Goal: Task Accomplishment & Management: Contribute content

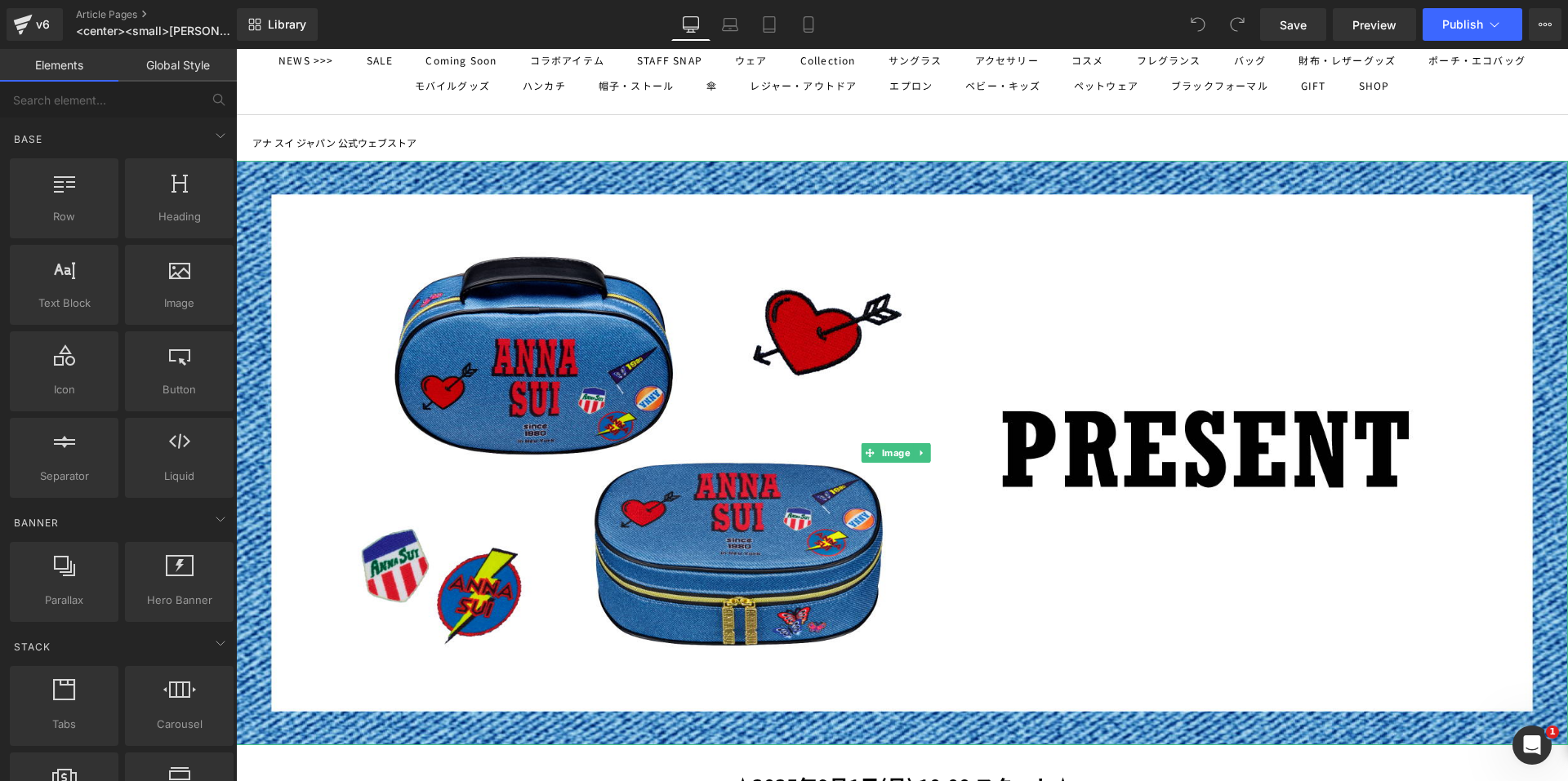
scroll to position [164, 0]
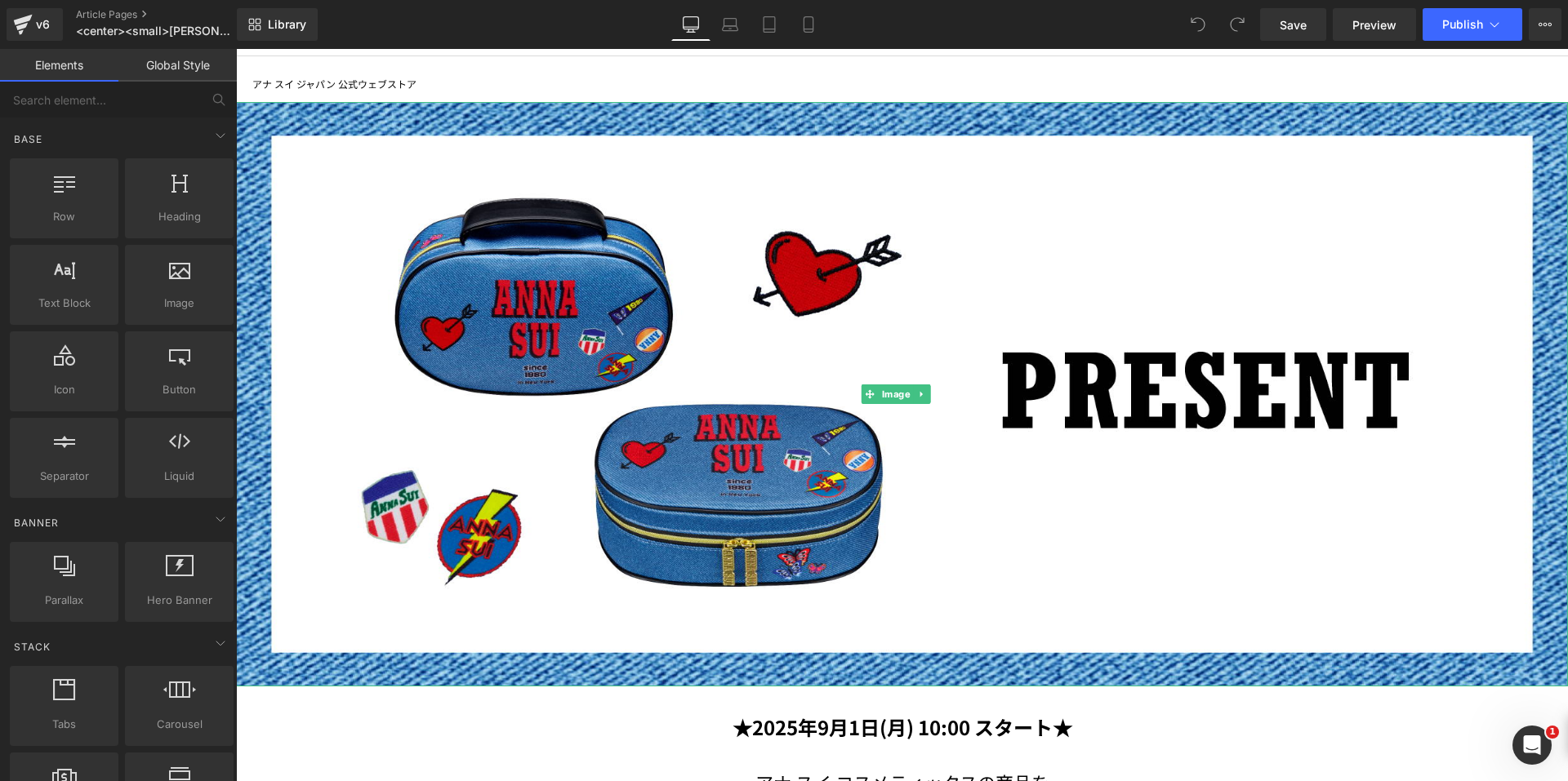
click img
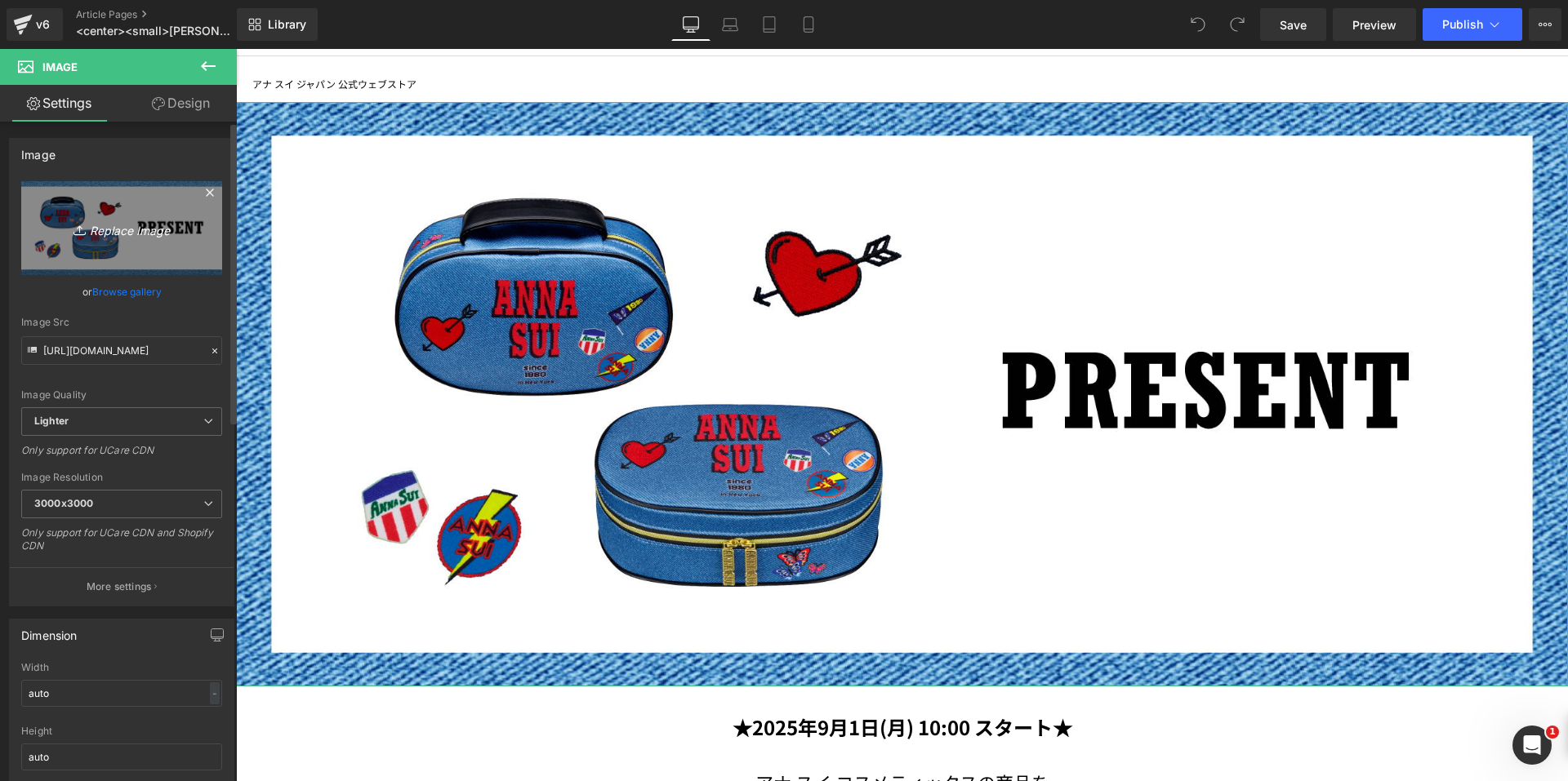
click link "Replace Image"
type input "C:\fakepath\0818_sep_gwp_2100x922.png"
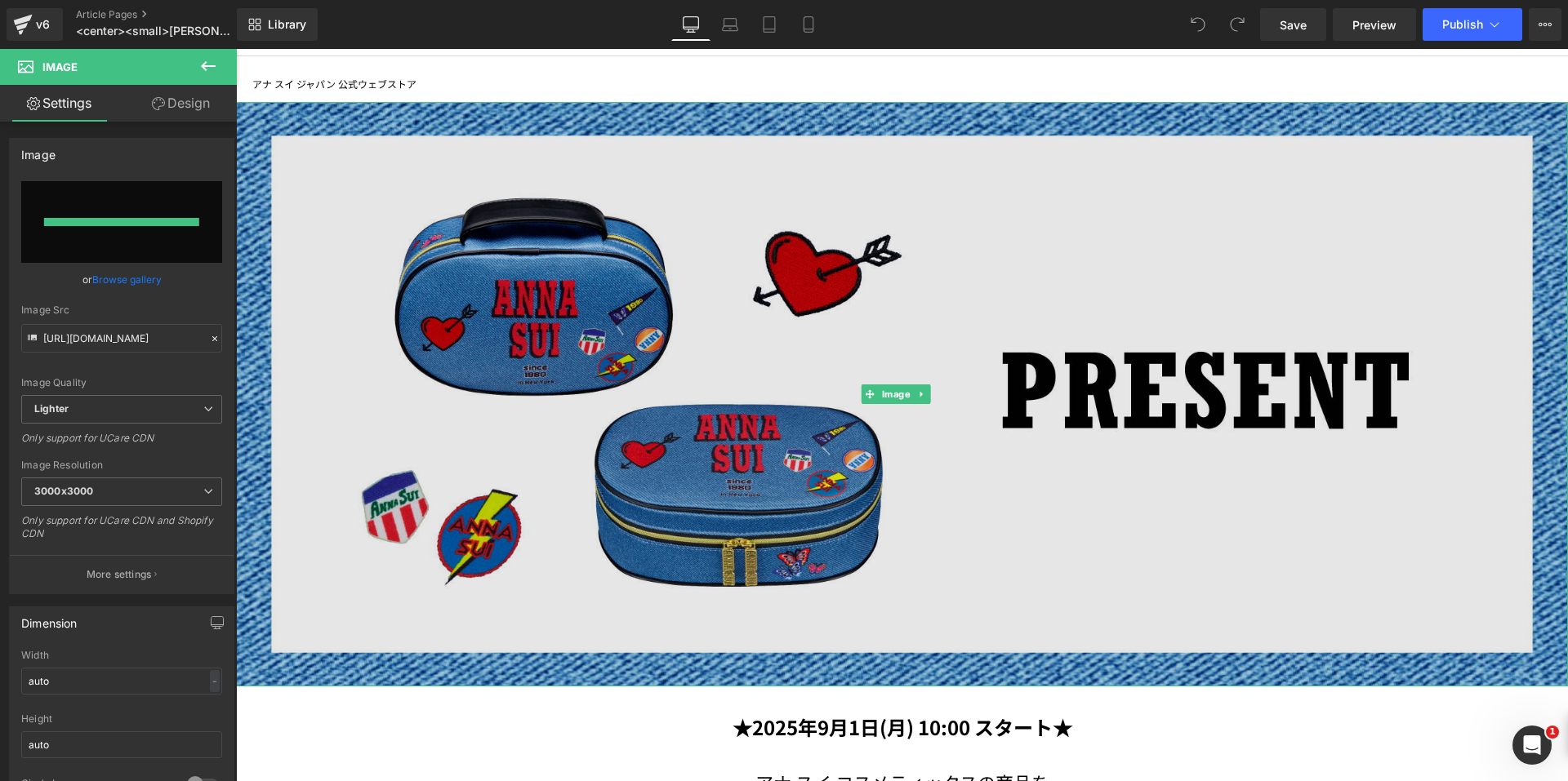
type input "https://ucarecdn.com/c2e06b7f-58b8-46db-a8d4-786630774285/-/format/auto/-/previ…"
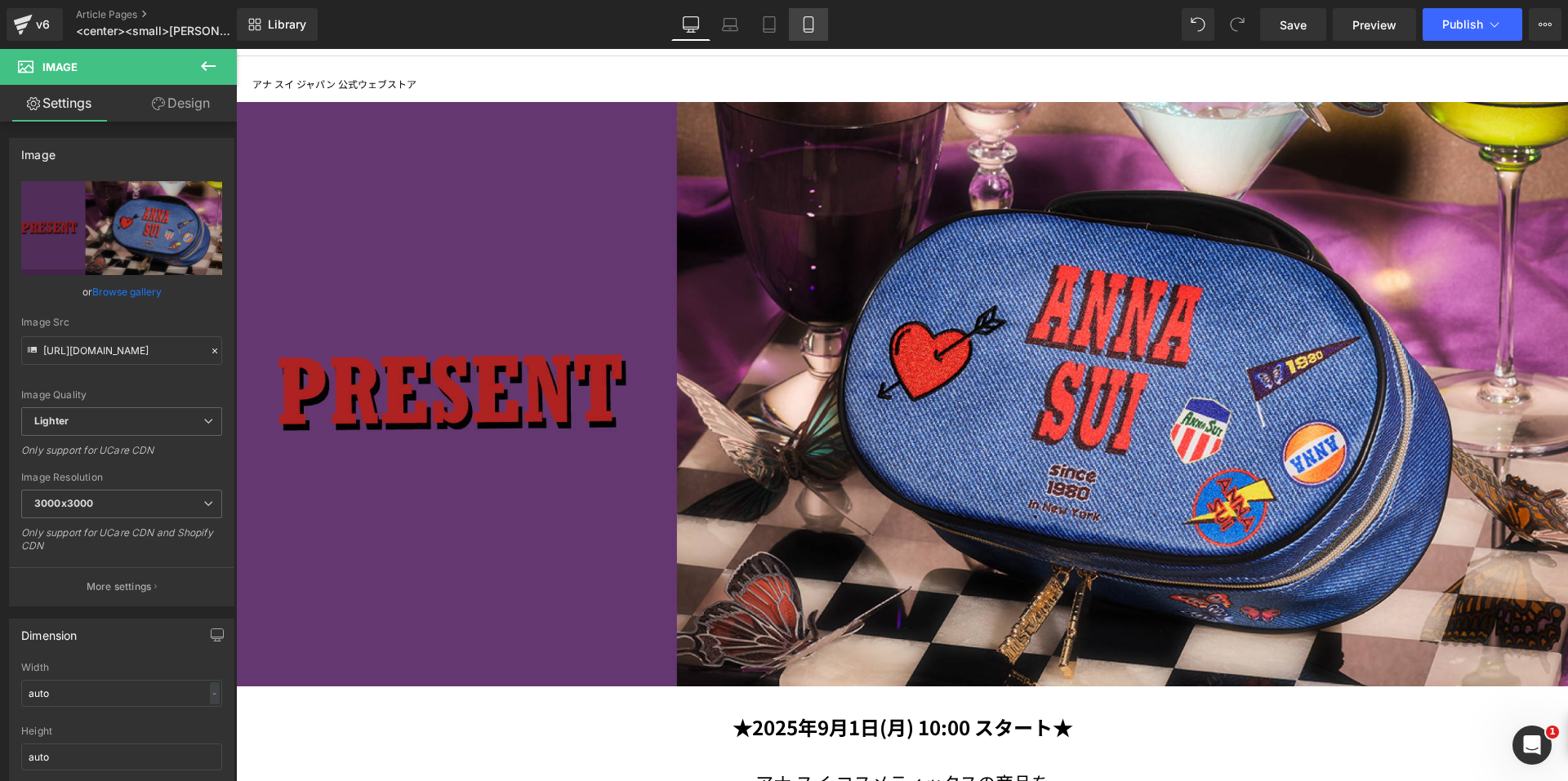
click link "Mobile"
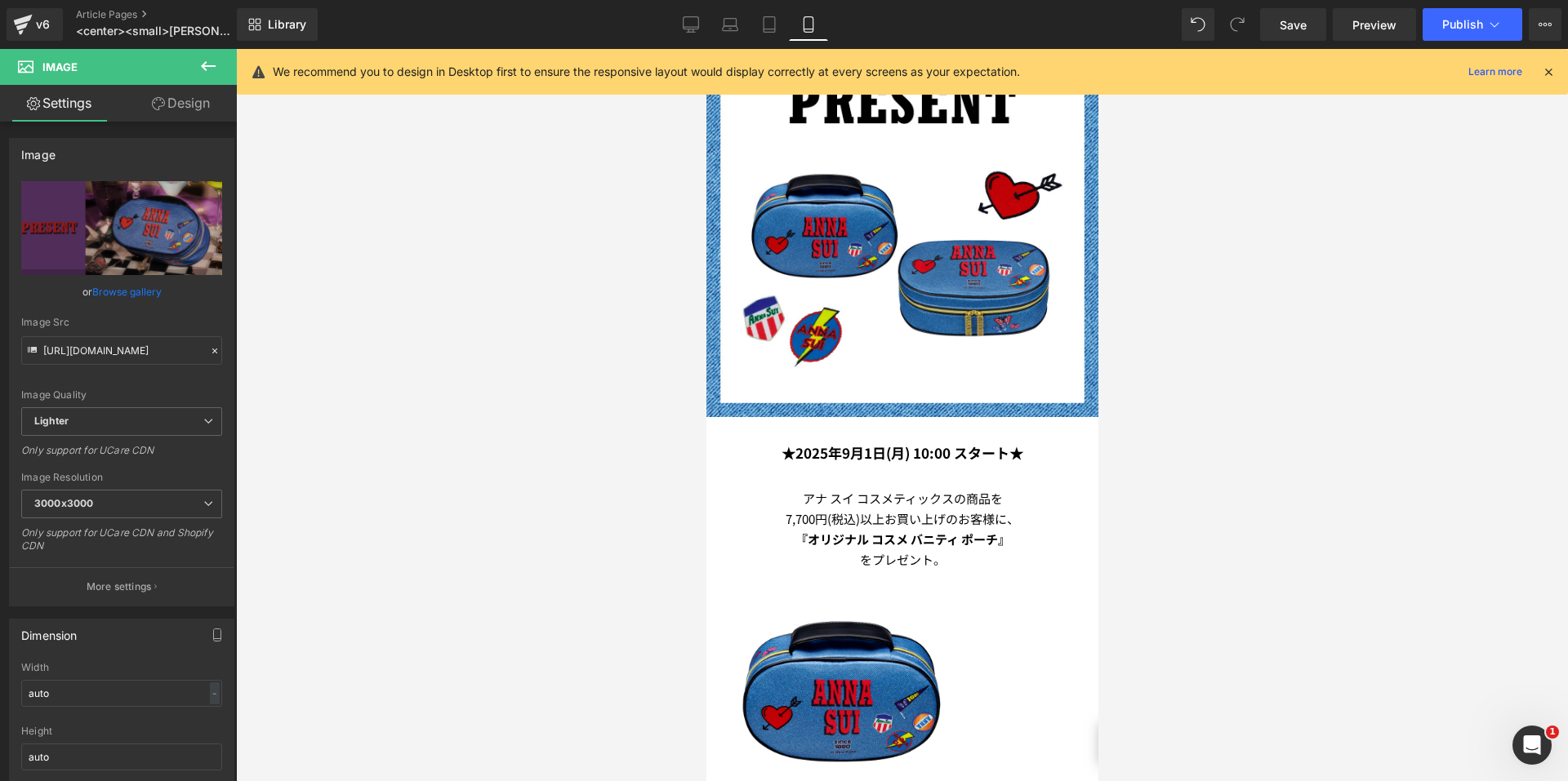
scroll to position [0, 0]
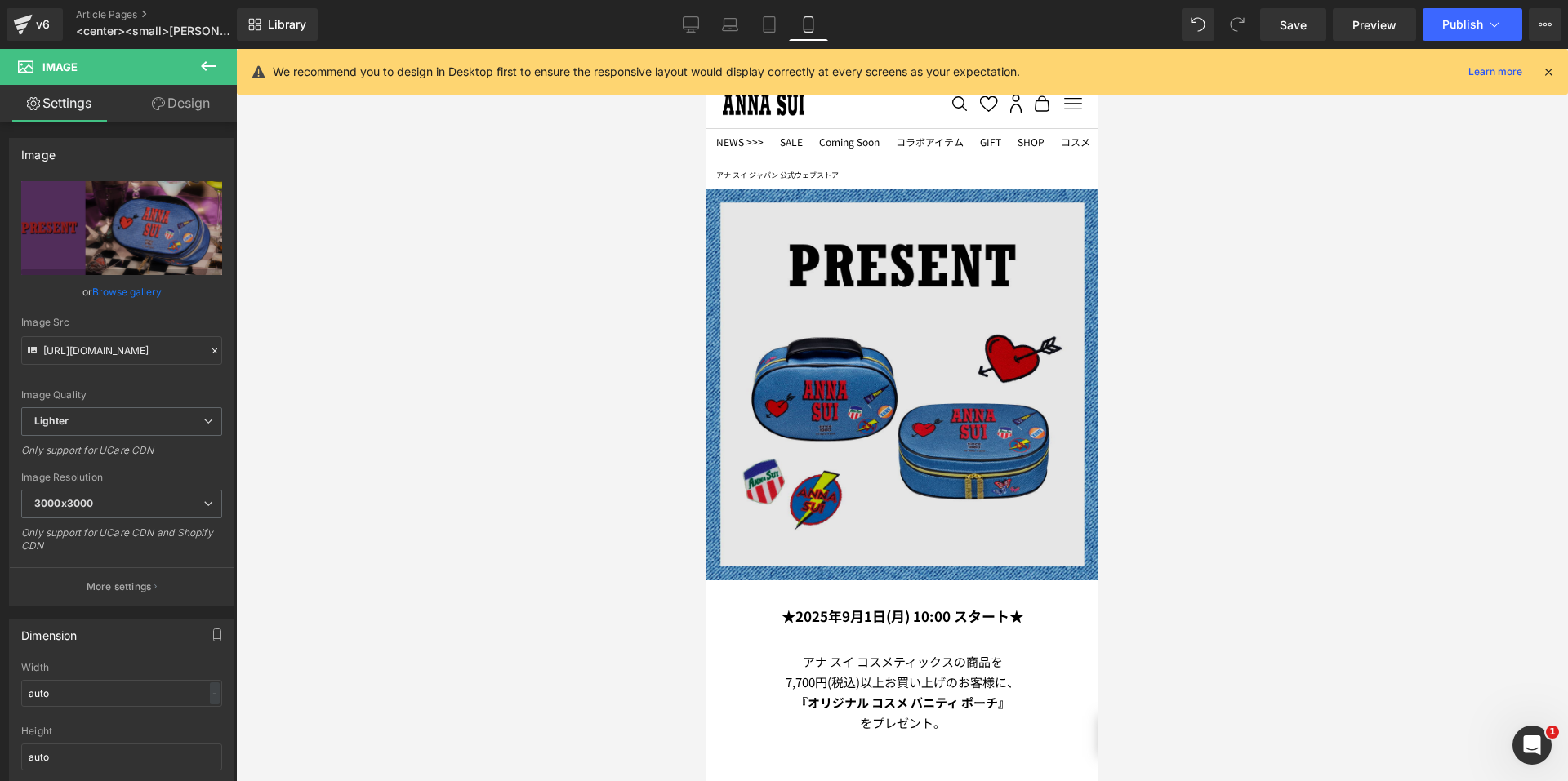
click img
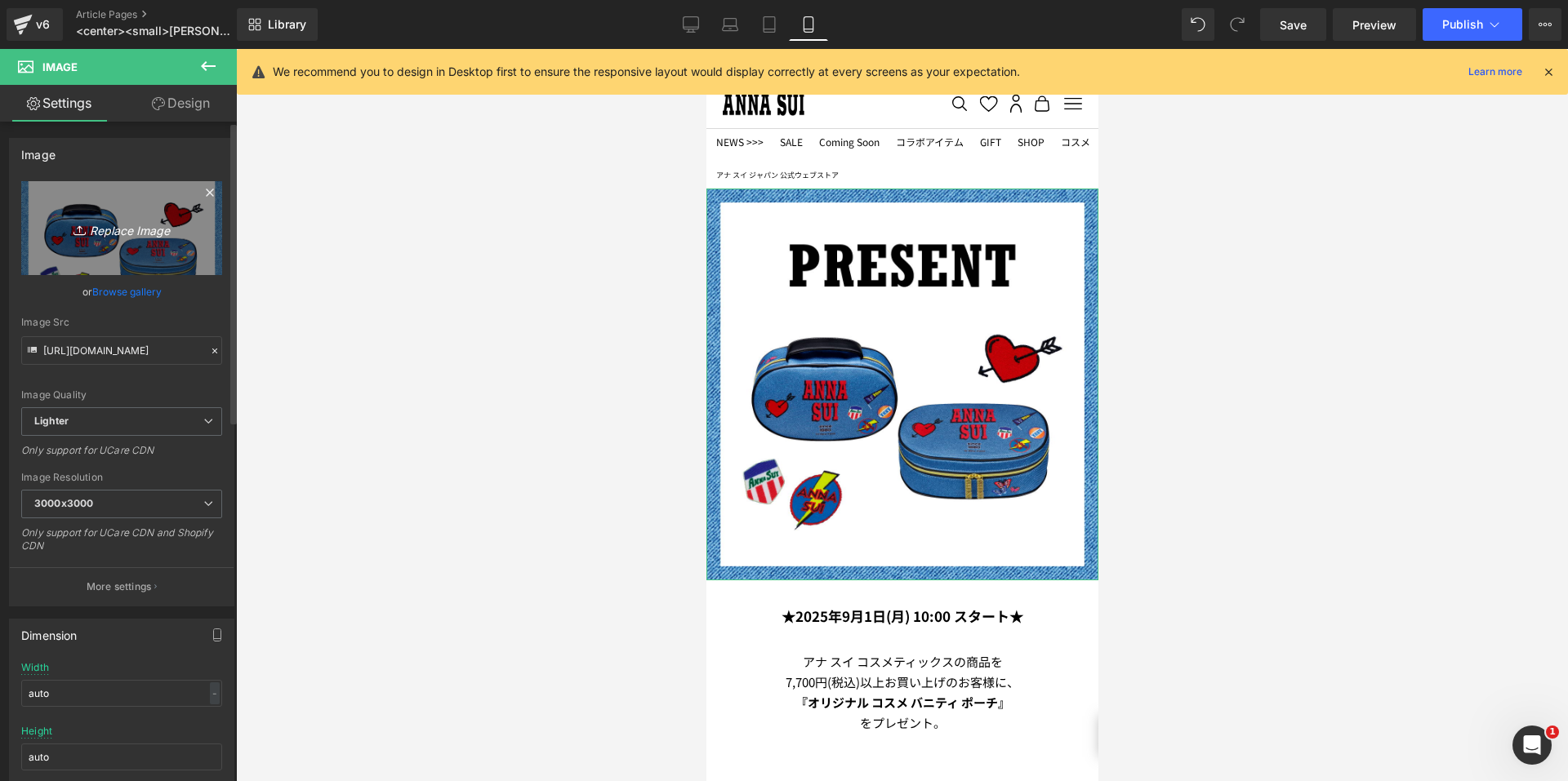
click link "Replace Image"
type input "C:\fakepath\0818_sep_gwp_1080x1080.png"
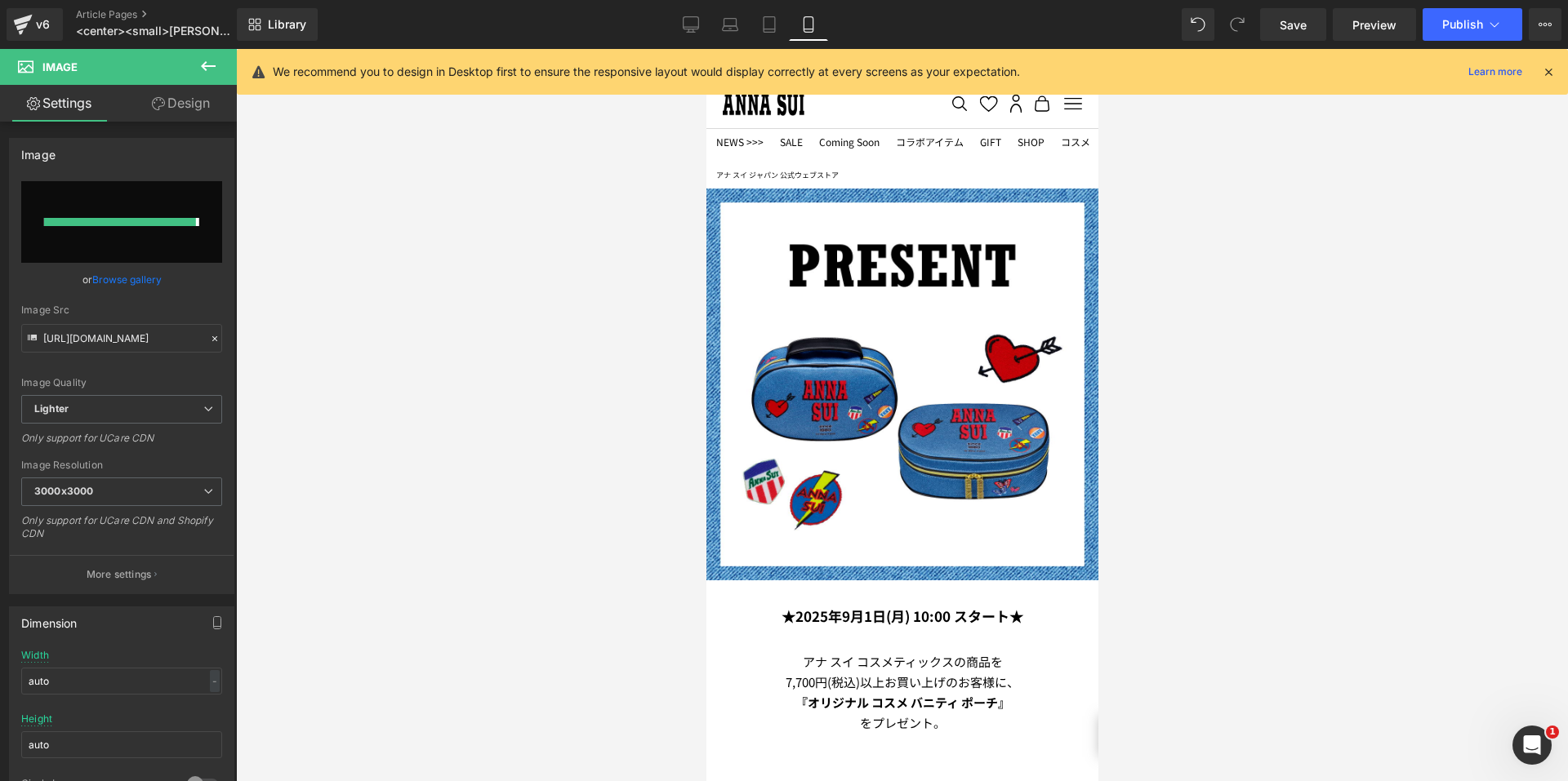
type input "https://ucarecdn.com/bac87621-c639-4039-8be5-e97f3de423b7/-/format/auto/-/previ…"
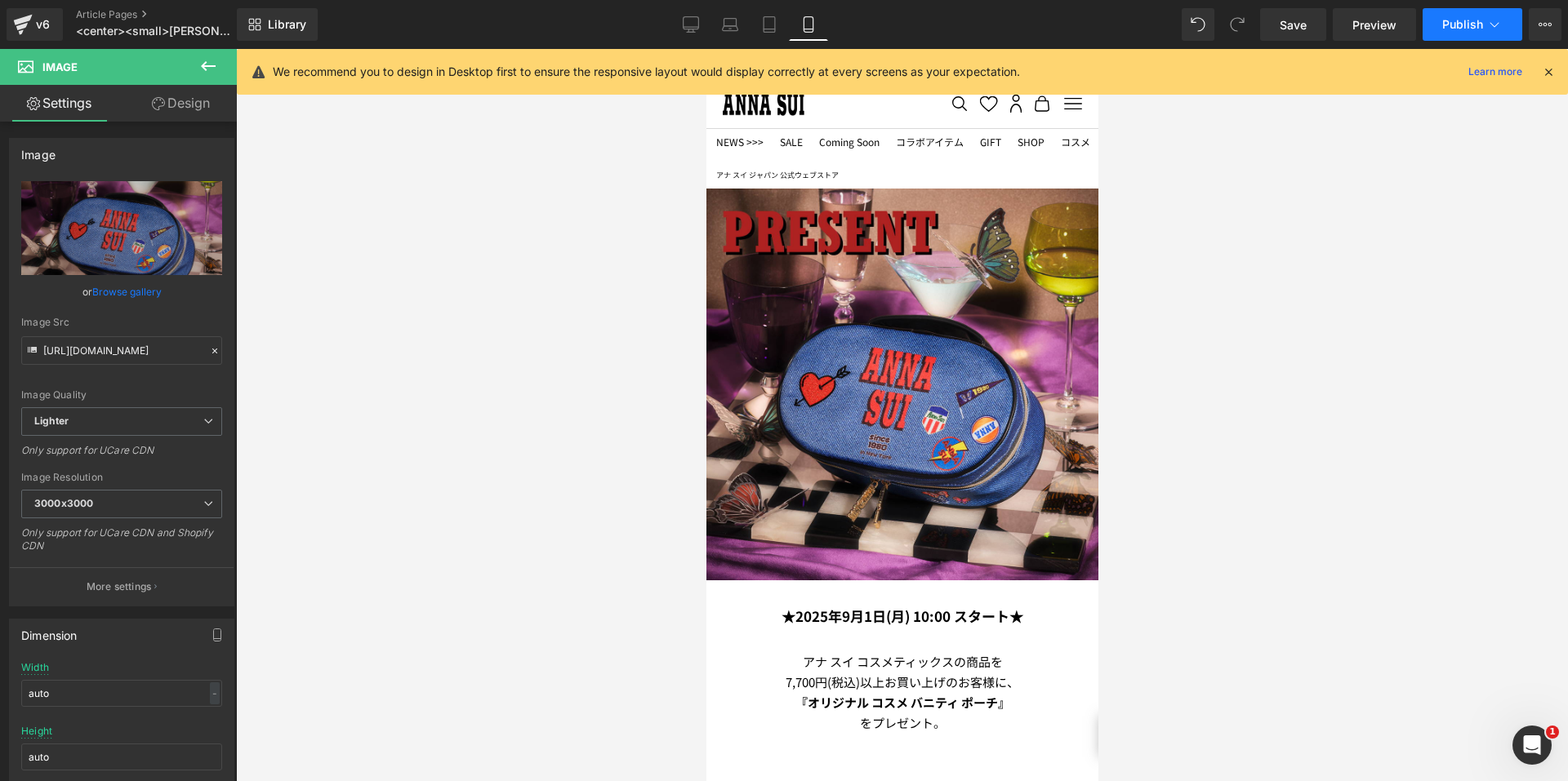
click span "Publish"
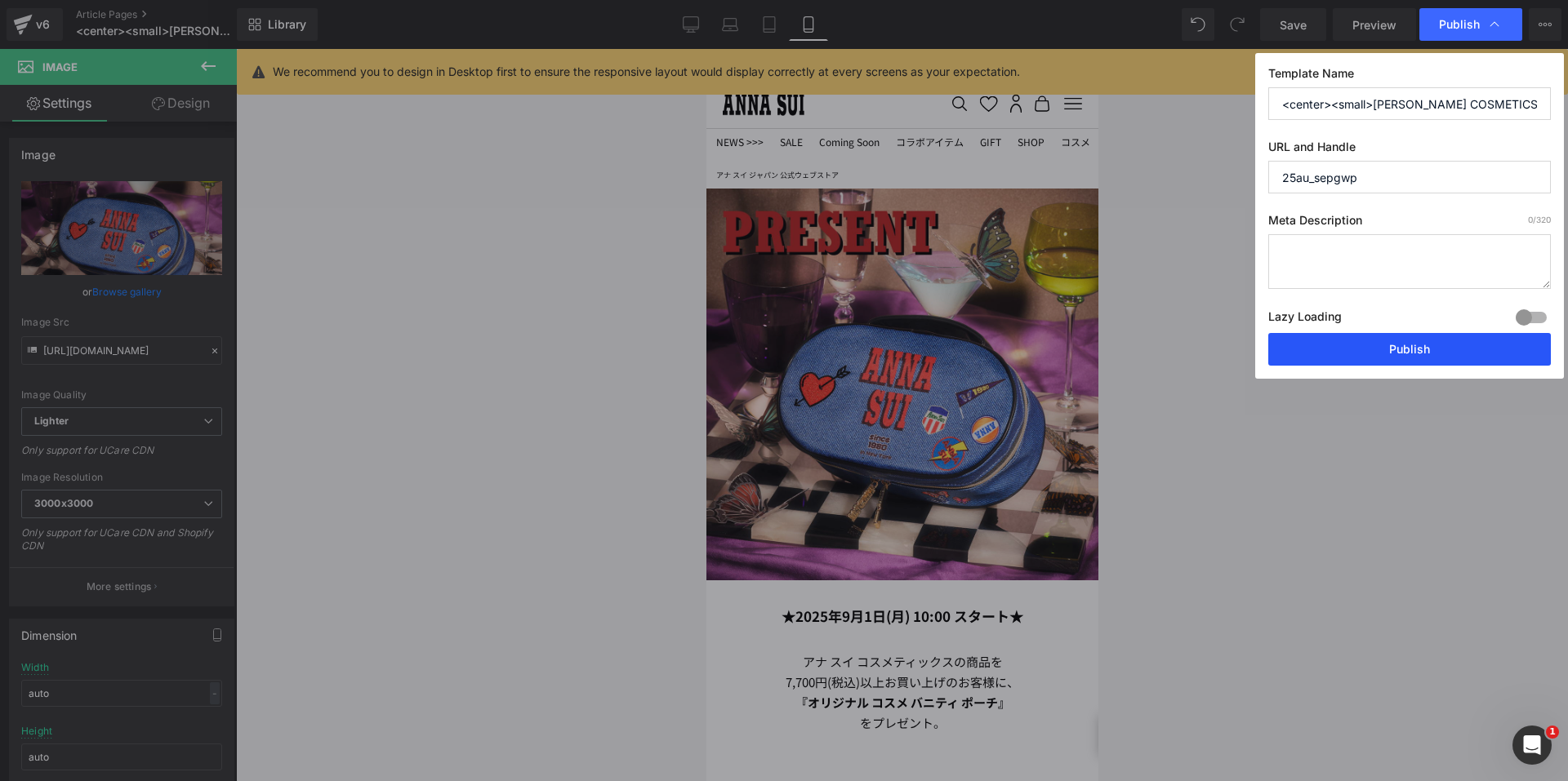
click button "Publish"
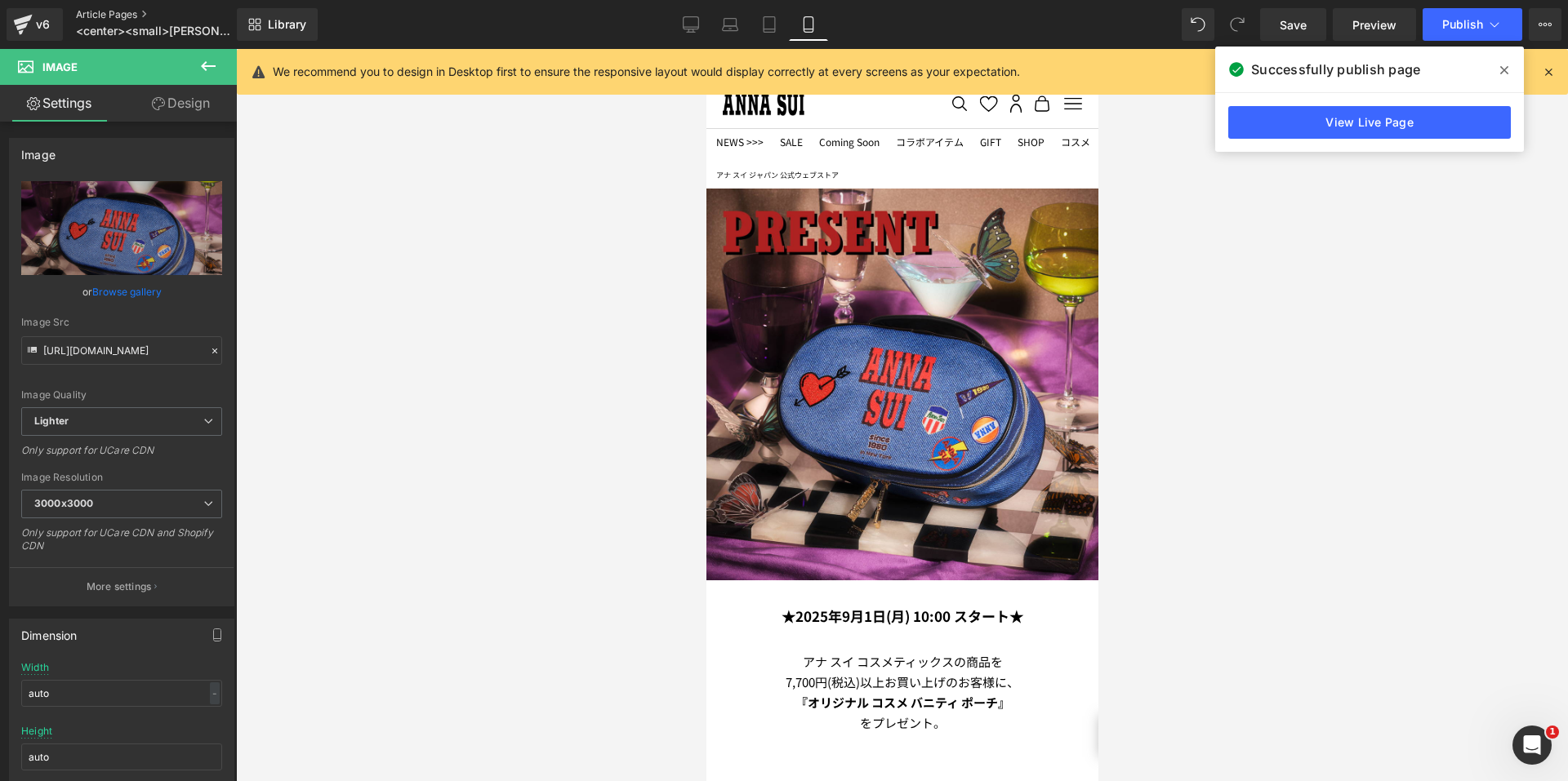
click link "Article Pages"
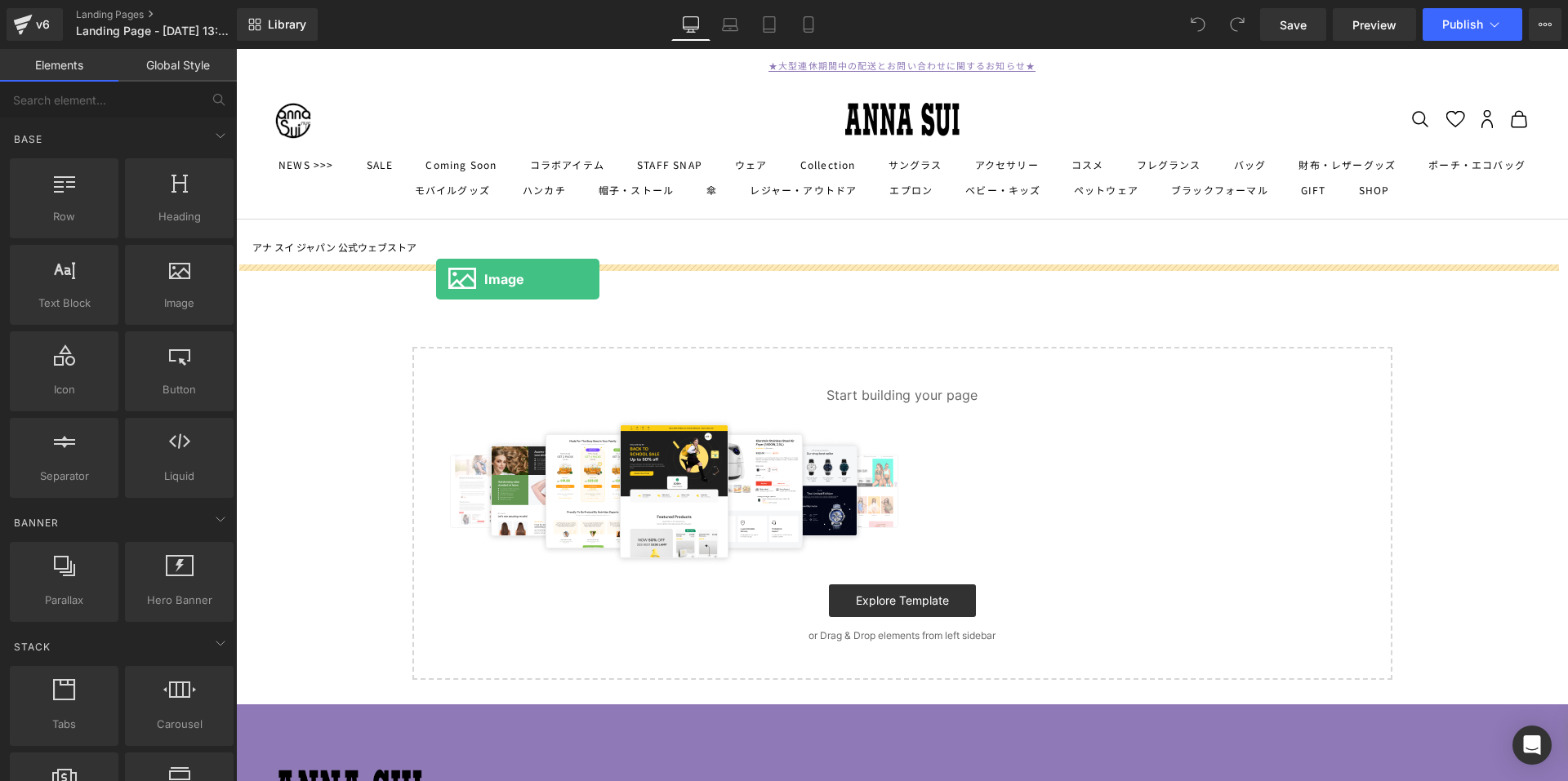
drag, startPoint x: 395, startPoint y: 326, endPoint x: 436, endPoint y: 280, distance: 61.6
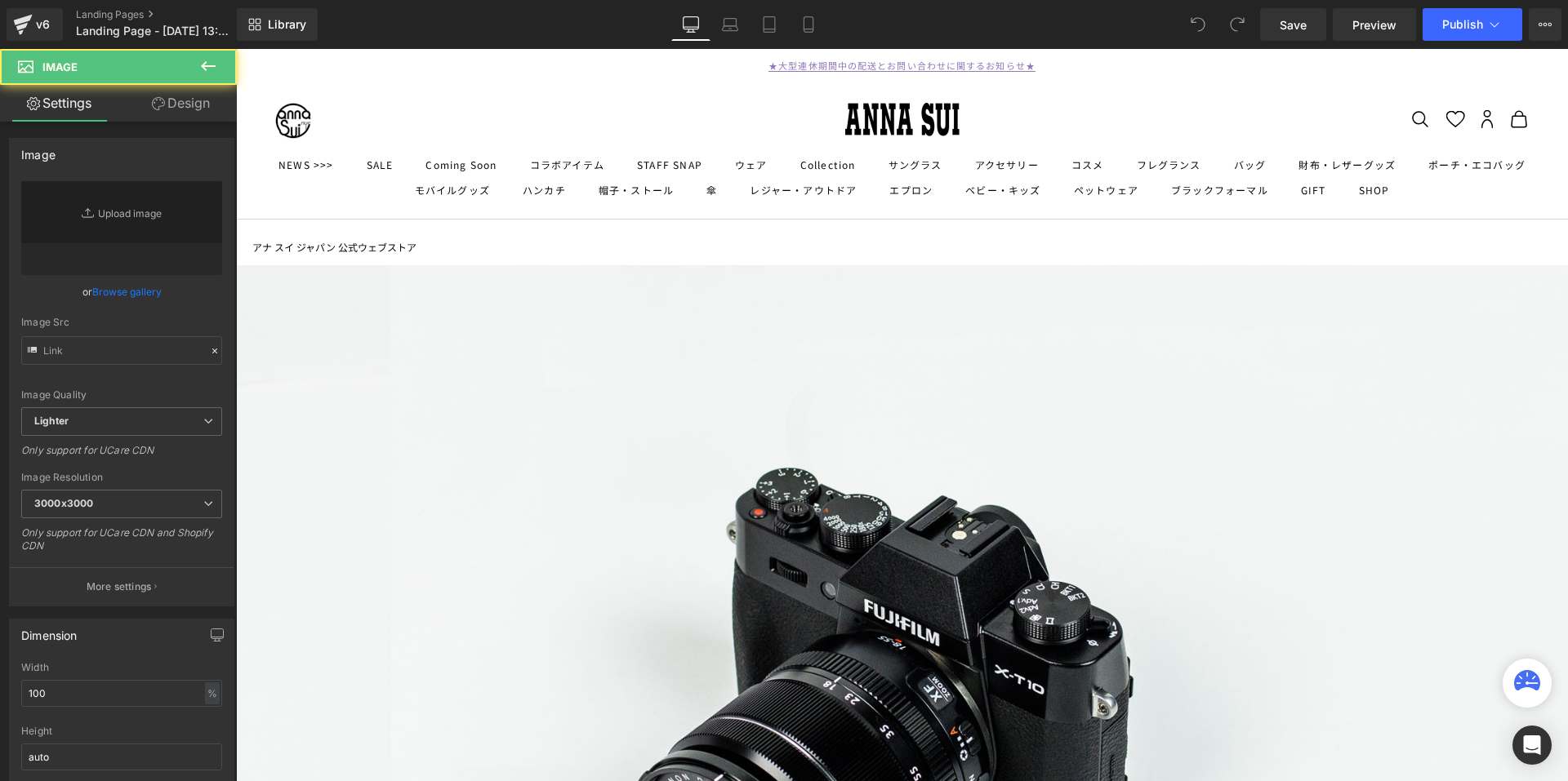
type input "//[DOMAIN_NAME][URL]"
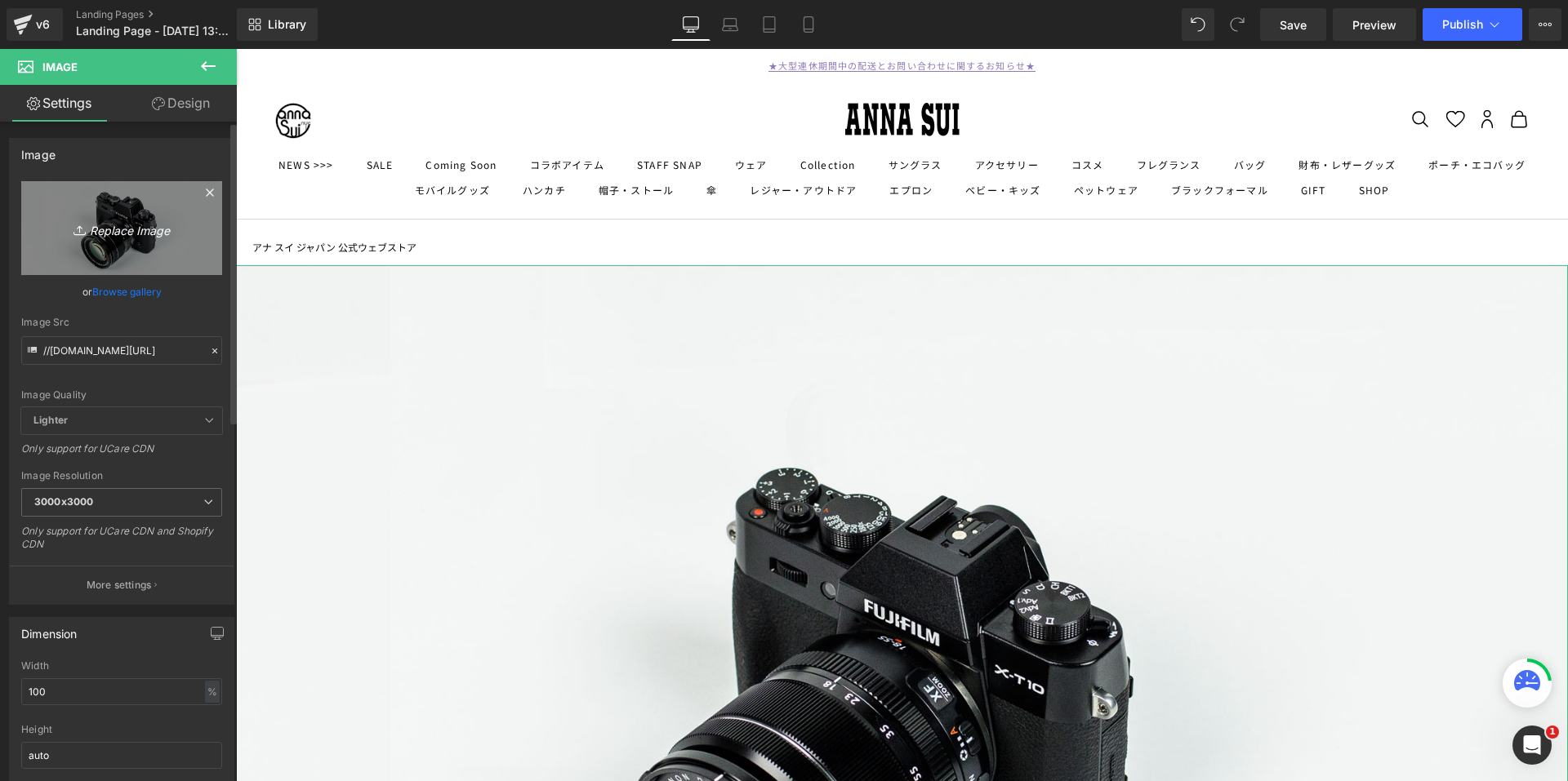
click at [78, 224] on icon at bounding box center [81, 230] width 16 height 16
type input "C:\fakepath\secretgwp_pc.gif"
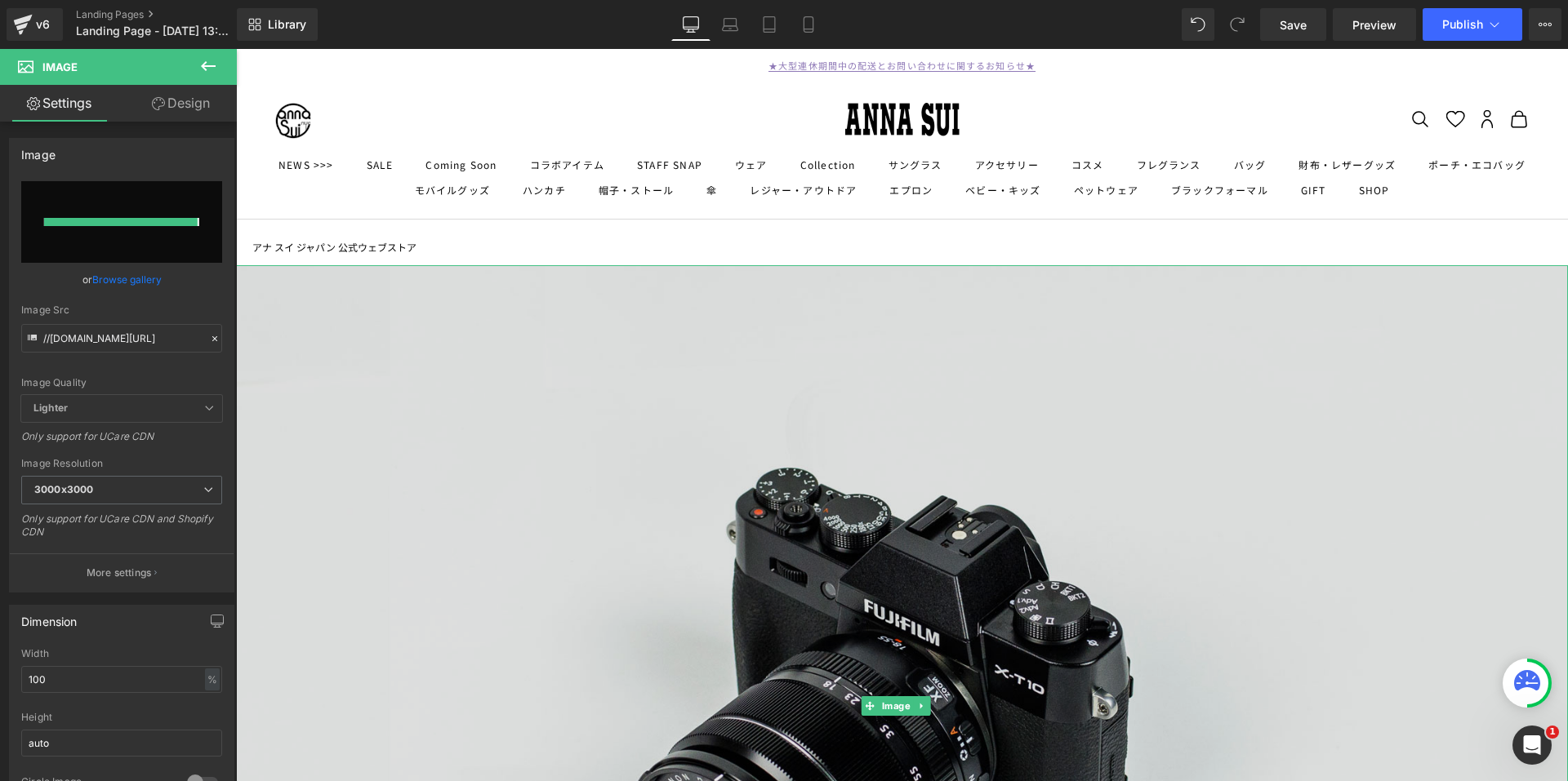
type input "https://ucarecdn.com/361bea55-e8a1-4657-8982-12449a68b32a/secretgwp_pc.gif"
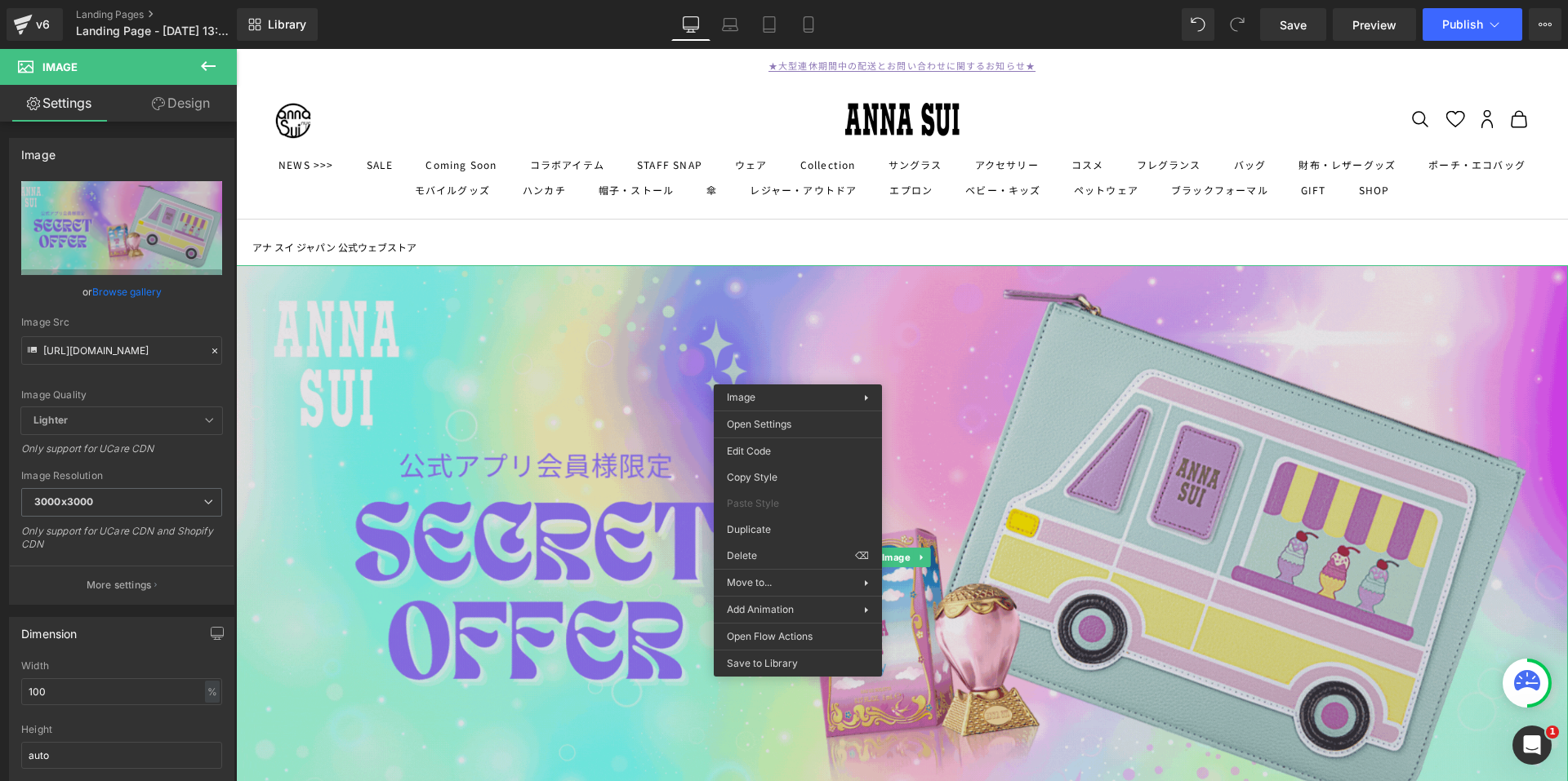
drag, startPoint x: 985, startPoint y: 573, endPoint x: 752, endPoint y: 520, distance: 239.0
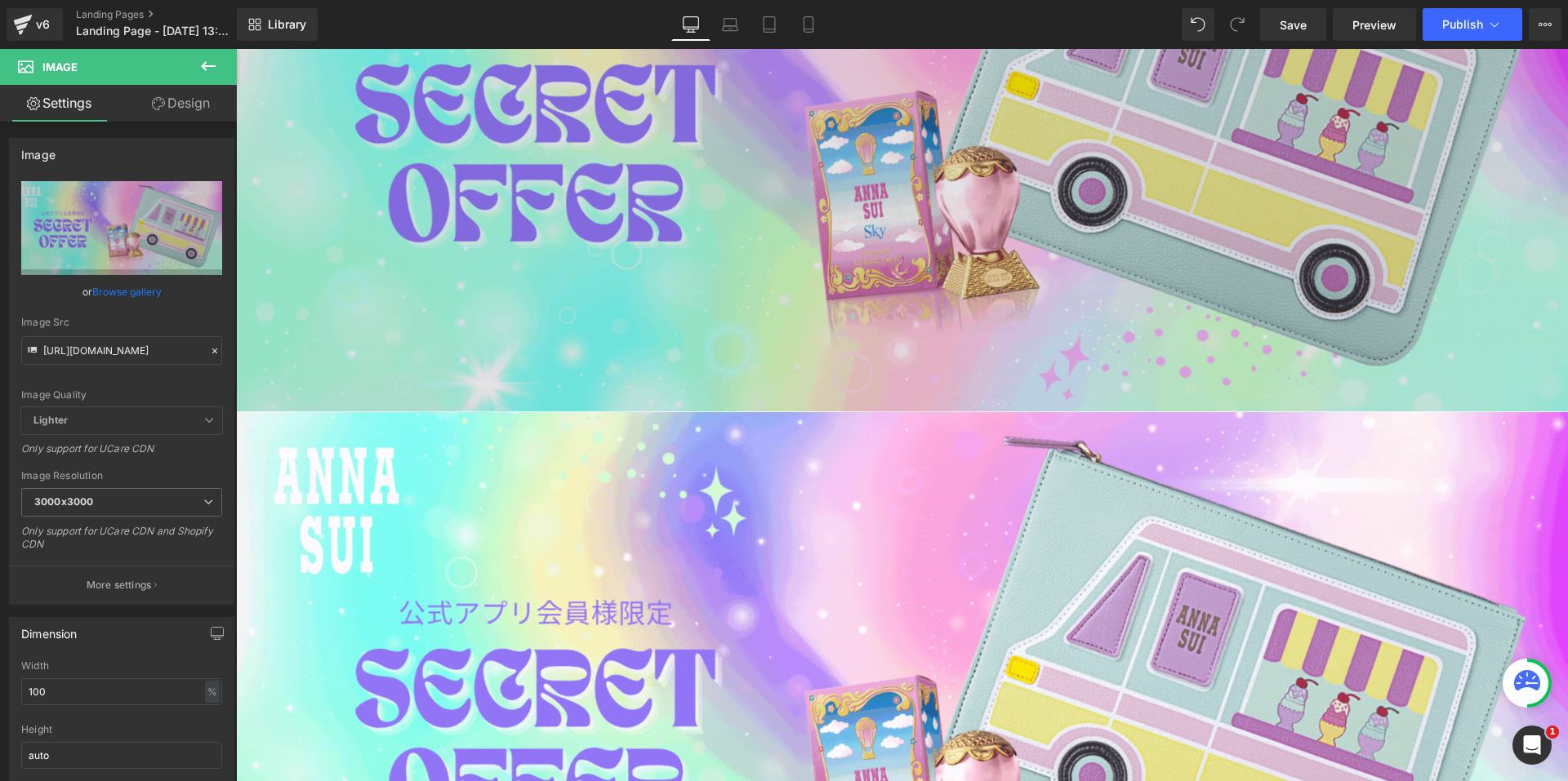
scroll to position [403, 0]
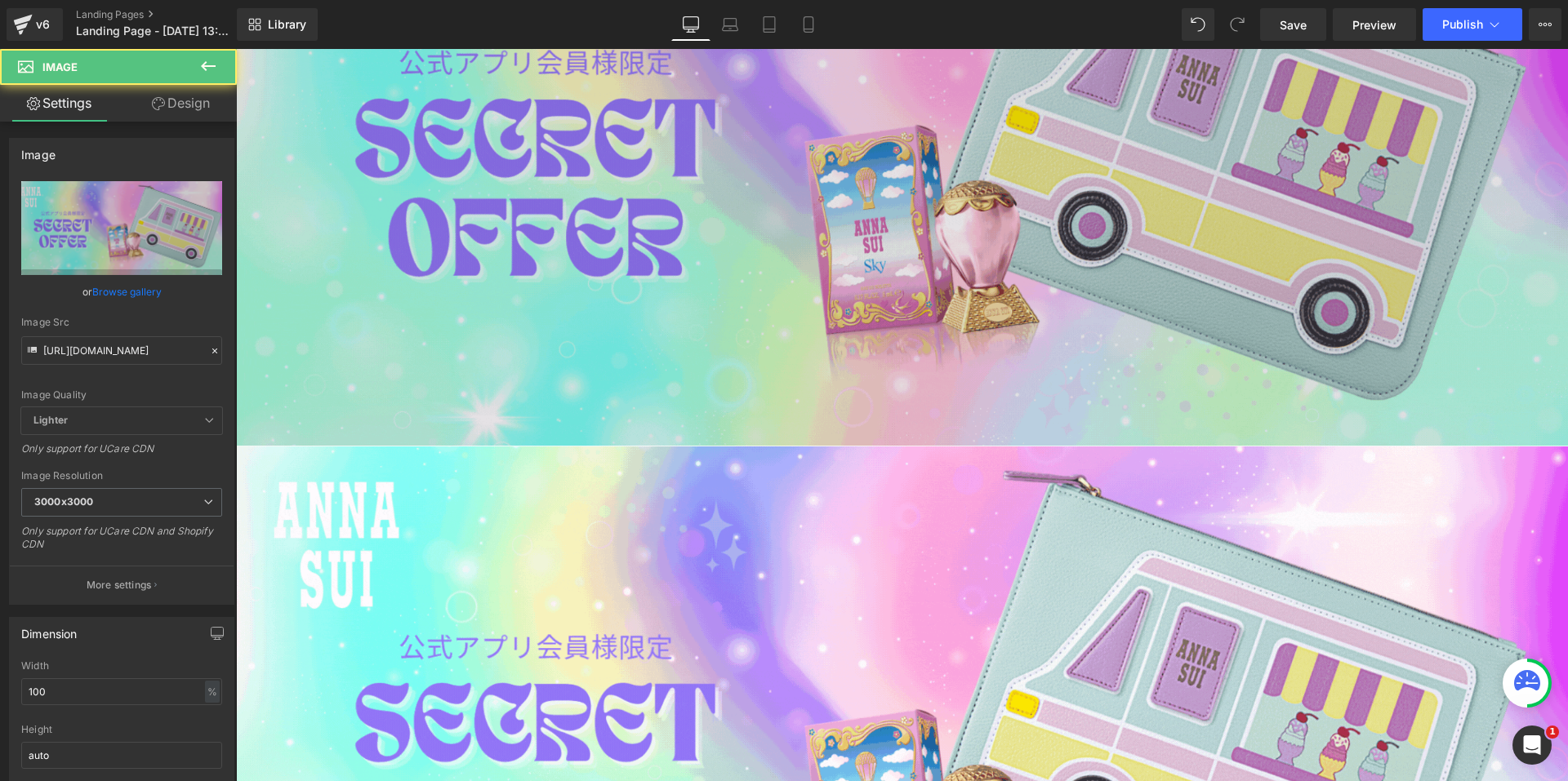
click at [790, 282] on img at bounding box center [902, 154] width 1332 height 584
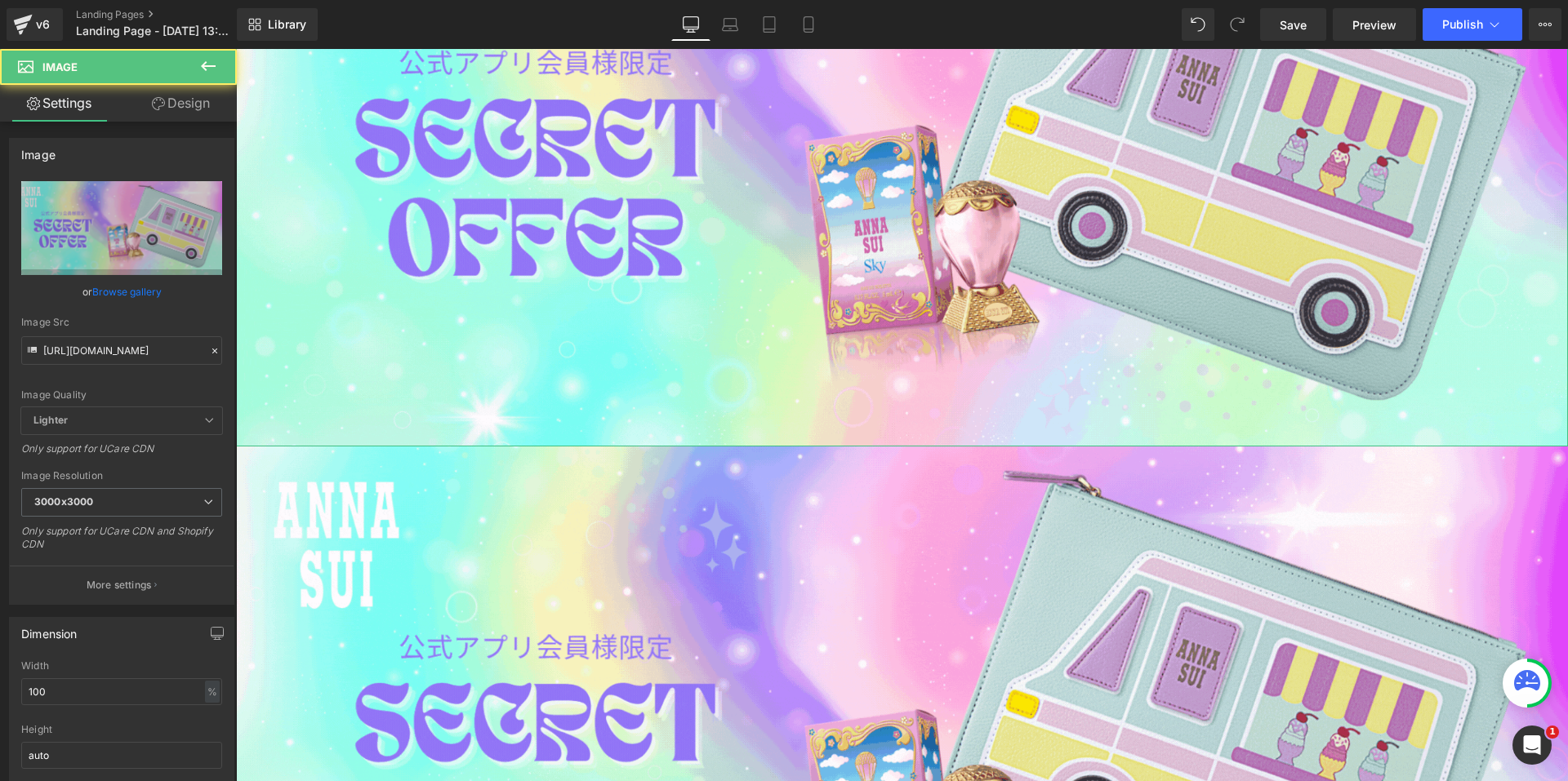
click at [168, 103] on link "Design" at bounding box center [181, 103] width 119 height 36
click at [0, 0] on div "Visibility" at bounding box center [0, 0] width 0 height 0
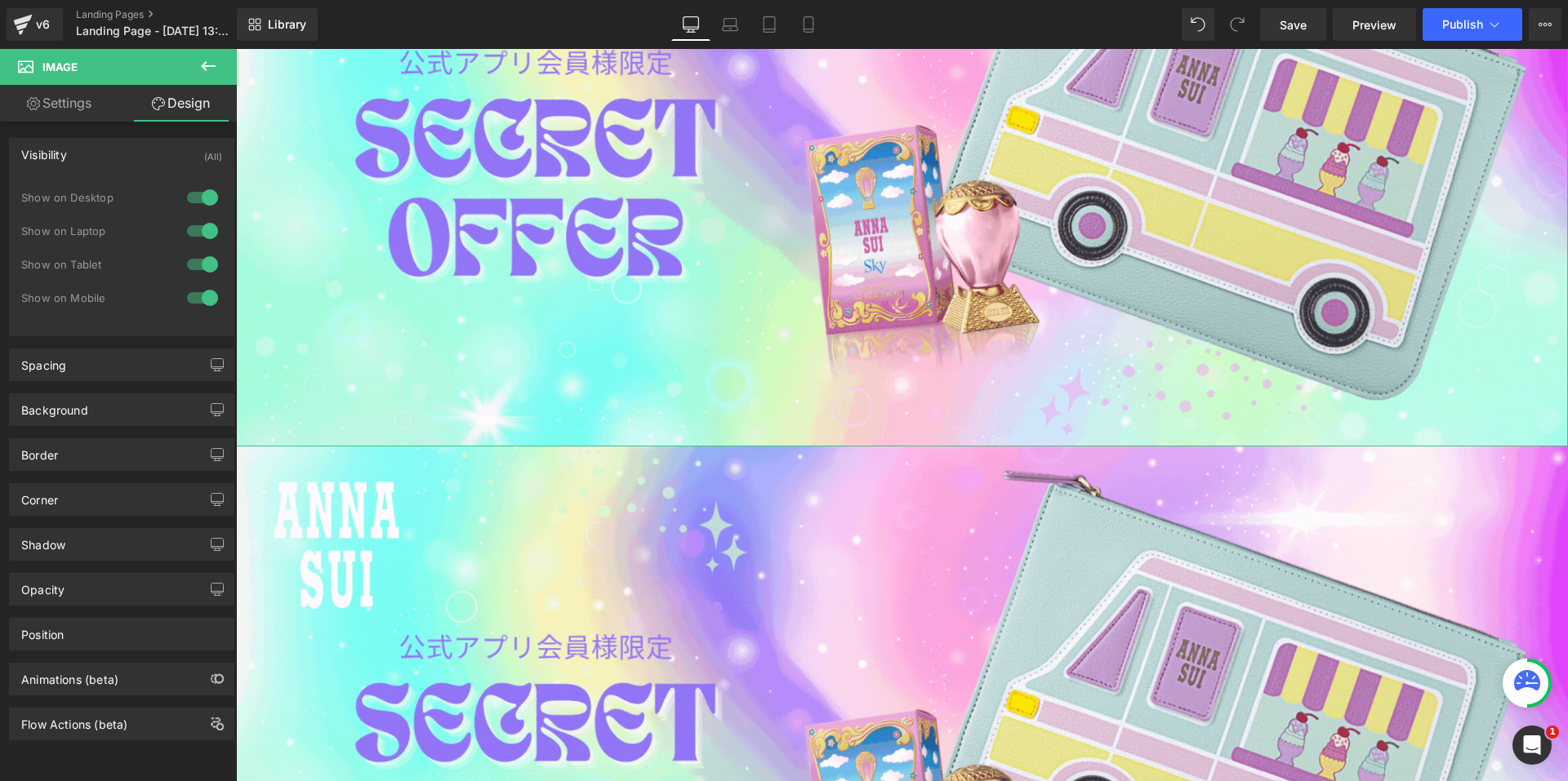
click at [197, 261] on div at bounding box center [202, 264] width 39 height 26
click at [208, 305] on div at bounding box center [202, 298] width 39 height 26
click at [816, 29] on icon at bounding box center [808, 24] width 16 height 16
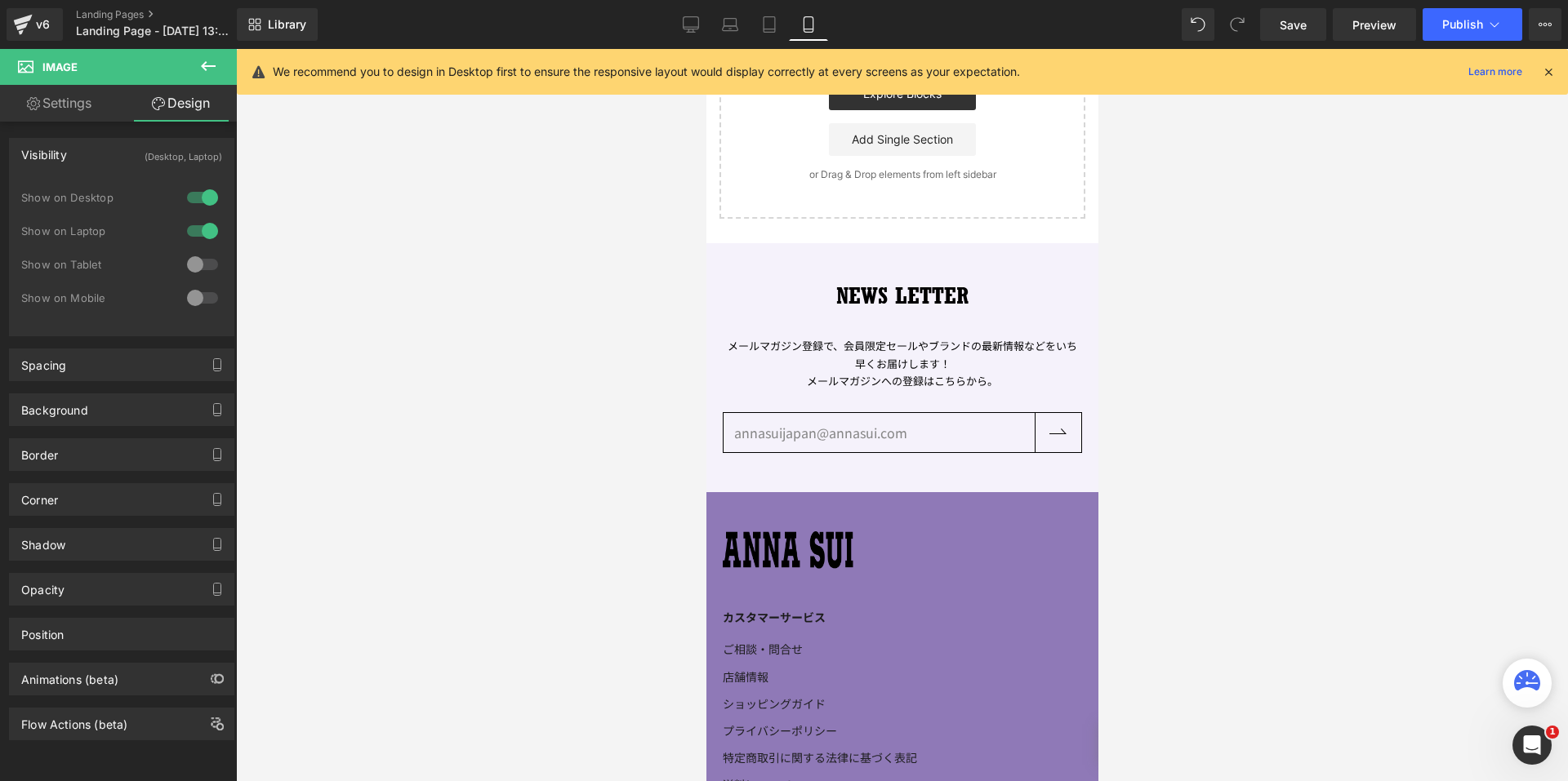
scroll to position [0, 0]
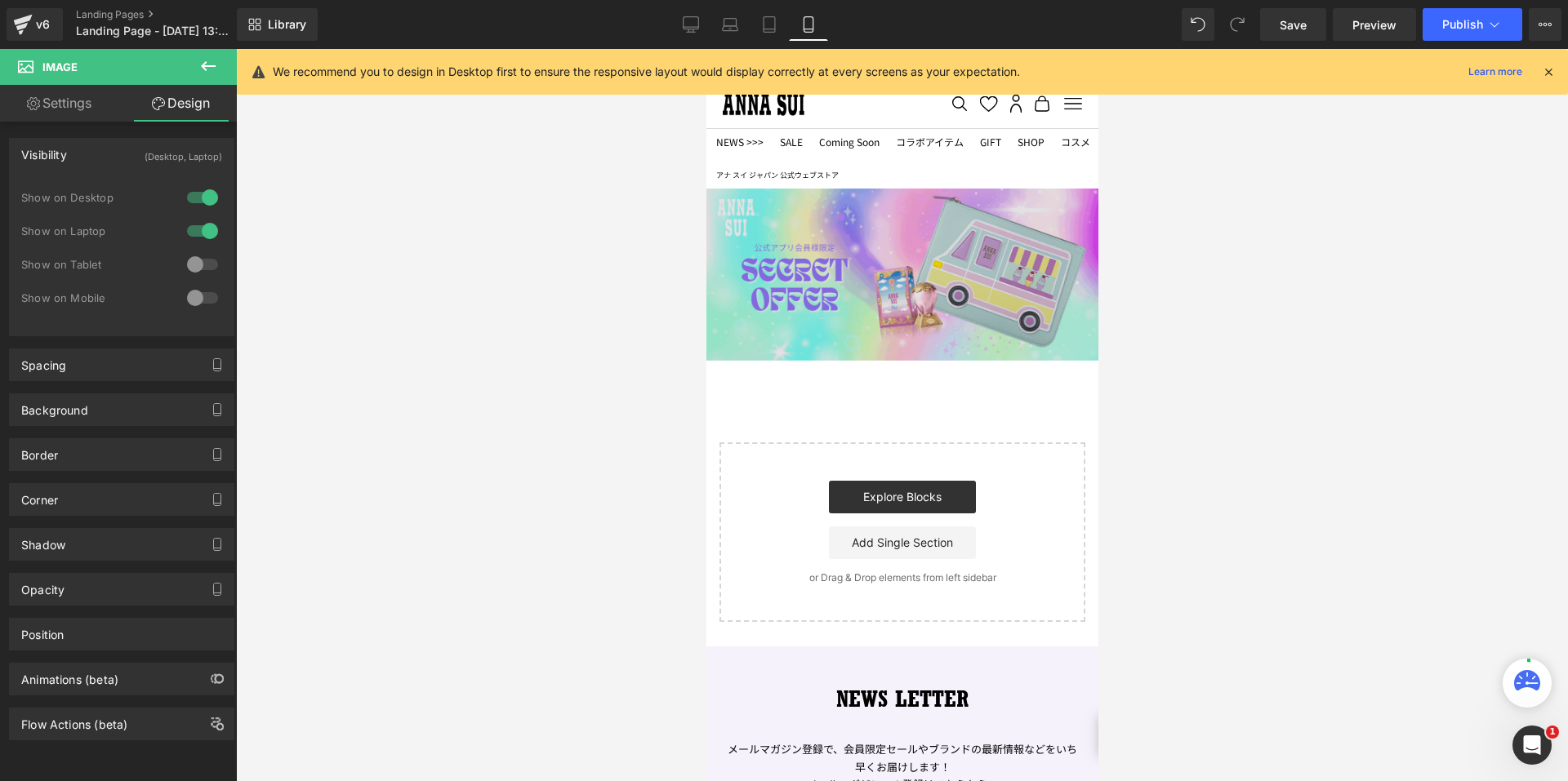
click at [767, 226] on img at bounding box center [901, 274] width 392 height 172
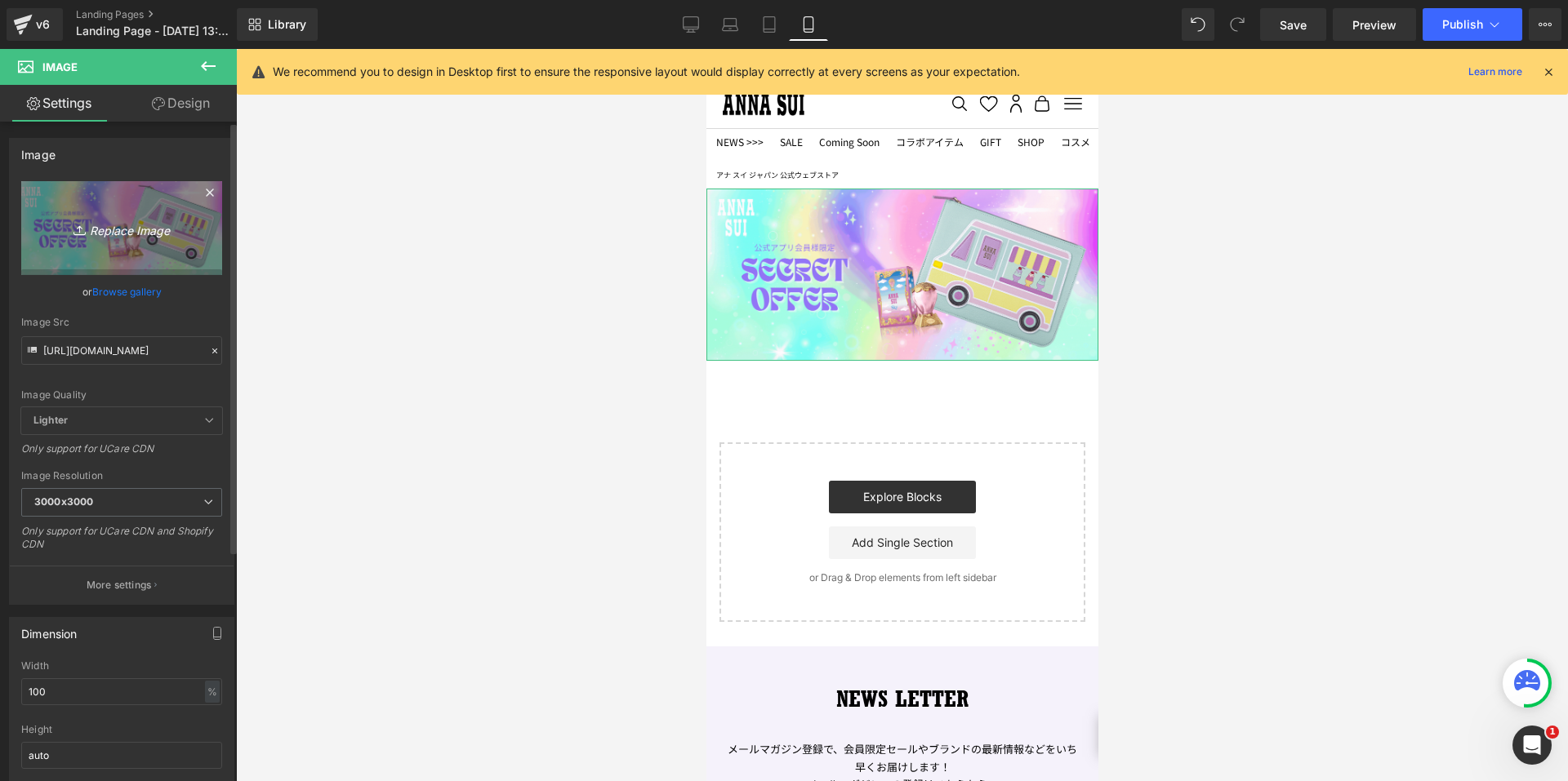
click at [91, 216] on link "Replace Image" at bounding box center [122, 228] width 201 height 94
type input "C:\fakepath\secretgwp_sp.gif"
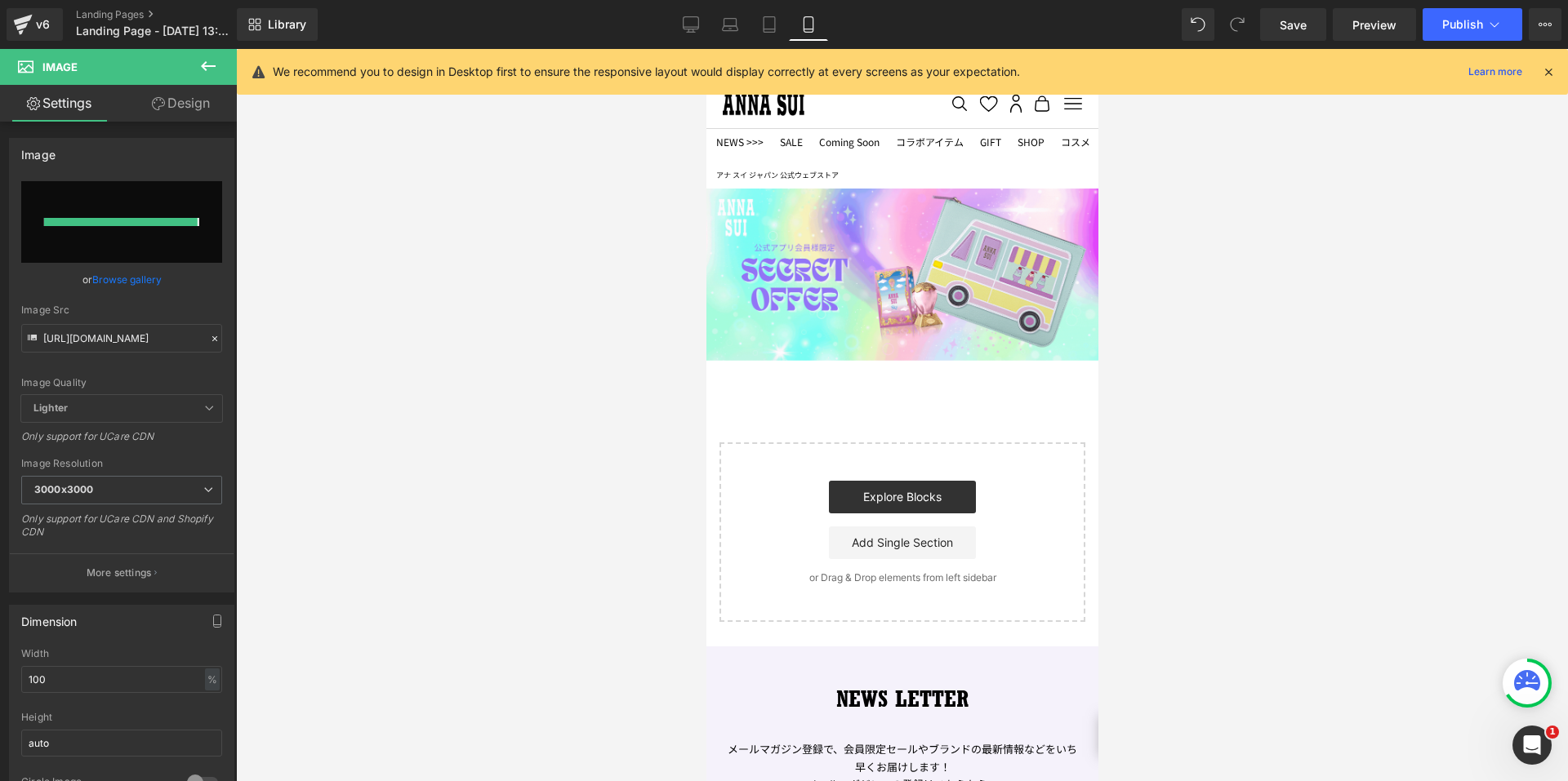
type input "https://ucarecdn.com/566f1b8b-154a-469c-96e5-8de6a3407855/secretgwp_sp.gif"
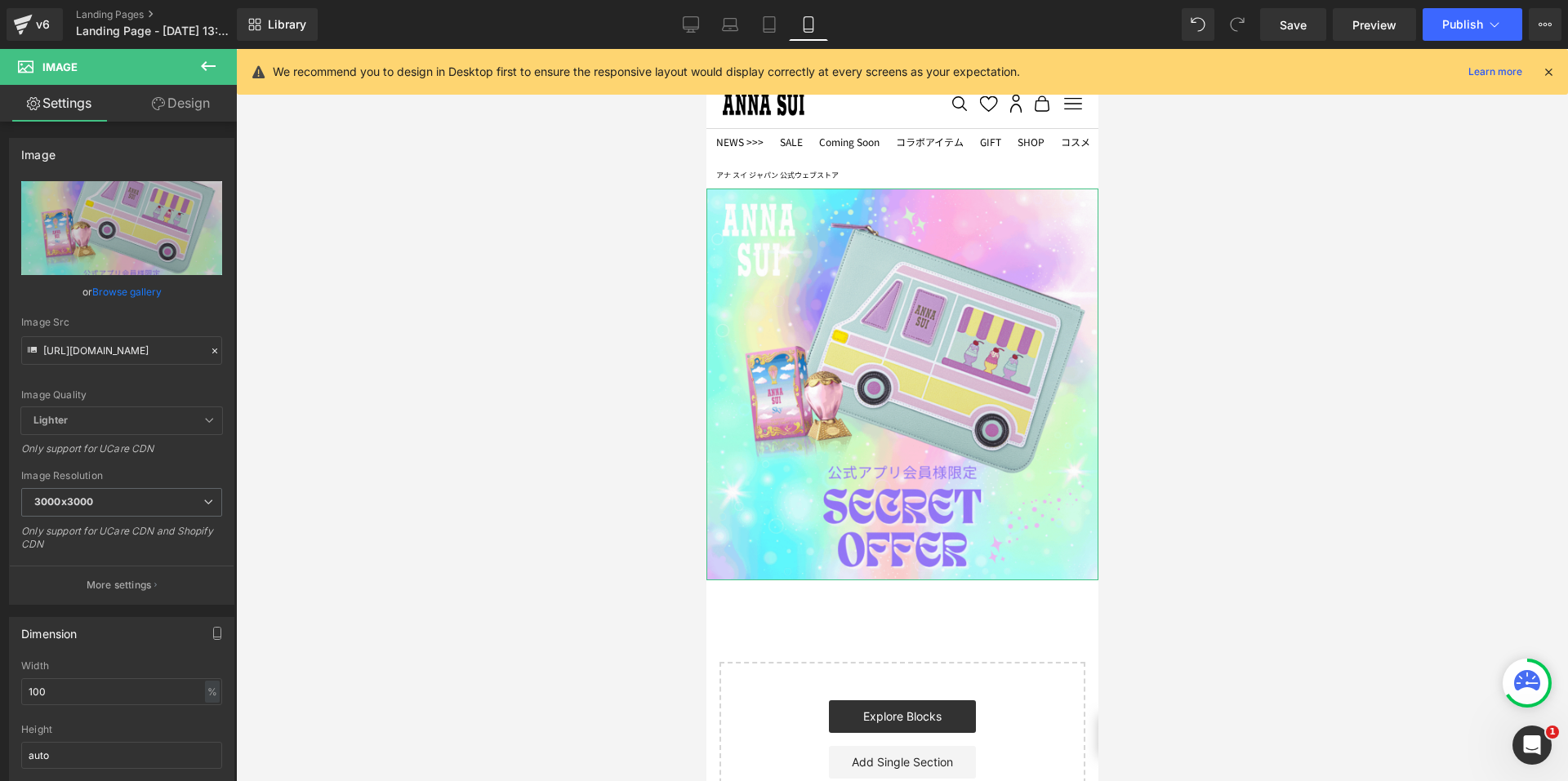
drag, startPoint x: 154, startPoint y: 109, endPoint x: 160, endPoint y: 156, distance: 47.4
click at [154, 109] on icon at bounding box center [158, 103] width 13 height 13
click at [0, 0] on div "Visibility" at bounding box center [0, 0] width 0 height 0
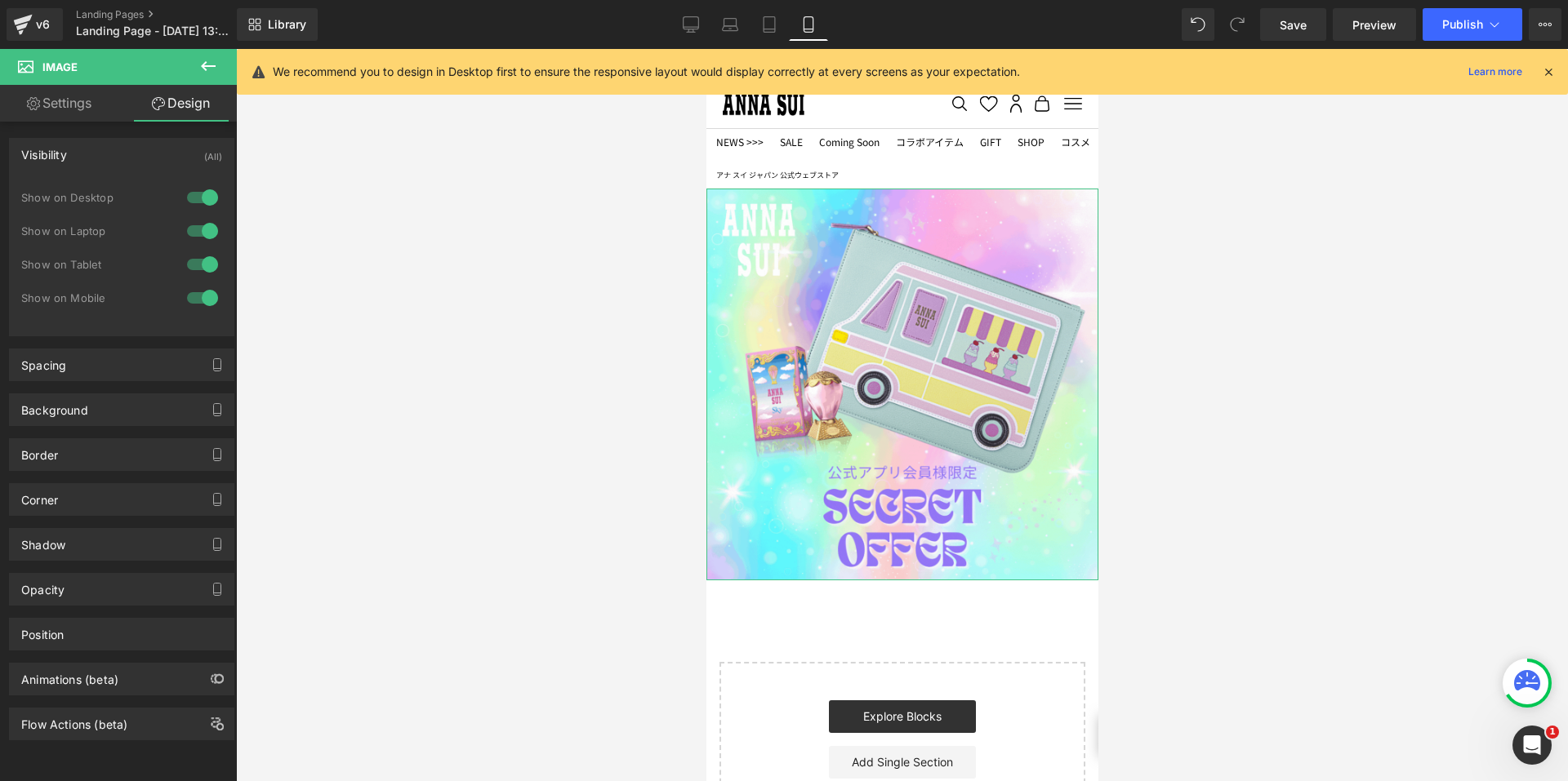
drag, startPoint x: 189, startPoint y: 193, endPoint x: 198, endPoint y: 210, distance: 19.2
click at [190, 193] on div at bounding box center [202, 197] width 39 height 26
click at [198, 226] on div at bounding box center [202, 231] width 39 height 26
click at [681, 23] on link "Desktop" at bounding box center [690, 24] width 39 height 33
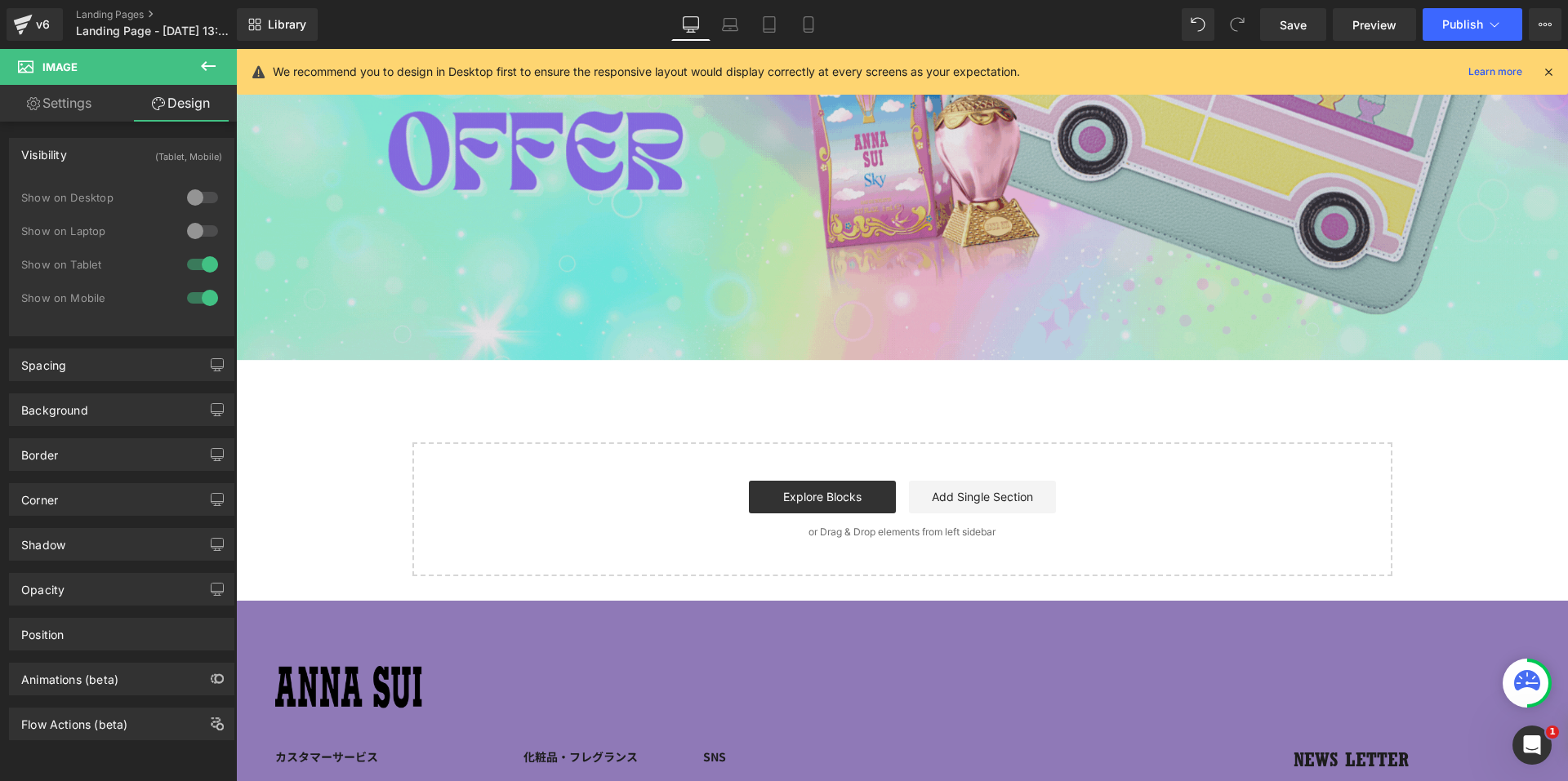
scroll to position [490, 0]
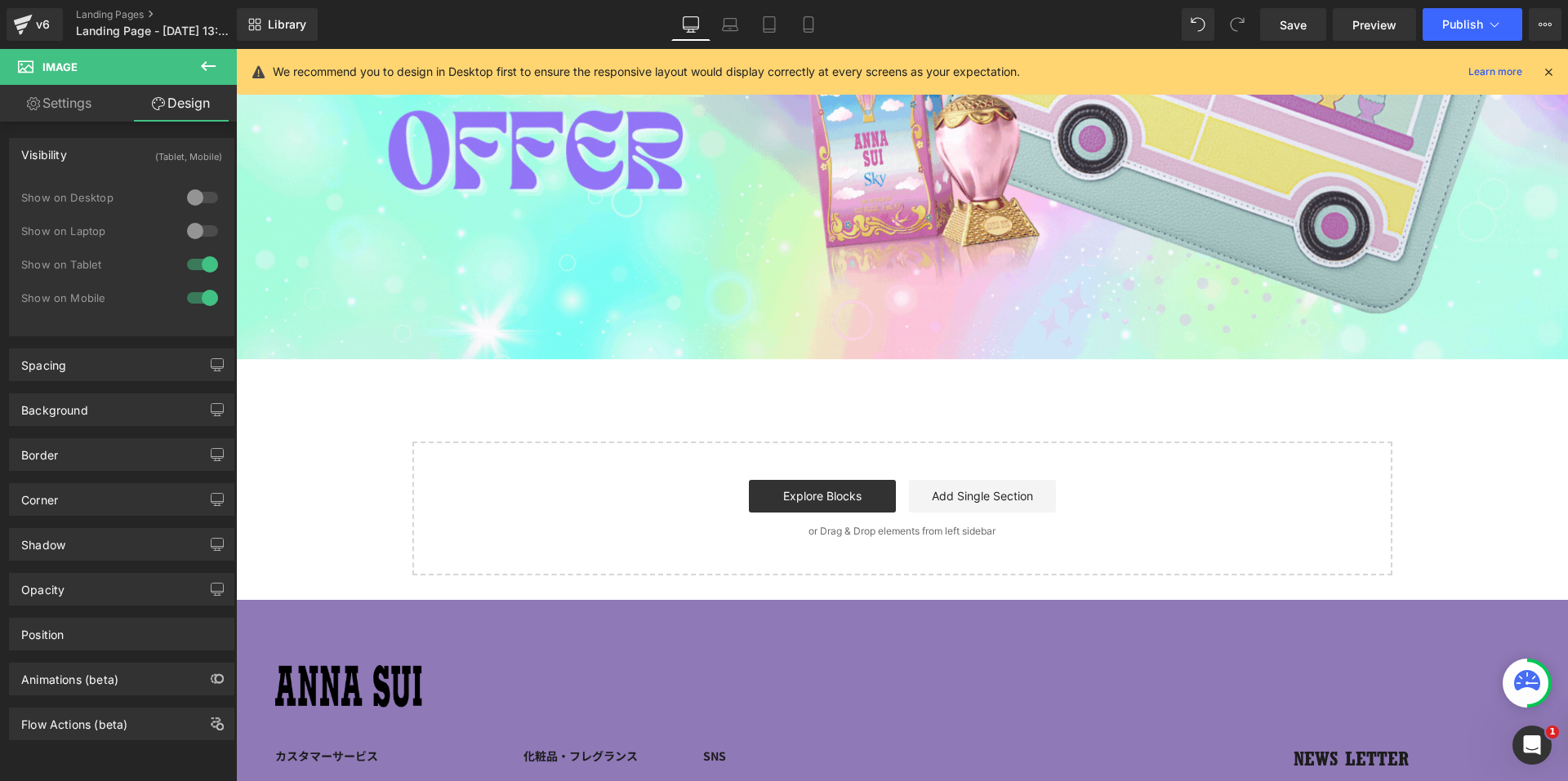
click at [222, 61] on button at bounding box center [208, 67] width 57 height 36
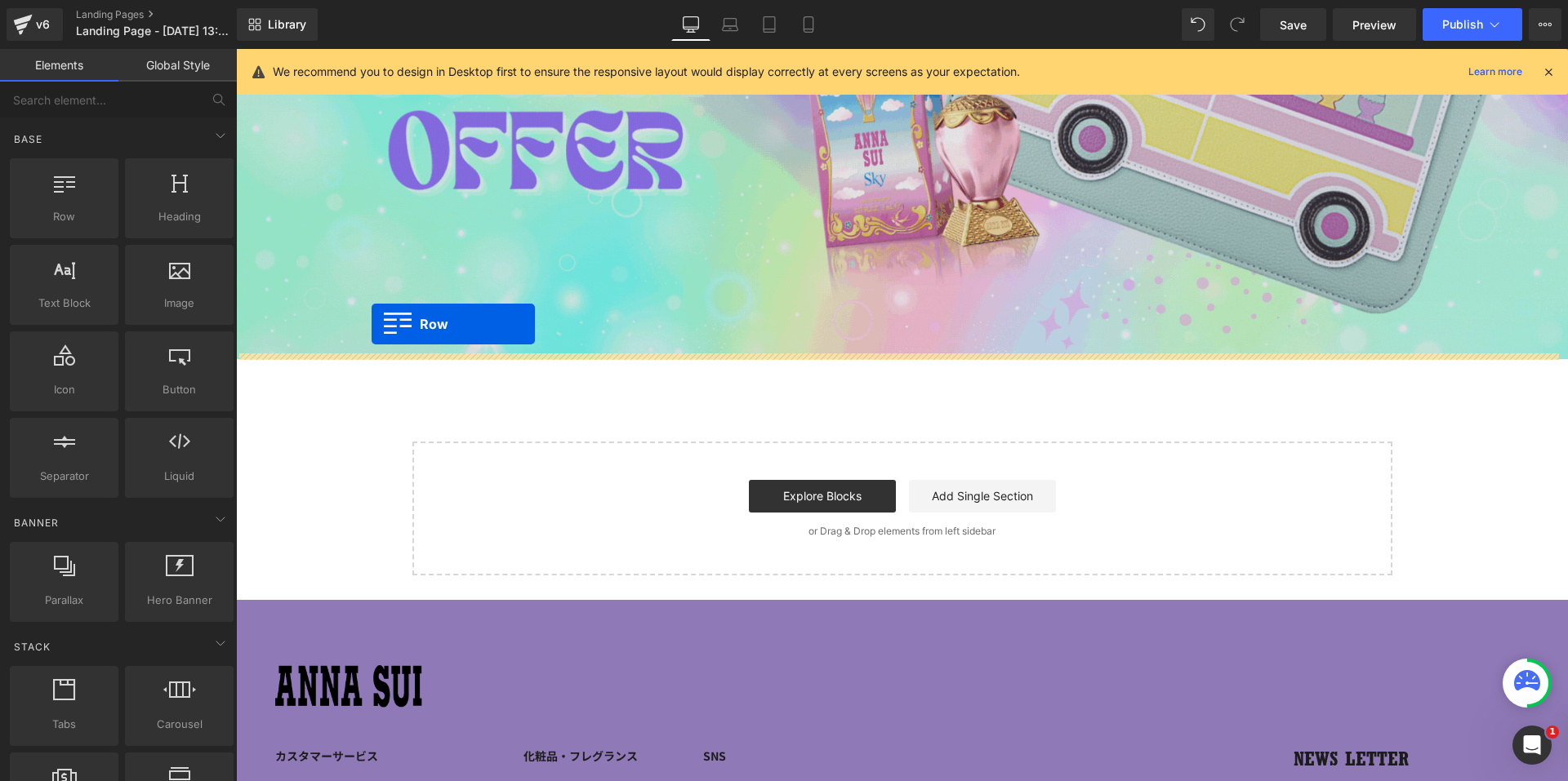
drag, startPoint x: 323, startPoint y: 274, endPoint x: 371, endPoint y: 324, distance: 69.3
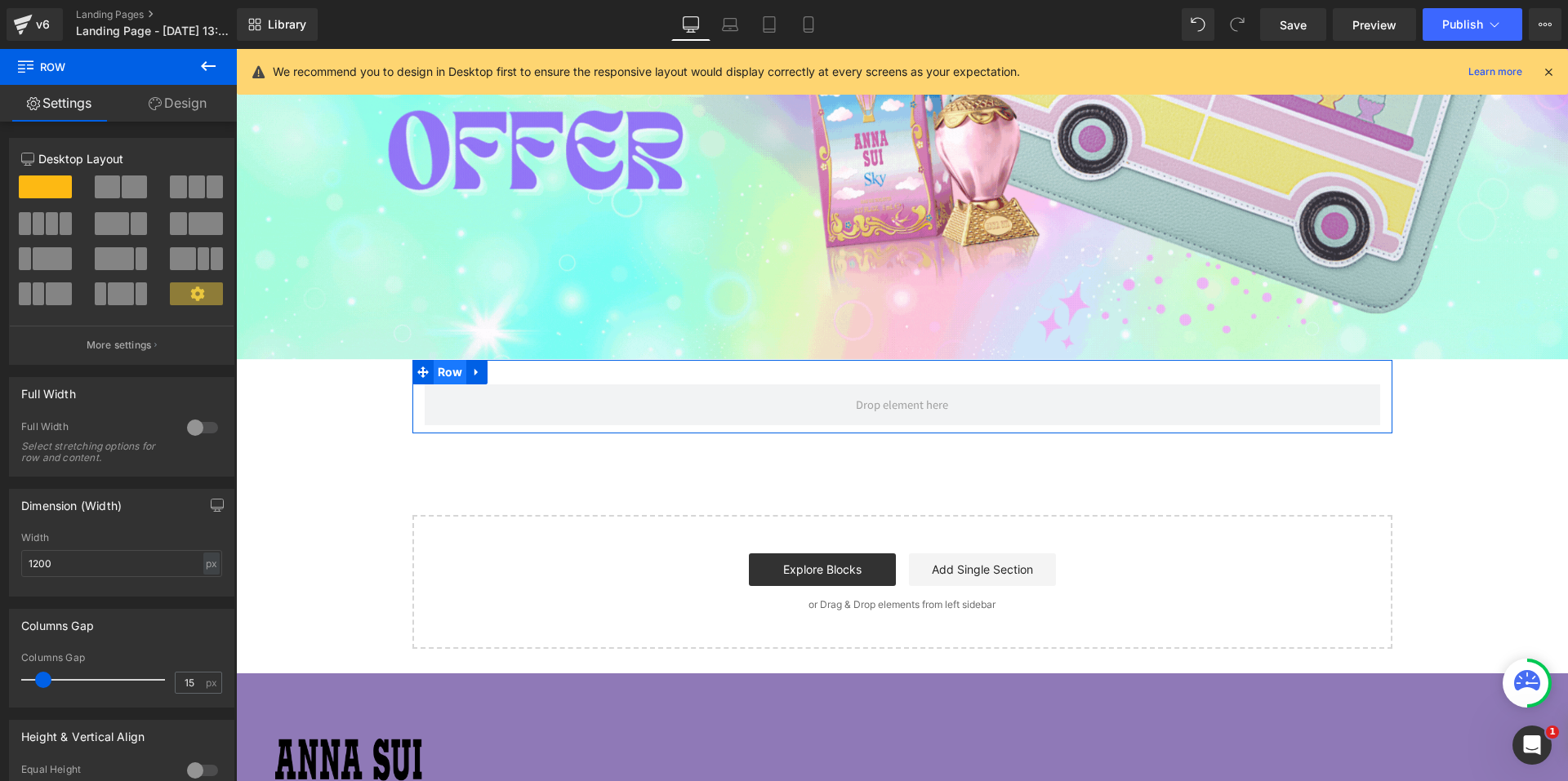
click at [434, 366] on span "Row" at bounding box center [450, 372] width 34 height 24
click at [193, 423] on div at bounding box center [202, 428] width 39 height 26
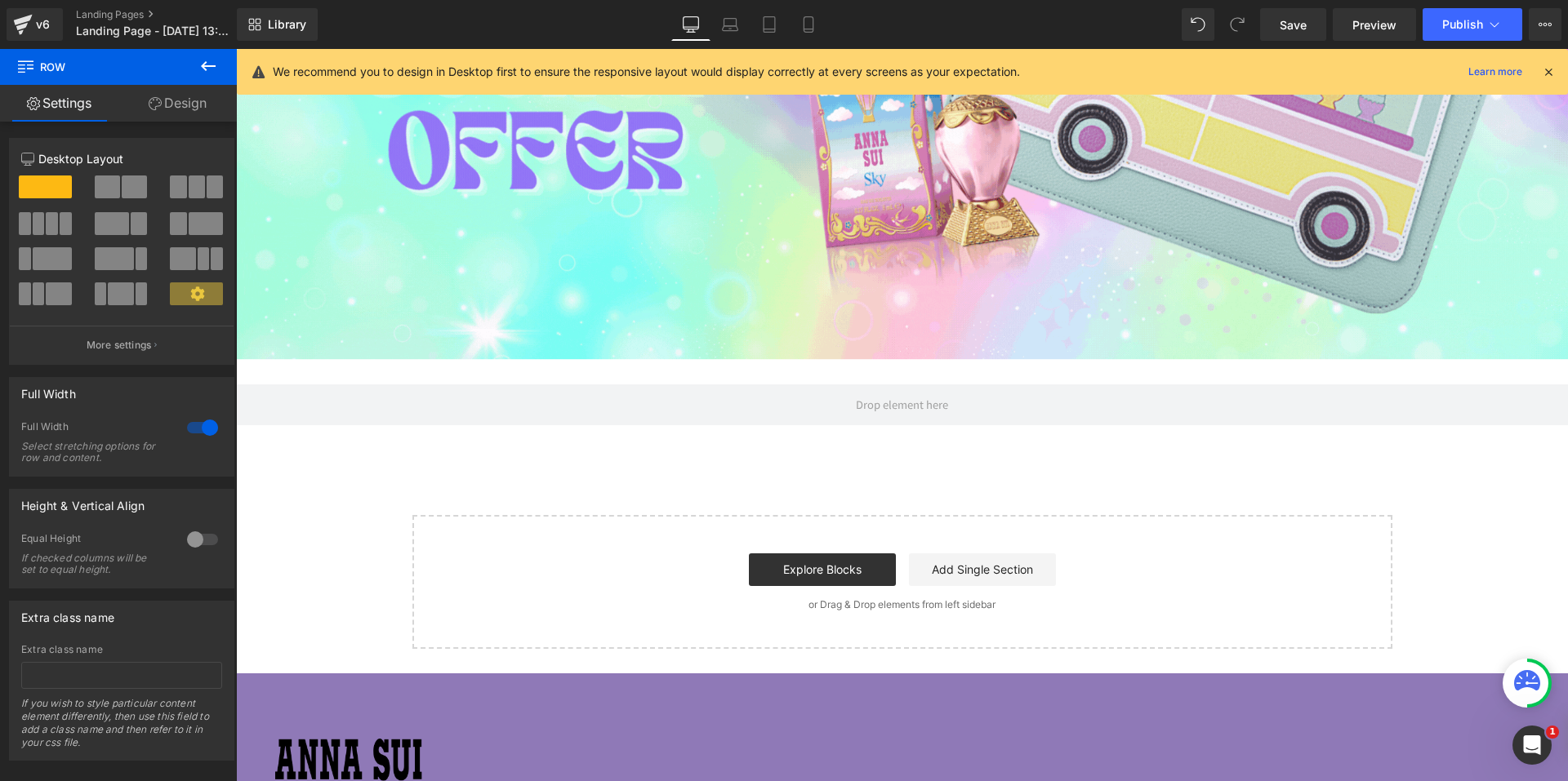
click at [798, 523] on div "Start building your page Explore Blocks Add Single Section or Drag & Drop eleme…" at bounding box center [902, 582] width 977 height 131
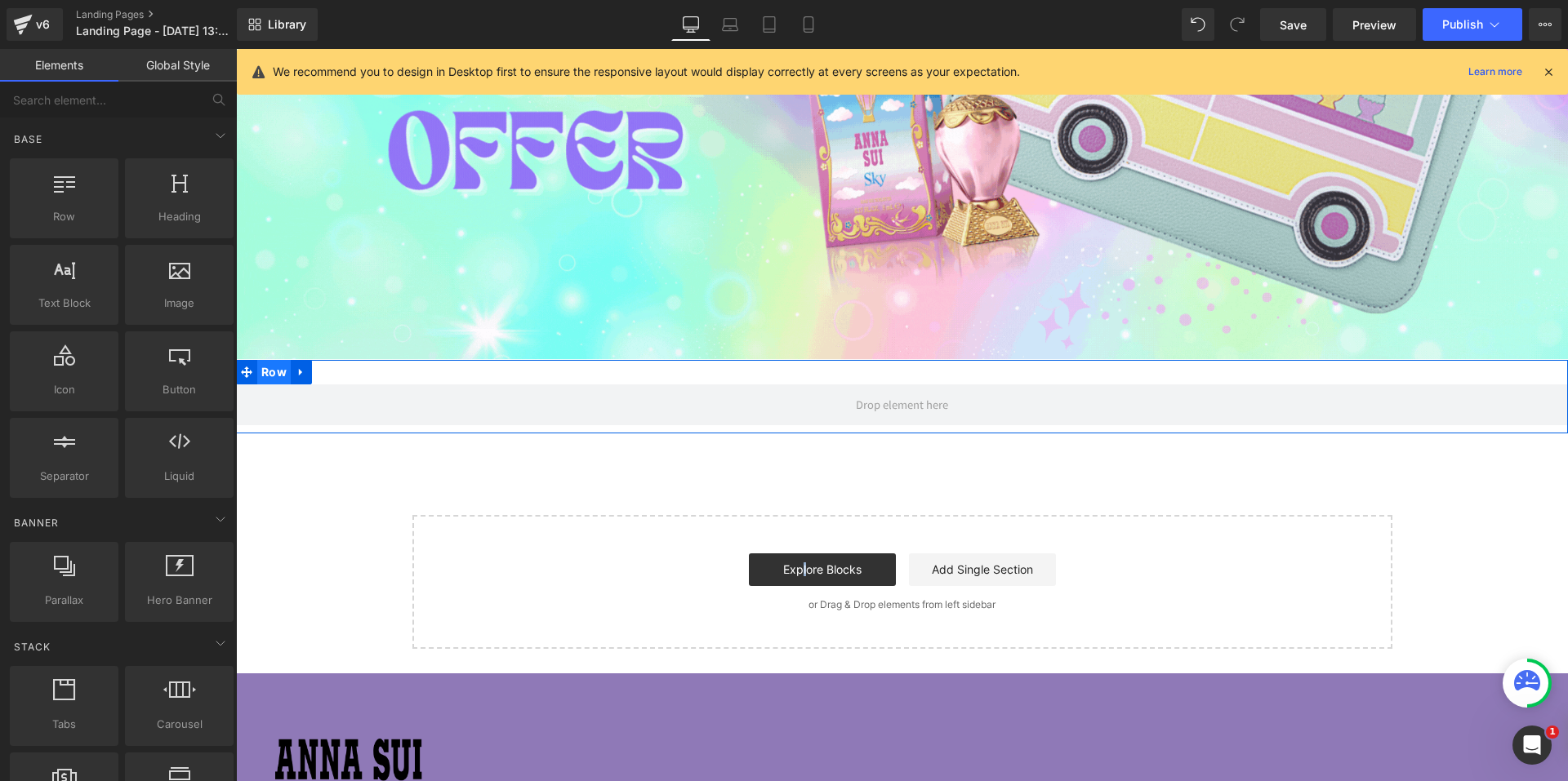
click at [260, 372] on span "Row" at bounding box center [274, 372] width 34 height 24
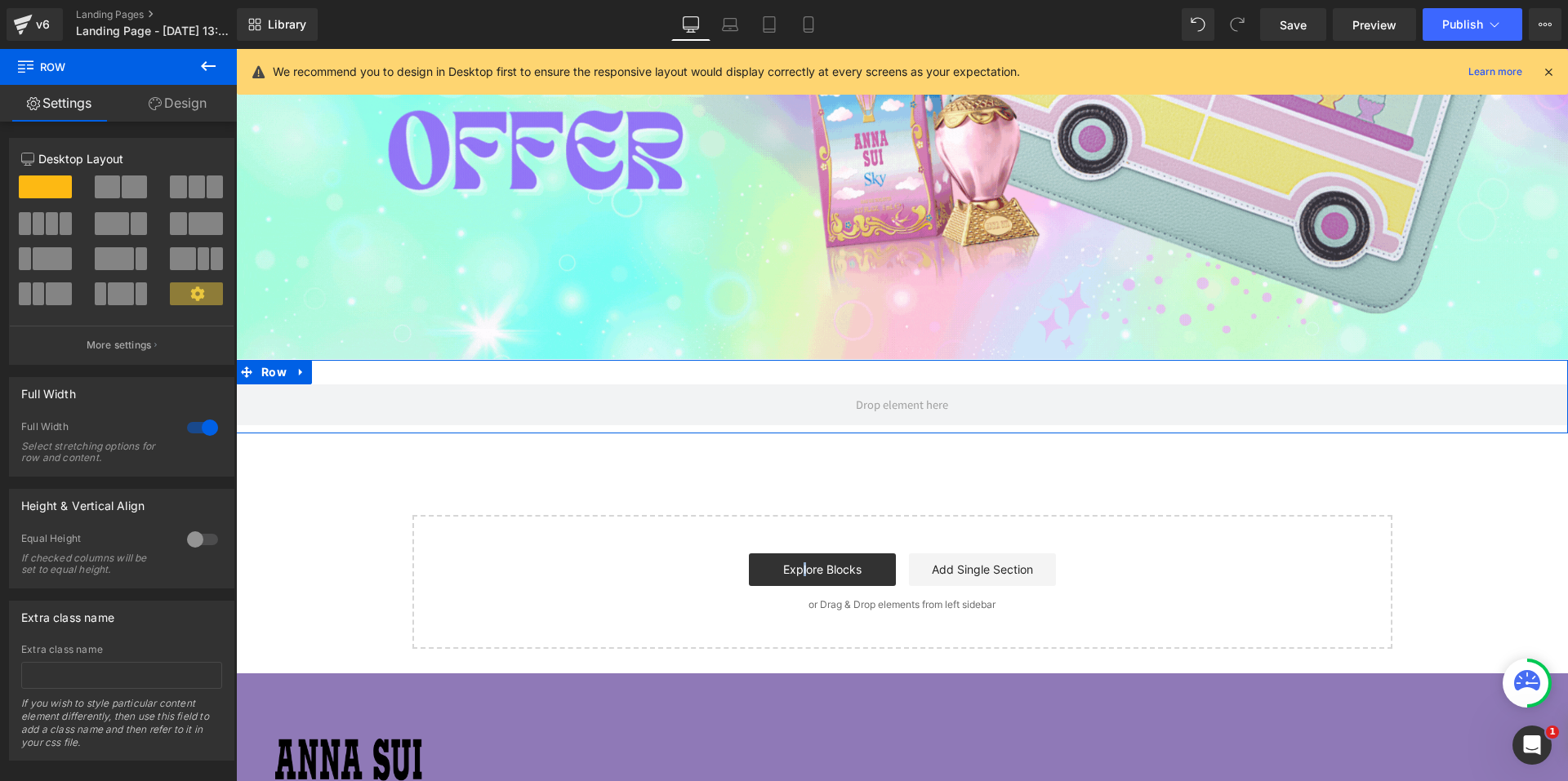
click at [158, 100] on icon at bounding box center [155, 103] width 13 height 13
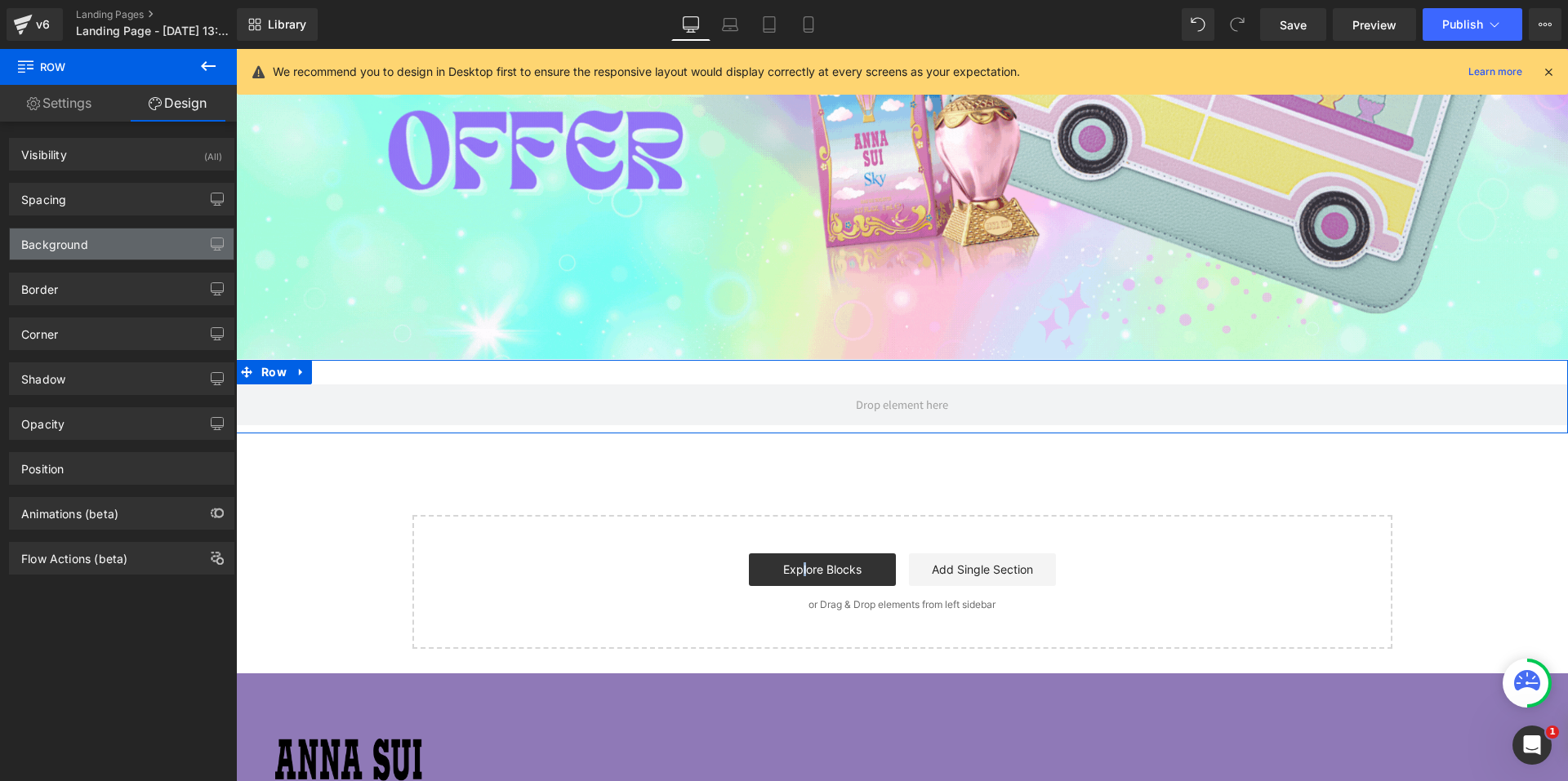
click at [95, 238] on div "Background" at bounding box center [121, 244] width 223 height 31
type input "transparent"
type input "0"
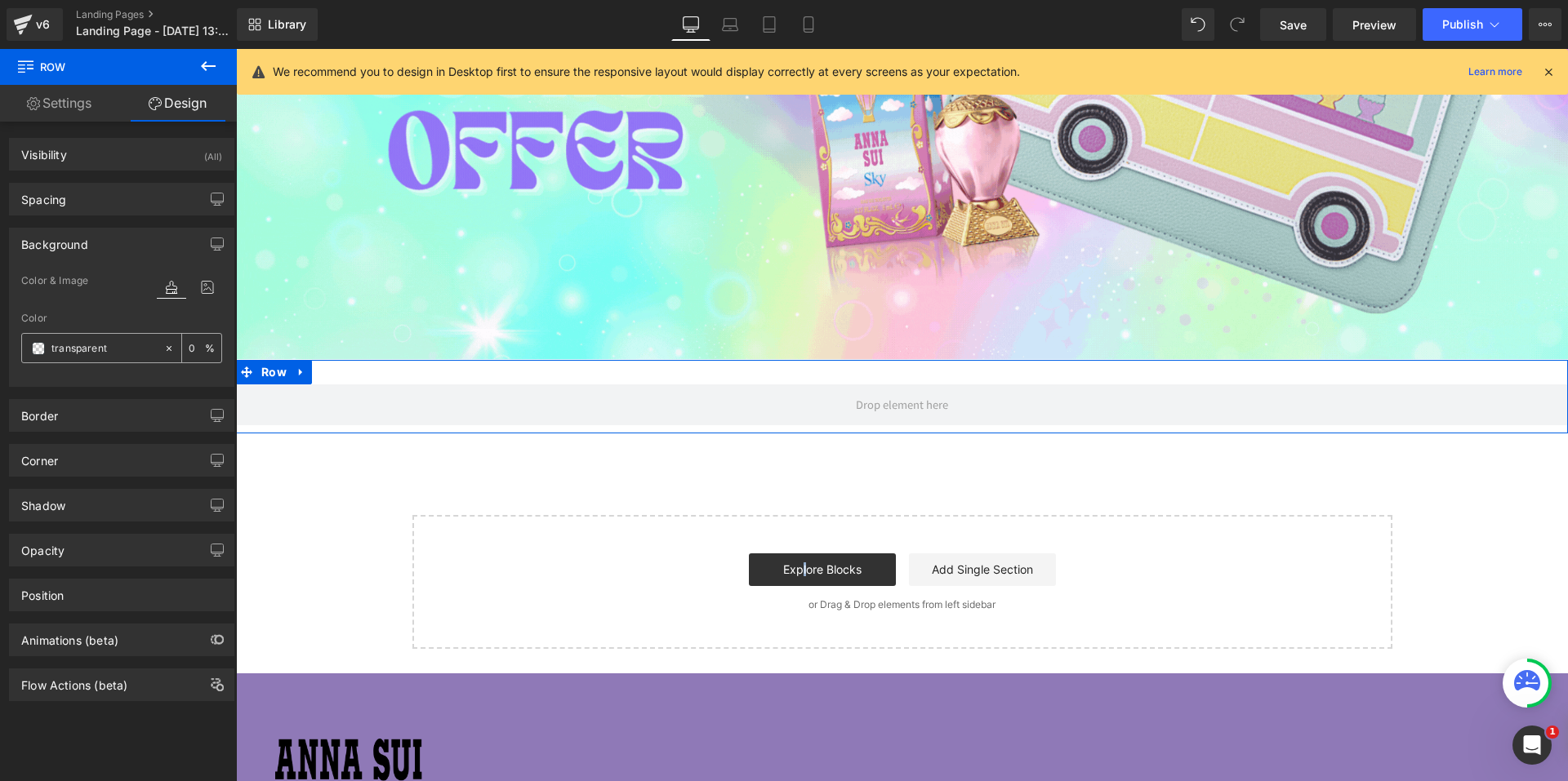
click at [85, 352] on input "transparent" at bounding box center [103, 348] width 105 height 18
paste input "E1D8F0"
type input "E1D8F0"
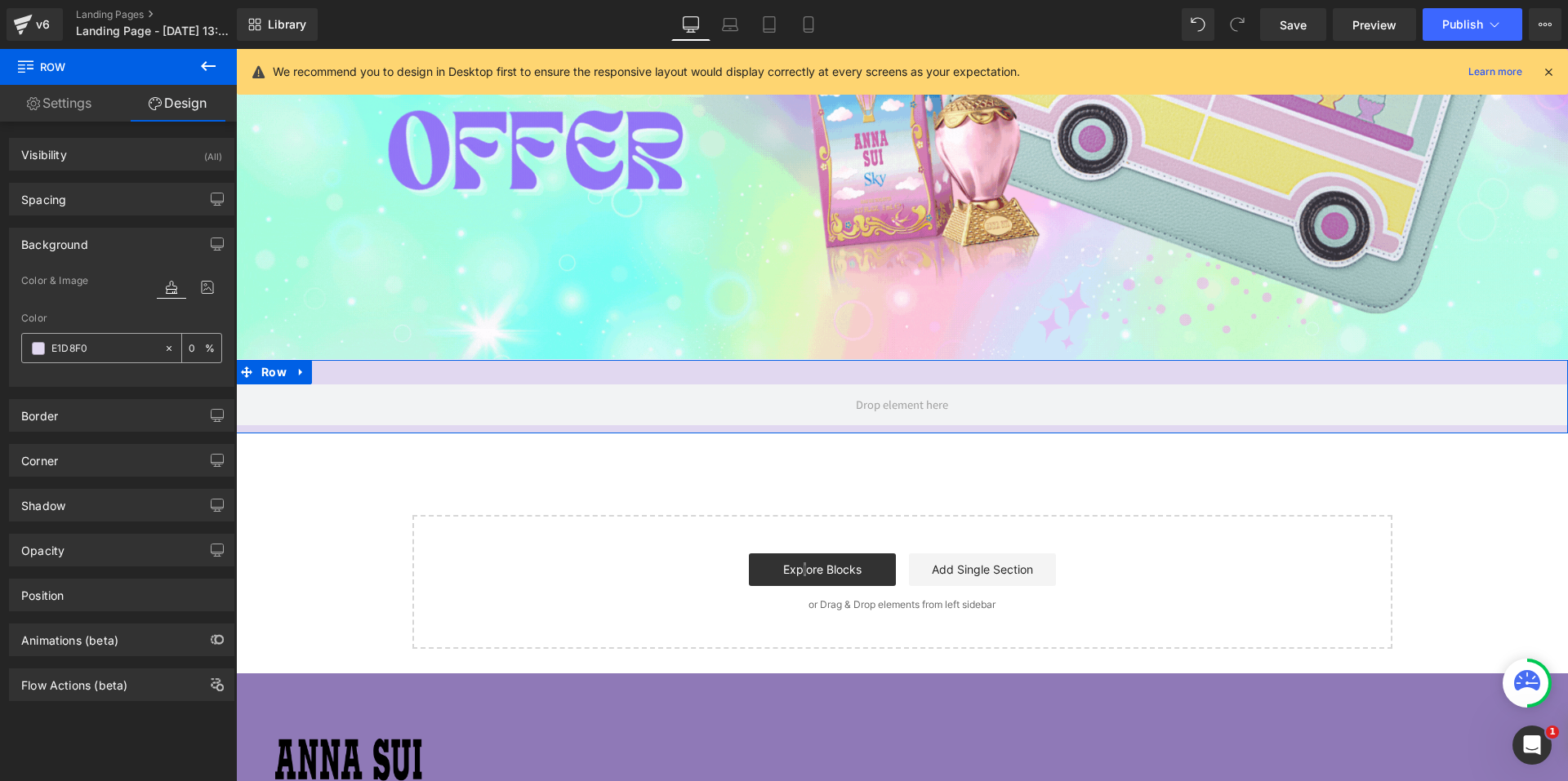
type input "100"
type input "#e1d8f0"
click at [209, 384] on div "Color & Image color rgba(225, 216, 240, 1) Color #e1d8f0 100 % Image Replace Im…" at bounding box center [121, 328] width 223 height 115
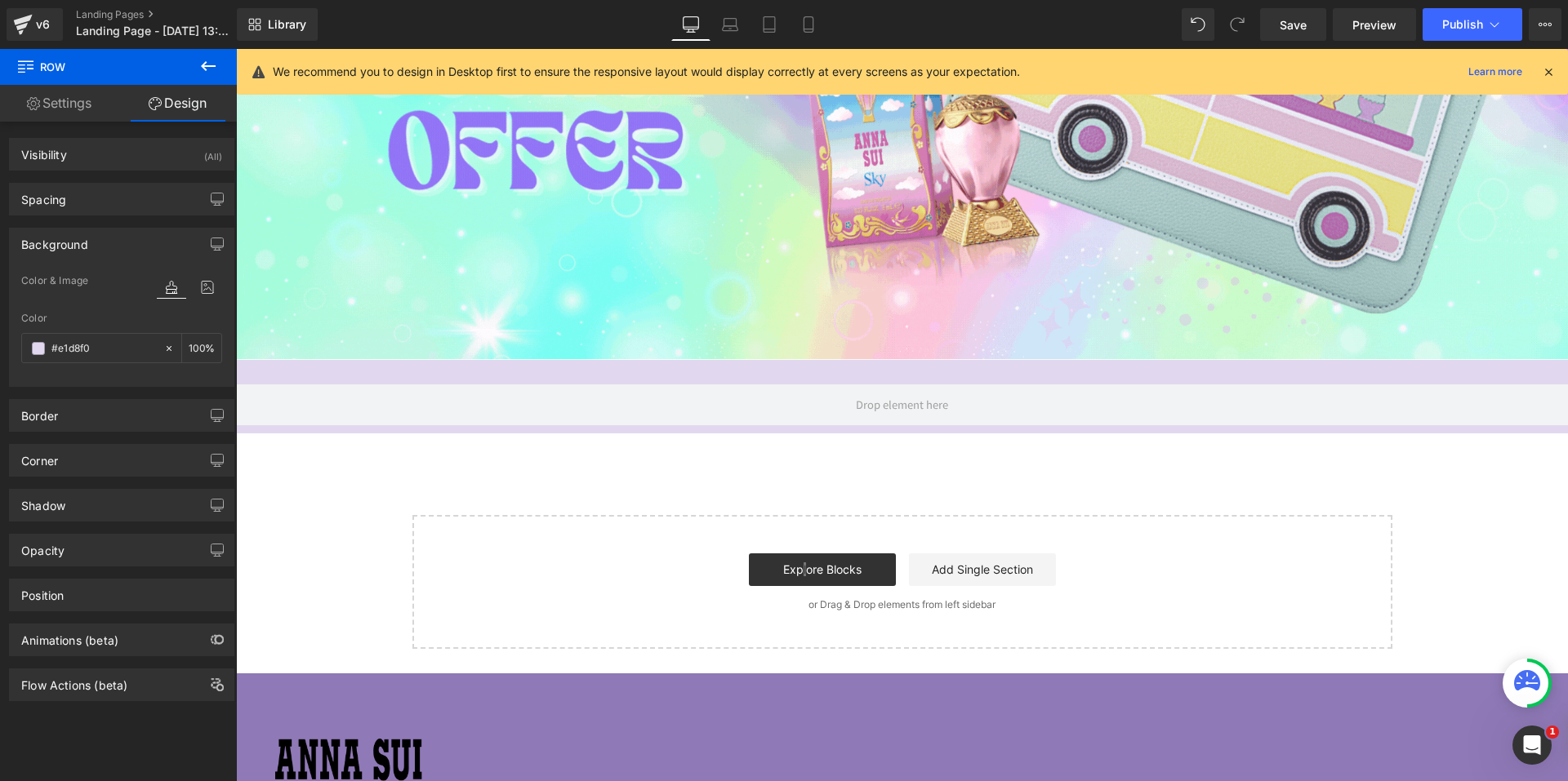
click at [227, 61] on button at bounding box center [208, 67] width 57 height 36
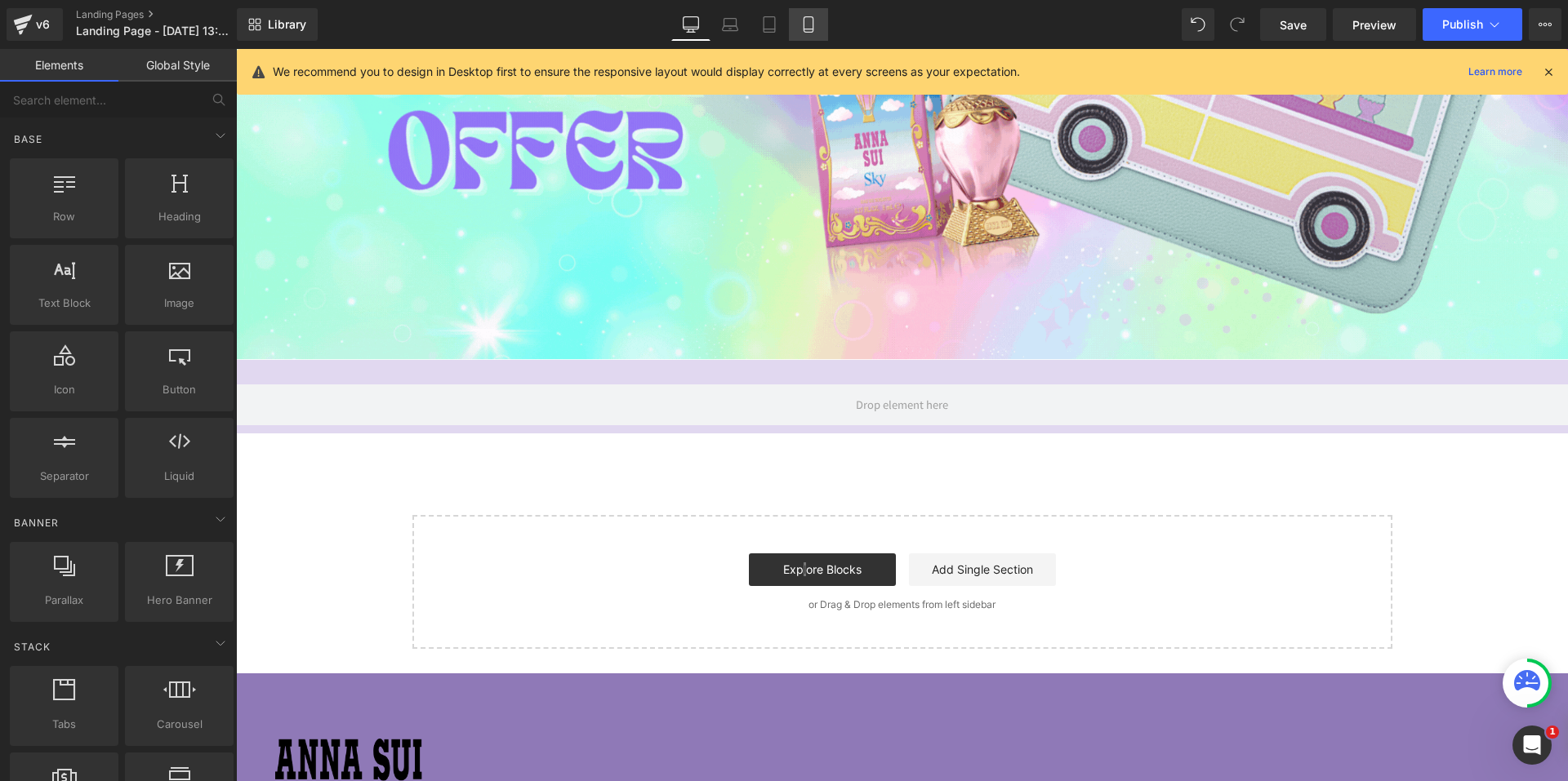
click at [812, 25] on icon at bounding box center [808, 25] width 9 height 16
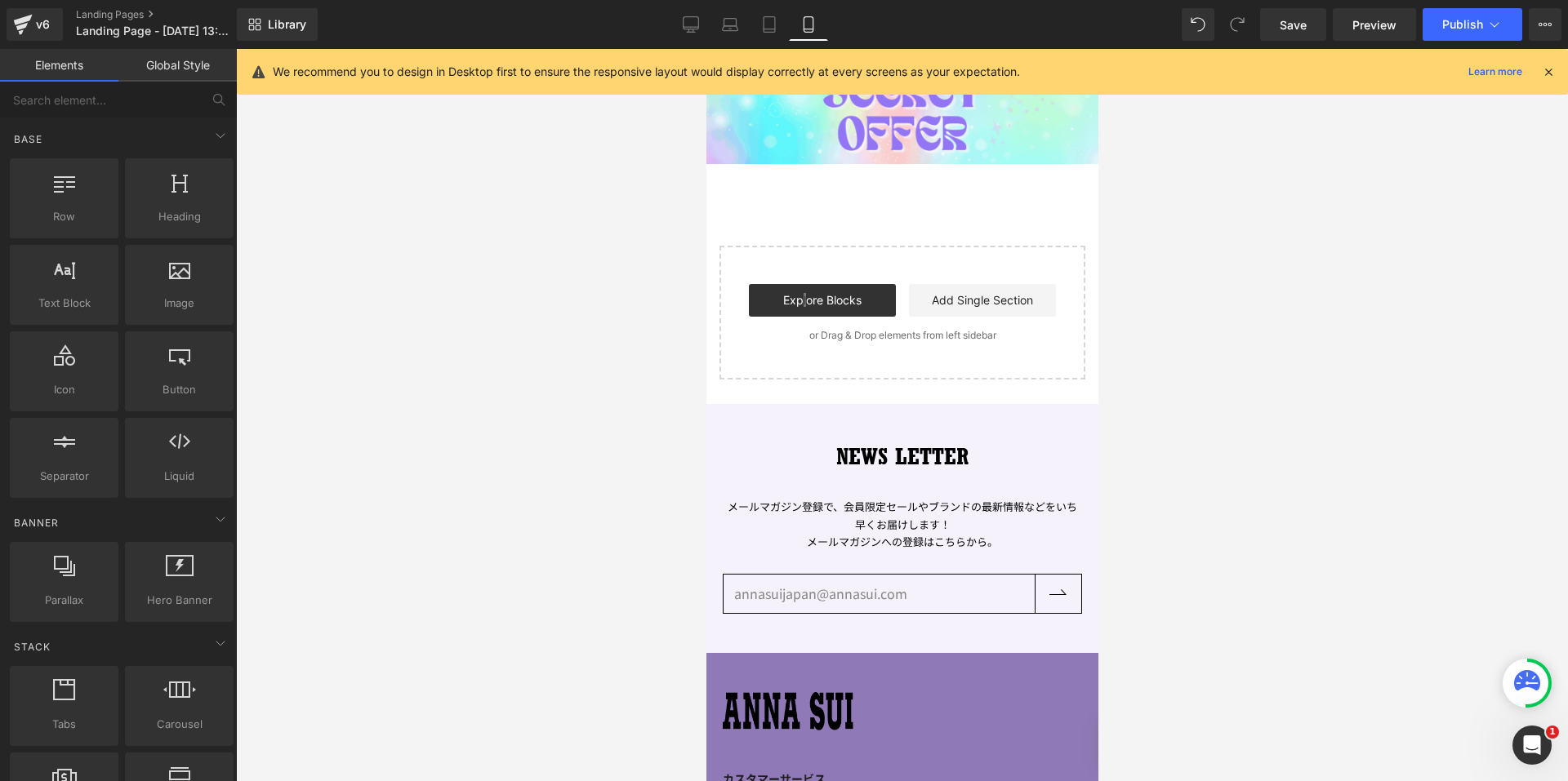
scroll to position [139, 0]
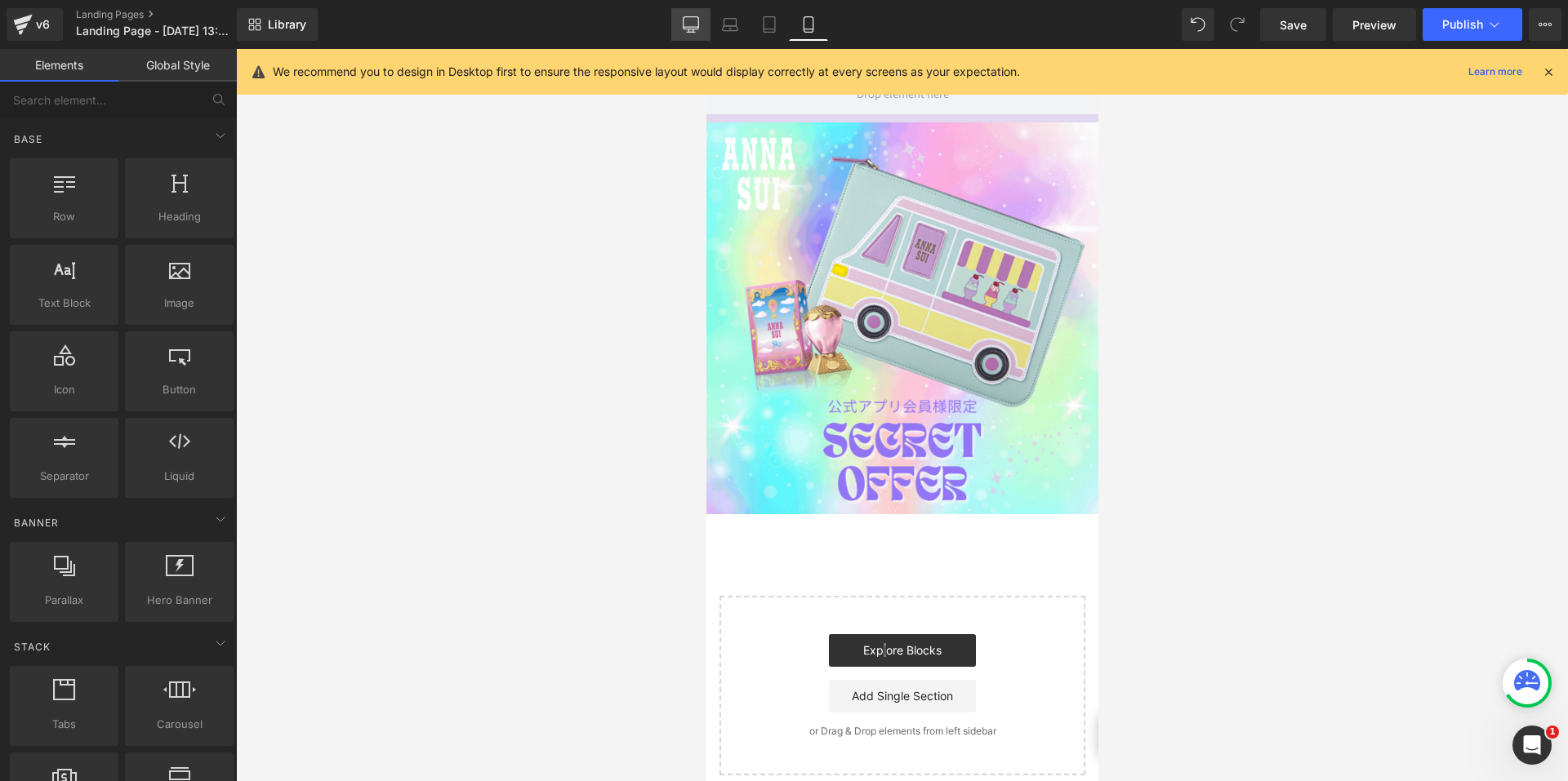
drag, startPoint x: 681, startPoint y: 26, endPoint x: 112, endPoint y: 69, distance: 570.6
click at [682, 26] on link "Desktop" at bounding box center [690, 24] width 39 height 33
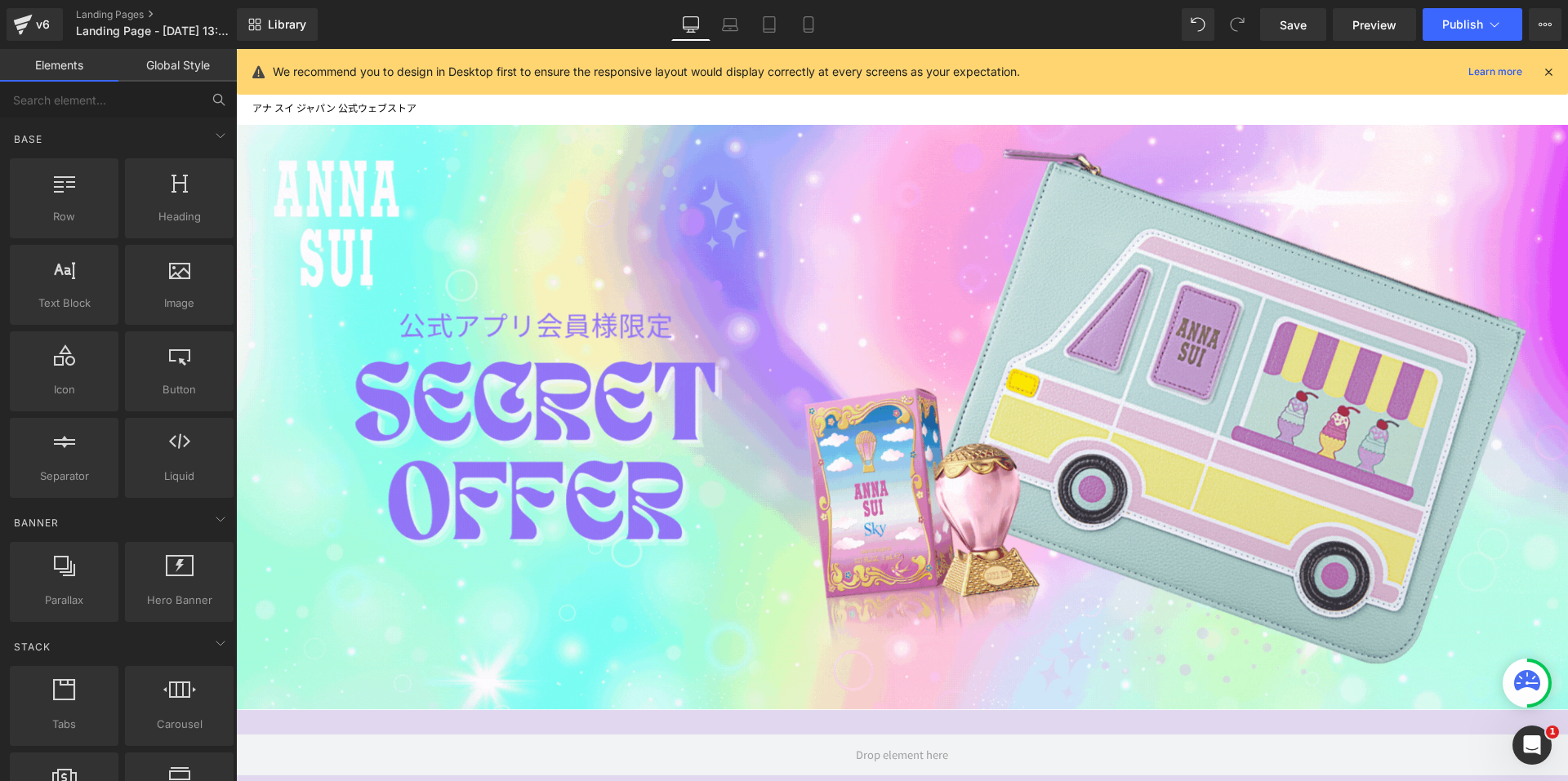
scroll to position [216, 0]
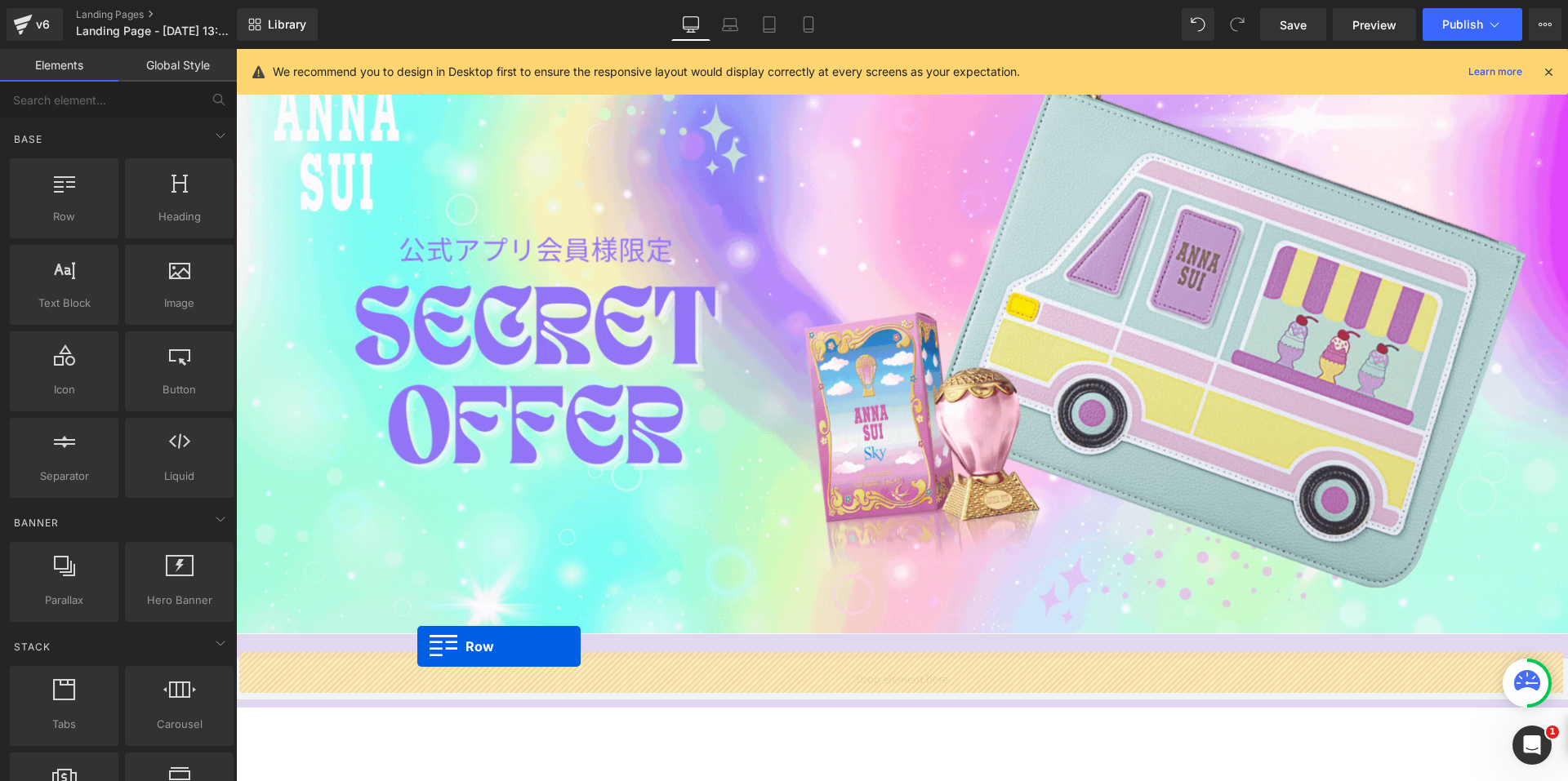
drag, startPoint x: 300, startPoint y: 263, endPoint x: 417, endPoint y: 647, distance: 401.4
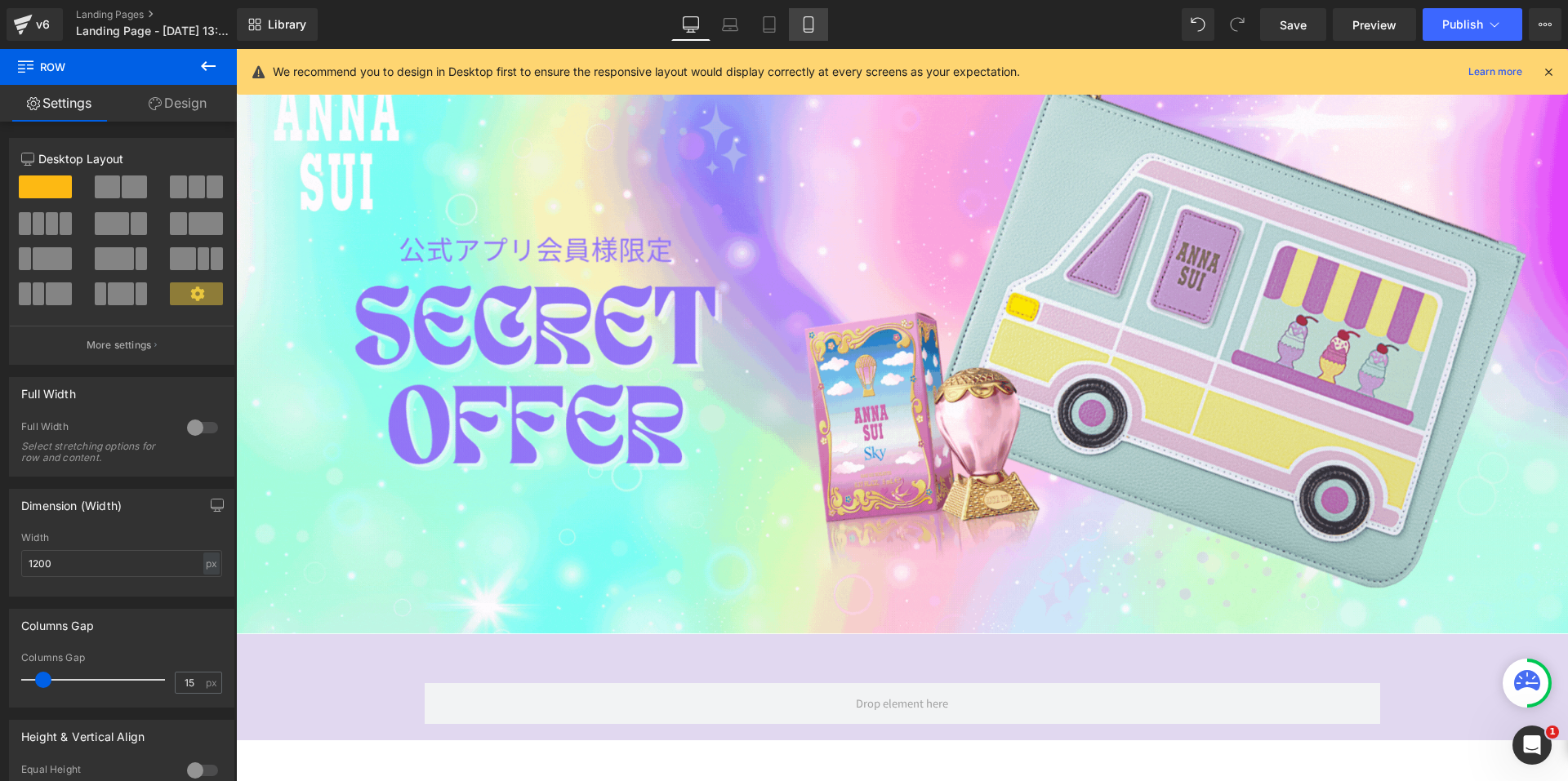
click at [810, 16] on link "Mobile" at bounding box center [808, 24] width 39 height 33
type input "100"
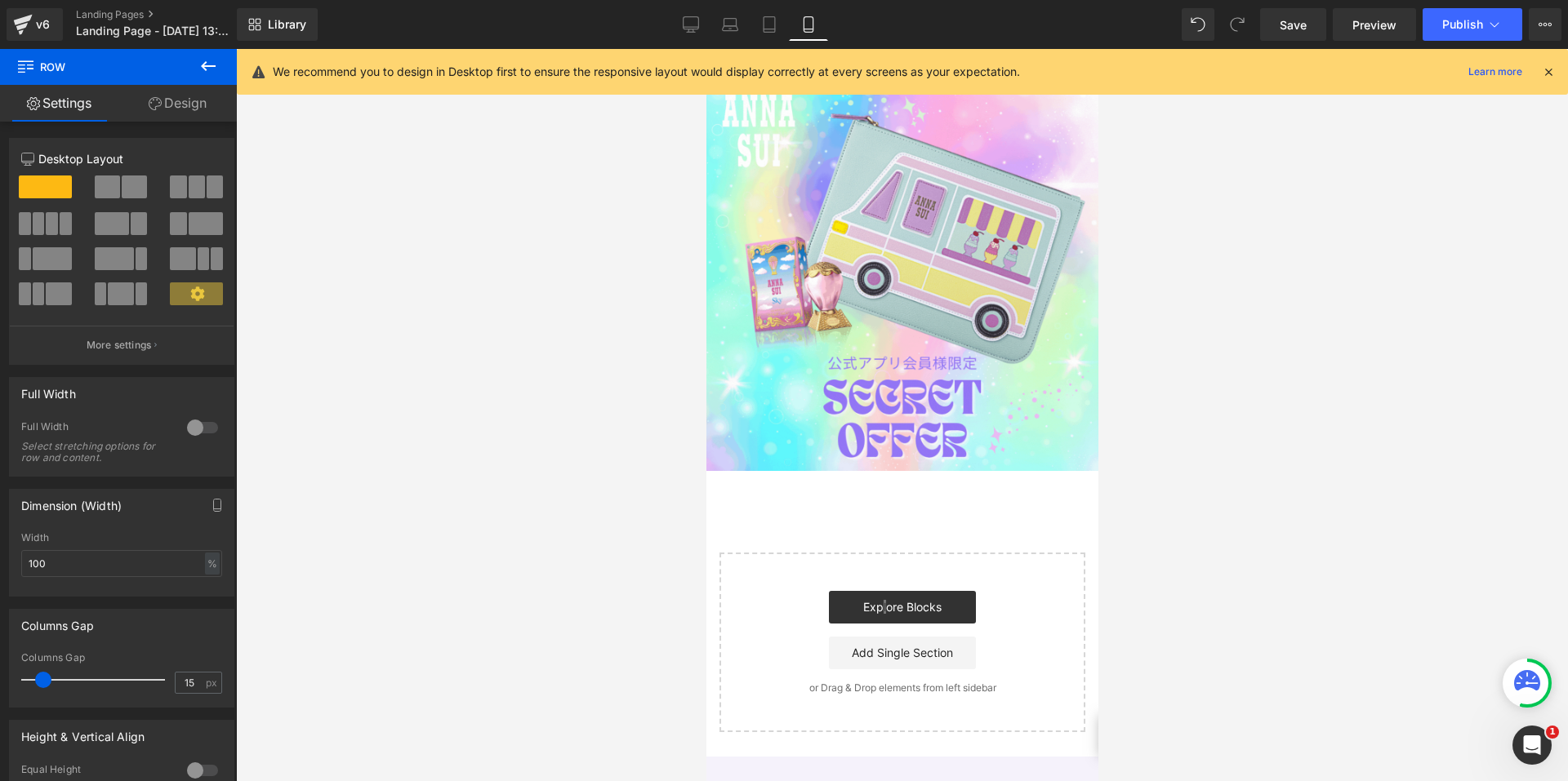
scroll to position [0, 0]
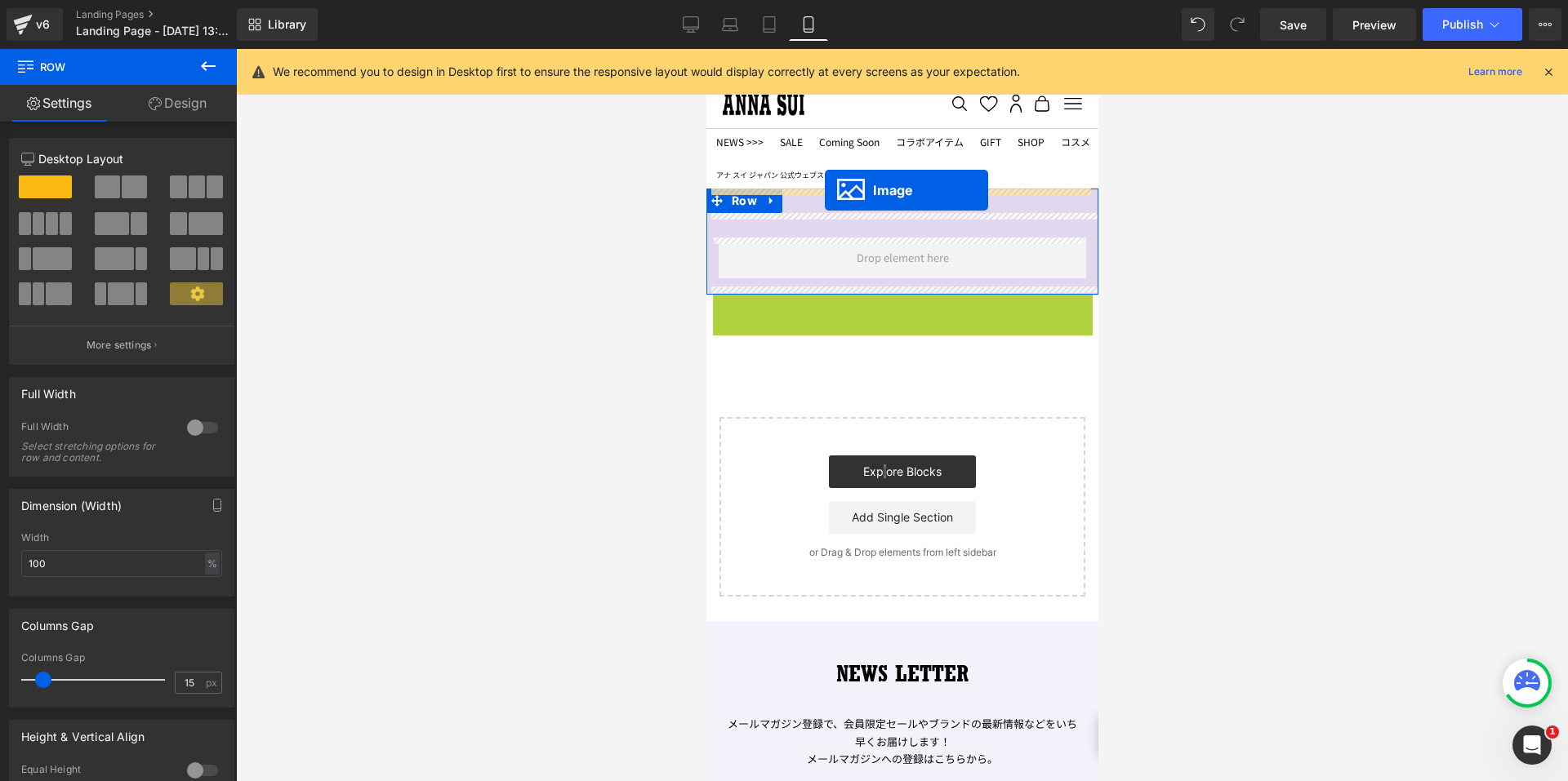
drag, startPoint x: 853, startPoint y: 454, endPoint x: 824, endPoint y: 190, distance: 265.6
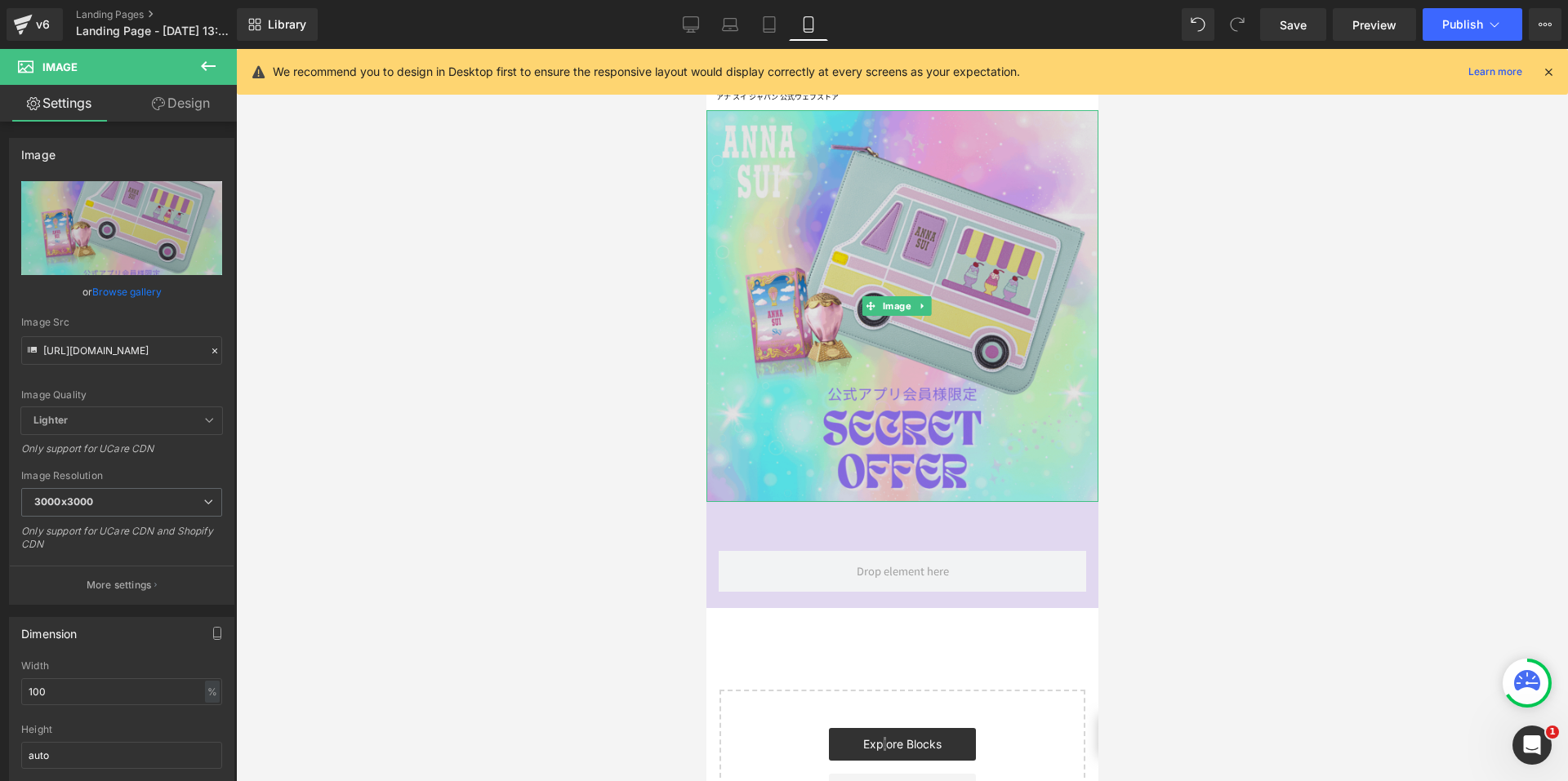
scroll to position [164, 0]
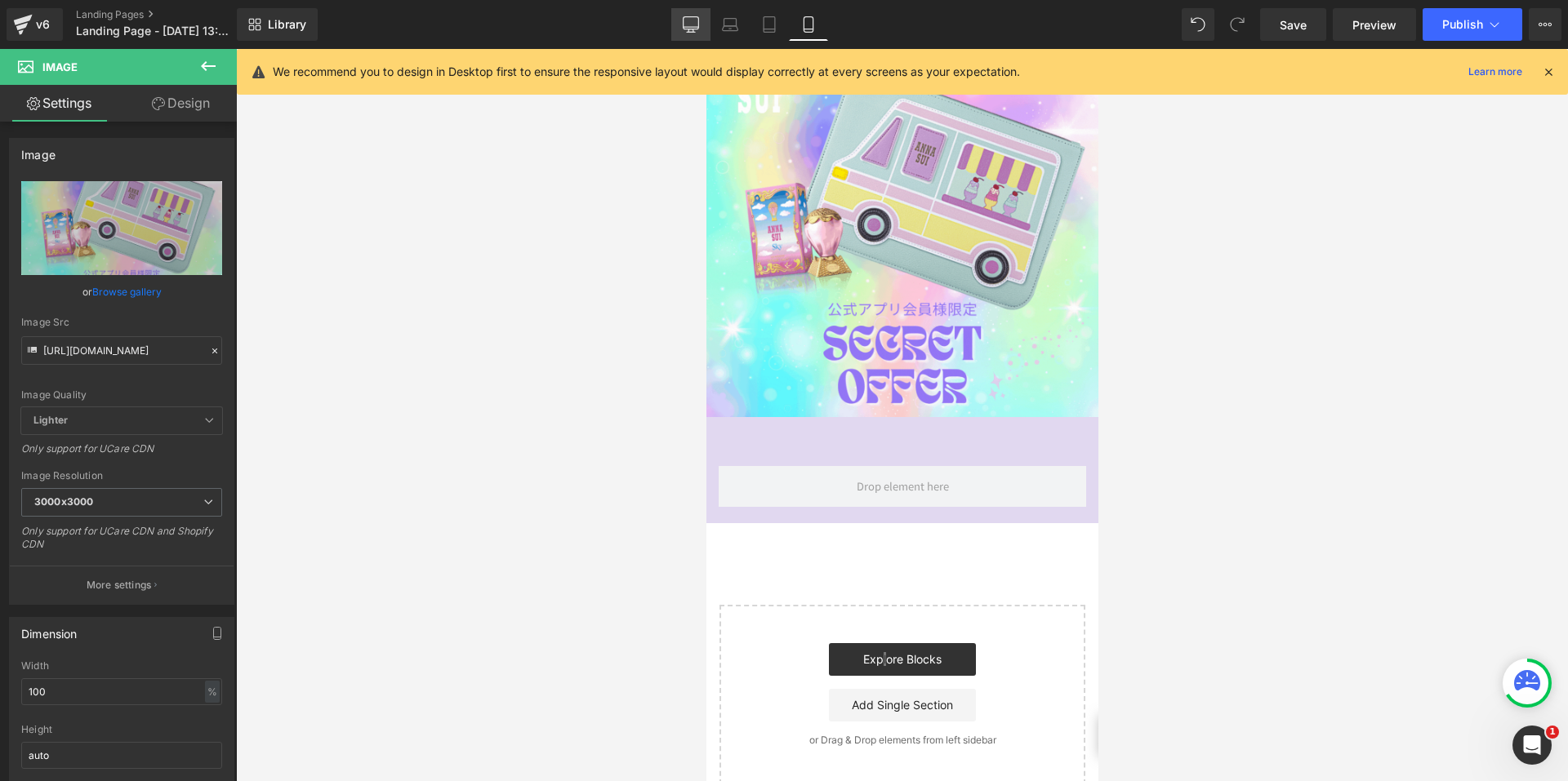
click at [698, 23] on icon at bounding box center [690, 24] width 16 height 16
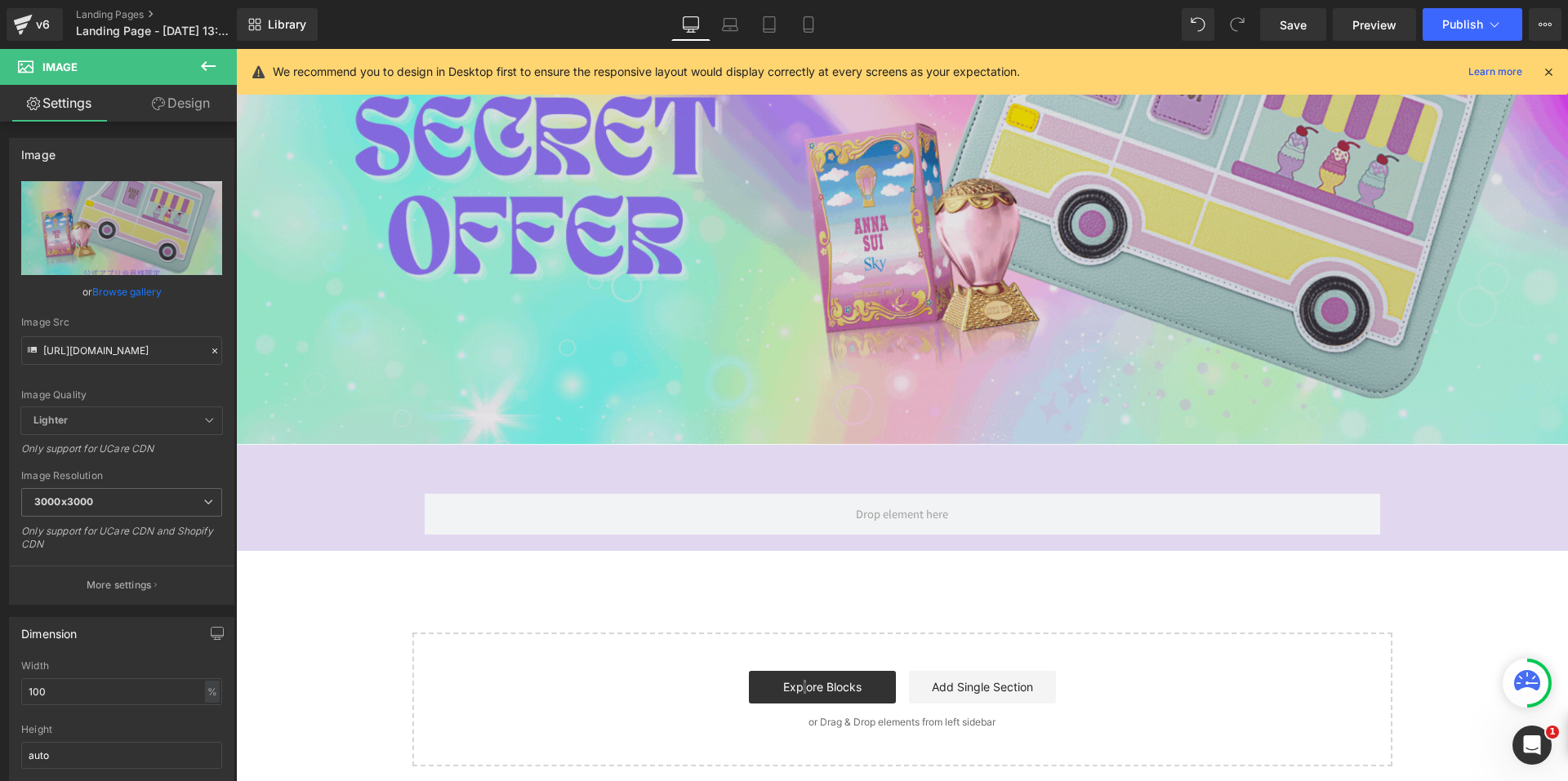
scroll to position [409, 0]
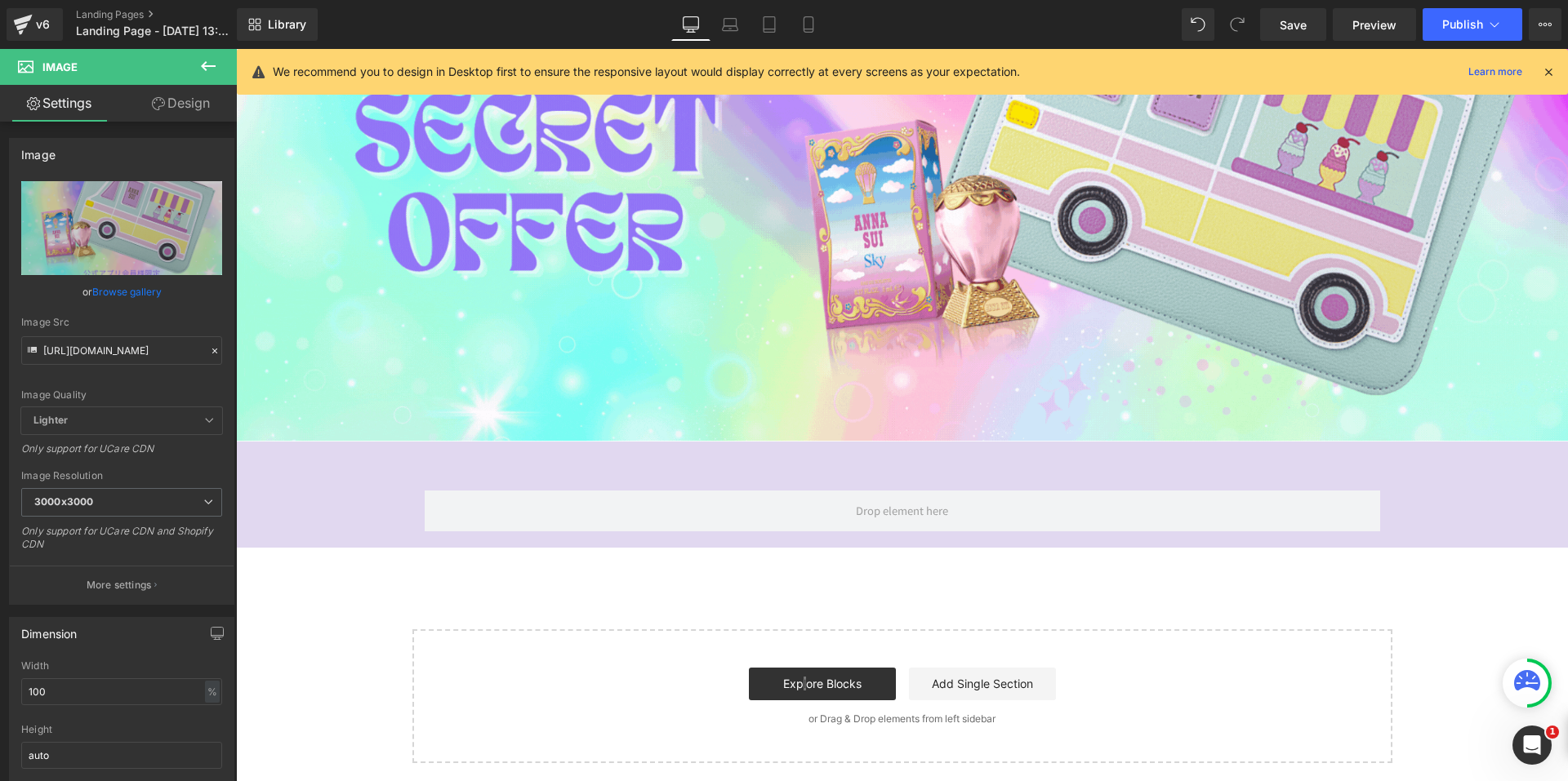
click at [203, 65] on icon at bounding box center [208, 66] width 15 height 10
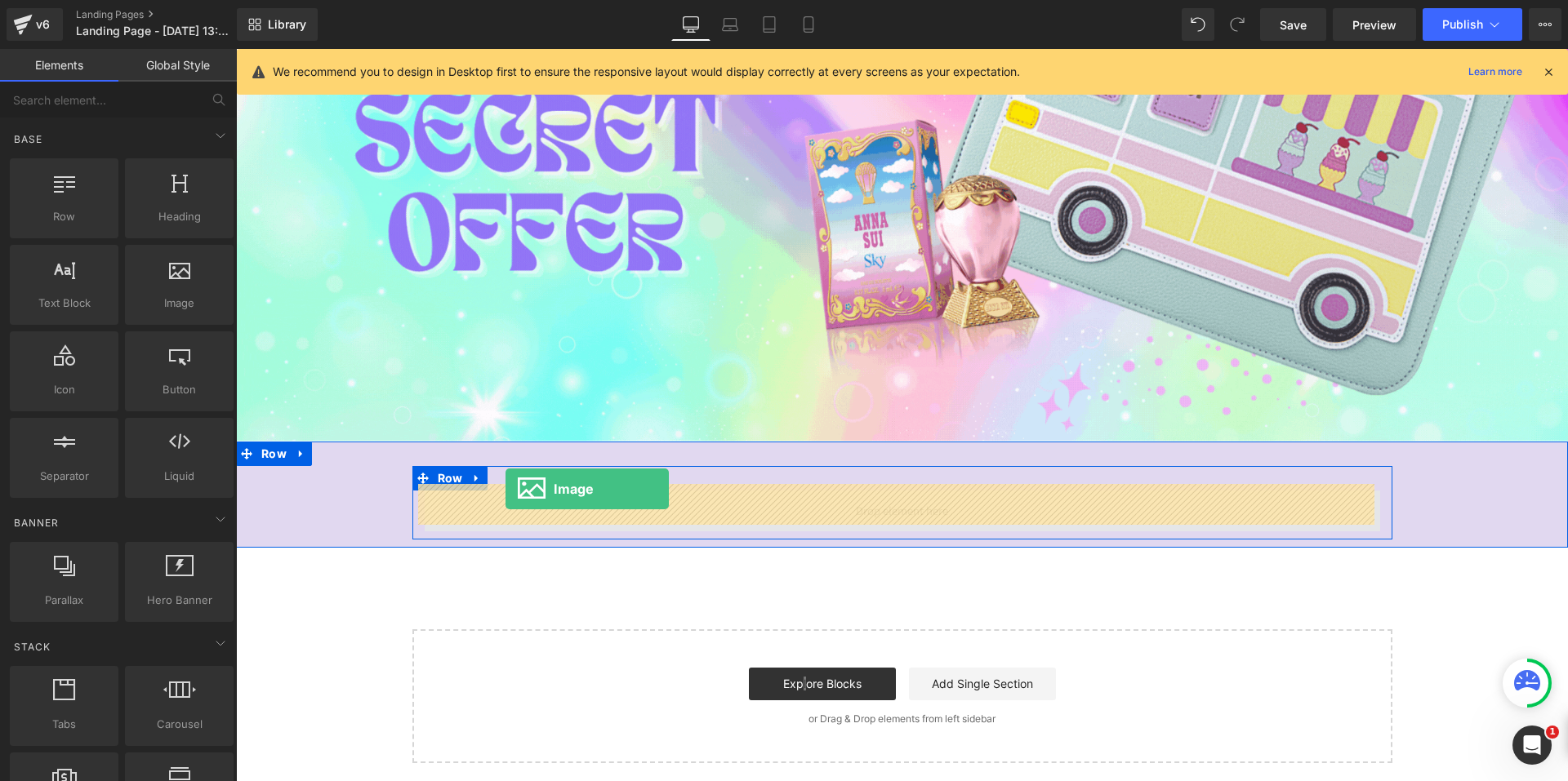
drag, startPoint x: 398, startPoint y: 349, endPoint x: 512, endPoint y: 488, distance: 179.8
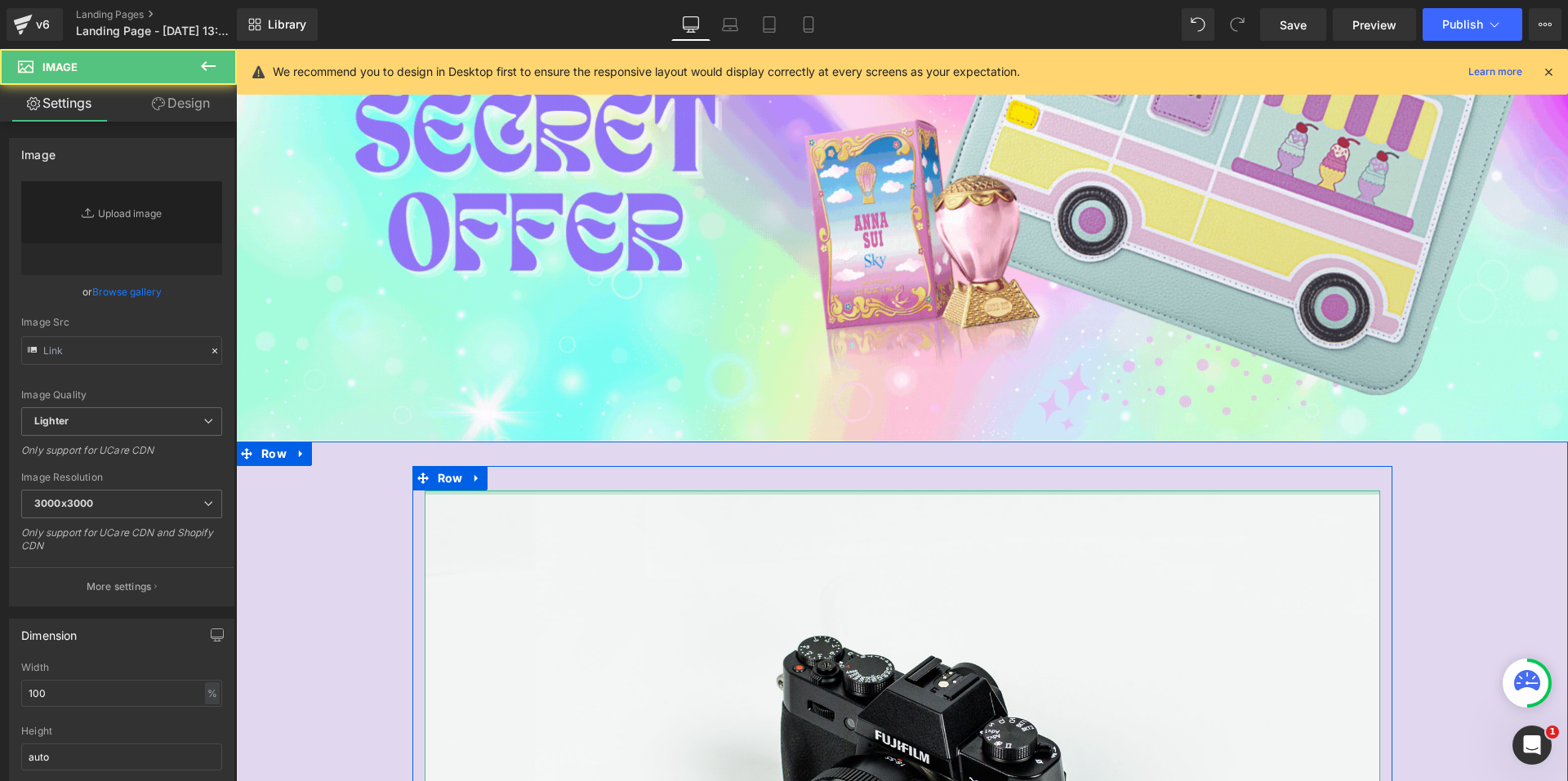
type input "//[DOMAIN_NAME][URL]"
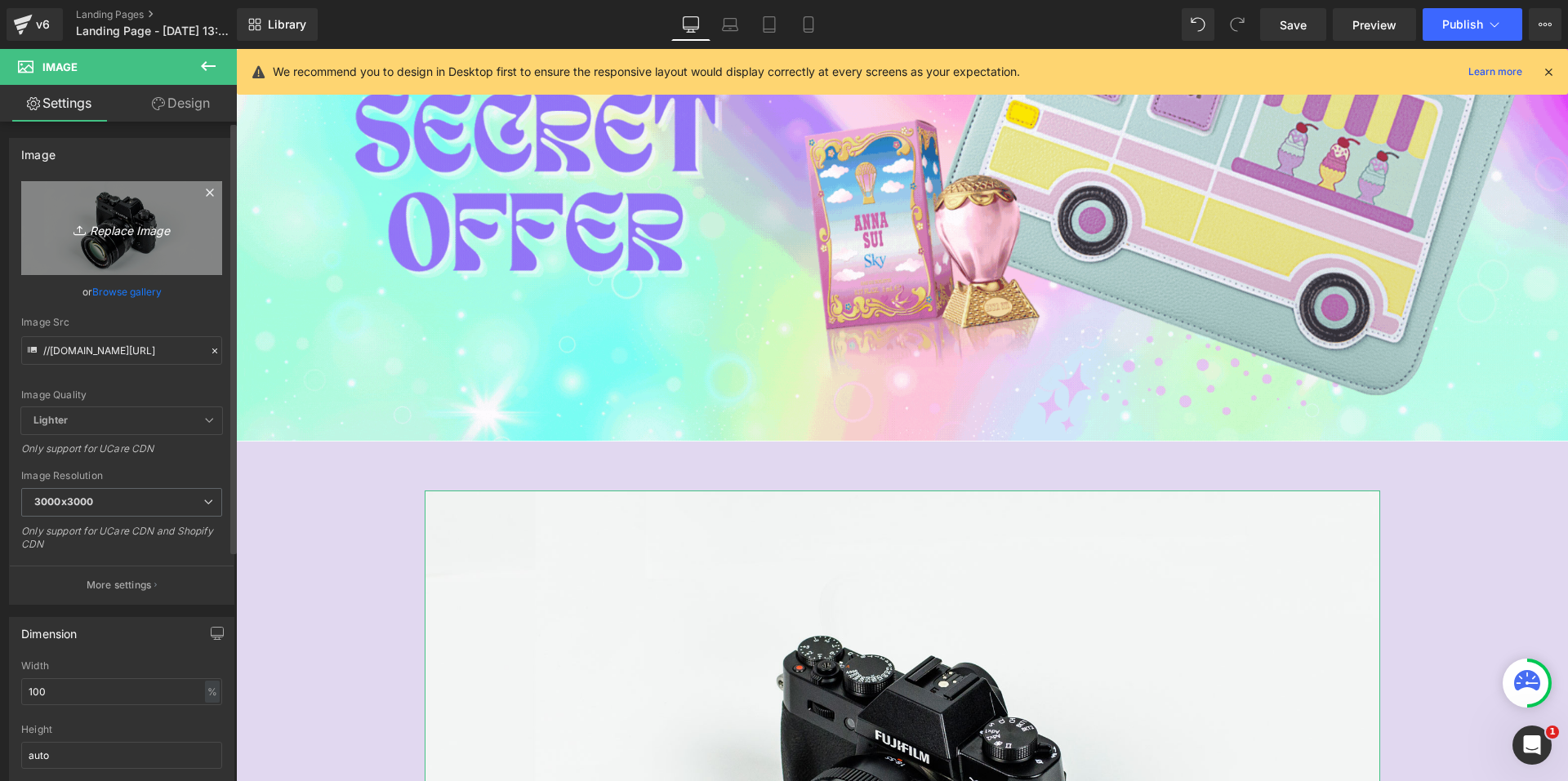
click at [148, 231] on icon "Replace Image" at bounding box center [121, 229] width 131 height 21
type input "C:\fakepath\5.png"
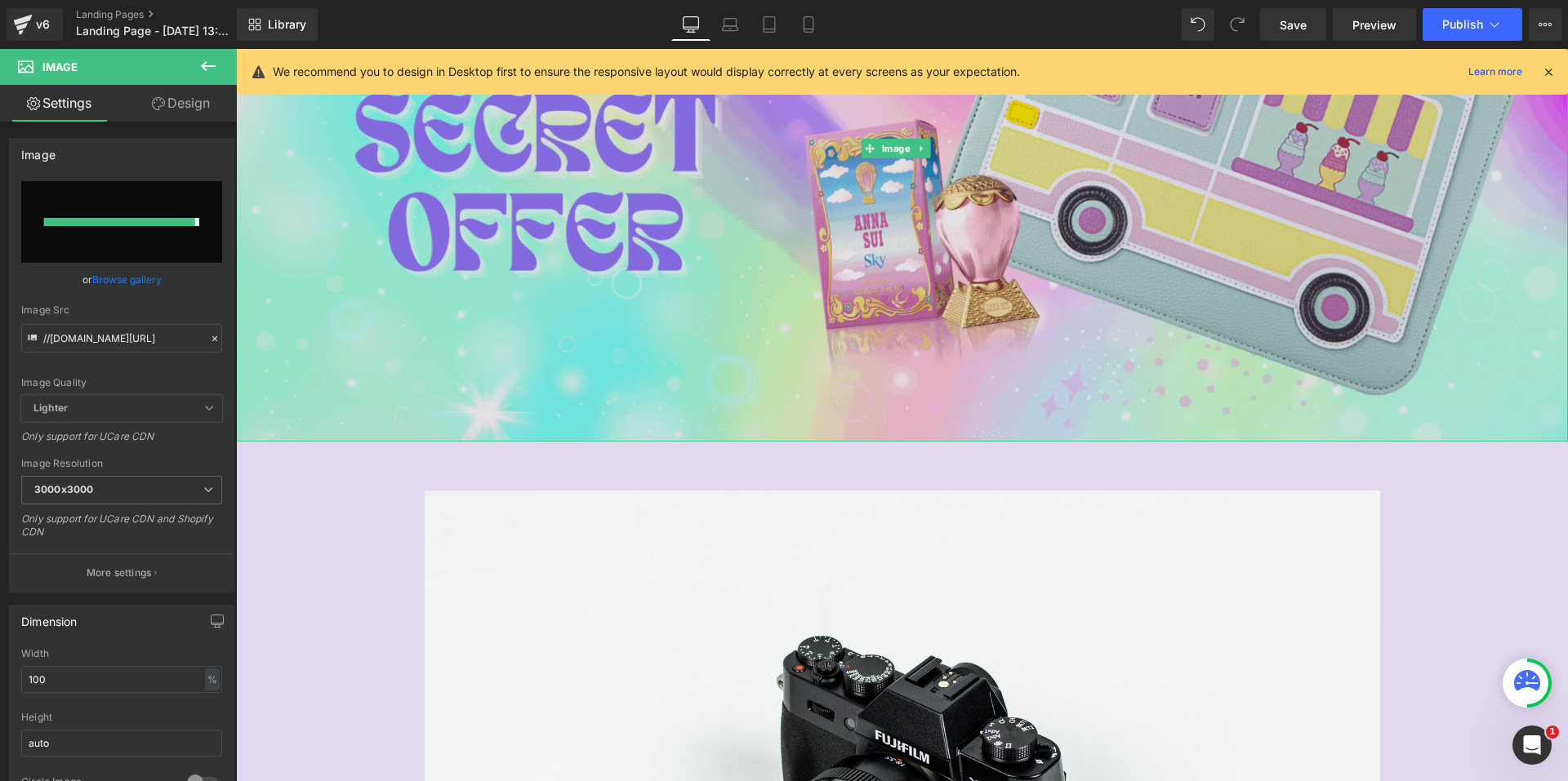
type input "[URL][DOMAIN_NAME]"
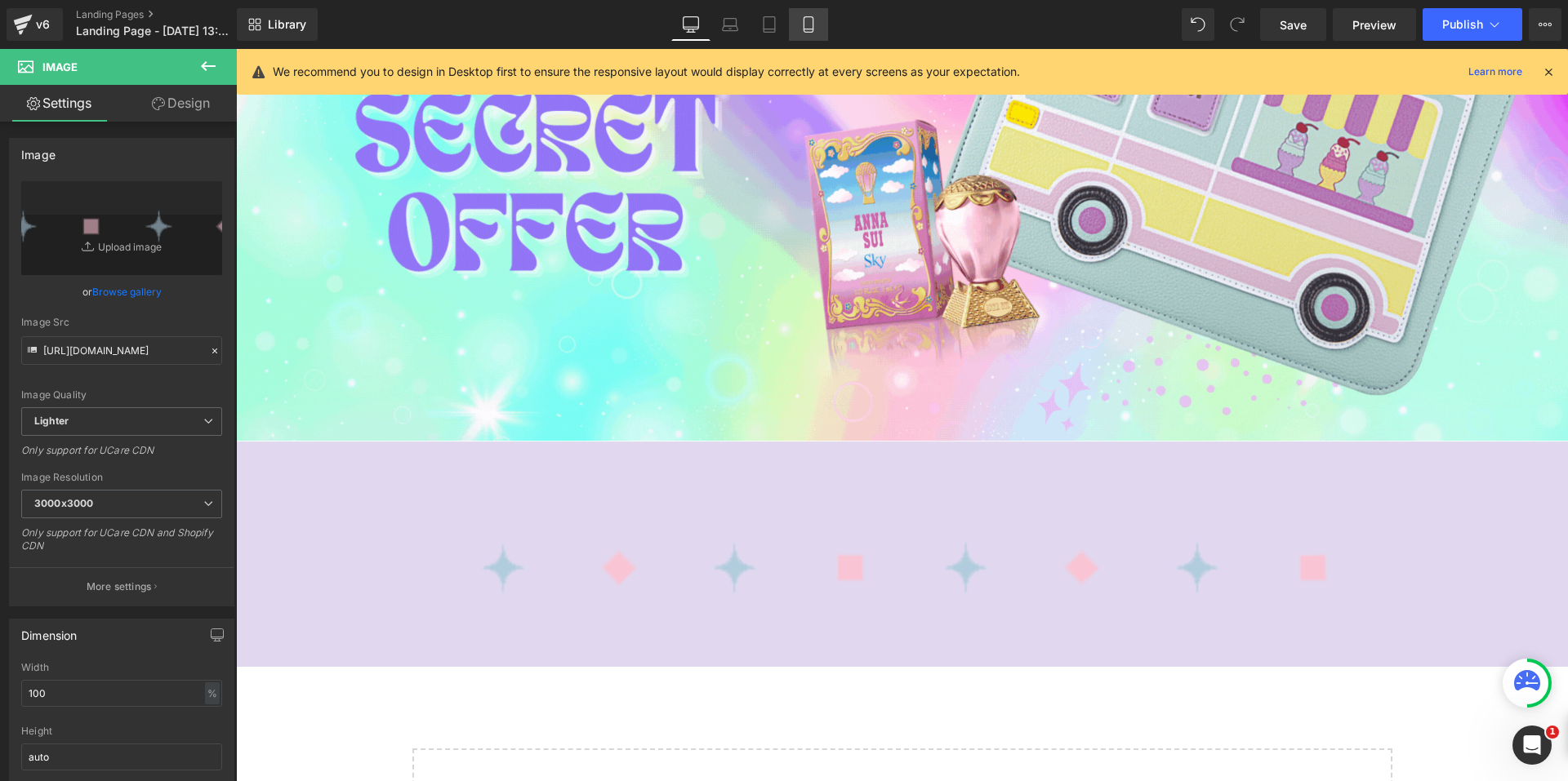
click at [810, 29] on icon at bounding box center [808, 29] width 9 height 0
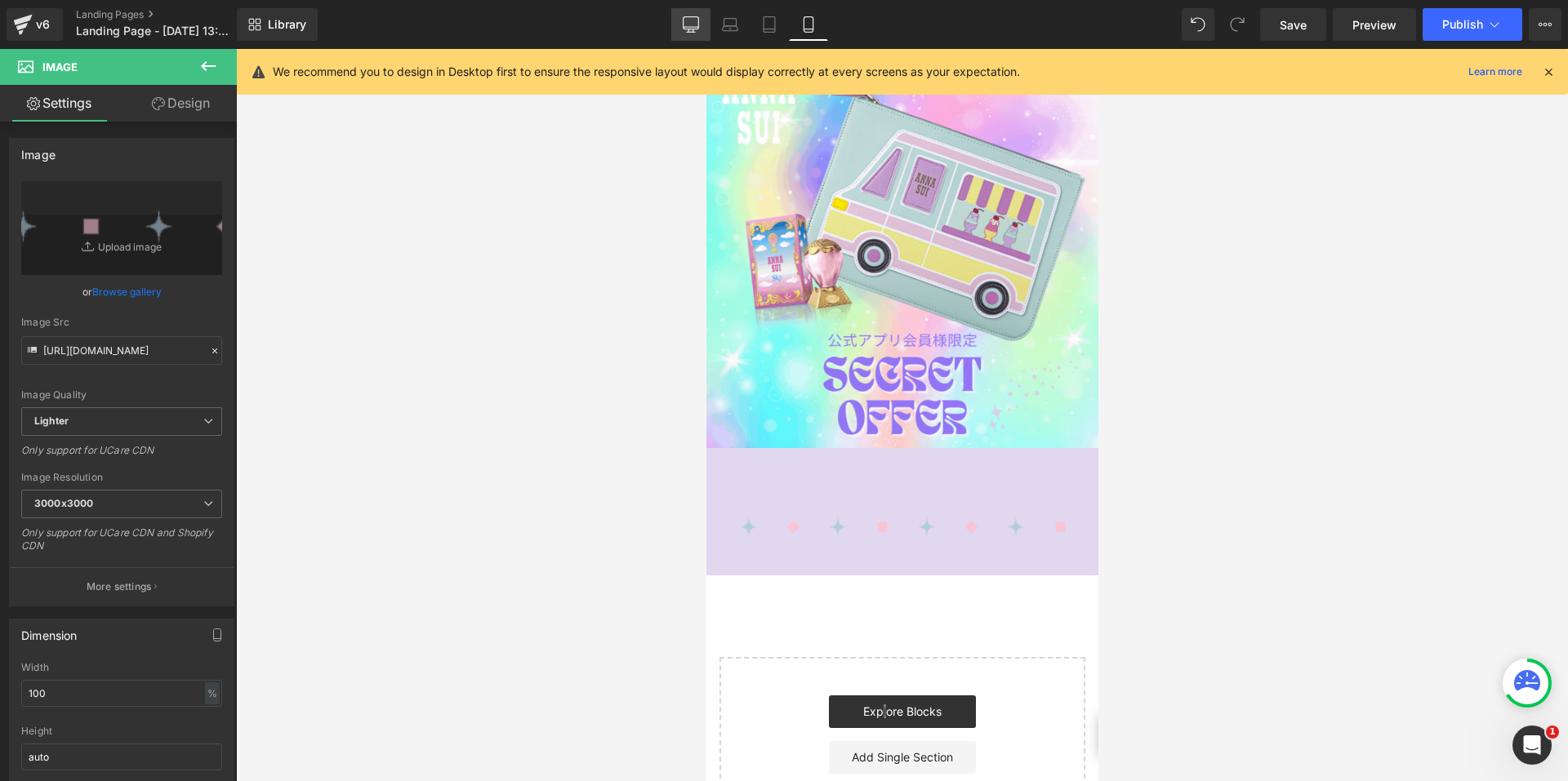
click at [686, 32] on icon at bounding box center [690, 24] width 16 height 16
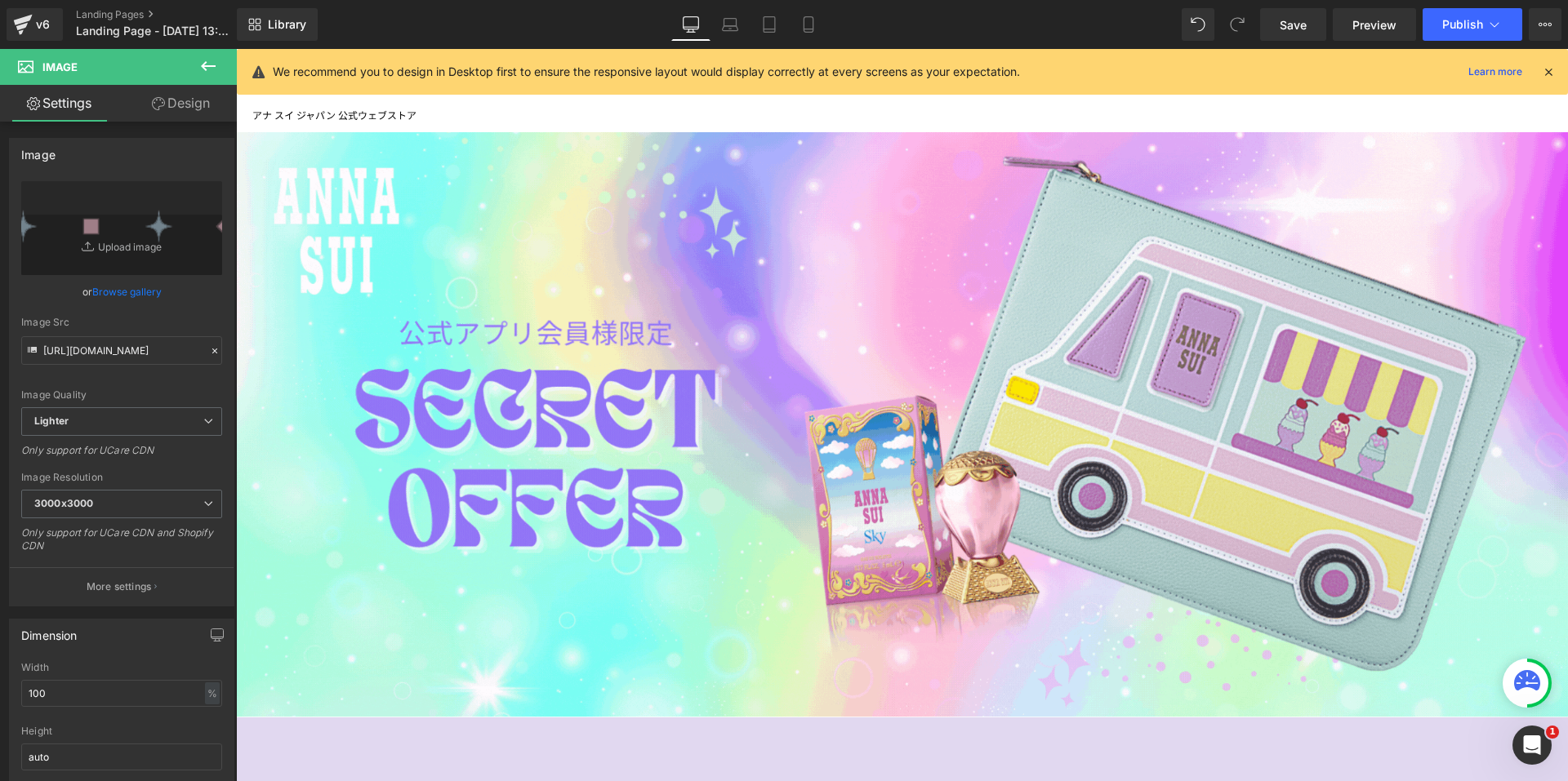
scroll to position [409, 0]
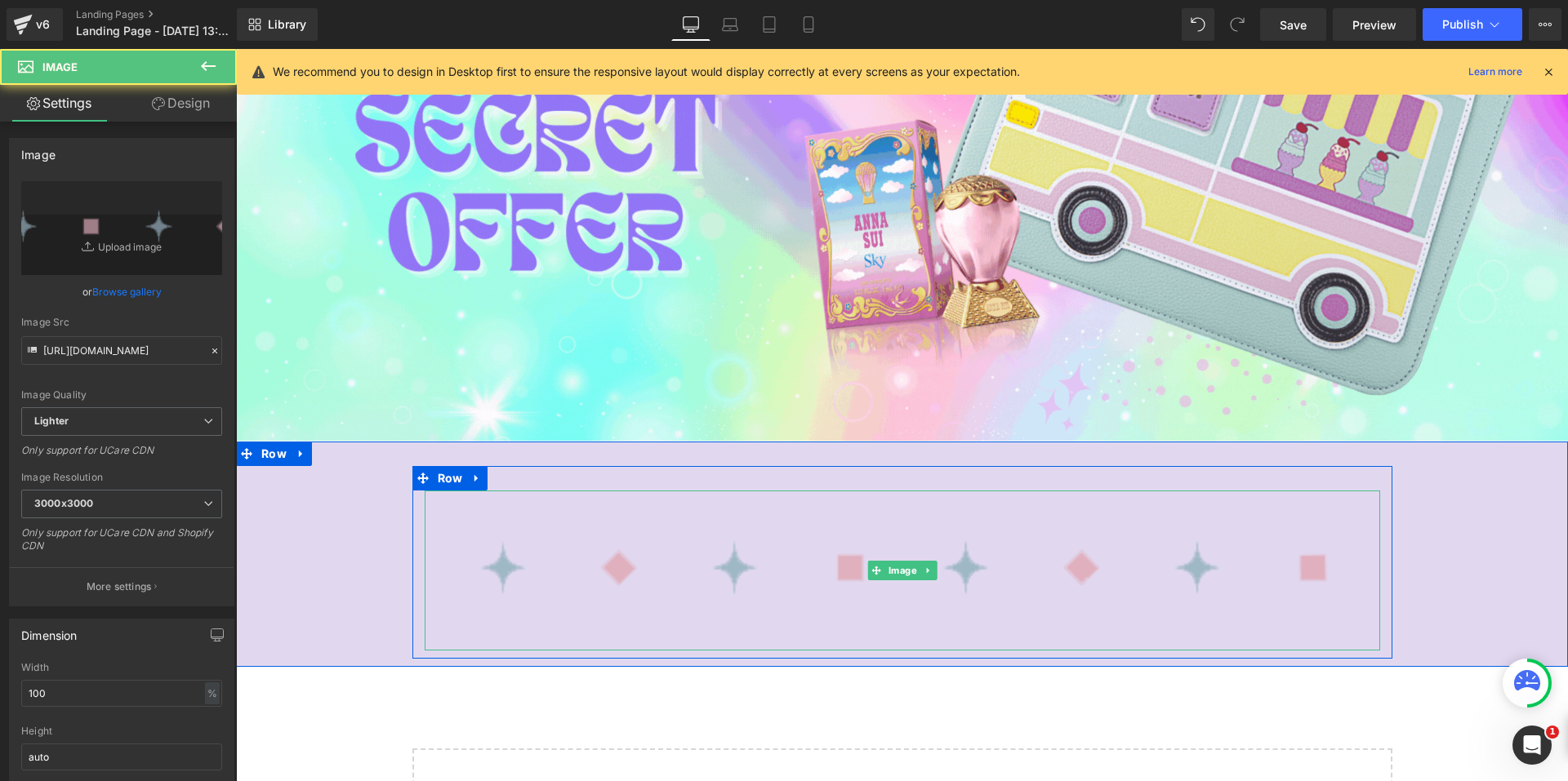
click at [700, 557] on img at bounding box center [901, 571] width 955 height 160
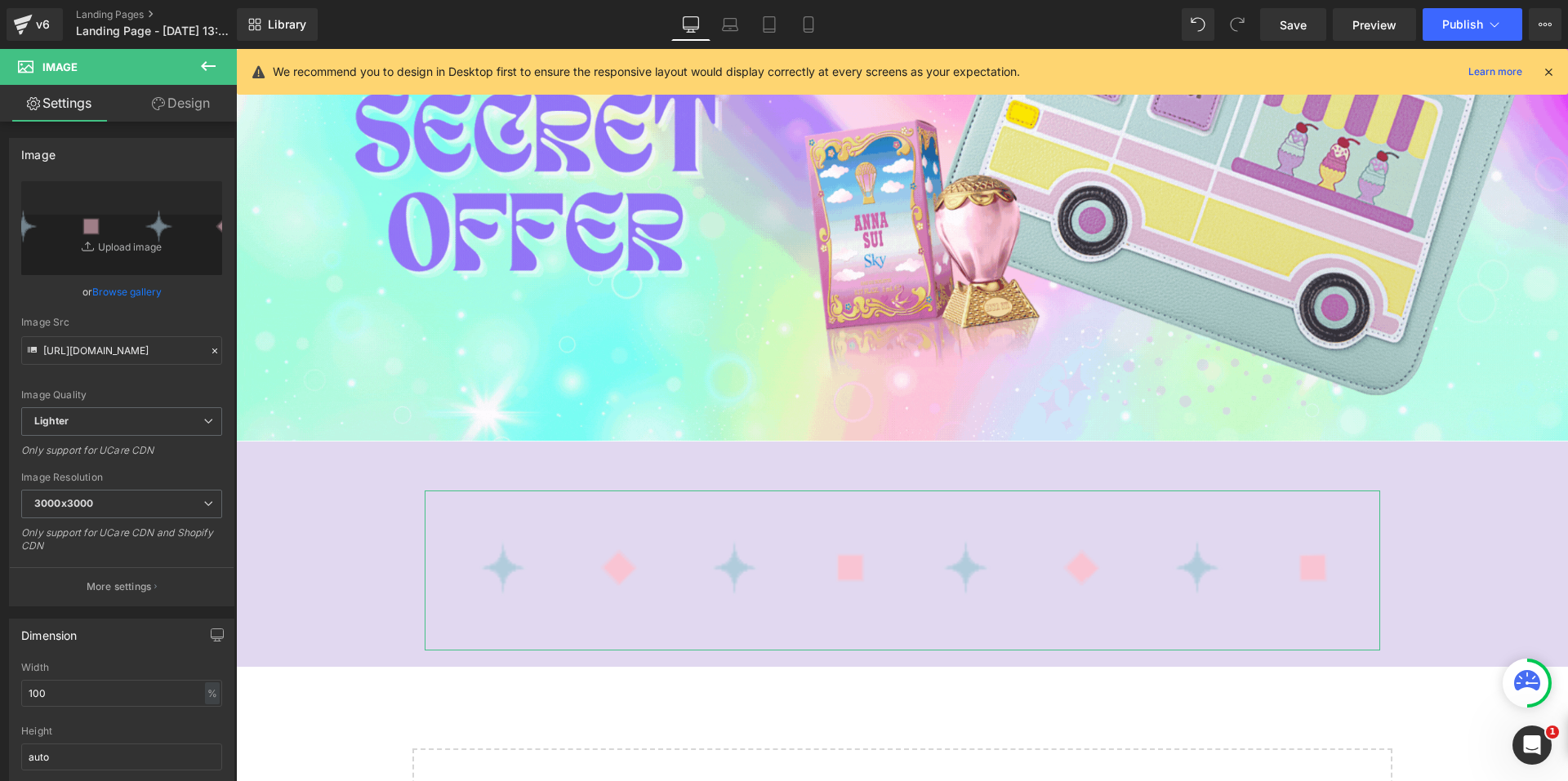
click at [203, 104] on link "Design" at bounding box center [181, 103] width 119 height 36
click at [0, 0] on div "Spacing" at bounding box center [0, 0] width 0 height 0
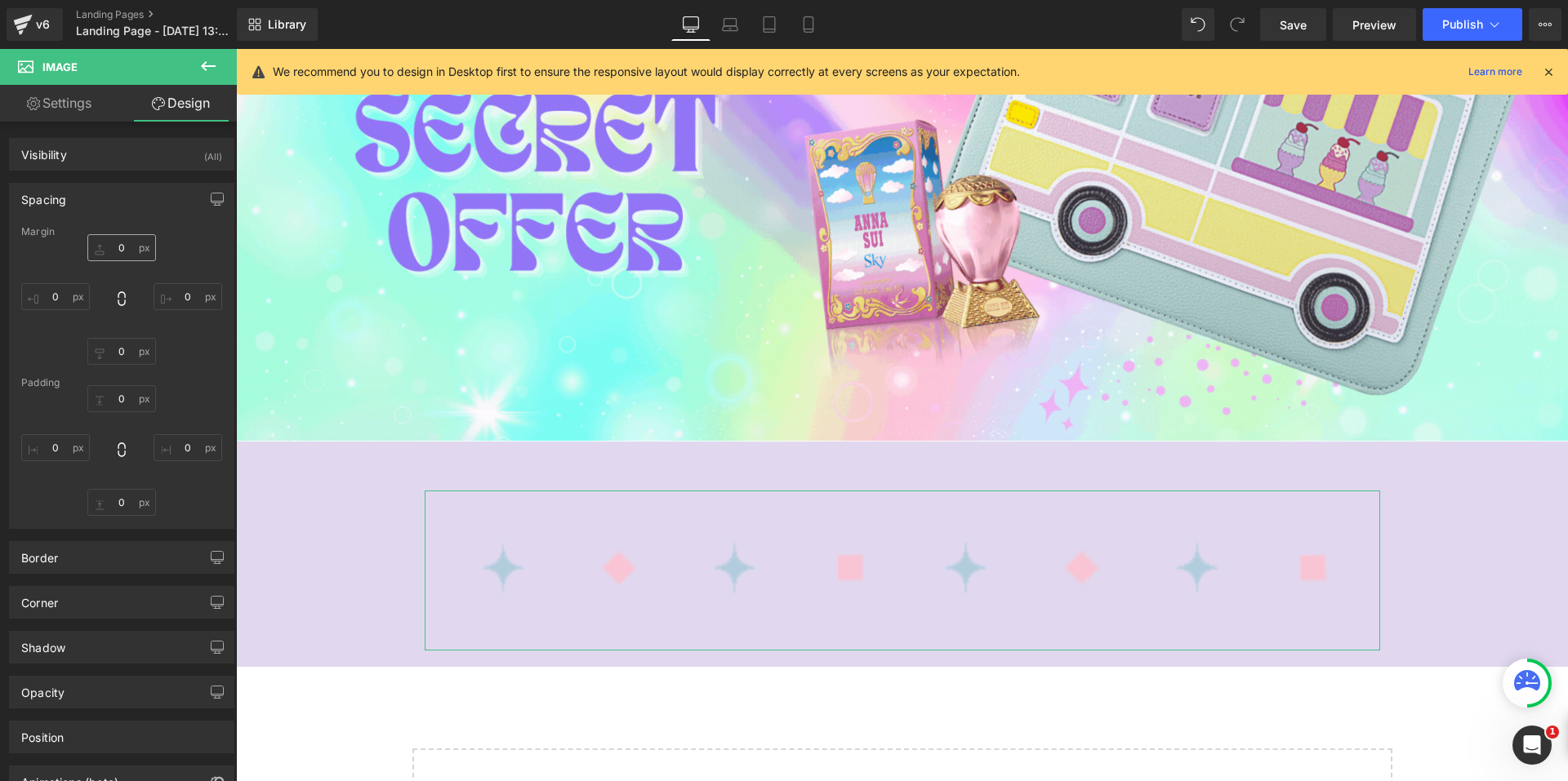
type input "0"
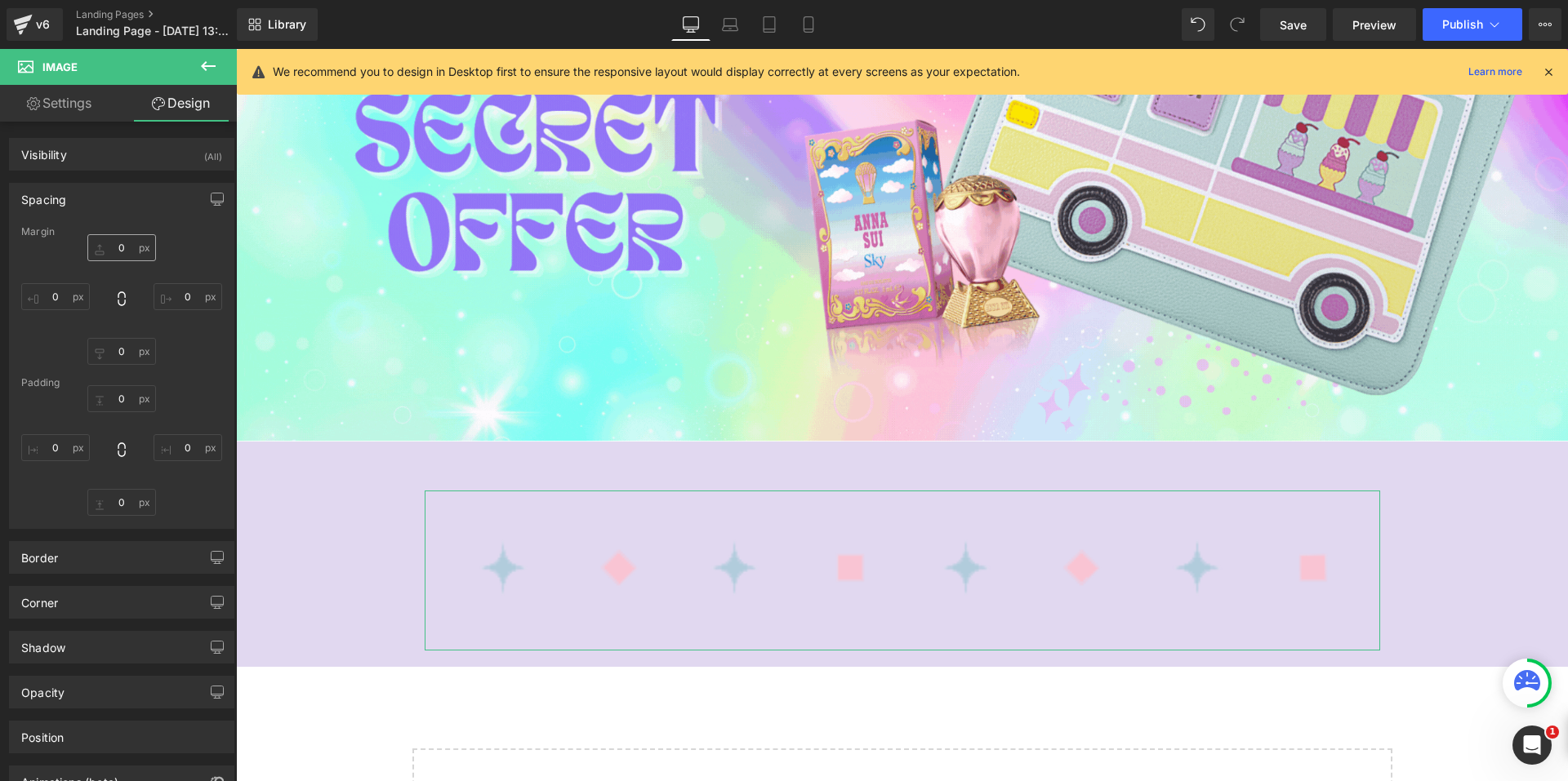
type input "0"
click at [58, 451] on input "0" at bounding box center [55, 448] width 68 height 27
type input "２０"
type input "２００"
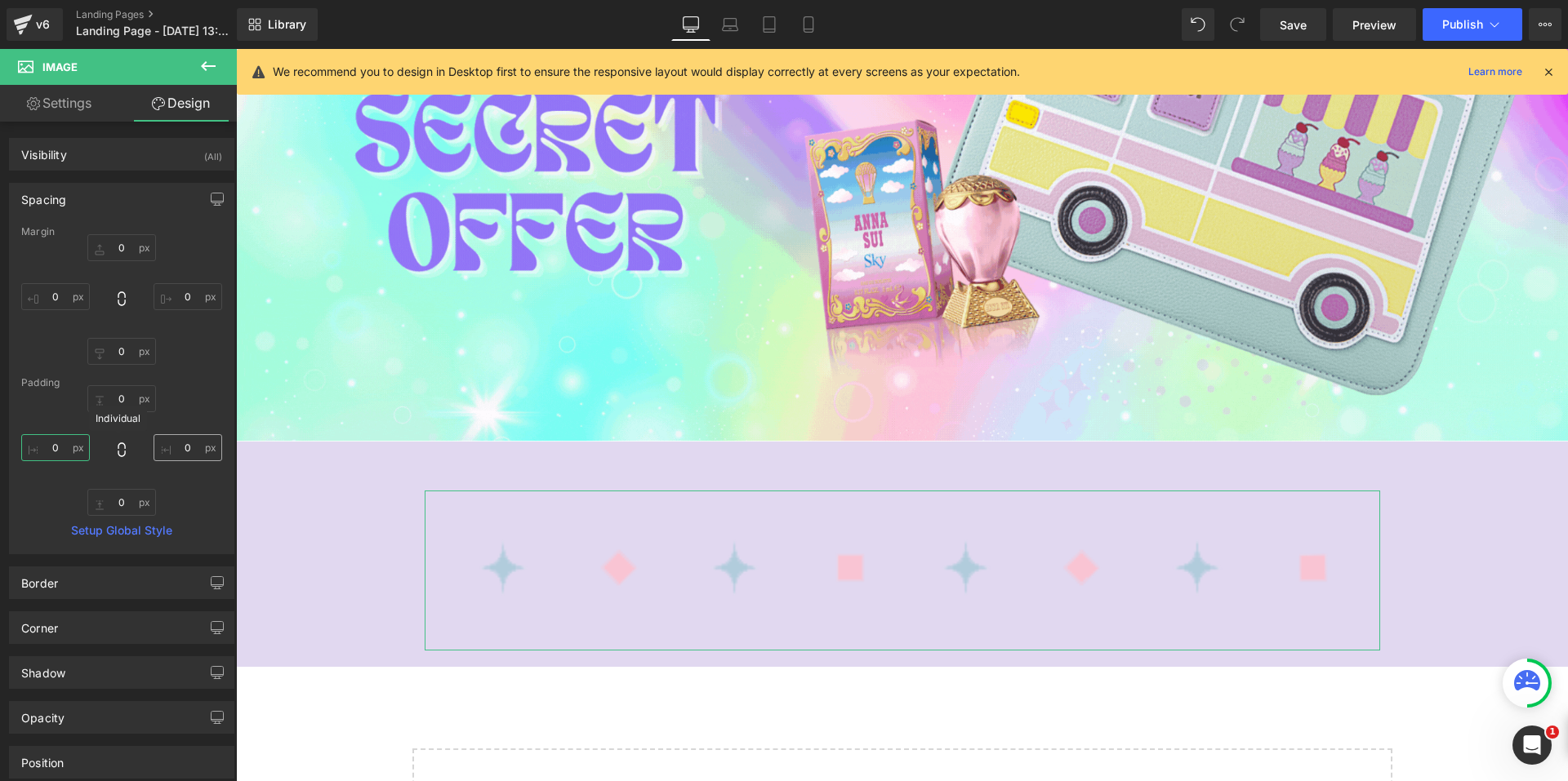
type input "２０"
type input "２"
type input "２2"
type input "２20"
type input "２200"
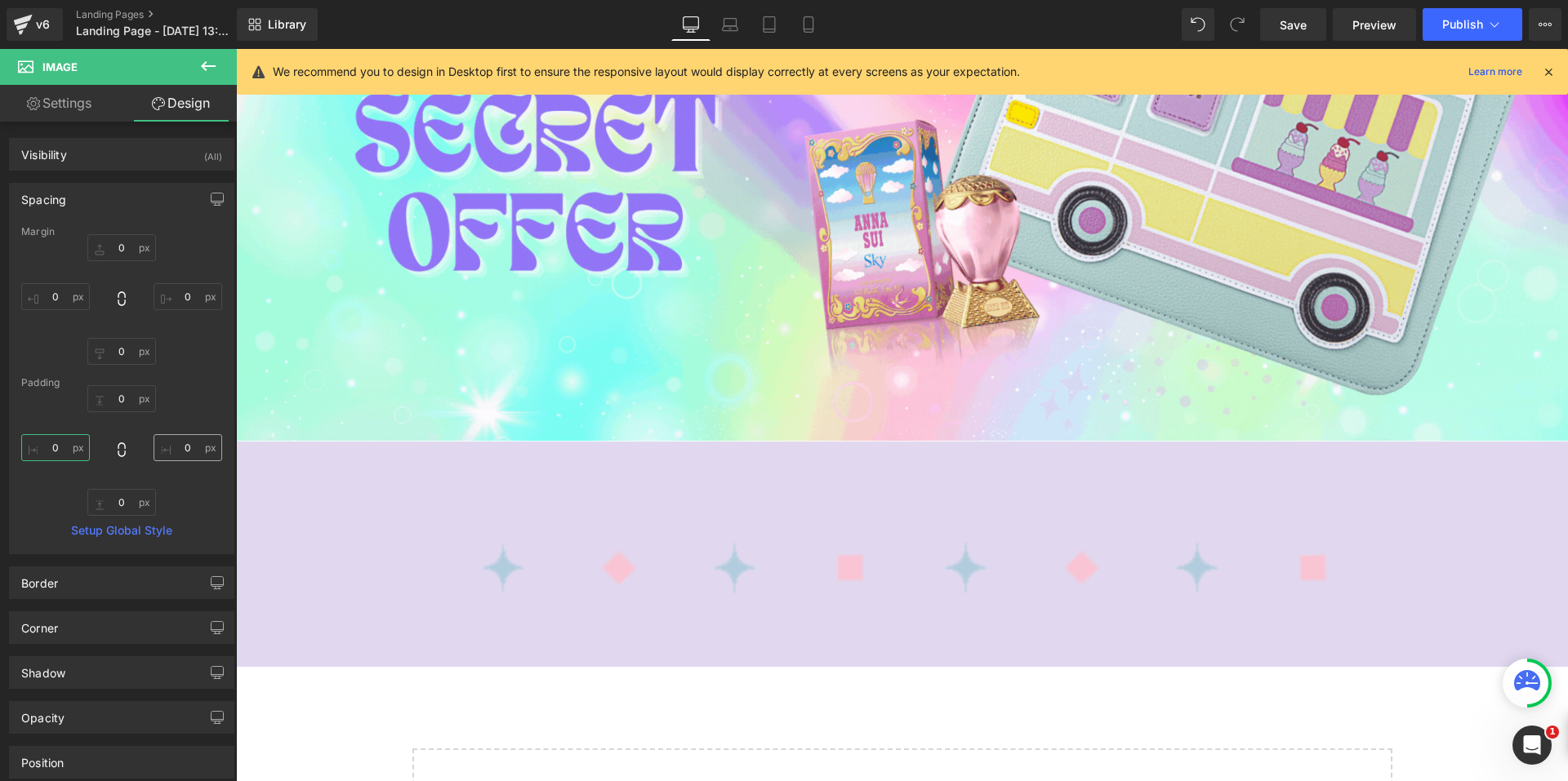
scroll to position [0, 0]
type input "２20"
type input "２2"
type input "２"
click at [33, 407] on div "0px 0 0px 0 0px 0" at bounding box center [122, 450] width 201 height 131
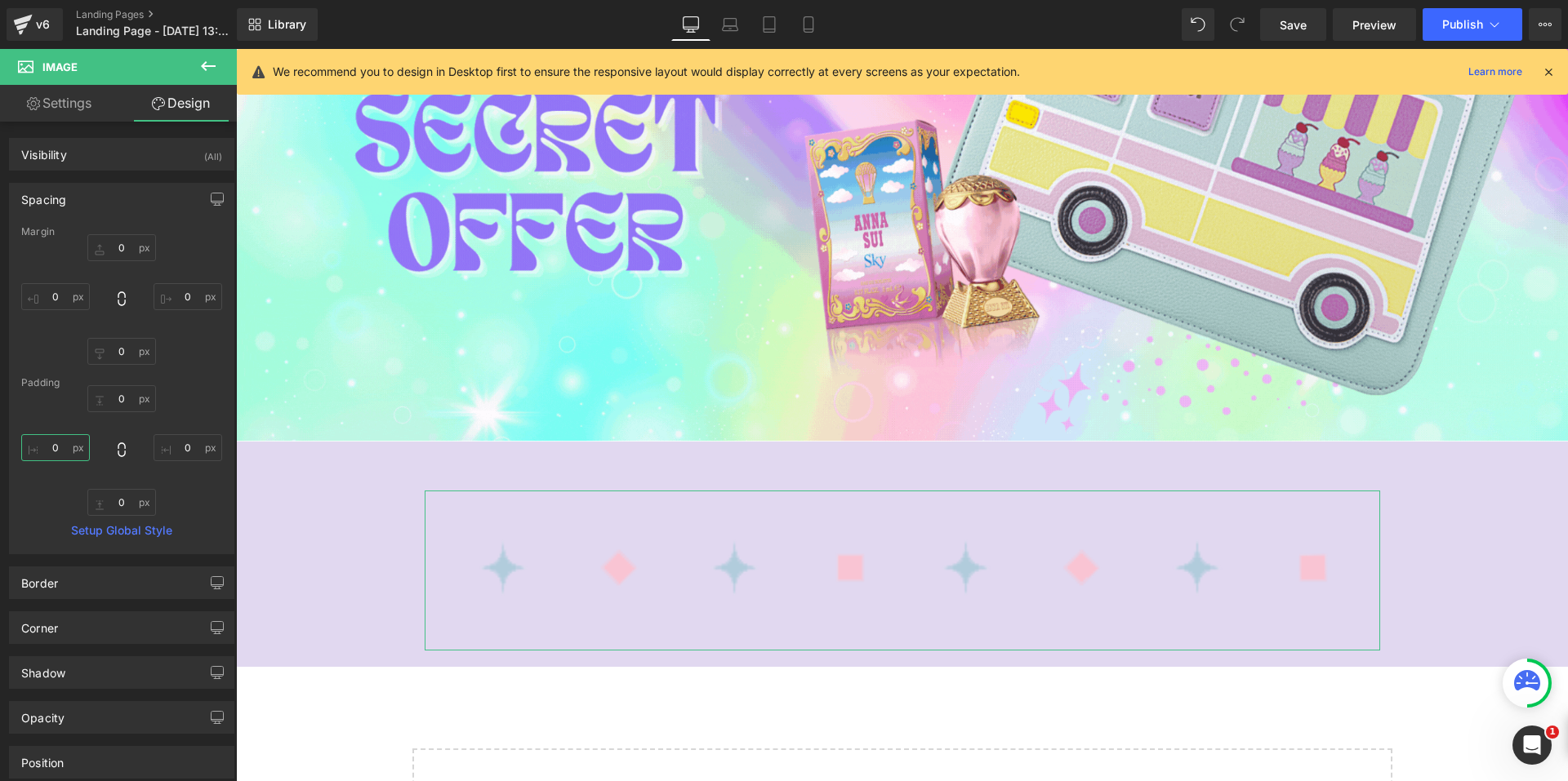
type input "２"
click at [52, 442] on input "２" at bounding box center [55, 448] width 68 height 27
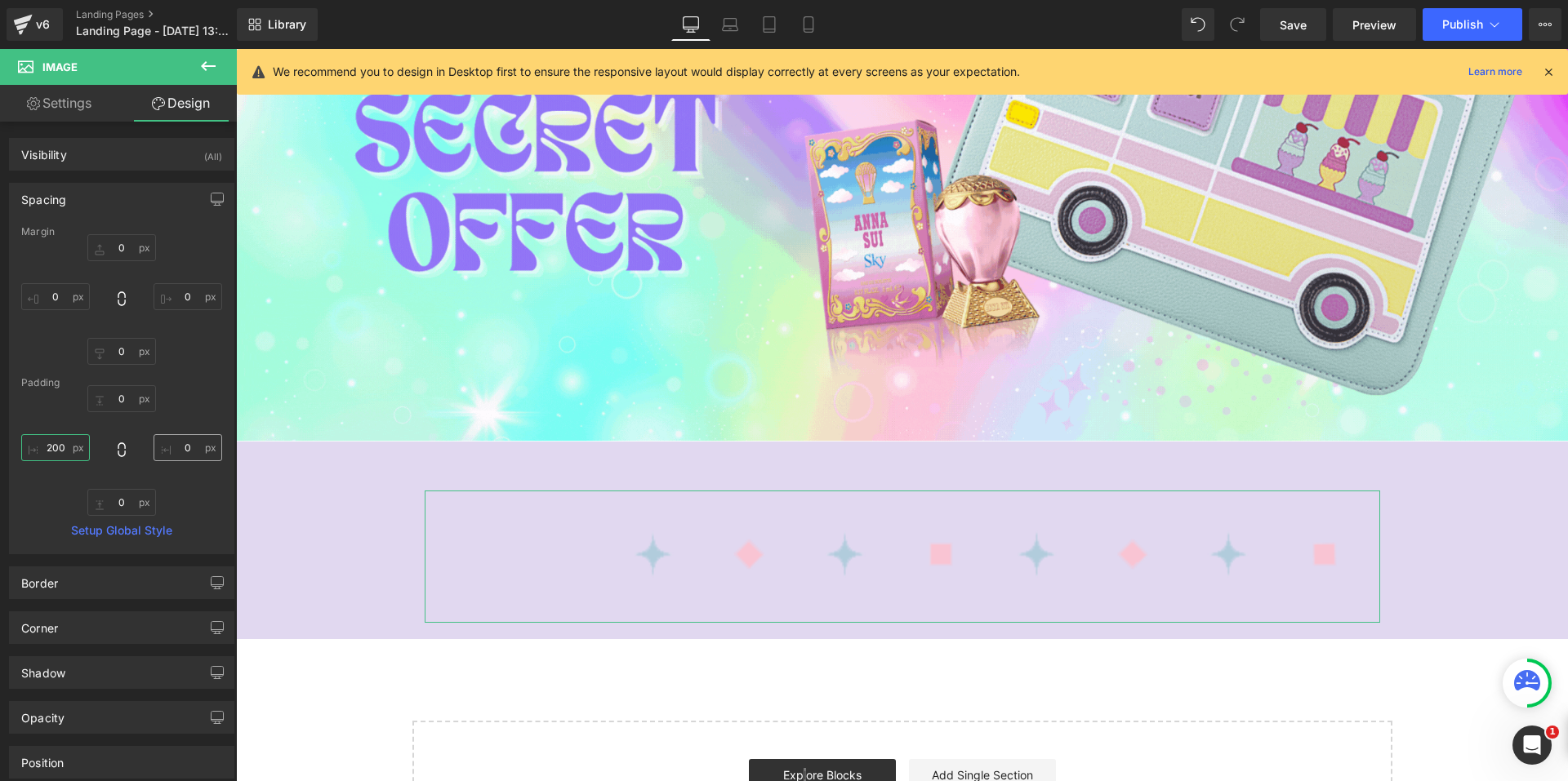
type input "200"
click at [170, 448] on input "0" at bounding box center [187, 448] width 68 height 27
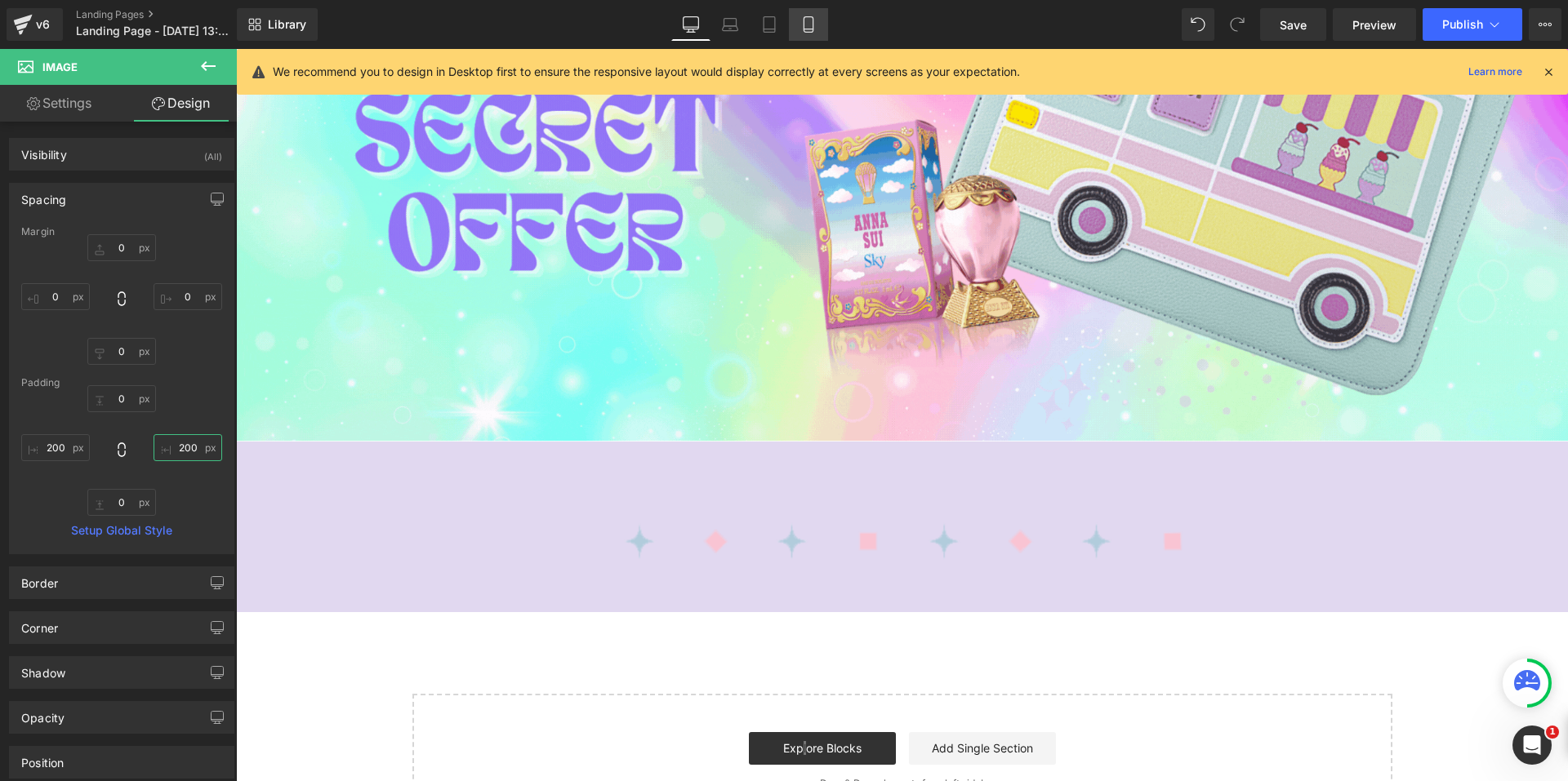
type input "200"
drag, startPoint x: 813, startPoint y: 26, endPoint x: 100, endPoint y: 169, distance: 727.2
click at [813, 26] on icon at bounding box center [808, 24] width 16 height 16
type input "0"
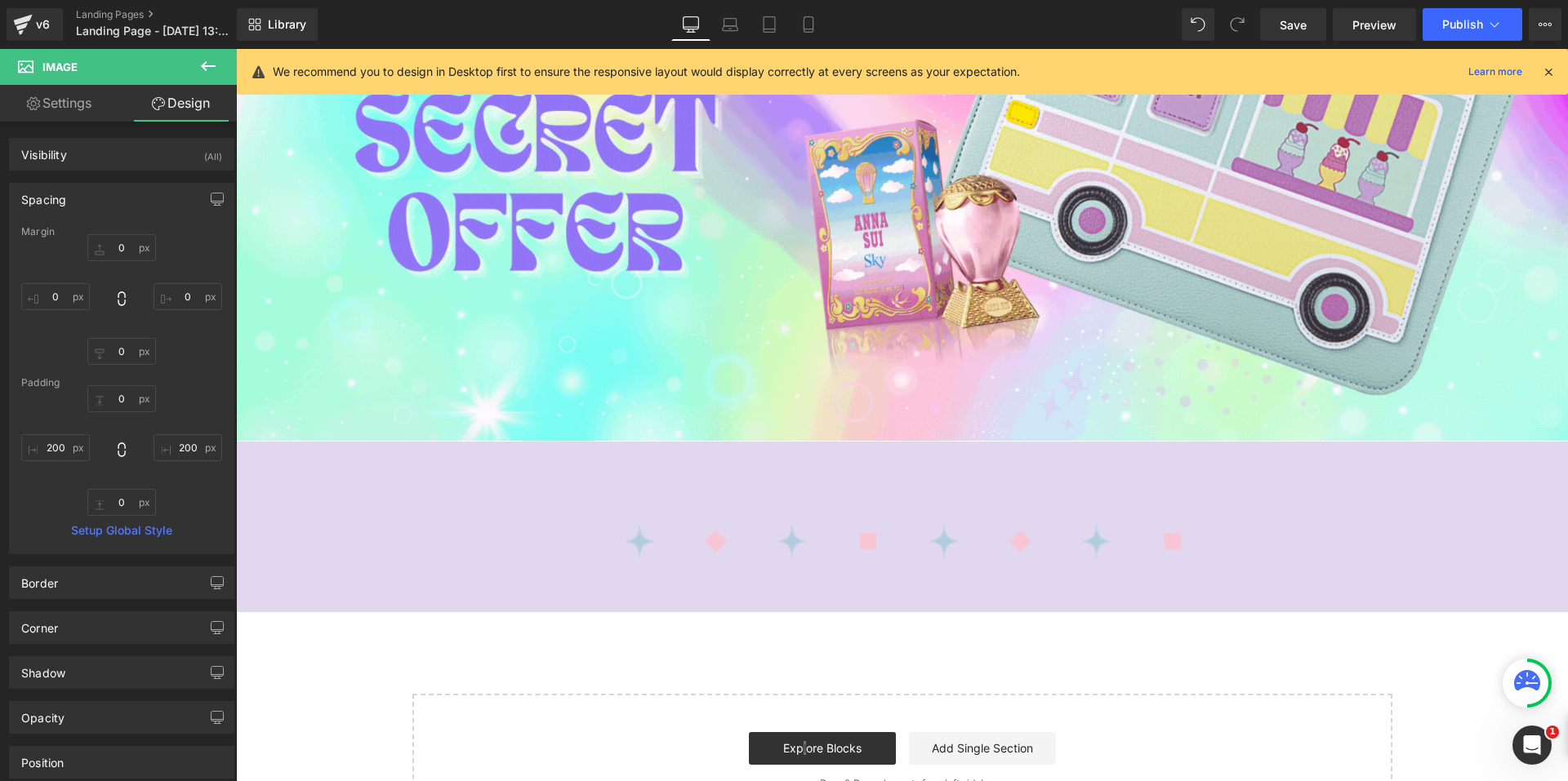
type input "0"
type input "200"
type input "0"
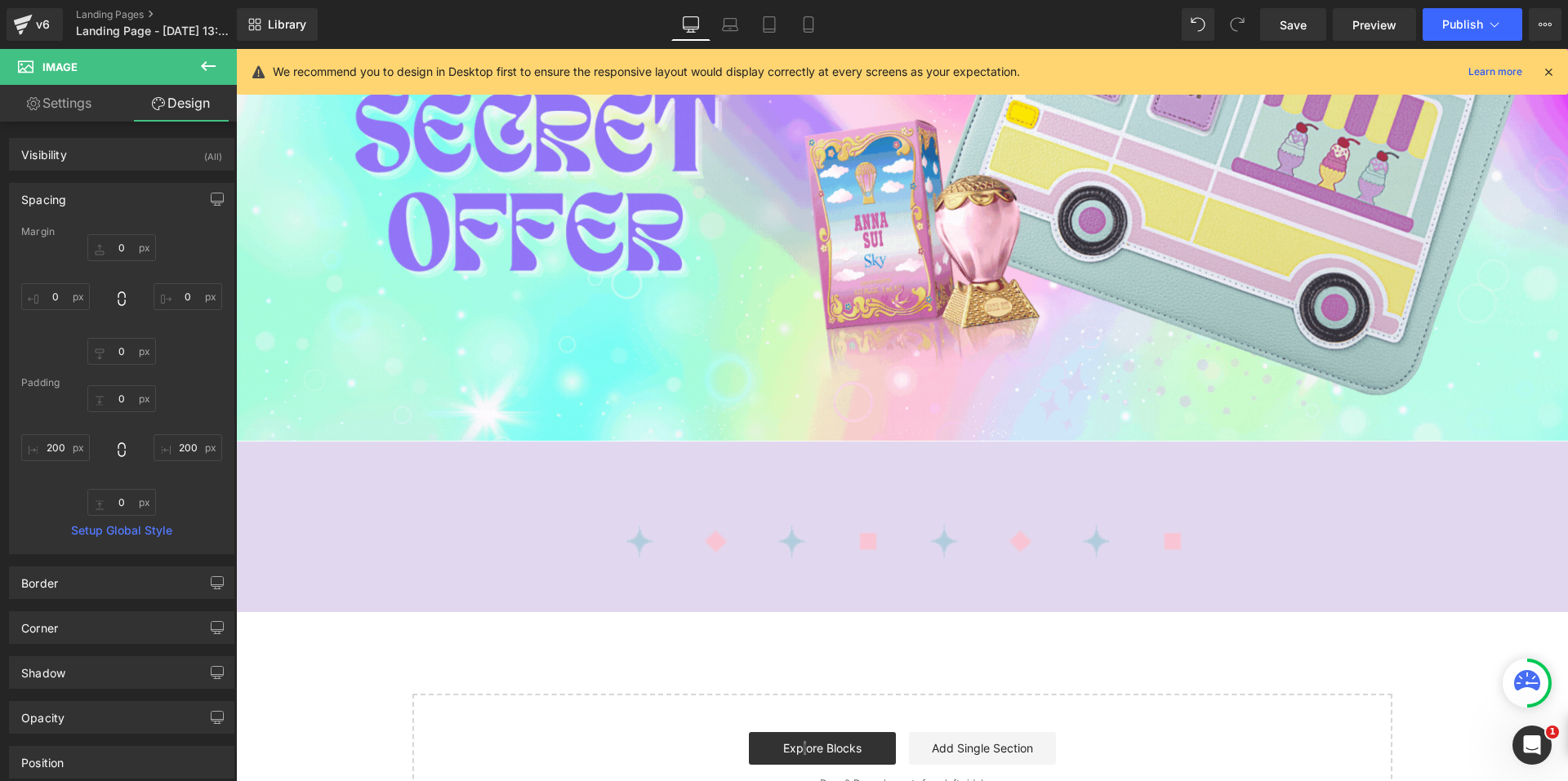
type input "200"
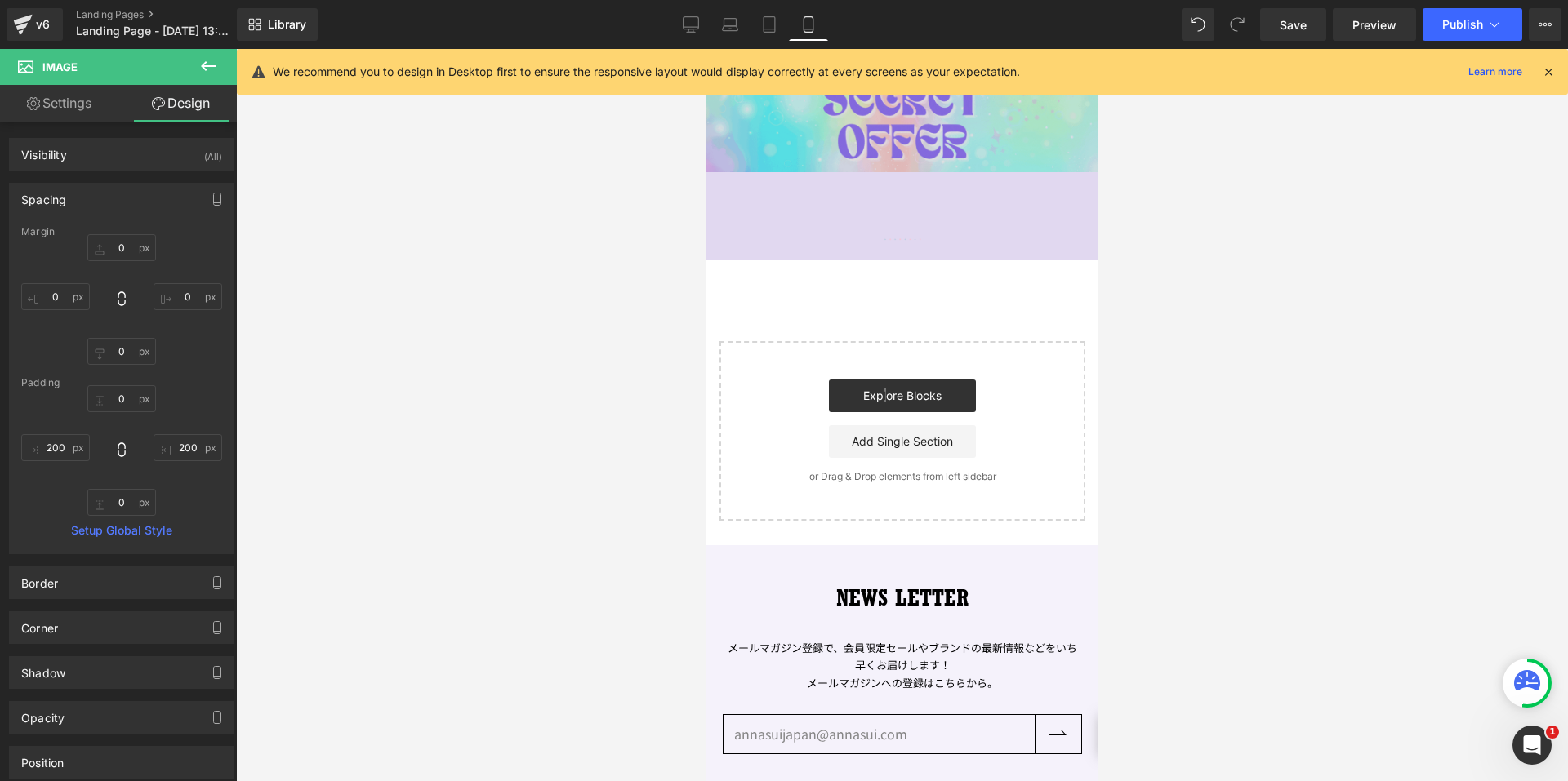
scroll to position [132, 0]
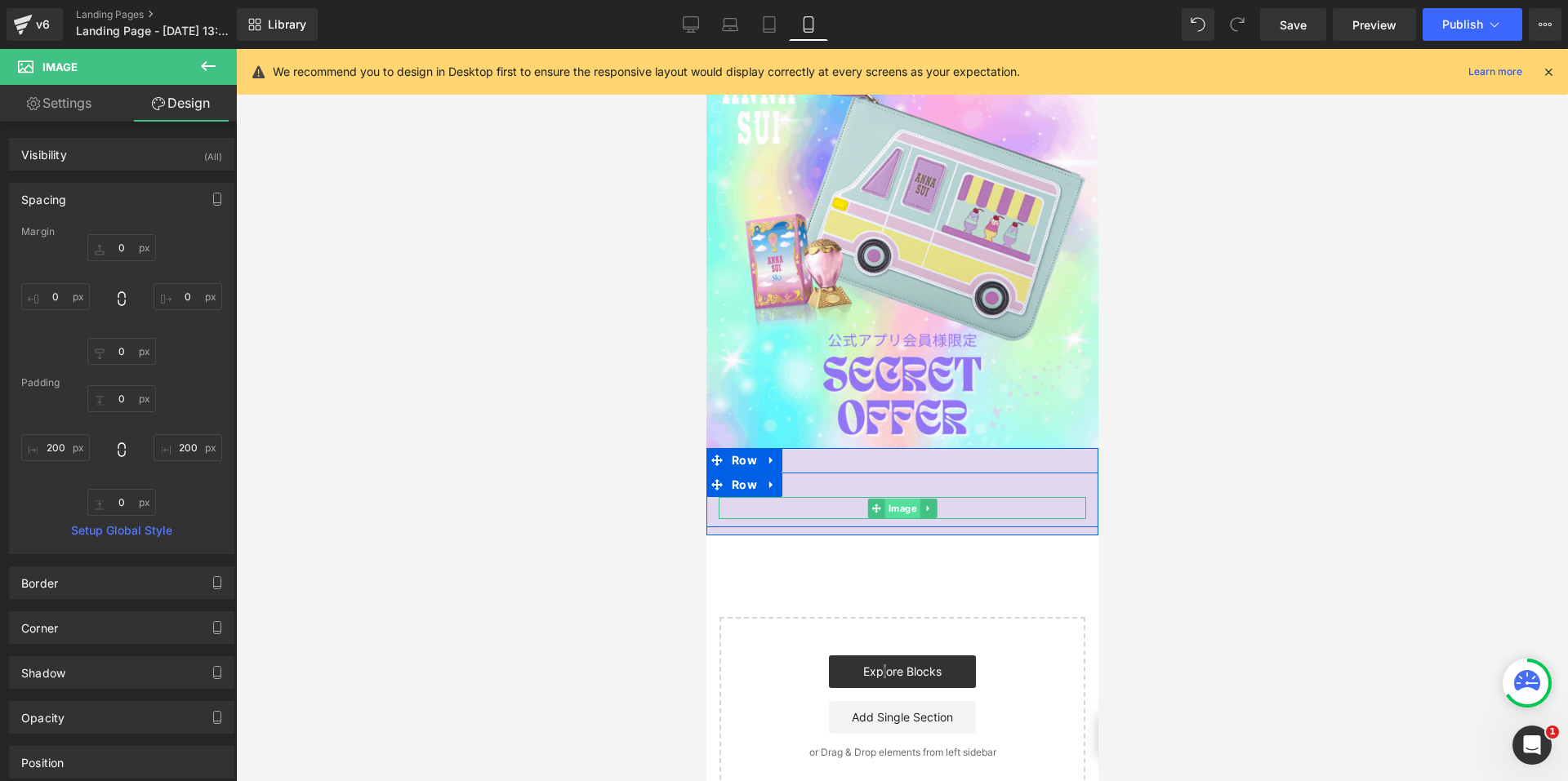
click at [884, 500] on span "Image" at bounding box center [901, 508] width 35 height 20
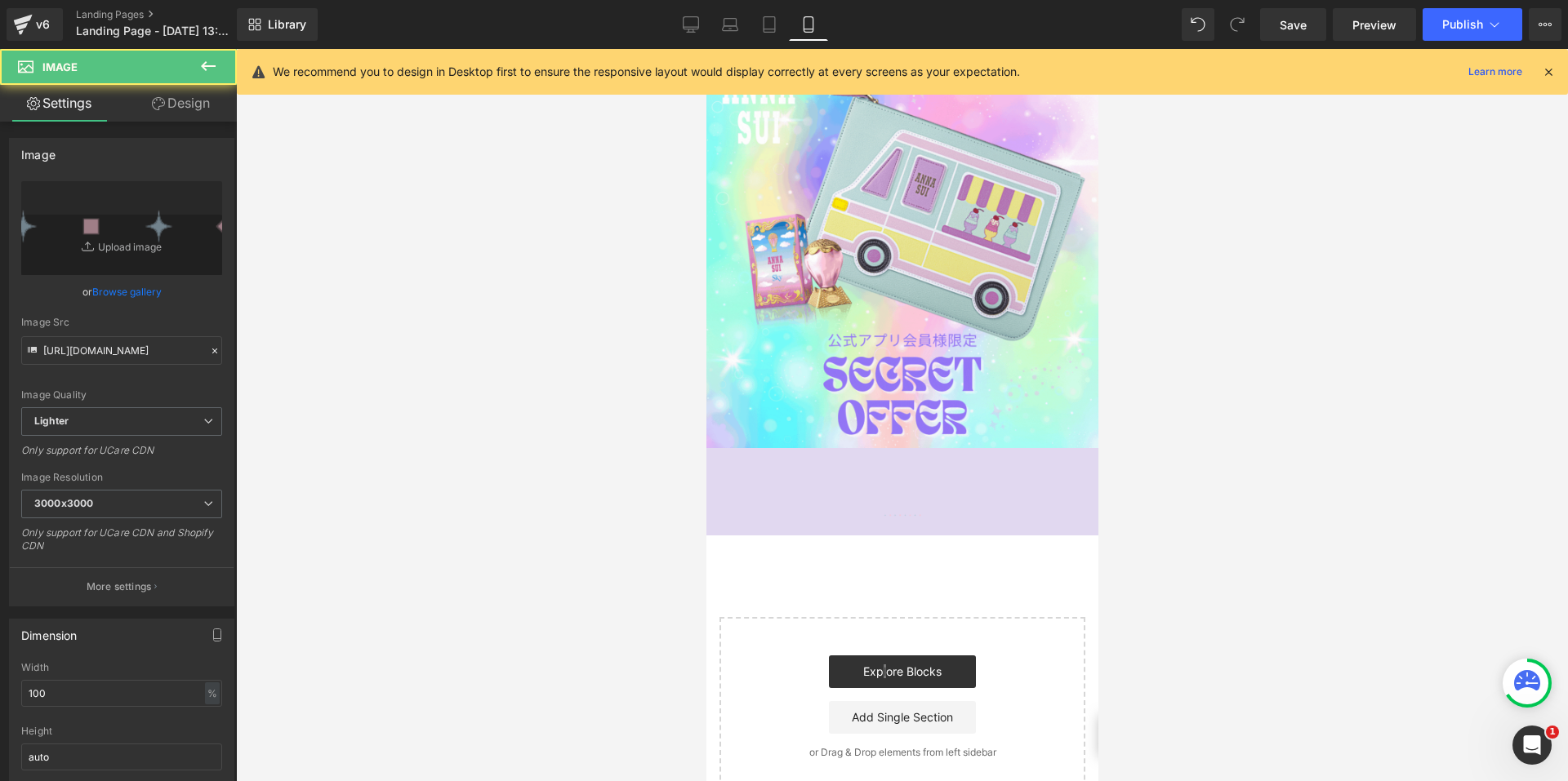
click at [182, 87] on link "Design" at bounding box center [181, 103] width 119 height 36
click at [0, 0] on div "Spacing" at bounding box center [0, 0] width 0 height 0
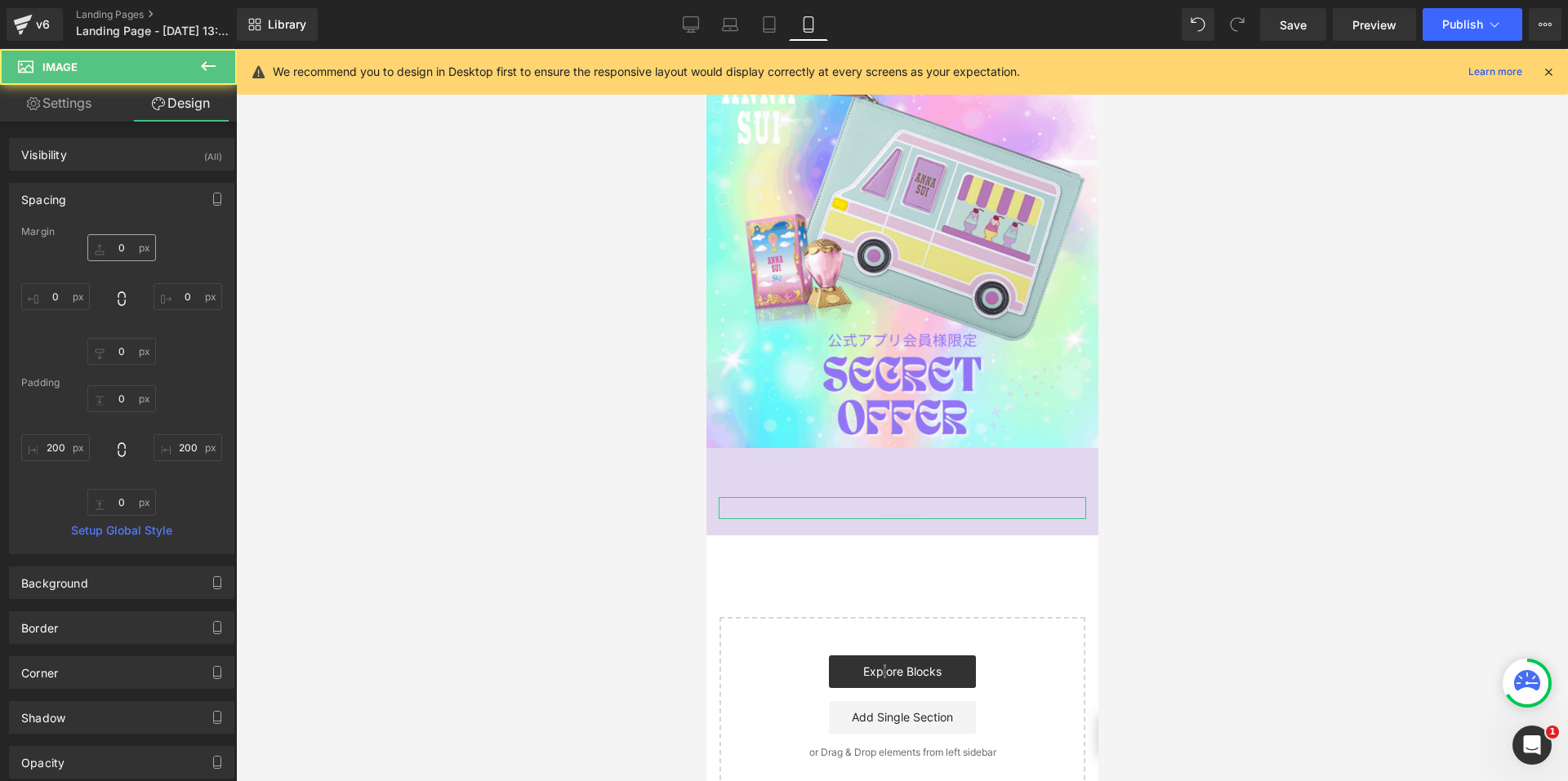
type input "0"
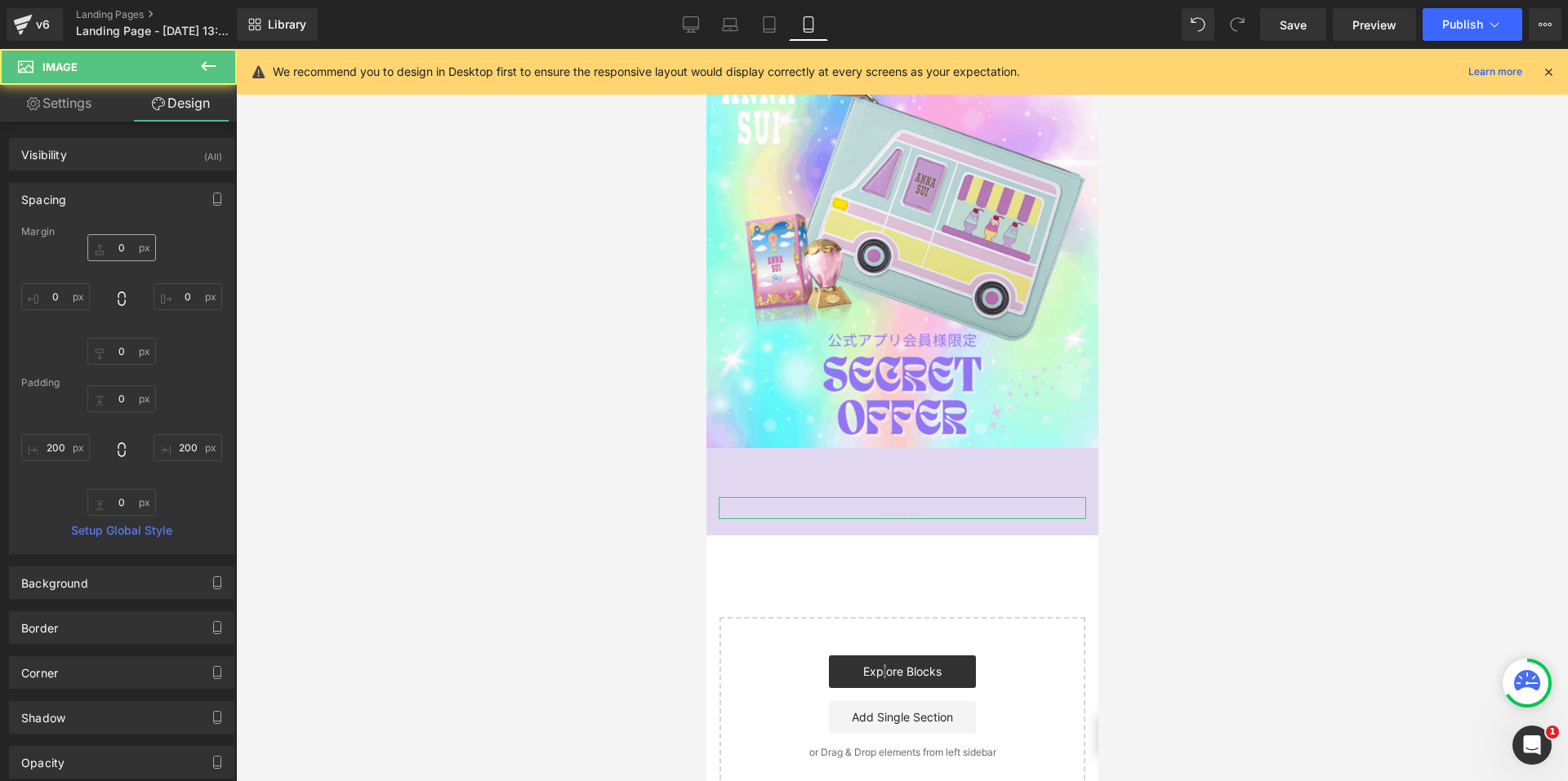
type input "200"
type input "0"
click at [60, 451] on input "200" at bounding box center [55, 448] width 68 height 27
type input "0"
click at [173, 448] on input "200" at bounding box center [187, 448] width 68 height 27
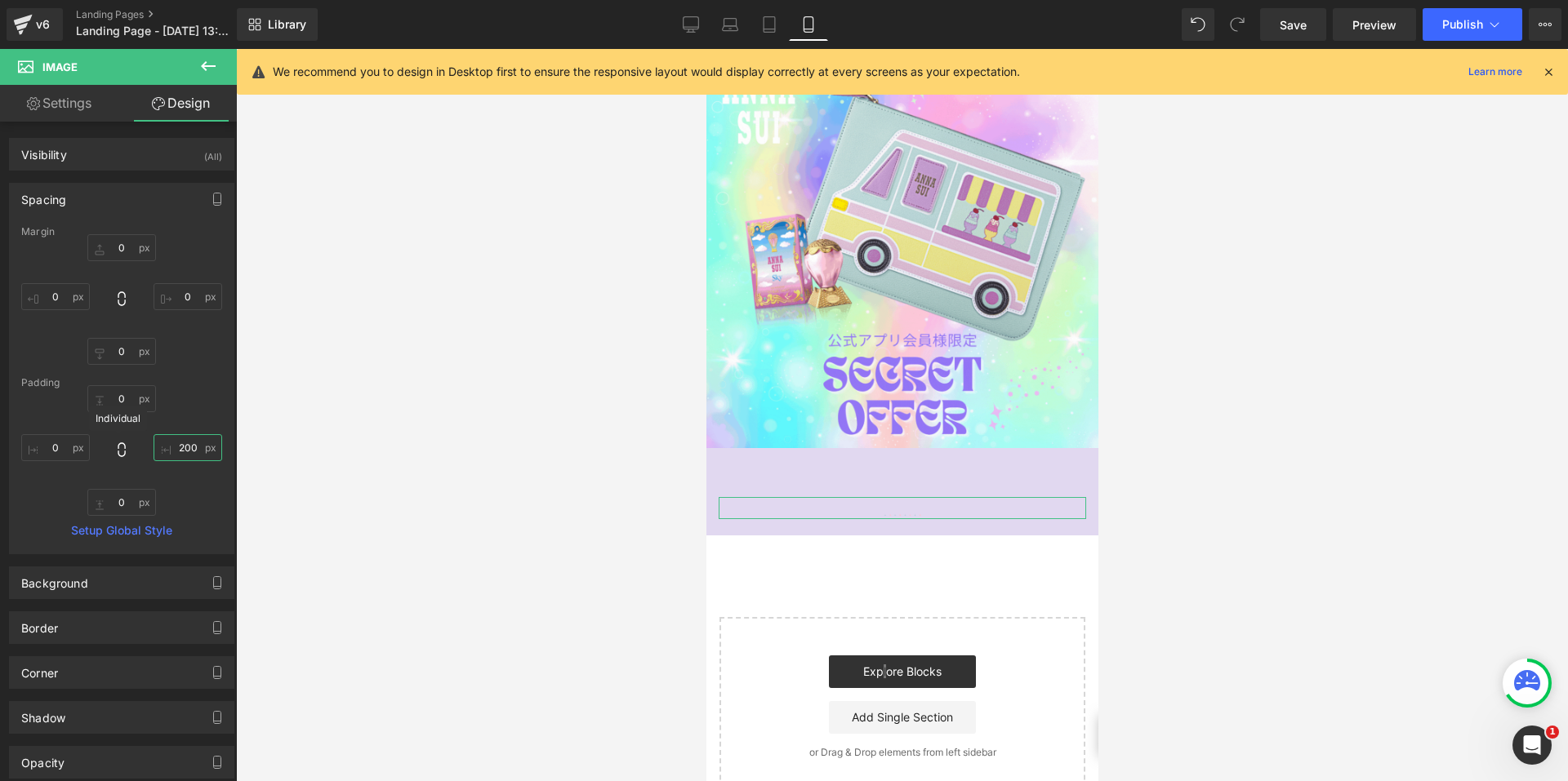
type input "0"
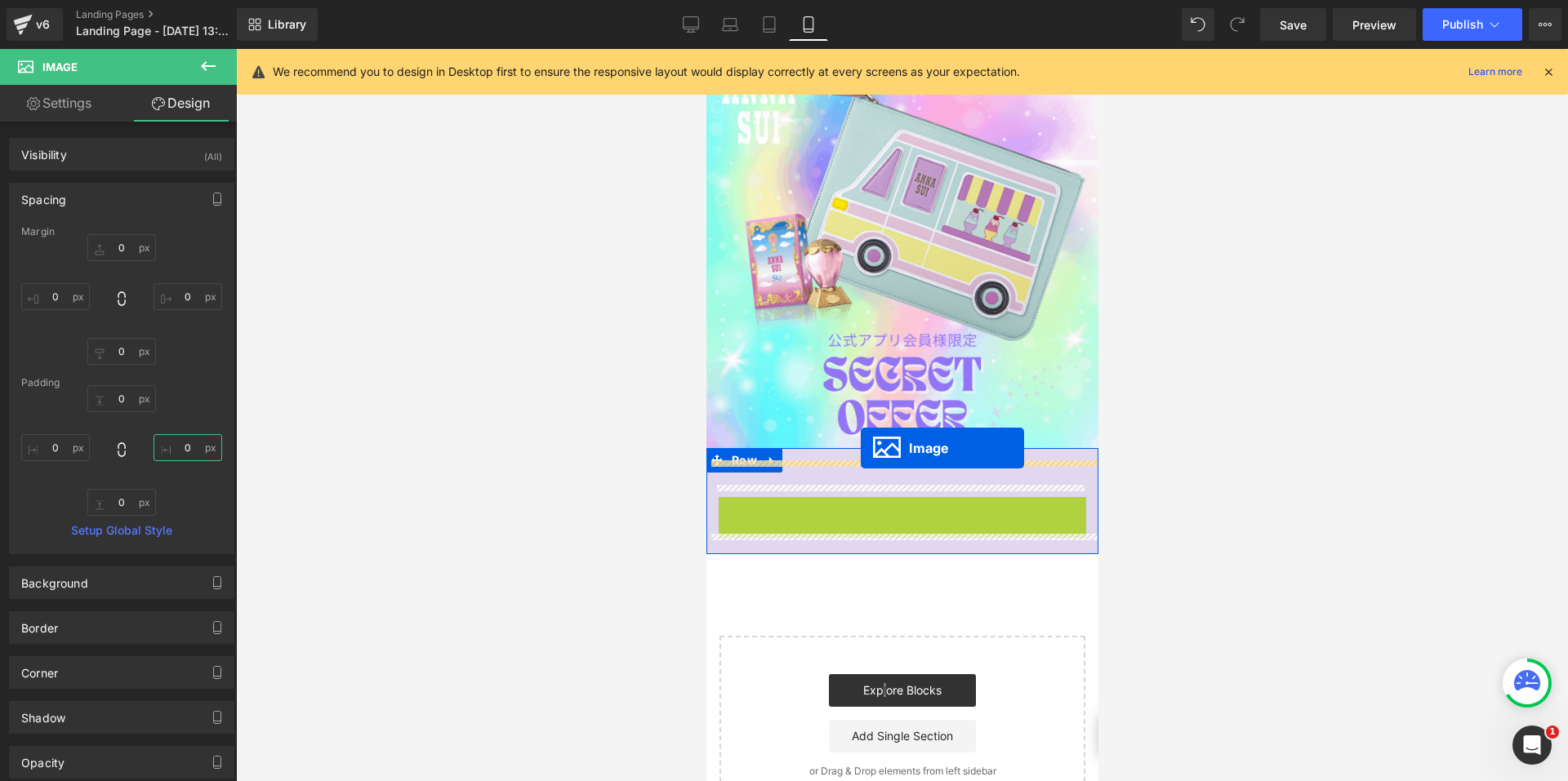
drag, startPoint x: 868, startPoint y: 519, endPoint x: 861, endPoint y: 449, distance: 70.3
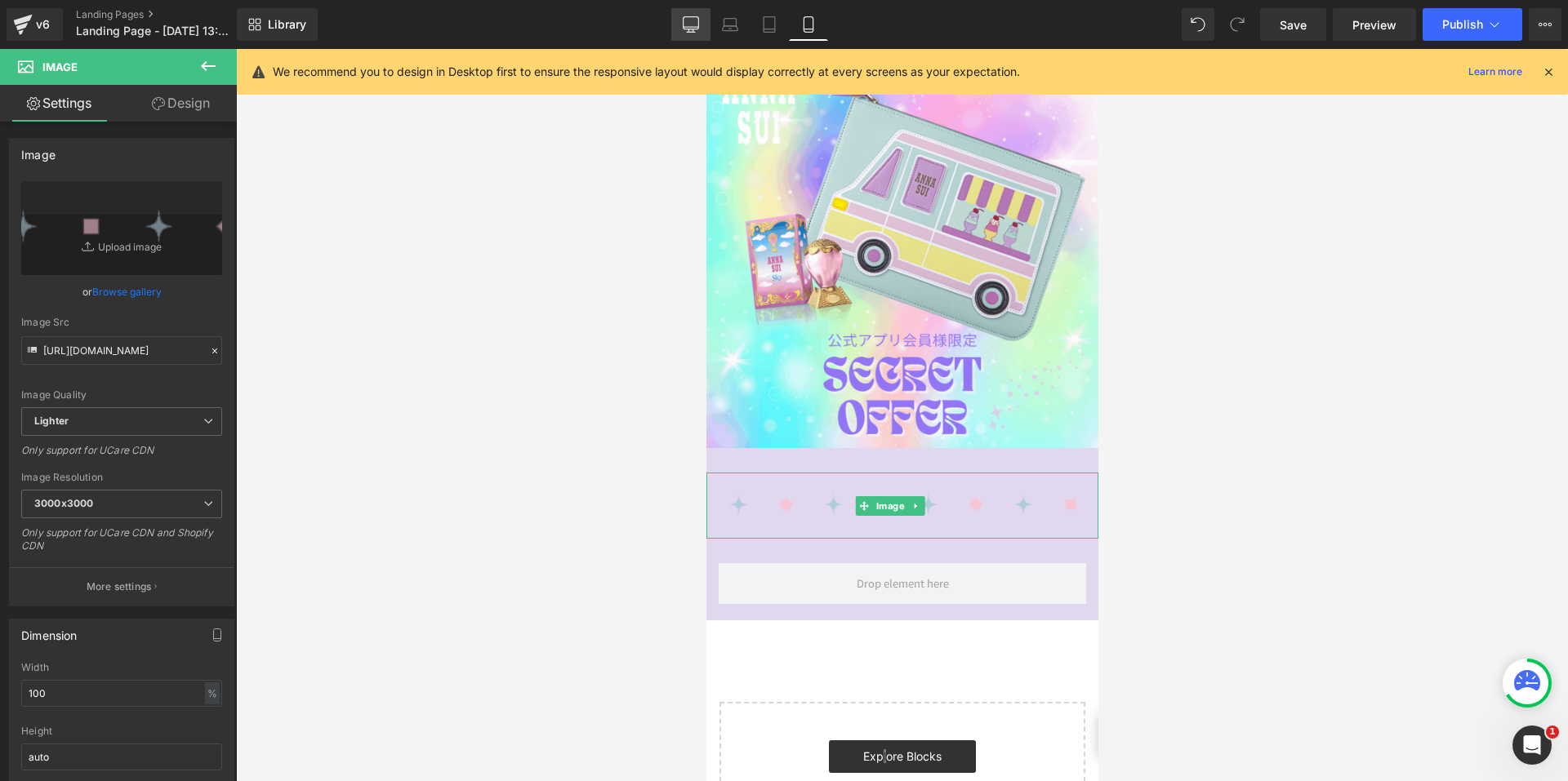
click at [681, 20] on link "Desktop" at bounding box center [690, 24] width 39 height 33
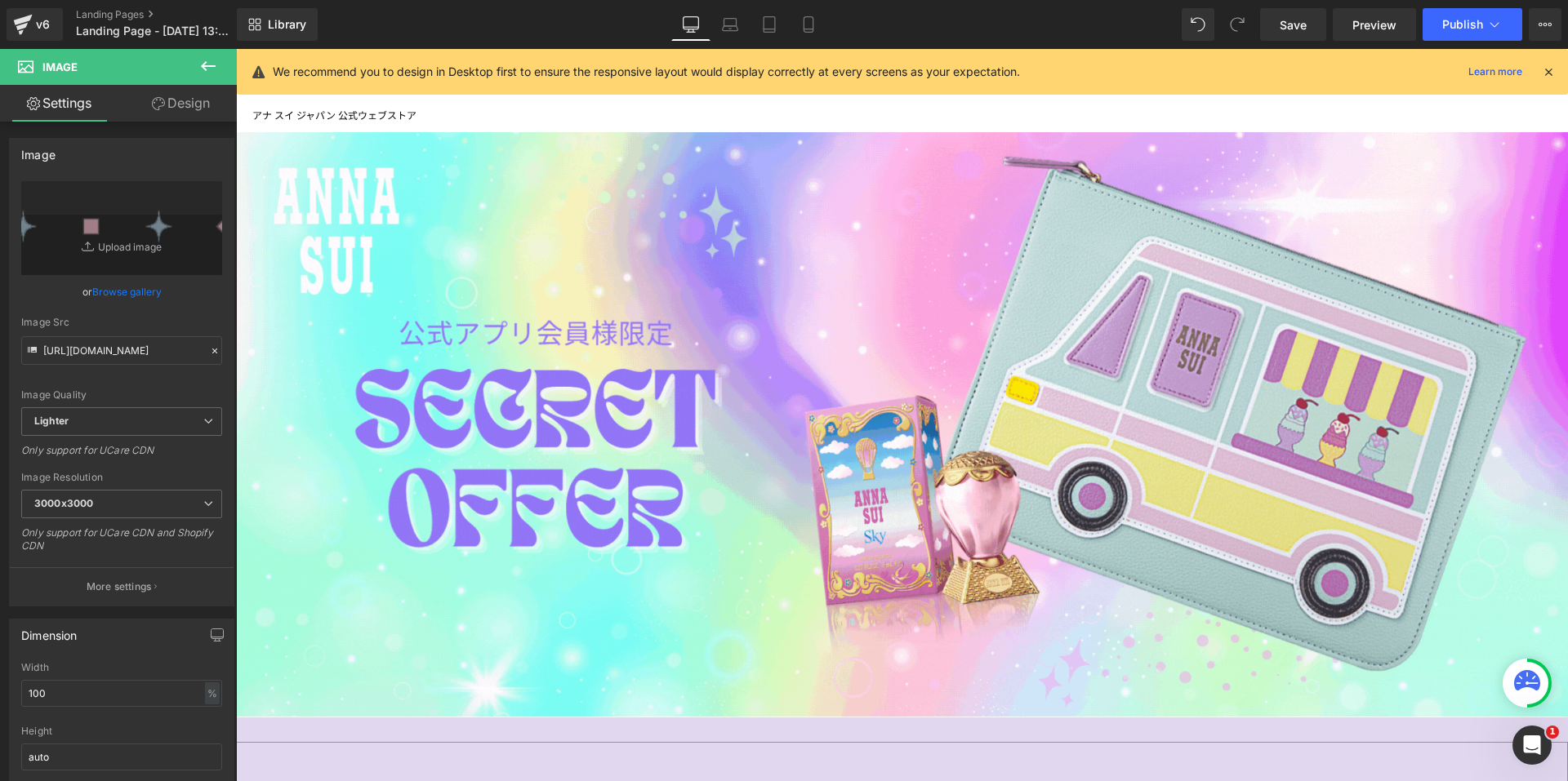
scroll to position [409, 0]
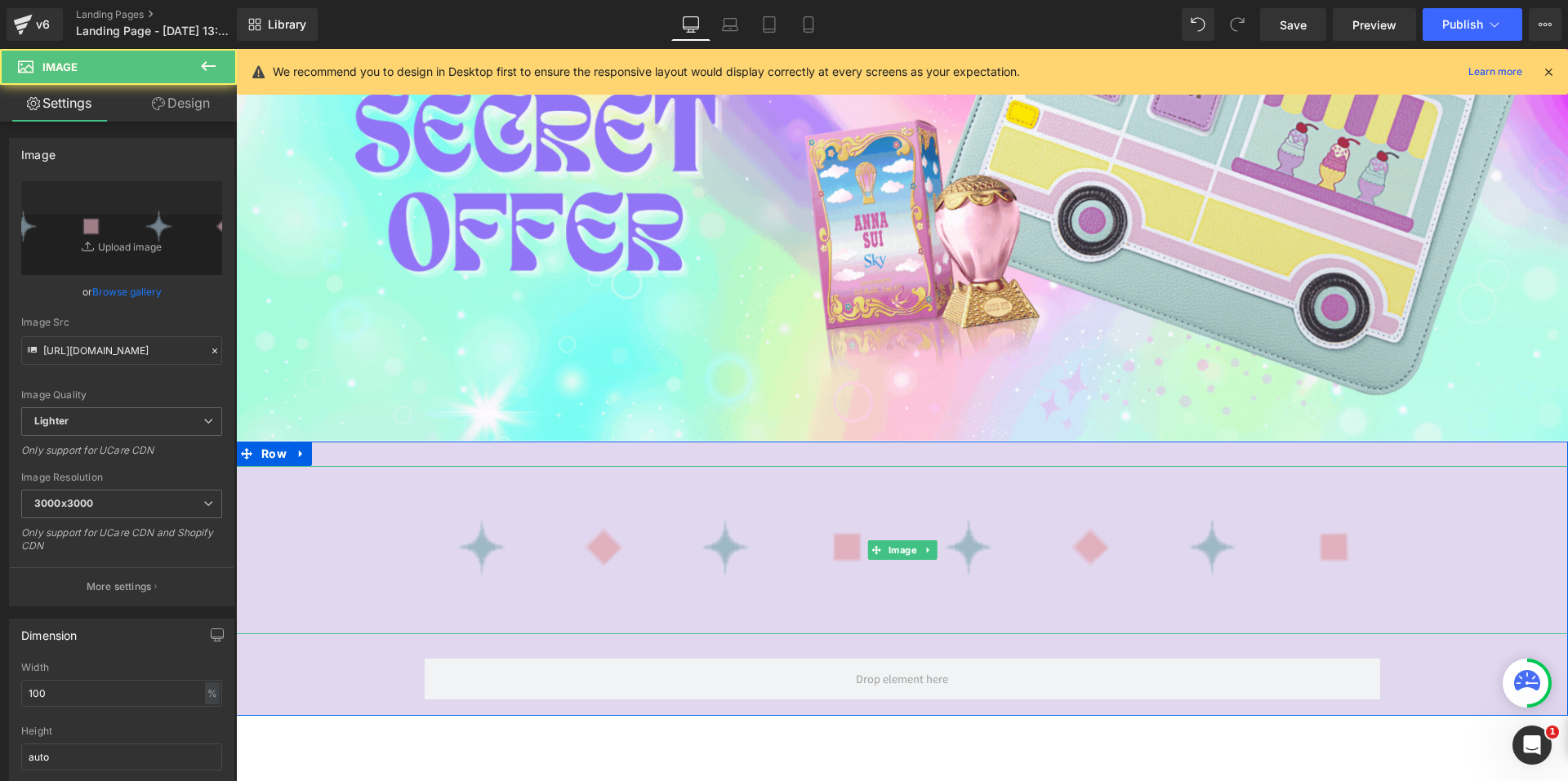
click at [862, 514] on img at bounding box center [902, 550] width 1332 height 168
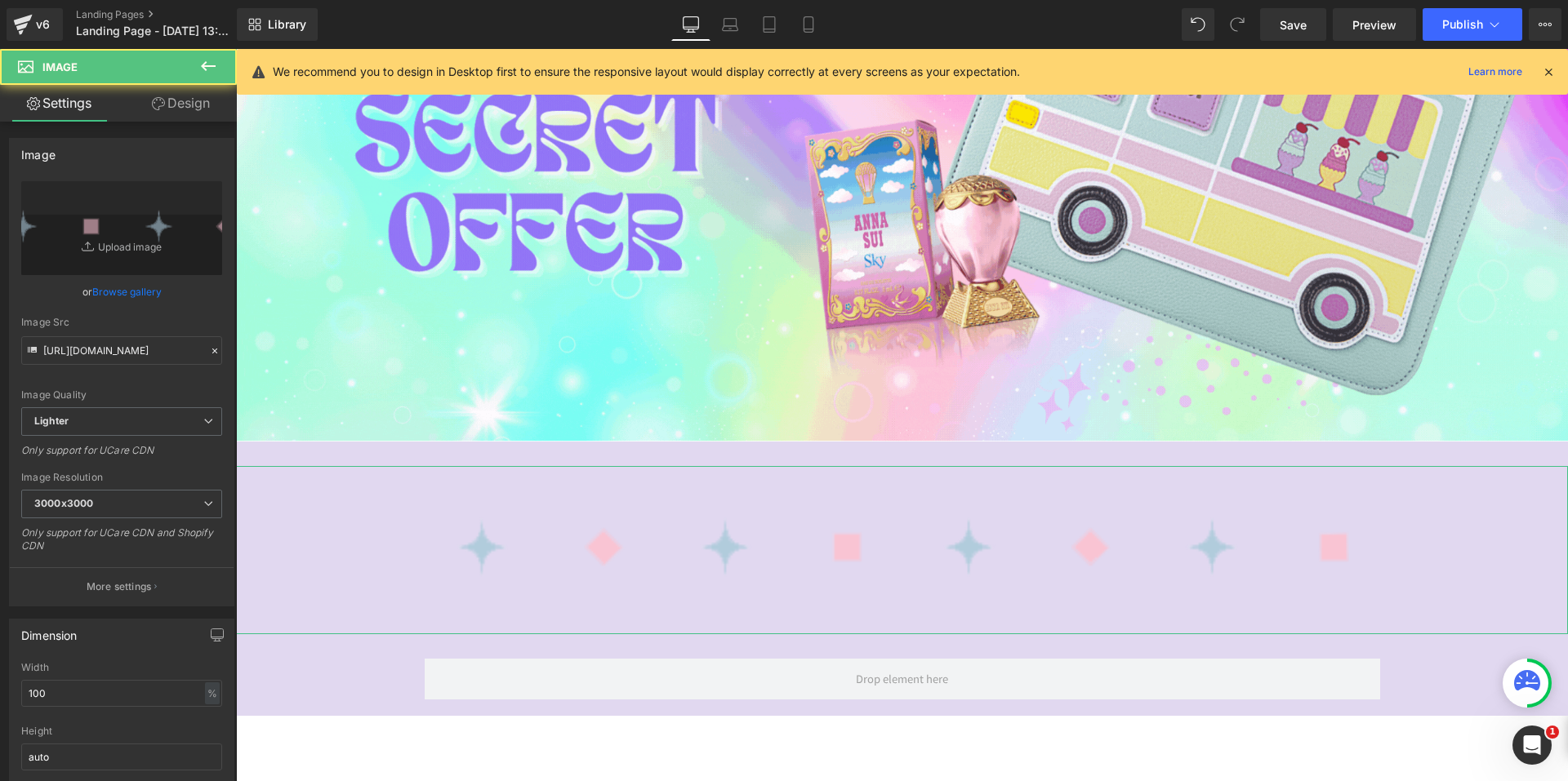
click at [175, 100] on link "Design" at bounding box center [181, 103] width 119 height 36
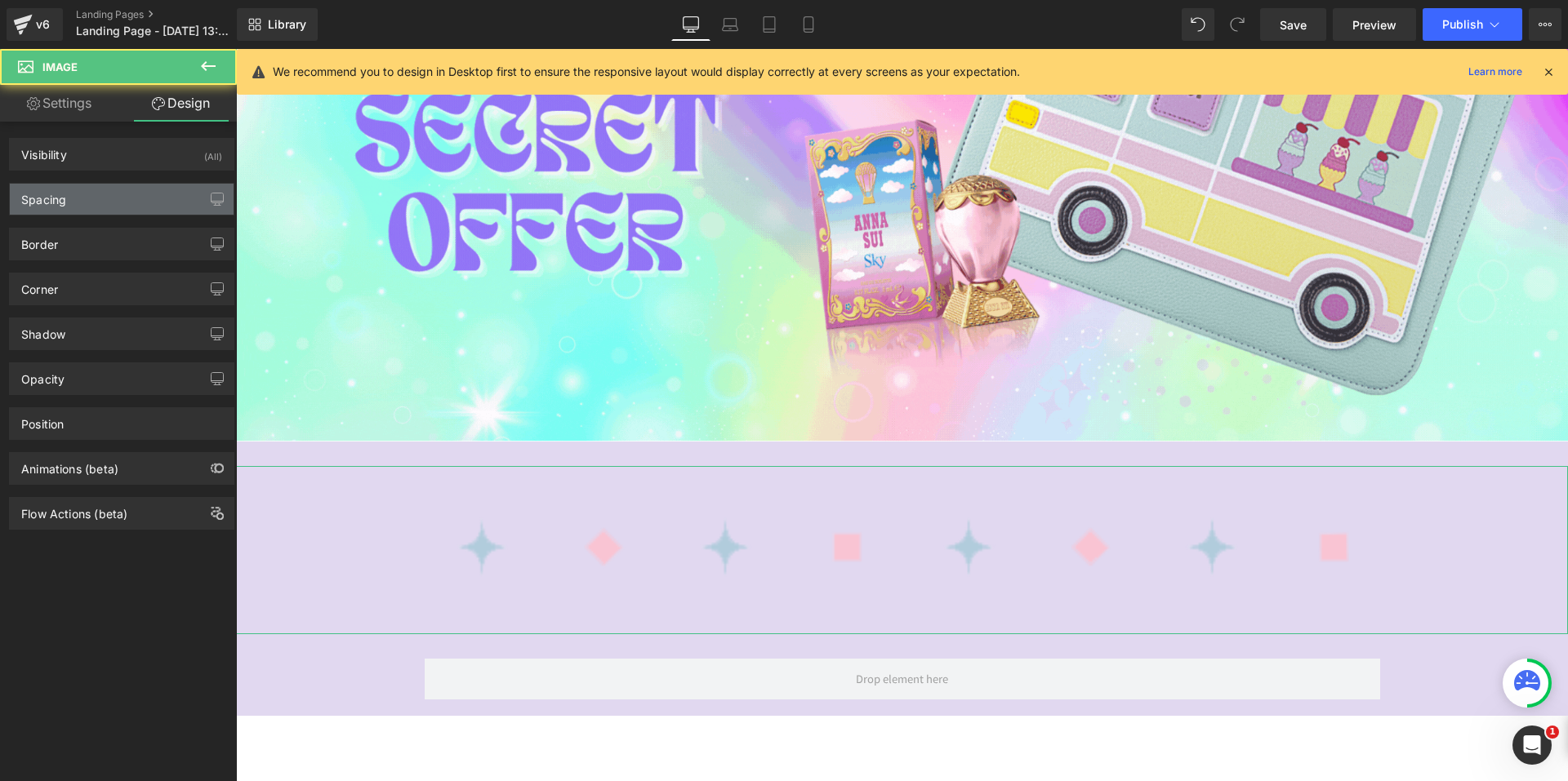
click at [111, 206] on div "Spacing" at bounding box center [121, 199] width 223 height 31
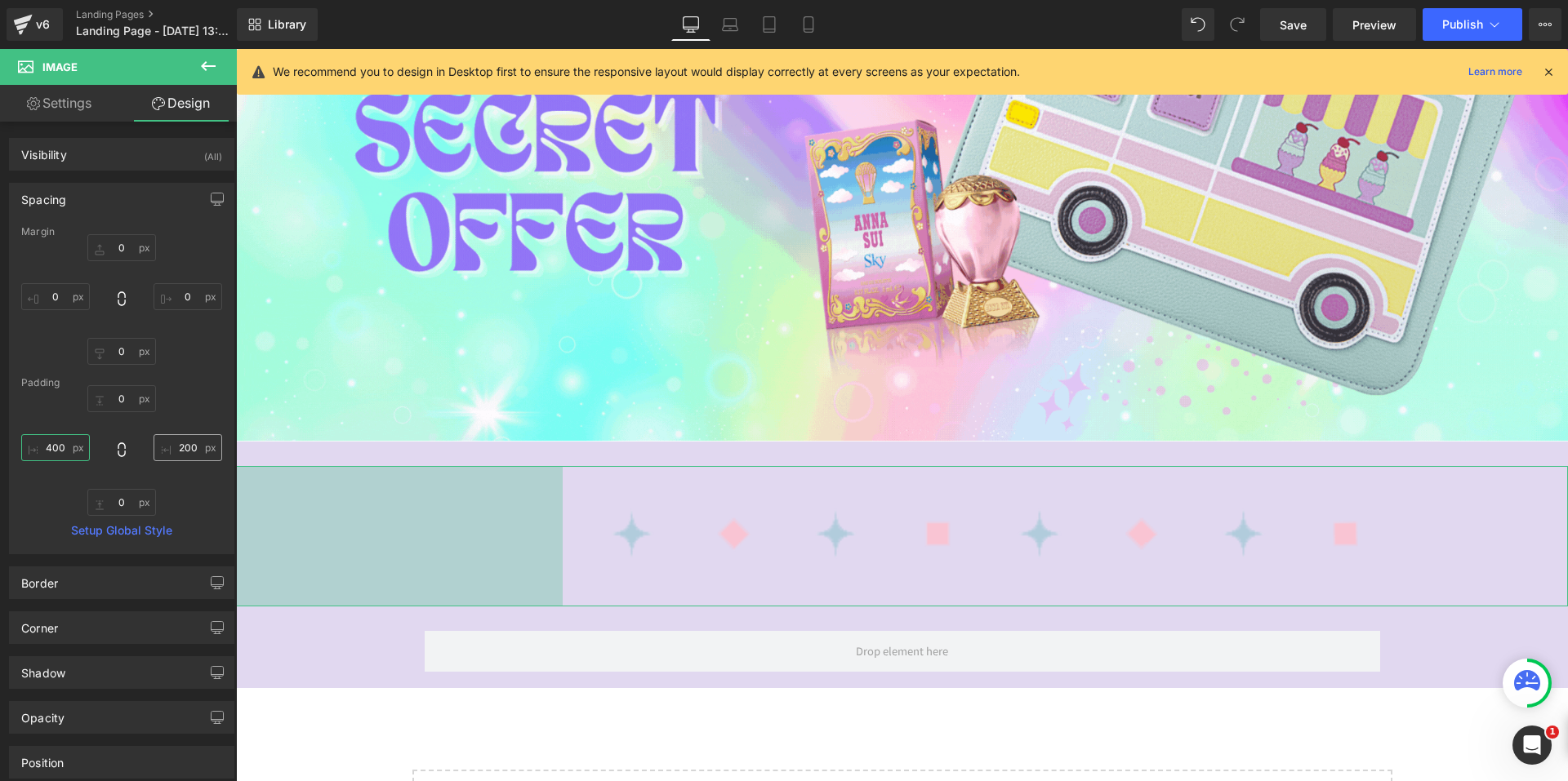
type input "400"
click at [176, 442] on input "200" at bounding box center [187, 448] width 68 height 27
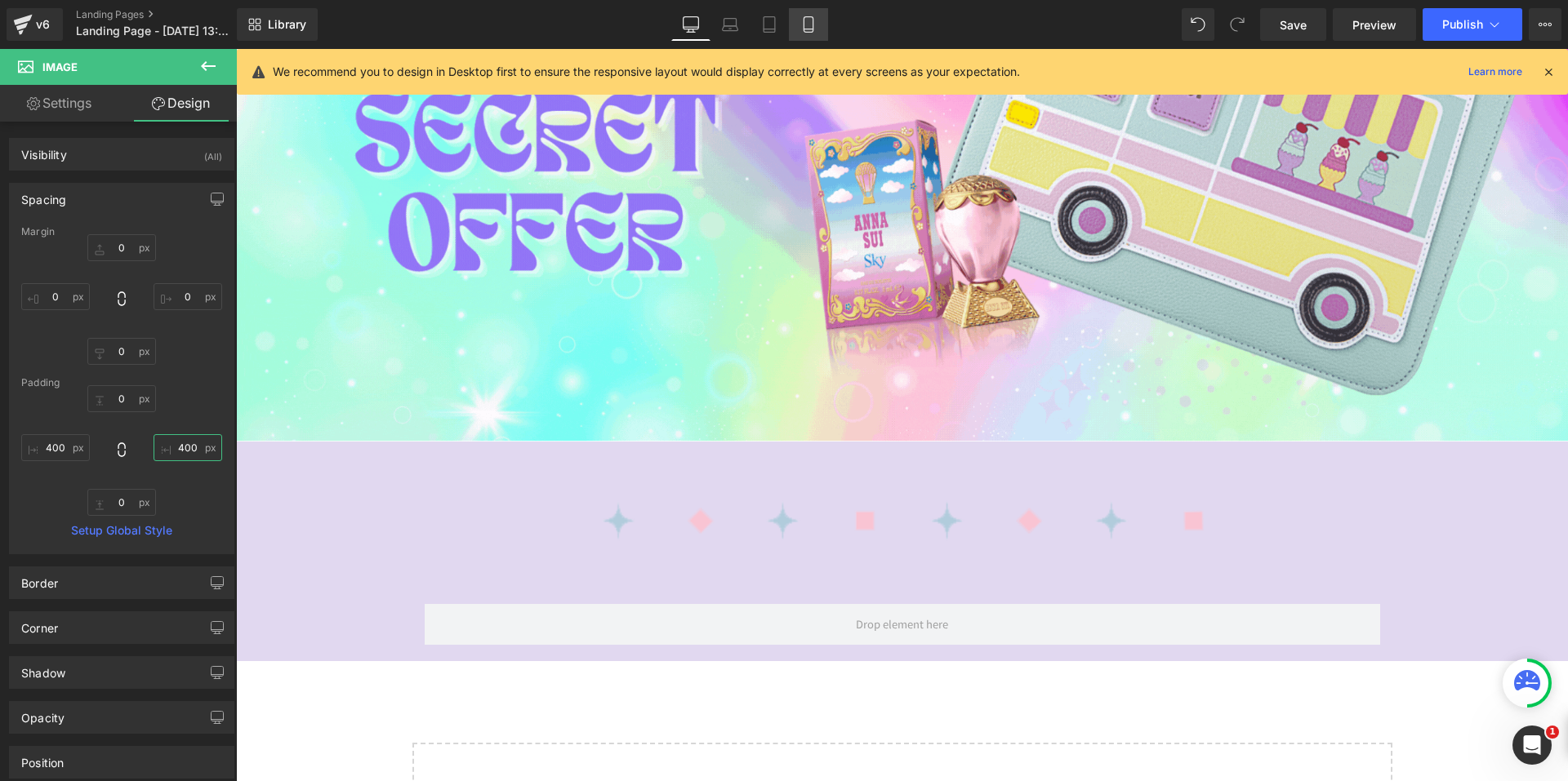
type input "400"
click at [812, 24] on icon at bounding box center [808, 25] width 9 height 16
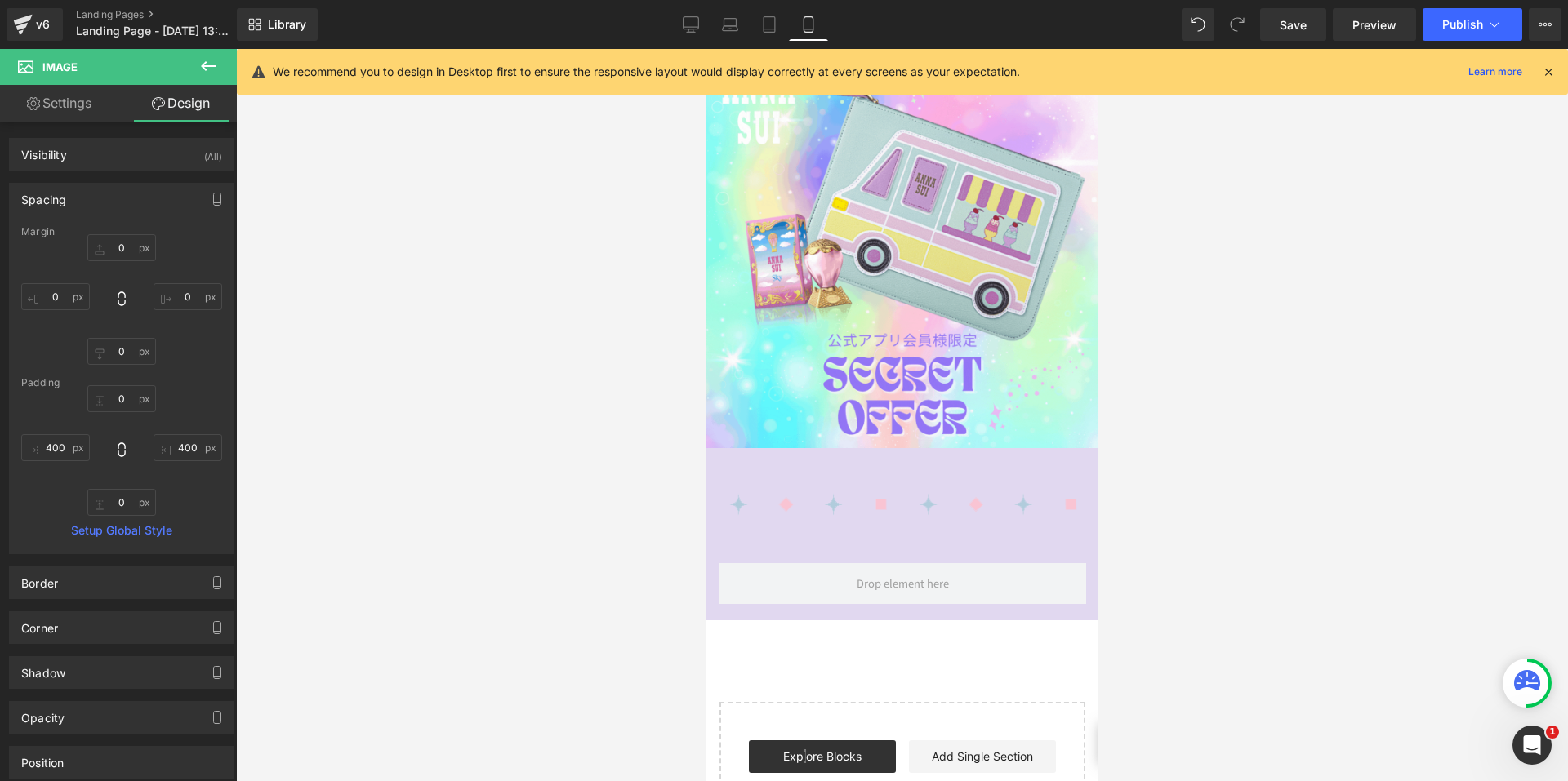
type input "0"
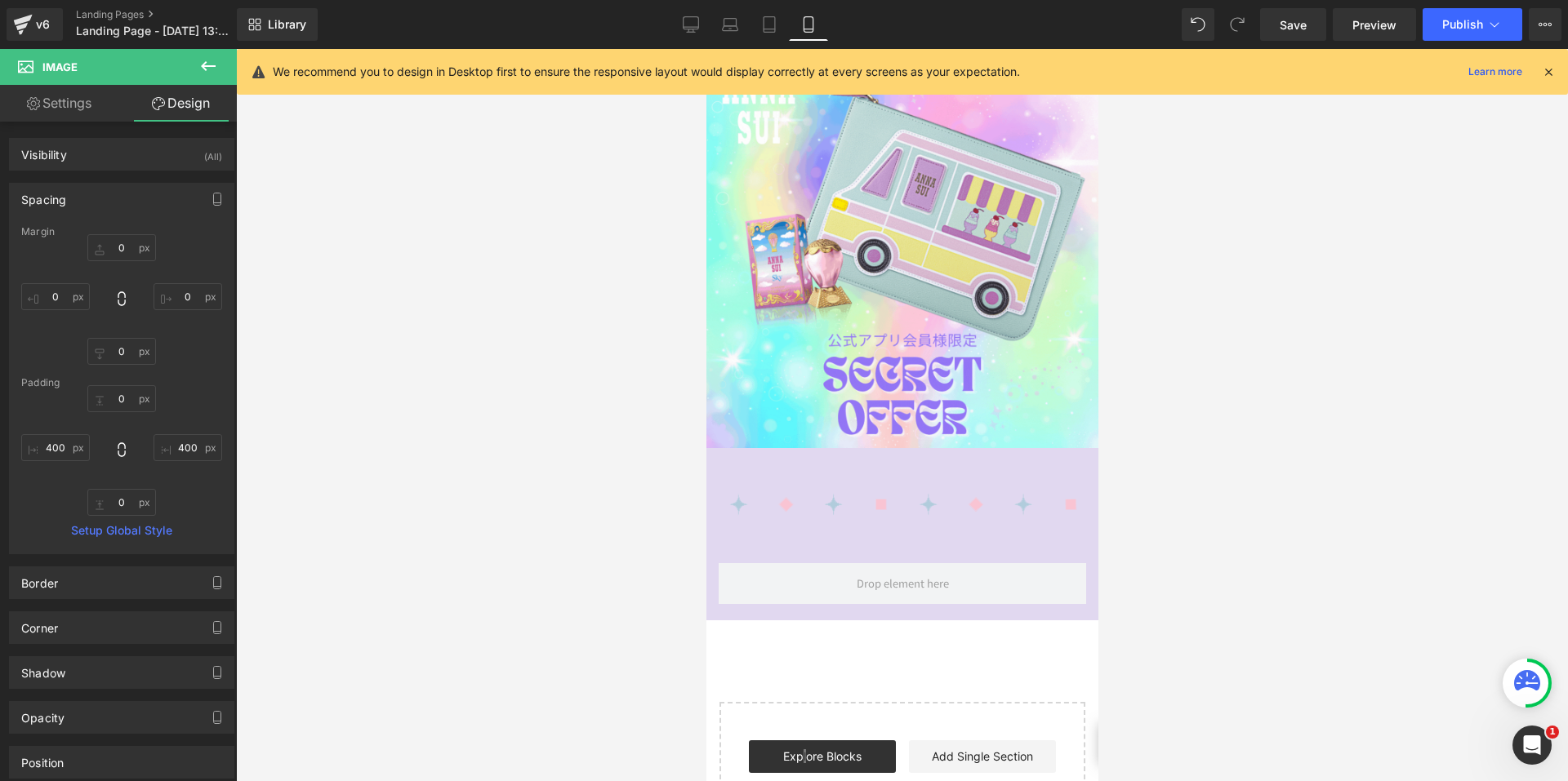
type input "313.459"
type input "0"
type input "313.459"
click at [687, 24] on icon at bounding box center [690, 24] width 16 height 16
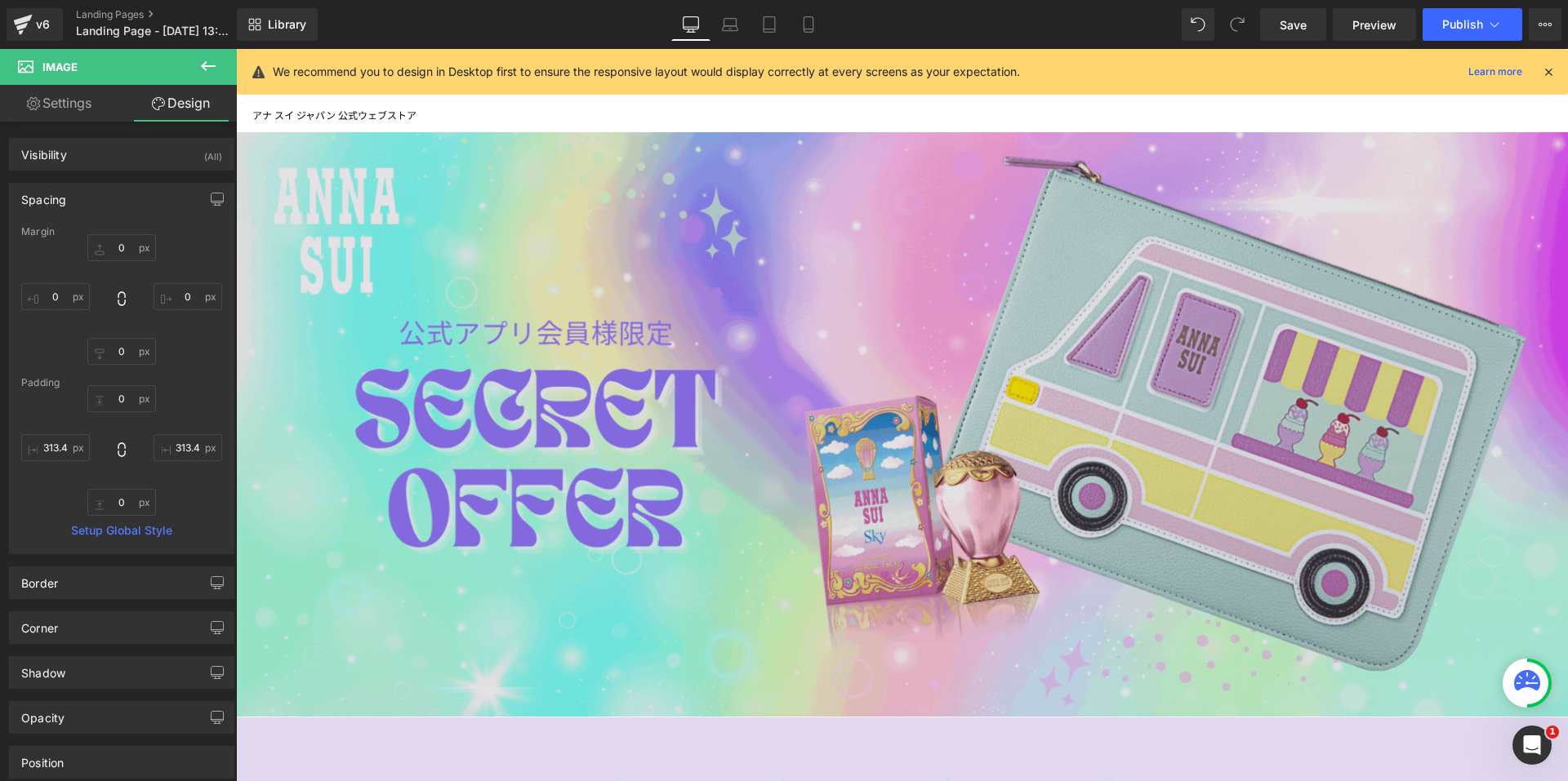
type input "0"
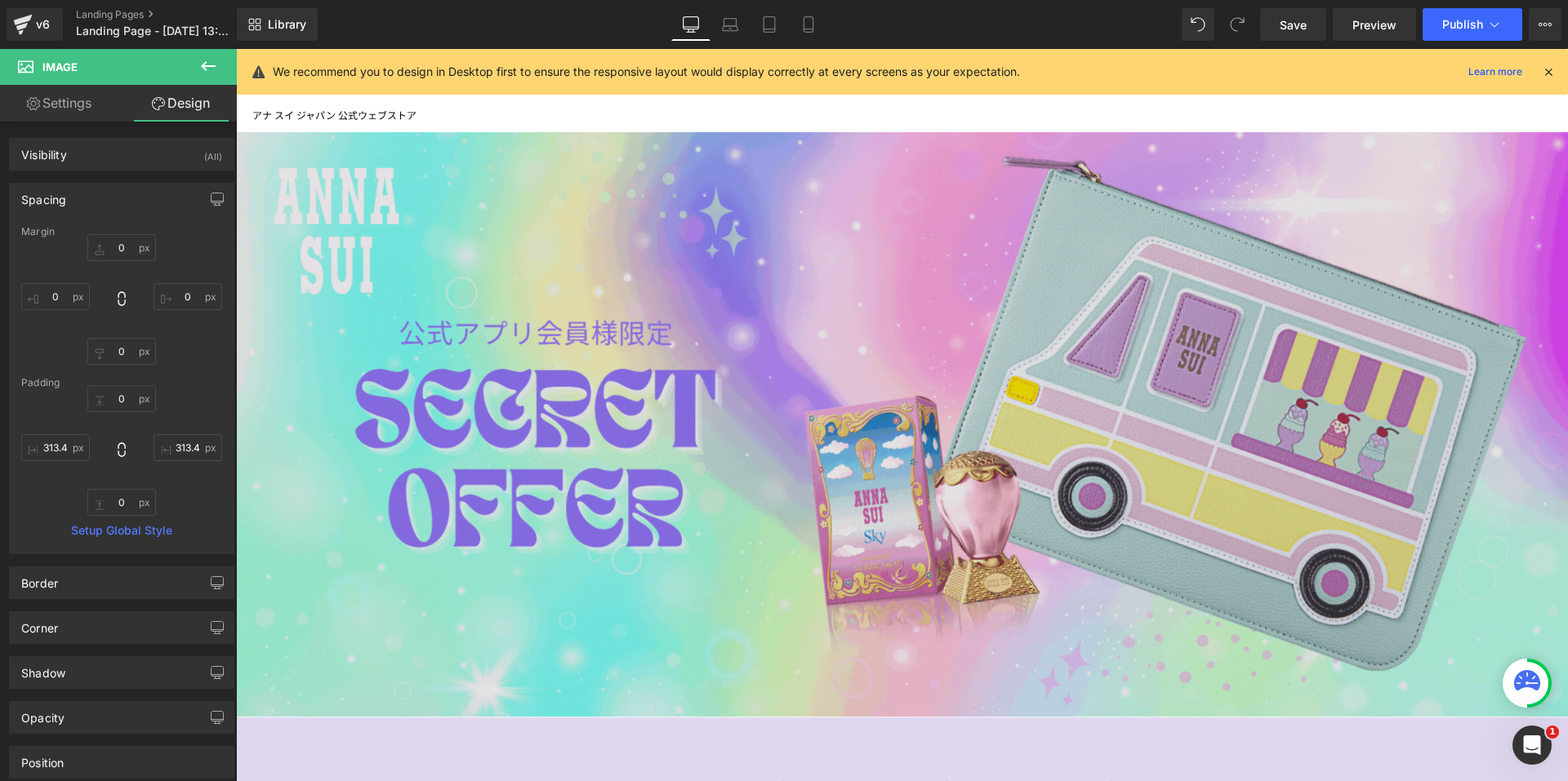
type input "186.644"
type input "0"
type input "186.644"
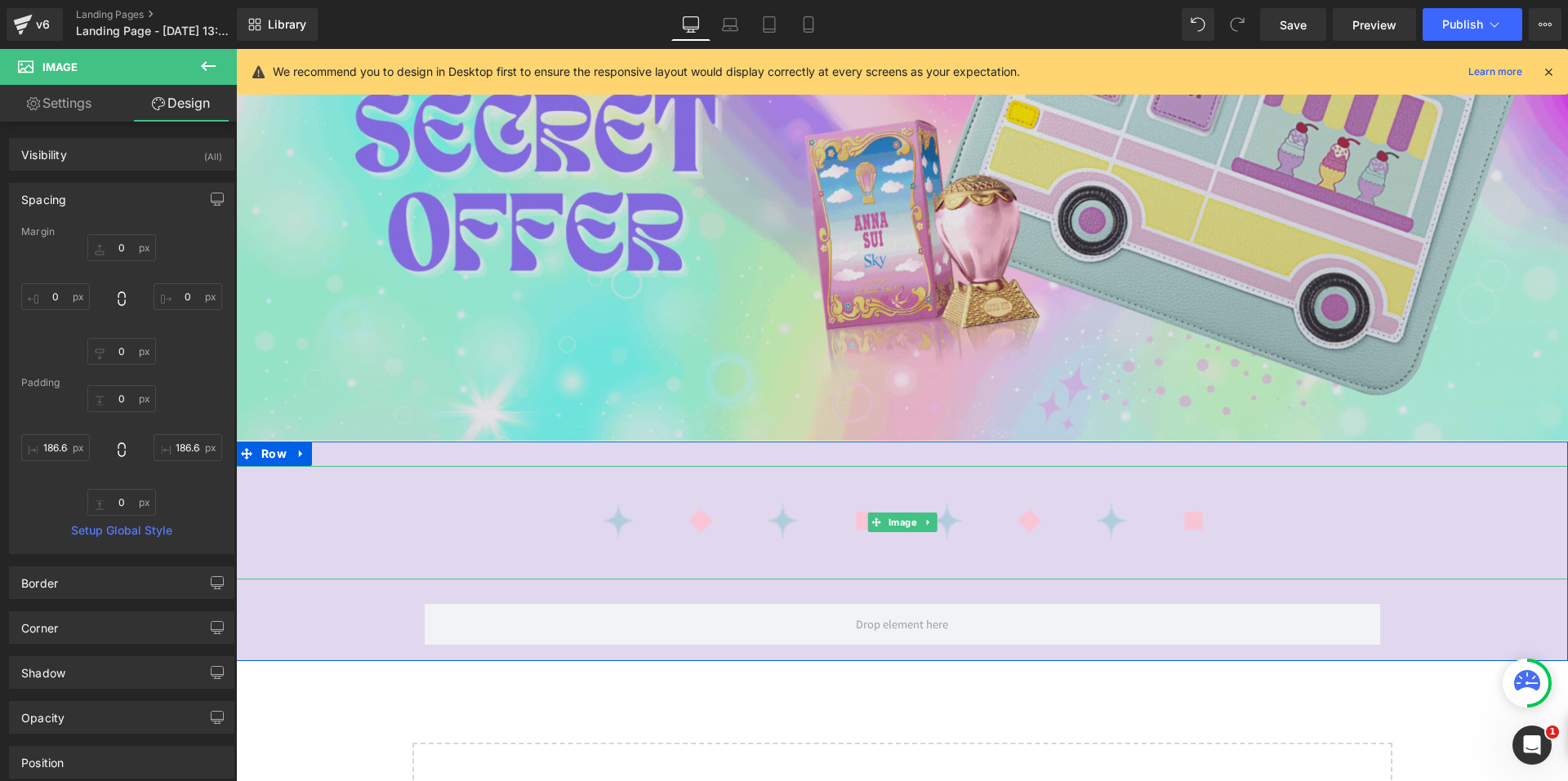
click at [820, 524] on img at bounding box center [902, 522] width 1332 height 113
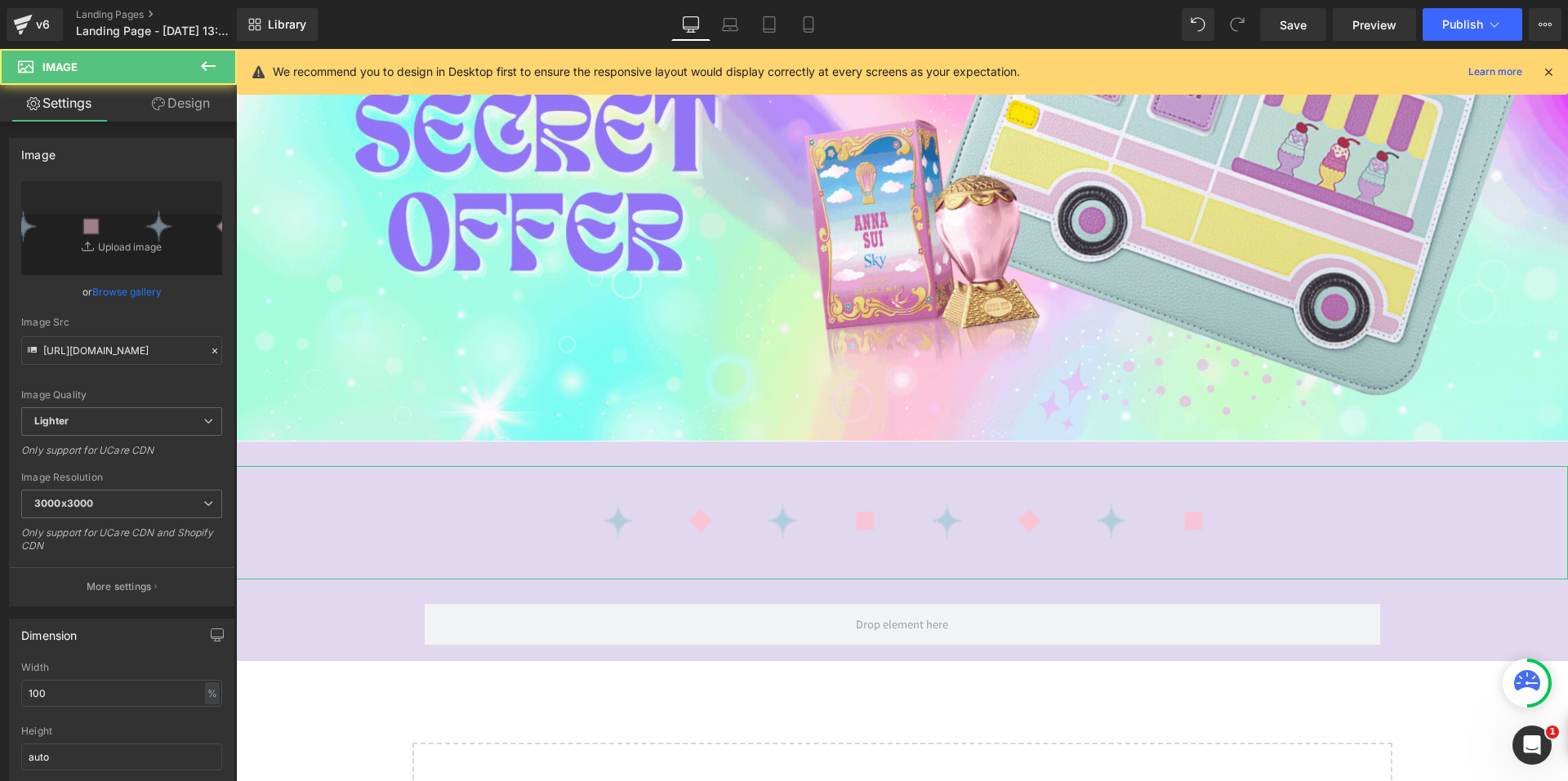
click at [164, 103] on link "Design" at bounding box center [181, 103] width 119 height 36
click at [0, 0] on div "Spacing" at bounding box center [0, 0] width 0 height 0
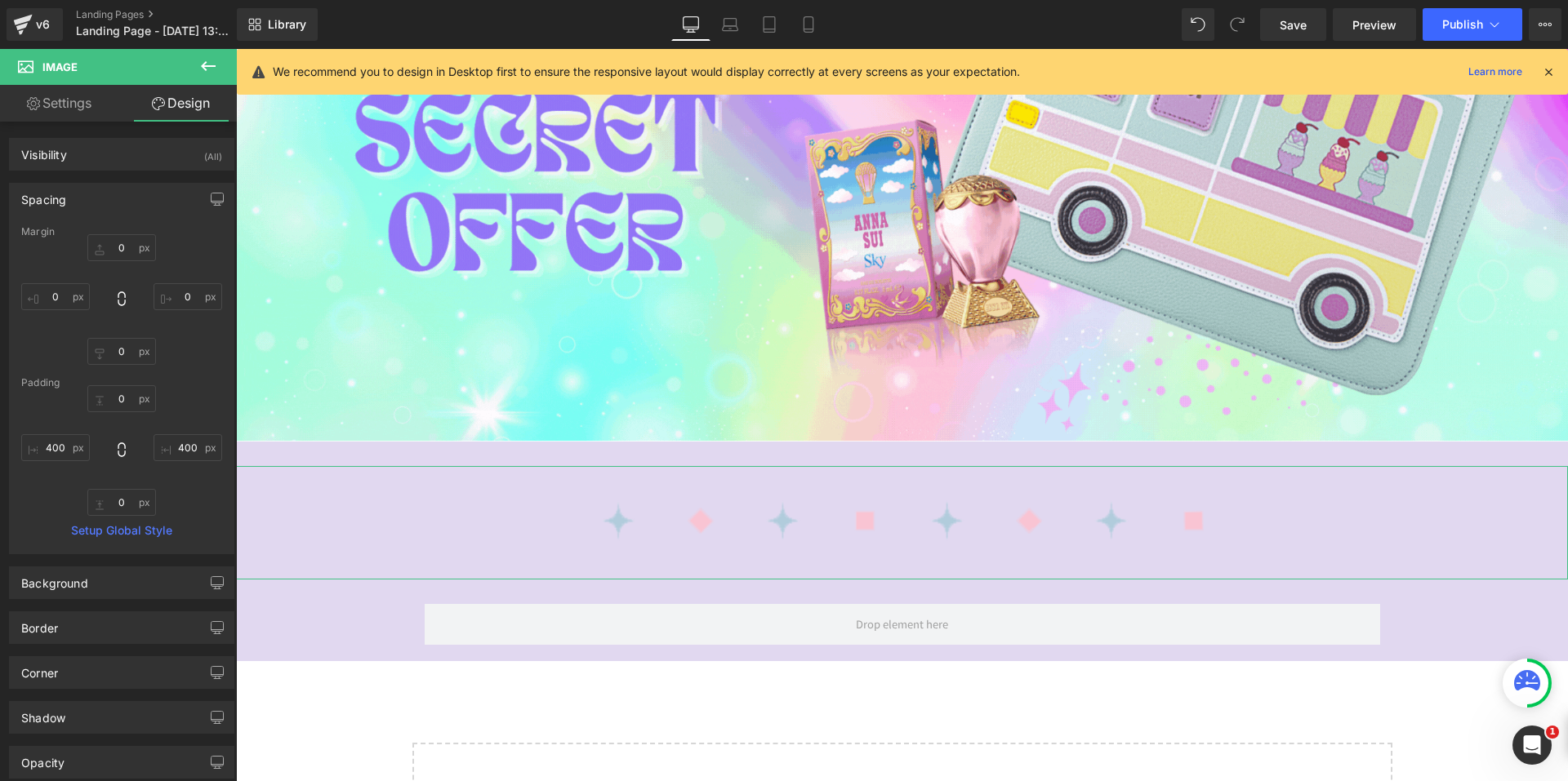
type input "0"
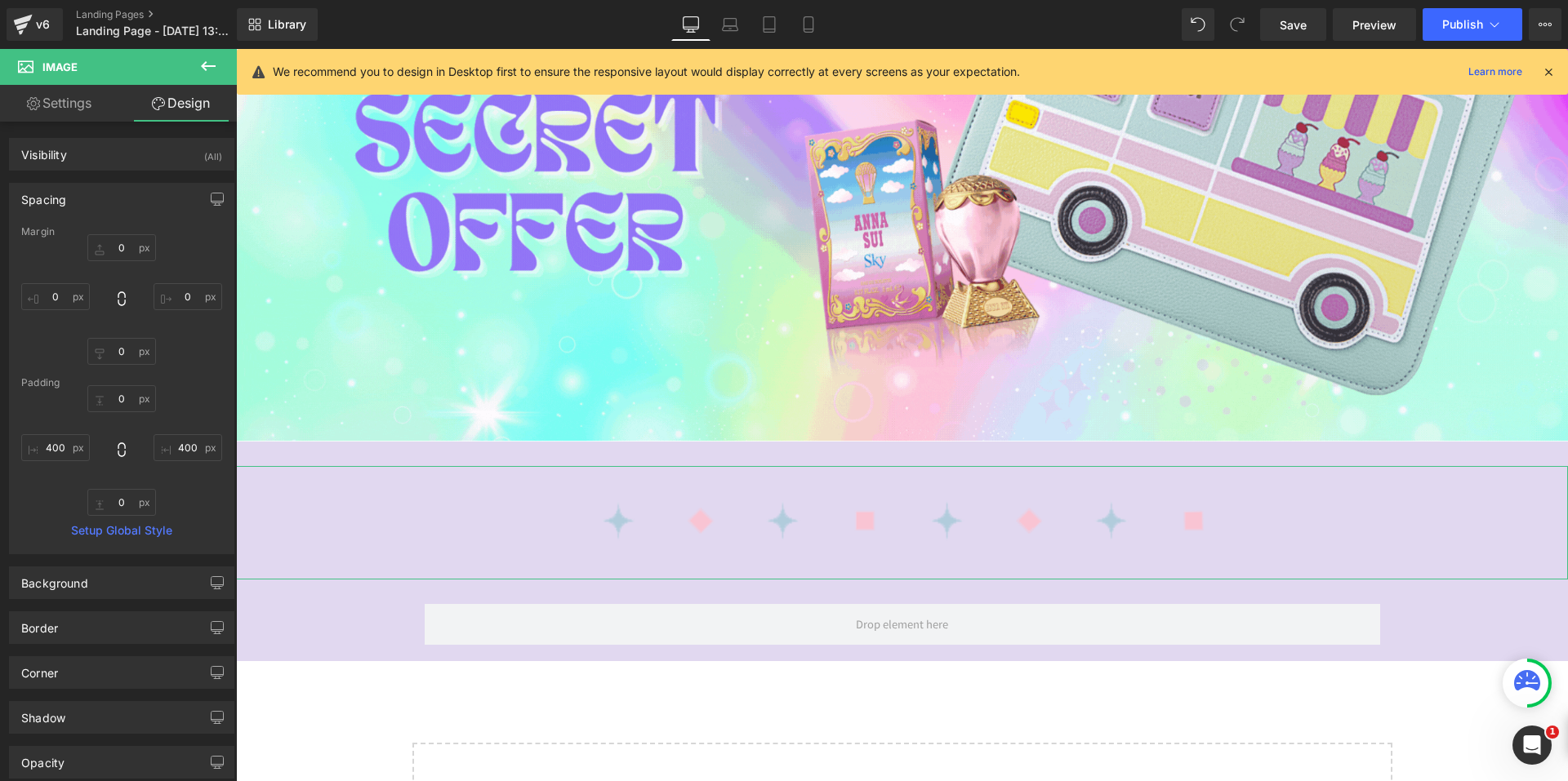
type input "400"
type input "0"
type input "400"
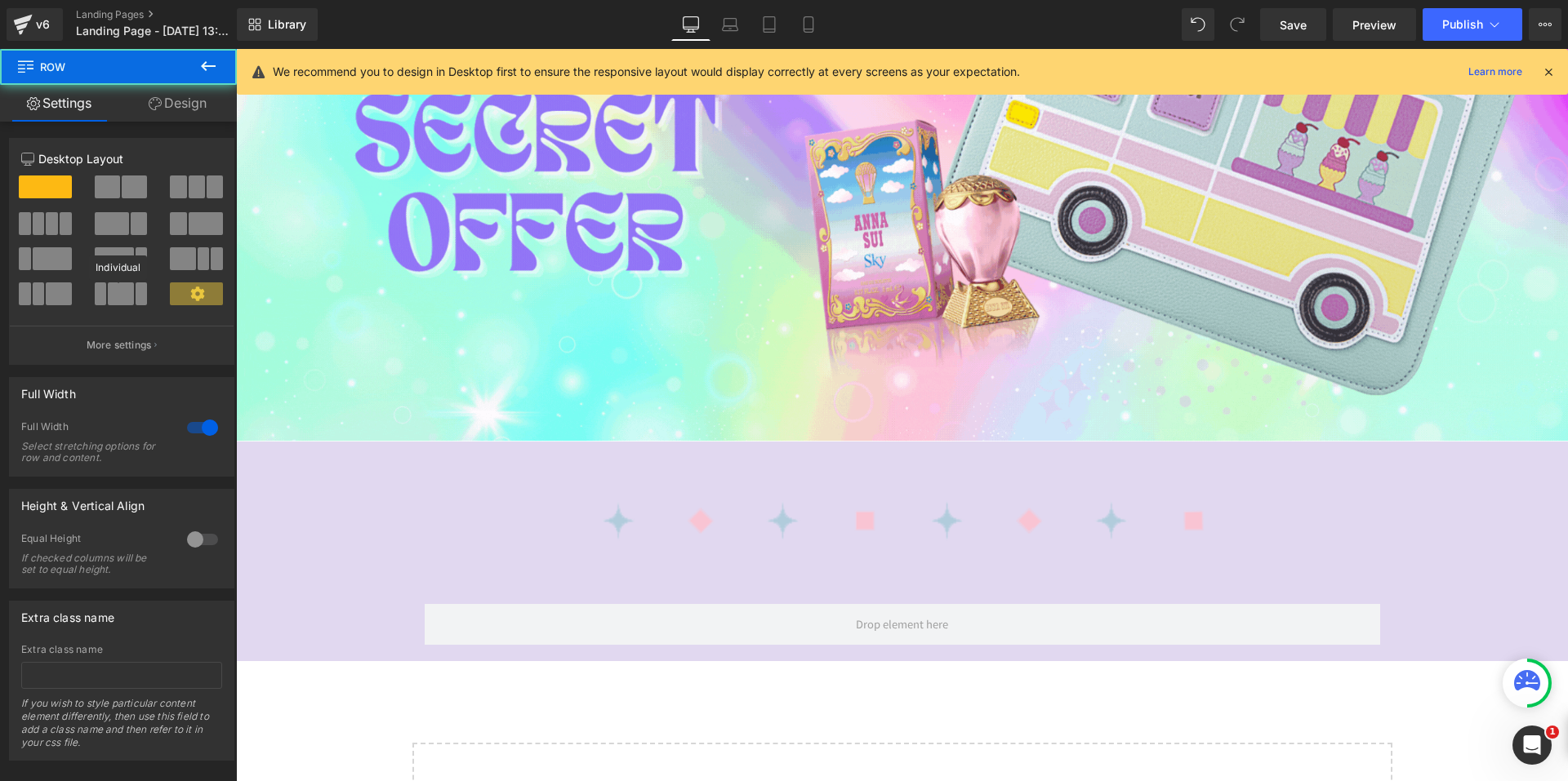
click at [276, 444] on div "Image 400px 400px Row Row" at bounding box center [902, 552] width 1332 height 220
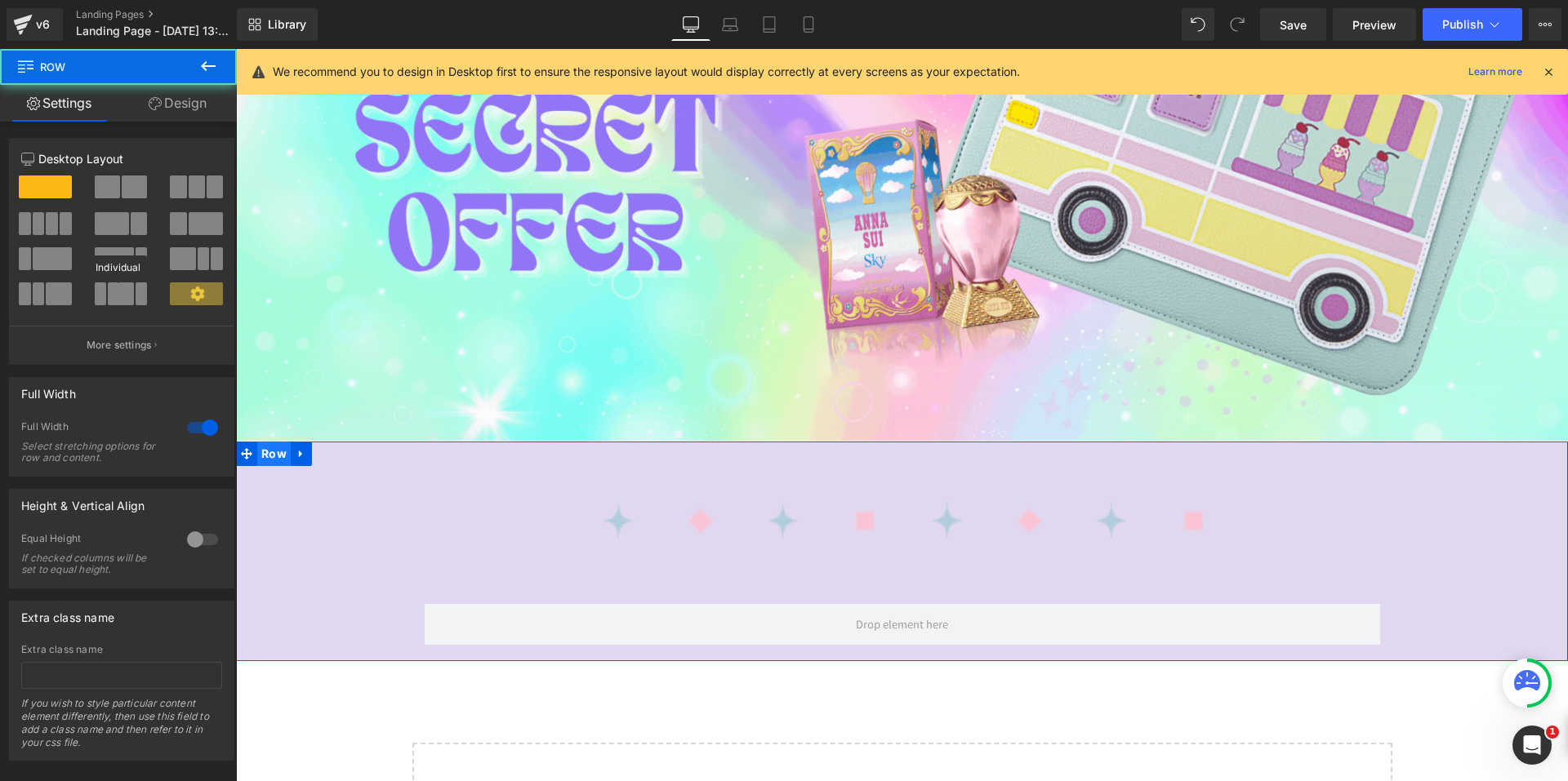
click at [260, 448] on span "Row" at bounding box center [274, 454] width 34 height 24
click at [184, 98] on link "Design" at bounding box center [177, 103] width 119 height 36
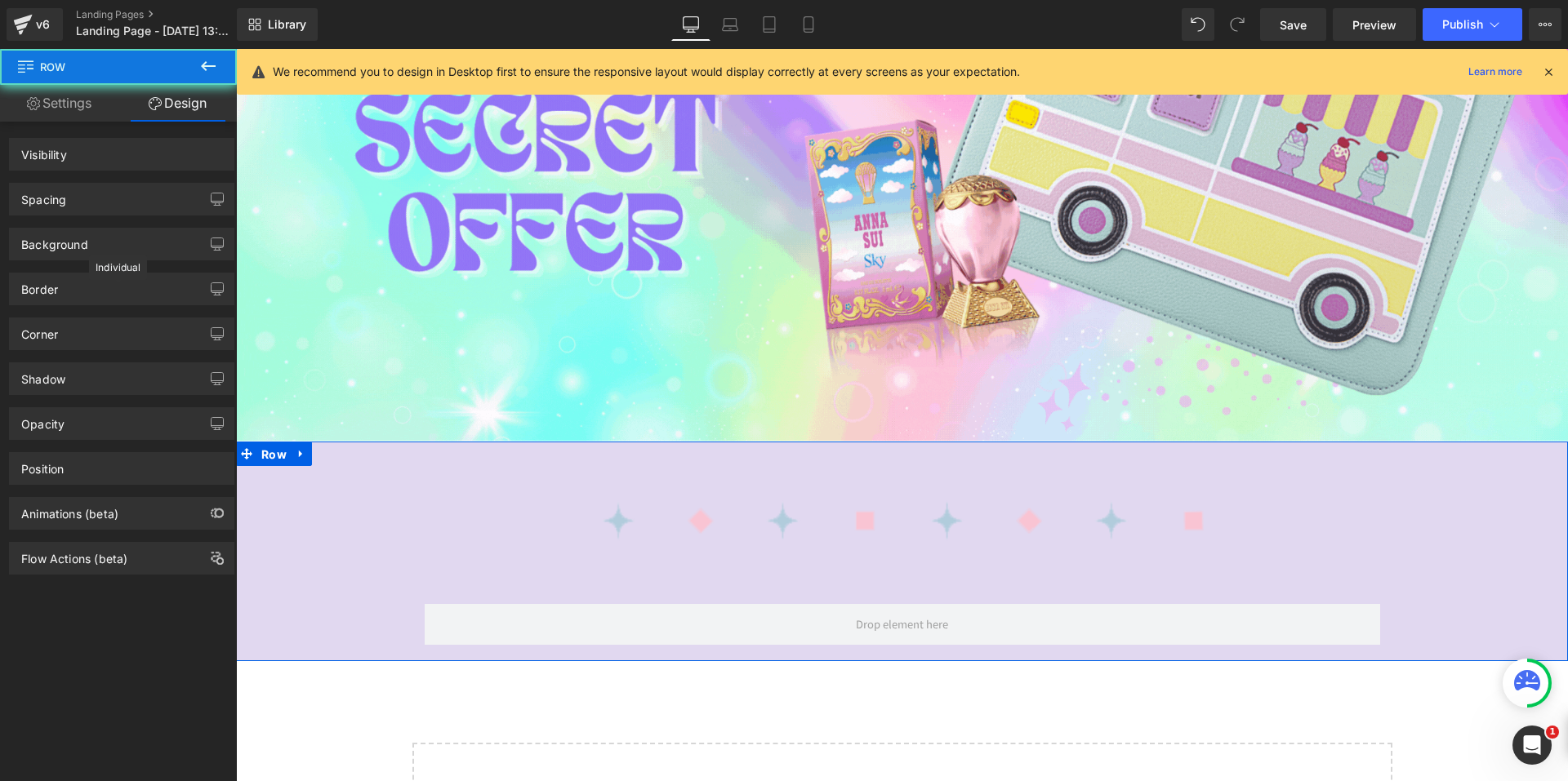
click at [116, 199] on div "Spacing" at bounding box center [121, 199] width 223 height 31
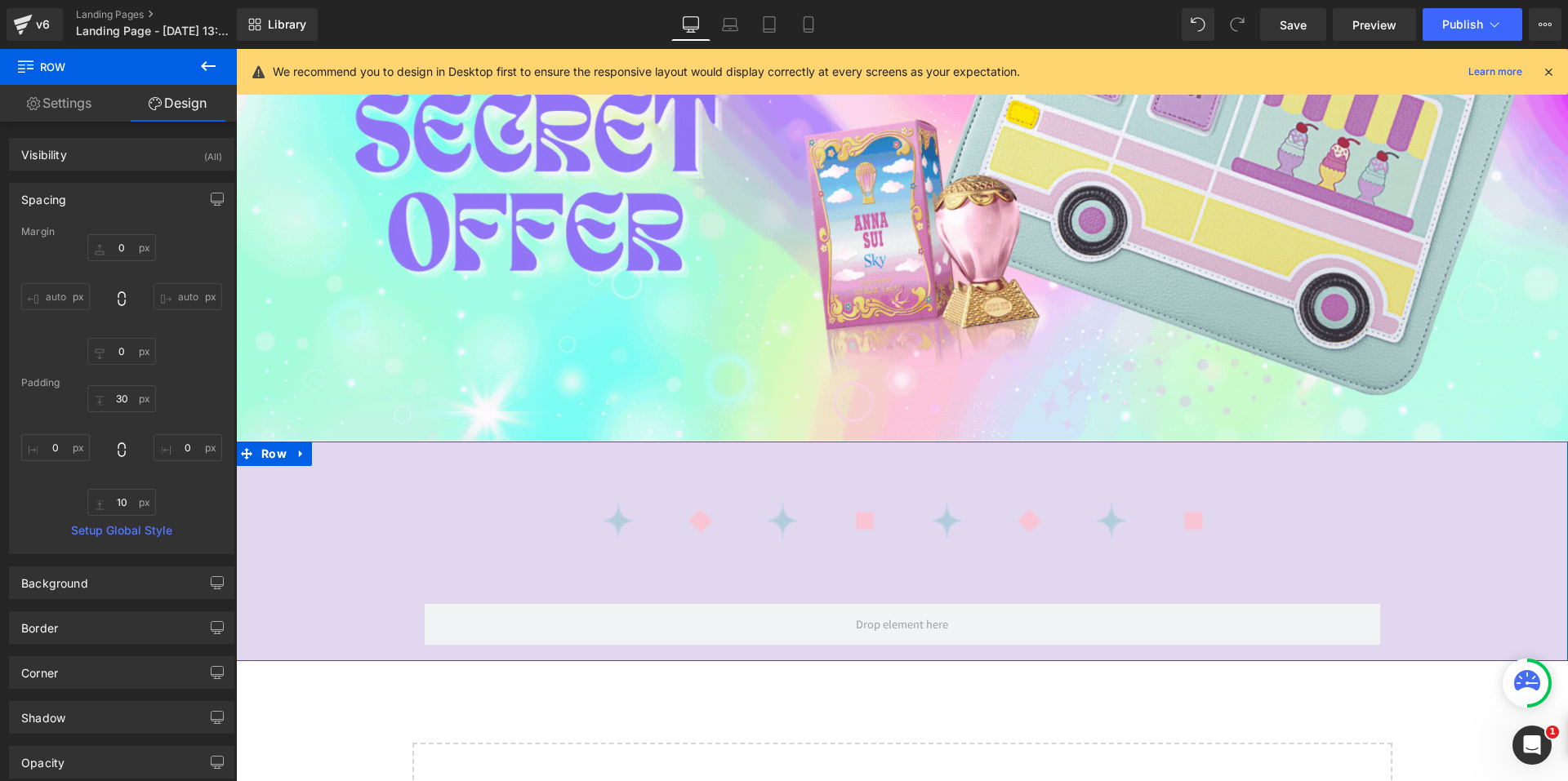
type input "0"
type input "30"
type input "0"
type input "10"
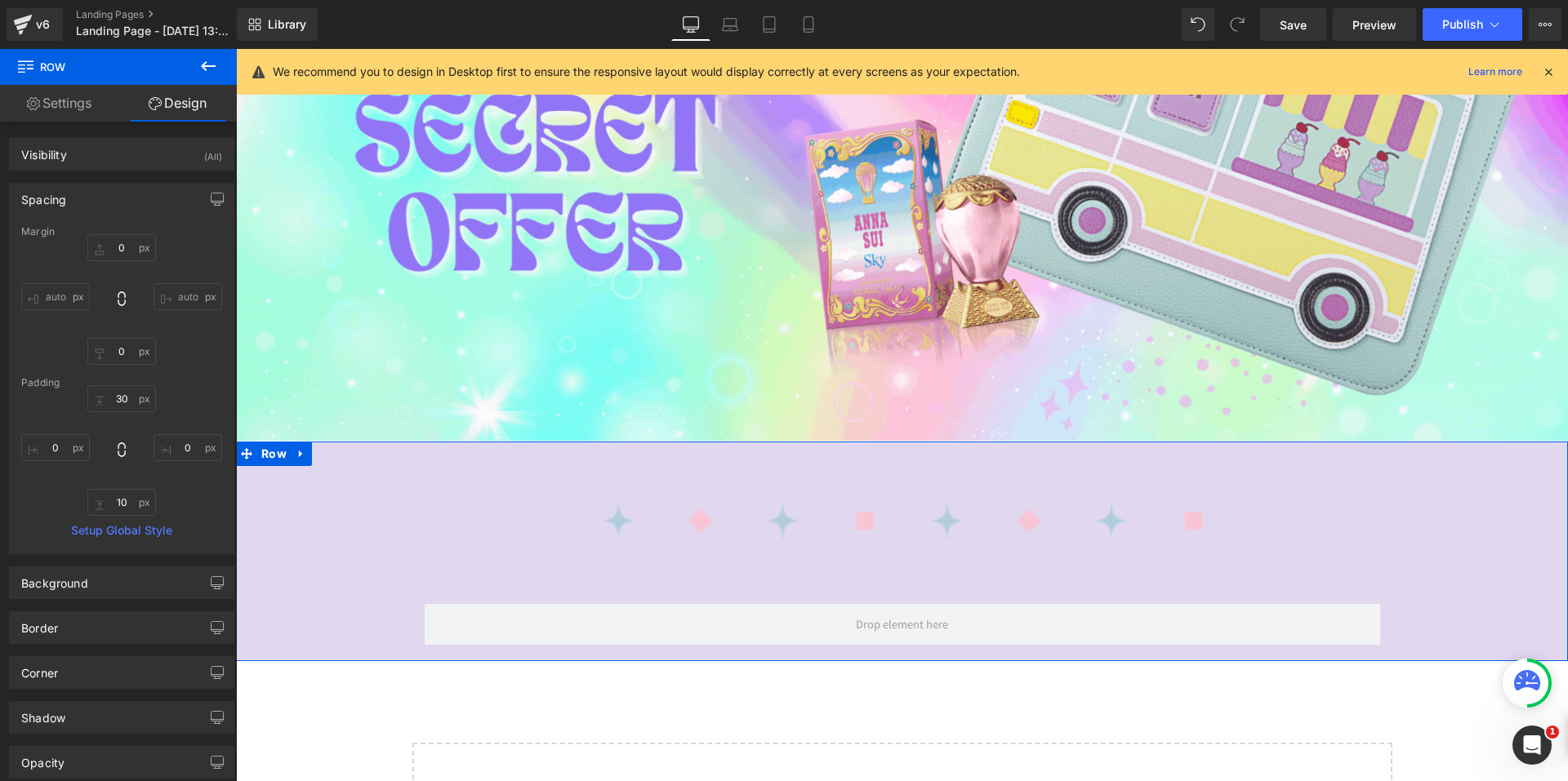
type input "0"
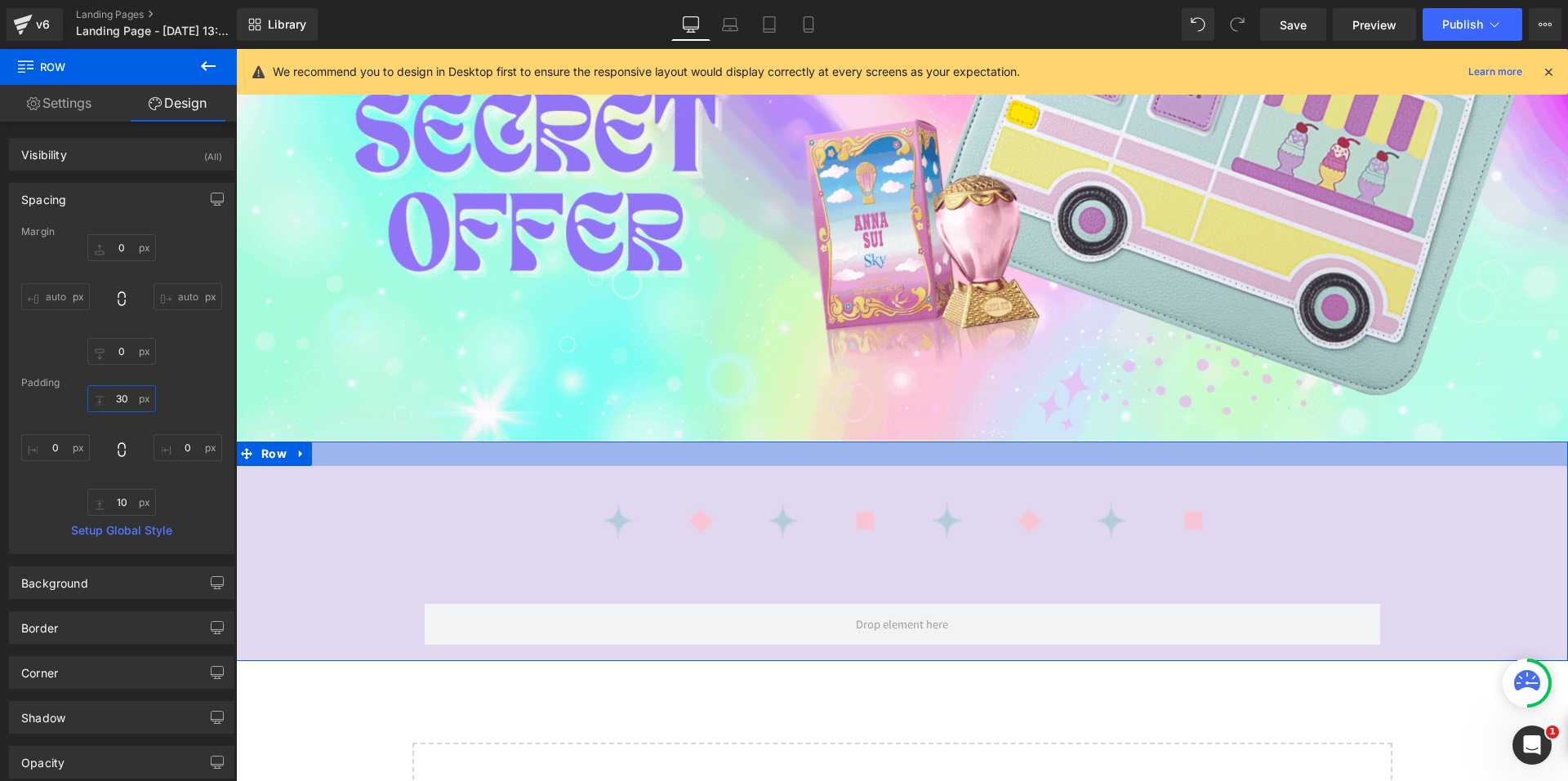
click at [100, 401] on input "30" at bounding box center [121, 398] width 68 height 27
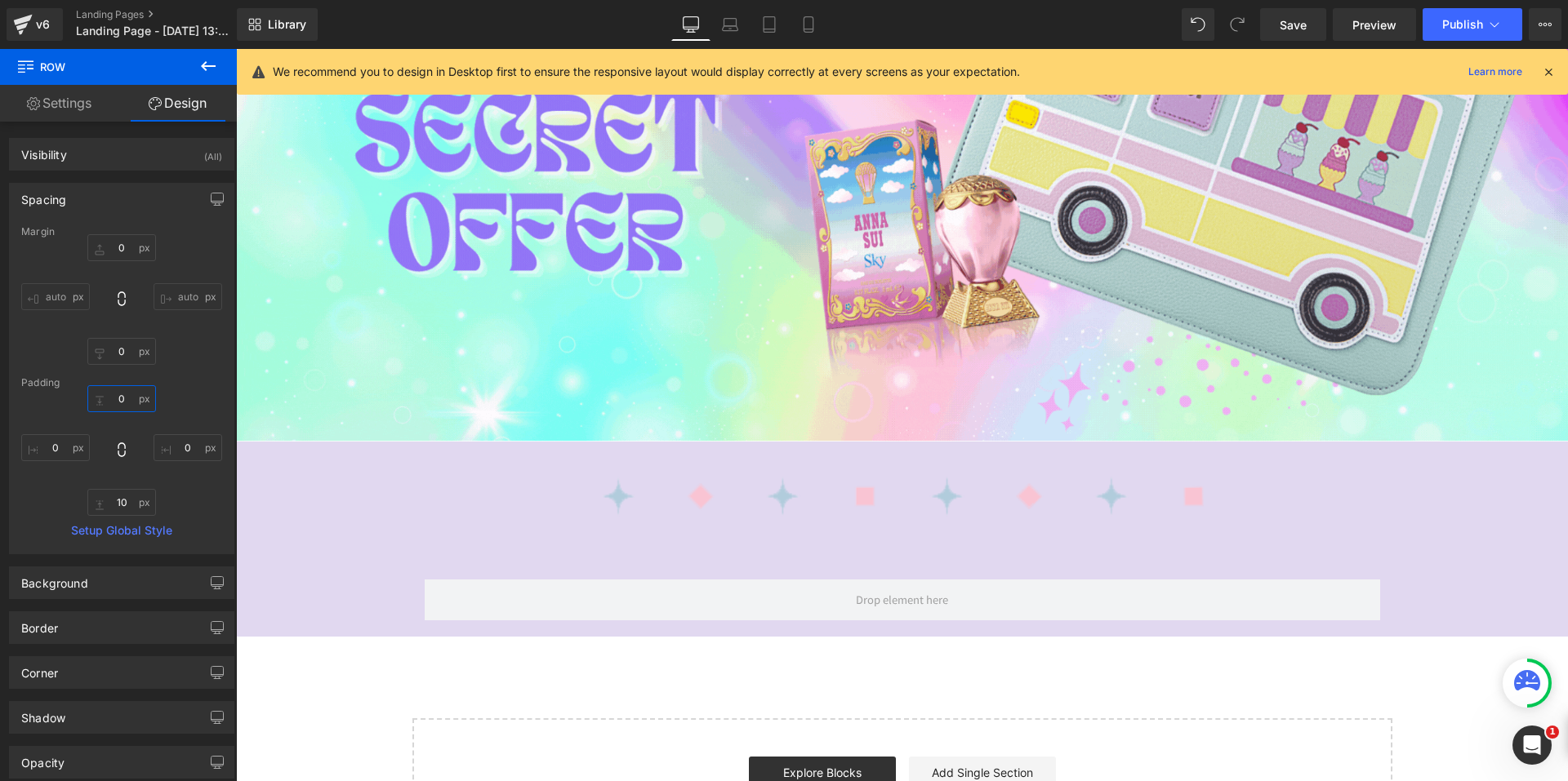
type input "0"
click at [223, 68] on button at bounding box center [208, 67] width 57 height 36
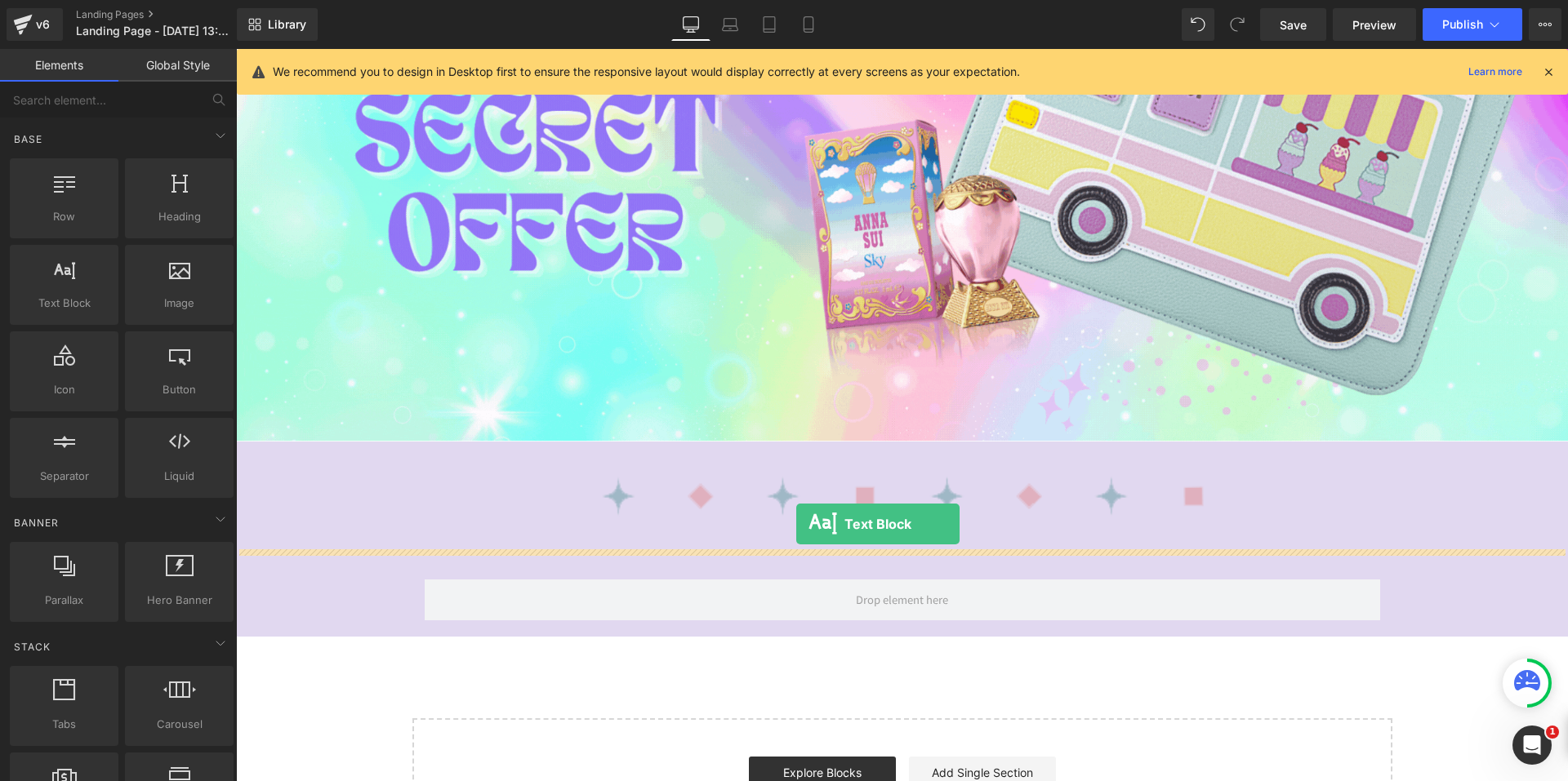
drag, startPoint x: 292, startPoint y: 345, endPoint x: 796, endPoint y: 524, distance: 534.8
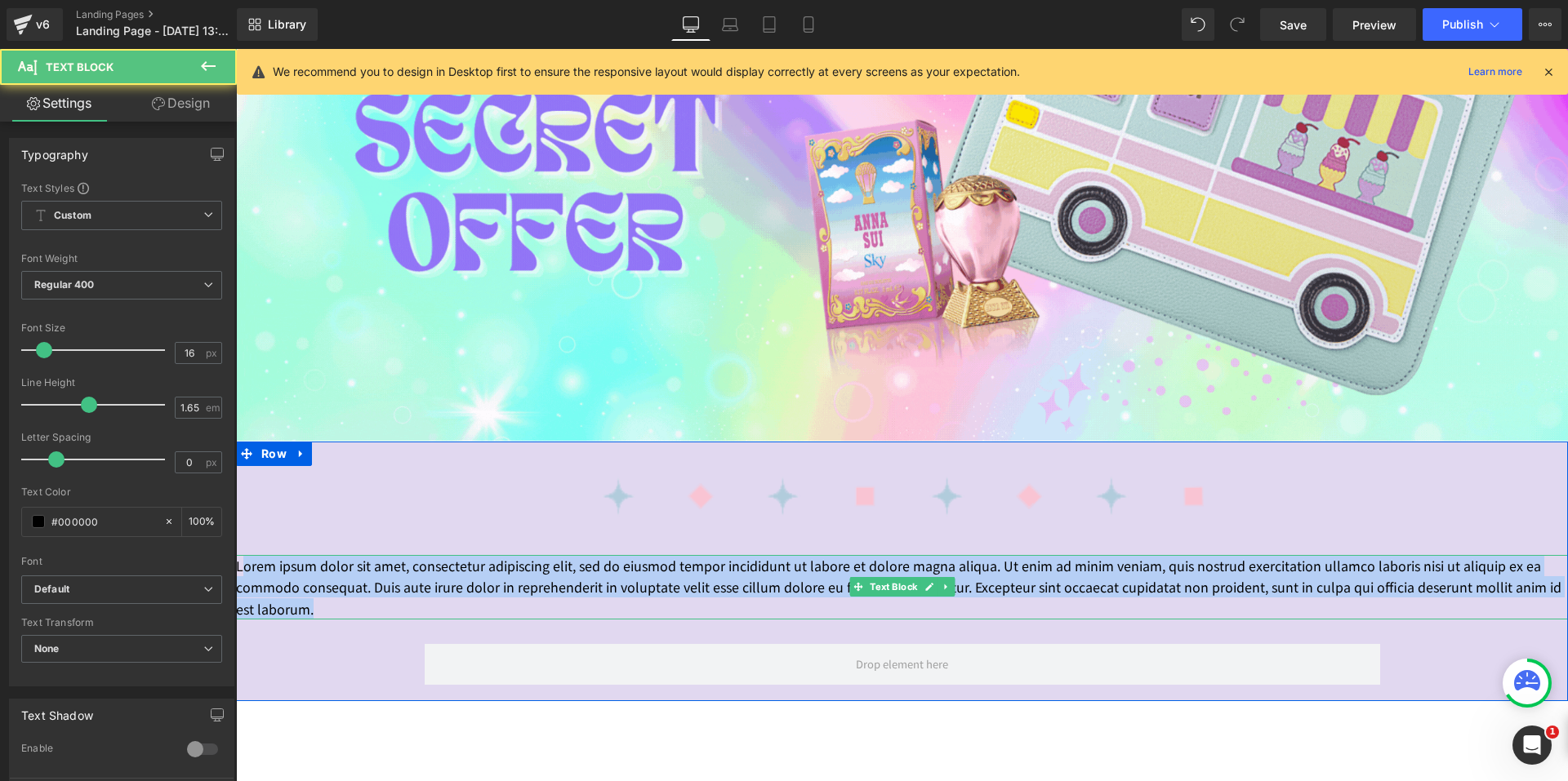
drag, startPoint x: 445, startPoint y: 603, endPoint x: 239, endPoint y: 559, distance: 210.6
click at [239, 559] on p "Lorem ipsum dolor sit amet, consectetur adipiscing elit, sed do eiusmod tempor …" at bounding box center [902, 587] width 1332 height 64
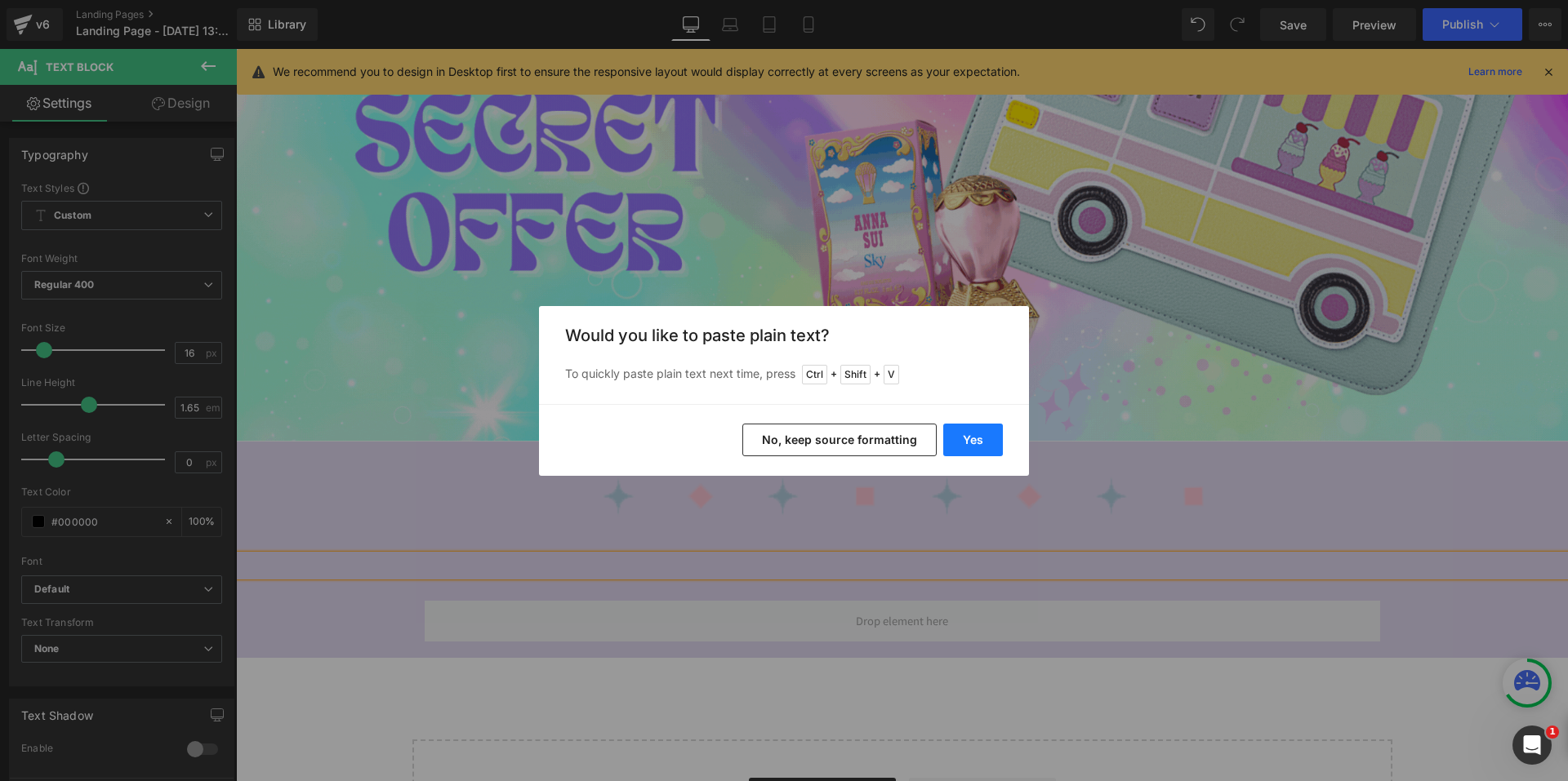
click at [967, 440] on button "Yes" at bounding box center [972, 440] width 60 height 33
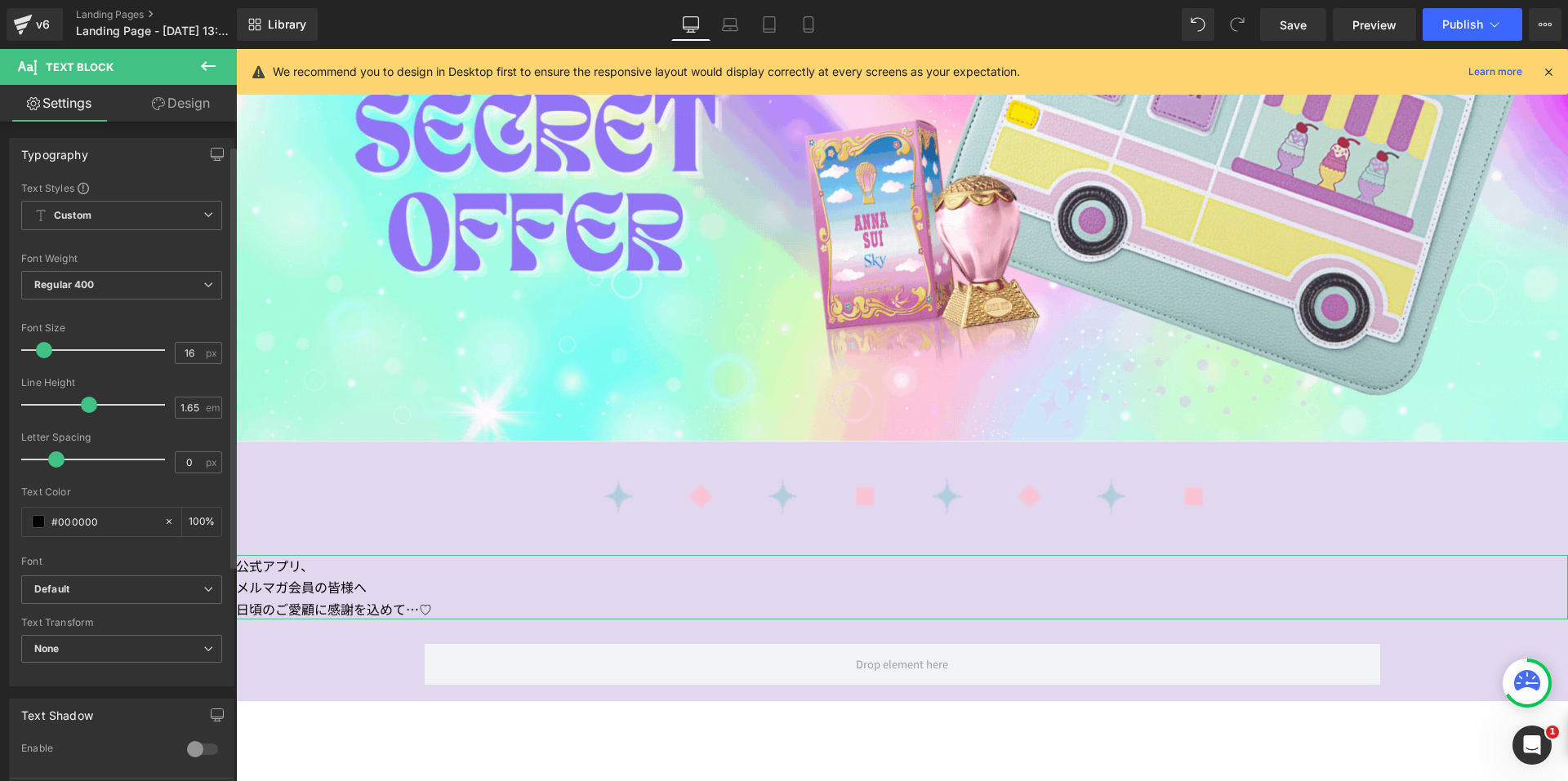
scroll to position [326, 0]
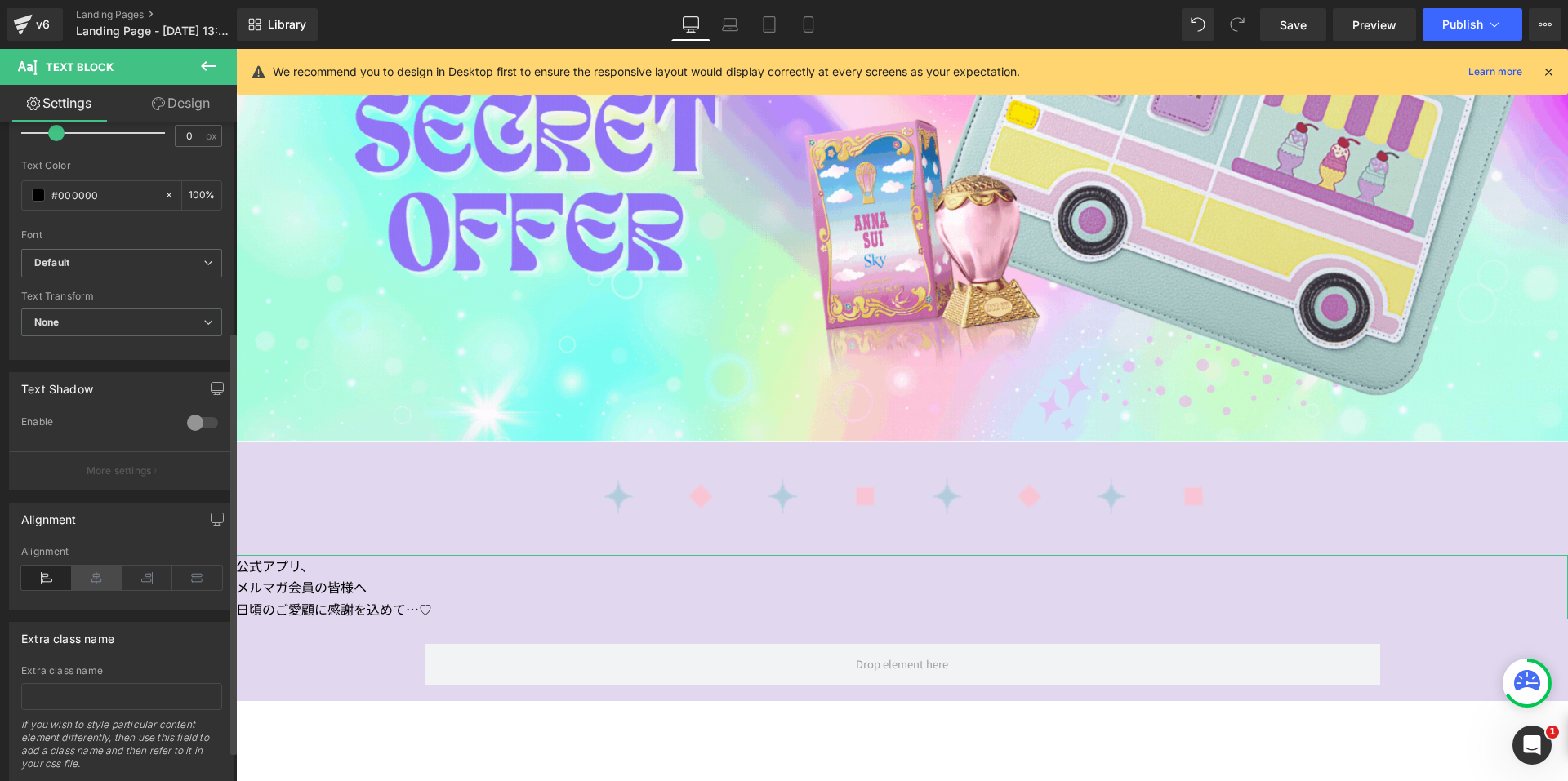
click at [93, 588] on icon at bounding box center [97, 578] width 50 height 24
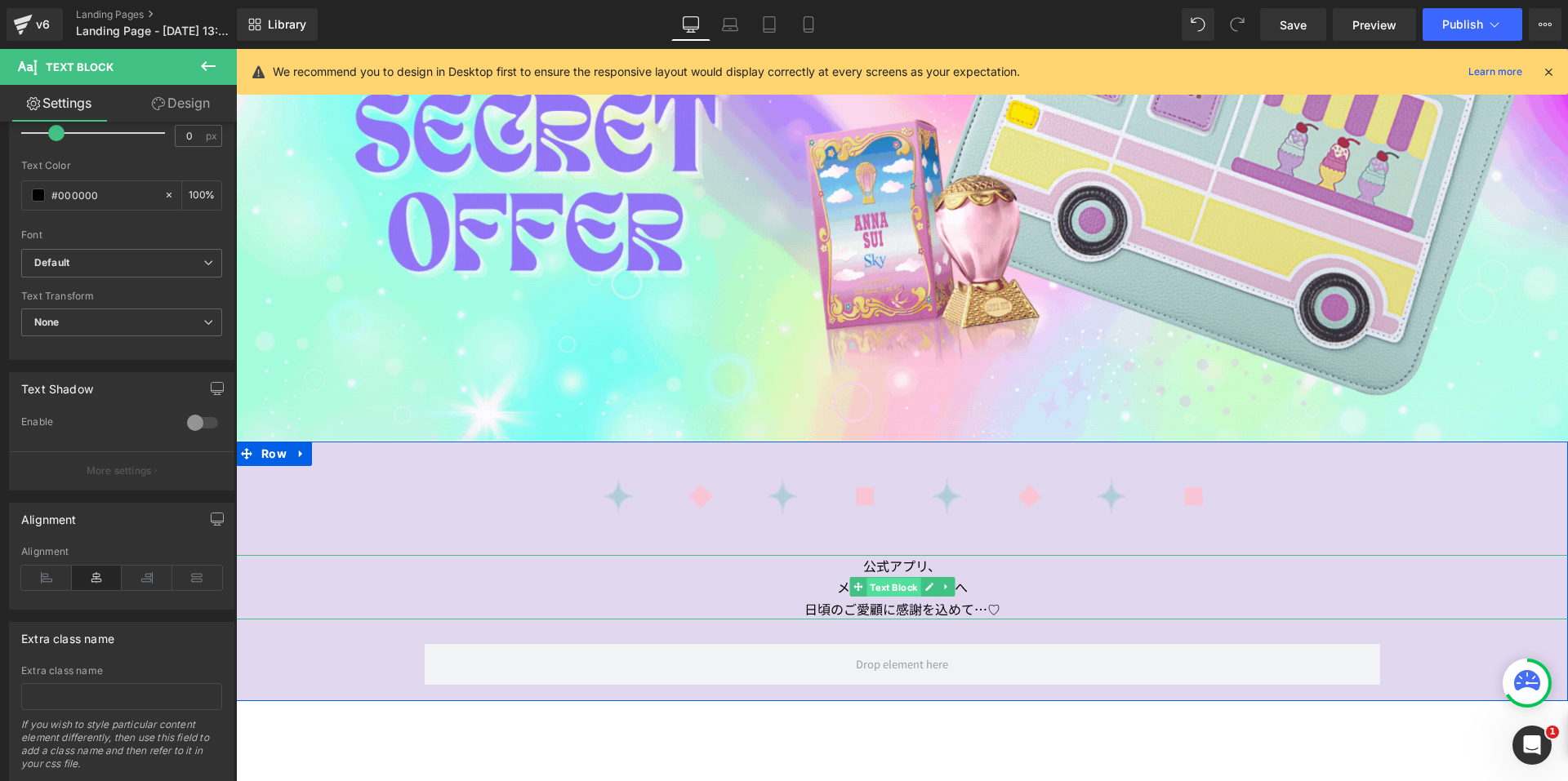
click at [900, 581] on span "Text Block" at bounding box center [894, 588] width 54 height 20
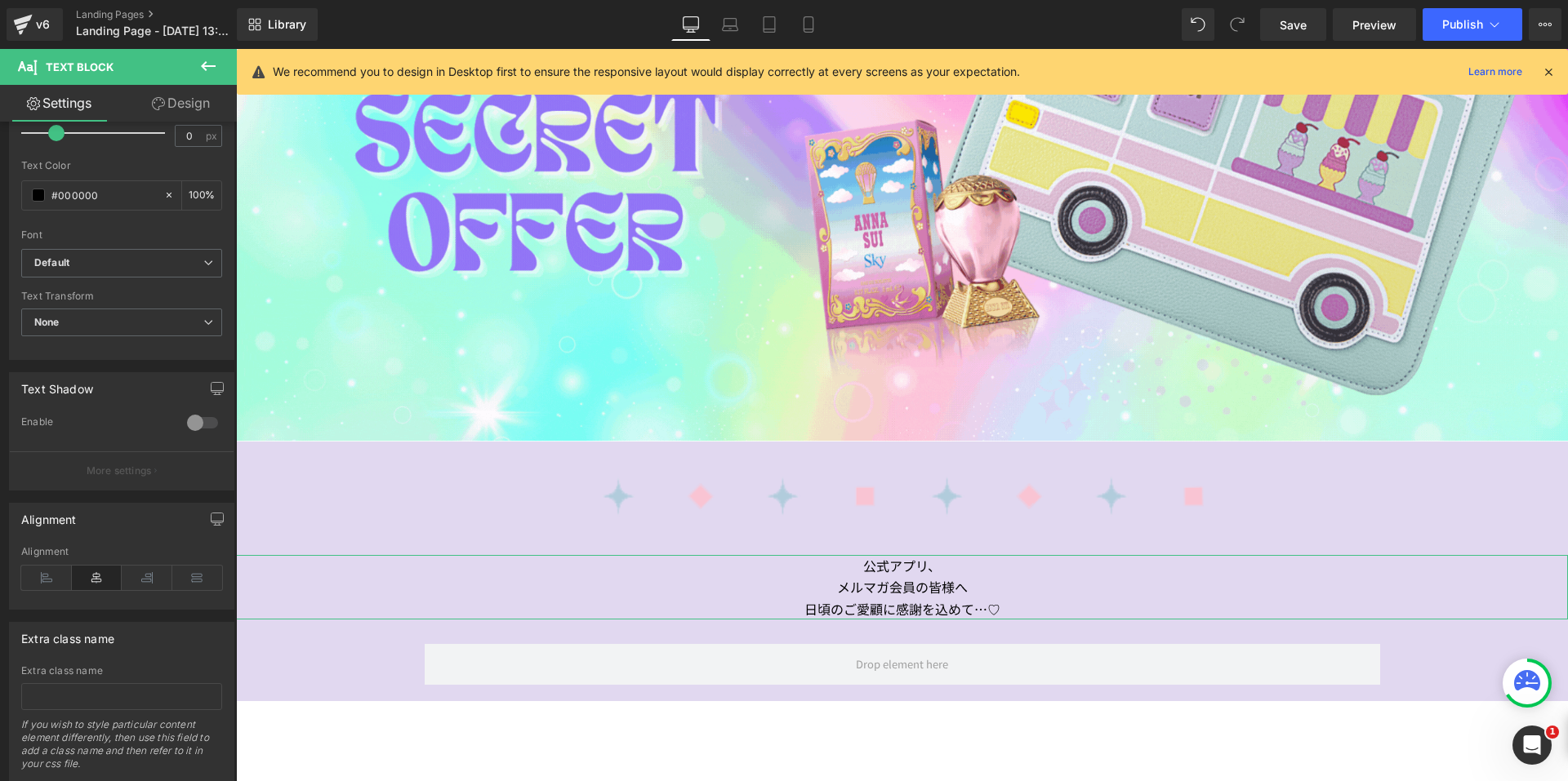
click at [196, 104] on link "Design" at bounding box center [181, 103] width 119 height 36
click at [0, 0] on div "Spacing" at bounding box center [0, 0] width 0 height 0
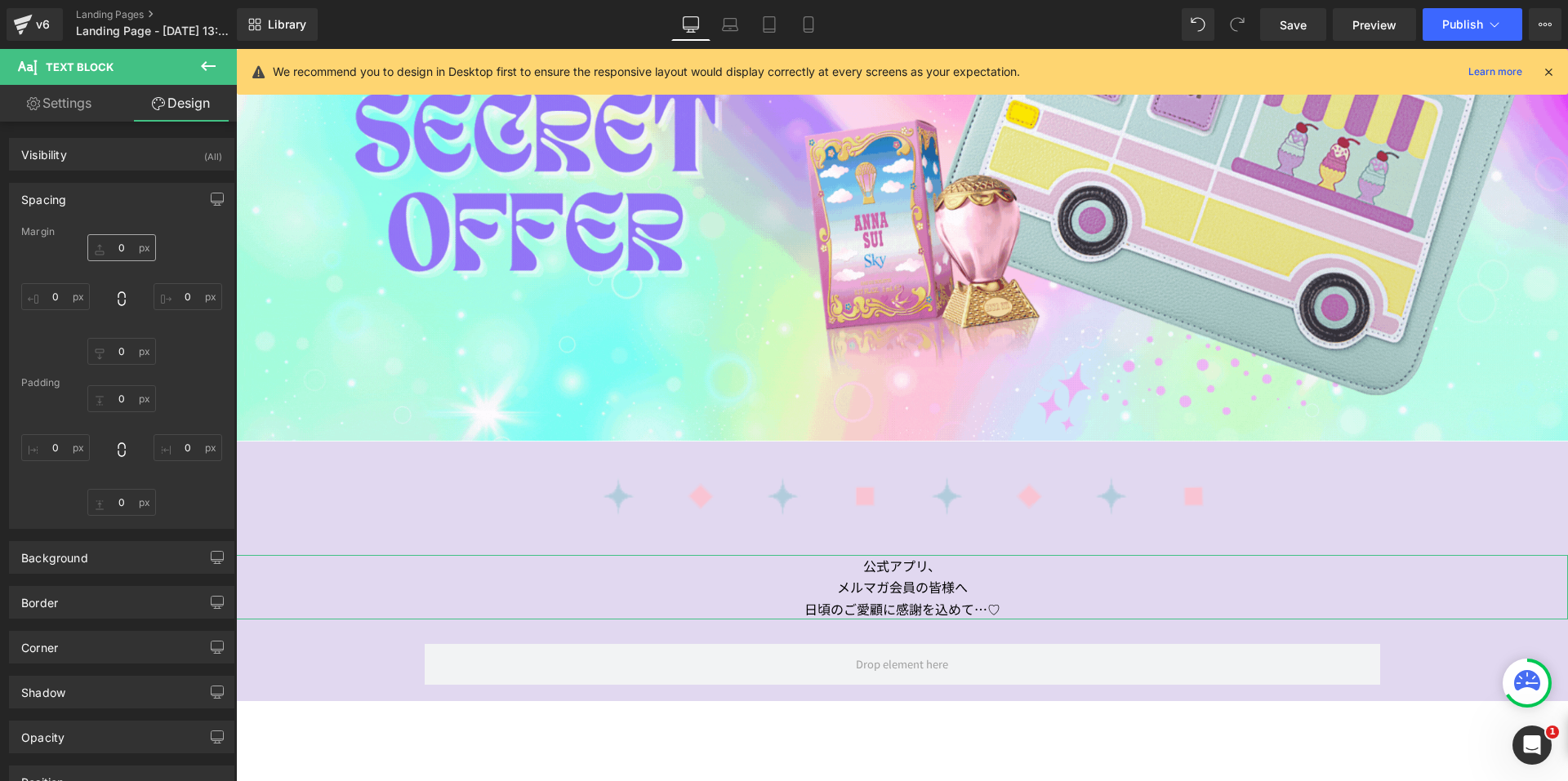
type input "0"
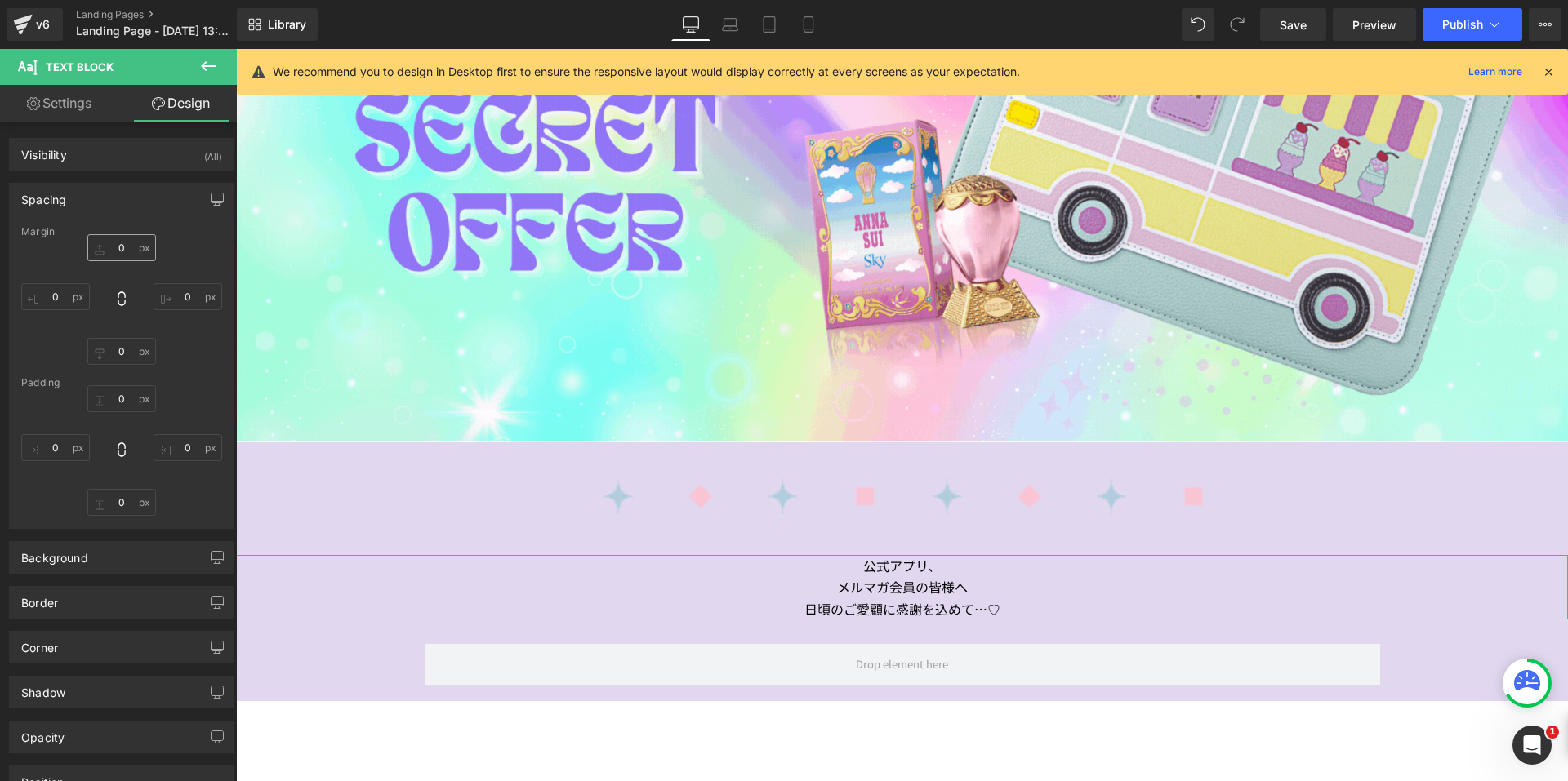
type input "0"
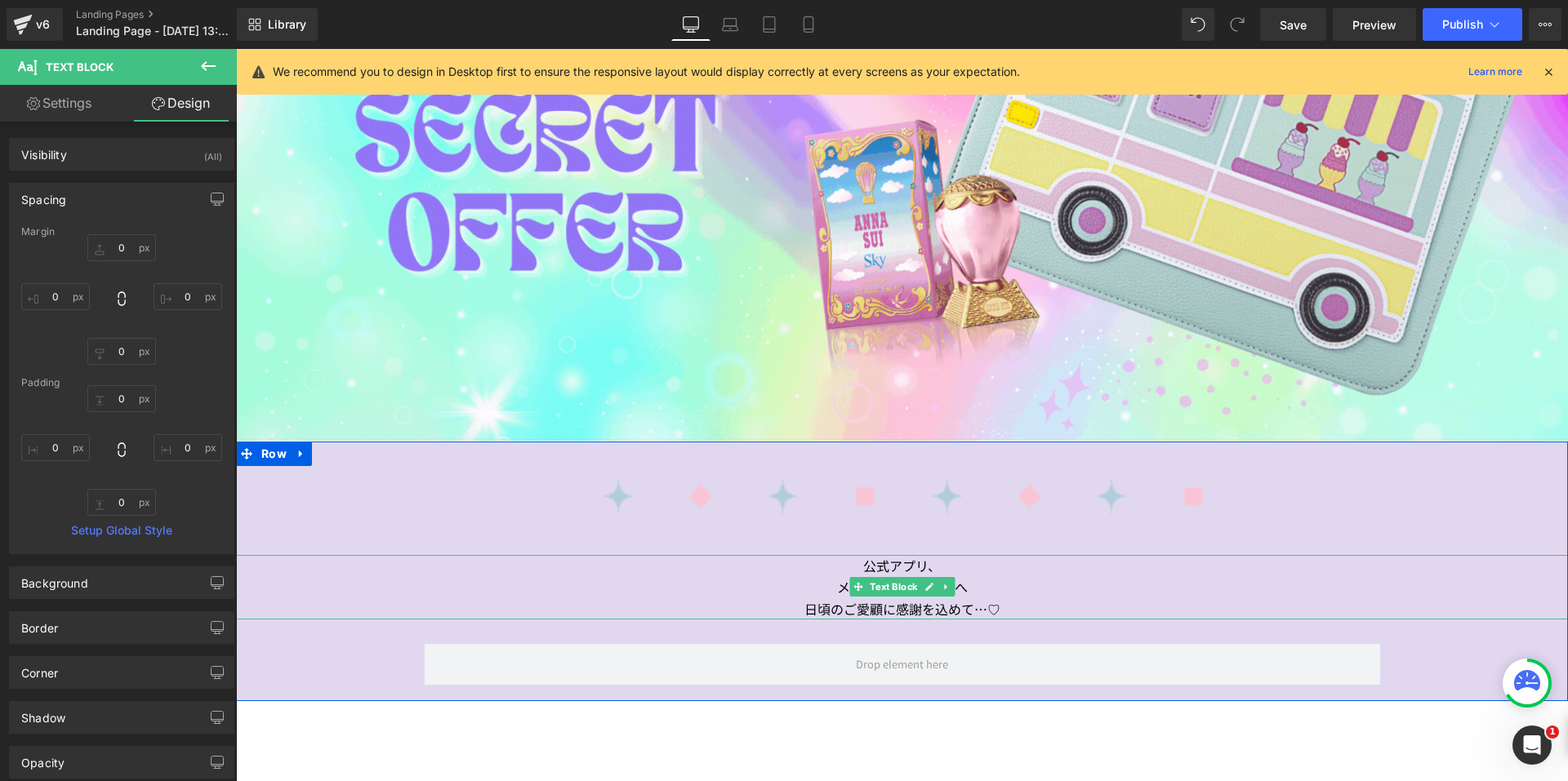
click at [1086, 608] on div "日頃のご愛顧に感謝を込めて…♡" at bounding box center [902, 609] width 1332 height 22
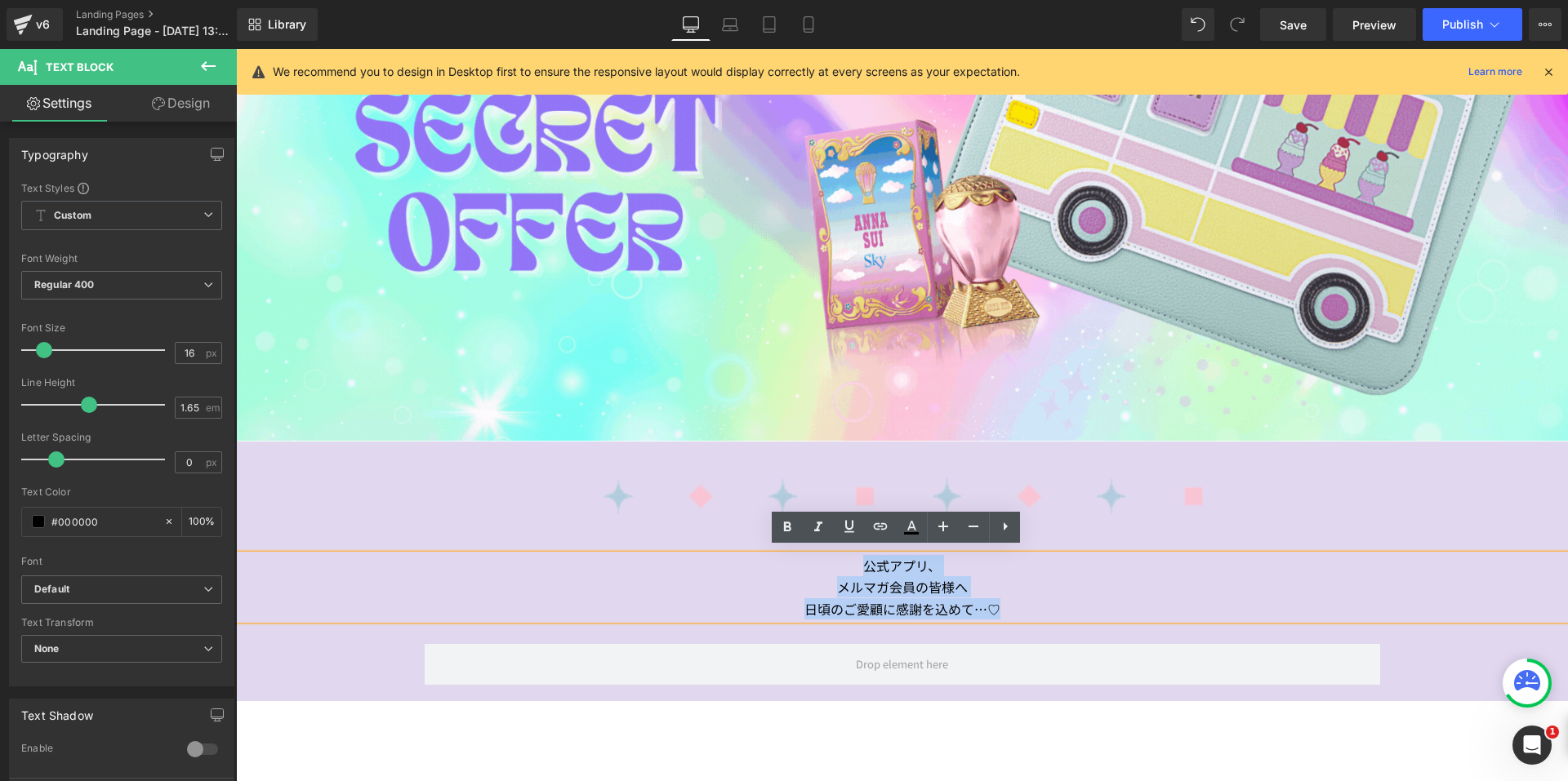
drag, startPoint x: 1067, startPoint y: 602, endPoint x: 844, endPoint y: 554, distance: 228.1
click at [850, 555] on div "公式アプリ、 メルマガ会員の皆様へ 日頃のご愛顧に感謝を込めて…♡" at bounding box center [902, 587] width 1332 height 64
click at [784, 527] on icon at bounding box center [787, 527] width 7 height 10
click at [890, 584] on strong "メルマガ会員の皆様へ" at bounding box center [902, 587] width 131 height 20
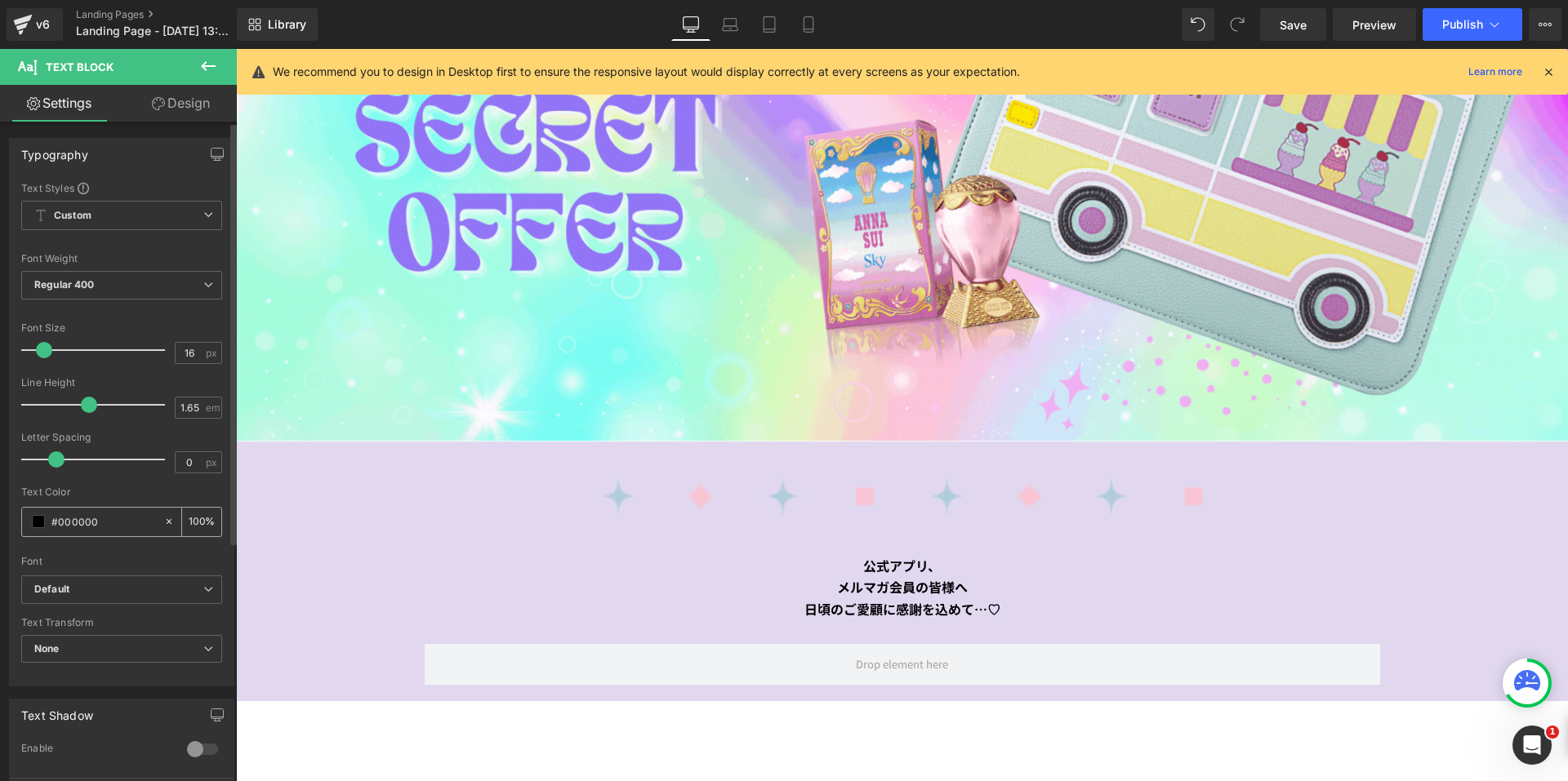
drag, startPoint x: 110, startPoint y: 520, endPoint x: 55, endPoint y: 522, distance: 55.0
click at [55, 522] on input "#000000" at bounding box center [103, 521] width 105 height 18
type input "#8F79B7"
click at [179, 114] on link "Design" at bounding box center [181, 103] width 119 height 36
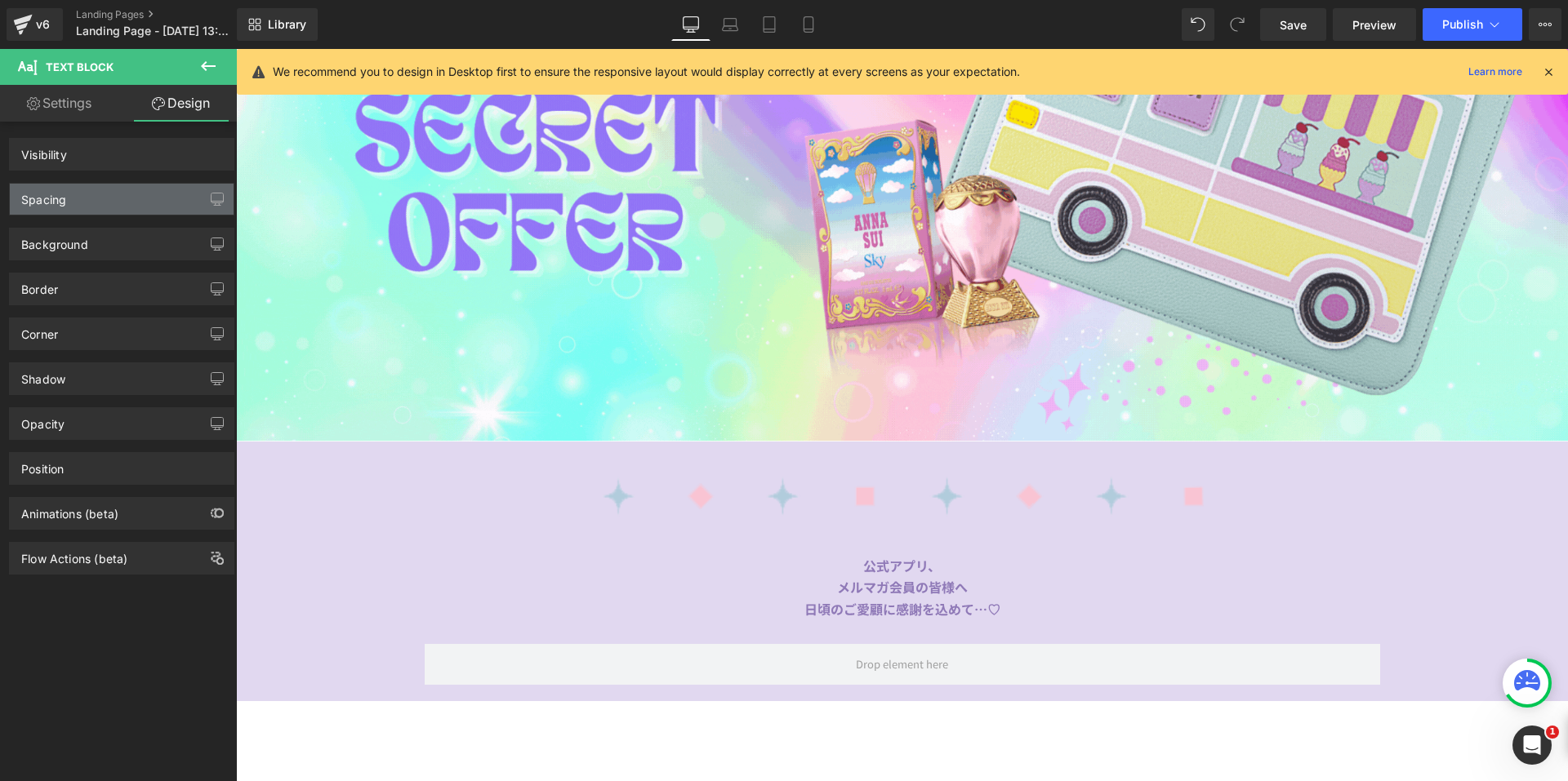
click at [122, 201] on div "Spacing" at bounding box center [121, 199] width 223 height 31
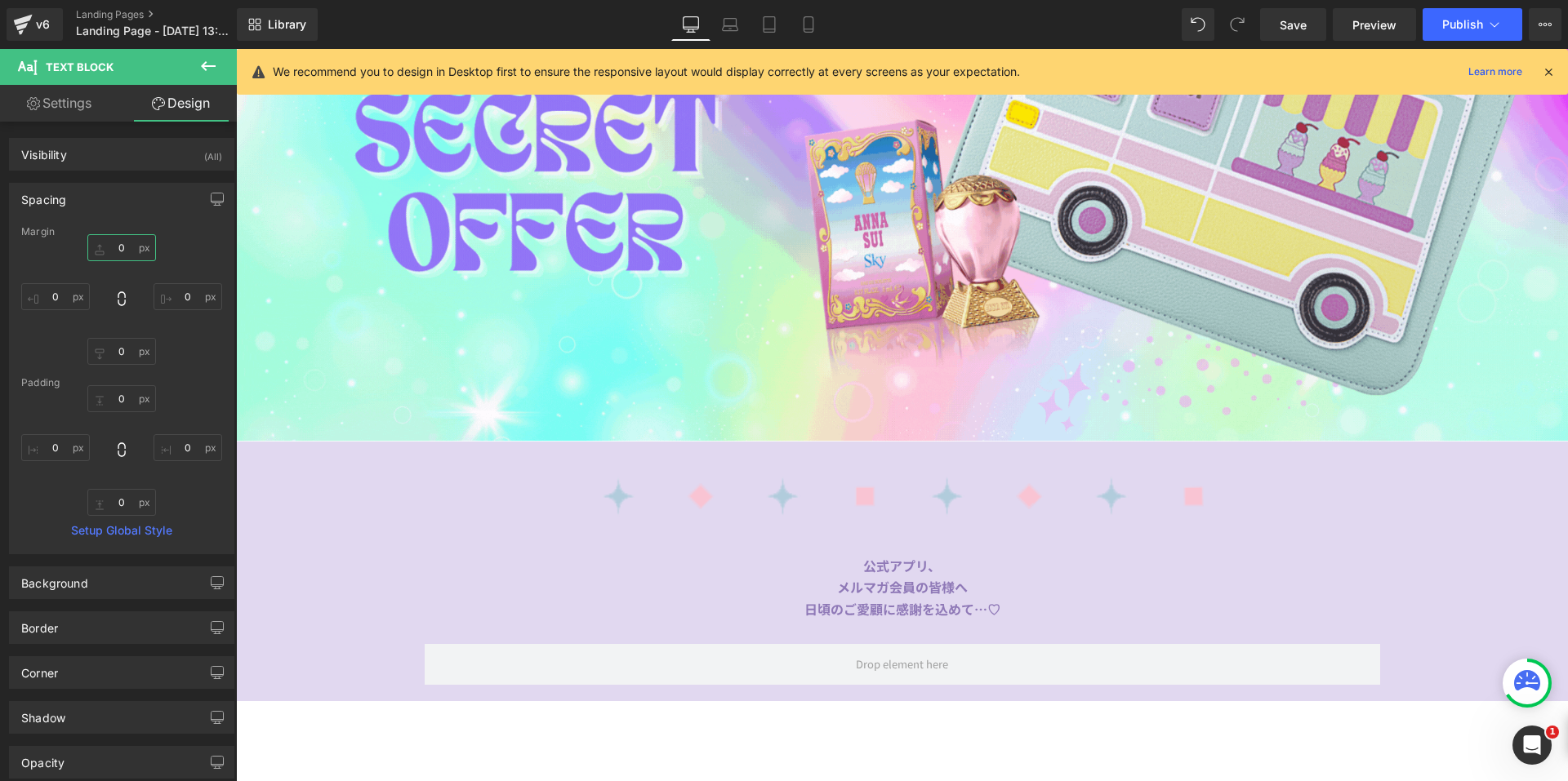
click at [106, 252] on input "text" at bounding box center [121, 248] width 68 height 27
type input "-"
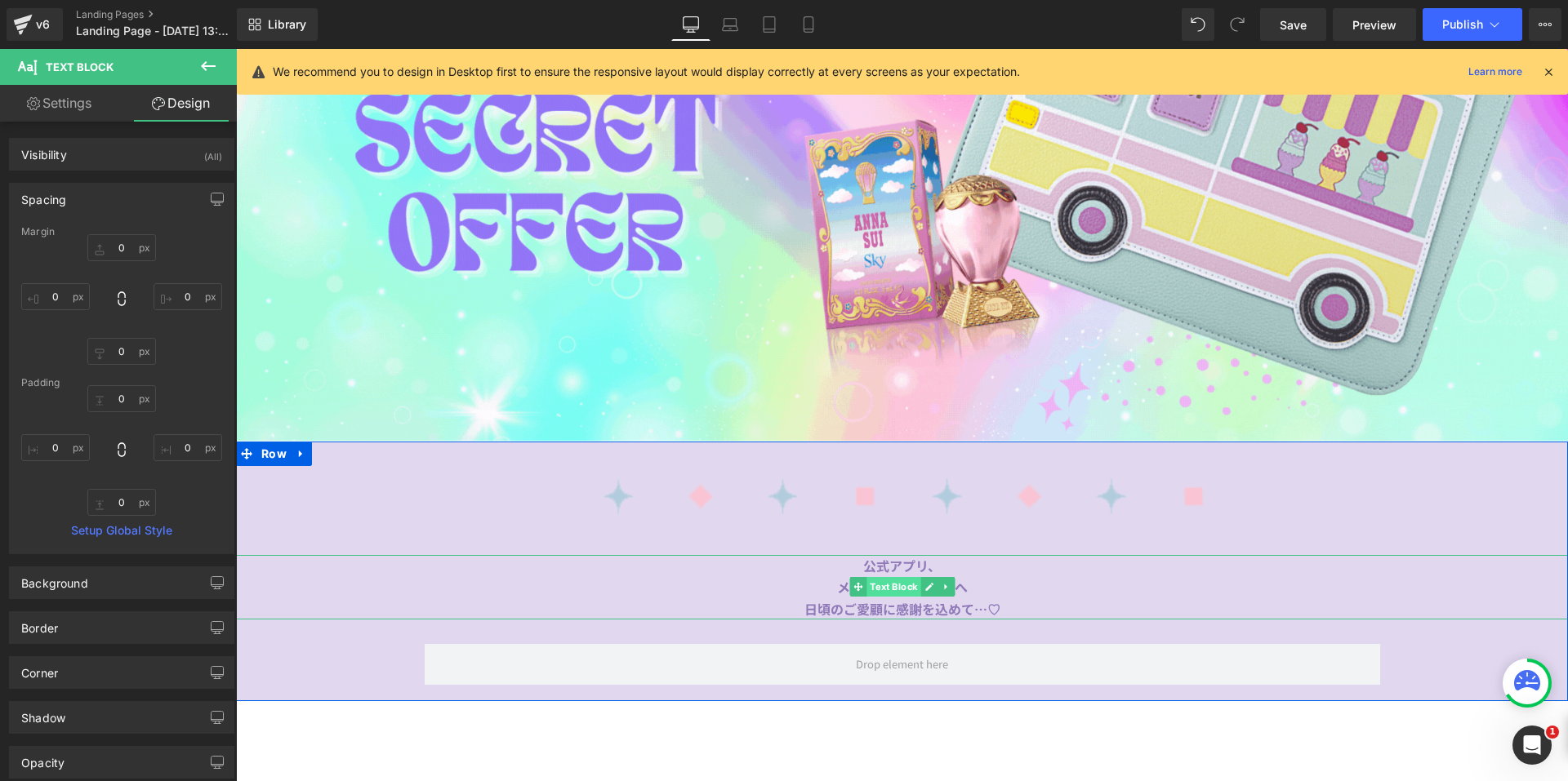
click at [884, 584] on span "Text Block" at bounding box center [894, 587] width 54 height 20
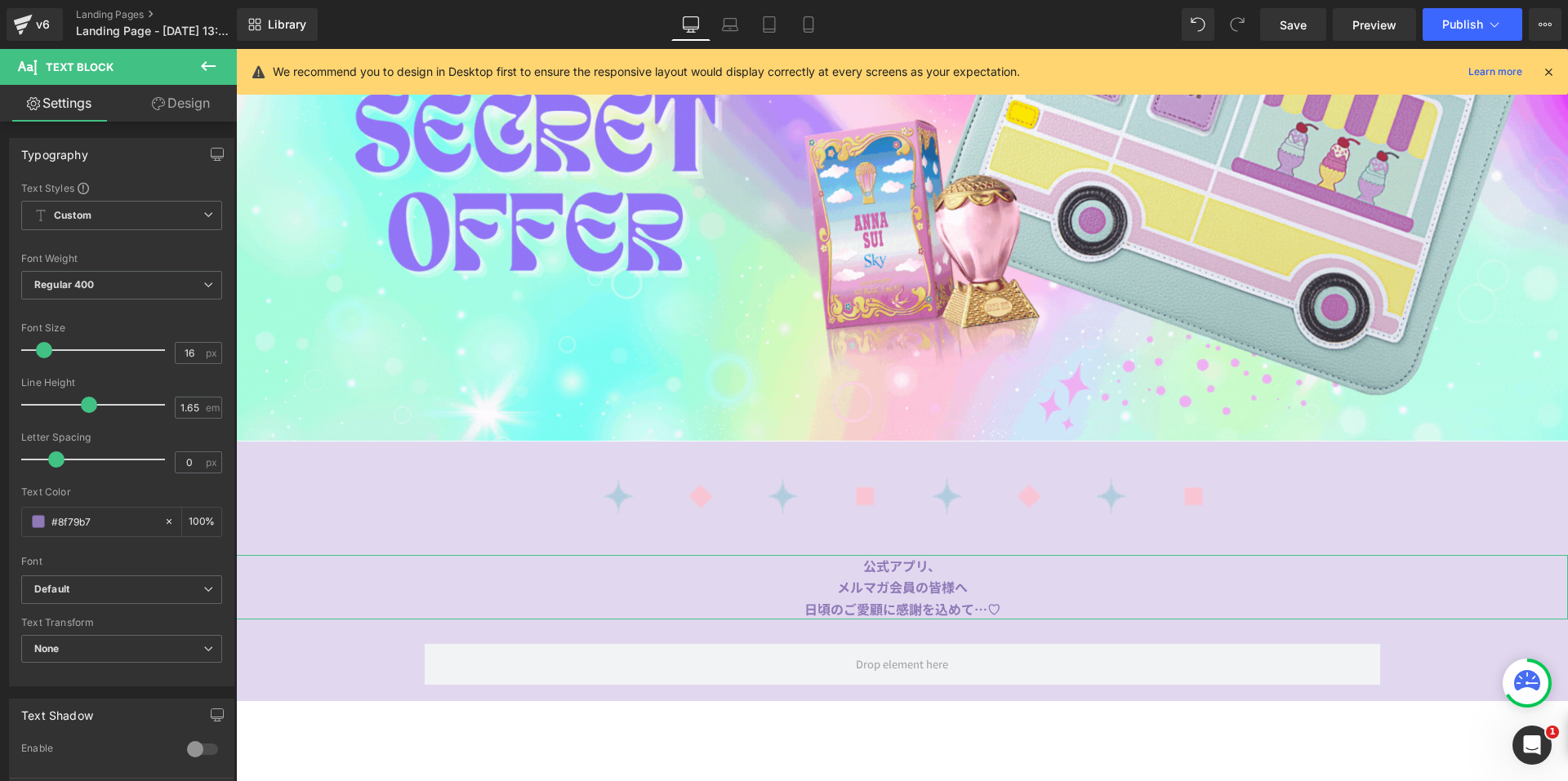
click at [158, 106] on icon at bounding box center [158, 103] width 13 height 13
click at [0, 0] on div "Spacing" at bounding box center [0, 0] width 0 height 0
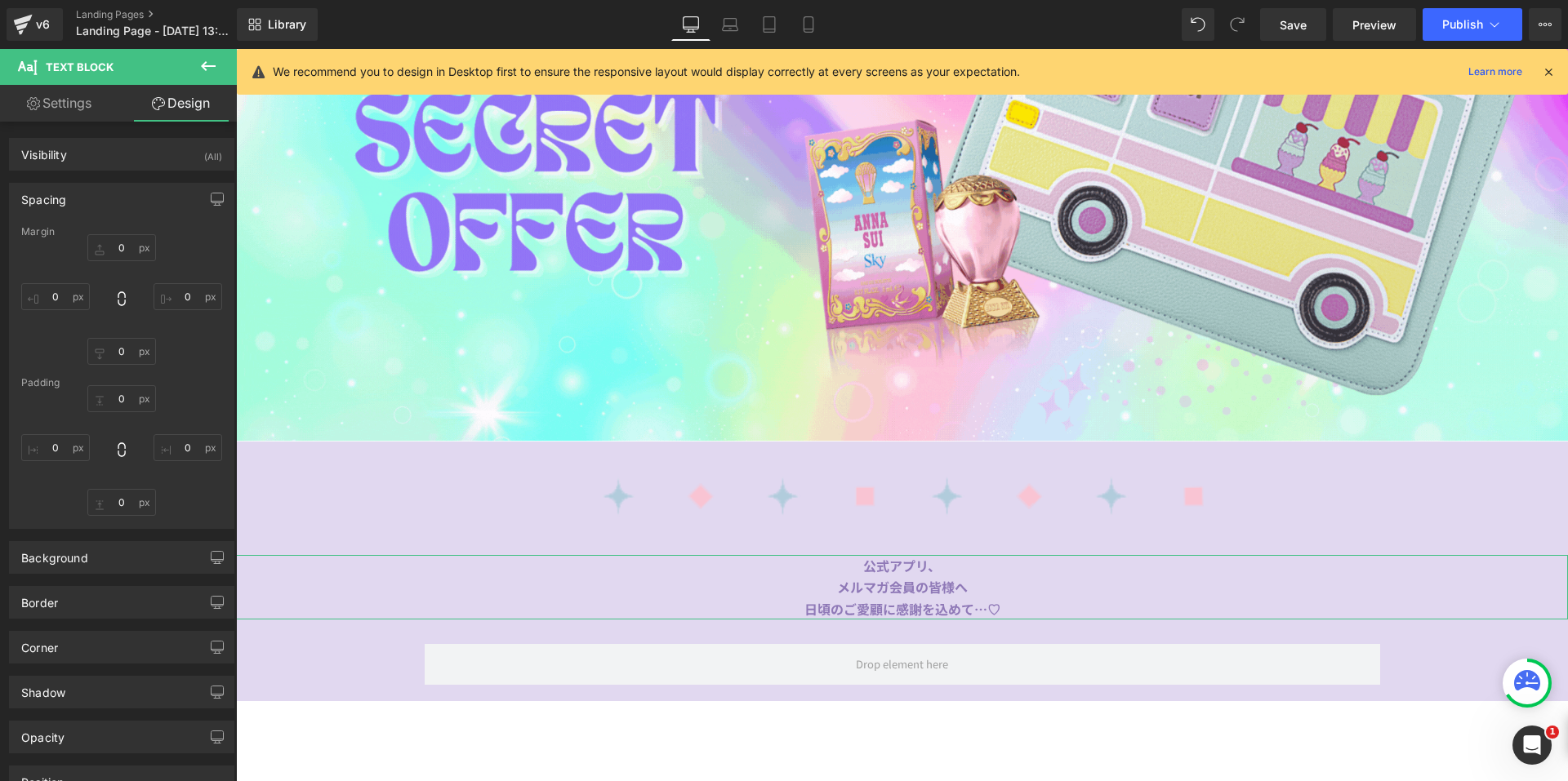
type input "0"
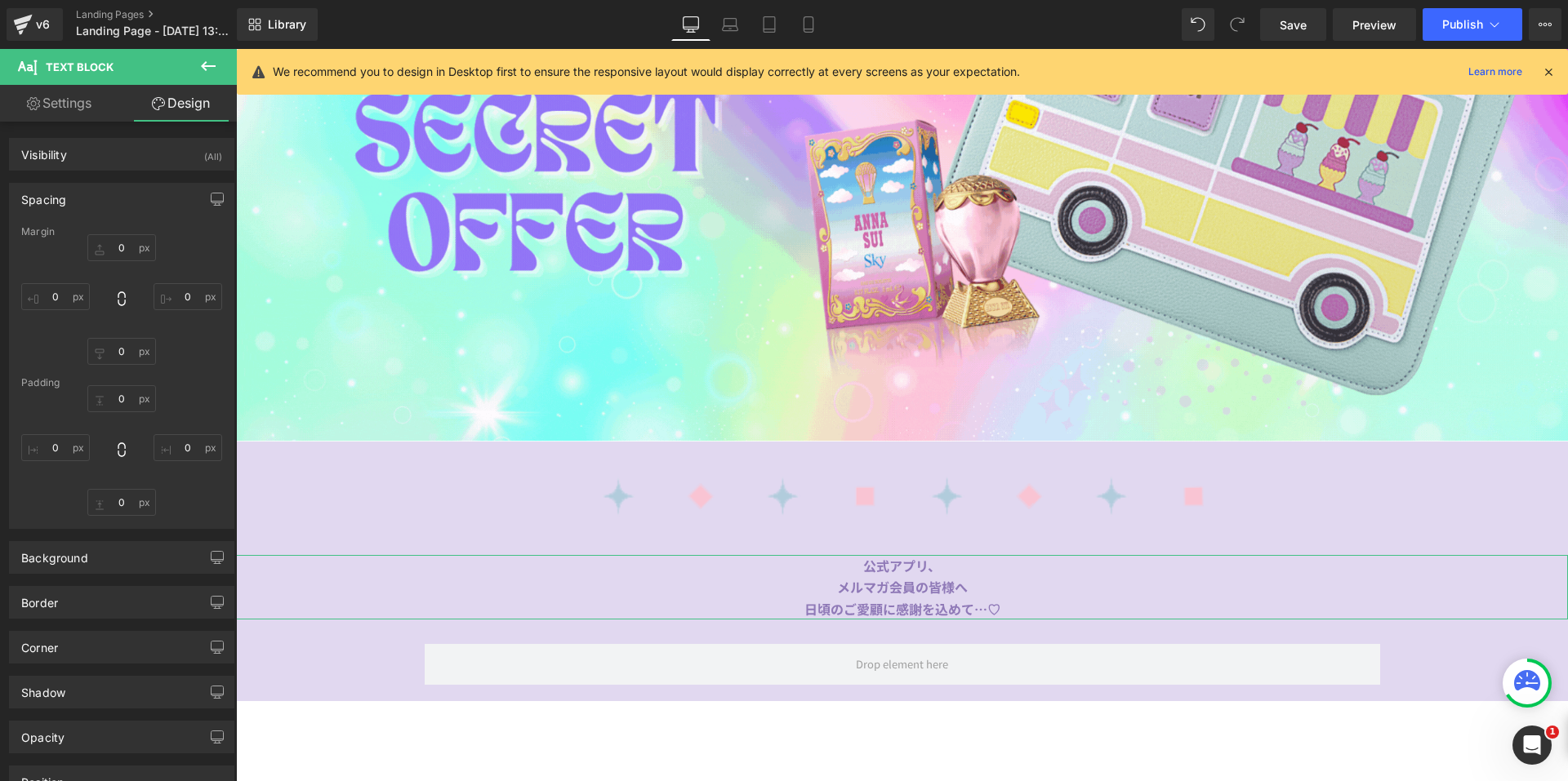
type input "0"
click at [107, 245] on input "0" at bounding box center [121, 248] width 68 height 27
type input "-30"
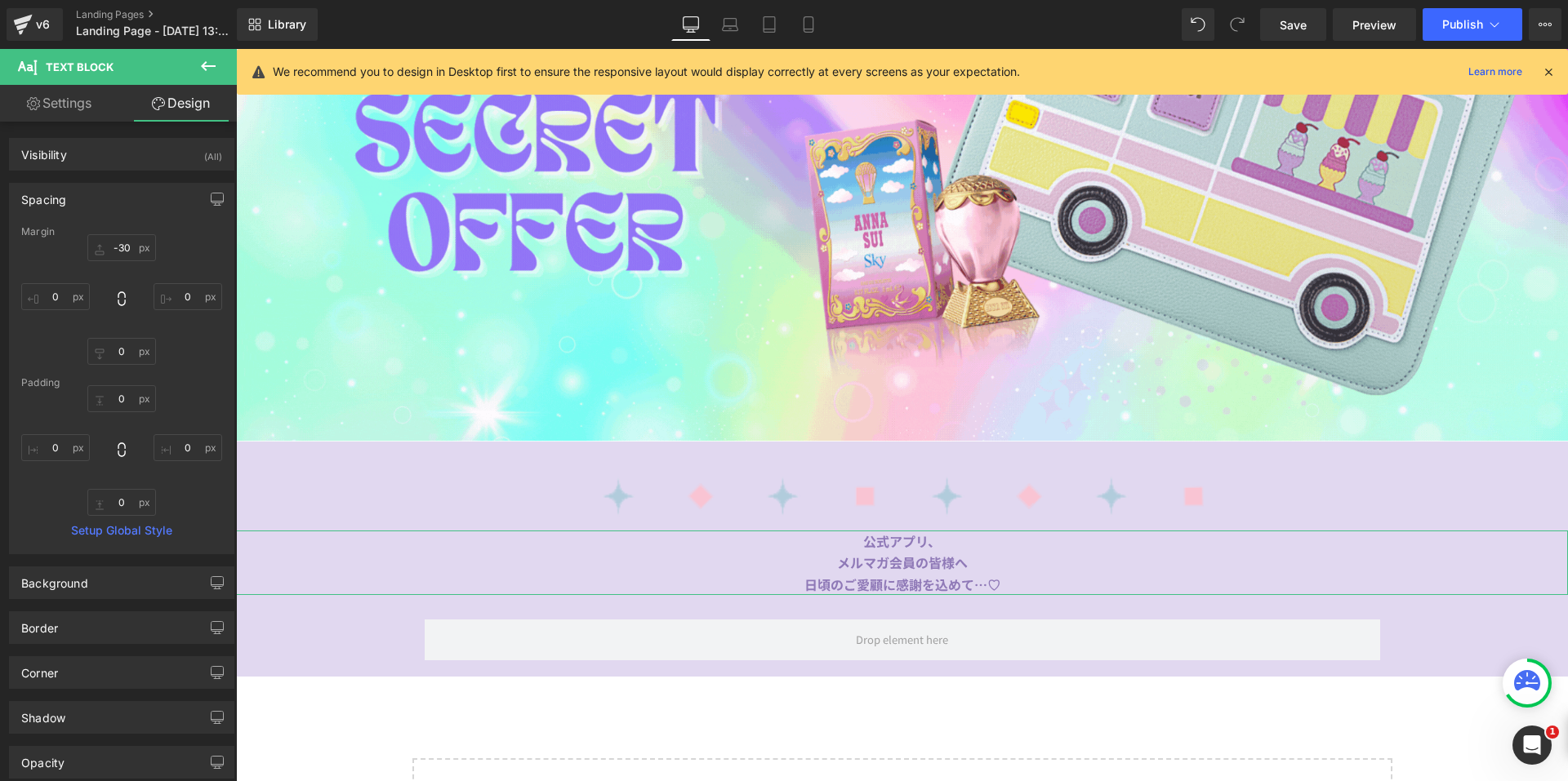
click at [33, 105] on icon at bounding box center [33, 103] width 13 height 13
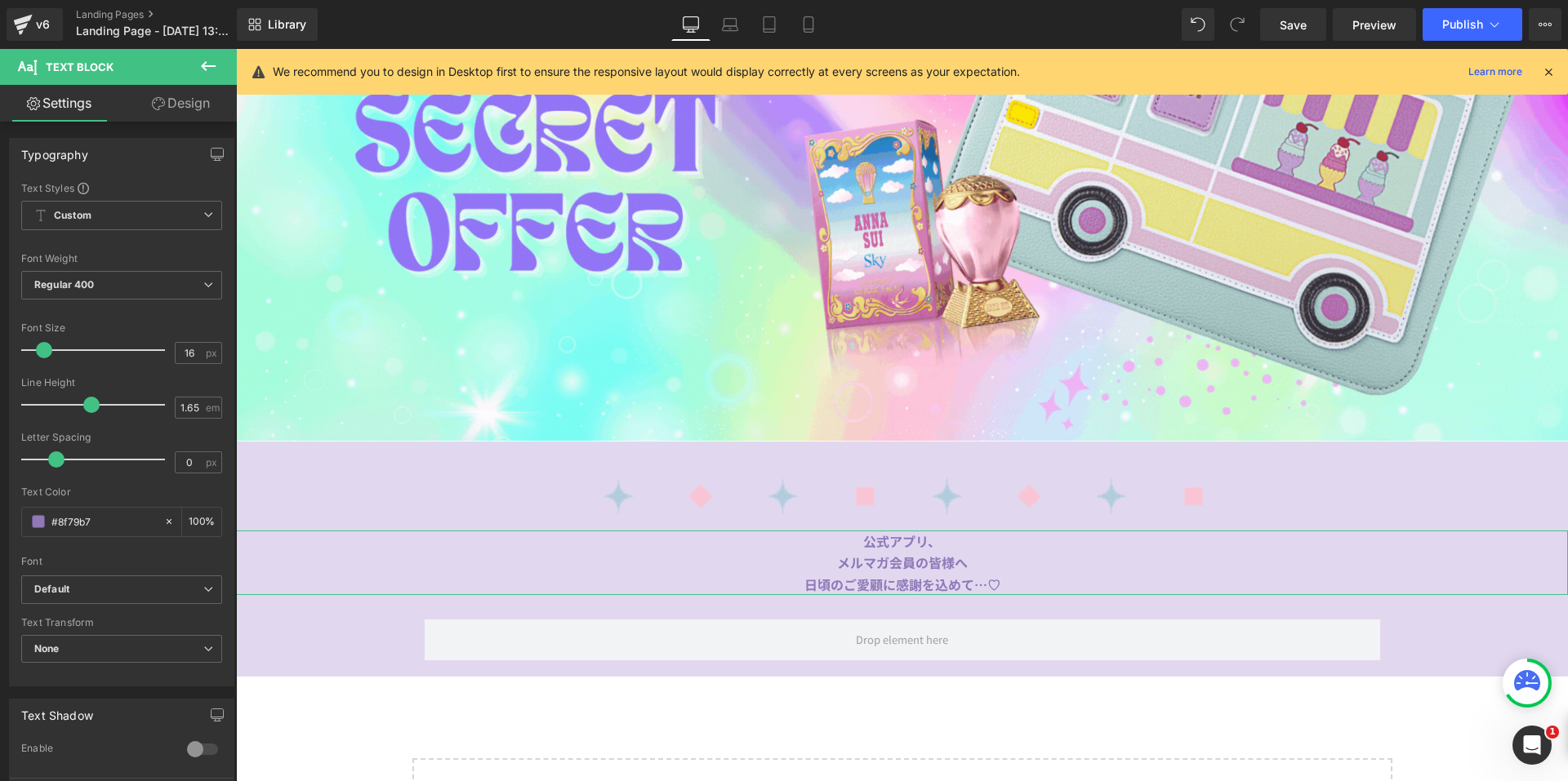
type input "100"
drag, startPoint x: 192, startPoint y: 349, endPoint x: 132, endPoint y: 349, distance: 60.0
click at [132, 349] on div "Font Size 16 px" at bounding box center [122, 349] width 201 height 55
type input "22"
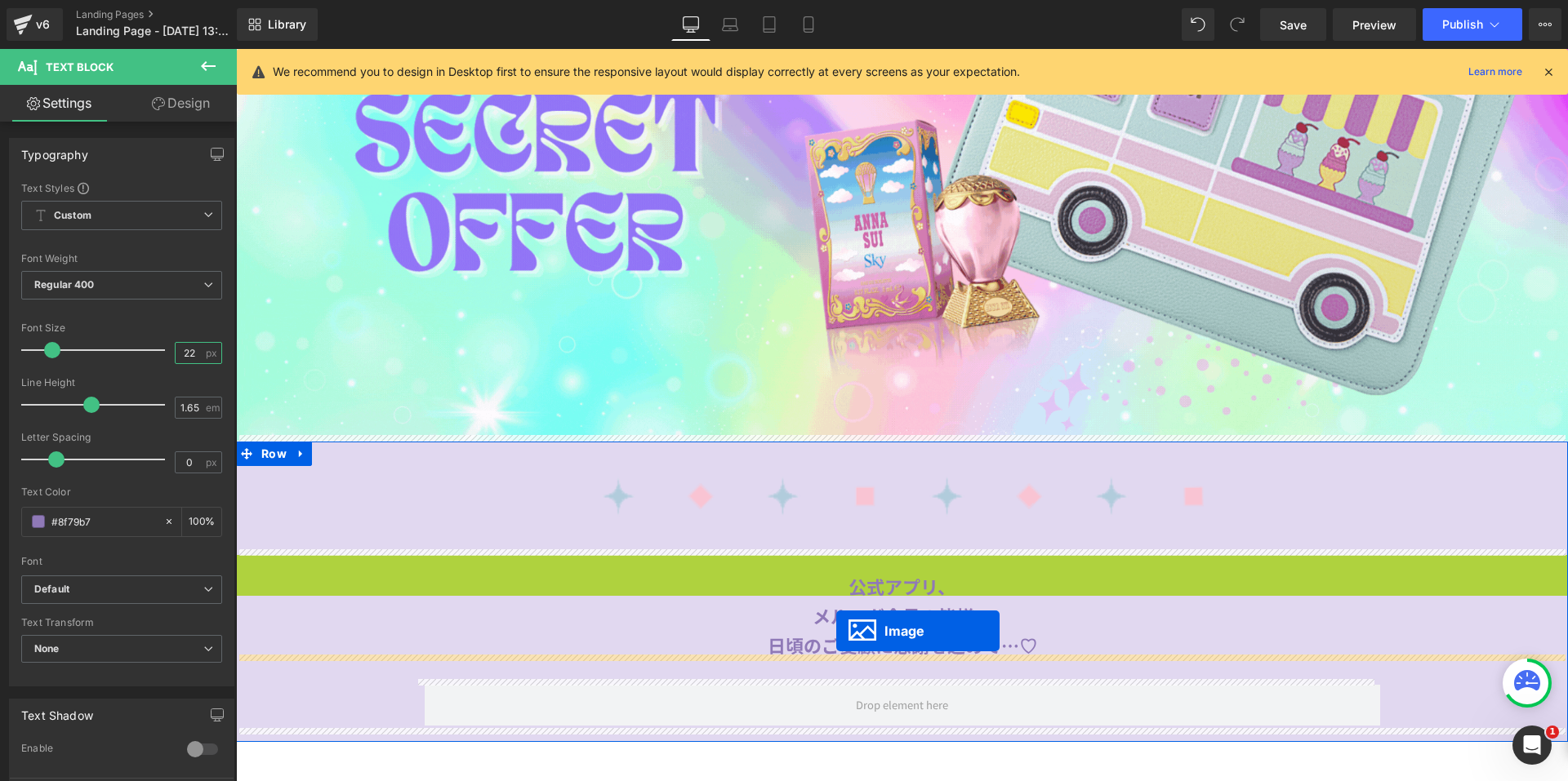
drag, startPoint x: 868, startPoint y: 598, endPoint x: 838, endPoint y: 634, distance: 46.9
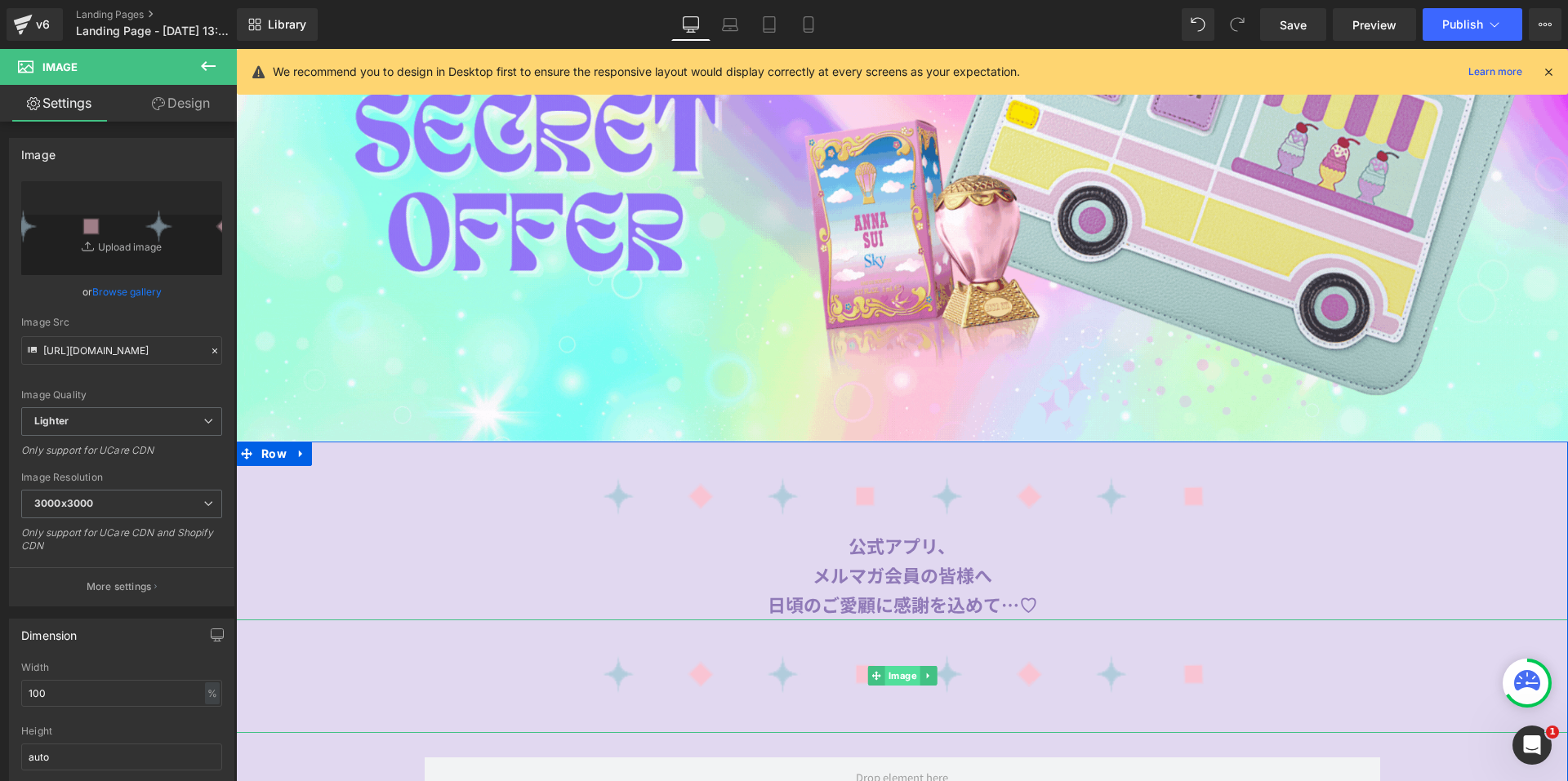
click at [900, 674] on span "Image" at bounding box center [901, 676] width 35 height 20
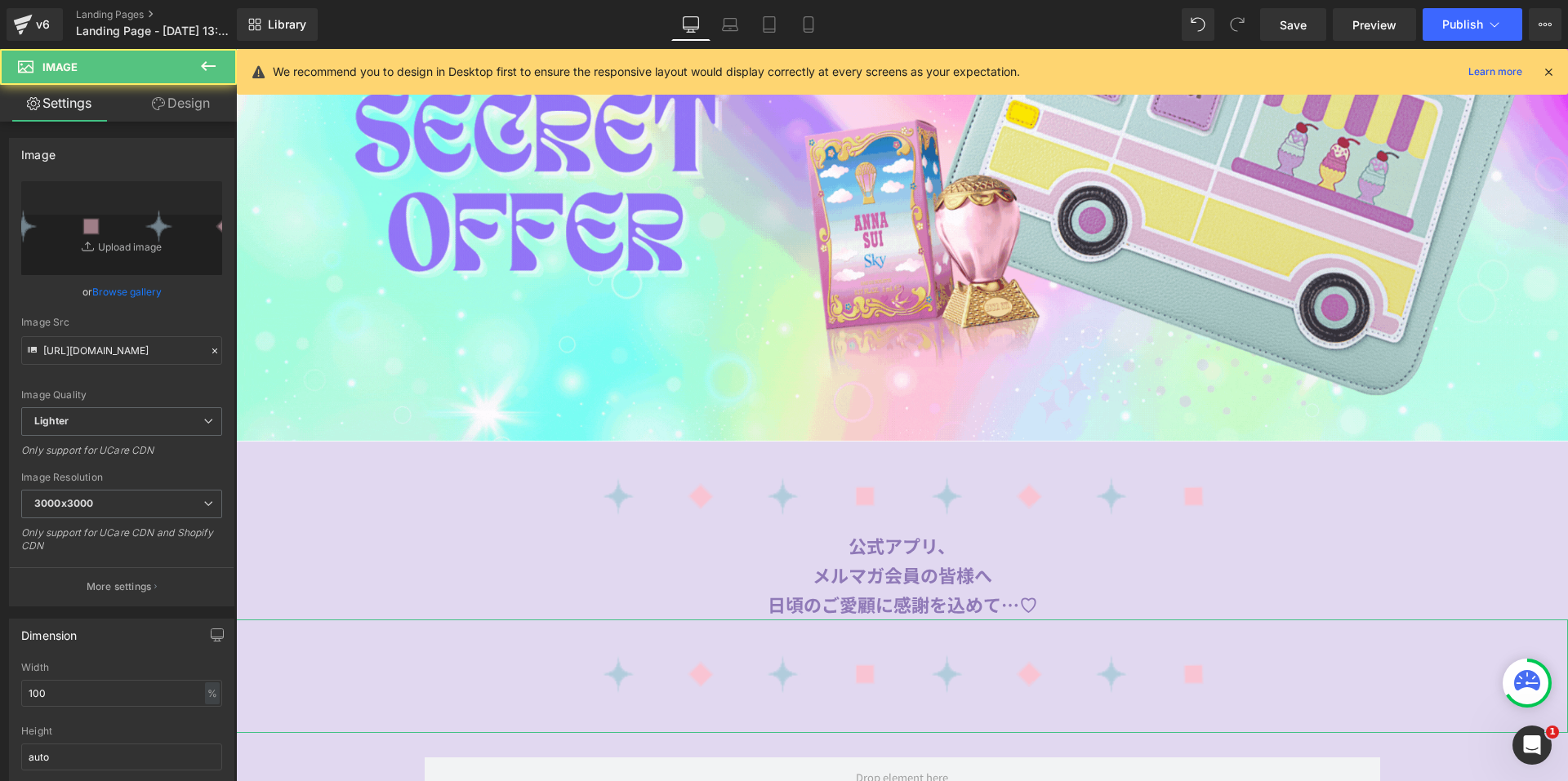
click at [167, 100] on link "Design" at bounding box center [181, 103] width 119 height 36
click at [0, 0] on div "Spacing" at bounding box center [0, 0] width 0 height 0
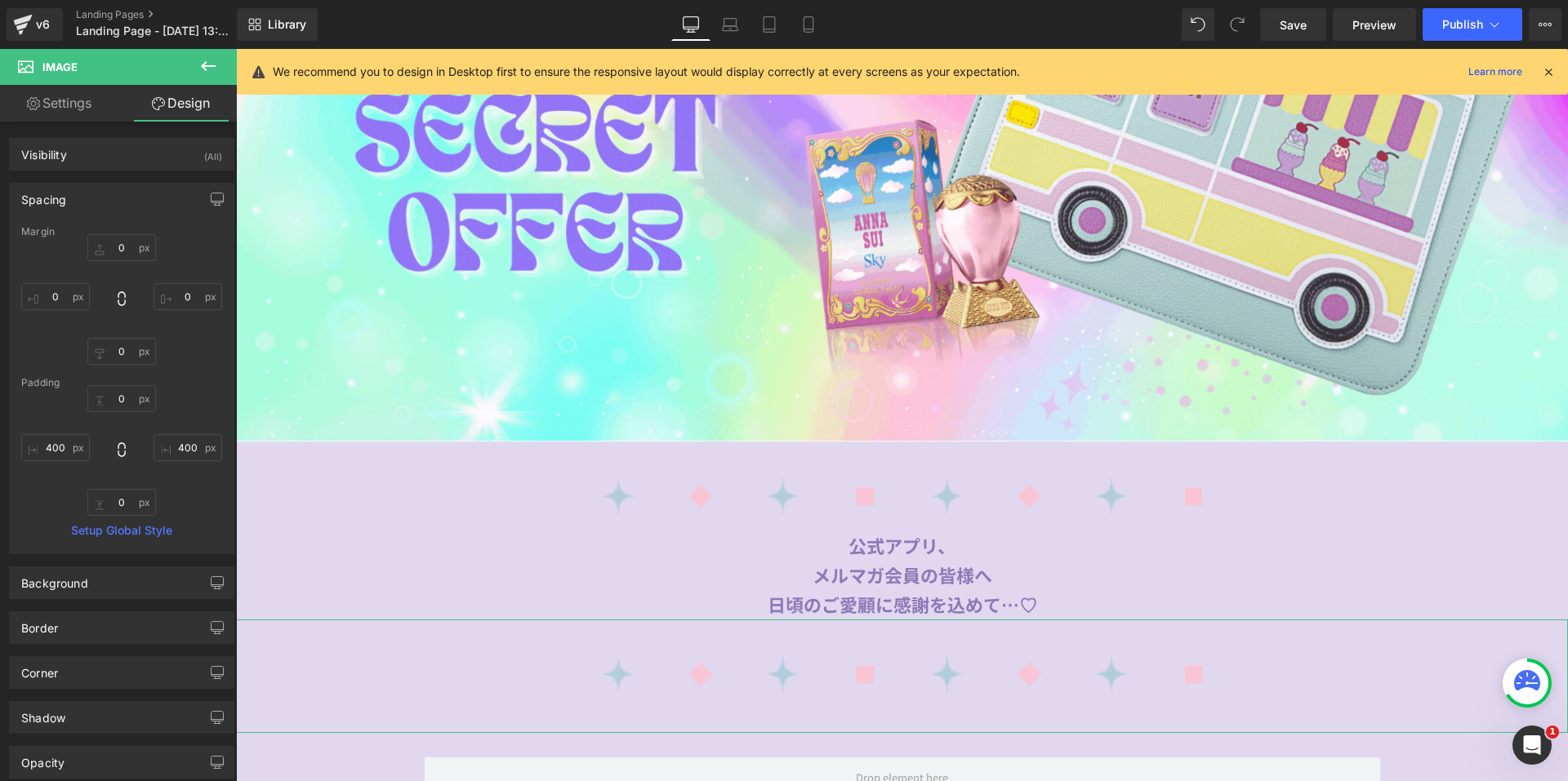
type input "0"
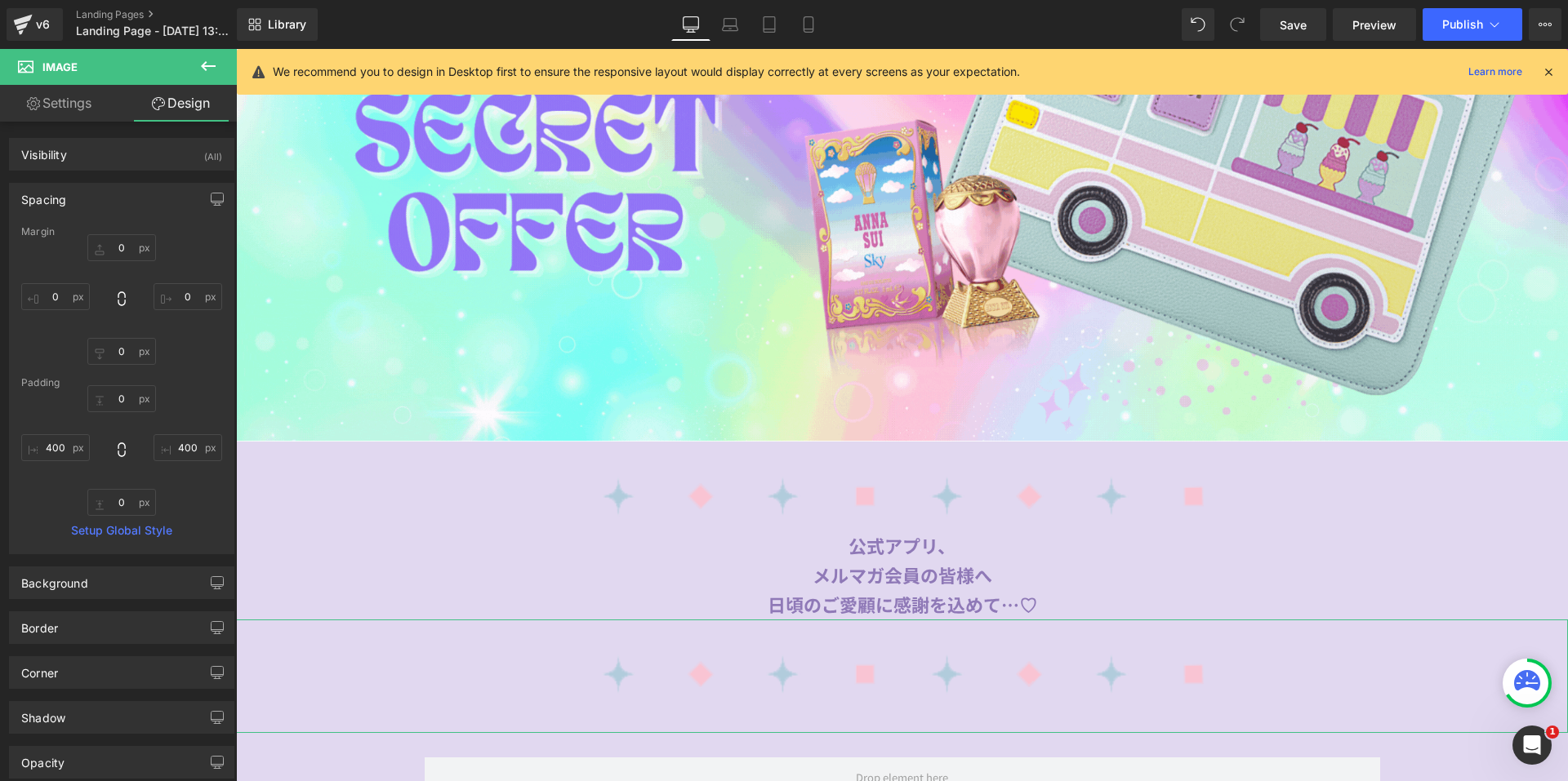
type input "400"
type input "0"
type input "400"
click at [100, 236] on div "Margin" at bounding box center [122, 231] width 201 height 11
click at [105, 244] on input "0" at bounding box center [121, 248] width 68 height 27
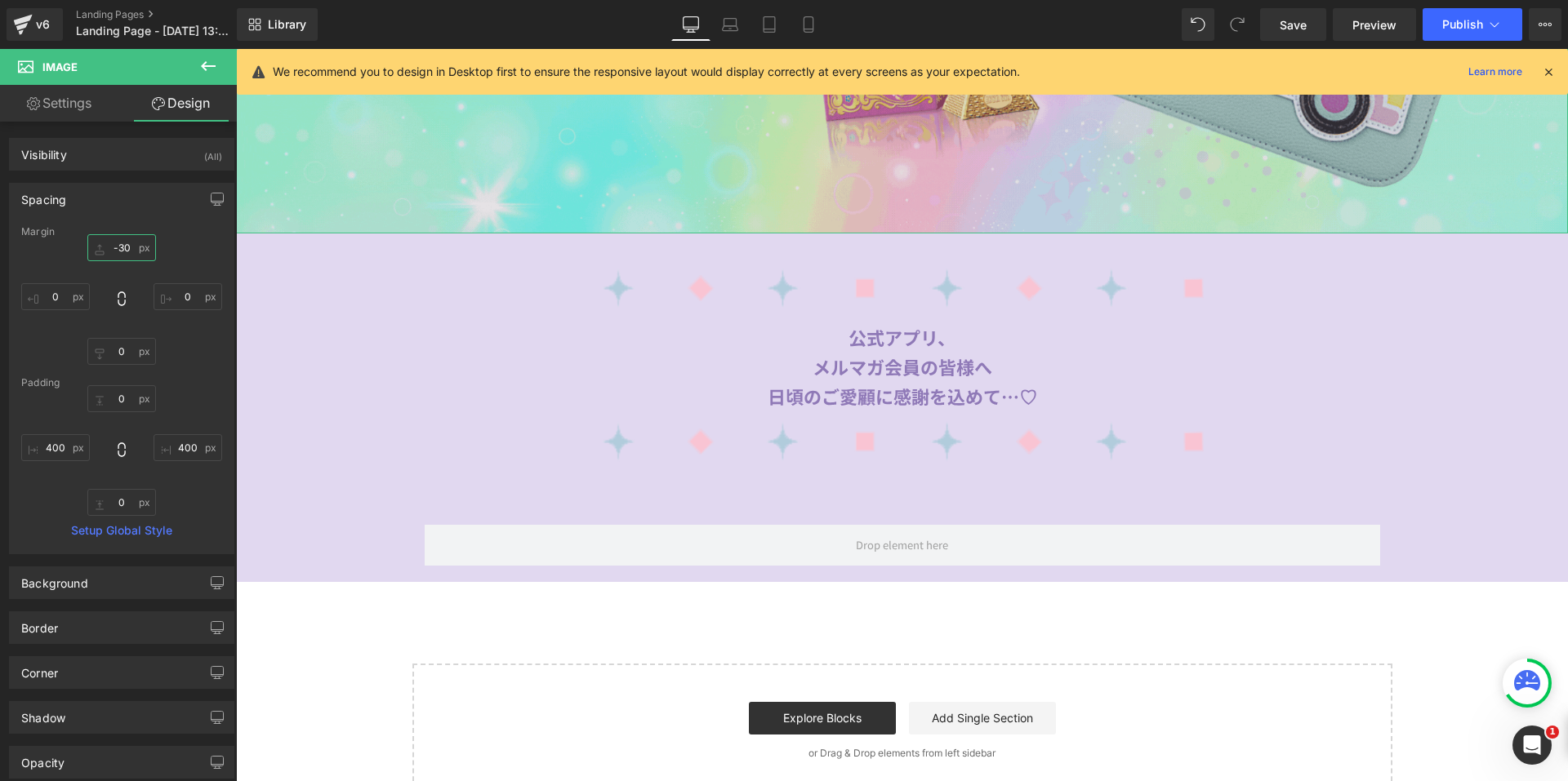
scroll to position [653, 0]
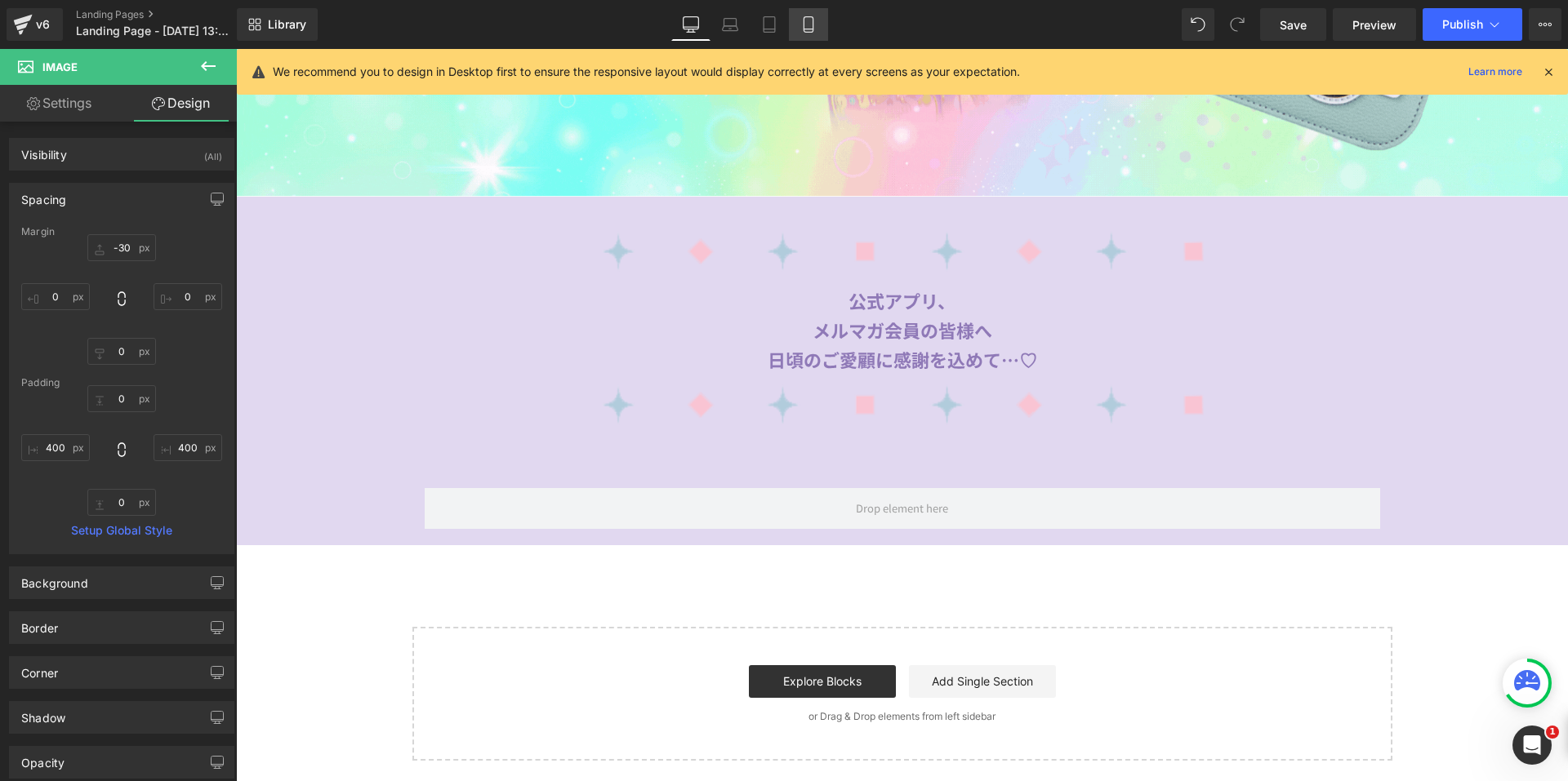
click at [801, 26] on icon at bounding box center [808, 24] width 16 height 16
type input "-30"
type input "0"
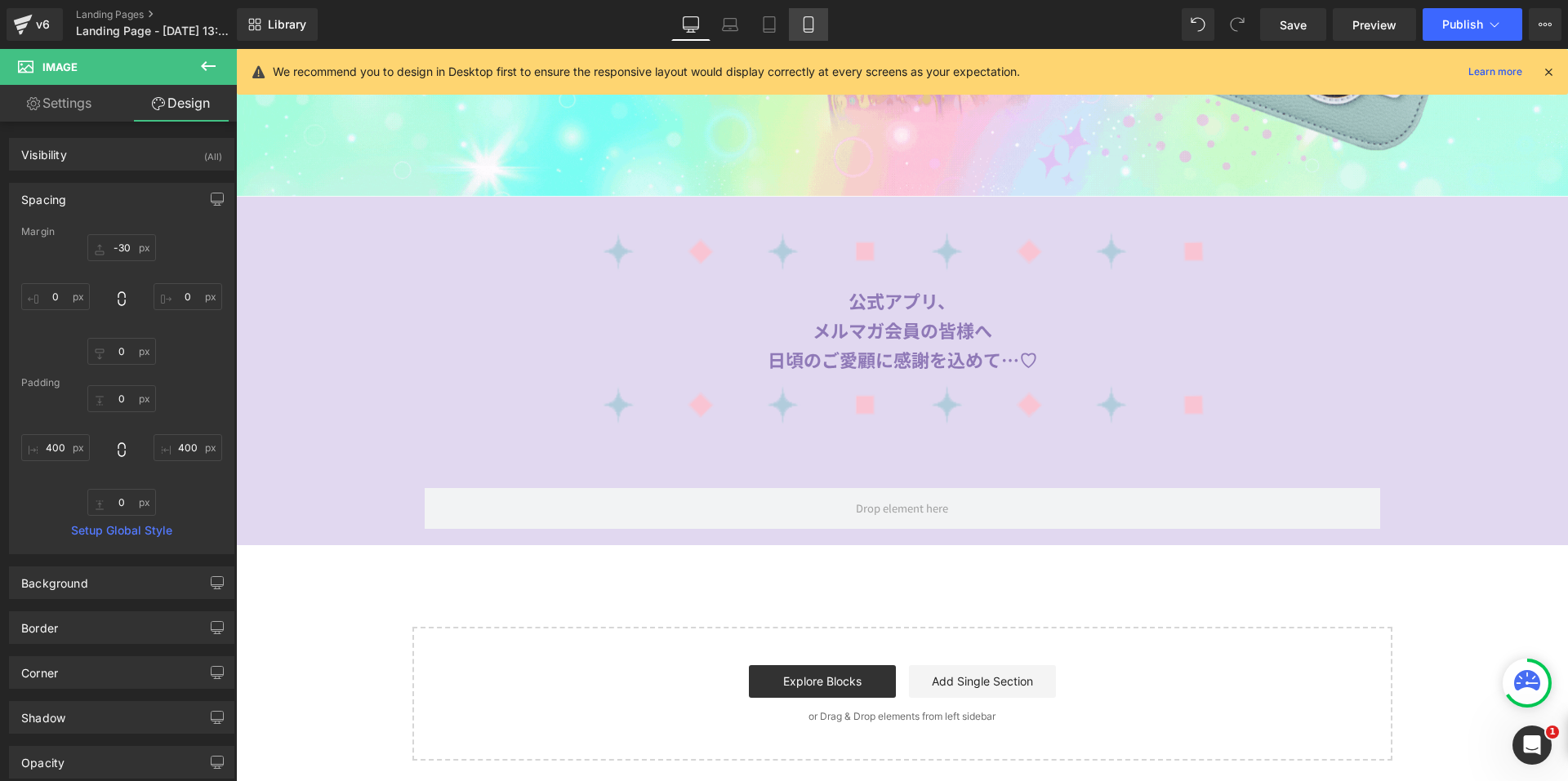
type input "0"
type input "212.799"
type input "0"
type input "212.799"
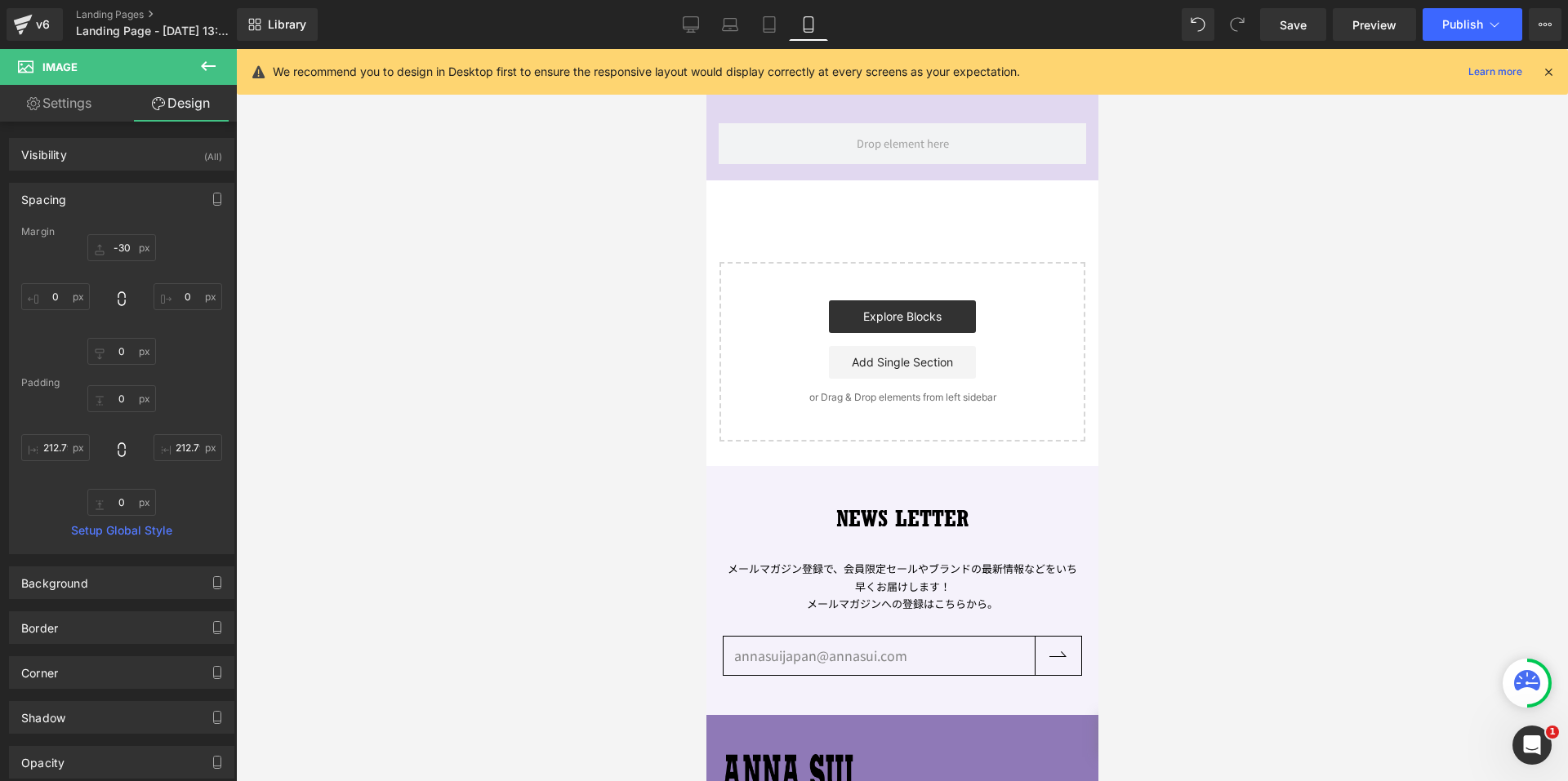
scroll to position [285, 0]
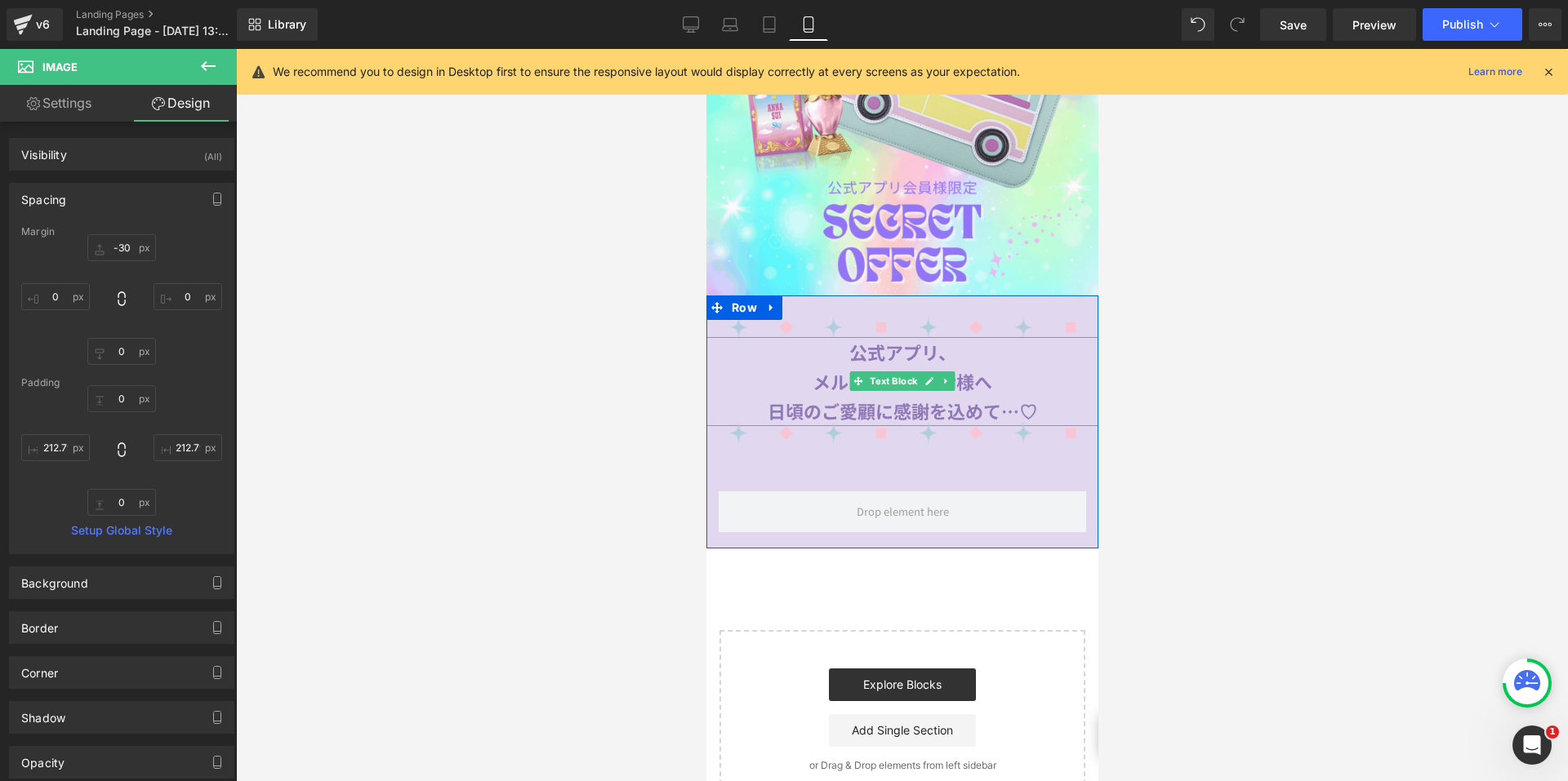
click at [862, 340] on strong "公式アプリ、" at bounding box center [902, 352] width 107 height 26
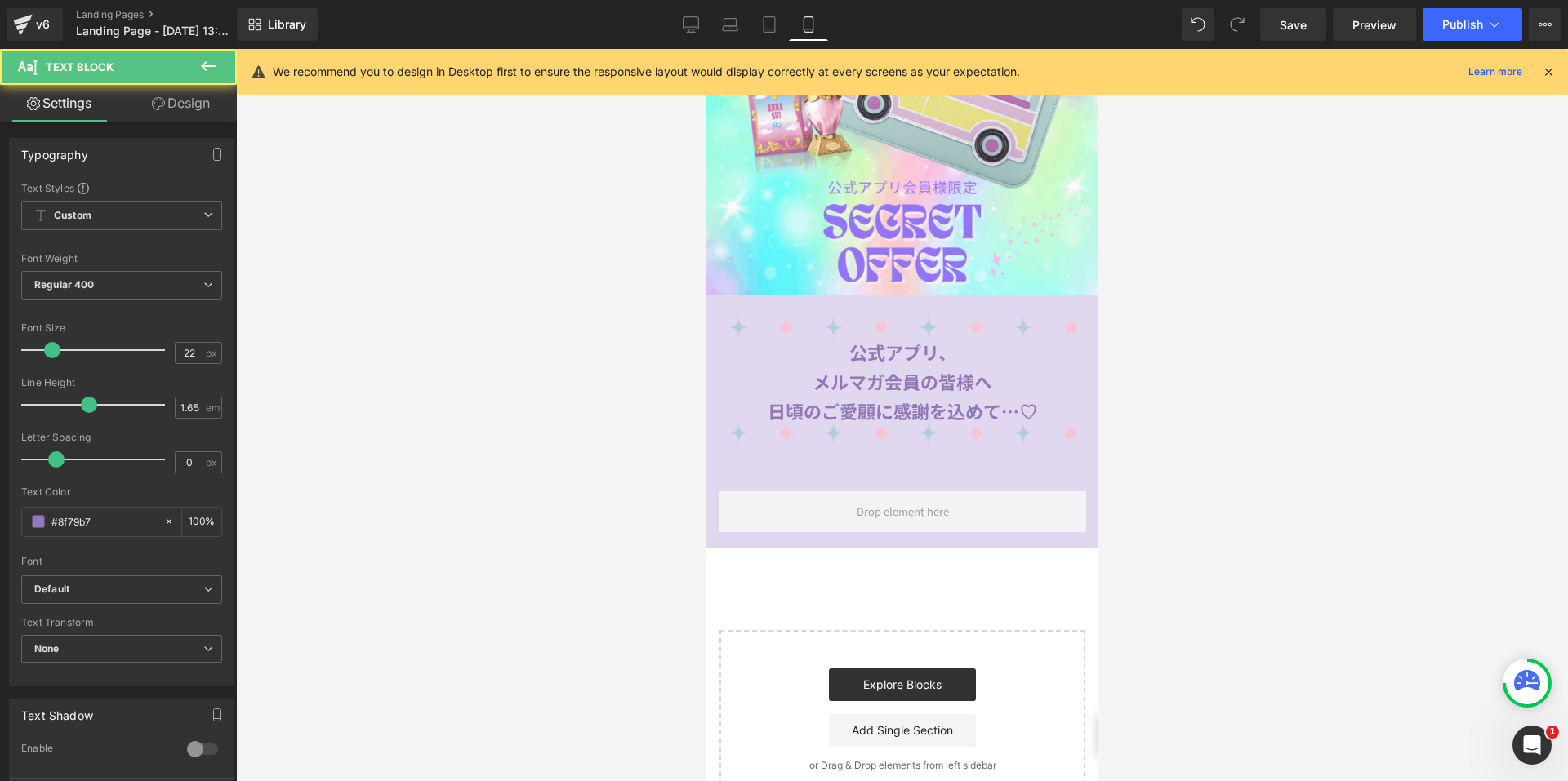
drag, startPoint x: 197, startPoint y: 103, endPoint x: 105, endPoint y: 197, distance: 131.5
click at [197, 103] on link "Design" at bounding box center [181, 103] width 119 height 36
click at [0, 0] on div "Spacing" at bounding box center [0, 0] width 0 height 0
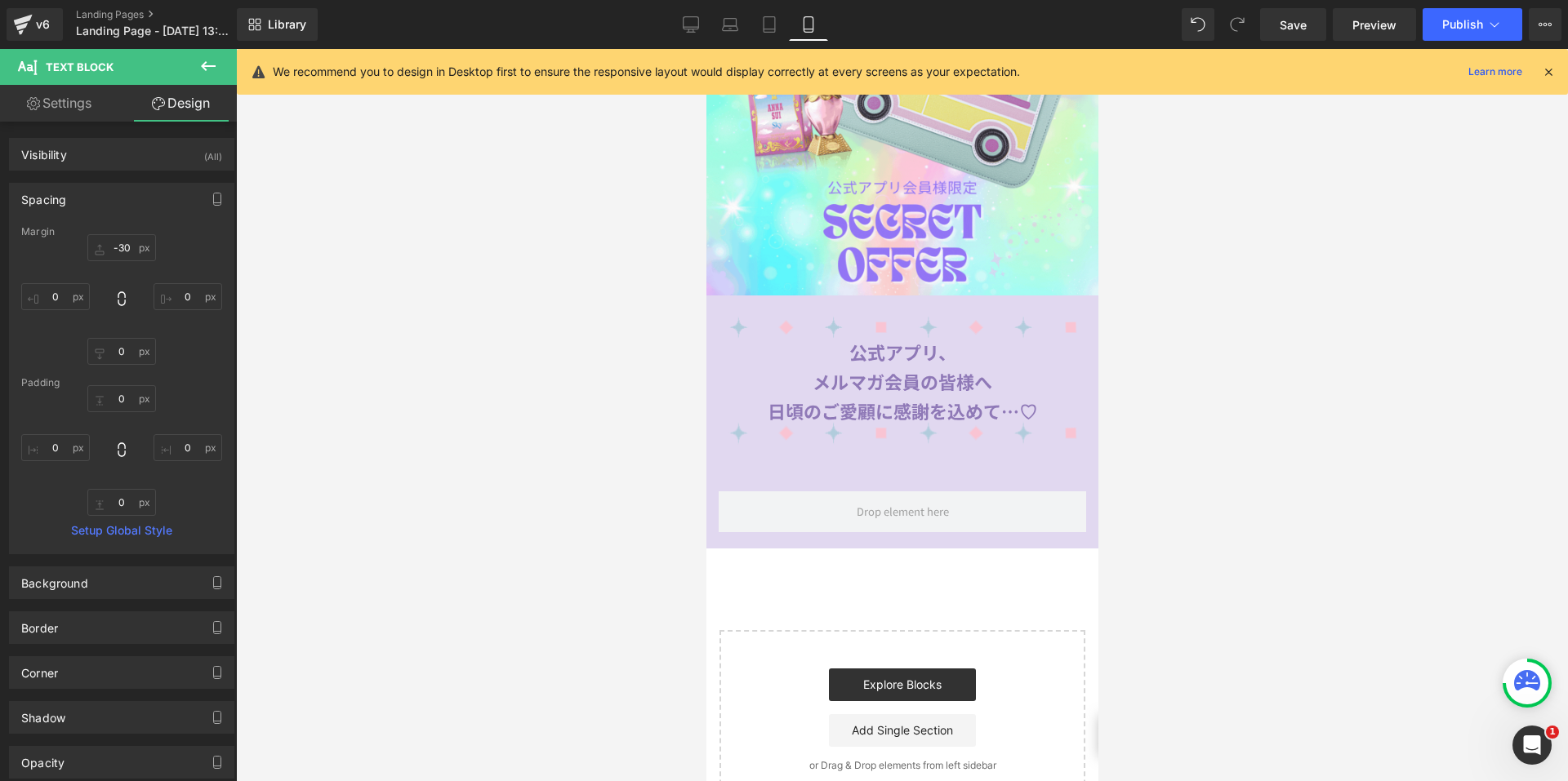
type input "-30"
type input "0"
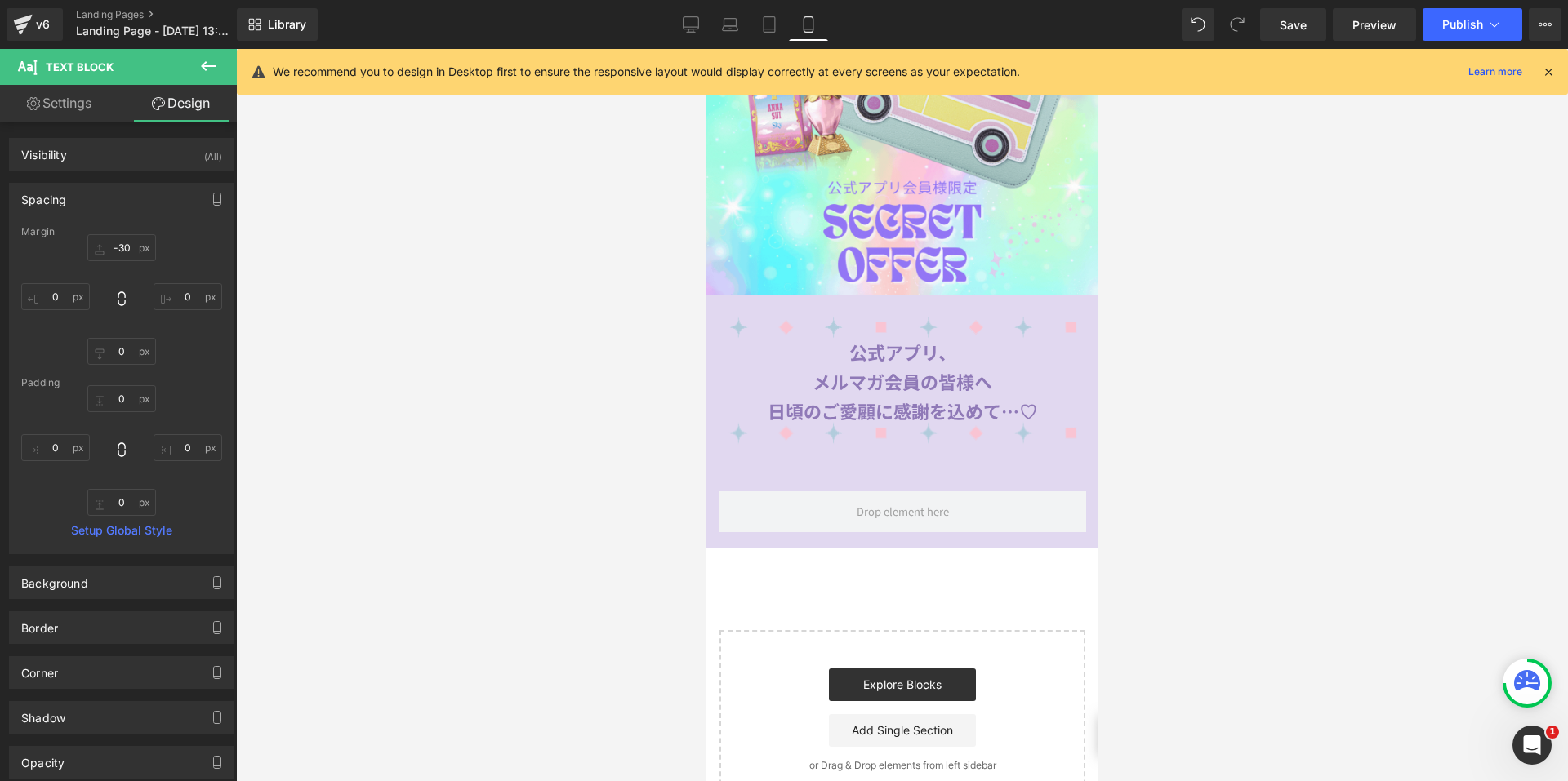
type input "0"
click at [105, 248] on input "-30" at bounding box center [121, 248] width 68 height 27
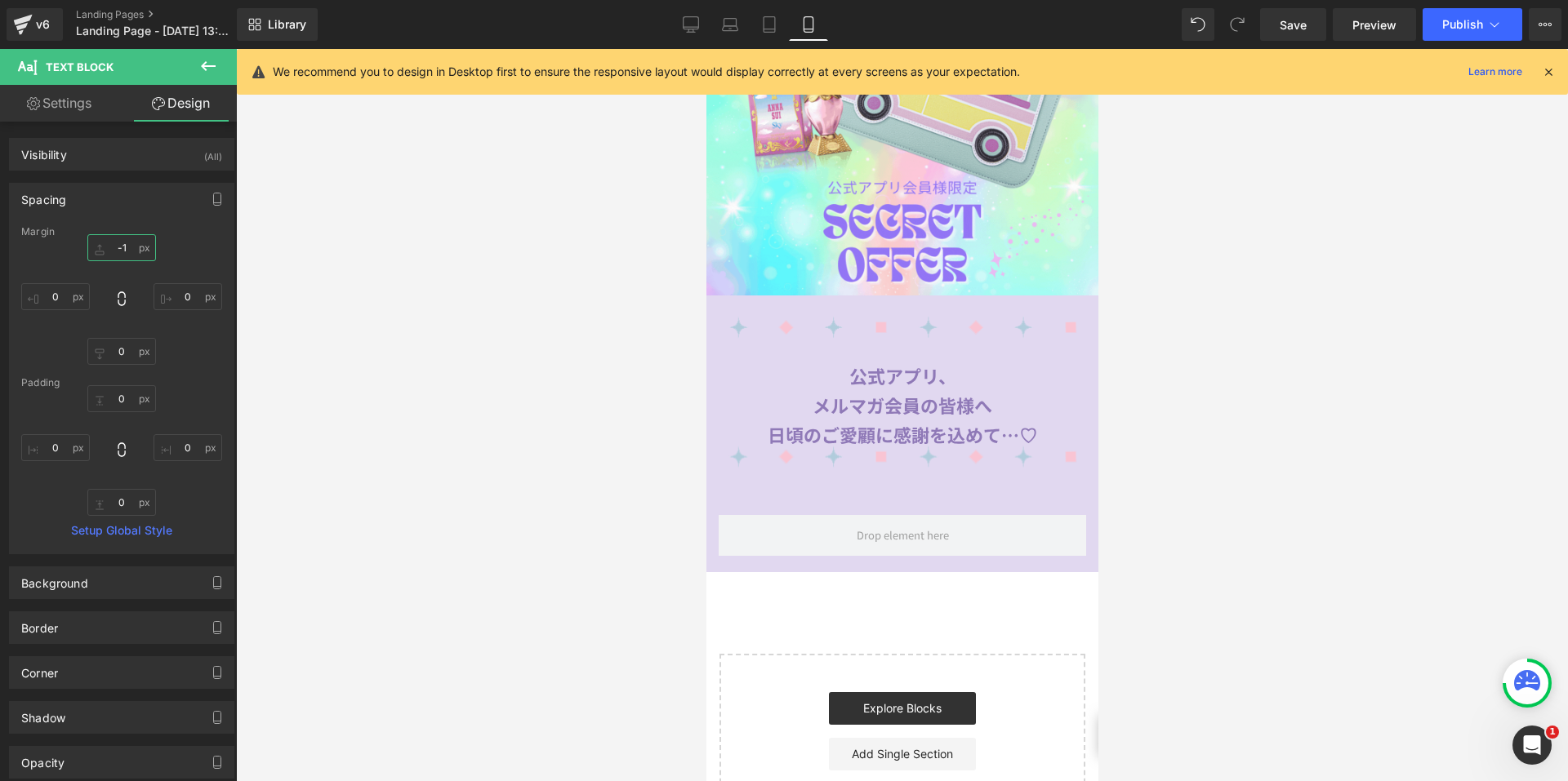
type input "-1-"
type input "-10"
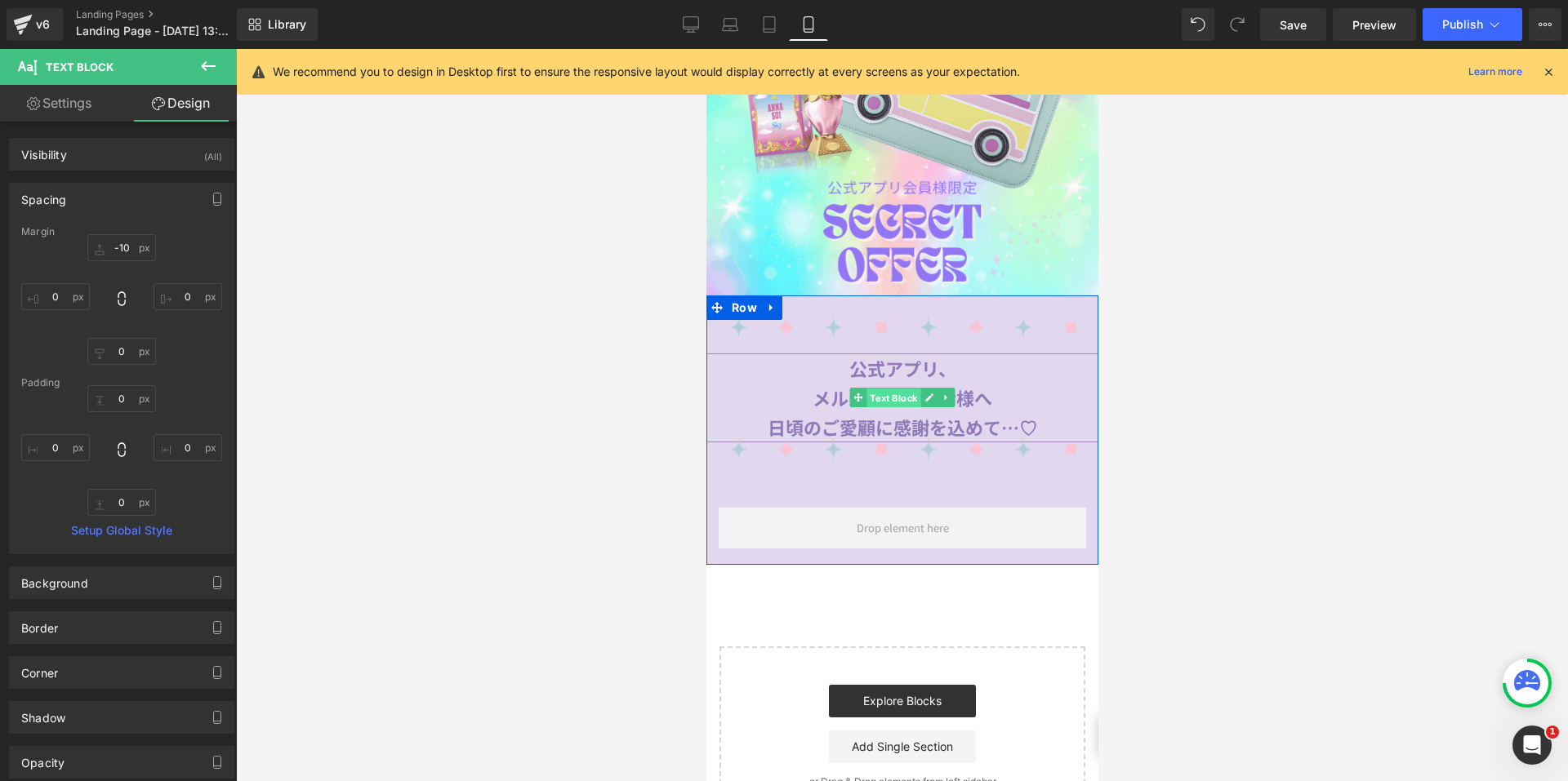
click at [894, 389] on span "Text Block" at bounding box center [893, 398] width 54 height 20
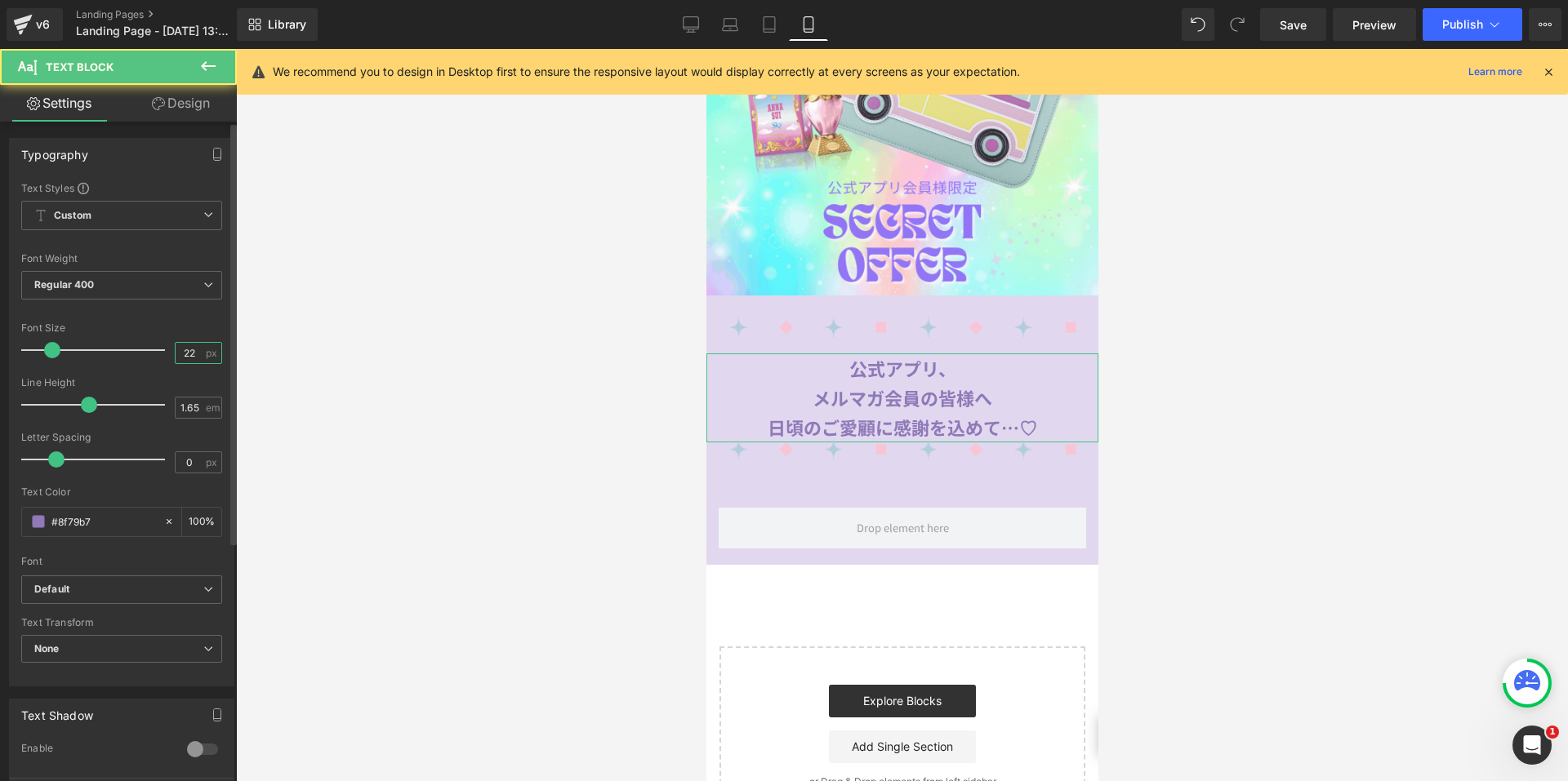
drag, startPoint x: 193, startPoint y: 349, endPoint x: 157, endPoint y: 345, distance: 36.2
click at [157, 345] on div "Font Size 22 px" at bounding box center [122, 349] width 201 height 55
type input "17"
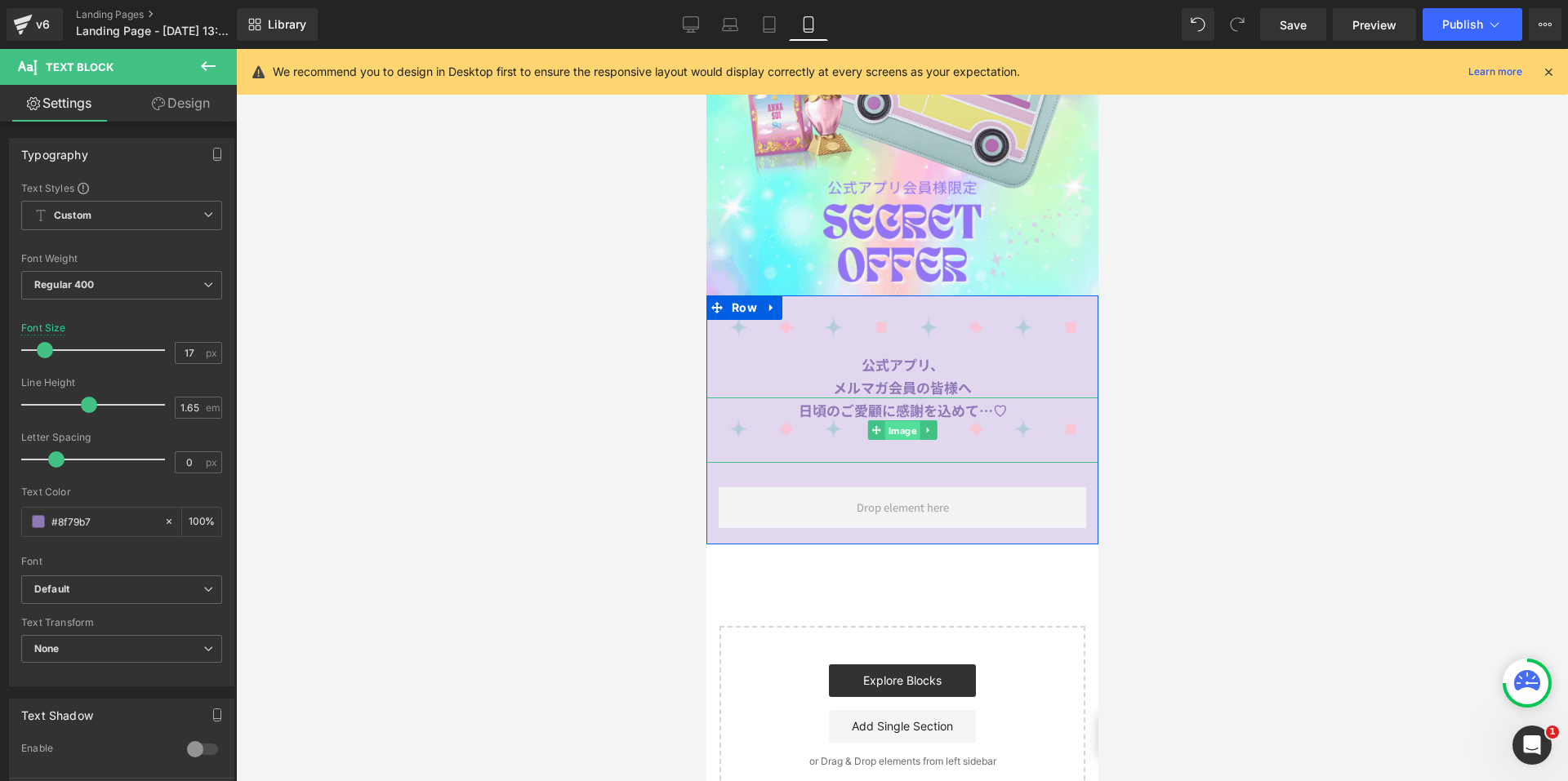
click at [907, 423] on span "Image" at bounding box center [901, 431] width 35 height 20
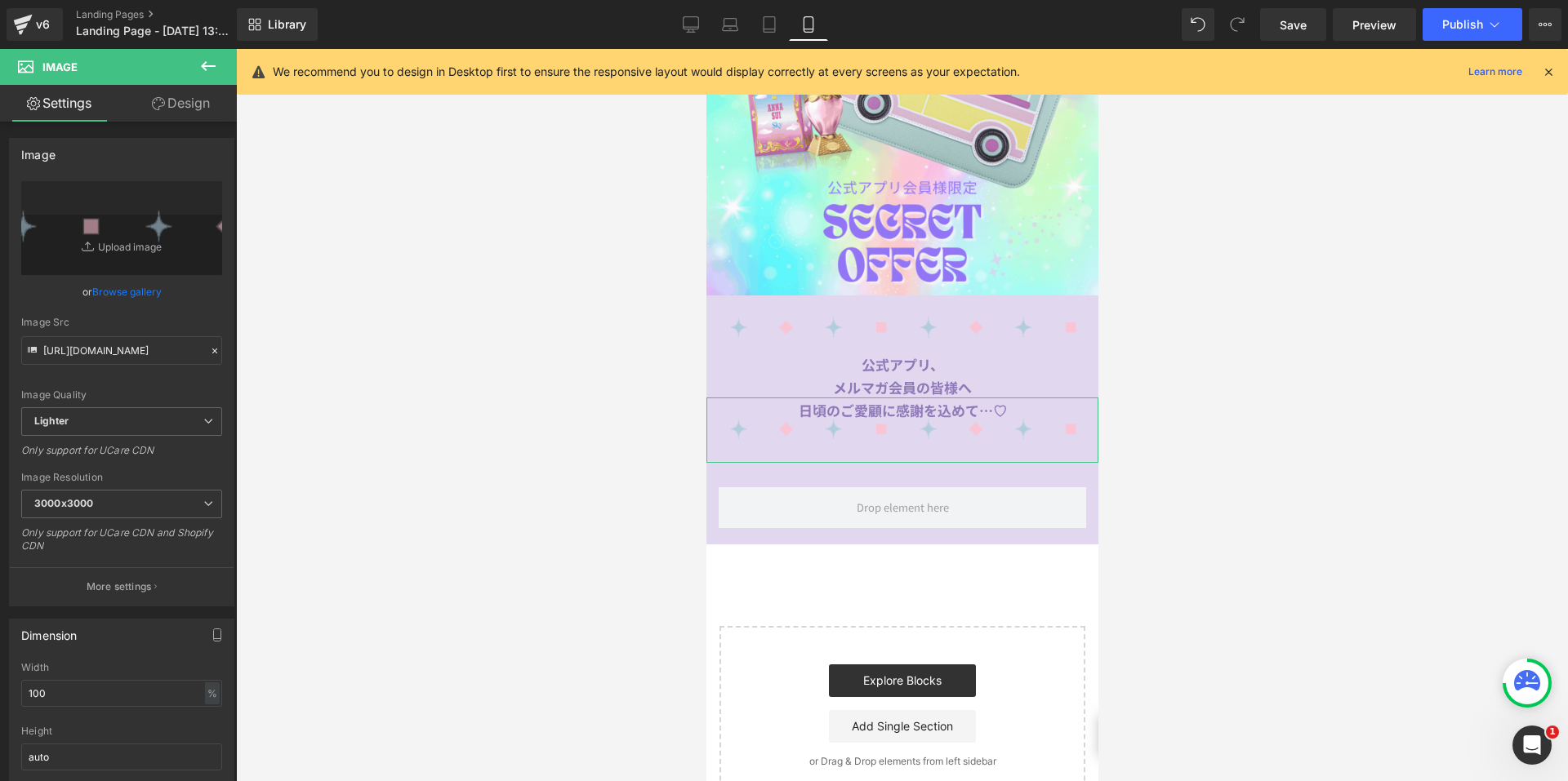
drag, startPoint x: 187, startPoint y: 107, endPoint x: 135, endPoint y: 220, distance: 124.4
click at [187, 107] on link "Design" at bounding box center [181, 103] width 119 height 36
click at [0, 0] on div "Spacing" at bounding box center [0, 0] width 0 height 0
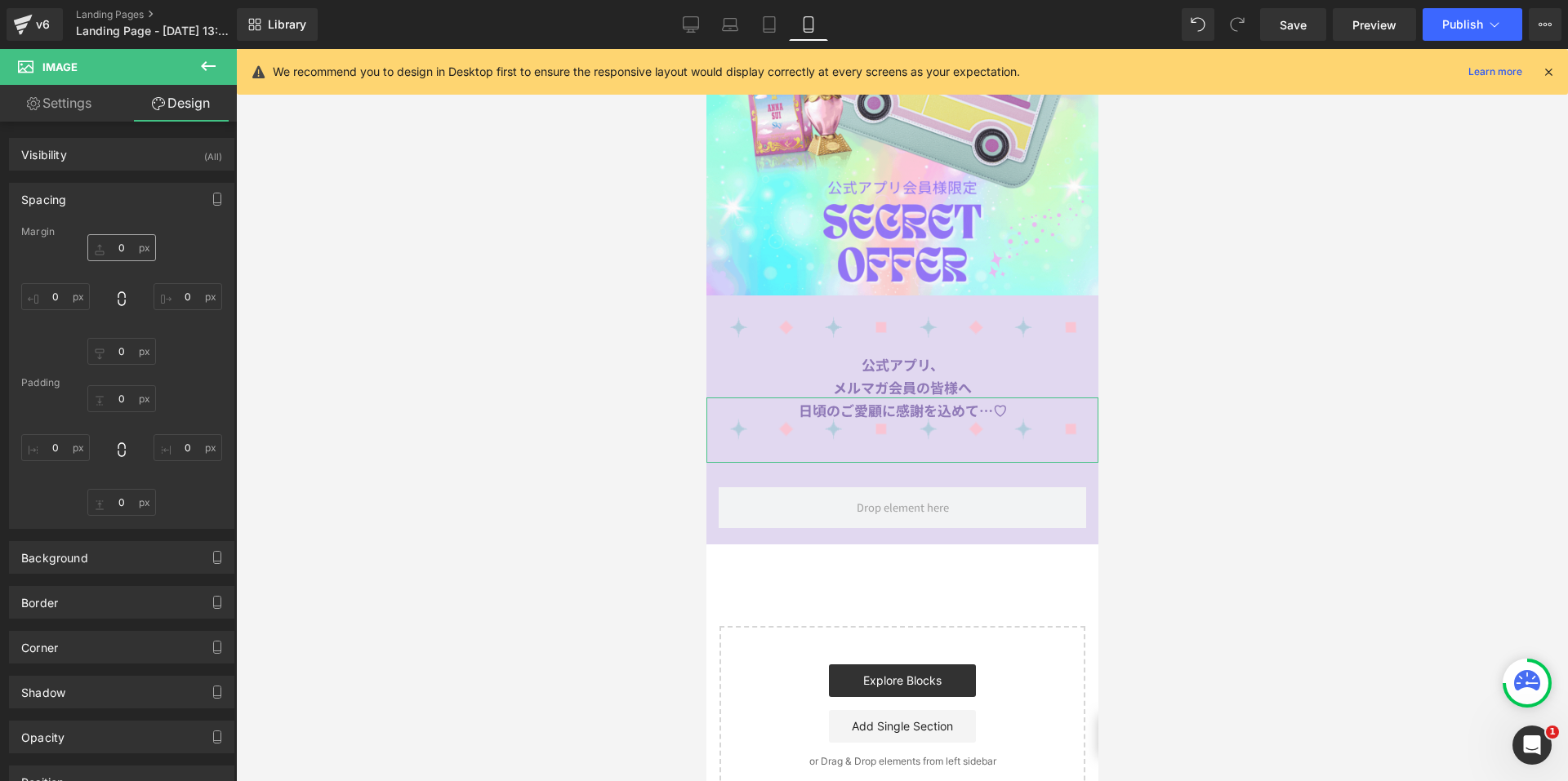
type input "-30"
type input "0"
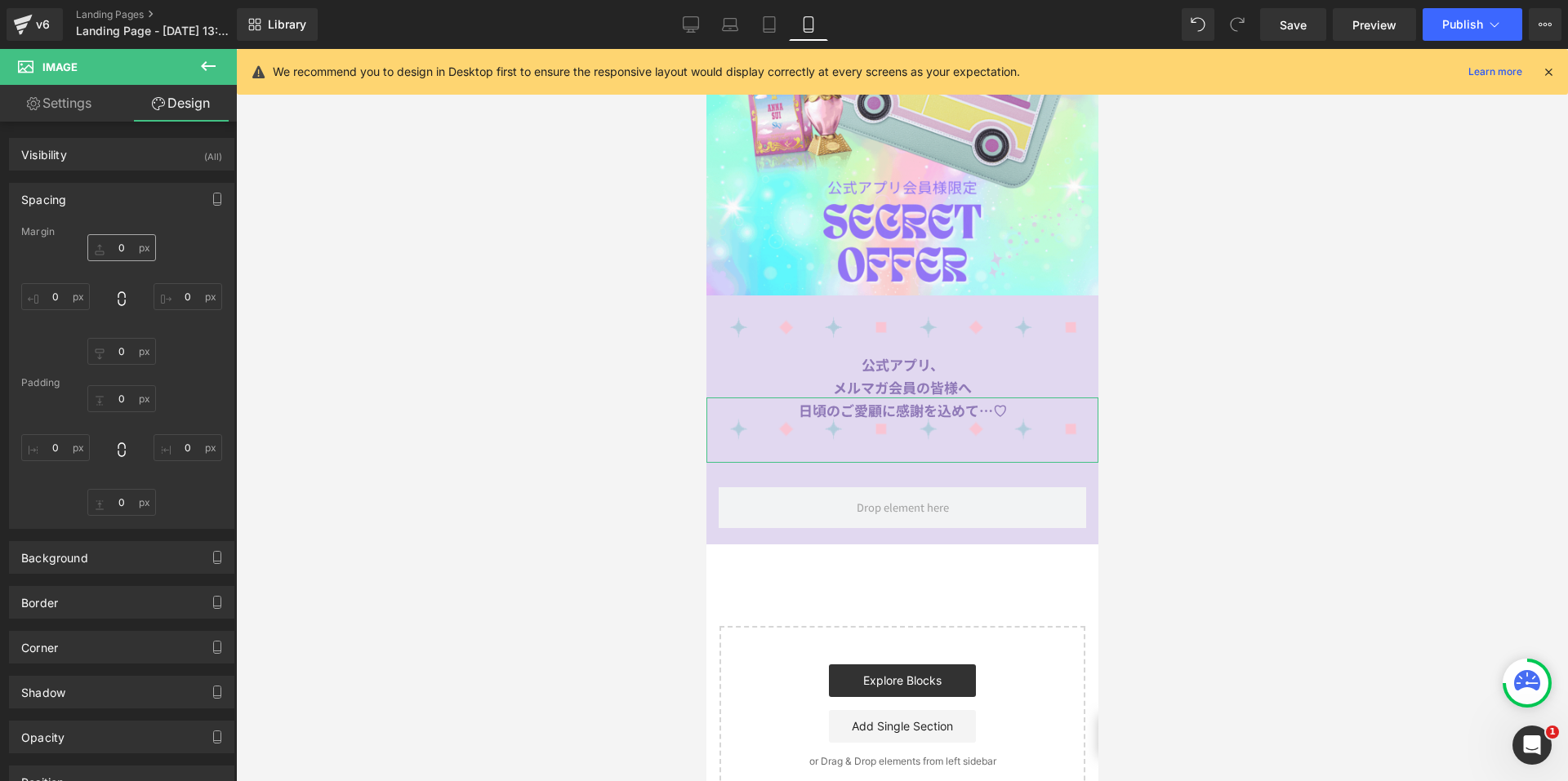
type input "0"
click at [121, 247] on input "-30" at bounding box center [121, 248] width 68 height 27
type input "-10"
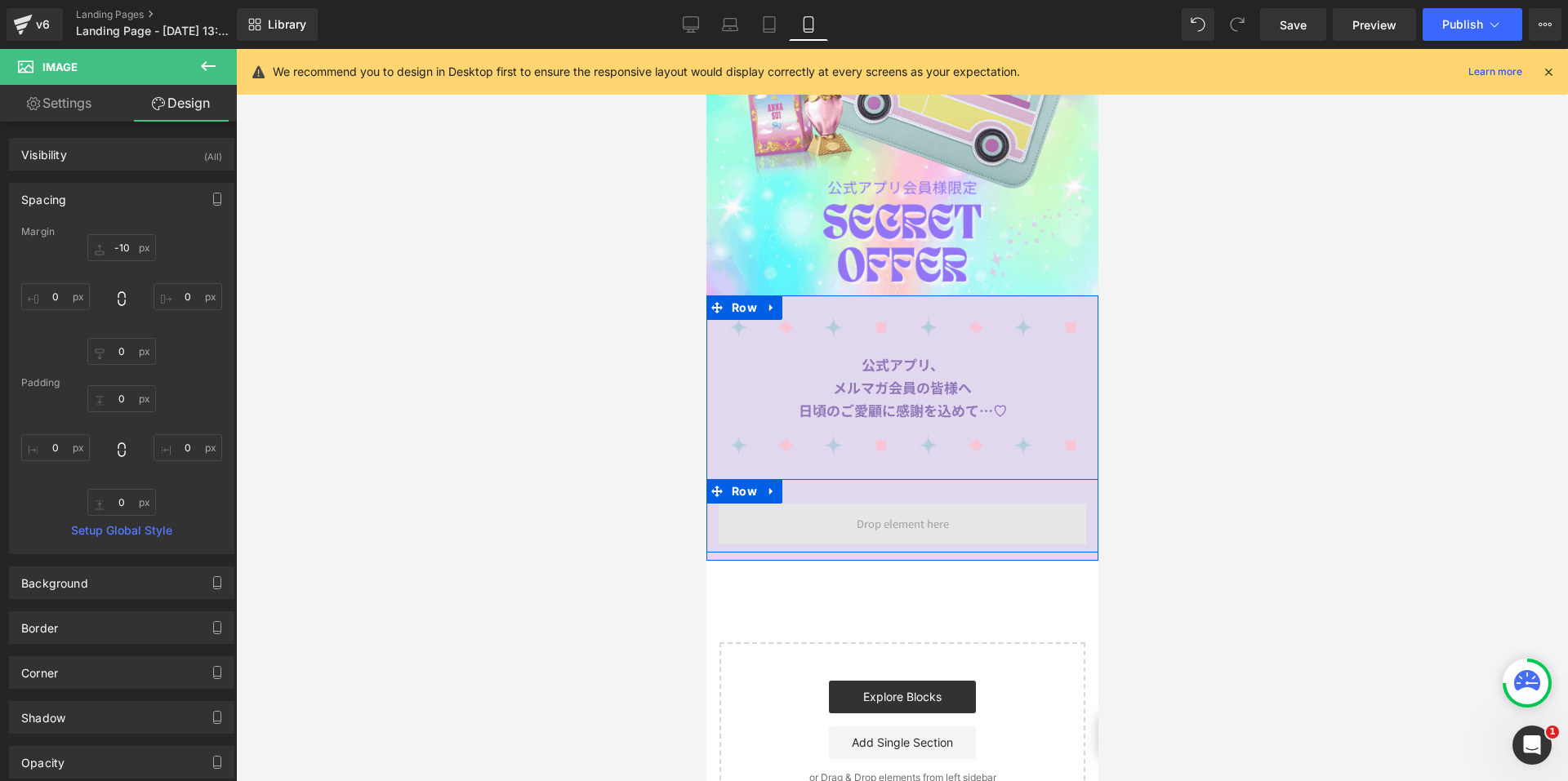
click at [799, 511] on span at bounding box center [901, 524] width 367 height 41
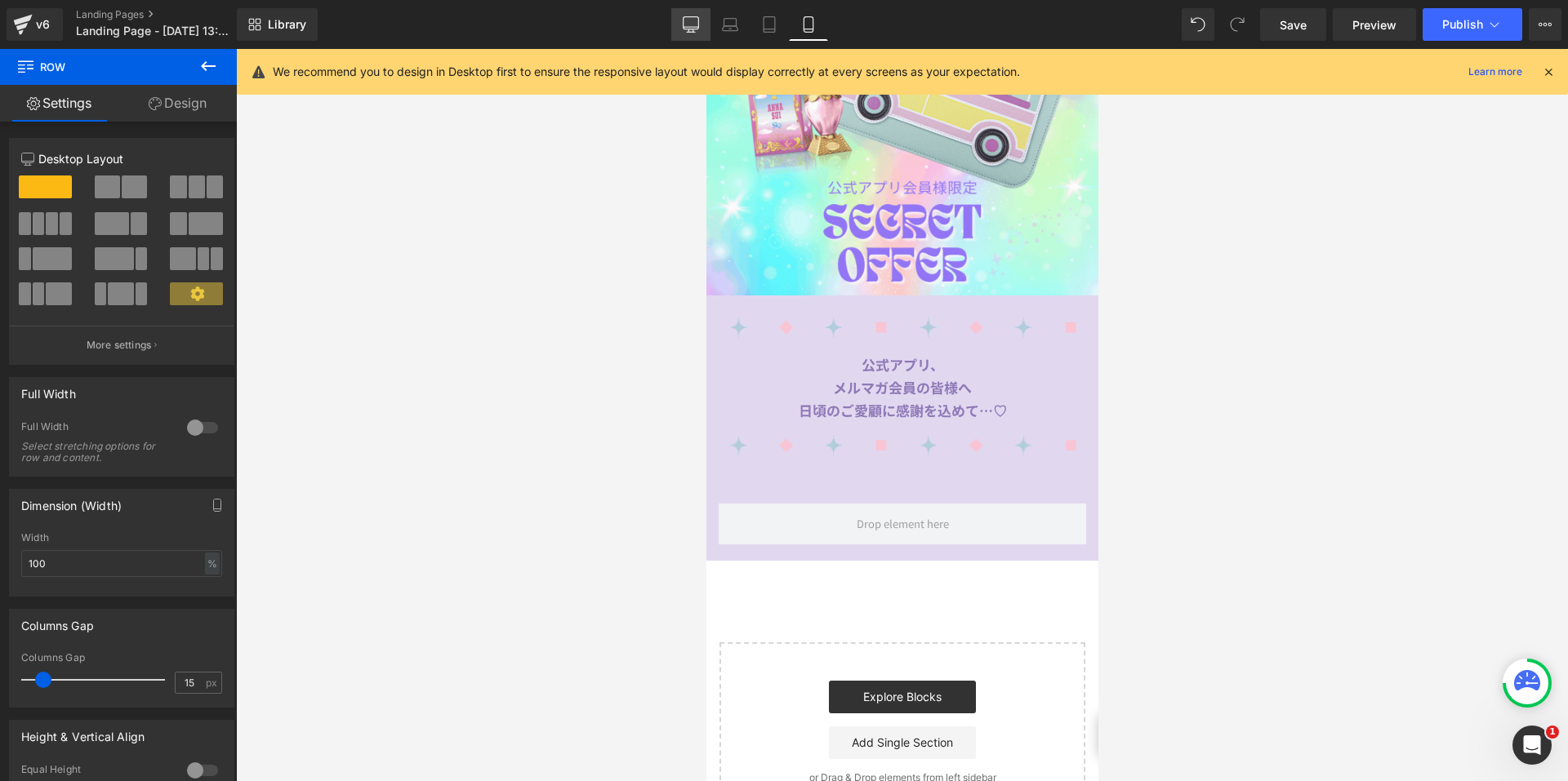
click at [699, 16] on icon at bounding box center [690, 24] width 16 height 16
type input "1200"
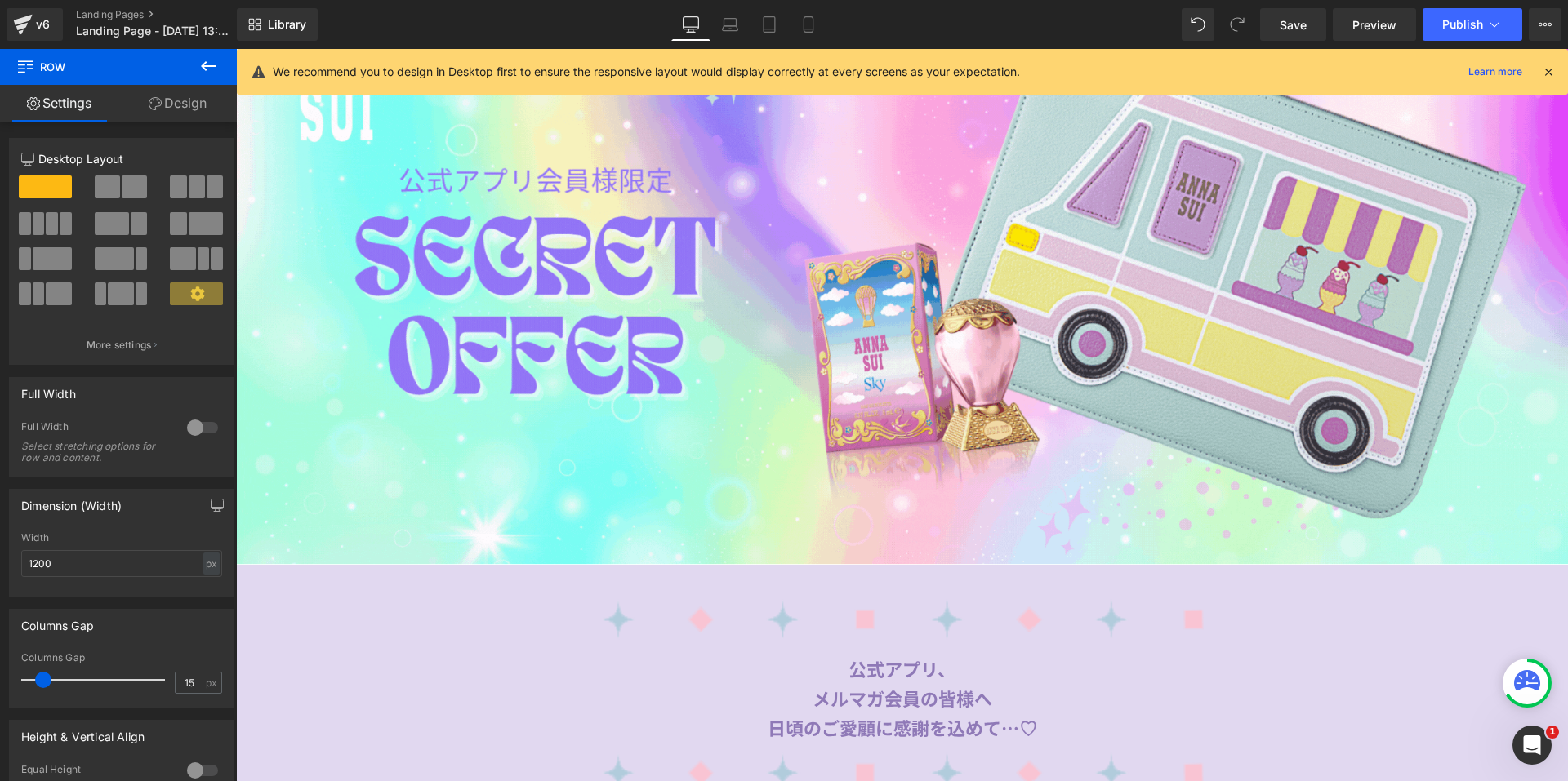
scroll to position [863, 0]
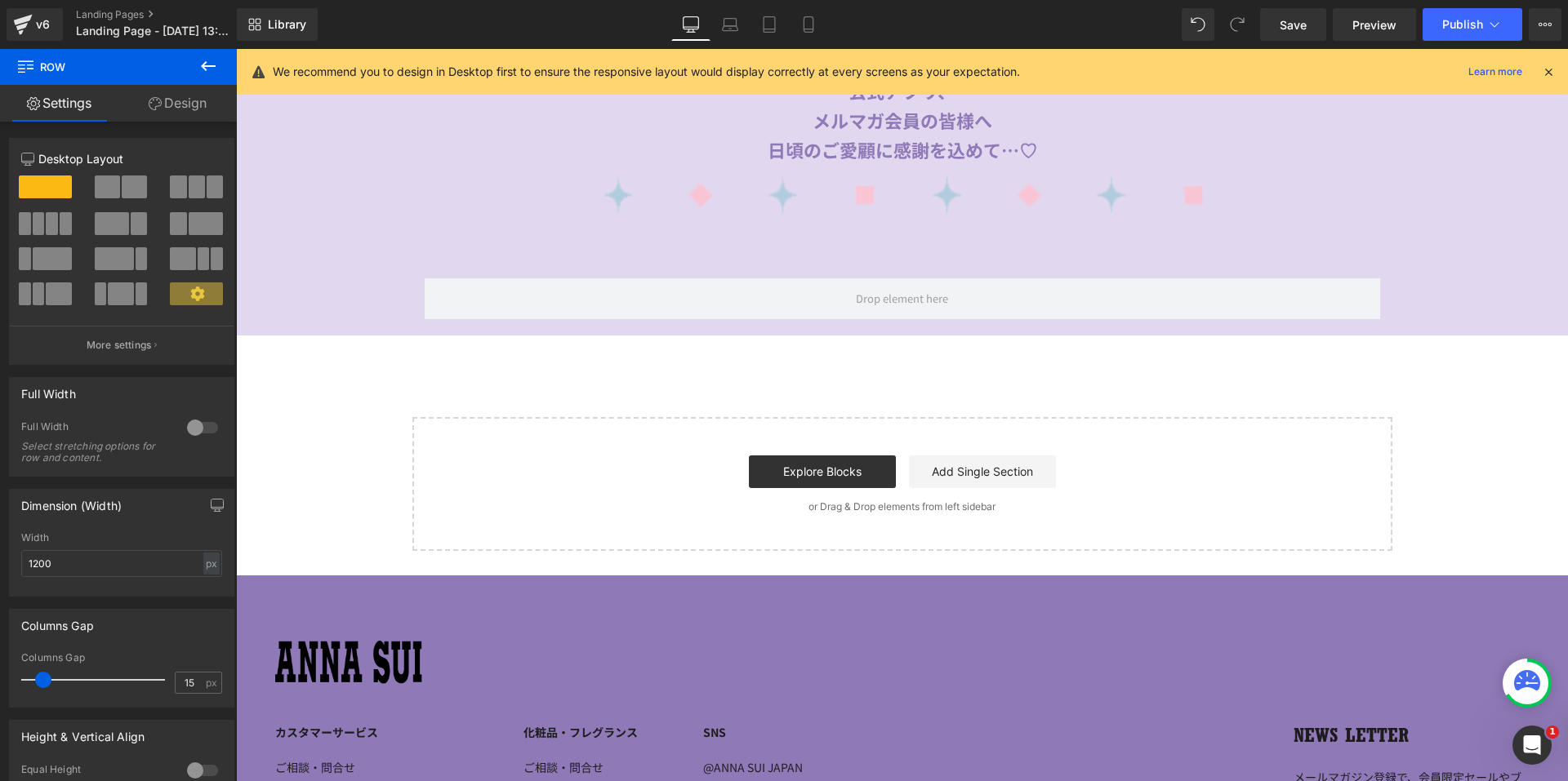
click at [205, 62] on icon at bounding box center [208, 66] width 20 height 20
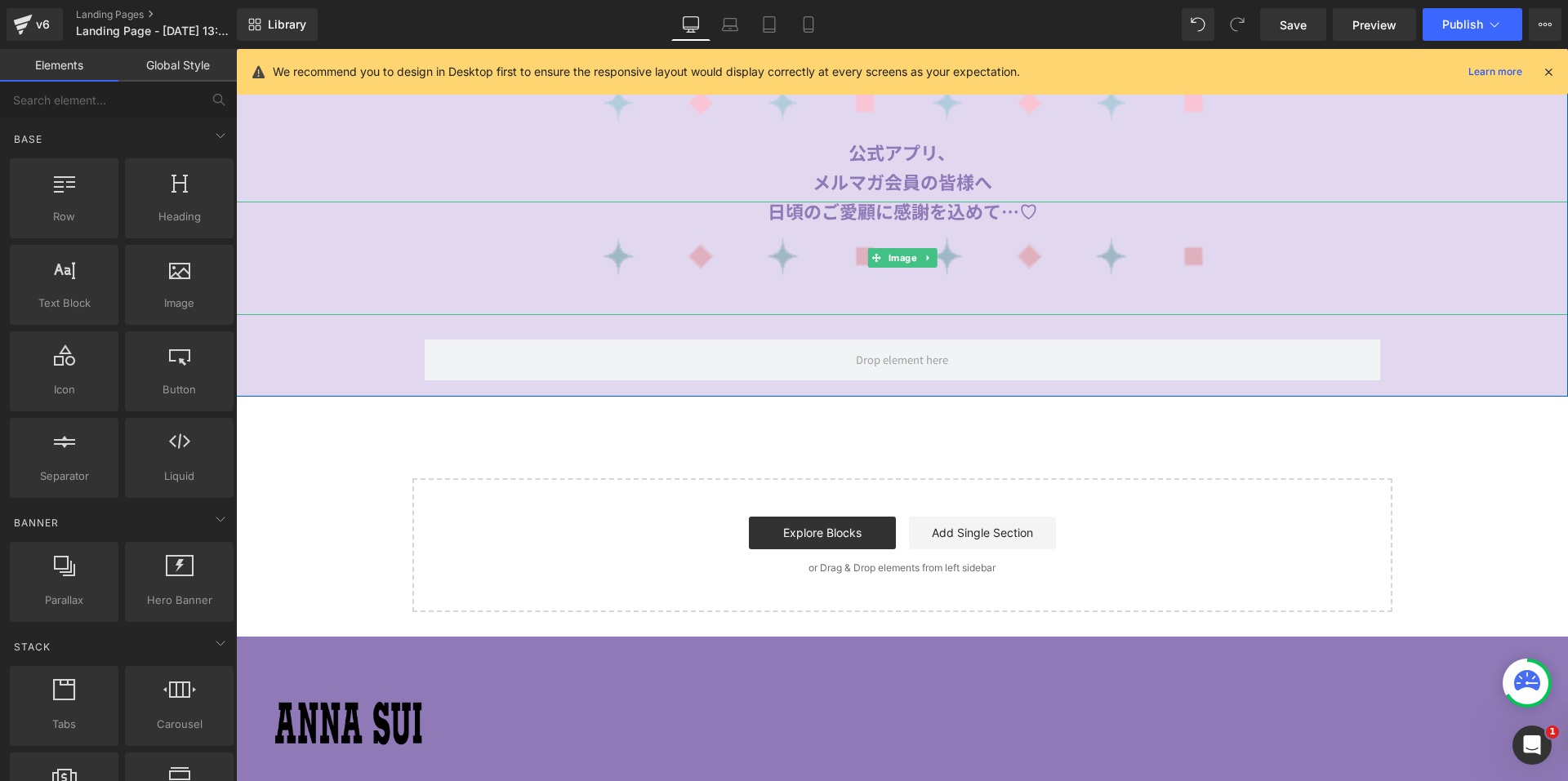
scroll to position [618, 0]
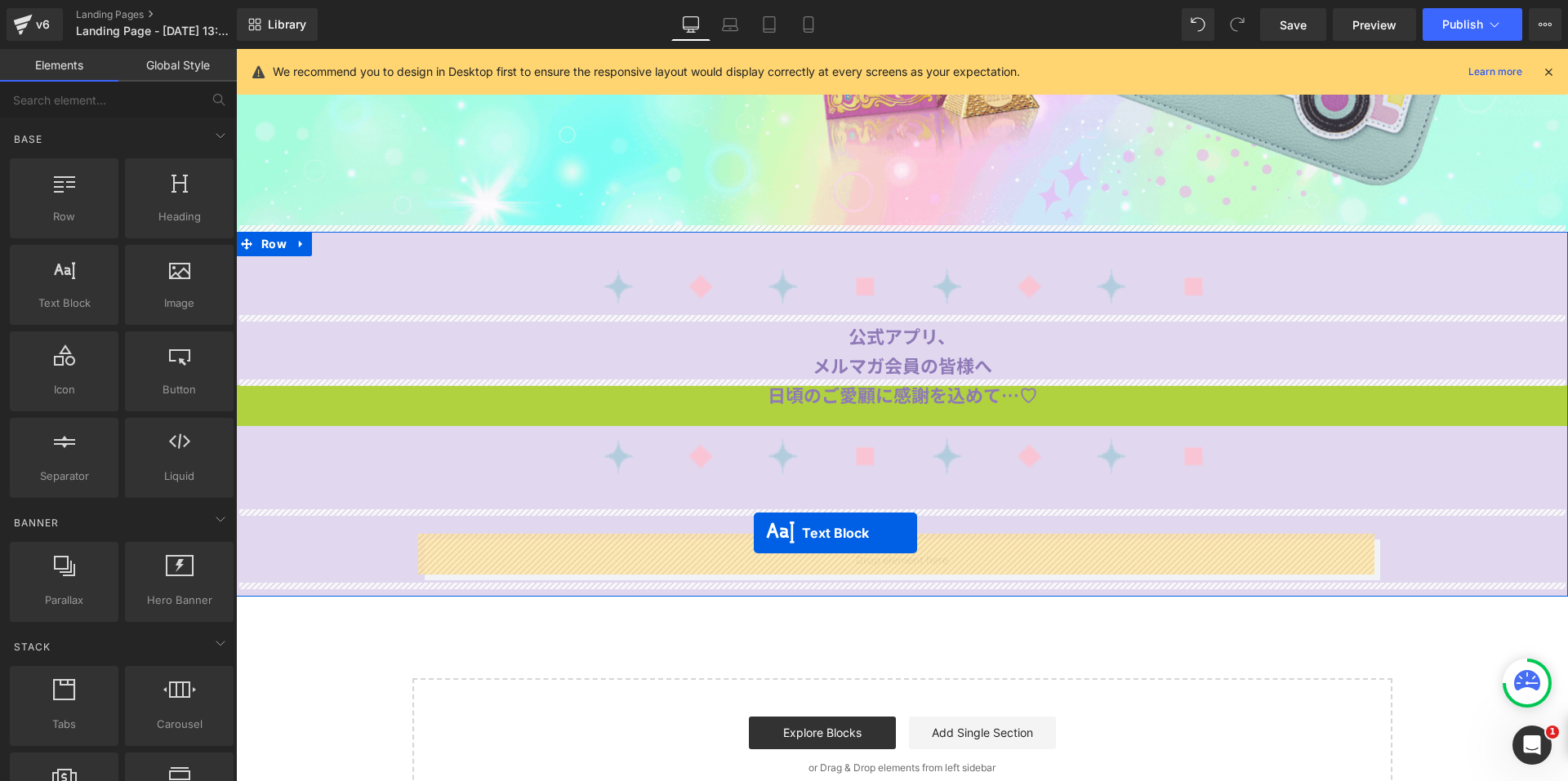
drag, startPoint x: 849, startPoint y: 431, endPoint x: 753, endPoint y: 533, distance: 140.1
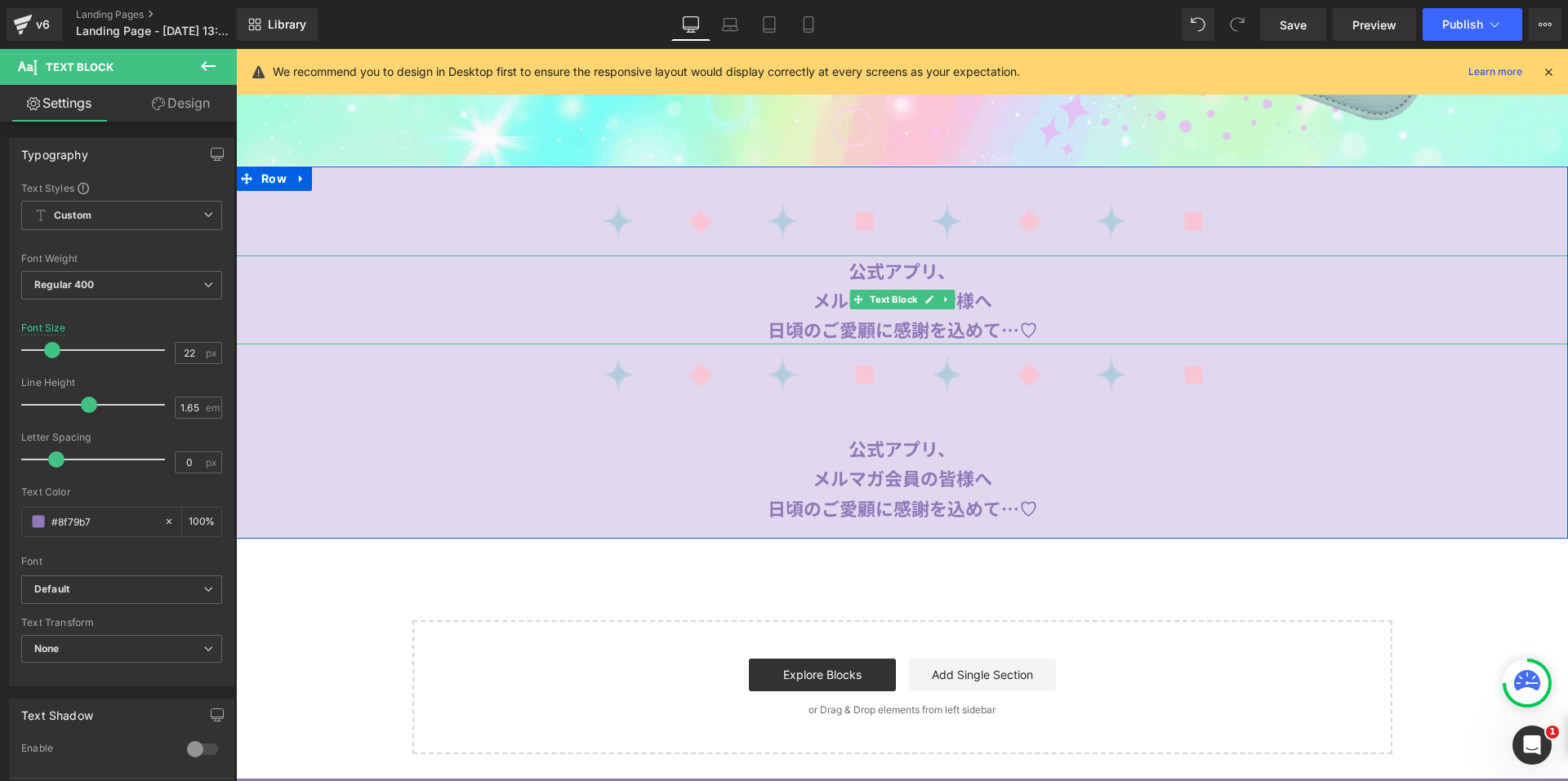
scroll to position [781, 0]
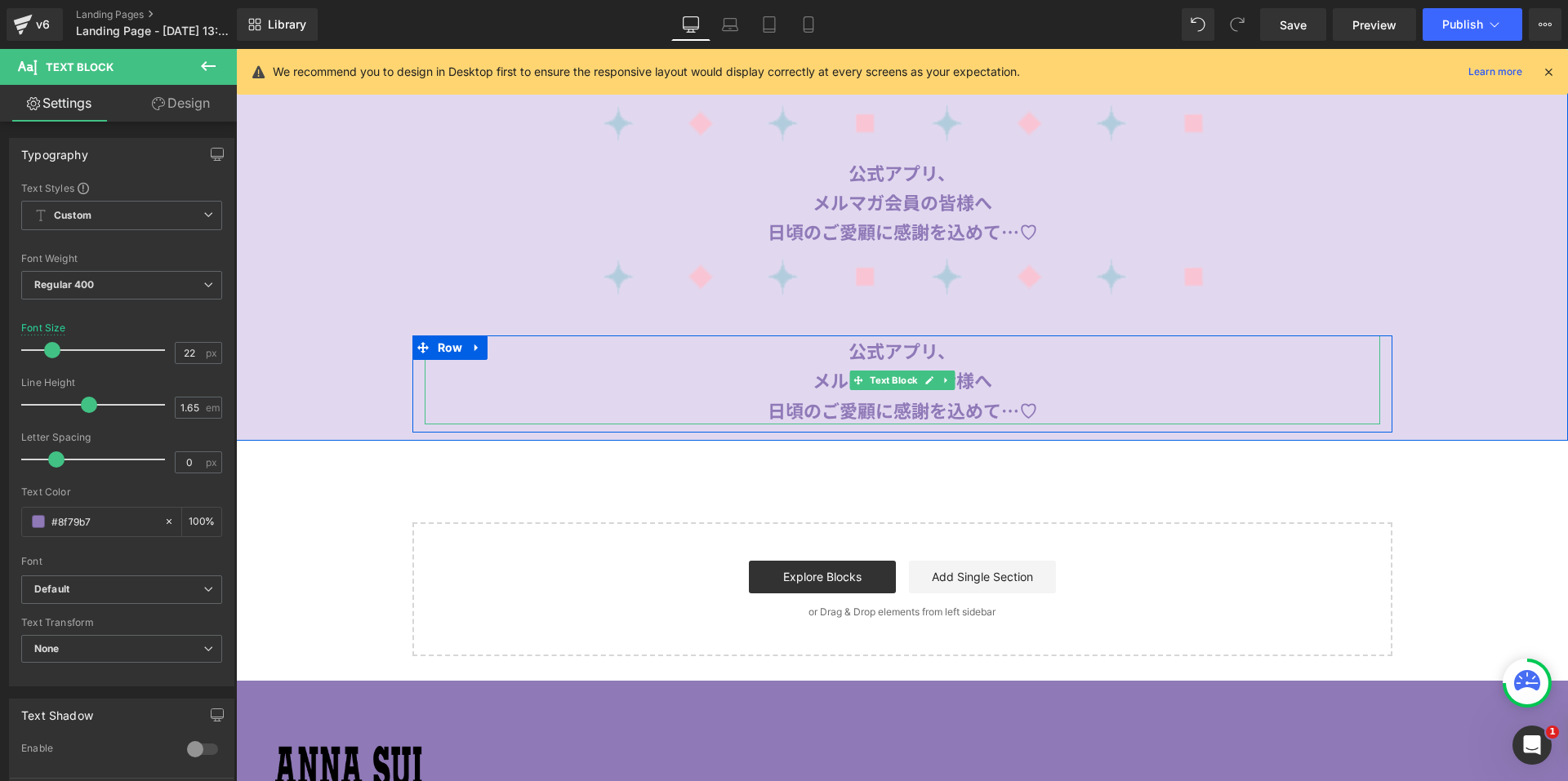
click at [1067, 401] on div "日頃のご愛顧に感謝を込めて…♡" at bounding box center [901, 410] width 955 height 29
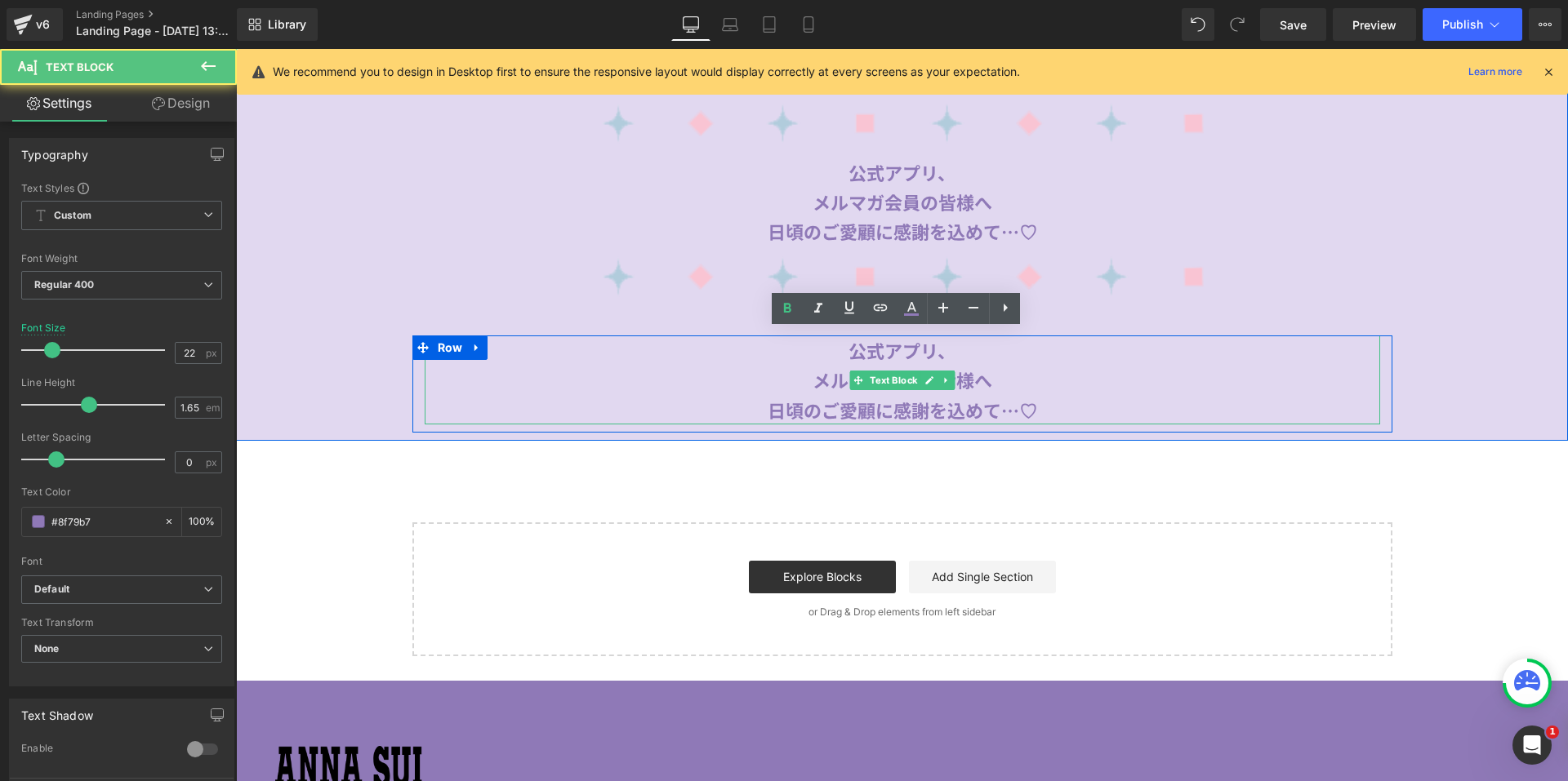
click at [1068, 402] on div "日頃のご愛顧に感謝を込めて…♡" at bounding box center [901, 410] width 955 height 29
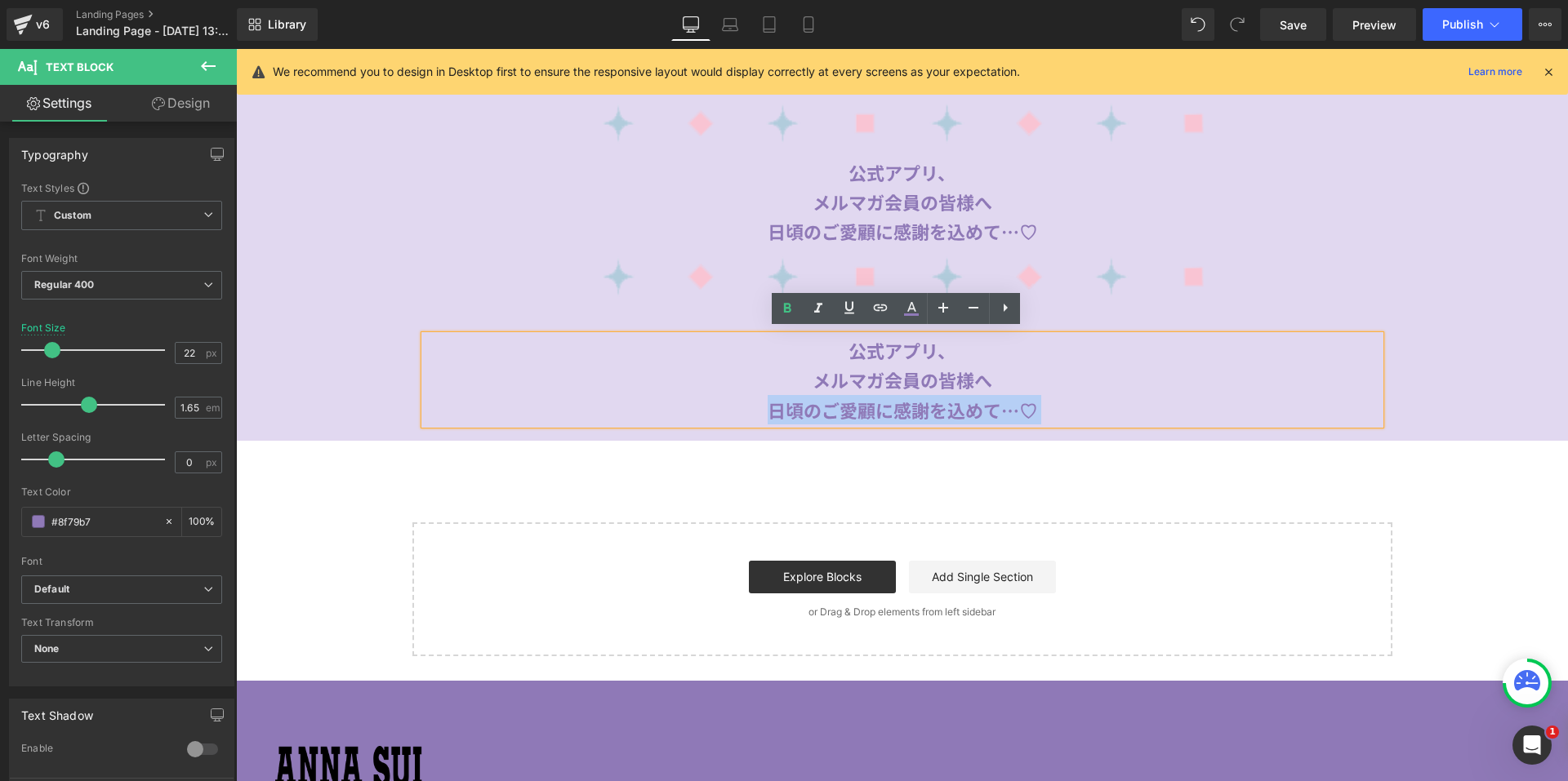
drag, startPoint x: 947, startPoint y: 389, endPoint x: 855, endPoint y: 351, distance: 99.5
click at [855, 351] on div "公式アプリ、 メルマガ会員の皆様へ 日頃のご愛顧に感謝を込めて…♡" at bounding box center [901, 380] width 955 height 89
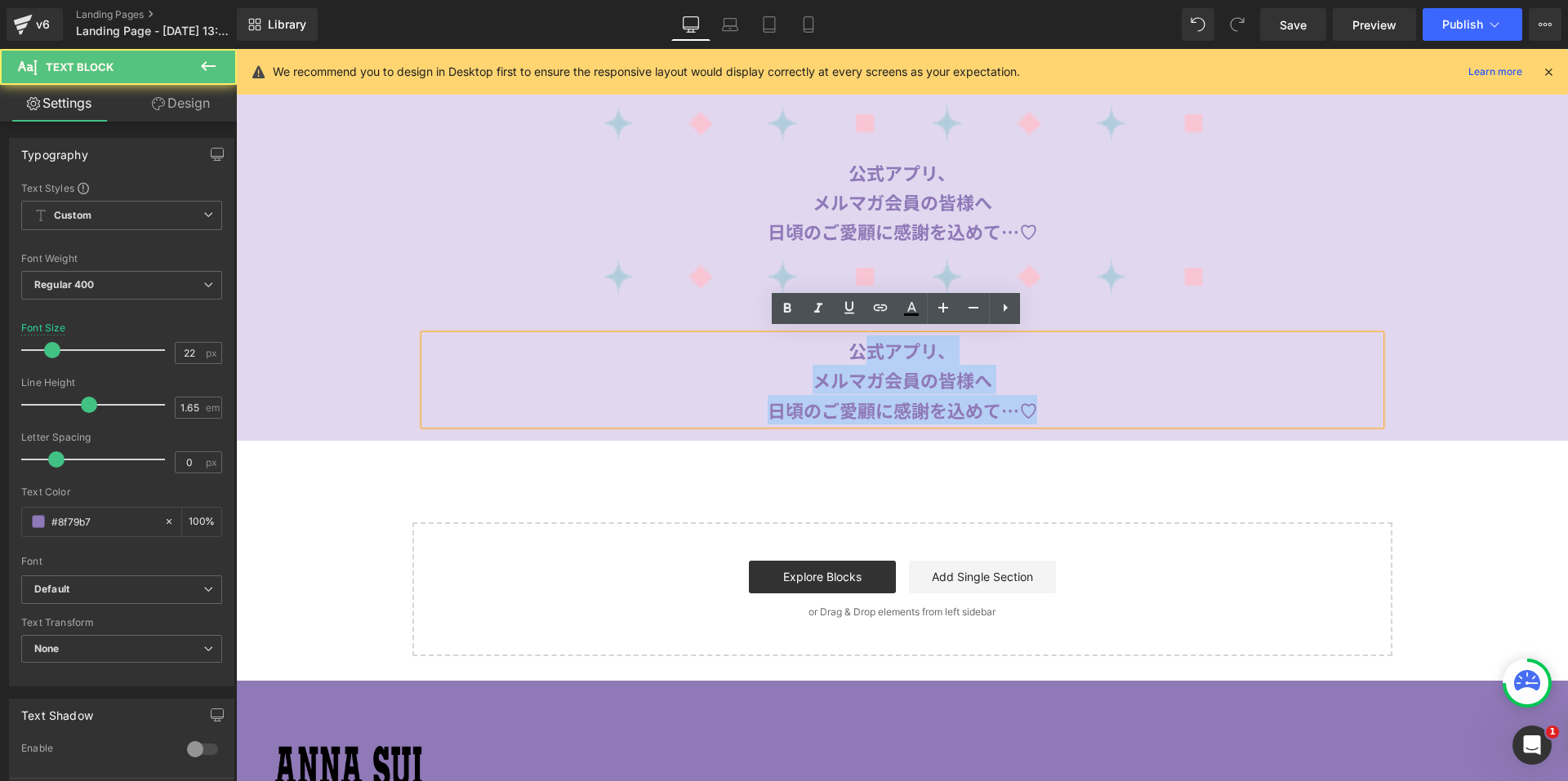
drag, startPoint x: 845, startPoint y: 344, endPoint x: 1051, endPoint y: 400, distance: 213.5
click at [1051, 400] on div "公式アプリ、 メルマガ会員の皆様へ 日頃のご愛顧に感謝を込めて…♡" at bounding box center [901, 380] width 955 height 89
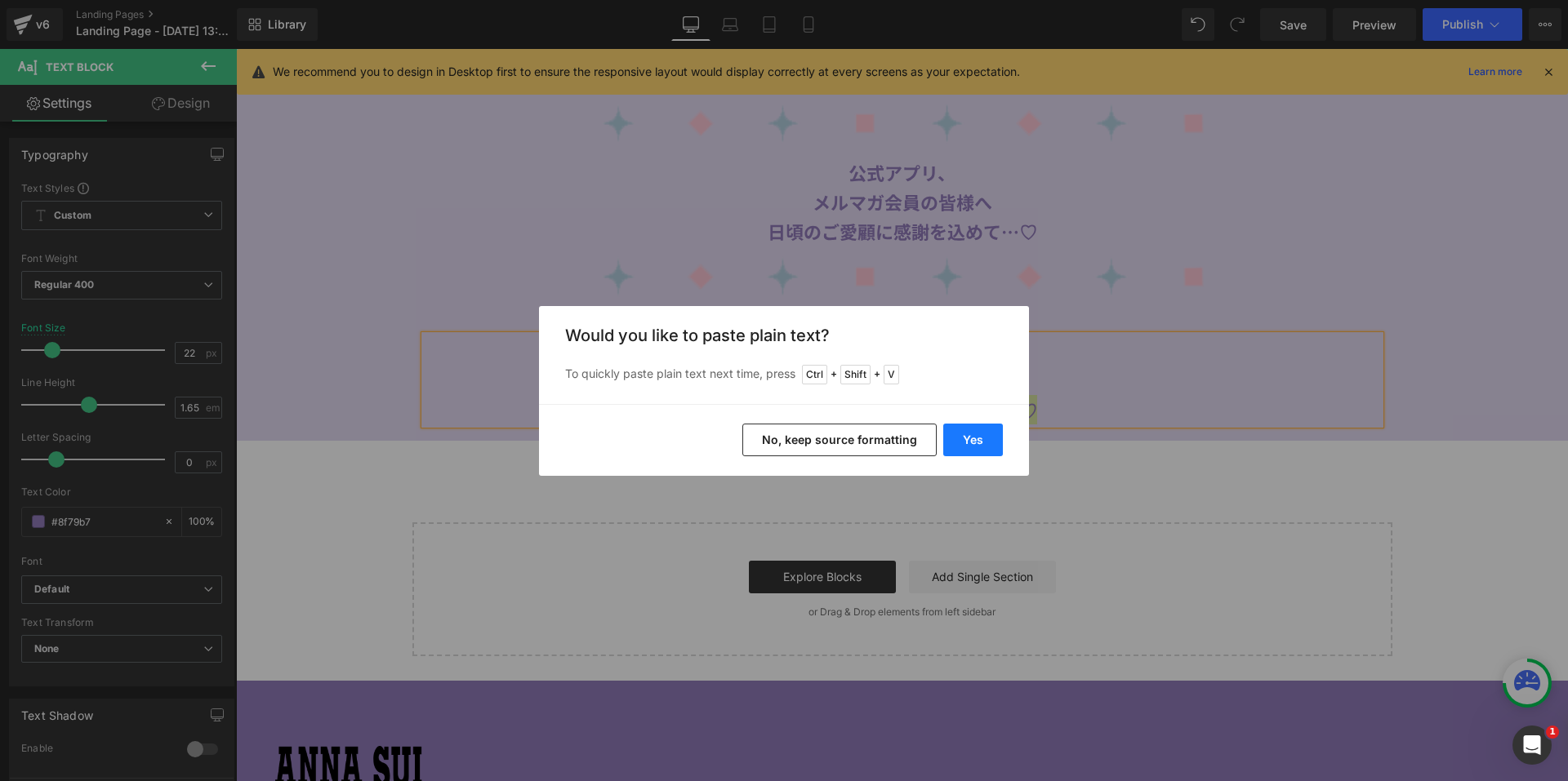
drag, startPoint x: 966, startPoint y: 442, endPoint x: 730, endPoint y: 392, distance: 241.2
click at [966, 442] on button "Yes" at bounding box center [972, 440] width 60 height 33
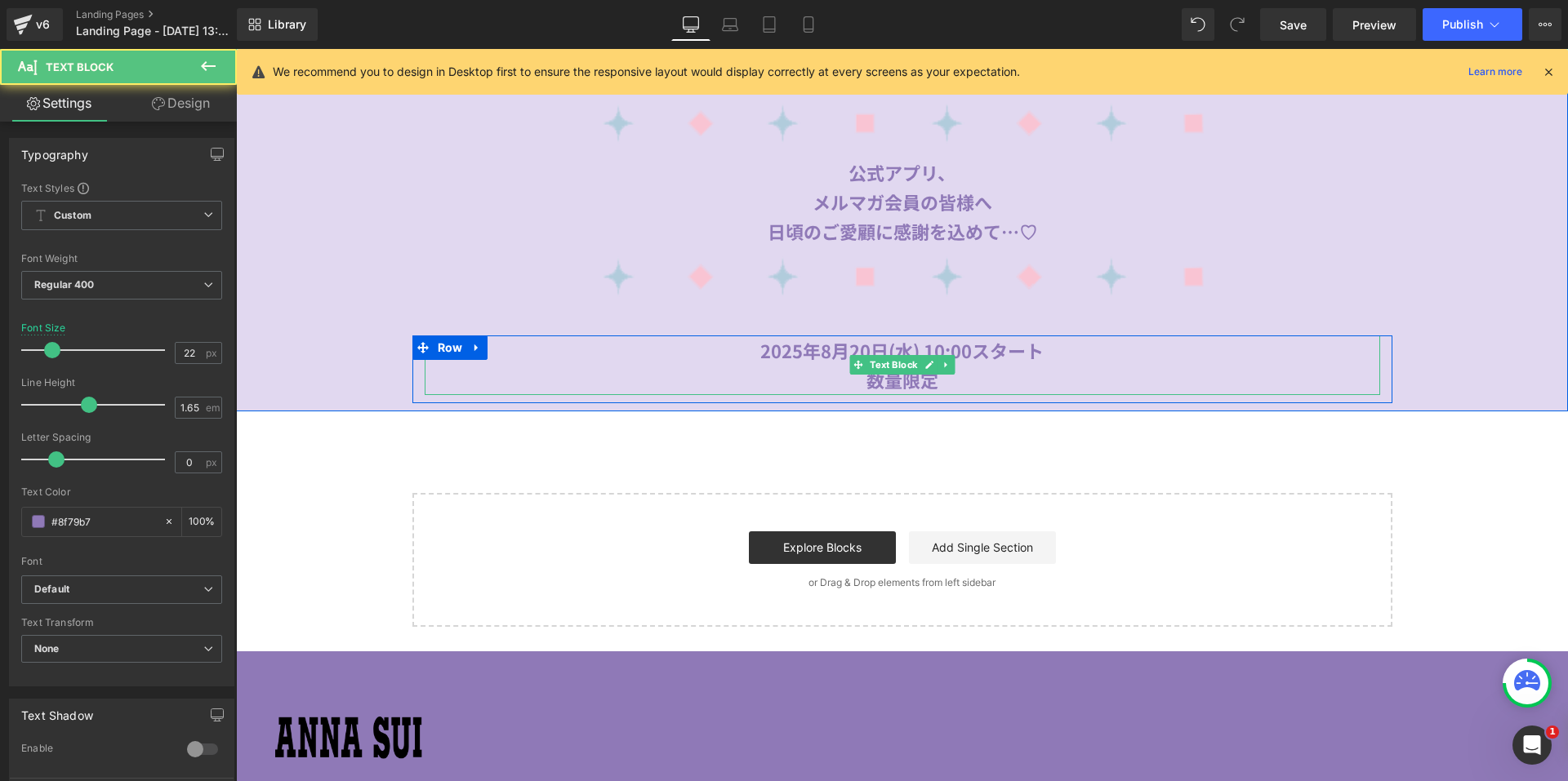
click at [978, 365] on div "数量限定" at bounding box center [901, 380] width 955 height 29
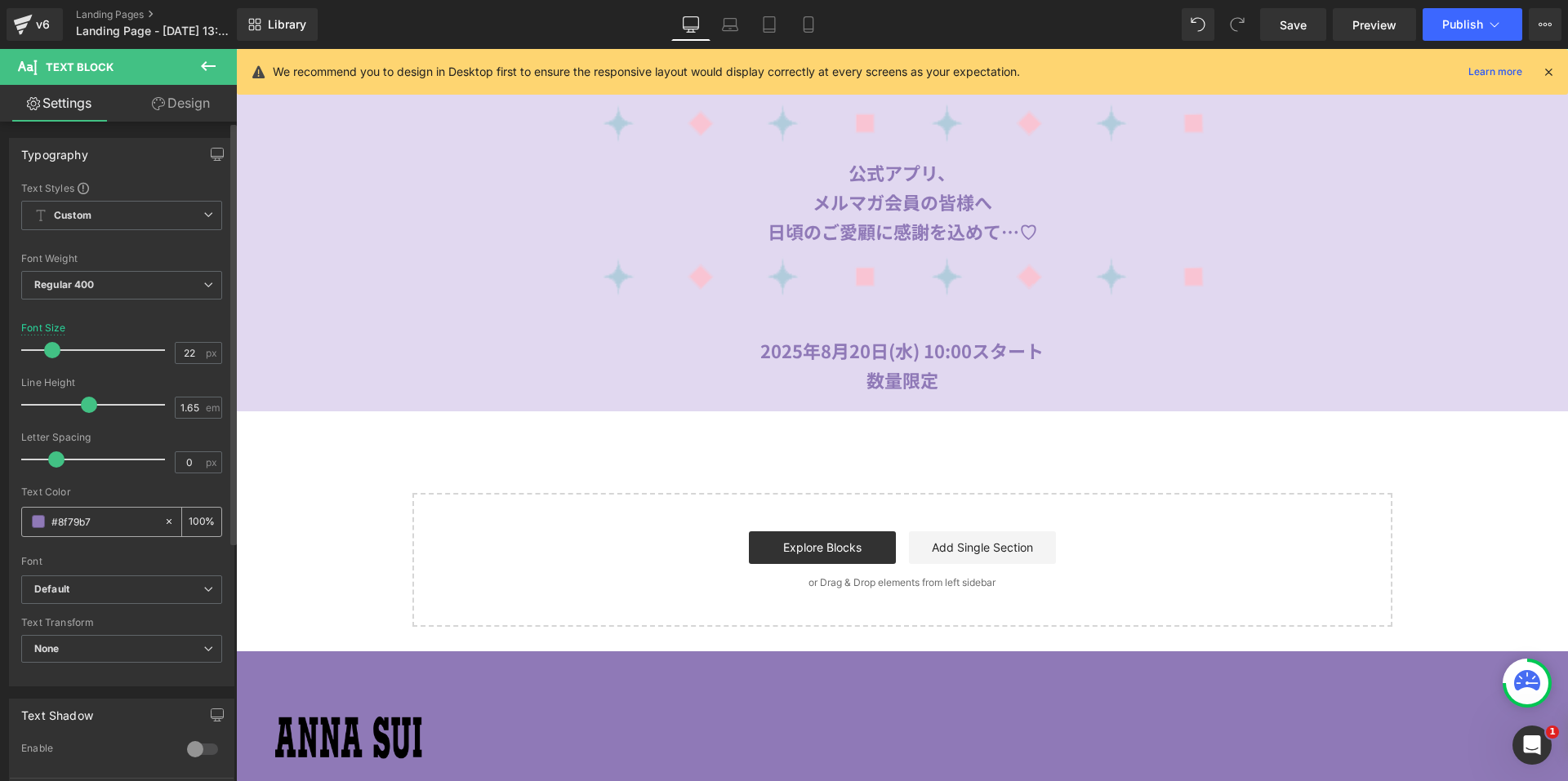
click at [164, 519] on icon at bounding box center [169, 521] width 11 height 11
type input "none"
type input "0"
drag, startPoint x: 193, startPoint y: 352, endPoint x: 162, endPoint y: 352, distance: 31.0
click at [162, 352] on div "Font Size 22 px" at bounding box center [122, 349] width 201 height 55
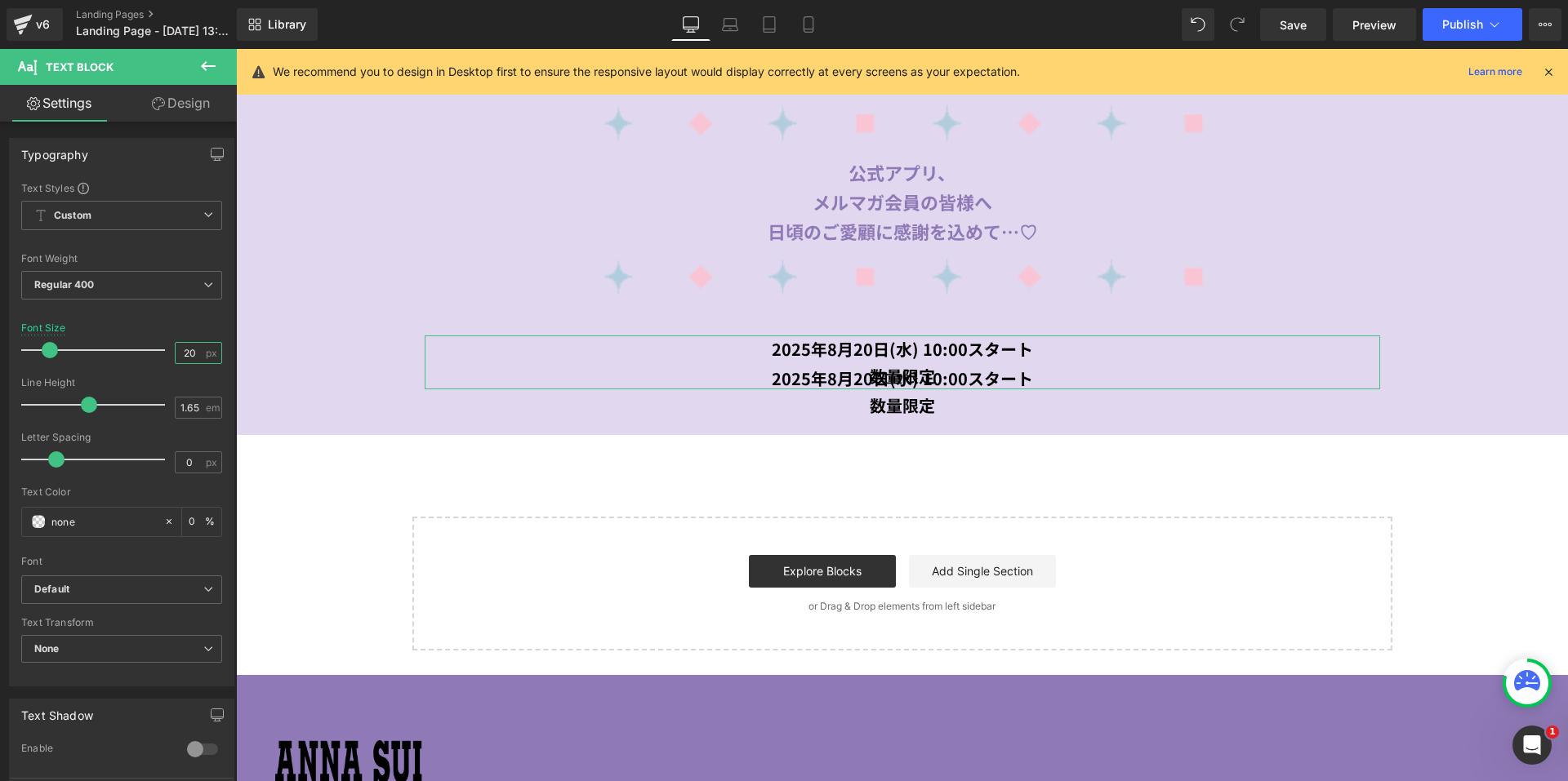
type input "20"
drag, startPoint x: 145, startPoint y: 104, endPoint x: 113, endPoint y: 196, distance: 97.4
click at [145, 104] on link "Design" at bounding box center [181, 103] width 119 height 36
click at [0, 0] on div "Spacing" at bounding box center [0, 0] width 0 height 0
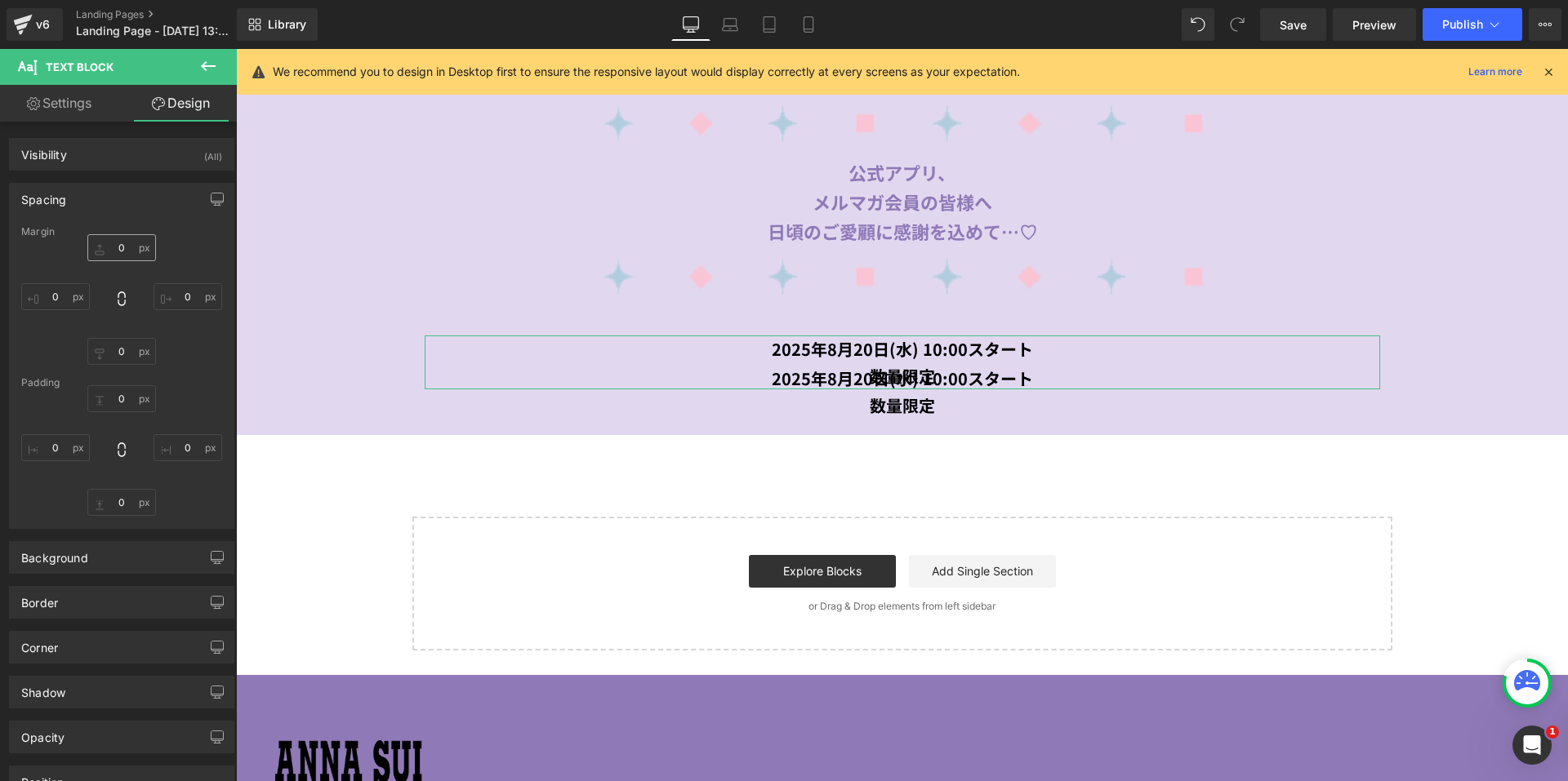
type input "-30"
type input "0"
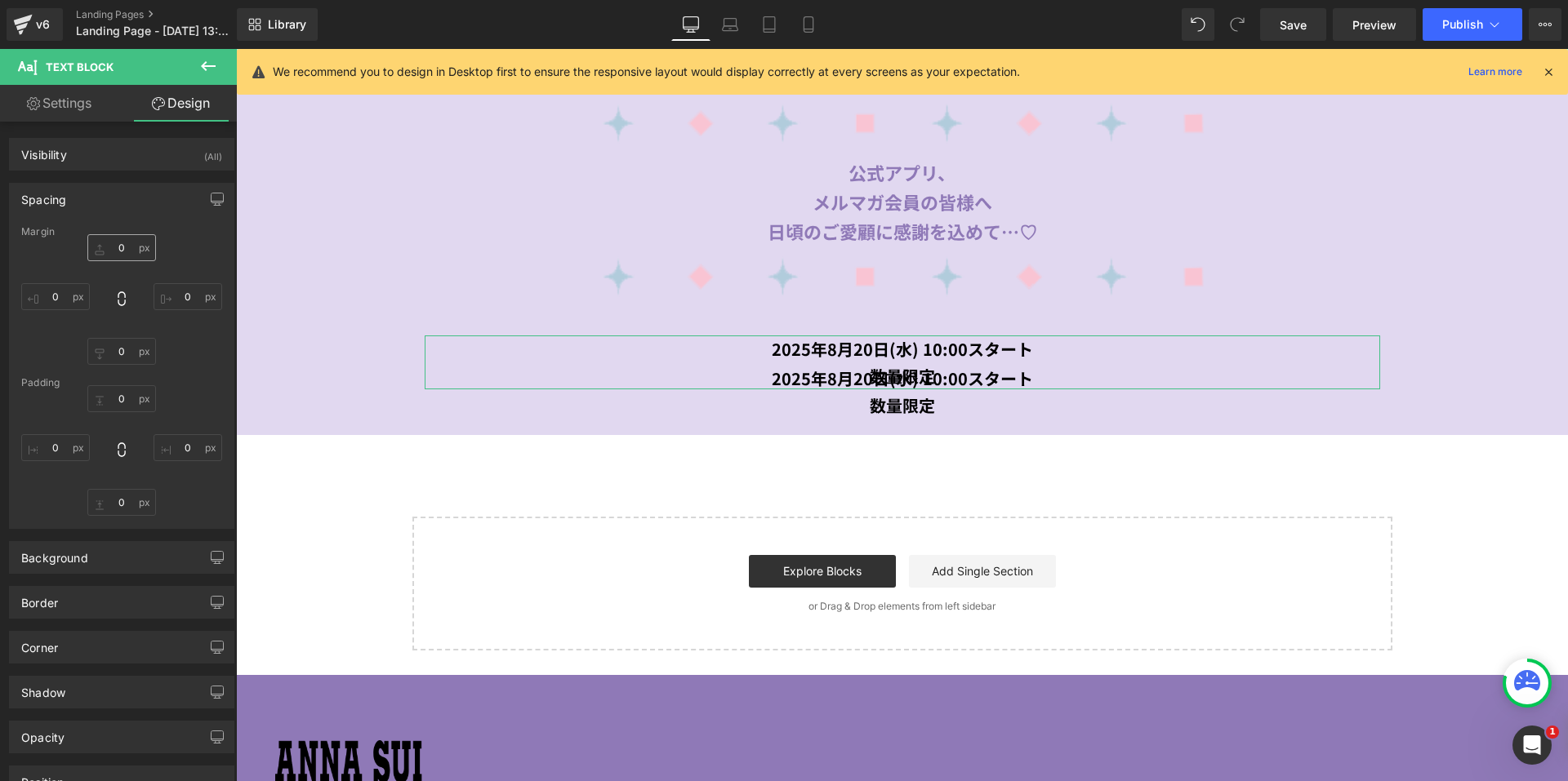
type input "0"
click at [107, 252] on input "-30" at bounding box center [121, 248] width 68 height 27
type input "0"
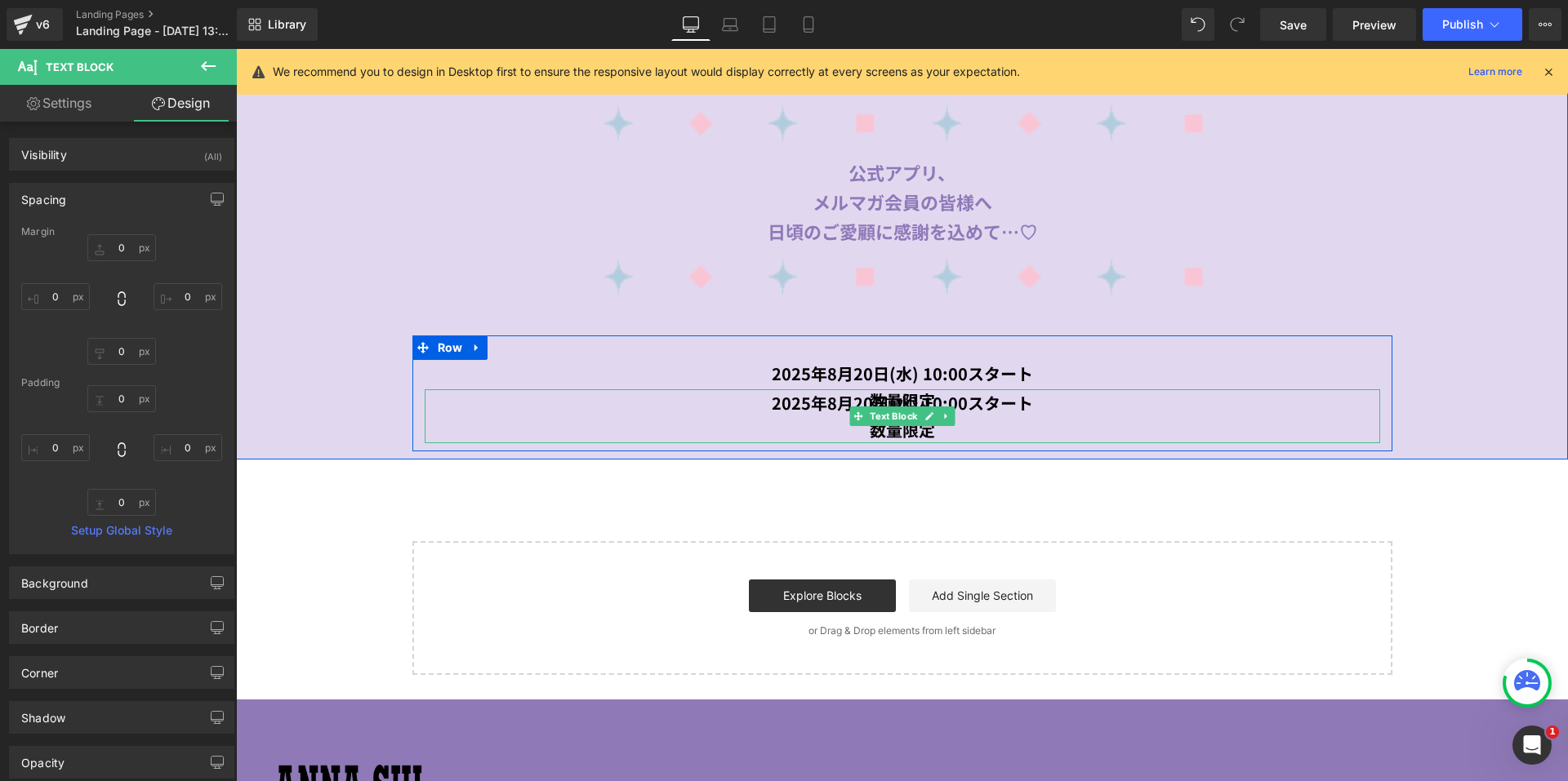
click at [885, 422] on strong "数量限定" at bounding box center [901, 429] width 65 height 23
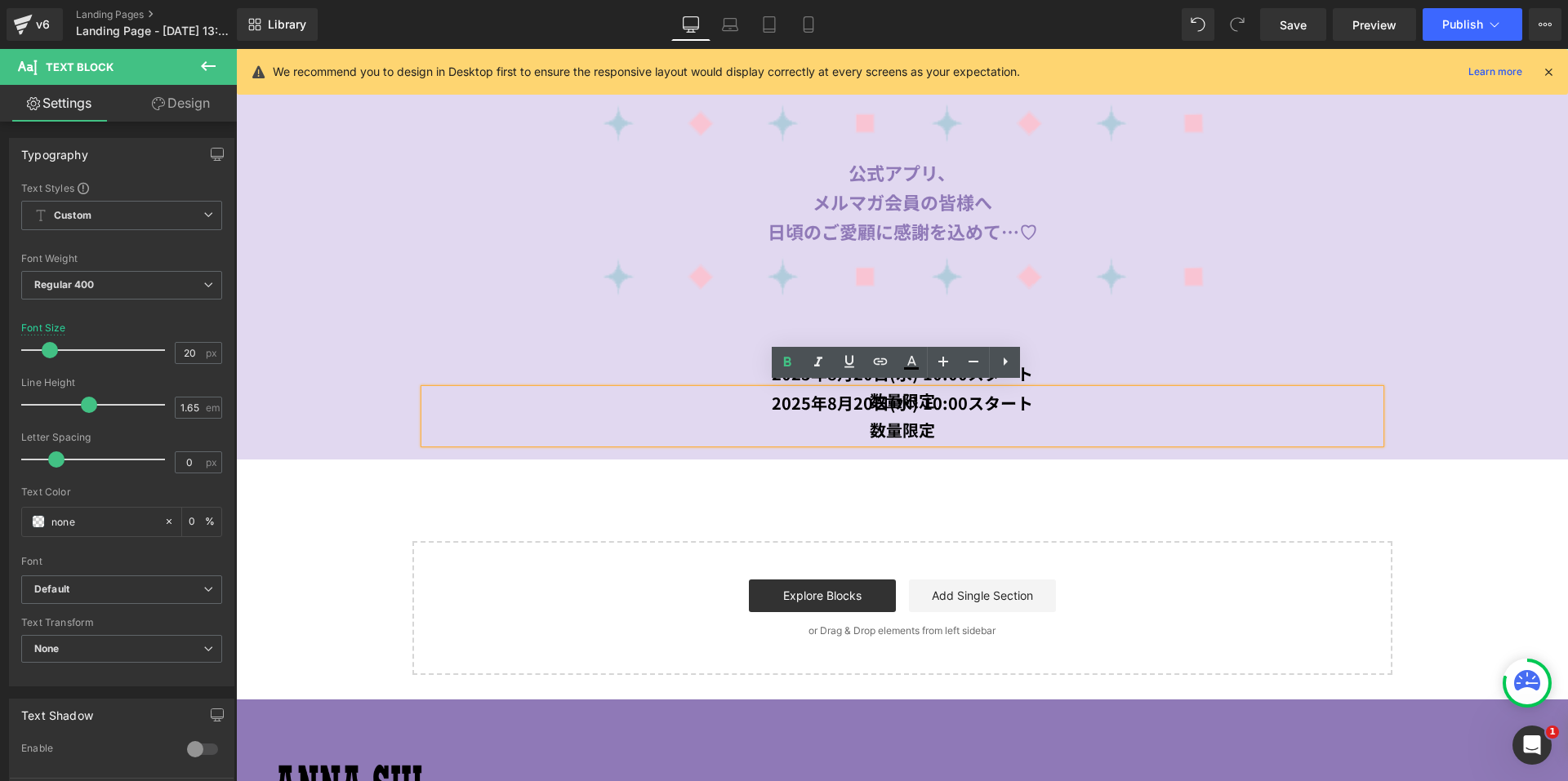
click at [184, 106] on link "Design" at bounding box center [181, 103] width 119 height 36
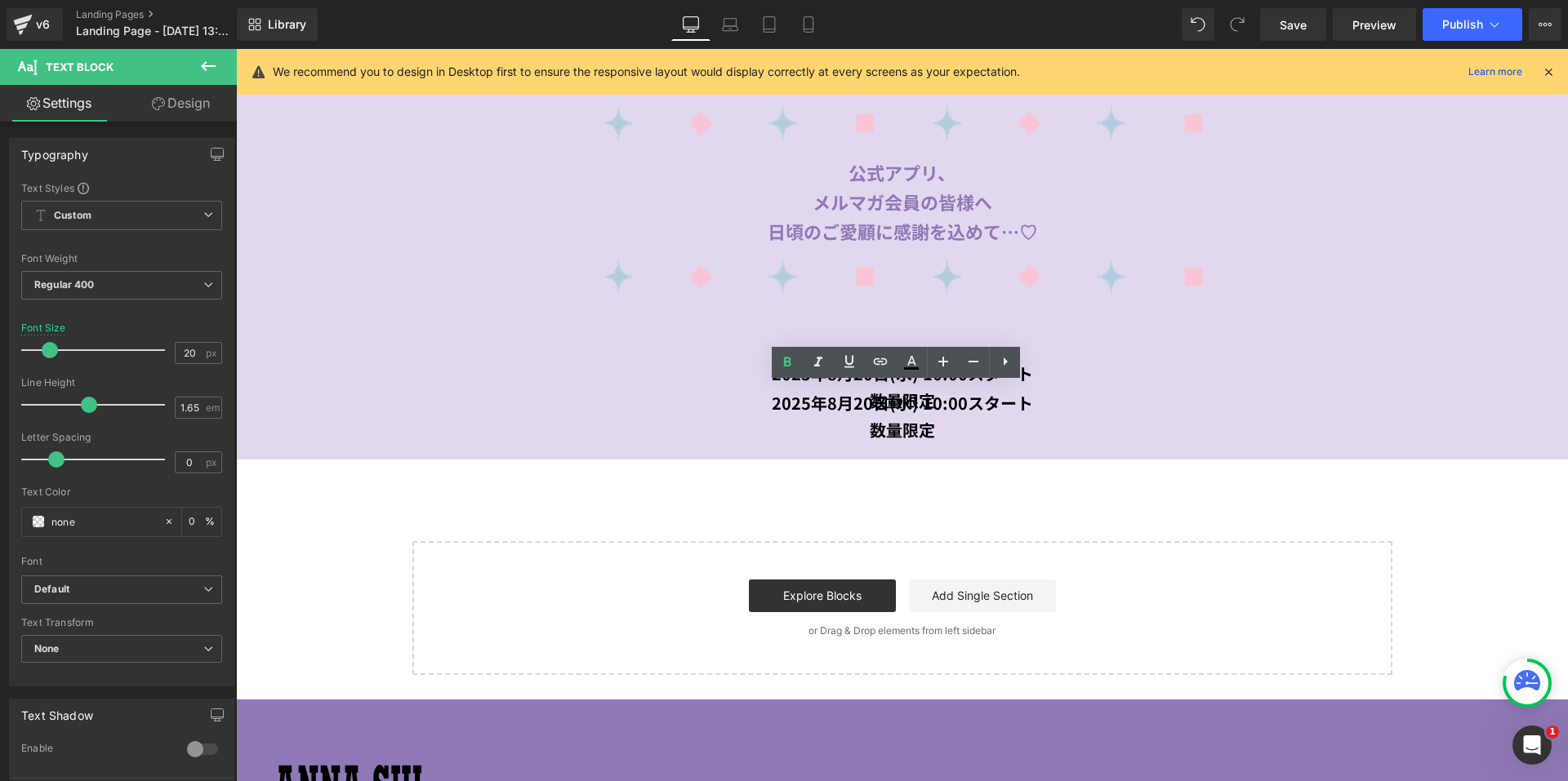
click at [0, 0] on div "Spacing" at bounding box center [0, 0] width 0 height 0
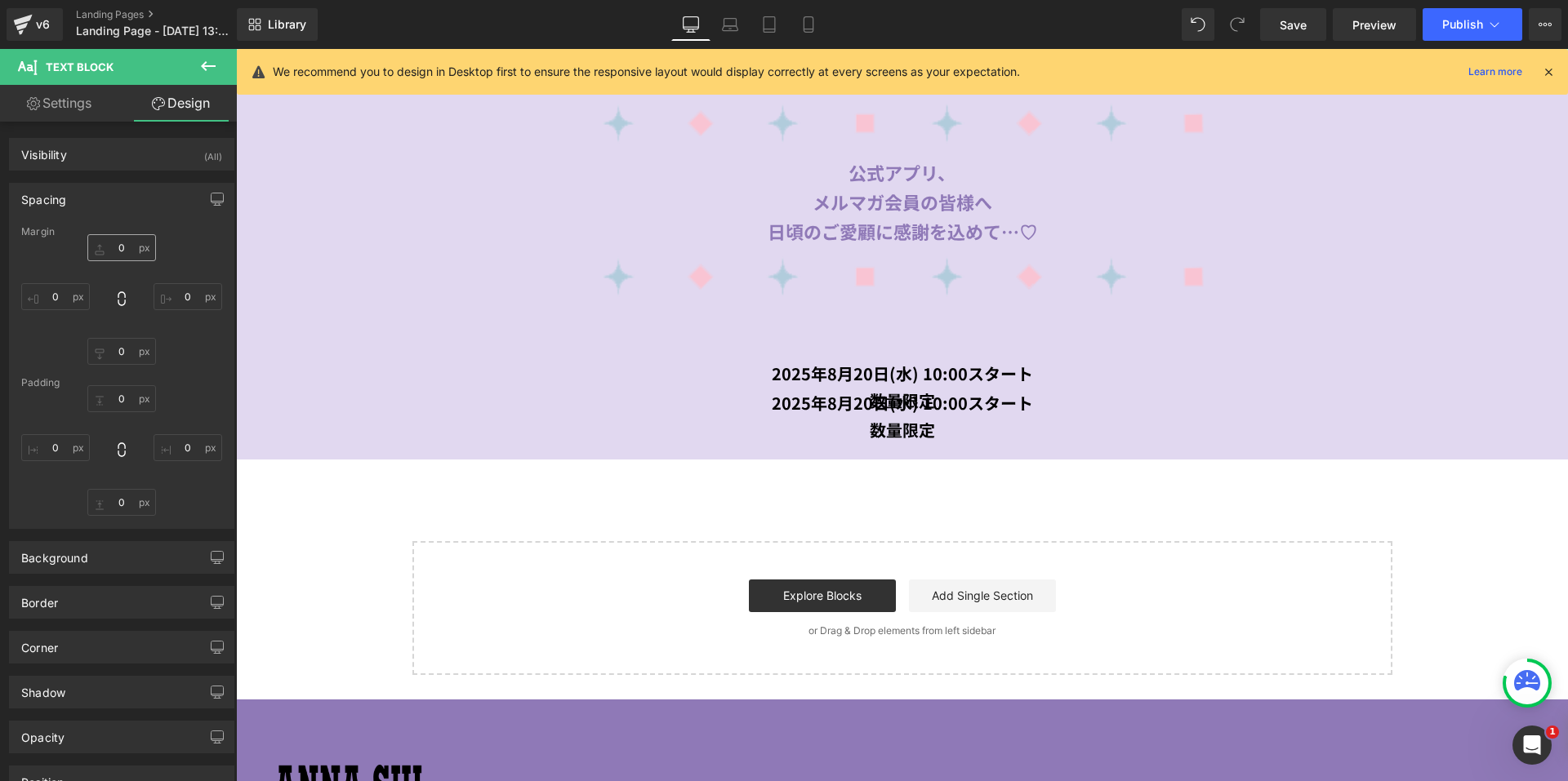
type input "-30"
type input "0"
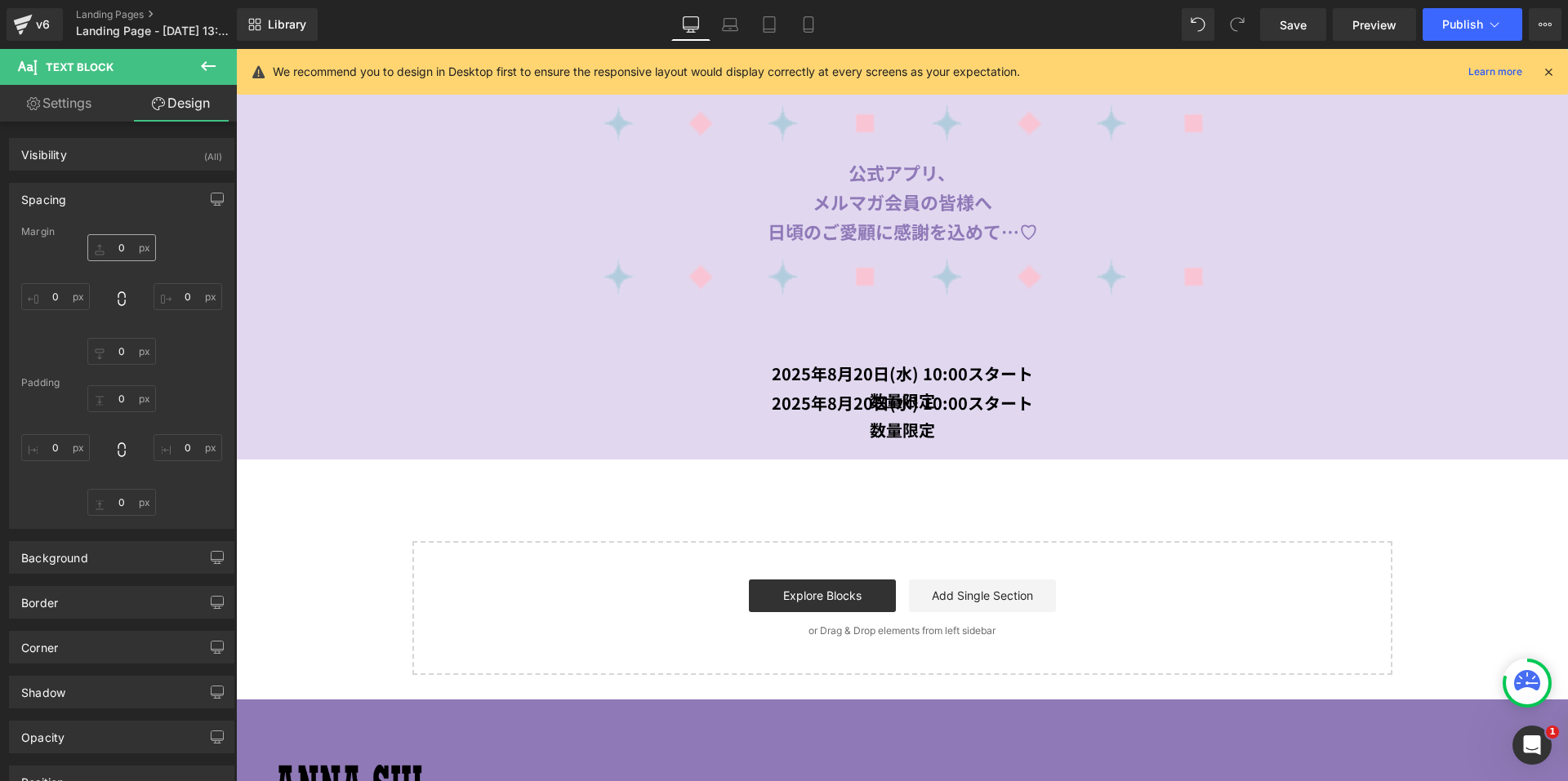
type input "0"
click at [100, 248] on input "-30" at bounding box center [121, 248] width 68 height 27
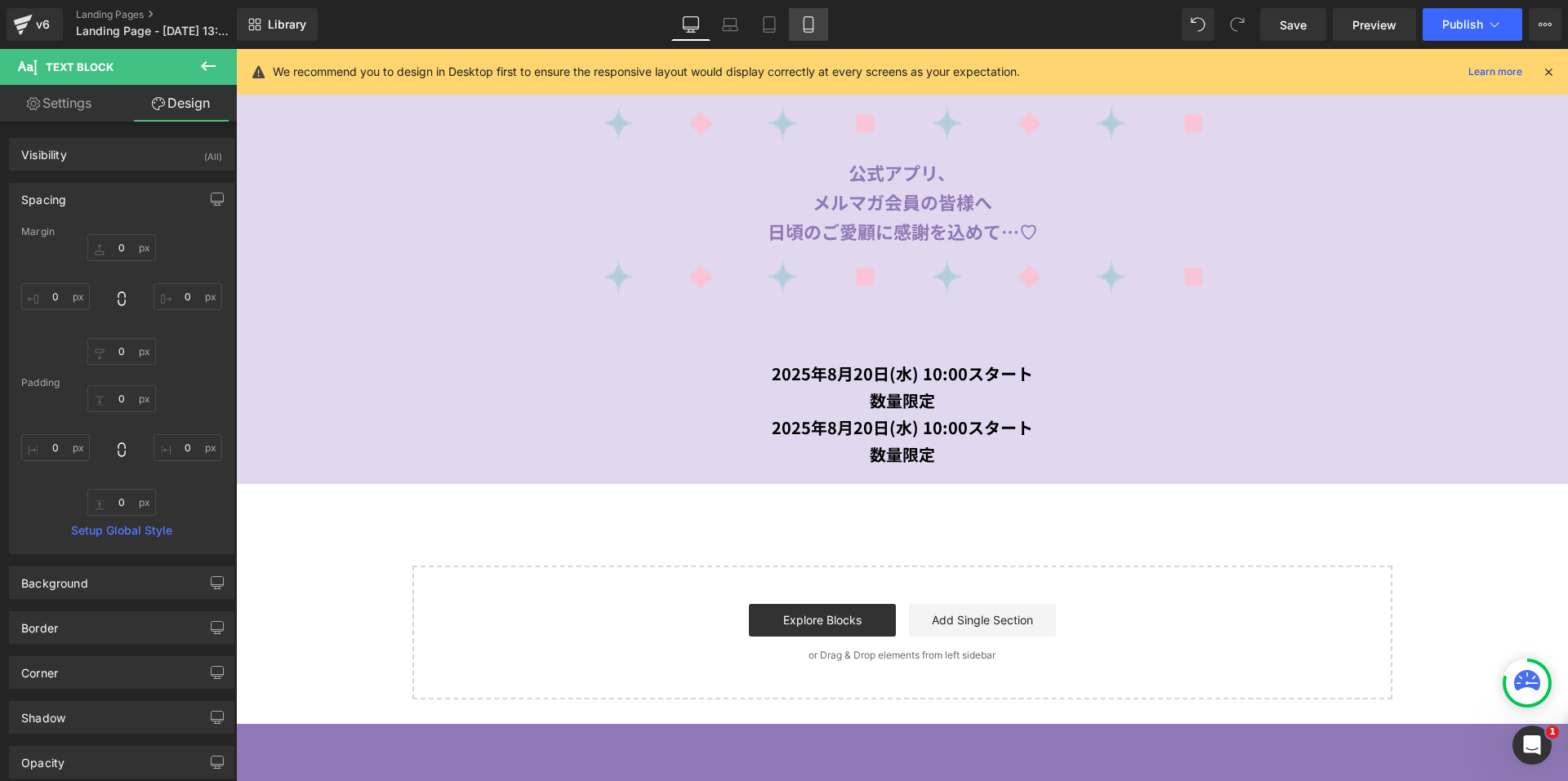
click at [812, 22] on icon at bounding box center [808, 25] width 9 height 16
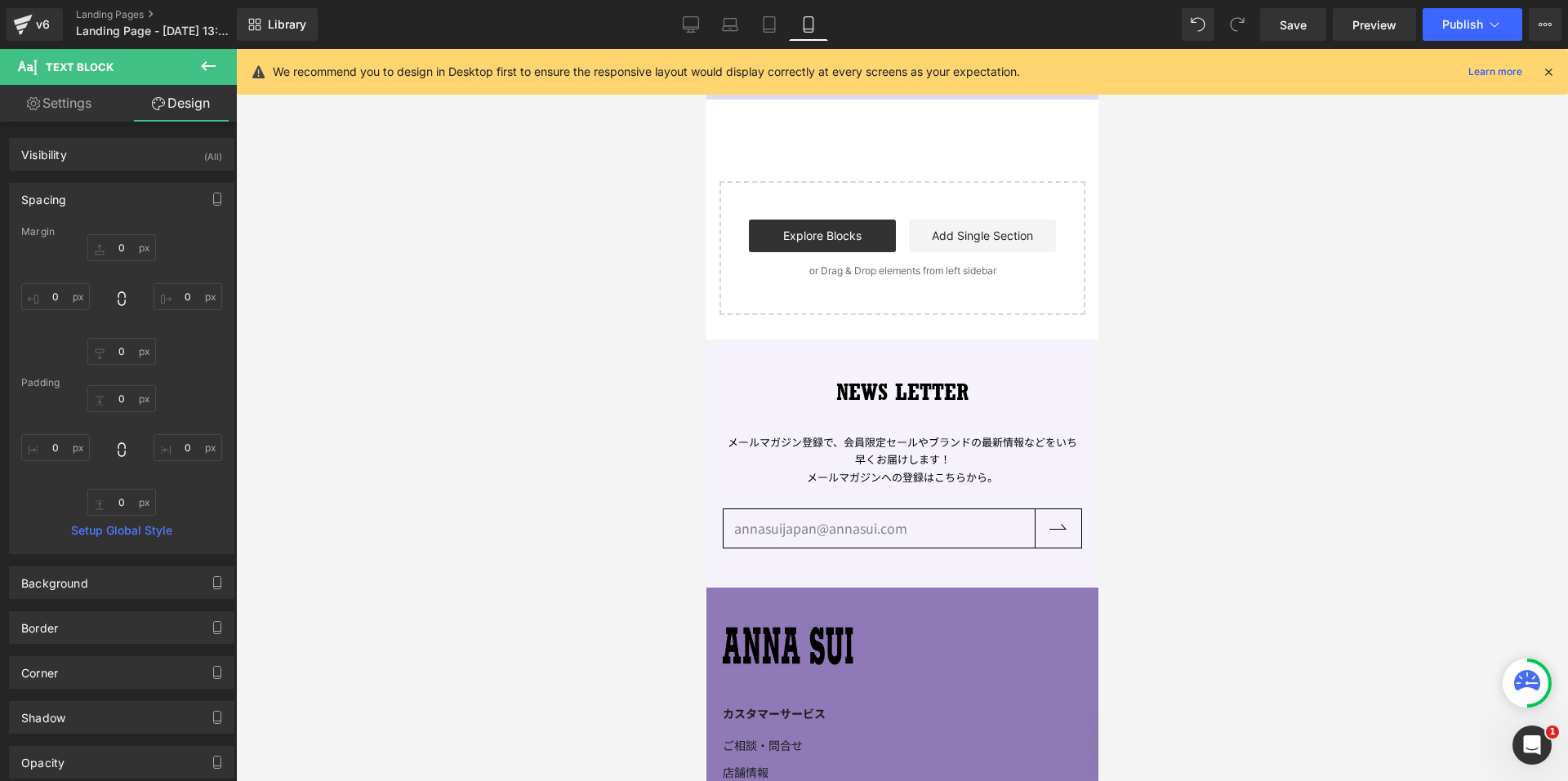
scroll to position [309, 0]
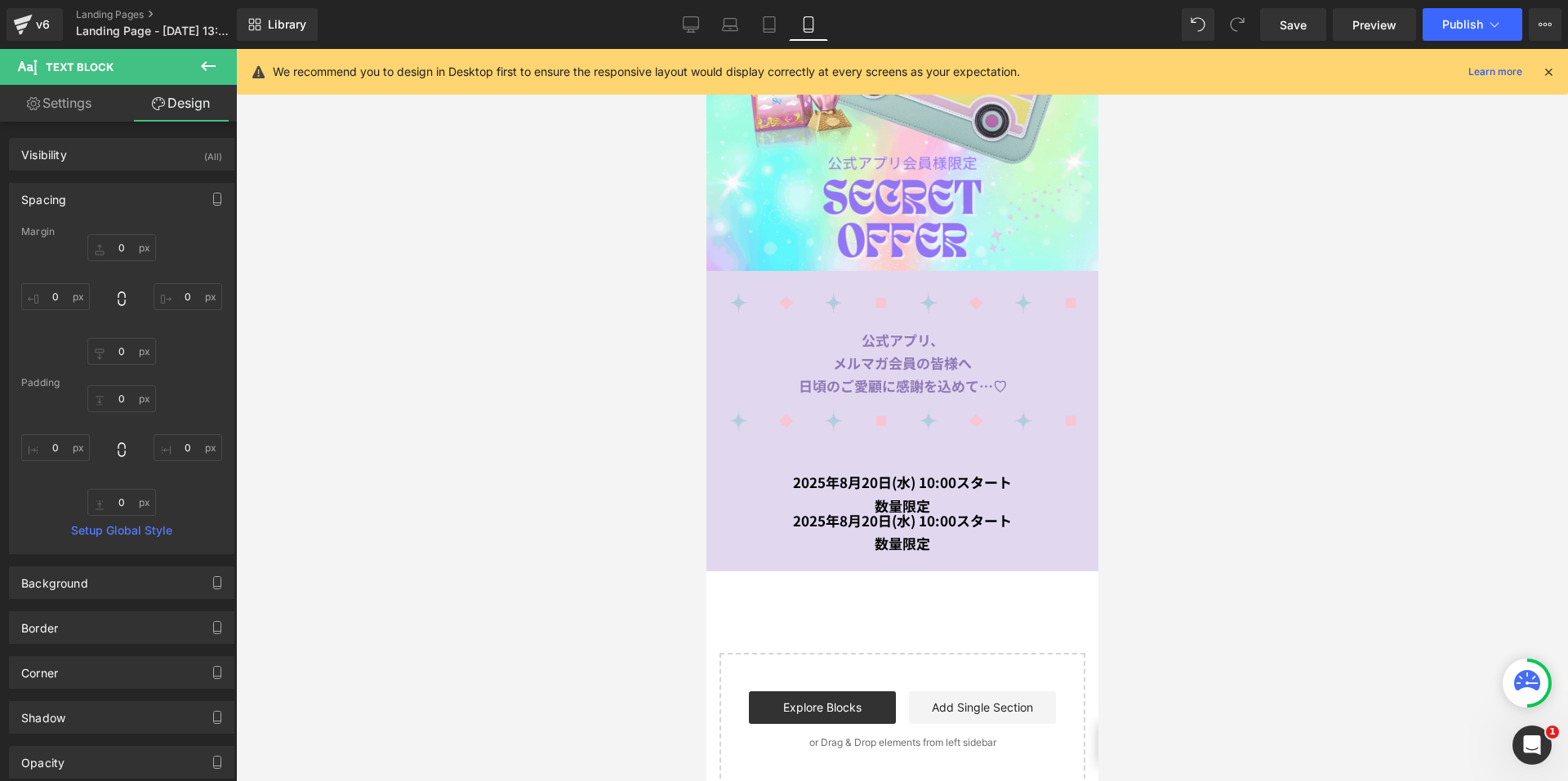
type input "-10"
type input "0"
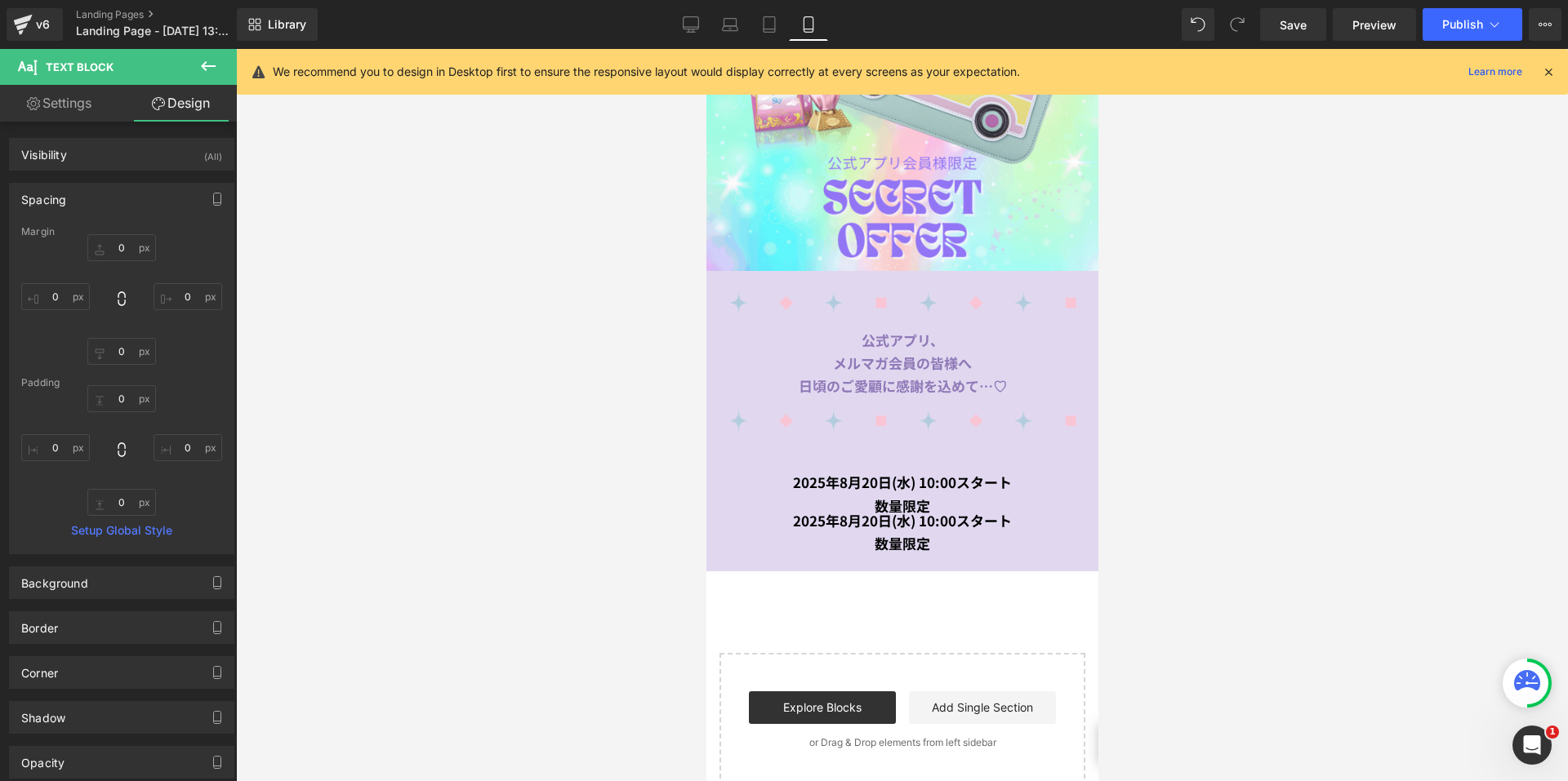
type input "0"
click at [693, 25] on icon at bounding box center [690, 24] width 16 height 16
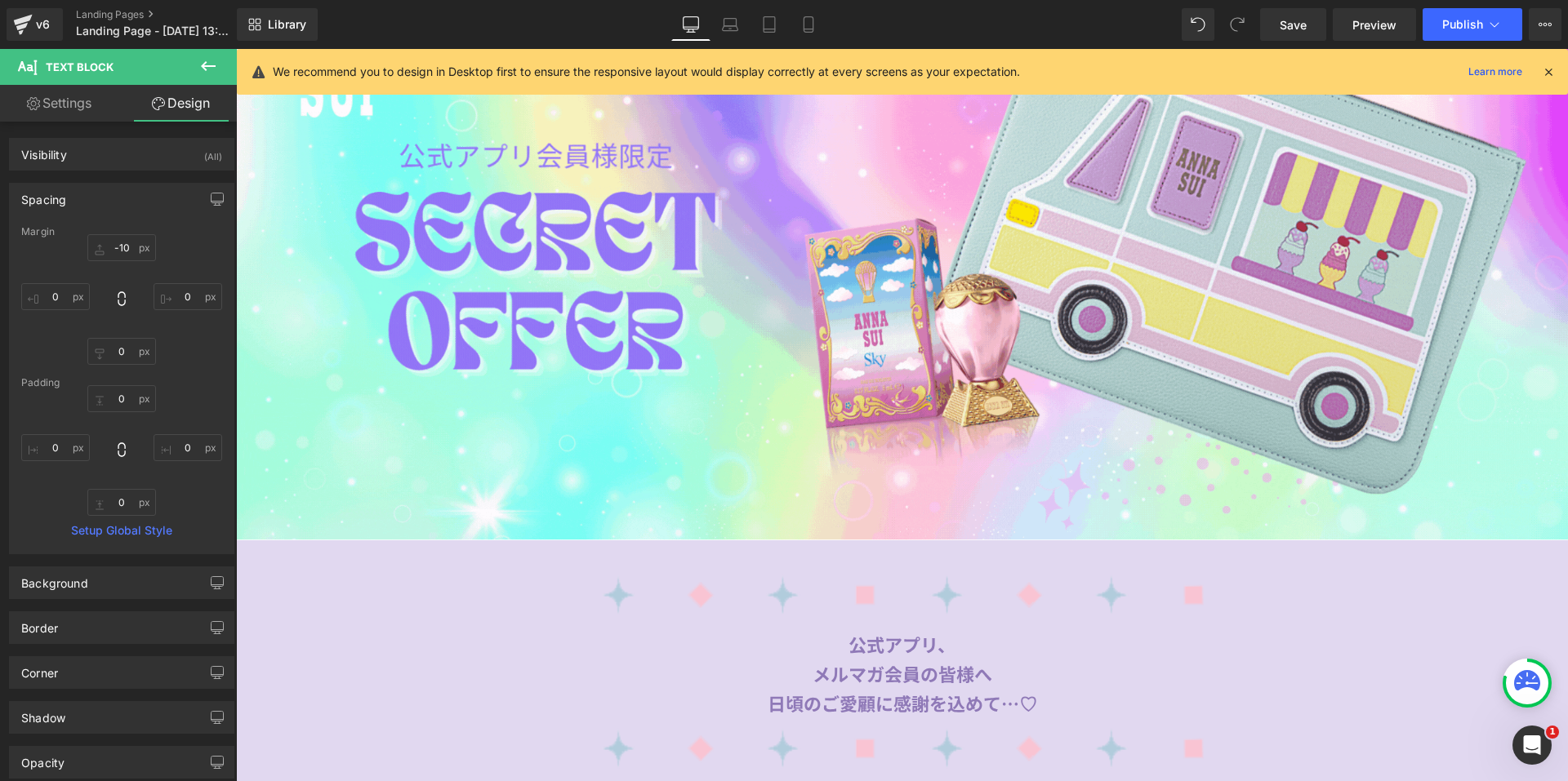
type input "0"
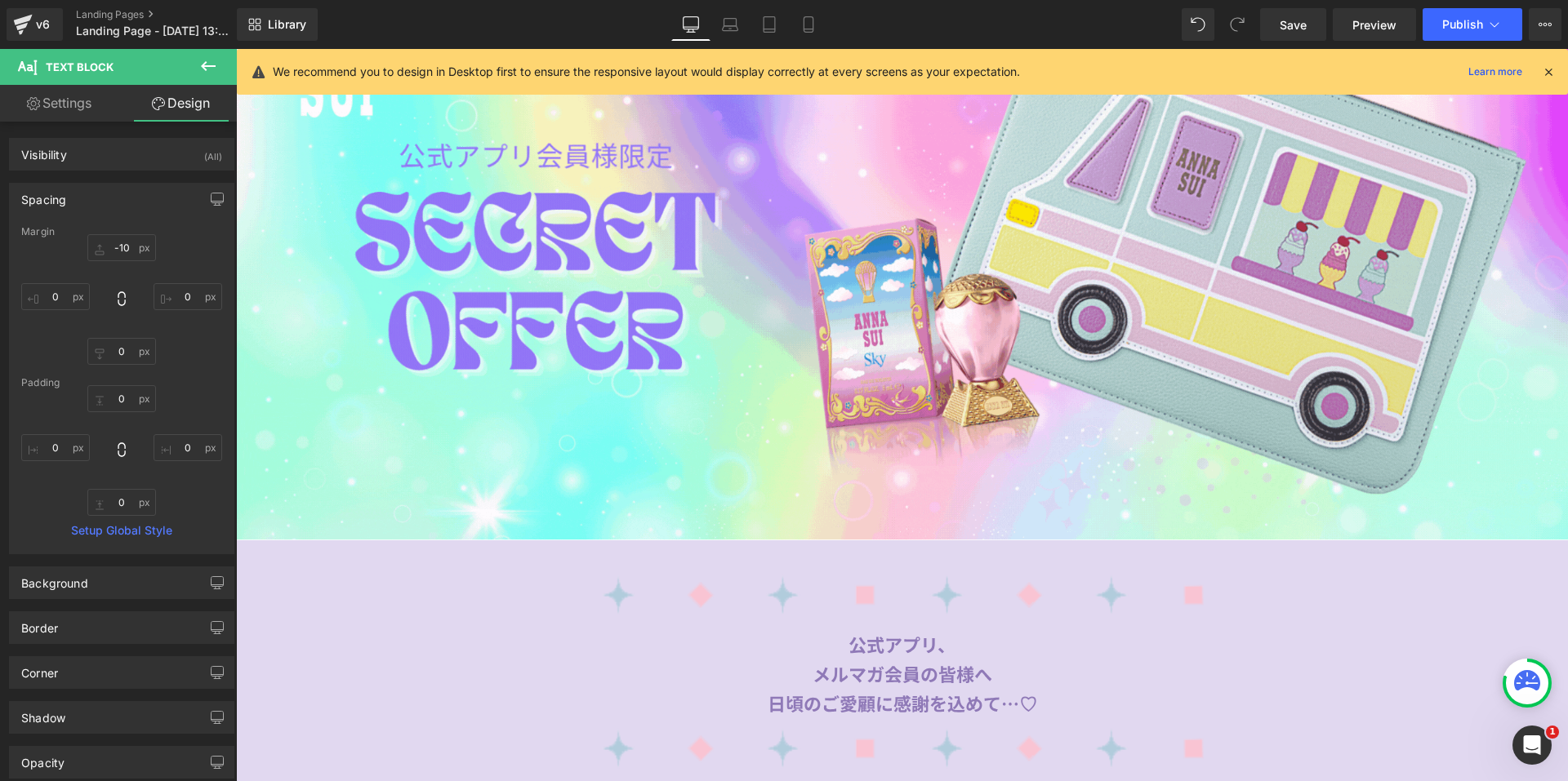
type input "0"
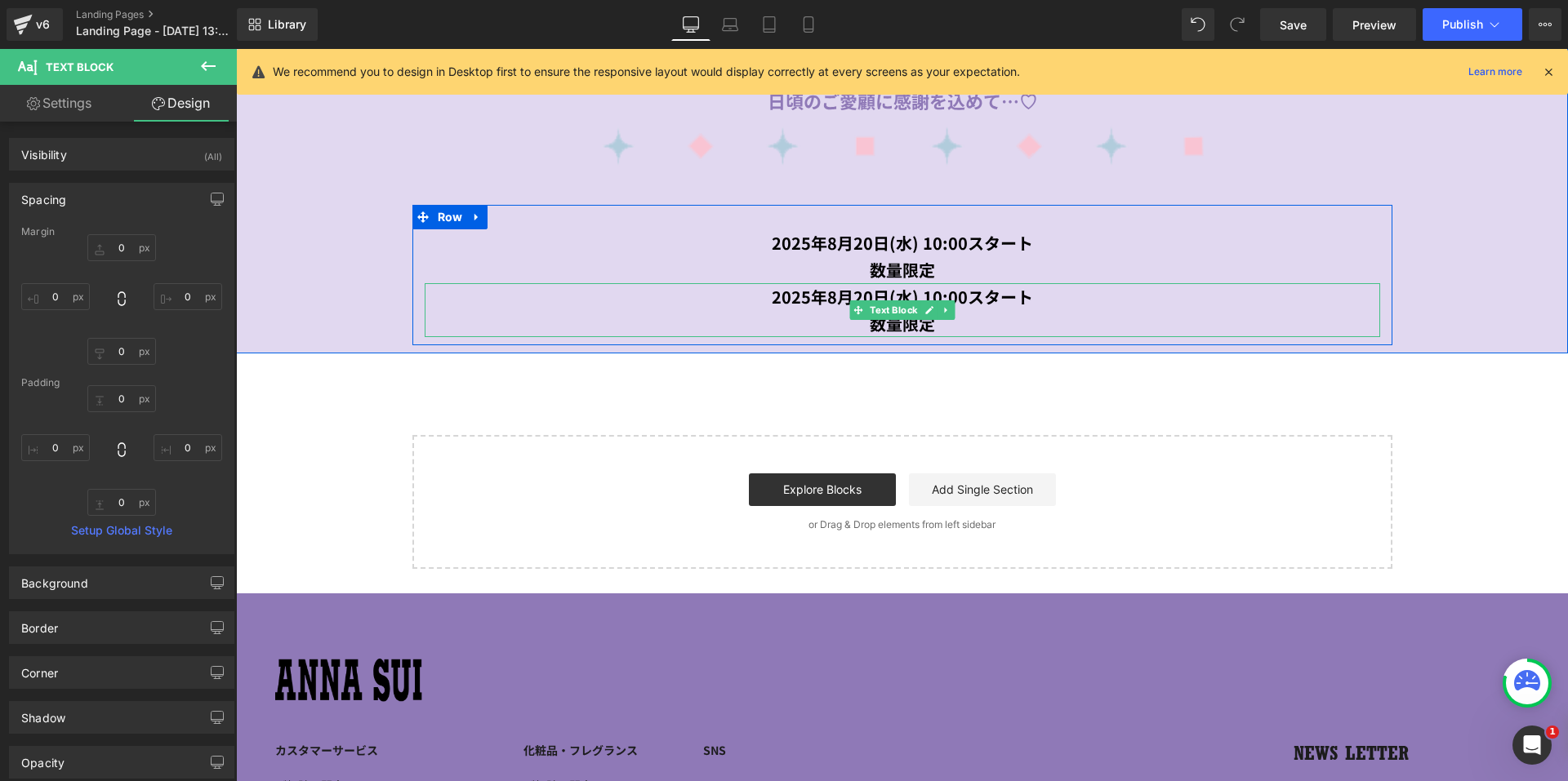
click at [943, 321] on div "数量限定" at bounding box center [901, 323] width 955 height 27
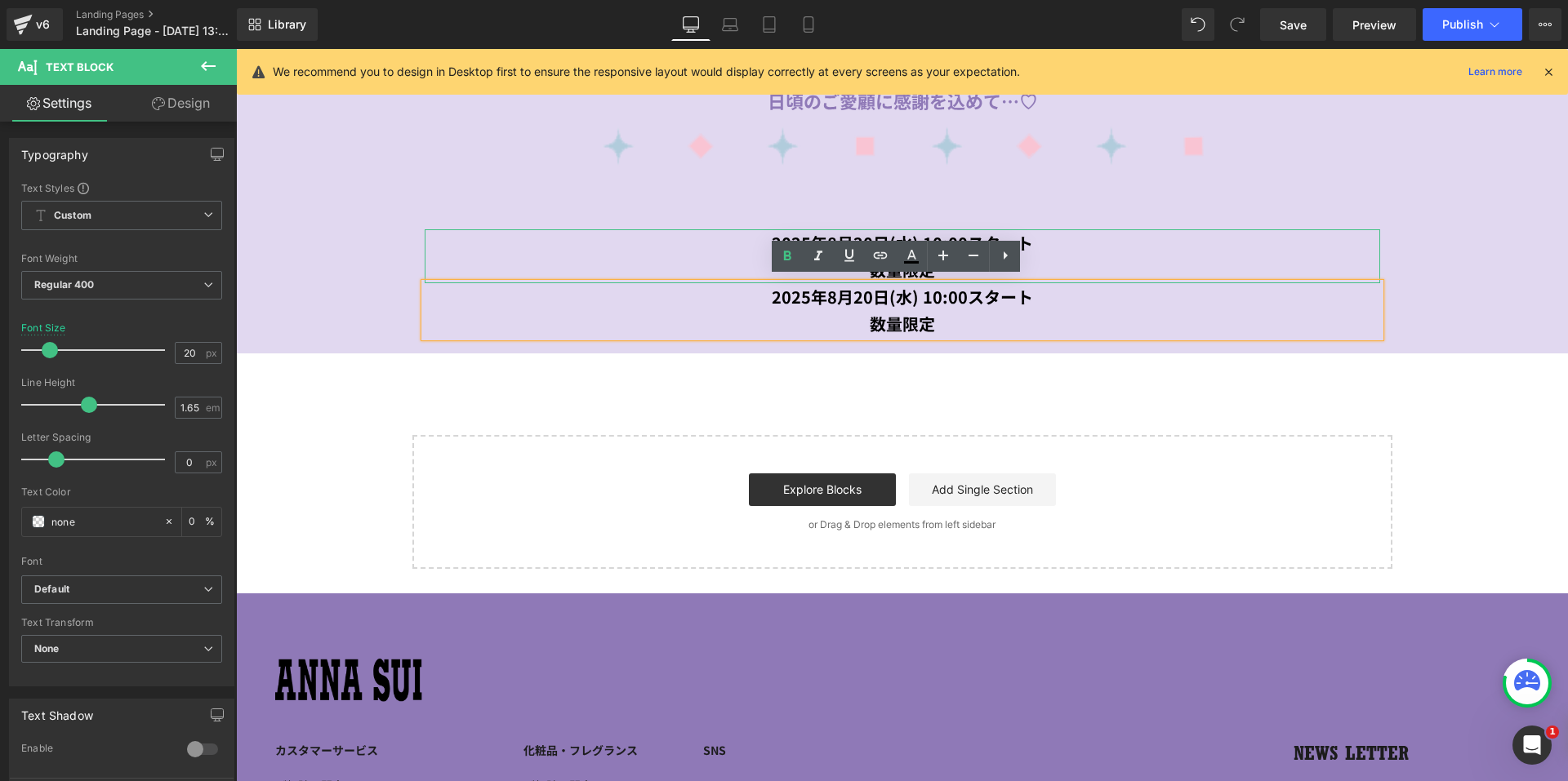
drag, startPoint x: 943, startPoint y: 321, endPoint x: 748, endPoint y: 267, distance: 202.3
click at [748, 267] on div "2025年8月20日(水) 10:00スタート 数量限定 Text Block 2025年8月20日(水) 10:00スタート 数量限定 Text Block" at bounding box center [902, 283] width 980 height 107
click at [752, 269] on div "数量限定" at bounding box center [901, 269] width 955 height 27
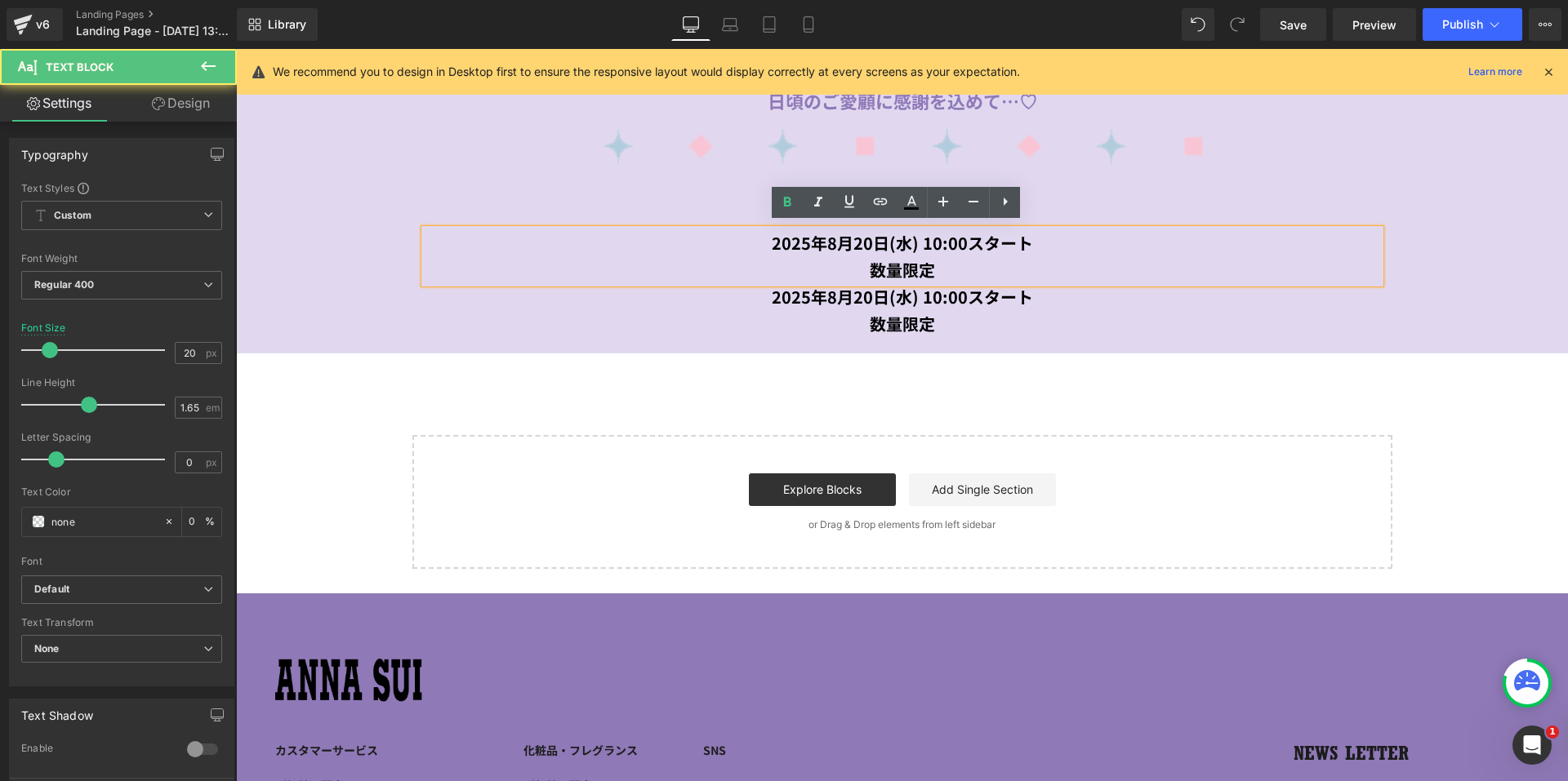
click at [930, 319] on strong "数量限定" at bounding box center [901, 323] width 65 height 23
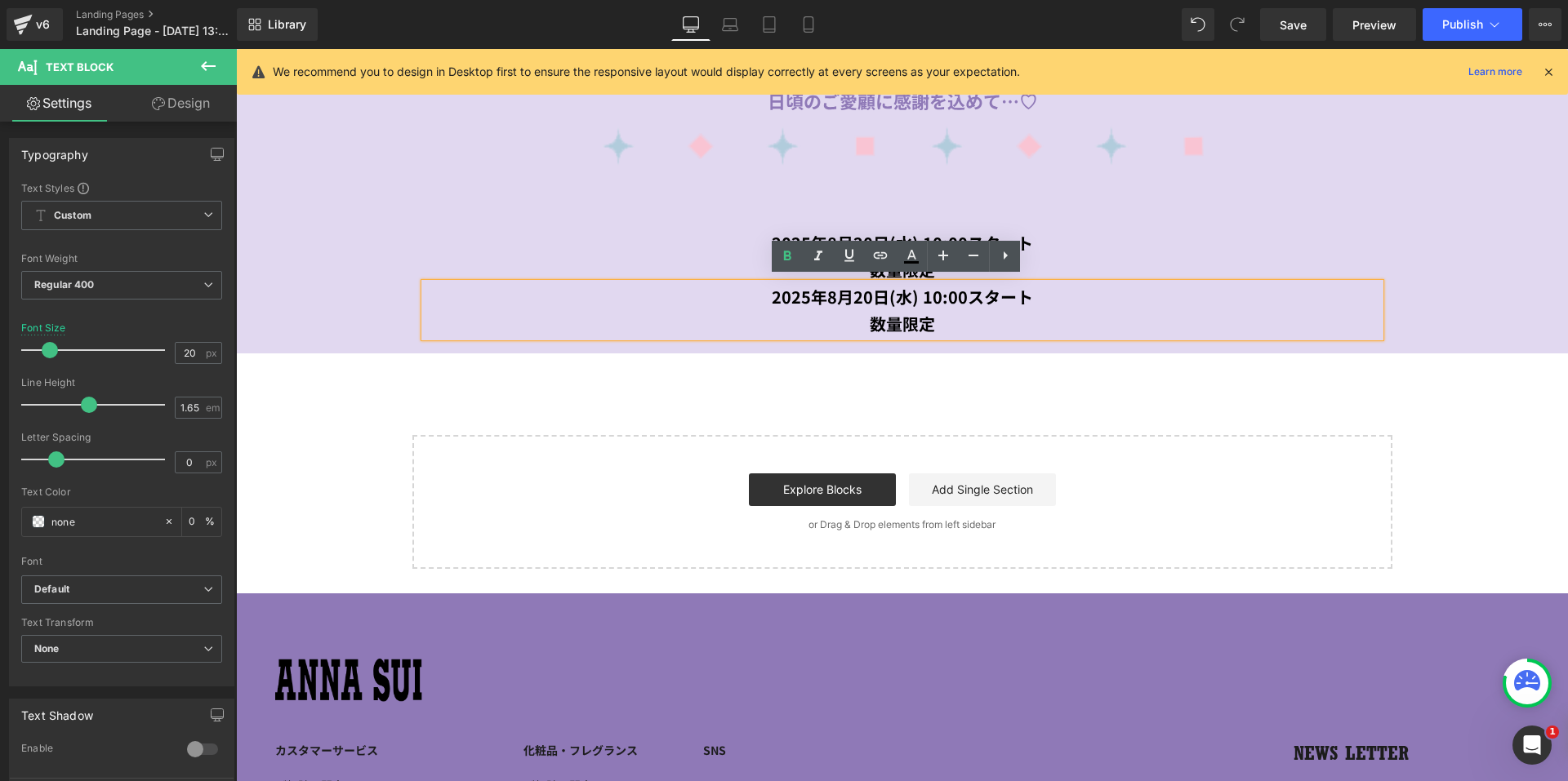
drag, startPoint x: 930, startPoint y: 319, endPoint x: 764, endPoint y: 302, distance: 166.9
click at [764, 302] on div "2025年8月20日(水) 10:00スタート 数量限定" at bounding box center [901, 310] width 955 height 54
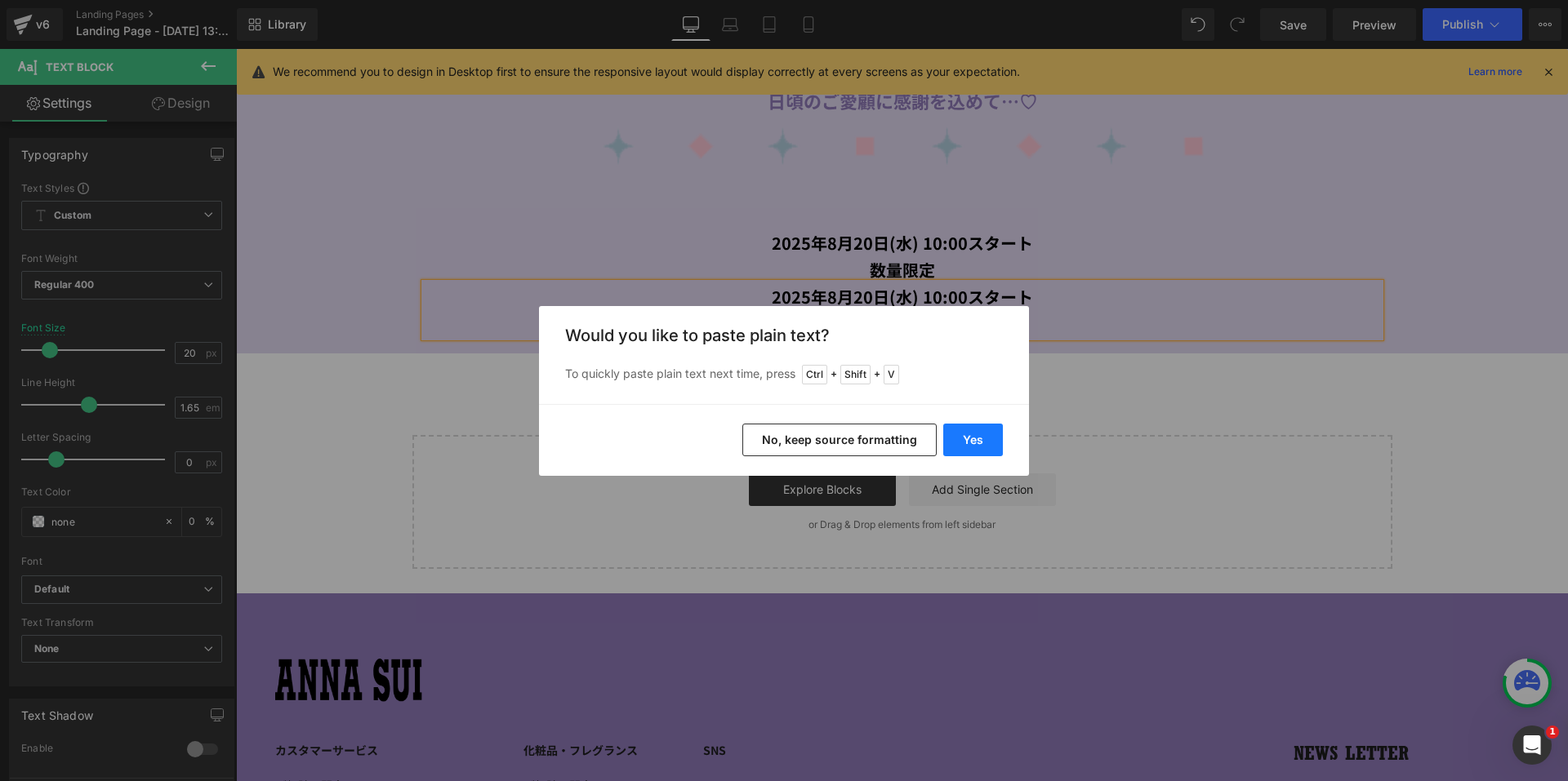
click at [981, 442] on button "Yes" at bounding box center [972, 440] width 60 height 33
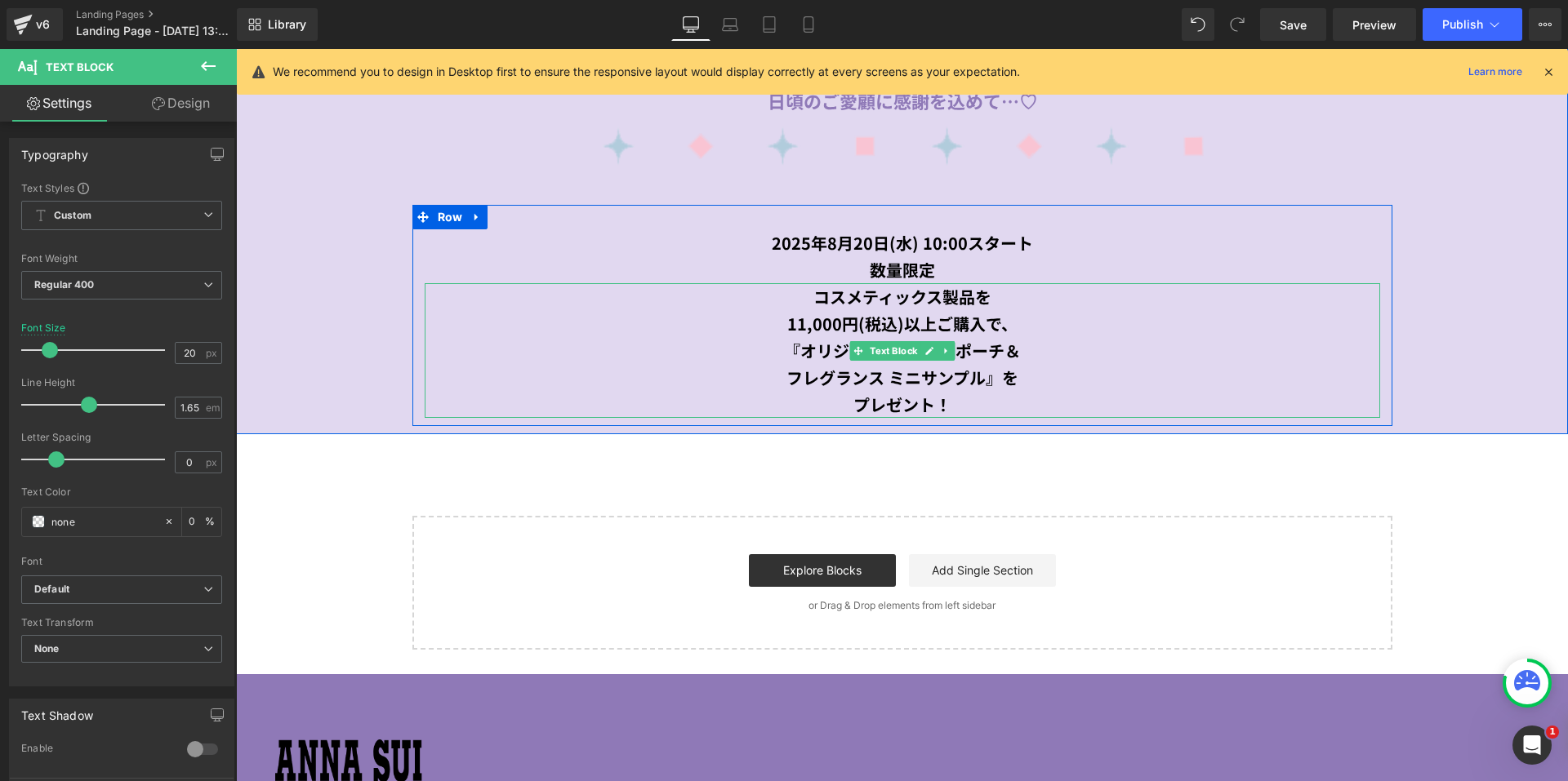
click at [983, 391] on div "プレゼント！" at bounding box center [901, 404] width 955 height 27
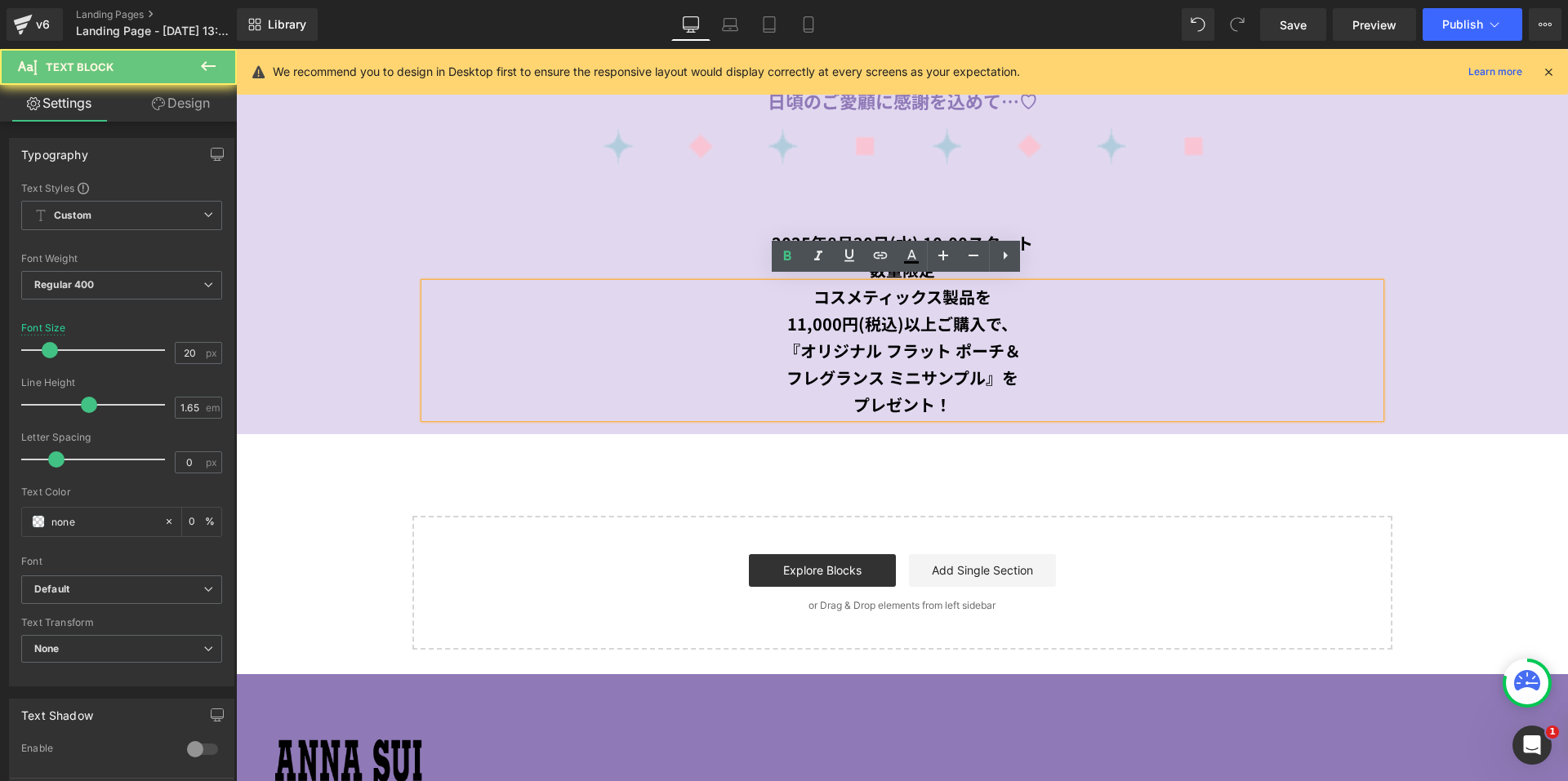
drag, startPoint x: 971, startPoint y: 397, endPoint x: 792, endPoint y: 289, distance: 209.1
click at [792, 289] on div "コスメティックス製品を 11,000円(税込)以上ご購入で、 『オリジナル フラット ポーチ＆ フレグランス ミニサンプル』を プレゼント！" at bounding box center [901, 351] width 955 height 135
click at [788, 259] on icon at bounding box center [787, 255] width 7 height 10
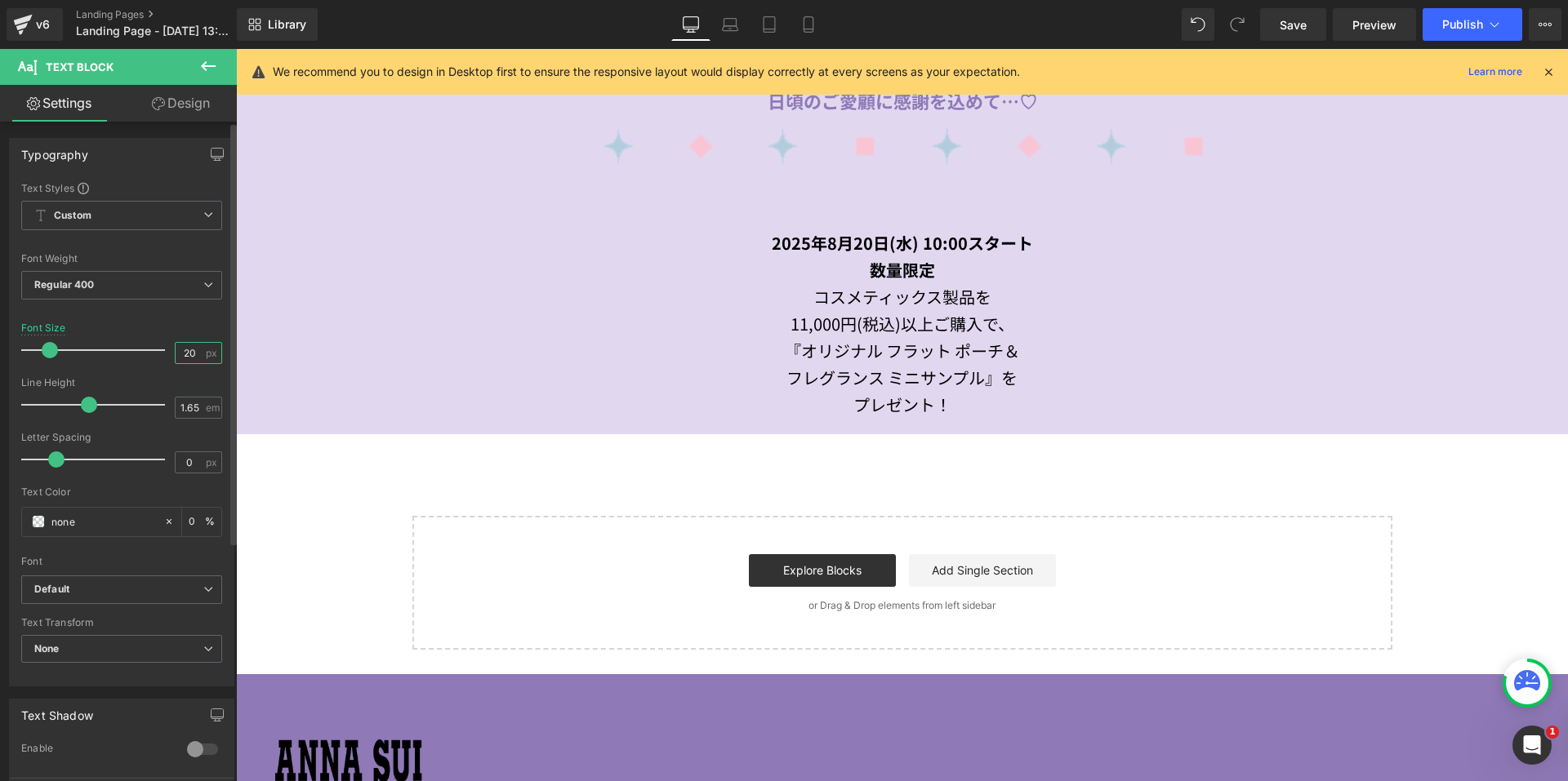
drag, startPoint x: 190, startPoint y: 343, endPoint x: 151, endPoint y: 343, distance: 39.0
click at [151, 343] on div "Font Size 20 px" at bounding box center [122, 349] width 201 height 55
type input "17"
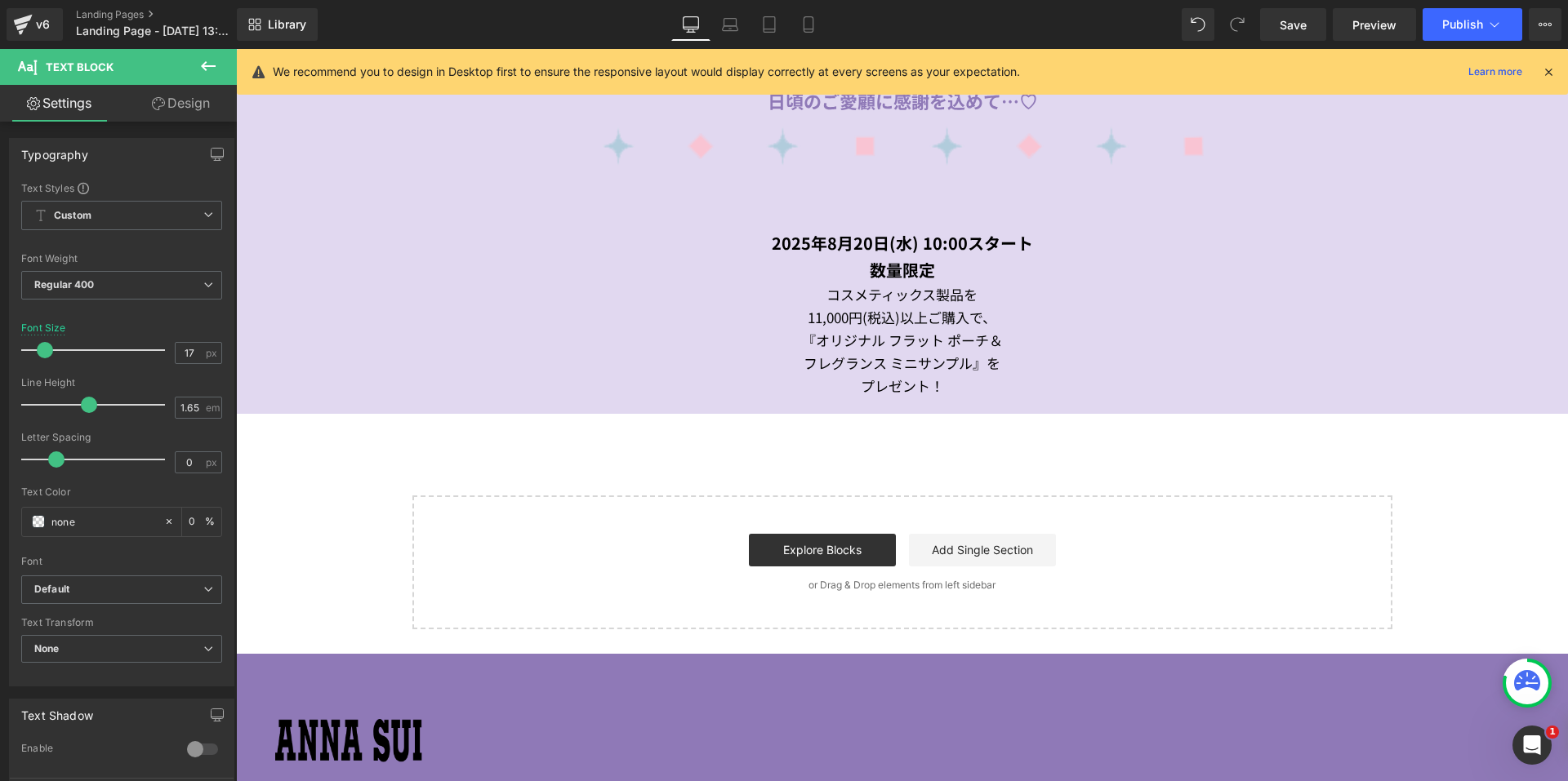
click at [198, 121] on link "Design" at bounding box center [181, 103] width 119 height 36
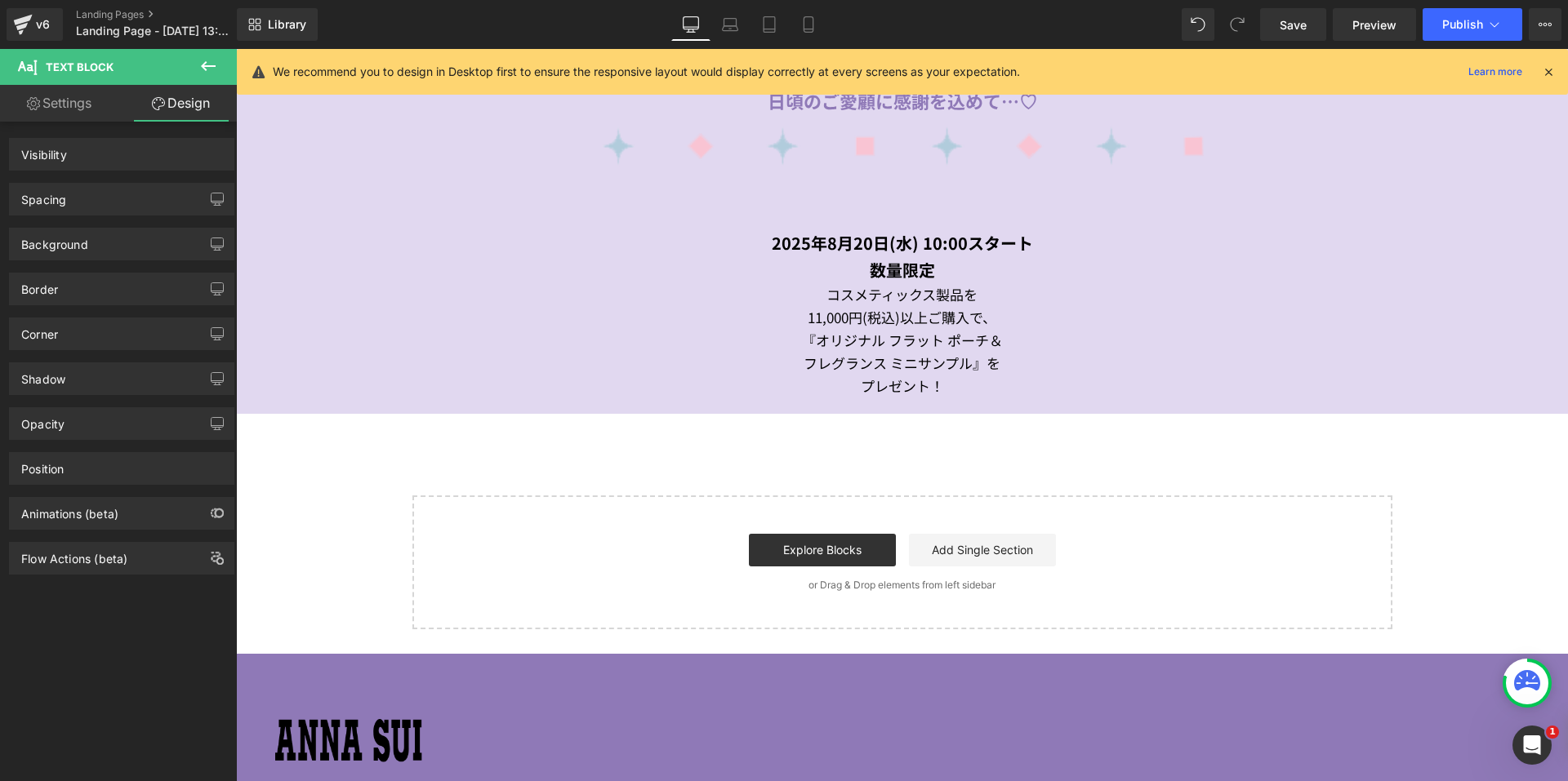
click at [132, 215] on div "Spacing Margin Padding" at bounding box center [121, 199] width 225 height 33
click at [126, 198] on div "Spacing" at bounding box center [121, 199] width 223 height 31
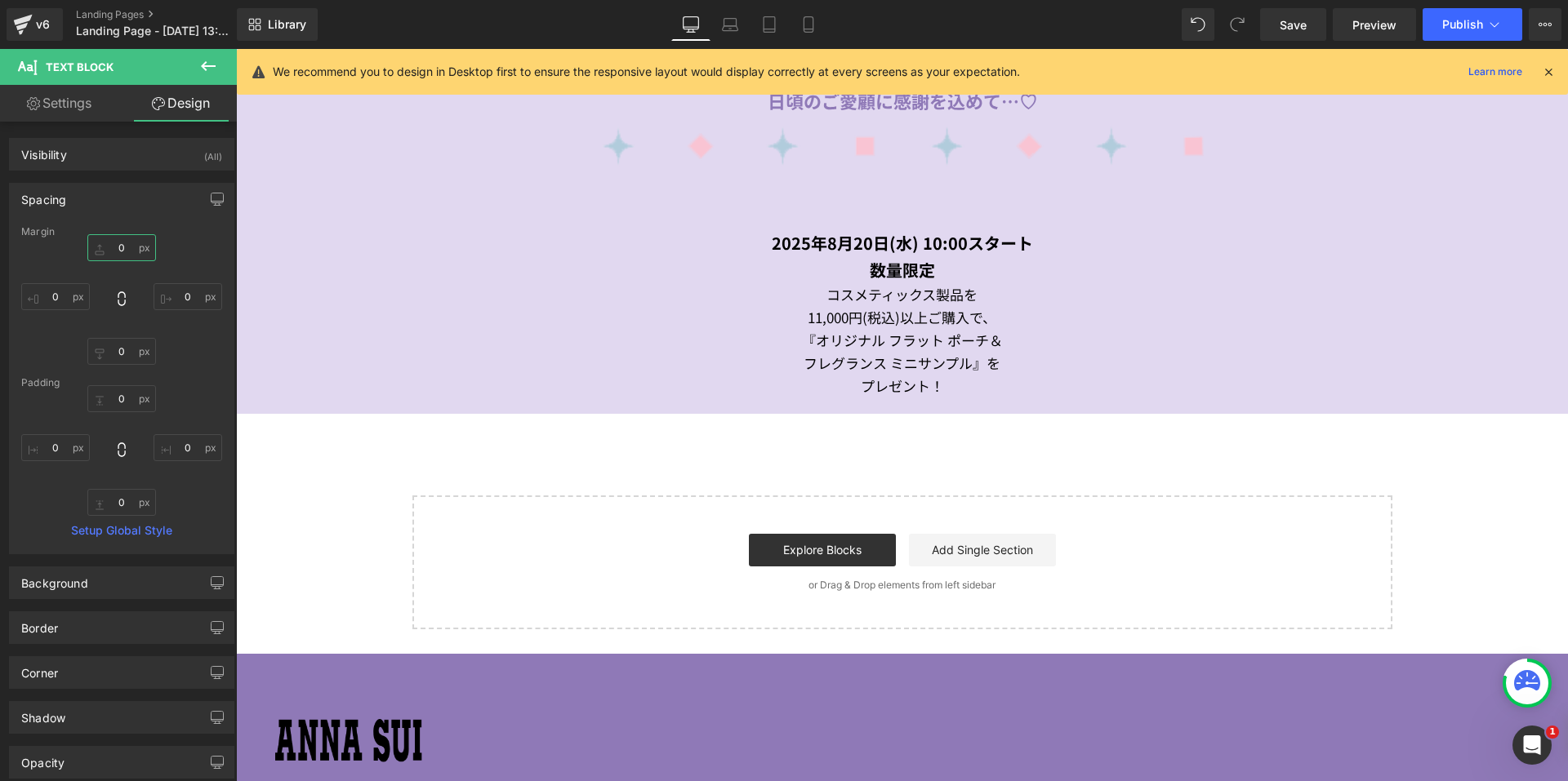
click at [109, 252] on input "text" at bounding box center [121, 248] width 68 height 27
type input "30"
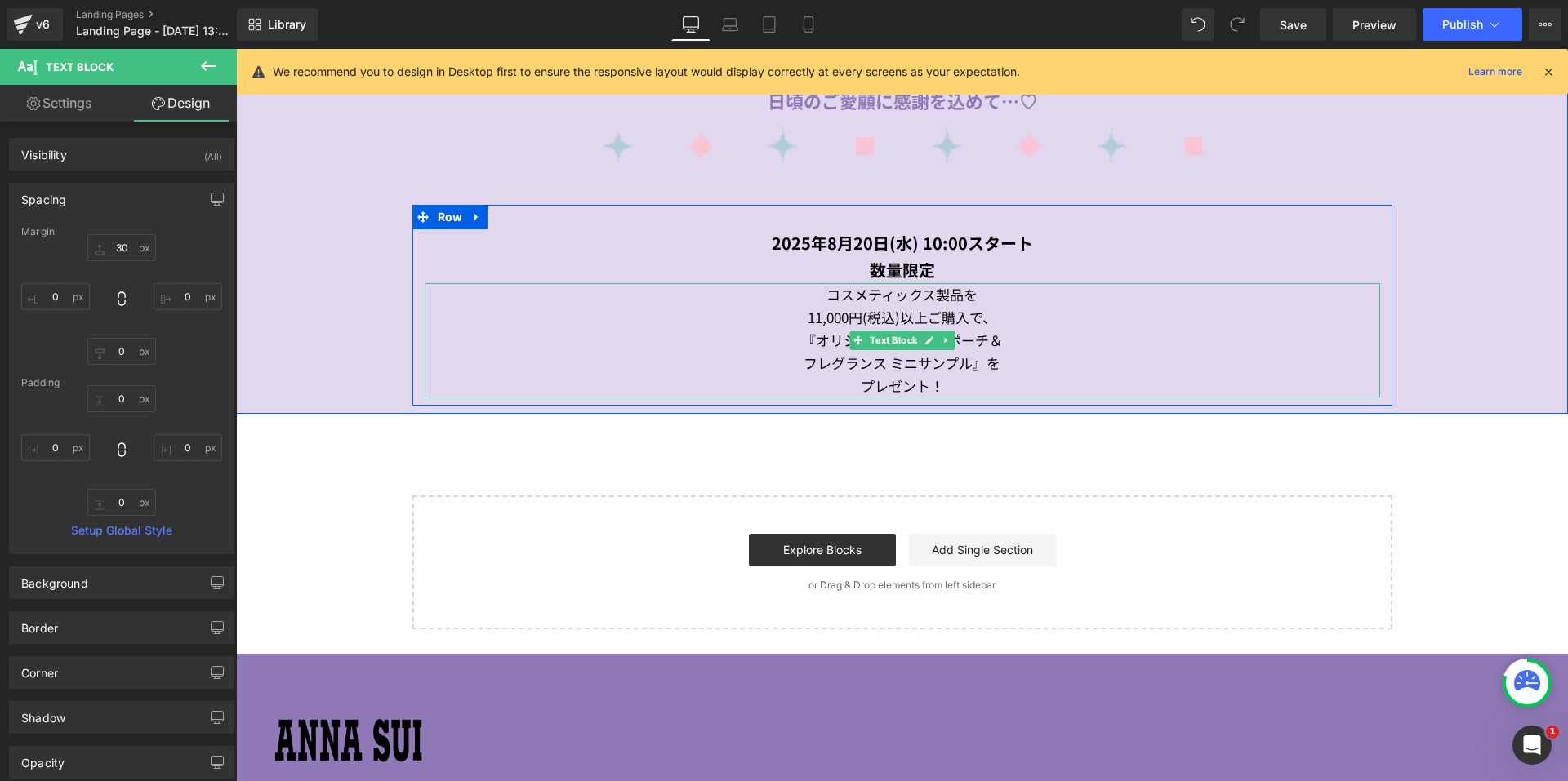
click at [827, 384] on div "プレゼント！" at bounding box center [901, 386] width 955 height 23
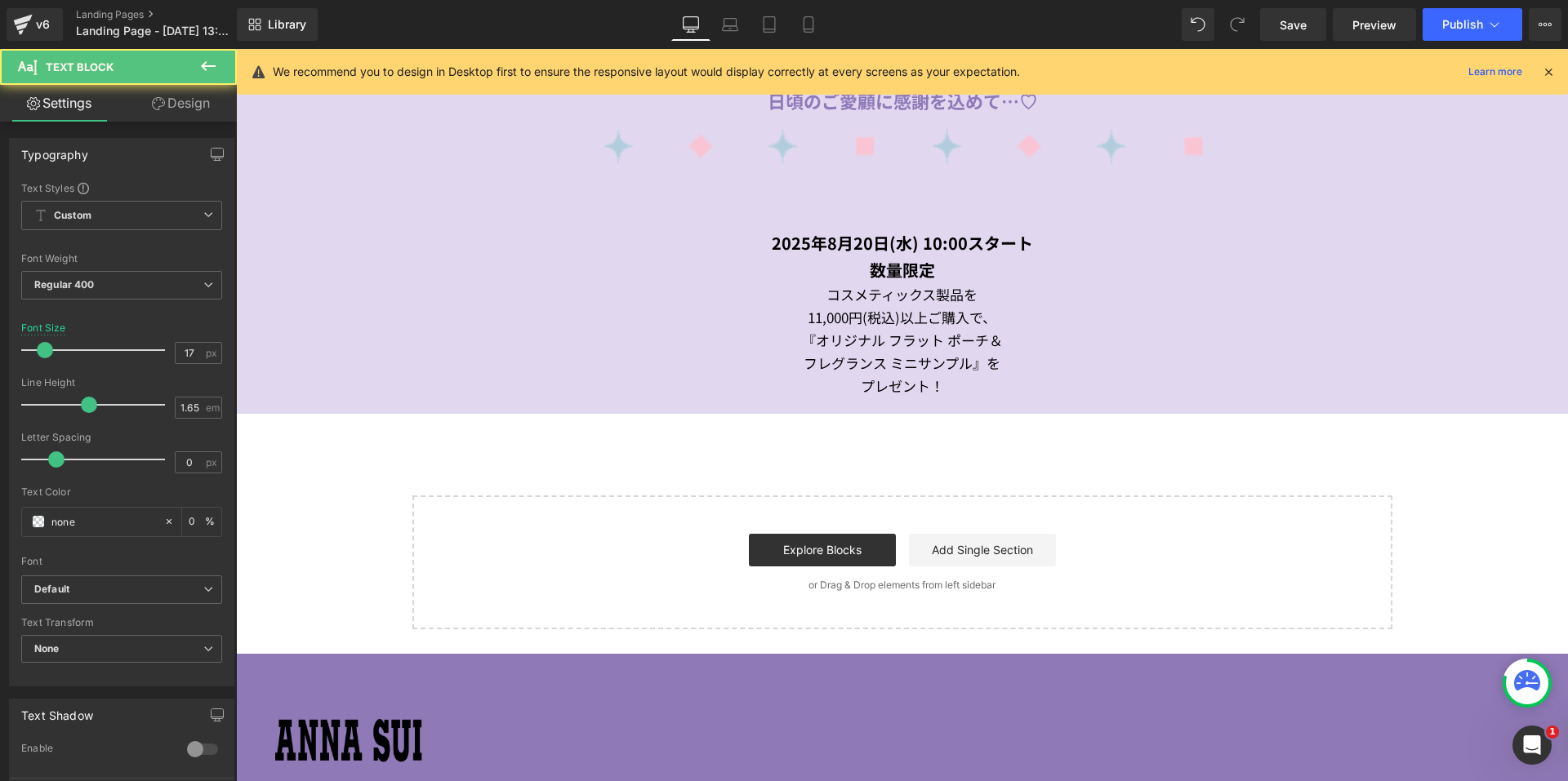
click at [203, 120] on link "Design" at bounding box center [181, 103] width 119 height 36
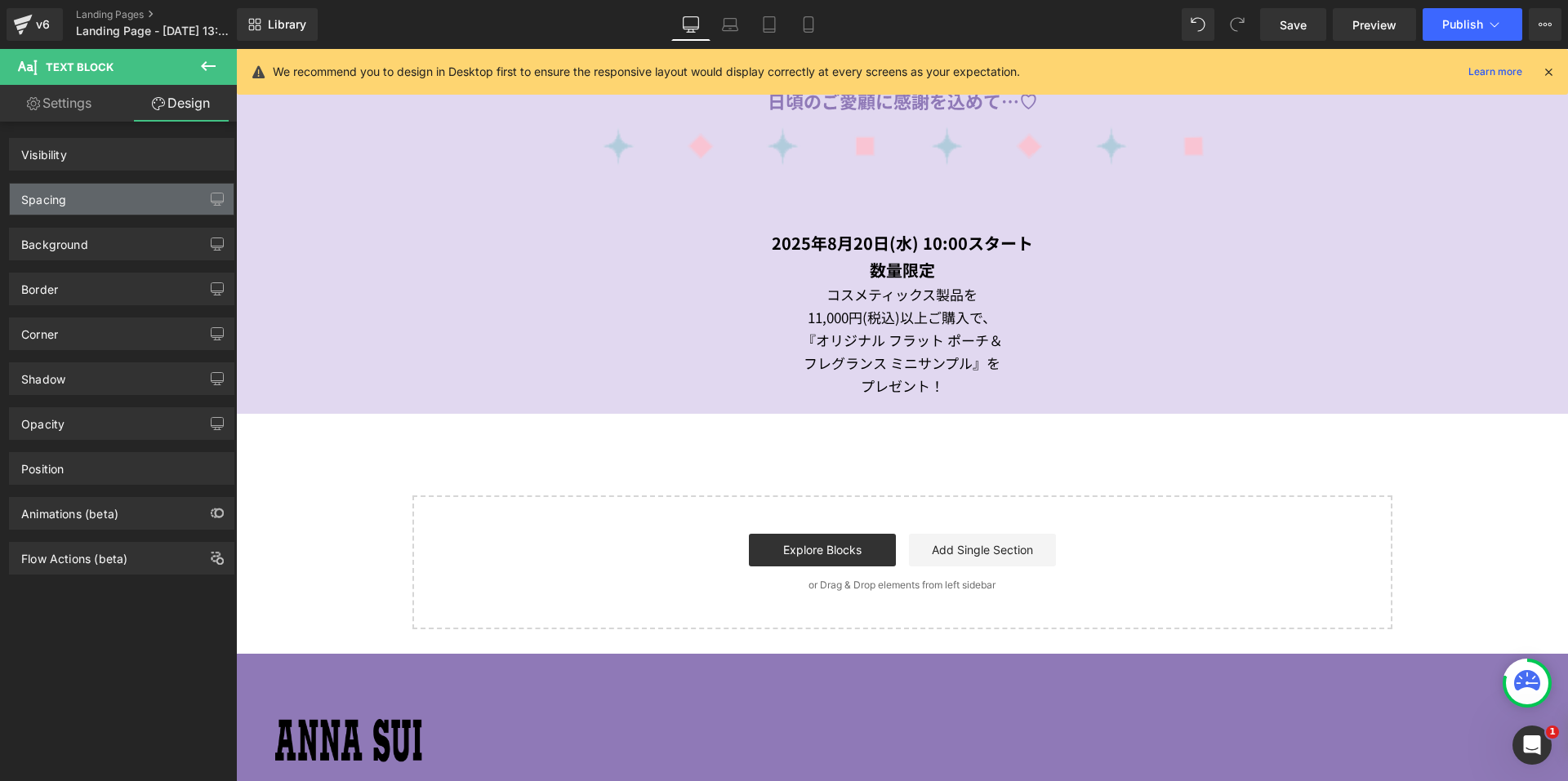
click at [117, 199] on div "Spacing" at bounding box center [121, 199] width 223 height 31
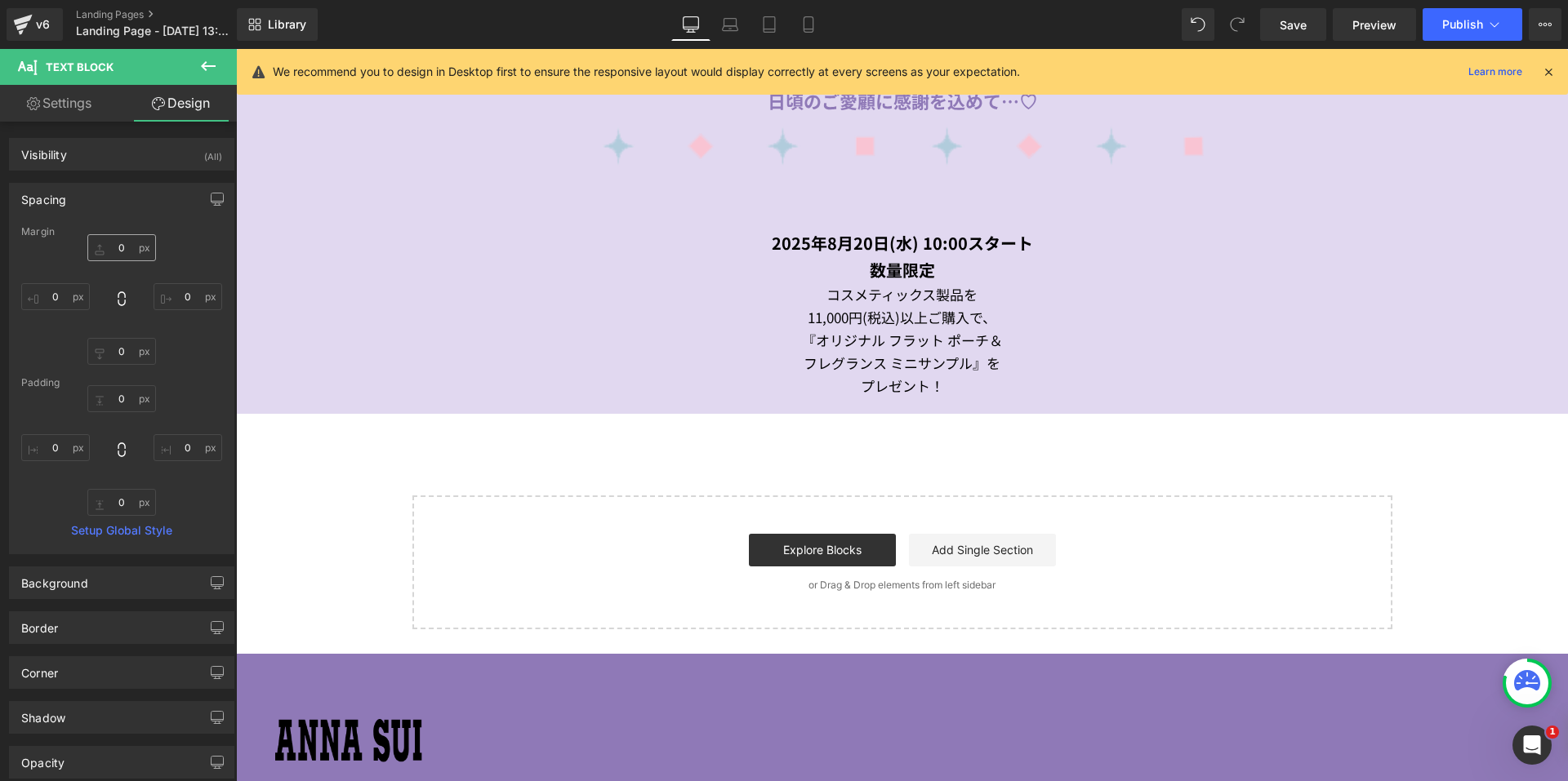
type input "0"
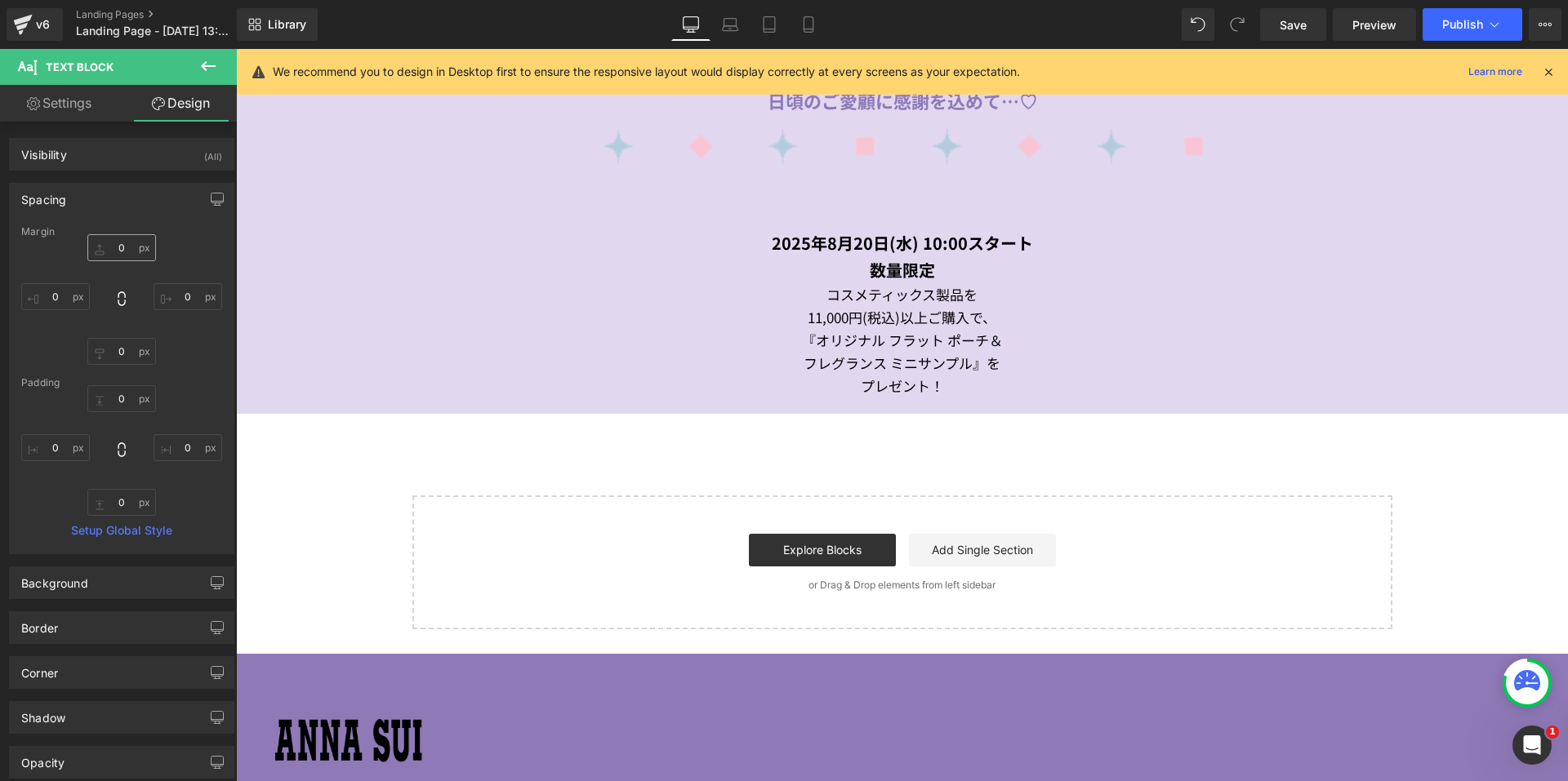
type input "0"
click at [106, 251] on input "0" at bounding box center [121, 248] width 68 height 27
type input "30"
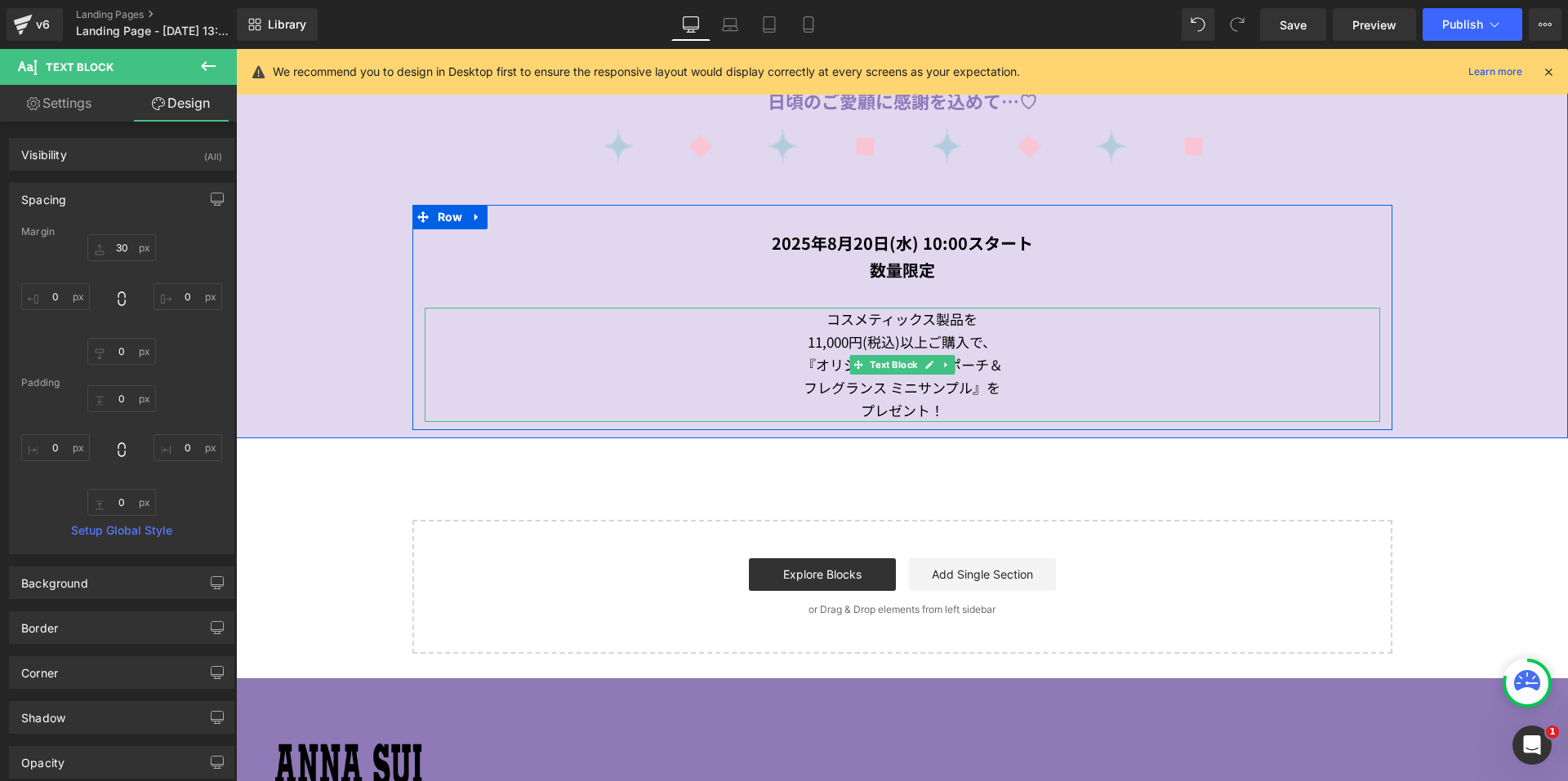
click at [1007, 370] on div "『オリジナル フラット ポーチ＆" at bounding box center [901, 365] width 955 height 23
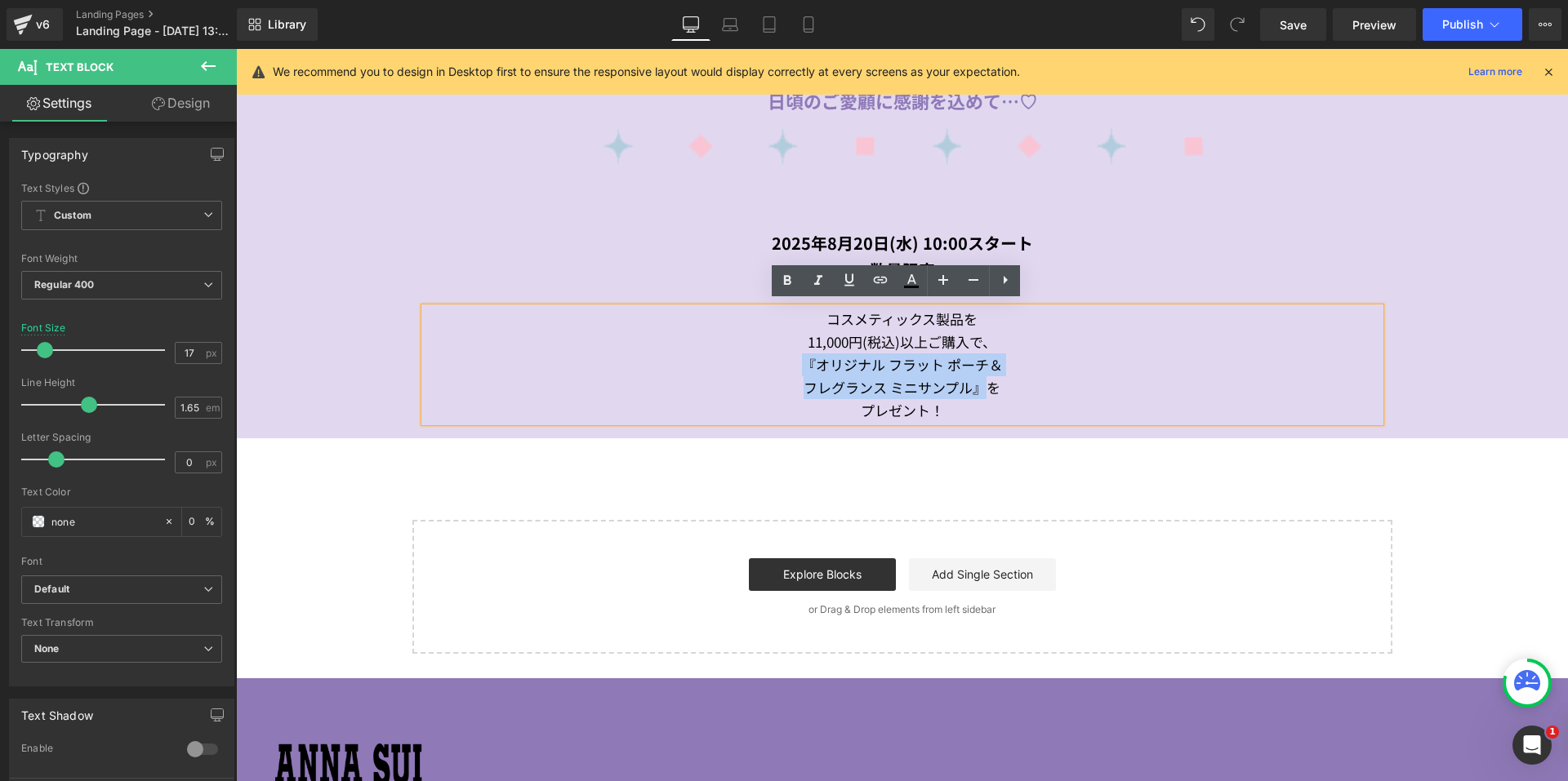
drag, startPoint x: 980, startPoint y: 380, endPoint x: 797, endPoint y: 353, distance: 185.0
click at [797, 353] on div "コスメティックス製品を 11,000円(税込)以上ご購入で、 『オリジナル フラット ポーチ＆ フレグランス ミニサンプル』を プレゼント！" at bounding box center [901, 365] width 955 height 114
click at [791, 292] on link at bounding box center [787, 281] width 31 height 31
click at [1189, 256] on div "数量限定" at bounding box center [901, 269] width 955 height 27
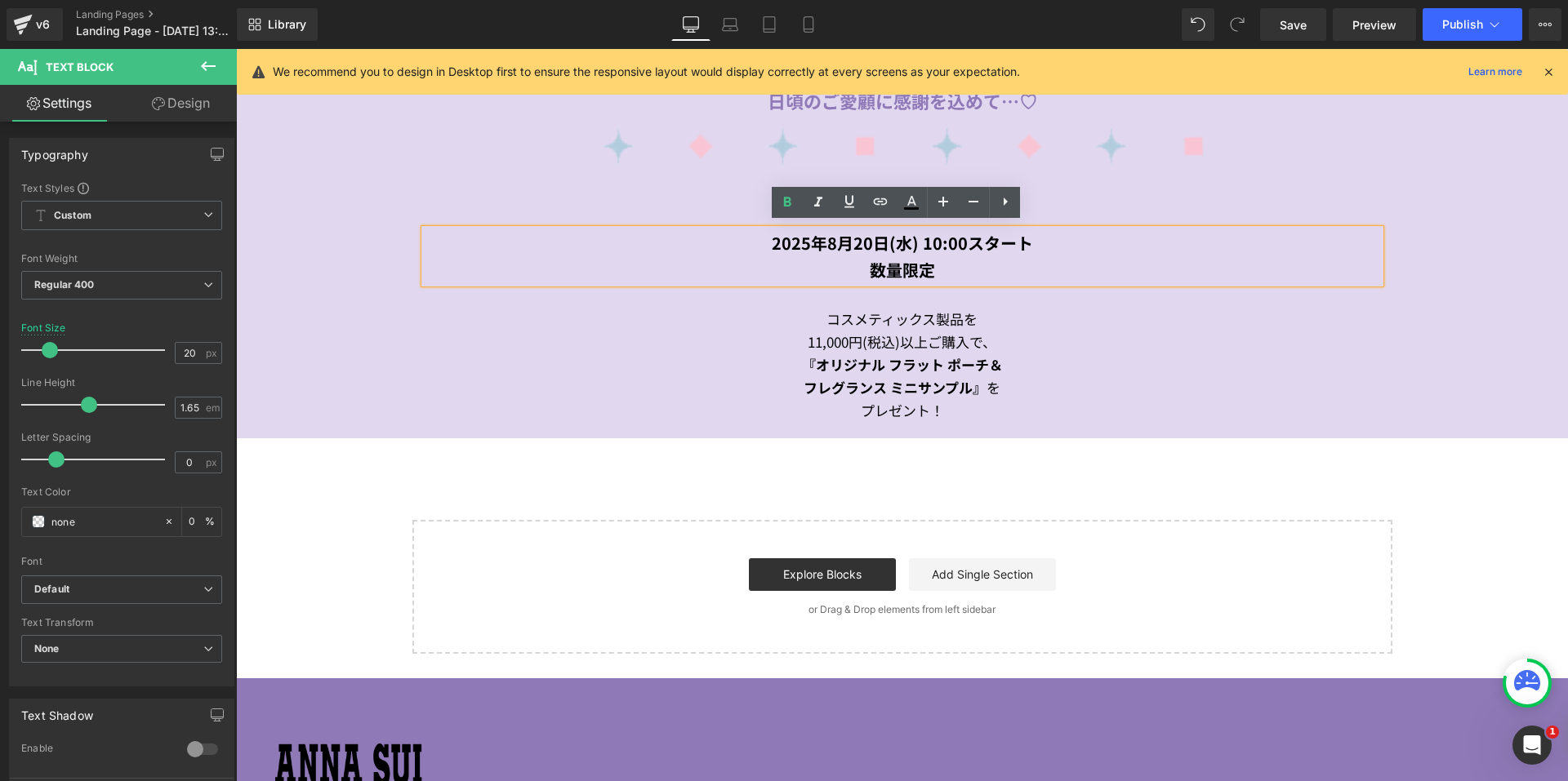
click at [1309, 315] on div "コスメティックス製品を 11,000円(税込)以上ご購入で、 『オリジナル フラット ポーチ＆ フレグランス ミニサンプル』 を プレゼント！" at bounding box center [901, 365] width 955 height 114
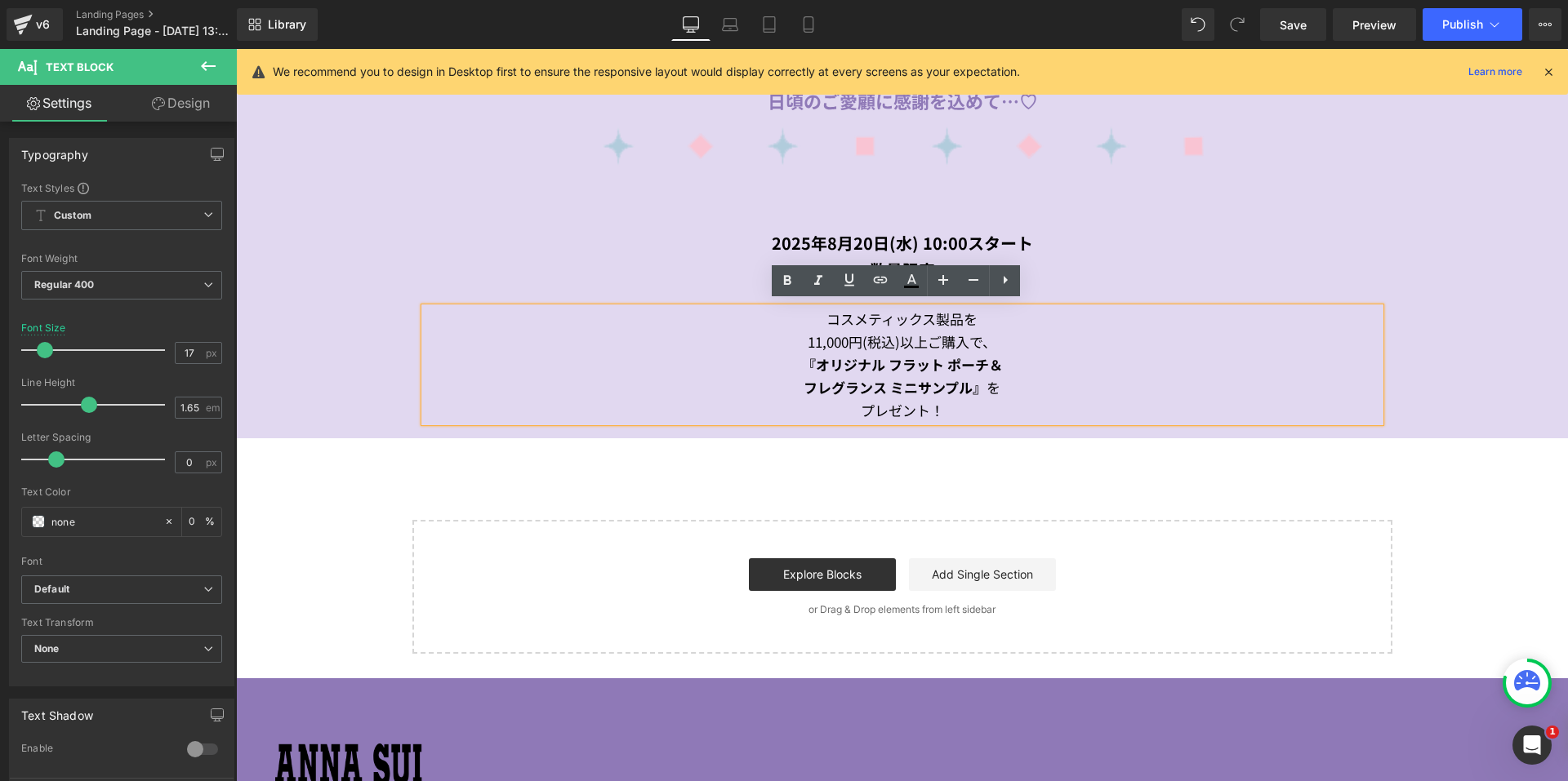
click at [1394, 279] on div "Image 公式アプリ、 メルマガ会員の皆様へ 日頃のご愛顧に感謝を込めて…♡ Text Block Image 2025年8月20日(水) 10:00スター…" at bounding box center [902, 184] width 1332 height 494
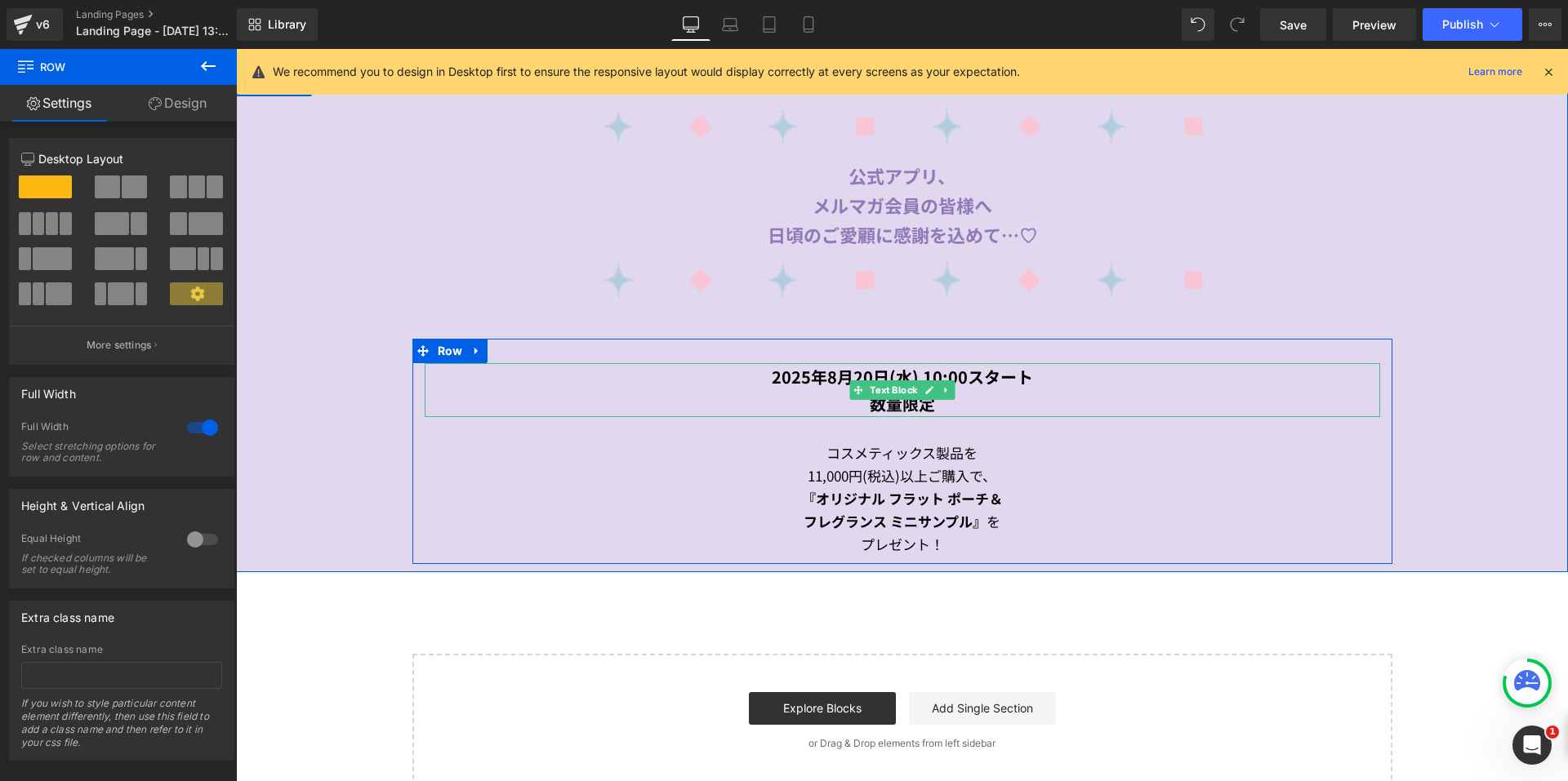
scroll to position [749, 0]
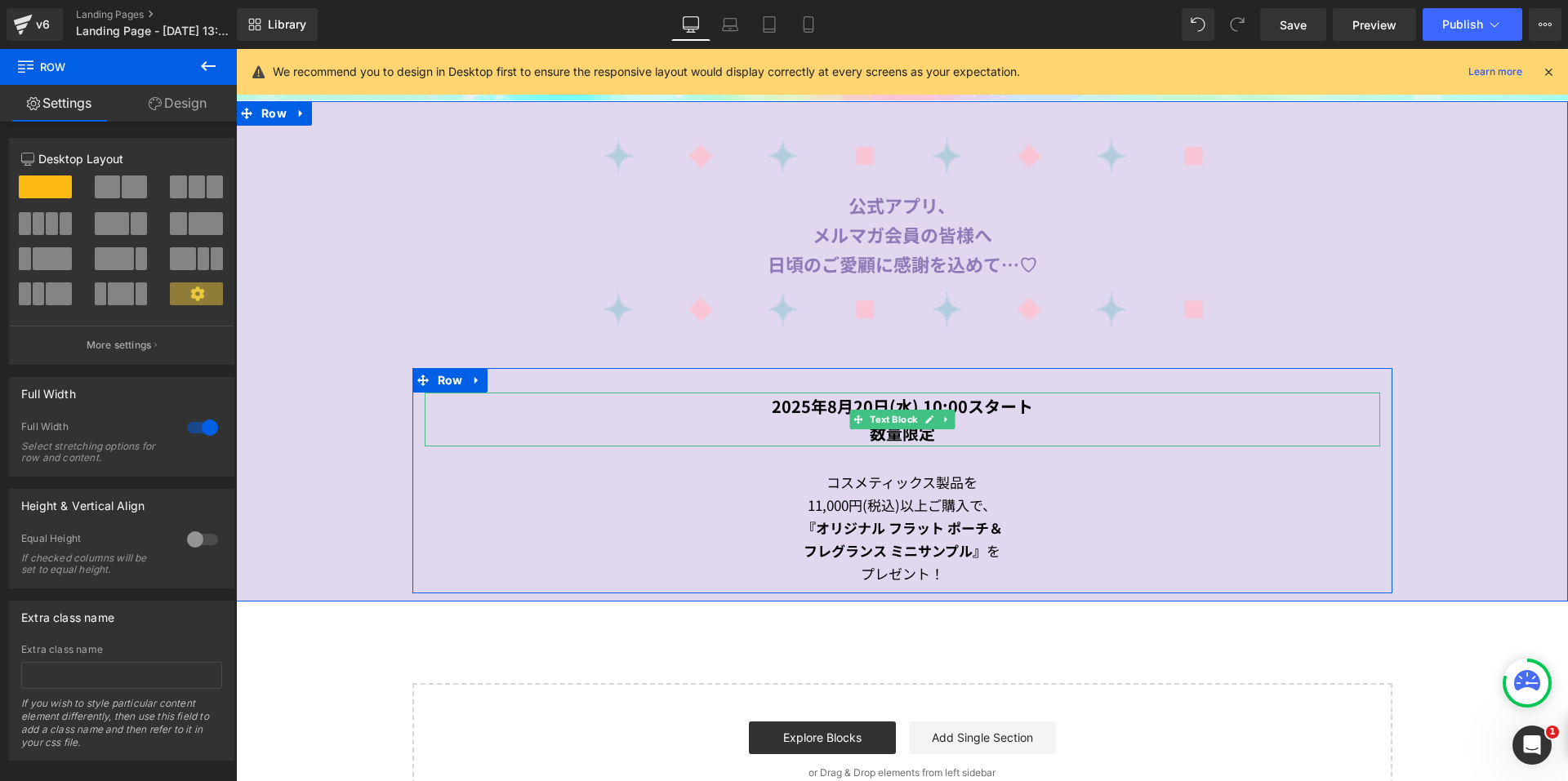
click at [870, 410] on span "Text Block" at bounding box center [894, 419] width 54 height 20
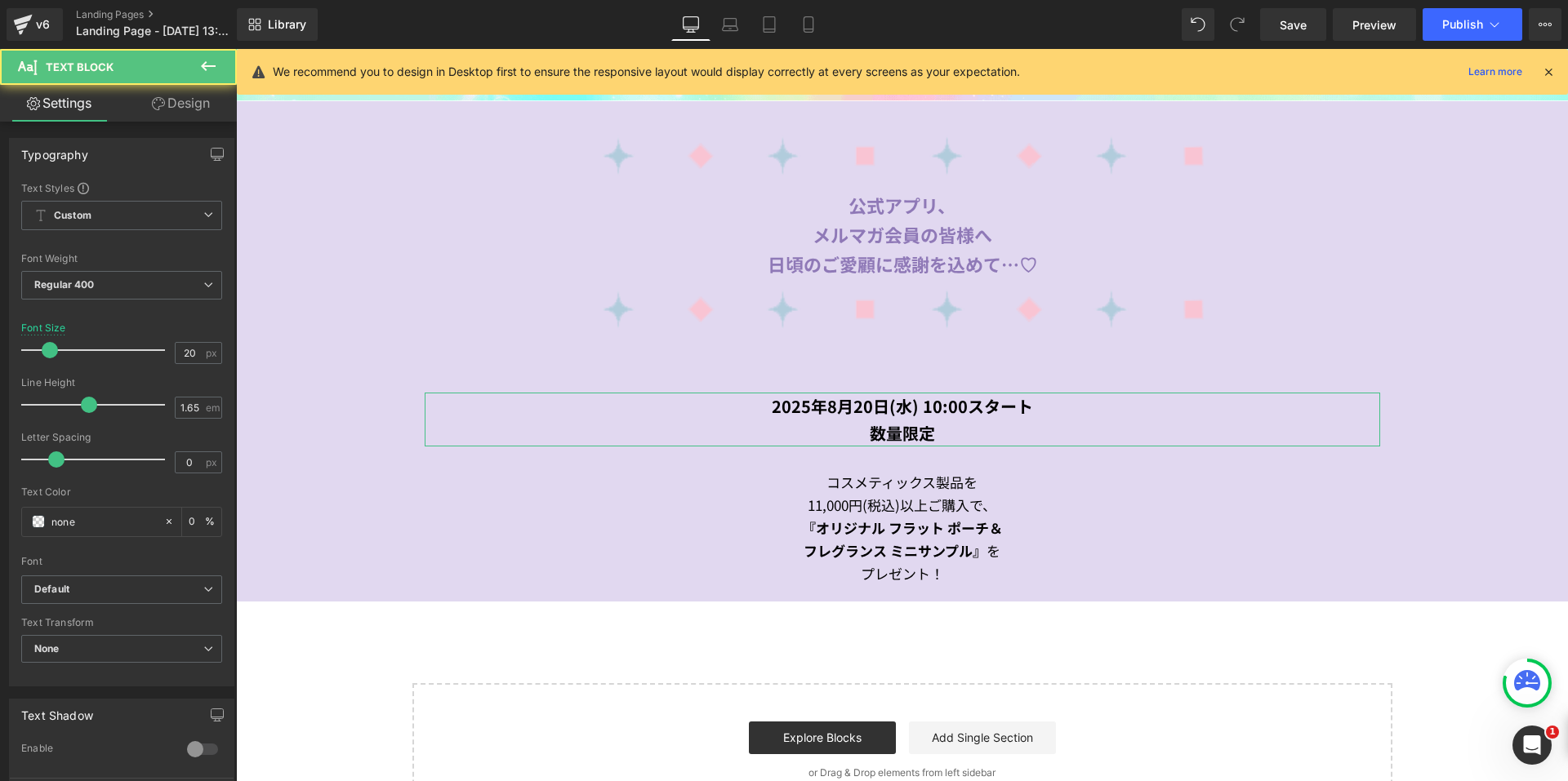
click at [166, 111] on link "Design" at bounding box center [181, 103] width 119 height 36
click at [0, 0] on div "Spacing" at bounding box center [0, 0] width 0 height 0
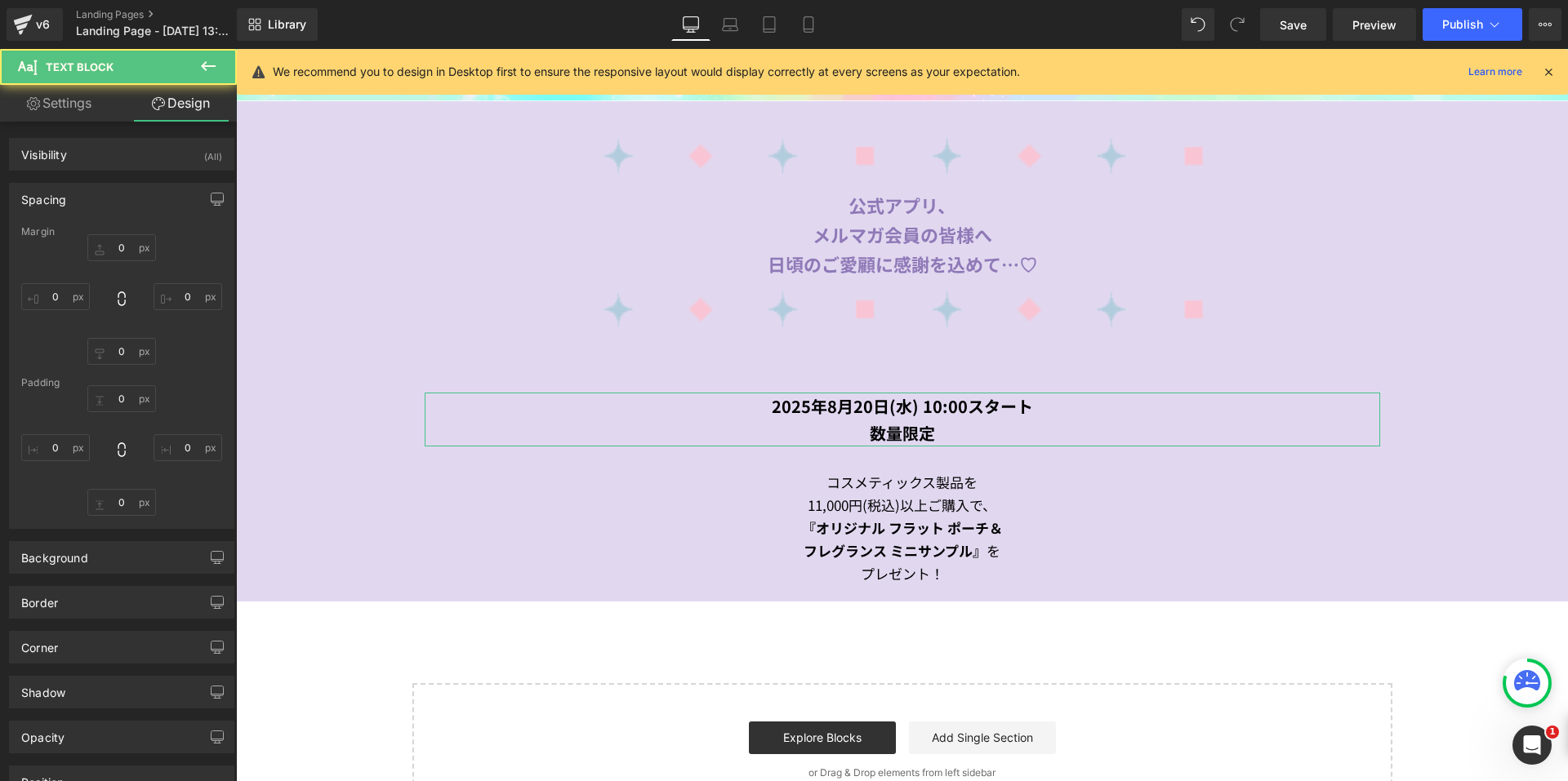
type input "0"
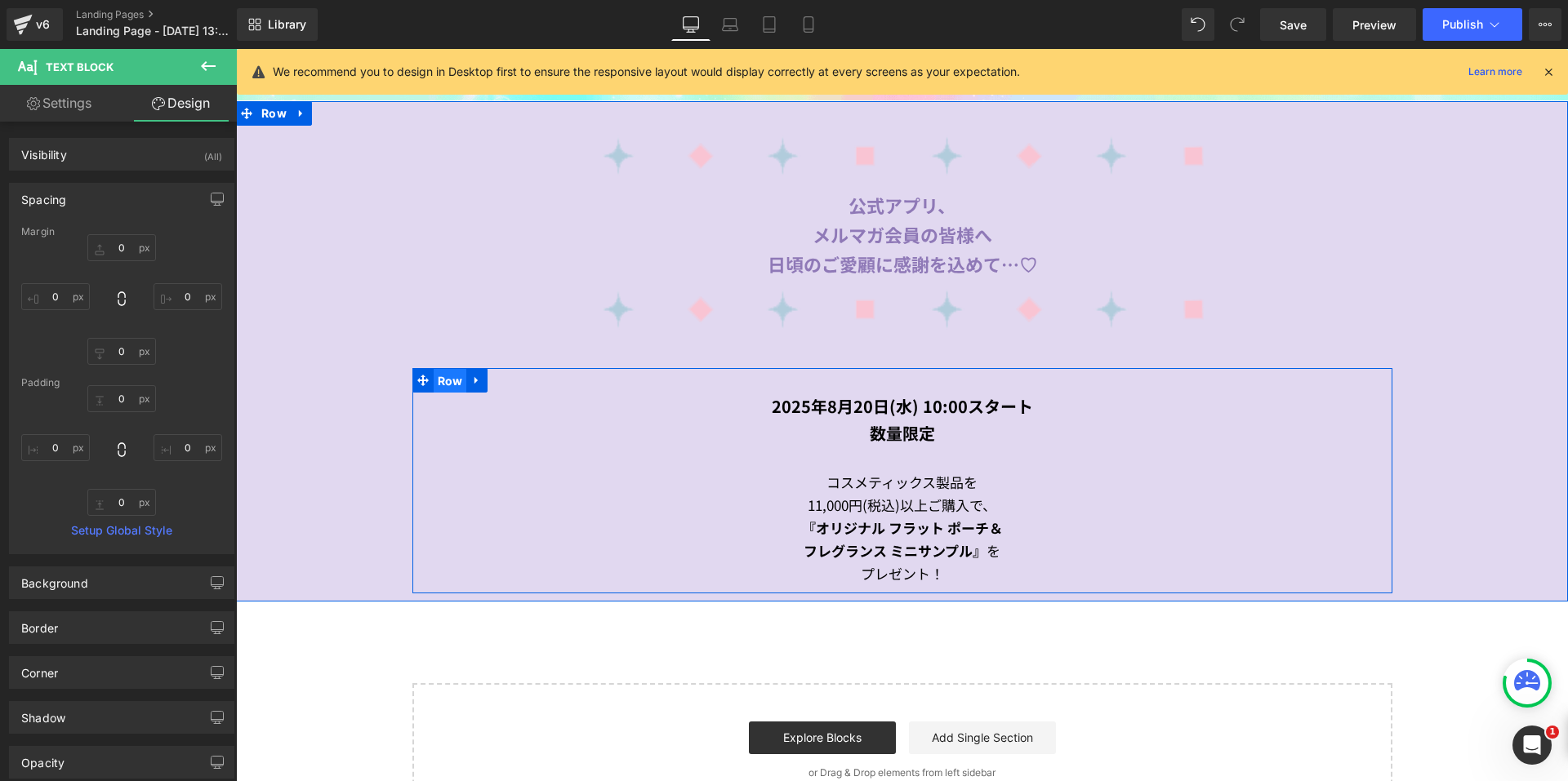
click at [434, 384] on span "Row" at bounding box center [450, 381] width 34 height 24
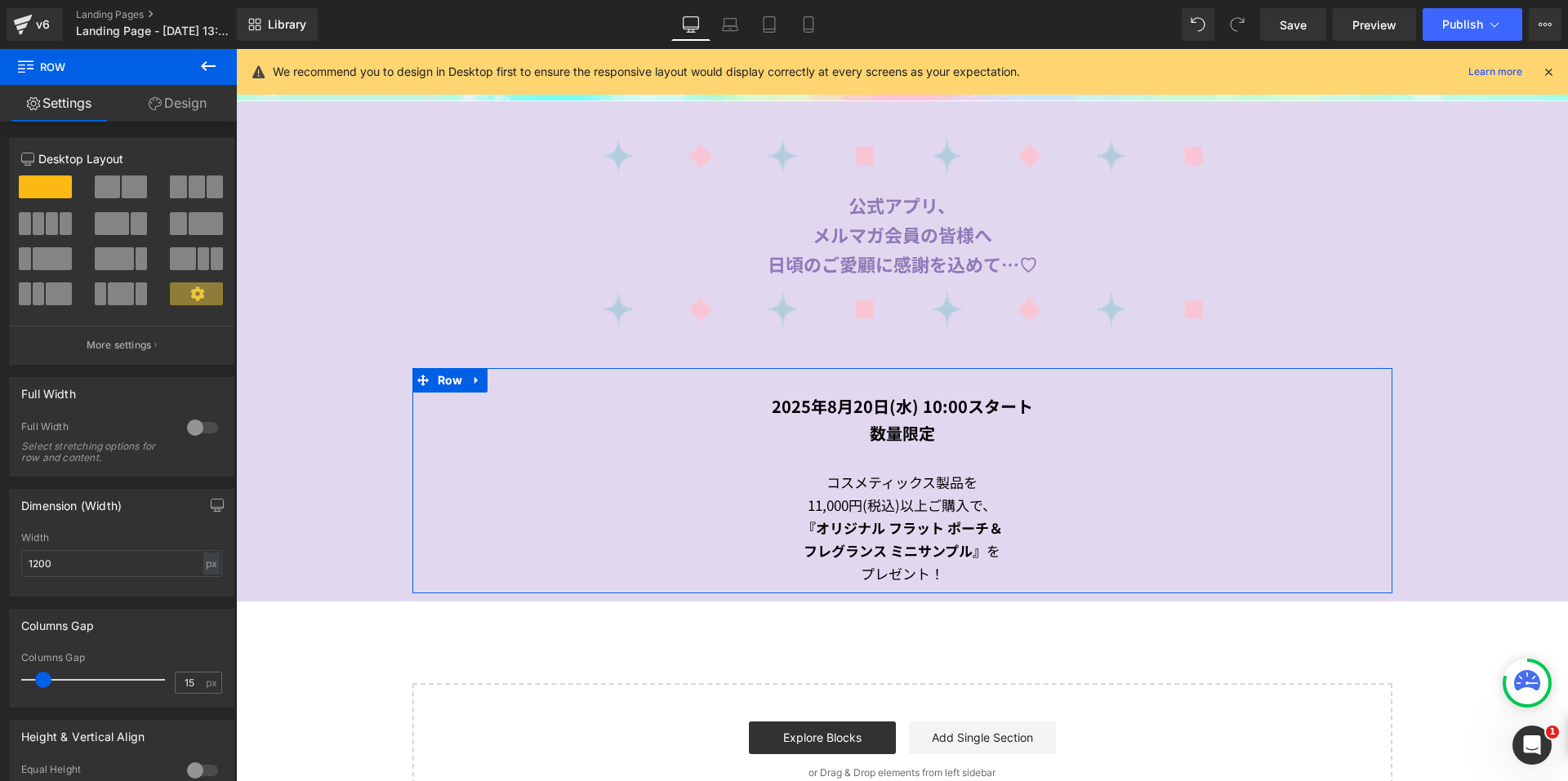
click at [183, 103] on link "Design" at bounding box center [177, 103] width 119 height 36
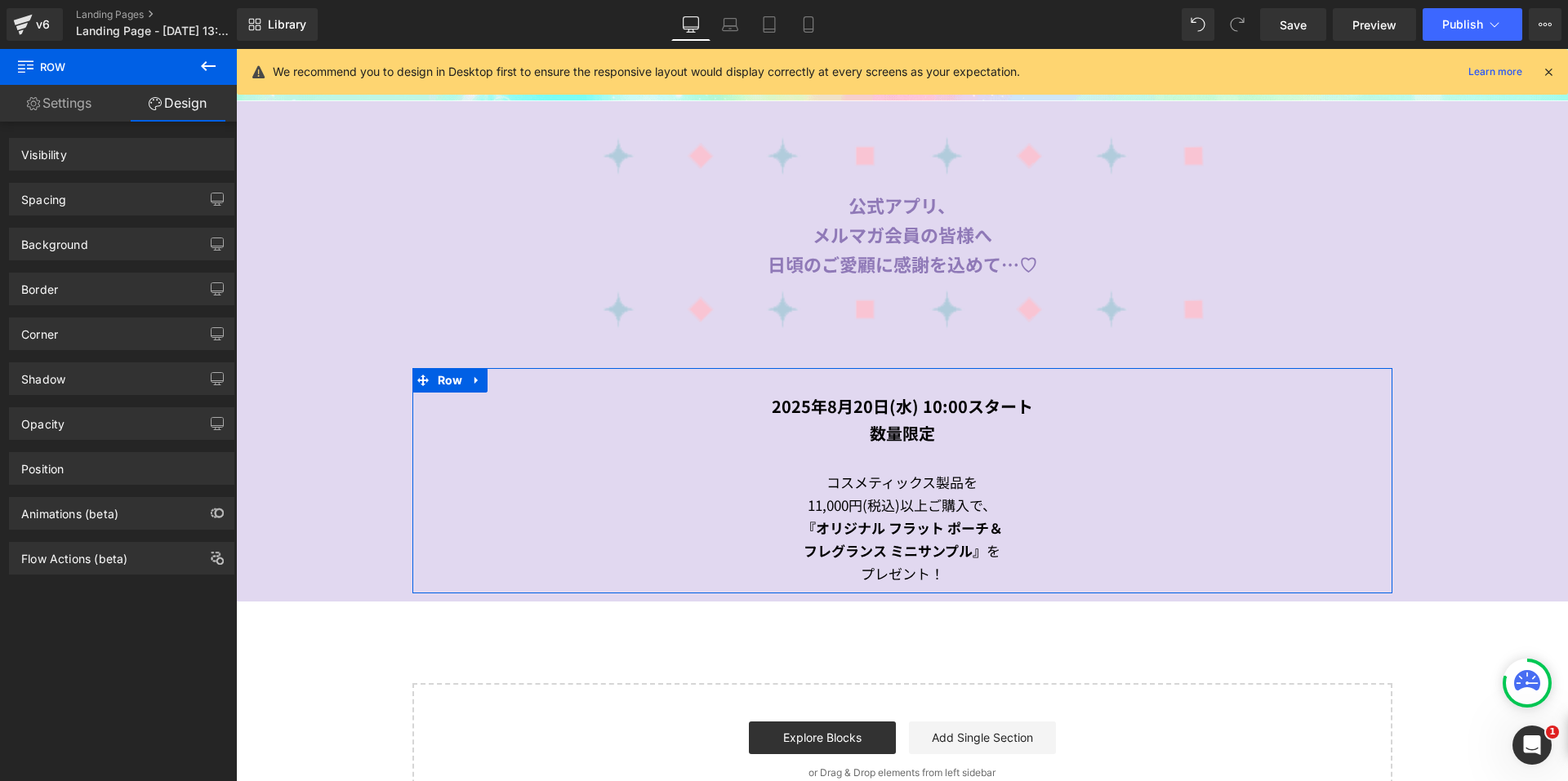
click at [119, 195] on div "Spacing" at bounding box center [121, 199] width 223 height 31
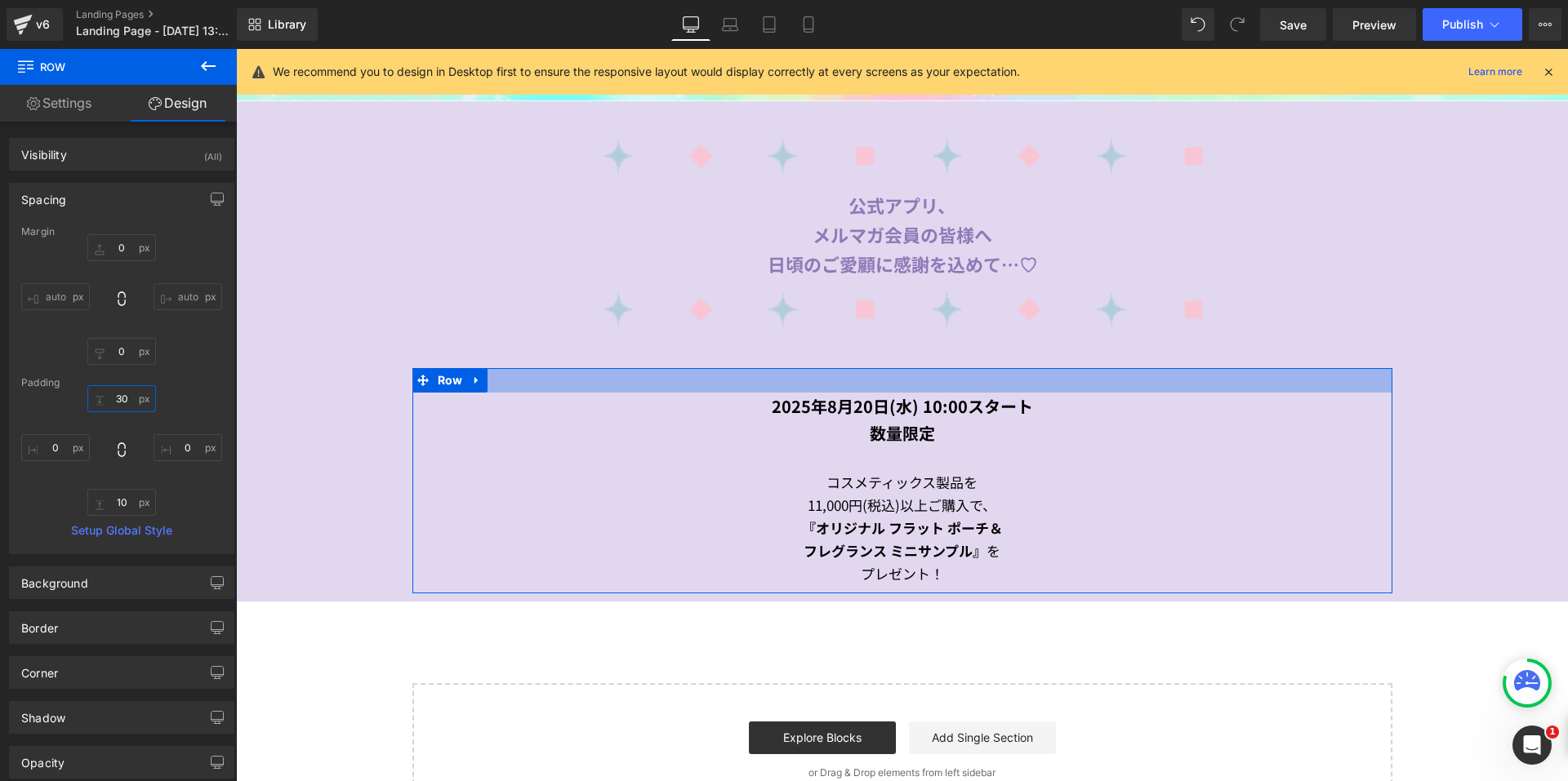
click at [128, 390] on input "30" at bounding box center [121, 398] width 68 height 27
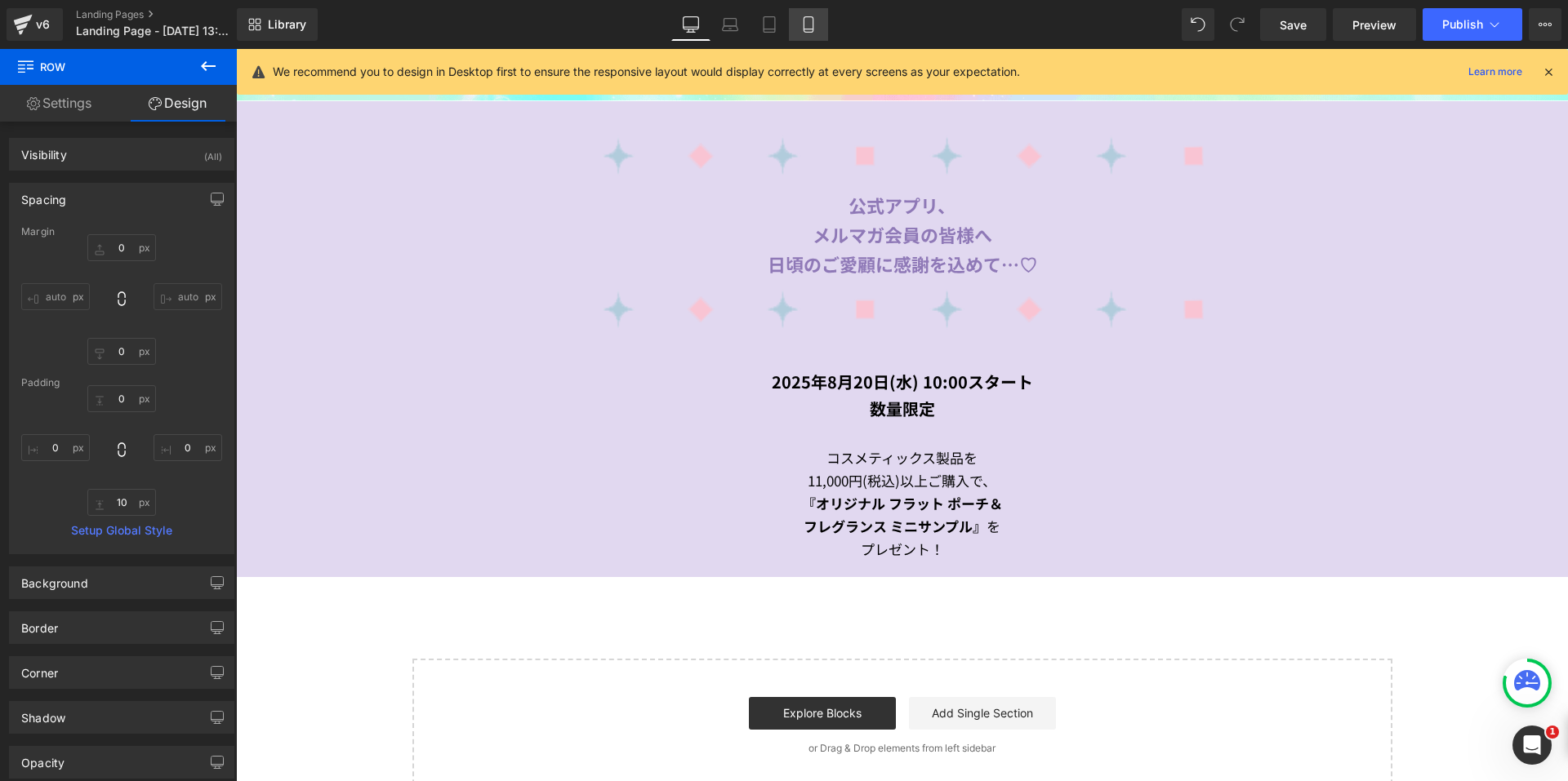
click at [804, 26] on icon at bounding box center [808, 25] width 9 height 16
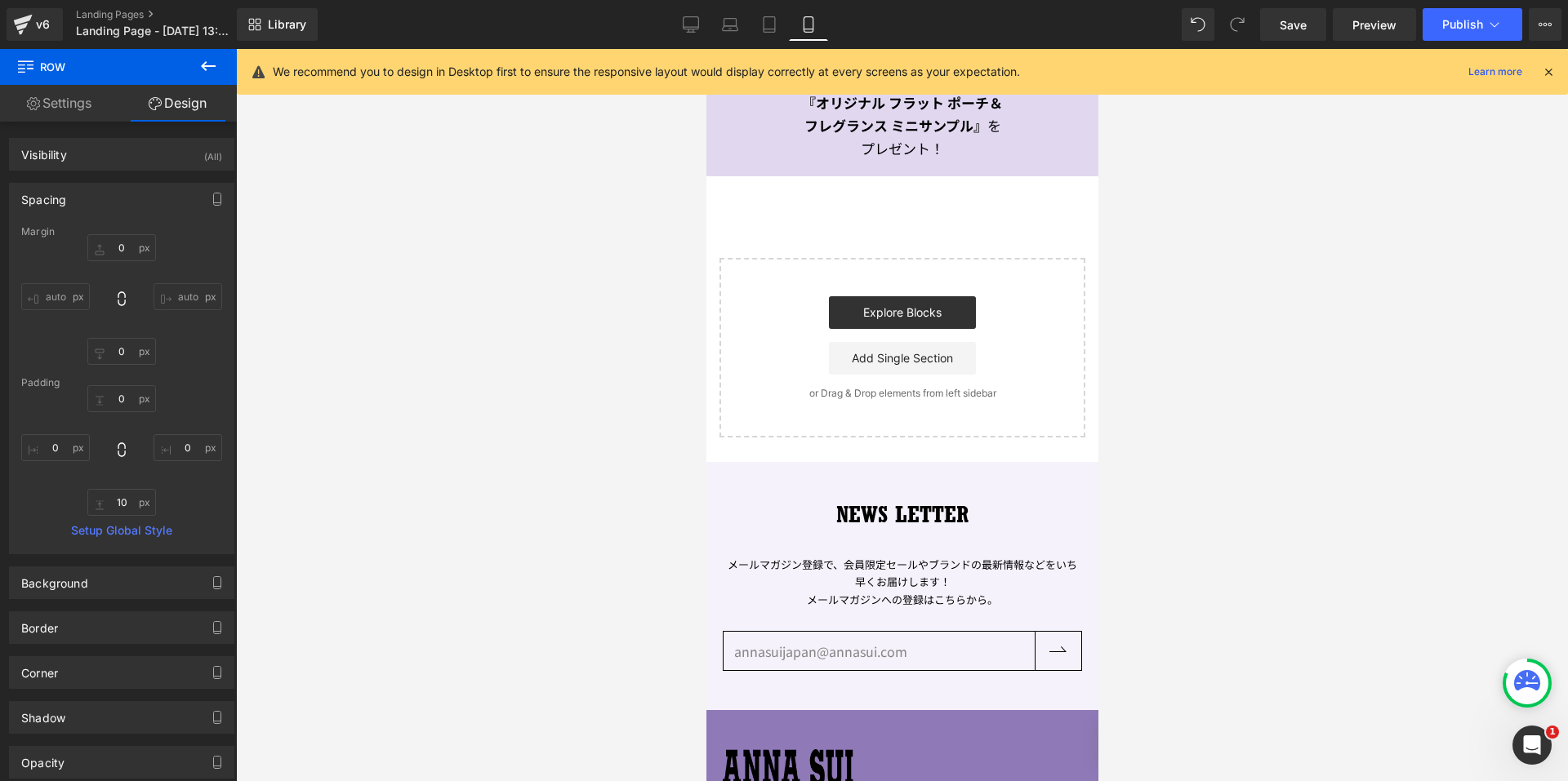
scroll to position [301, 0]
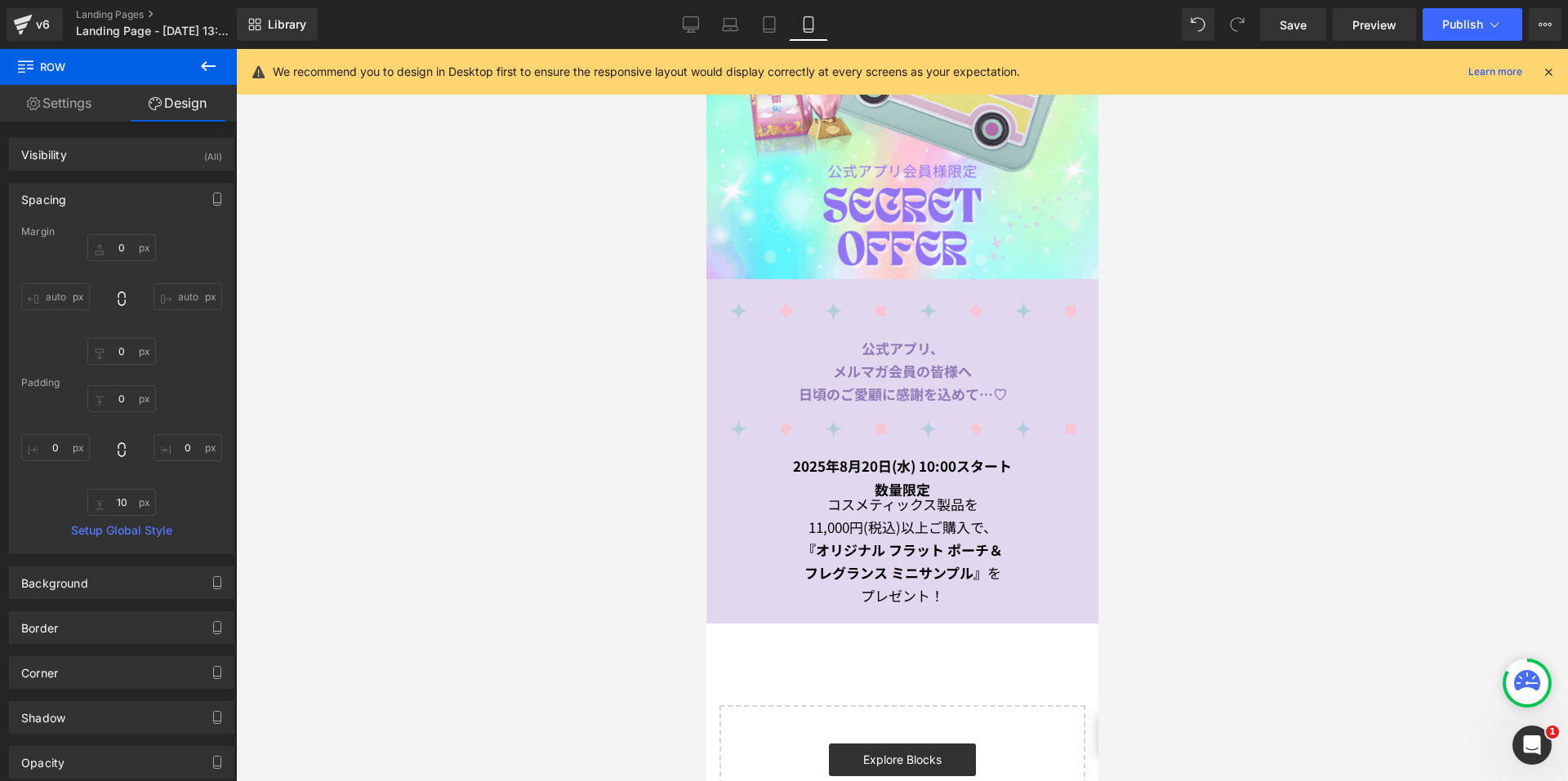
click at [886, 517] on span "11,000円(税込)以上ご購入で、" at bounding box center [902, 527] width 189 height 21
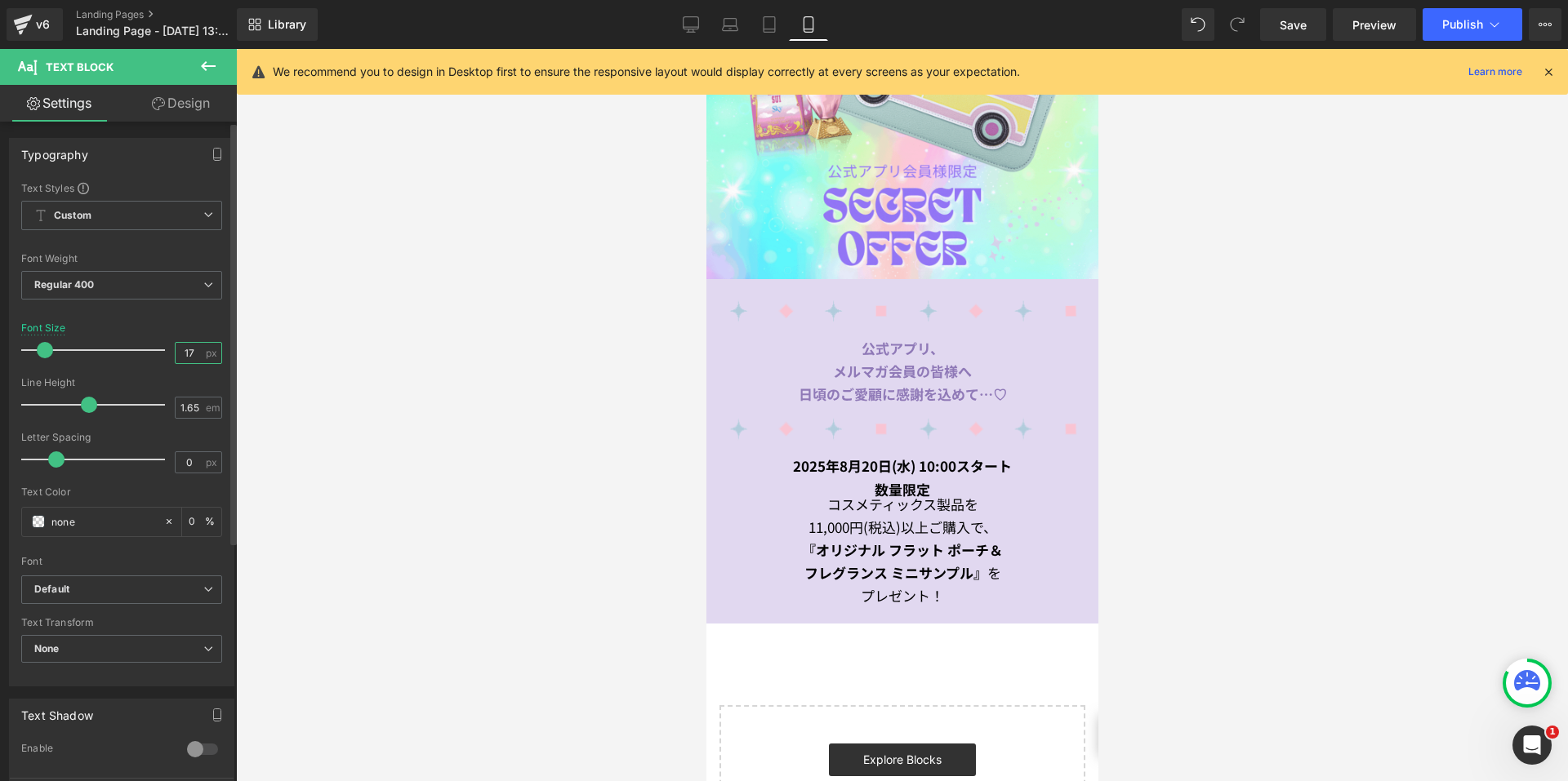
click at [190, 352] on input "17" at bounding box center [190, 353] width 29 height 21
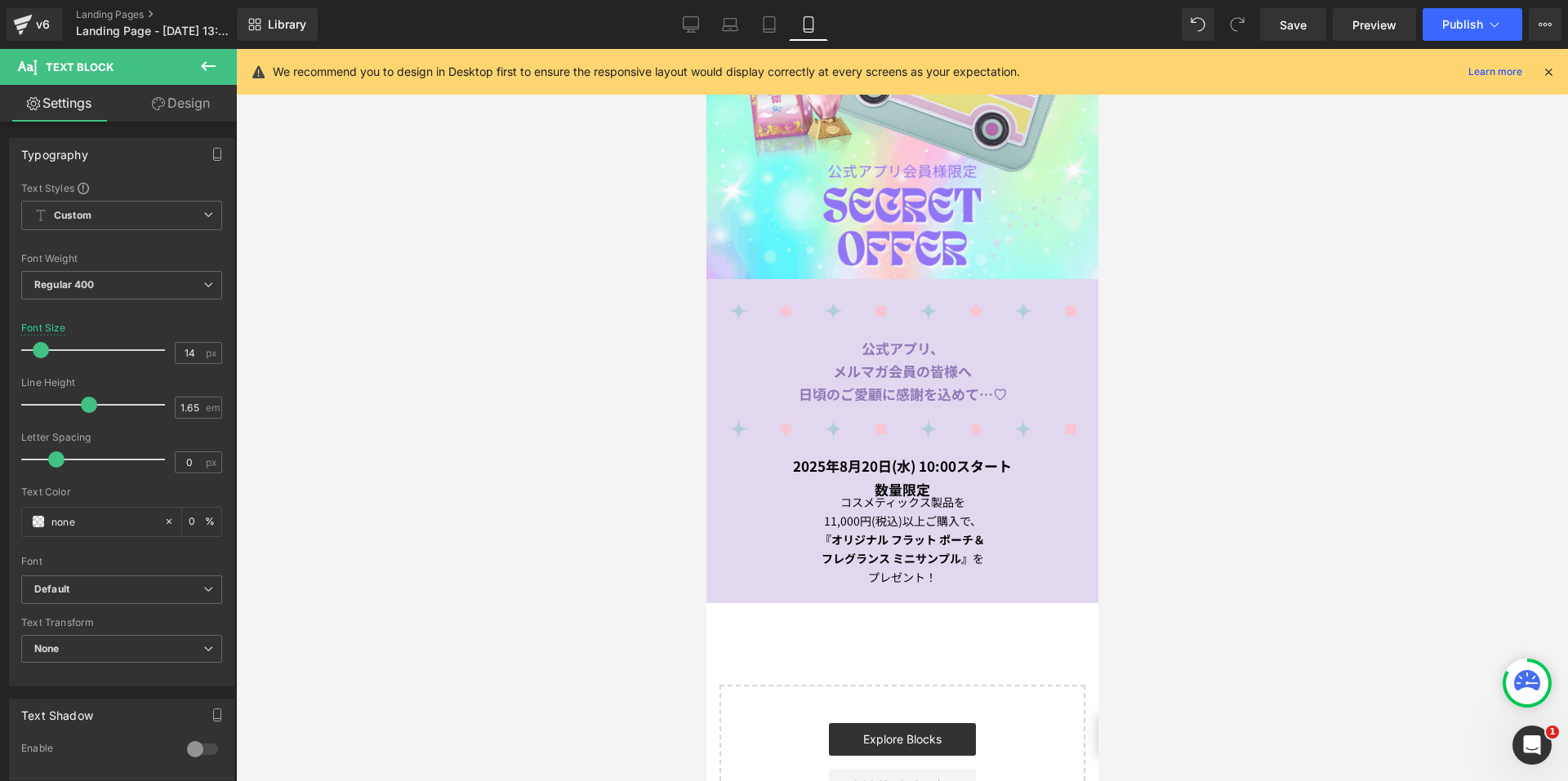
click at [179, 104] on link "Design" at bounding box center [181, 103] width 119 height 36
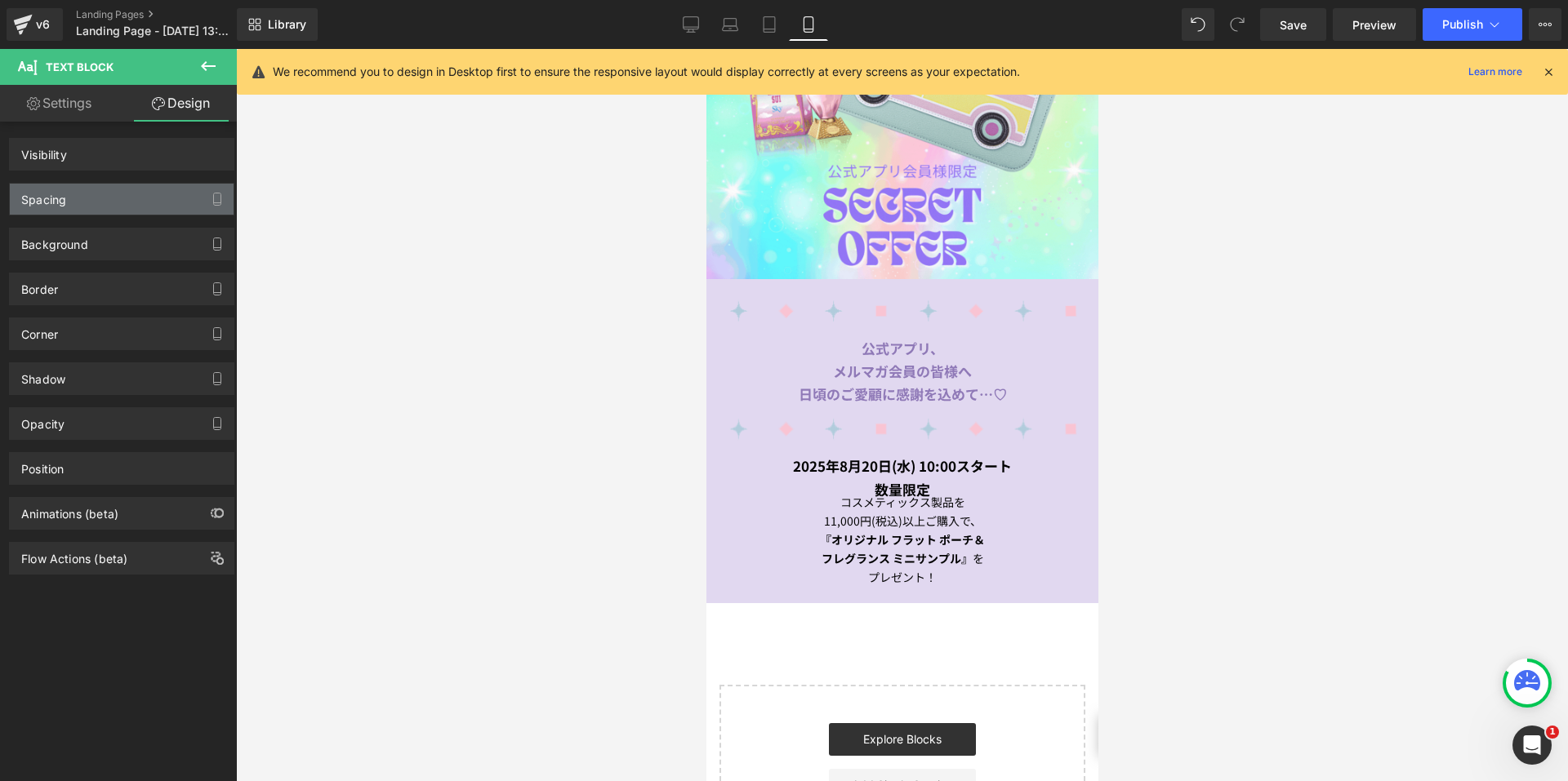
click at [126, 197] on div "Spacing" at bounding box center [121, 199] width 223 height 31
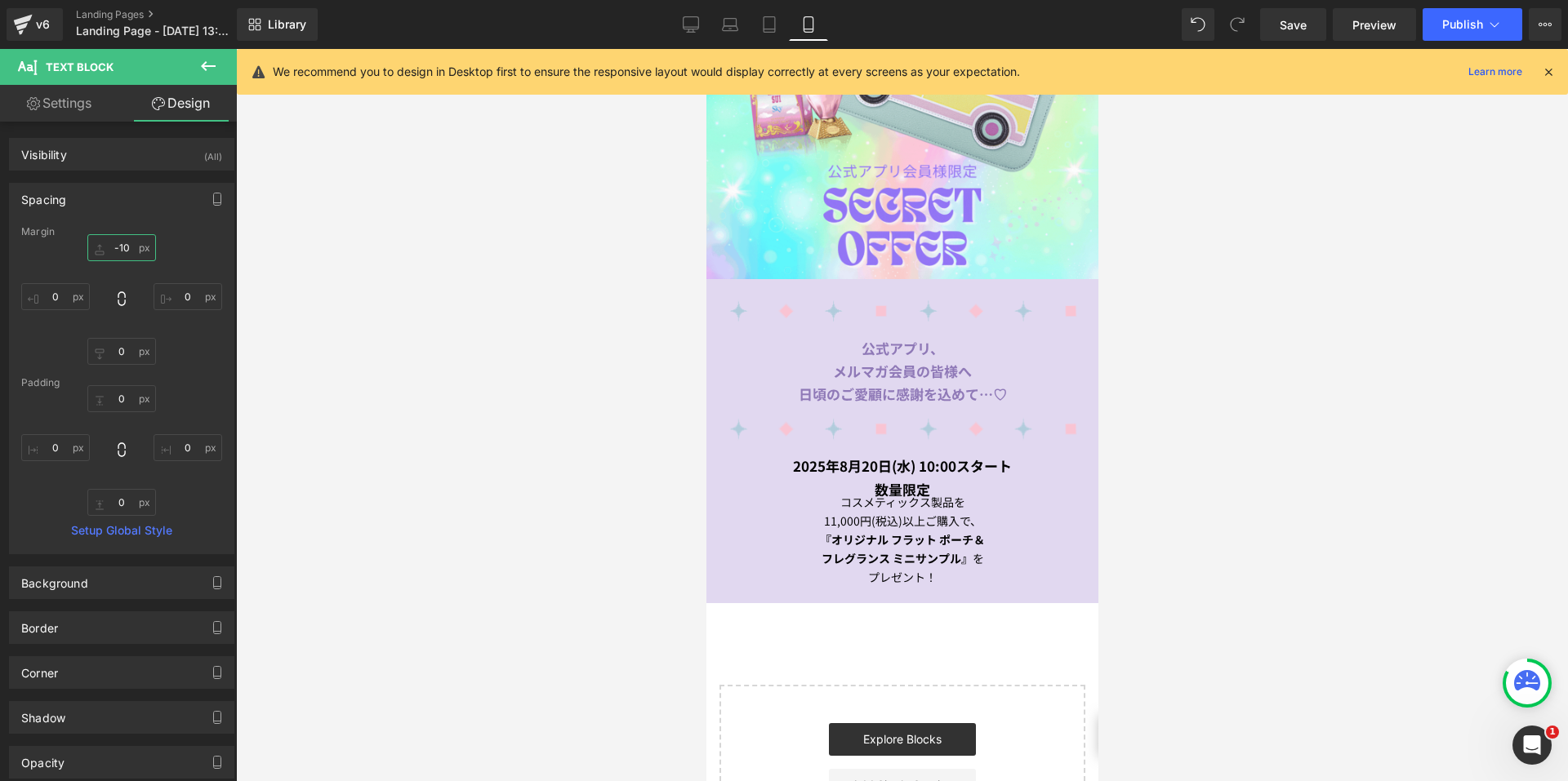
click at [123, 245] on input "-10" at bounding box center [121, 248] width 68 height 27
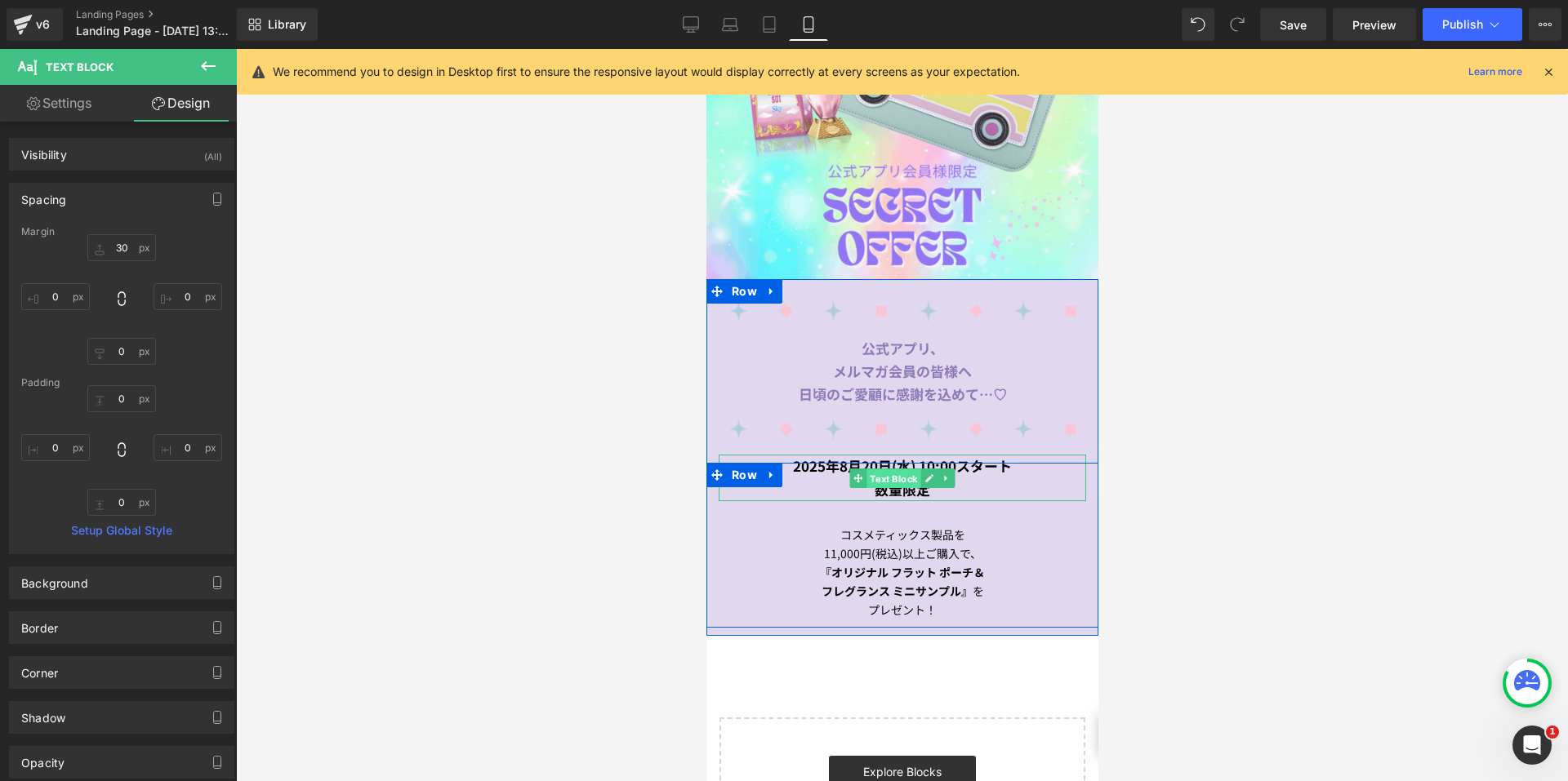
click at [875, 468] on span "Text Block" at bounding box center [893, 478] width 54 height 20
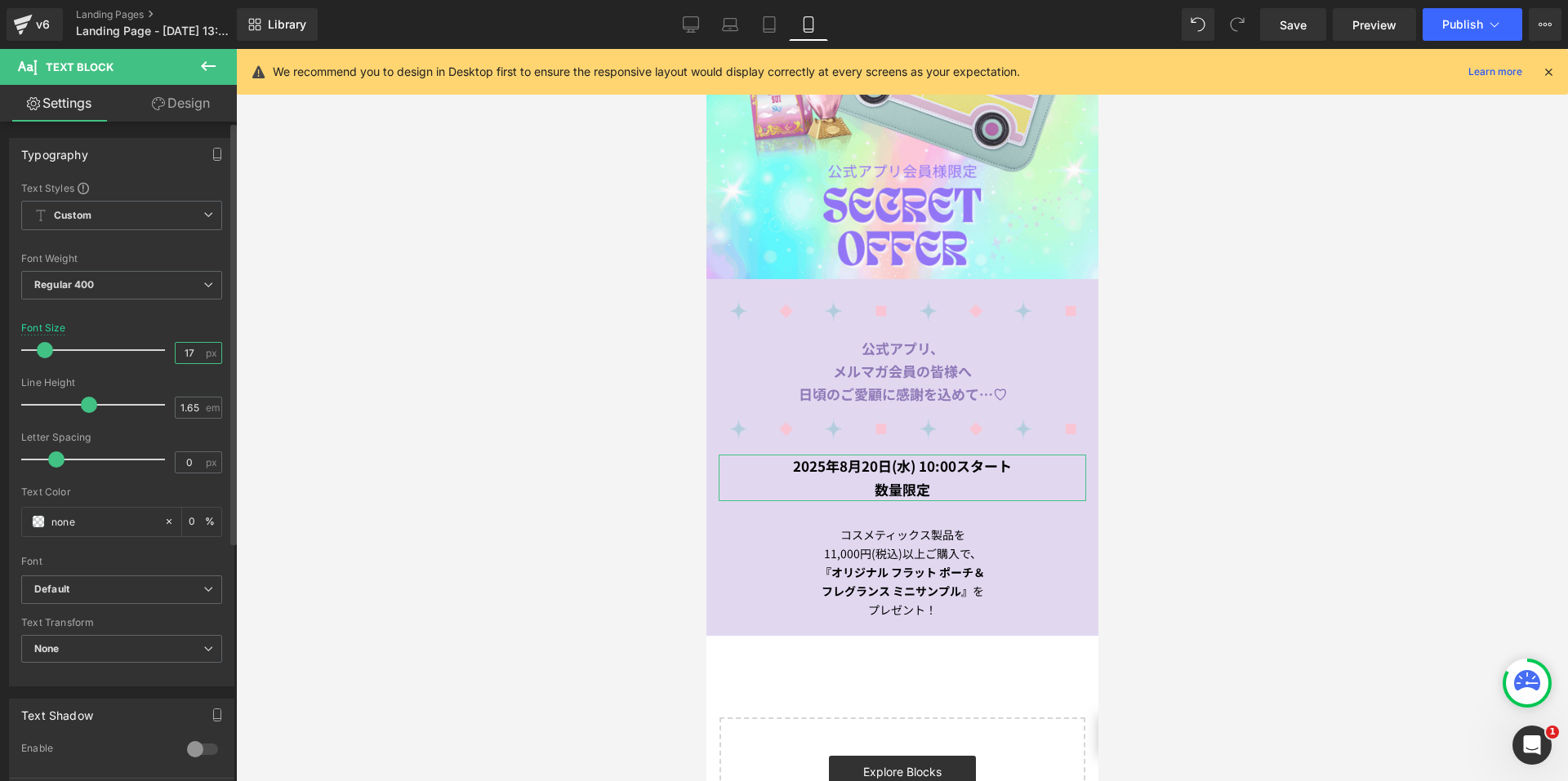
click at [192, 349] on input "17" at bounding box center [190, 353] width 29 height 21
click at [768, 23] on icon at bounding box center [769, 24] width 16 height 16
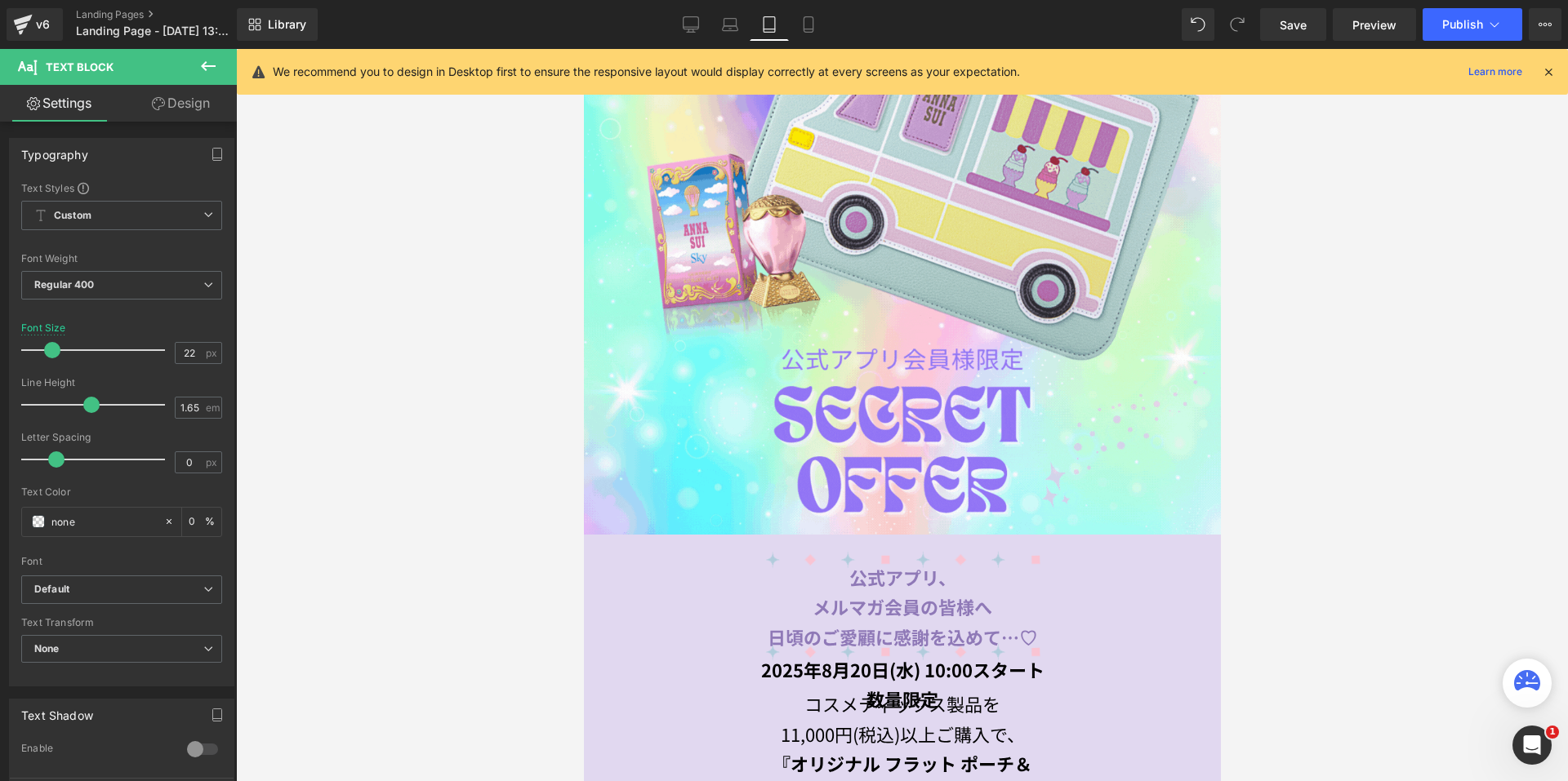
scroll to position [610, 0]
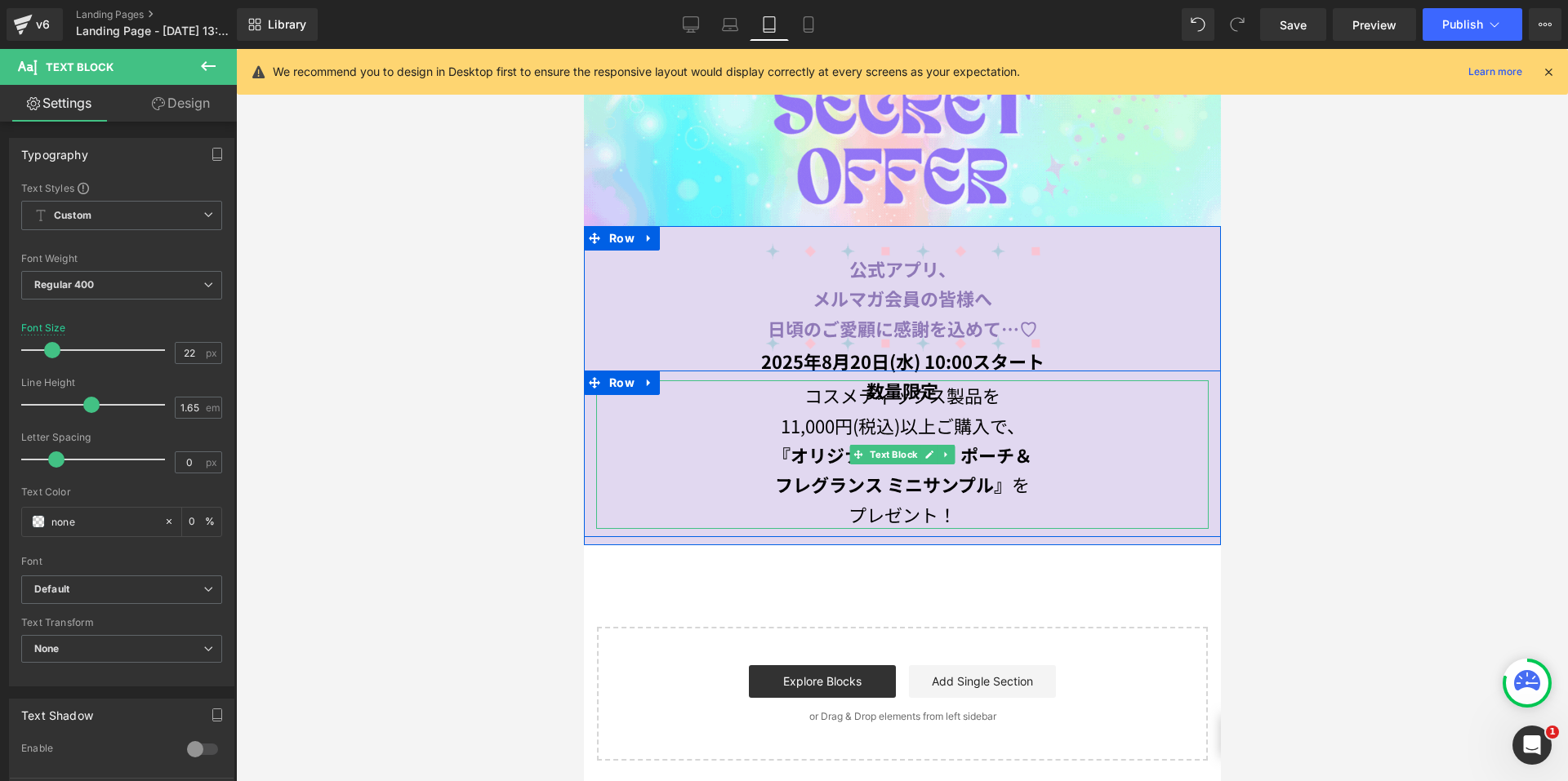
click at [874, 471] on strong "フレグランス ミニサンプル』" at bounding box center [892, 484] width 236 height 26
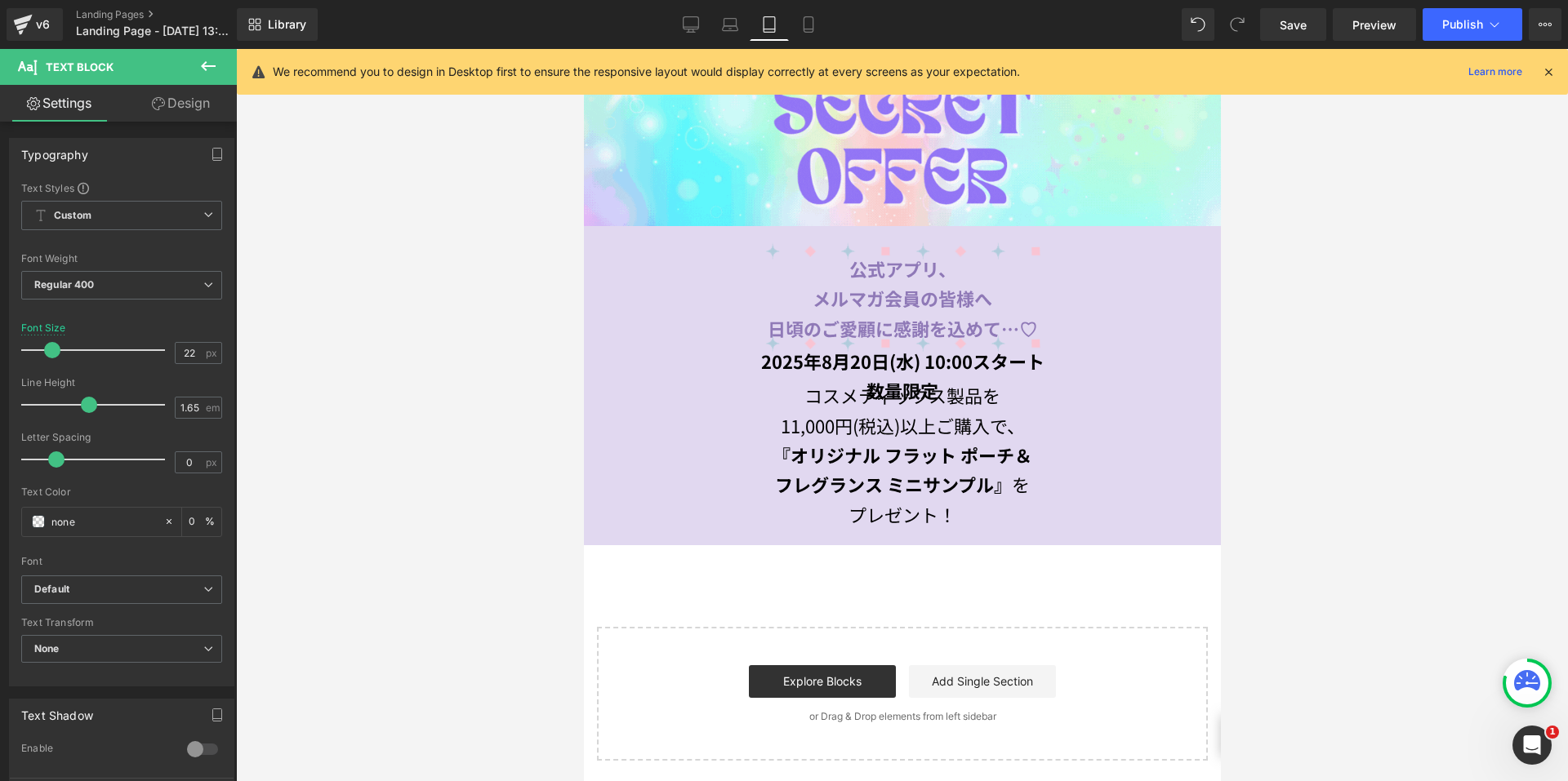
click at [163, 102] on icon at bounding box center [158, 103] width 13 height 13
click at [0, 0] on div "Spacing" at bounding box center [0, 0] width 0 height 0
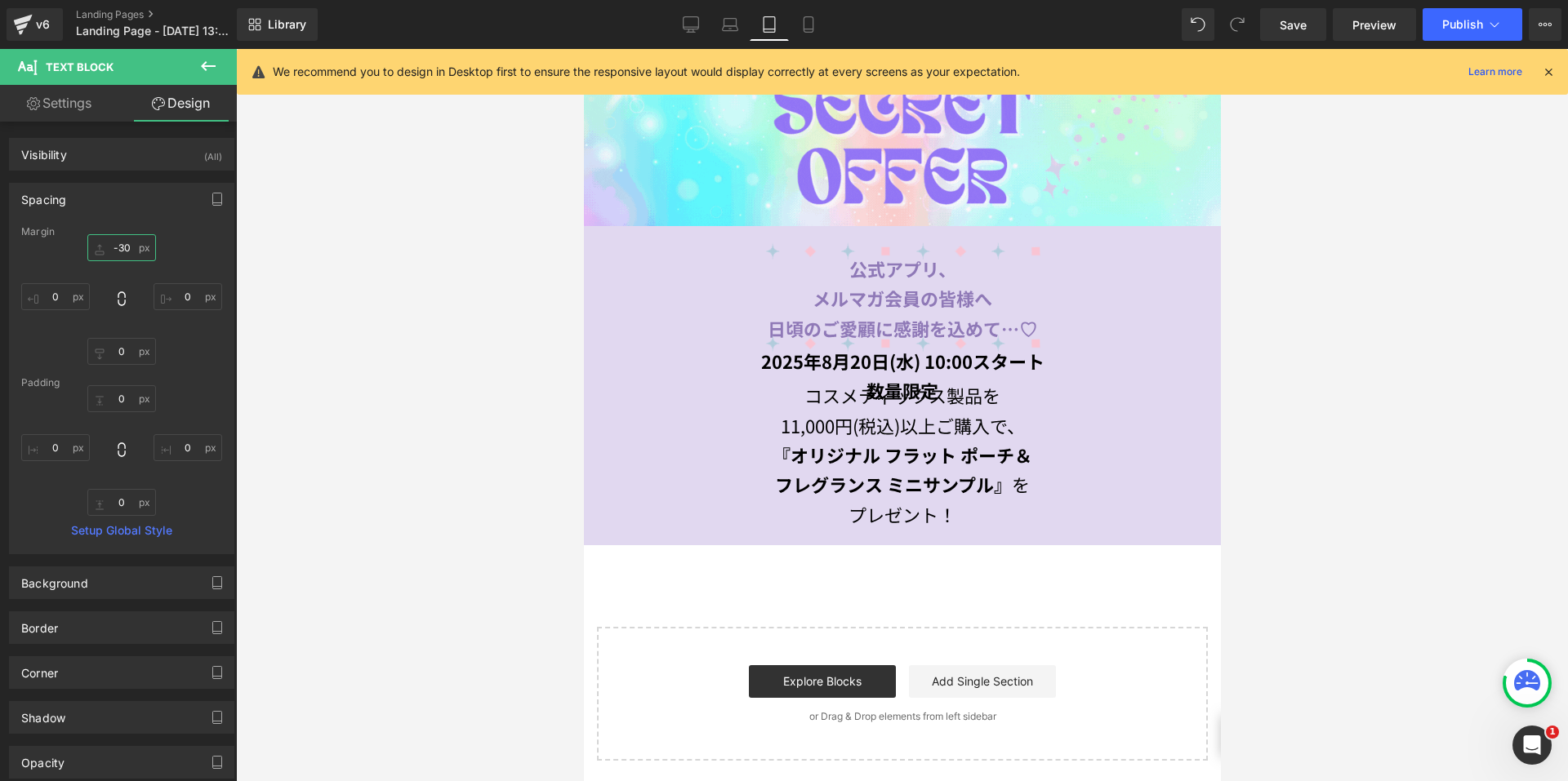
click at [105, 249] on input "-30" at bounding box center [121, 248] width 68 height 27
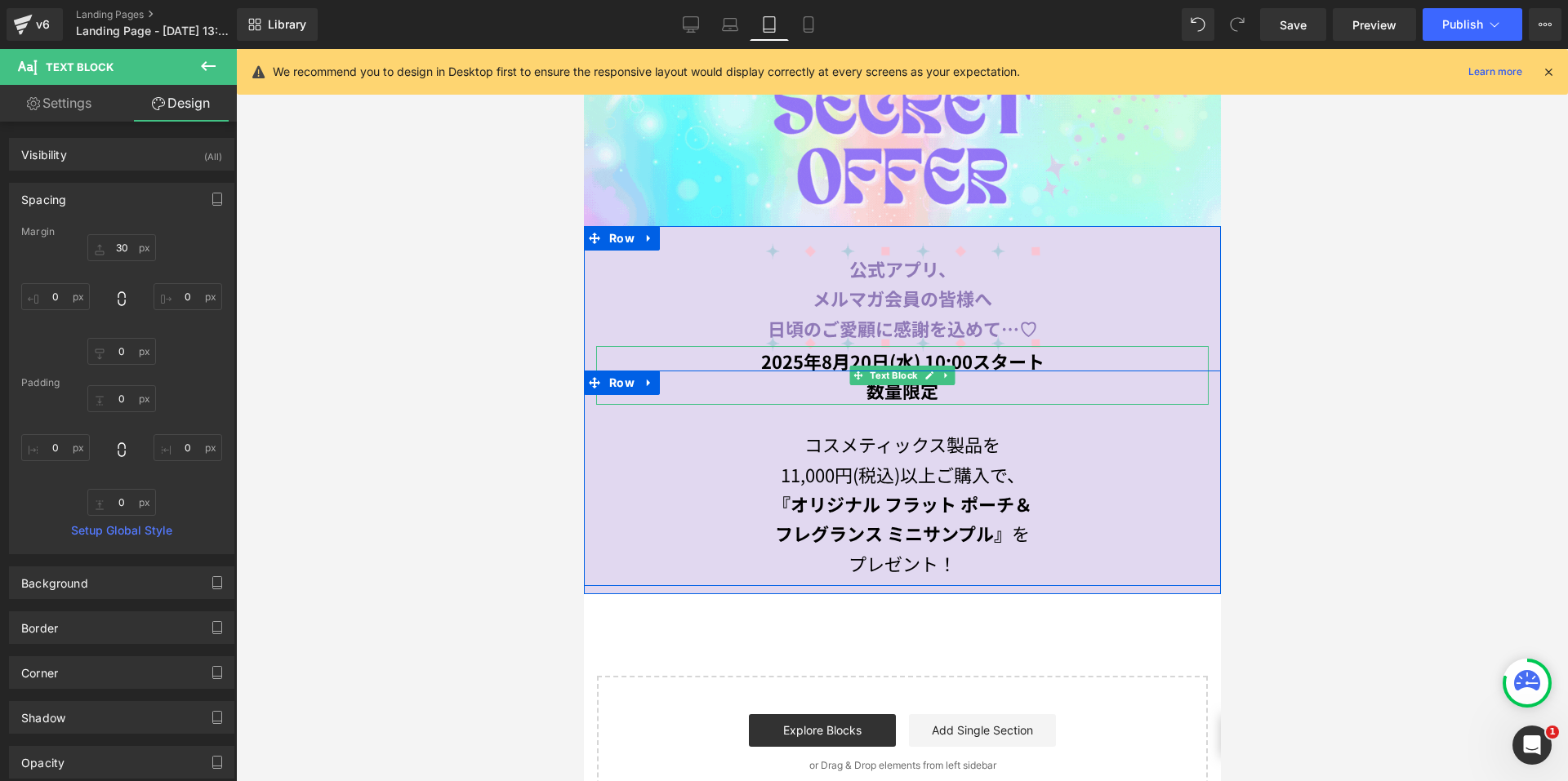
click at [869, 378] on strong "数量限定" at bounding box center [901, 390] width 72 height 26
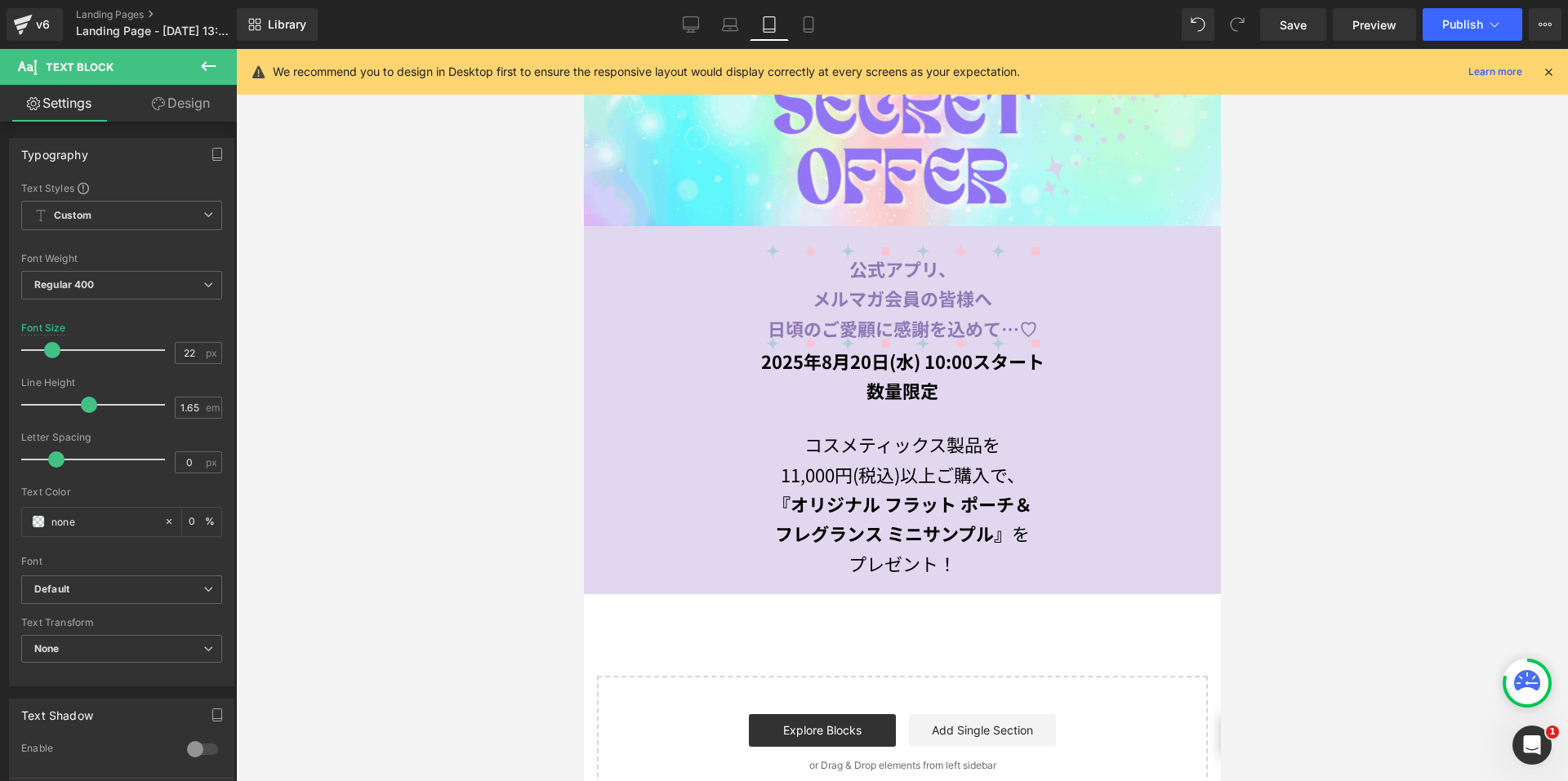
click at [178, 113] on link "Design" at bounding box center [181, 103] width 119 height 36
click at [0, 0] on div "Spacing" at bounding box center [0, 0] width 0 height 0
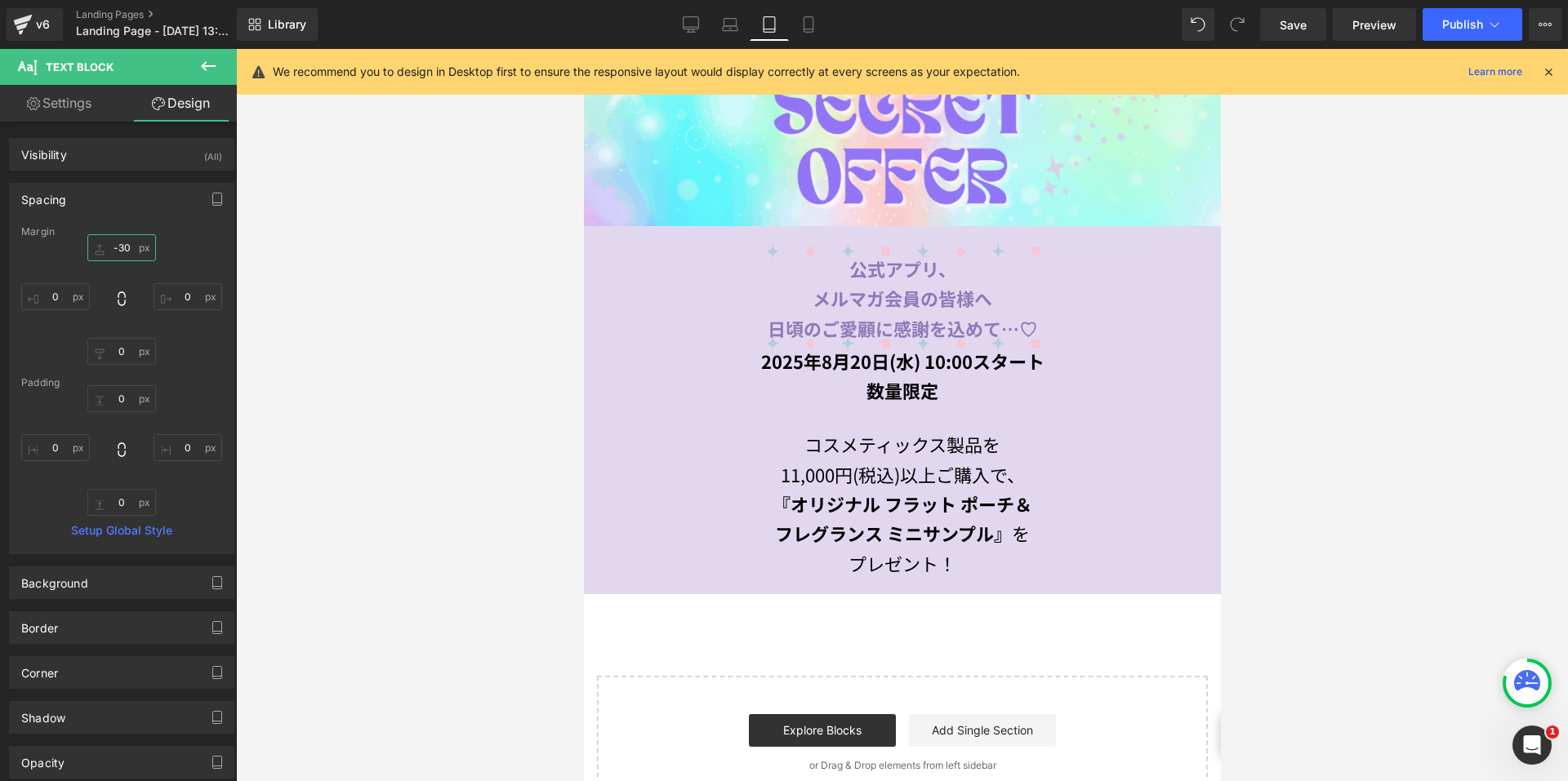
click at [113, 252] on input "-30" at bounding box center [121, 248] width 68 height 27
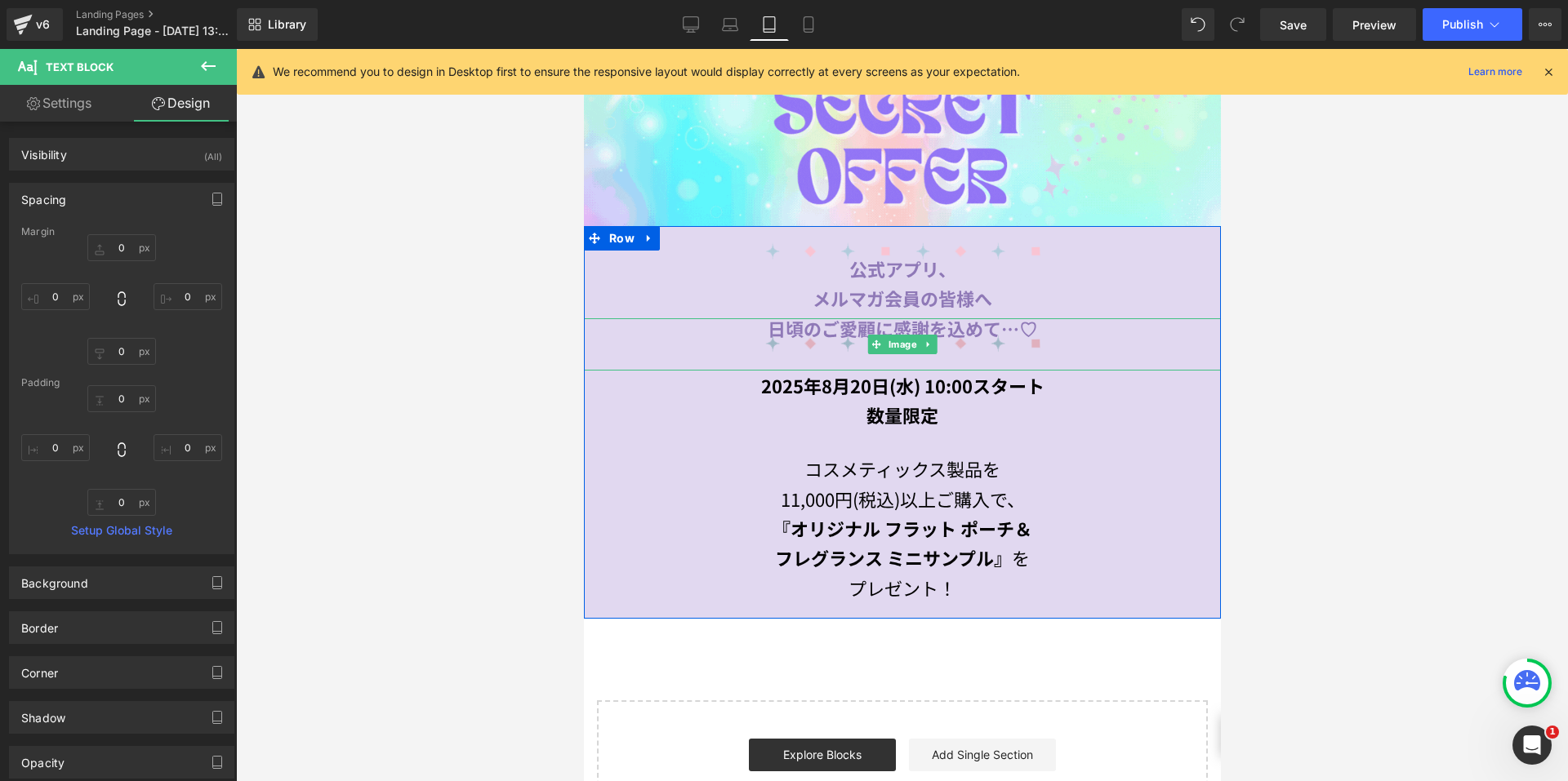
click at [868, 335] on span at bounding box center [876, 345] width 17 height 20
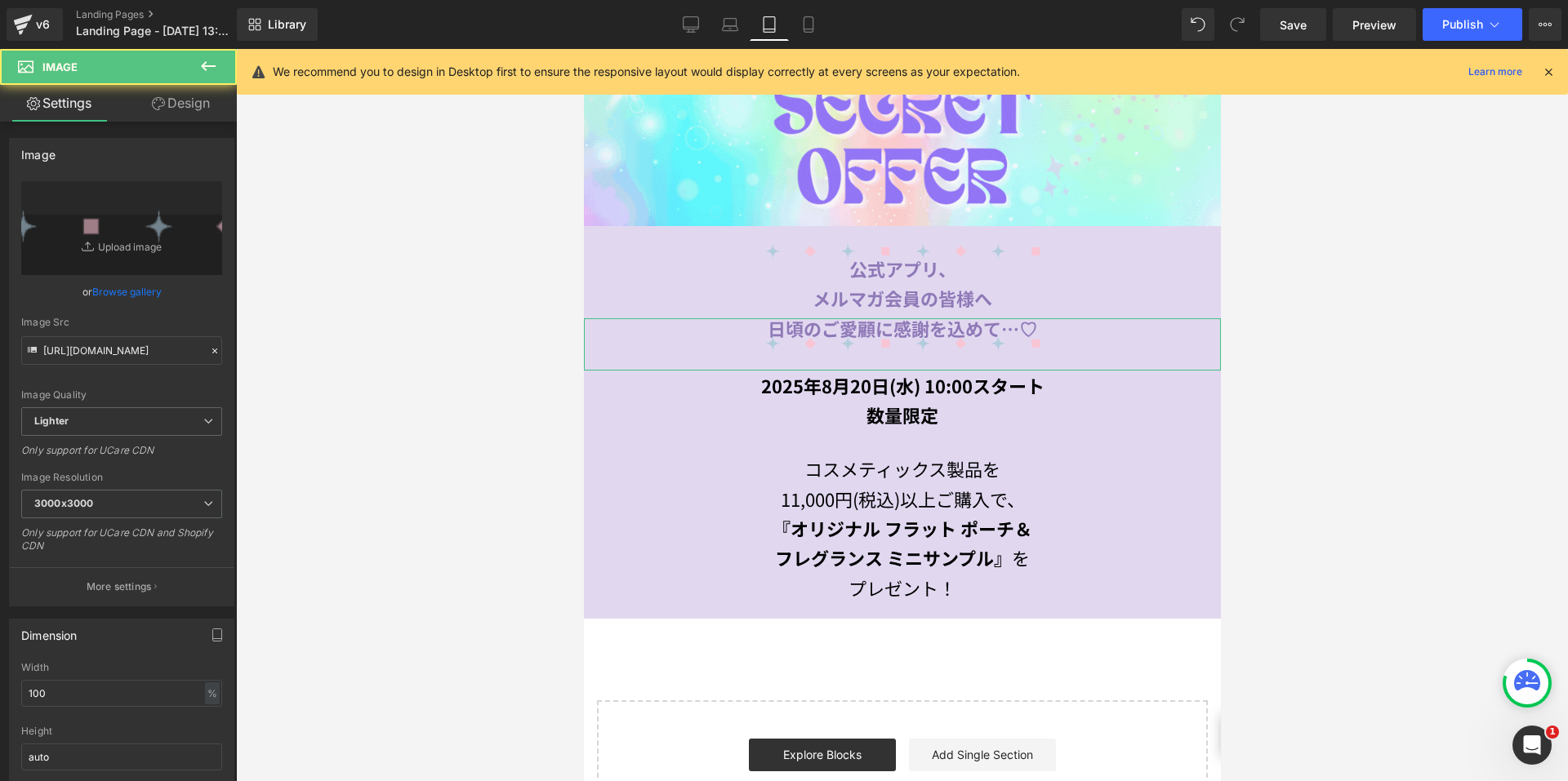
click at [154, 110] on link "Design" at bounding box center [181, 103] width 119 height 36
click at [0, 0] on div "Spacing" at bounding box center [0, 0] width 0 height 0
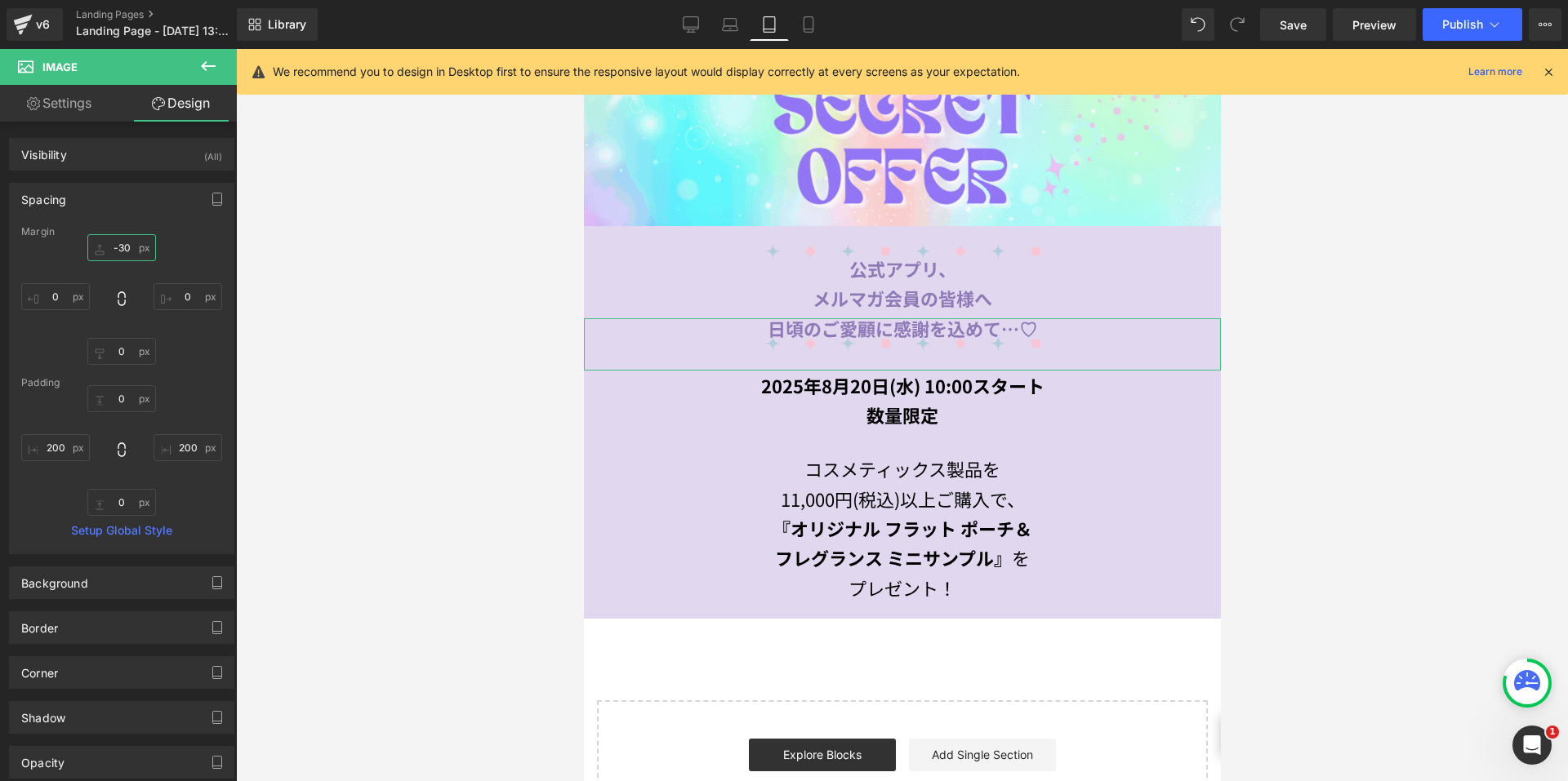
drag, startPoint x: 124, startPoint y: 252, endPoint x: 167, endPoint y: 257, distance: 43.3
click at [124, 252] on input "-30" at bounding box center [121, 248] width 68 height 27
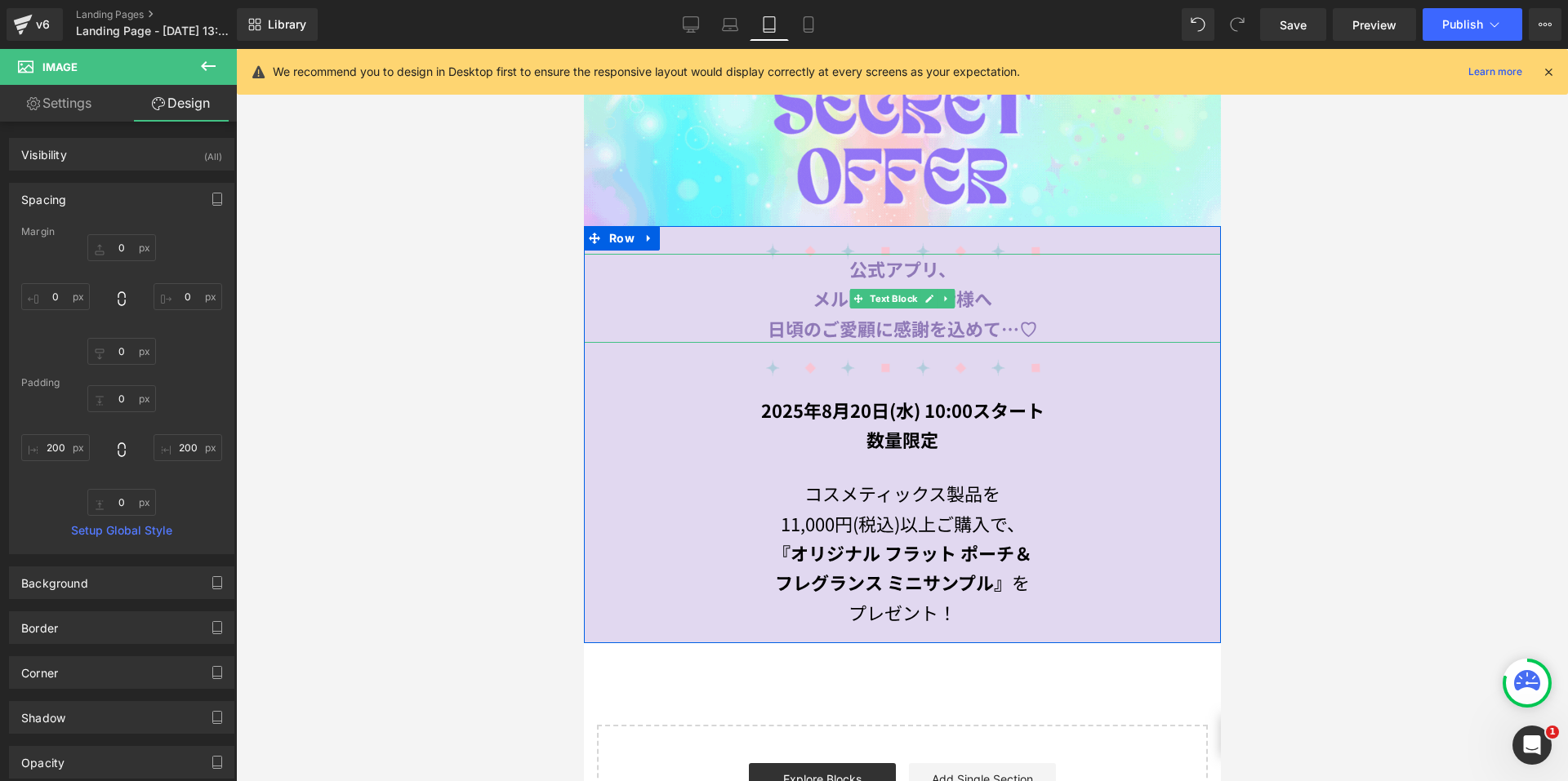
click at [797, 255] on div "公式アプリ、 メルマガ会員の皆様へ 日頃のご愛顧に感謝を込めて…♡" at bounding box center [901, 298] width 637 height 89
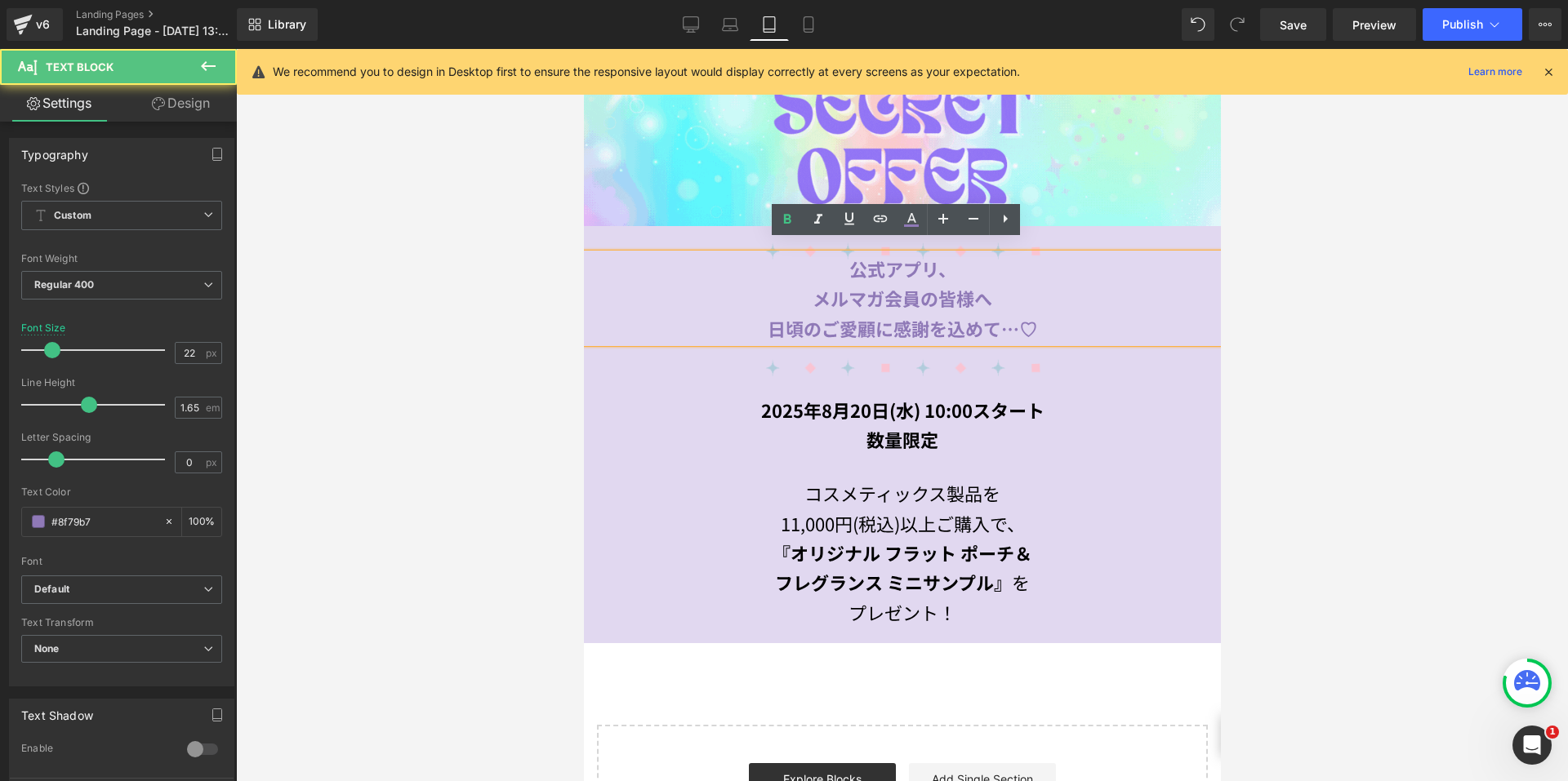
click at [182, 112] on link "Design" at bounding box center [181, 103] width 119 height 36
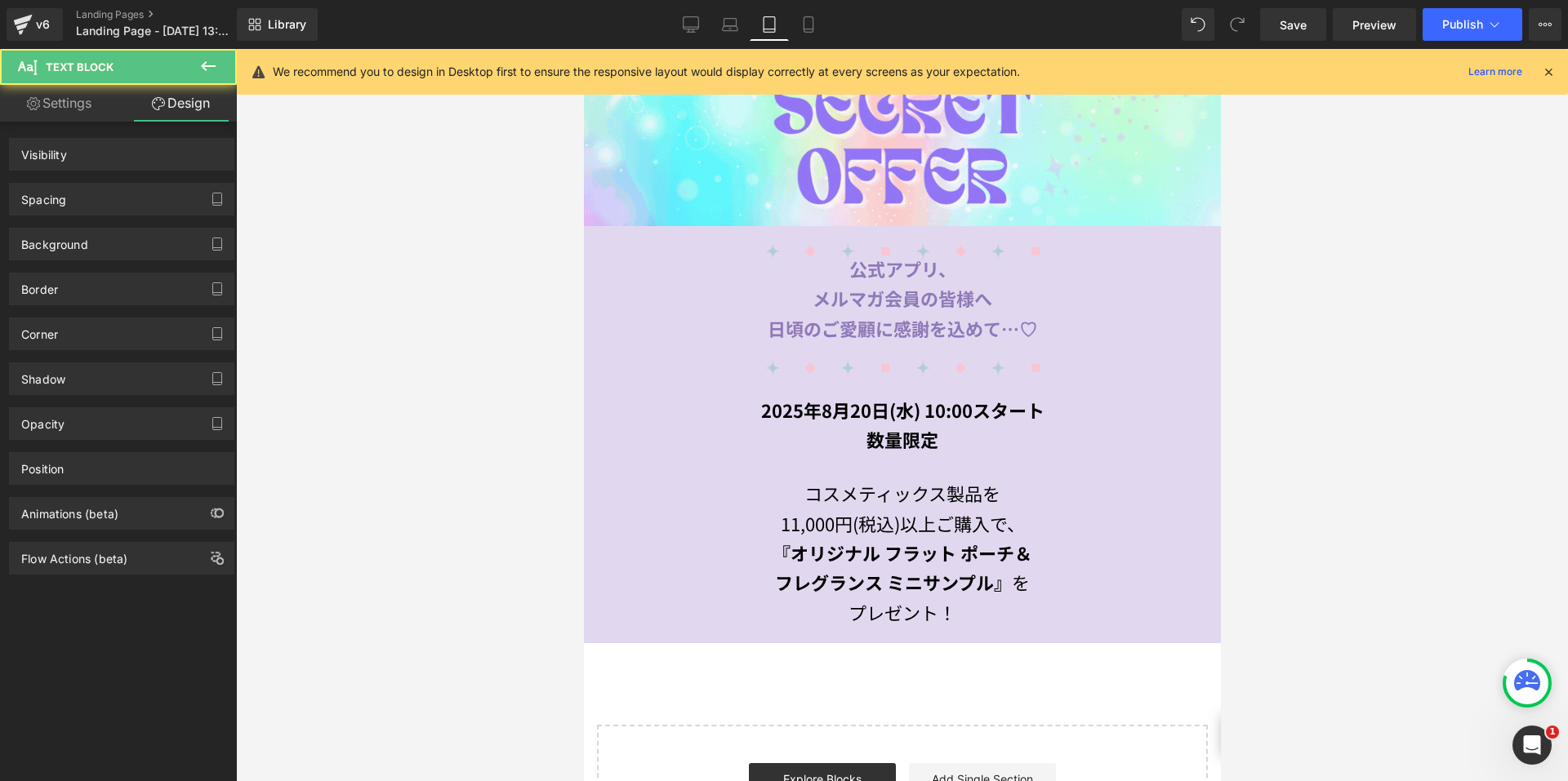
click at [111, 192] on div "Spacing" at bounding box center [121, 199] width 223 height 31
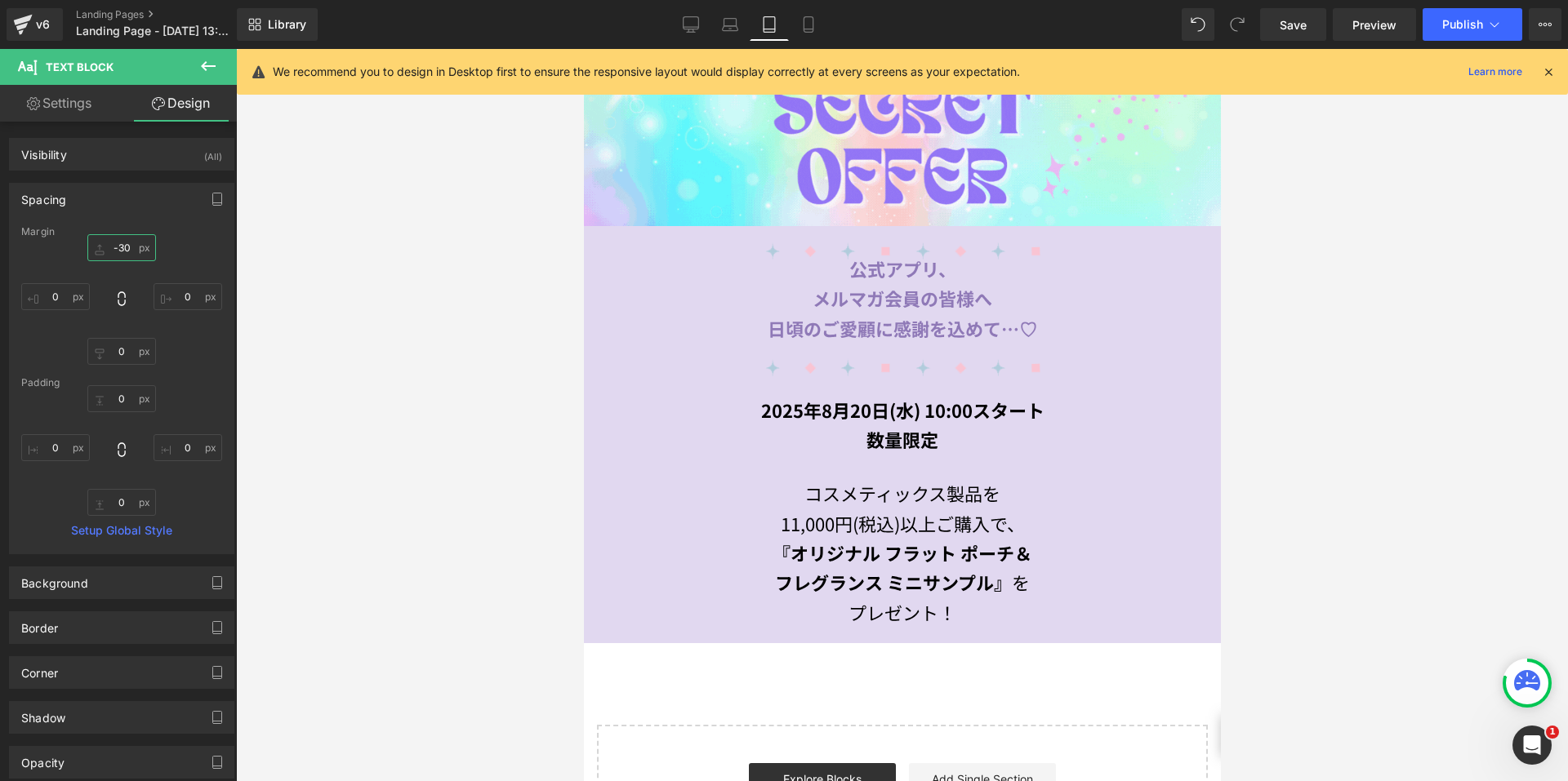
click at [126, 241] on input "-30" at bounding box center [121, 248] width 68 height 27
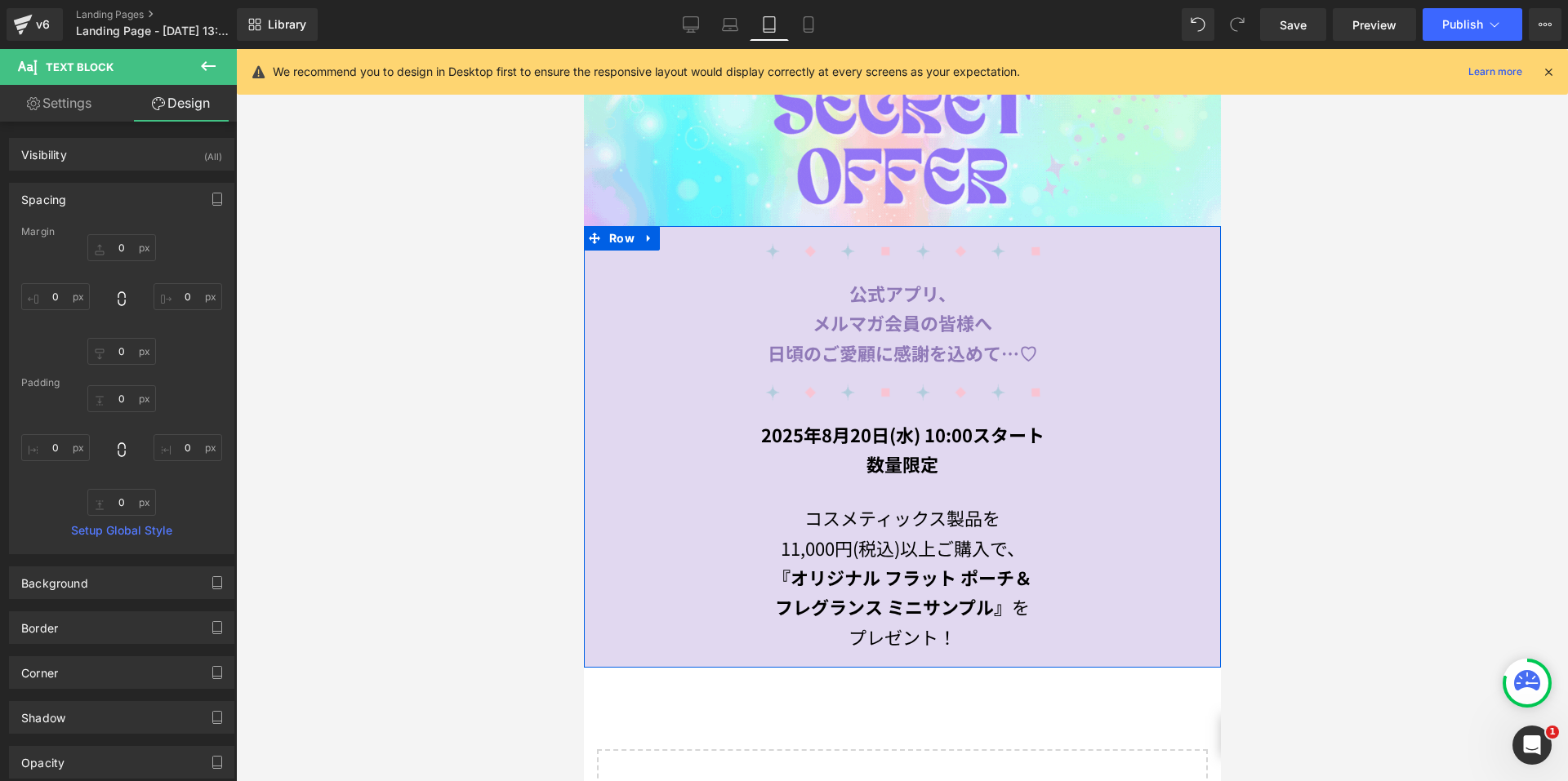
click at [856, 439] on span at bounding box center [858, 449] width 17 height 20
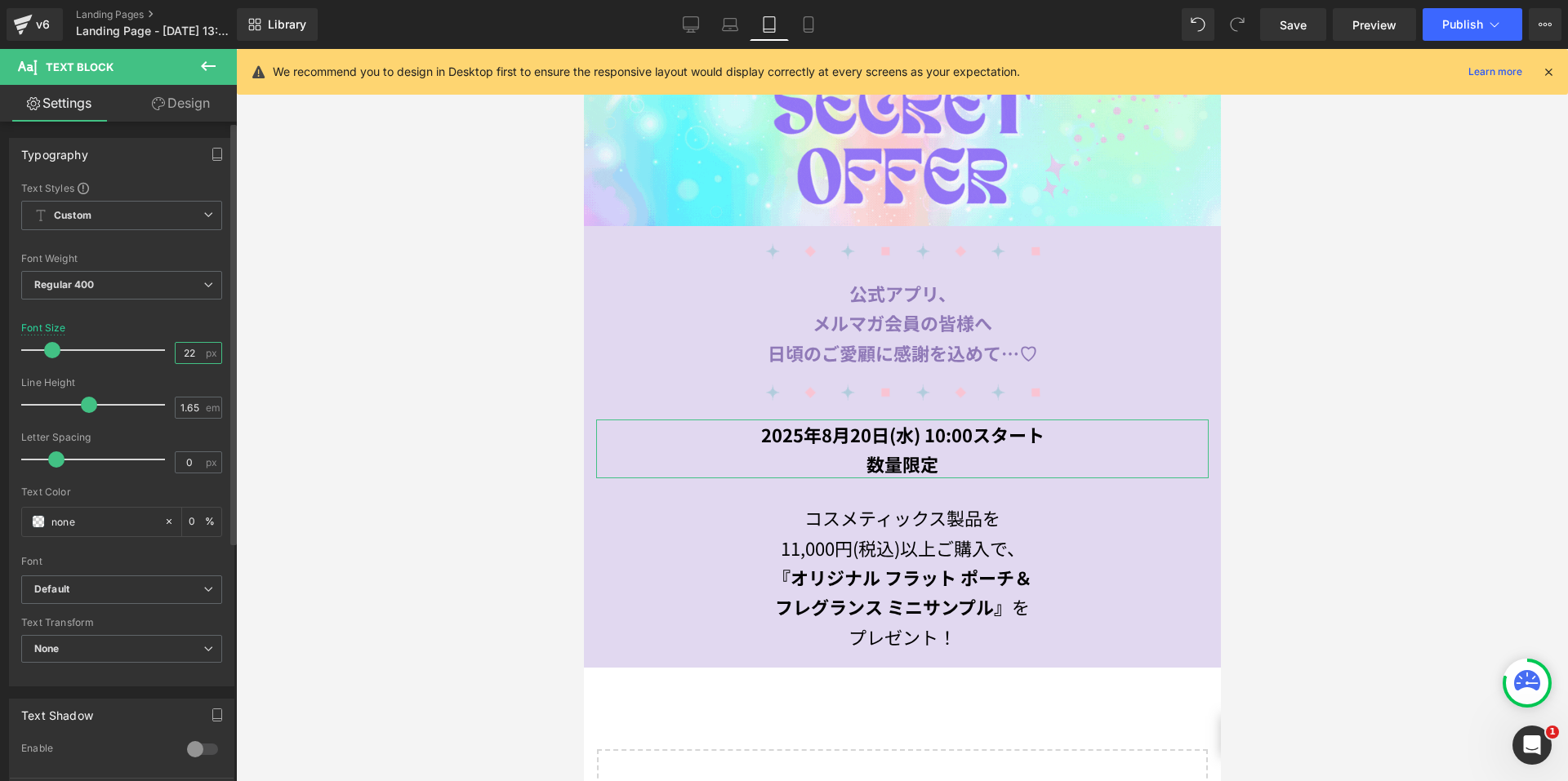
drag, startPoint x: 192, startPoint y: 355, endPoint x: 125, endPoint y: 344, distance: 67.9
click at [125, 344] on div "Font Size 22 px" at bounding box center [122, 349] width 201 height 55
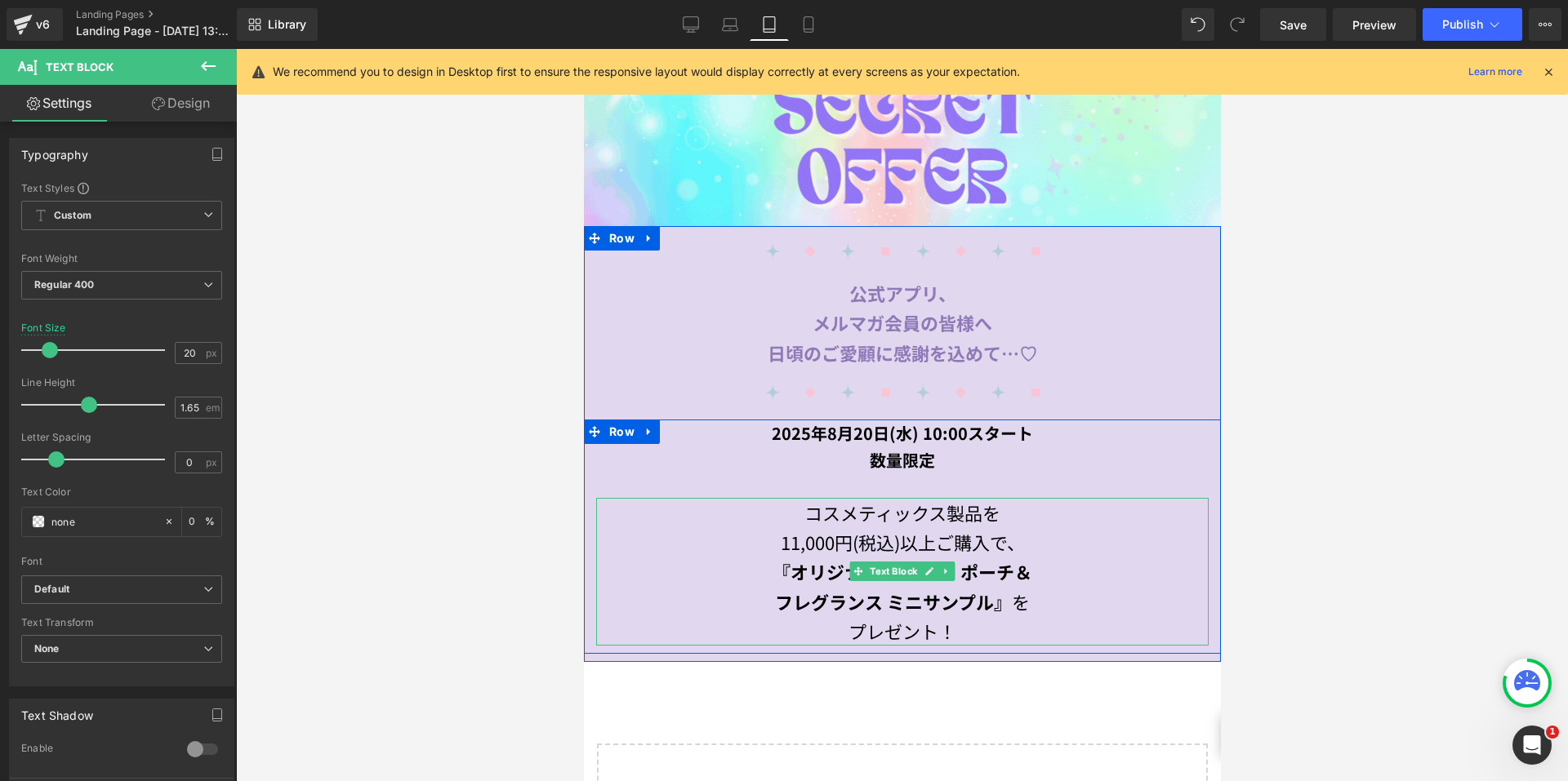
click at [893, 538] on span "11,000円(税込)以上ご購入で、" at bounding box center [902, 542] width 244 height 26
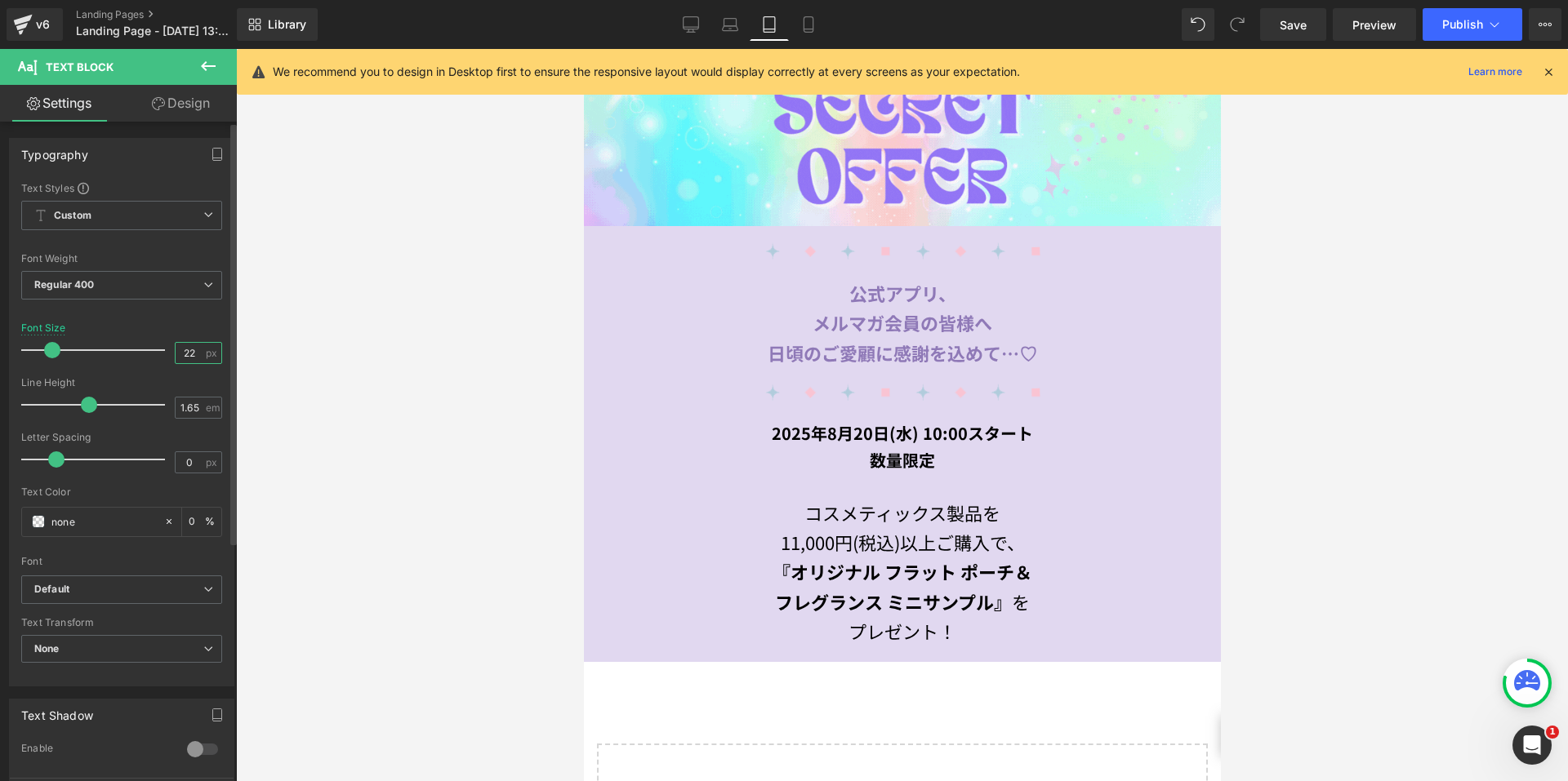
drag, startPoint x: 189, startPoint y: 352, endPoint x: 165, endPoint y: 352, distance: 24.0
click at [165, 352] on div "Font Size 22 px" at bounding box center [122, 349] width 201 height 55
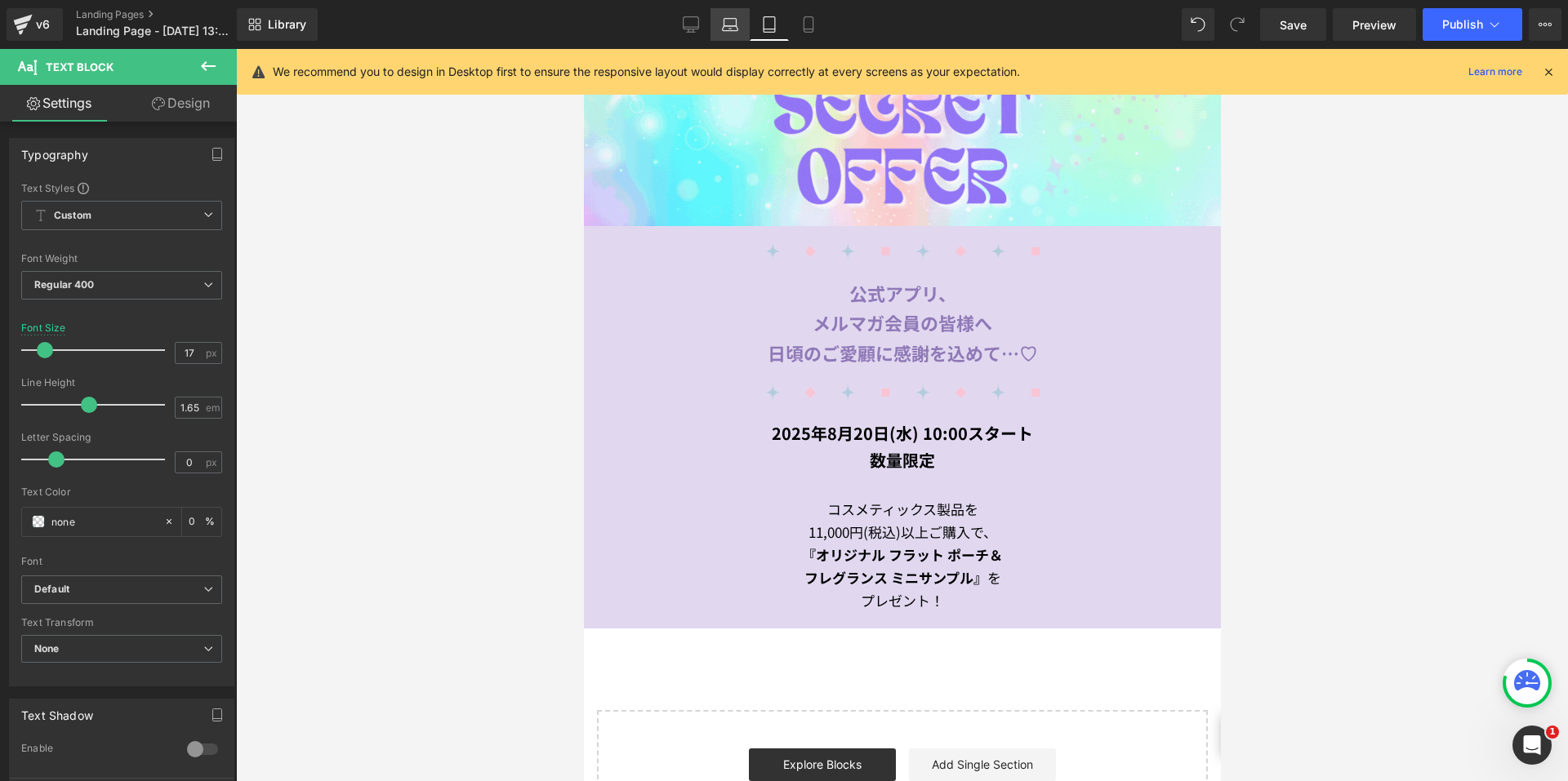
click at [739, 23] on link "Laptop" at bounding box center [729, 24] width 39 height 33
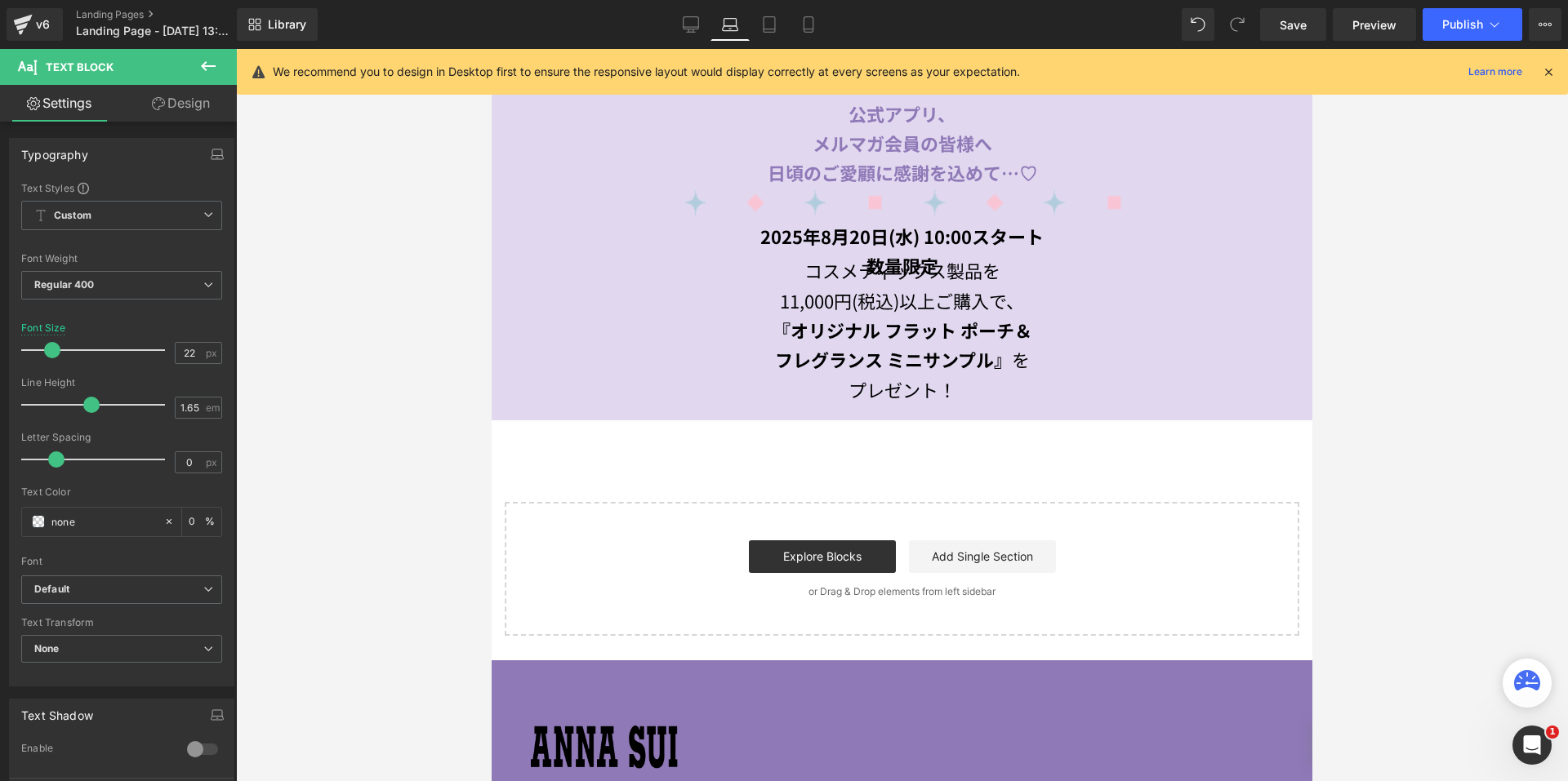
scroll to position [375, 0]
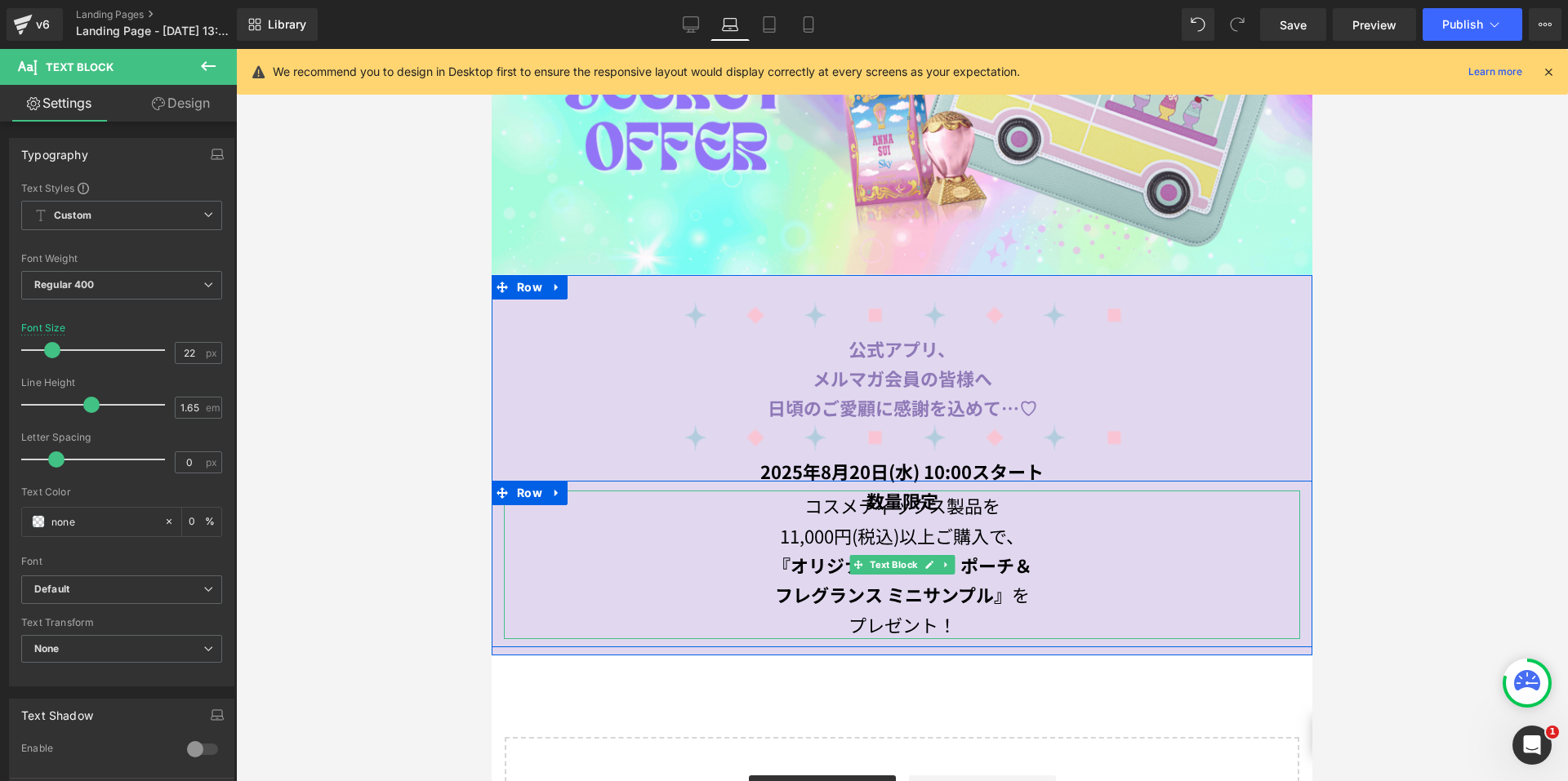
click at [883, 535] on span "11,000円(税込)以上ご購入で、" at bounding box center [902, 536] width 244 height 26
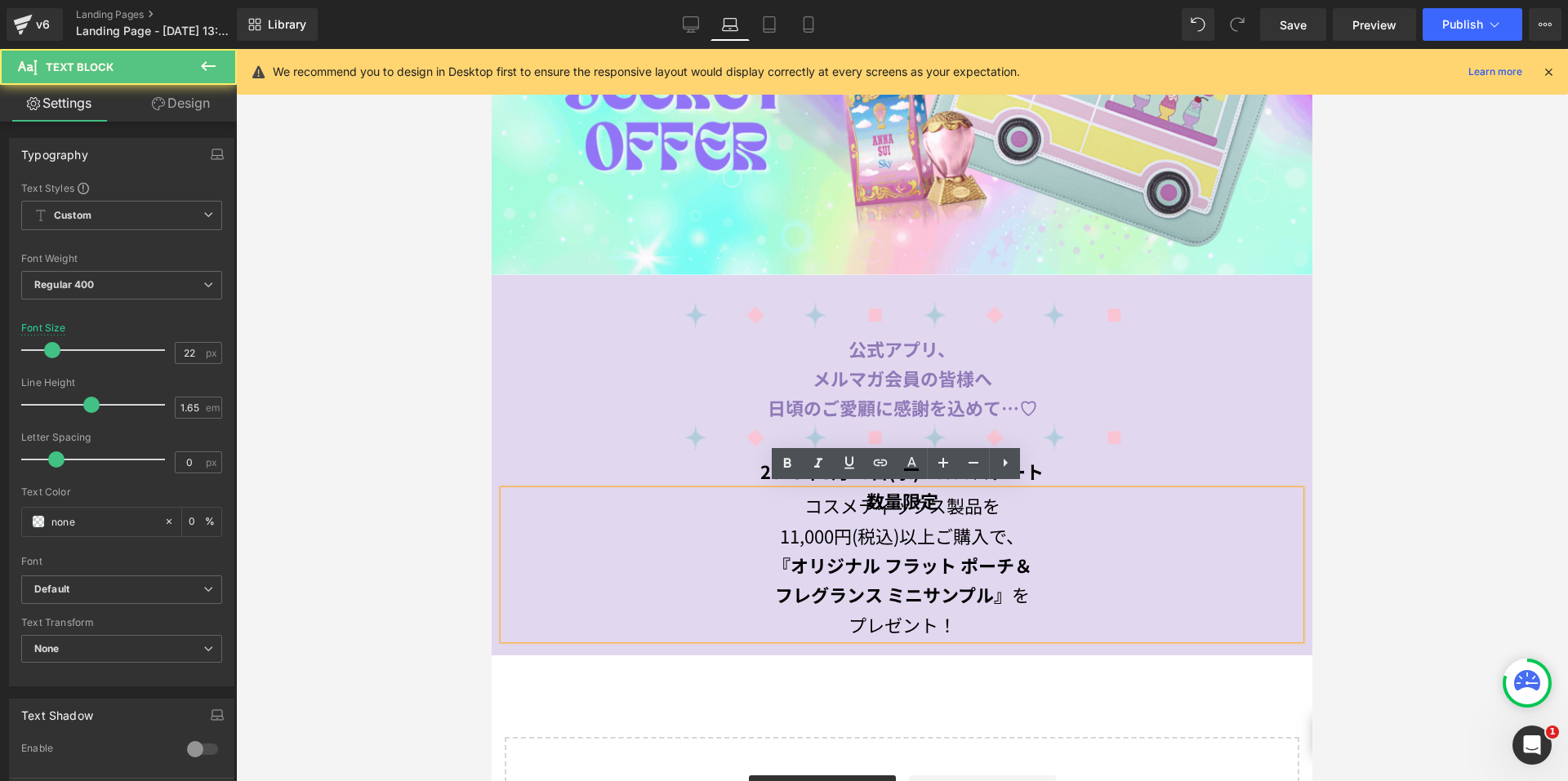
drag, startPoint x: 198, startPoint y: 106, endPoint x: 113, endPoint y: 230, distance: 150.3
click at [198, 106] on link "Design" at bounding box center [181, 103] width 119 height 36
click at [0, 0] on div "Spacing" at bounding box center [0, 0] width 0 height 0
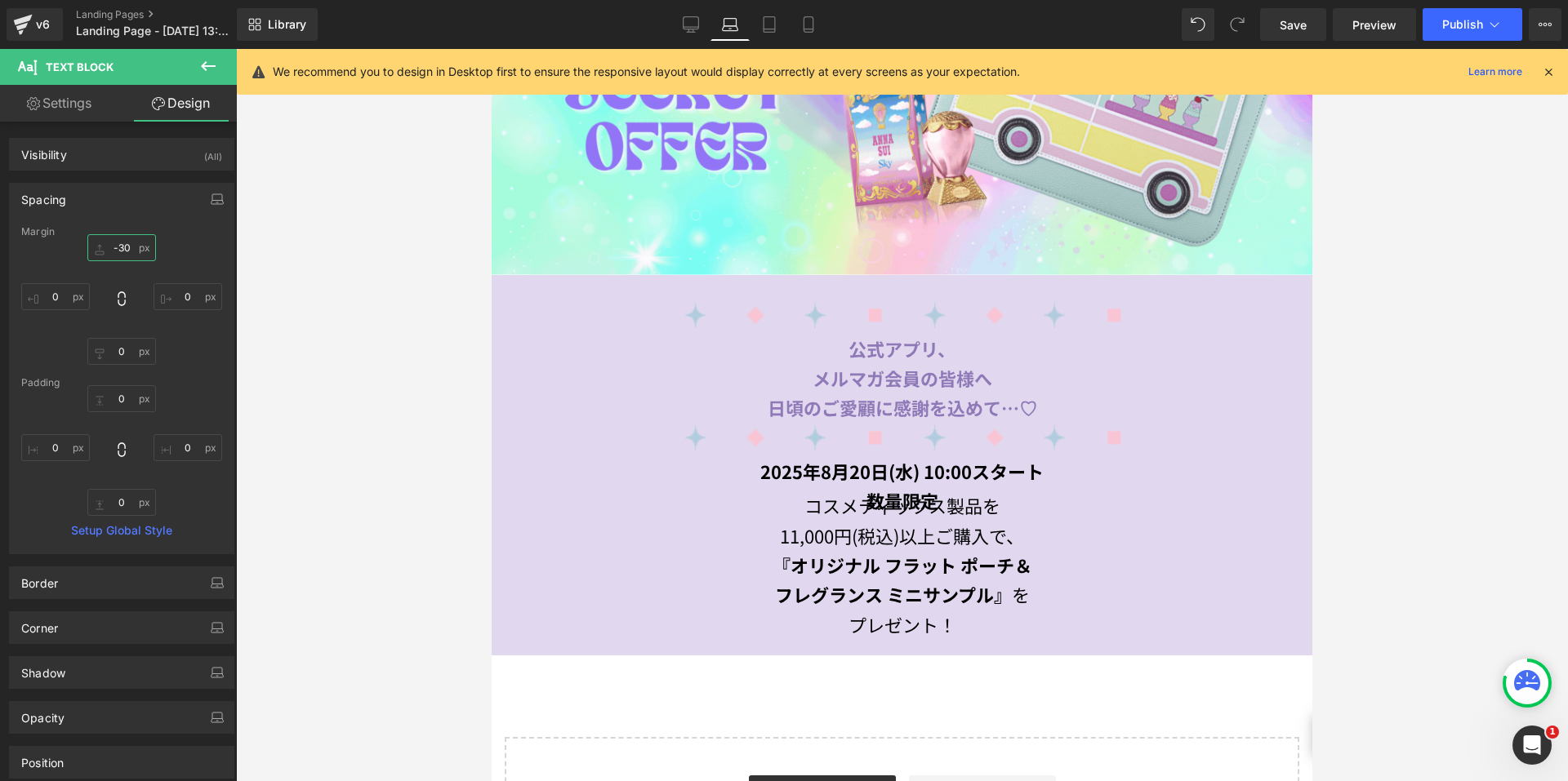
click at [104, 246] on input "-30" at bounding box center [121, 248] width 68 height 27
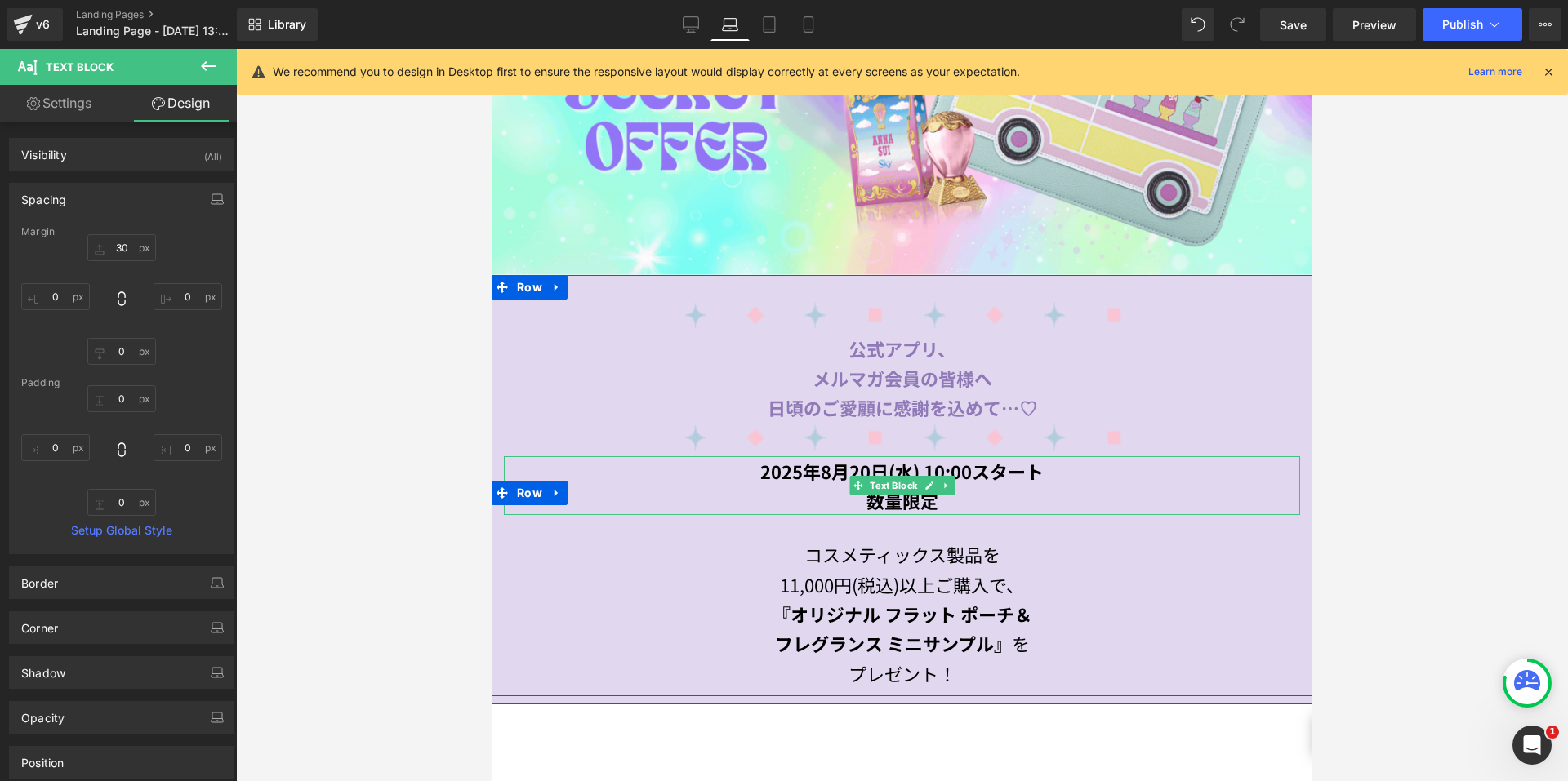
click at [849, 476] on span at bounding box center [858, 486] width 17 height 20
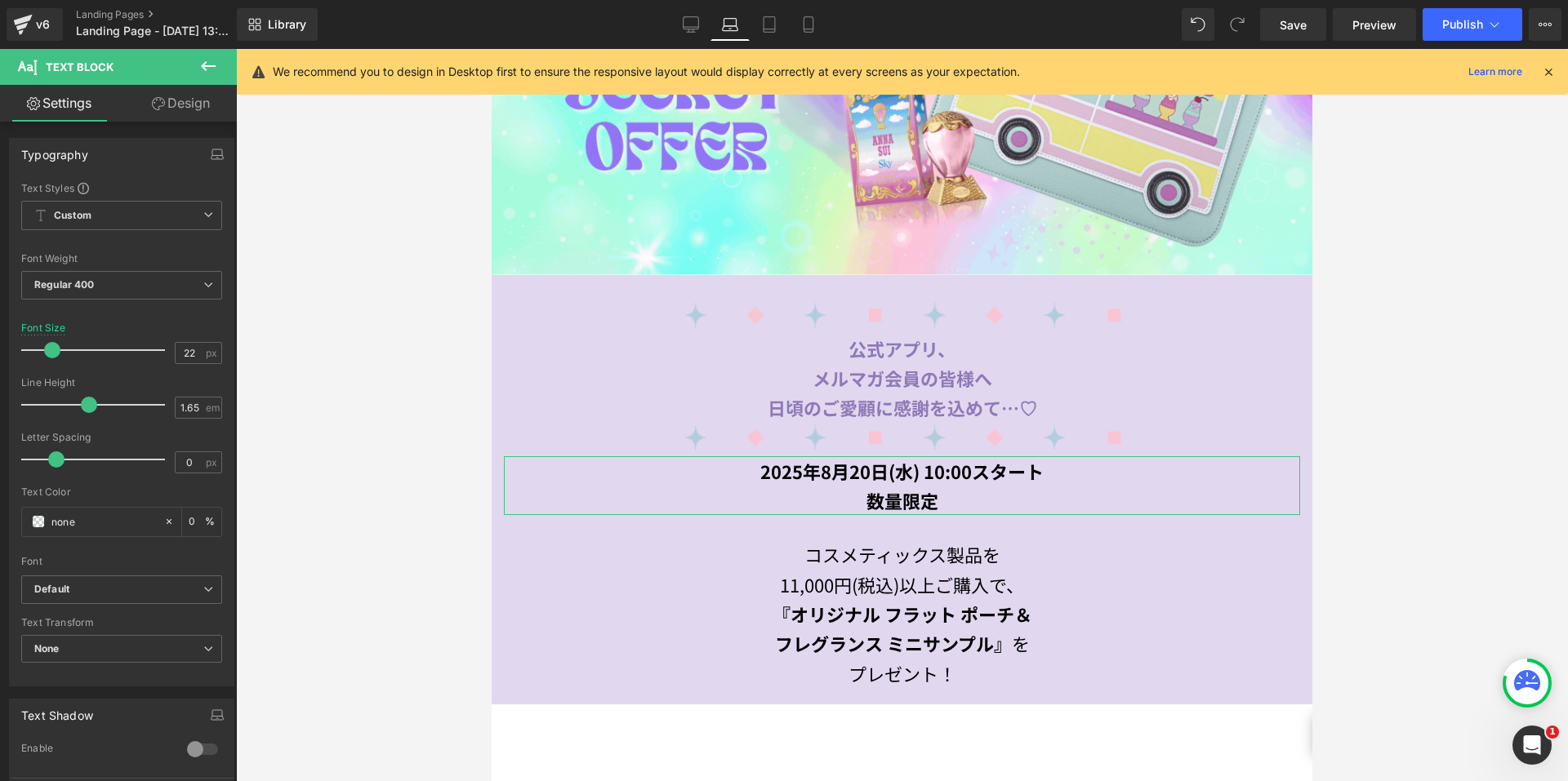
click at [193, 101] on link "Design" at bounding box center [181, 103] width 119 height 36
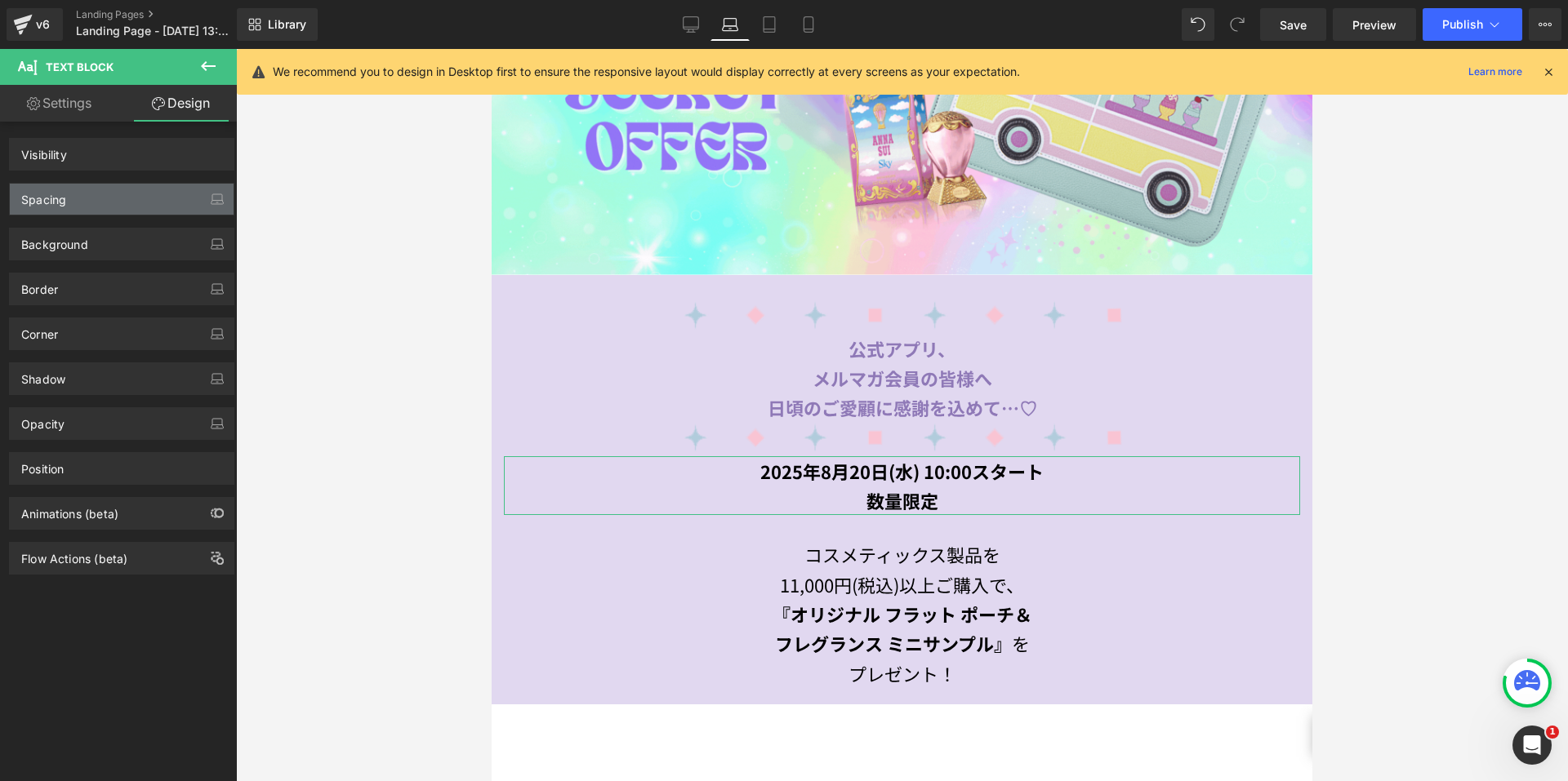
click at [109, 199] on div "Spacing" at bounding box center [121, 199] width 223 height 31
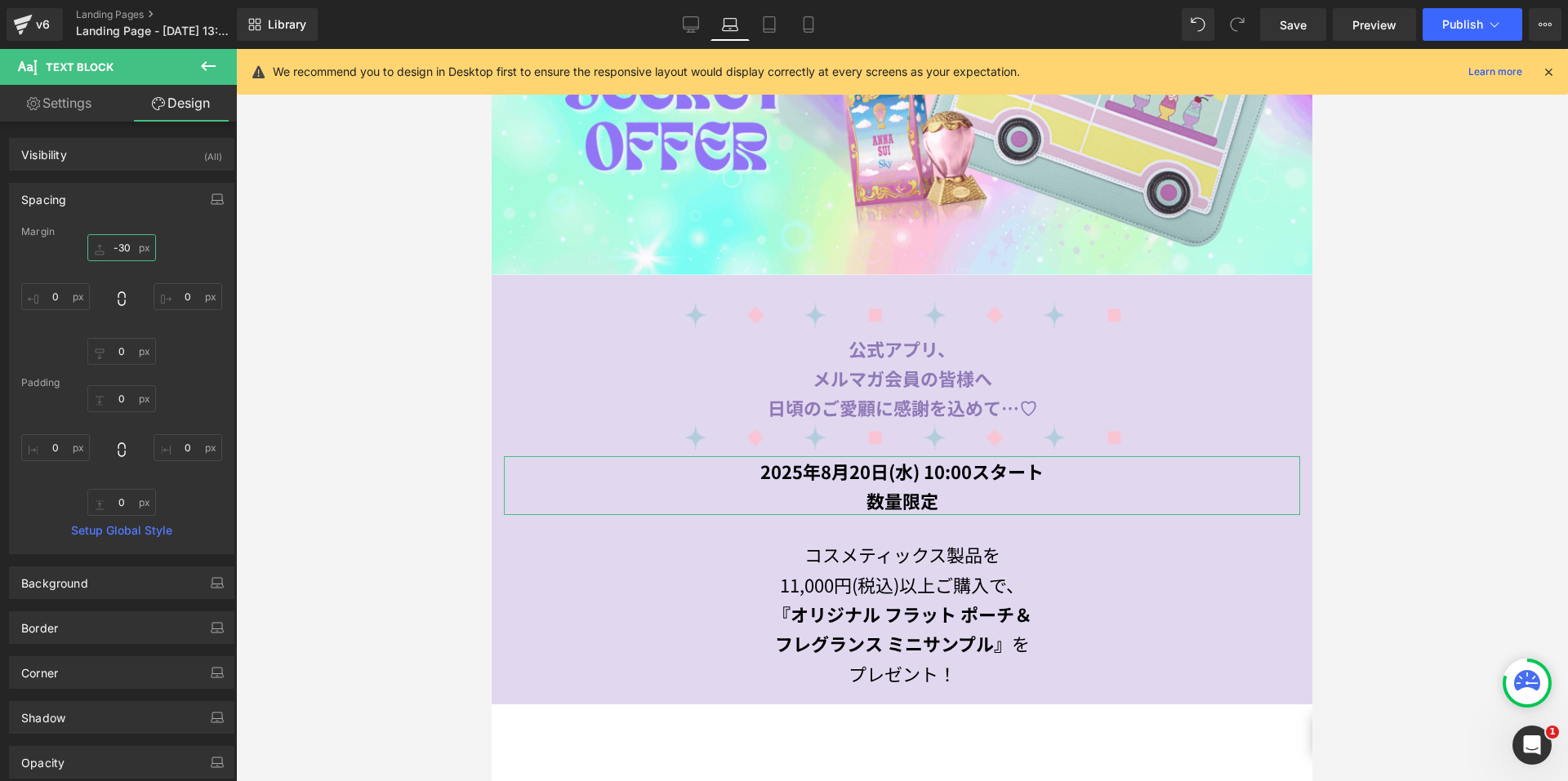
click at [129, 244] on input "-30" at bounding box center [121, 248] width 68 height 27
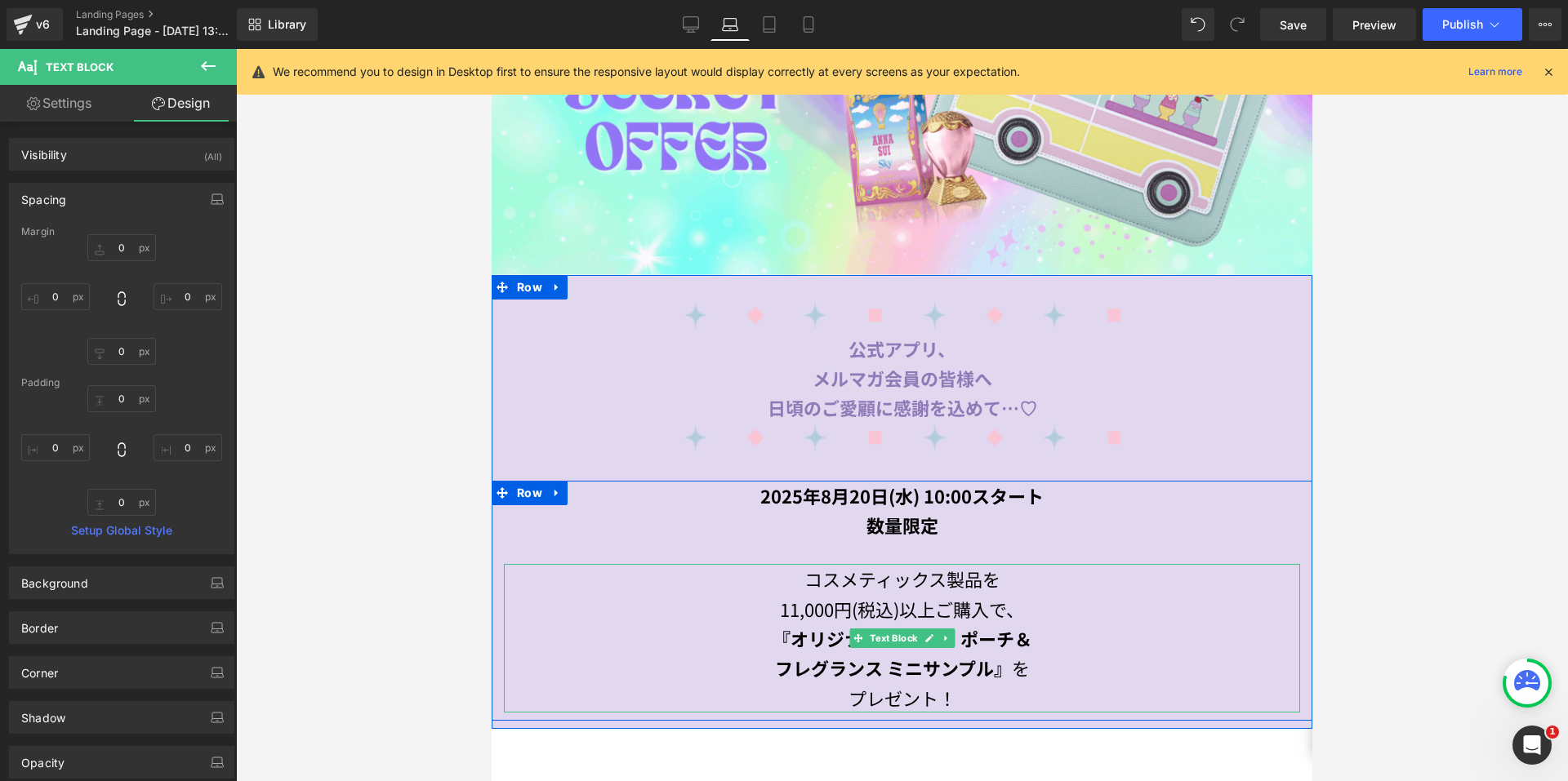
drag, startPoint x: 930, startPoint y: 432, endPoint x: 843, endPoint y: 599, distance: 188.3
click at [843, 599] on span "11,000円(税込)以上ご購入で、" at bounding box center [902, 609] width 244 height 26
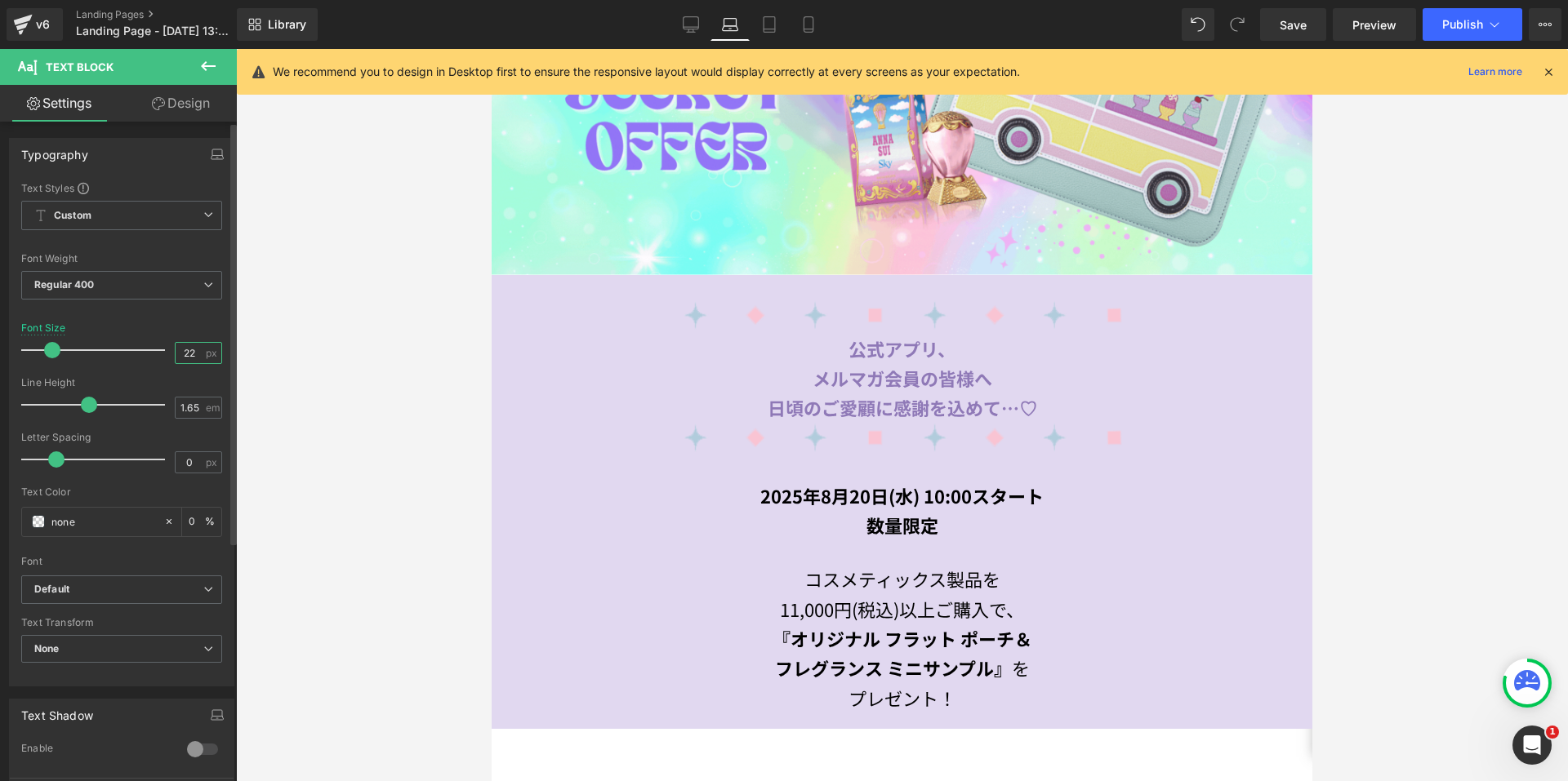
drag, startPoint x: 189, startPoint y: 352, endPoint x: 169, endPoint y: 344, distance: 21.5
click at [176, 344] on input "22" at bounding box center [190, 353] width 29 height 21
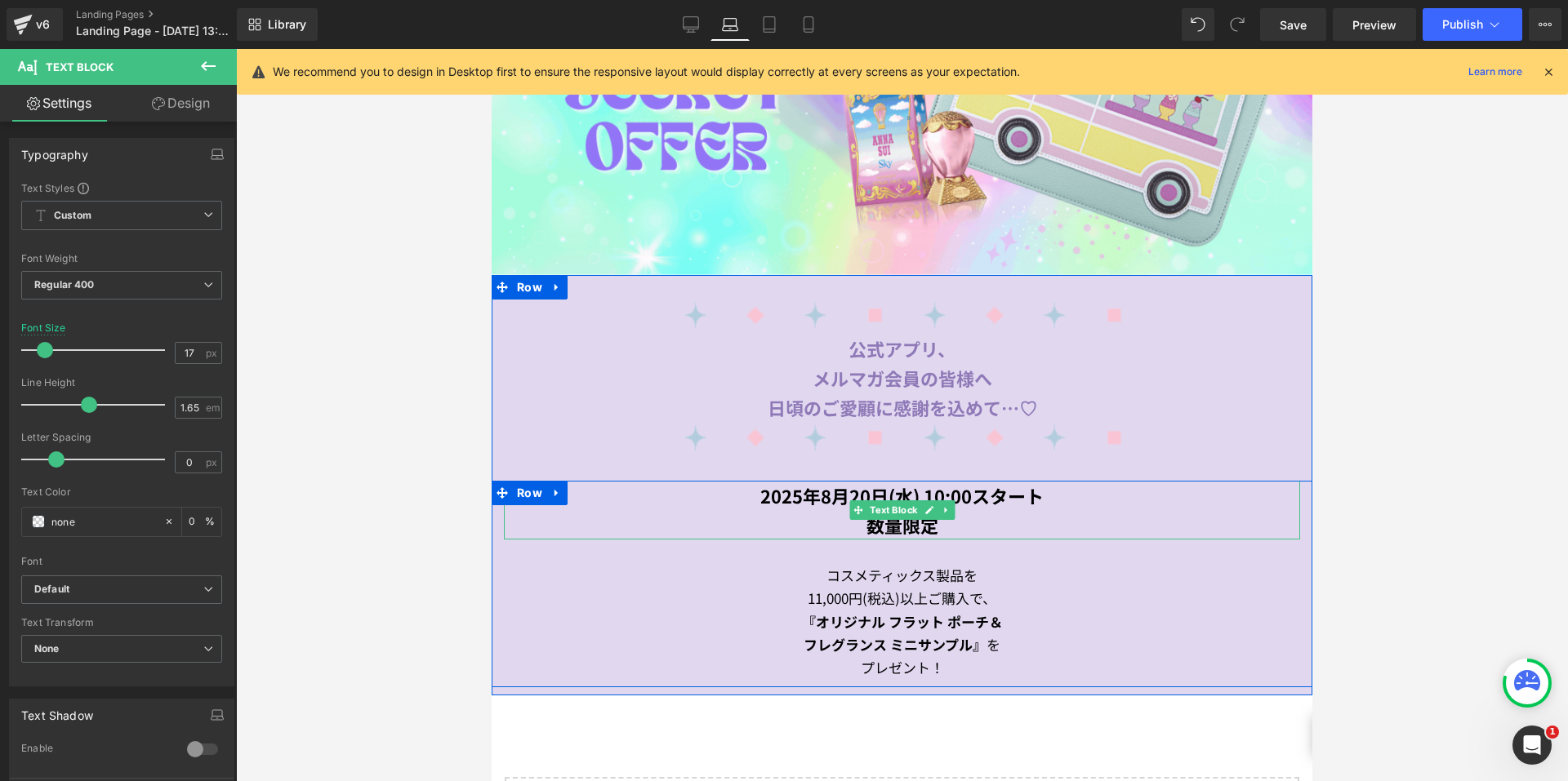
click at [839, 492] on strong "2025年8月20日(水) 10:00スタート" at bounding box center [901, 495] width 283 height 26
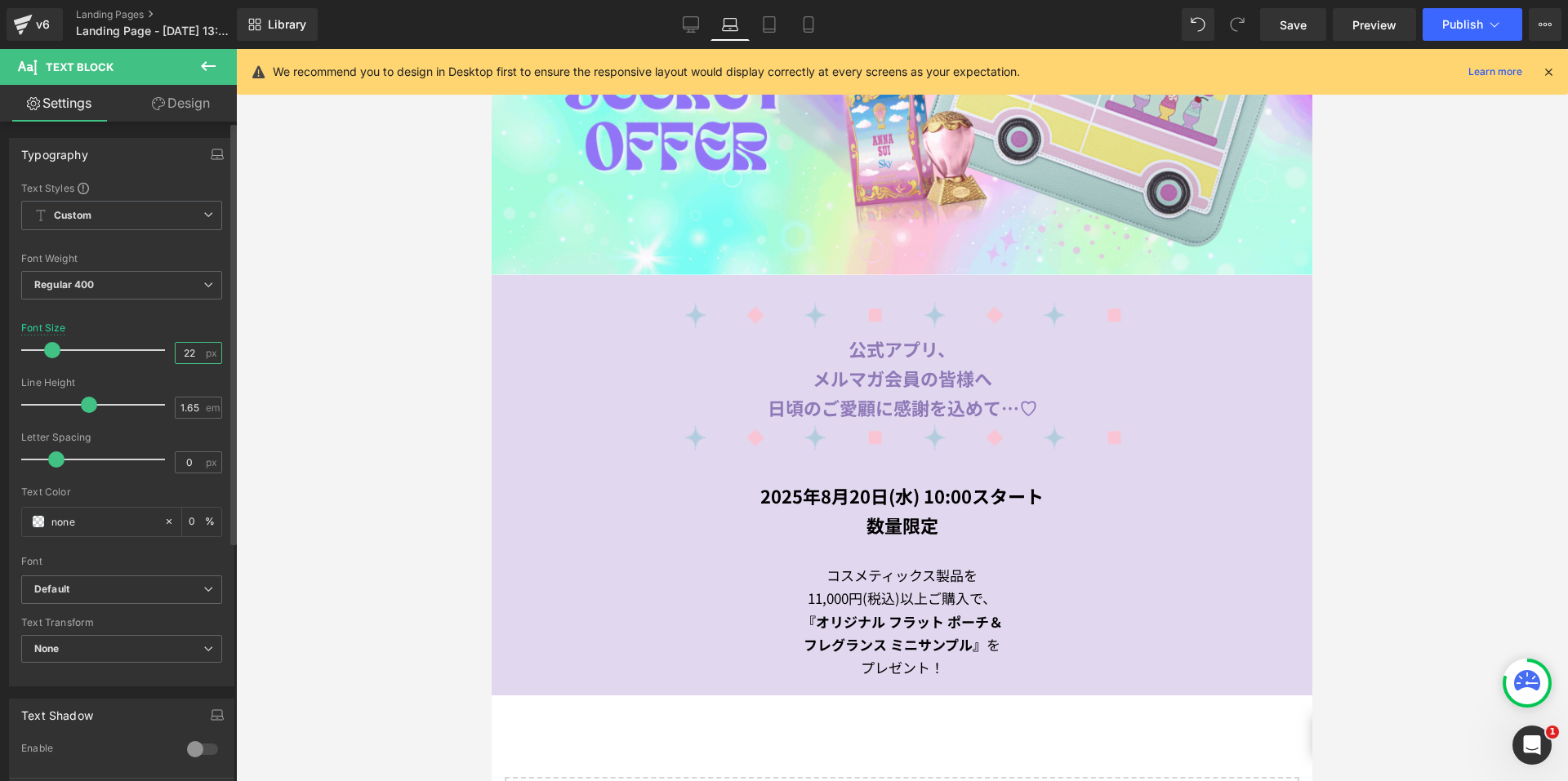
drag, startPoint x: 189, startPoint y: 350, endPoint x: 157, endPoint y: 349, distance: 32.0
click at [158, 349] on div "Font Size 22 px" at bounding box center [122, 349] width 201 height 55
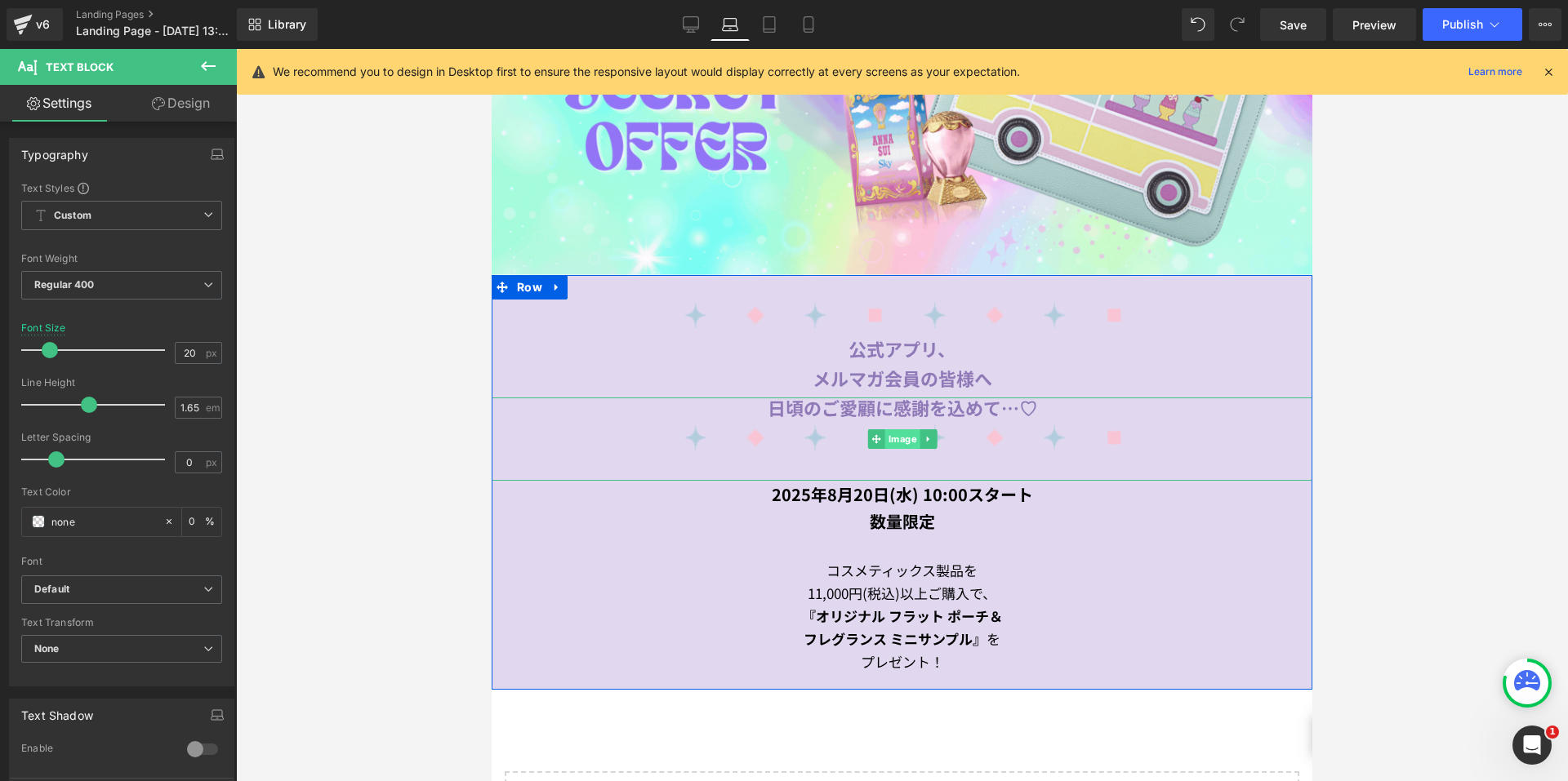
click at [891, 429] on span "Image" at bounding box center [901, 439] width 35 height 20
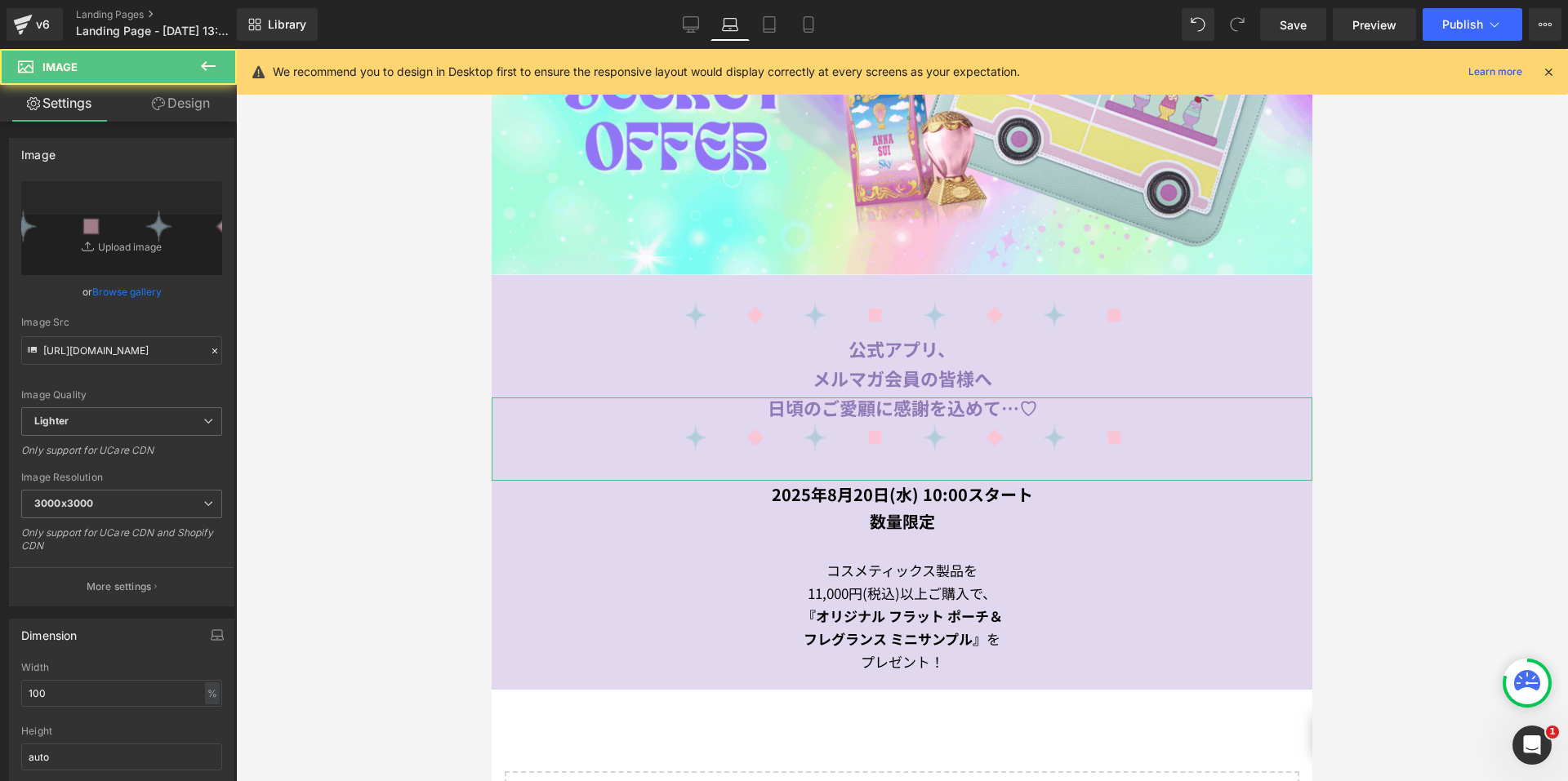
click at [184, 107] on link "Design" at bounding box center [181, 103] width 119 height 36
click at [0, 0] on div "Spacing" at bounding box center [0, 0] width 0 height 0
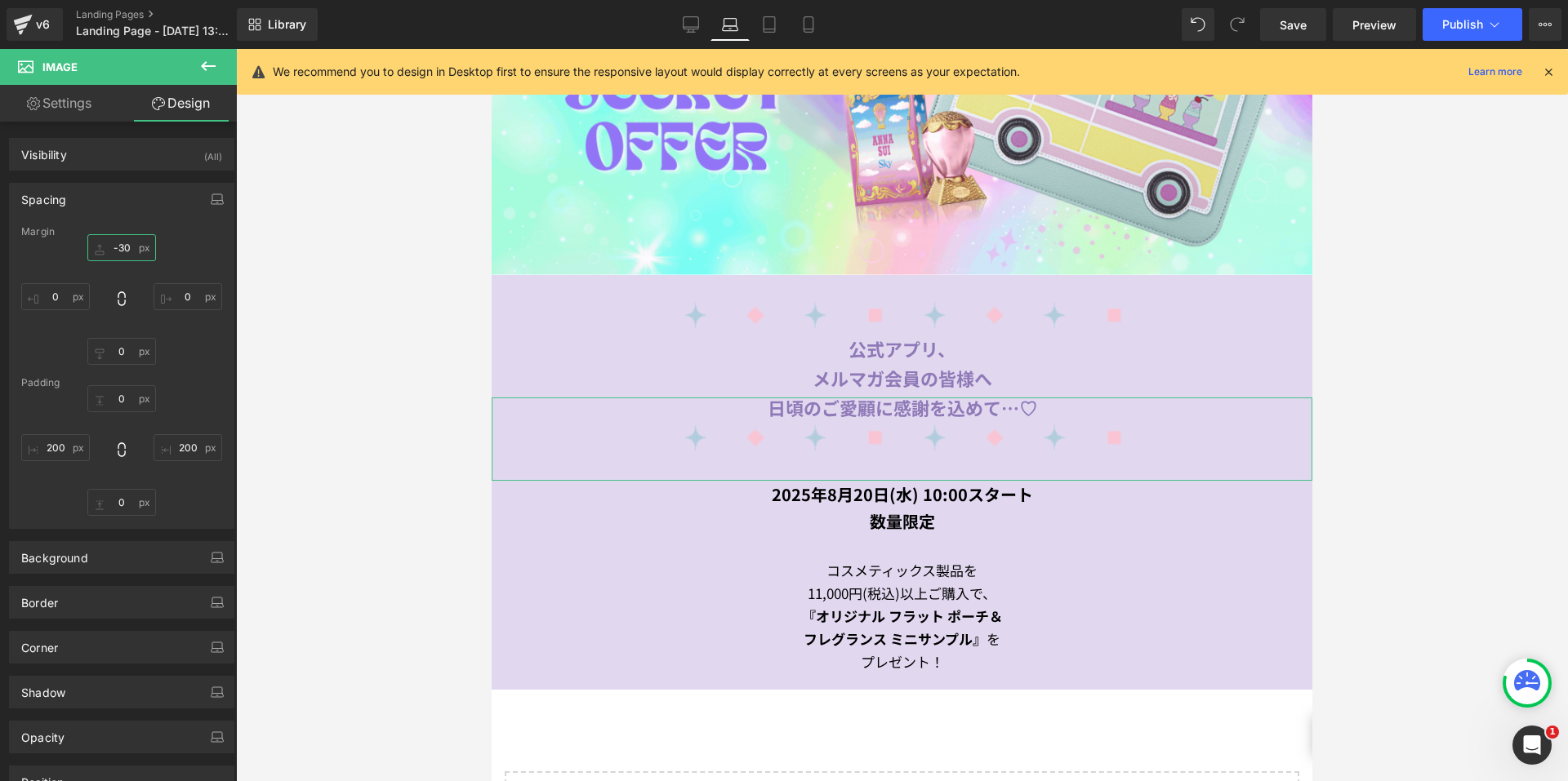
click at [122, 244] on input "-30" at bounding box center [121, 248] width 68 height 27
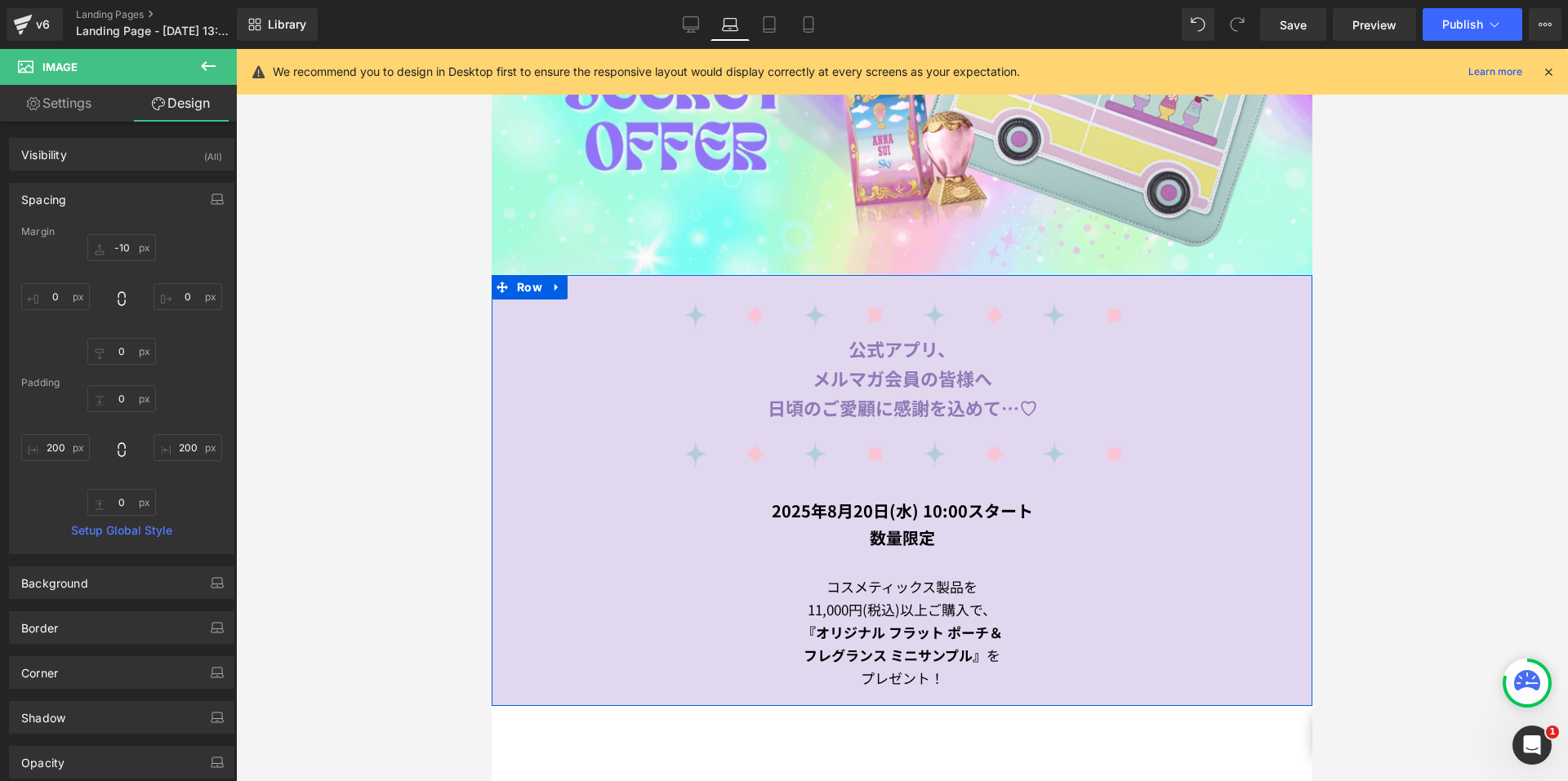
click at [849, 347] on strong "公式アプリ、" at bounding box center [902, 349] width 107 height 26
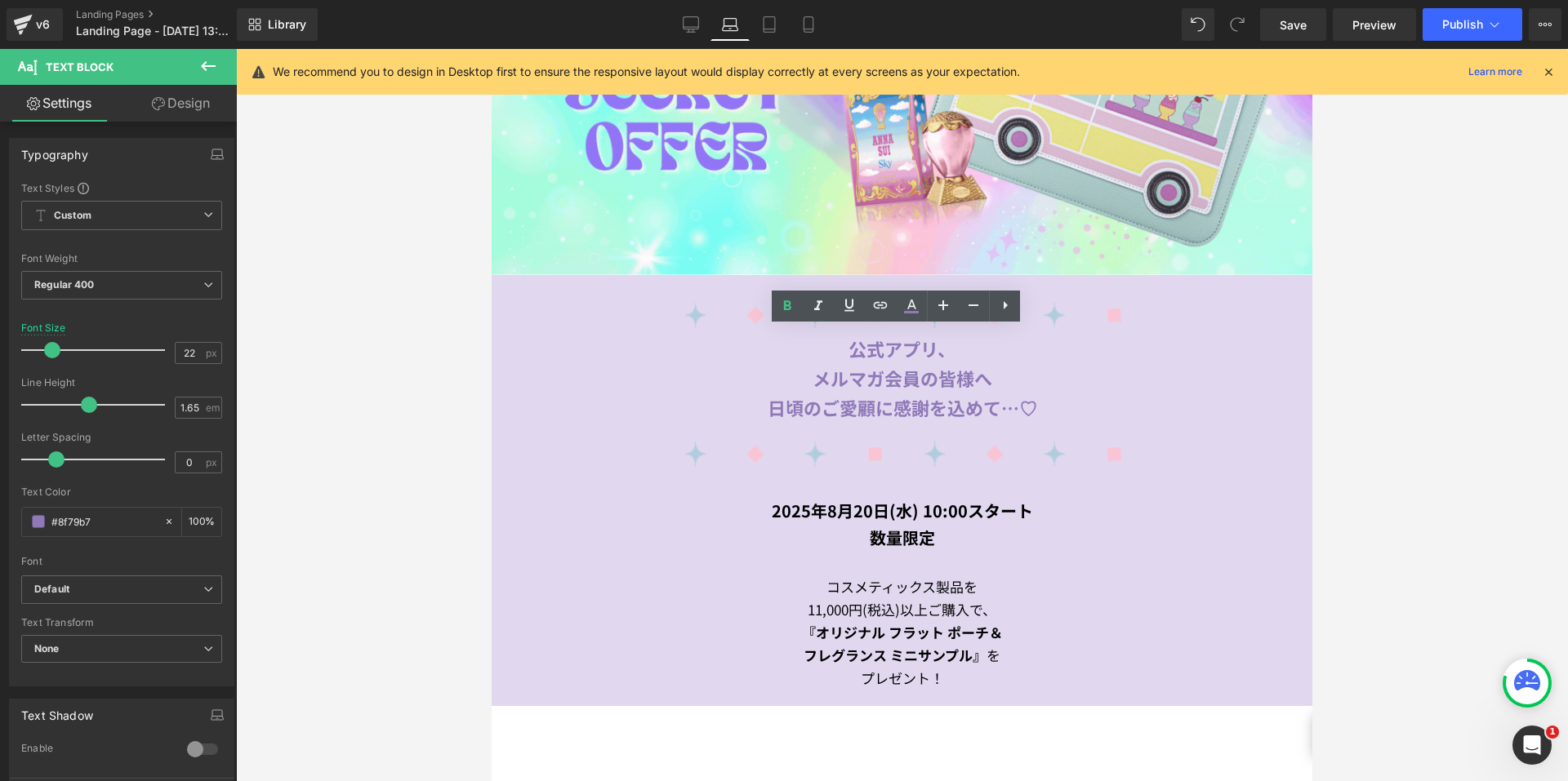
click at [168, 101] on link "Design" at bounding box center [181, 103] width 119 height 36
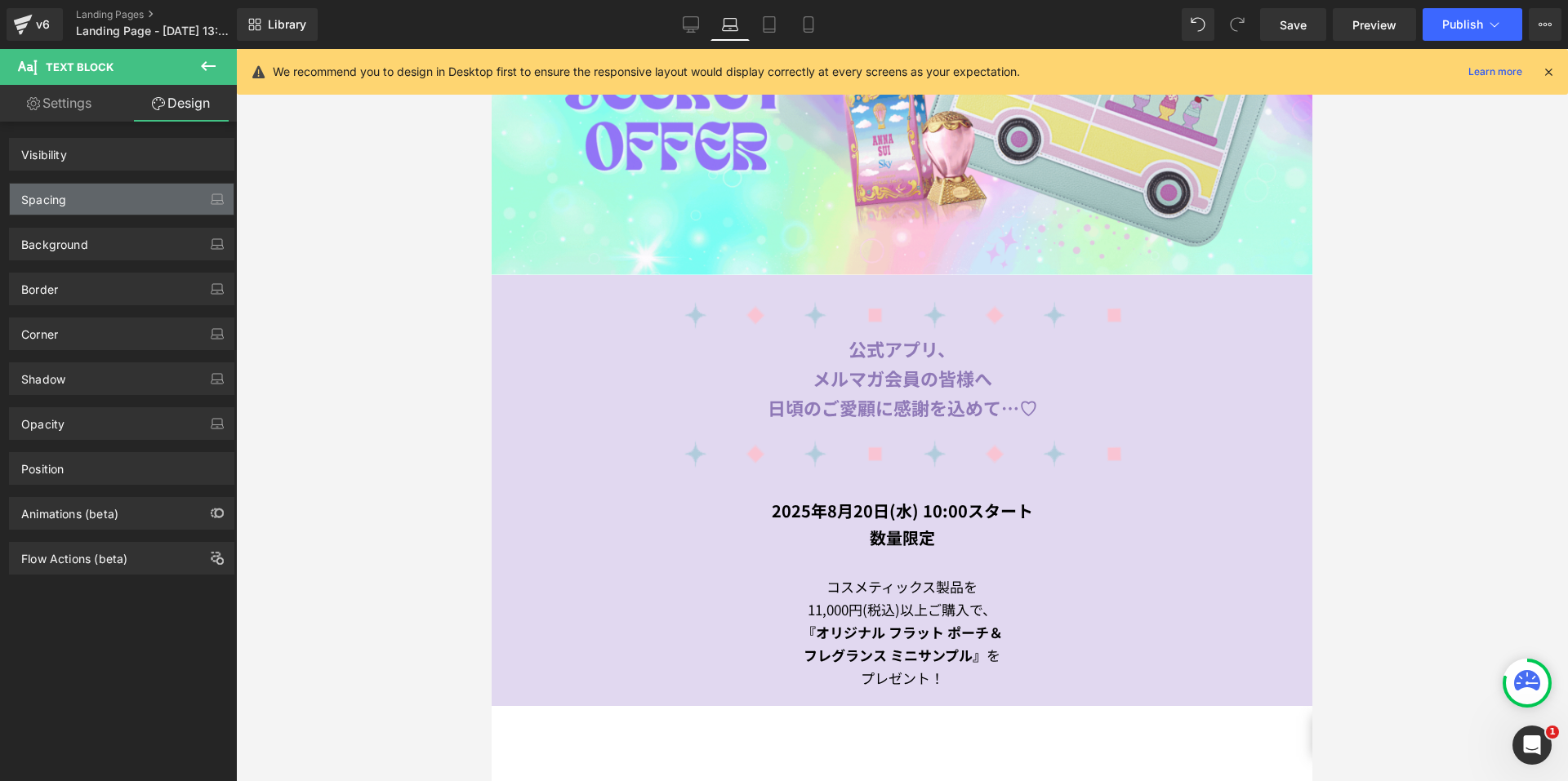
click at [74, 197] on div "Spacing" at bounding box center [121, 199] width 223 height 31
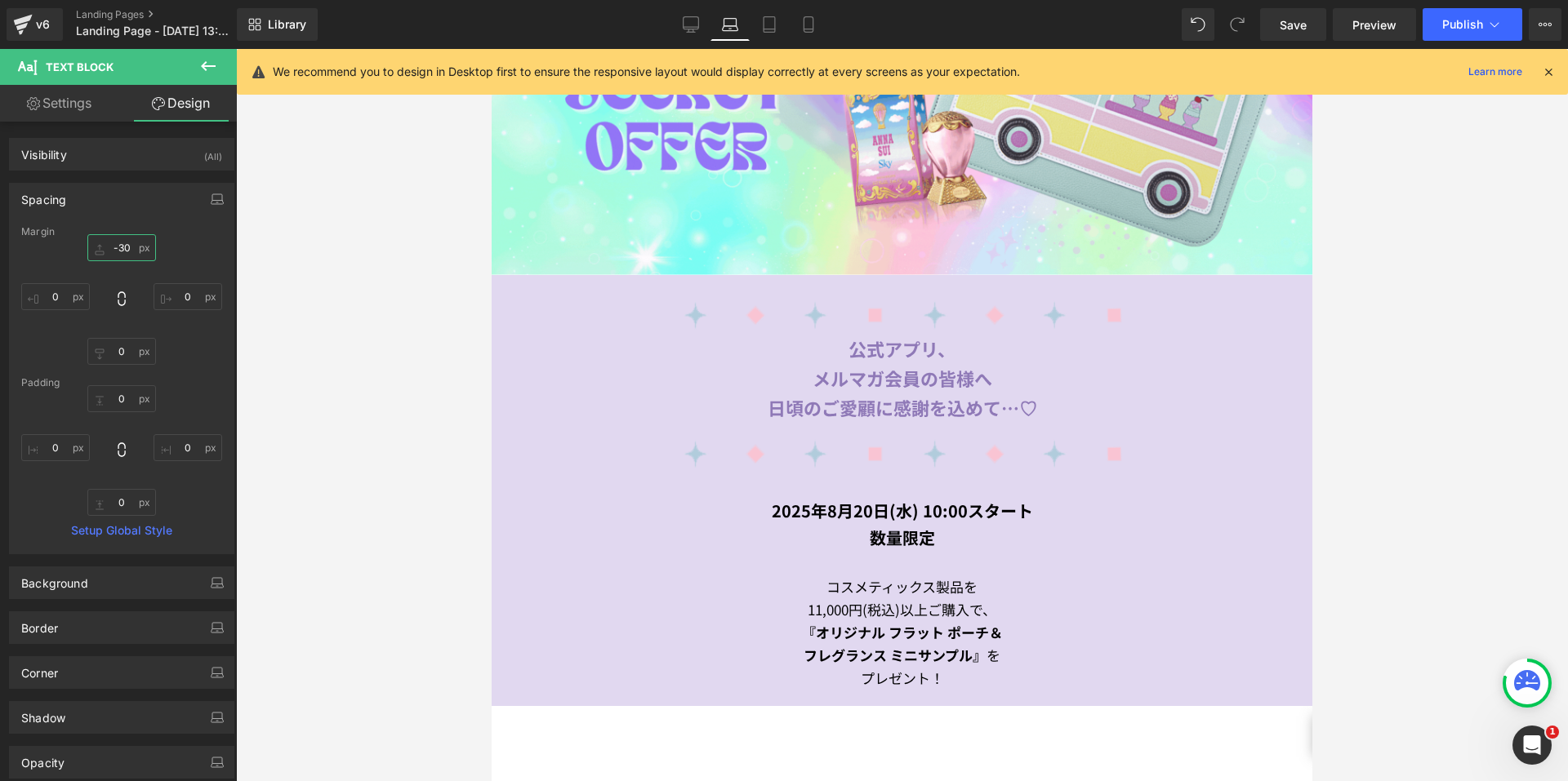
click at [101, 249] on input "-30" at bounding box center [121, 248] width 68 height 27
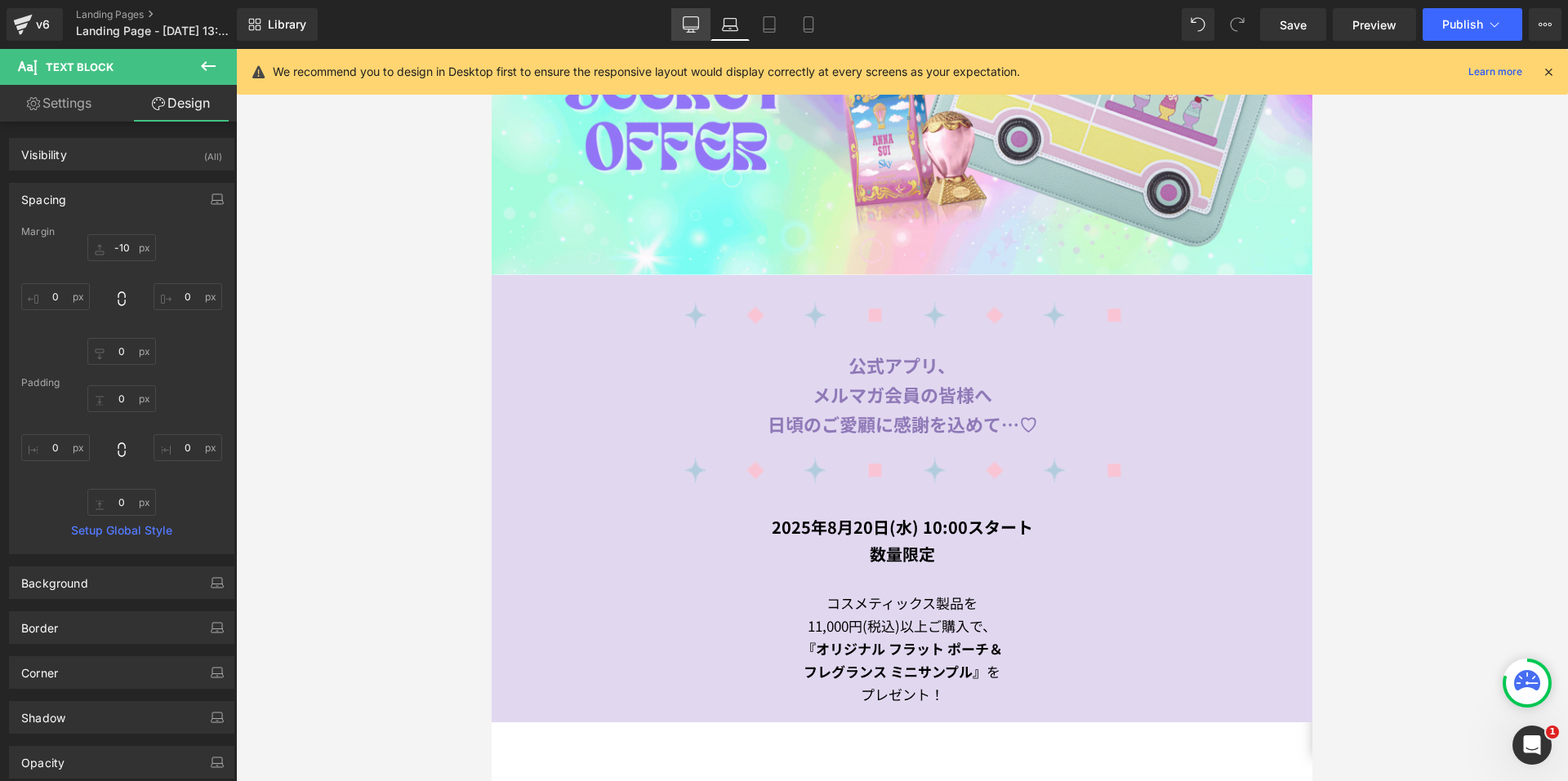
click at [692, 21] on icon at bounding box center [690, 24] width 16 height 16
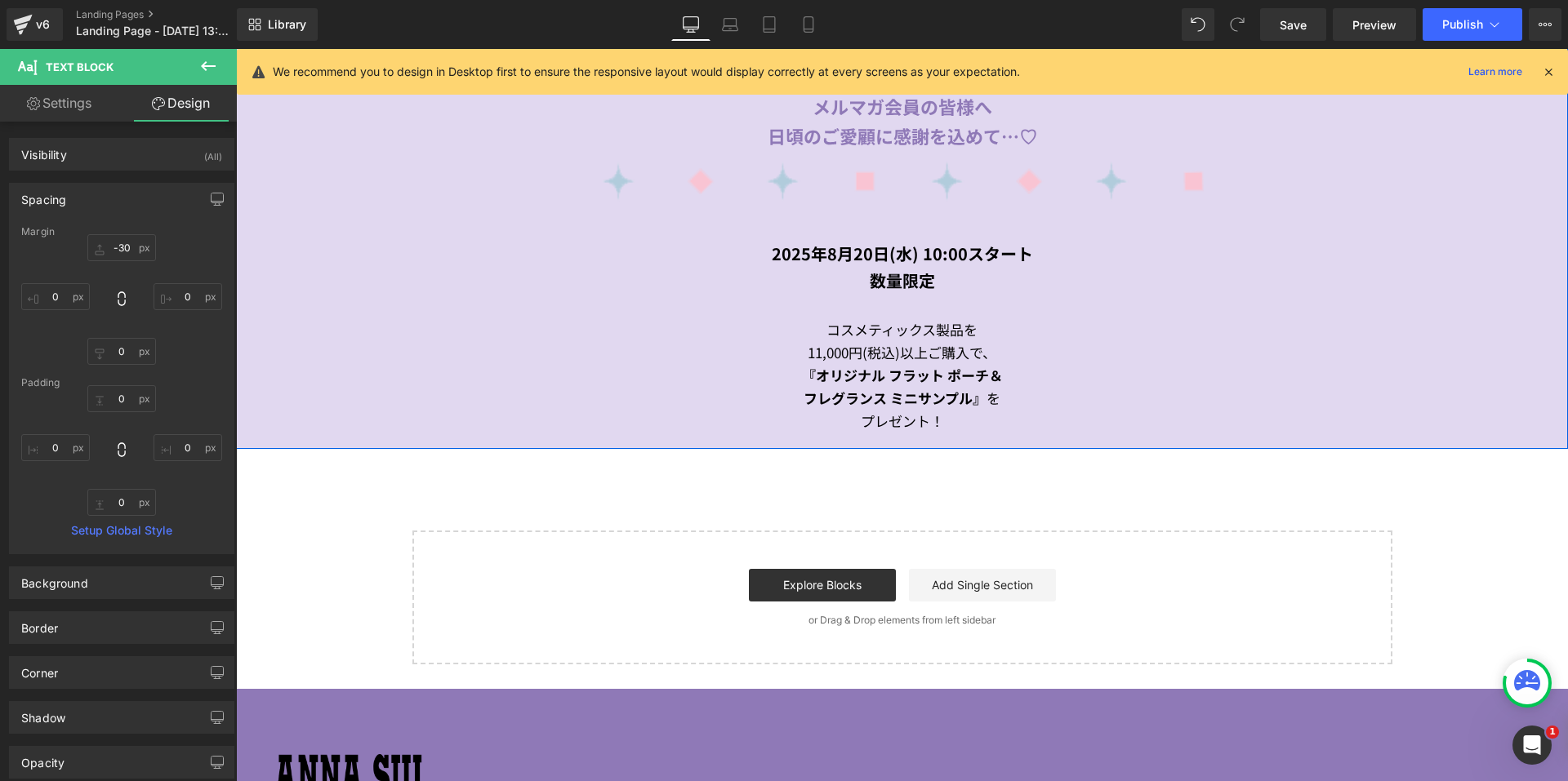
scroll to position [888, 0]
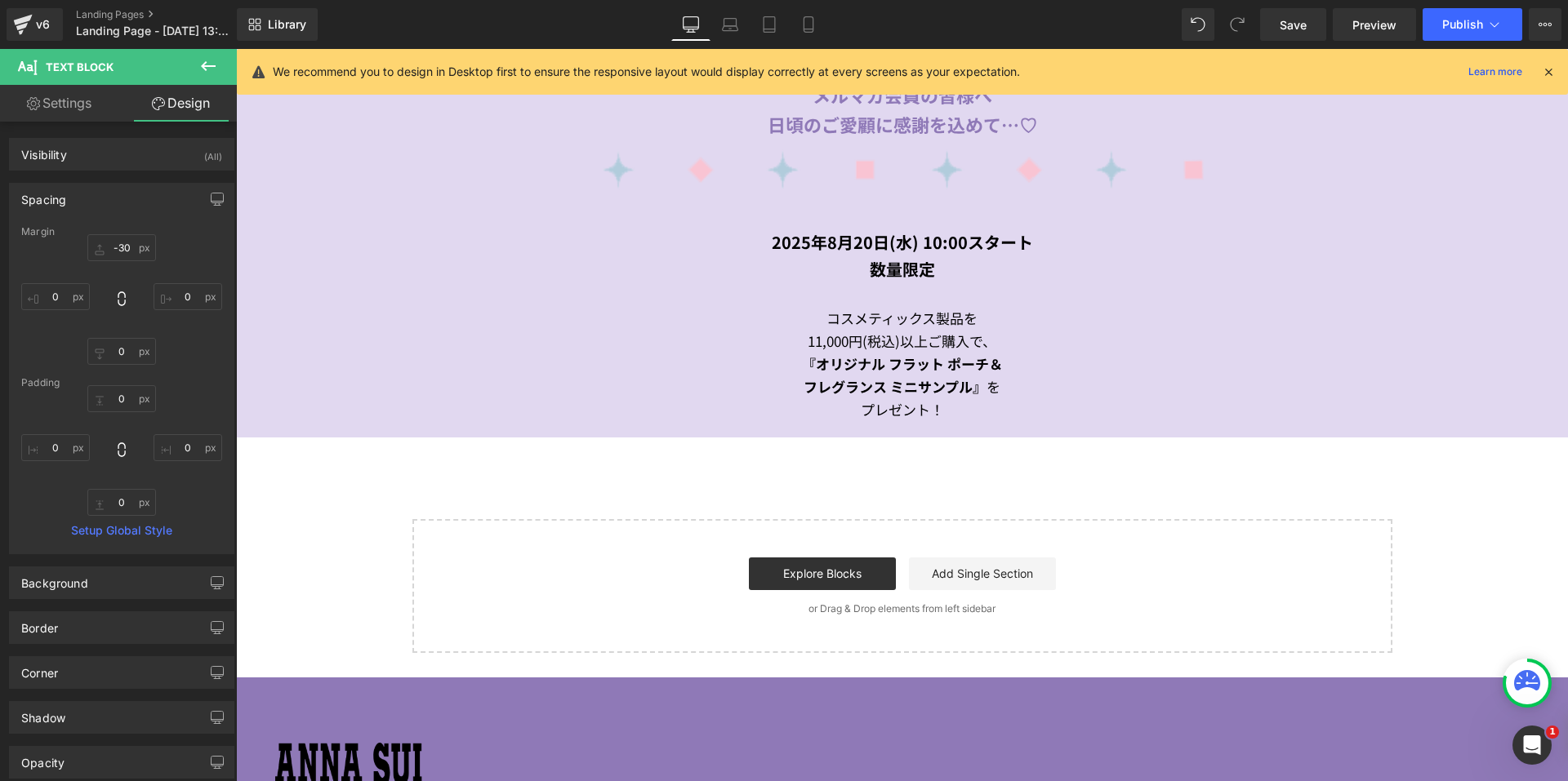
click at [214, 71] on icon at bounding box center [208, 66] width 20 height 20
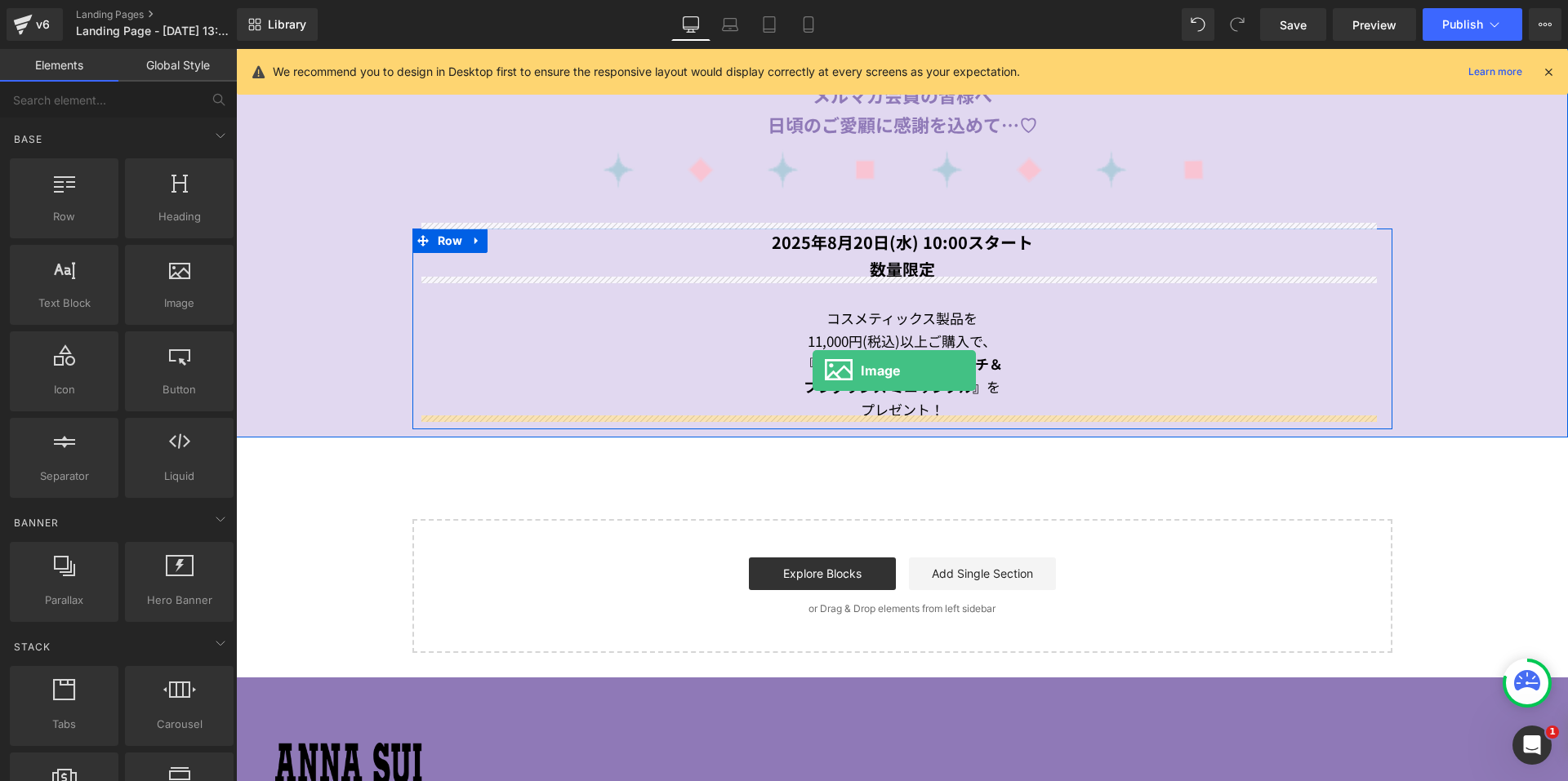
drag, startPoint x: 412, startPoint y: 330, endPoint x: 815, endPoint y: 380, distance: 406.1
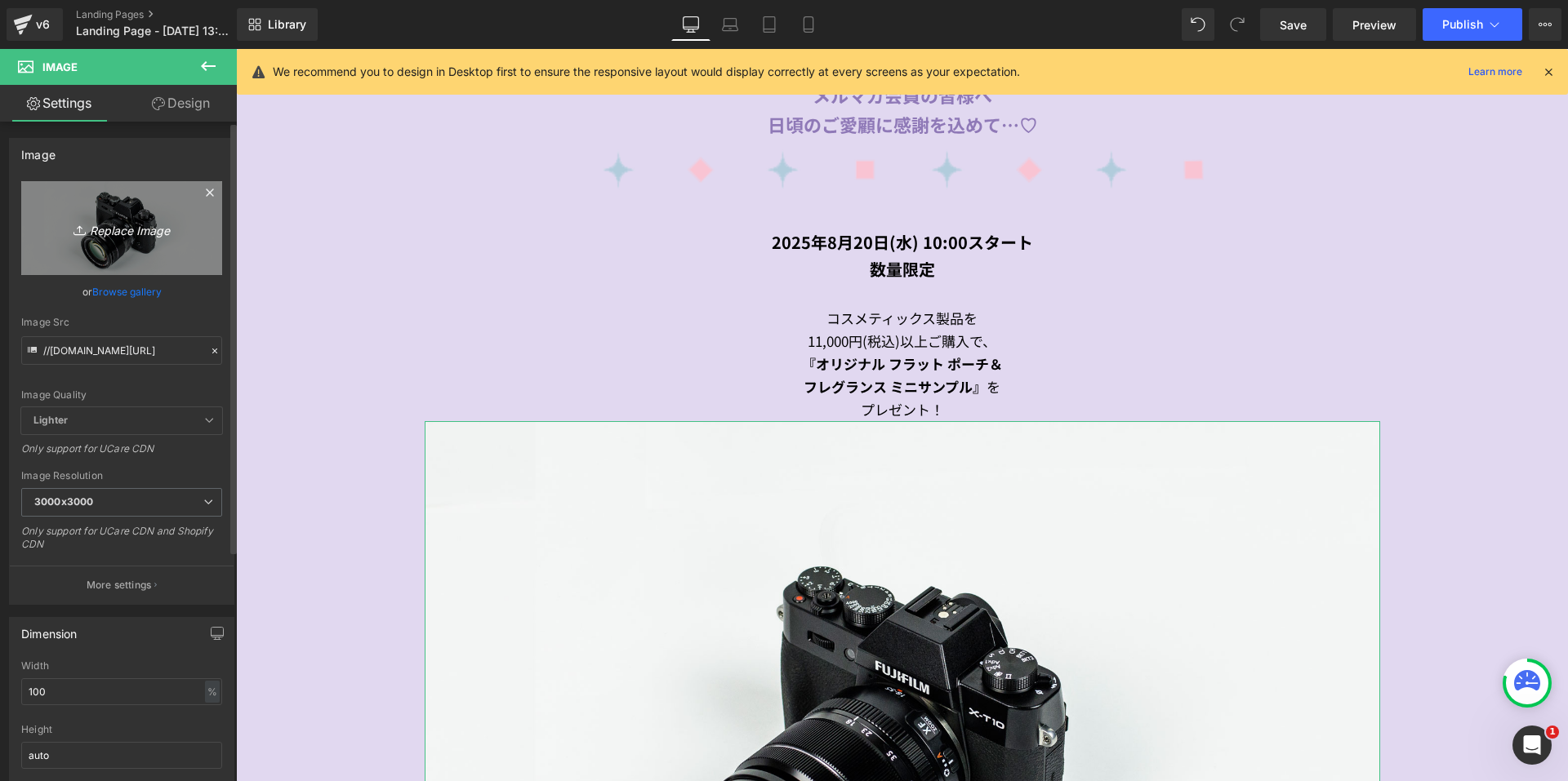
click at [74, 223] on icon at bounding box center [81, 230] width 16 height 16
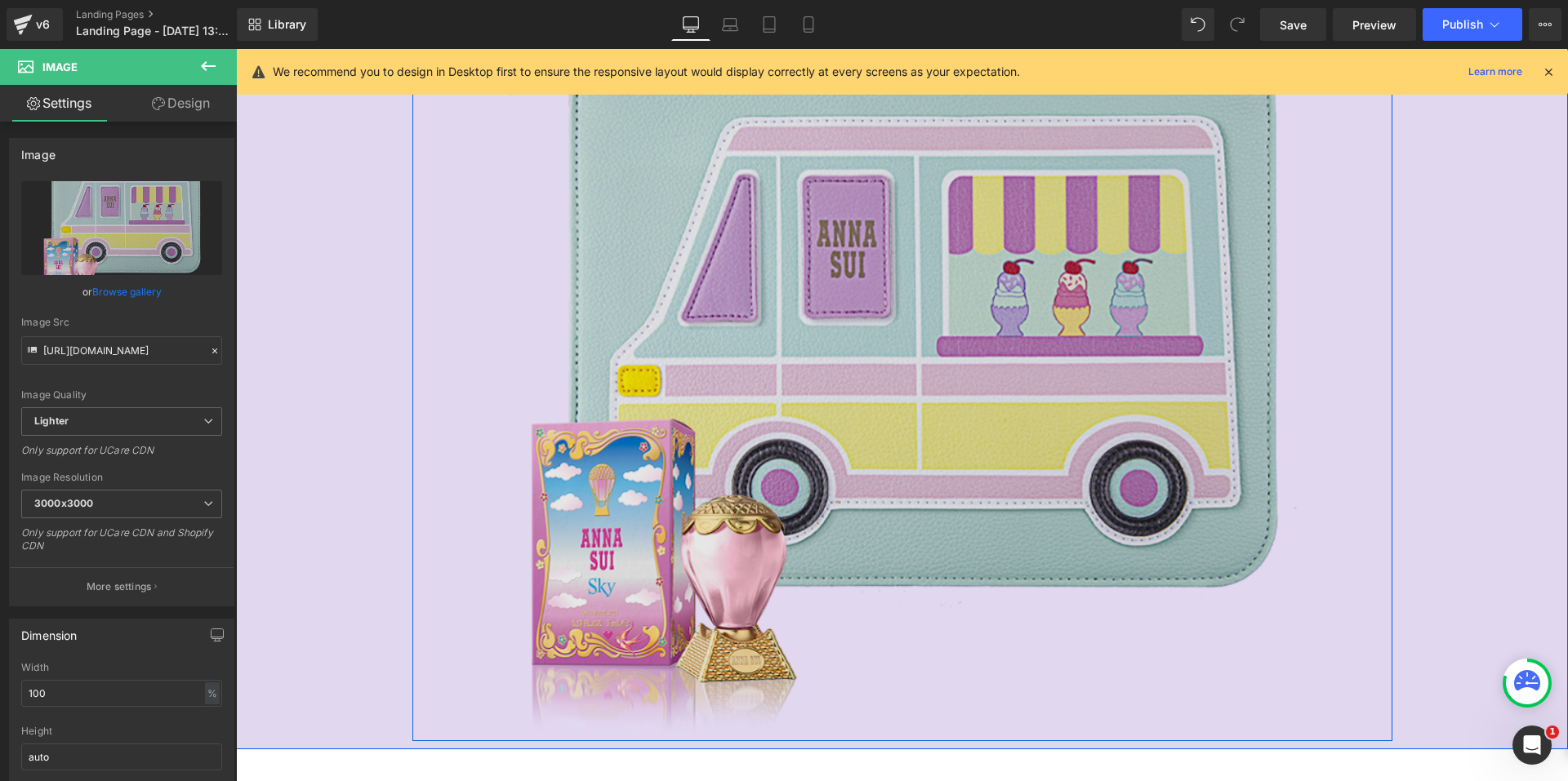
scroll to position [1297, 0]
click at [771, 326] on img at bounding box center [901, 372] width 955 height 719
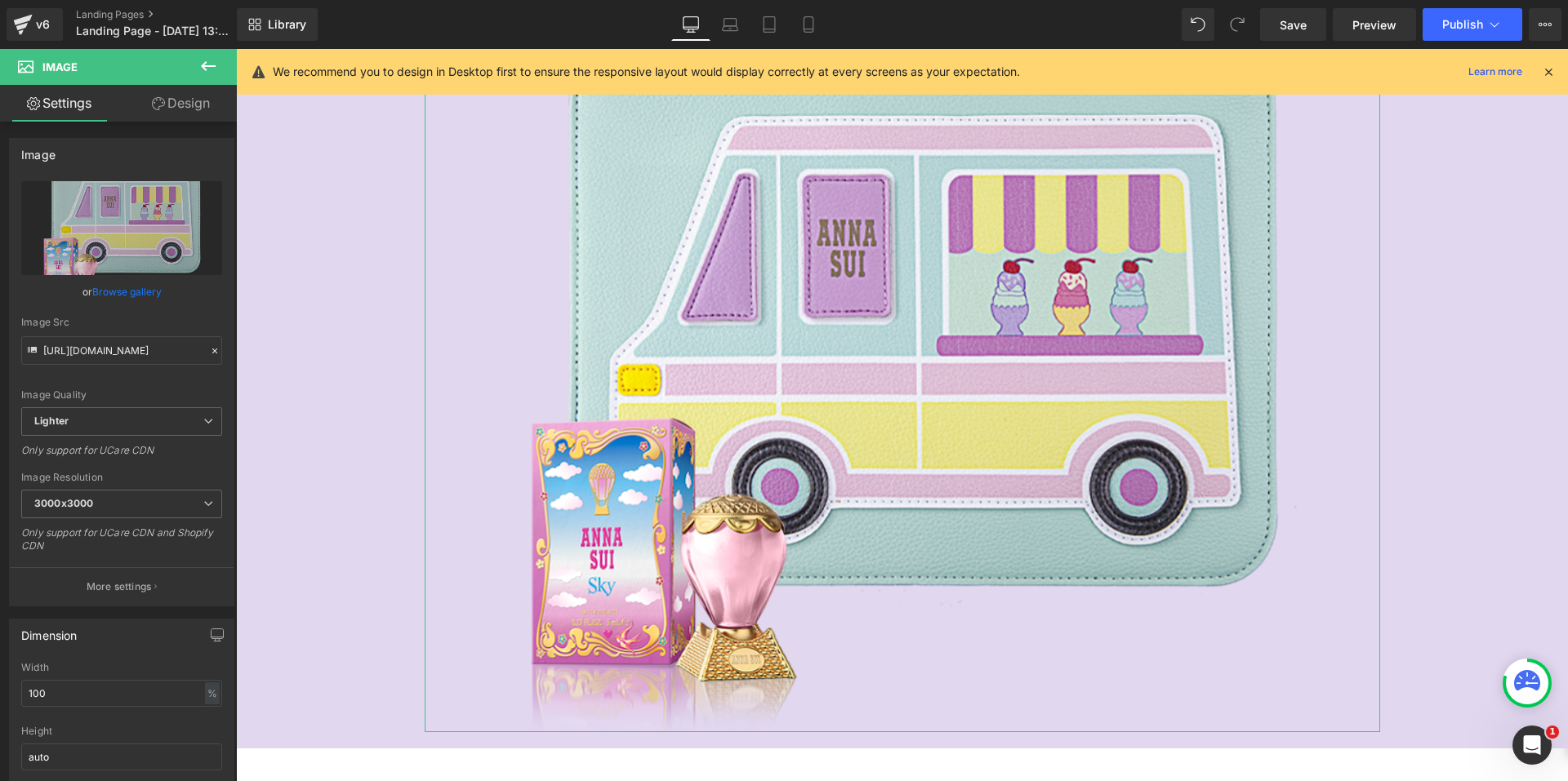
drag, startPoint x: 187, startPoint y: 111, endPoint x: 94, endPoint y: 294, distance: 205.3
click at [187, 111] on link "Design" at bounding box center [181, 103] width 119 height 36
click at [0, 0] on div "Spacing" at bounding box center [0, 0] width 0 height 0
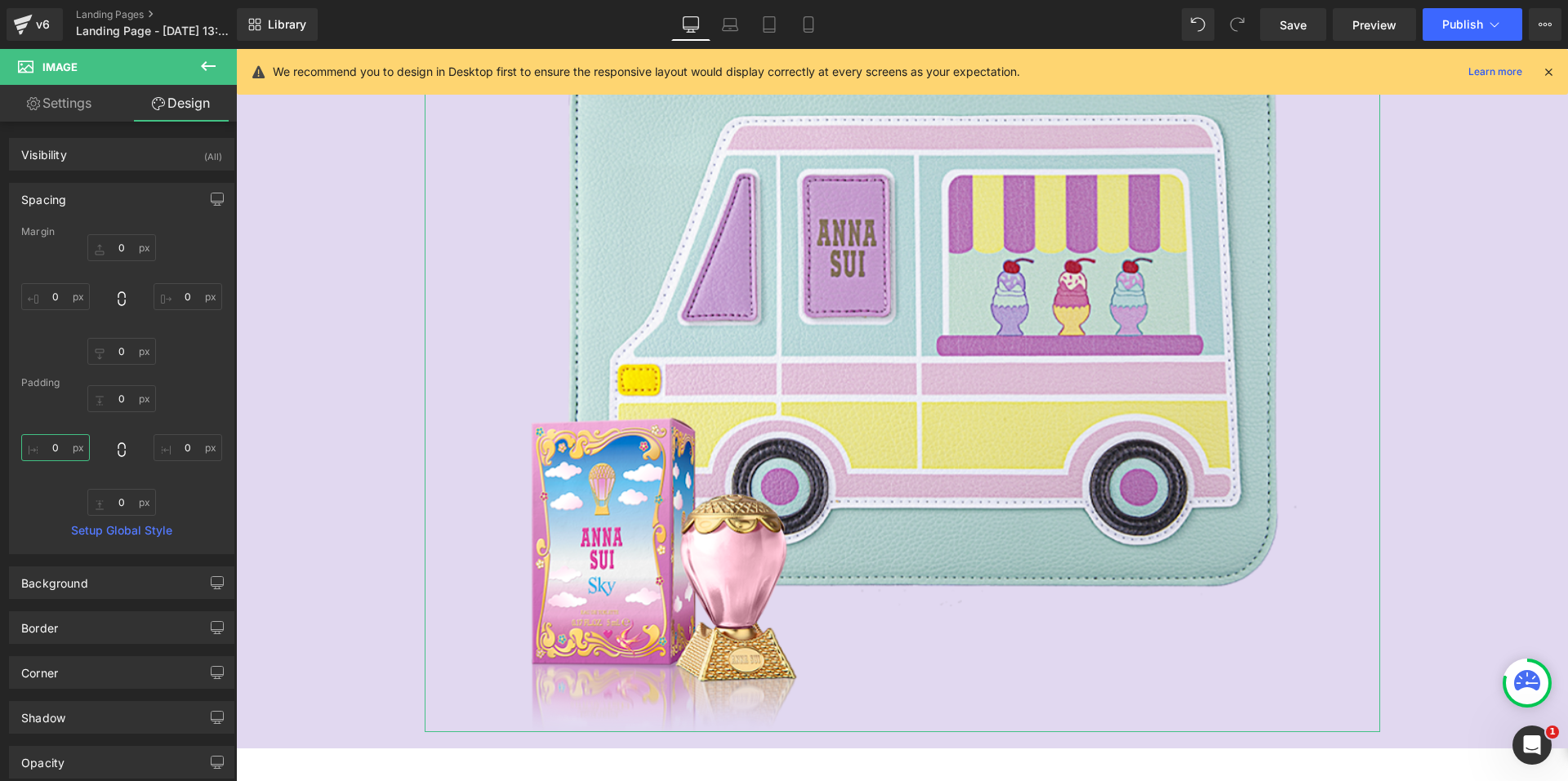
click at [52, 447] on input "0" at bounding box center [55, 448] width 68 height 27
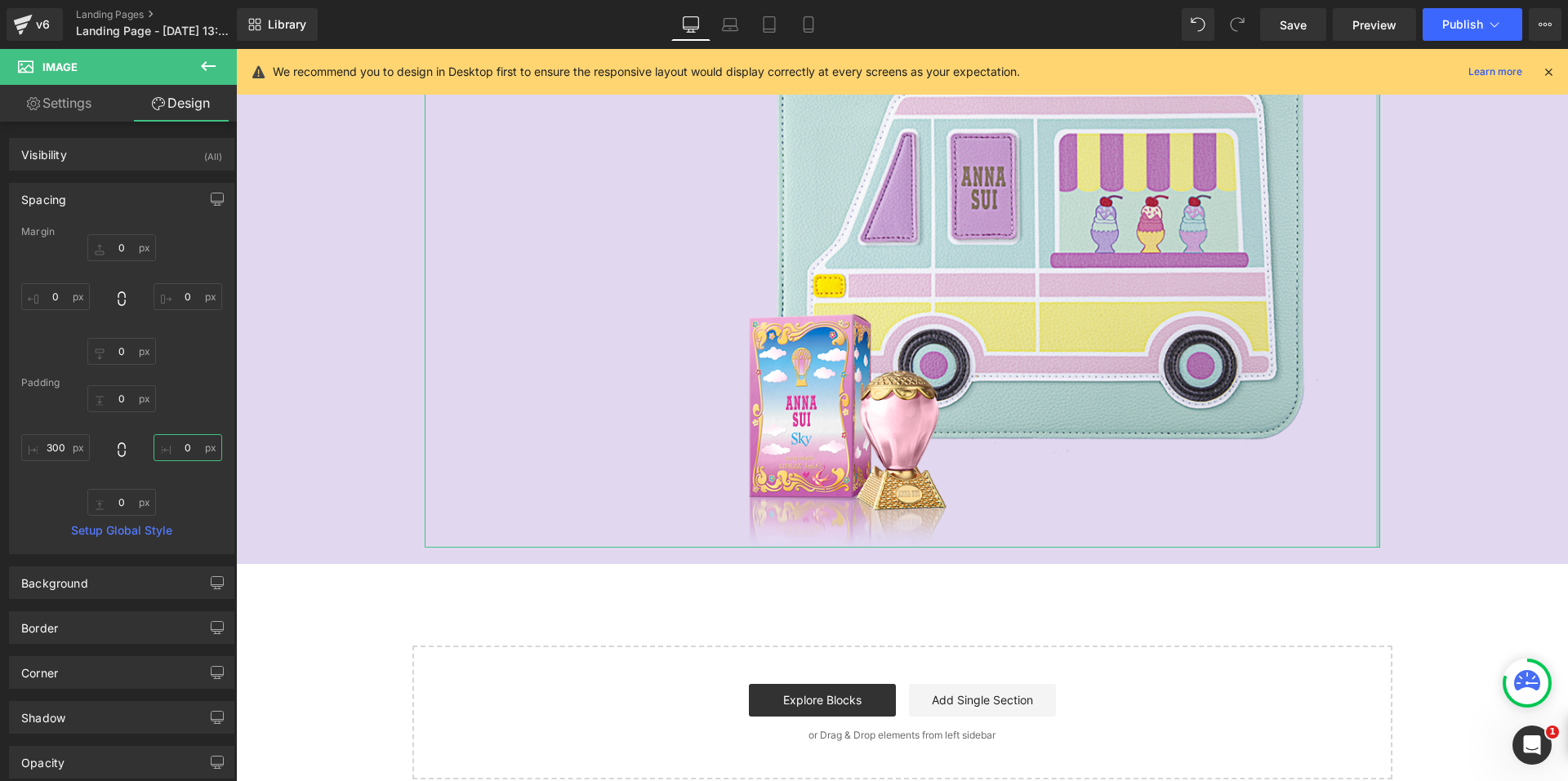
click at [172, 439] on input "0" at bounding box center [187, 448] width 68 height 27
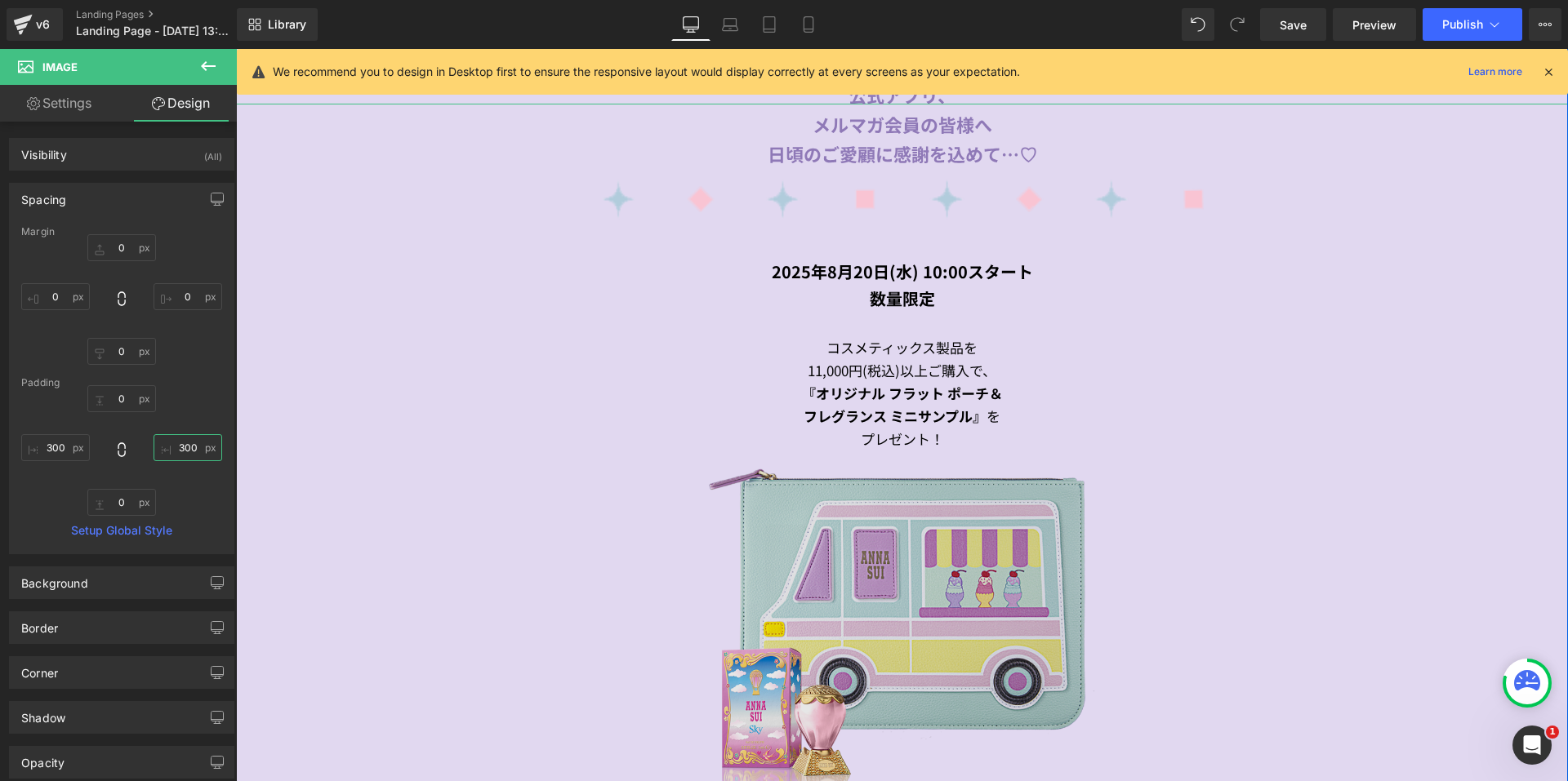
scroll to position [888, 0]
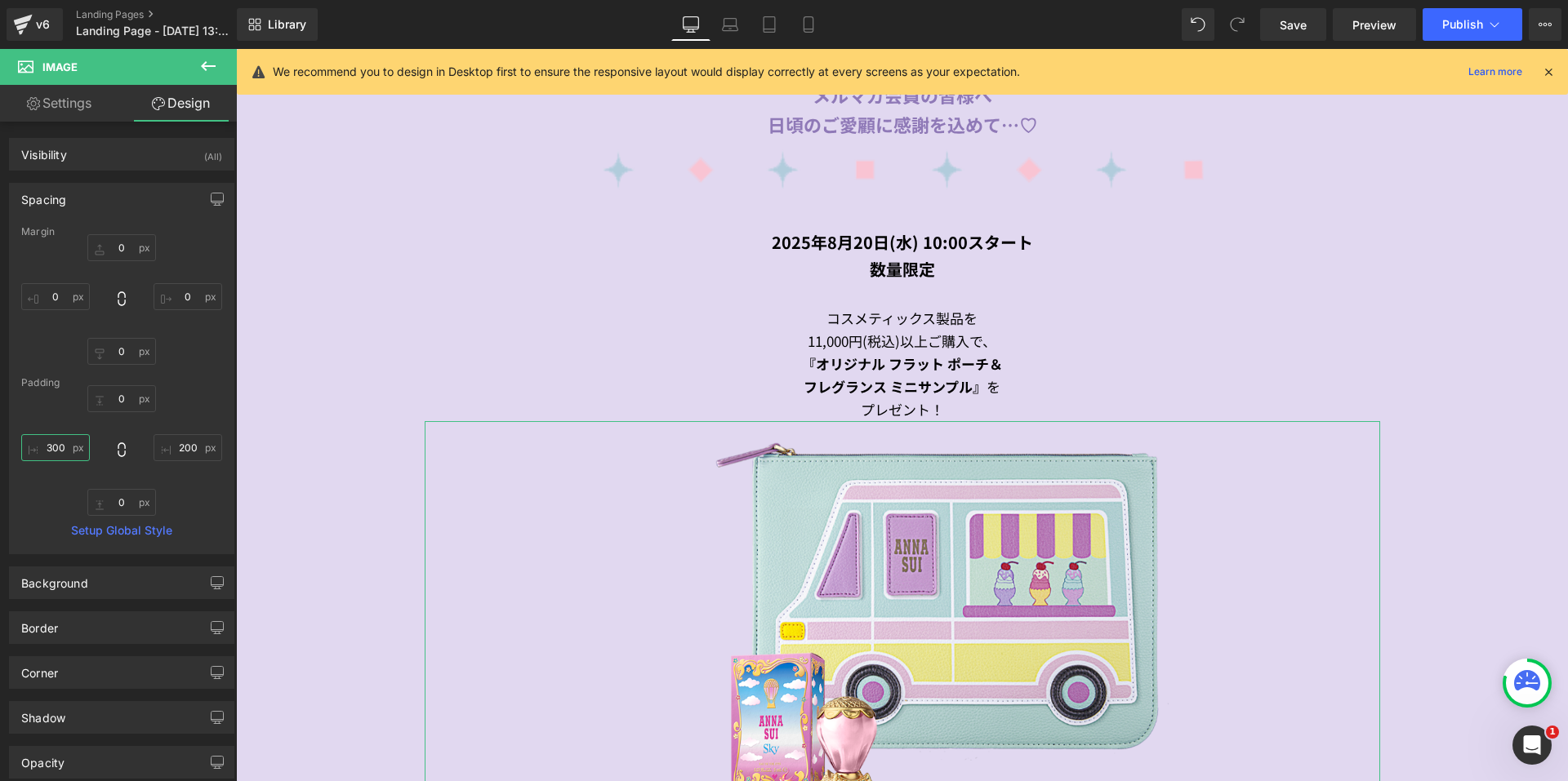
click at [70, 445] on input "300" at bounding box center [55, 448] width 68 height 27
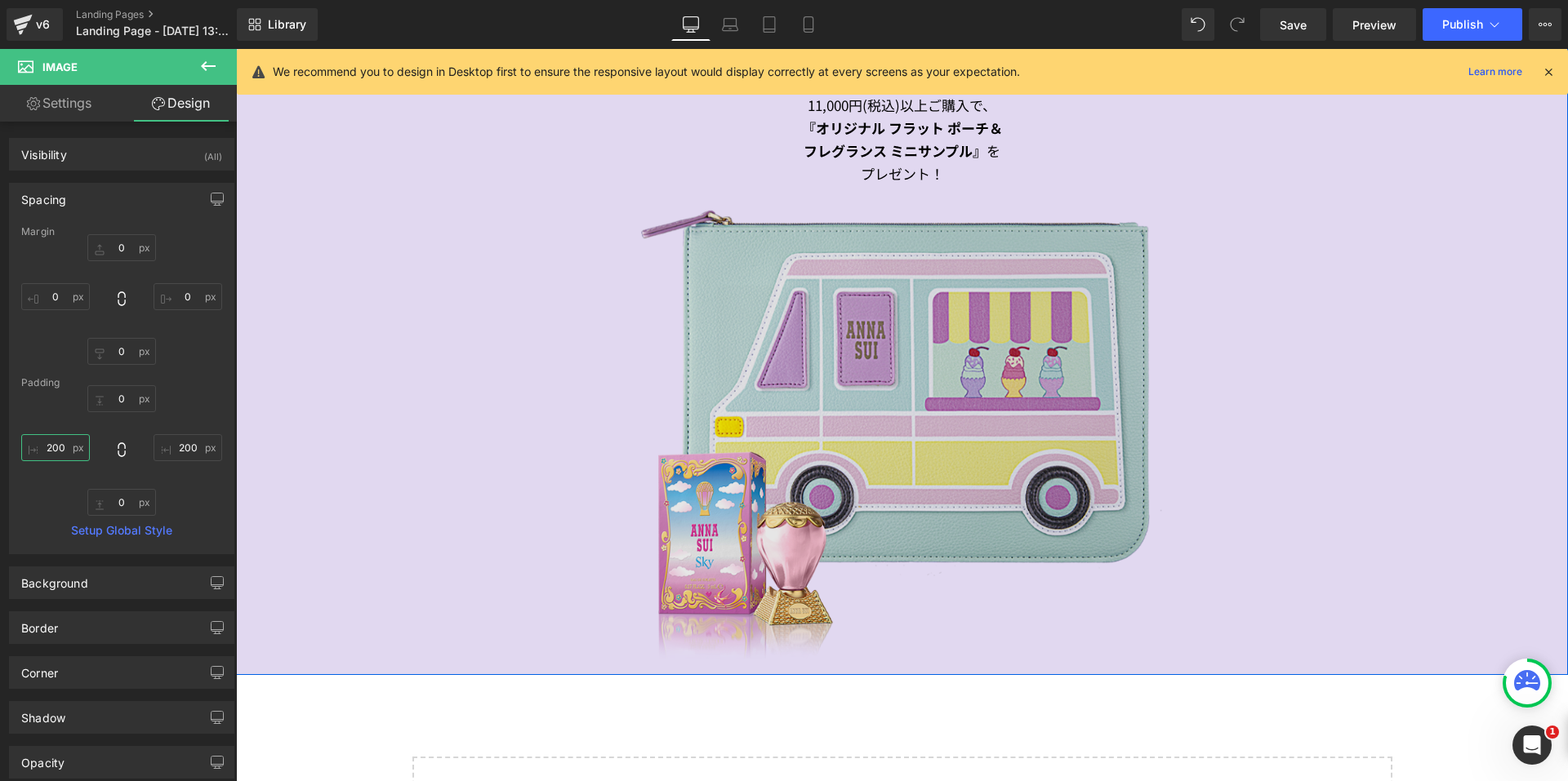
scroll to position [1133, 0]
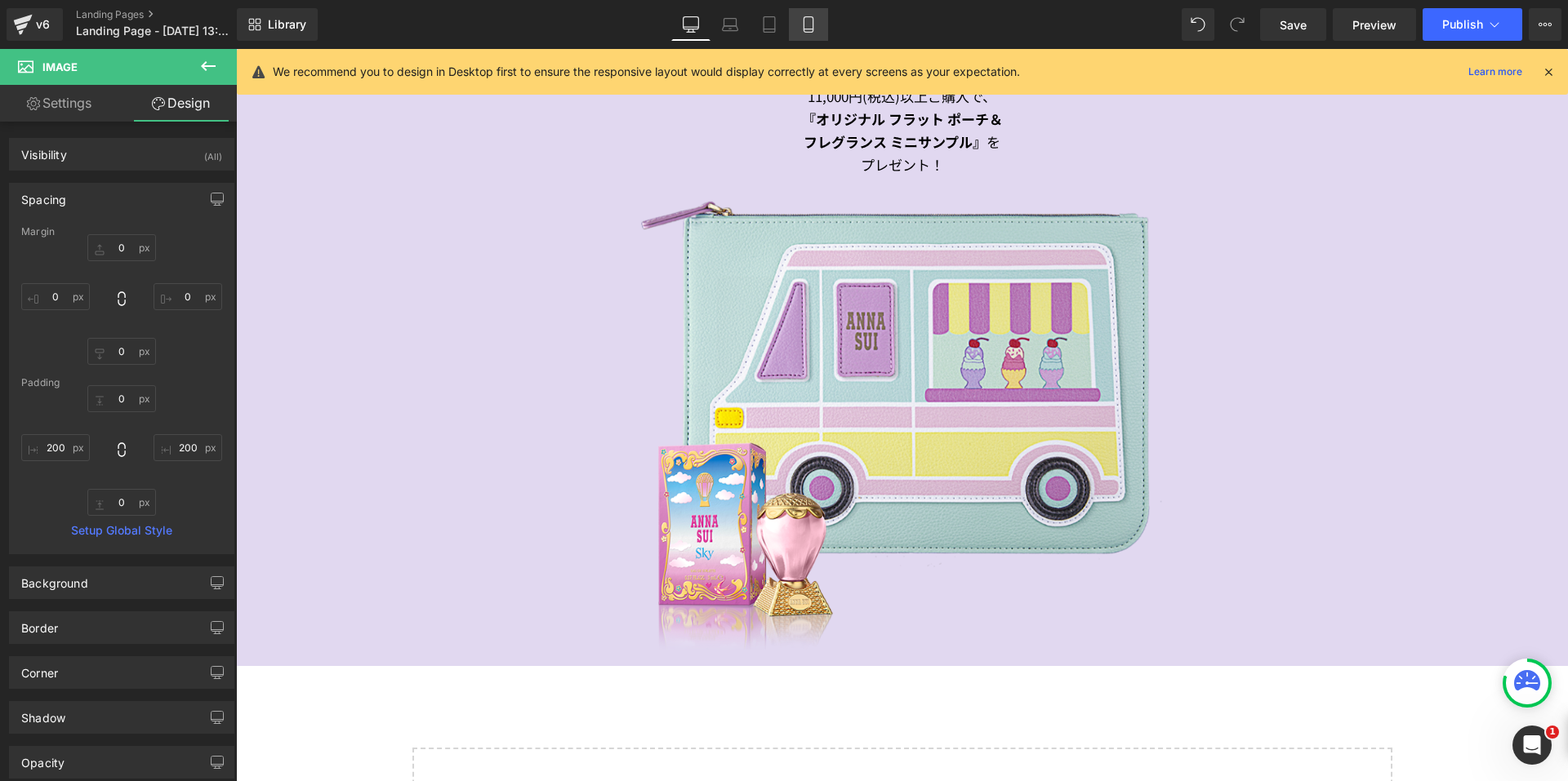
click at [822, 23] on link "Mobile" at bounding box center [808, 24] width 39 height 33
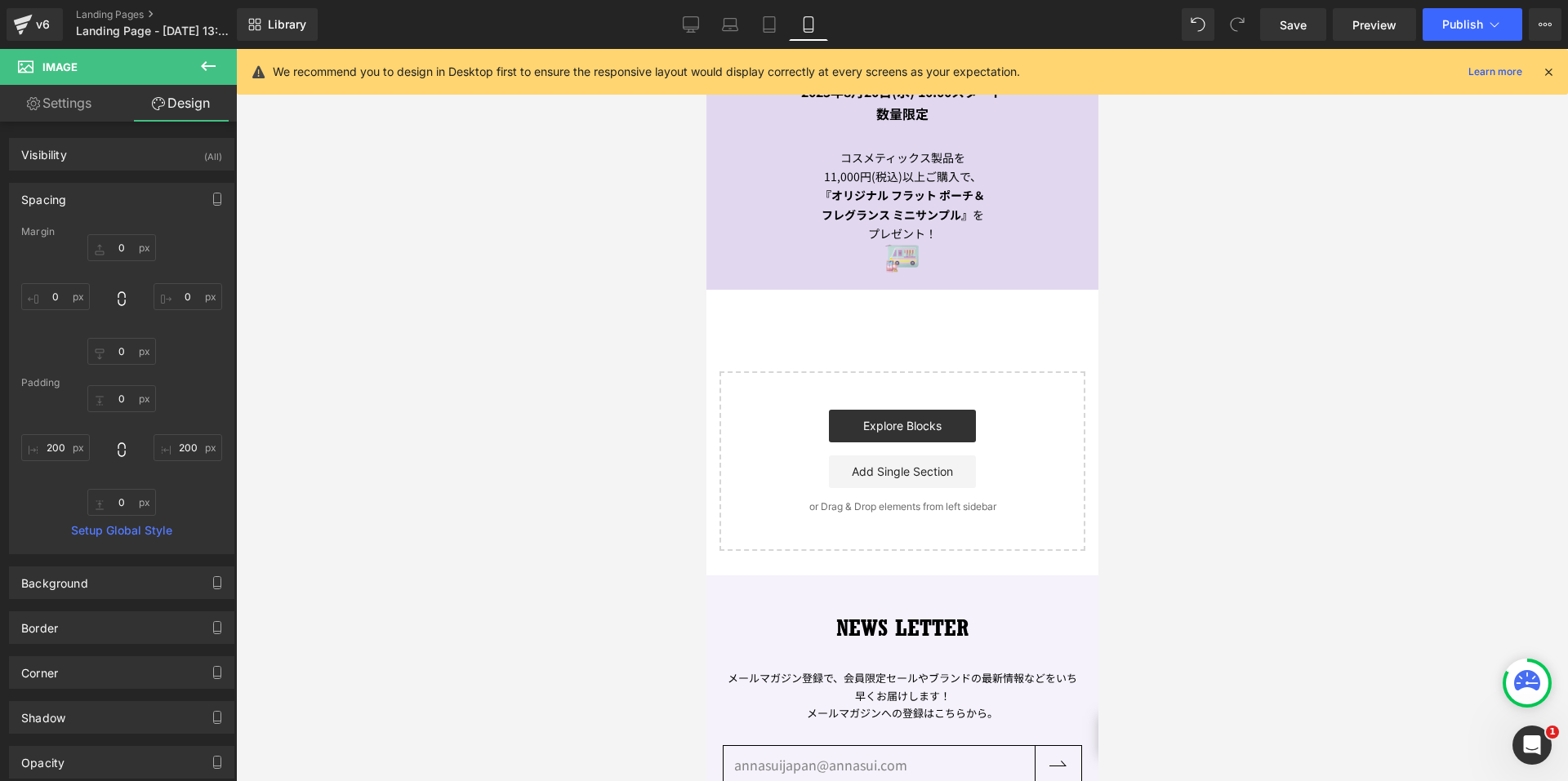
scroll to position [571, 0]
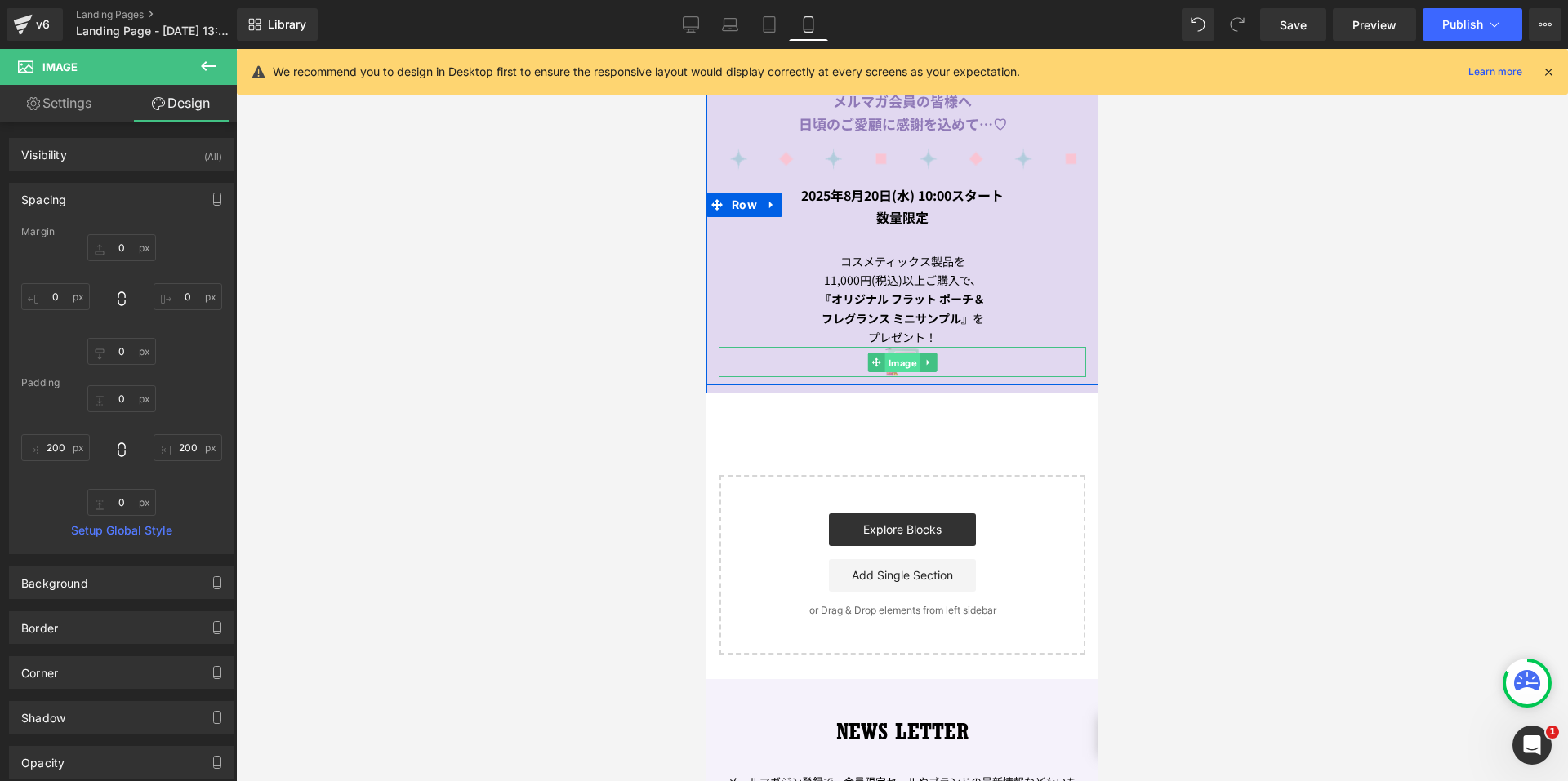
click at [888, 352] on span "Image" at bounding box center [901, 362] width 35 height 20
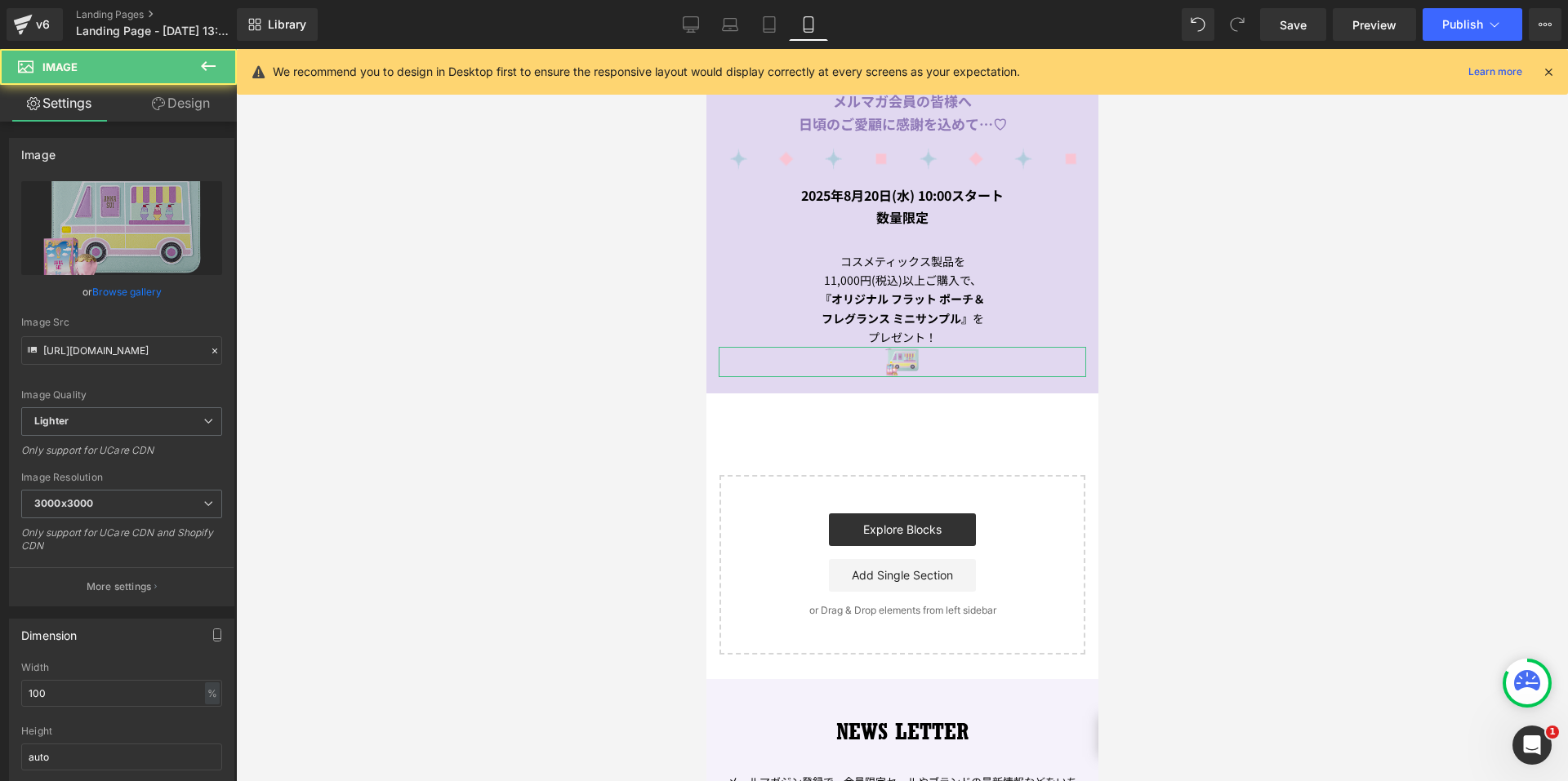
drag, startPoint x: 159, startPoint y: 98, endPoint x: 111, endPoint y: 194, distance: 107.3
click at [159, 98] on icon at bounding box center [158, 103] width 13 height 13
click at [0, 0] on div "Spacing" at bounding box center [0, 0] width 0 height 0
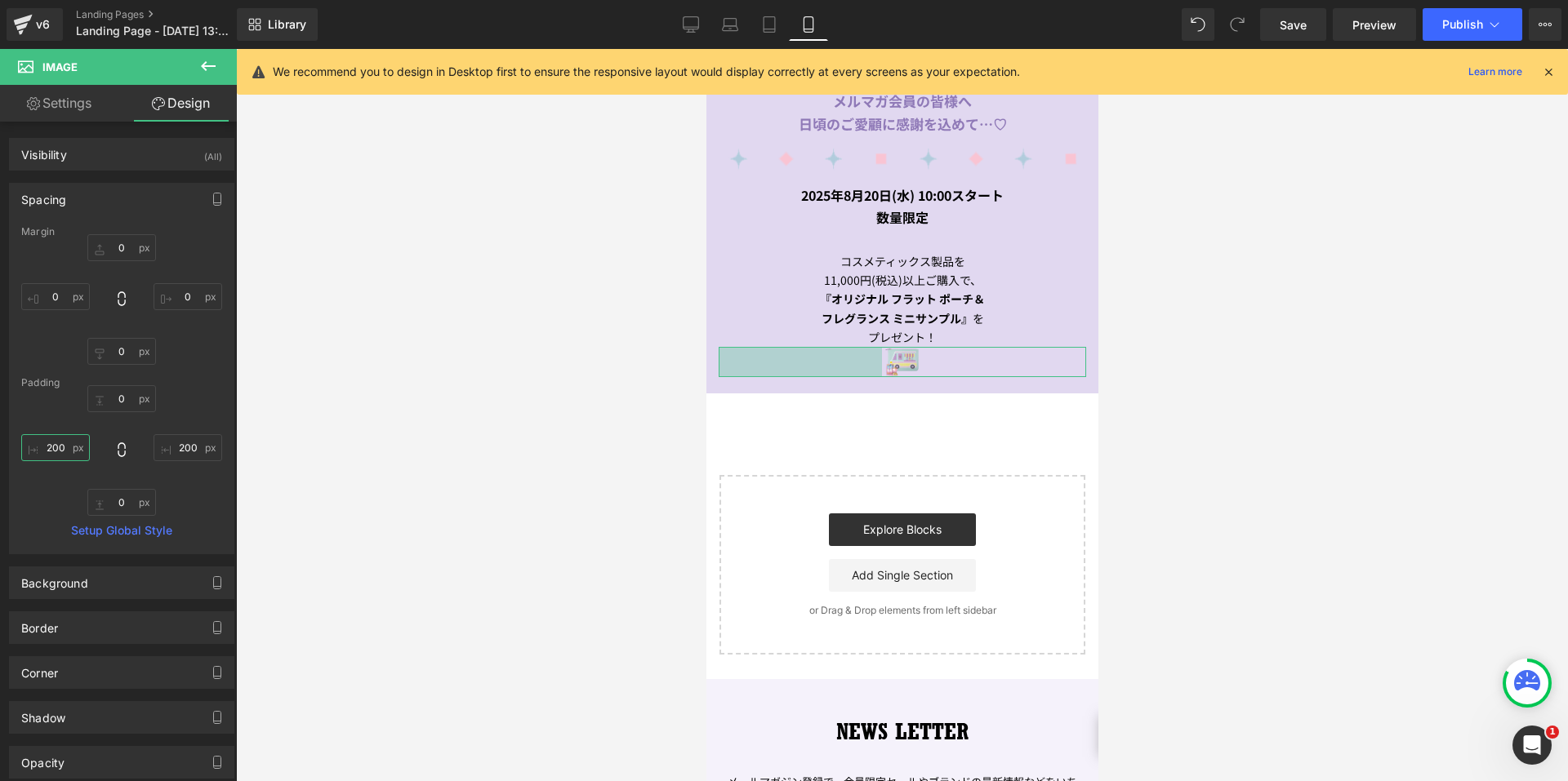
click at [43, 439] on input "200" at bounding box center [55, 448] width 68 height 27
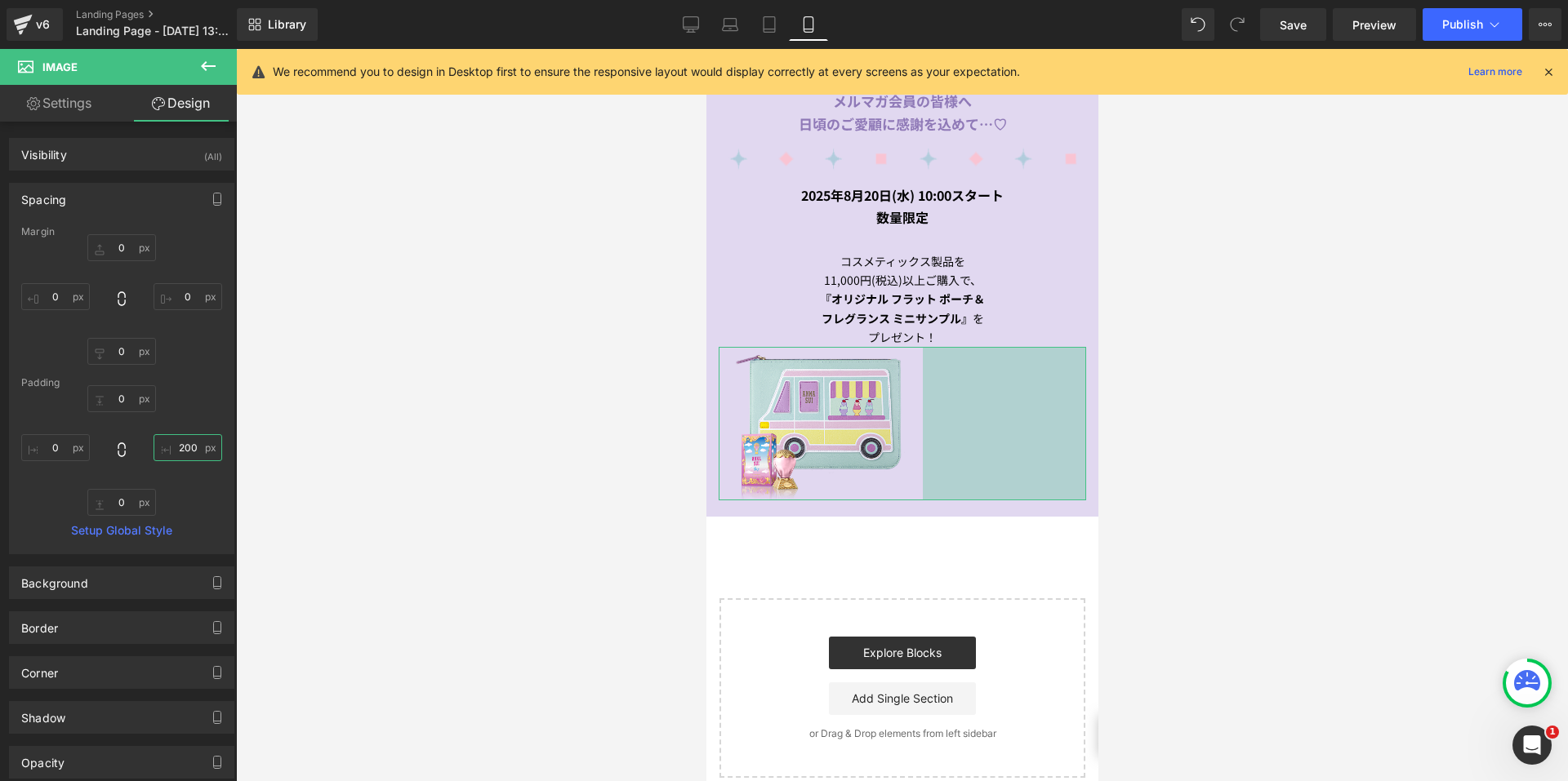
click at [179, 449] on input "200" at bounding box center [187, 448] width 68 height 27
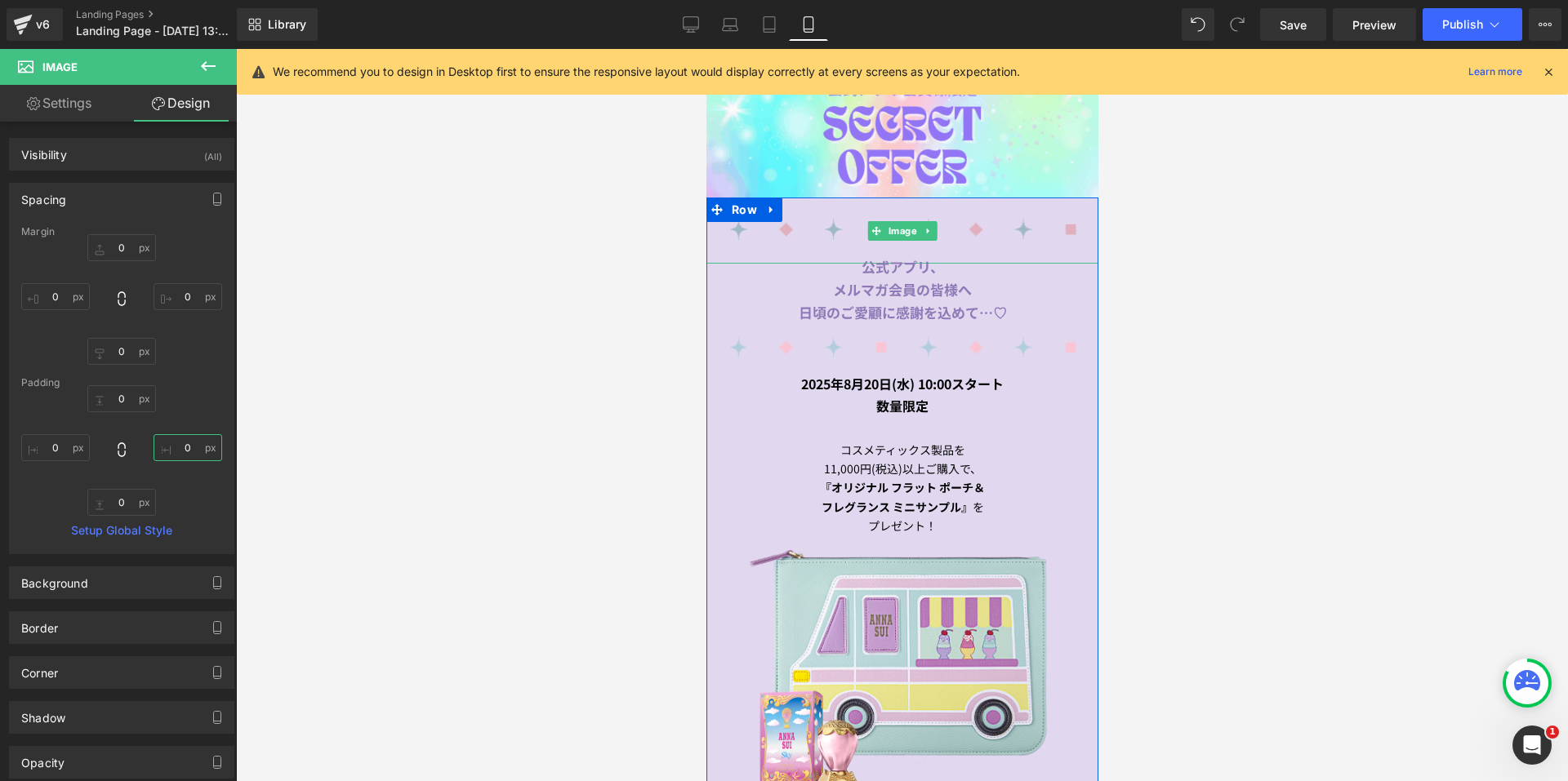
scroll to position [490, 0]
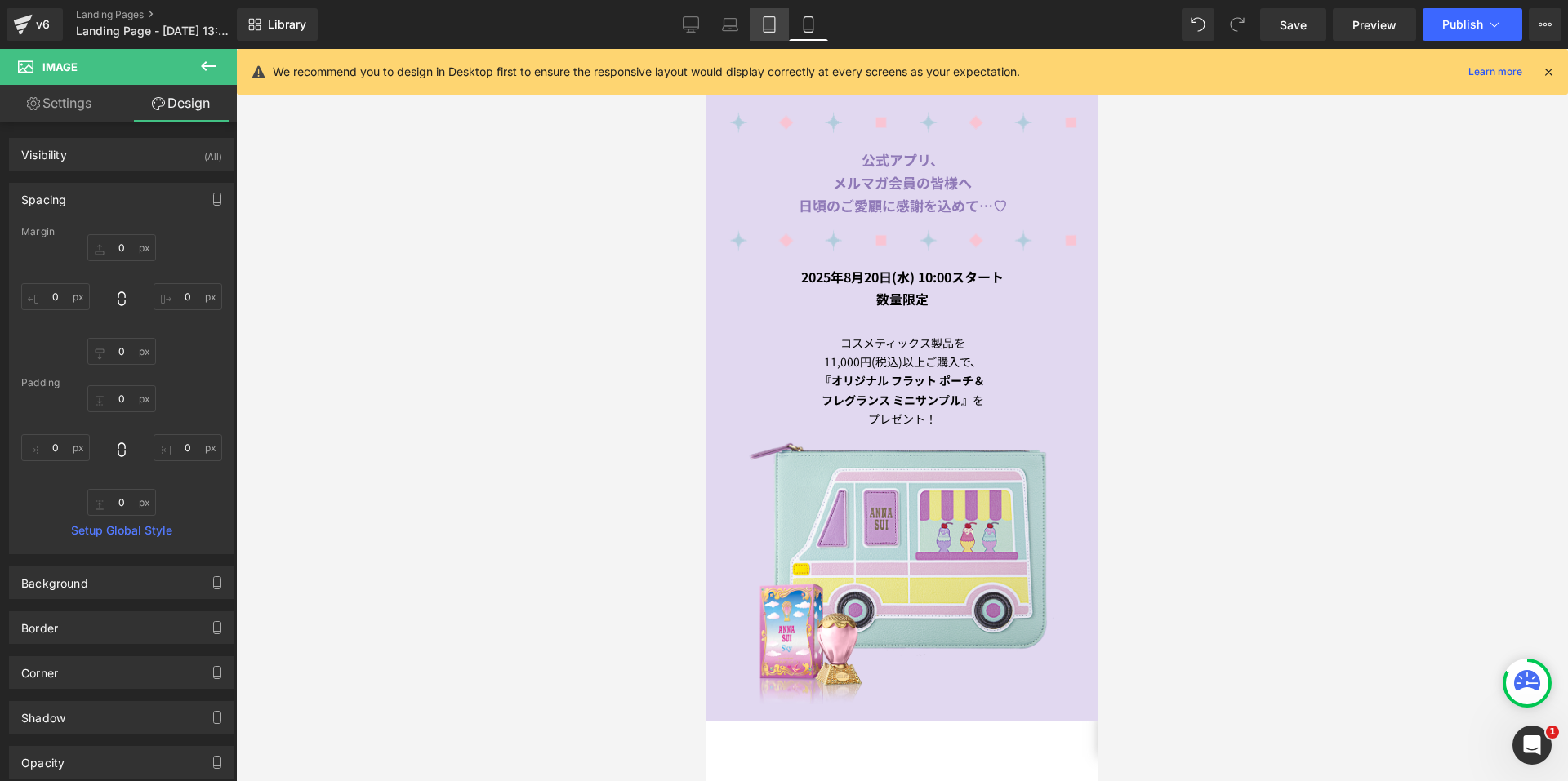
click at [772, 17] on icon at bounding box center [769, 25] width 11 height 16
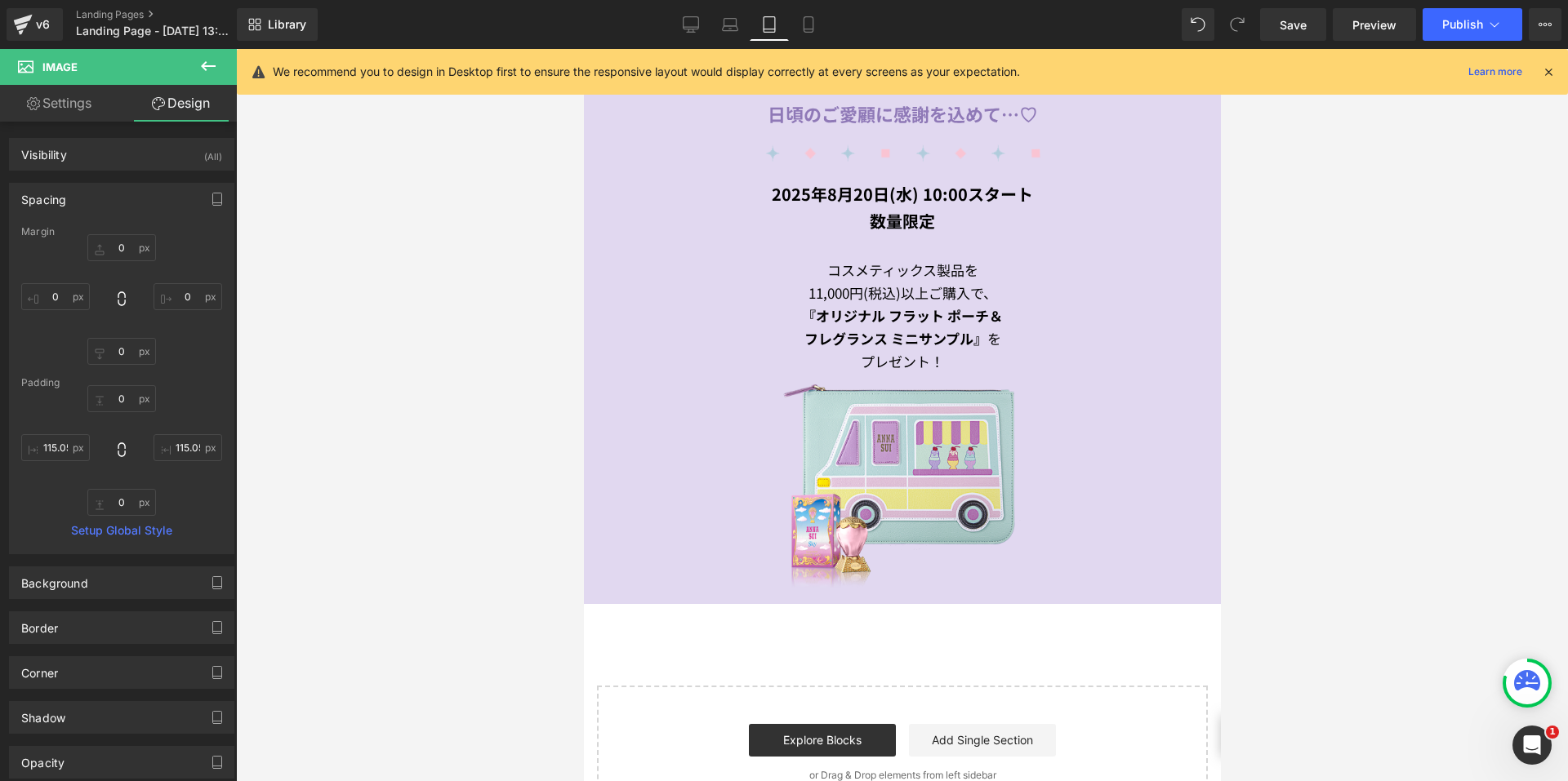
scroll to position [849, 0]
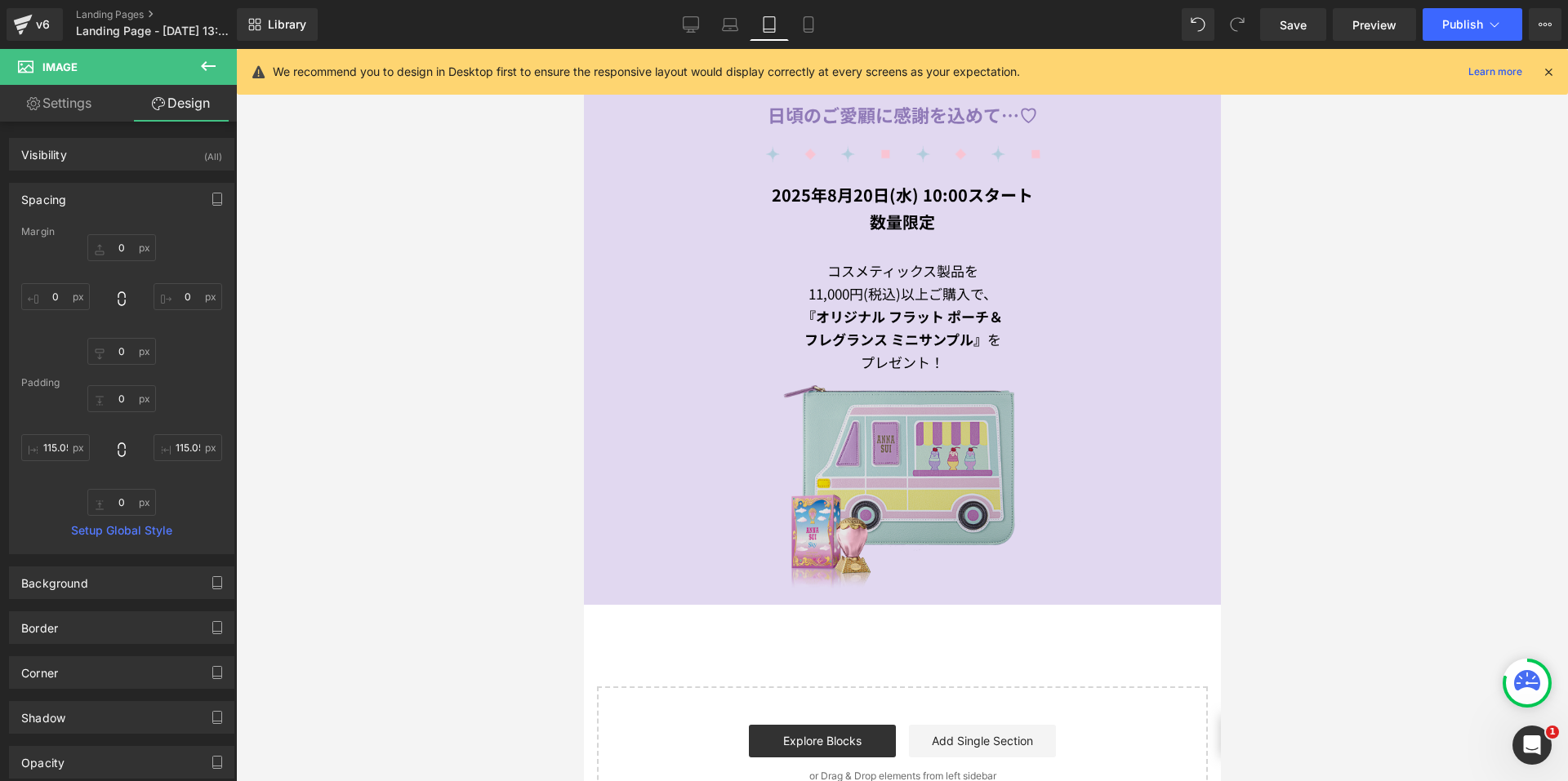
click at [803, 423] on img at bounding box center [900, 481] width 612 height 215
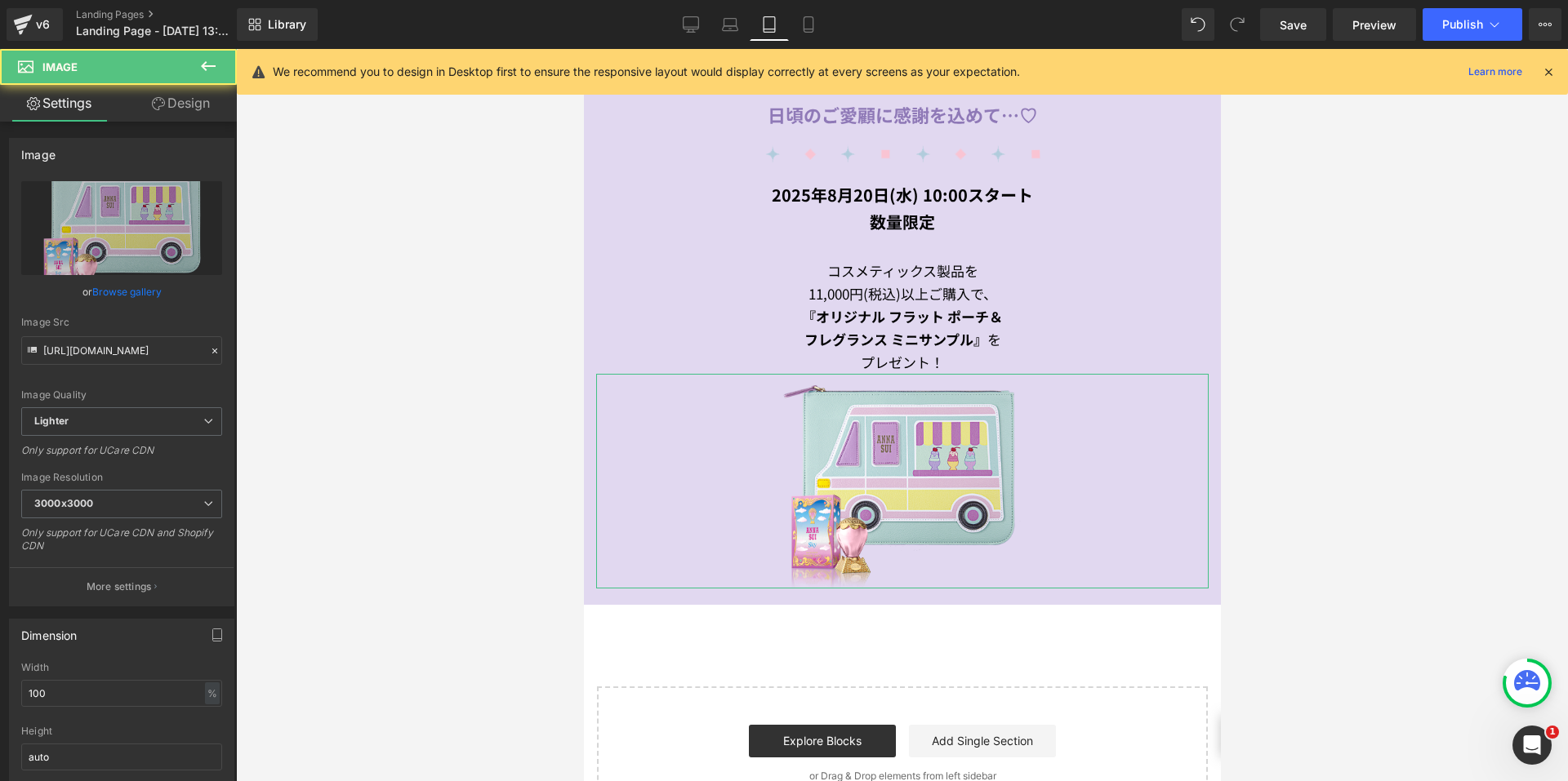
click at [179, 100] on link "Design" at bounding box center [181, 103] width 119 height 36
click at [0, 0] on div "Spacing" at bounding box center [0, 0] width 0 height 0
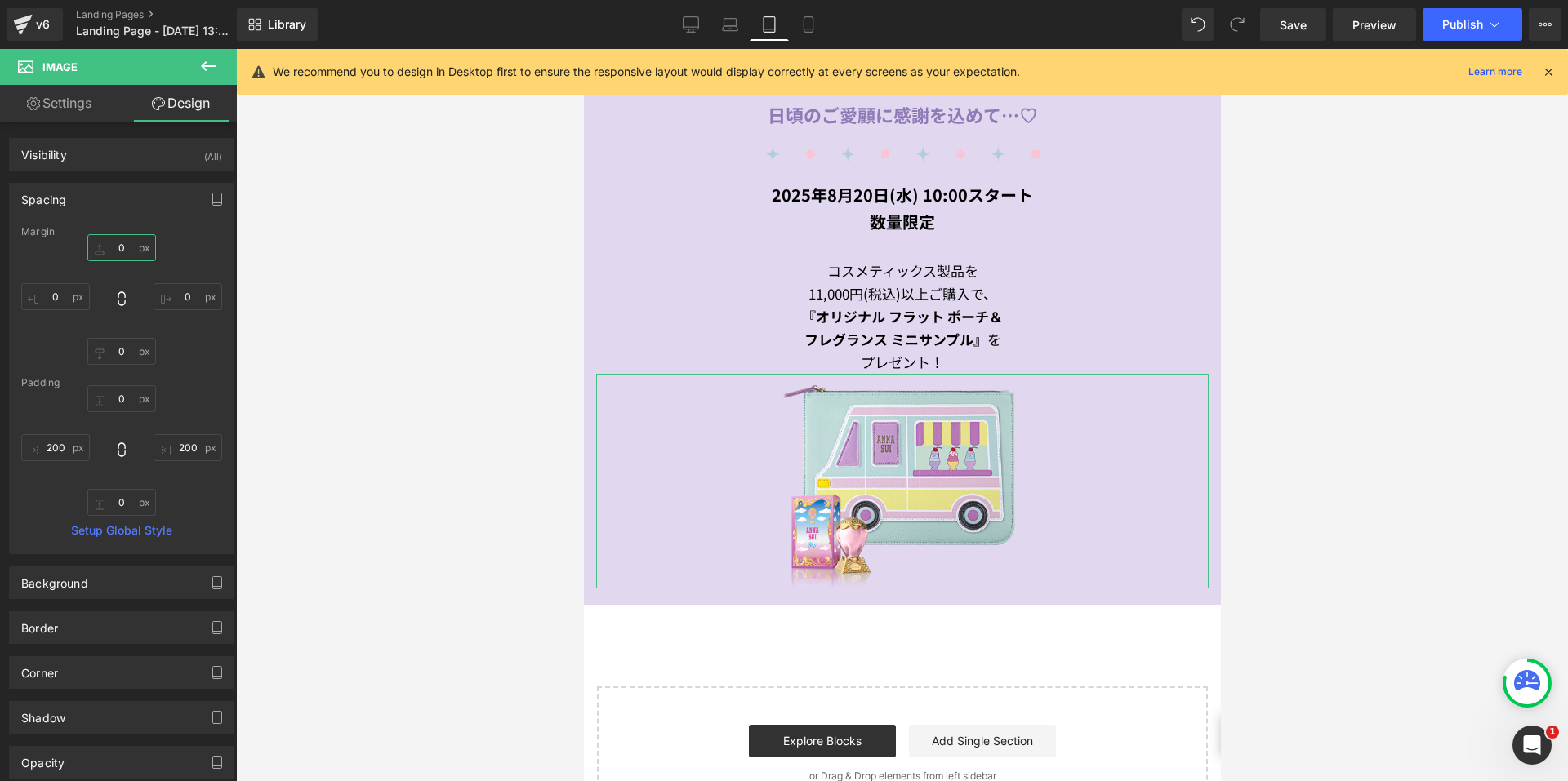
click at [111, 248] on input "0" at bounding box center [121, 248] width 68 height 27
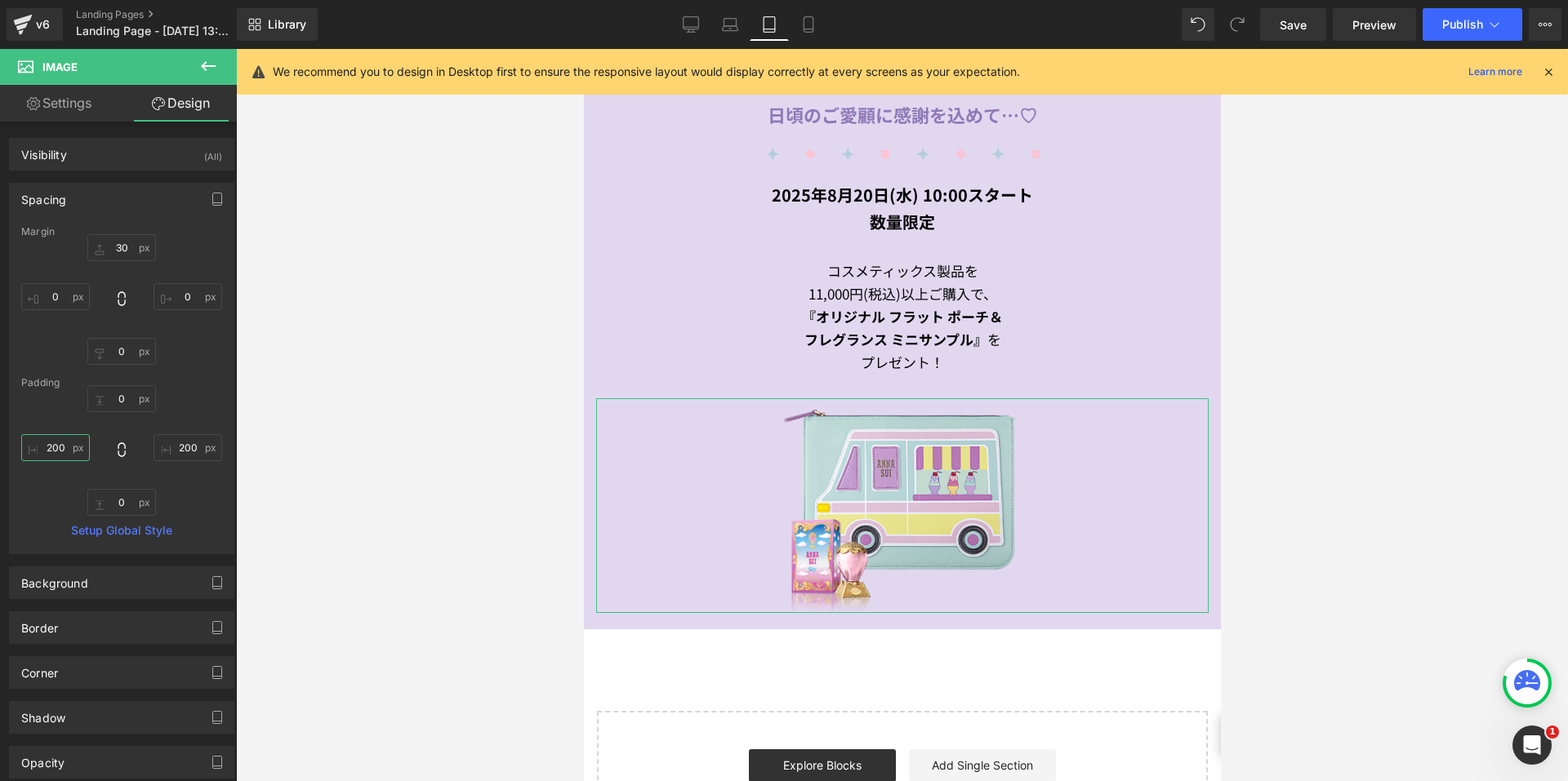
click at [65, 449] on input "200" at bounding box center [55, 448] width 68 height 27
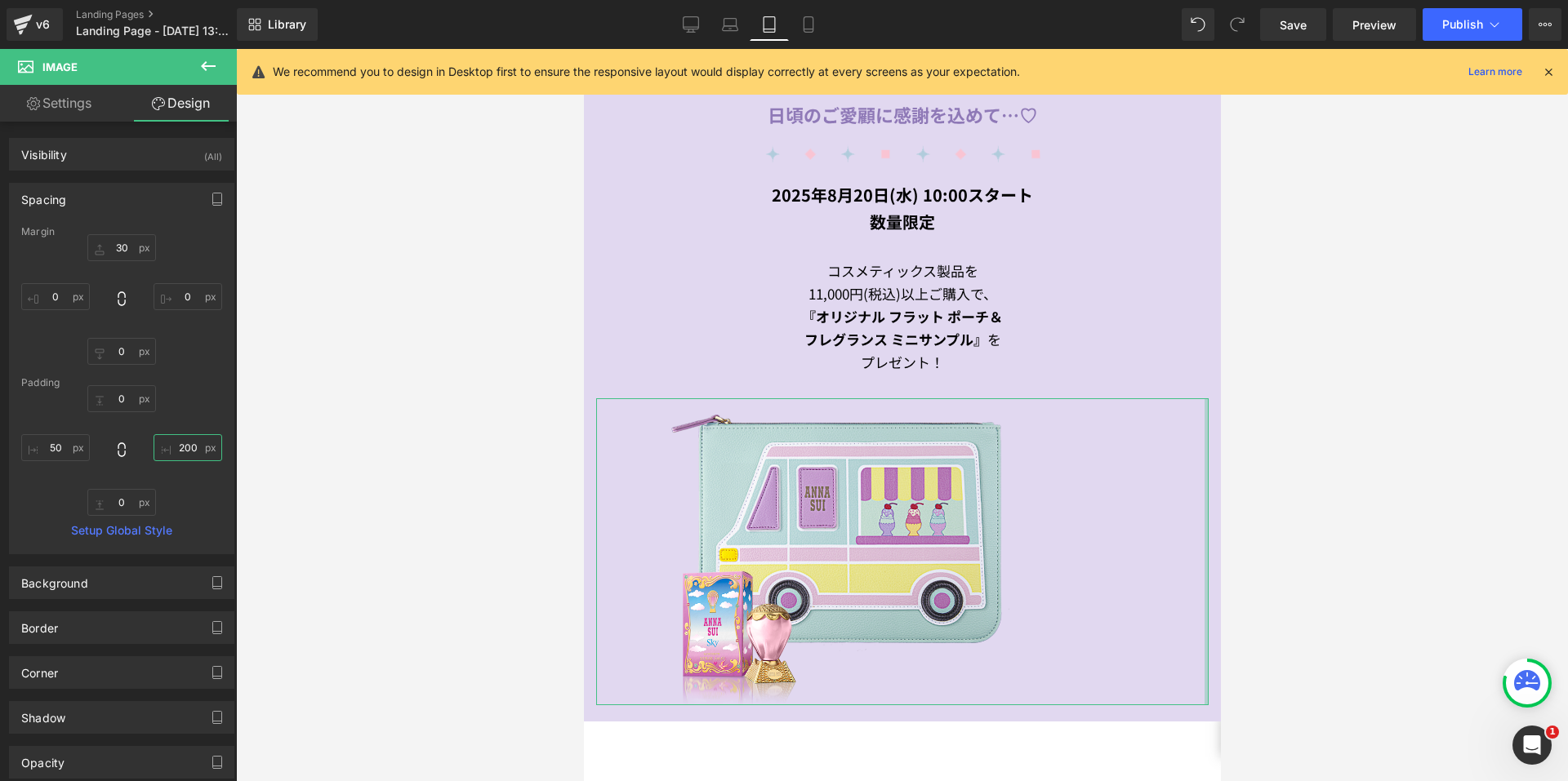
click at [183, 451] on input "200" at bounding box center [187, 448] width 68 height 27
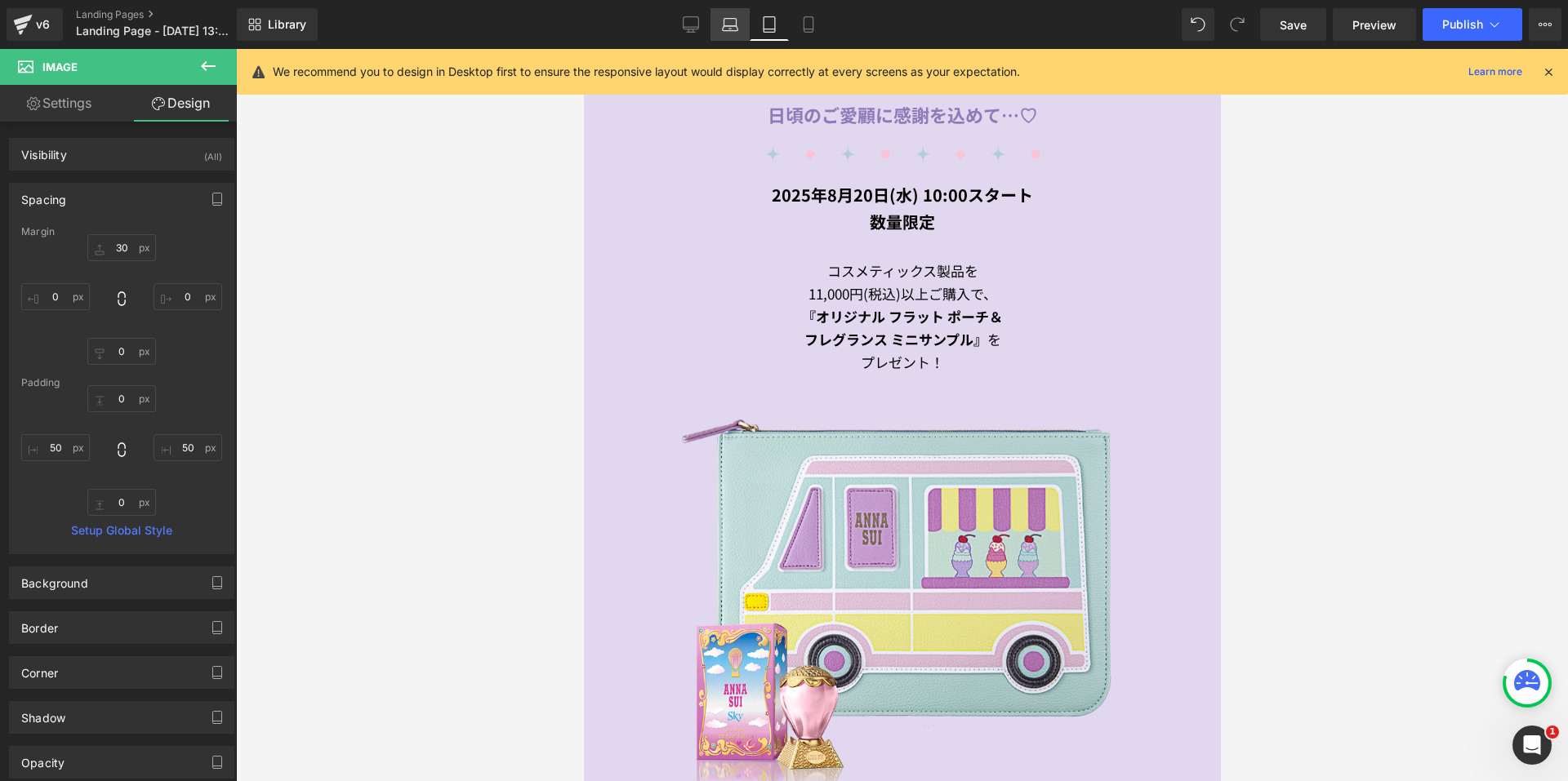
click at [732, 22] on icon at bounding box center [730, 24] width 16 height 16
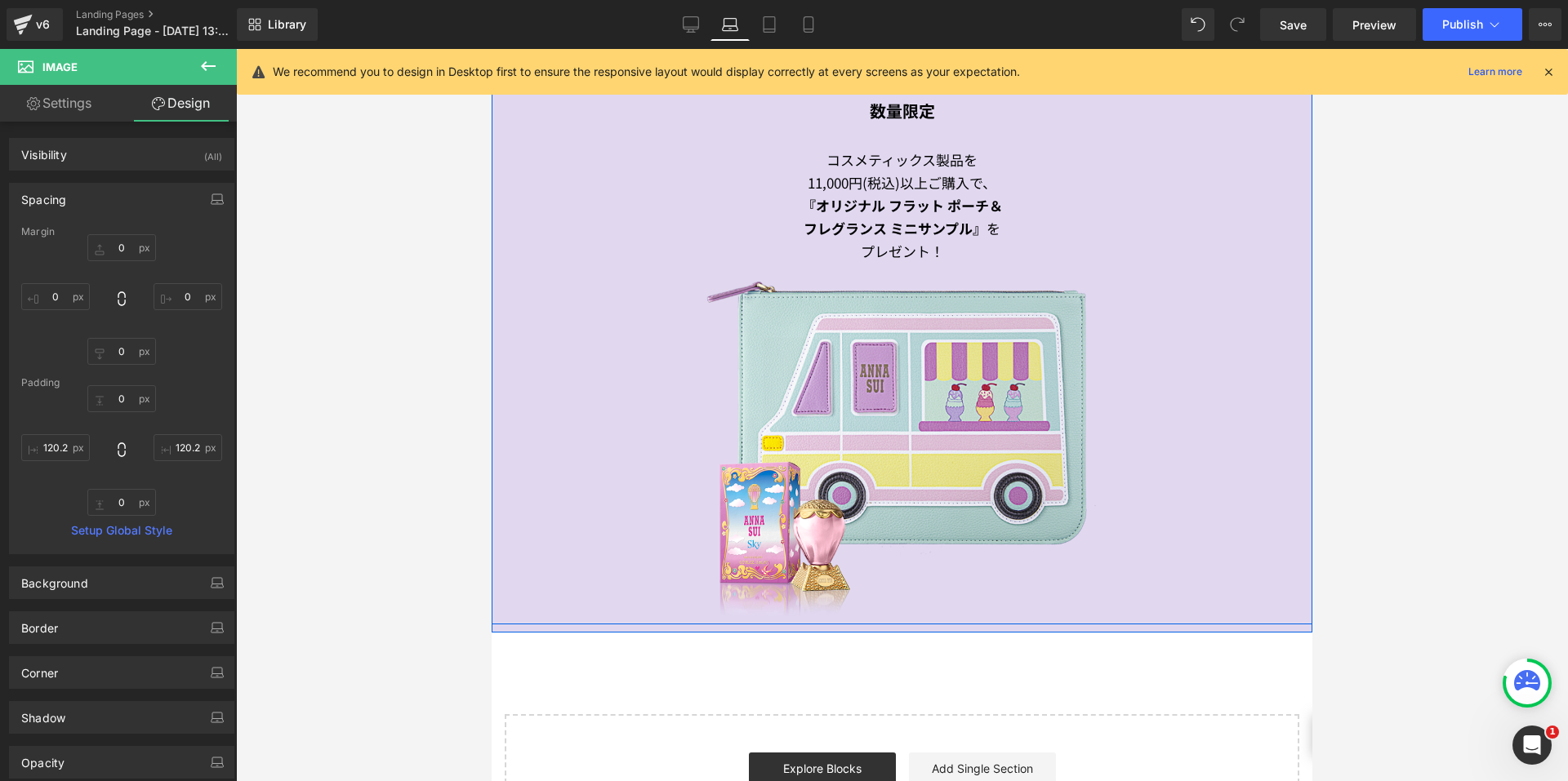
scroll to position [853, 0]
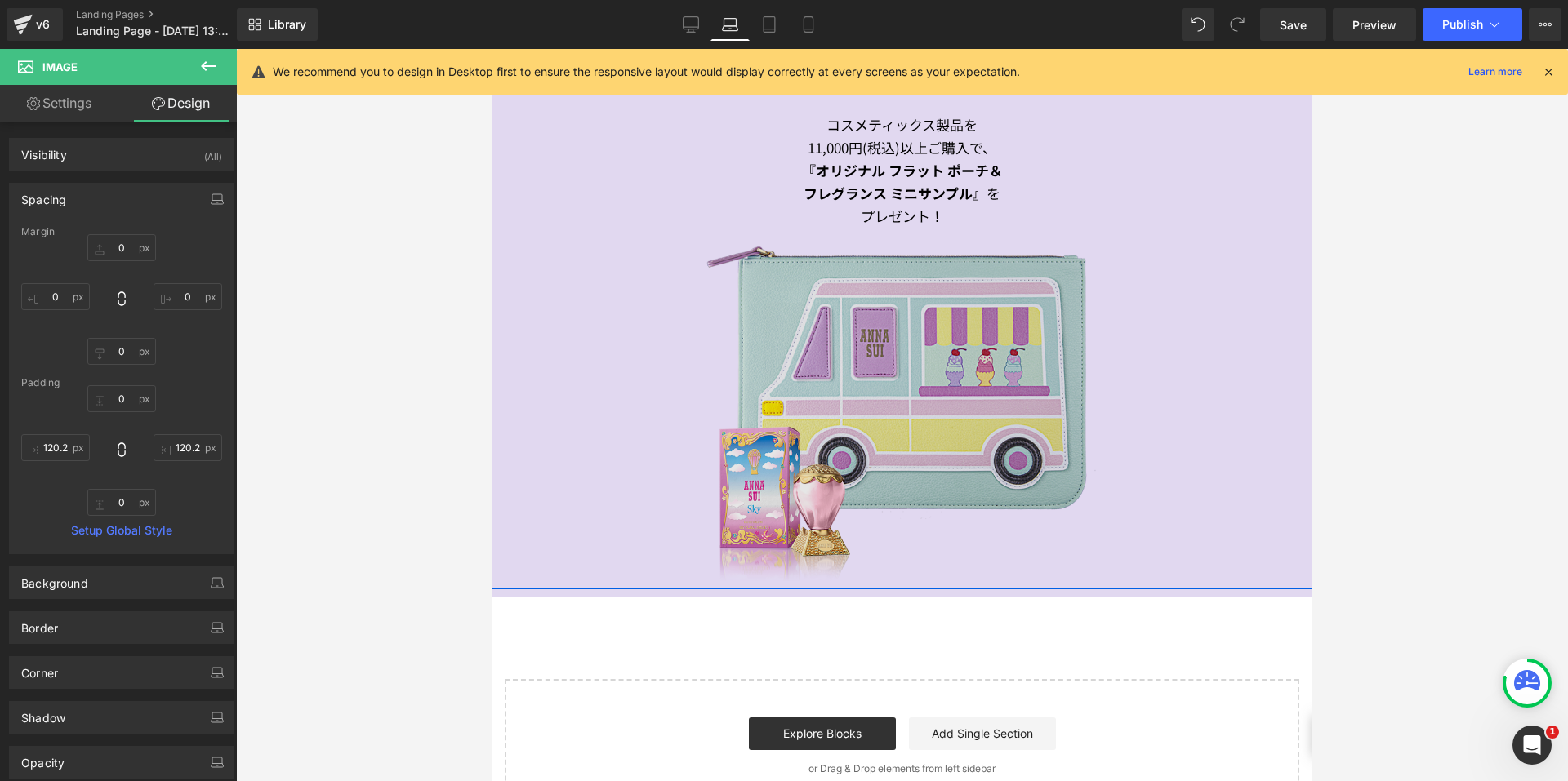
click at [803, 299] on img at bounding box center [901, 404] width 796 height 353
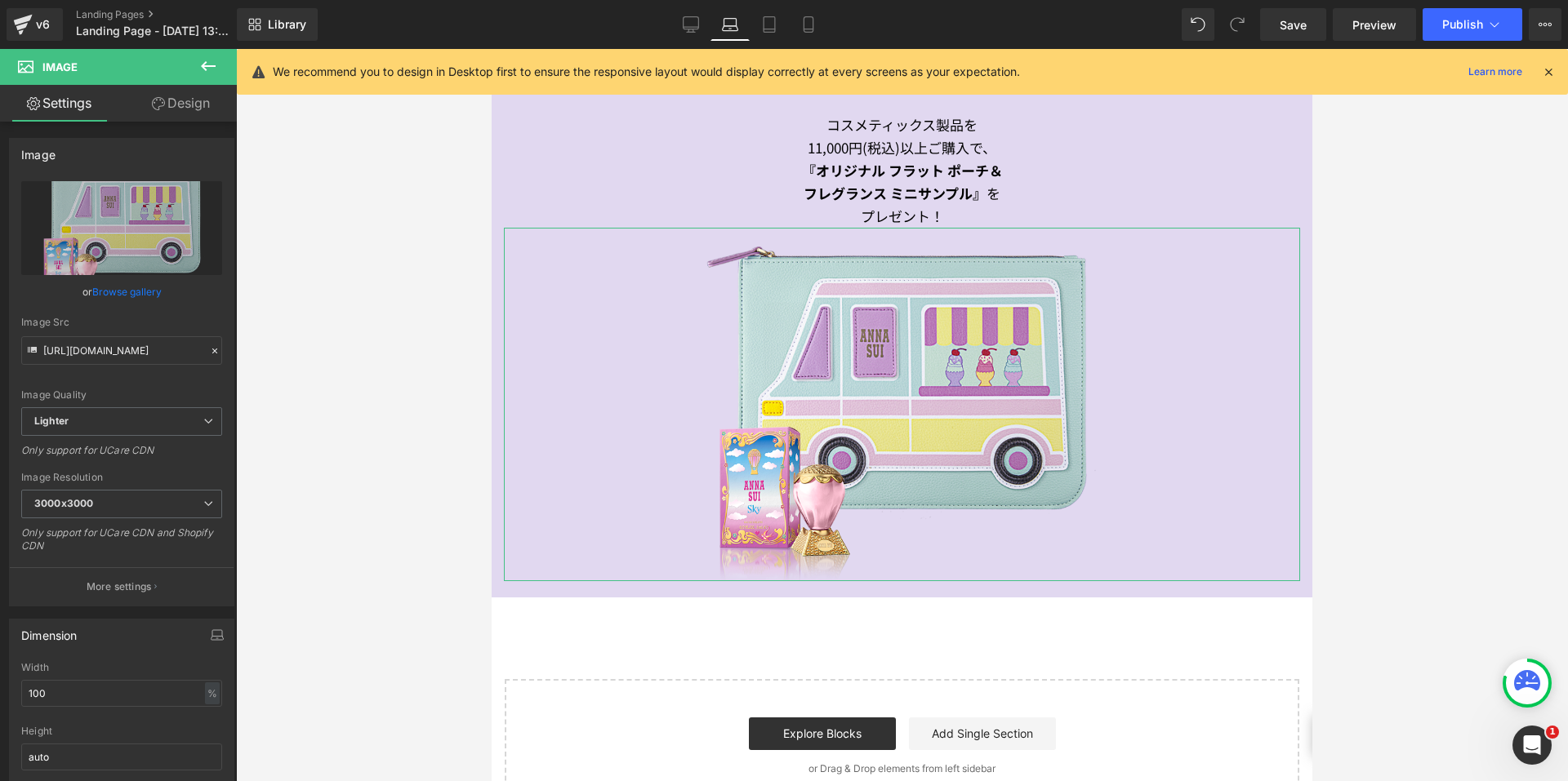
drag, startPoint x: 177, startPoint y: 98, endPoint x: 64, endPoint y: 211, distance: 159.8
click at [177, 99] on link "Design" at bounding box center [181, 103] width 119 height 36
click at [0, 0] on div "Spacing" at bounding box center [0, 0] width 0 height 0
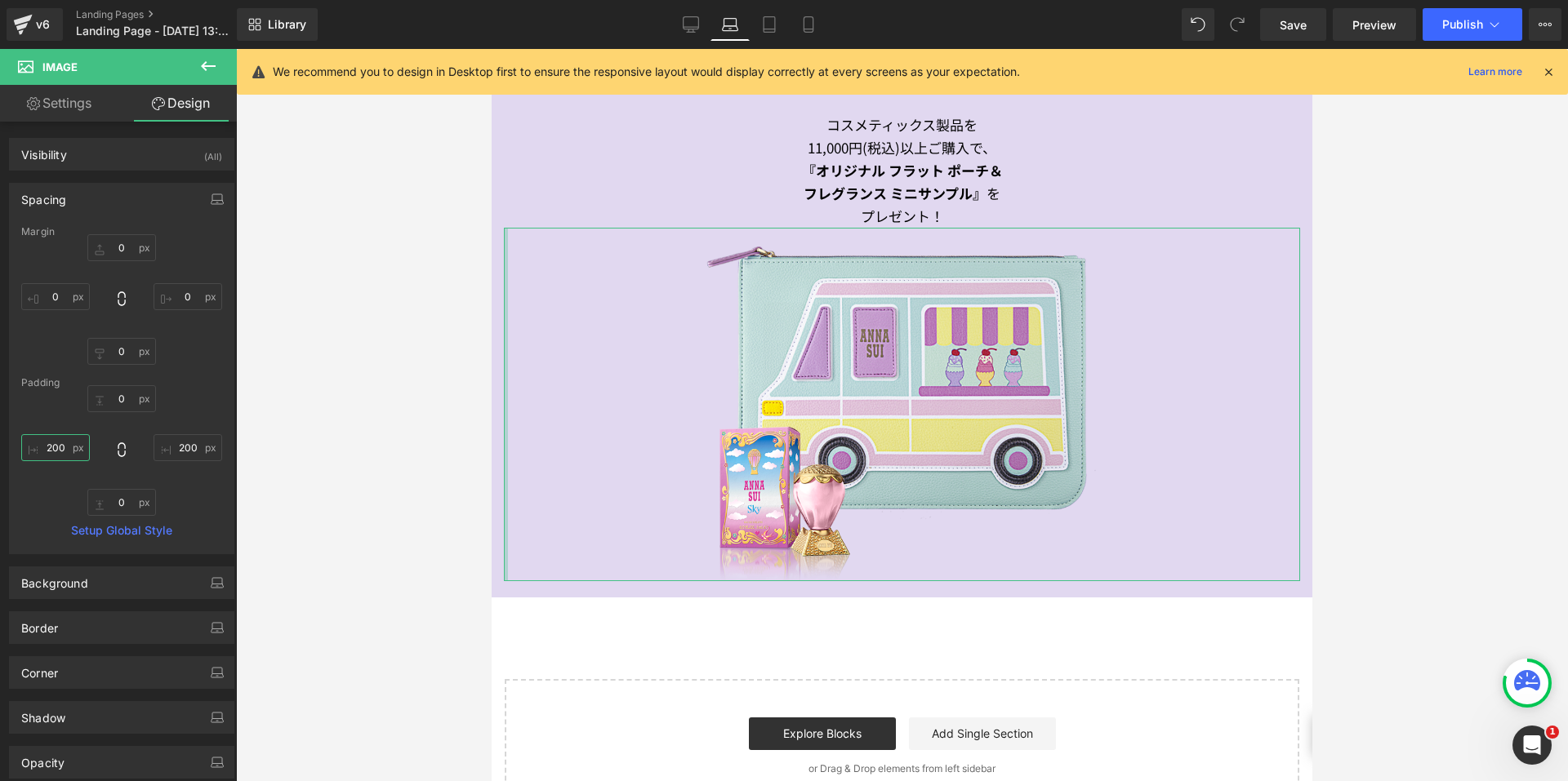
click at [43, 451] on input "200" at bounding box center [55, 448] width 68 height 27
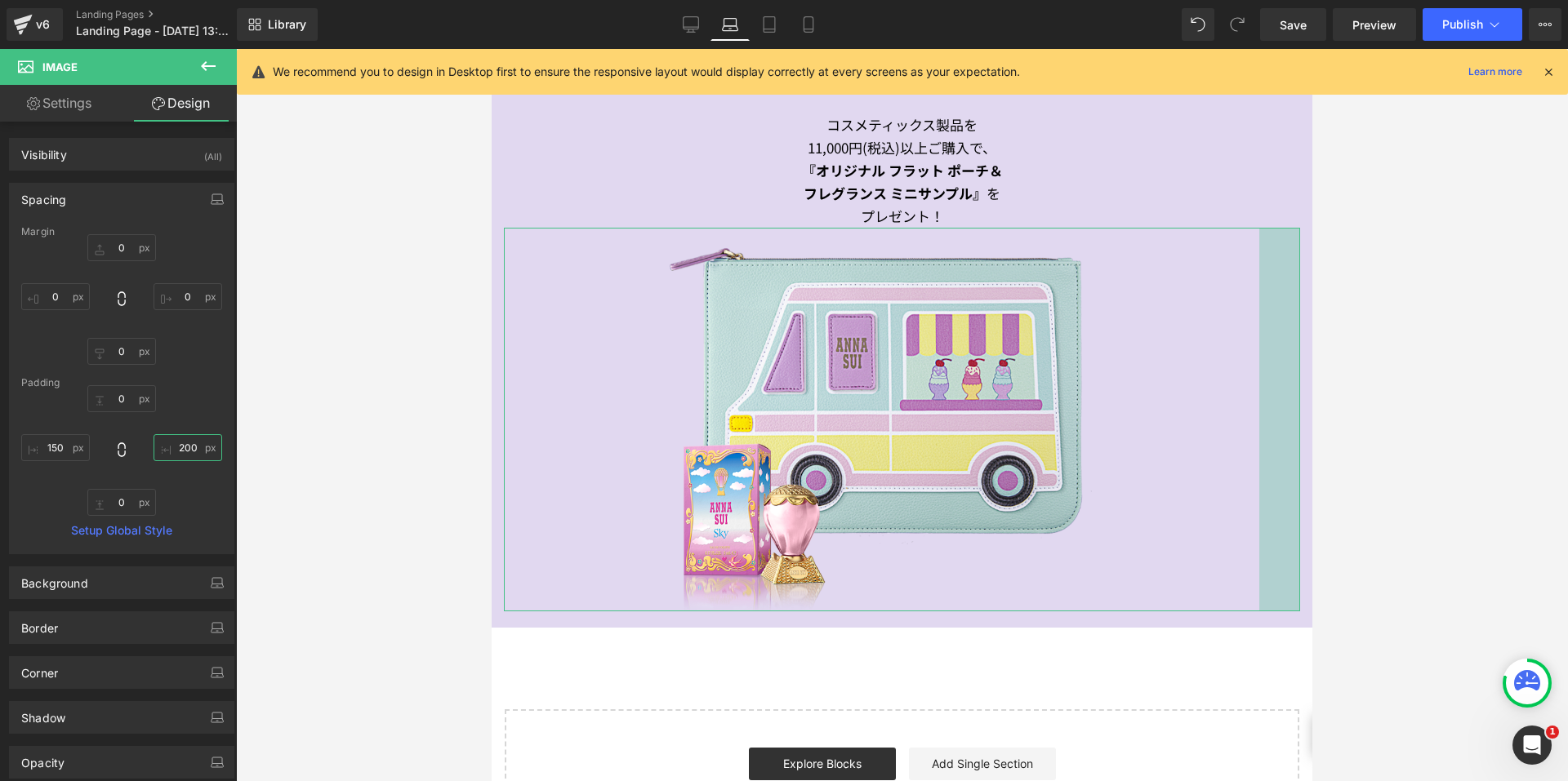
click at [184, 447] on input "200" at bounding box center [187, 448] width 68 height 27
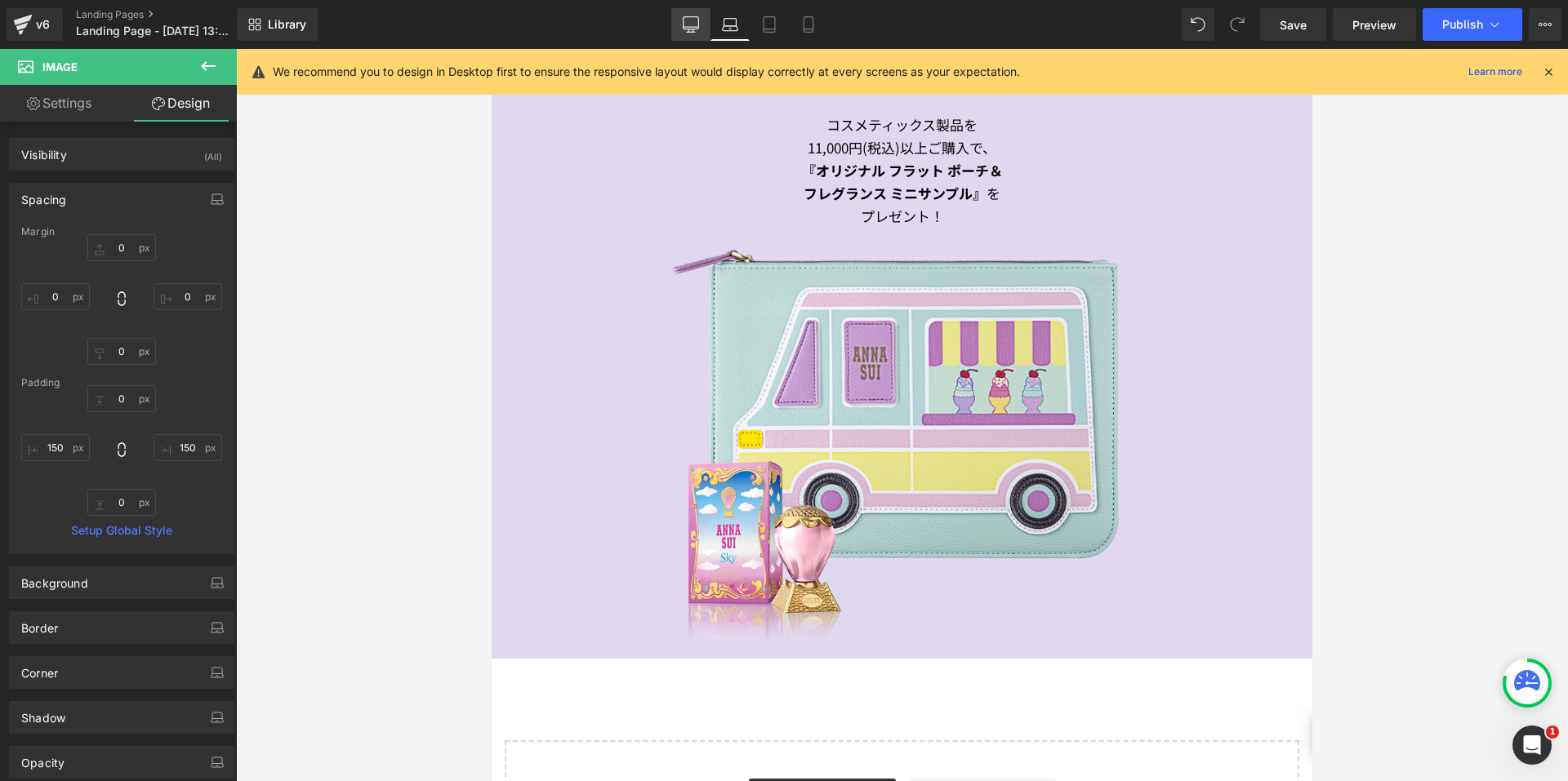
click at [692, 23] on icon at bounding box center [690, 24] width 16 height 16
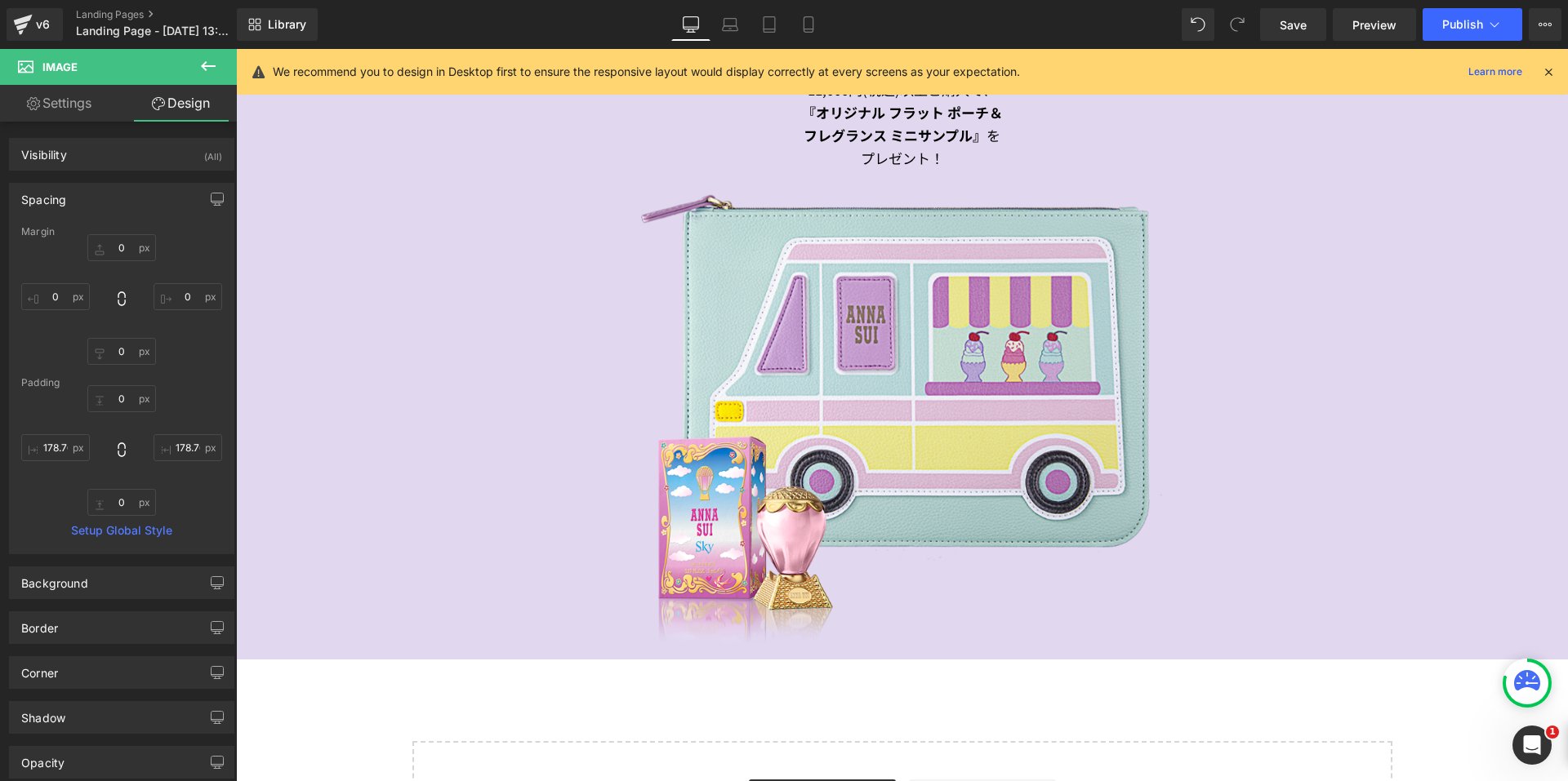
scroll to position [1082, 0]
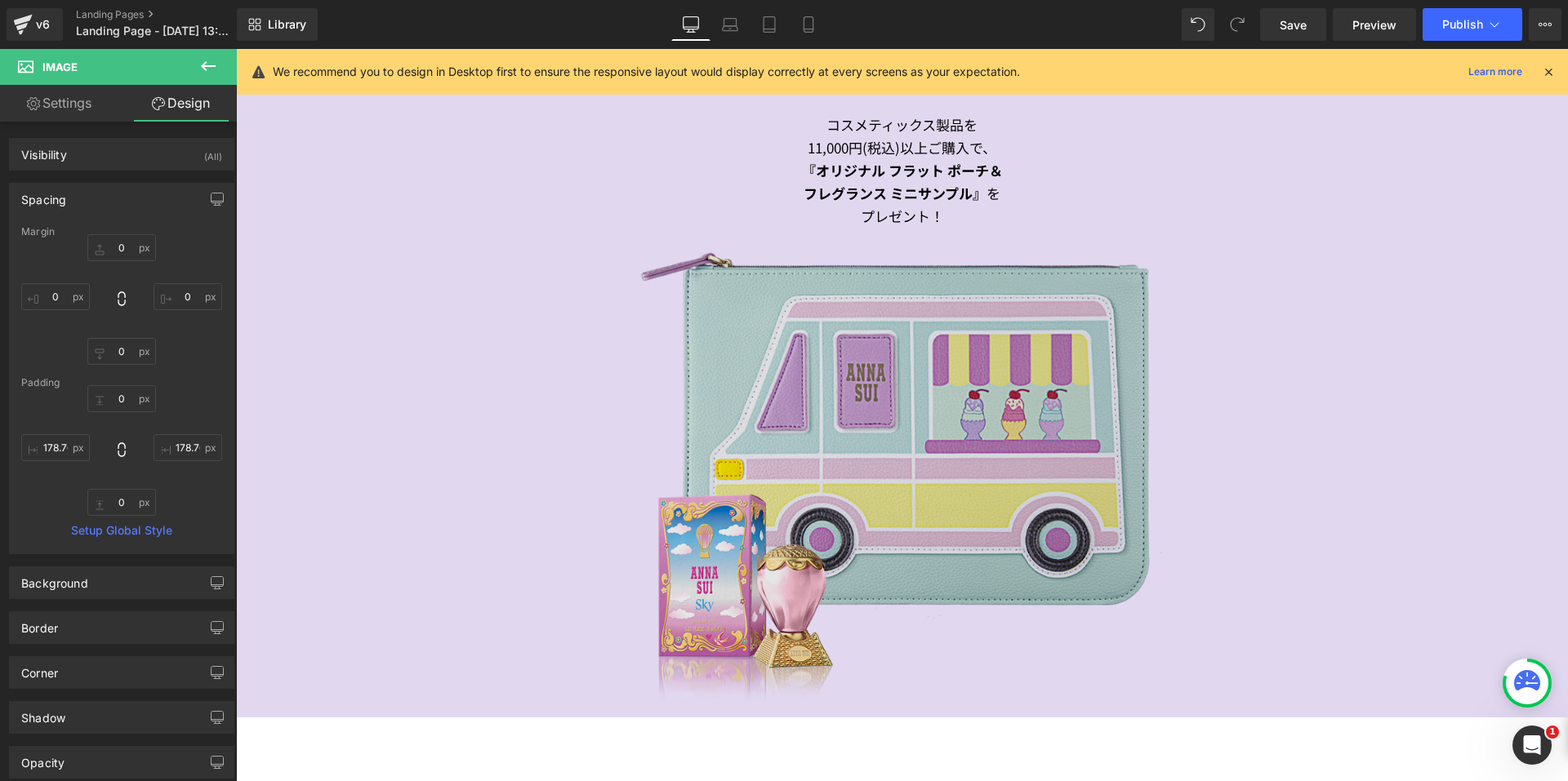
click at [769, 374] on img at bounding box center [901, 464] width 955 height 473
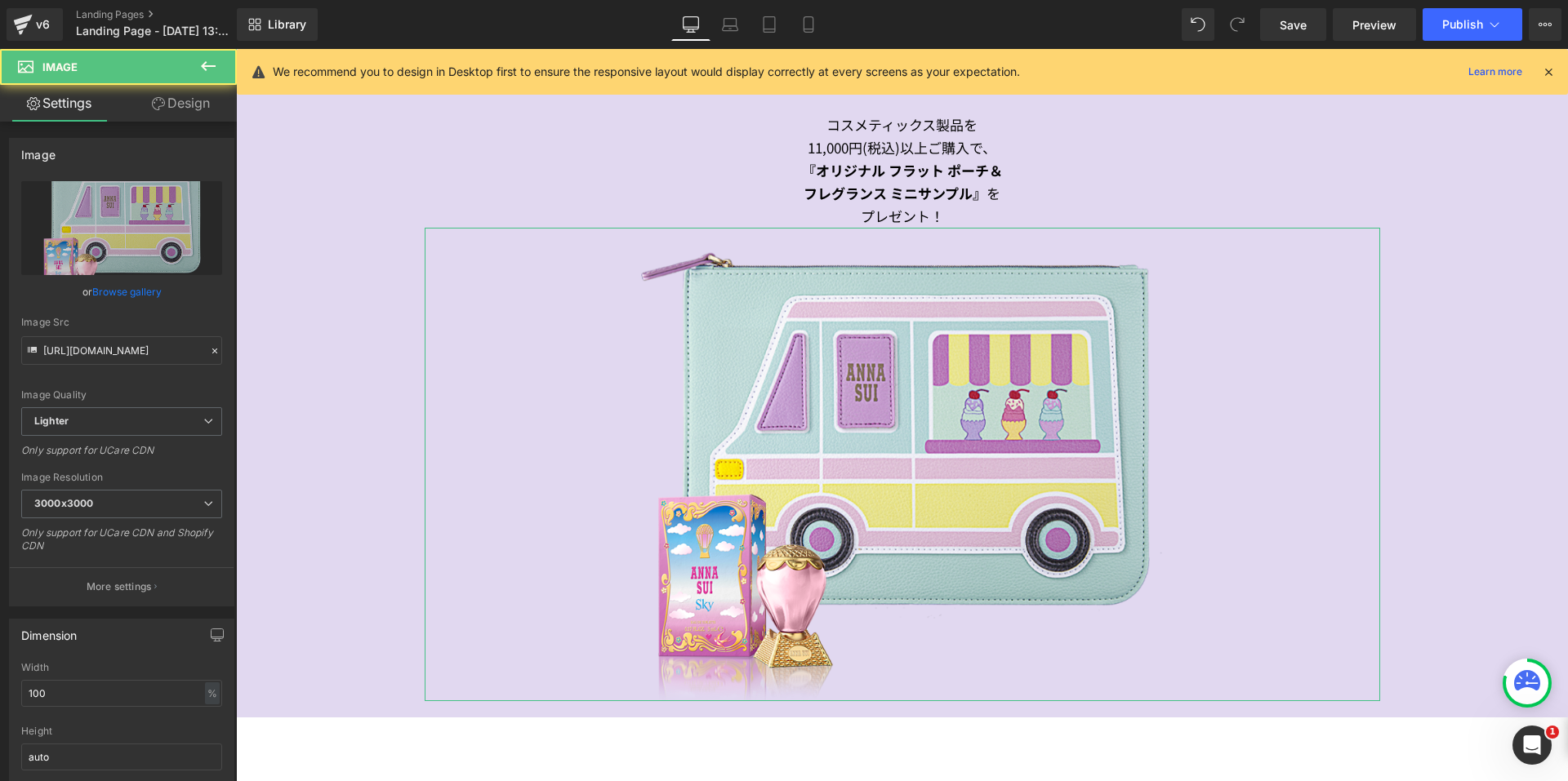
click at [190, 88] on link "Design" at bounding box center [181, 103] width 119 height 36
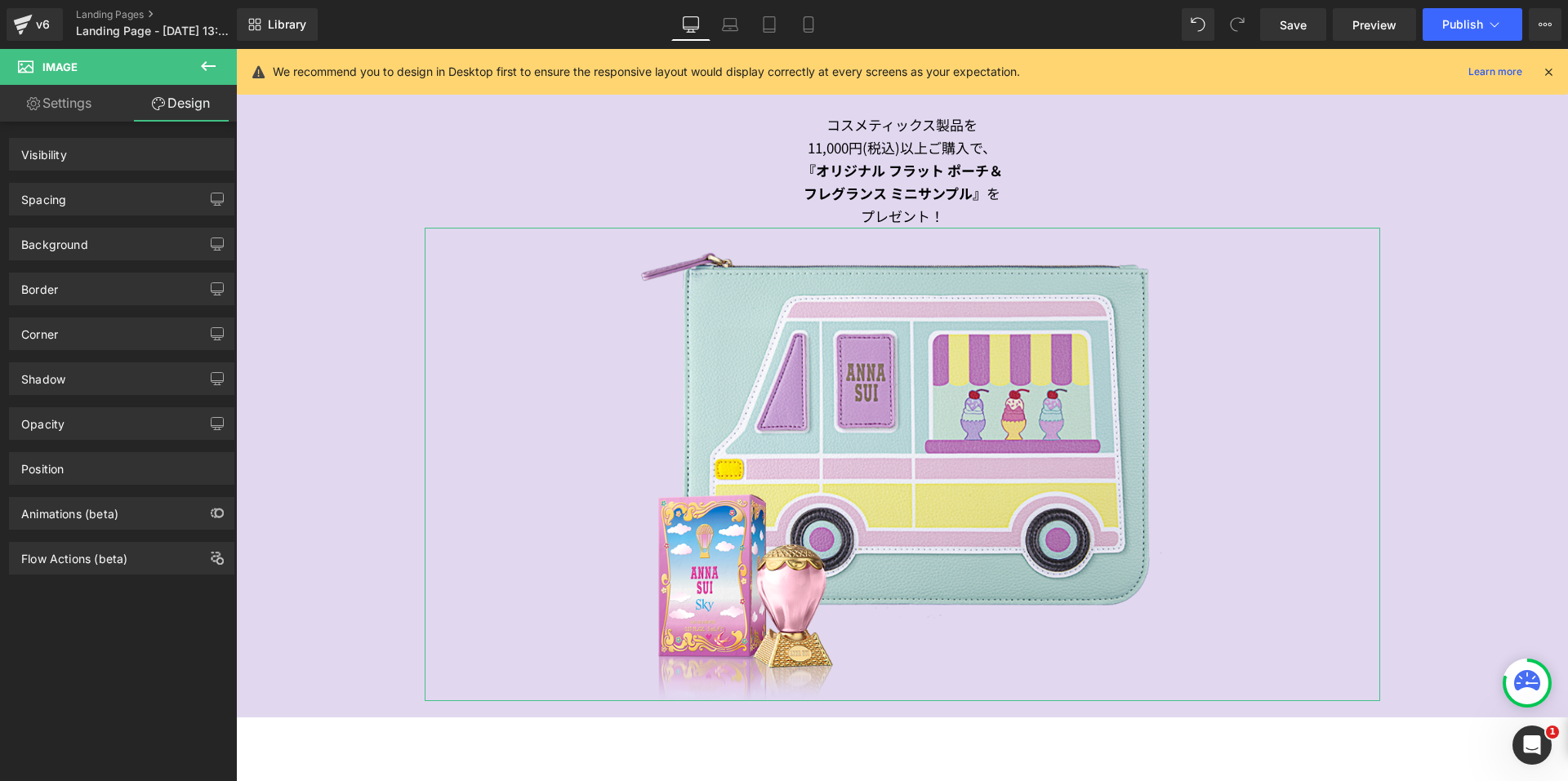
click at [181, 100] on link "Design" at bounding box center [181, 103] width 119 height 36
click at [726, 31] on icon at bounding box center [731, 29] width 16 height 5
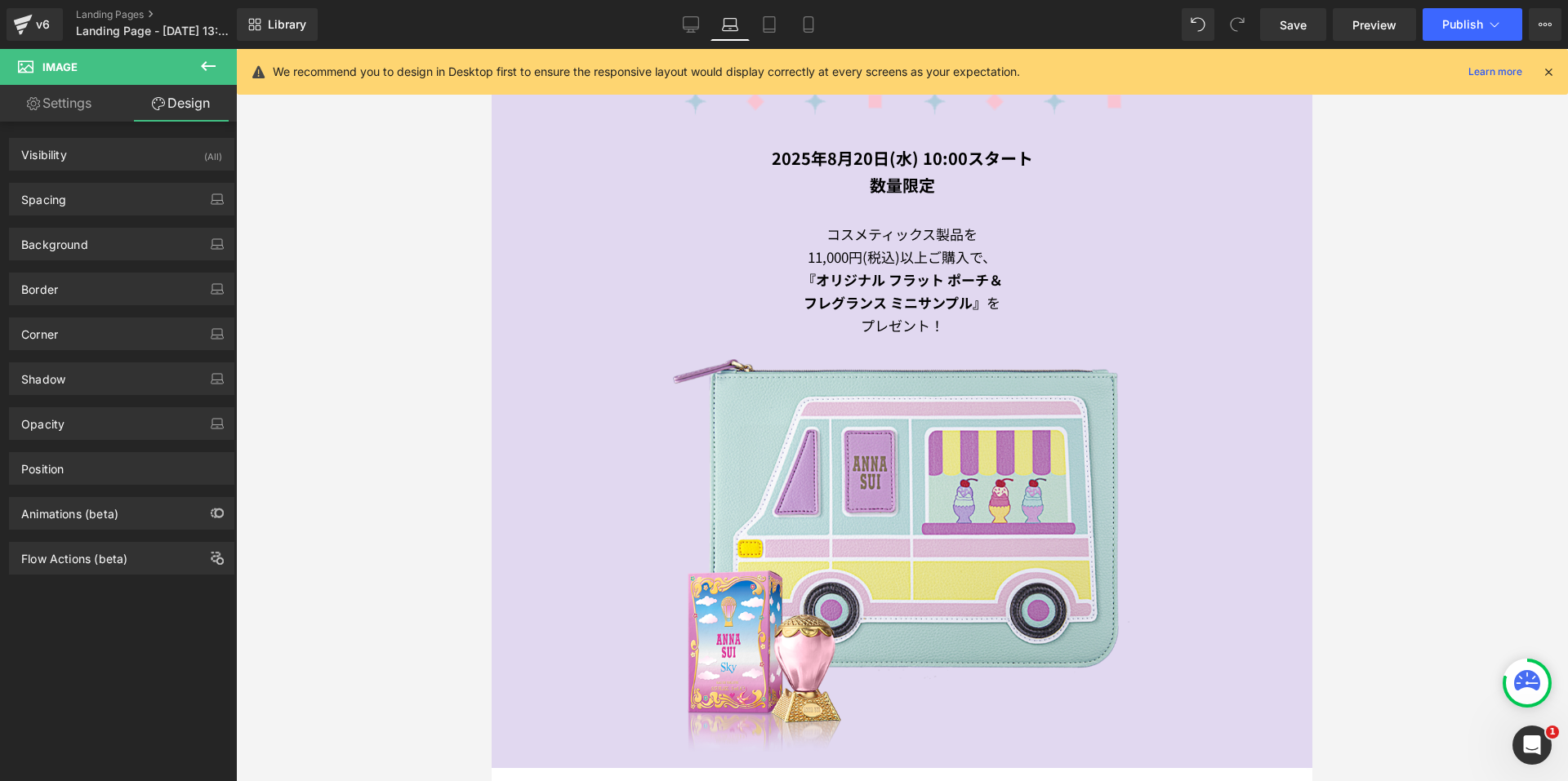
scroll to position [853, 0]
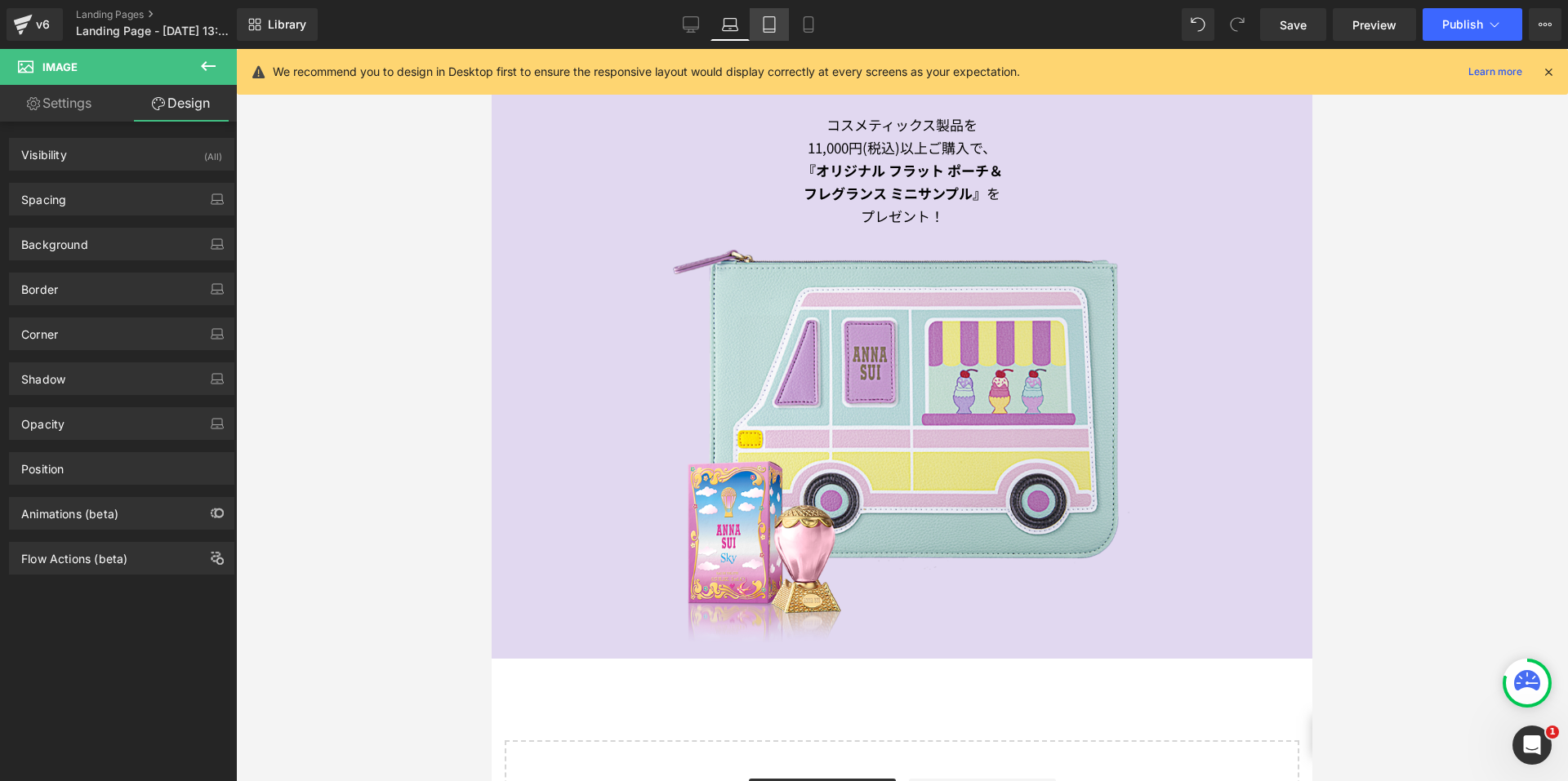
click at [781, 29] on link "Tablet" at bounding box center [769, 24] width 39 height 33
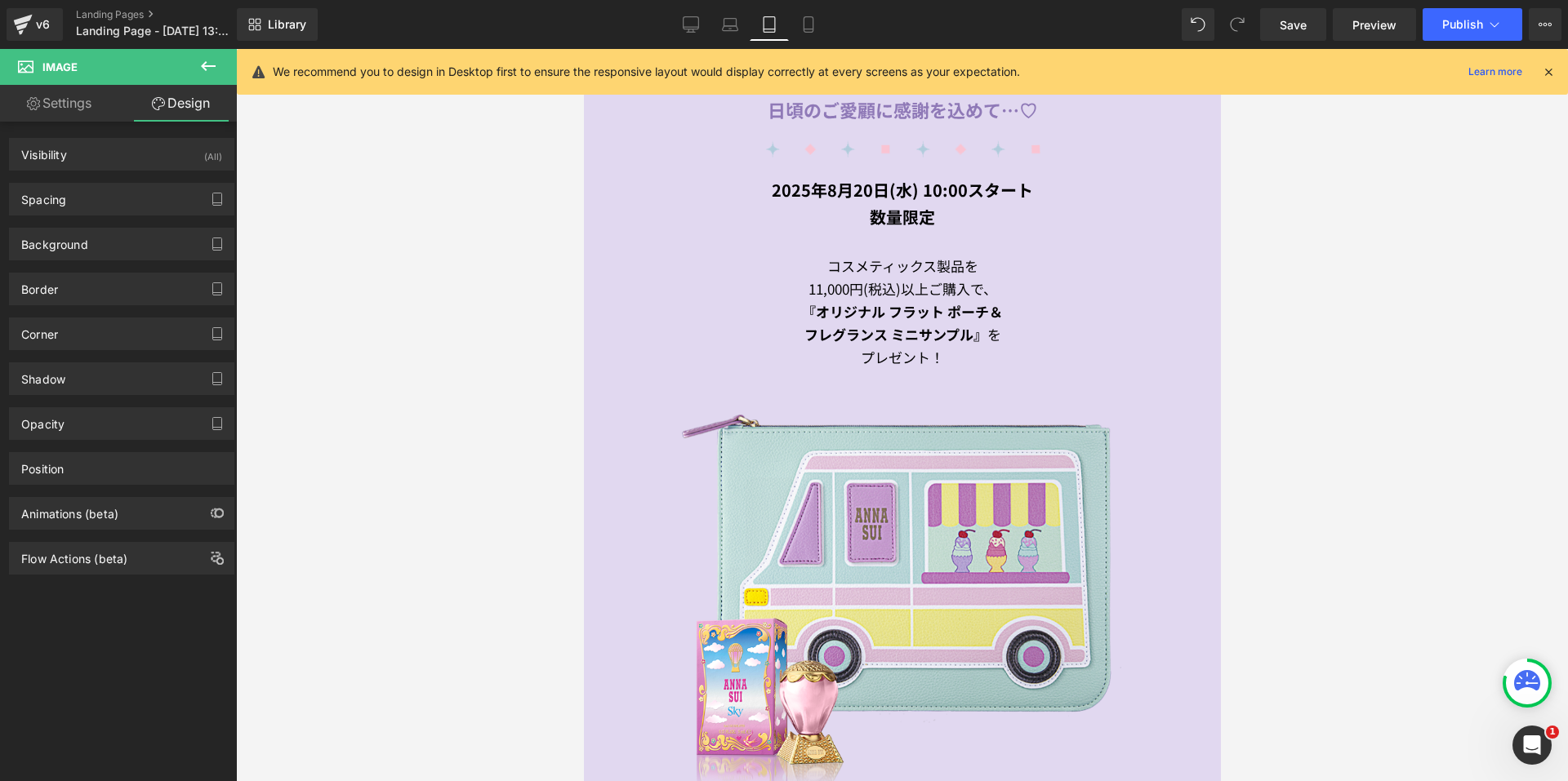
scroll to position [1011, 0]
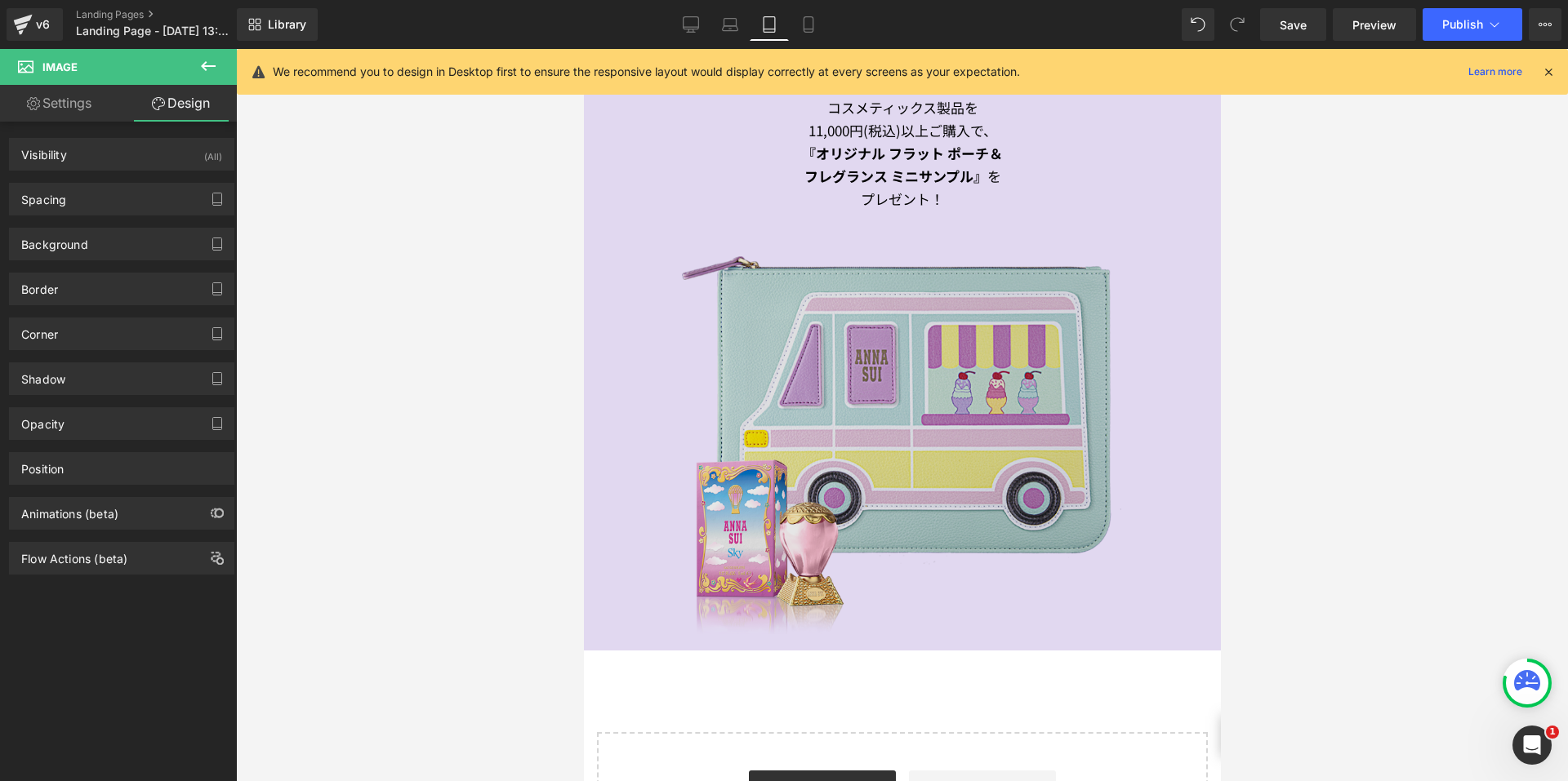
click at [795, 272] on img at bounding box center [900, 435] width 612 height 399
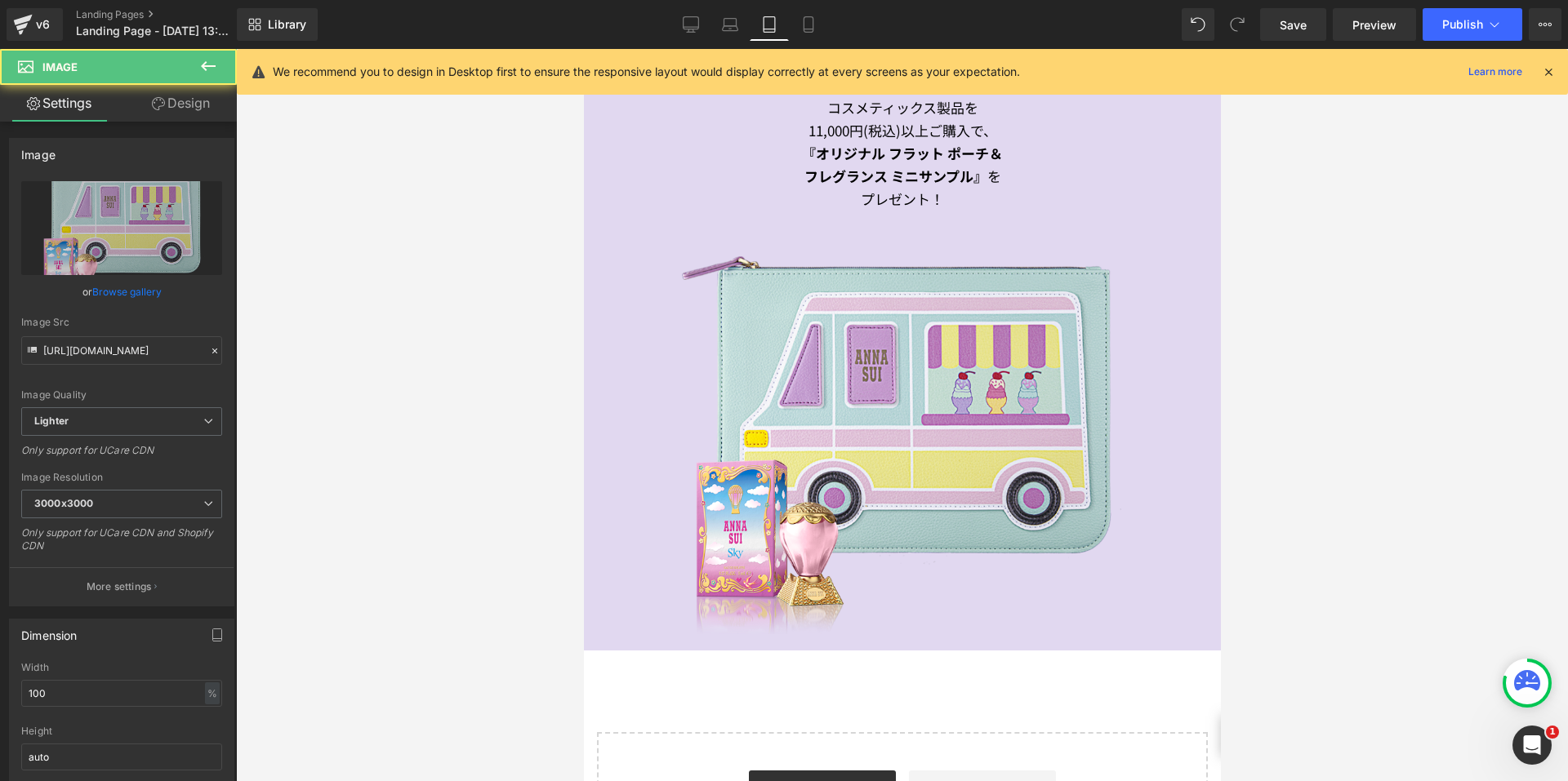
click at [161, 104] on icon at bounding box center [158, 103] width 13 height 13
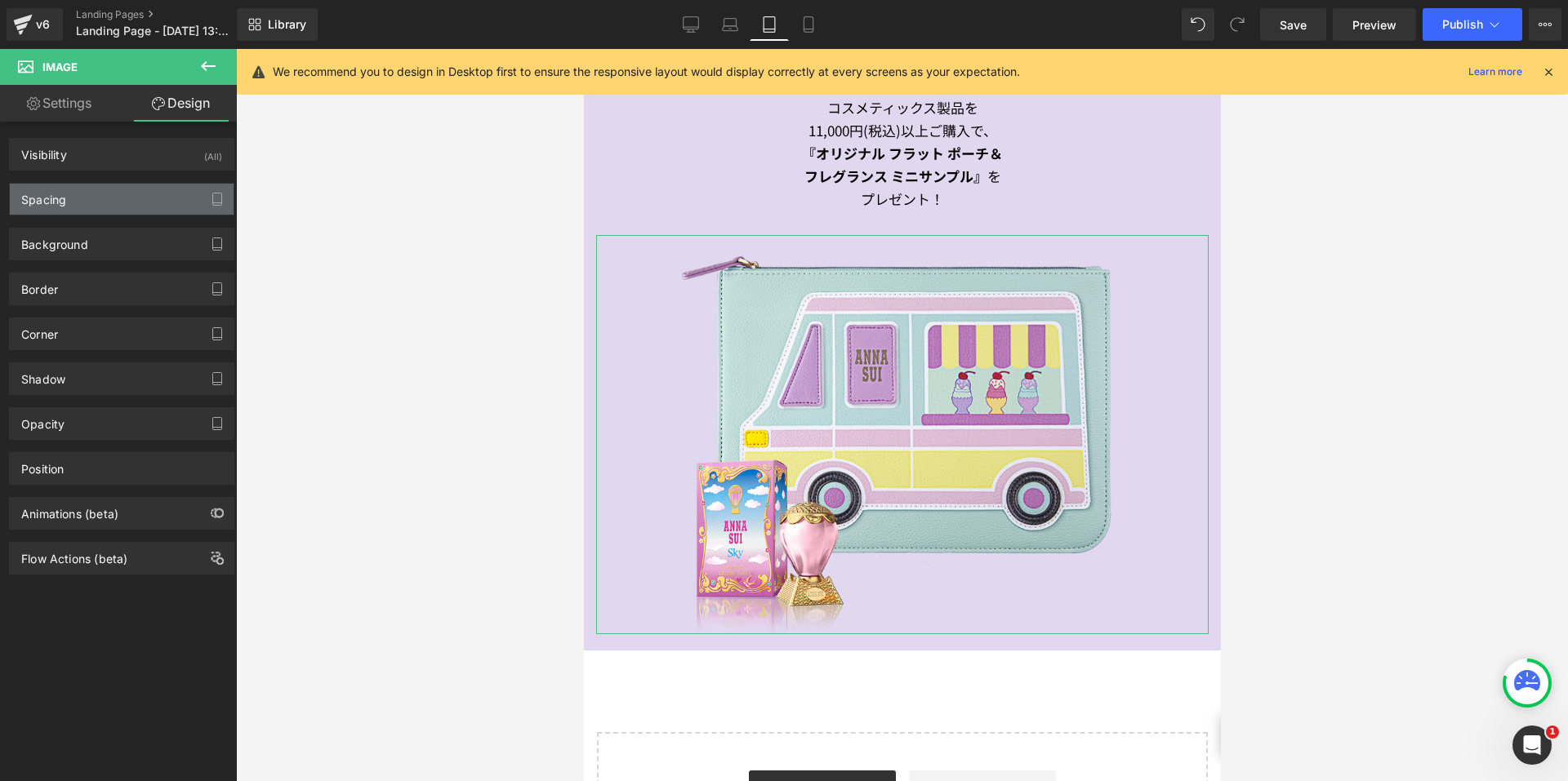
click at [85, 201] on div "Spacing" at bounding box center [121, 199] width 223 height 31
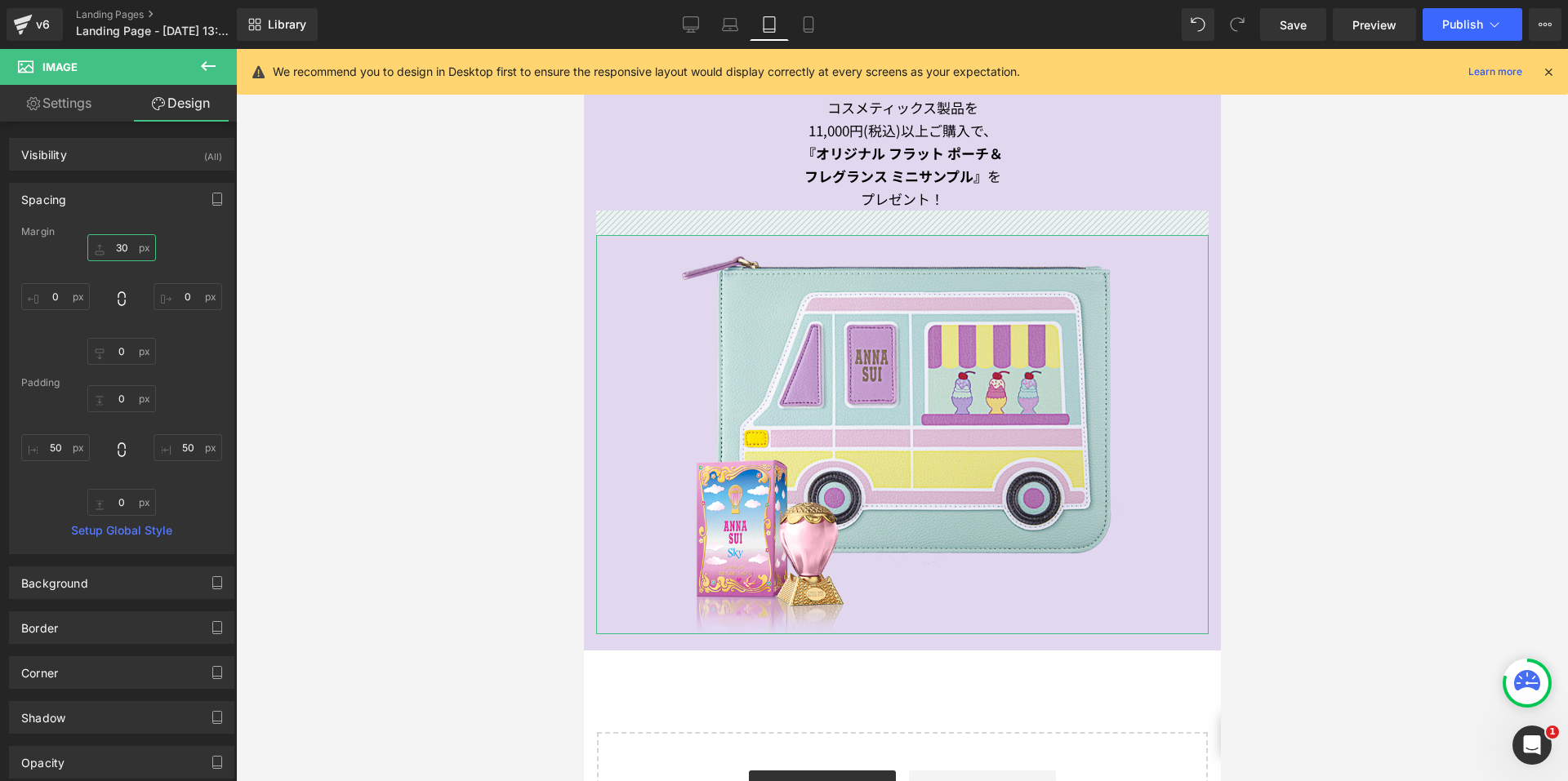
click at [98, 247] on input "30" at bounding box center [121, 248] width 68 height 27
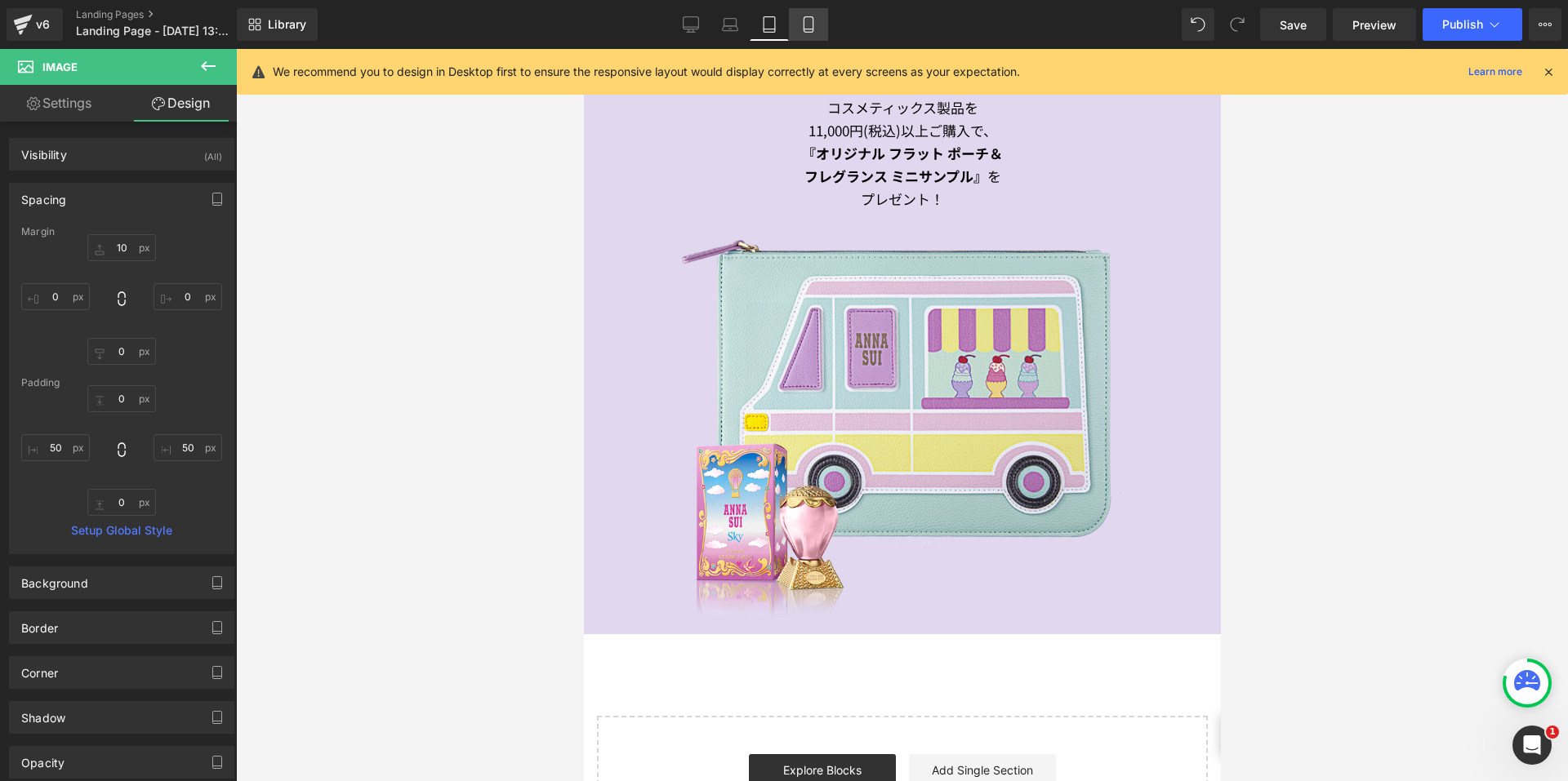
click at [799, 23] on link "Mobile" at bounding box center [808, 24] width 39 height 33
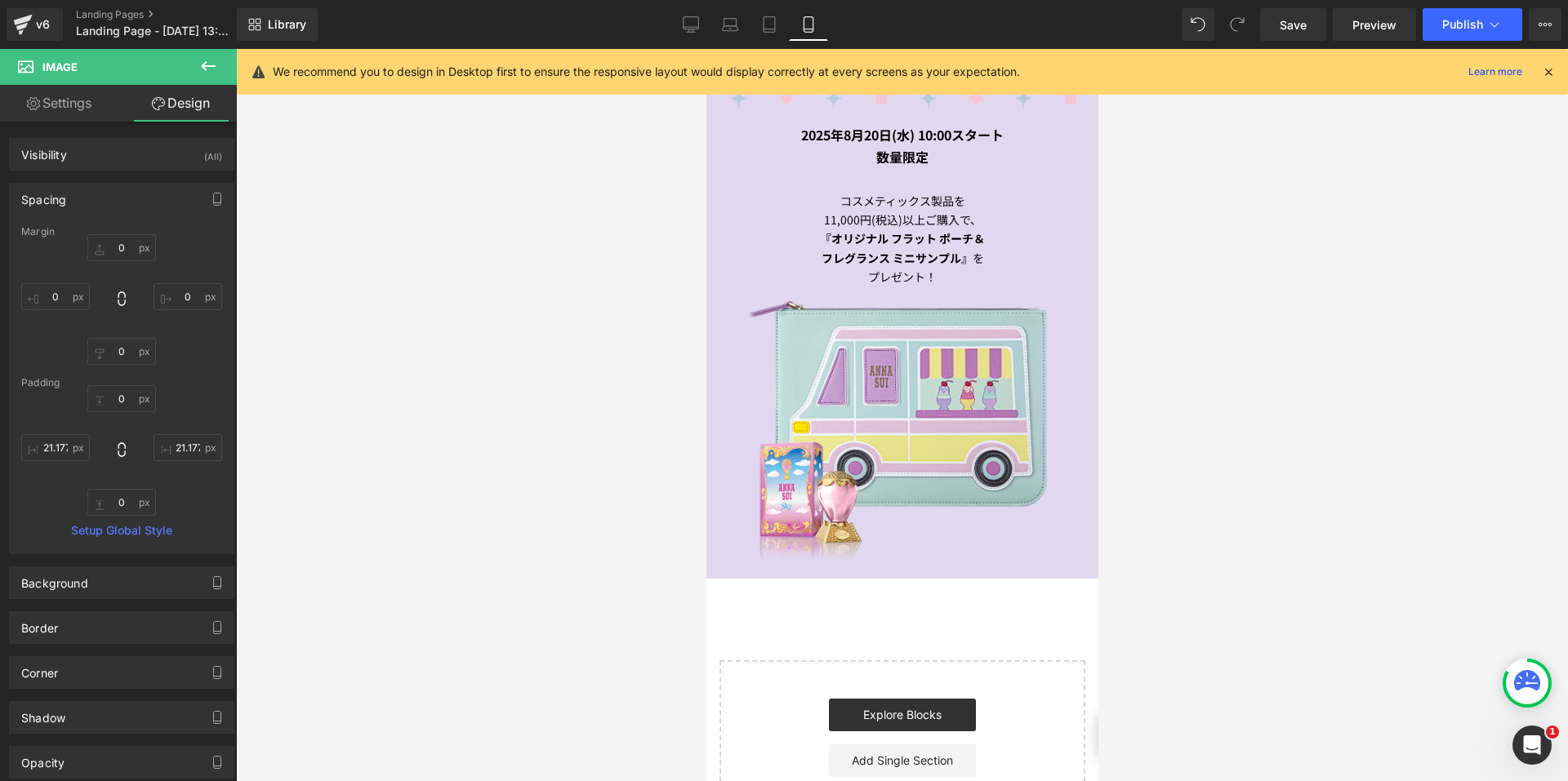
scroll to position [635, 0]
click at [695, 35] on link "Desktop" at bounding box center [690, 24] width 39 height 33
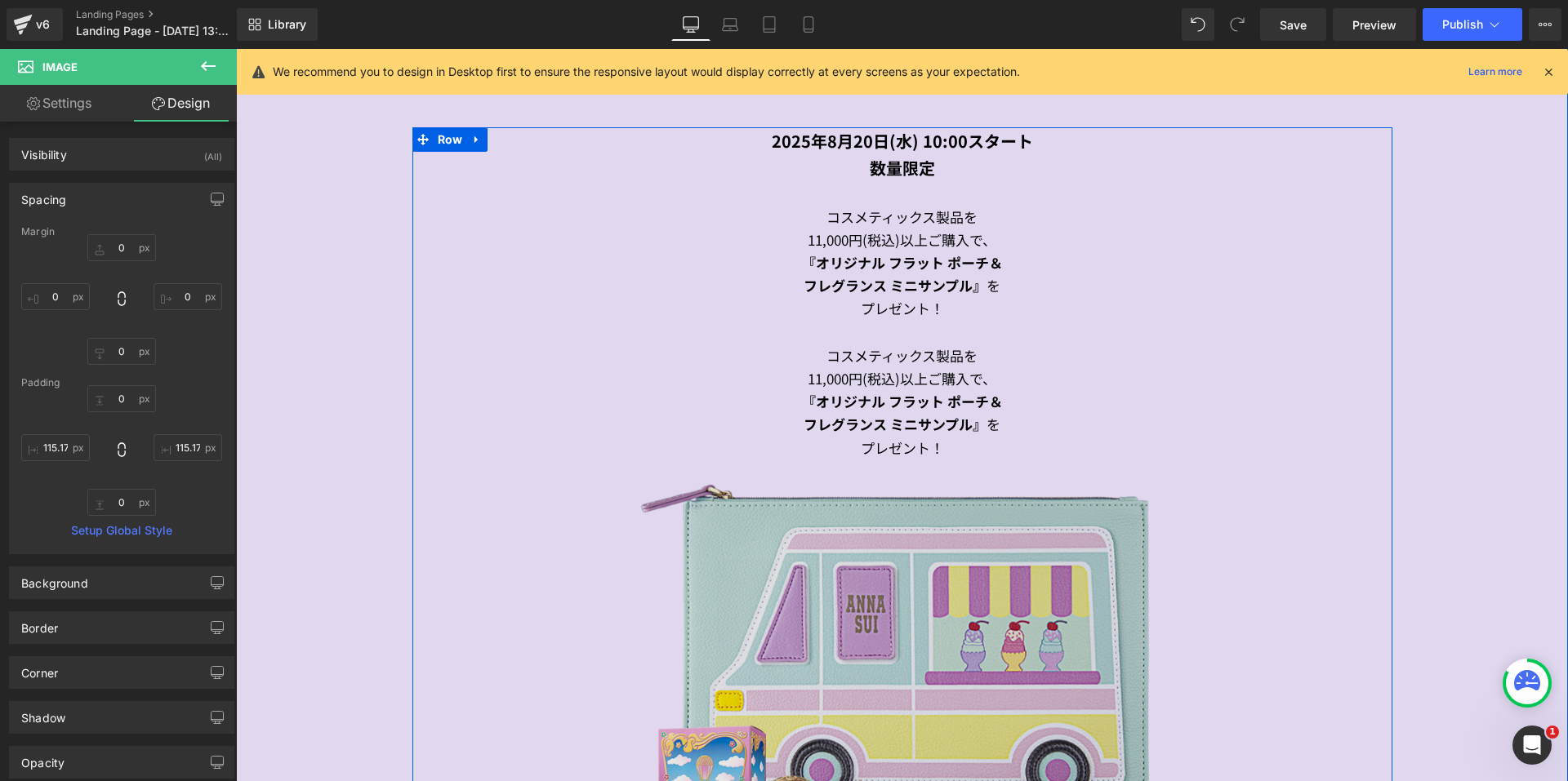
scroll to position [1109, 0]
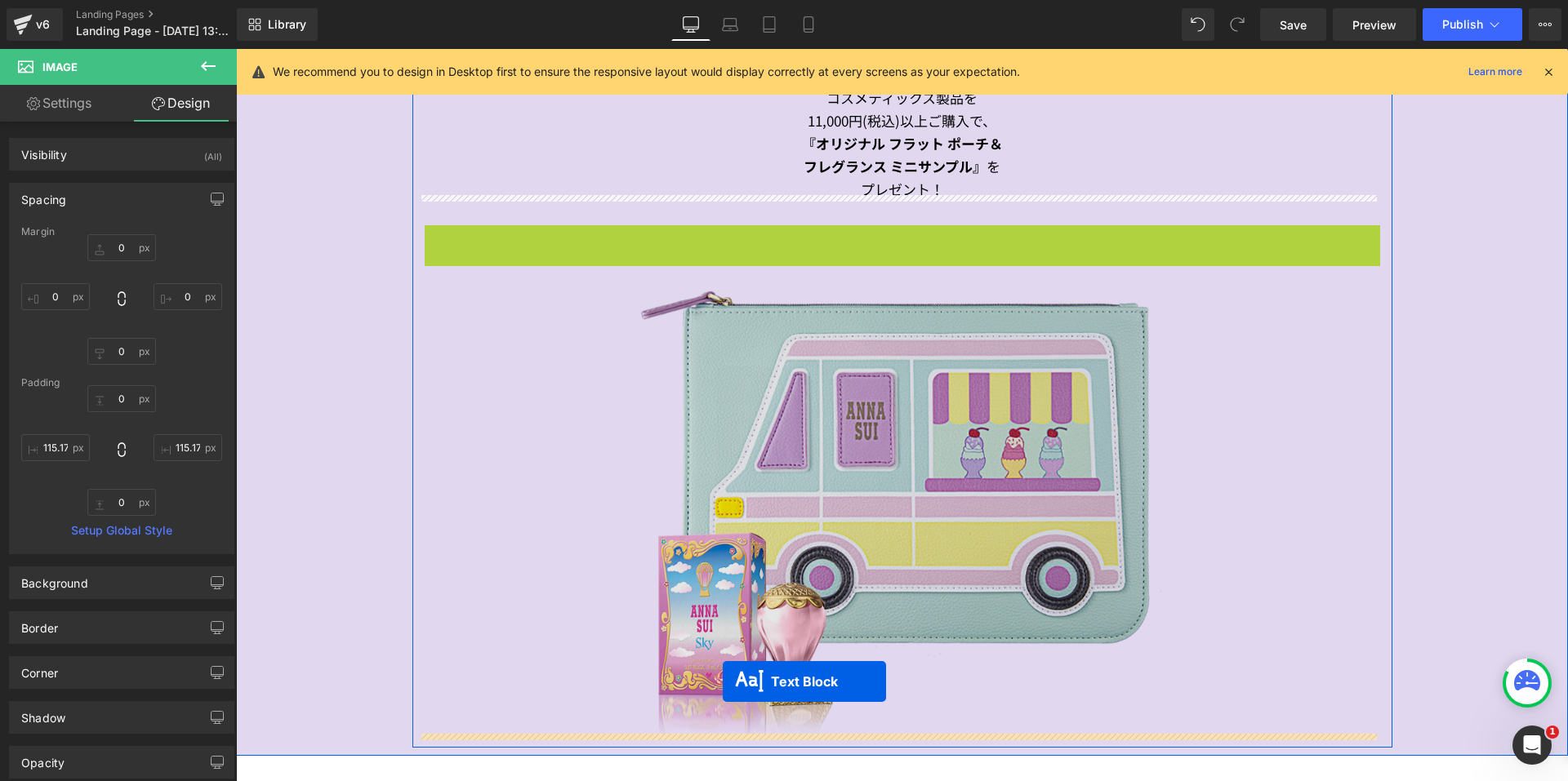
drag, startPoint x: 849, startPoint y: 273, endPoint x: 776, endPoint y: 575, distance: 310.7
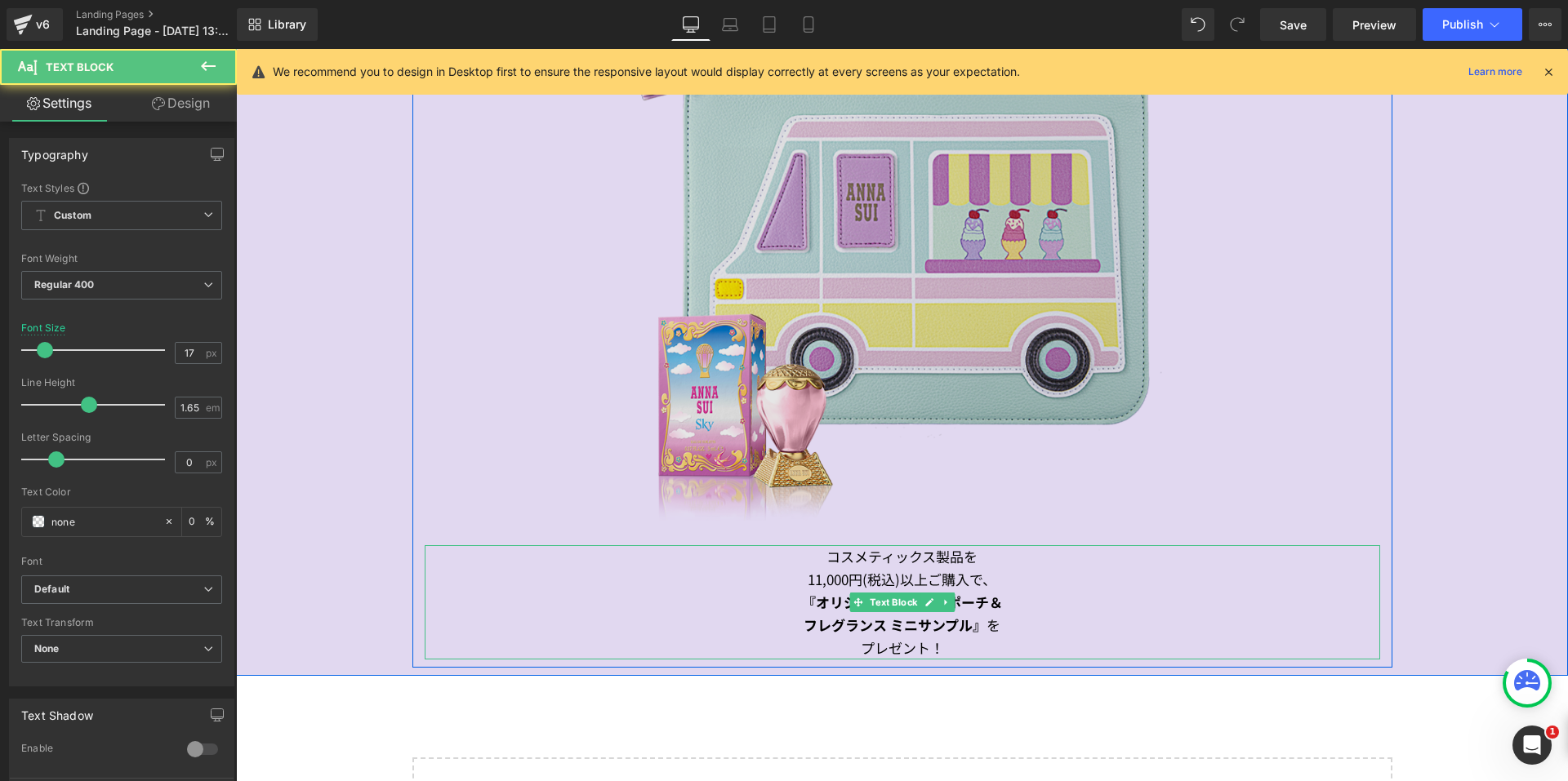
scroll to position [1272, 0]
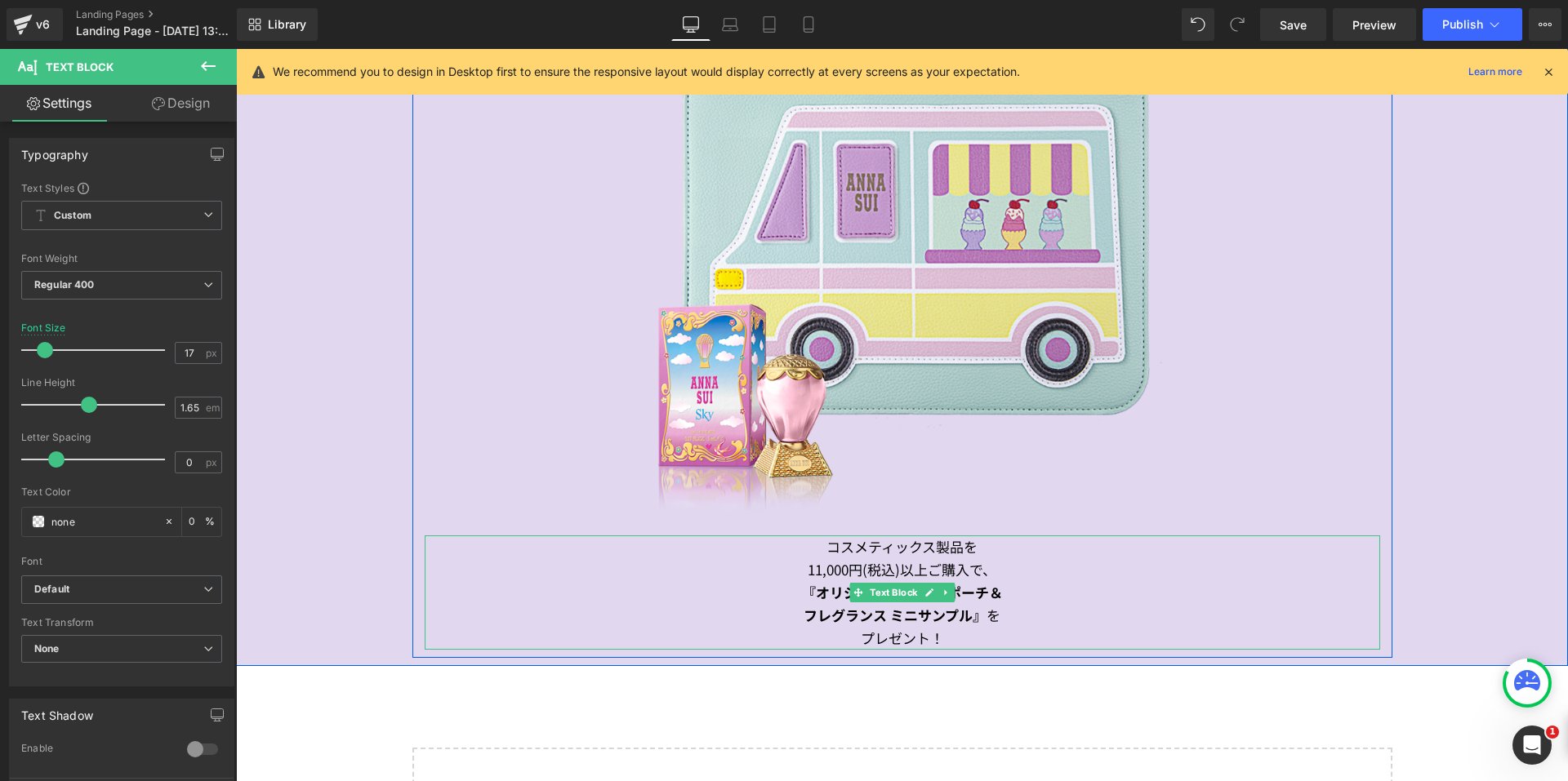
click at [954, 630] on div "プレゼント！" at bounding box center [901, 638] width 955 height 23
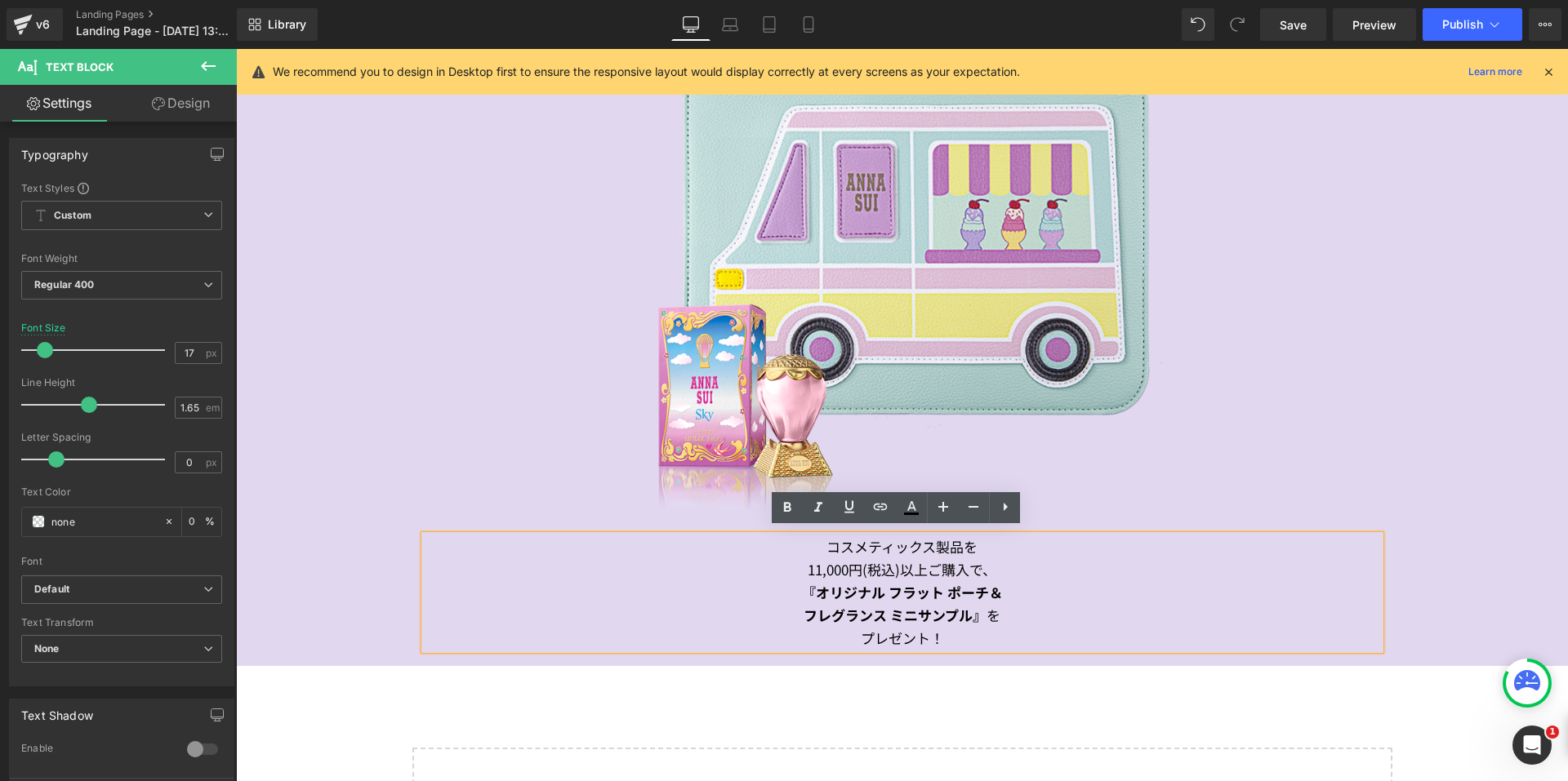
drag, startPoint x: 954, startPoint y: 630, endPoint x: 806, endPoint y: 545, distance: 170.7
click at [806, 545] on div "コスメティックス製品を 11,000円(税込)以上ご購入で、 『オリジナル フラット ポーチ＆ フレグランス ミニサンプル』 を プレゼント！" at bounding box center [901, 593] width 955 height 114
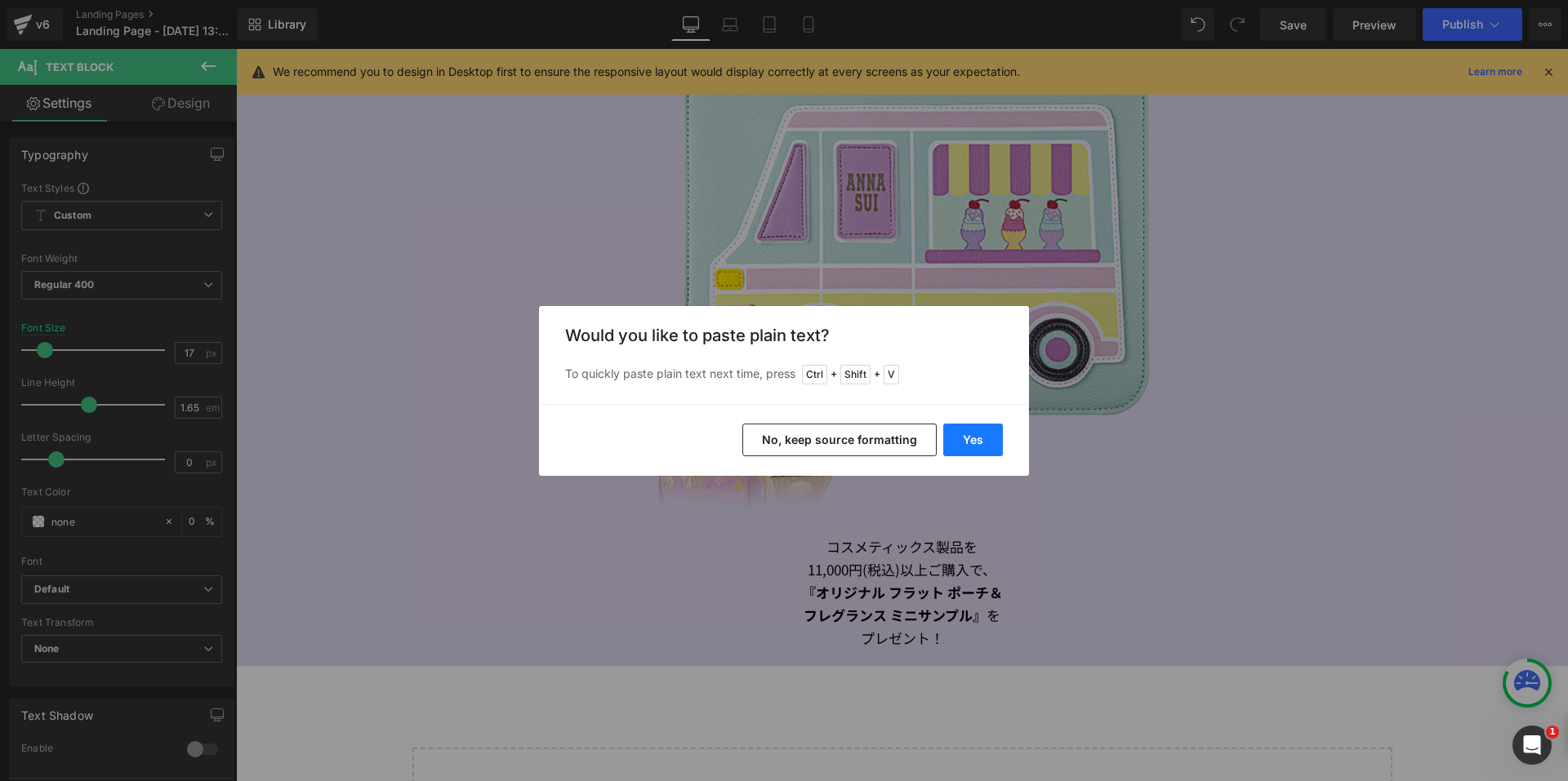
click at [967, 438] on button "Yes" at bounding box center [972, 440] width 60 height 33
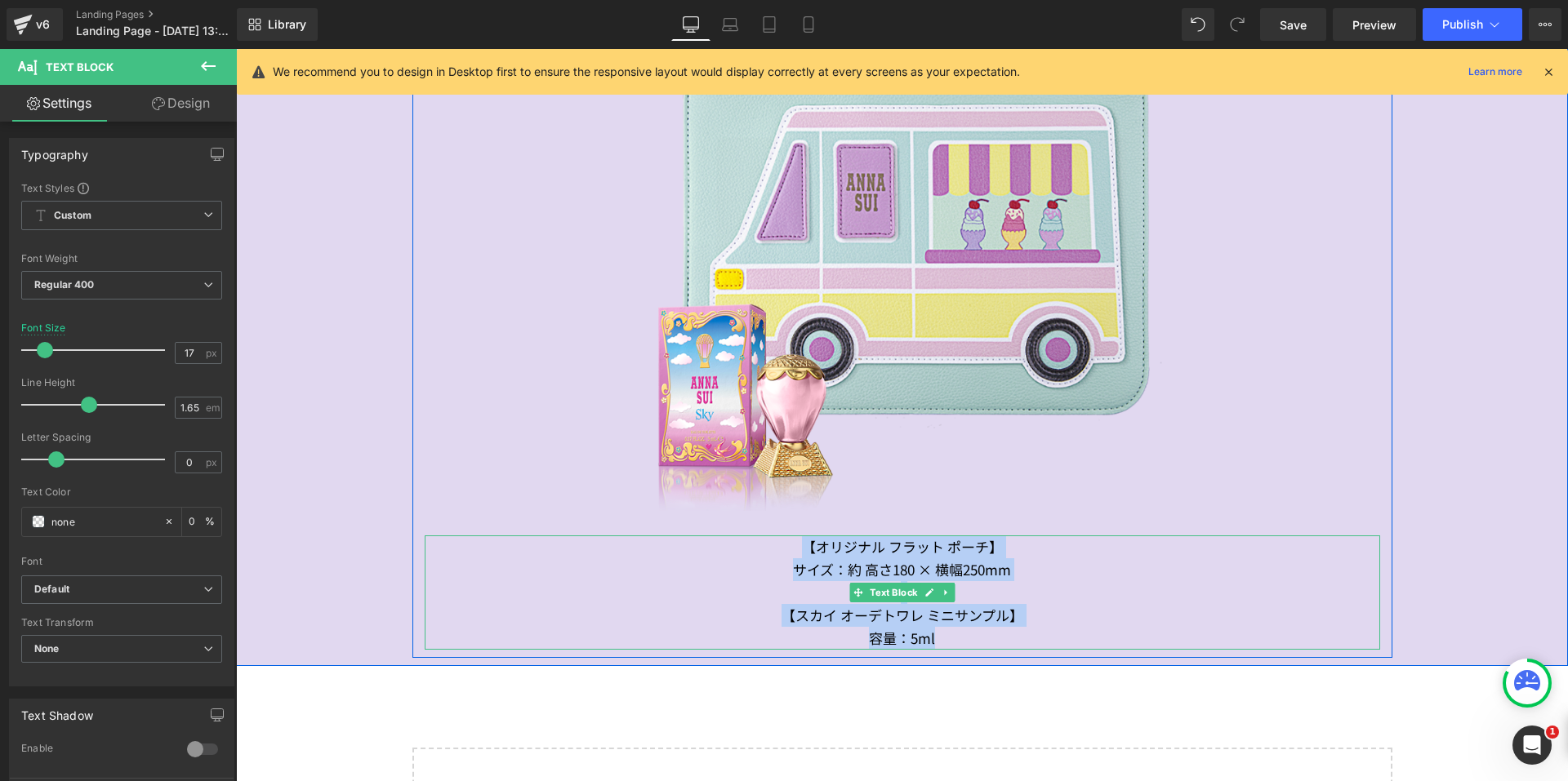
drag, startPoint x: 943, startPoint y: 632, endPoint x: 773, endPoint y: 546, distance: 190.5
click at [773, 546] on div "【オリジナル フラット ポーチ】 サイズ：約 高さ180 × 横幅250mm 【スカイ オーデトワレ ミニサンプル】 容量：5ml" at bounding box center [901, 593] width 955 height 114
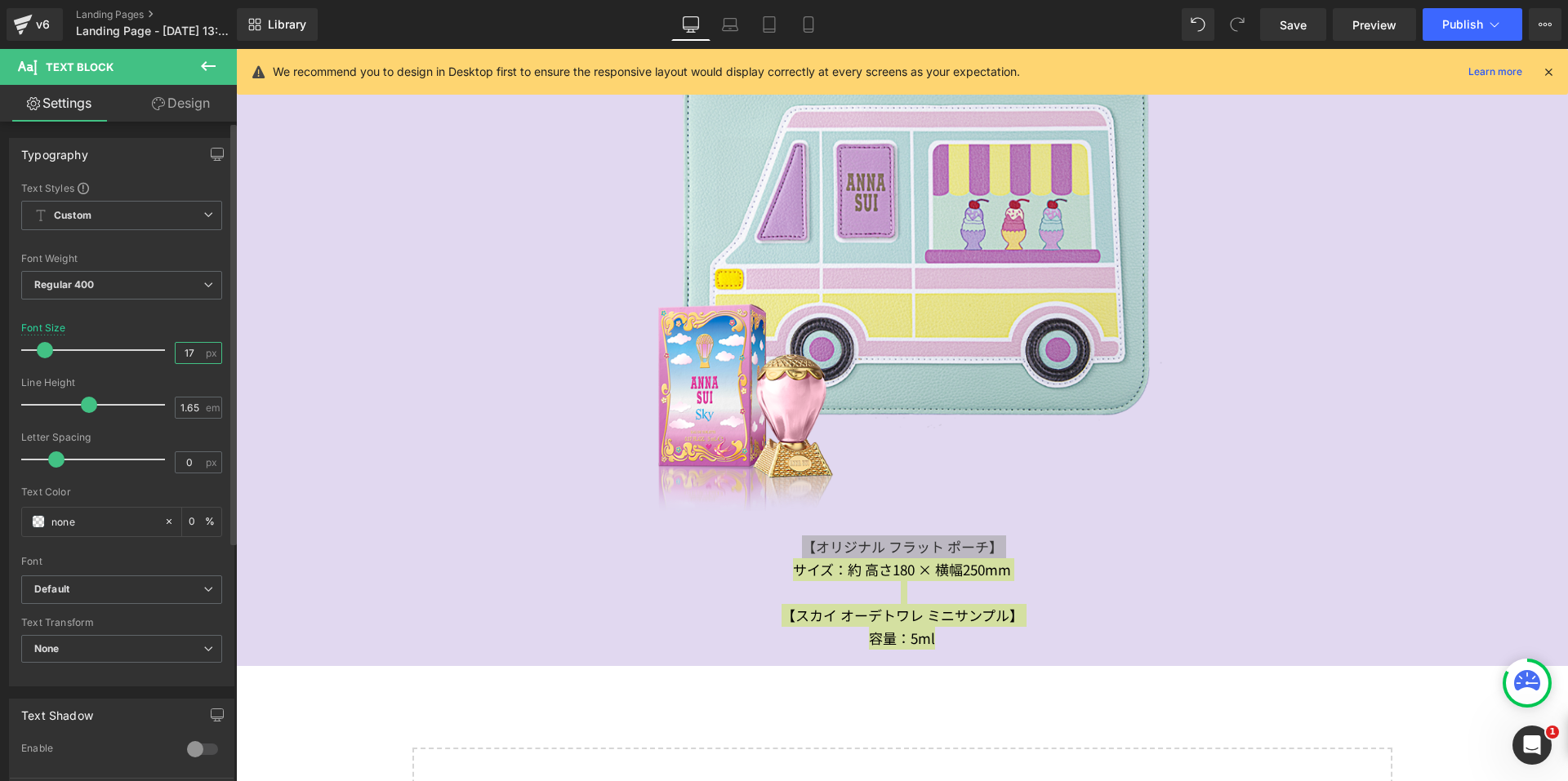
drag, startPoint x: 190, startPoint y: 355, endPoint x: 165, endPoint y: 353, distance: 25.1
click at [165, 353] on div "Font Size 17 px" at bounding box center [122, 349] width 201 height 55
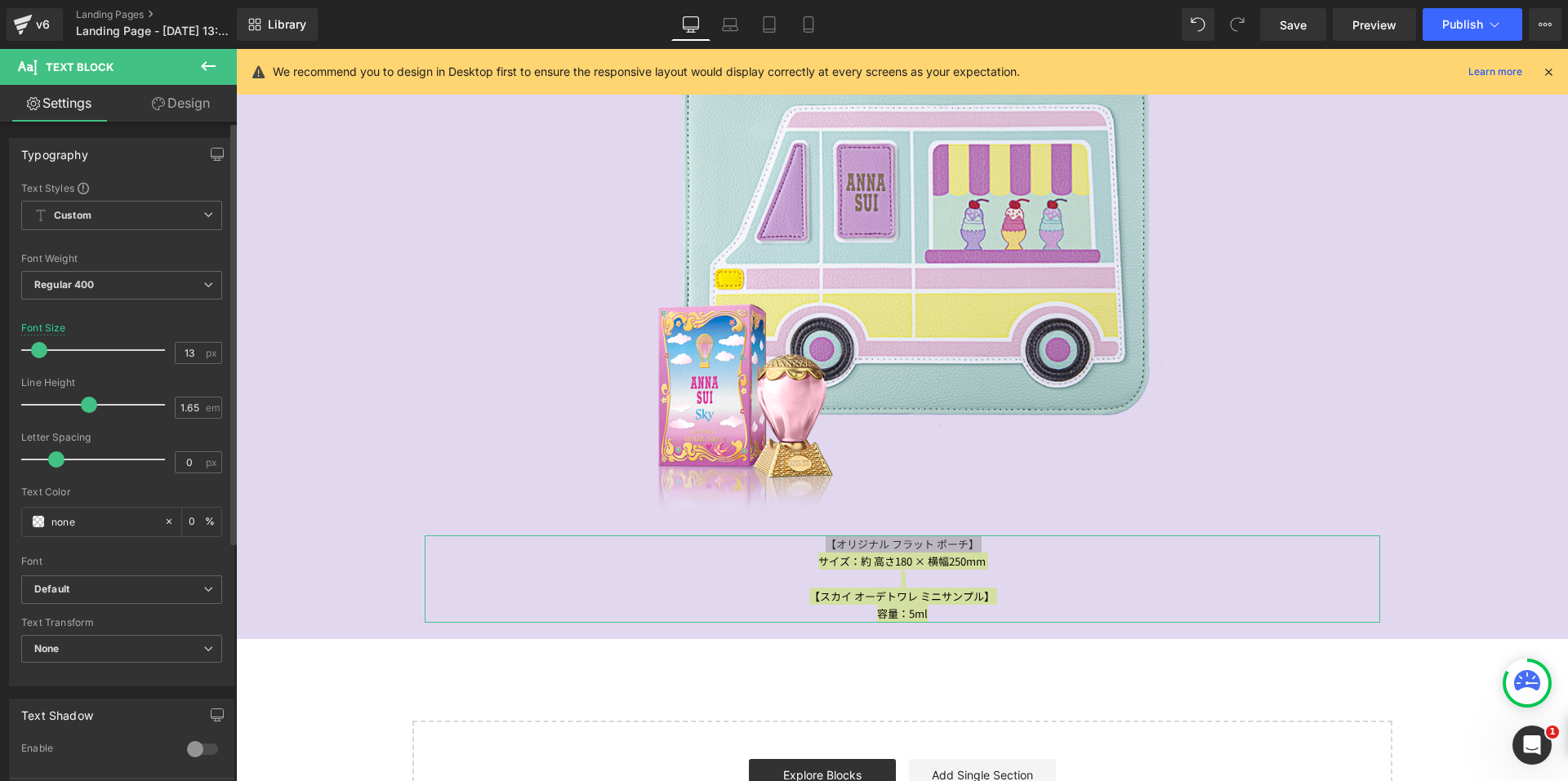
click at [202, 378] on div "Line Height" at bounding box center [122, 383] width 201 height 11
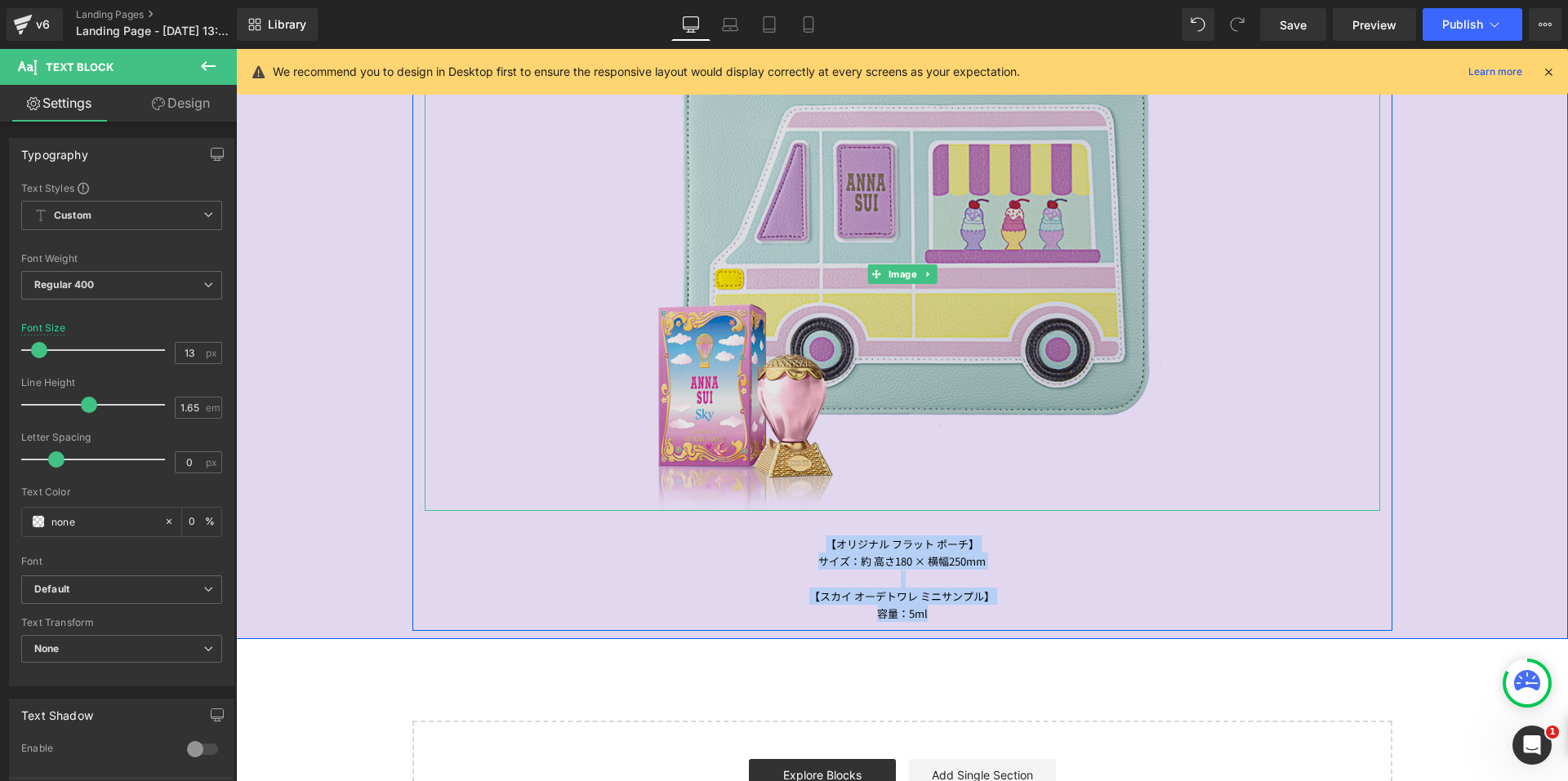
click at [1033, 470] on img at bounding box center [901, 274] width 955 height 473
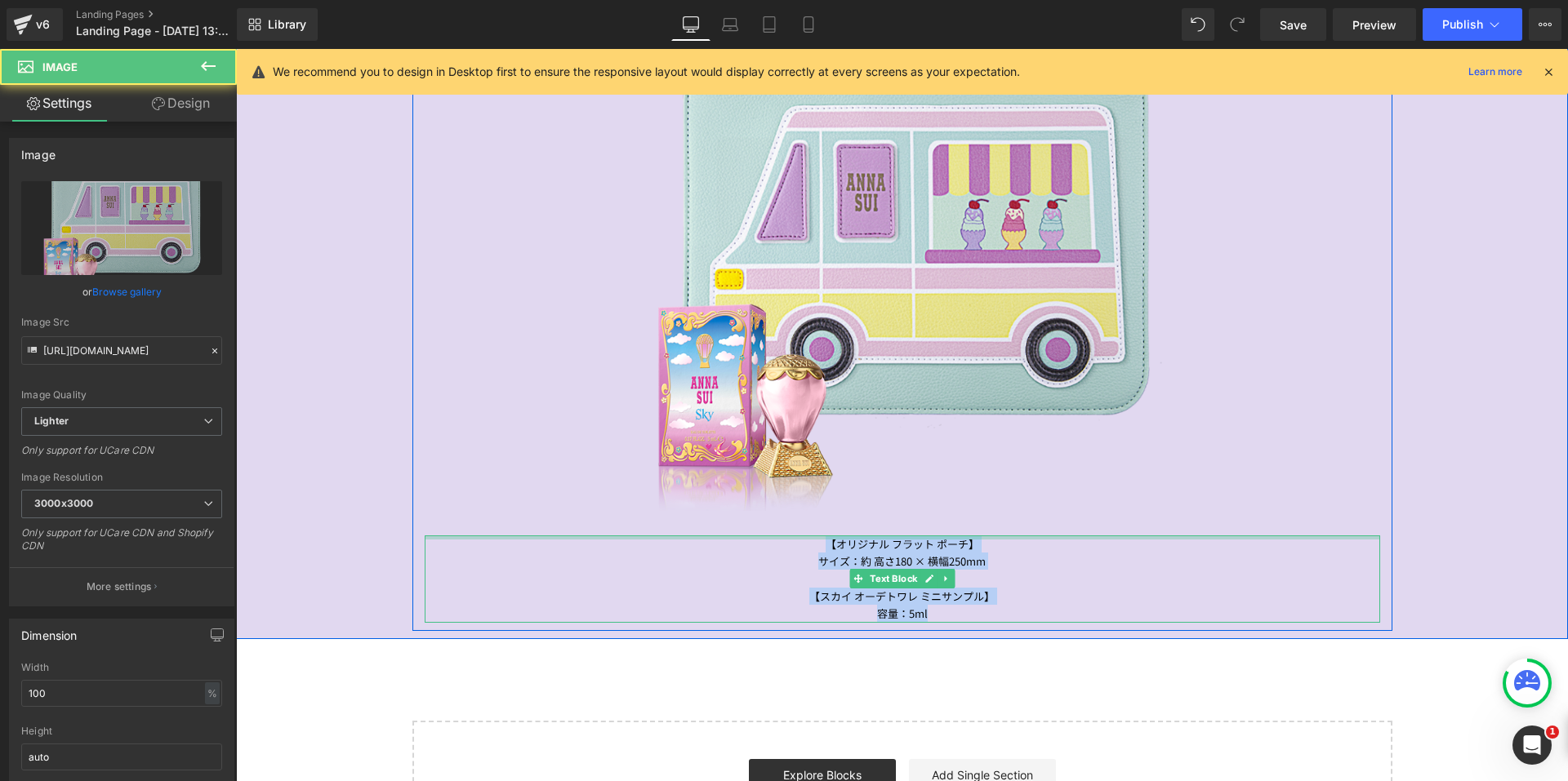
click at [1076, 538] on div "【オリジナル フラット ポーチ】 サイズ：約 高さ180 × 横幅250mm 【スカイ オーデトワレ ミニサンプル】 容量：5ml" at bounding box center [901, 579] width 955 height 87
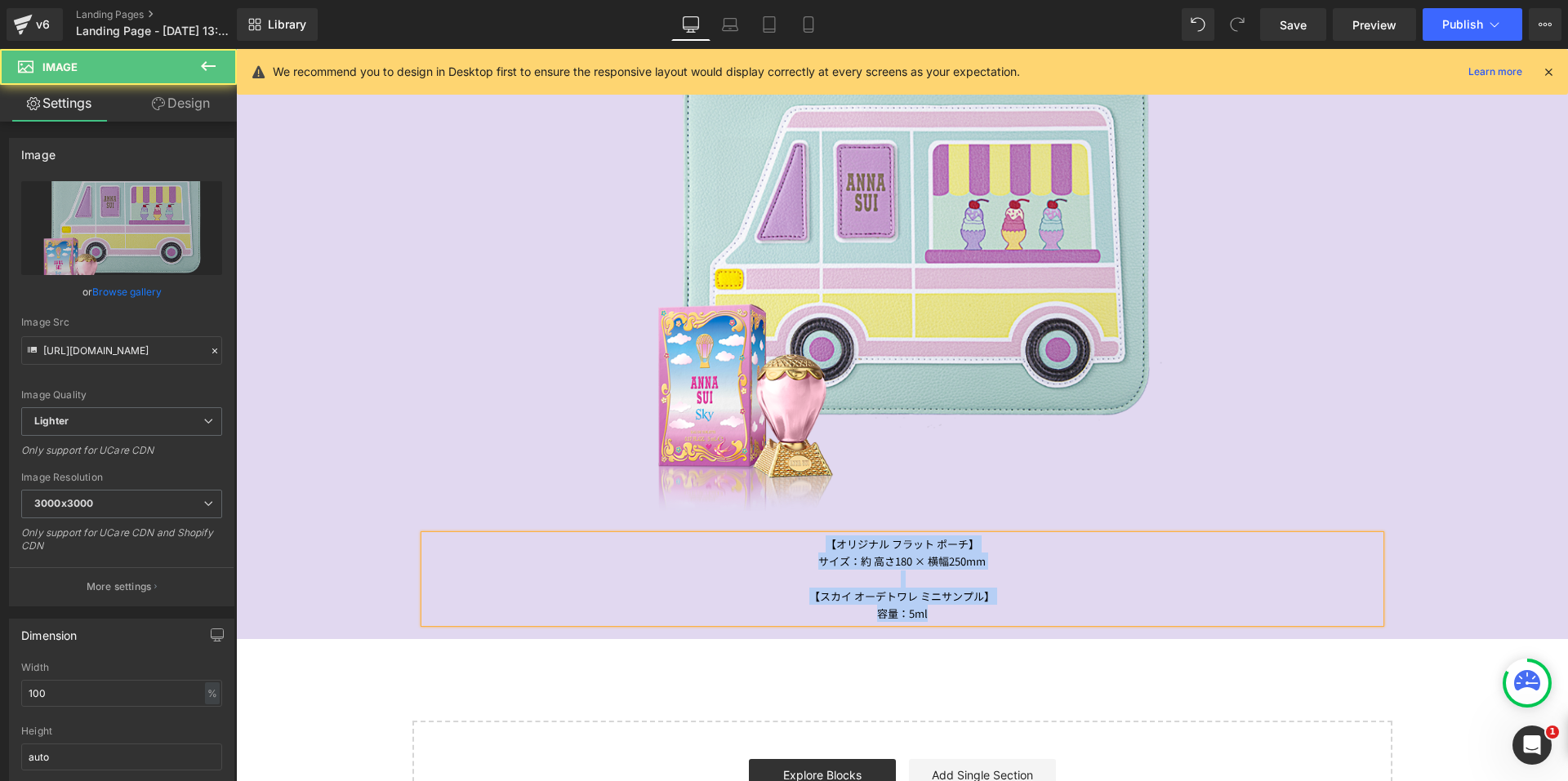
click at [1081, 591] on div "【スカイ オーデトワレ ミニサンプル】" at bounding box center [901, 597] width 955 height 17
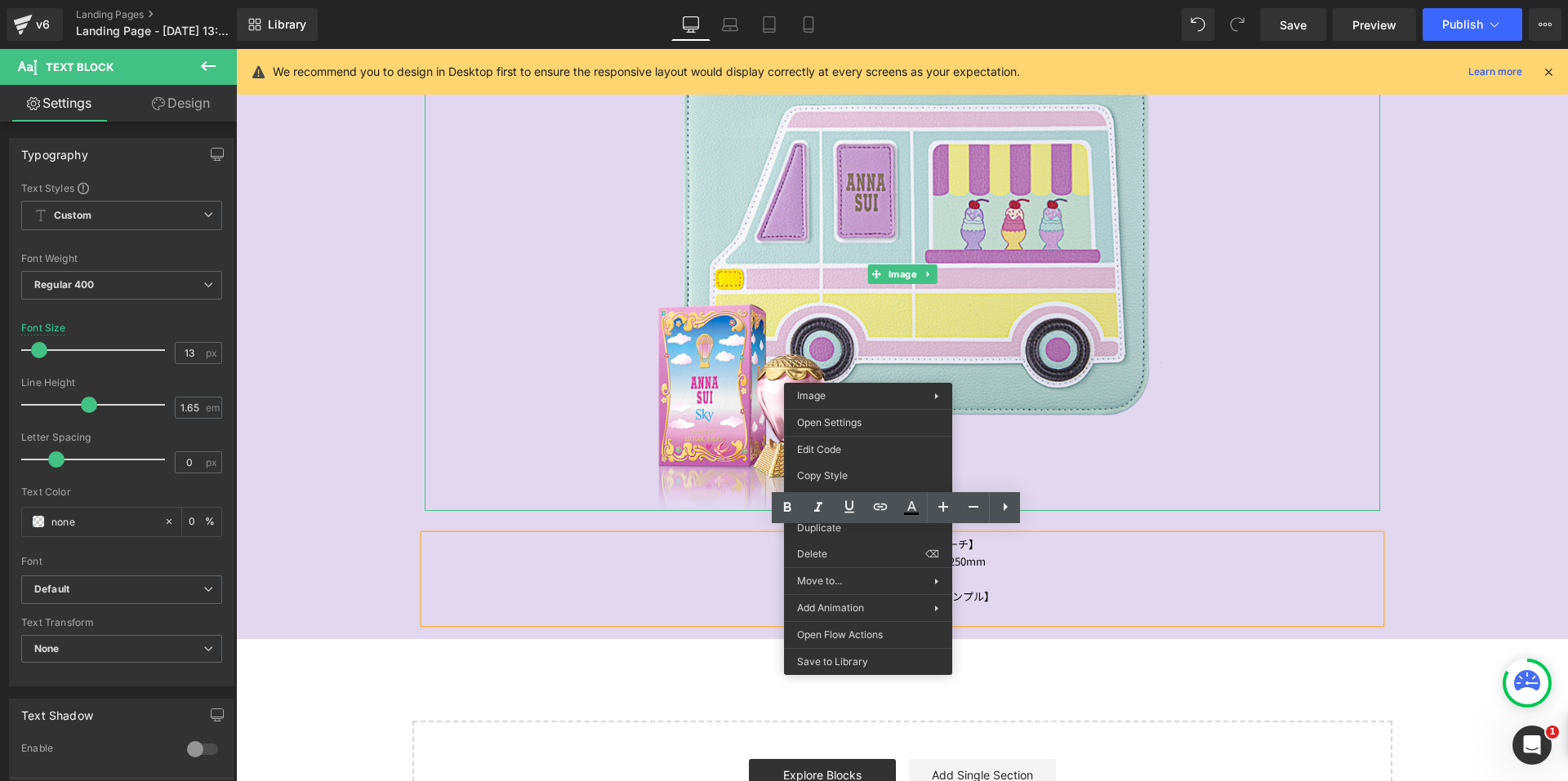
click at [1412, 376] on div "Image 公式アプリ、 メルマガ会員の皆様へ 日頃のご愛顧に感謝を込めて…♡ Text Block Image 2025年8月20日(水) 10:00スター…" at bounding box center [902, 104] width 1332 height 1054
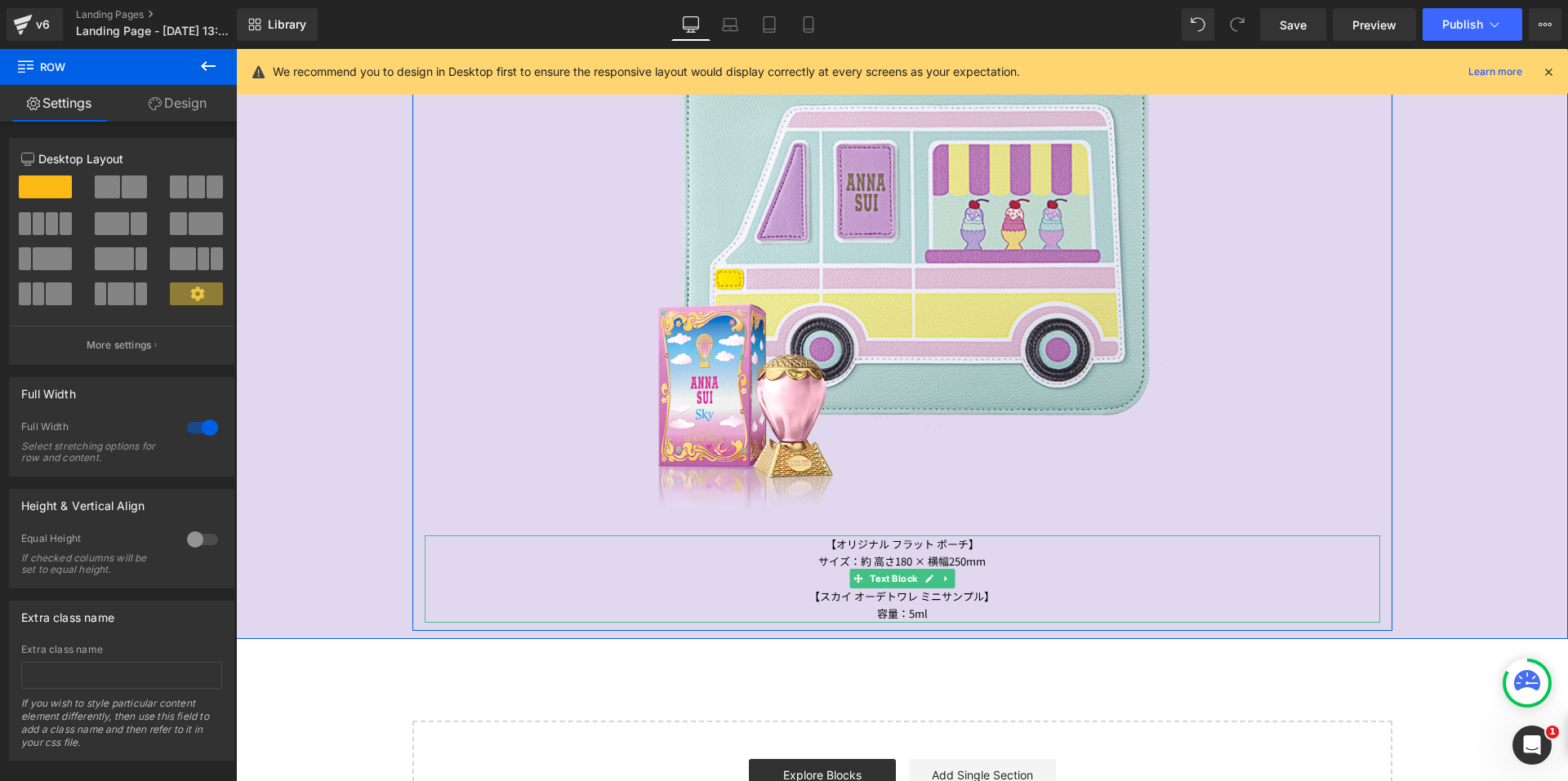
click at [874, 544] on div "【オリジナル フラット ポーチ】 サイズ：約 高さ180 × 横幅250mm 【スカイ オーデトワレ ミニサンプル】 容量：5ml" at bounding box center [901, 579] width 955 height 87
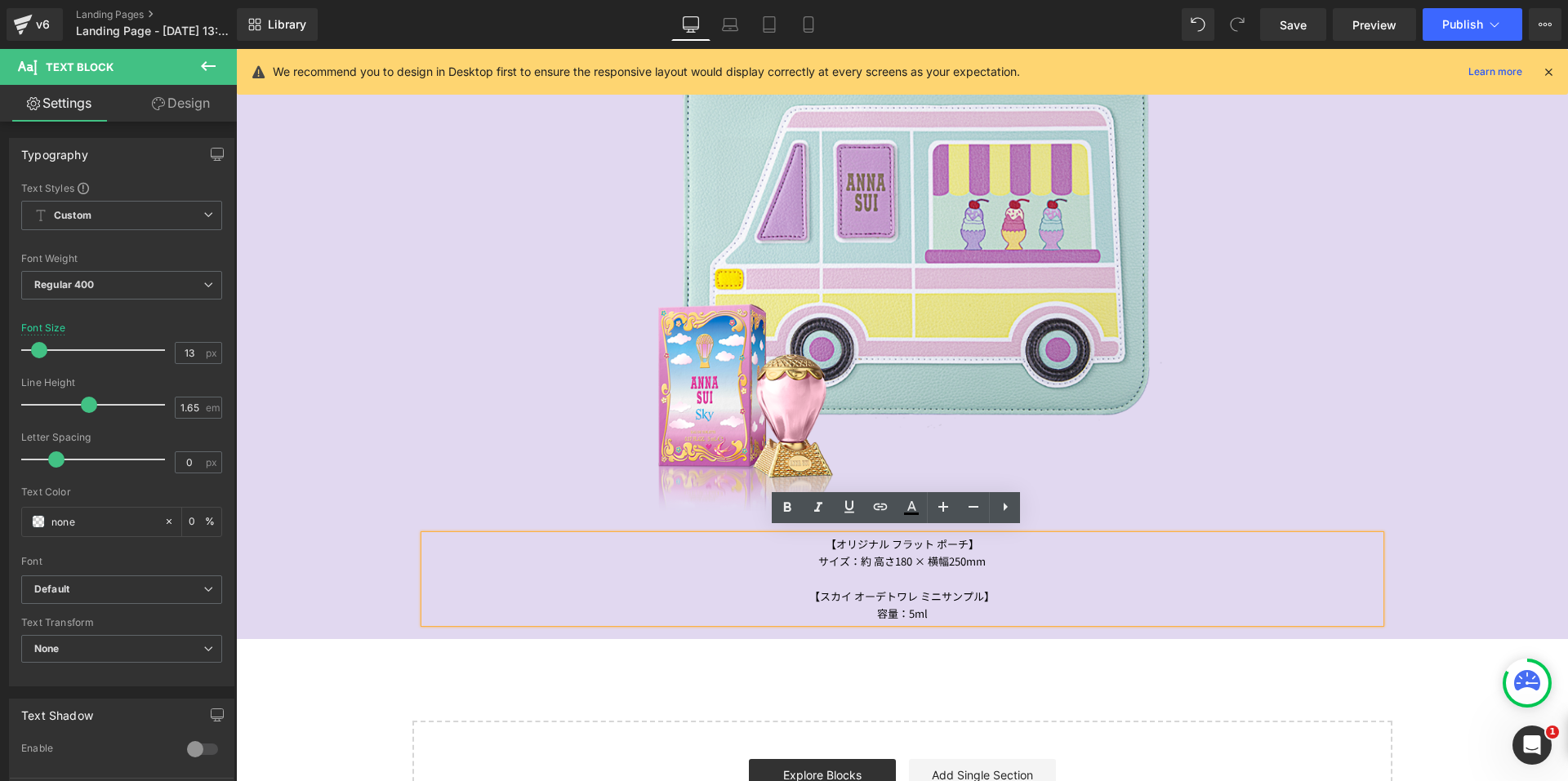
click at [951, 608] on div "容量：5ml" at bounding box center [901, 614] width 955 height 17
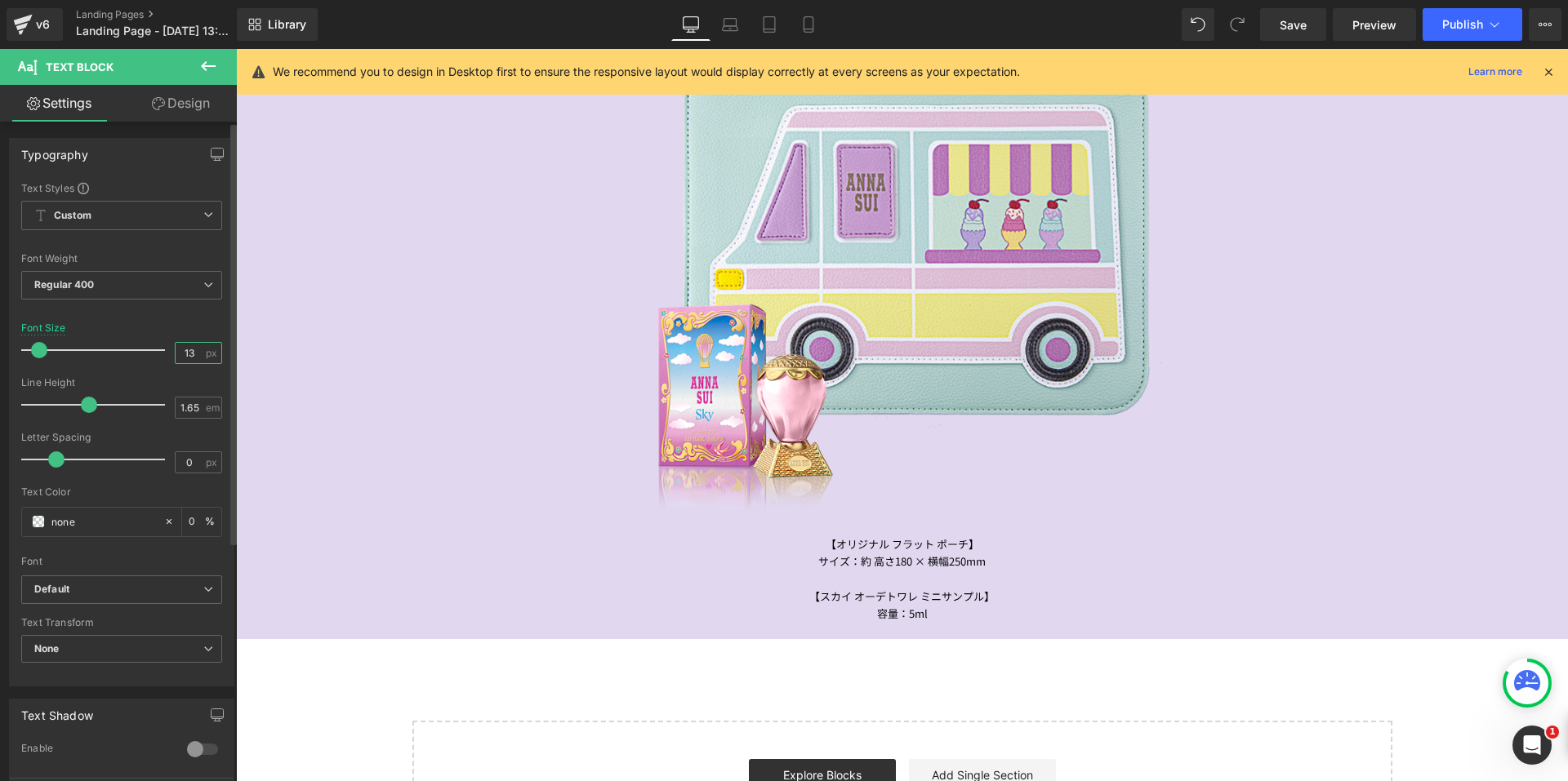
drag, startPoint x: 193, startPoint y: 352, endPoint x: 151, endPoint y: 345, distance: 42.6
click at [151, 345] on div "Font Size 13 px" at bounding box center [122, 349] width 201 height 55
click at [161, 319] on div "Font Default Noto Serif JP Work Sans Vollkorn PT Serif Alegreya Neuton Slabo 27…" at bounding box center [122, 378] width 201 height 394
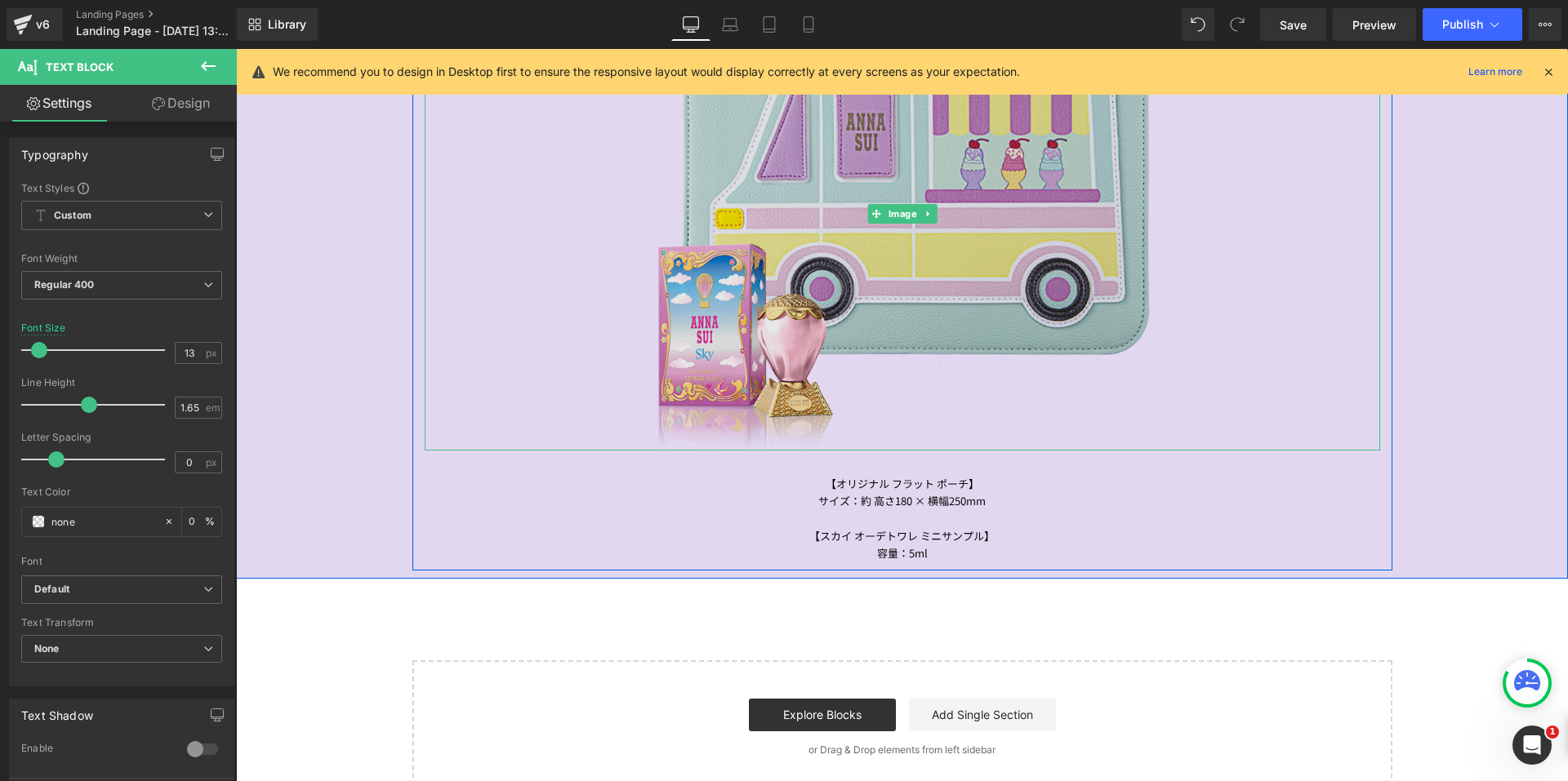
scroll to position [1436, 0]
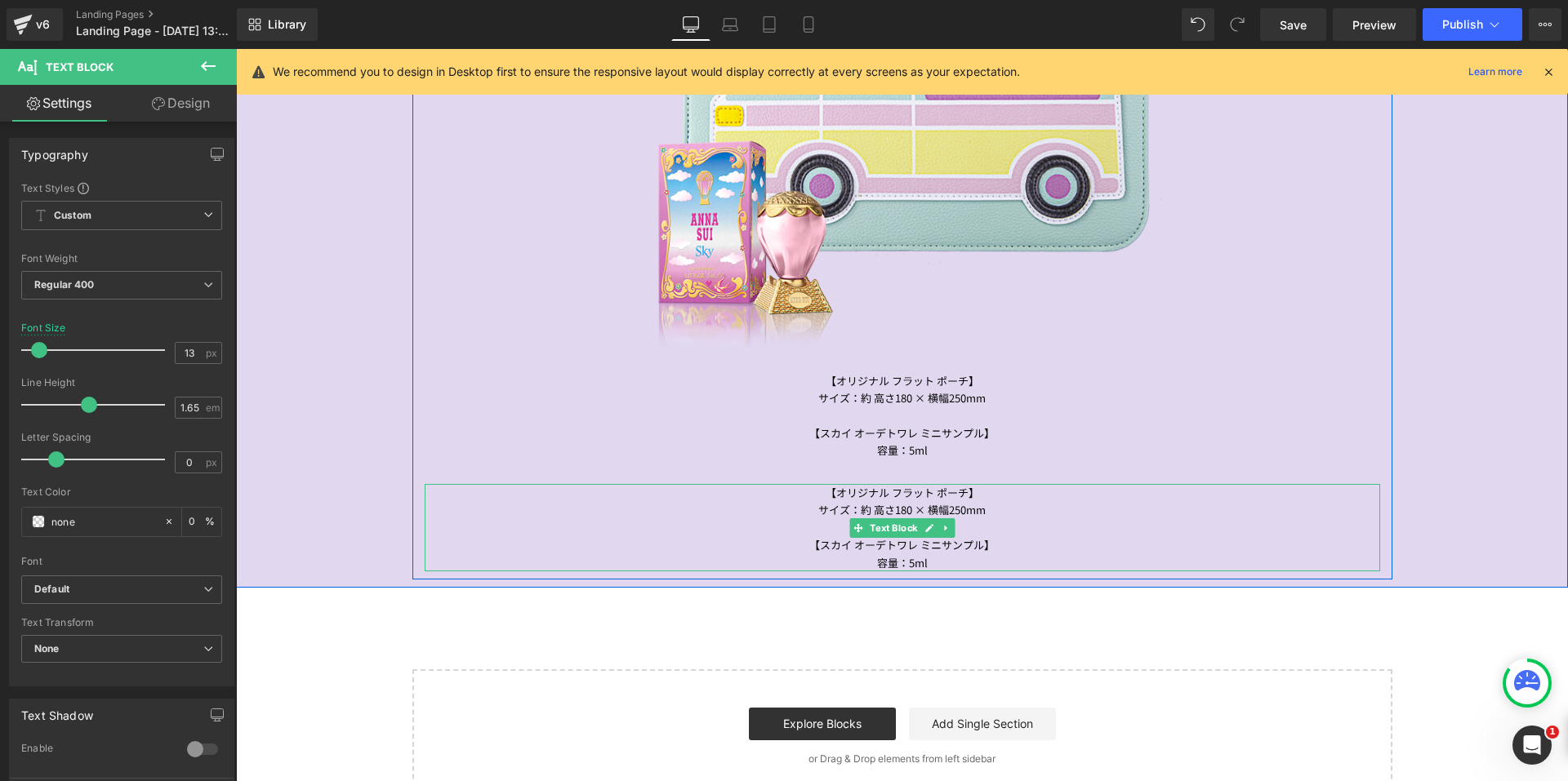
click at [843, 508] on div "サイズ：約 高さ180 × 横幅250mm" at bounding box center [901, 510] width 955 height 17
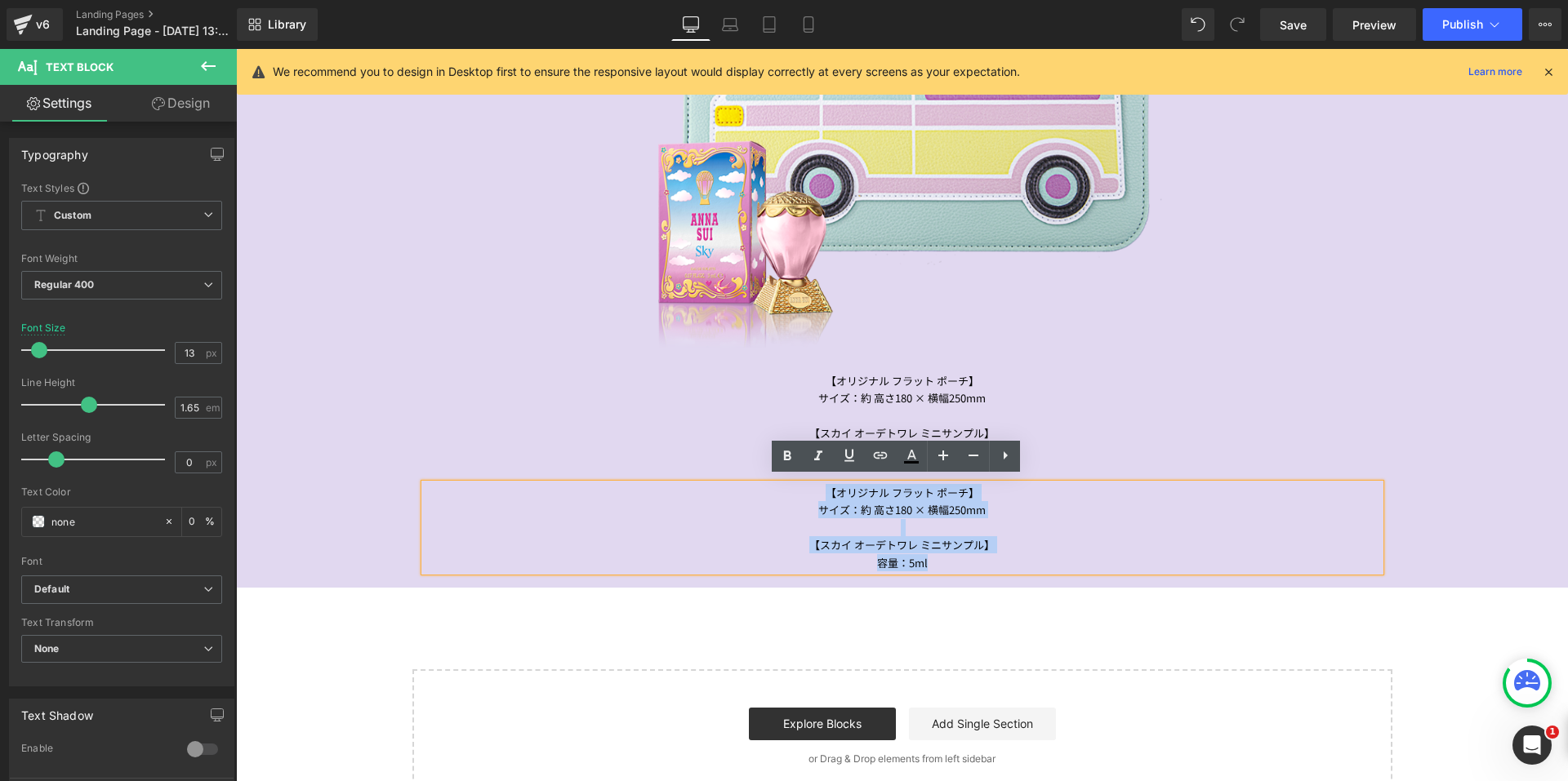
drag, startPoint x: 820, startPoint y: 489, endPoint x: 943, endPoint y: 573, distance: 148.9
click at [943, 573] on div "2025年8月20日(水) 10:00スタート 数量限定 Text Block コスメティックス製品を 11,000円(税込)以上ご購入で、 『オリジナル フ…" at bounding box center [902, 130] width 980 height 898
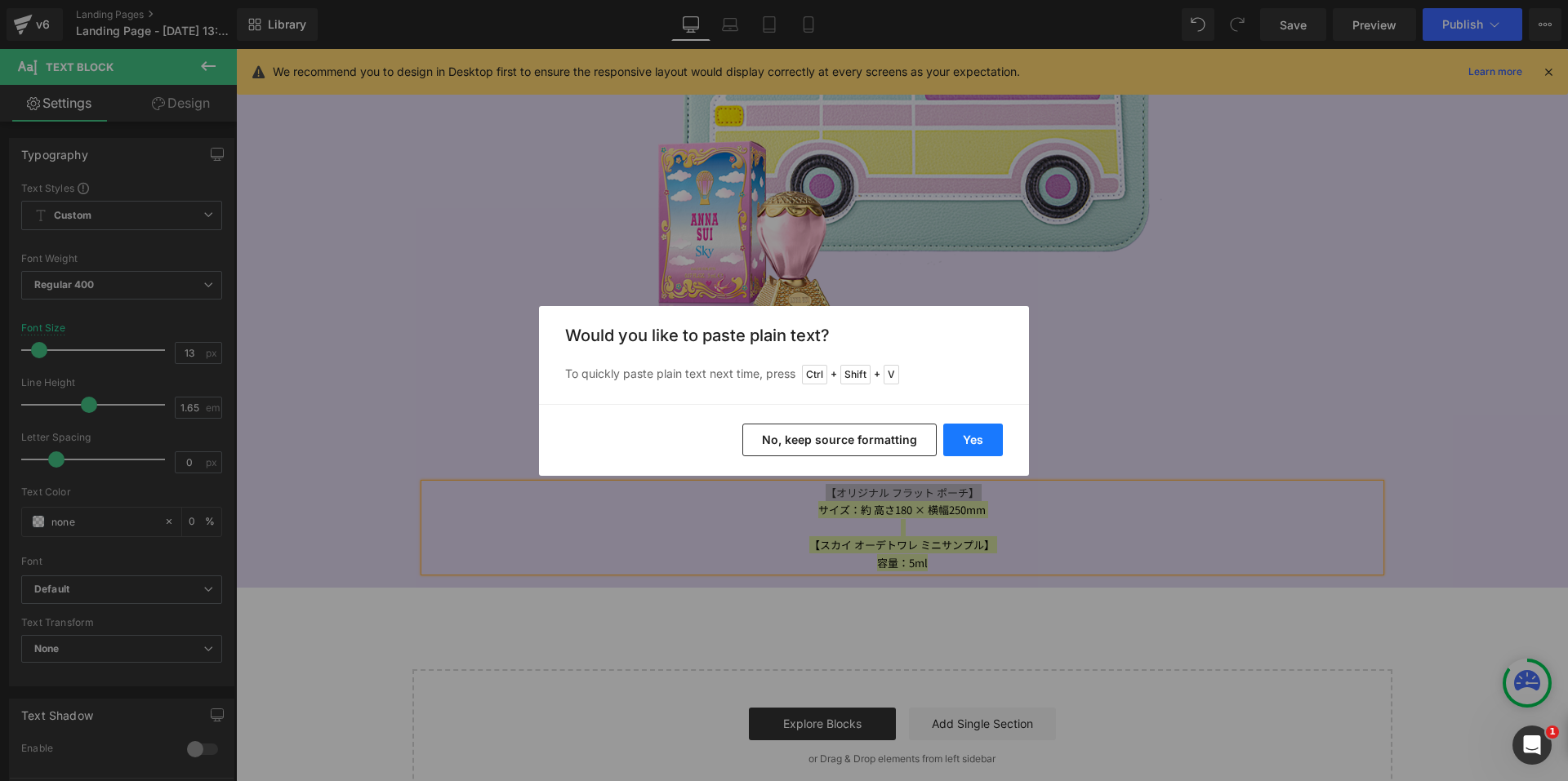
drag, startPoint x: 719, startPoint y: 401, endPoint x: 954, endPoint y: 450, distance: 240.1
click at [954, 450] on button "Yes" at bounding box center [972, 440] width 60 height 33
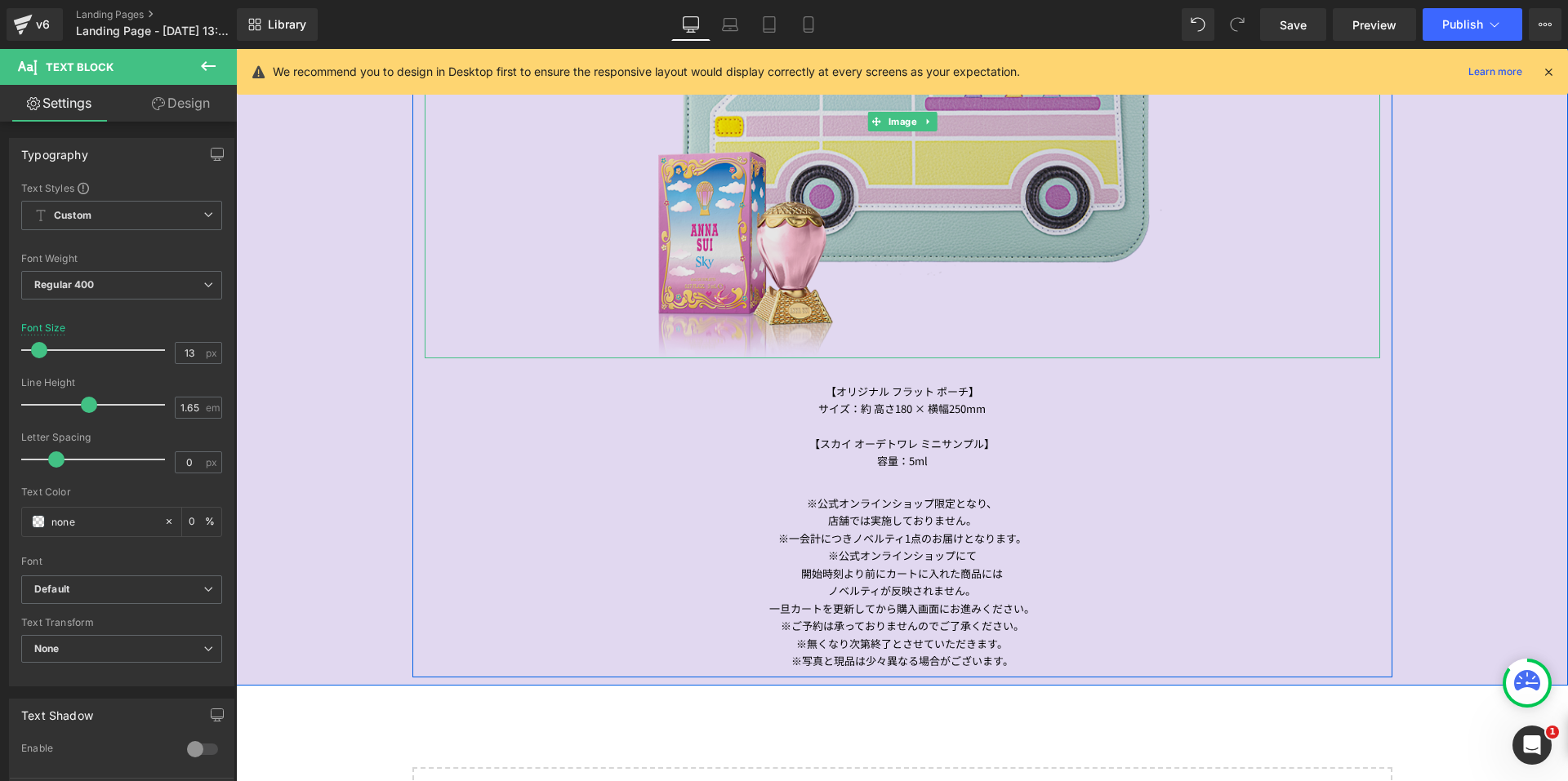
scroll to position [1517, 0]
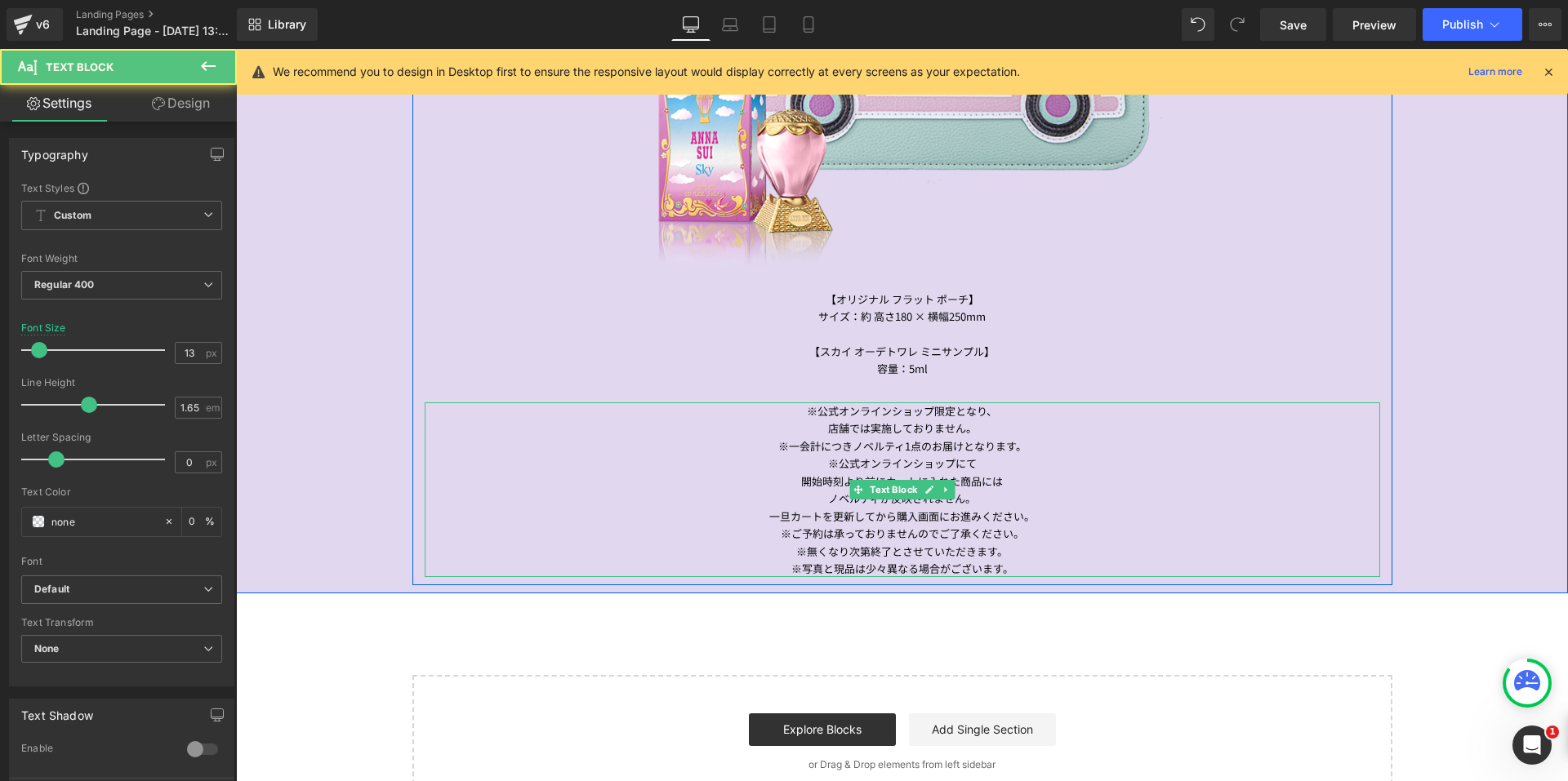
click at [846, 437] on div "※一会計につきノベルティ1点のお届けとなります。" at bounding box center [901, 446] width 955 height 17
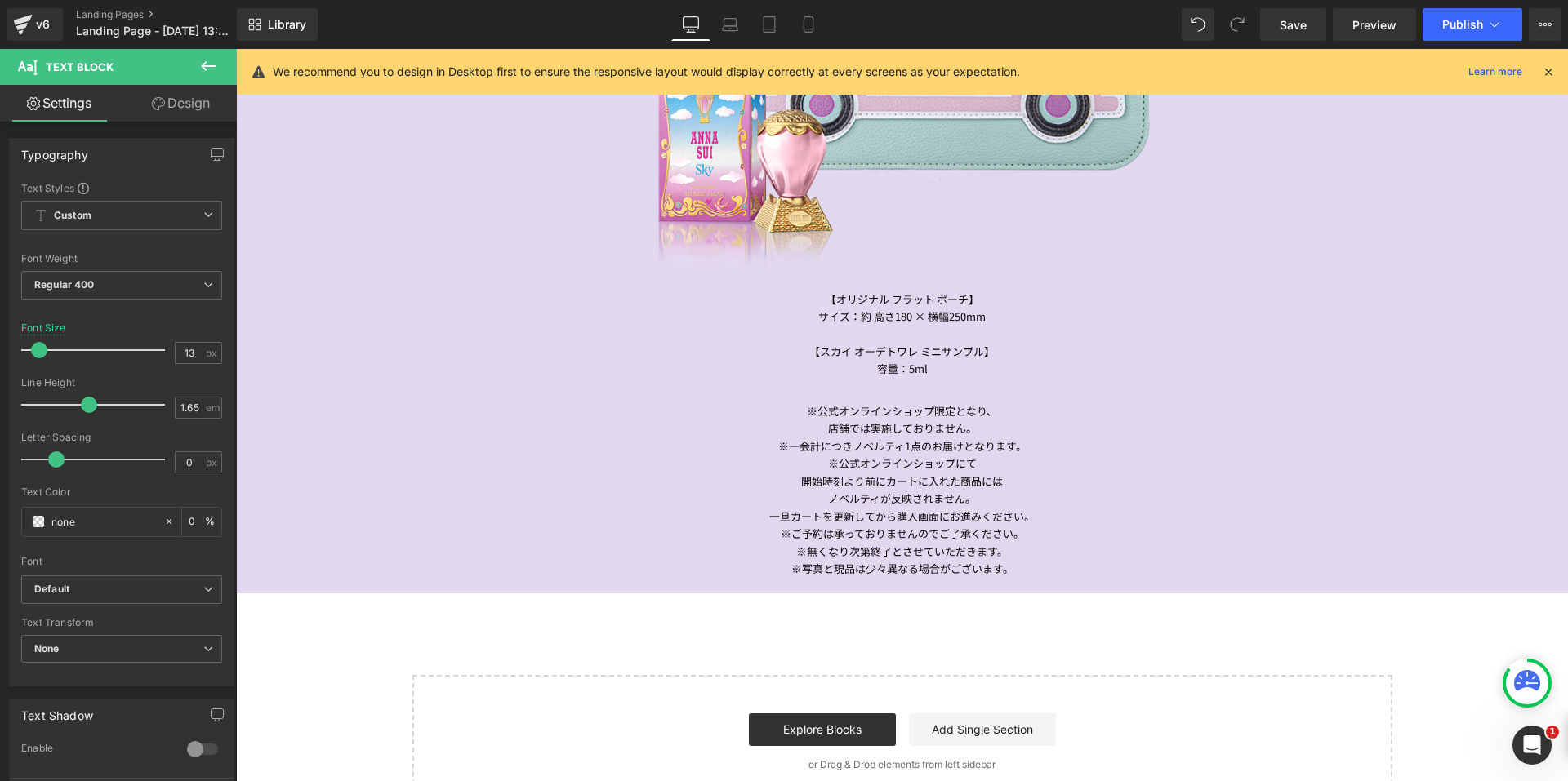
drag, startPoint x: 182, startPoint y: 114, endPoint x: 131, endPoint y: 230, distance: 126.7
click at [183, 114] on link "Design" at bounding box center [181, 103] width 119 height 36
click at [0, 0] on div "Spacing" at bounding box center [0, 0] width 0 height 0
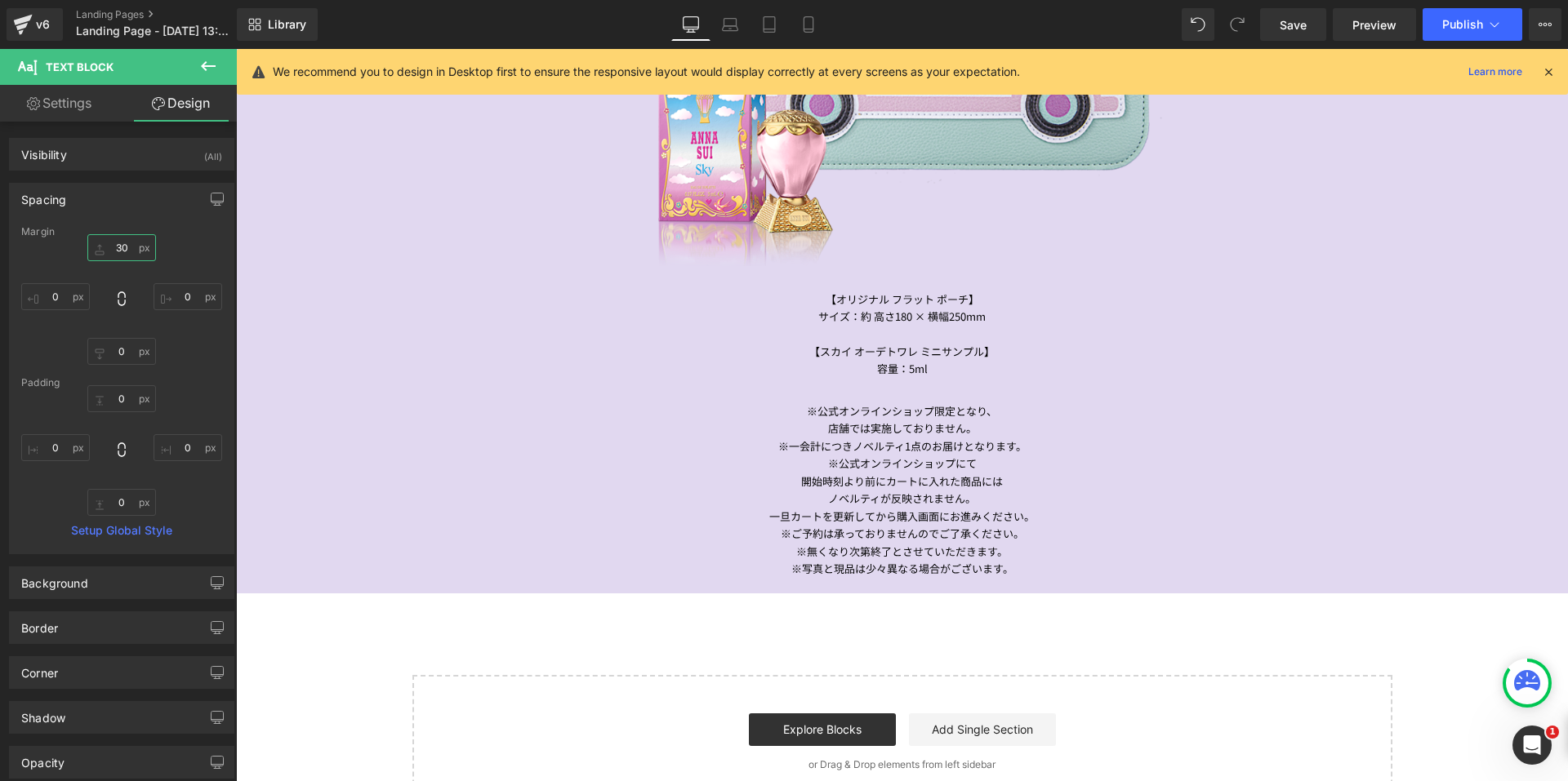
click at [113, 250] on input "30" at bounding box center [121, 248] width 68 height 27
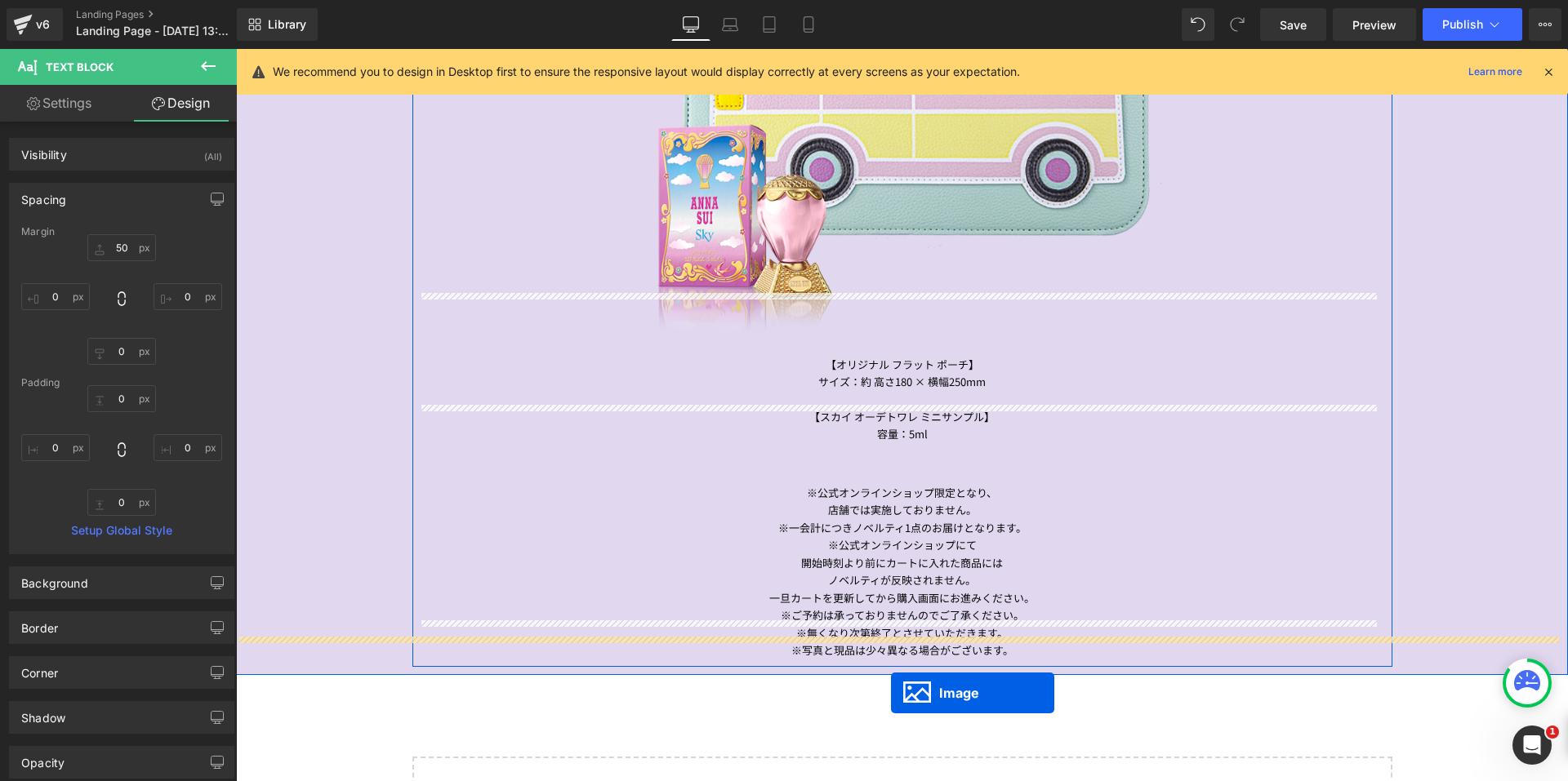
scroll to position [1501, 0]
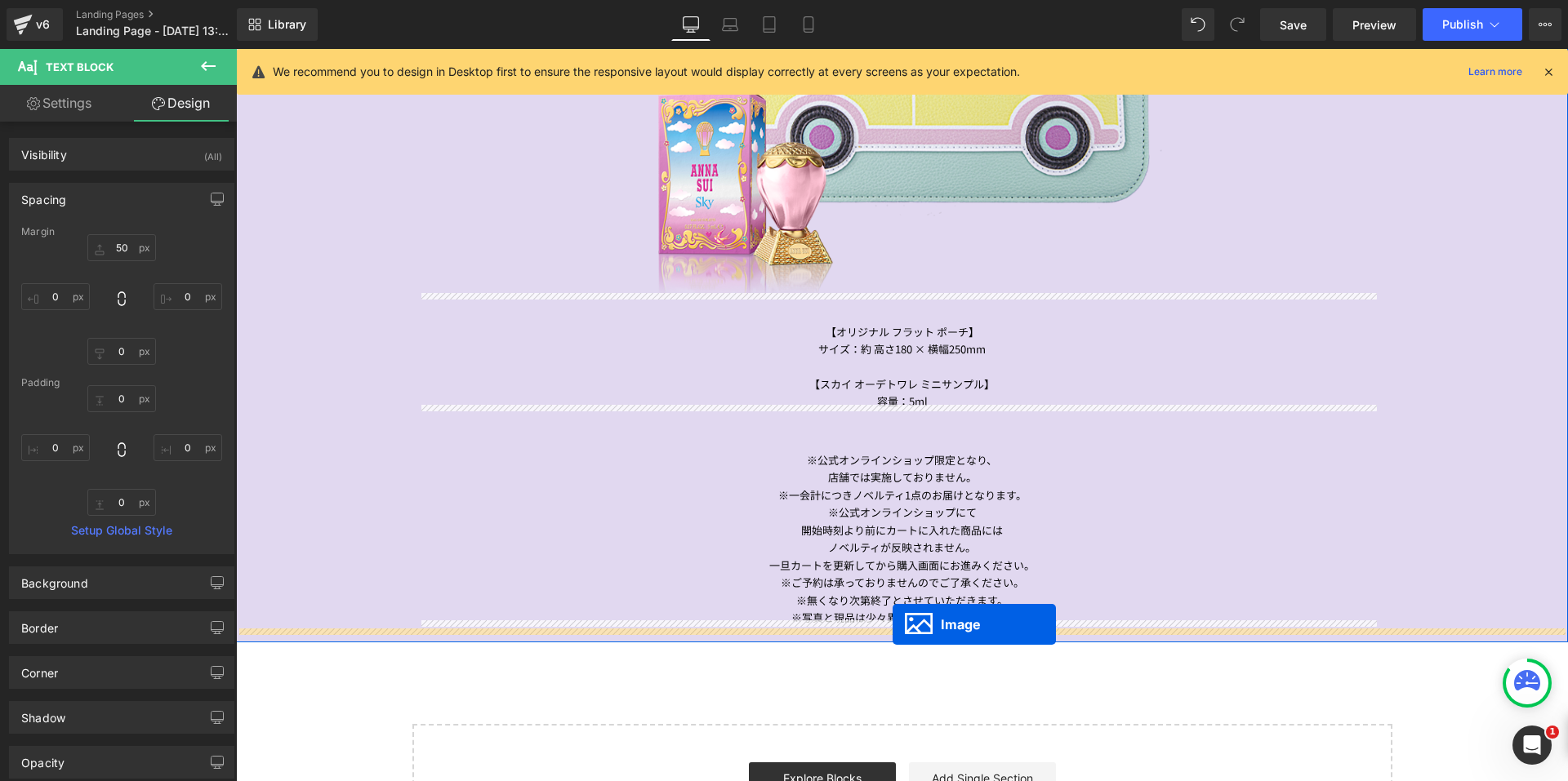
drag, startPoint x: 868, startPoint y: 358, endPoint x: 894, endPoint y: 624, distance: 267.3
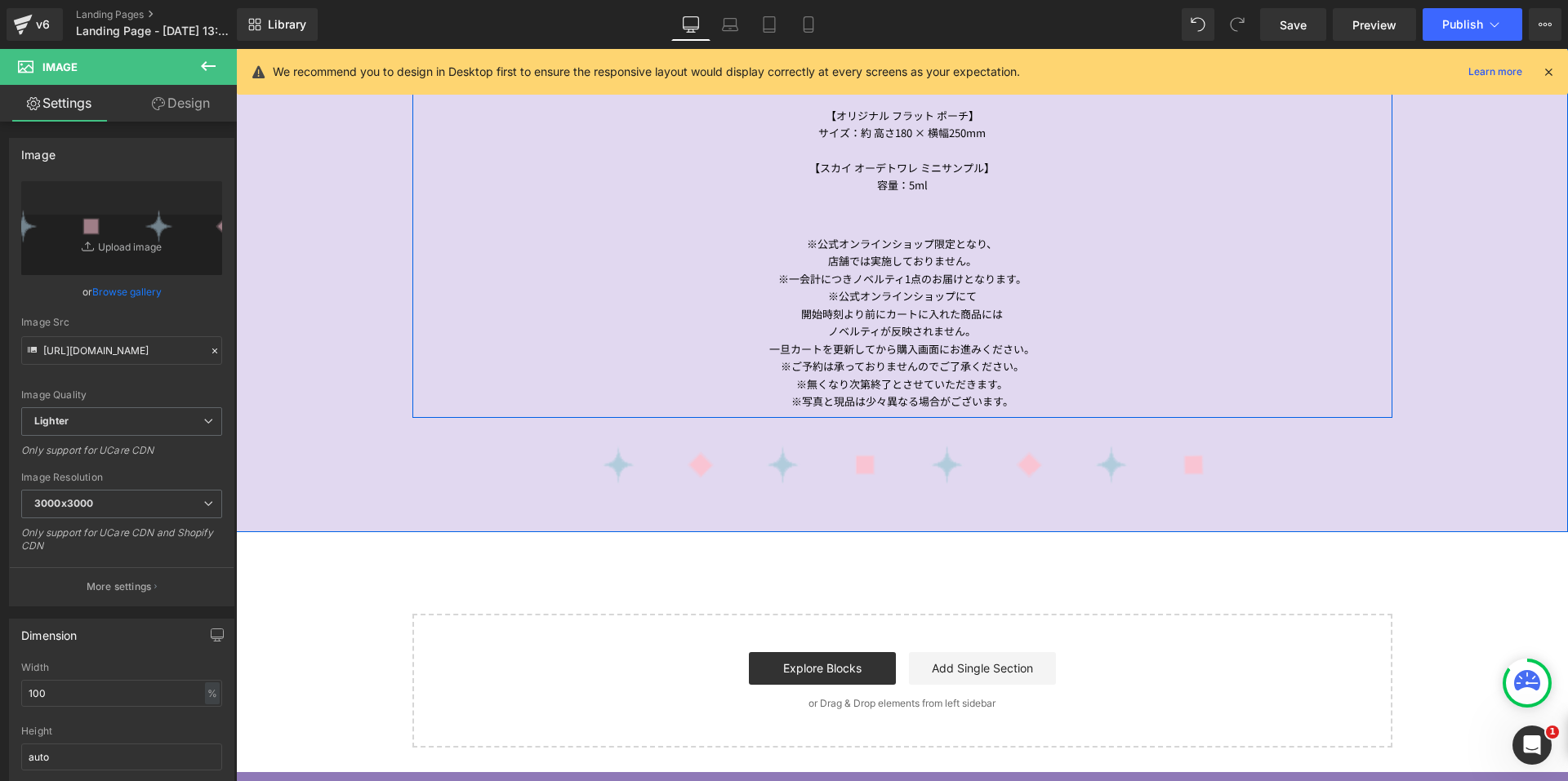
scroll to position [1729, 0]
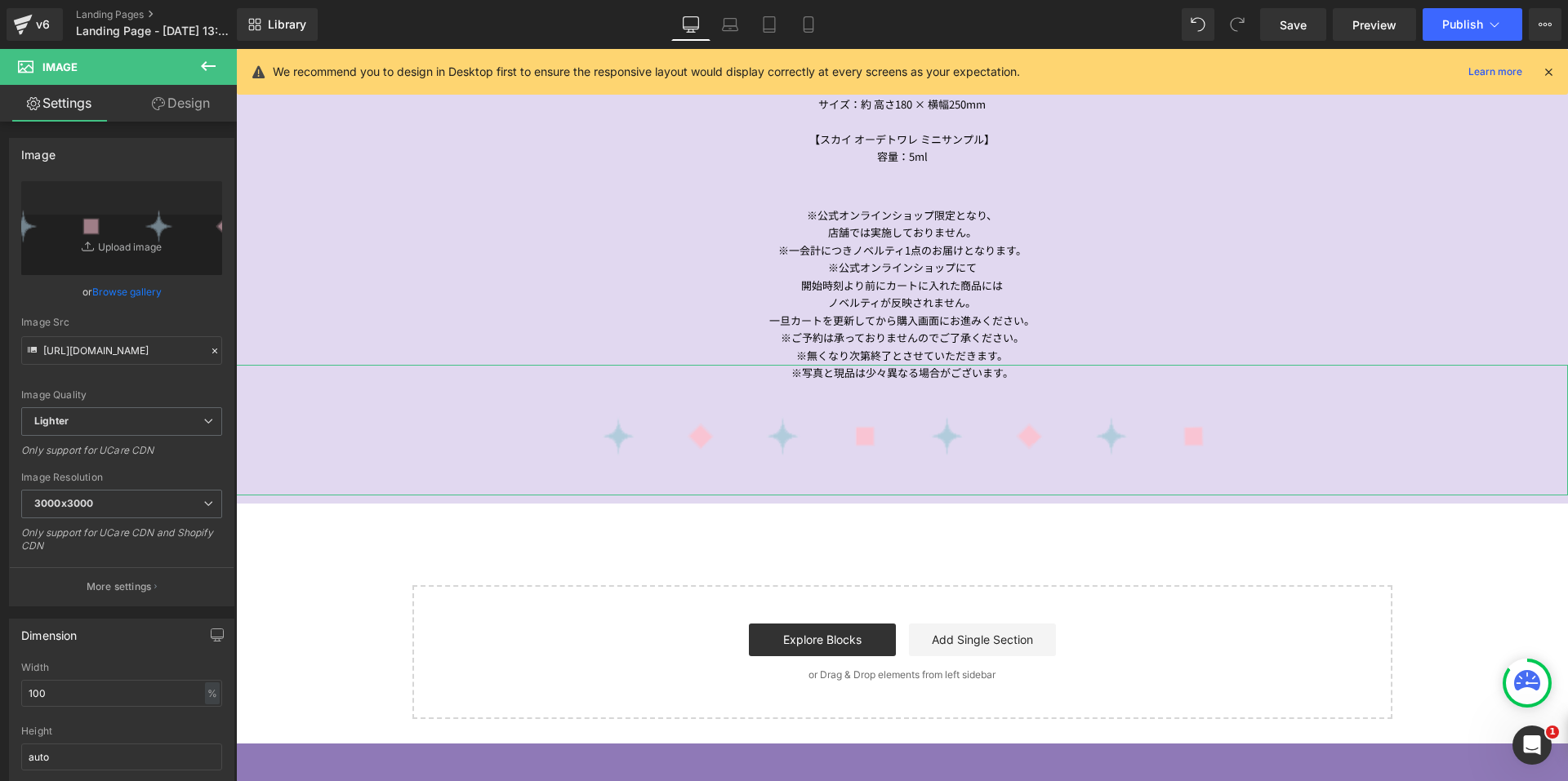
click at [211, 73] on icon at bounding box center [208, 66] width 20 height 20
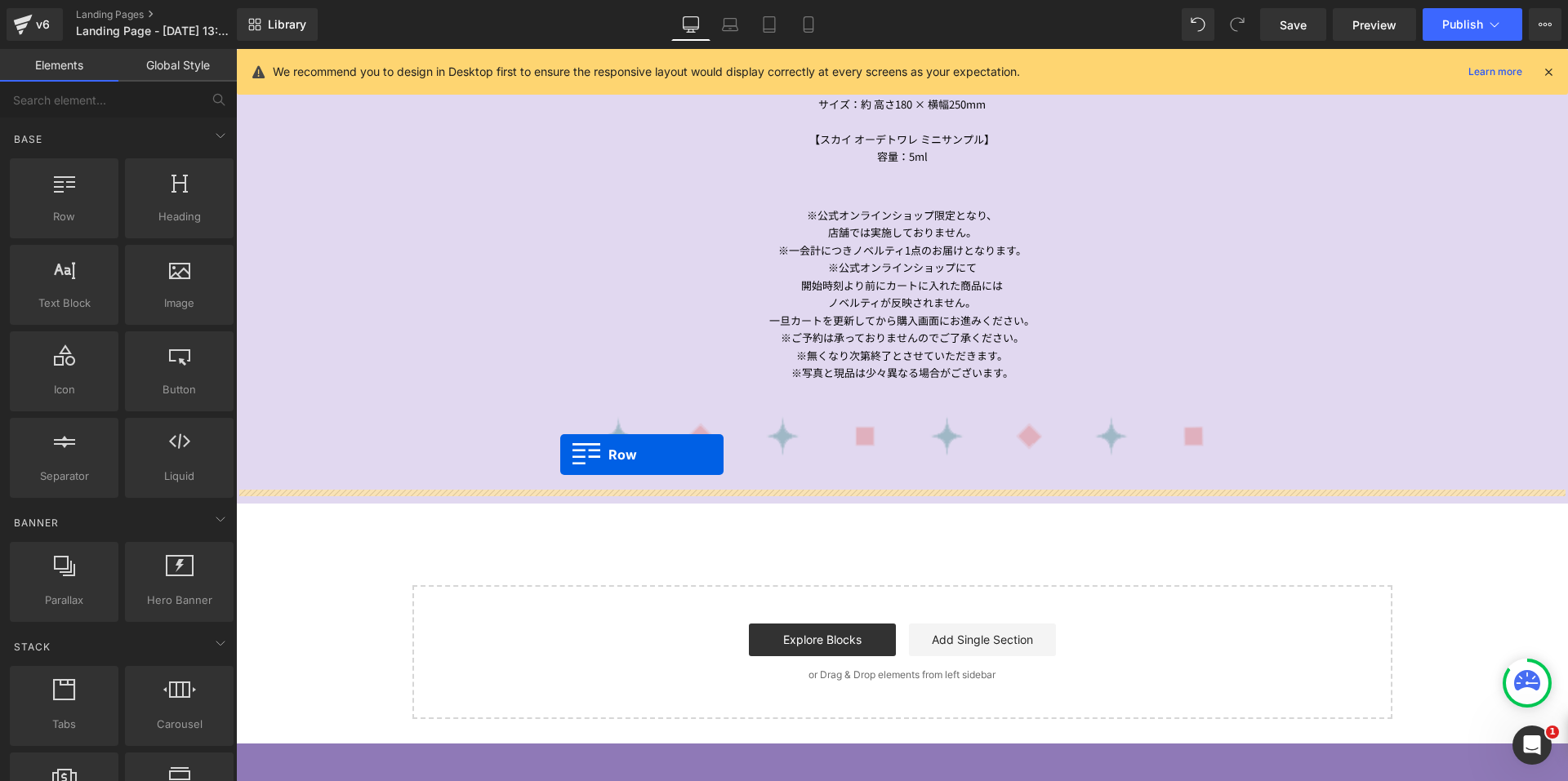
drag, startPoint x: 306, startPoint y: 257, endPoint x: 559, endPoint y: 455, distance: 321.3
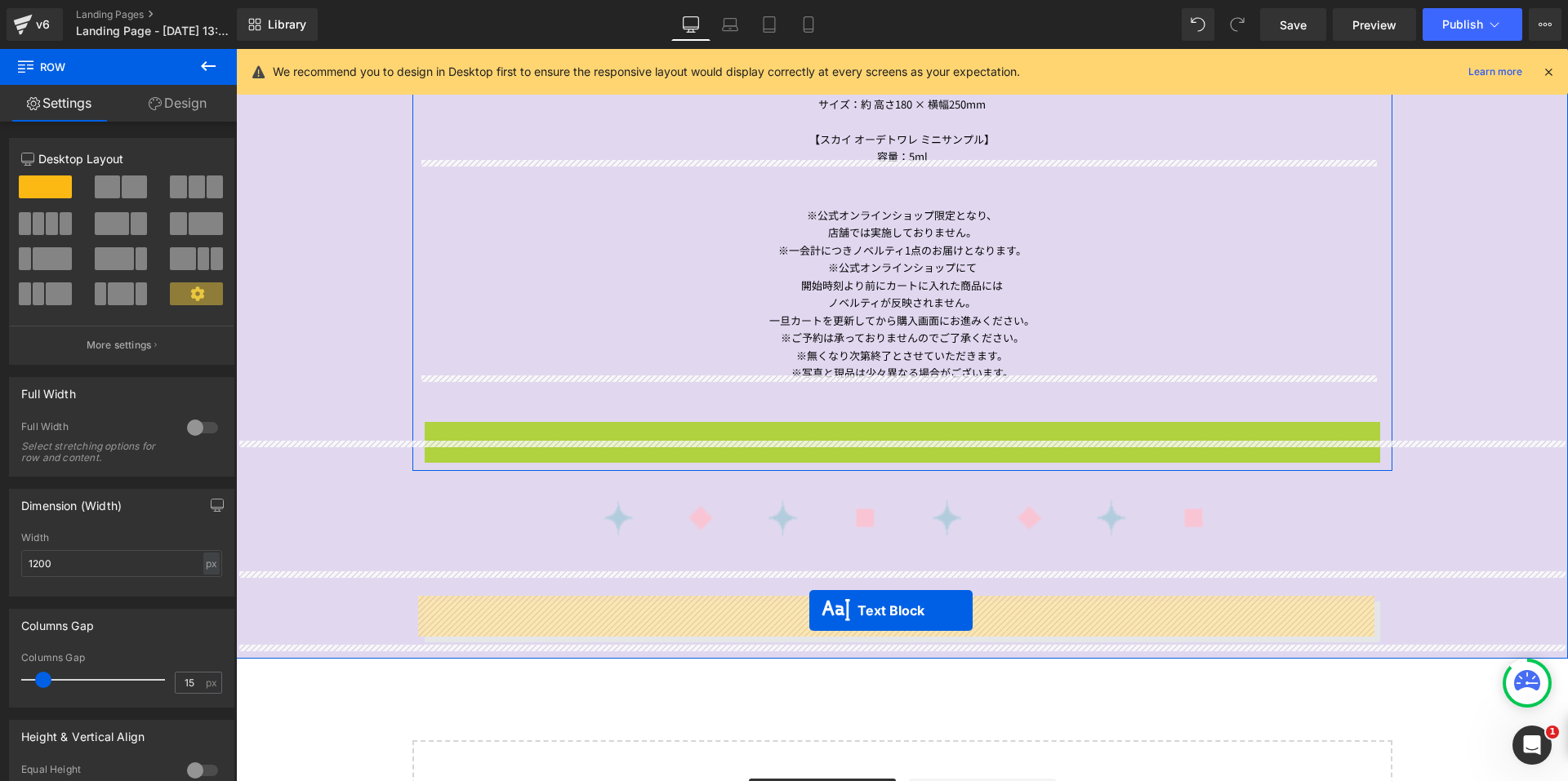
drag, startPoint x: 853, startPoint y: 507, endPoint x: 810, endPoint y: 610, distance: 111.6
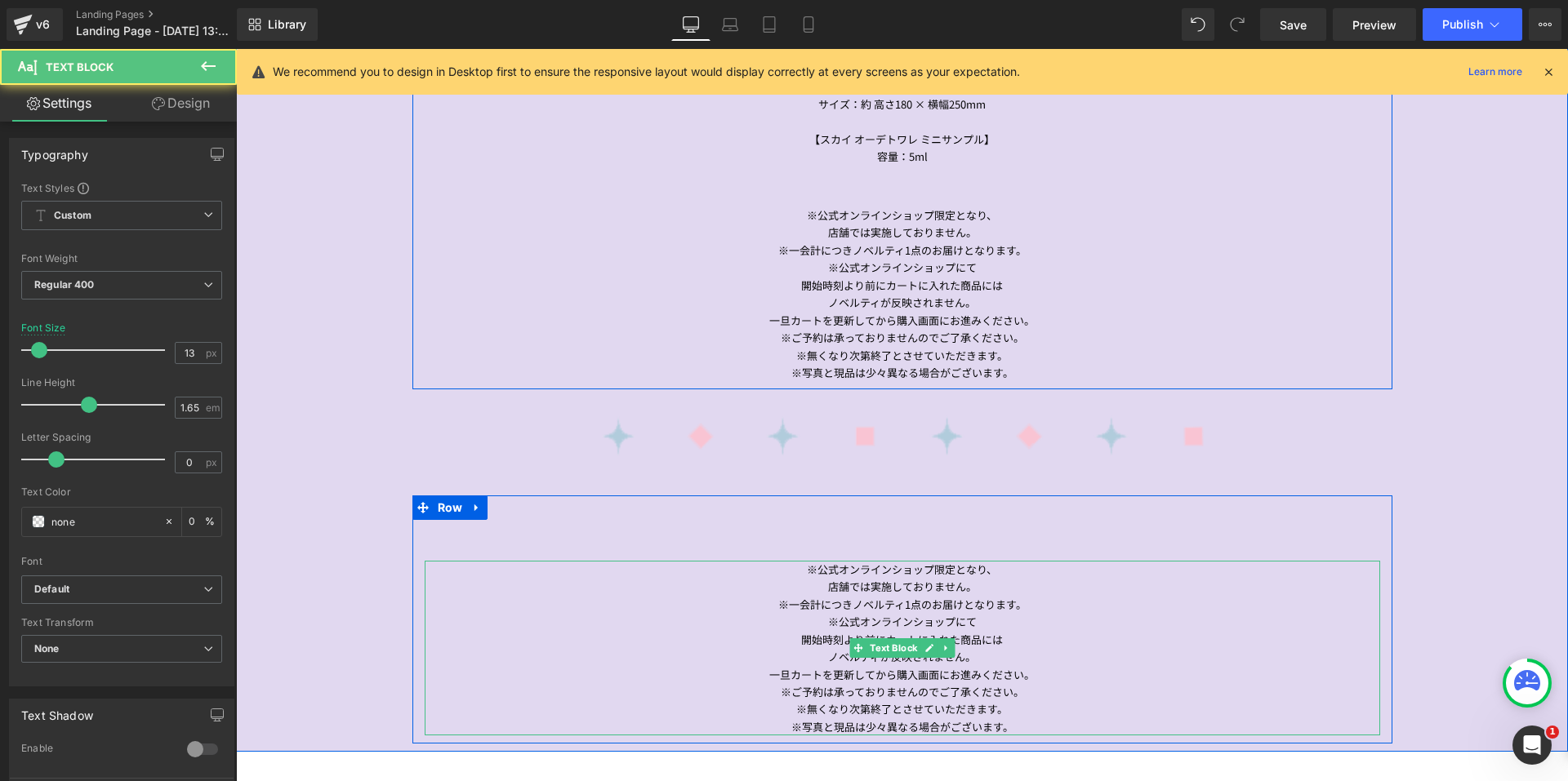
click at [1023, 709] on div "※無くなり次第終了とさせていただきます。" at bounding box center [901, 709] width 955 height 17
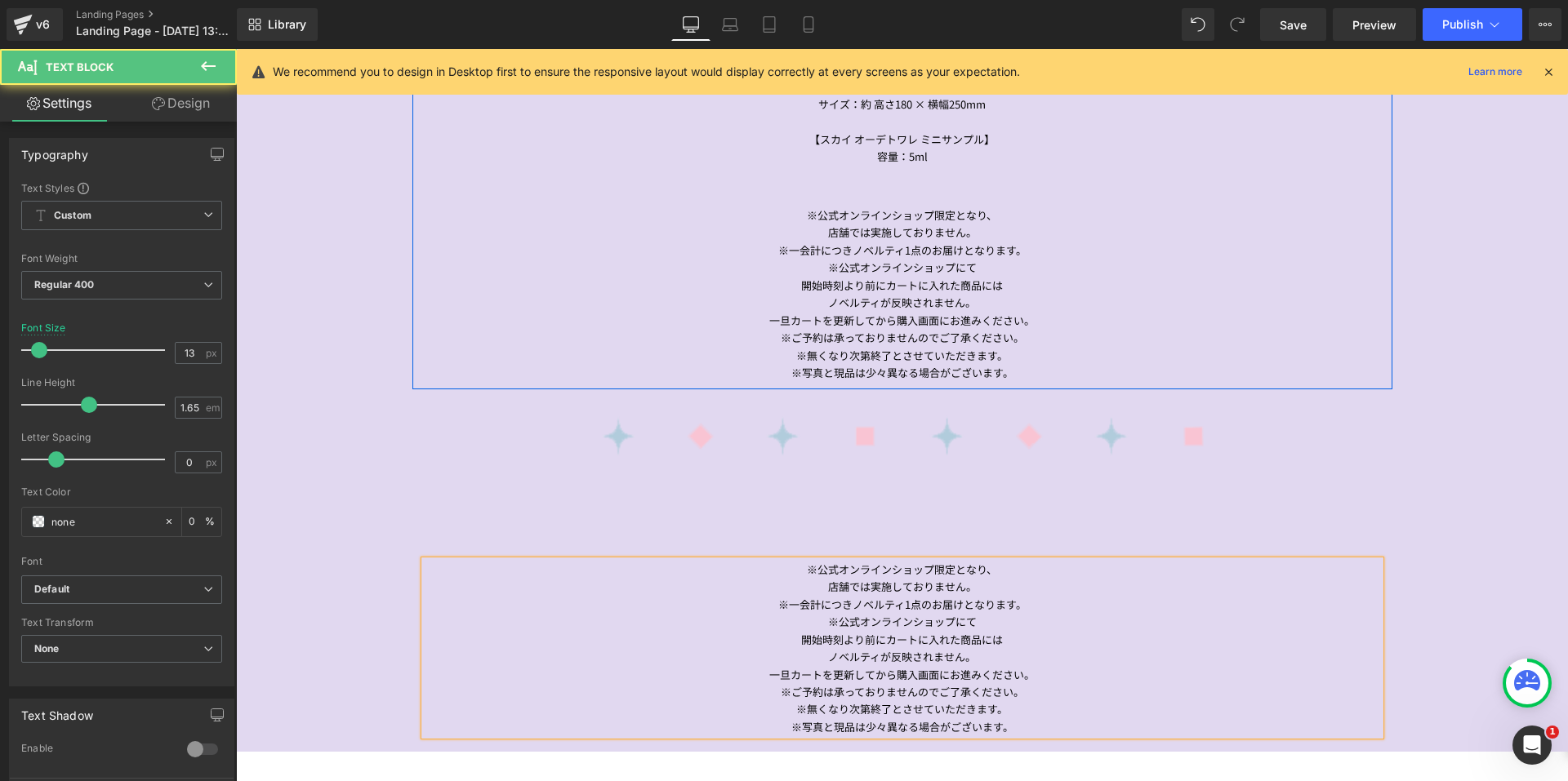
click at [1023, 709] on div "※無くなり次第終了とさせていただきます。" at bounding box center [901, 709] width 955 height 17
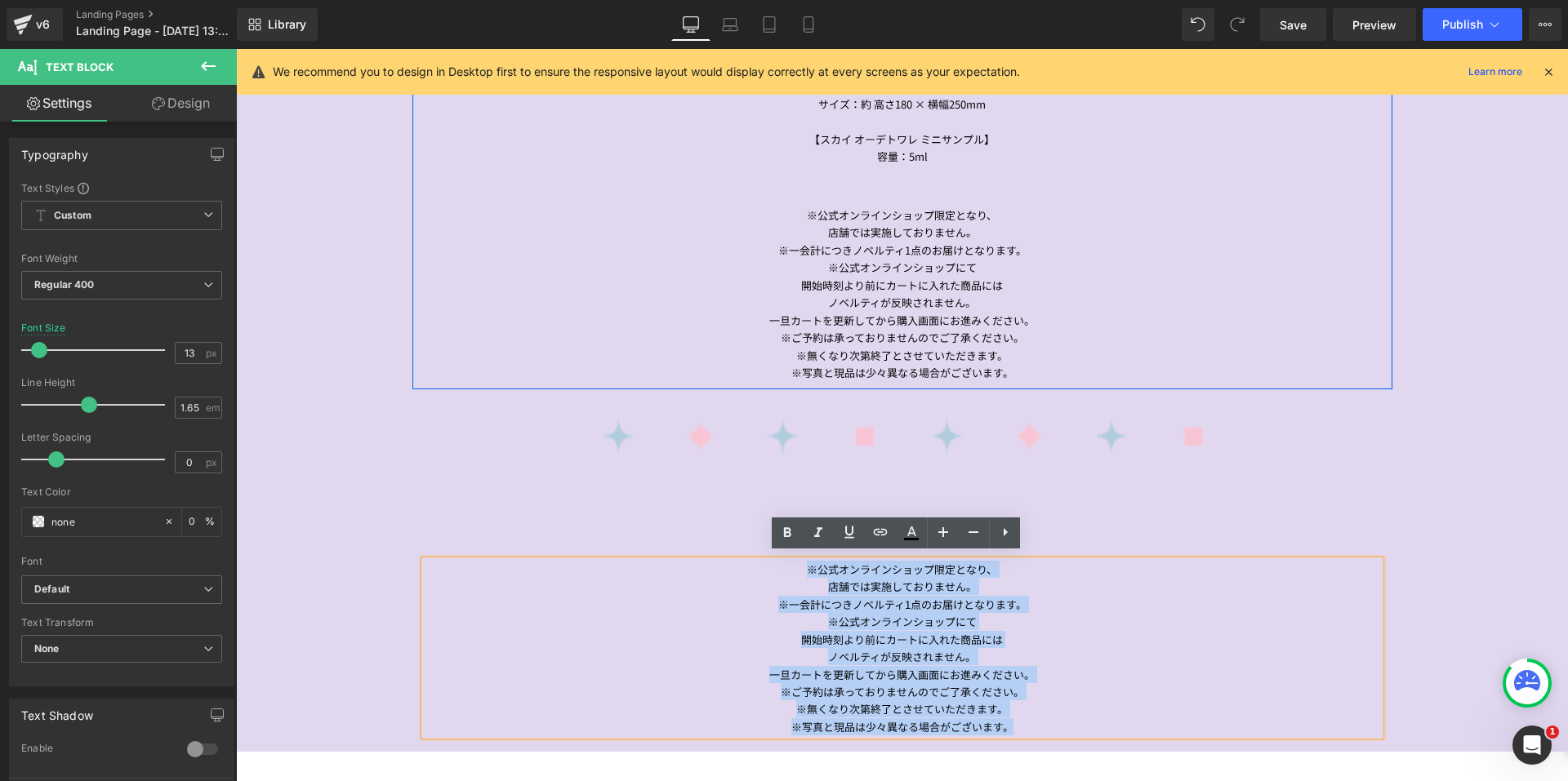
drag, startPoint x: 1023, startPoint y: 713, endPoint x: 793, endPoint y: 569, distance: 271.4
click at [793, 569] on div "※公式オンラインショップ限定となり、 店舗では実施しておりません。 ※一会計につきノベルティ1点のお届けとなります。 ※公式オンラインショップにて 開始時刻よ…" at bounding box center [901, 649] width 955 height 176
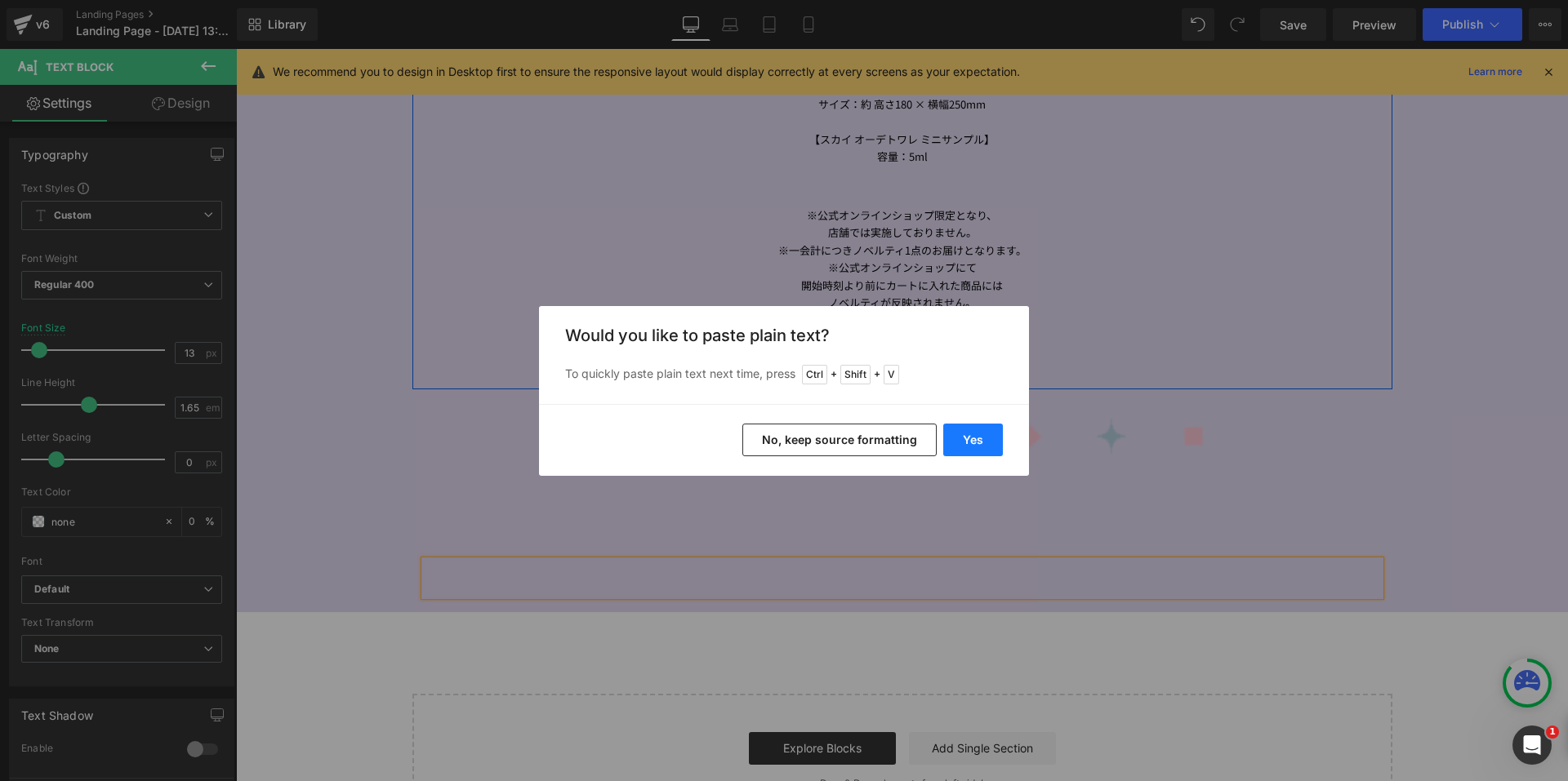
drag, startPoint x: 958, startPoint y: 437, endPoint x: 723, endPoint y: 389, distance: 239.9
click at [958, 437] on button "Yes" at bounding box center [972, 440] width 60 height 33
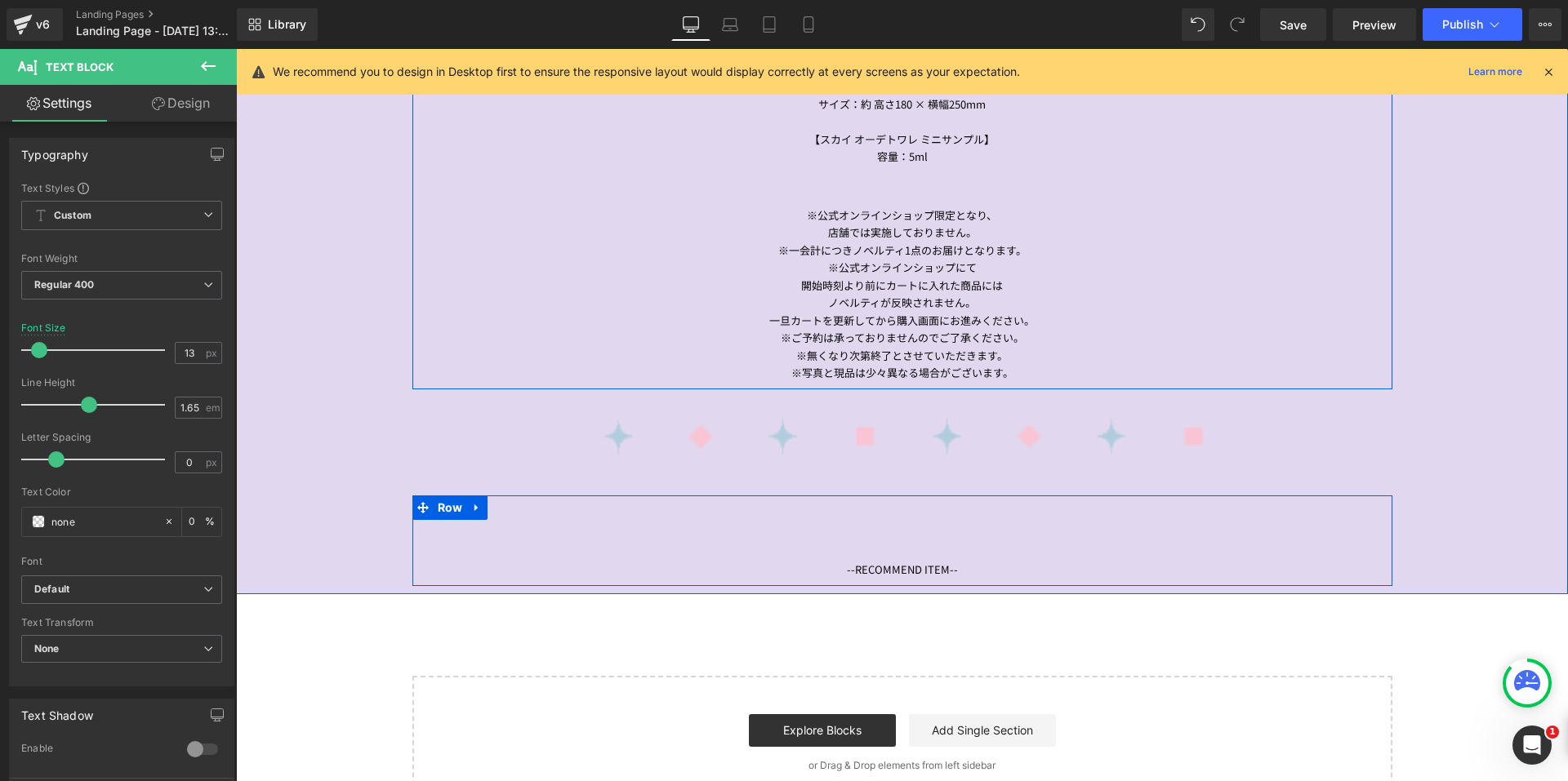
click at [958, 561] on div "--RECOMMEND ITEM-- Text Block" at bounding box center [901, 570] width 955 height 17
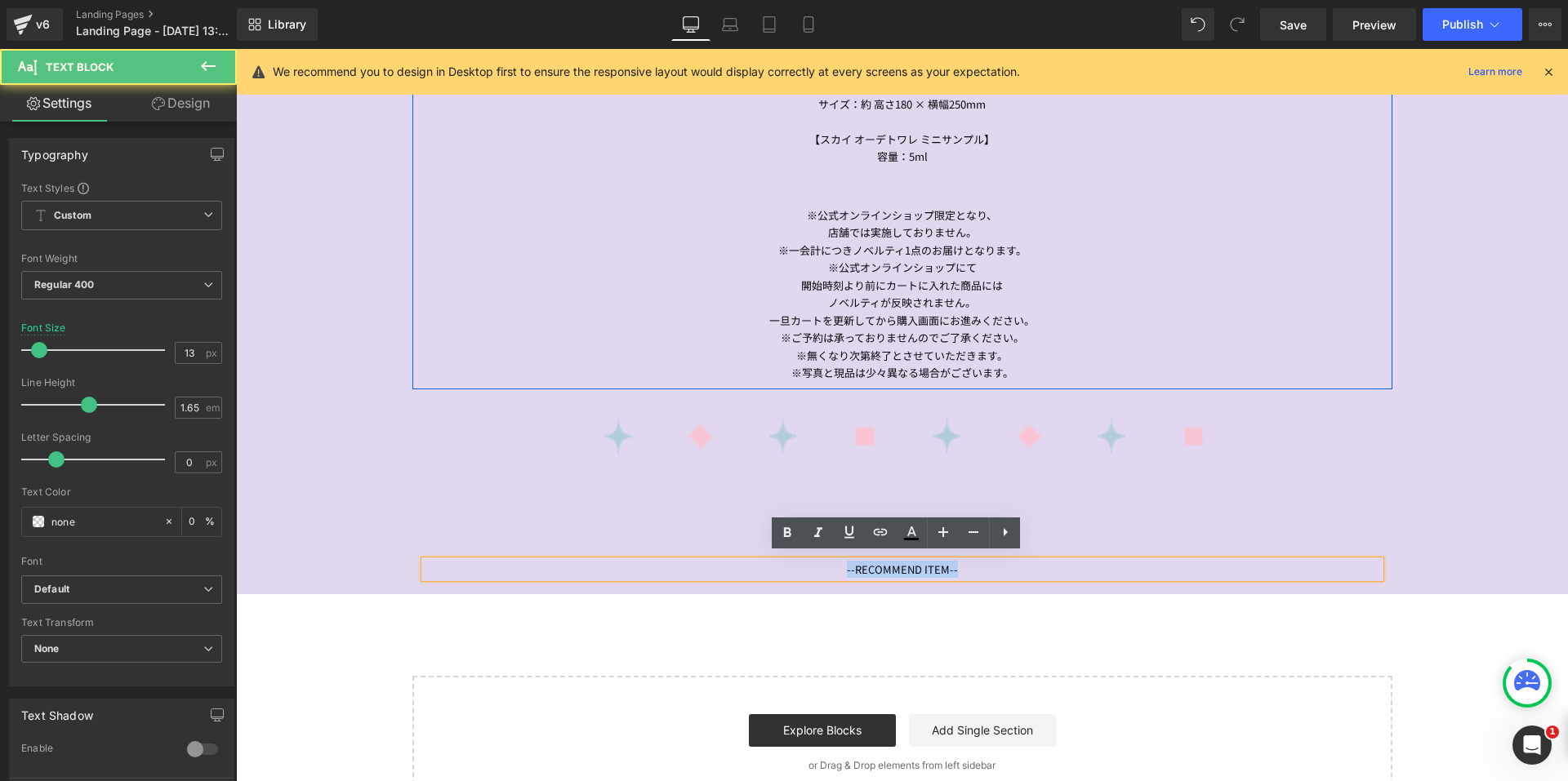
drag, startPoint x: 960, startPoint y: 560, endPoint x: 827, endPoint y: 563, distance: 133.0
click at [827, 563] on div "--RECOMMEND ITEM--" at bounding box center [901, 570] width 955 height 17
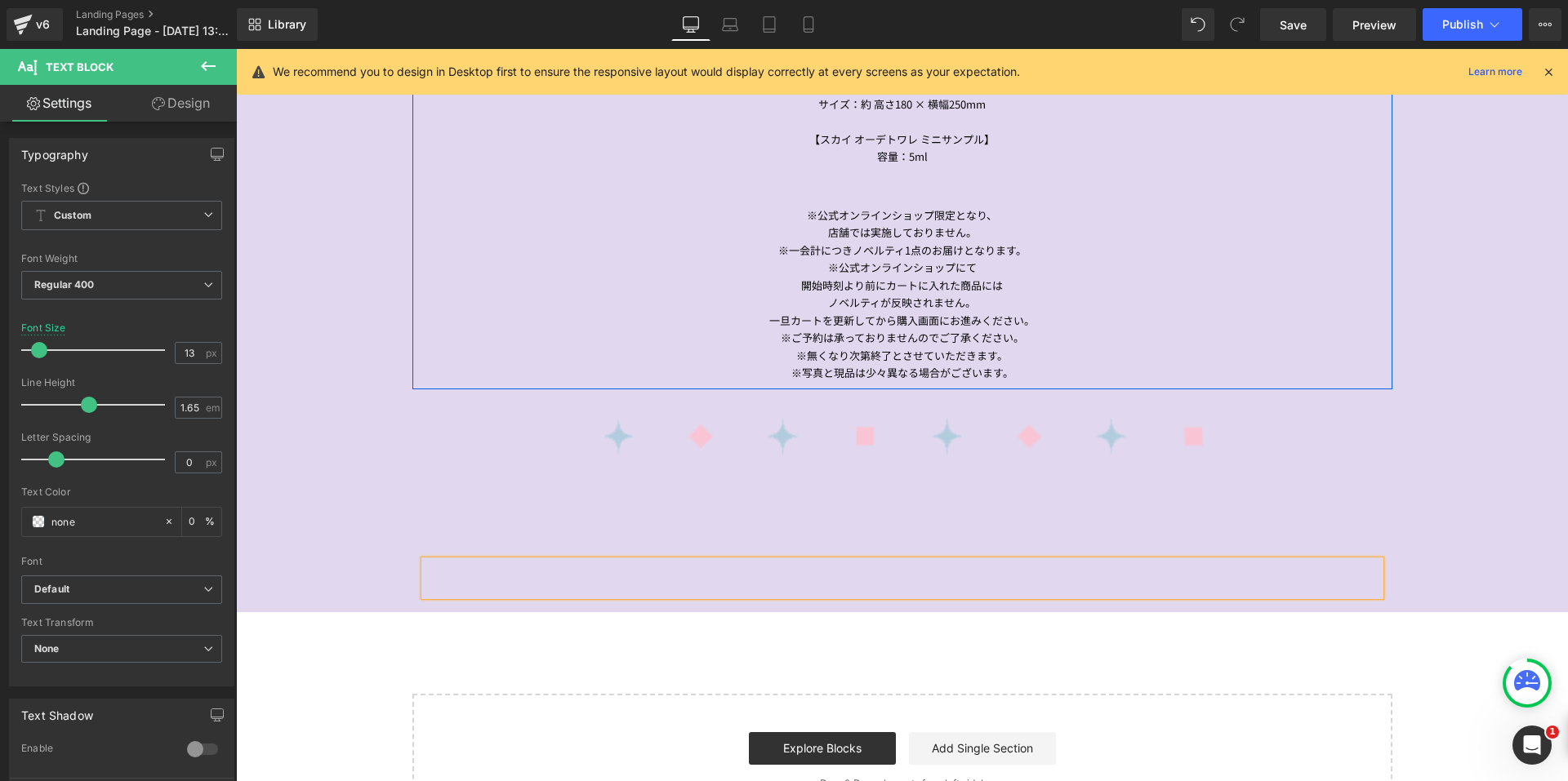
click at [816, 513] on div "Text Block Row" at bounding box center [902, 549] width 980 height 108
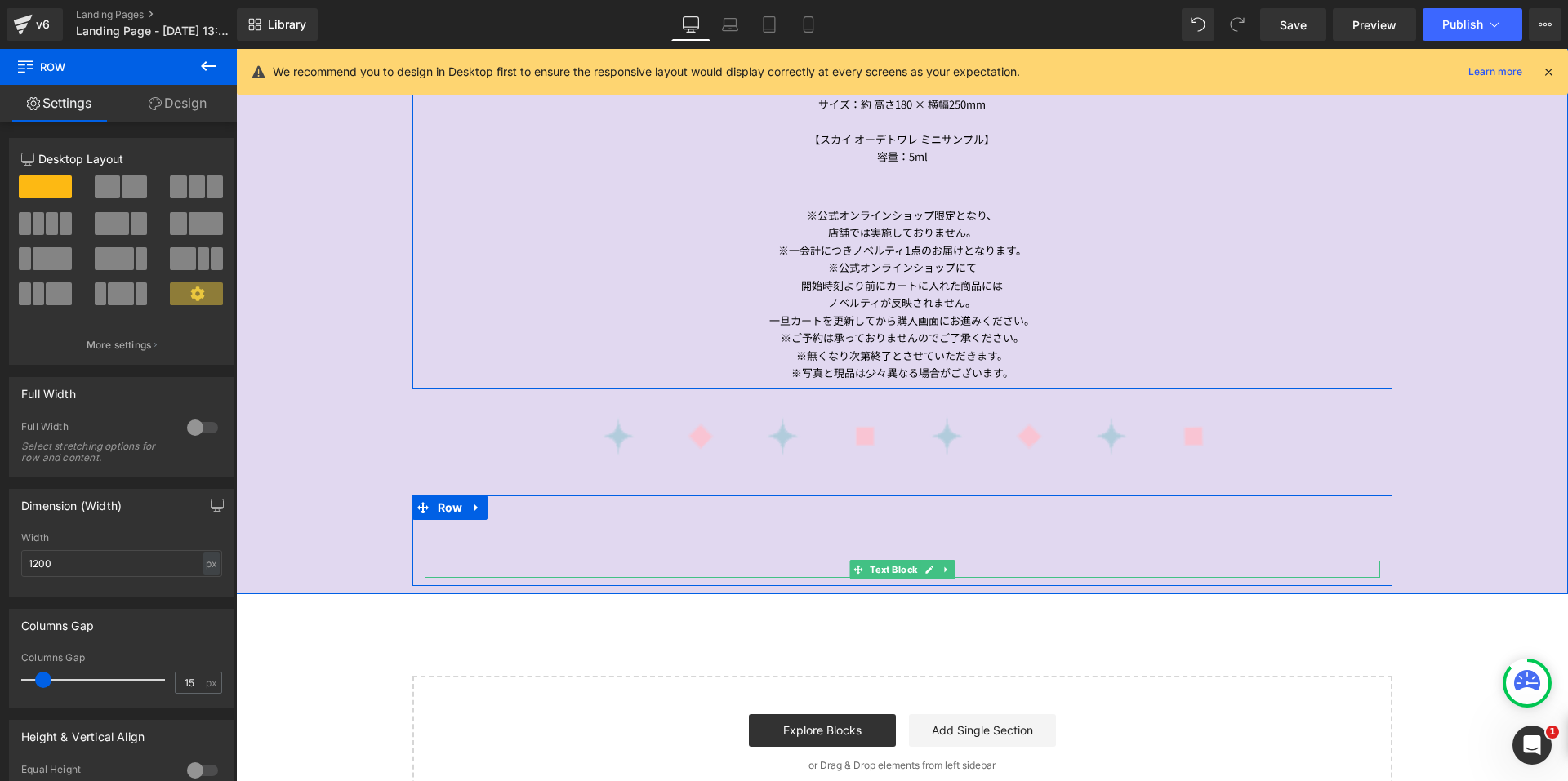
click at [939, 560] on link at bounding box center [946, 570] width 17 height 20
click at [950, 565] on icon at bounding box center [954, 570] width 9 height 9
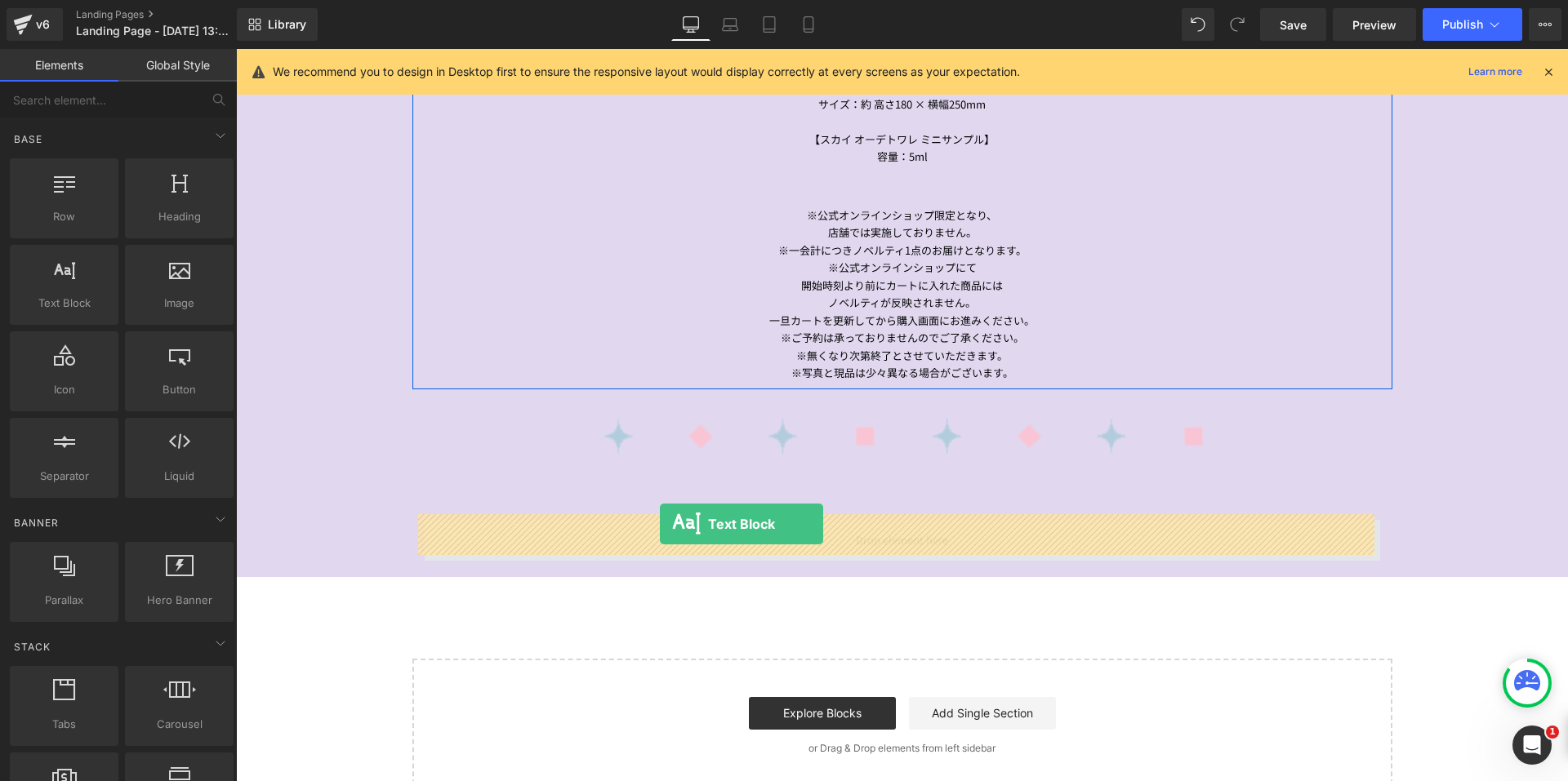
drag, startPoint x: 582, startPoint y: 478, endPoint x: 660, endPoint y: 524, distance: 90.6
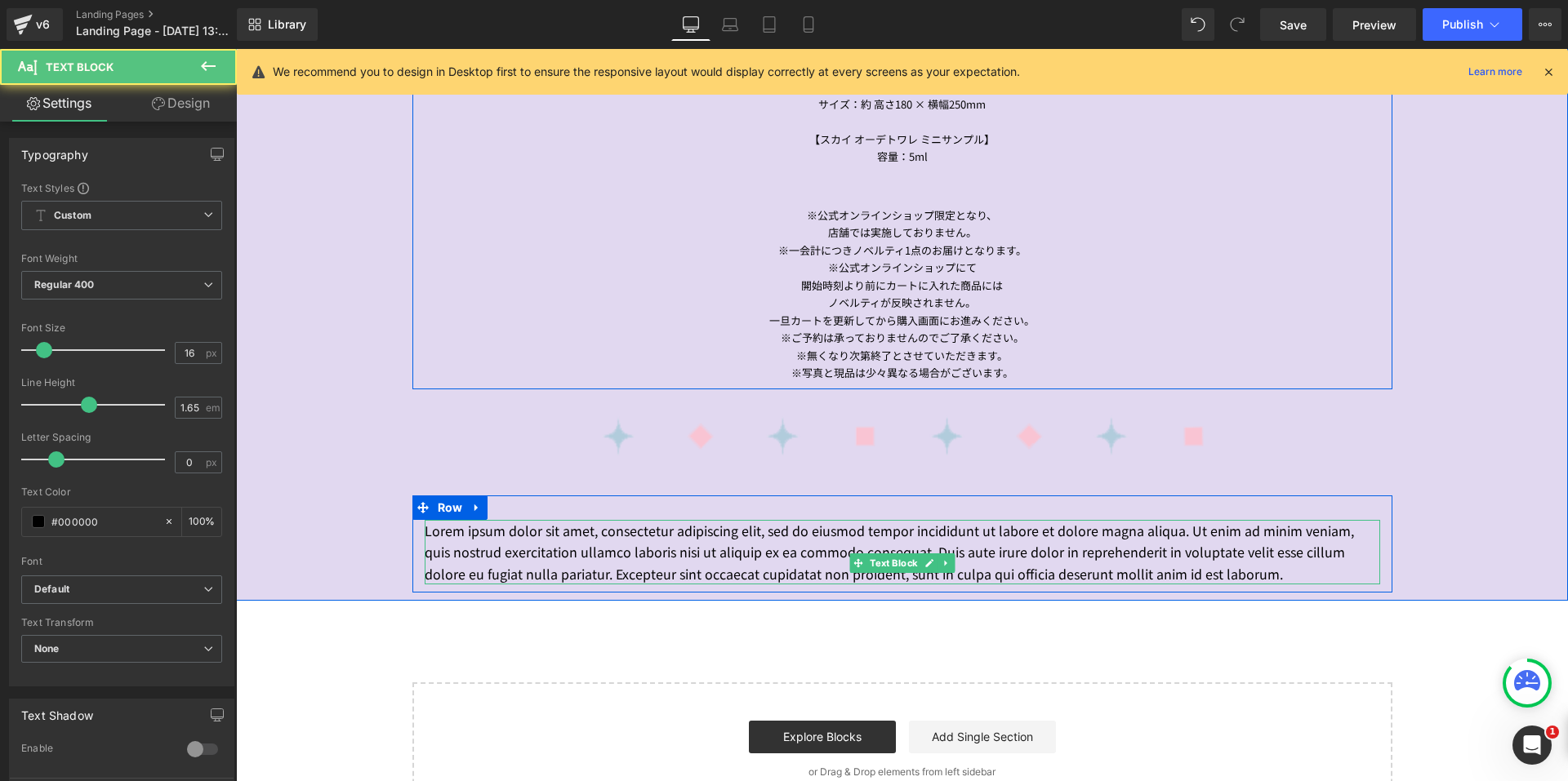
click at [644, 574] on p "Lorem ipsum dolor sit amet, consectetur adipiscing elit, sed do eiusmod tempor …" at bounding box center [901, 552] width 955 height 64
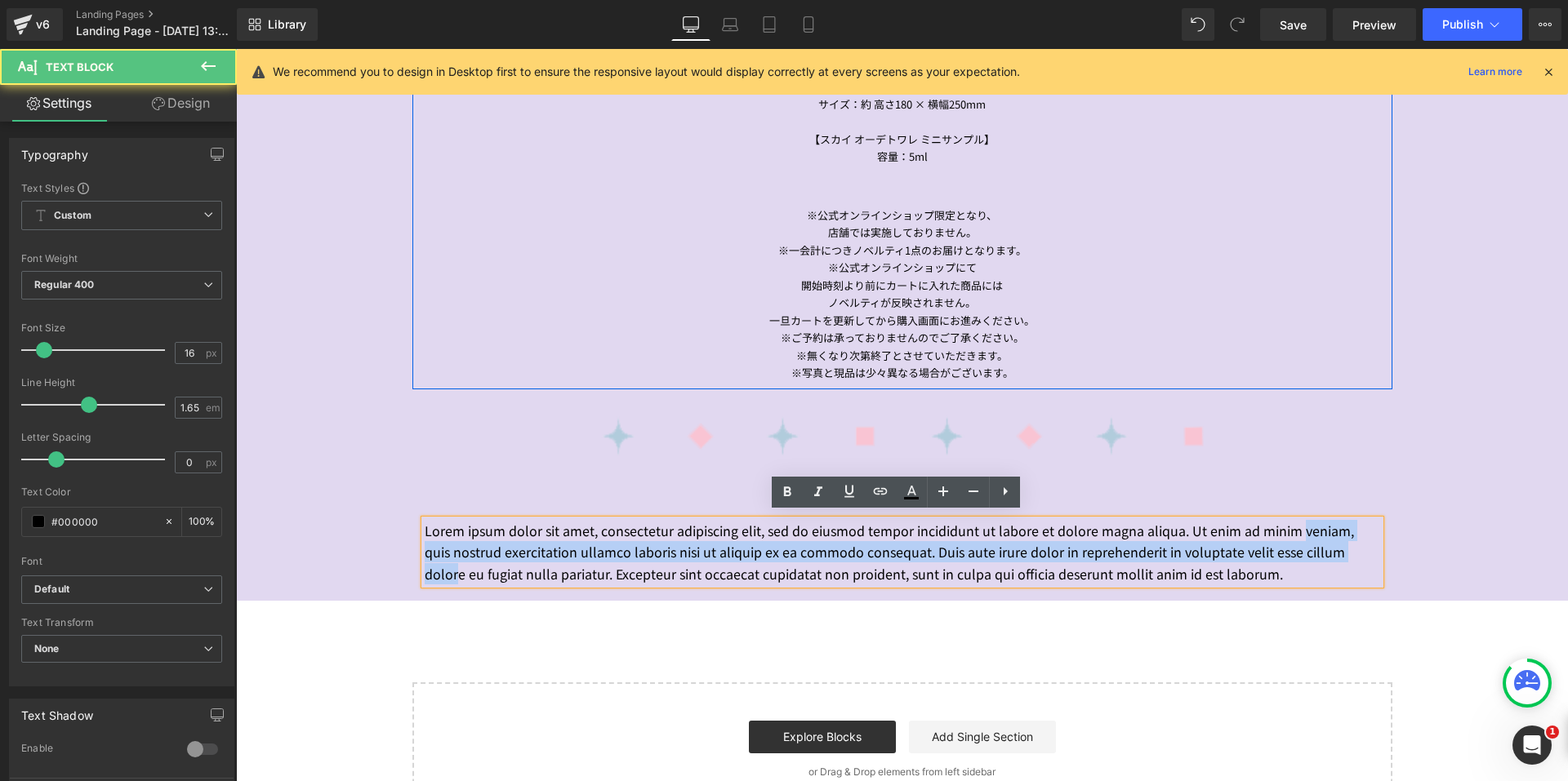
drag, startPoint x: 523, startPoint y: 579, endPoint x: 418, endPoint y: 548, distance: 109.5
click at [424, 548] on p "Lorem ipsum dolor sit amet, consectetur adipiscing elit, sed do eiusmod tempor …" at bounding box center [901, 552] width 955 height 64
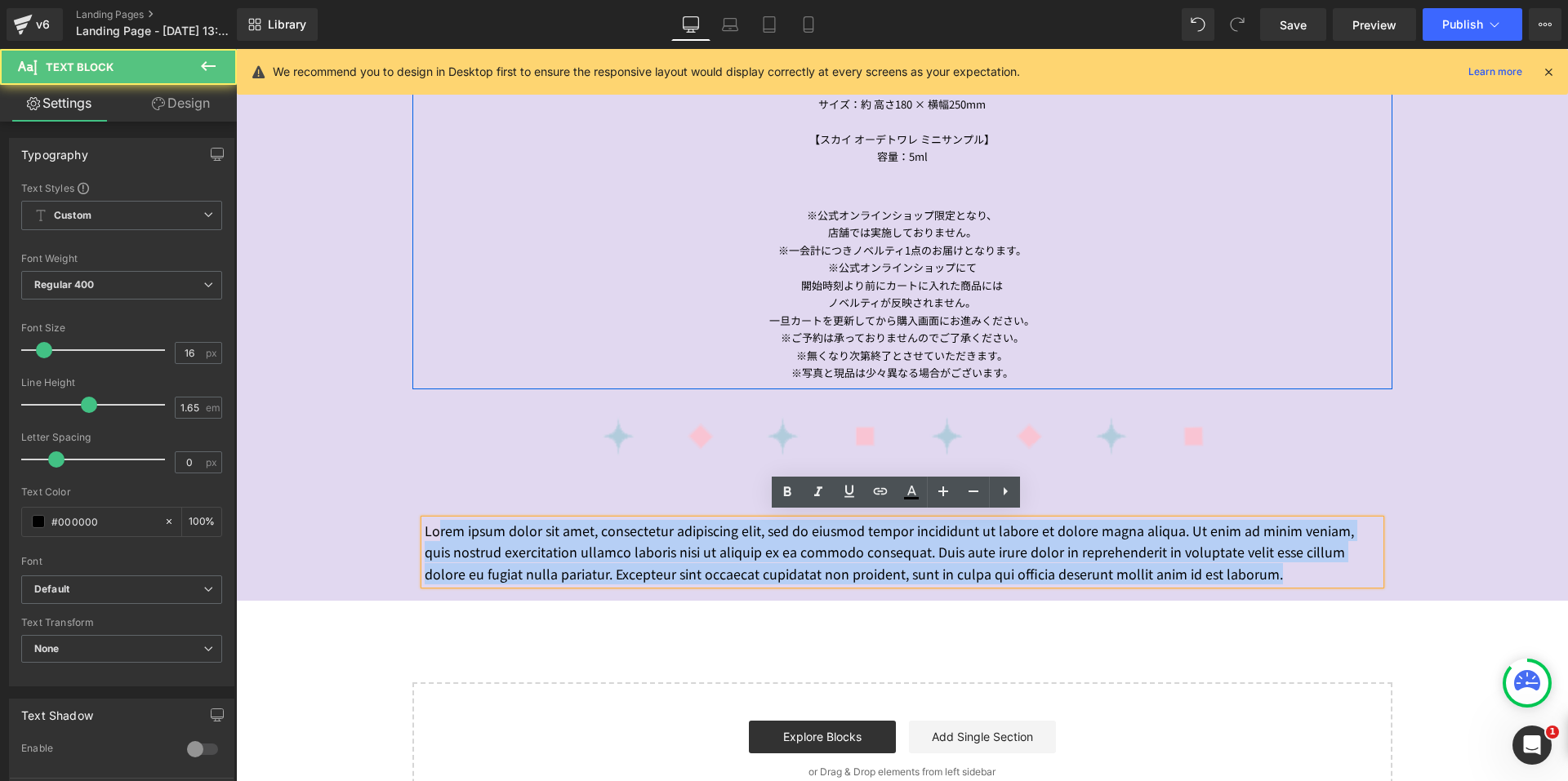
drag, startPoint x: 483, startPoint y: 597, endPoint x: 431, endPoint y: 526, distance: 88.0
click at [431, 526] on p "Lorem ipsum dolor sit amet, consectetur adipiscing elit, sed do eiusmod tempor …" at bounding box center [901, 552] width 955 height 64
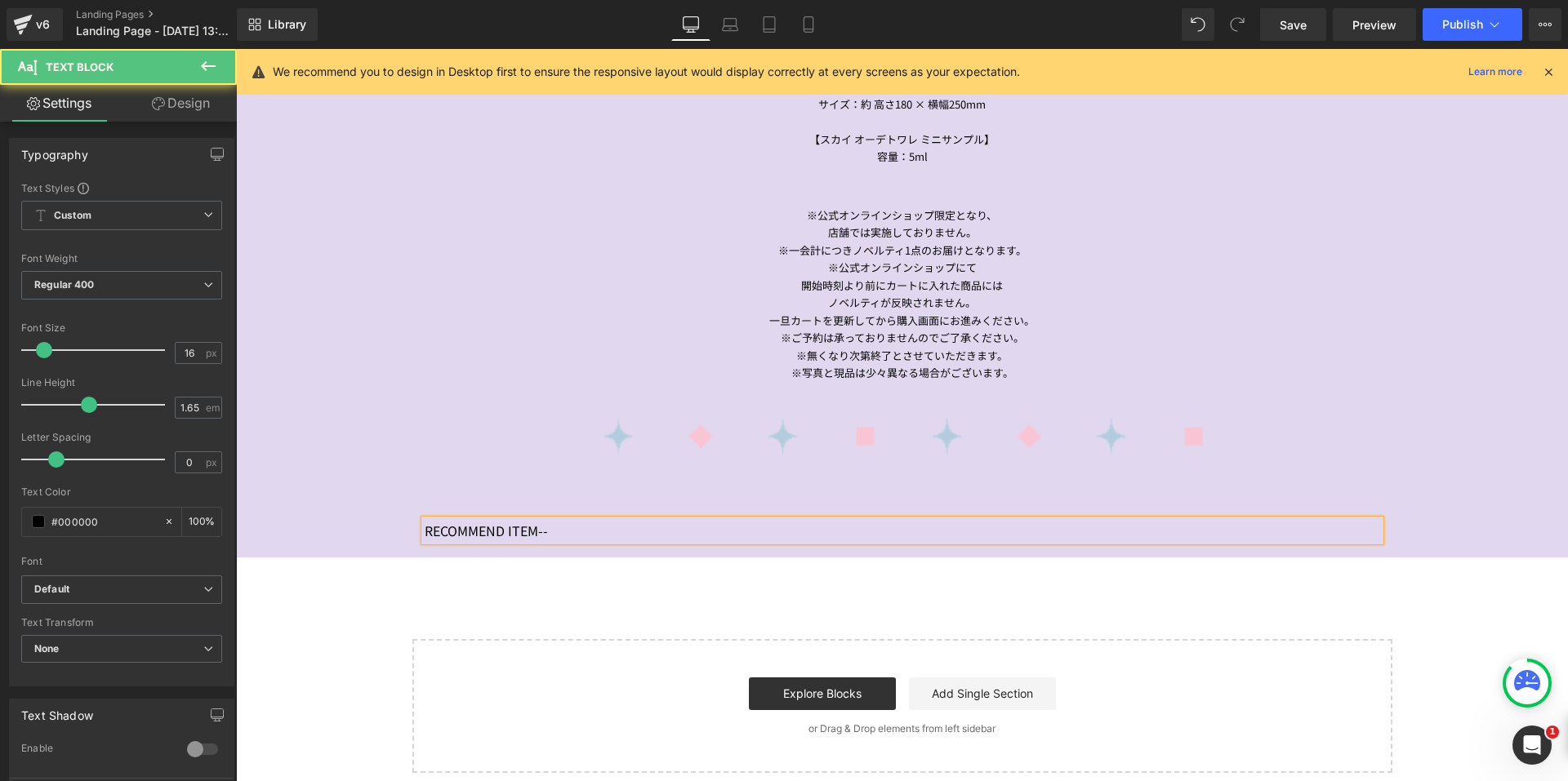
click at [424, 520] on div "RECOMMEND ITEM--" at bounding box center [901, 531] width 955 height 22
click at [424, 522] on p "RECOMMEND ITEM--" at bounding box center [901, 531] width 955 height 22
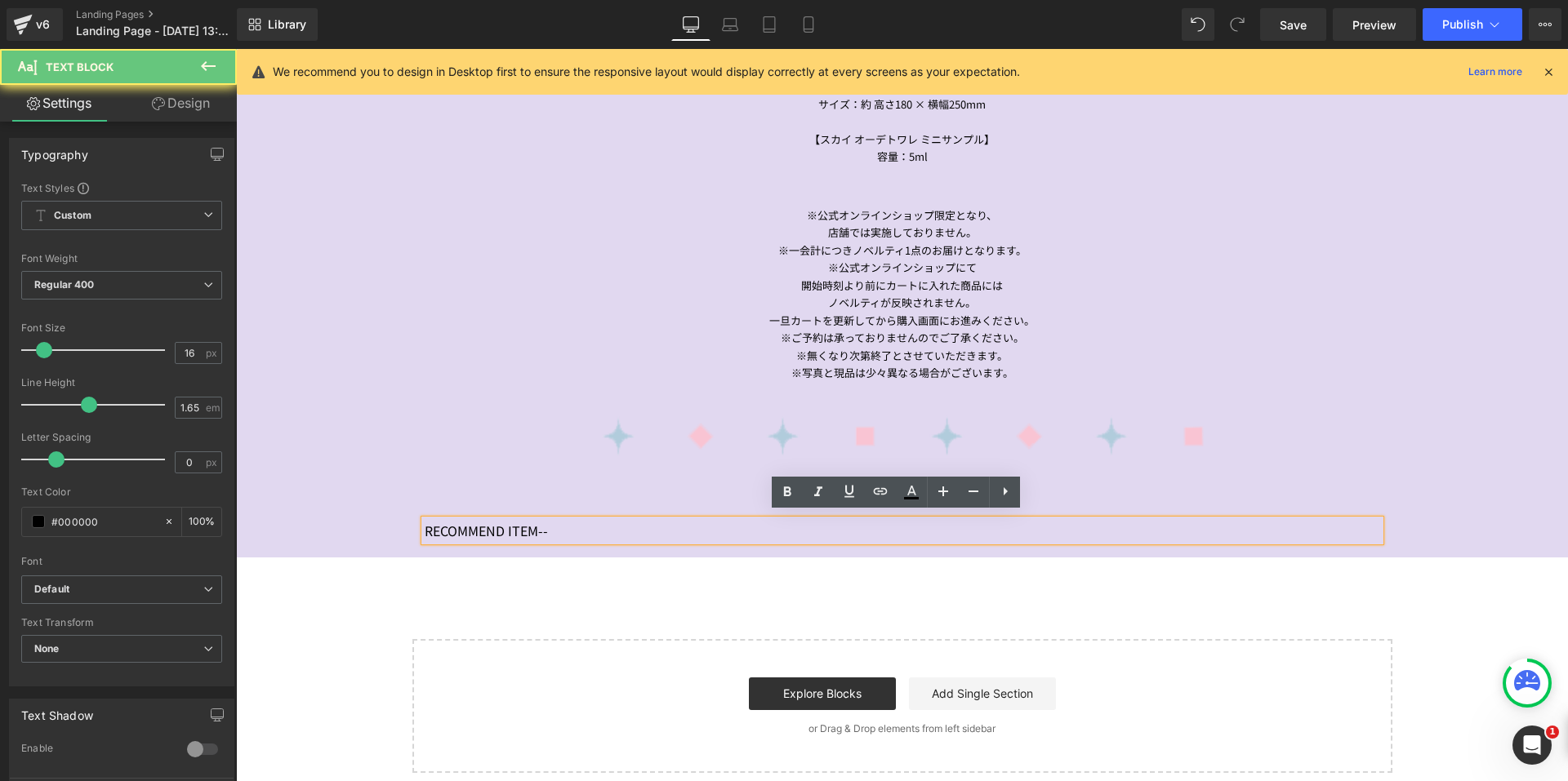
click at [424, 520] on p "RECOMMEND ITEM--" at bounding box center [901, 531] width 955 height 22
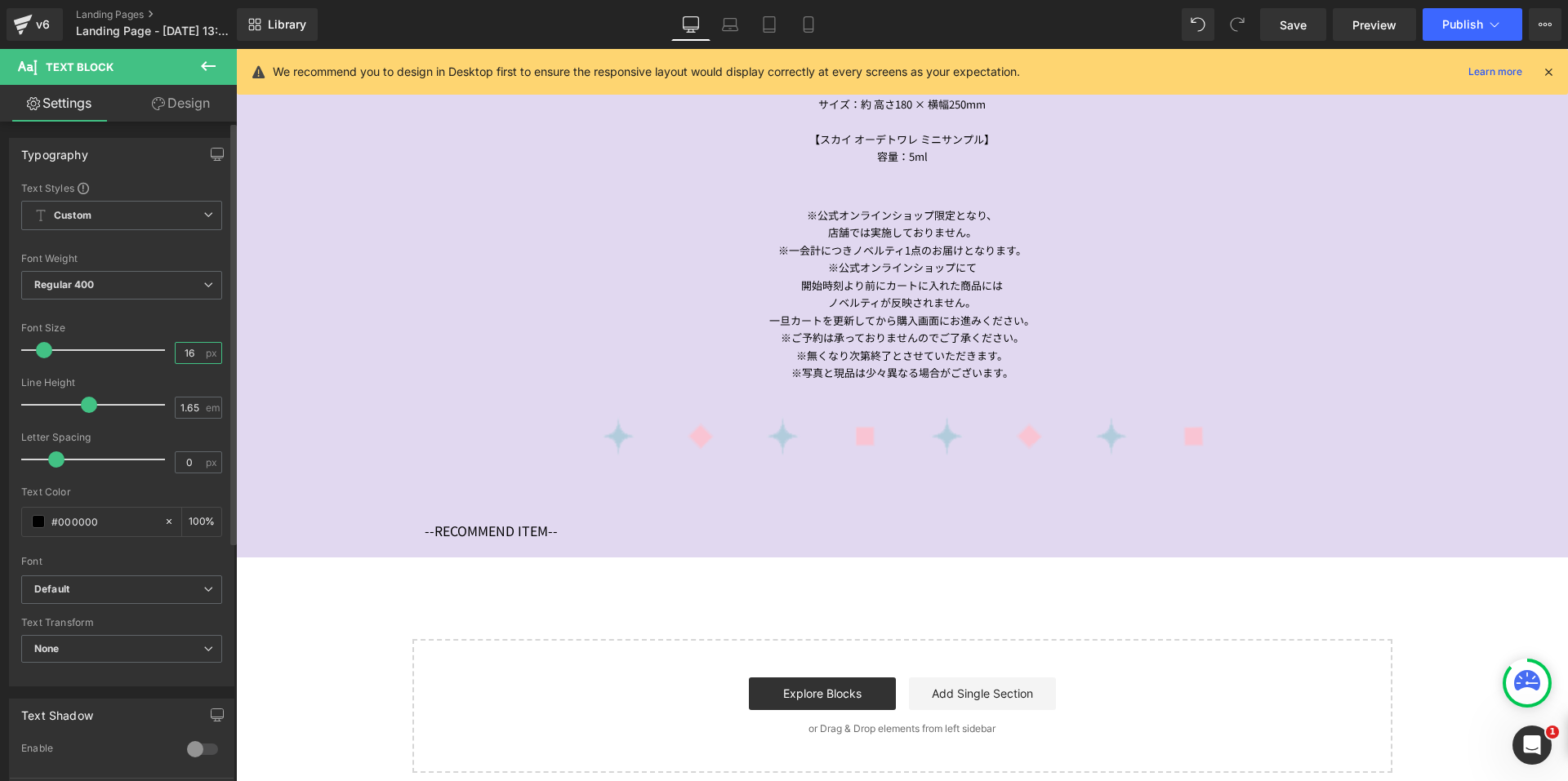
drag, startPoint x: 190, startPoint y: 354, endPoint x: 167, endPoint y: 353, distance: 23.0
click at [167, 353] on div "Font Size 16 px" at bounding box center [122, 349] width 201 height 55
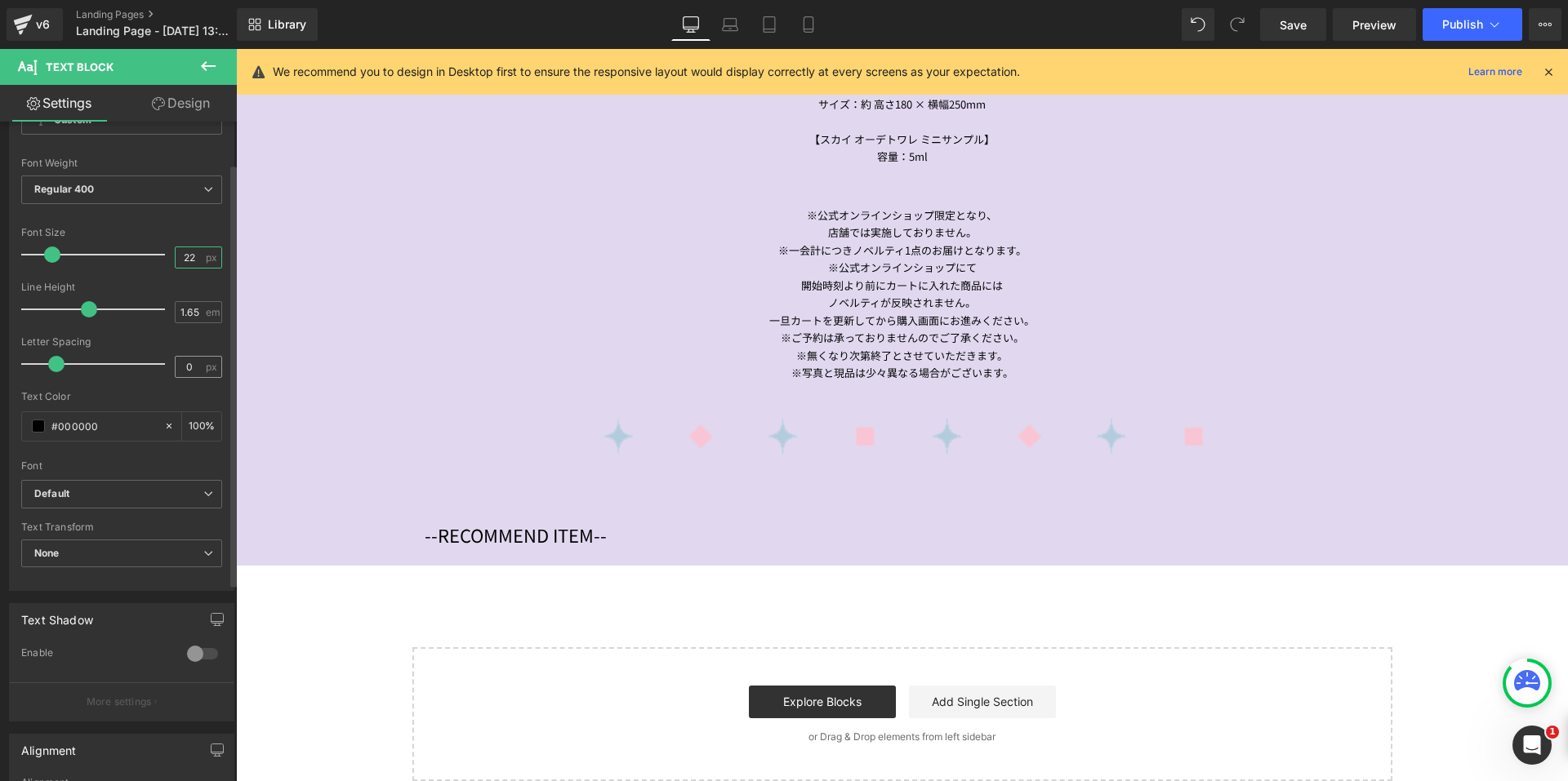
scroll to position [326, 0]
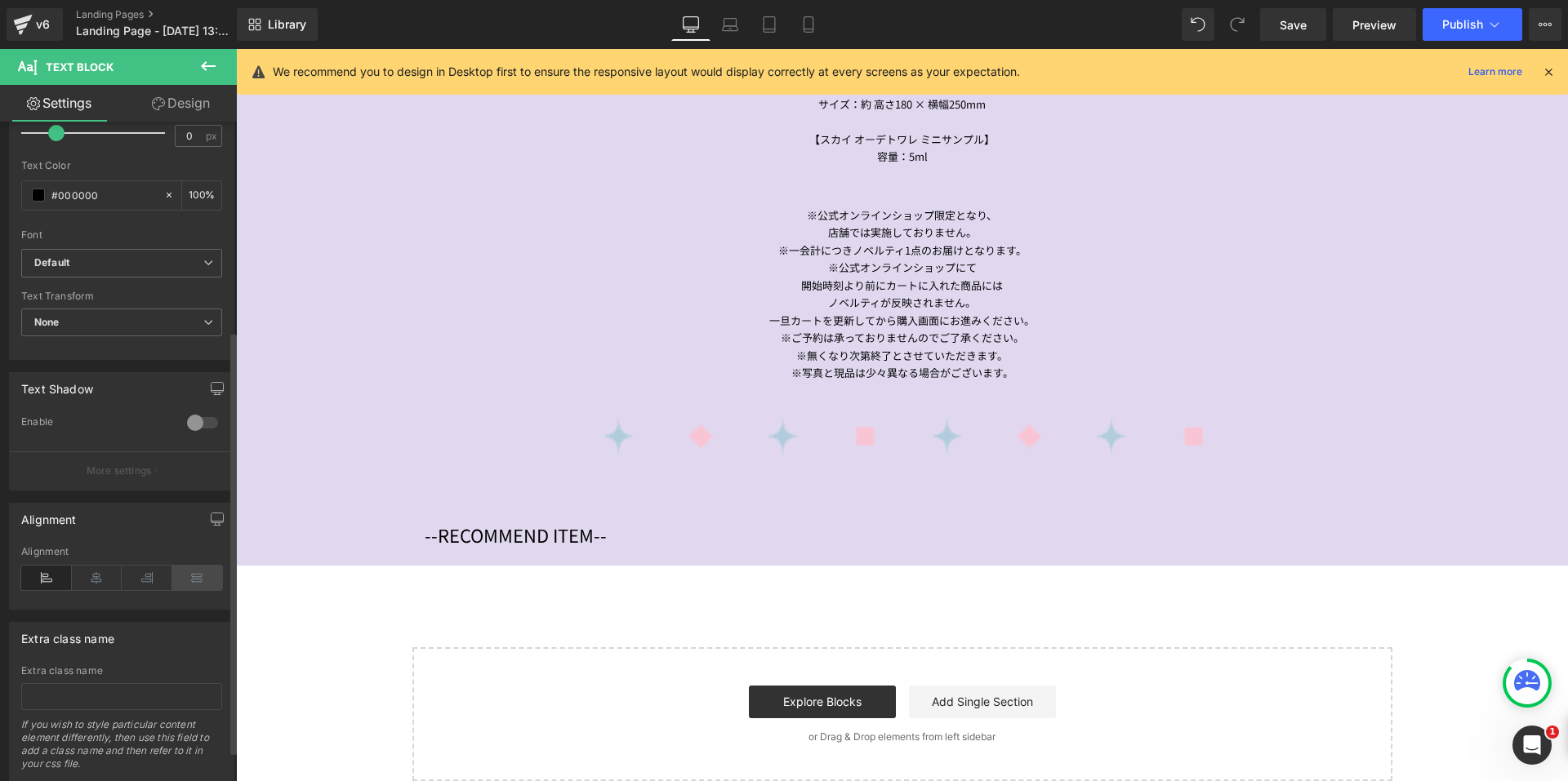
drag, startPoint x: 87, startPoint y: 581, endPoint x: 203, endPoint y: 566, distance: 117.0
click at [87, 580] on icon at bounding box center [97, 578] width 50 height 24
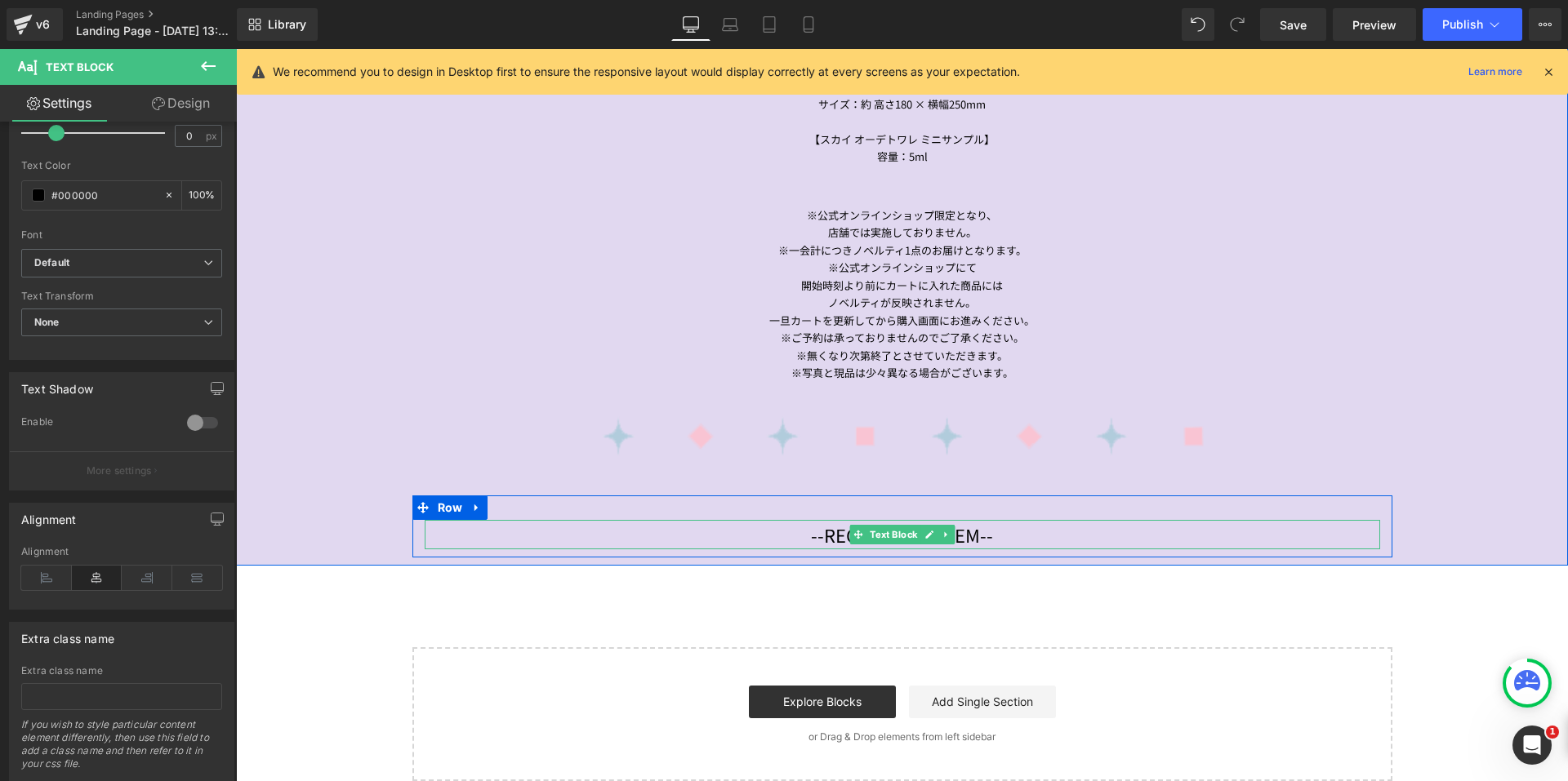
click at [1003, 528] on p "--RECOMMEND ITEM--" at bounding box center [901, 535] width 955 height 29
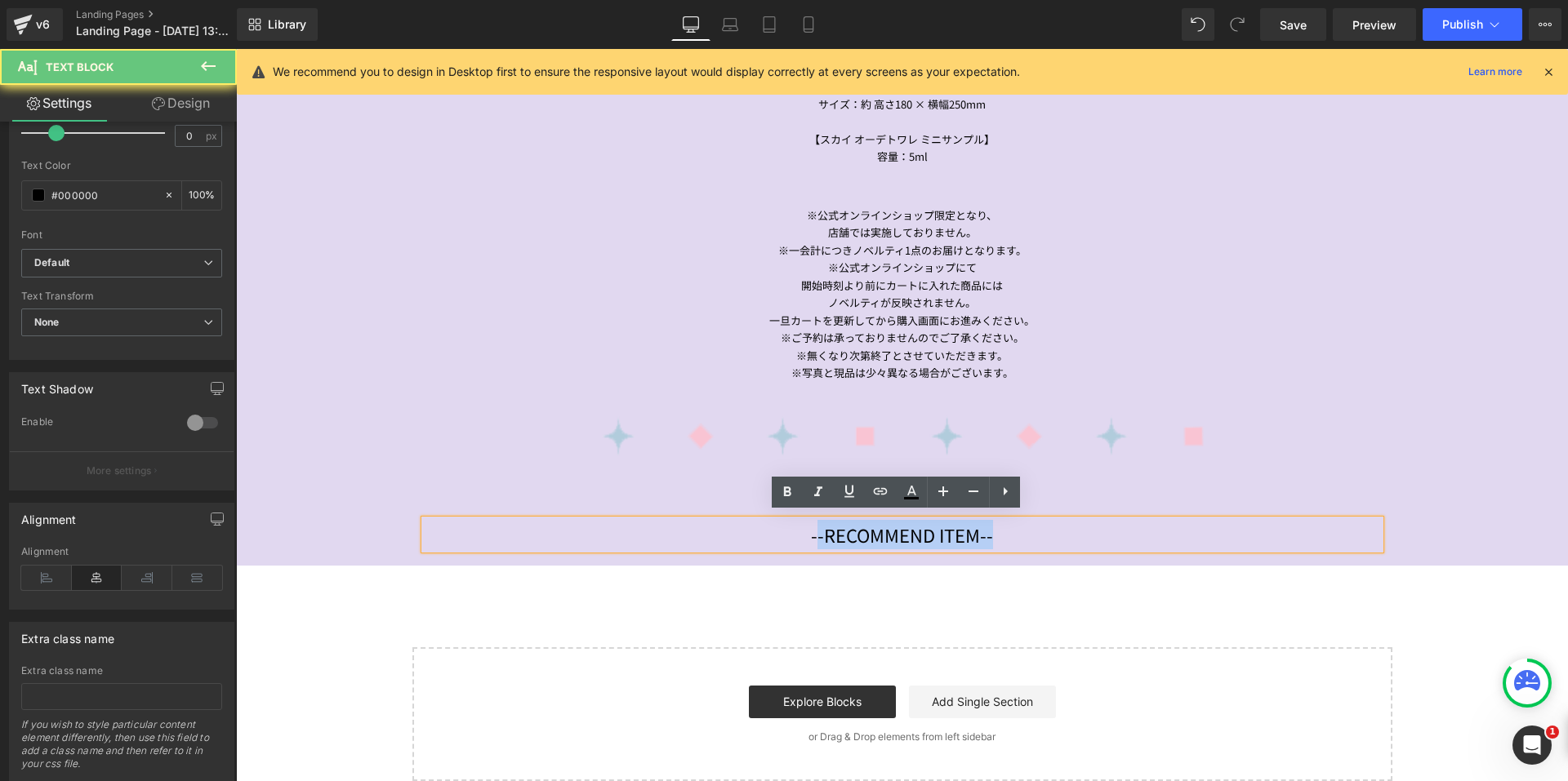
drag, startPoint x: 1003, startPoint y: 528, endPoint x: 808, endPoint y: 530, distance: 195.0
click at [808, 530] on p "--RECOMMEND ITEM--" at bounding box center [901, 535] width 955 height 29
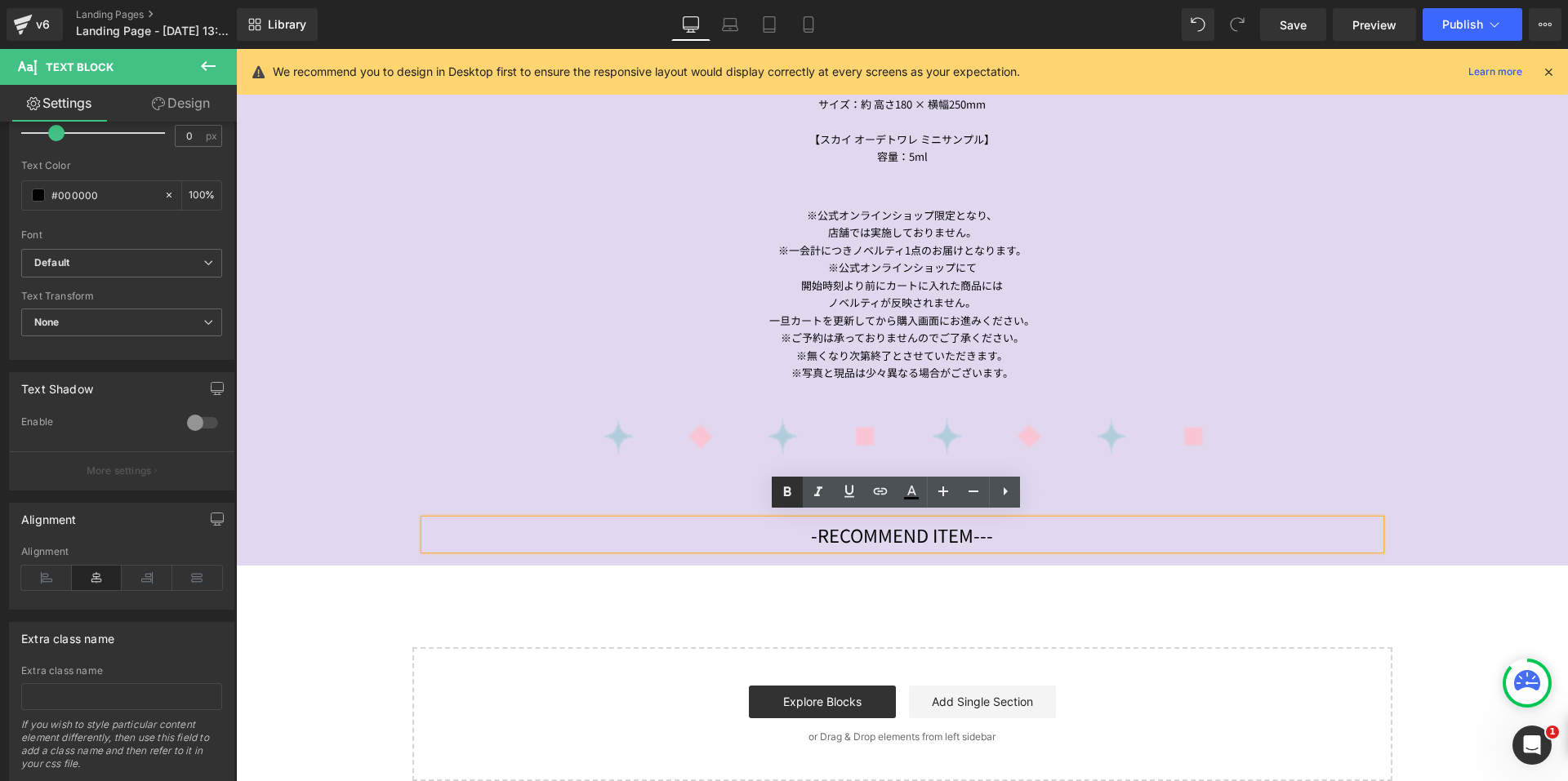
click at [785, 491] on icon at bounding box center [787, 492] width 7 height 10
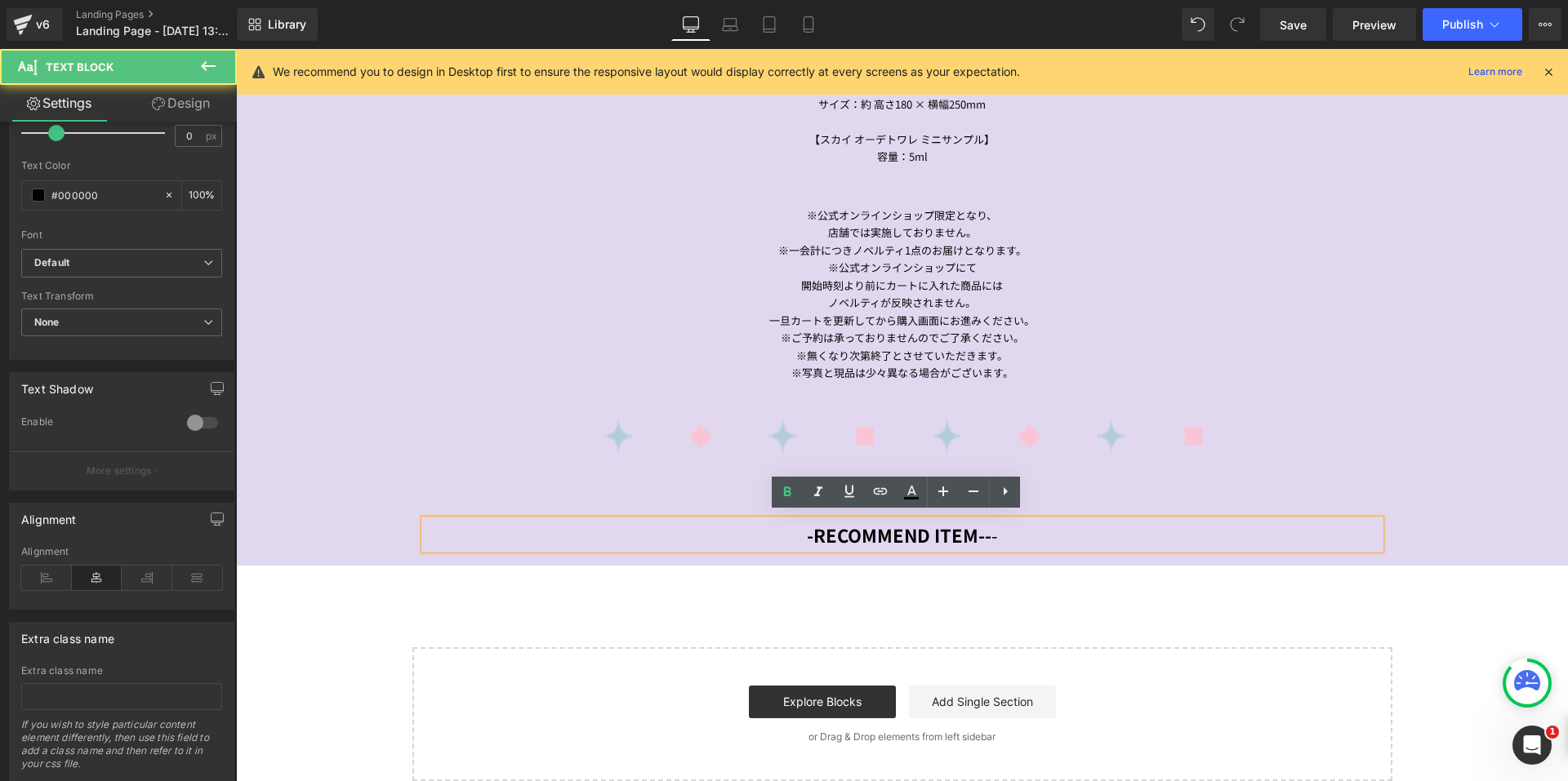
click at [1024, 531] on p "-RECOMMEND ITEM-- -" at bounding box center [901, 535] width 955 height 29
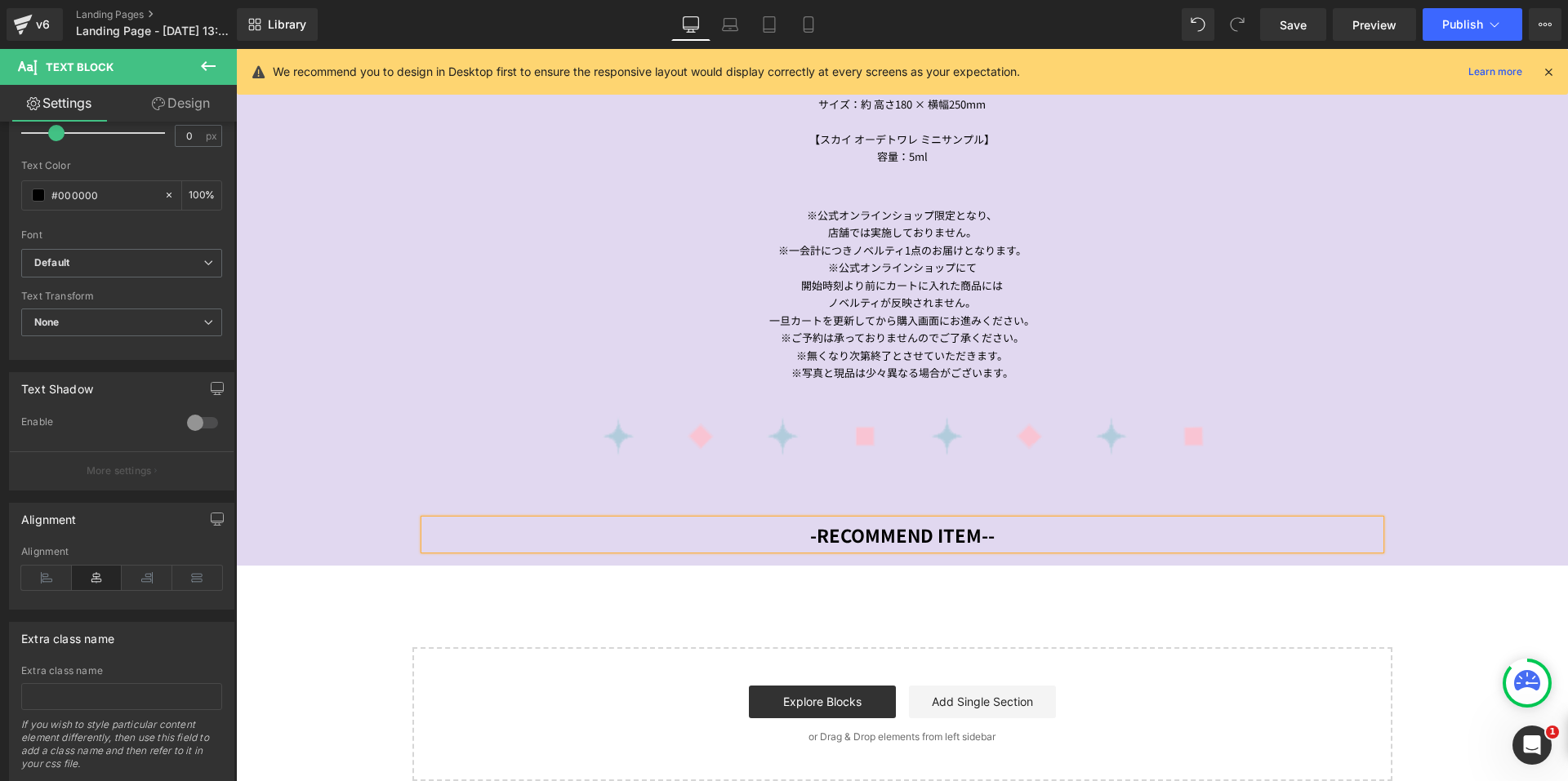
click at [810, 523] on strong "-RECOMMEND ITEM--" at bounding box center [901, 535] width 184 height 26
click at [804, 23] on icon at bounding box center [808, 25] width 9 height 16
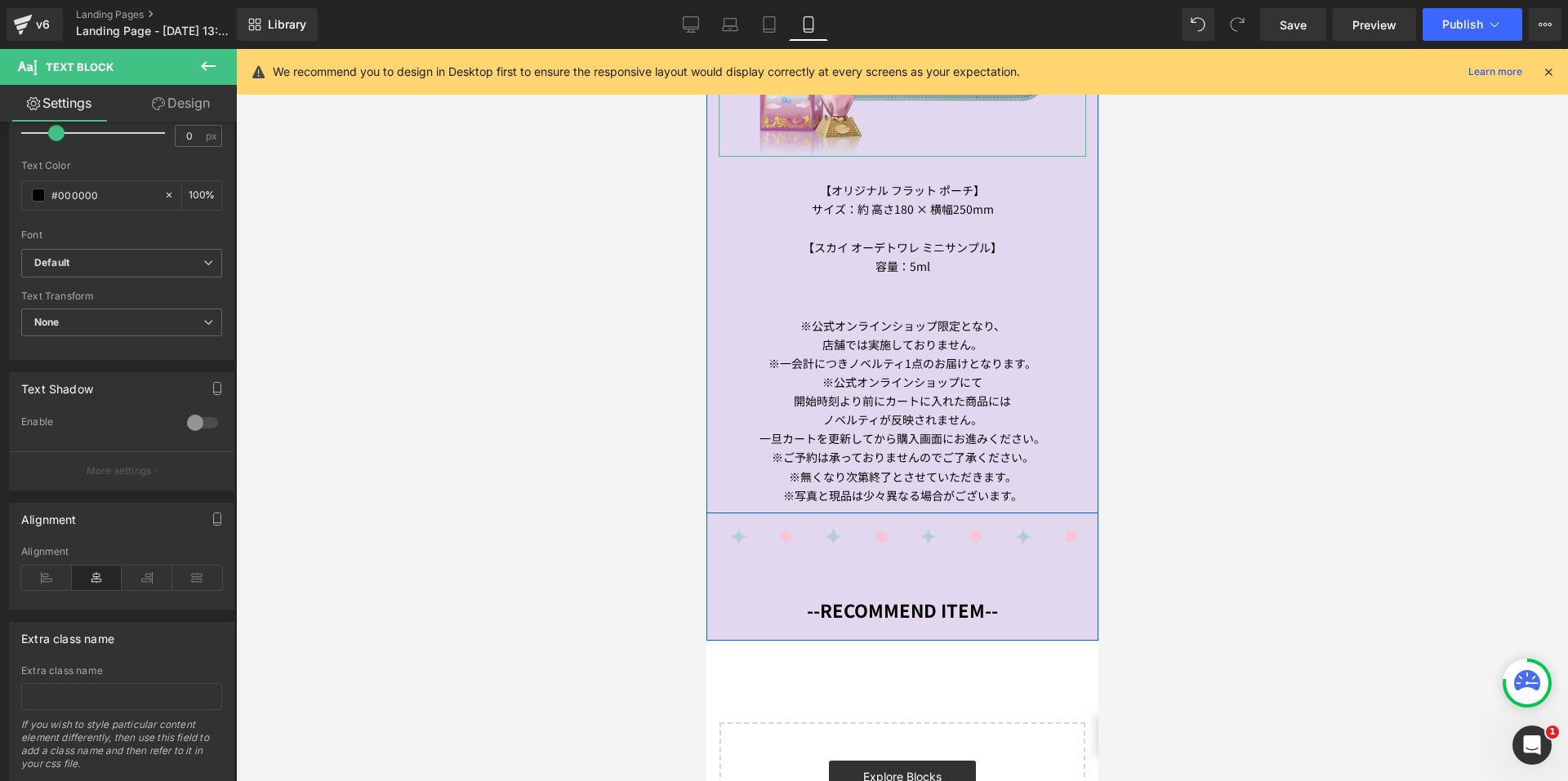
scroll to position [1062, 0]
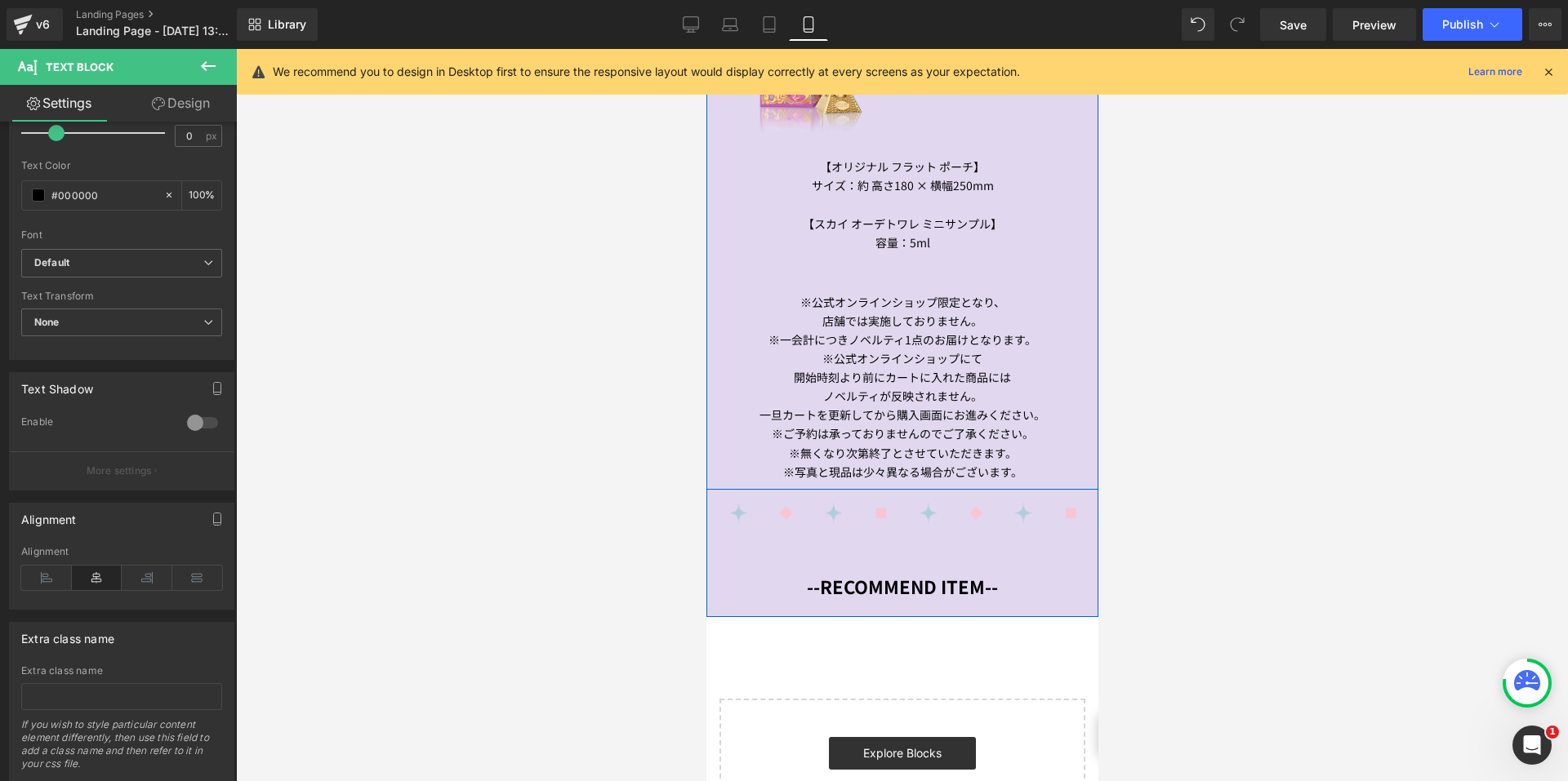
click at [1159, 371] on span "Text Block" at bounding box center [1186, 380] width 54 height 20
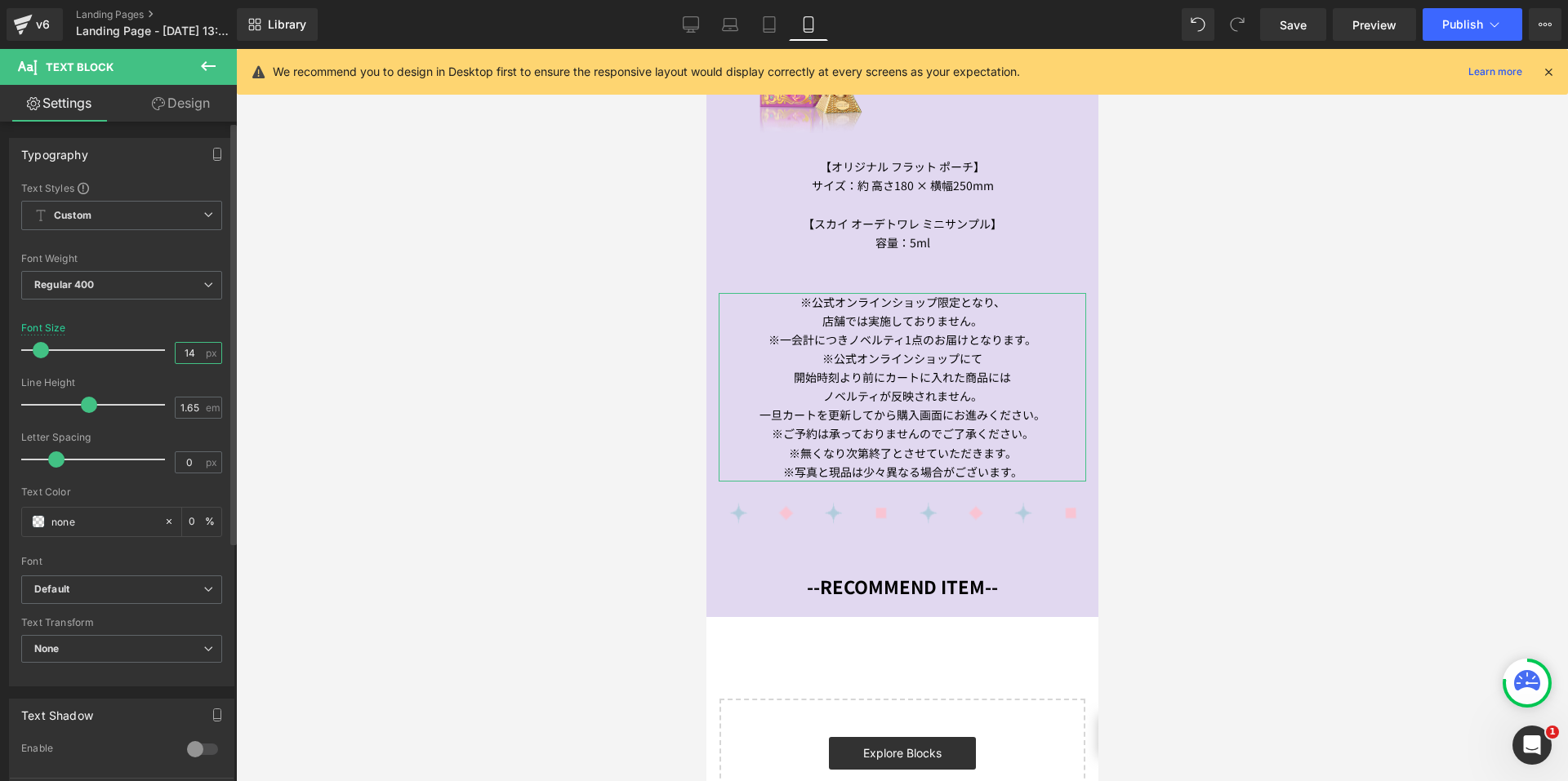
drag, startPoint x: 190, startPoint y: 358, endPoint x: 158, endPoint y: 352, distance: 32.6
click at [161, 354] on div "Font Size 14 px" at bounding box center [122, 349] width 201 height 55
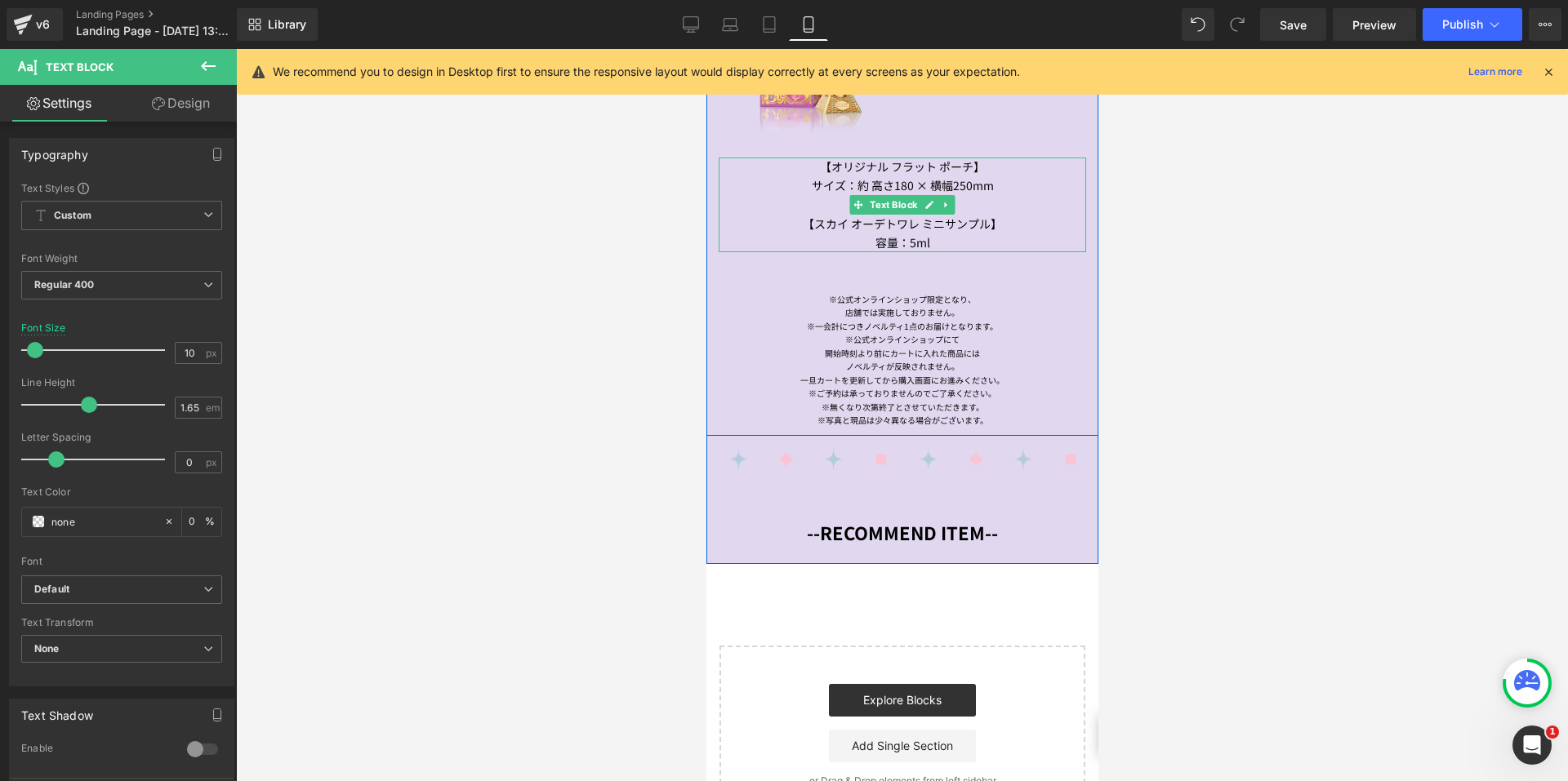
click at [864, 215] on div "【スカイ オーデトワレ ミニサンプル】" at bounding box center [901, 224] width 367 height 19
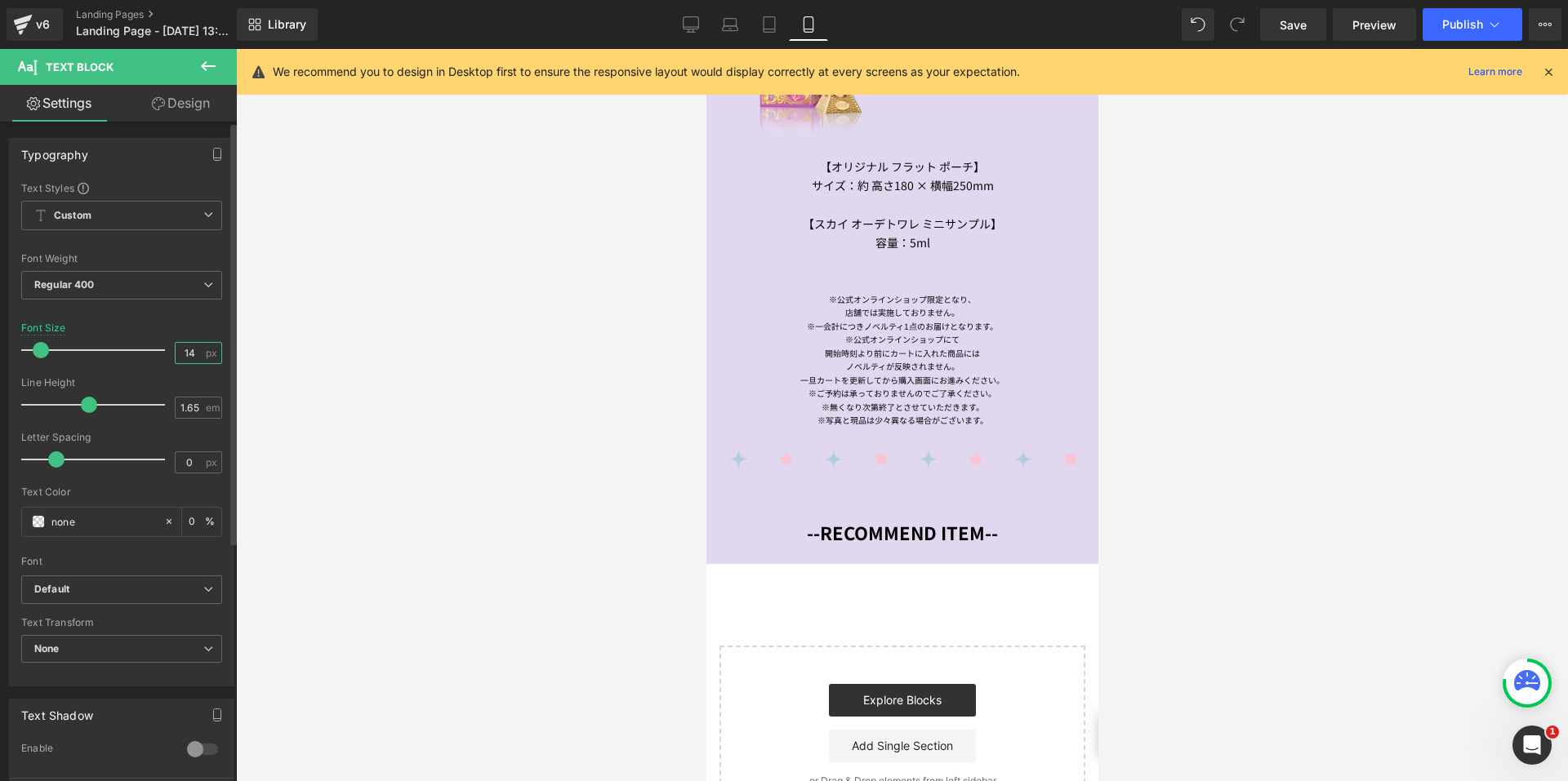
click at [176, 353] on input "14" at bounding box center [190, 353] width 29 height 21
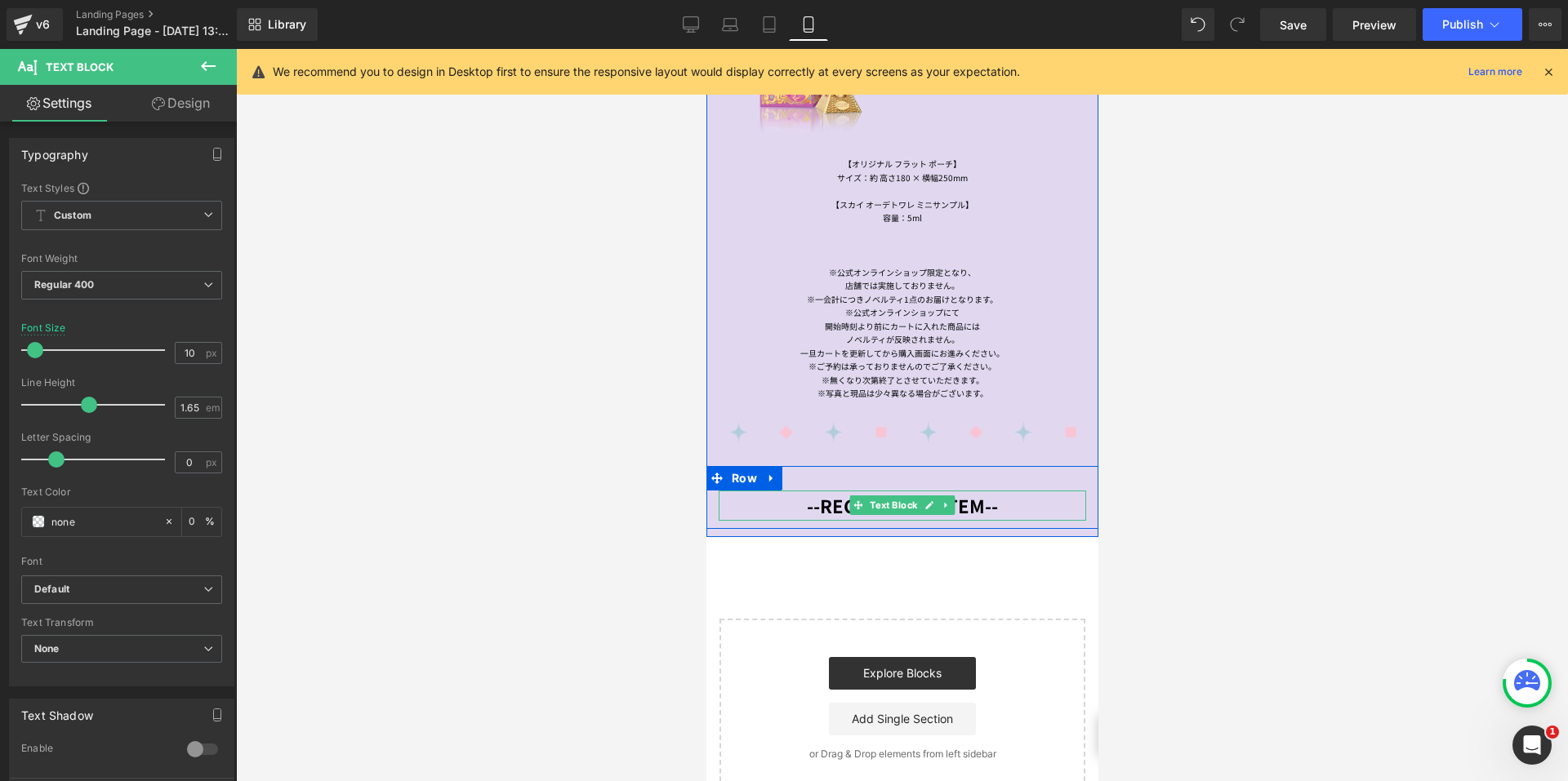
click at [887, 495] on span "Text Block" at bounding box center [893, 505] width 54 height 20
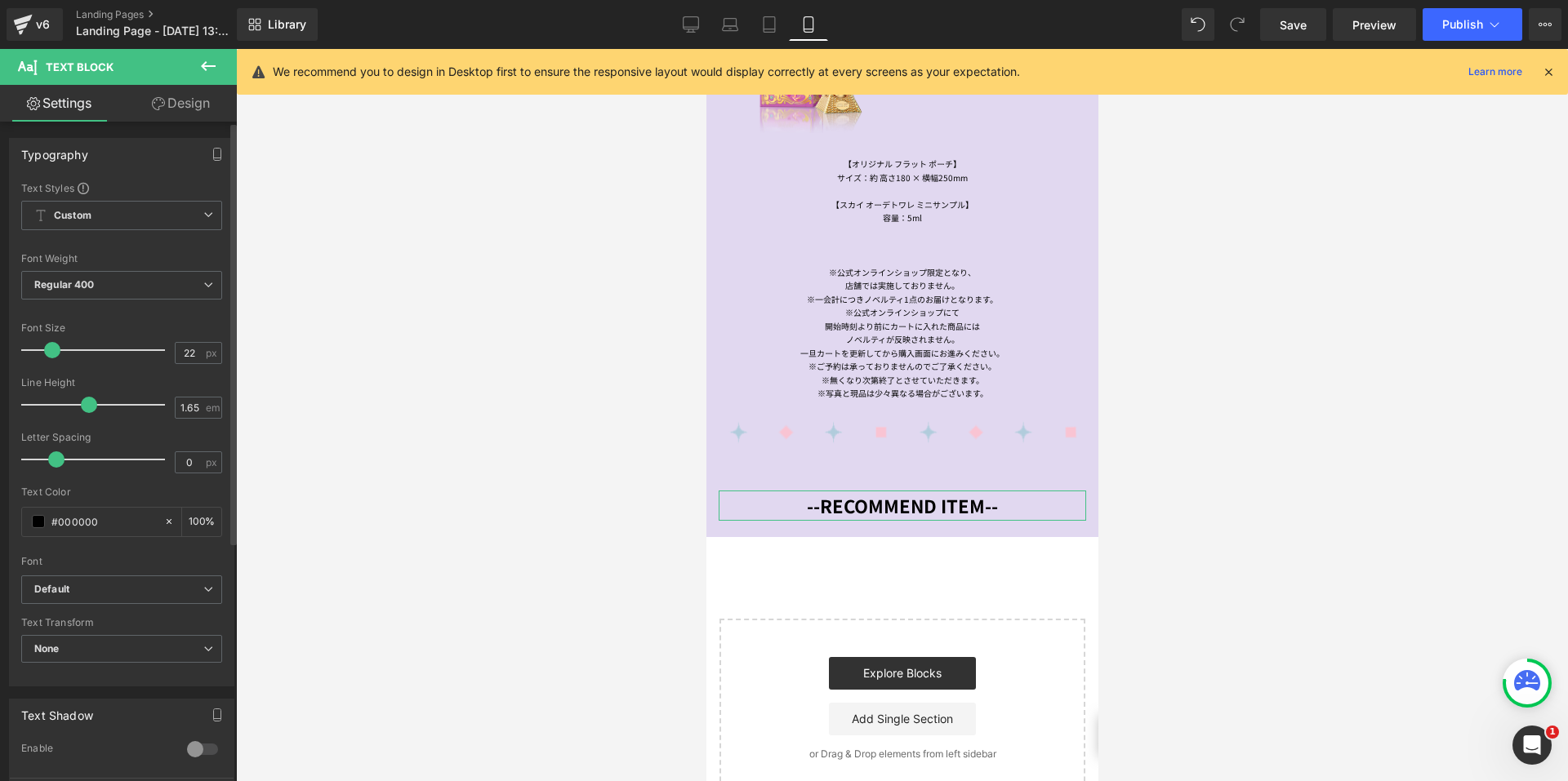
drag, startPoint x: 198, startPoint y: 350, endPoint x: 166, endPoint y: 350, distance: 32.0
click at [166, 350] on div "Font Size 22 px" at bounding box center [122, 349] width 201 height 55
click at [196, 352] on input "22" at bounding box center [190, 353] width 29 height 21
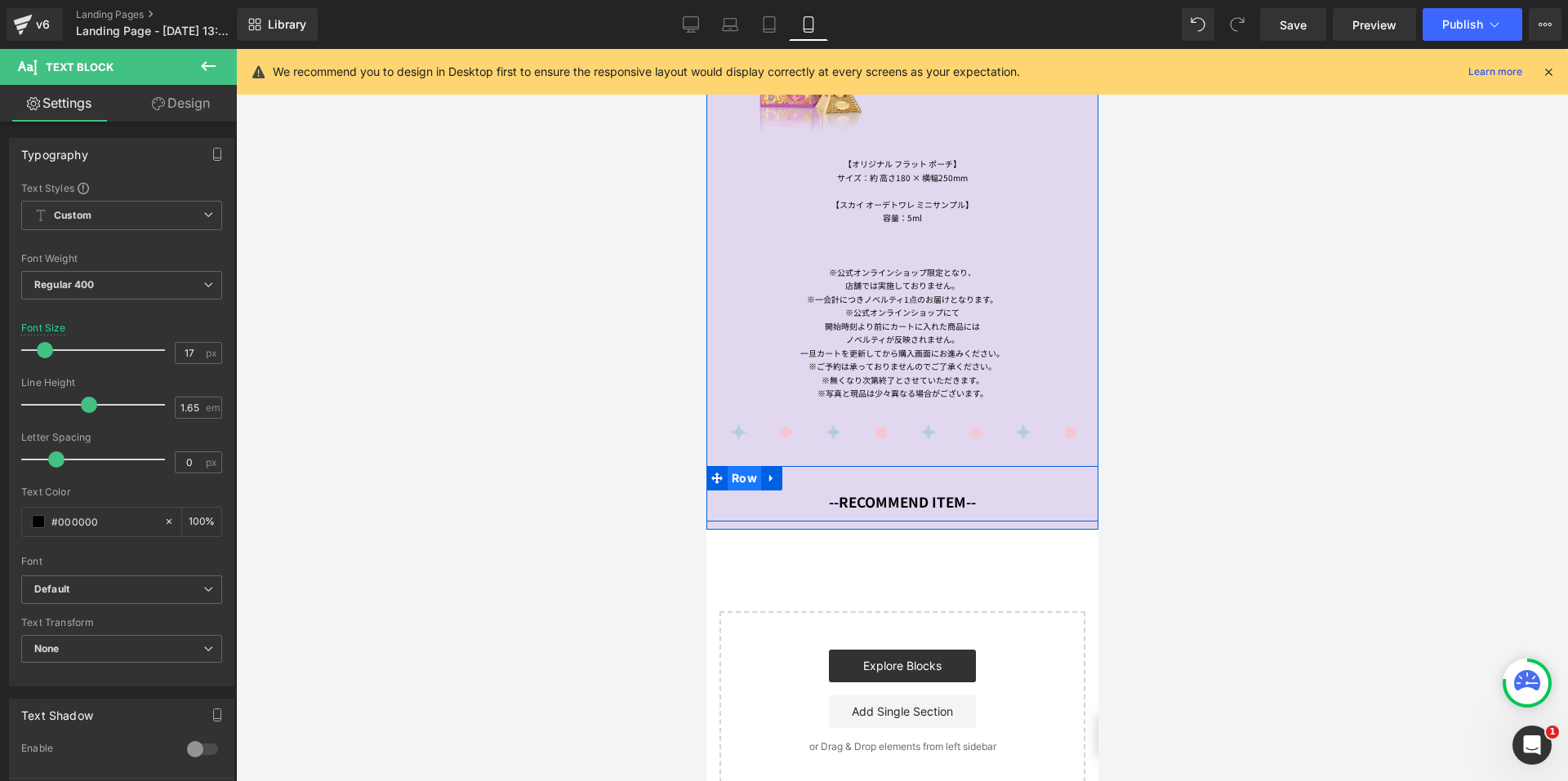
click at [738, 466] on span "Row" at bounding box center [743, 478] width 34 height 24
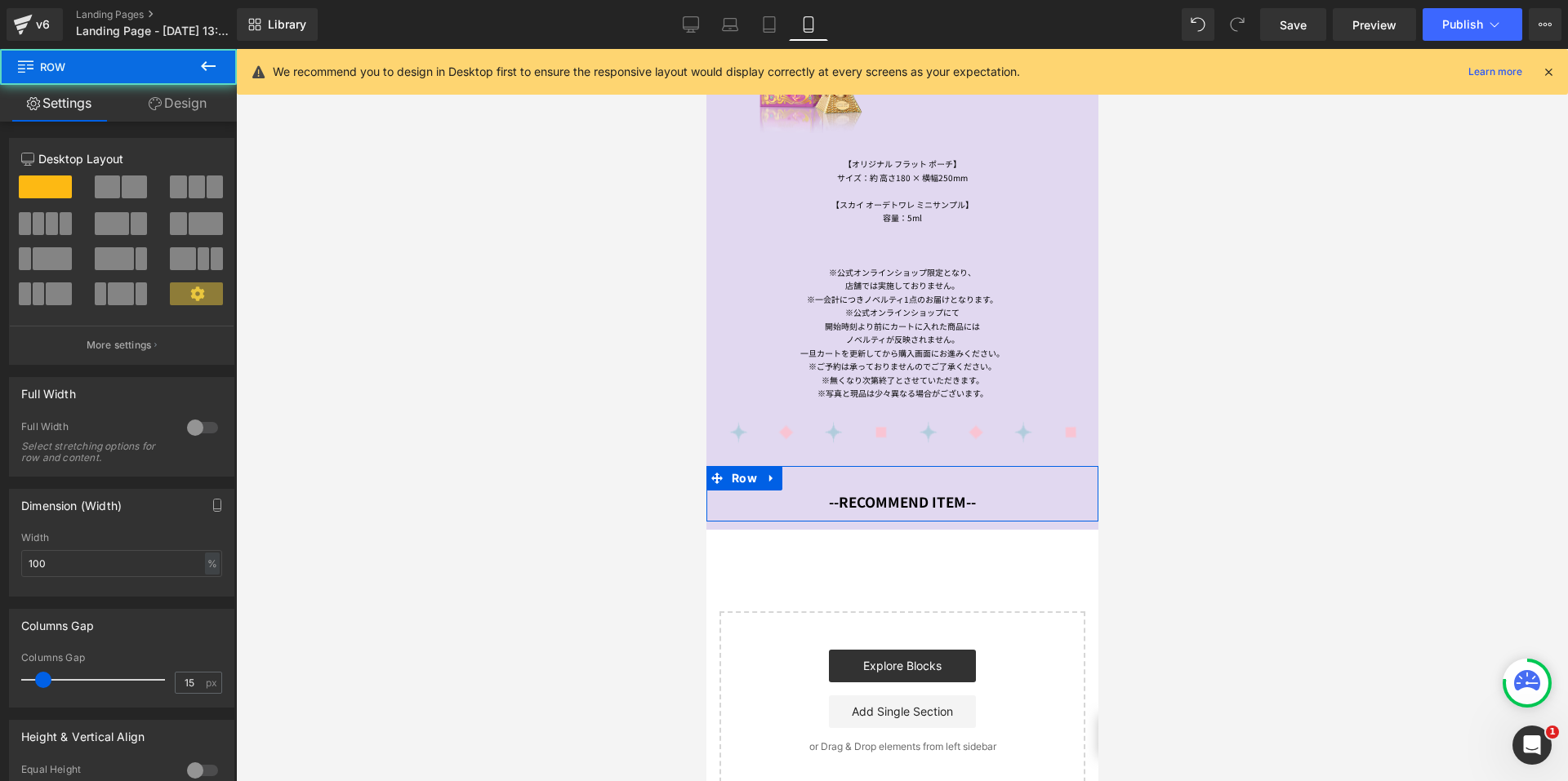
drag, startPoint x: 154, startPoint y: 104, endPoint x: 79, endPoint y: 201, distance: 122.6
click at [154, 104] on icon at bounding box center [155, 103] width 13 height 13
click at [0, 0] on div "Spacing" at bounding box center [0, 0] width 0 height 0
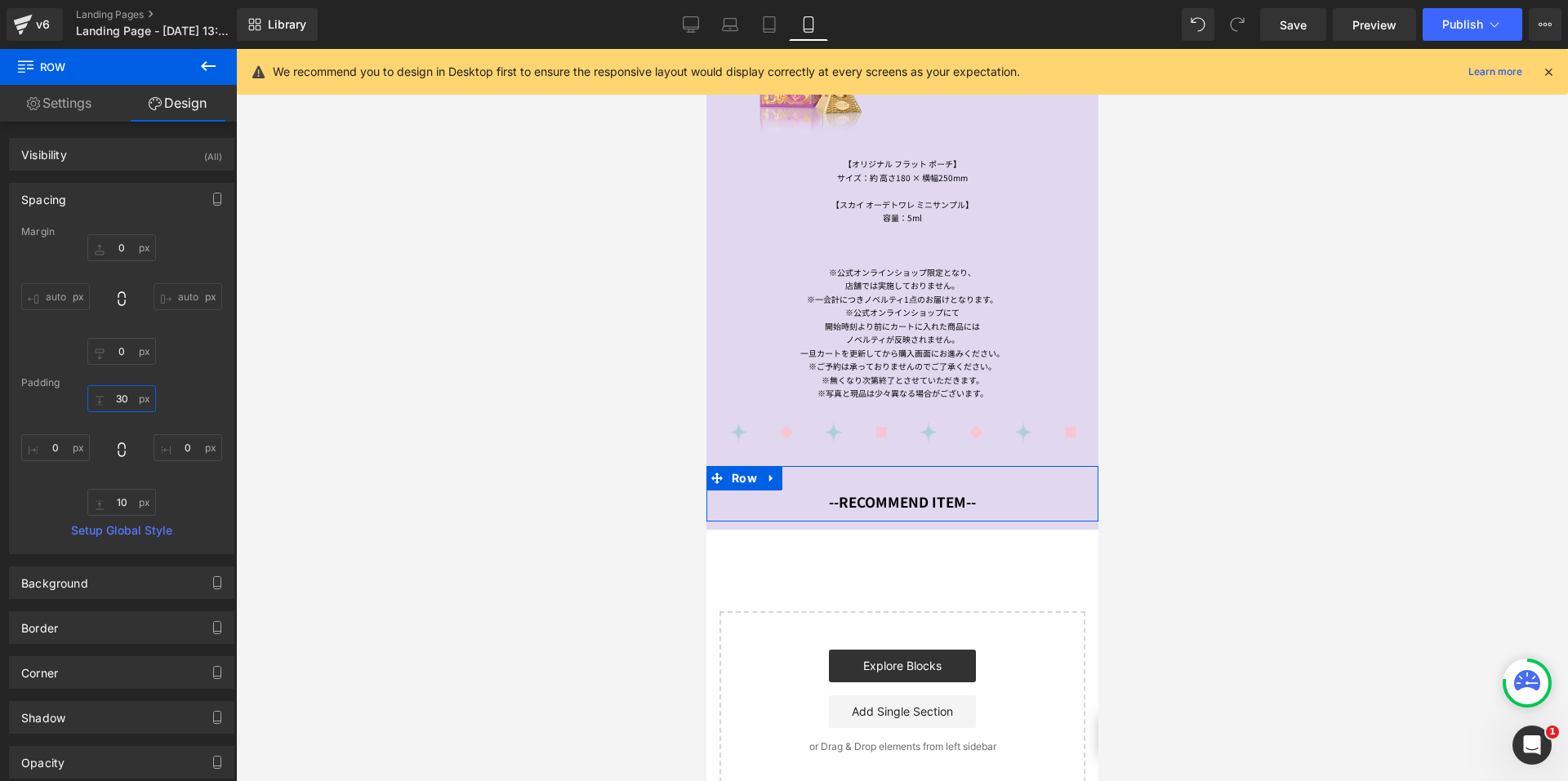
click at [121, 398] on input "30" at bounding box center [121, 398] width 68 height 27
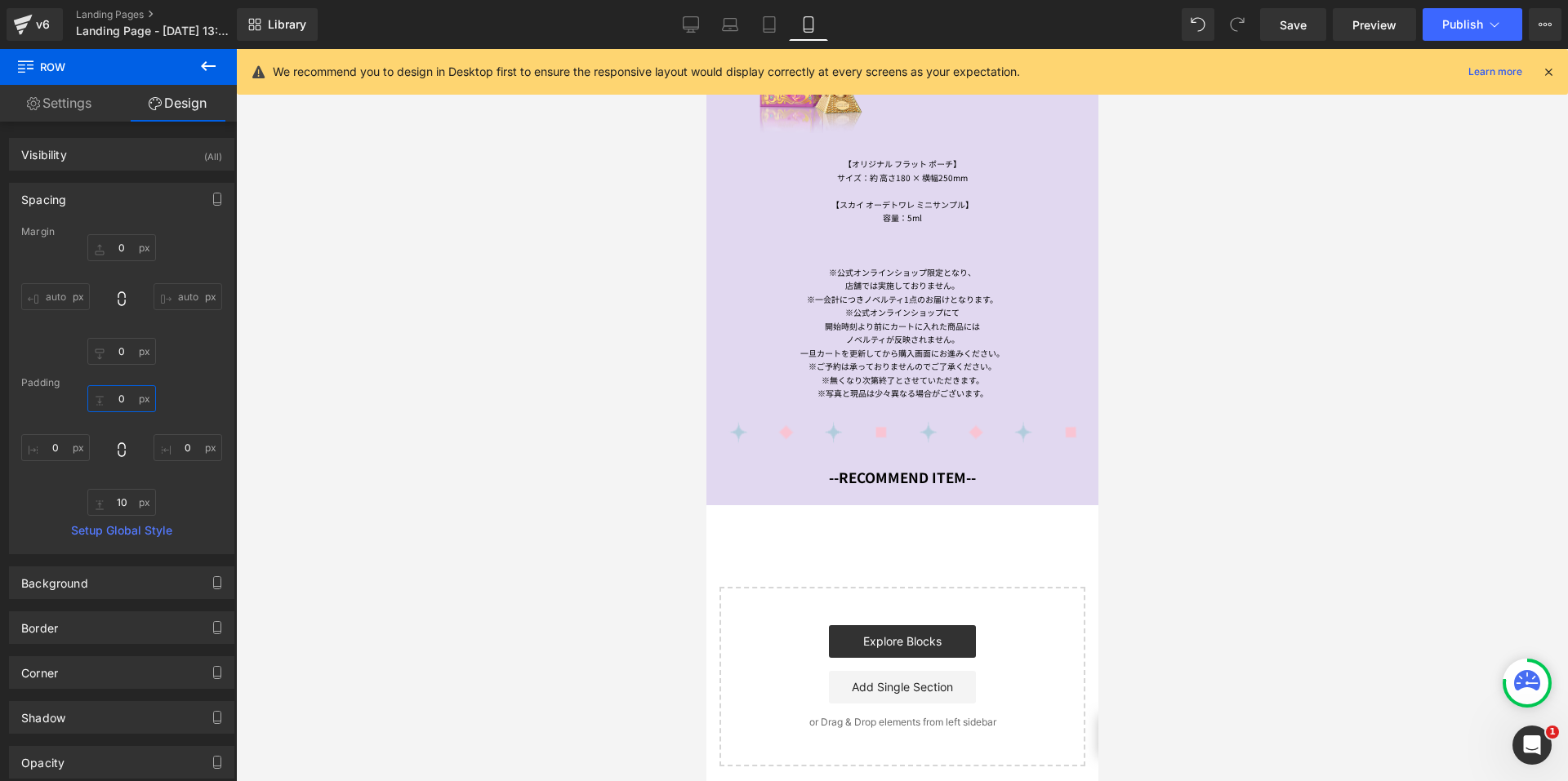
scroll to position [1143, 0]
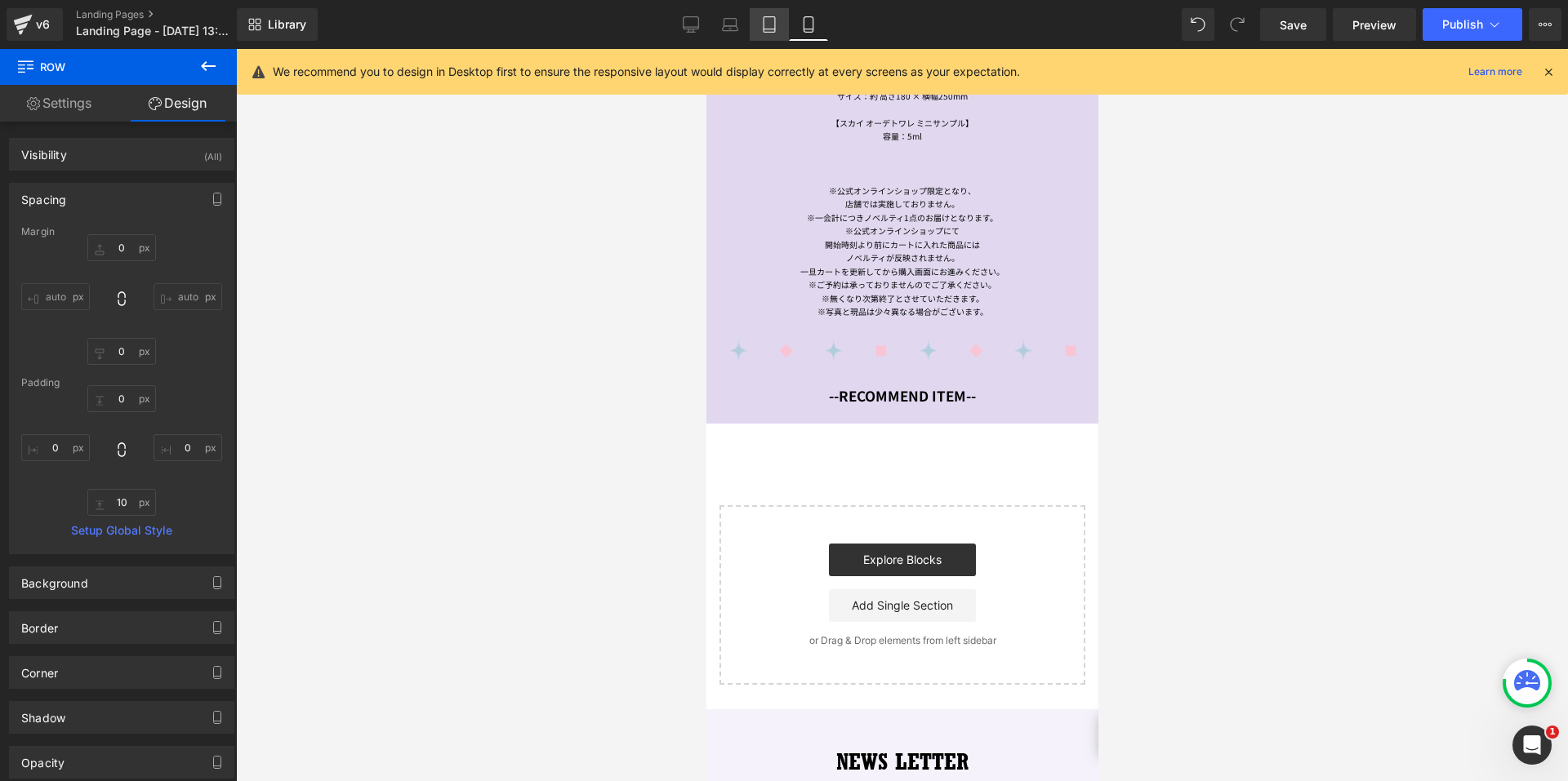
click at [768, 16] on link "Tablet" at bounding box center [769, 24] width 39 height 33
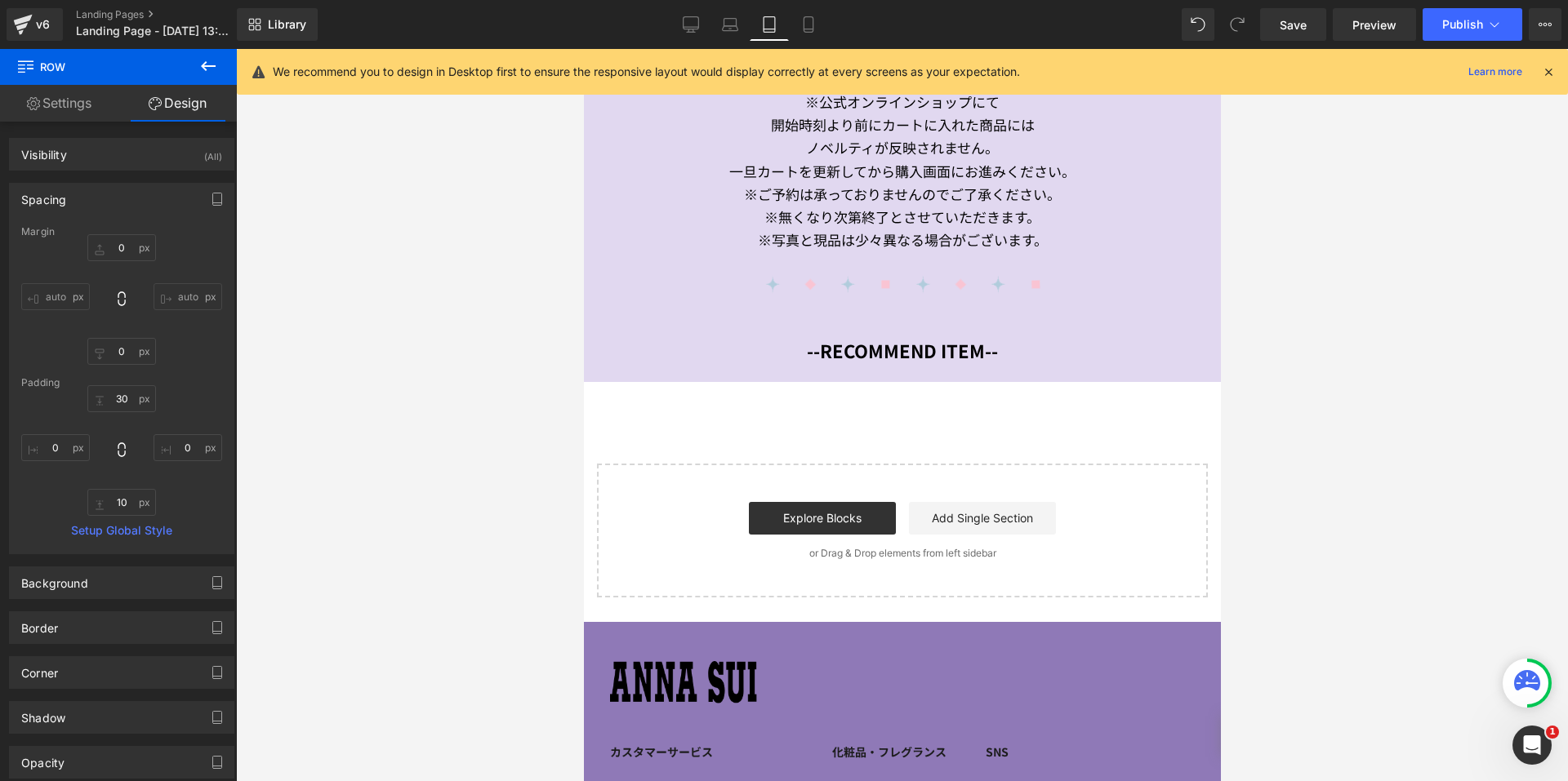
scroll to position [1769, 0]
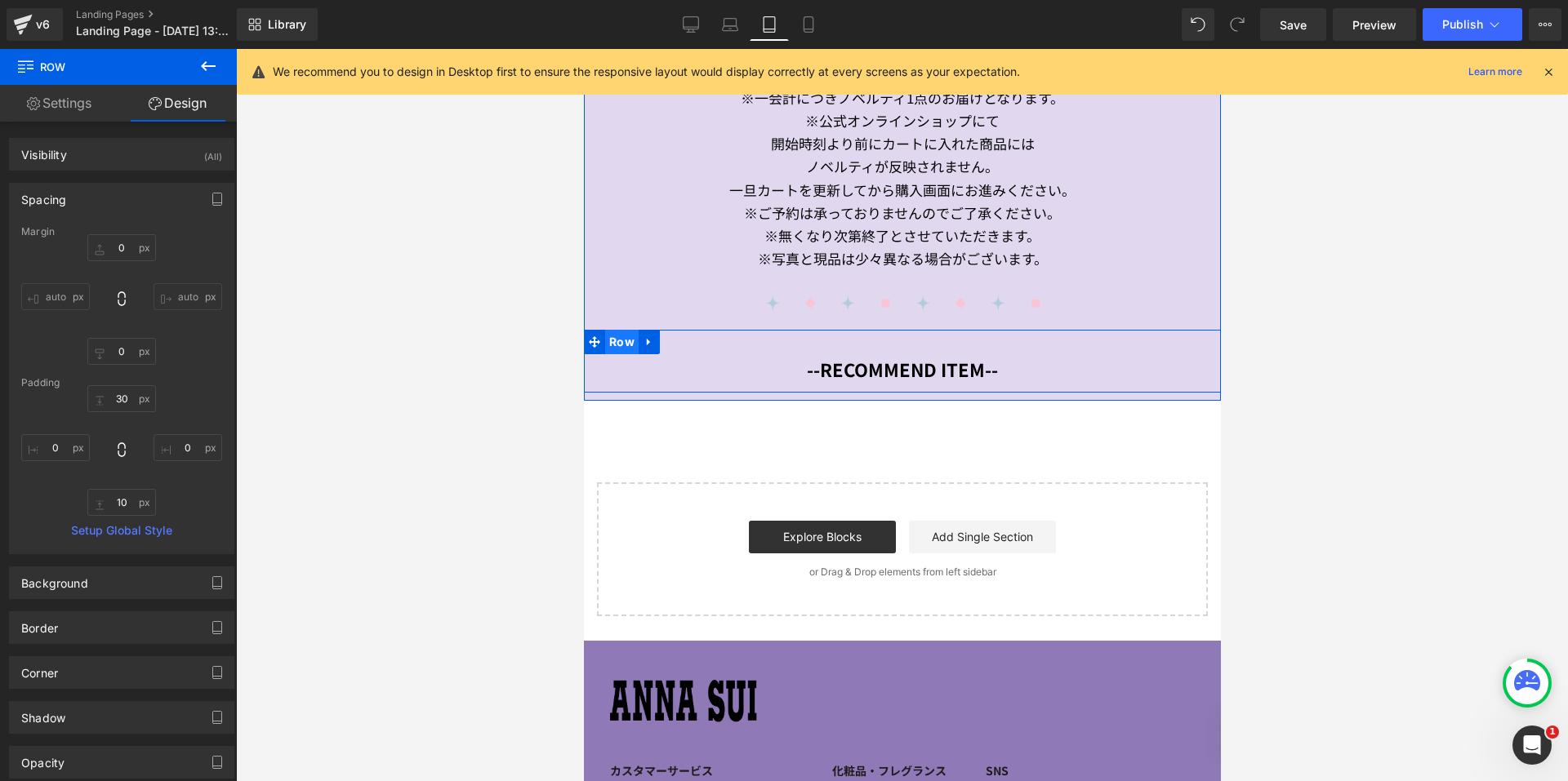
drag, startPoint x: 1127, startPoint y: 365, endPoint x: 597, endPoint y: 328, distance: 531.3
click at [604, 330] on span "Row" at bounding box center [621, 342] width 34 height 24
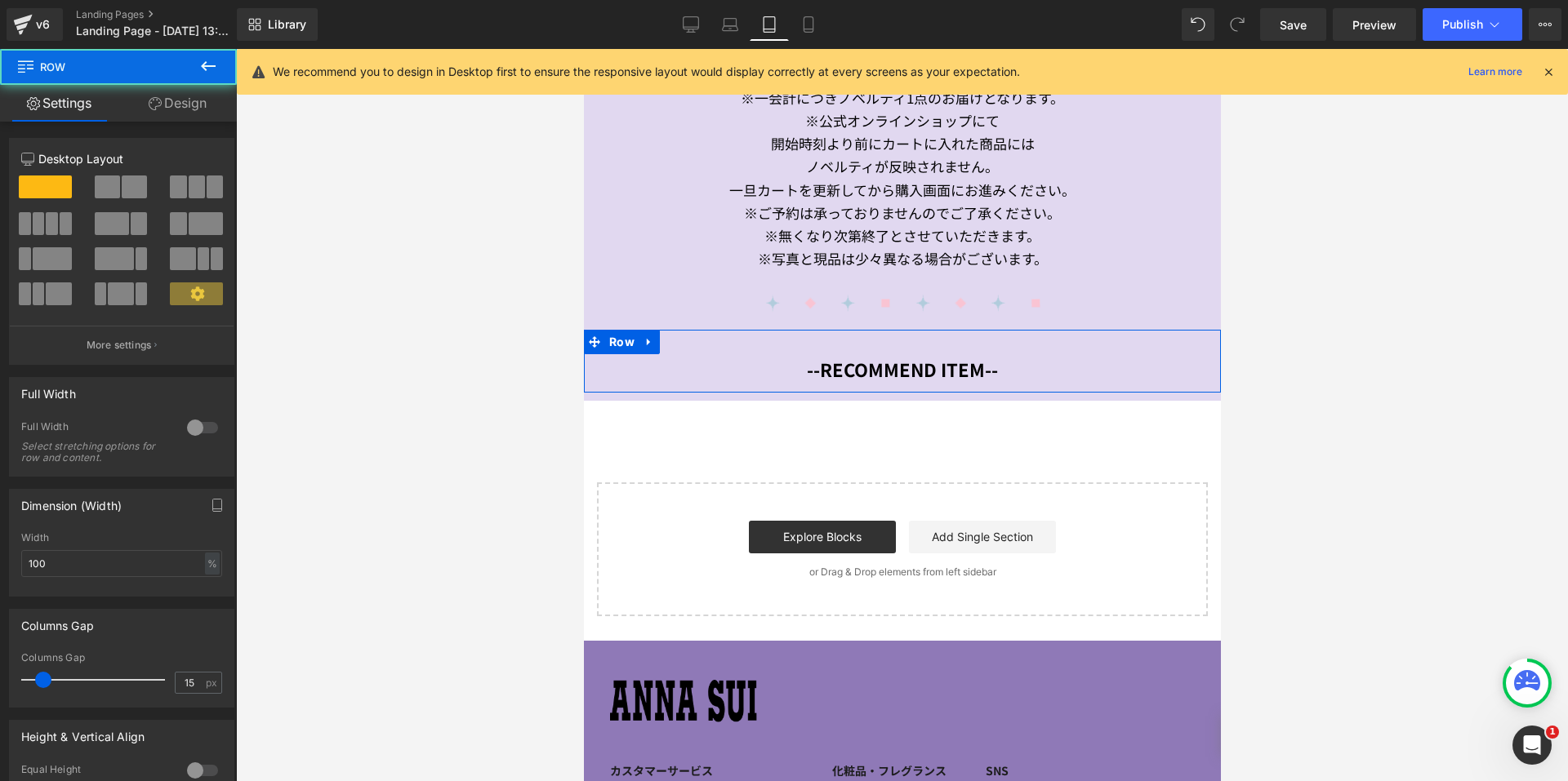
drag, startPoint x: 152, startPoint y: 108, endPoint x: 117, endPoint y: 201, distance: 99.4
click at [152, 107] on icon at bounding box center [155, 103] width 13 height 13
click at [0, 0] on div "Spacing" at bounding box center [0, 0] width 0 height 0
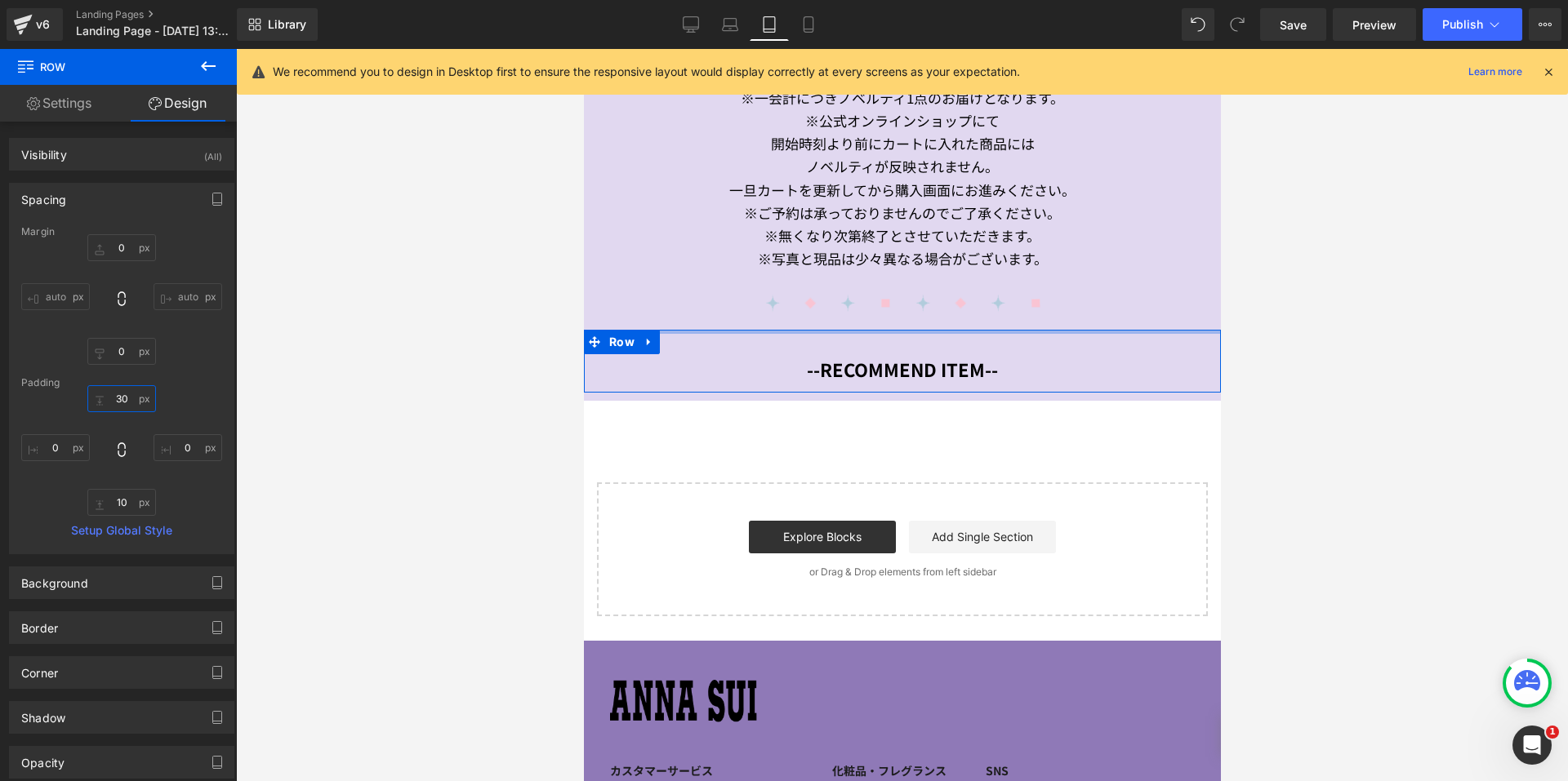
click at [109, 398] on input "30" at bounding box center [121, 398] width 68 height 27
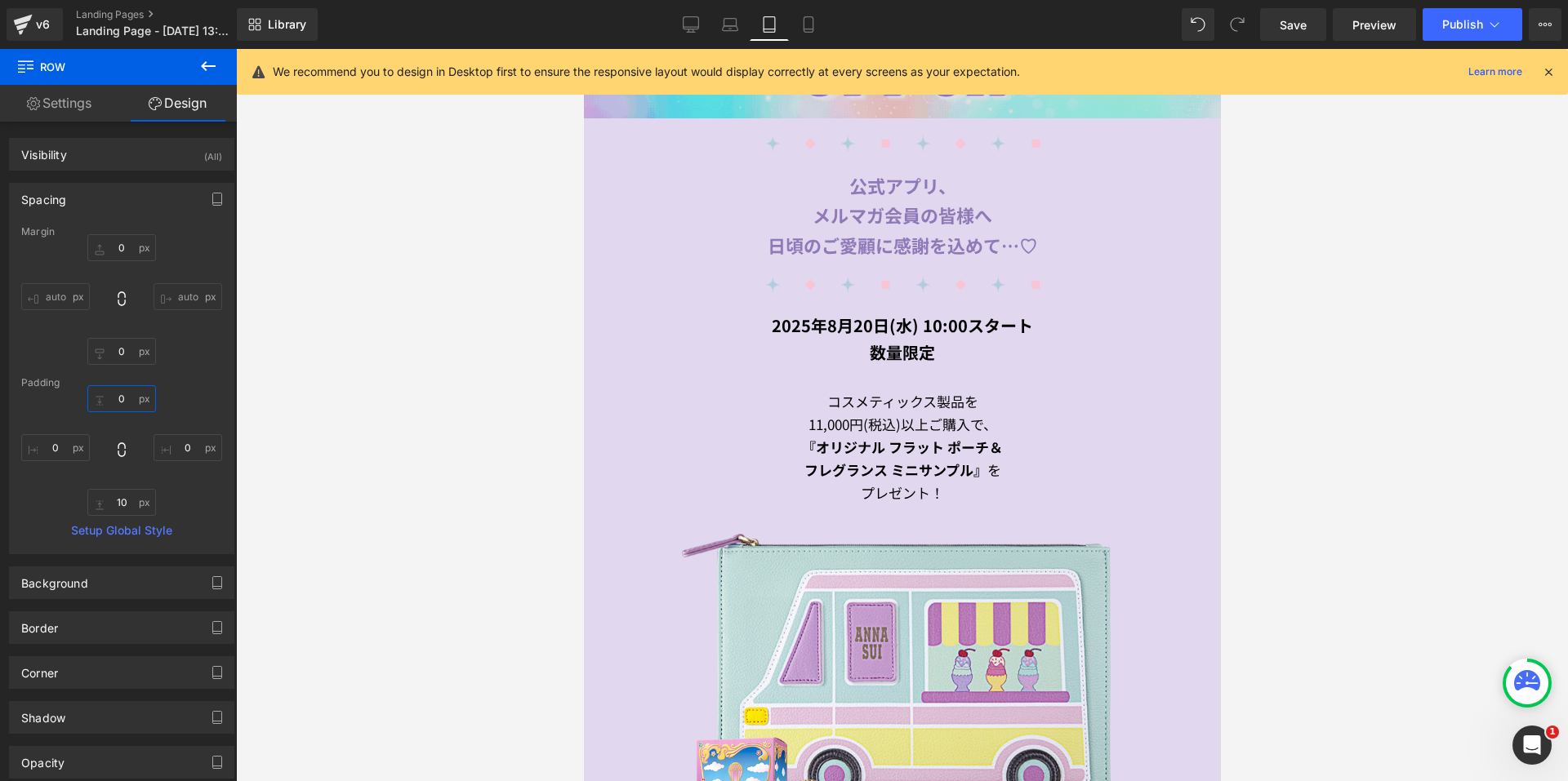
scroll to position [789, 0]
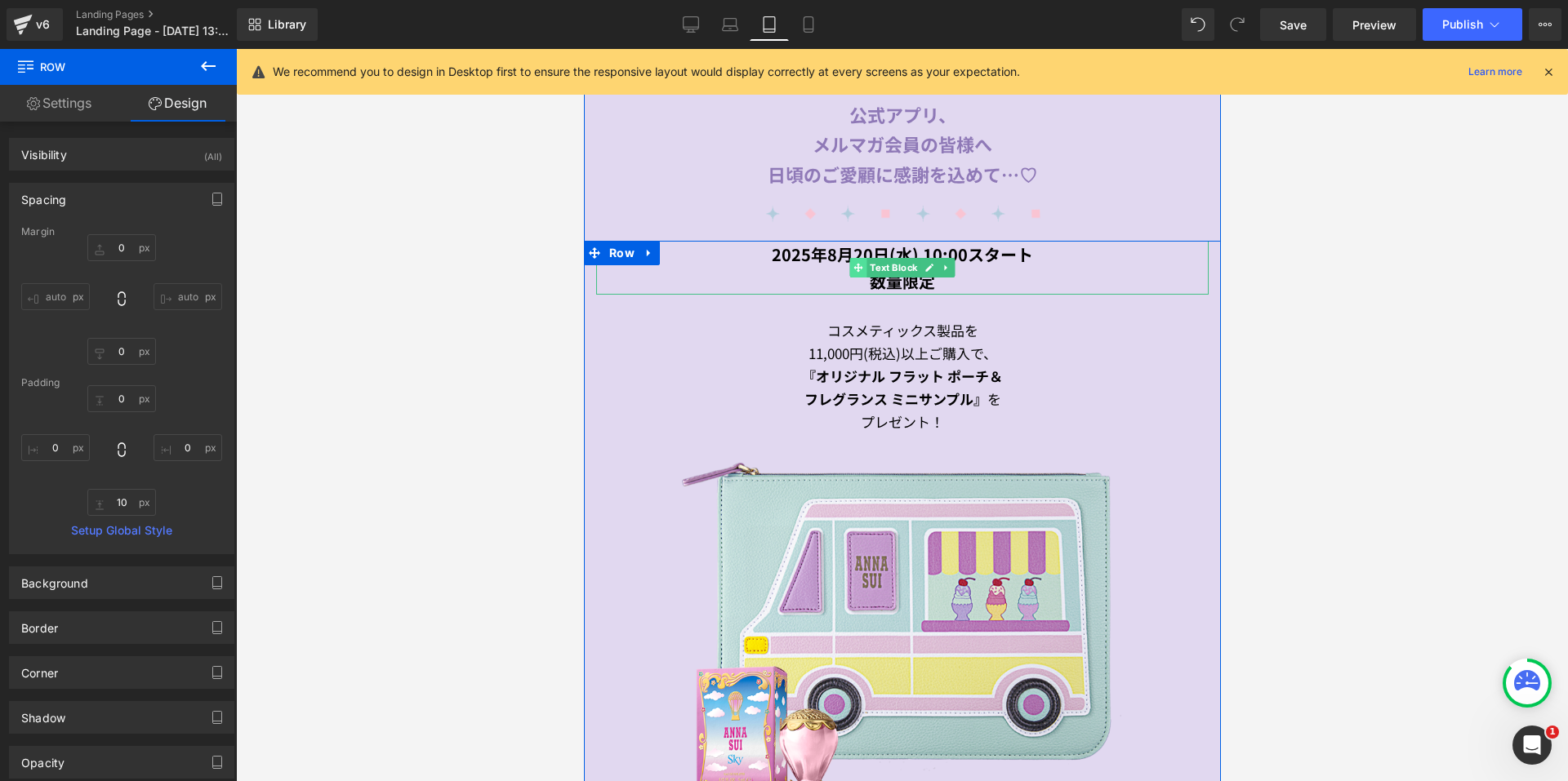
click at [850, 258] on span at bounding box center [858, 268] width 17 height 20
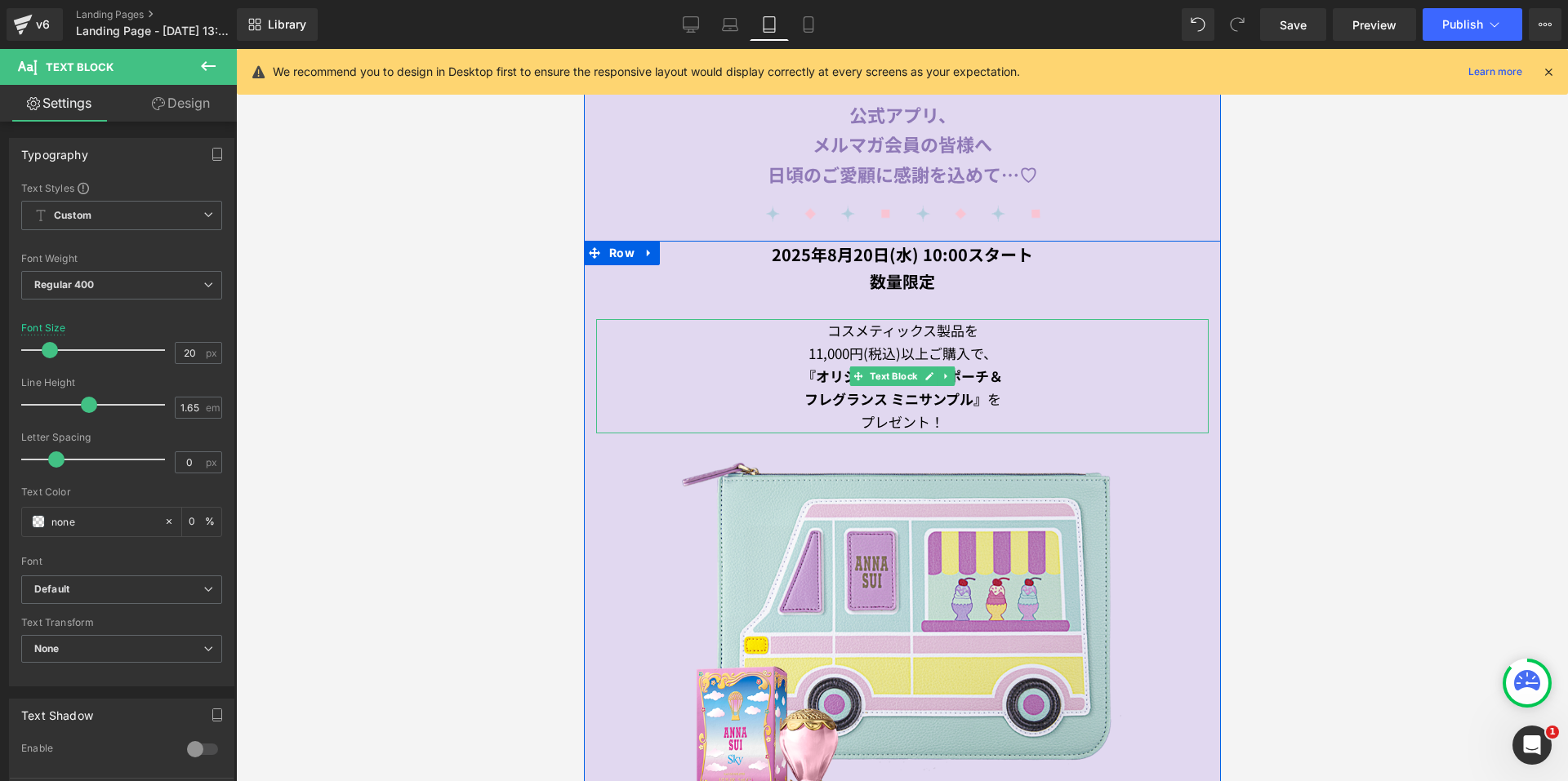
click at [824, 343] on span "11,000円(税込)以上ご購入で、" at bounding box center [902, 353] width 189 height 21
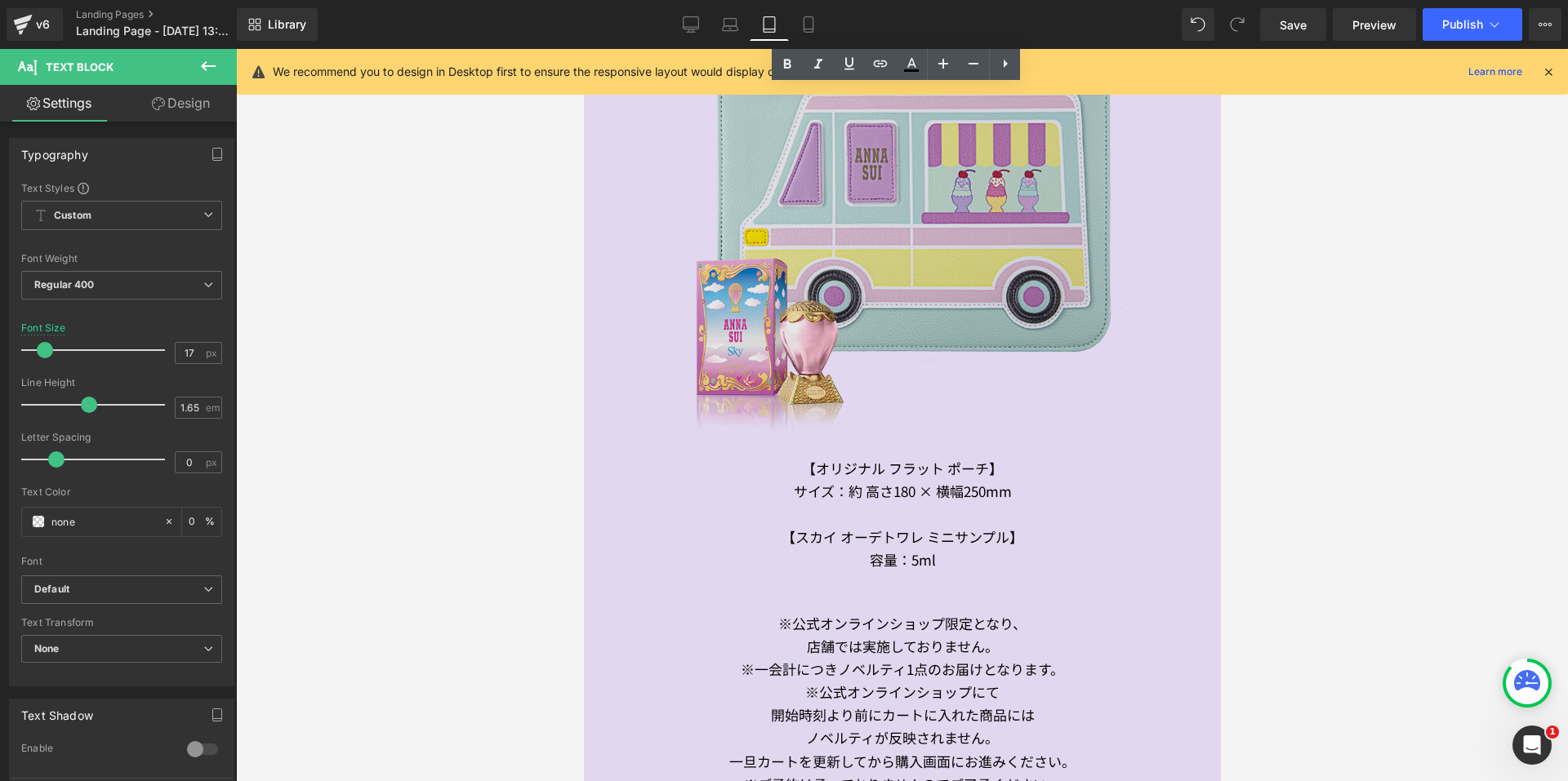
scroll to position [1279, 0]
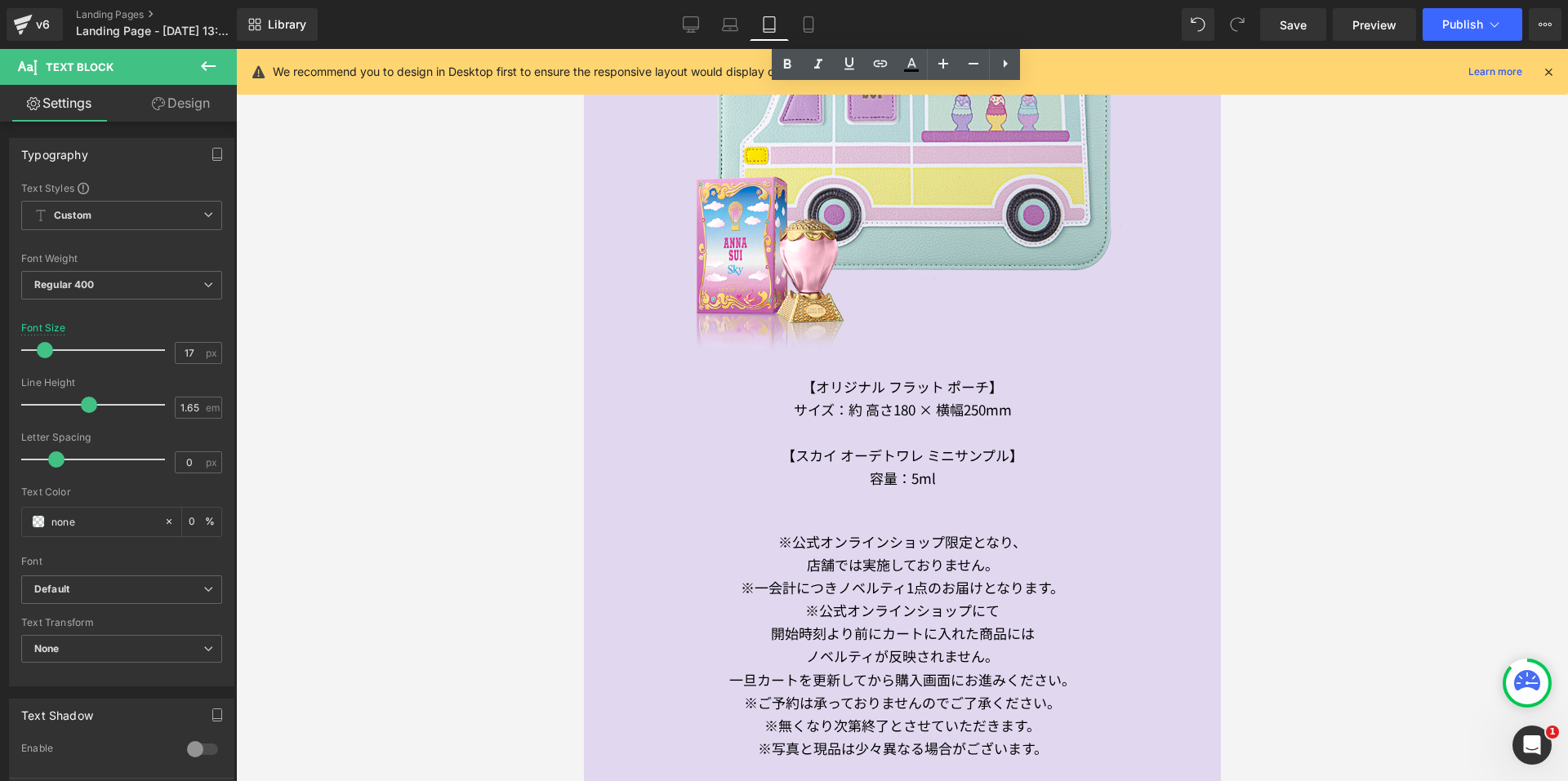
click at [864, 398] on div "サイズ：約 高さ180 × 横幅250mm" at bounding box center [900, 410] width 612 height 23
drag, startPoint x: 191, startPoint y: 355, endPoint x: 164, endPoint y: 352, distance: 27.2
click at [164, 352] on div "Font Size 17 px" at bounding box center [122, 349] width 201 height 55
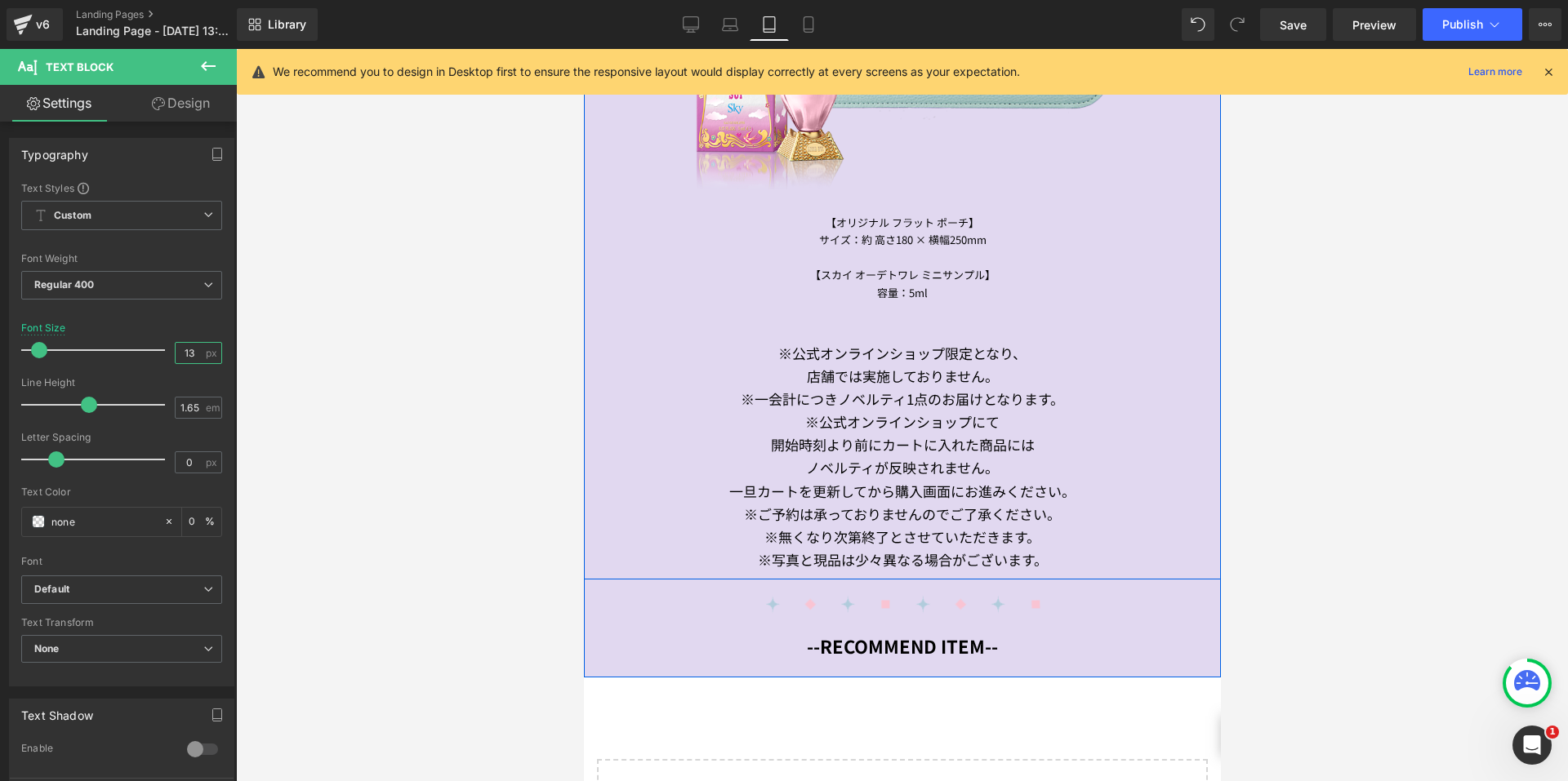
scroll to position [1442, 0]
click at [873, 479] on div "一旦カートを更新してから購入画面にお進みください。" at bounding box center [900, 490] width 612 height 23
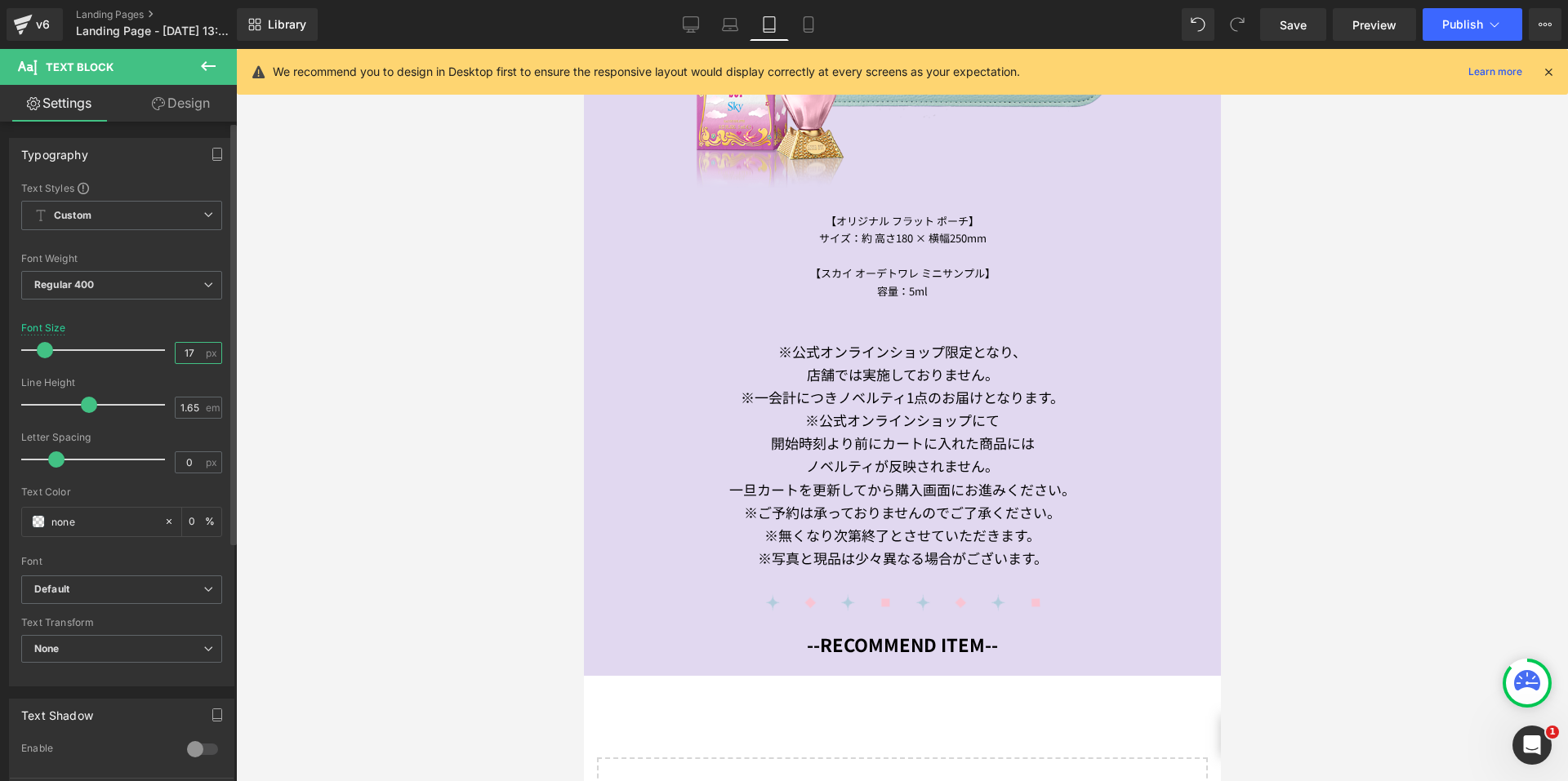
drag, startPoint x: 179, startPoint y: 351, endPoint x: 156, endPoint y: 351, distance: 23.0
click at [156, 351] on div "Font Size 17 px" at bounding box center [122, 349] width 201 height 55
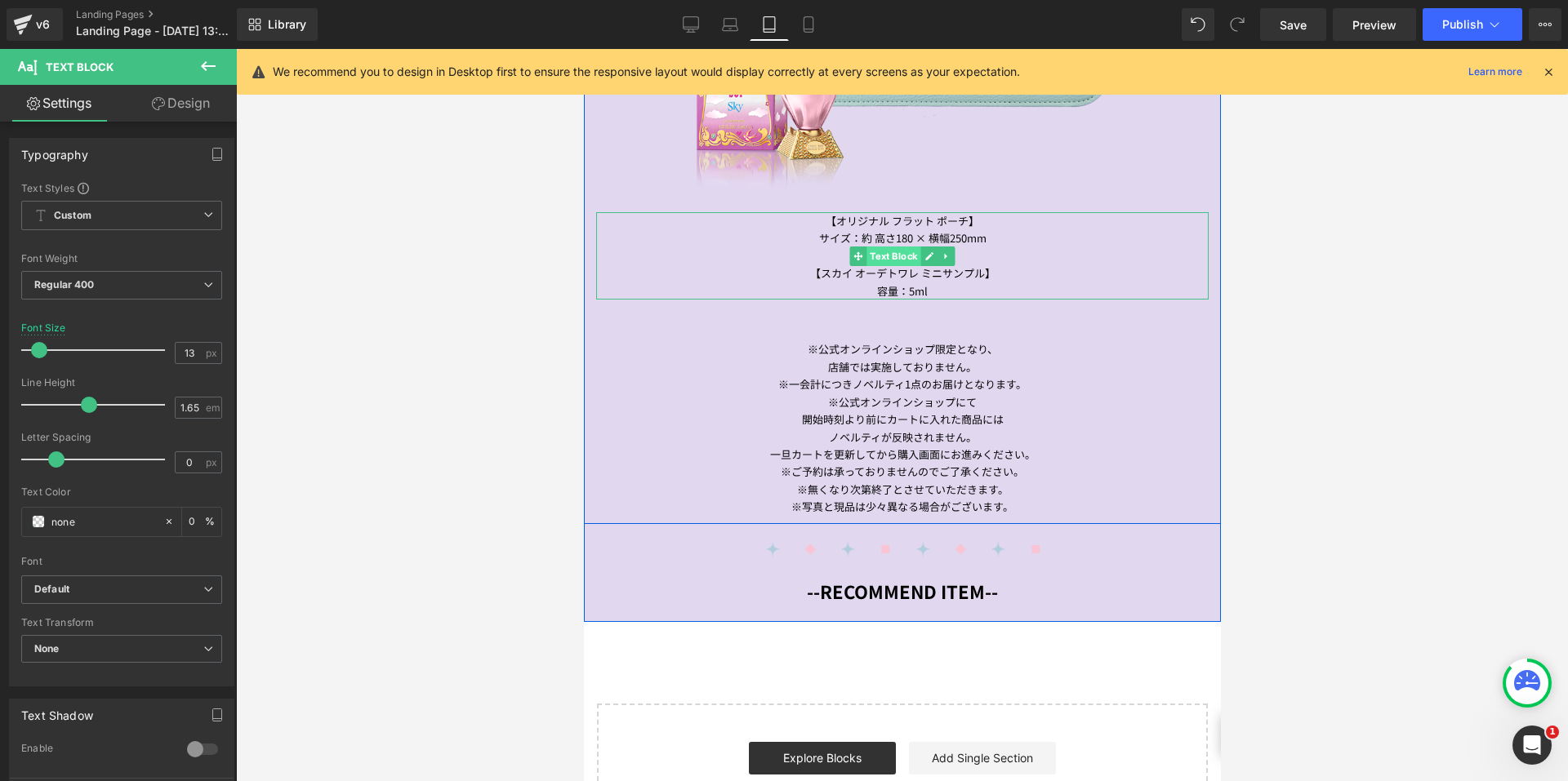
click at [894, 248] on span "Text Block" at bounding box center [893, 256] width 54 height 20
click at [840, 394] on div "※公式オンラインショップにて" at bounding box center [900, 403] width 612 height 17
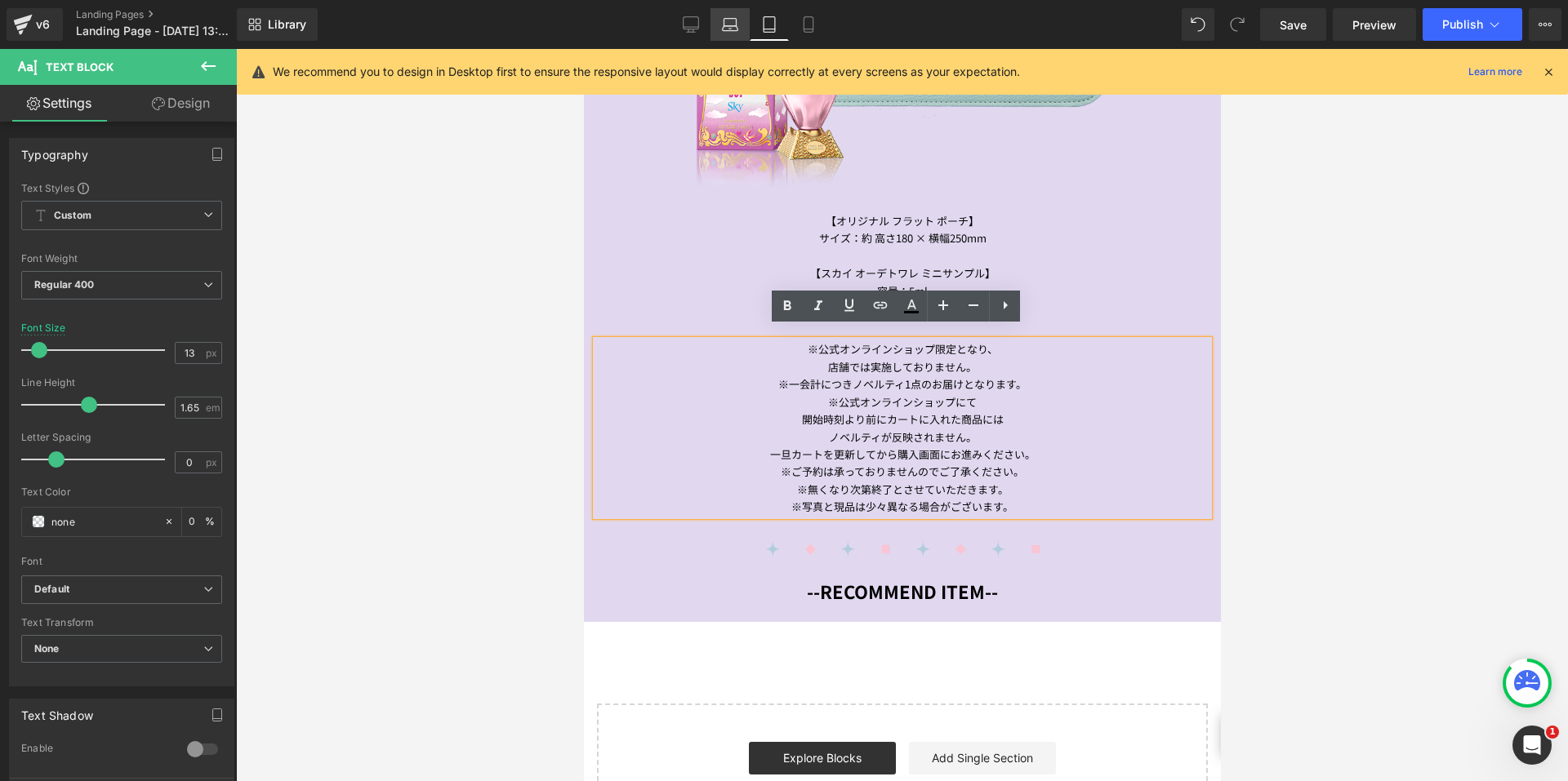
click at [727, 26] on icon at bounding box center [731, 29] width 16 height 5
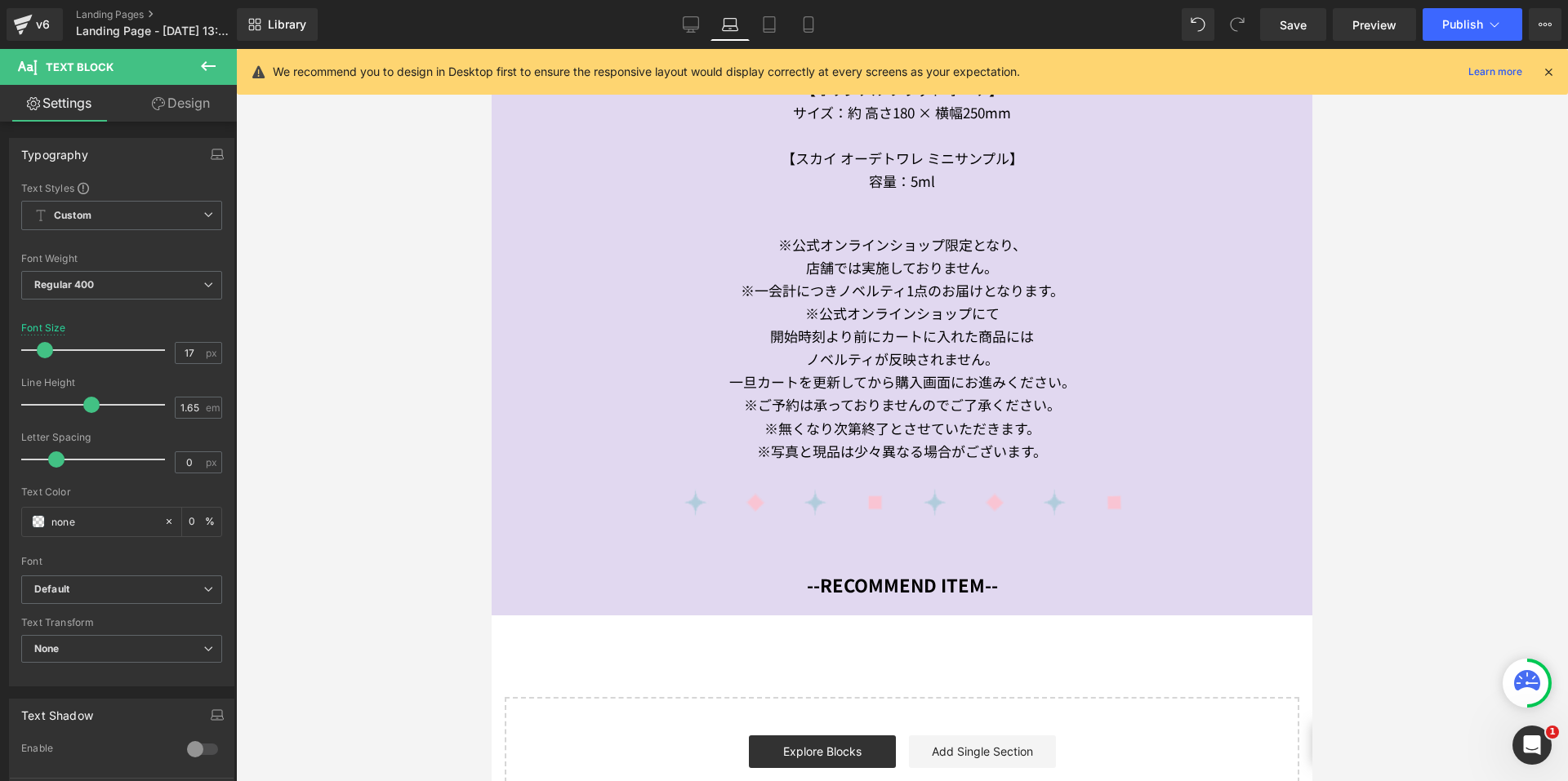
scroll to position [1465, 0]
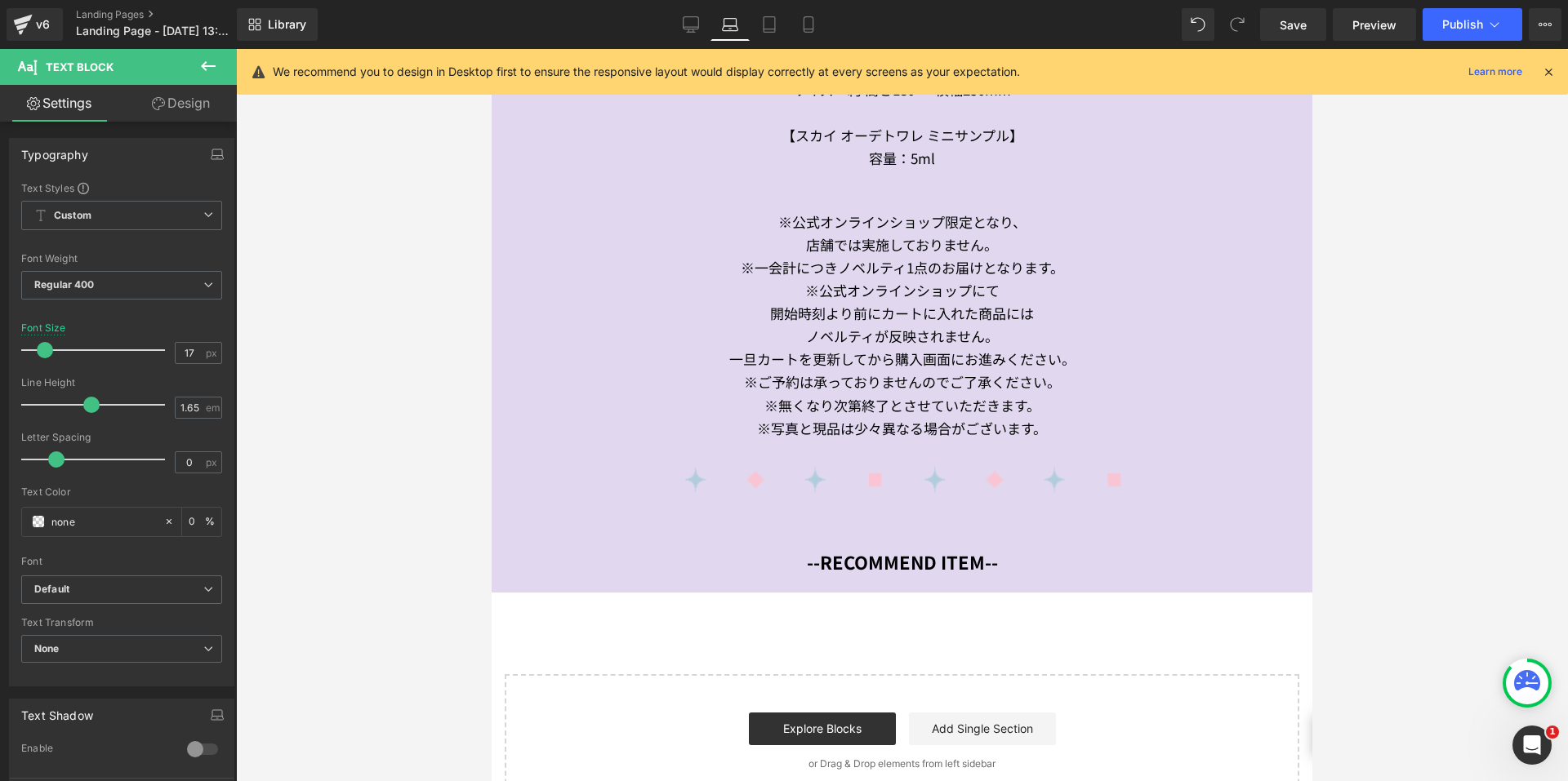
click at [866, 268] on div "※一会計につきノベルティ1点のお届けとなります。" at bounding box center [901, 268] width 796 height 23
drag, startPoint x: 188, startPoint y: 351, endPoint x: 163, endPoint y: 350, distance: 25.0
click at [163, 350] on div "Font Size 17 px" at bounding box center [122, 349] width 201 height 55
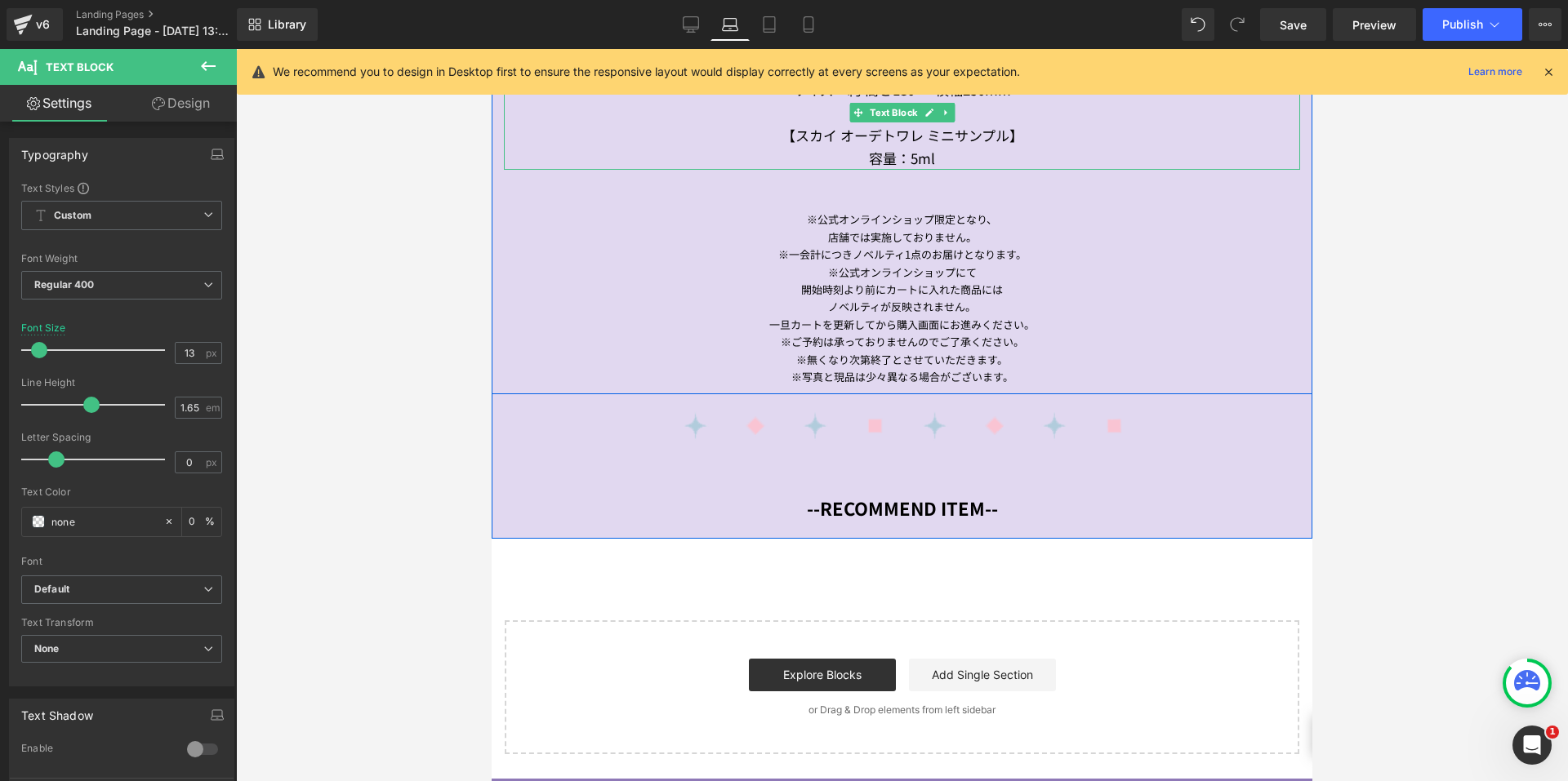
click at [897, 136] on div "【スカイ オーデトワレ ミニサンプル】" at bounding box center [901, 135] width 796 height 23
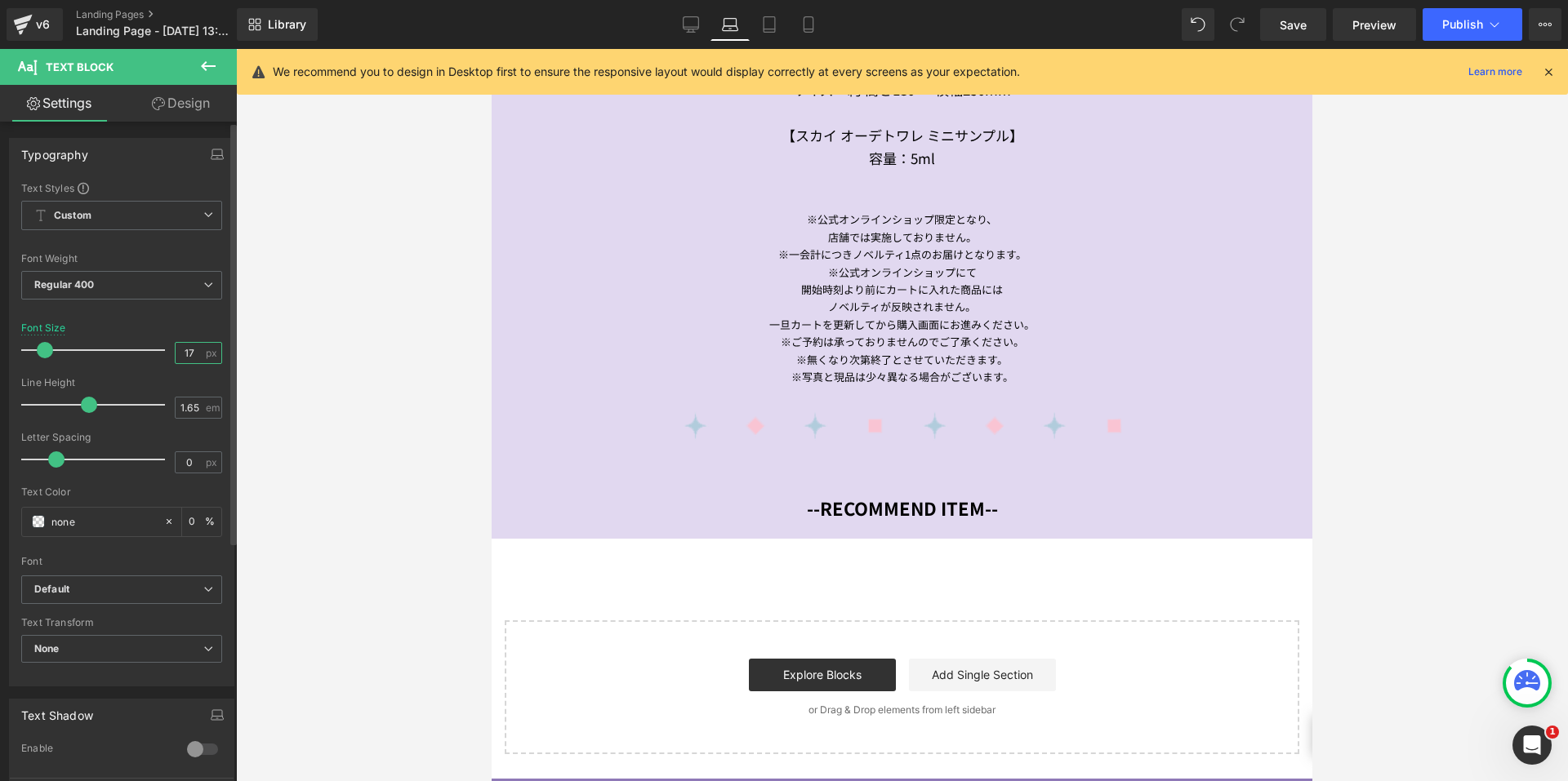
drag, startPoint x: 186, startPoint y: 352, endPoint x: 170, endPoint y: 351, distance: 16.0
click at [176, 351] on input "17" at bounding box center [190, 353] width 29 height 21
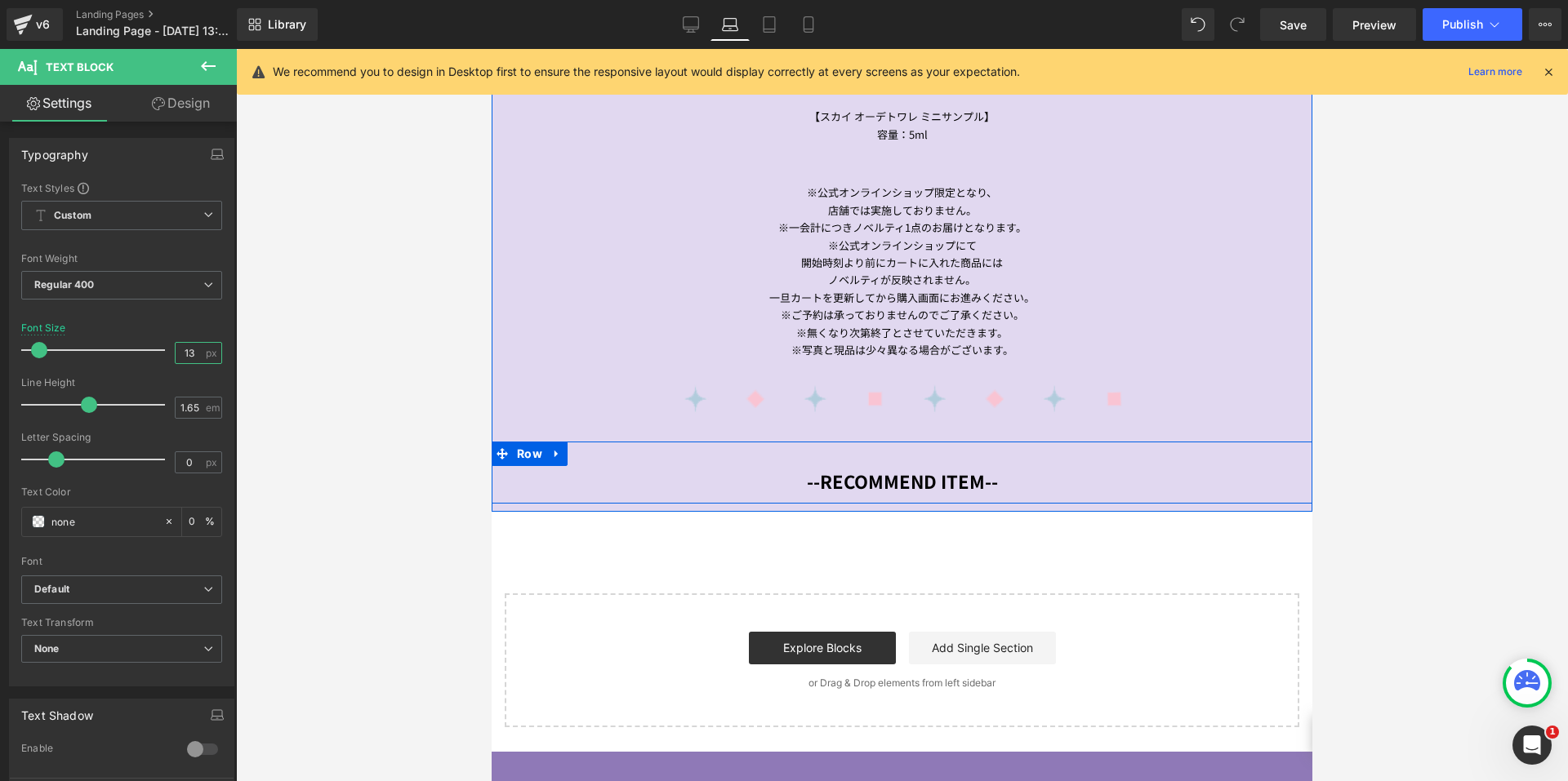
scroll to position [1220, 0]
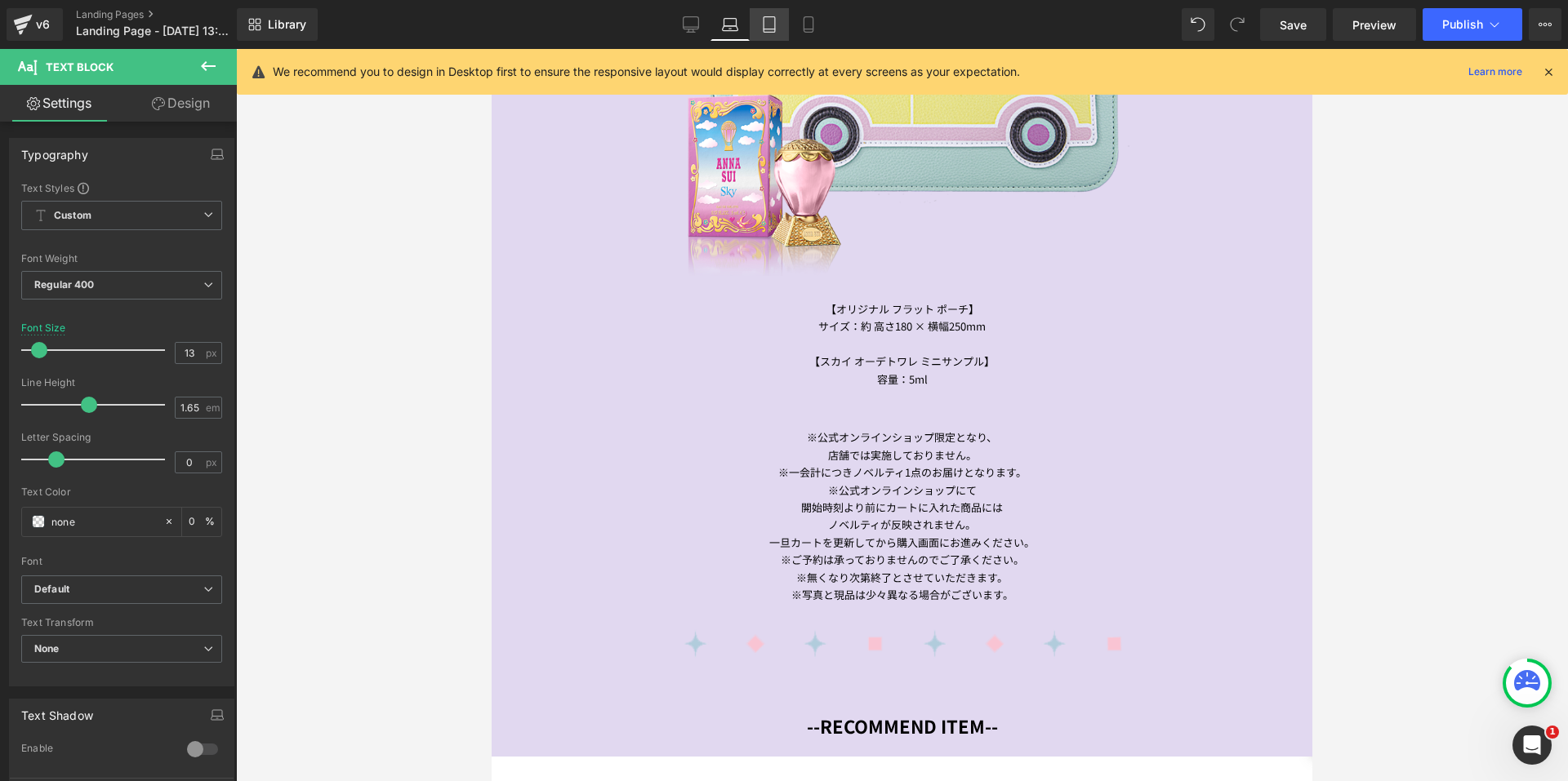
click at [778, 30] on link "Tablet" at bounding box center [769, 24] width 39 height 33
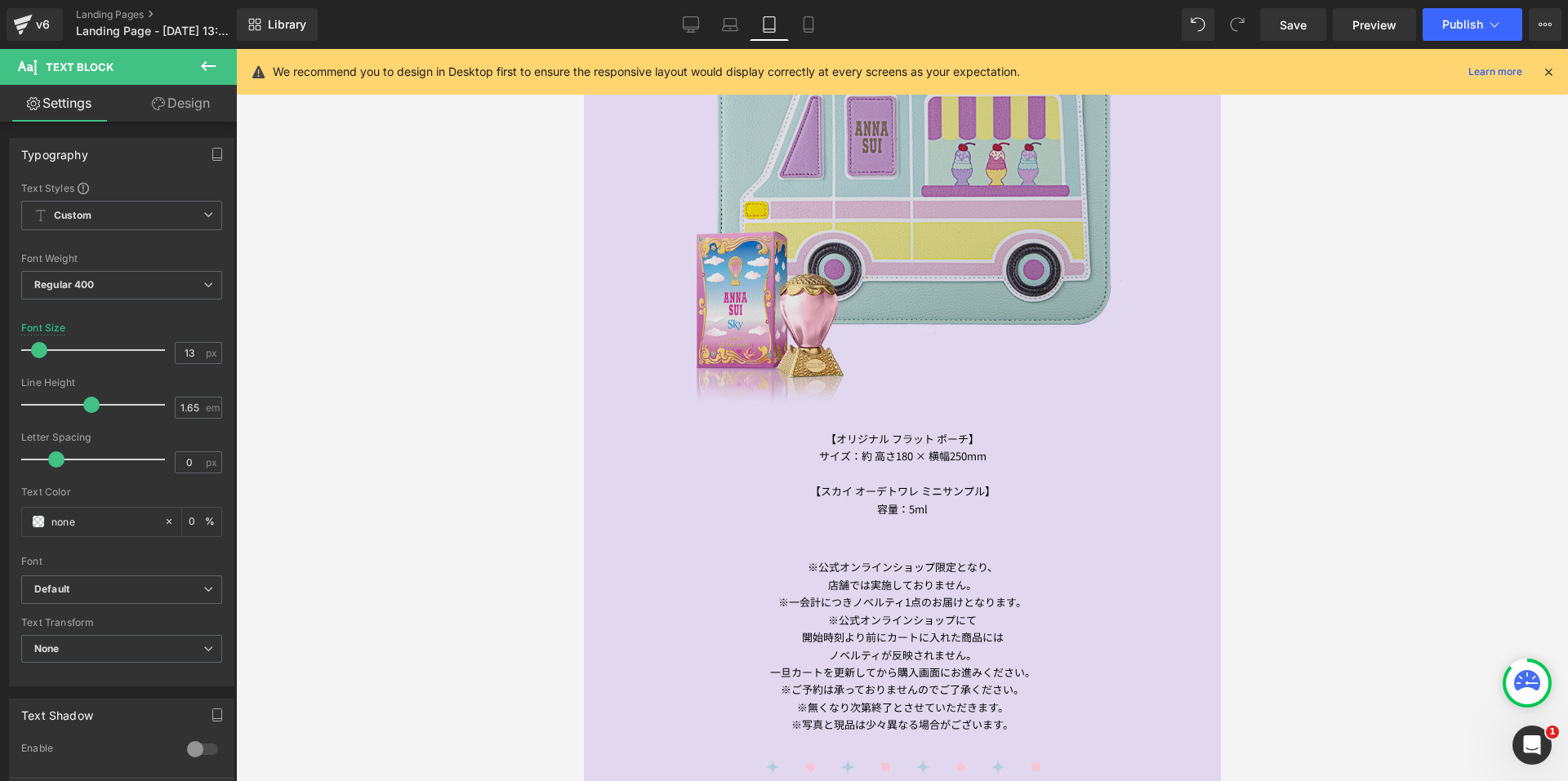
scroll to position [1306, 0]
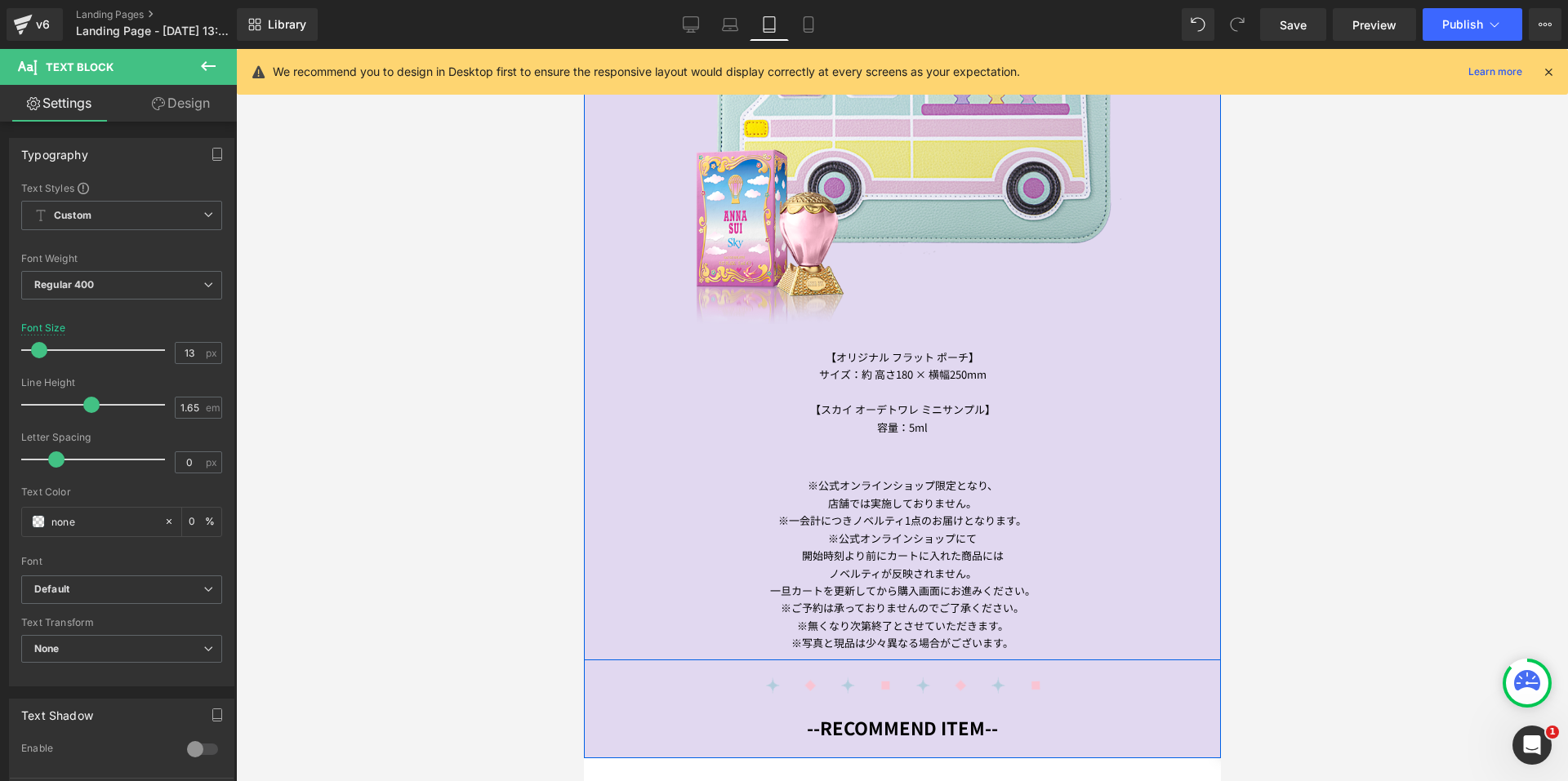
click at [877, 372] on div "【オリジナル フラット ポーチ】 サイズ：約 高さ180 × 横幅250mm 【スカイ オーデトワレ ミニサンプル】 容量：5ml Text Block" at bounding box center [900, 392] width 612 height 87
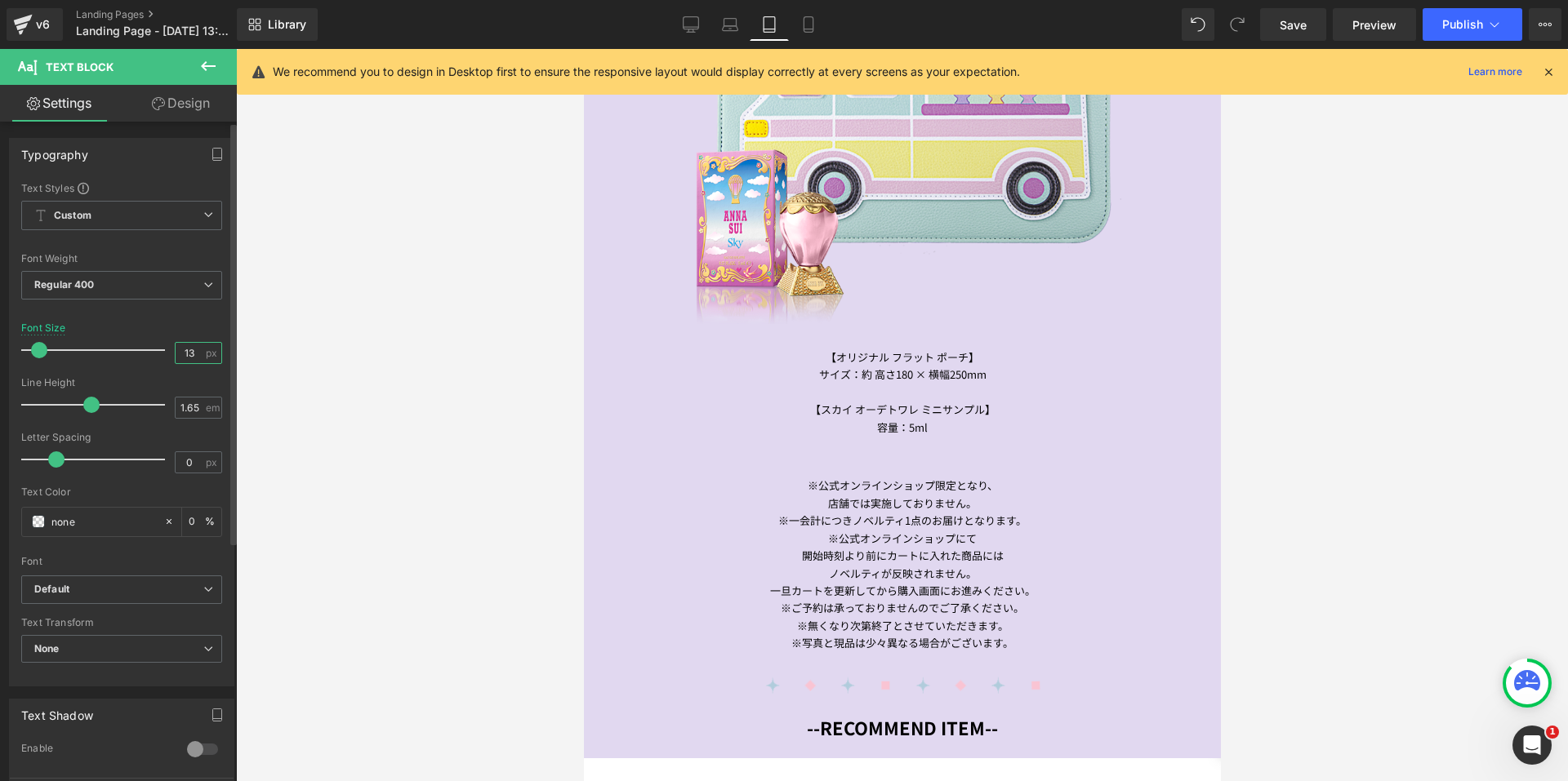
click at [190, 352] on input "13" at bounding box center [190, 353] width 29 height 21
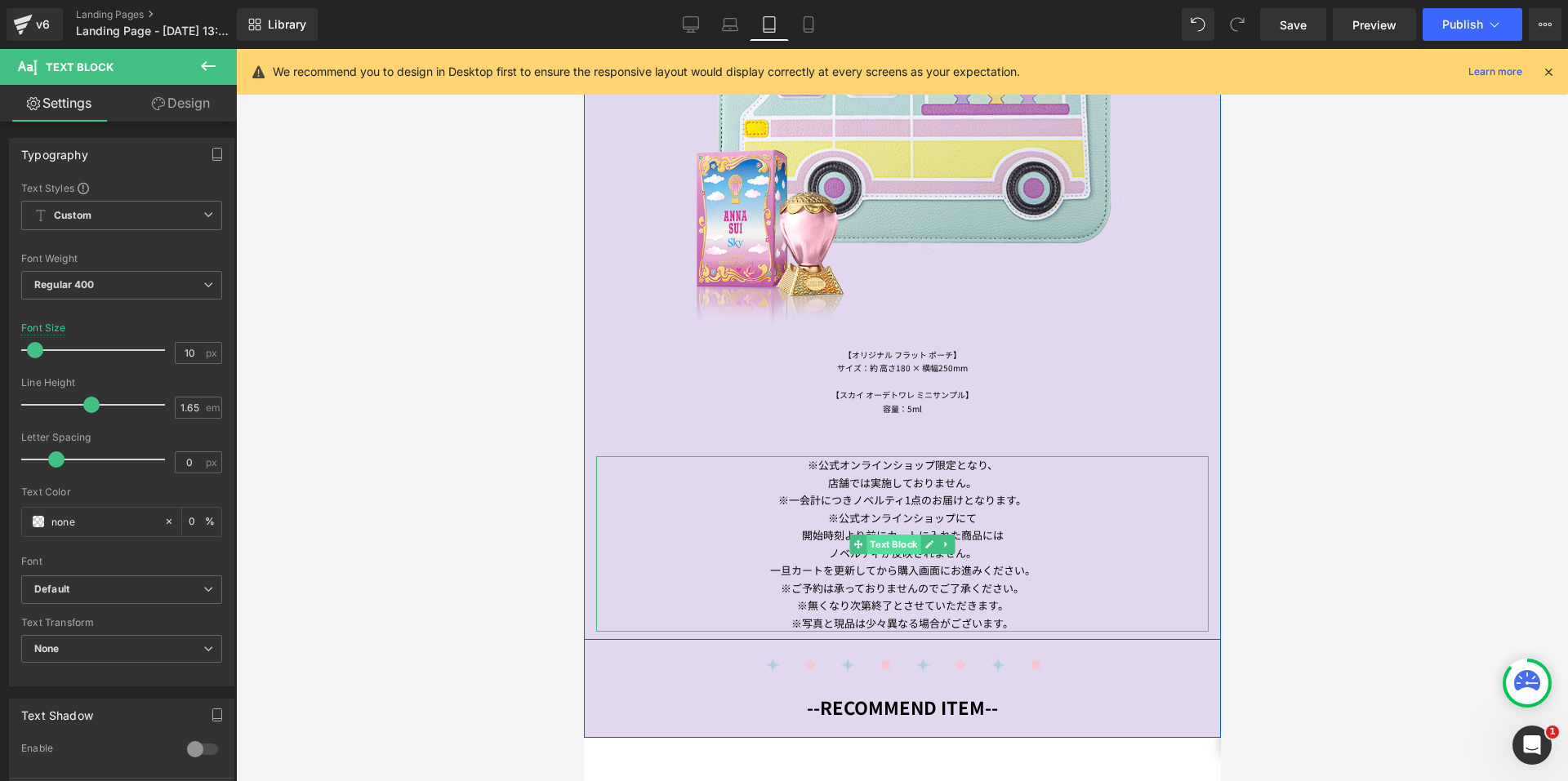
click at [874, 538] on span "Text Block" at bounding box center [893, 545] width 54 height 20
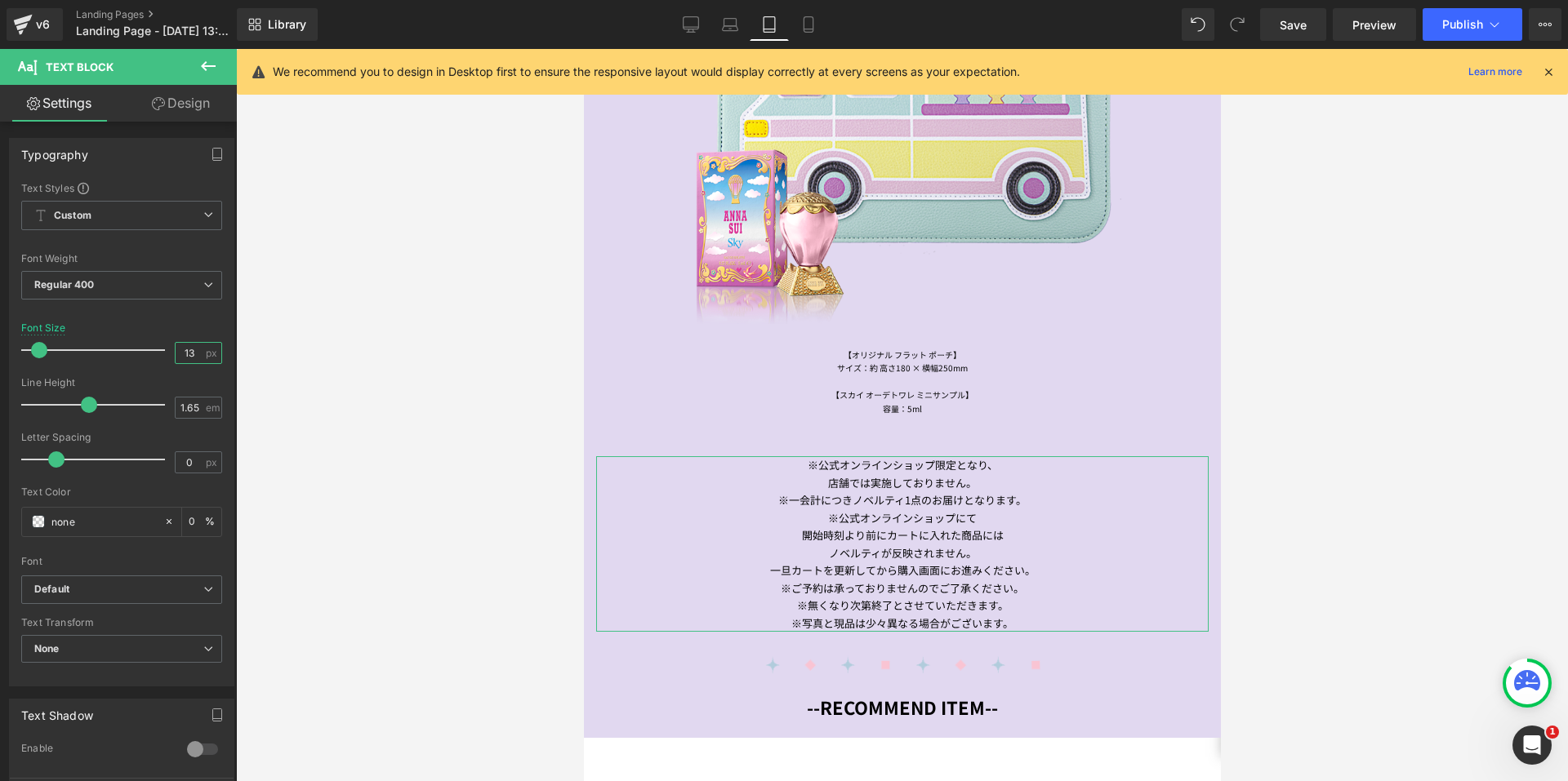
click at [186, 353] on input "13" at bounding box center [190, 353] width 29 height 21
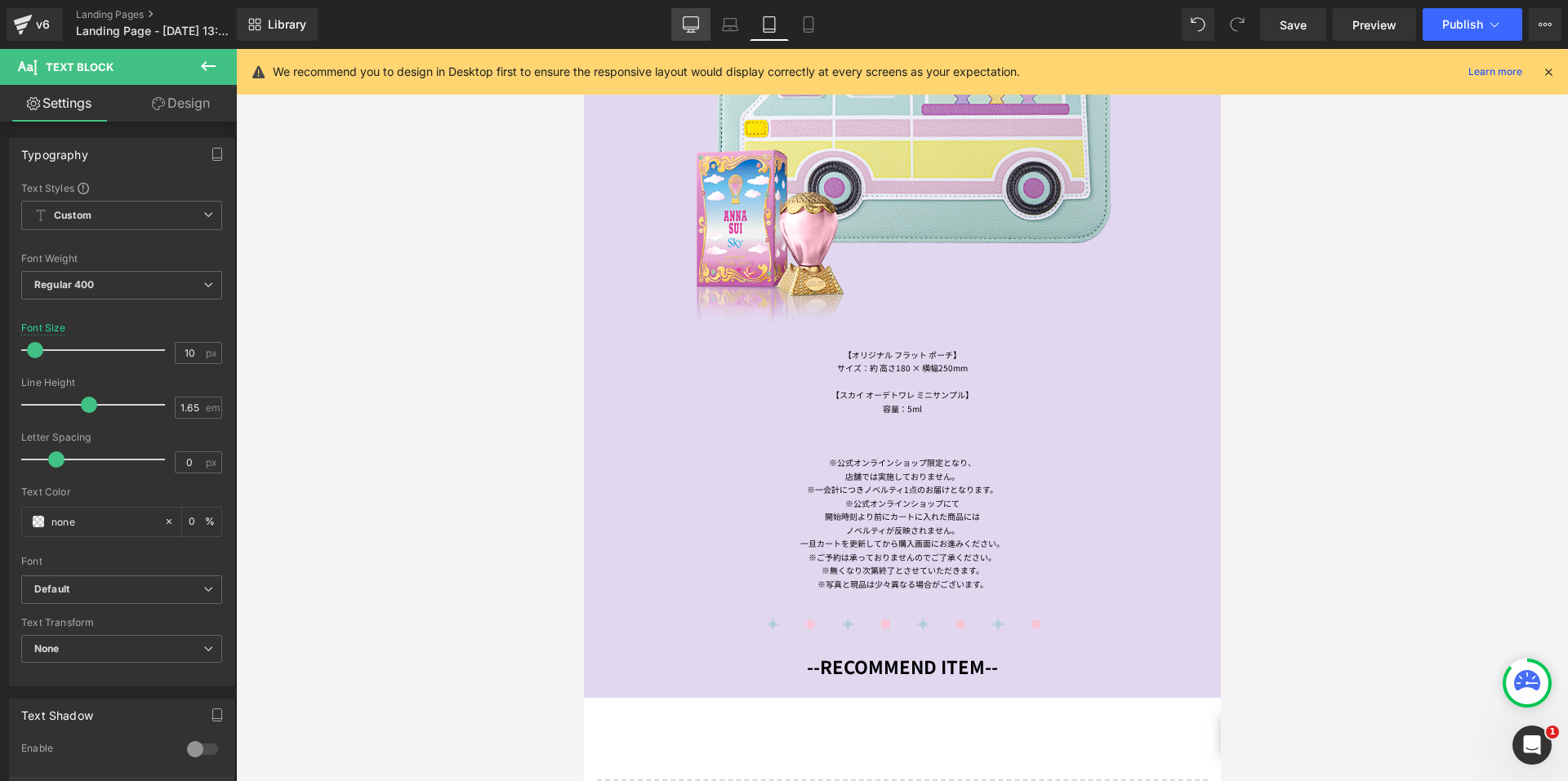
click at [679, 23] on link "Desktop" at bounding box center [690, 24] width 39 height 33
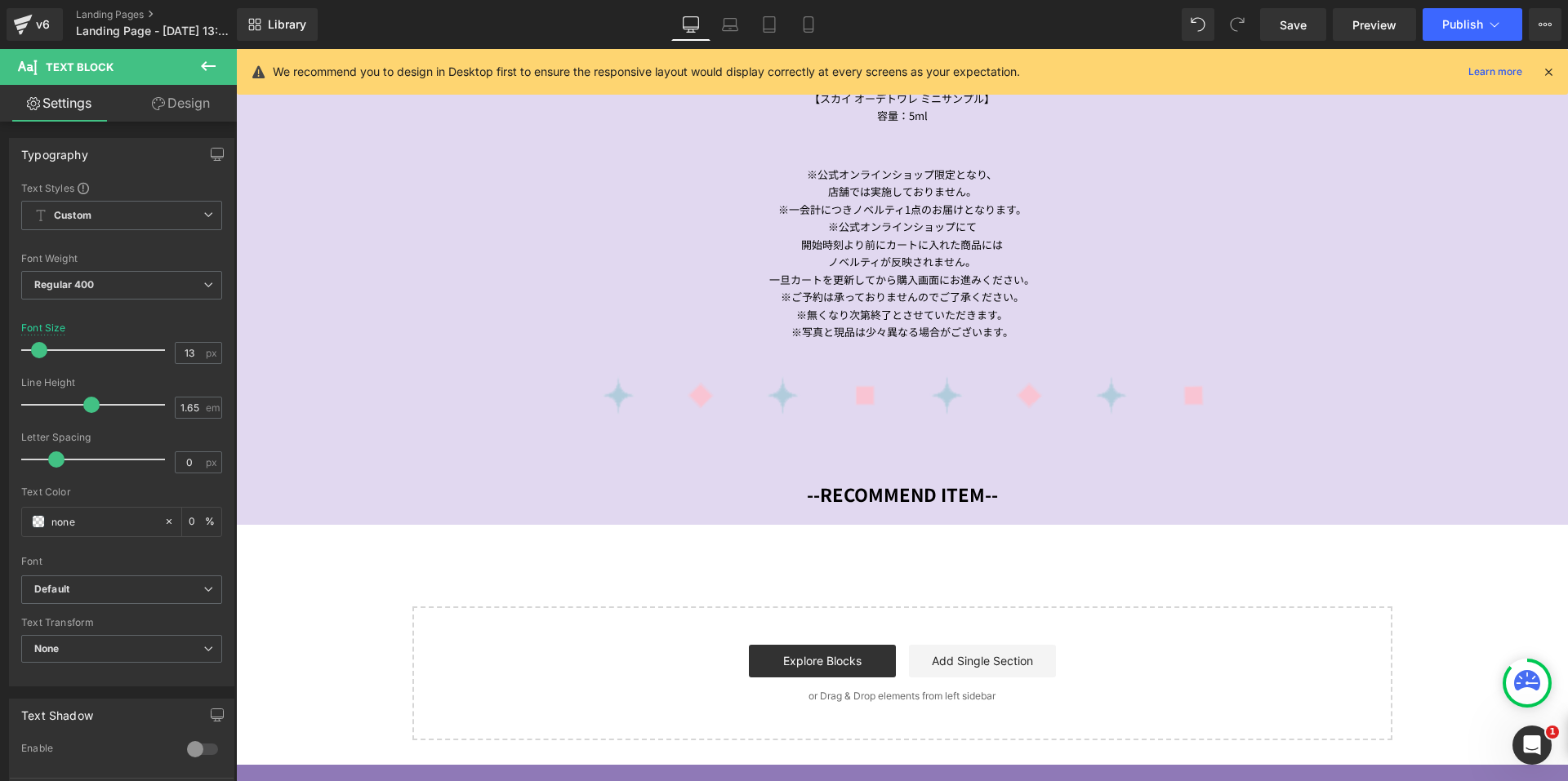
scroll to position [1748, 0]
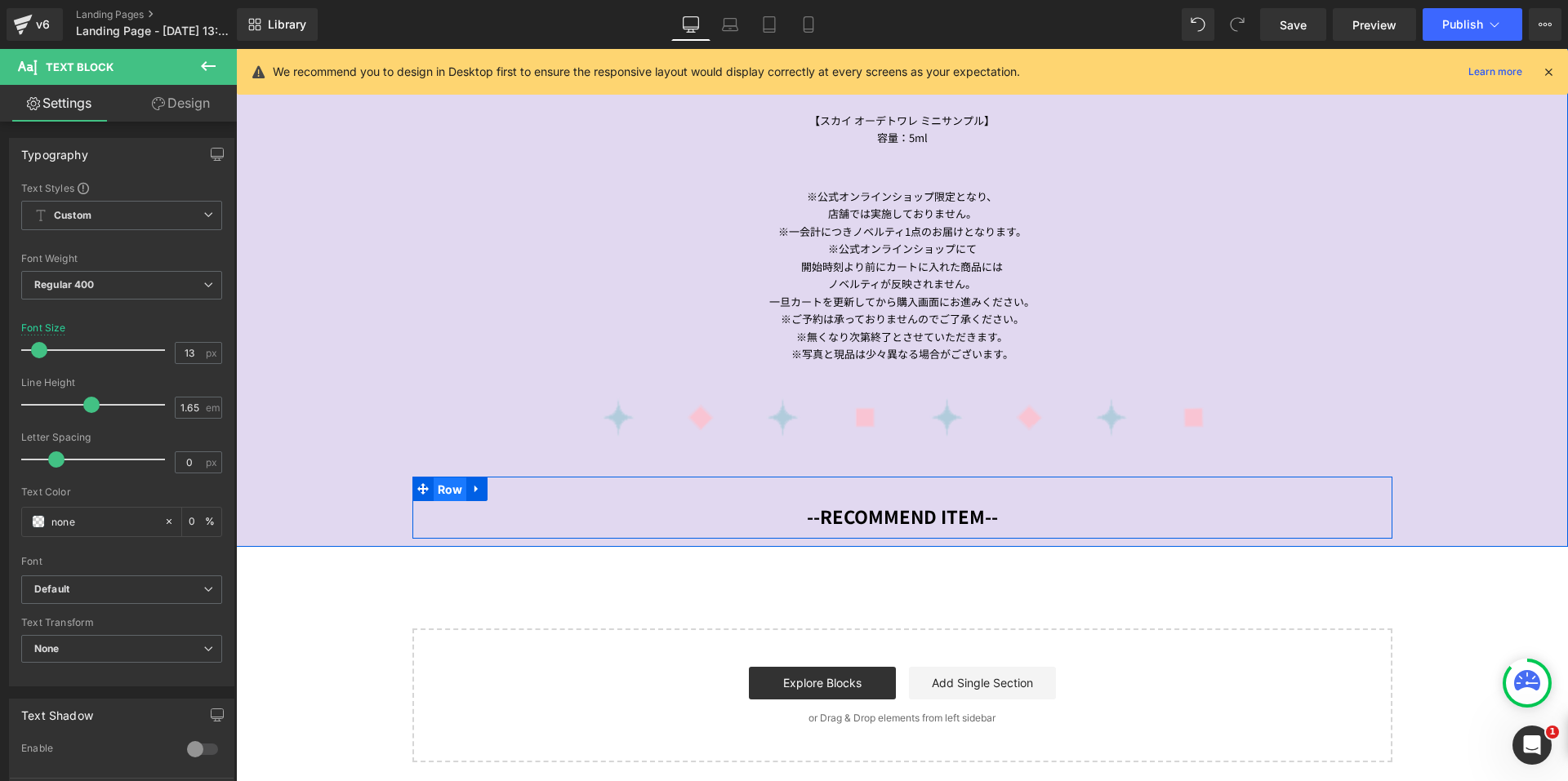
click at [434, 481] on span "Row" at bounding box center [450, 490] width 34 height 24
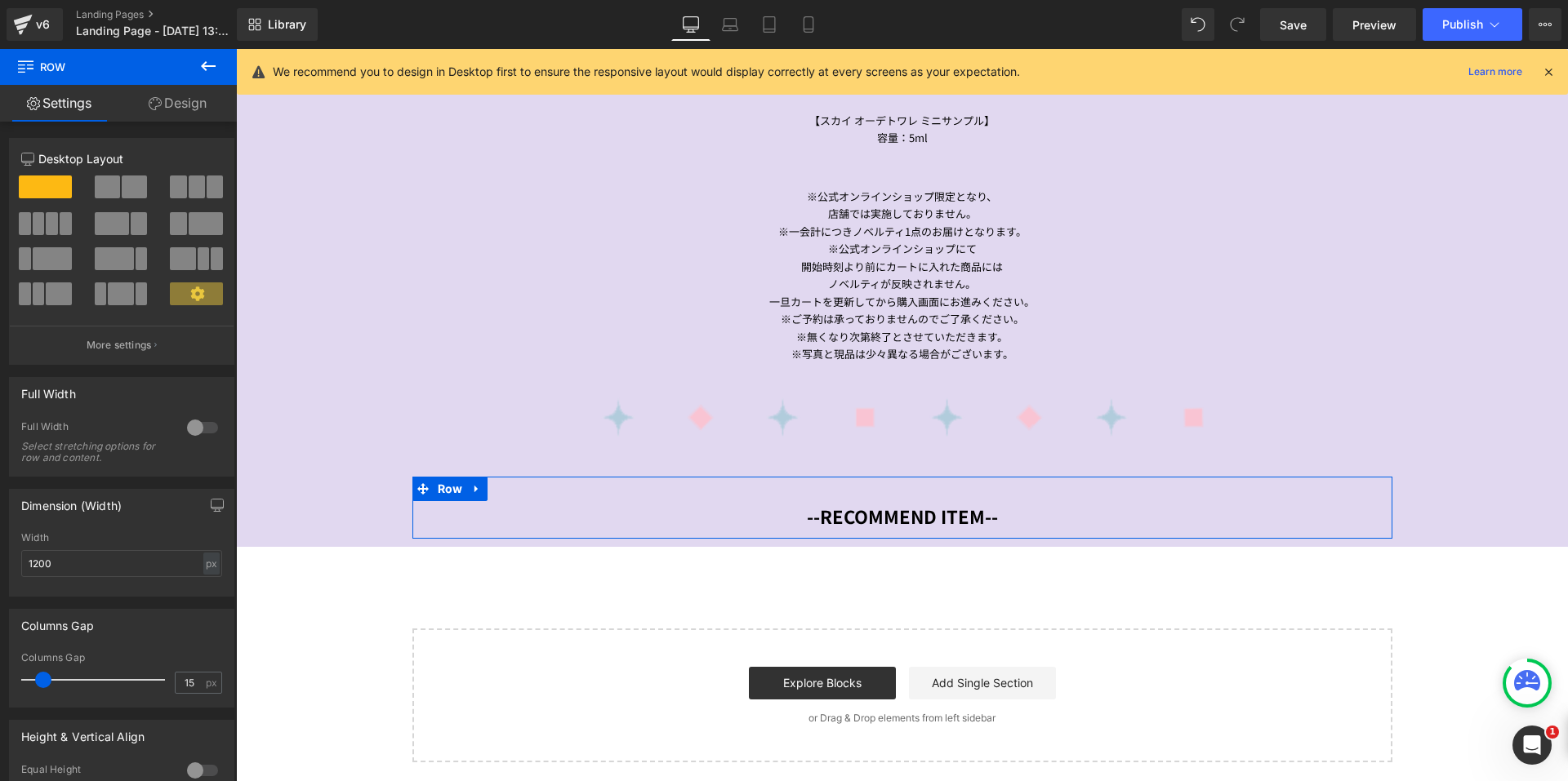
drag, startPoint x: 159, startPoint y: 98, endPoint x: 115, endPoint y: 225, distance: 134.4
click at [160, 98] on link "Design" at bounding box center [177, 103] width 119 height 36
click at [0, 0] on div "Spacing" at bounding box center [0, 0] width 0 height 0
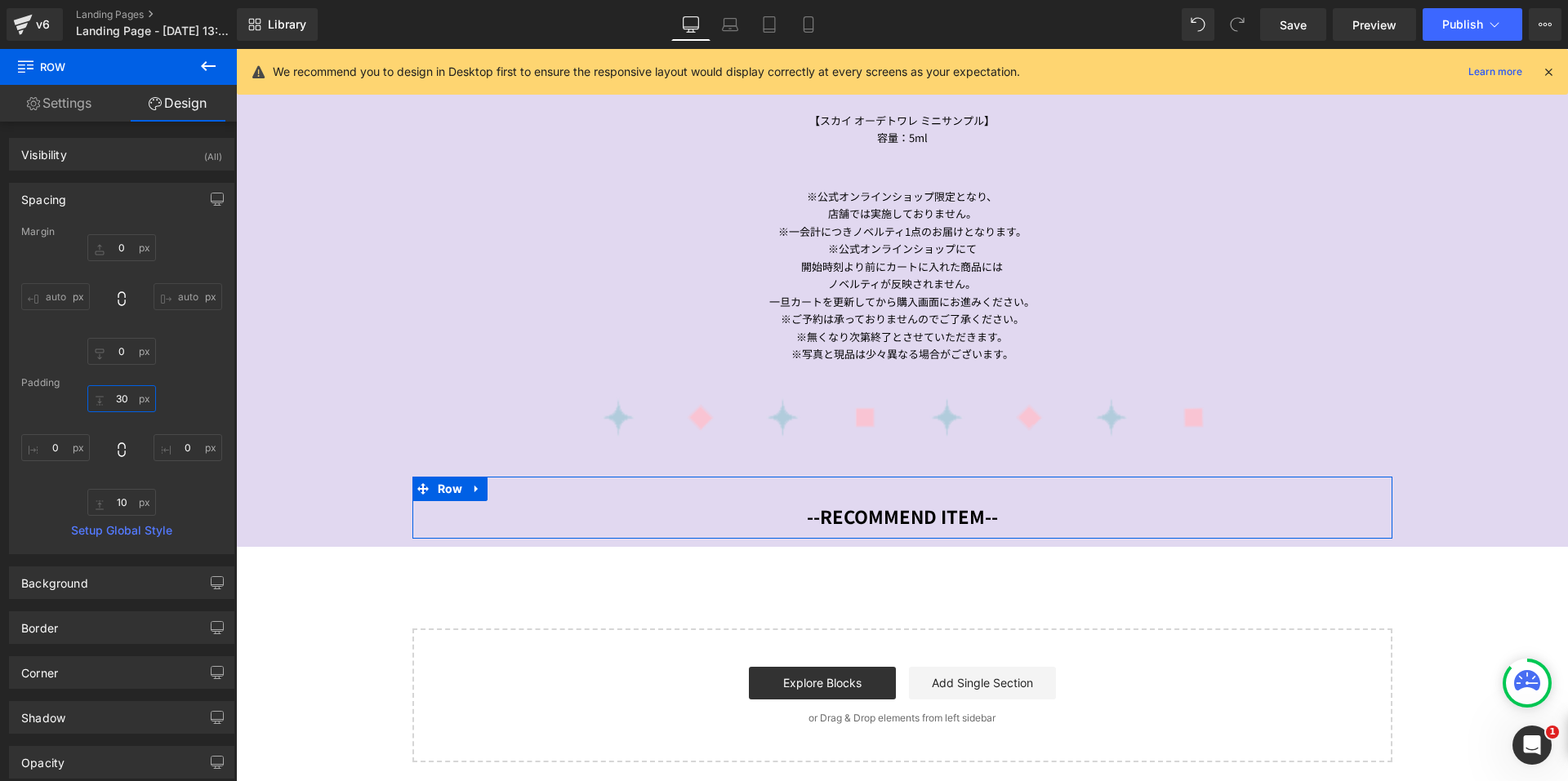
click at [110, 400] on input "30" at bounding box center [121, 398] width 68 height 27
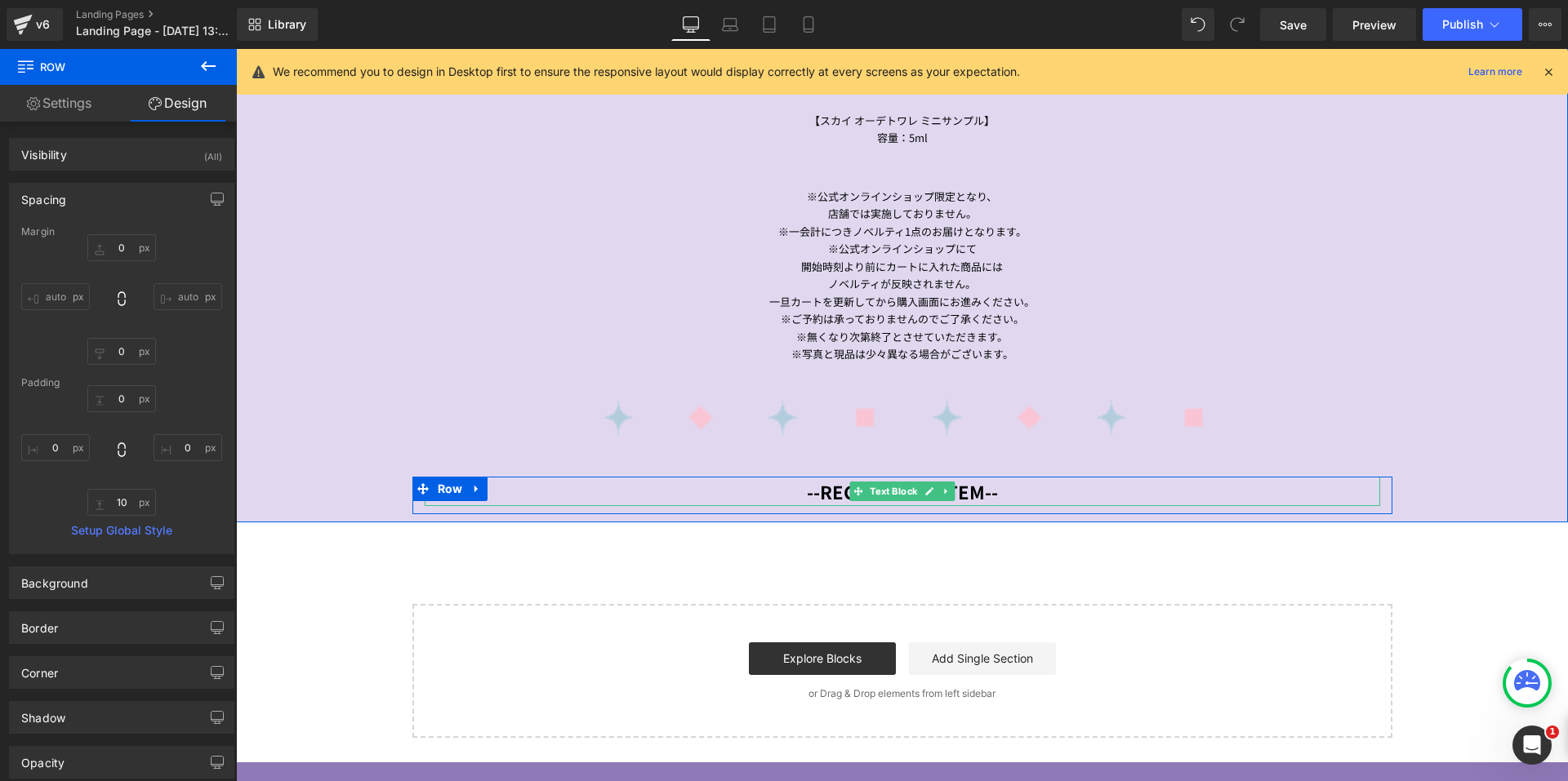
click at [873, 488] on span "Text Block" at bounding box center [894, 491] width 54 height 20
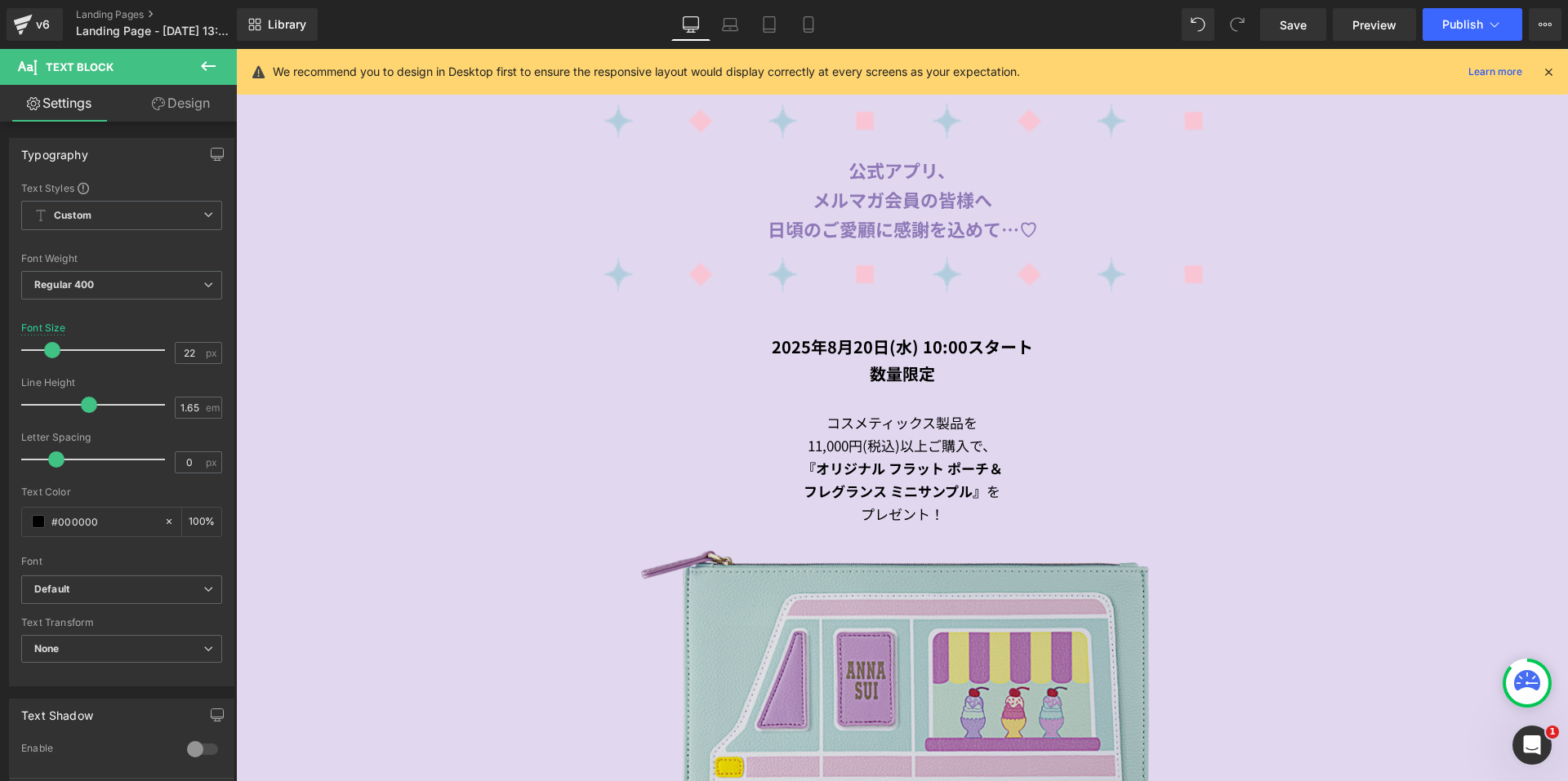
scroll to position [768, 0]
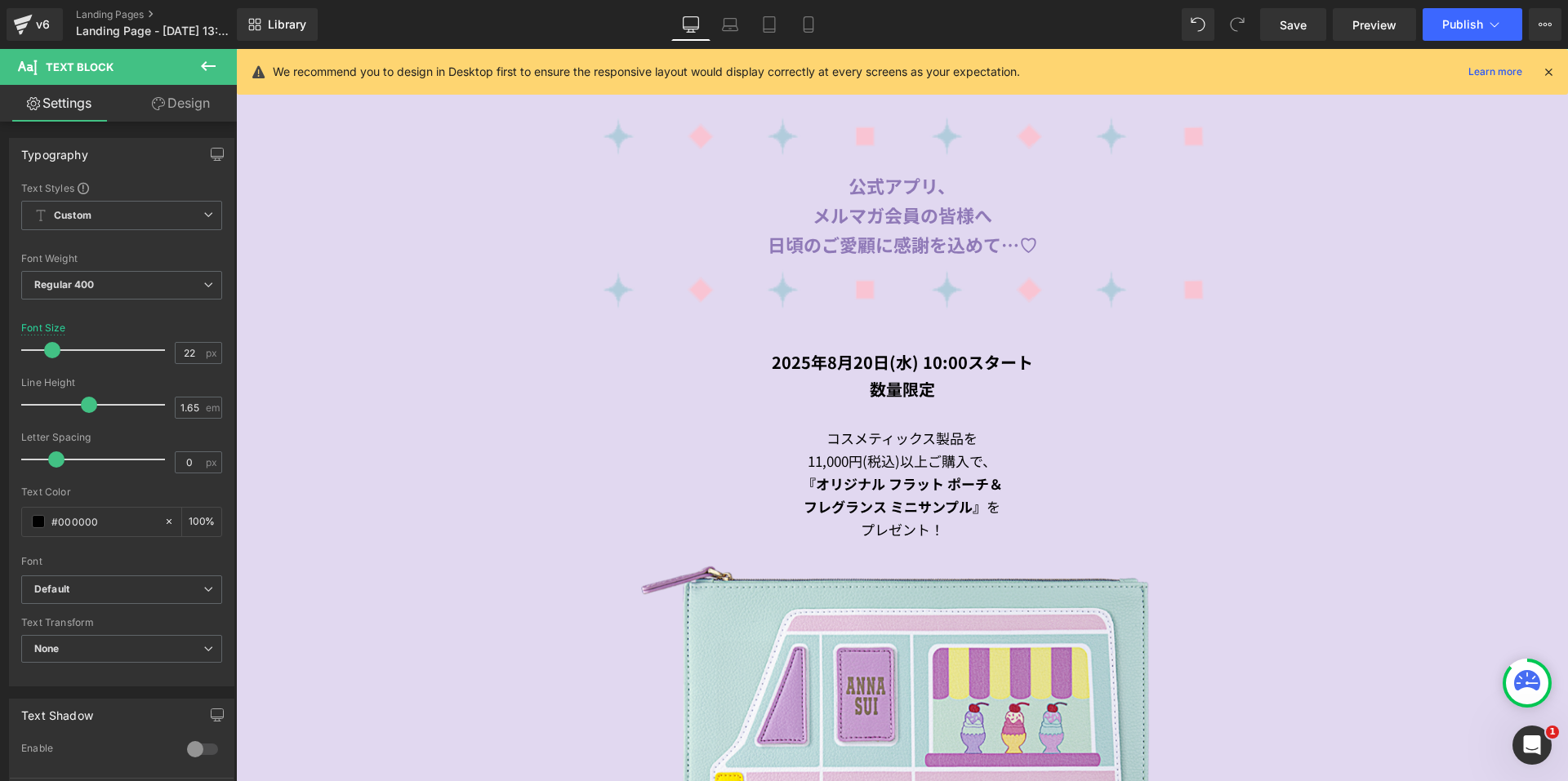
click at [873, 208] on span "Text Block" at bounding box center [894, 215] width 54 height 20
drag, startPoint x: 111, startPoint y: 519, endPoint x: 52, endPoint y: 522, distance: 59.1
click at [52, 522] on input "#8f79b7" at bounding box center [103, 521] width 105 height 18
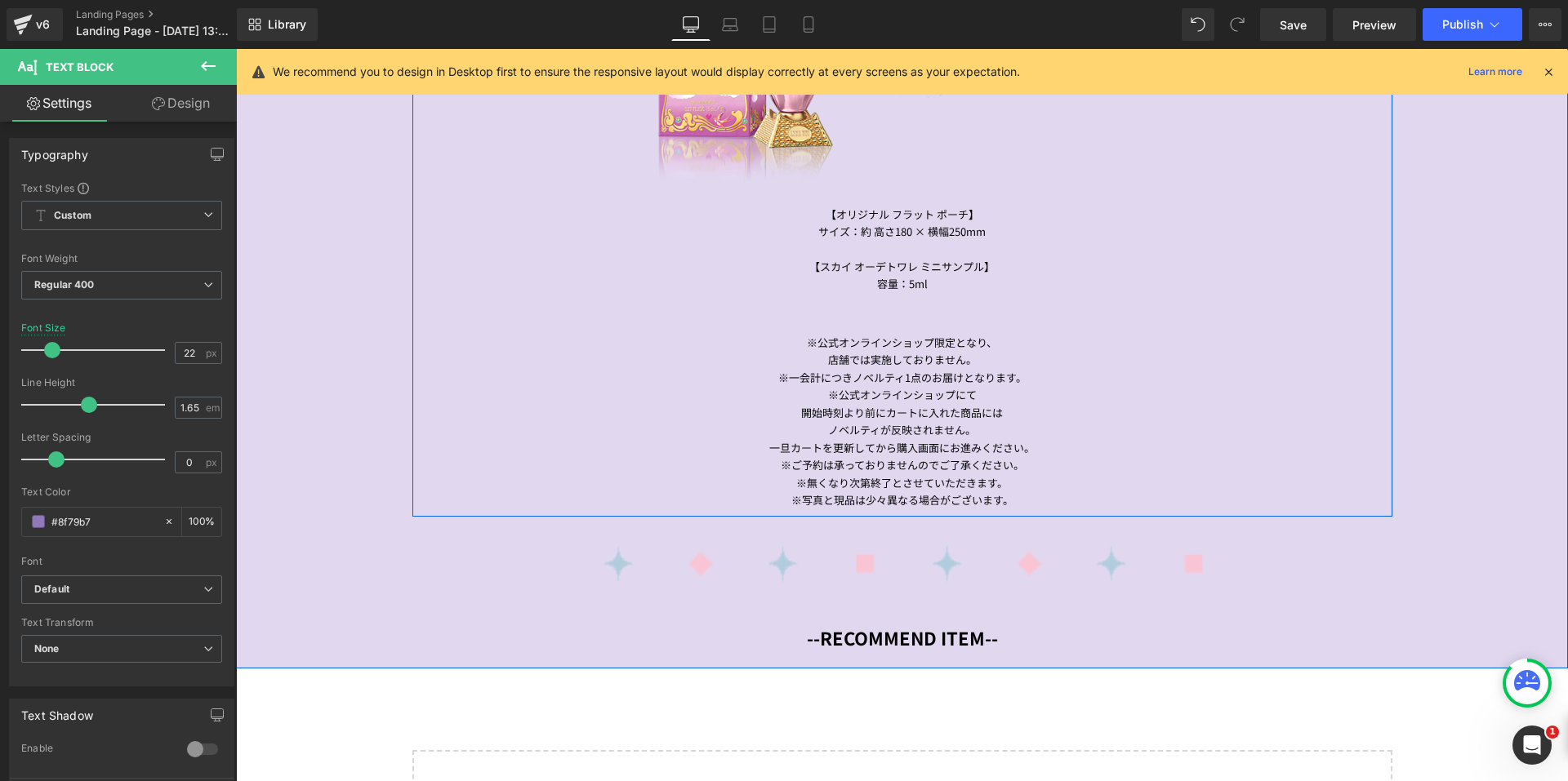
scroll to position [1748, 0]
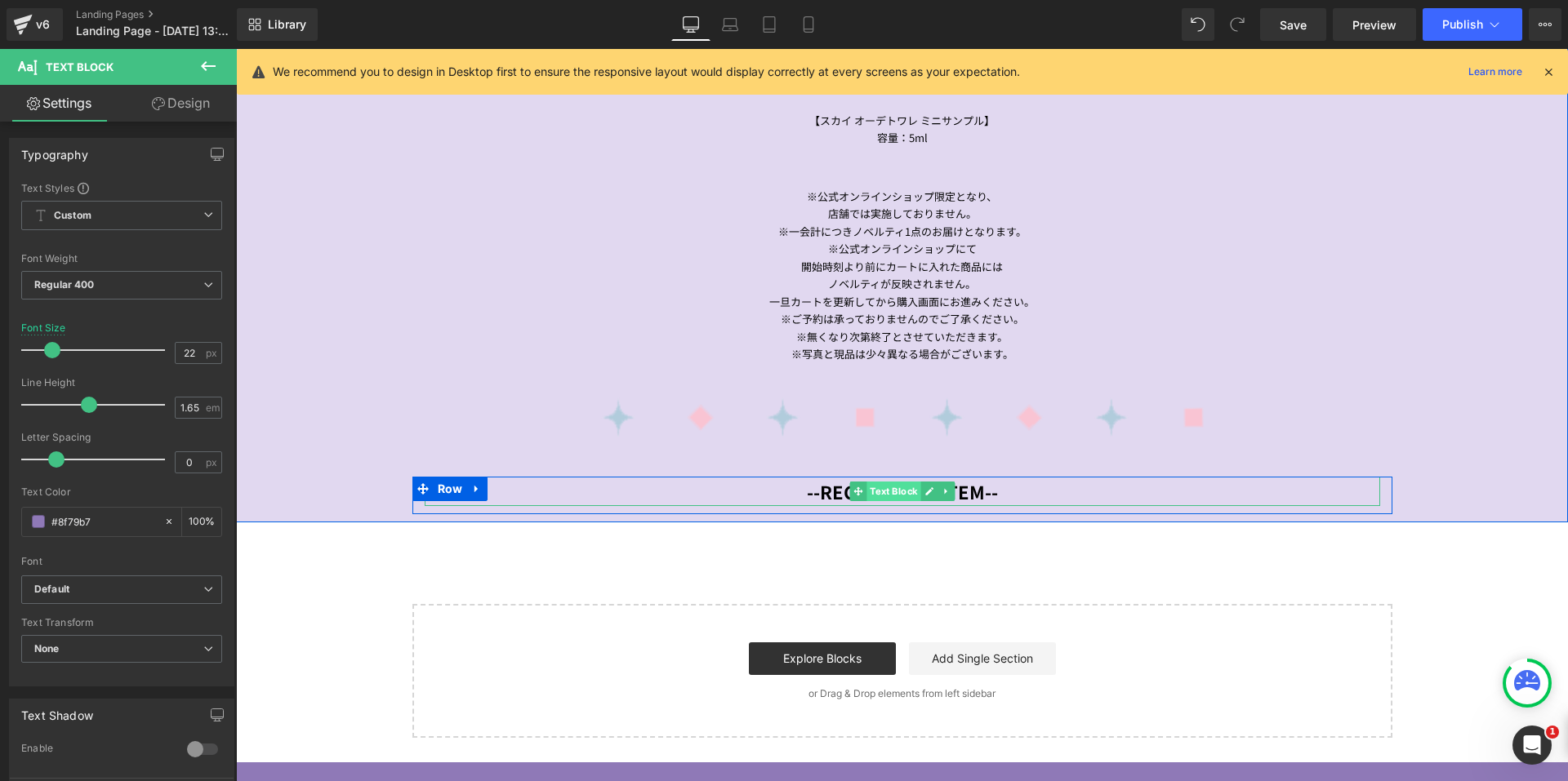
click at [892, 483] on span "Text Block" at bounding box center [894, 491] width 54 height 20
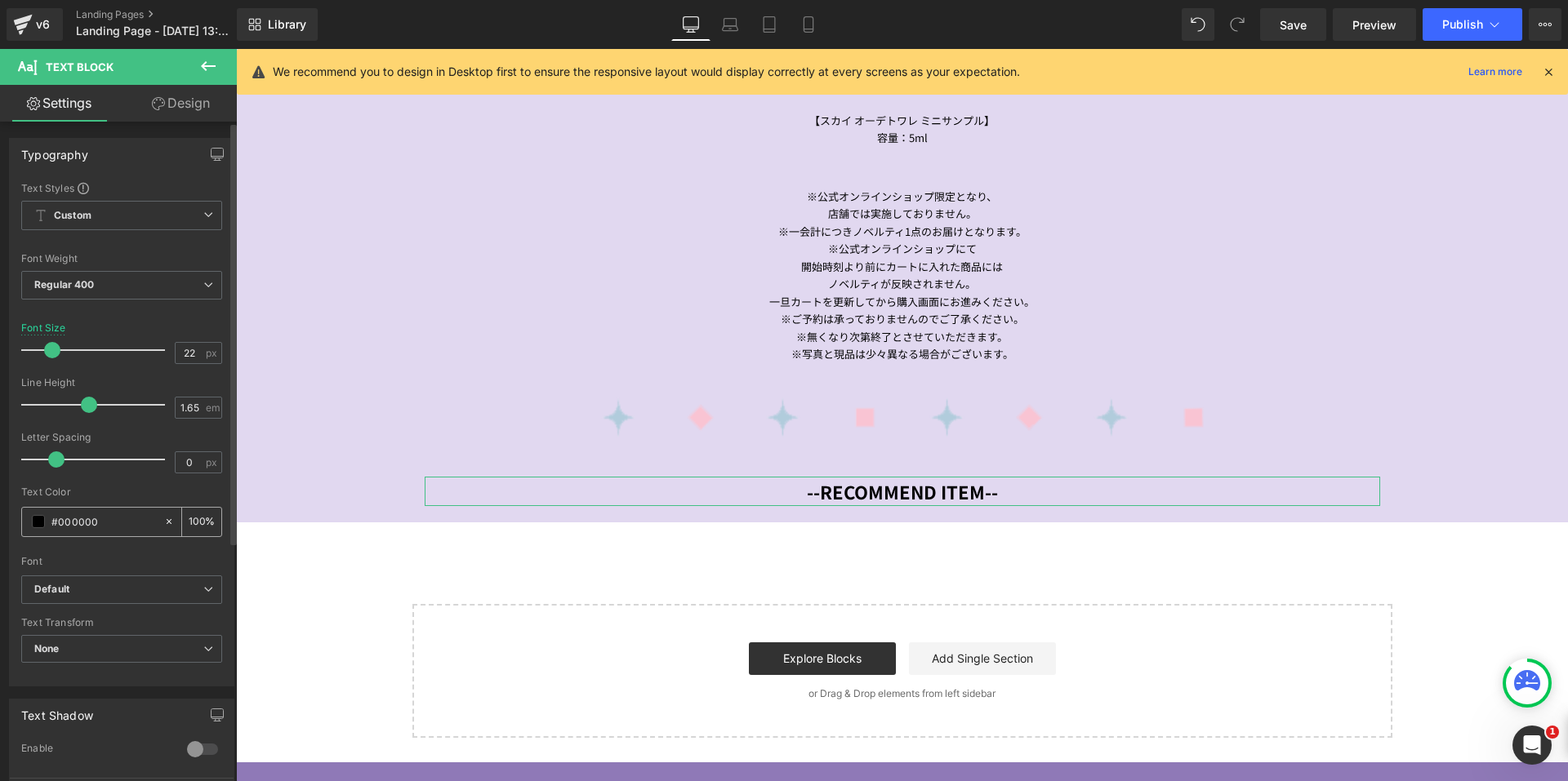
drag, startPoint x: 79, startPoint y: 524, endPoint x: 40, endPoint y: 524, distance: 39.0
click at [40, 524] on div "#000000" at bounding box center [92, 522] width 141 height 29
paste input "8f79b7"
click at [77, 547] on div at bounding box center [122, 551] width 201 height 10
click at [798, 36] on link "Mobile" at bounding box center [808, 24] width 39 height 33
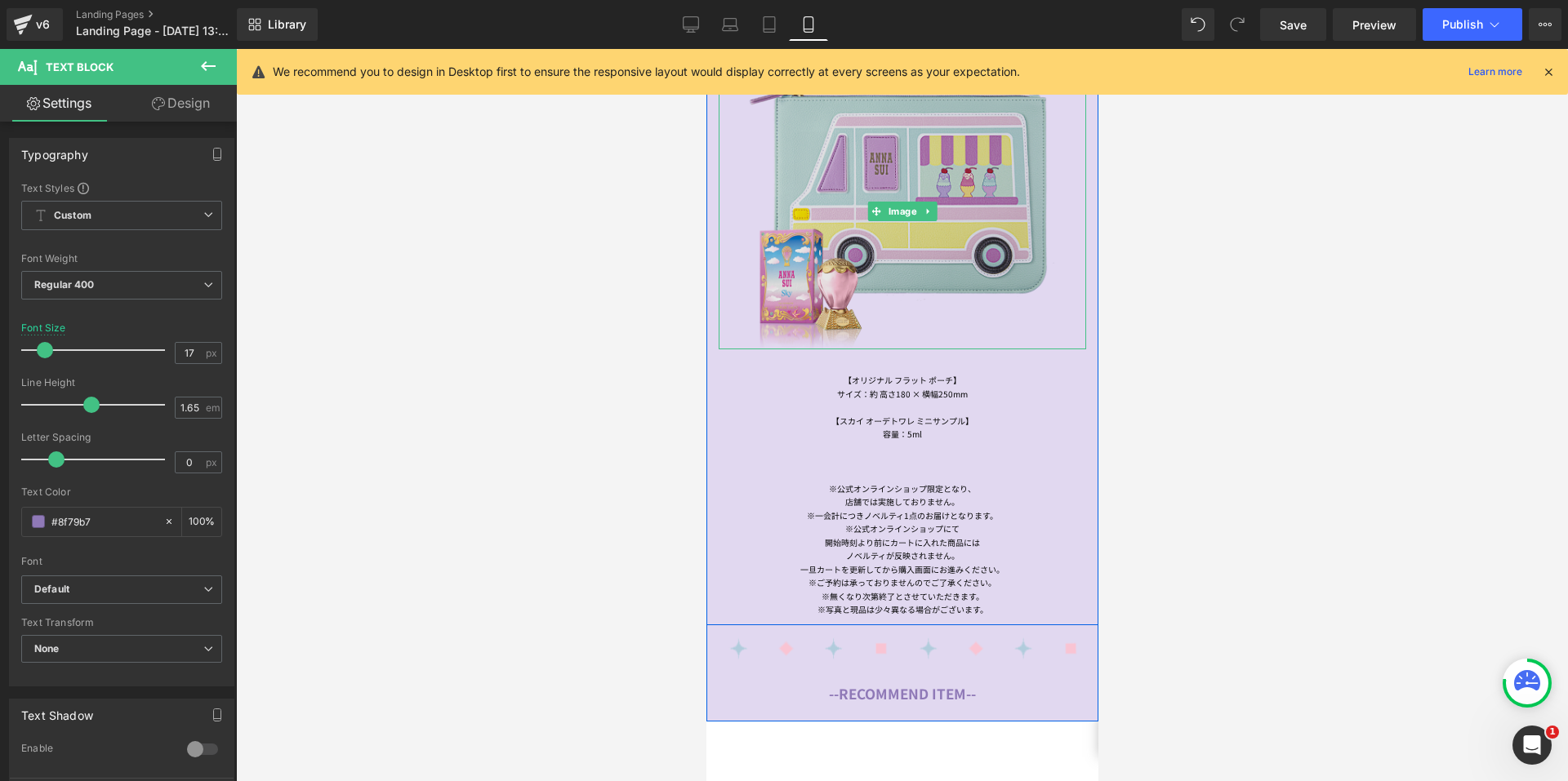
scroll to position [999, 0]
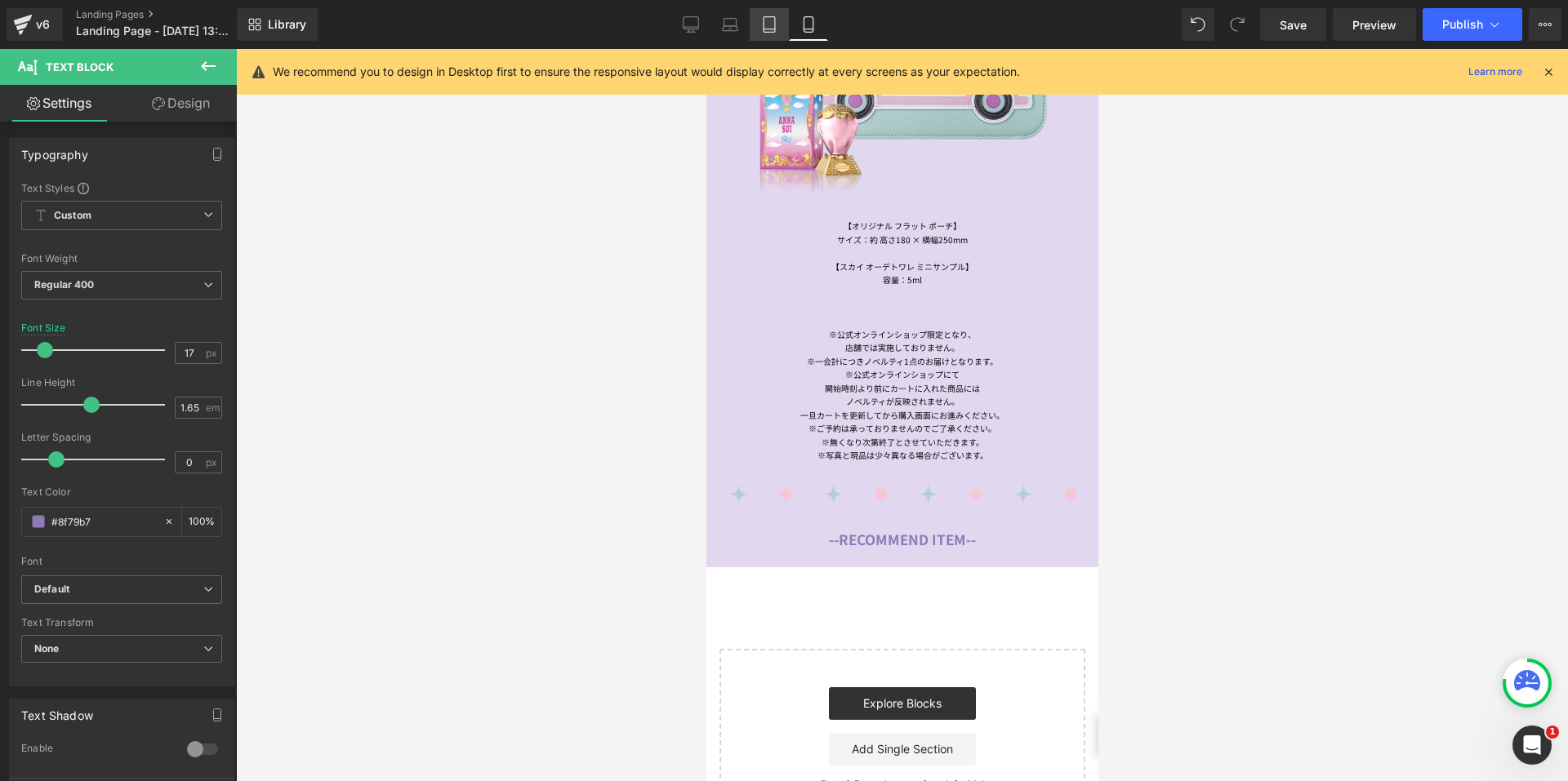
click at [772, 18] on icon at bounding box center [769, 24] width 16 height 16
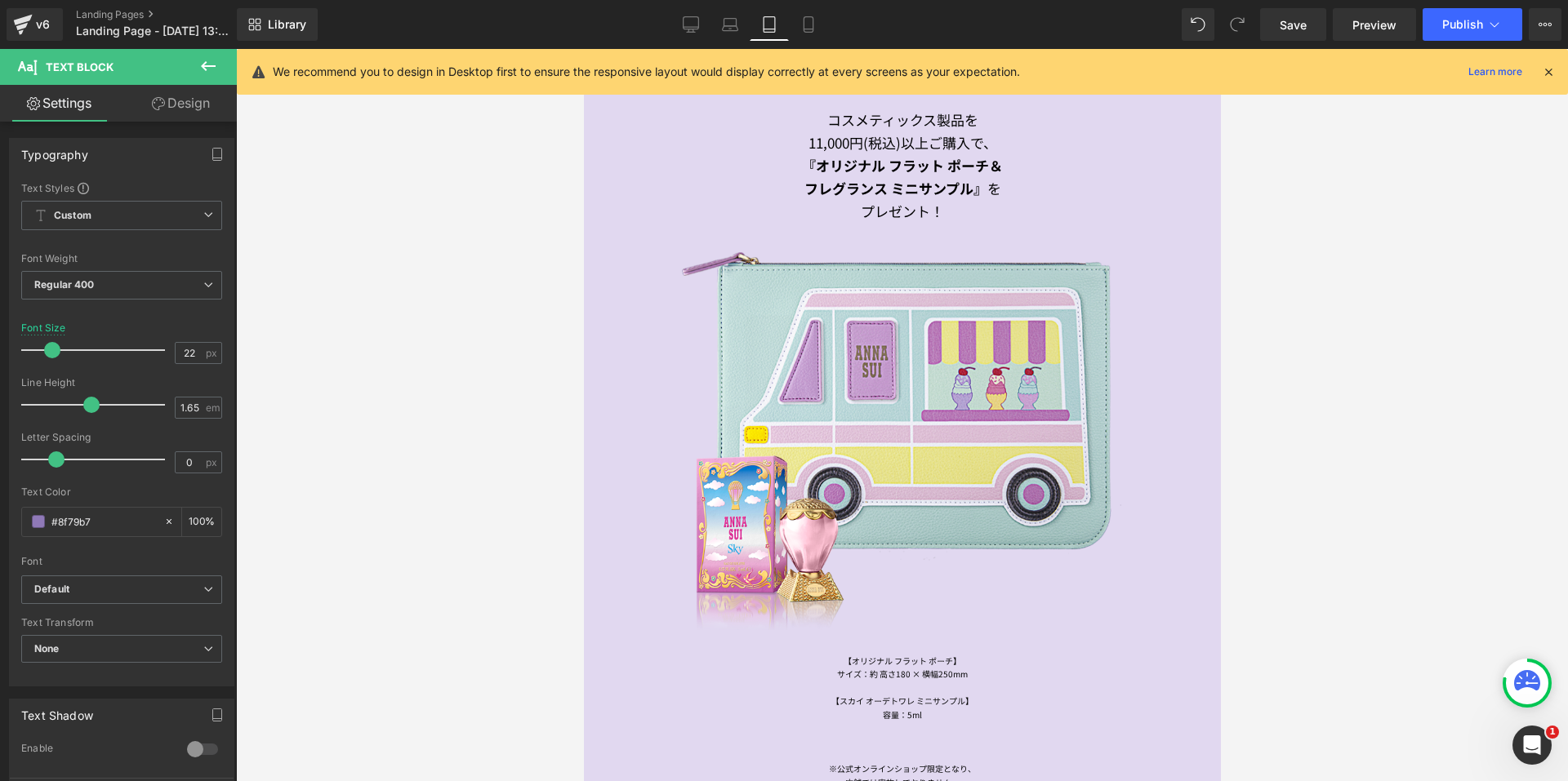
scroll to position [1610, 0]
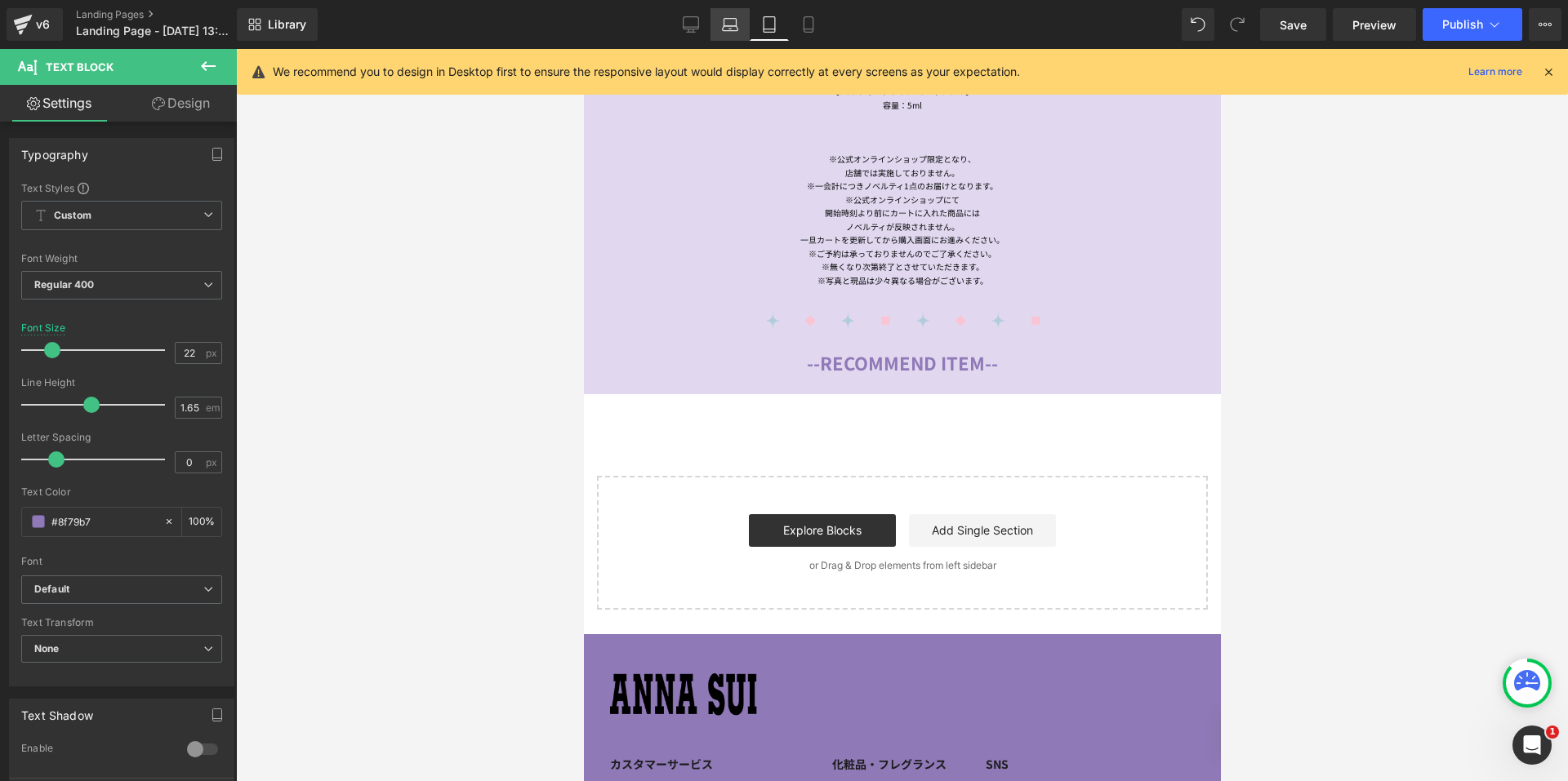
click at [723, 28] on icon at bounding box center [730, 24] width 16 height 16
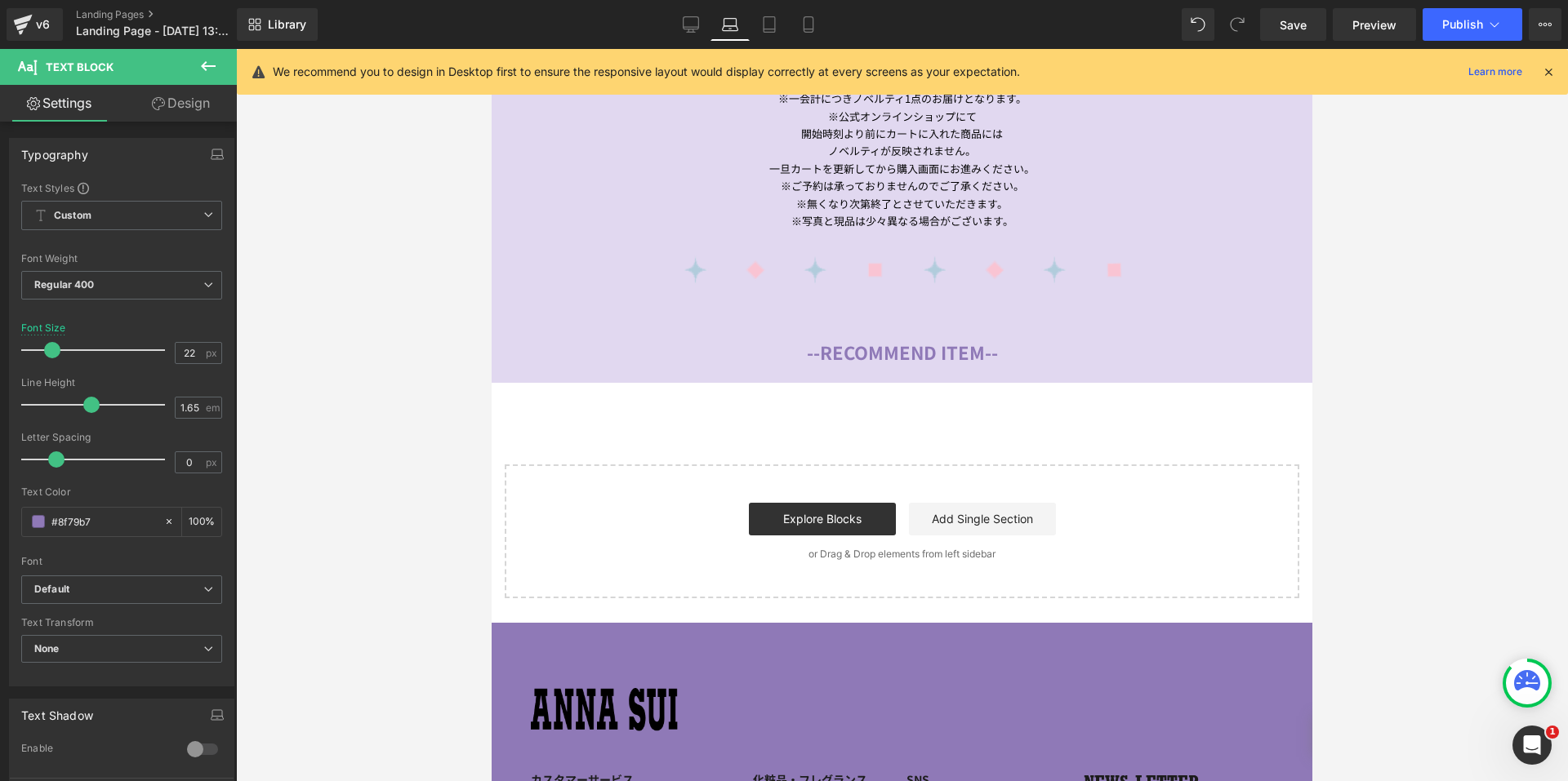
scroll to position [1591, 0]
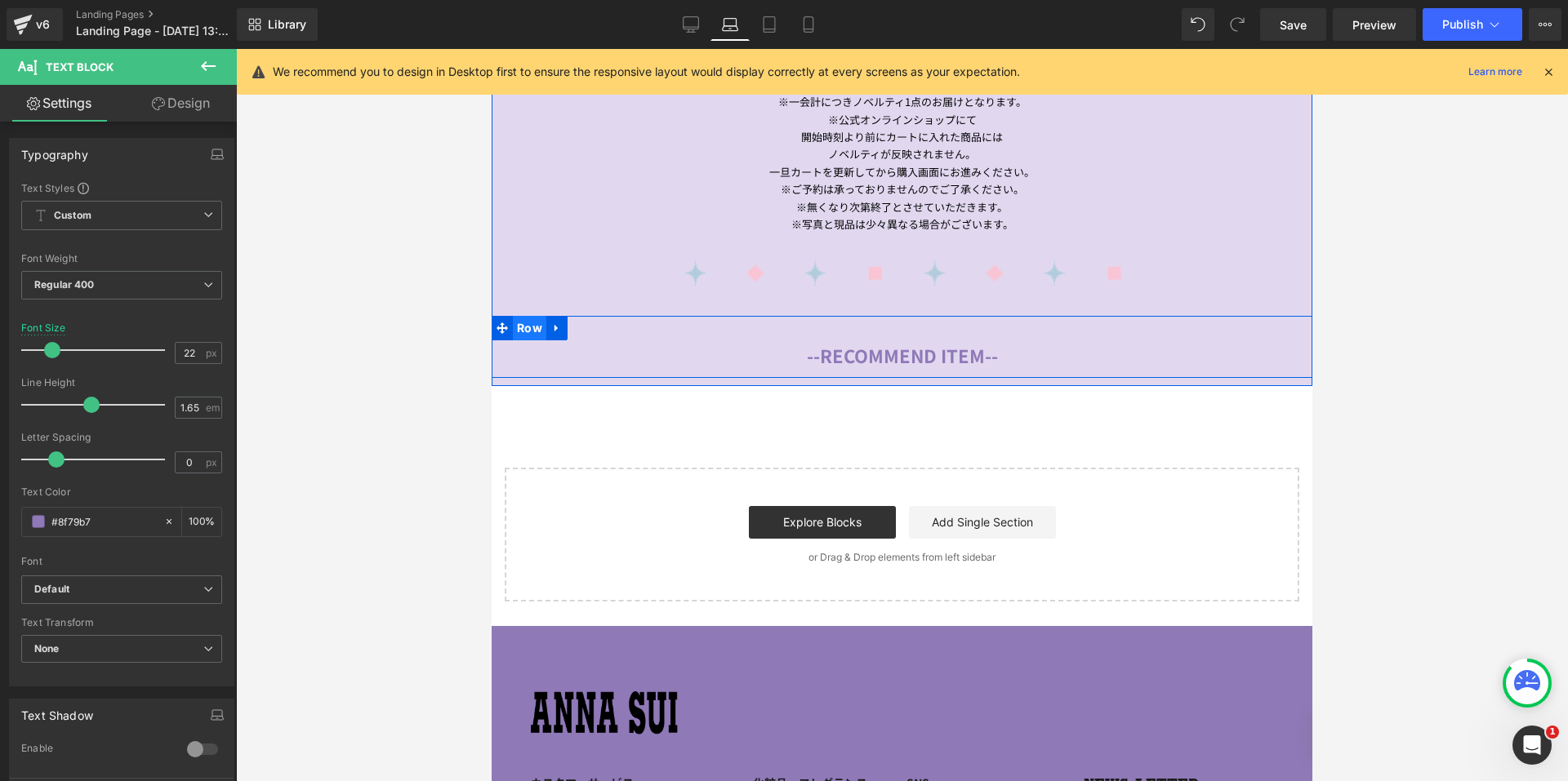
click at [519, 322] on span "Row" at bounding box center [529, 328] width 34 height 24
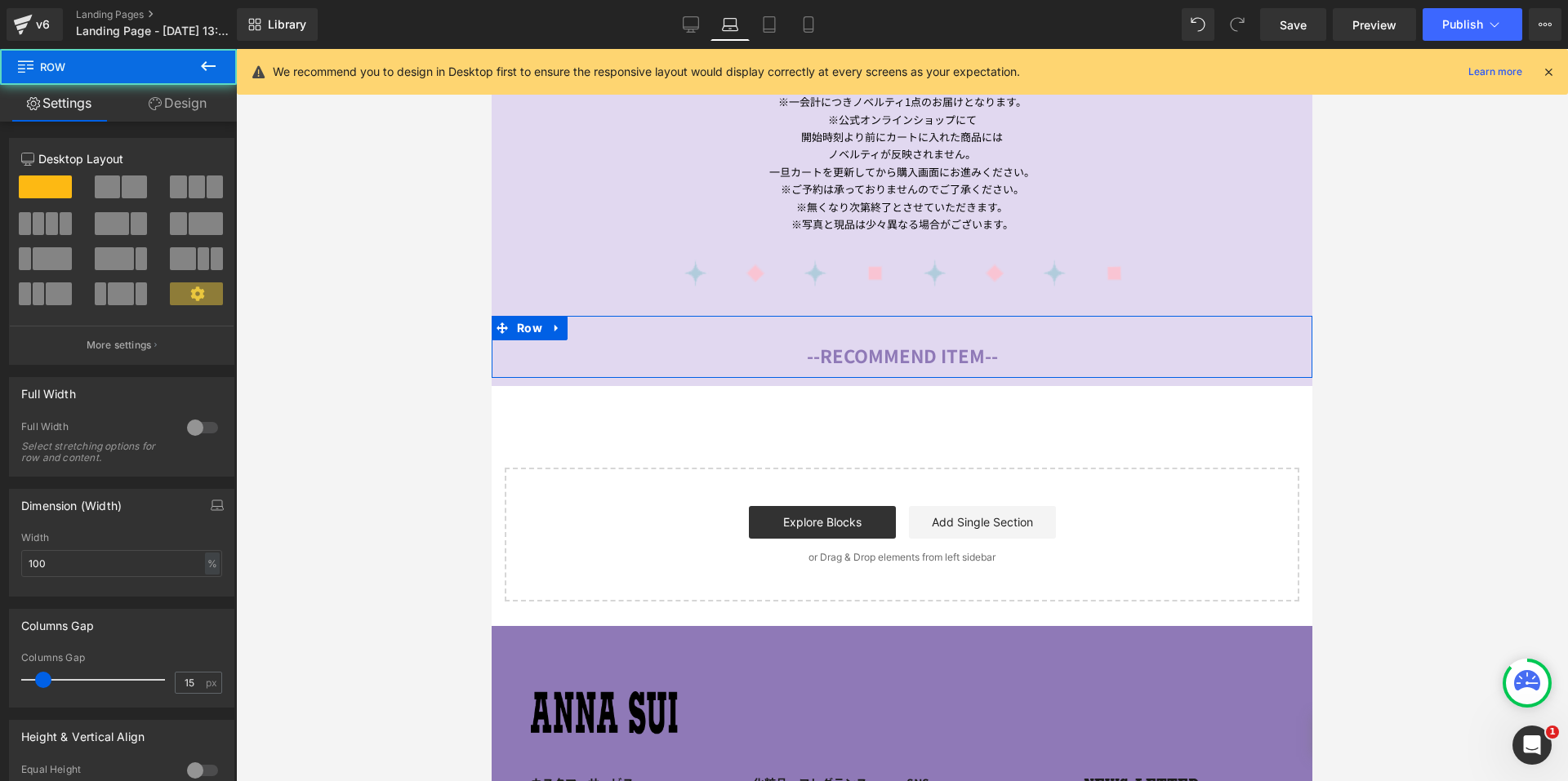
click at [184, 112] on link "Design" at bounding box center [177, 103] width 119 height 36
click at [0, 0] on div "Spacing" at bounding box center [0, 0] width 0 height 0
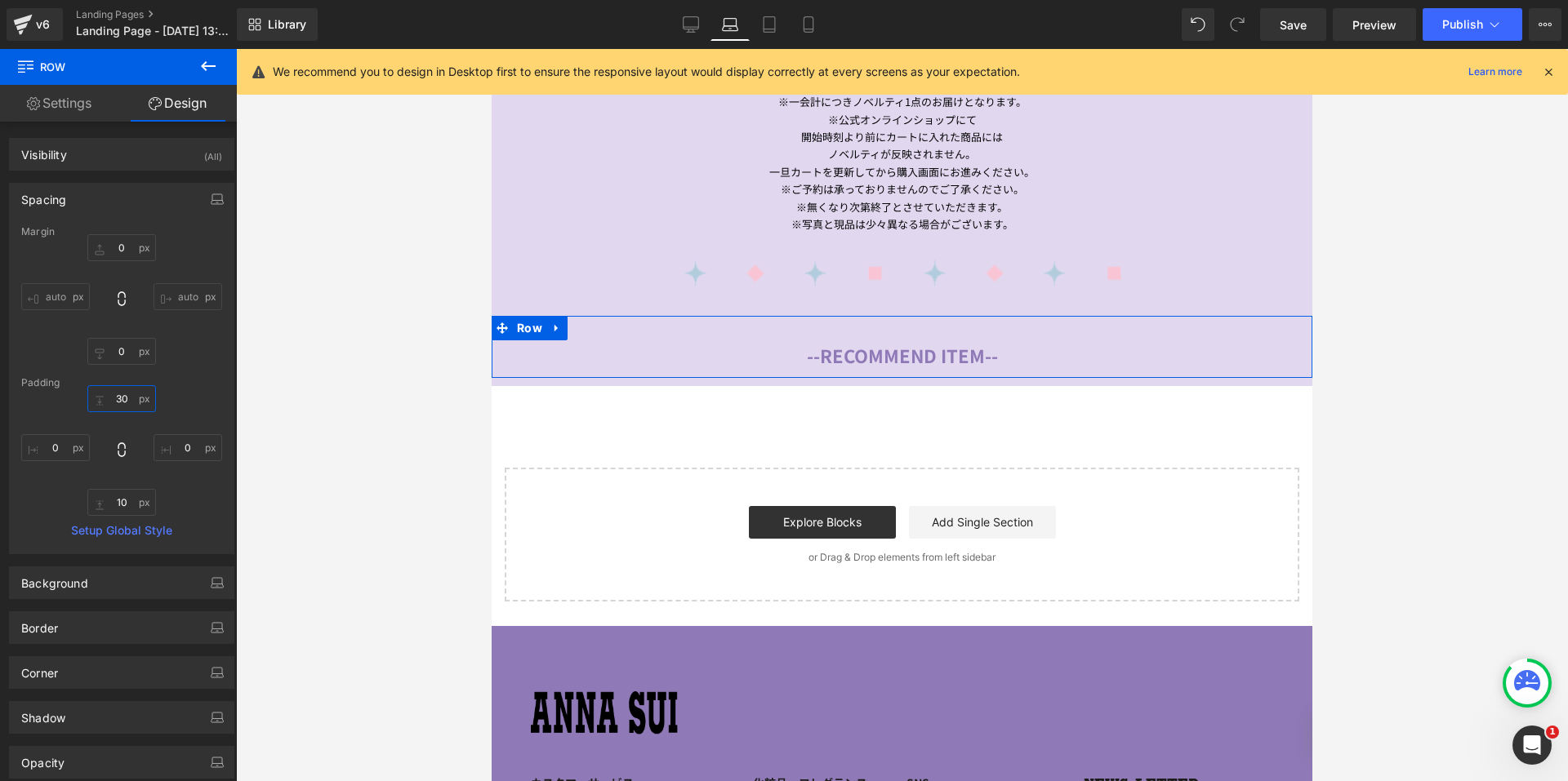
click at [110, 403] on input "30" at bounding box center [121, 398] width 68 height 27
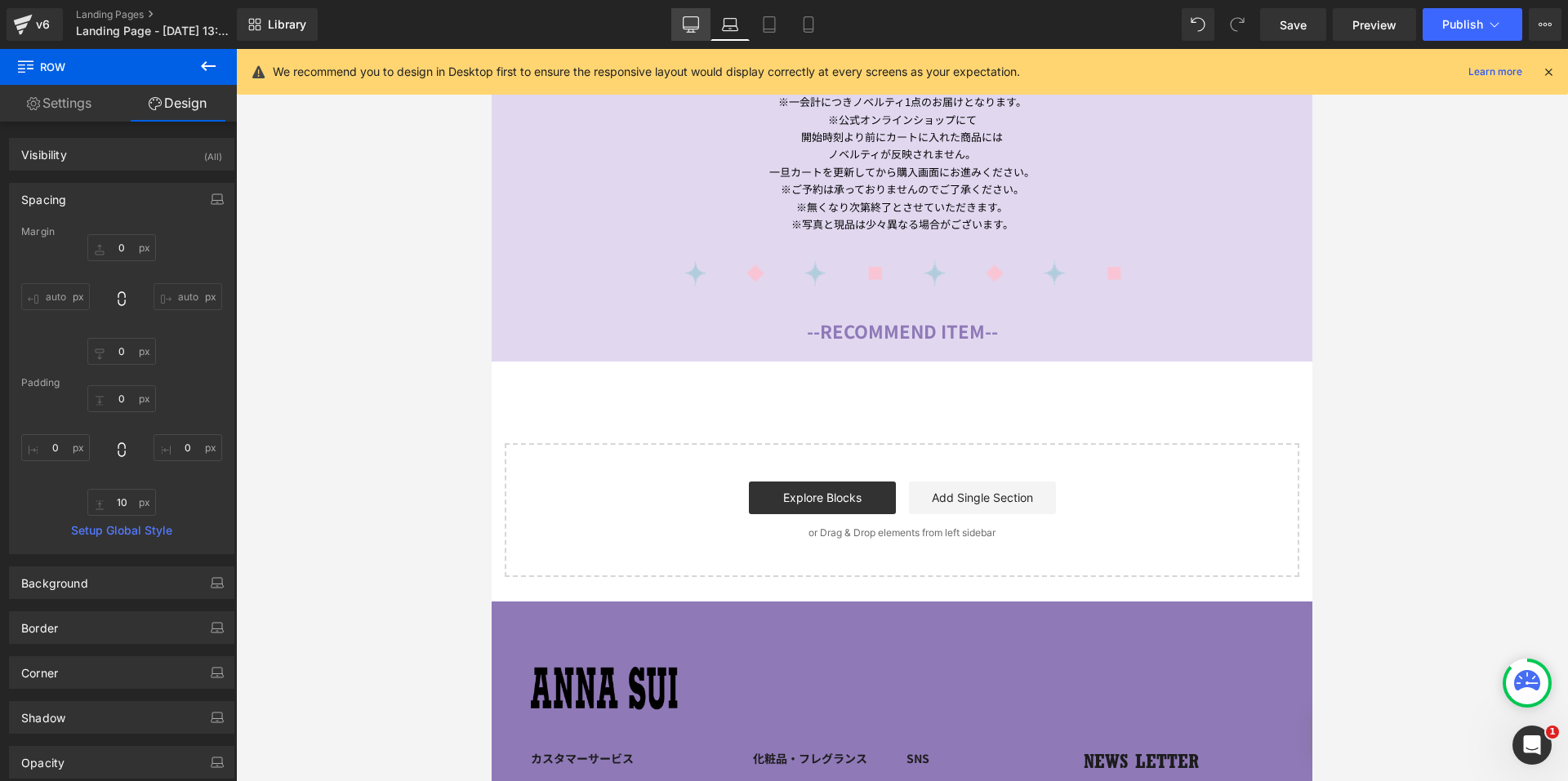
click at [687, 24] on icon at bounding box center [690, 24] width 16 height 16
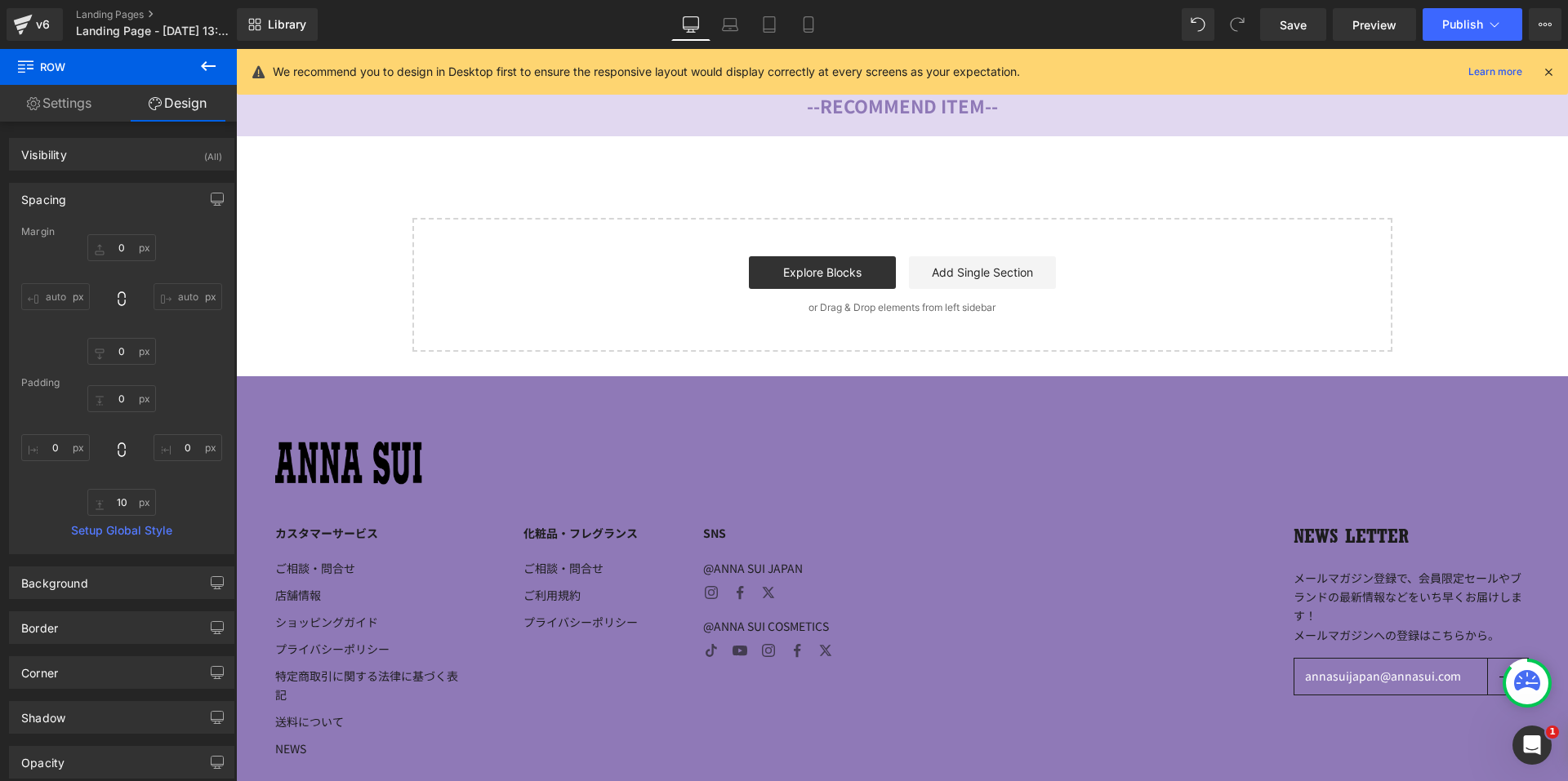
scroll to position [1963, 0]
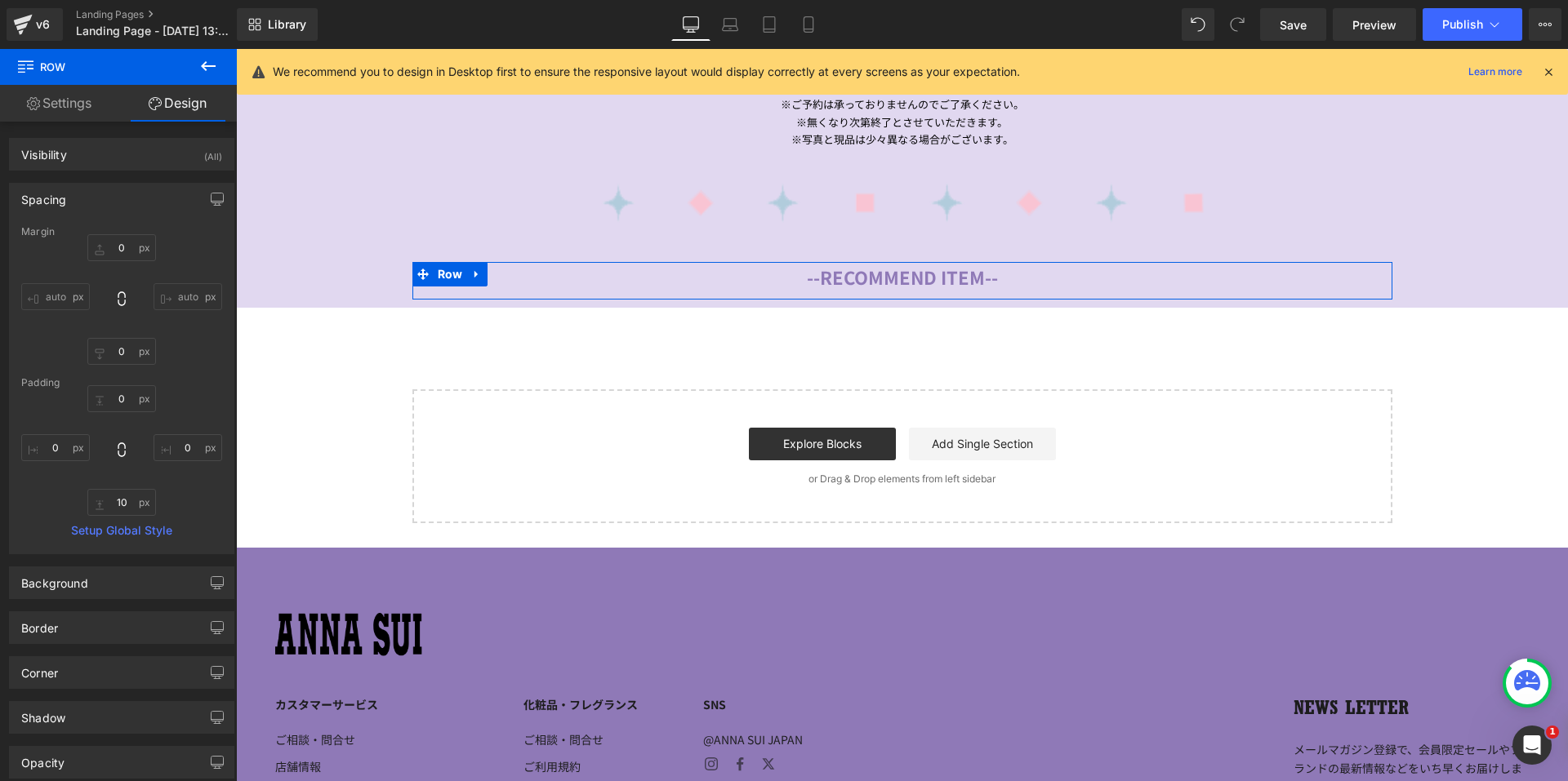
click at [202, 74] on icon at bounding box center [208, 66] width 20 height 20
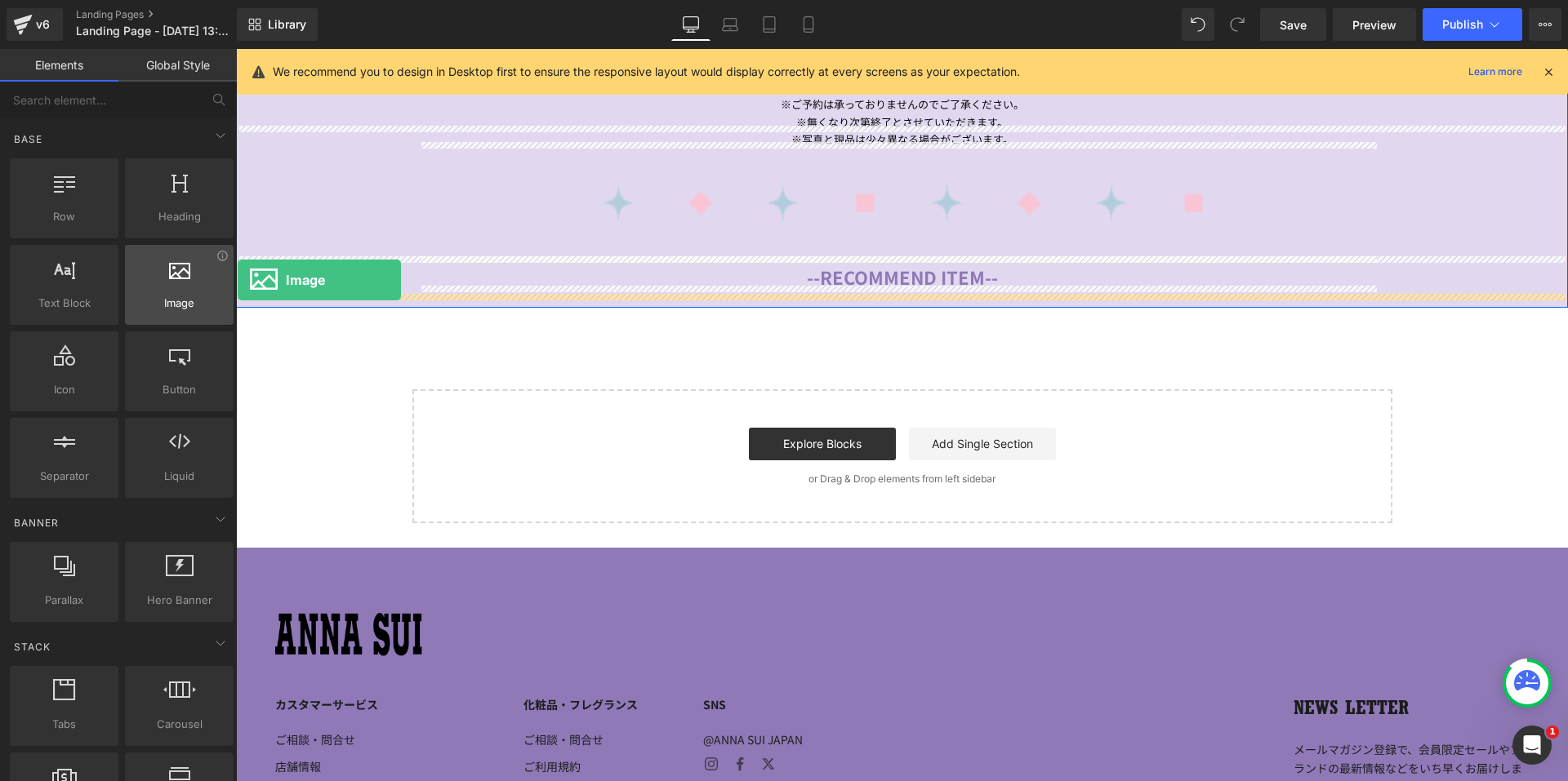
drag, startPoint x: 475, startPoint y: 248, endPoint x: 179, endPoint y: 283, distance: 298.1
click at [180, 283] on div at bounding box center [179, 276] width 99 height 36
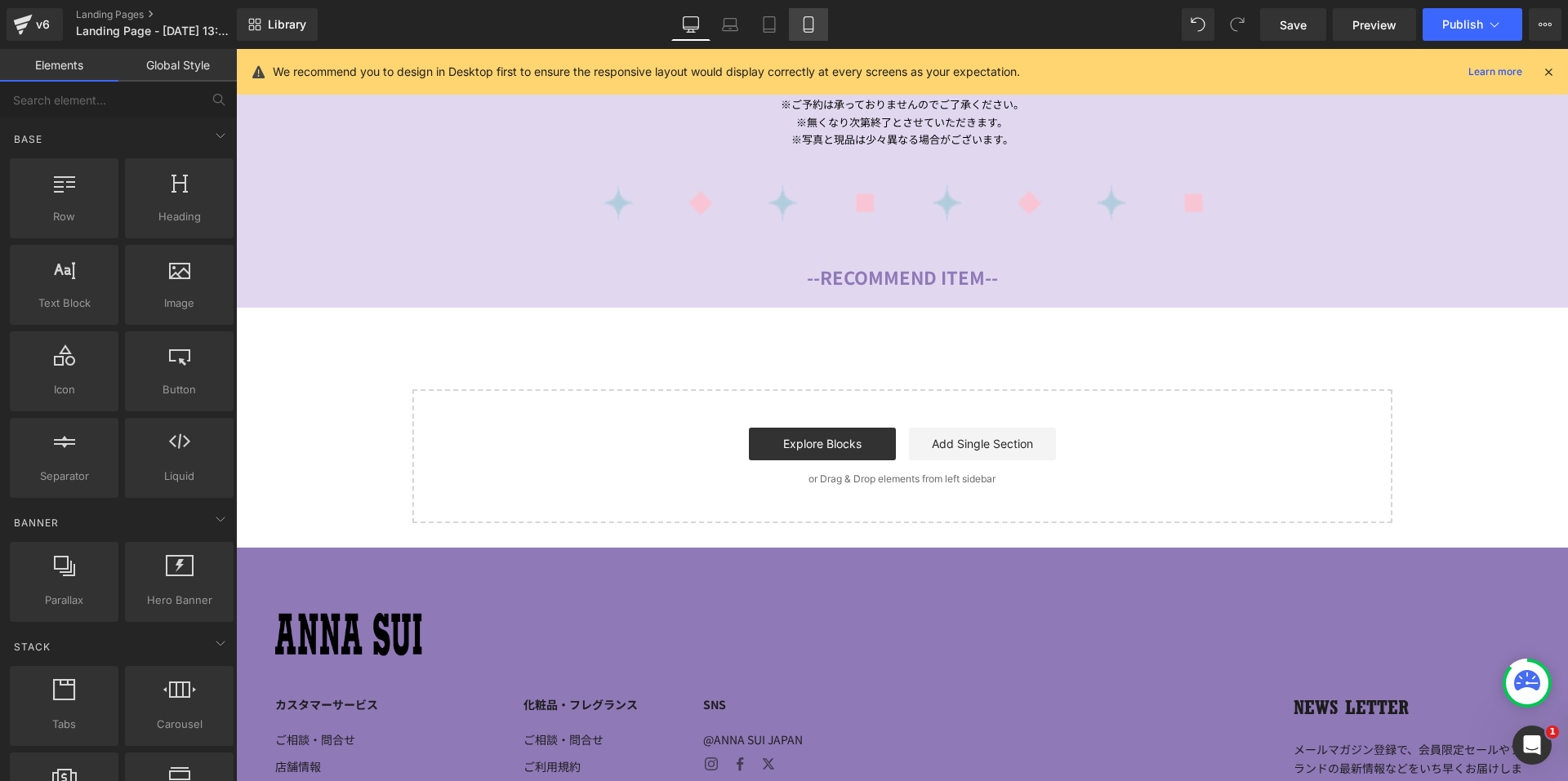
click at [828, 23] on link "Mobile" at bounding box center [808, 24] width 39 height 33
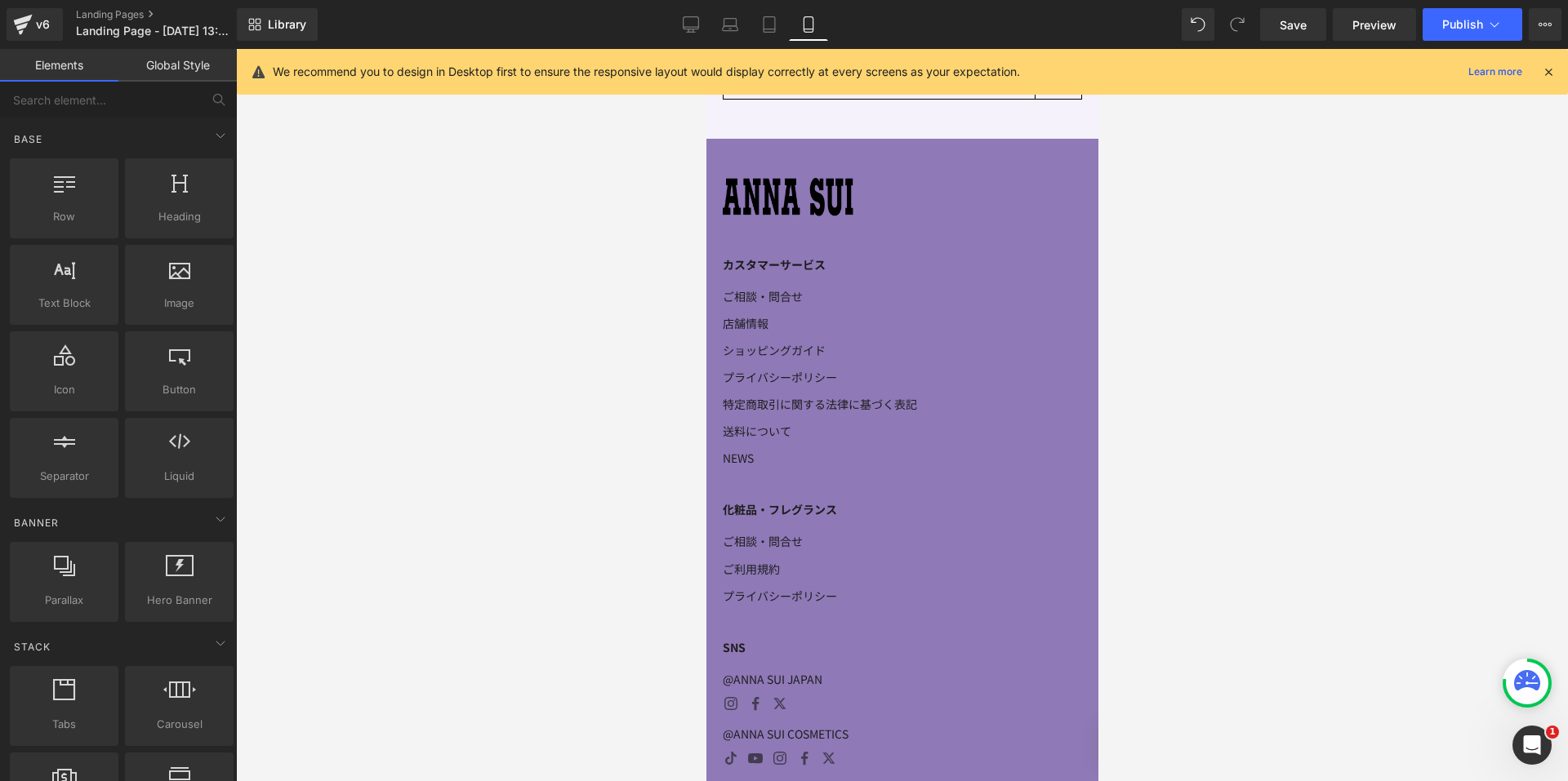
scroll to position [1127, 0]
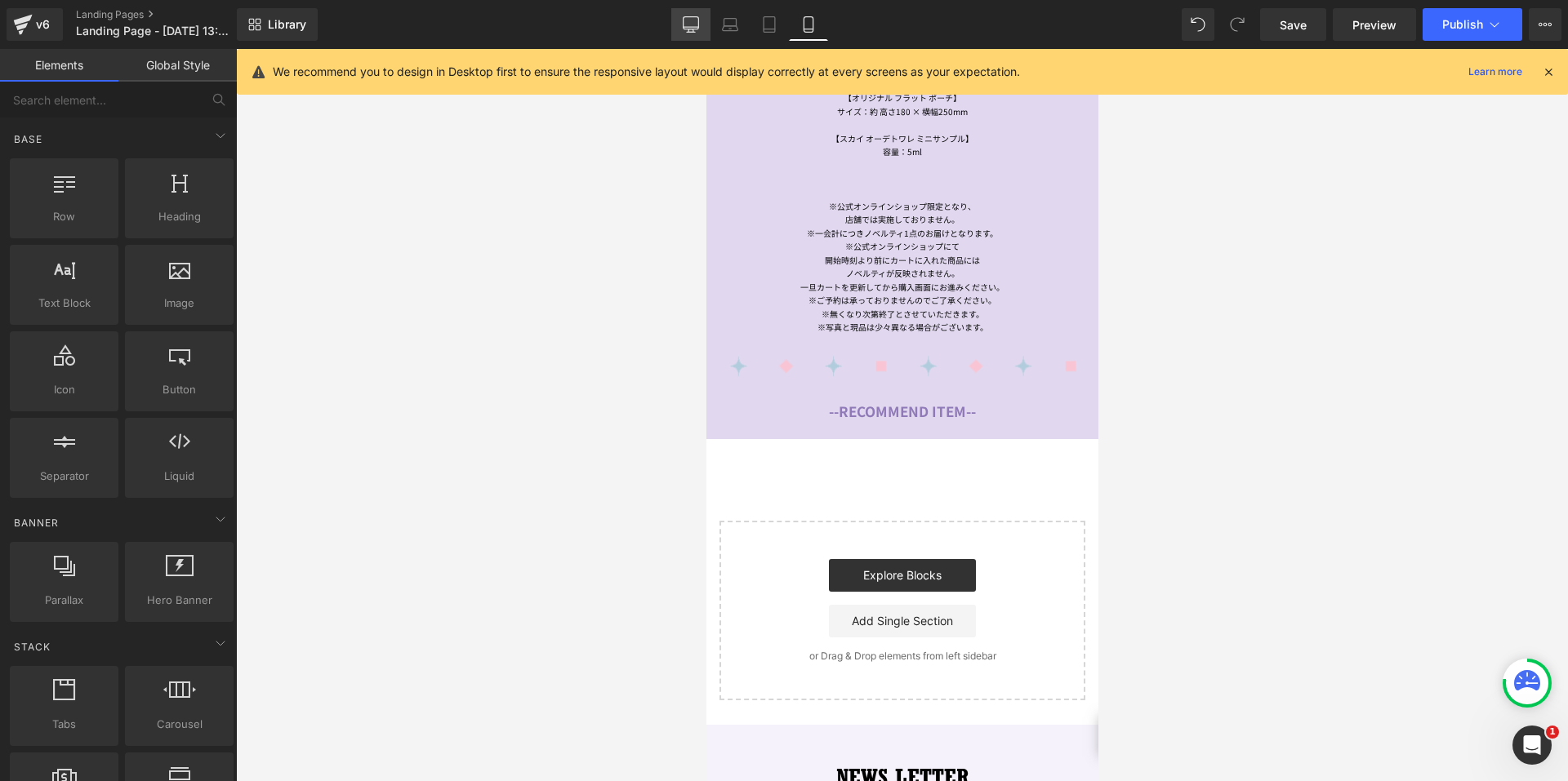
click at [694, 22] on icon at bounding box center [690, 24] width 16 height 16
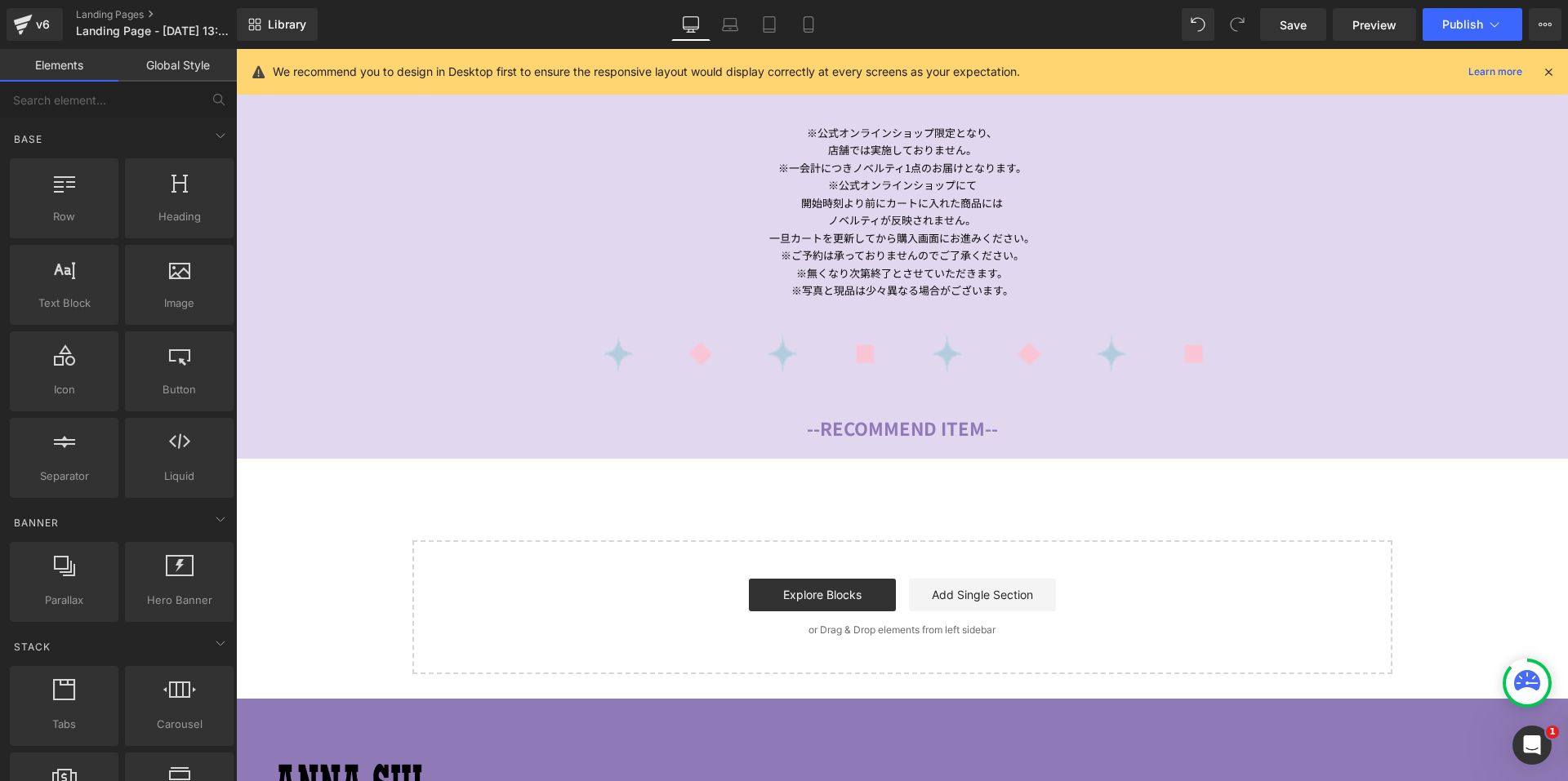
scroll to position [1783, 0]
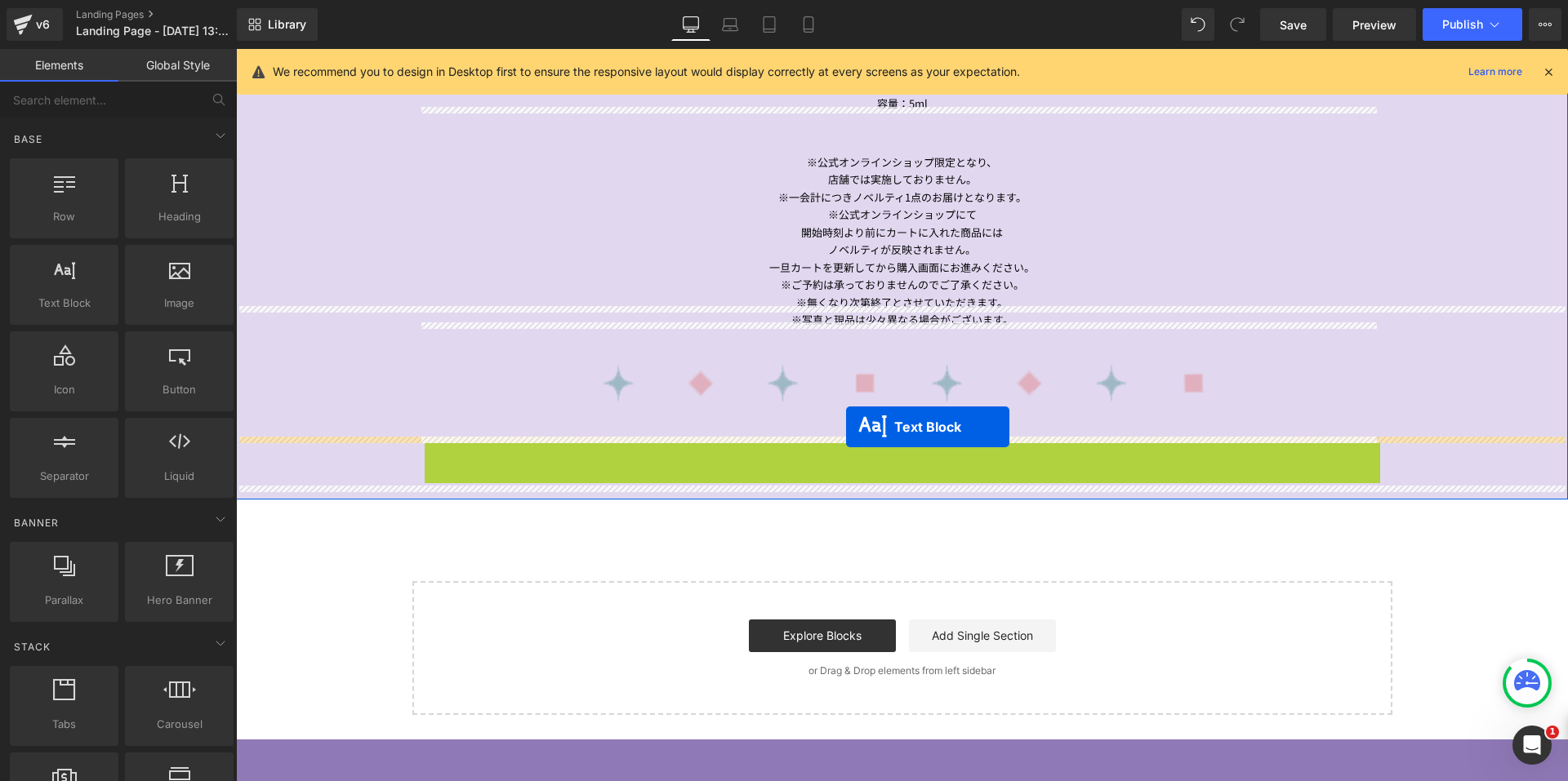
drag, startPoint x: 851, startPoint y: 452, endPoint x: 846, endPoint y: 427, distance: 25.5
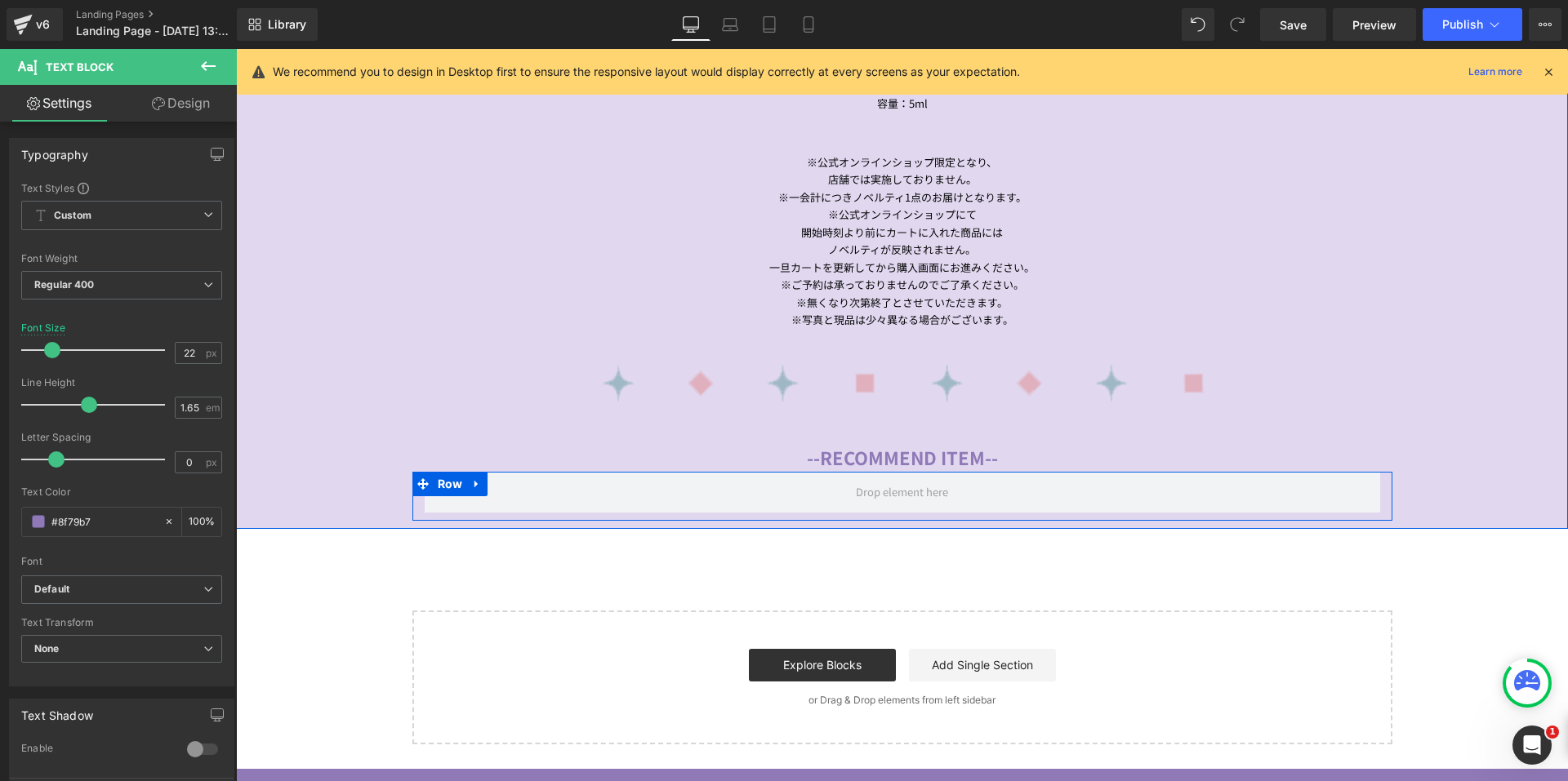
click at [434, 474] on span "Row" at bounding box center [450, 484] width 34 height 24
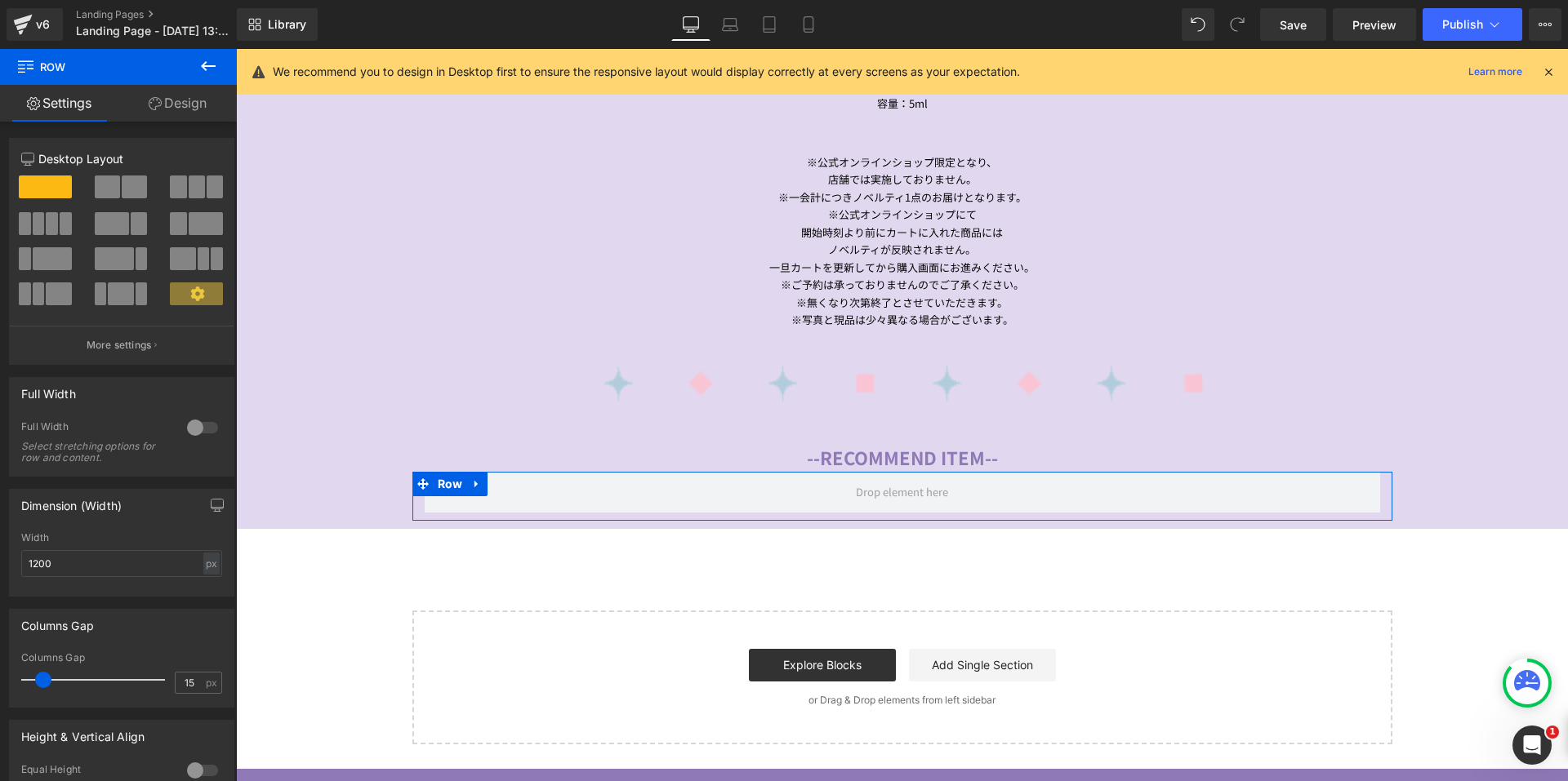
click at [94, 184] on span at bounding box center [106, 187] width 25 height 23
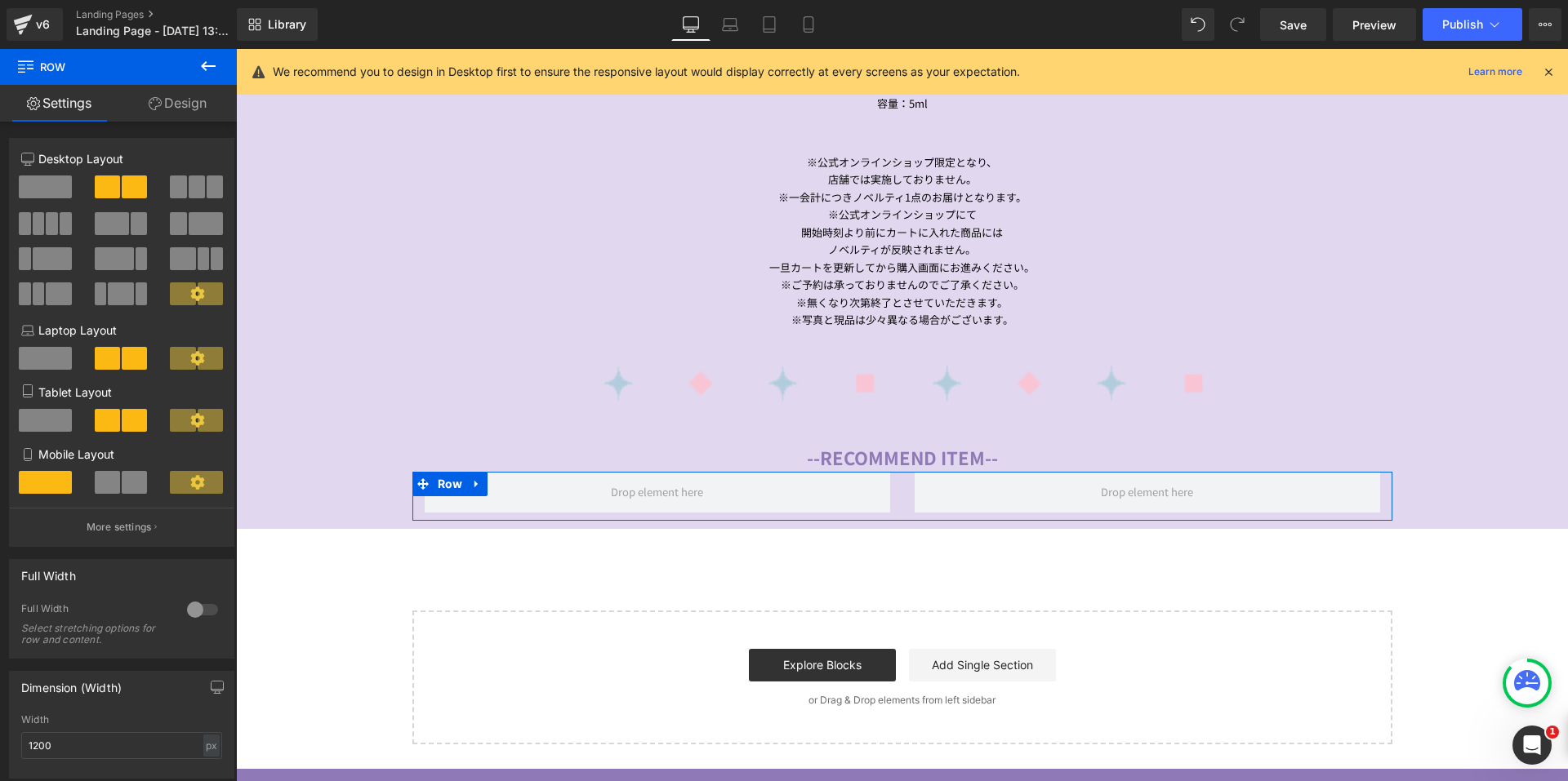
click at [167, 111] on link "Design" at bounding box center [177, 103] width 119 height 36
click at [0, 0] on div "Spacing" at bounding box center [0, 0] width 0 height 0
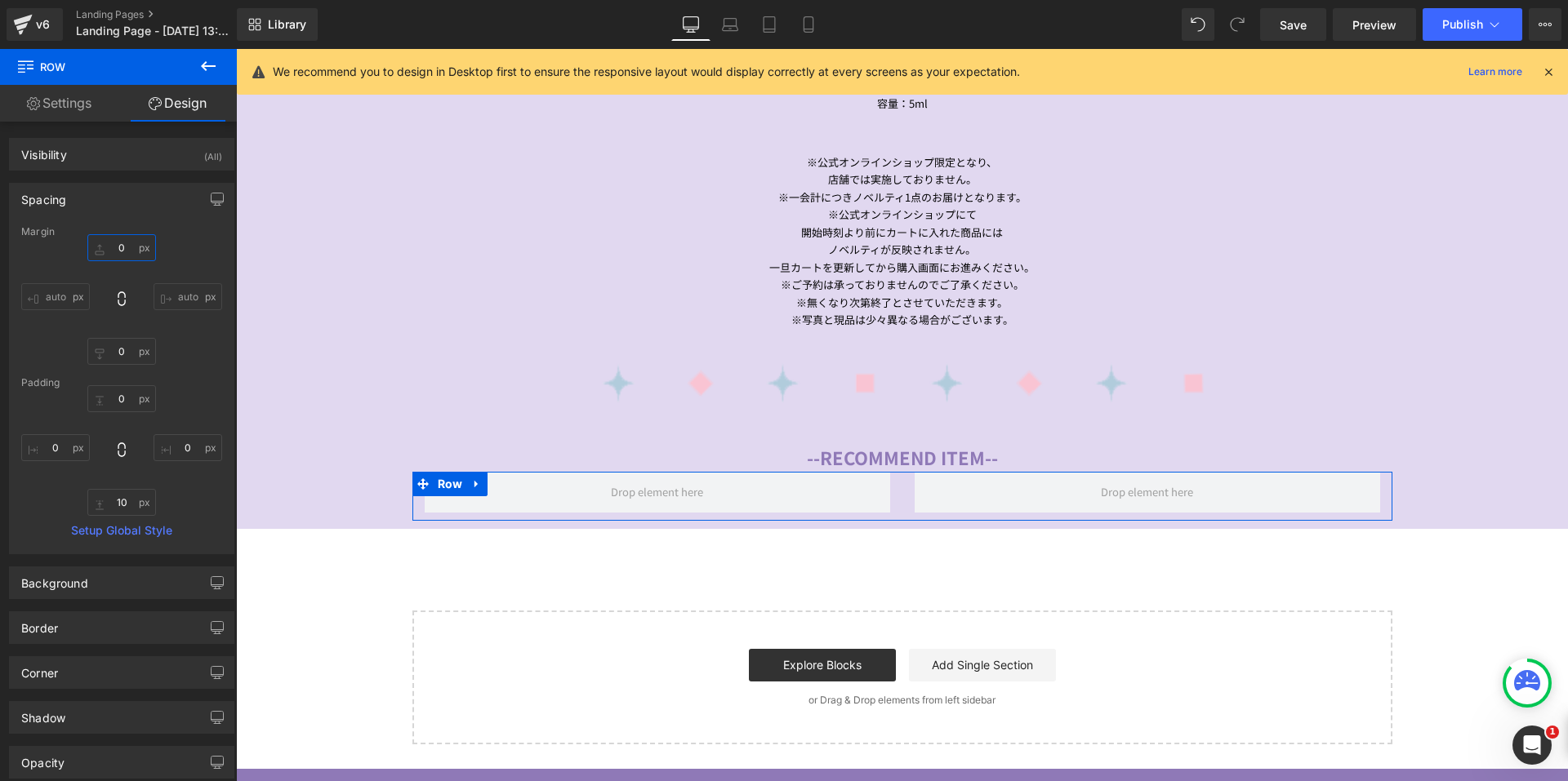
click at [117, 249] on input "0" at bounding box center [121, 248] width 68 height 27
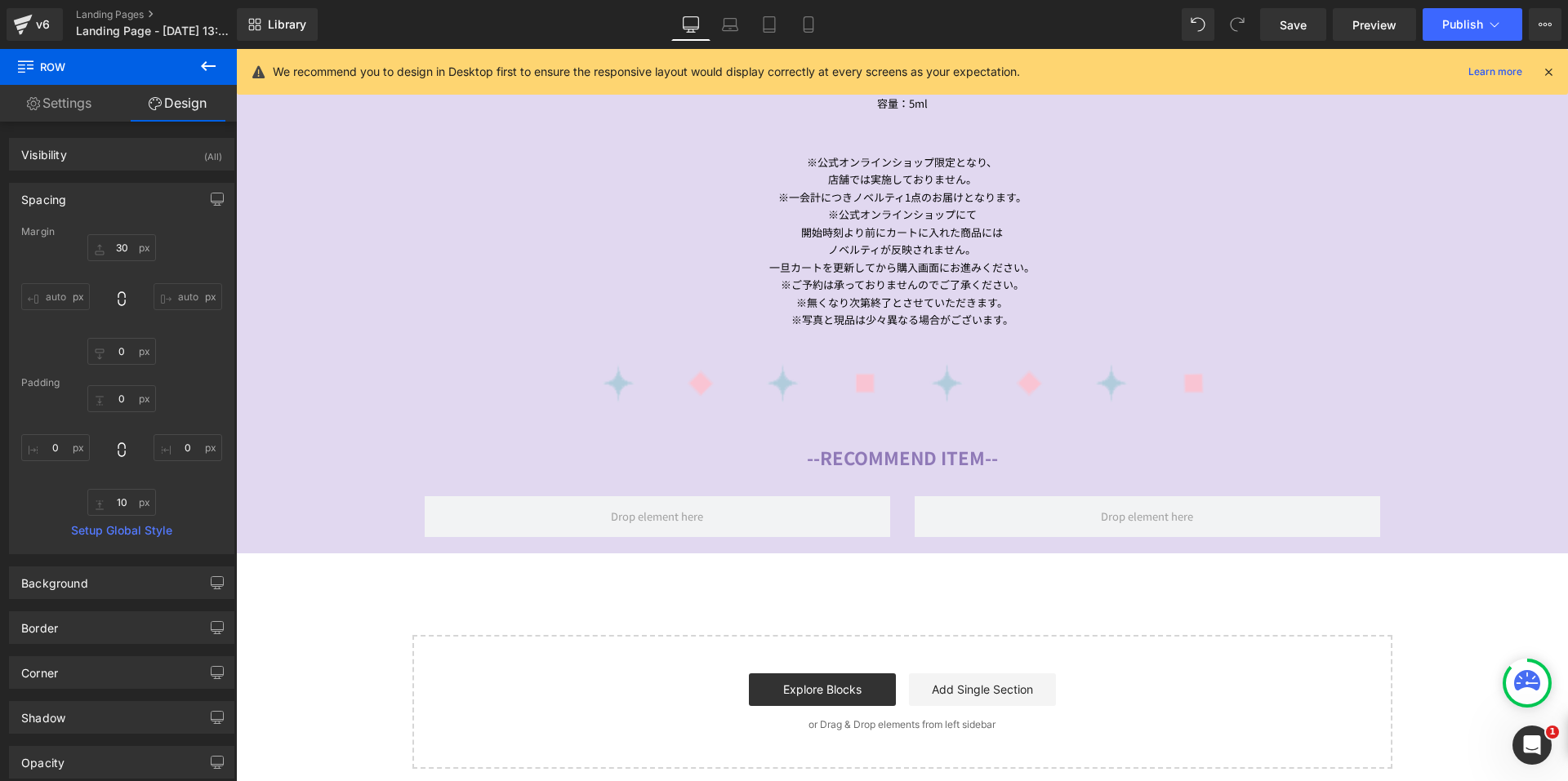
click at [205, 62] on icon at bounding box center [208, 66] width 15 height 10
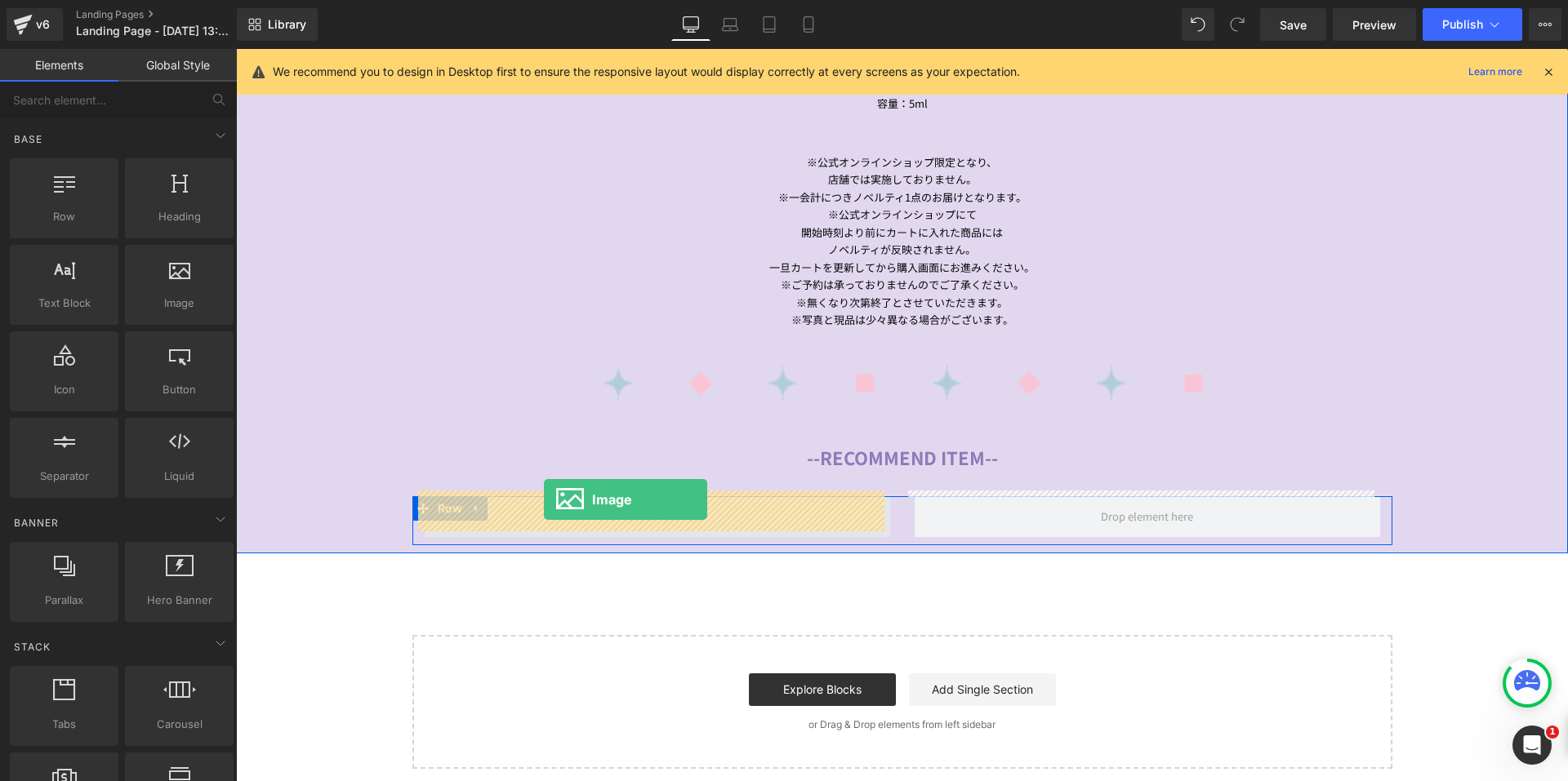
drag, startPoint x: 466, startPoint y: 360, endPoint x: 544, endPoint y: 500, distance: 160.3
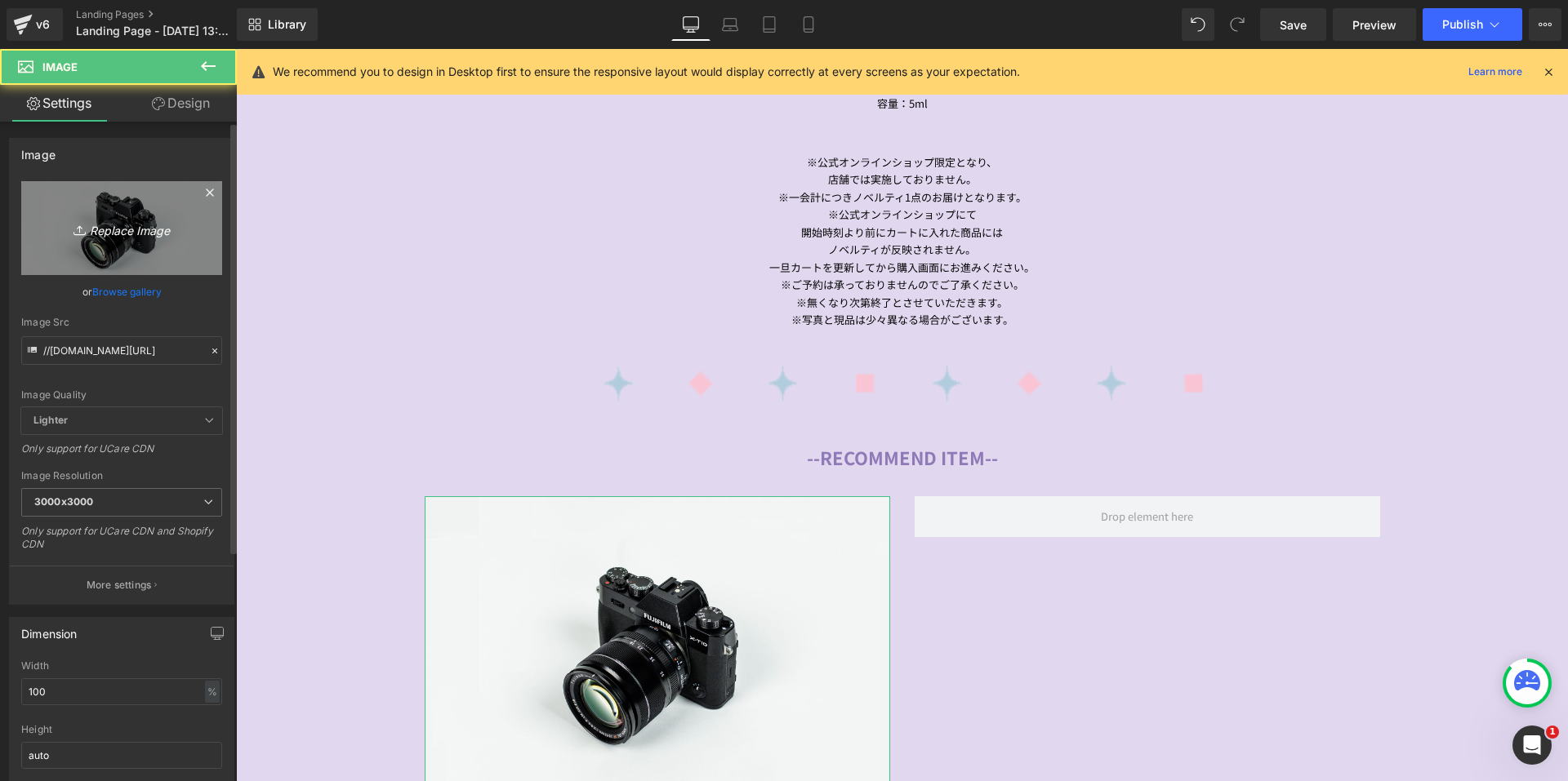
click at [152, 244] on link "Replace Image" at bounding box center [122, 228] width 201 height 94
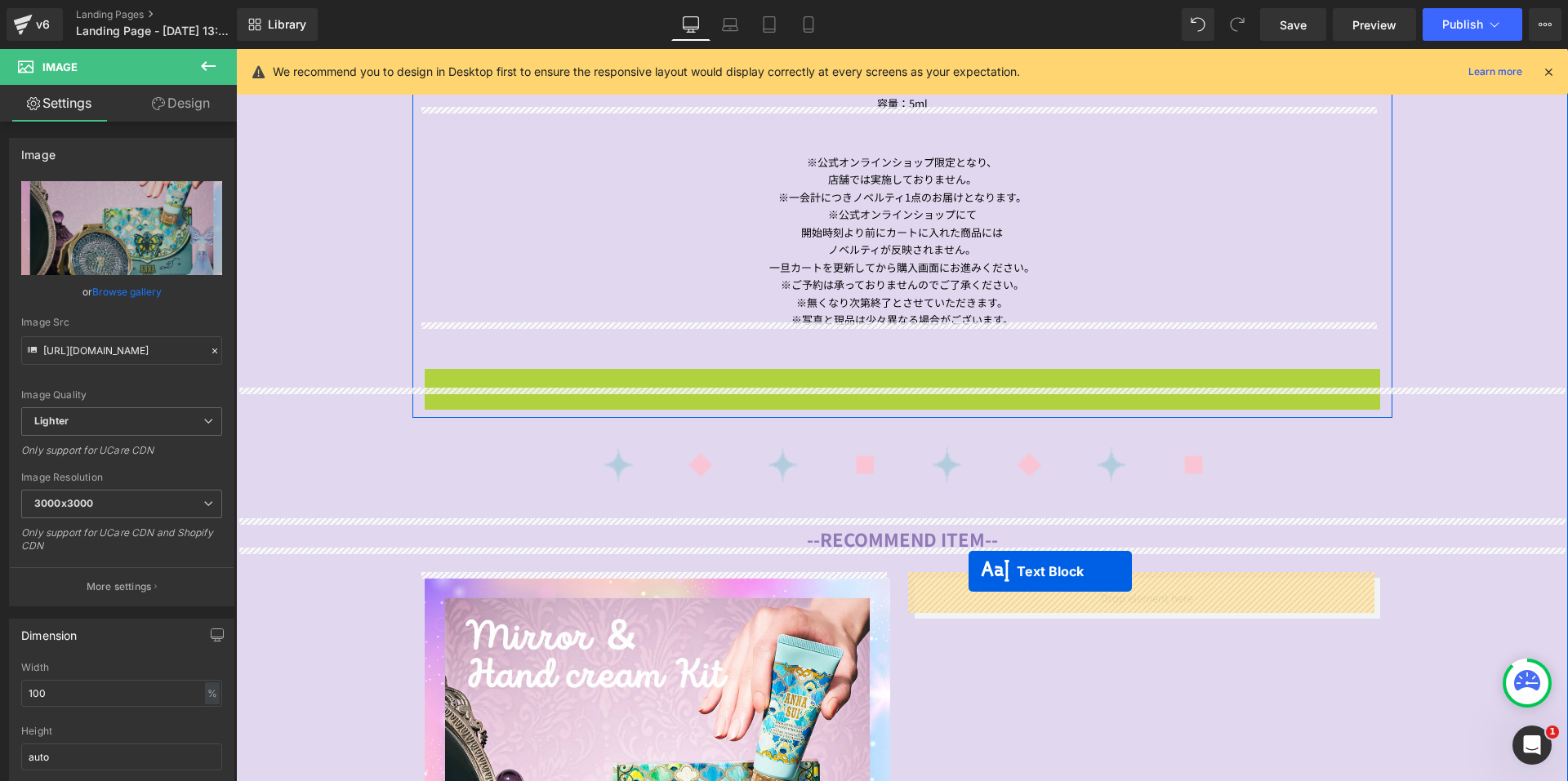
drag, startPoint x: 923, startPoint y: 481, endPoint x: 968, endPoint y: 571, distance: 100.6
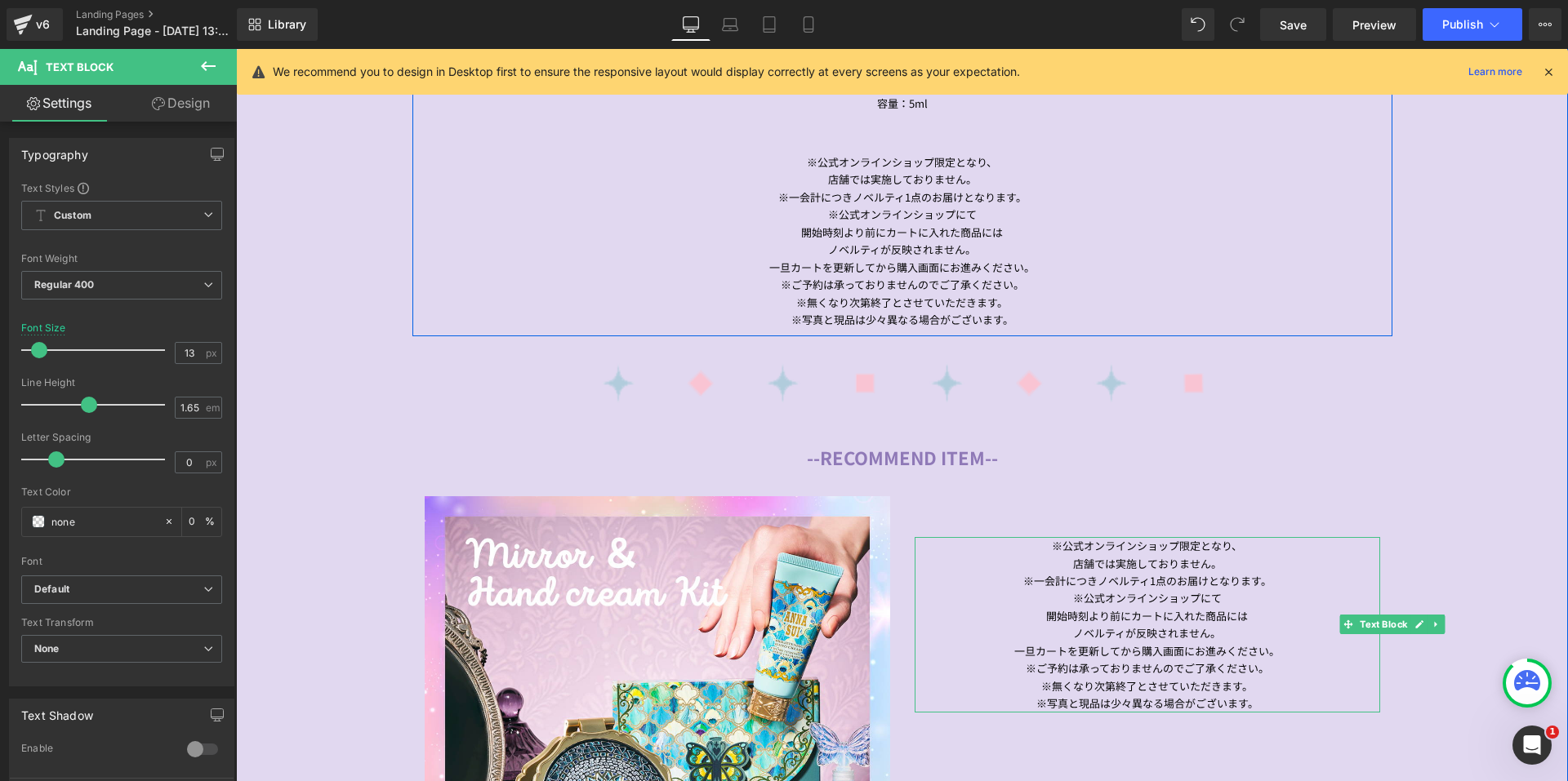
scroll to position [1946, 0]
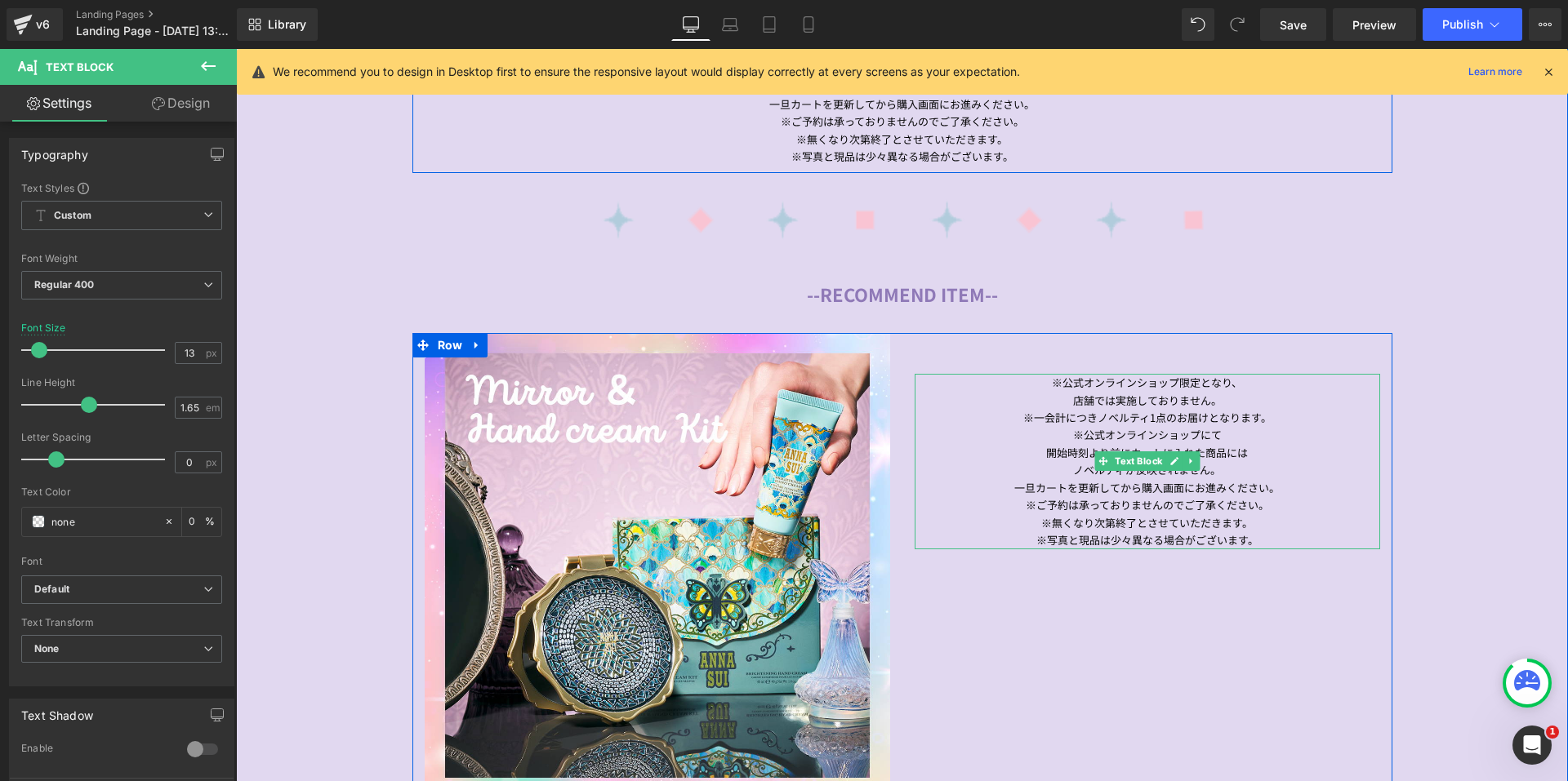
click at [1267, 532] on div "※写真と現品は少々異なる場合がございます。" at bounding box center [1147, 540] width 466 height 17
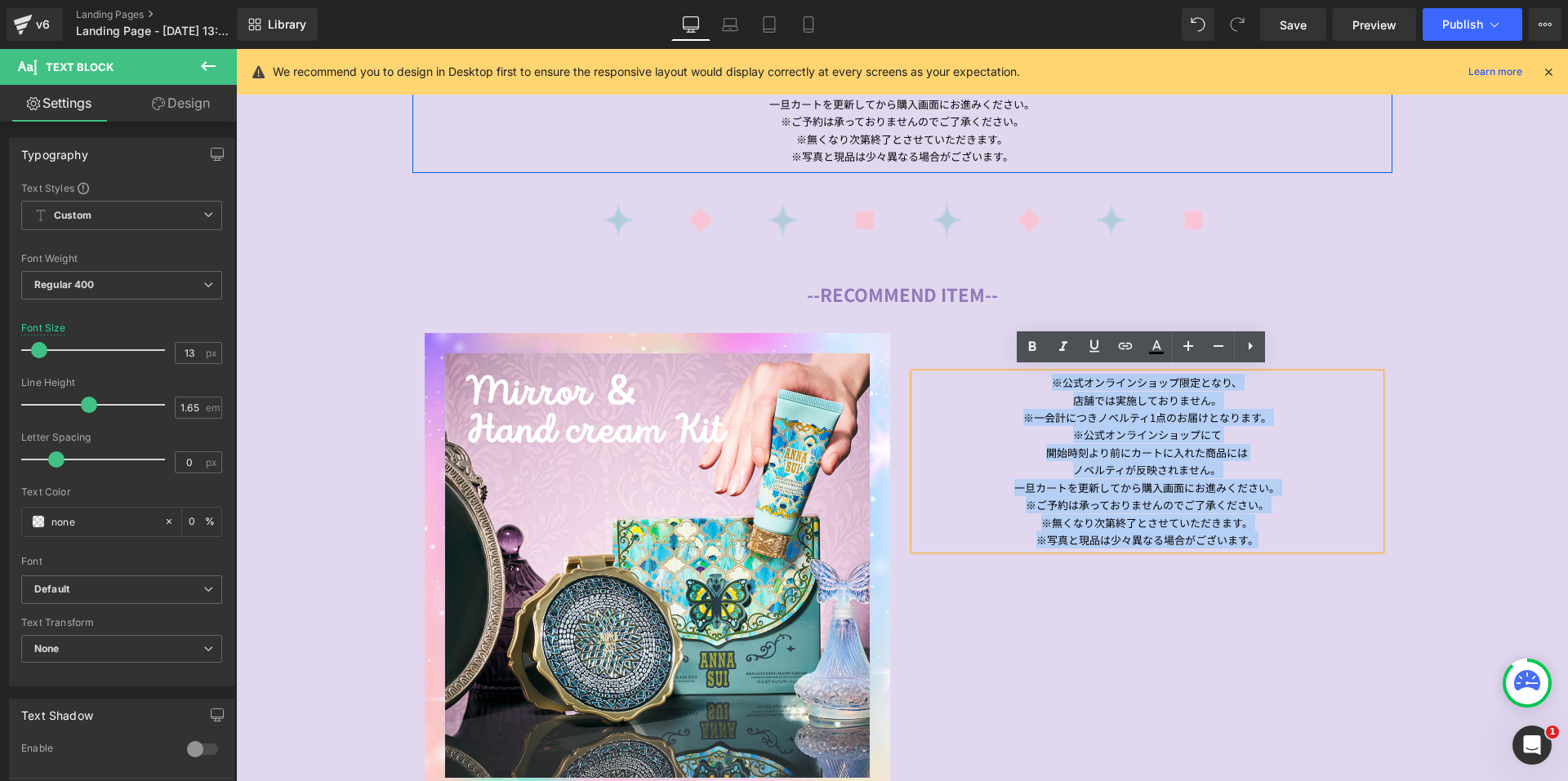
drag, startPoint x: 1270, startPoint y: 532, endPoint x: 1047, endPoint y: 380, distance: 269.9
click at [1047, 380] on div "※公式オンラインショップ限定となり、 店舗では実施しておりません。 ※一会計につきノベルティ1点のお届けとなります。 ※公式オンラインショップにて 開始時刻よ…" at bounding box center [1147, 462] width 466 height 176
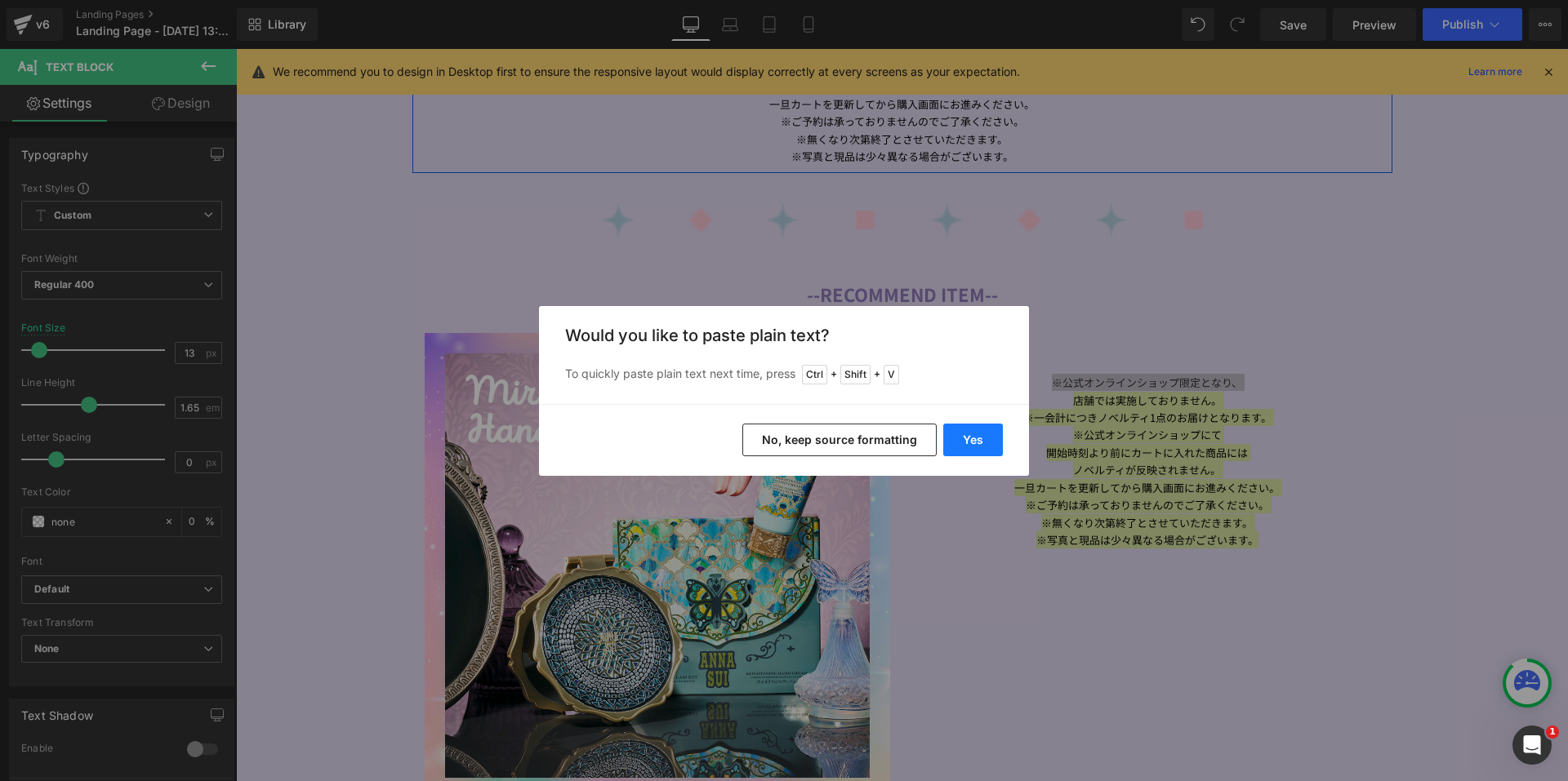
drag, startPoint x: 958, startPoint y: 437, endPoint x: 816, endPoint y: 401, distance: 146.5
click at [958, 437] on button "Yes" at bounding box center [972, 440] width 60 height 33
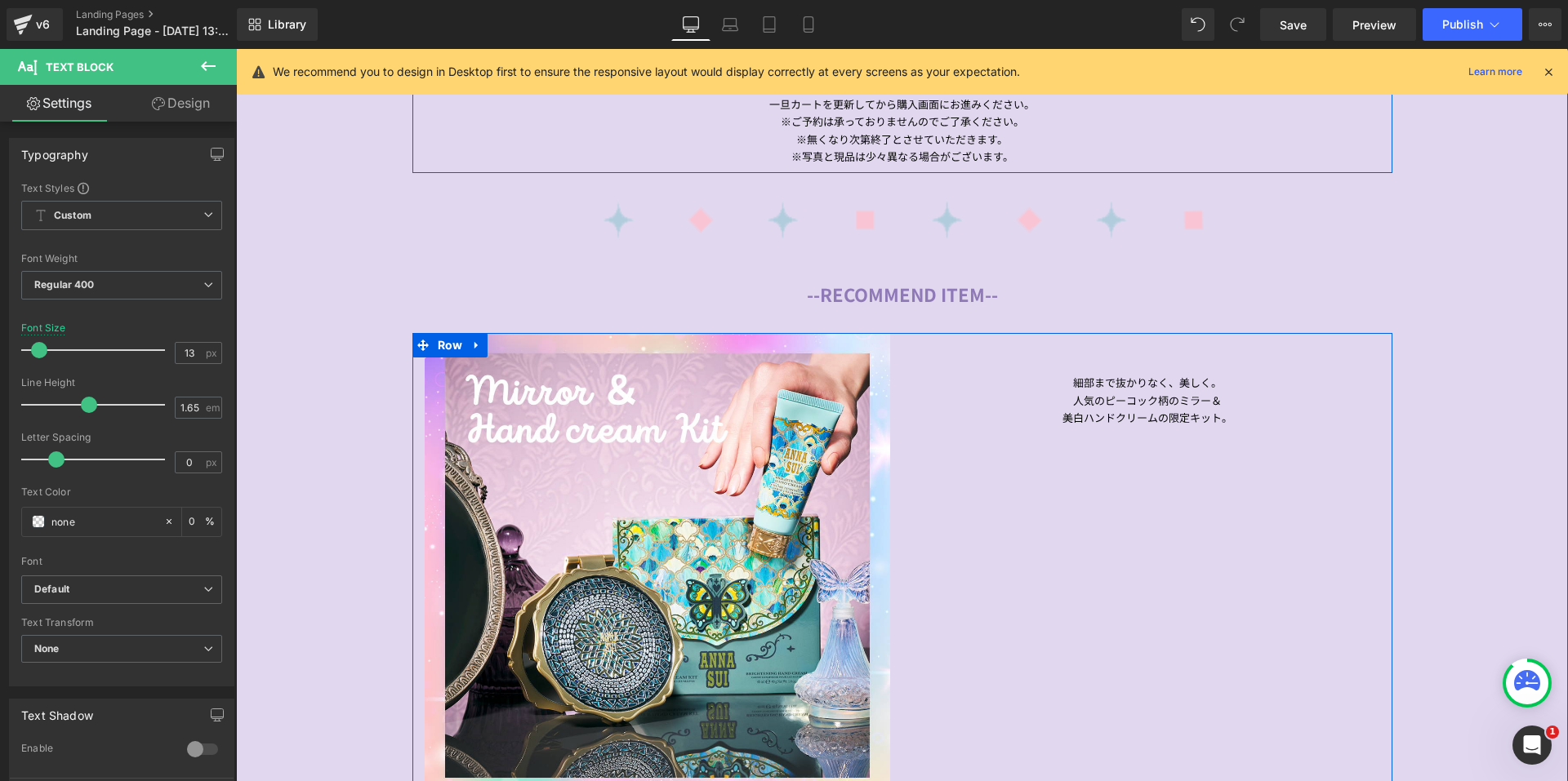
click at [1132, 428] on div "Image 細部まで抜かりなく、美しく。 人気のピーコック柄のミラー＆ 美白ハンドクリームの限定キット。 Text Block Row" at bounding box center [902, 570] width 980 height 474
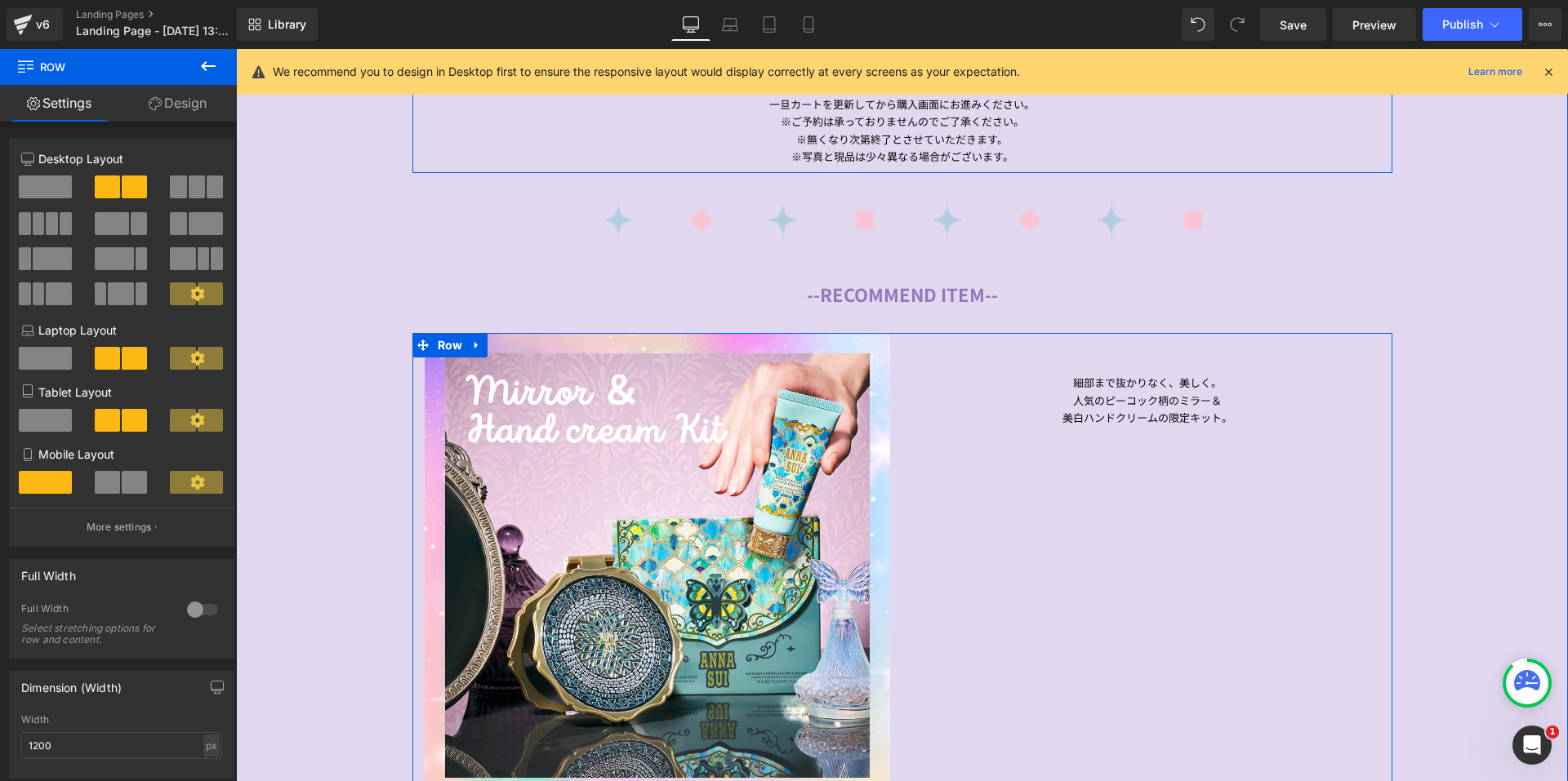
click at [1124, 451] on span "Text Block" at bounding box center [1138, 461] width 54 height 20
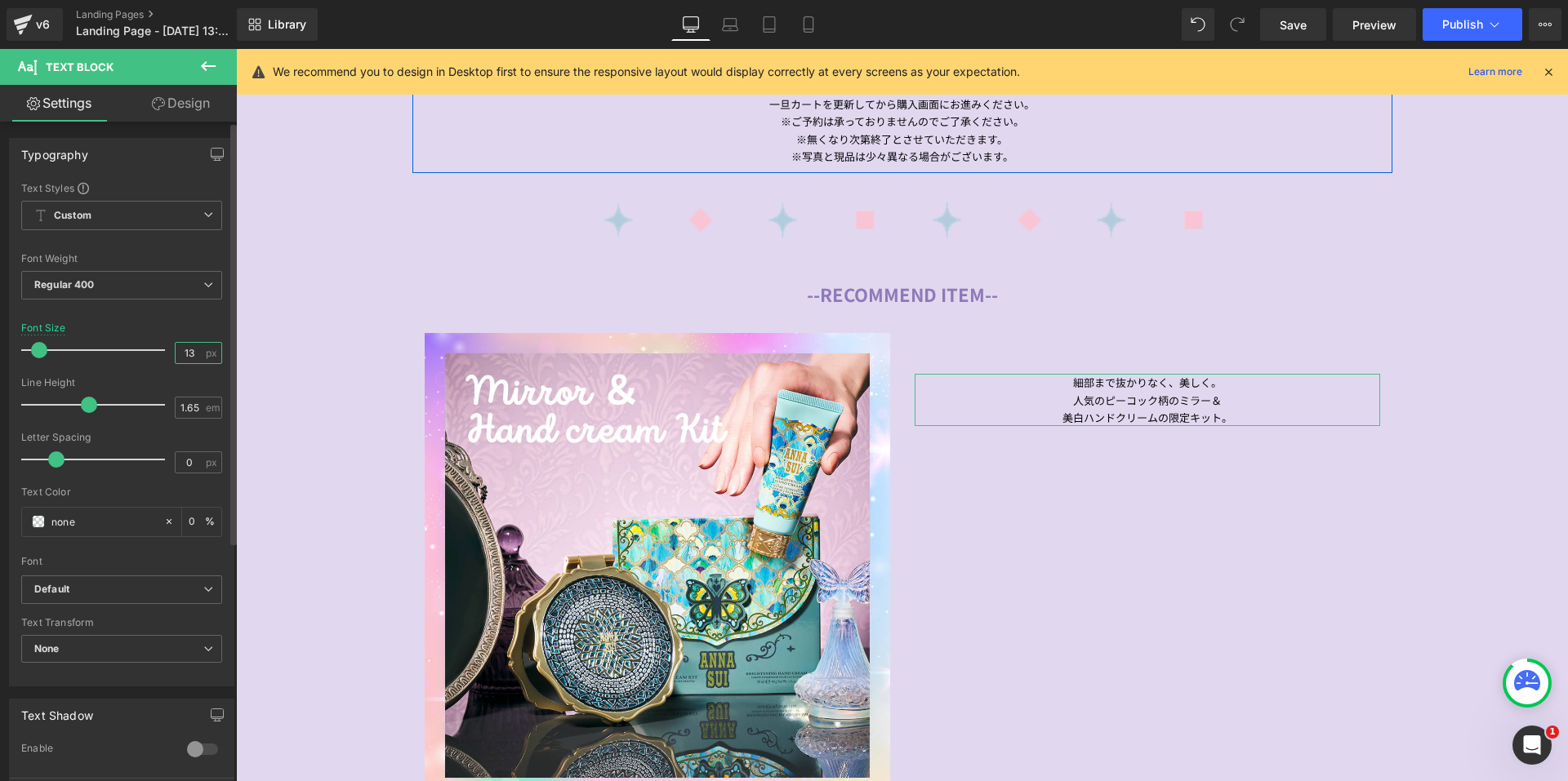
drag, startPoint x: 190, startPoint y: 349, endPoint x: 148, endPoint y: 344, distance: 42.3
click at [148, 344] on div "Font Size 13 px" at bounding box center [122, 349] width 201 height 55
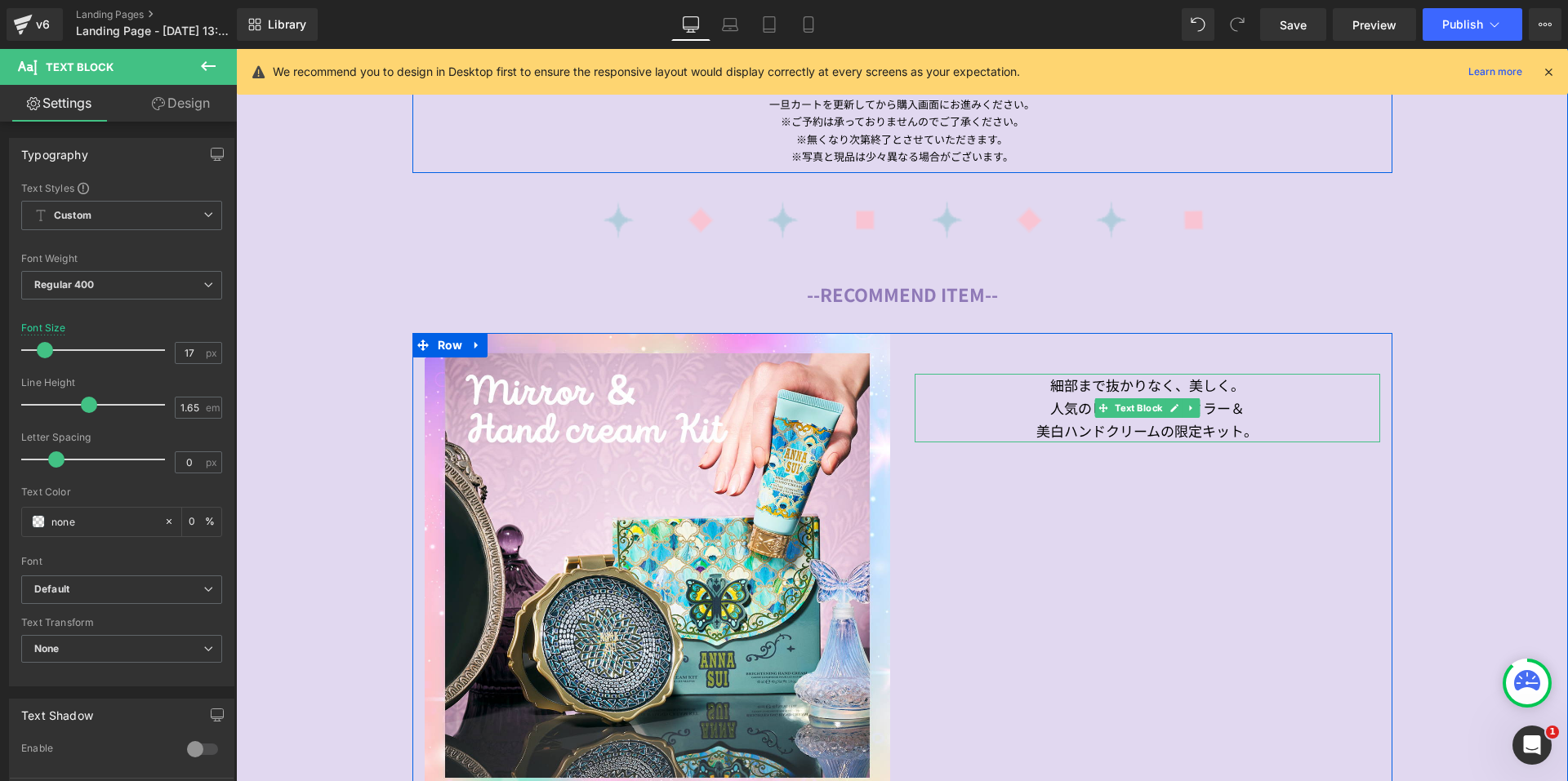
click at [1273, 424] on div "美白ハンドクリームの限定キット。" at bounding box center [1147, 431] width 466 height 23
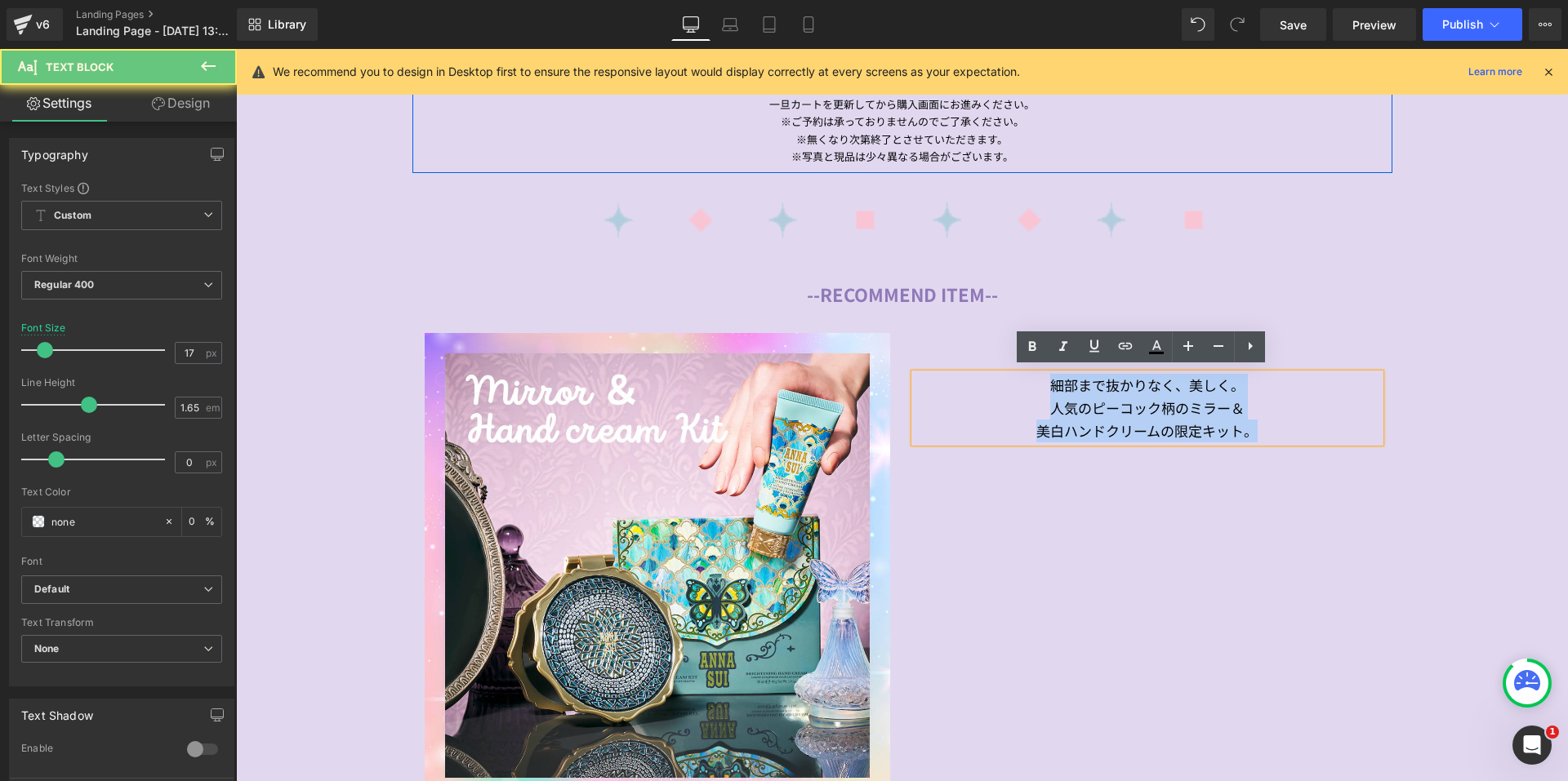
drag, startPoint x: 1273, startPoint y: 424, endPoint x: 1045, endPoint y: 383, distance: 231.7
click at [1045, 383] on div "細部まで抜かりなく、美しく。 人気のピーコック柄のミラー＆ 美白ハンドクリームの限定キット。" at bounding box center [1147, 408] width 466 height 68
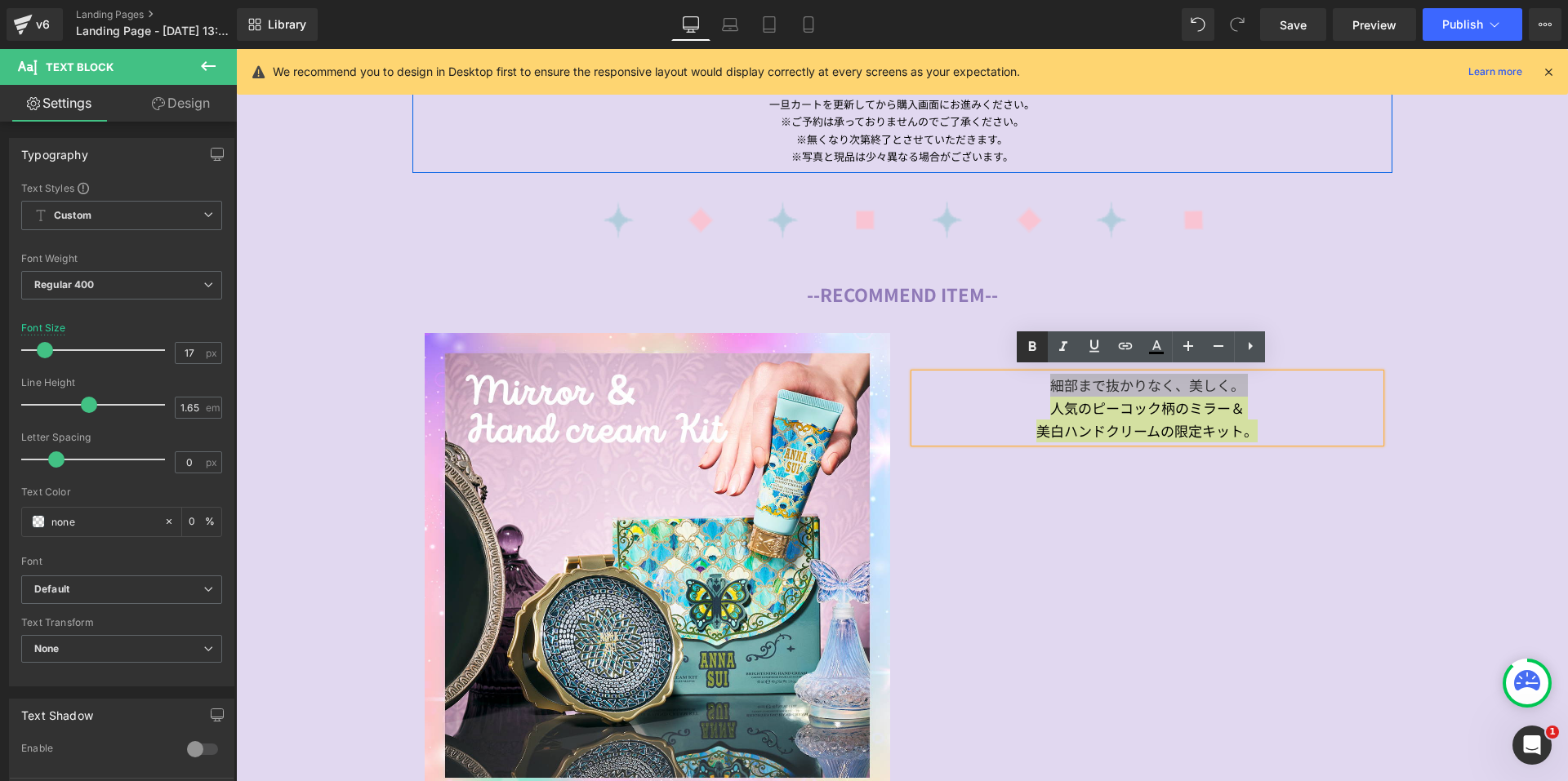
click at [1025, 348] on icon at bounding box center [1032, 346] width 20 height 20
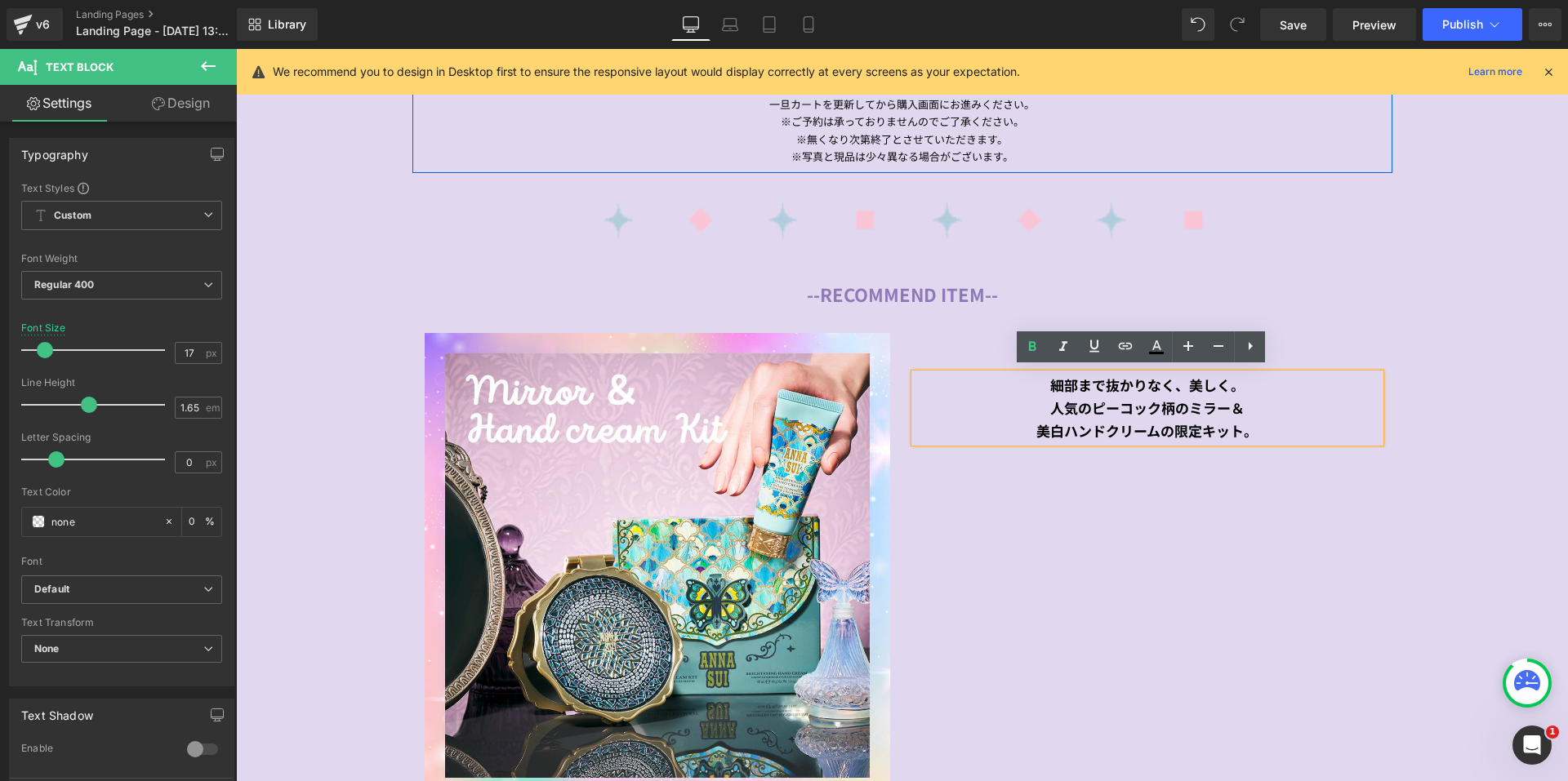
click at [1165, 472] on div "Image 細部まで抜かりなく、美しく。 人気のピーコック柄のミラー＆ 美白ハンドクリームの限定キット。 Text Block Row" at bounding box center [902, 570] width 980 height 474
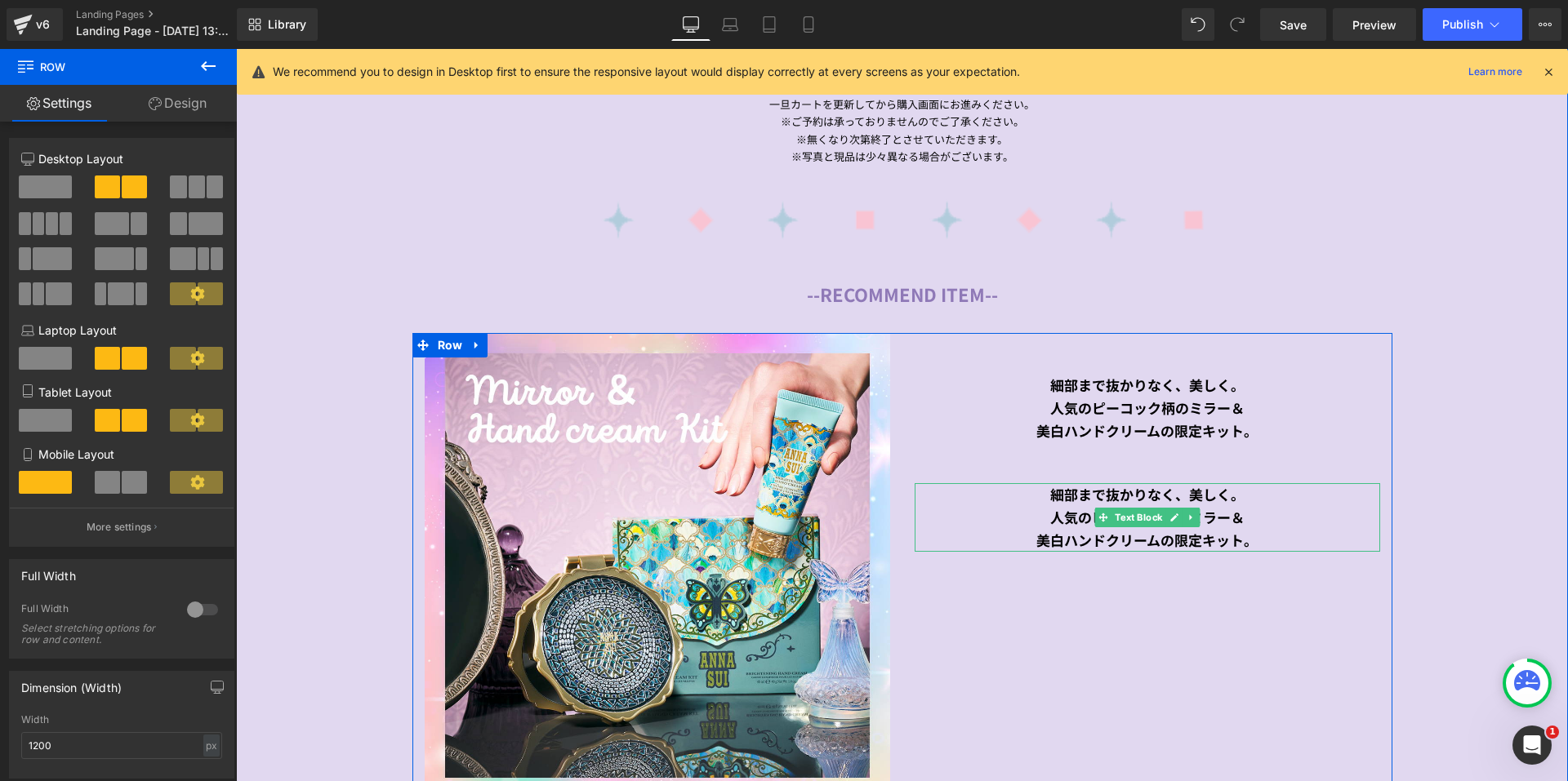
drag, startPoint x: 1152, startPoint y: 523, endPoint x: 1174, endPoint y: 515, distance: 23.4
click at [1154, 529] on div "美白ハンドクリームの限定キット。" at bounding box center [1147, 540] width 466 height 23
click at [1168, 513] on strong "人気のピーコック柄のミラー＆" at bounding box center [1147, 518] width 194 height 21
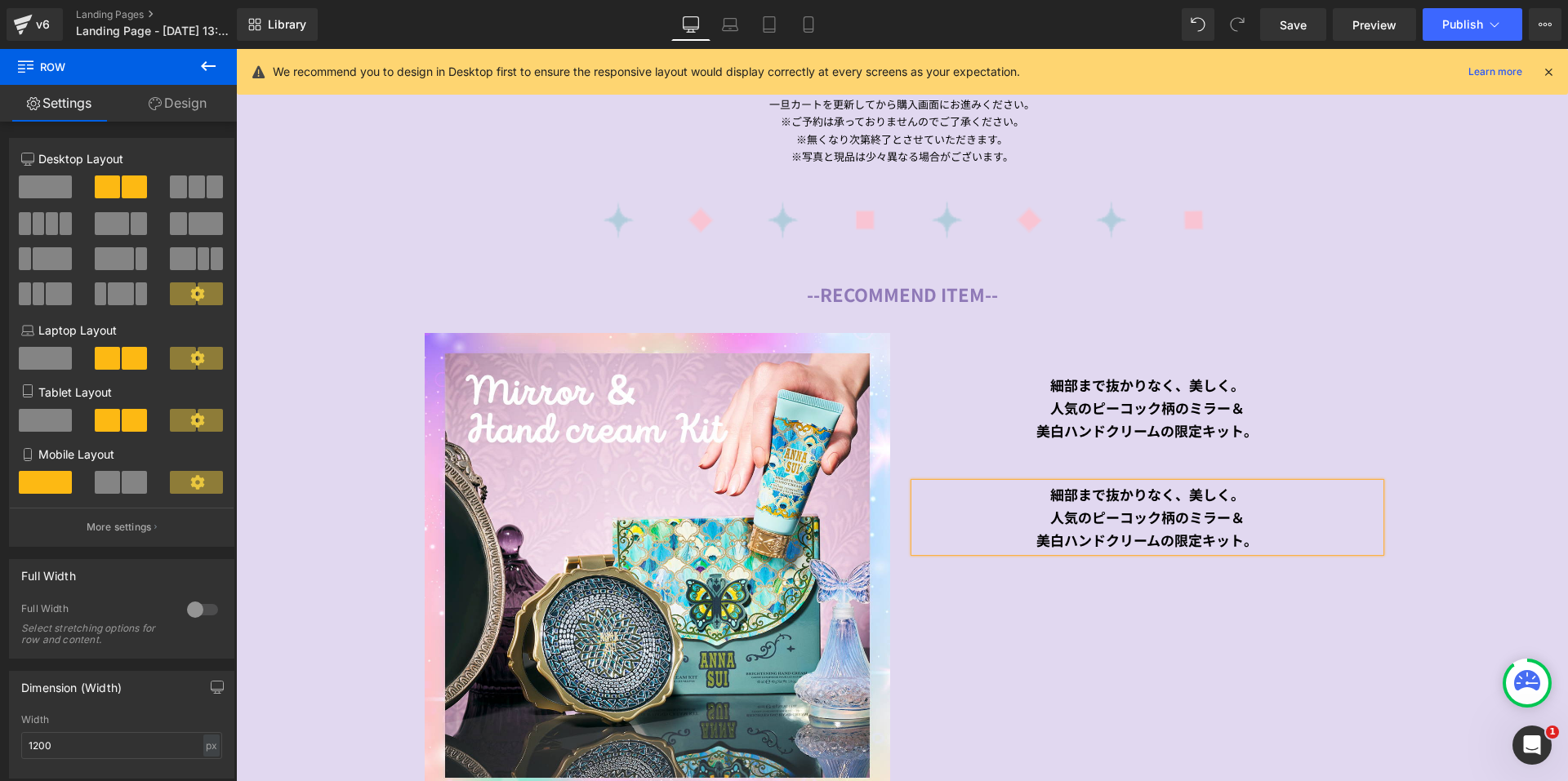
click at [1256, 532] on div "美白ハンドクリームの限定キット。" at bounding box center [1147, 540] width 466 height 23
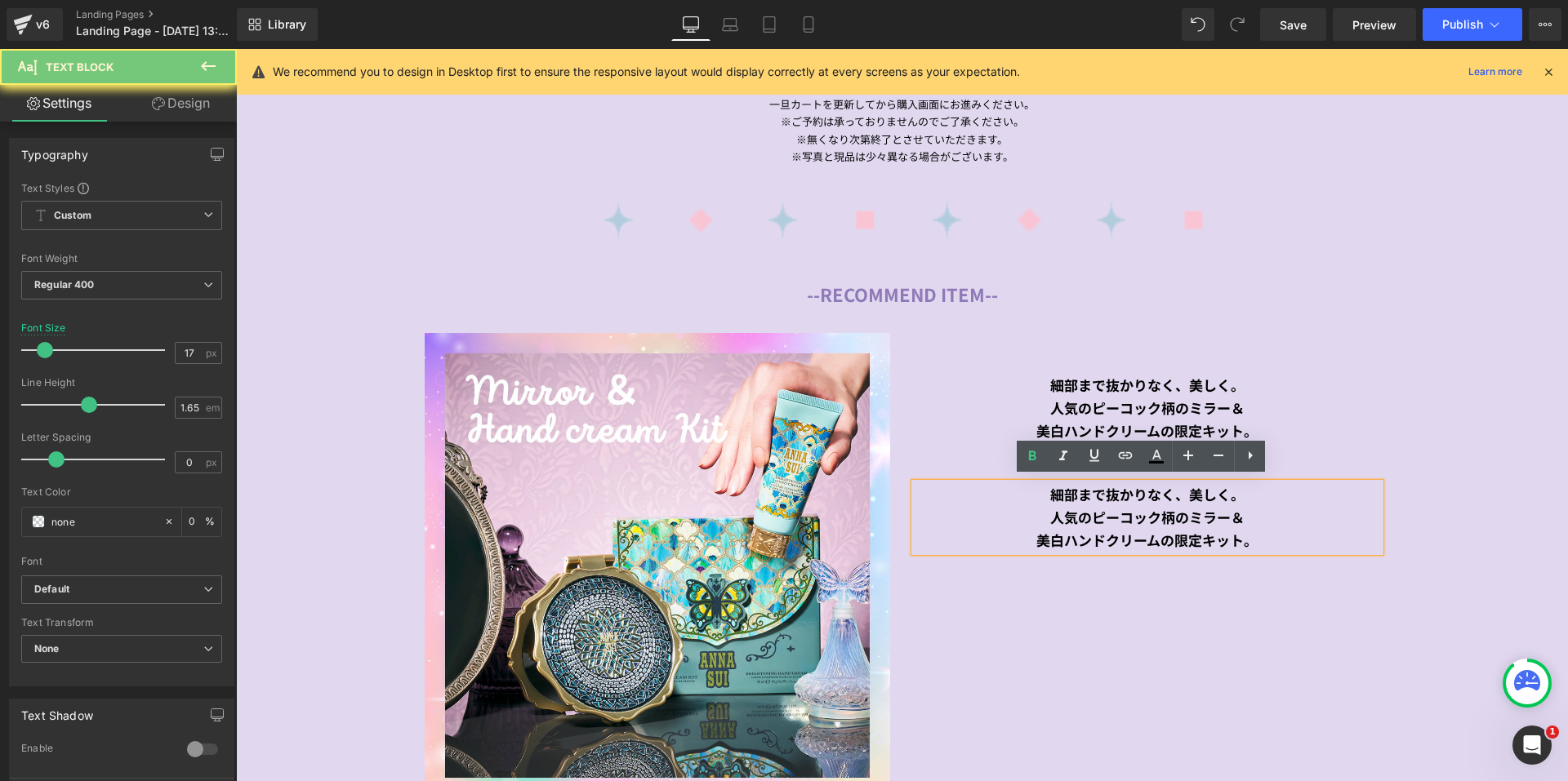
drag, startPoint x: 1255, startPoint y: 532, endPoint x: 1041, endPoint y: 486, distance: 218.9
click at [1041, 486] on div "細部まで抜かりなく、美しく。 人気のピーコック柄のミラー＆ 美白ハンドクリームの限定キット。" at bounding box center [1147, 517] width 466 height 68
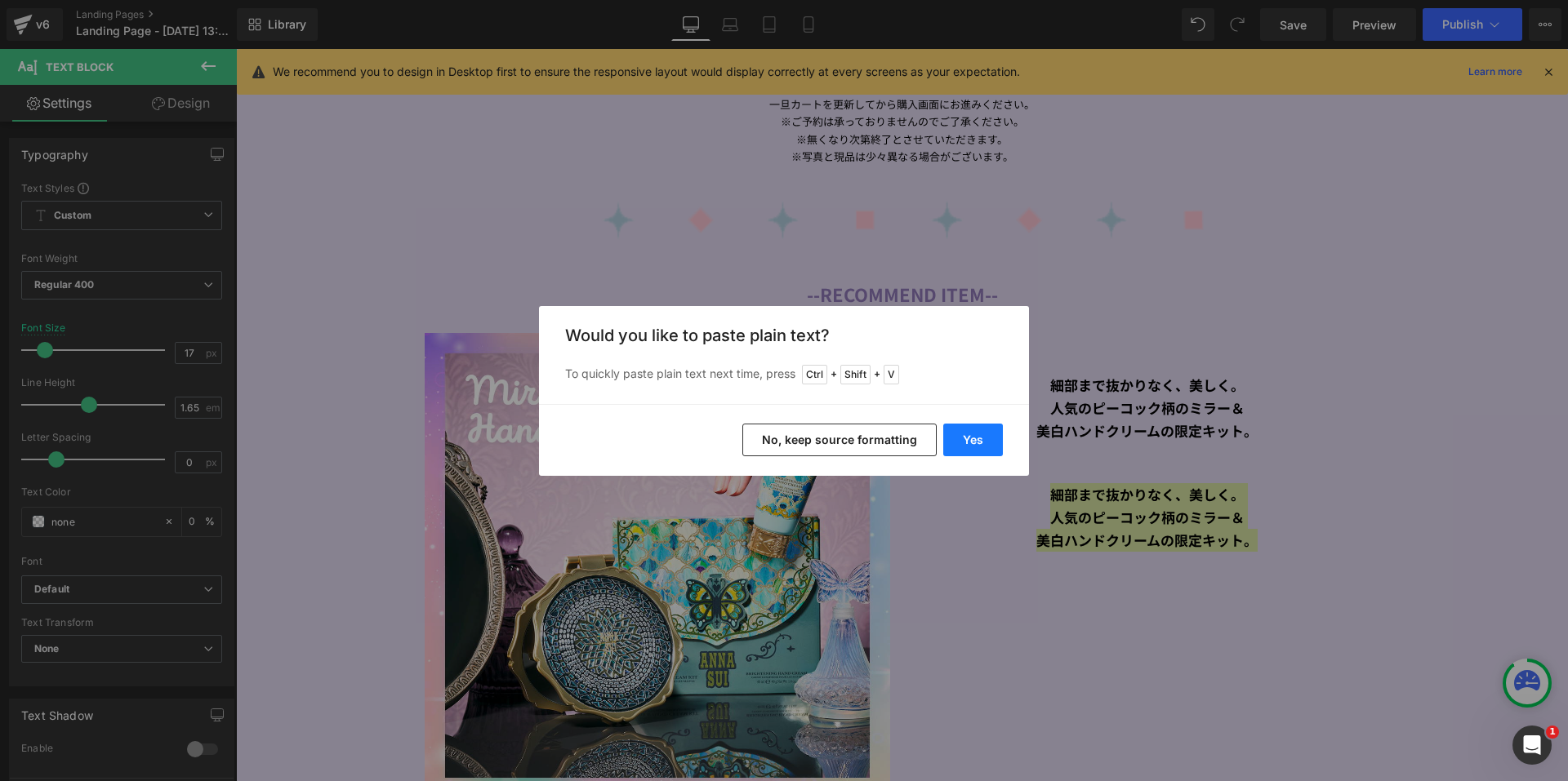
click at [971, 442] on button "Yes" at bounding box center [972, 440] width 60 height 33
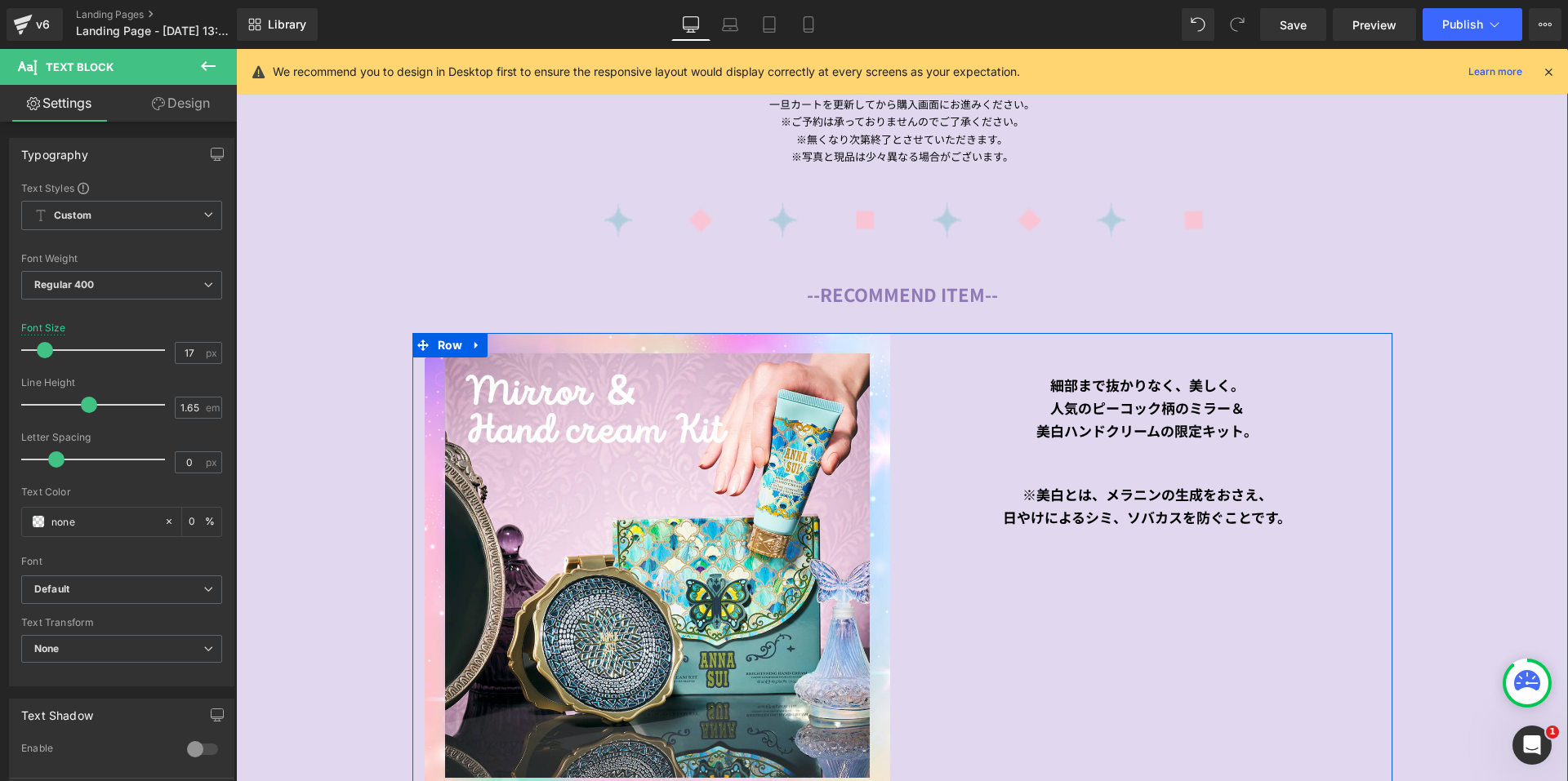
click at [1140, 532] on div "Image 細部まで抜かりなく、美しく。 人気のピーコック柄のミラー＆ 美白ハンドクリームの限定キット。 Text Block ※美白とは、メラニンの生成をお…" at bounding box center [902, 570] width 980 height 474
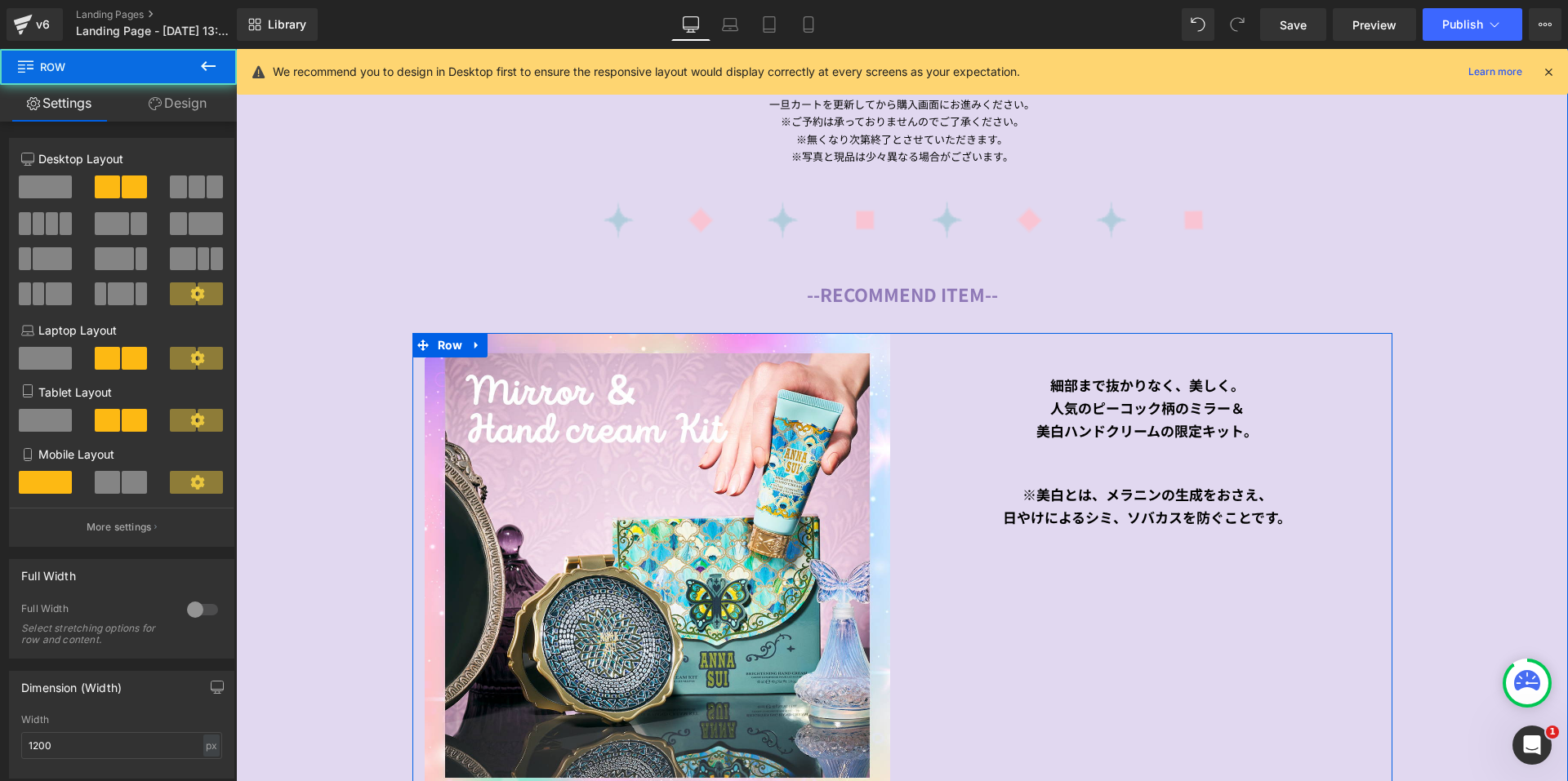
click at [236, 49] on div at bounding box center [236, 49] width 0 height 0
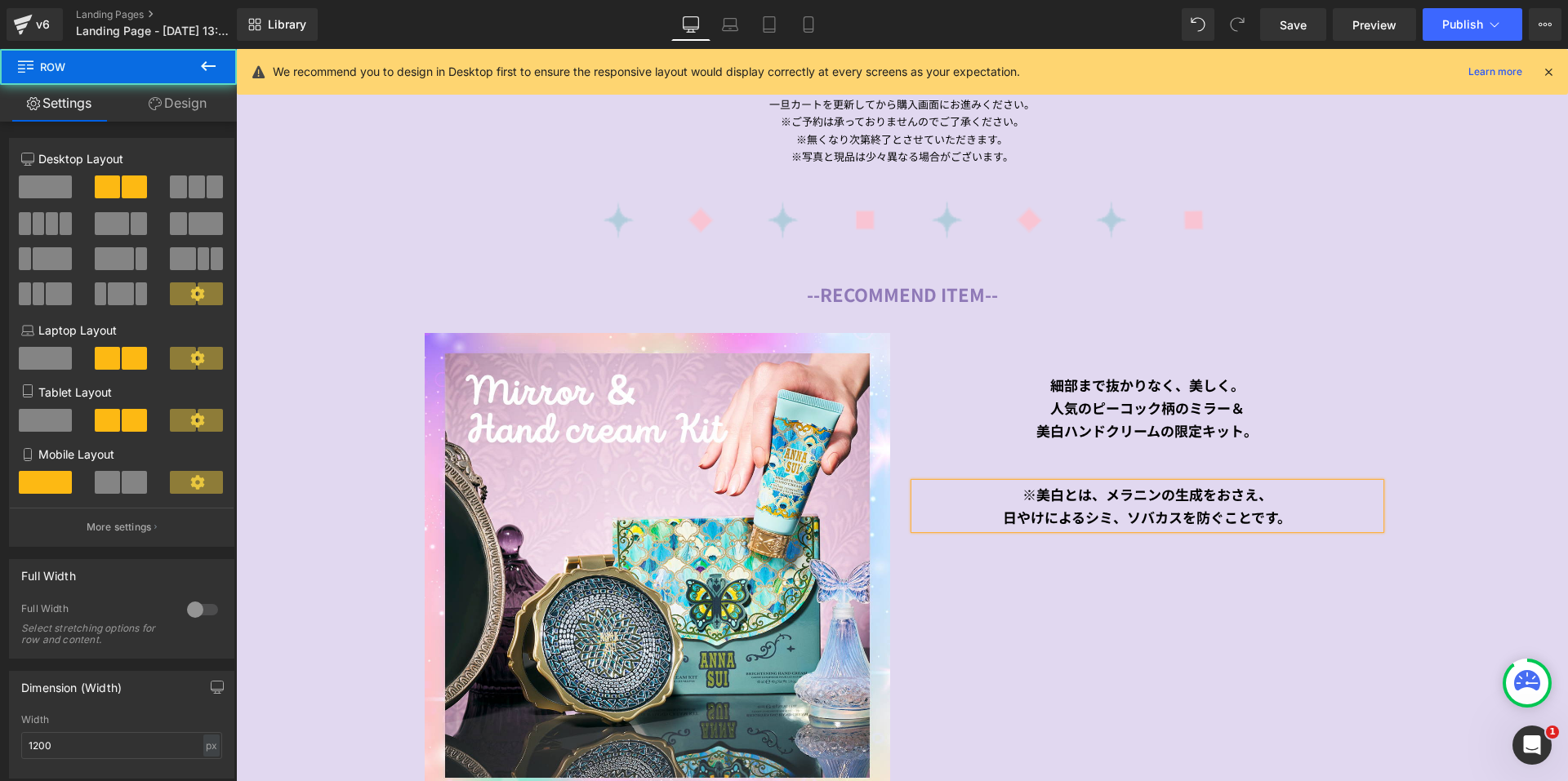
drag, startPoint x: 1143, startPoint y: 509, endPoint x: 1220, endPoint y: 508, distance: 77.0
click at [1144, 508] on b "日やけによるシミ、ソバカスを防ぐことです。" at bounding box center [1146, 518] width 288 height 21
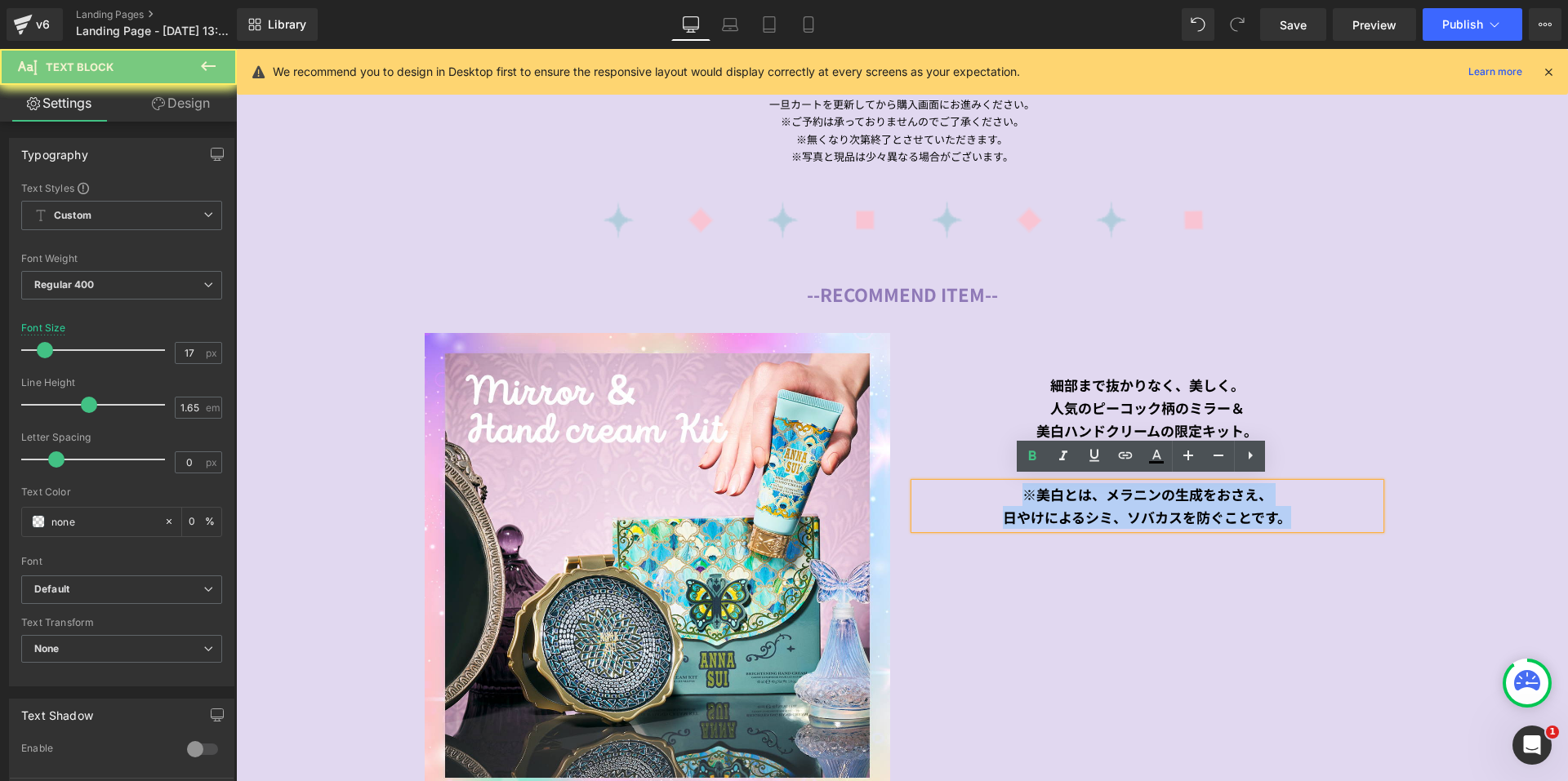
drag, startPoint x: 1305, startPoint y: 505, endPoint x: 1012, endPoint y: 494, distance: 293.2
click at [1012, 494] on div "※美白とは、メラニンの生成をおさえ、 日やけによるシミ、ソバカスを防ぐことです。" at bounding box center [1147, 506] width 466 height 46
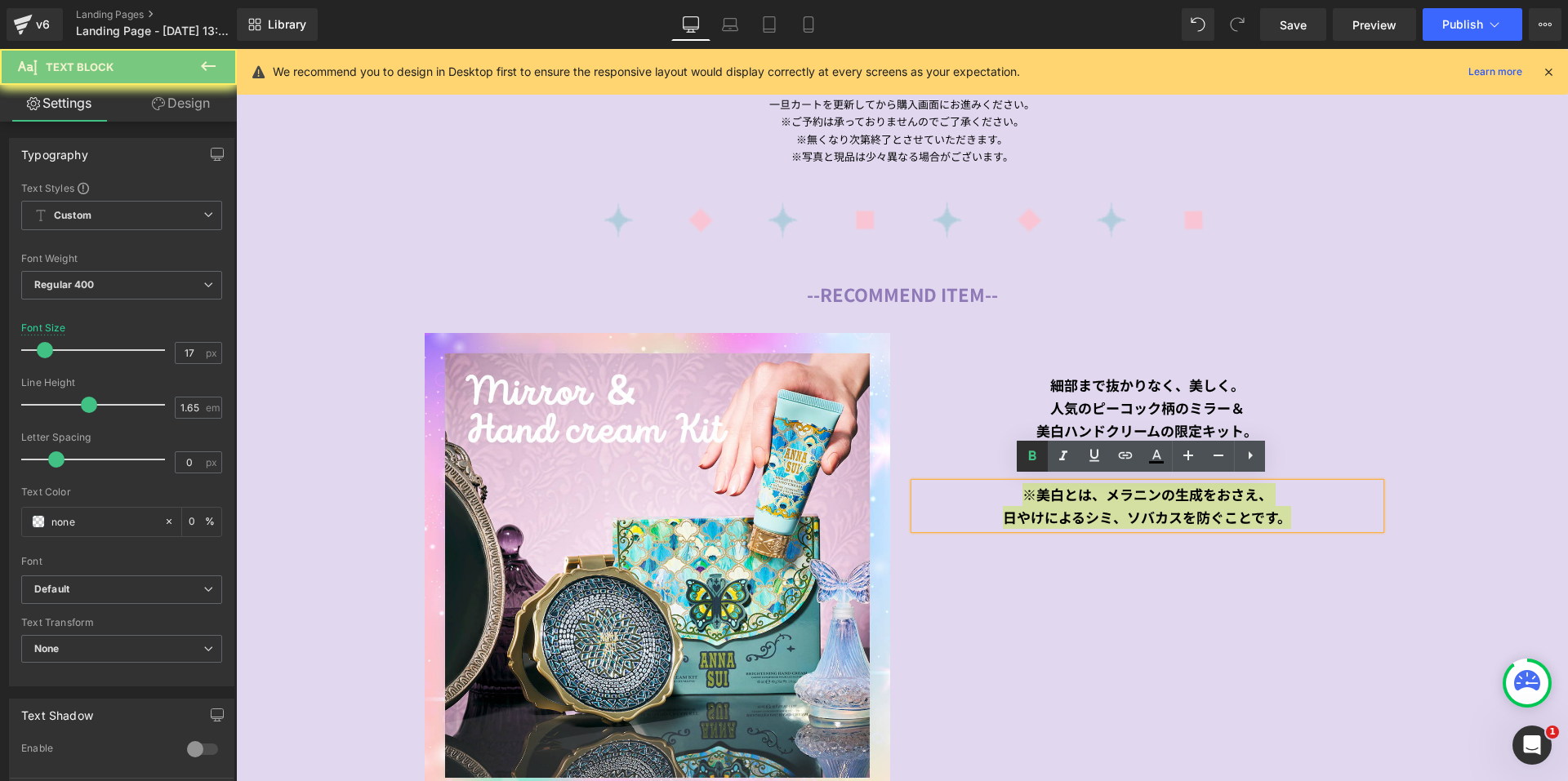
click at [1031, 464] on icon at bounding box center [1032, 456] width 20 height 20
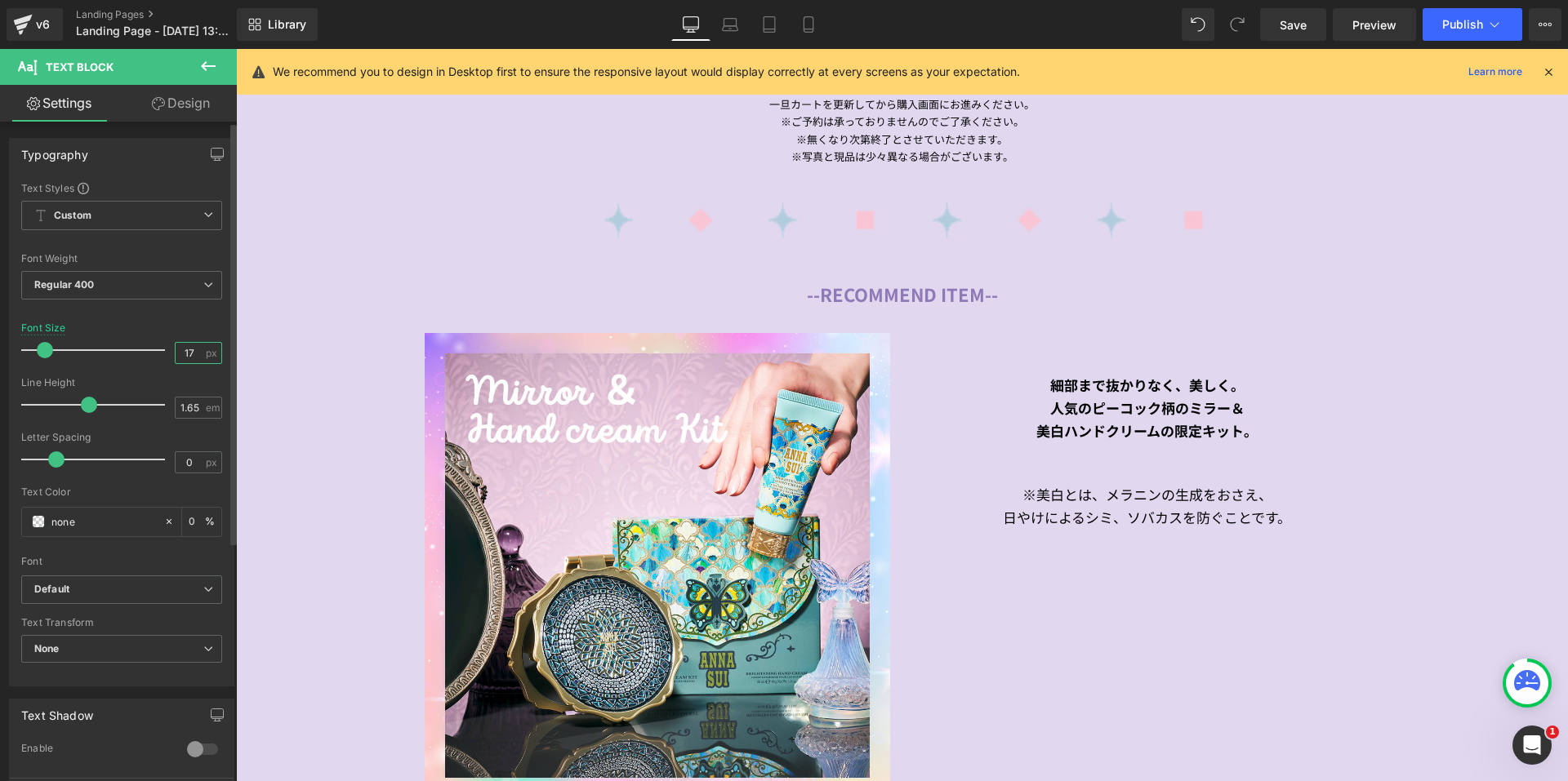
drag, startPoint x: 193, startPoint y: 349, endPoint x: 175, endPoint y: 349, distance: 18.0
click at [176, 349] on input "17" at bounding box center [190, 353] width 29 height 21
click at [177, 107] on link "Design" at bounding box center [181, 103] width 119 height 36
click at [0, 0] on div "Spacing" at bounding box center [0, 0] width 0 height 0
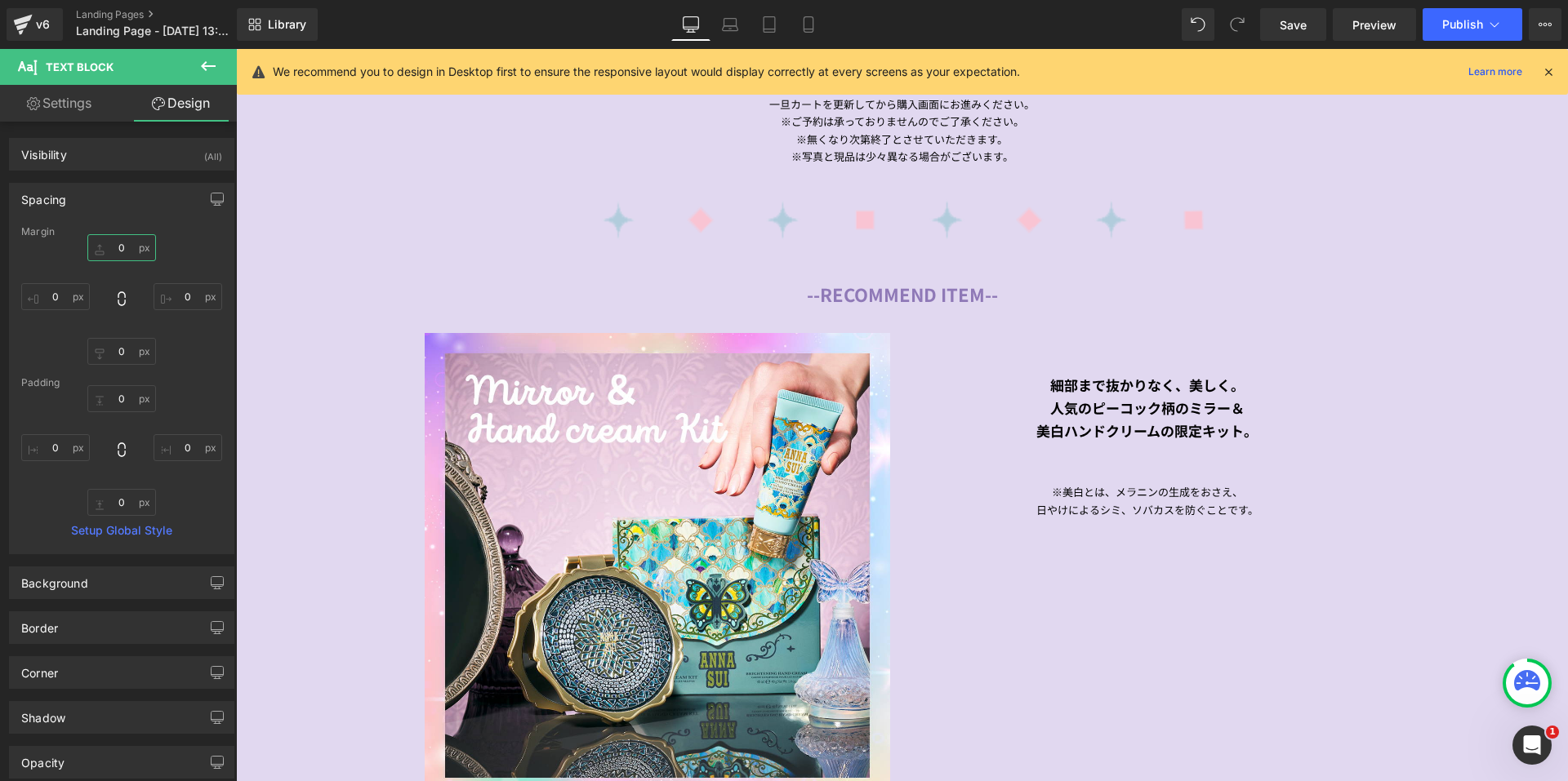
click at [111, 251] on input "text" at bounding box center [121, 248] width 68 height 27
click at [179, 251] on div "10 10" at bounding box center [122, 300] width 201 height 131
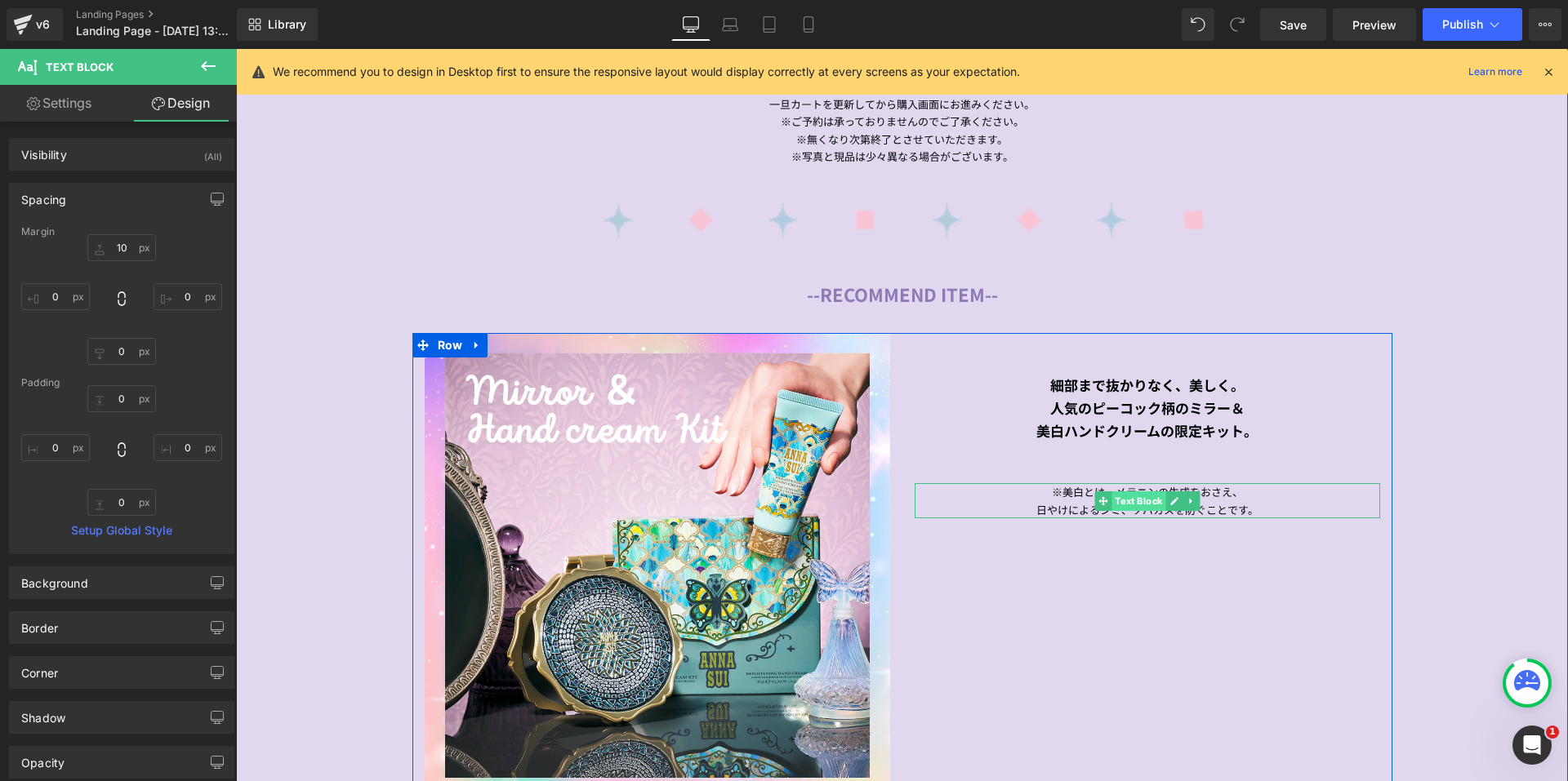
click at [1111, 494] on span "Text Block" at bounding box center [1138, 501] width 54 height 20
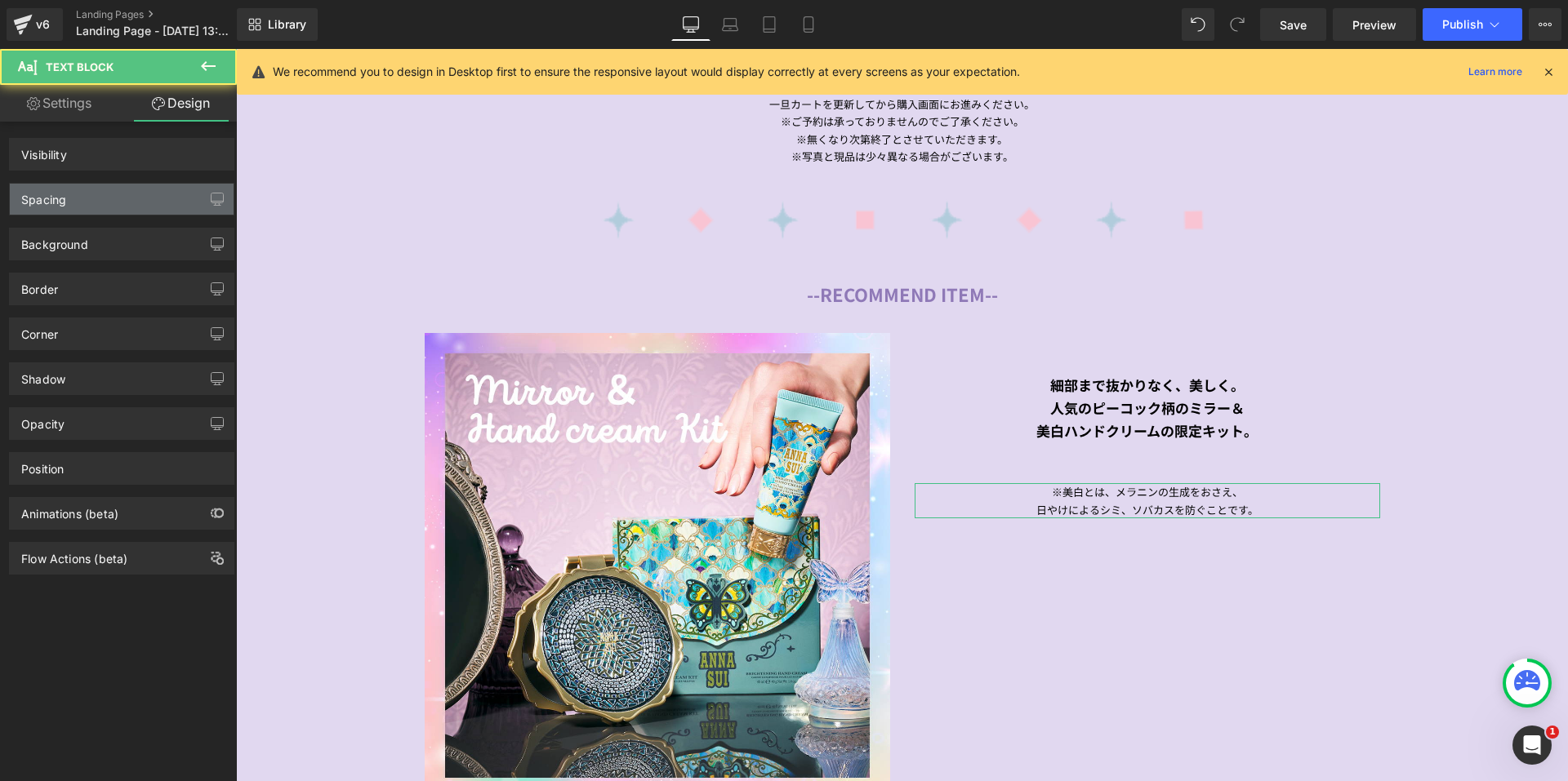
click at [118, 195] on div "Spacing" at bounding box center [121, 199] width 223 height 31
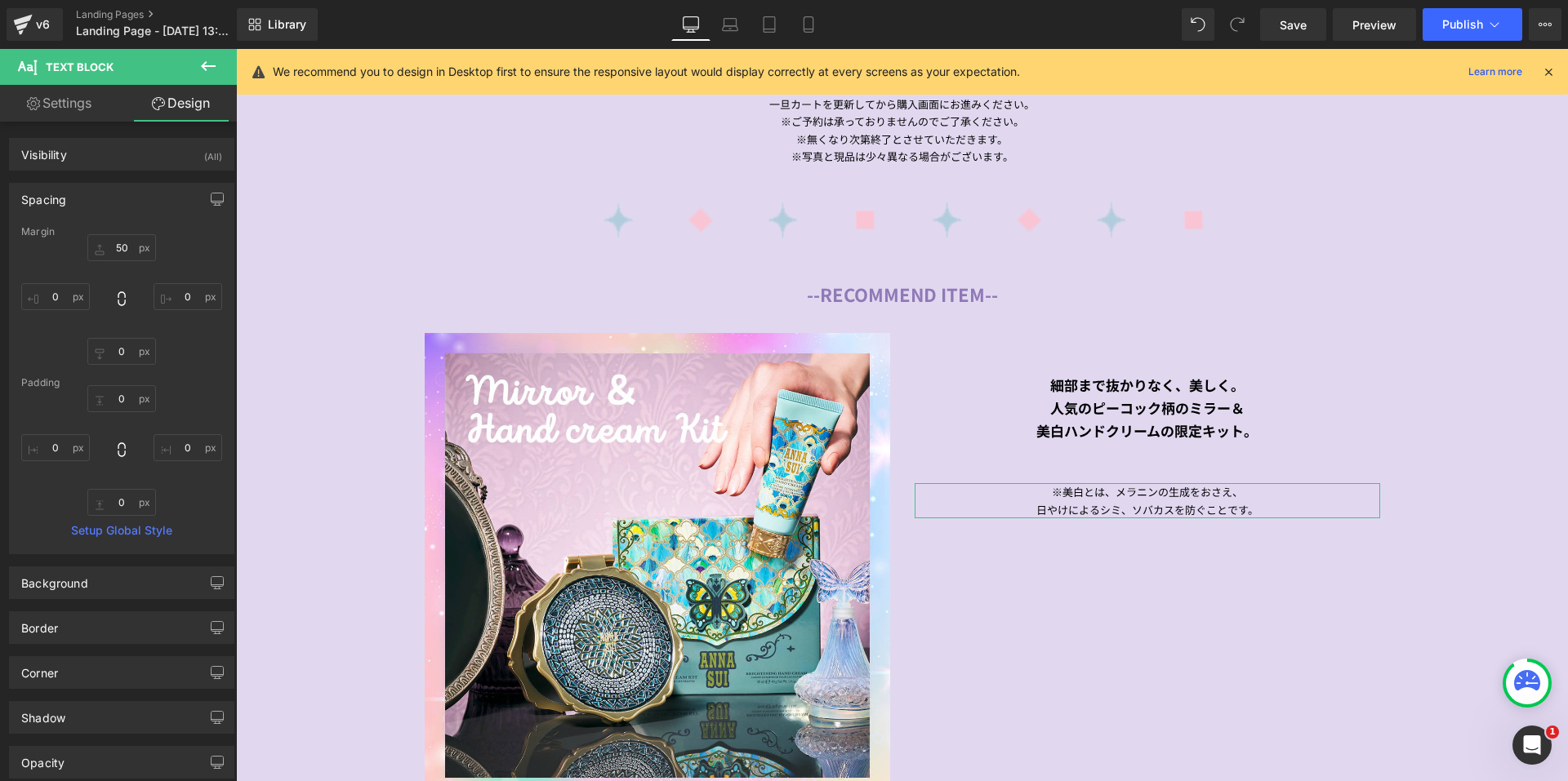
click at [110, 236] on div "Margin" at bounding box center [122, 231] width 201 height 11
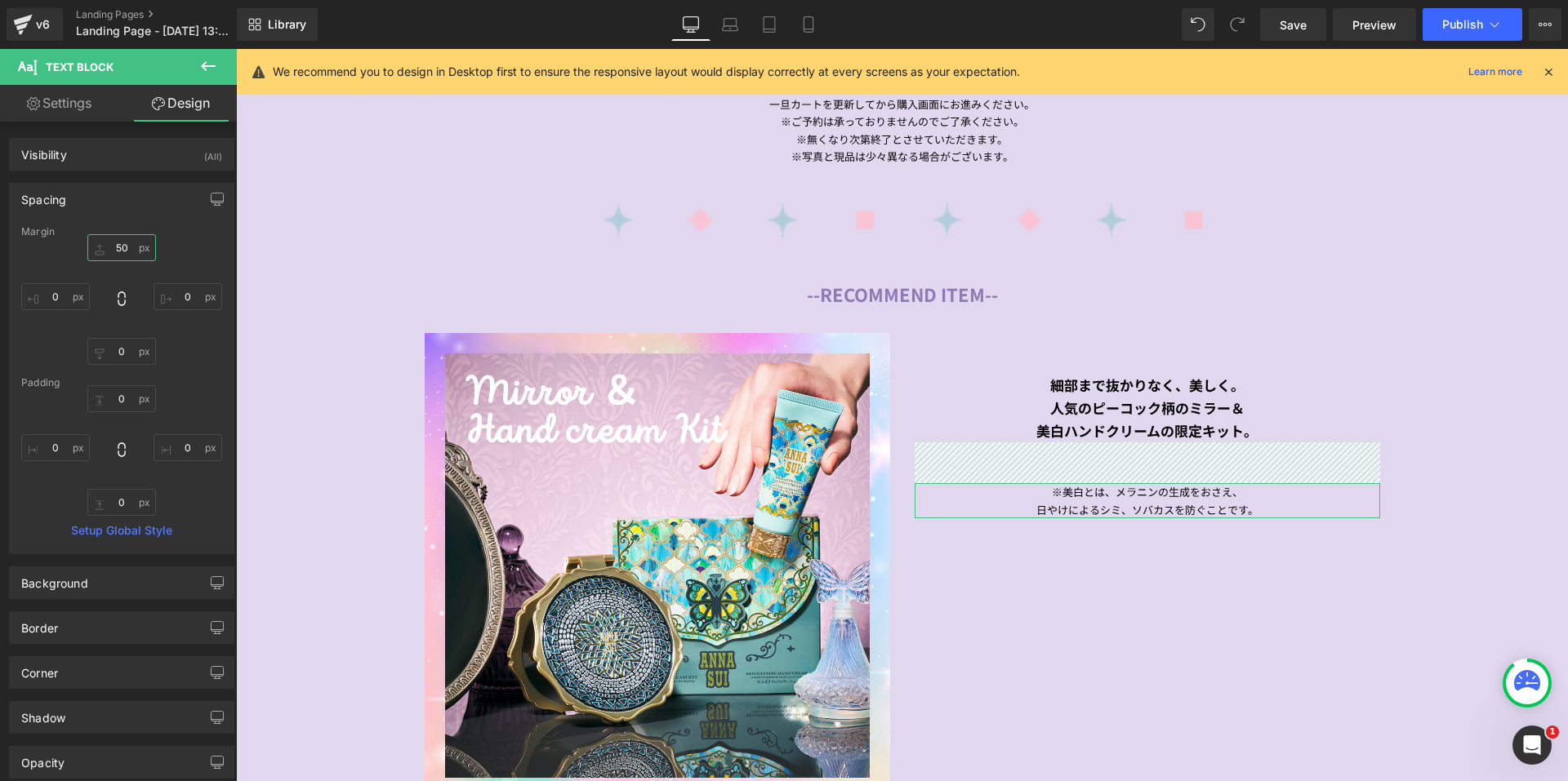
click at [128, 246] on input "50" at bounding box center [121, 248] width 68 height 27
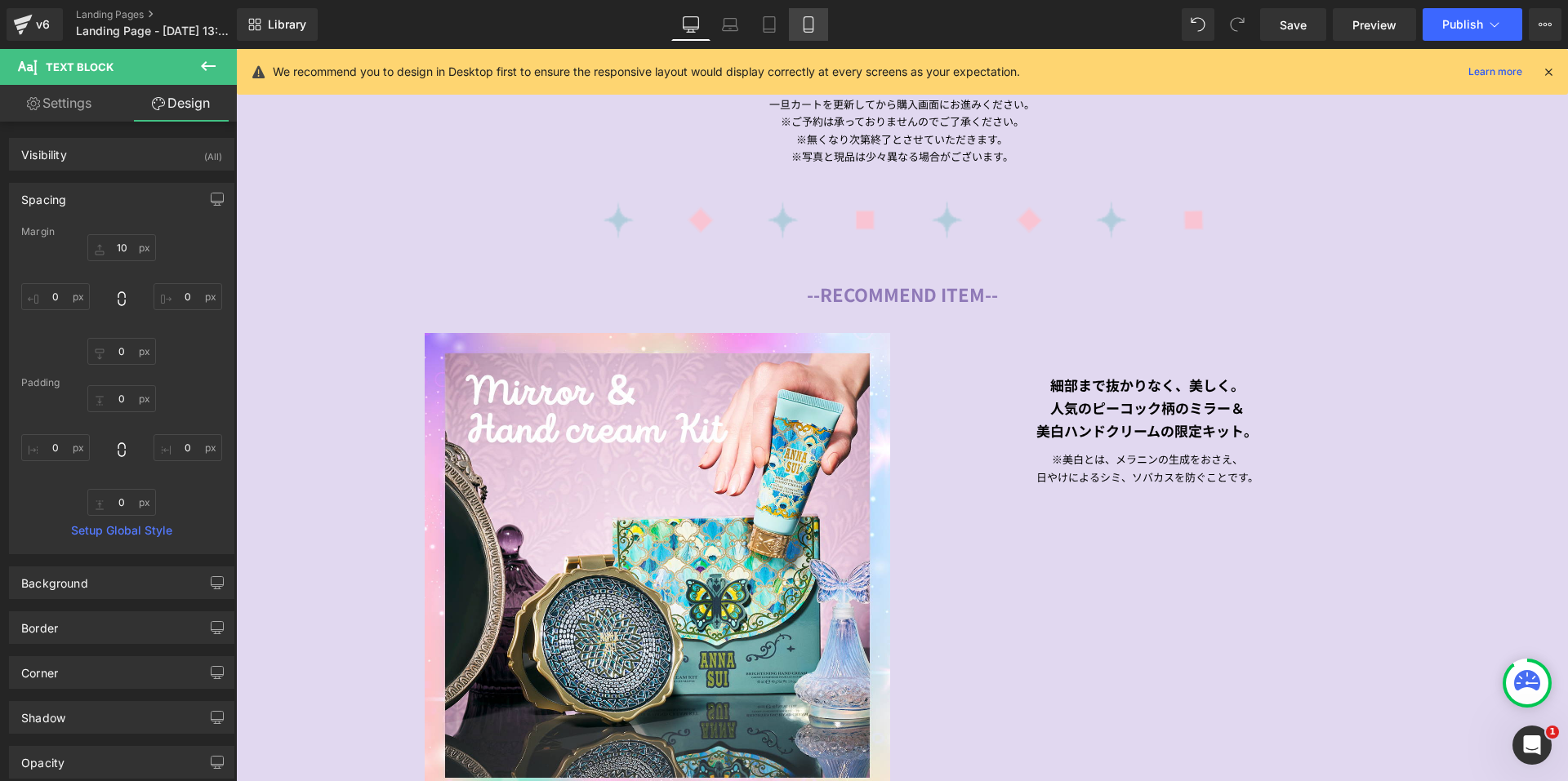
click at [818, 28] on link "Mobile" at bounding box center [808, 24] width 39 height 33
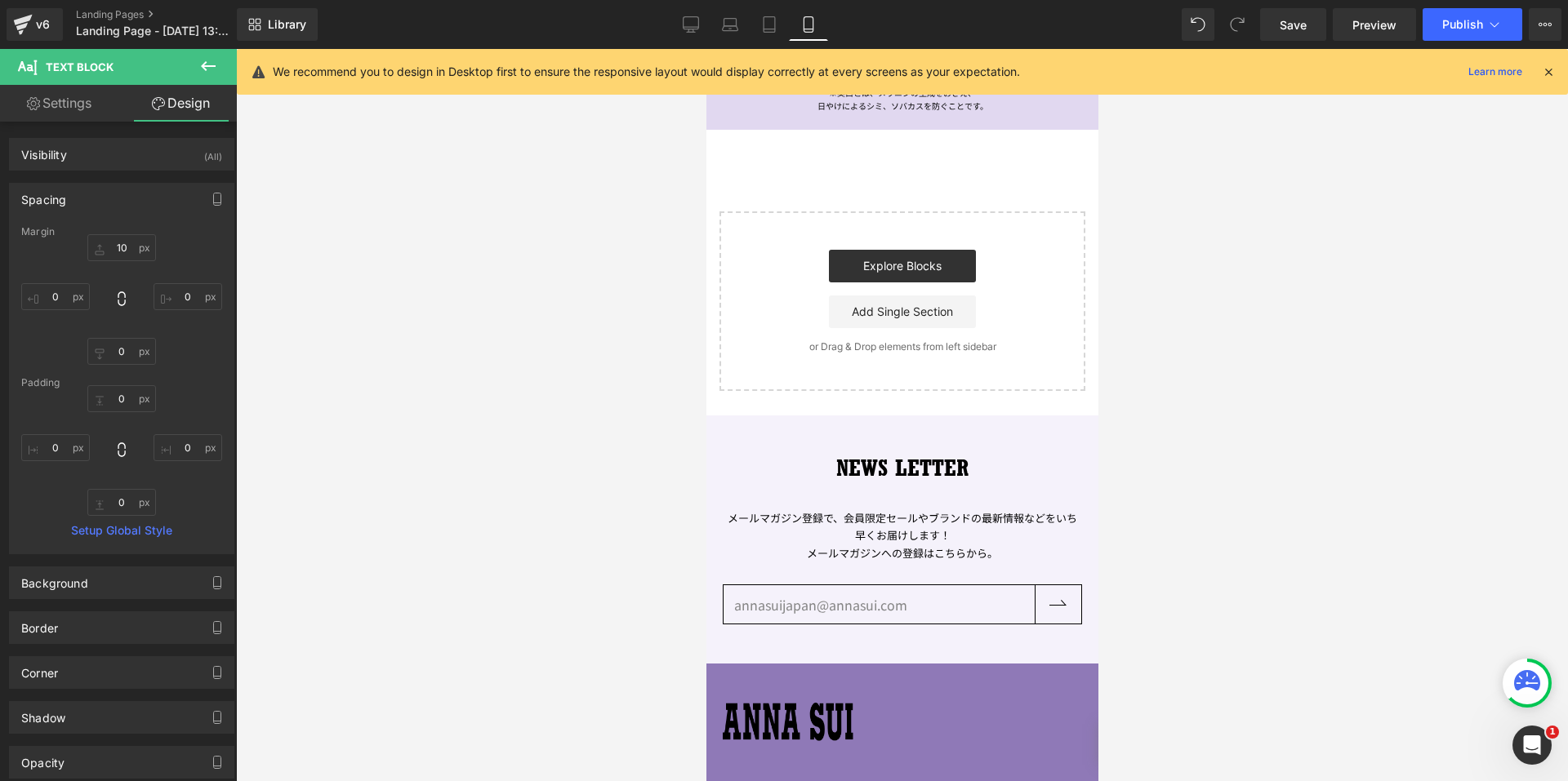
scroll to position [1574, 0]
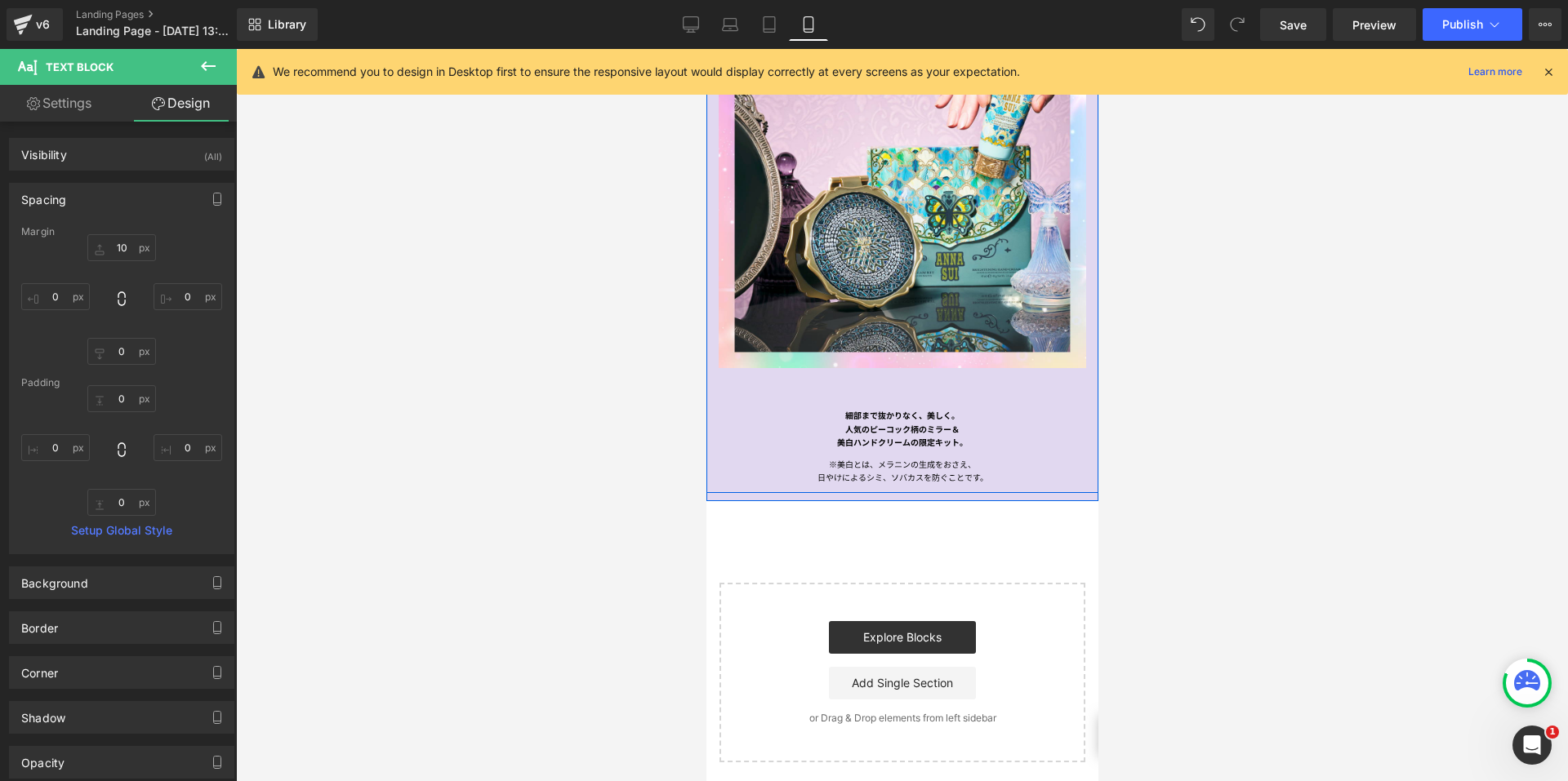
click at [914, 434] on span "Text Block" at bounding box center [941, 443] width 54 height 20
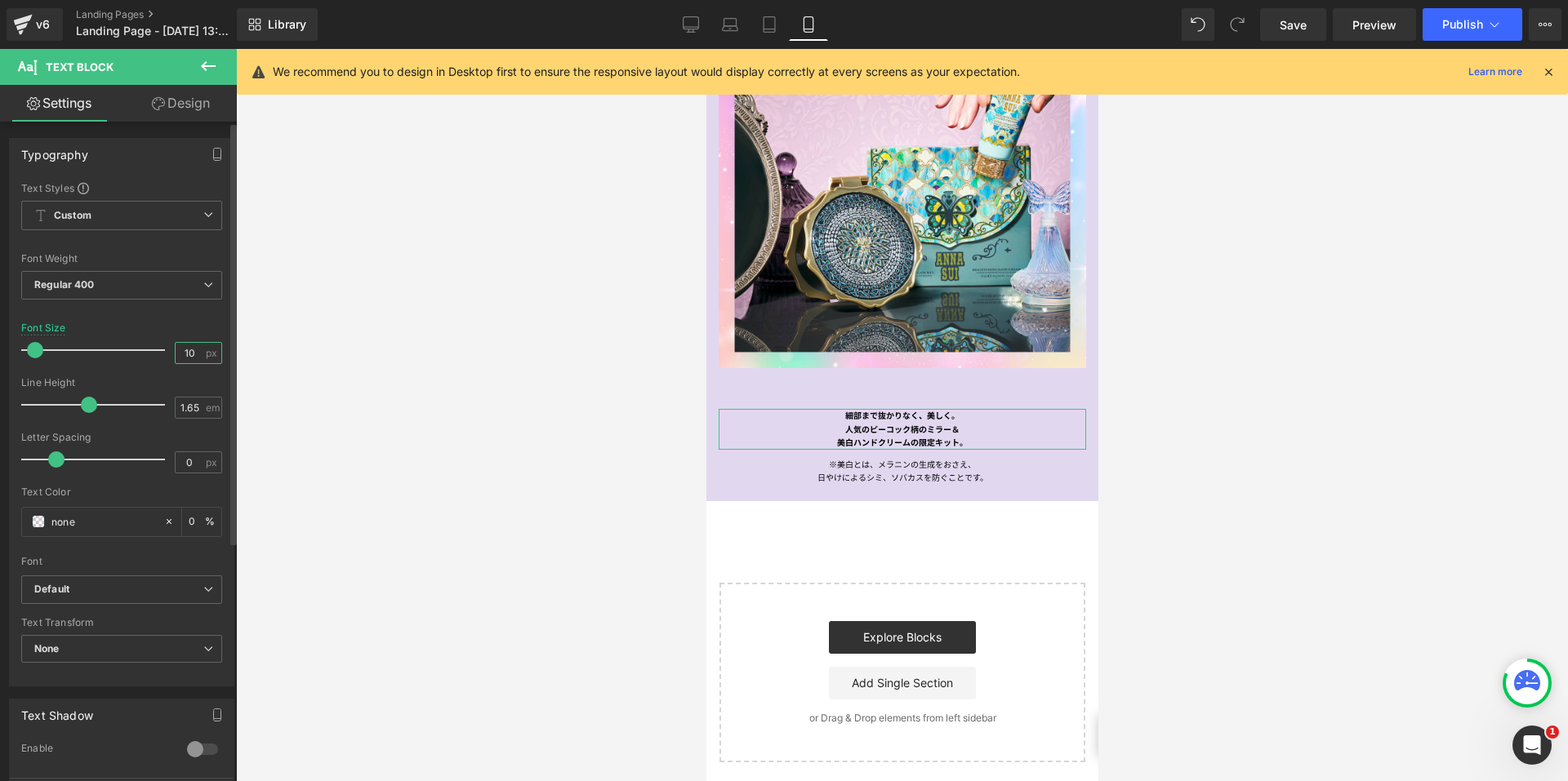
drag, startPoint x: 186, startPoint y: 350, endPoint x: 177, endPoint y: 350, distance: 9.0
click at [177, 350] on input "10" at bounding box center [190, 353] width 29 height 21
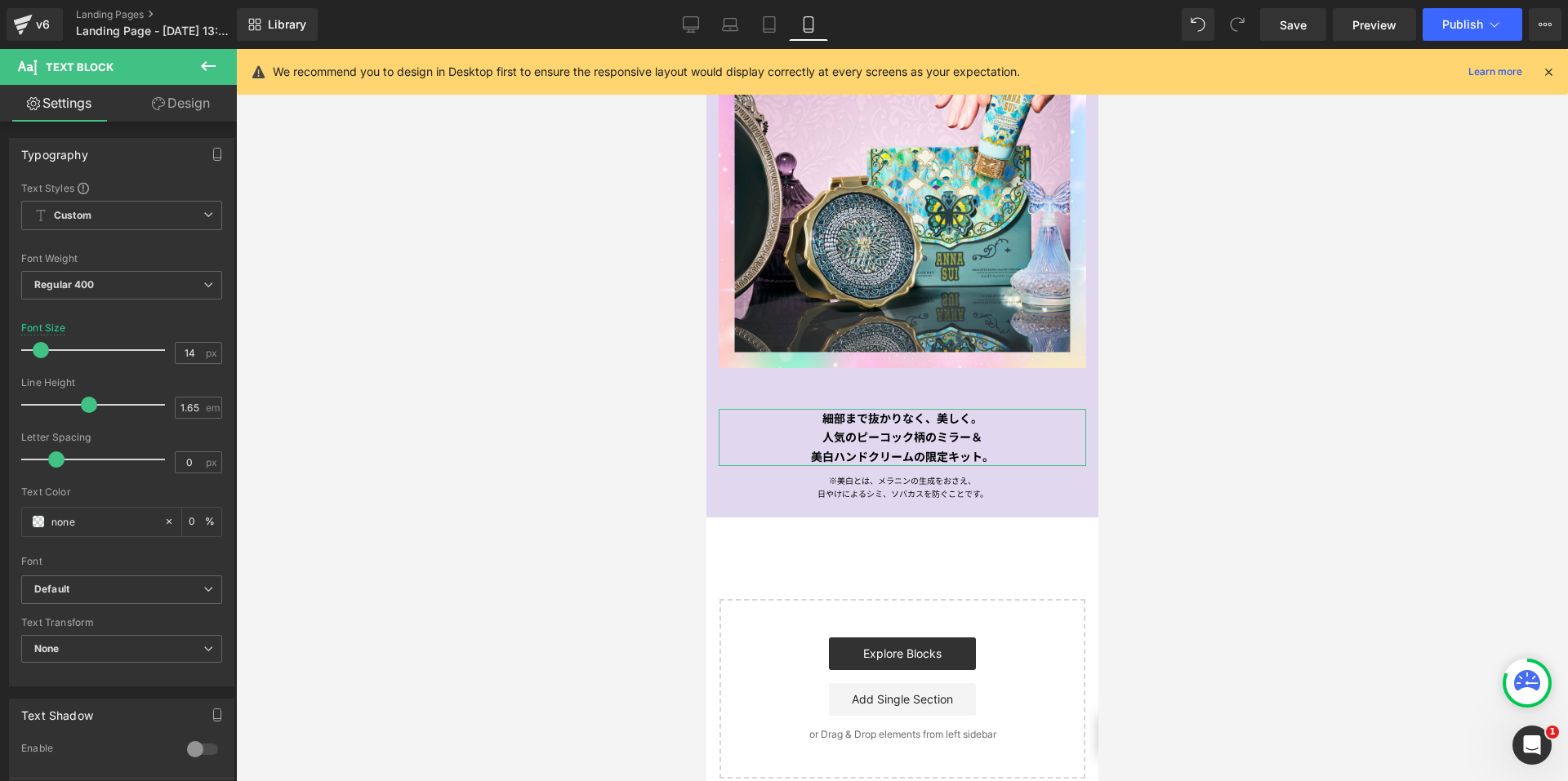
click at [166, 112] on link "Design" at bounding box center [181, 103] width 119 height 36
click at [0, 0] on div "Spacing" at bounding box center [0, 0] width 0 height 0
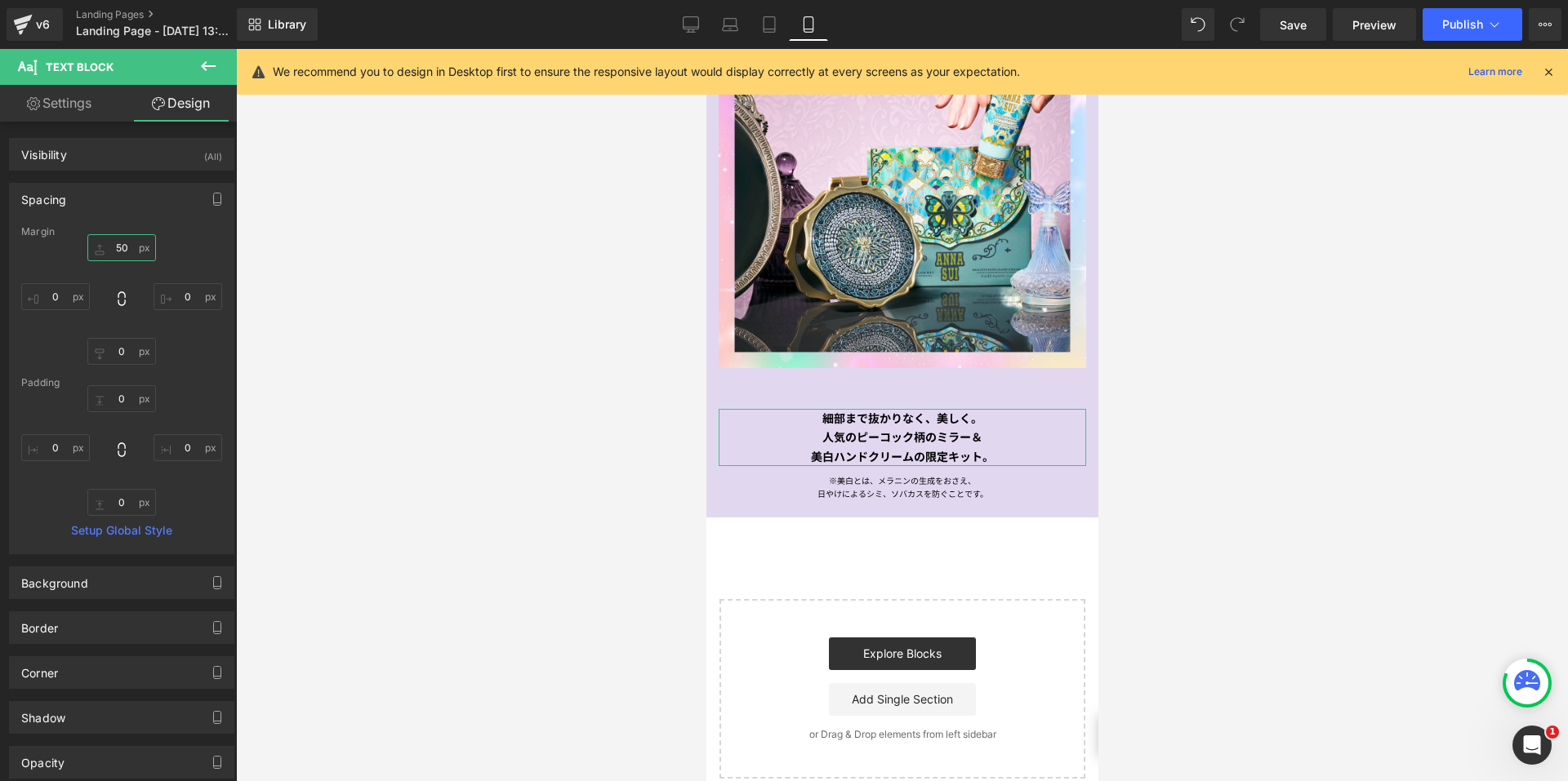
click at [120, 248] on input "50" at bounding box center [121, 248] width 68 height 27
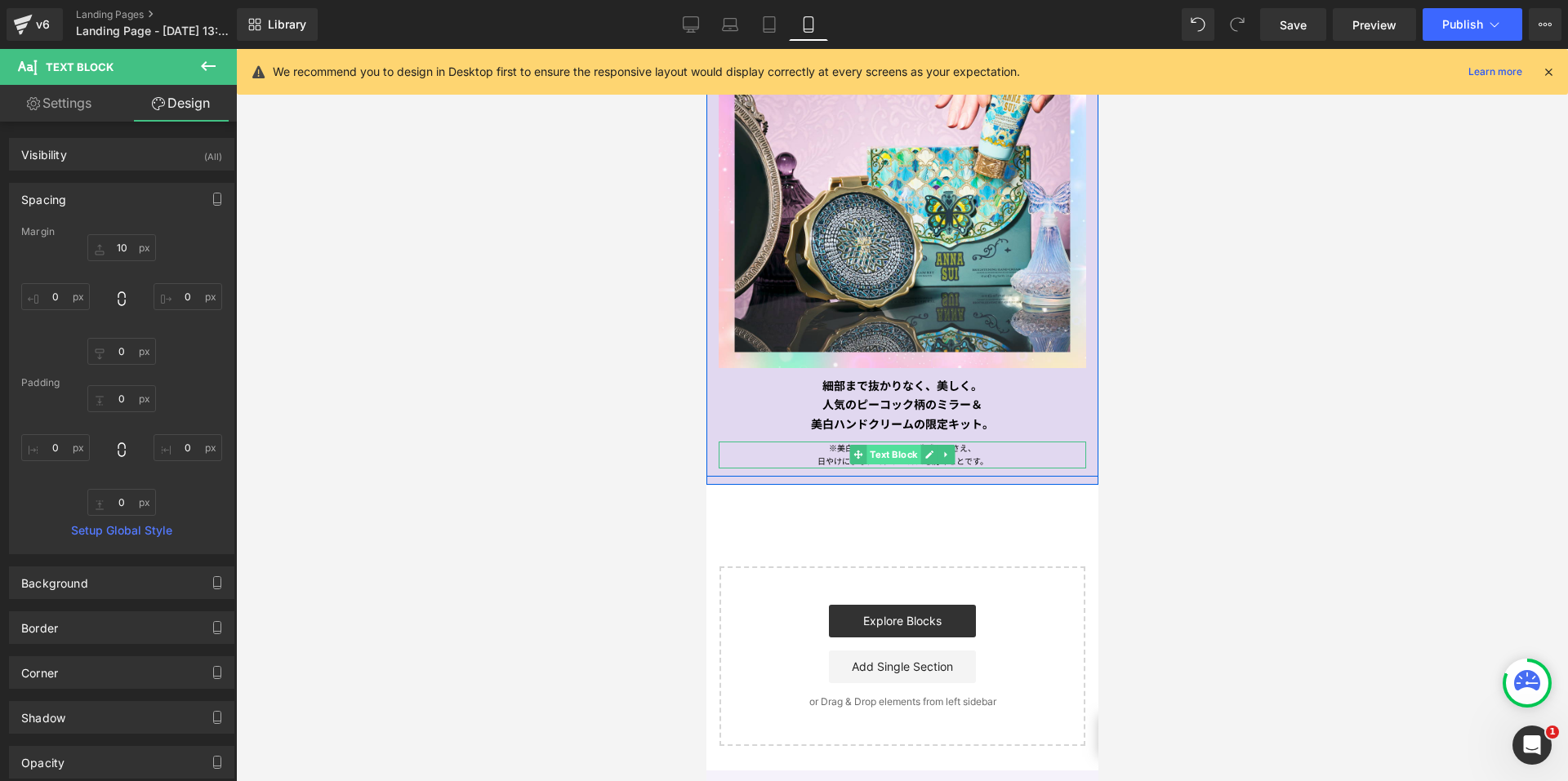
click at [879, 445] on span "Text Block" at bounding box center [893, 455] width 54 height 20
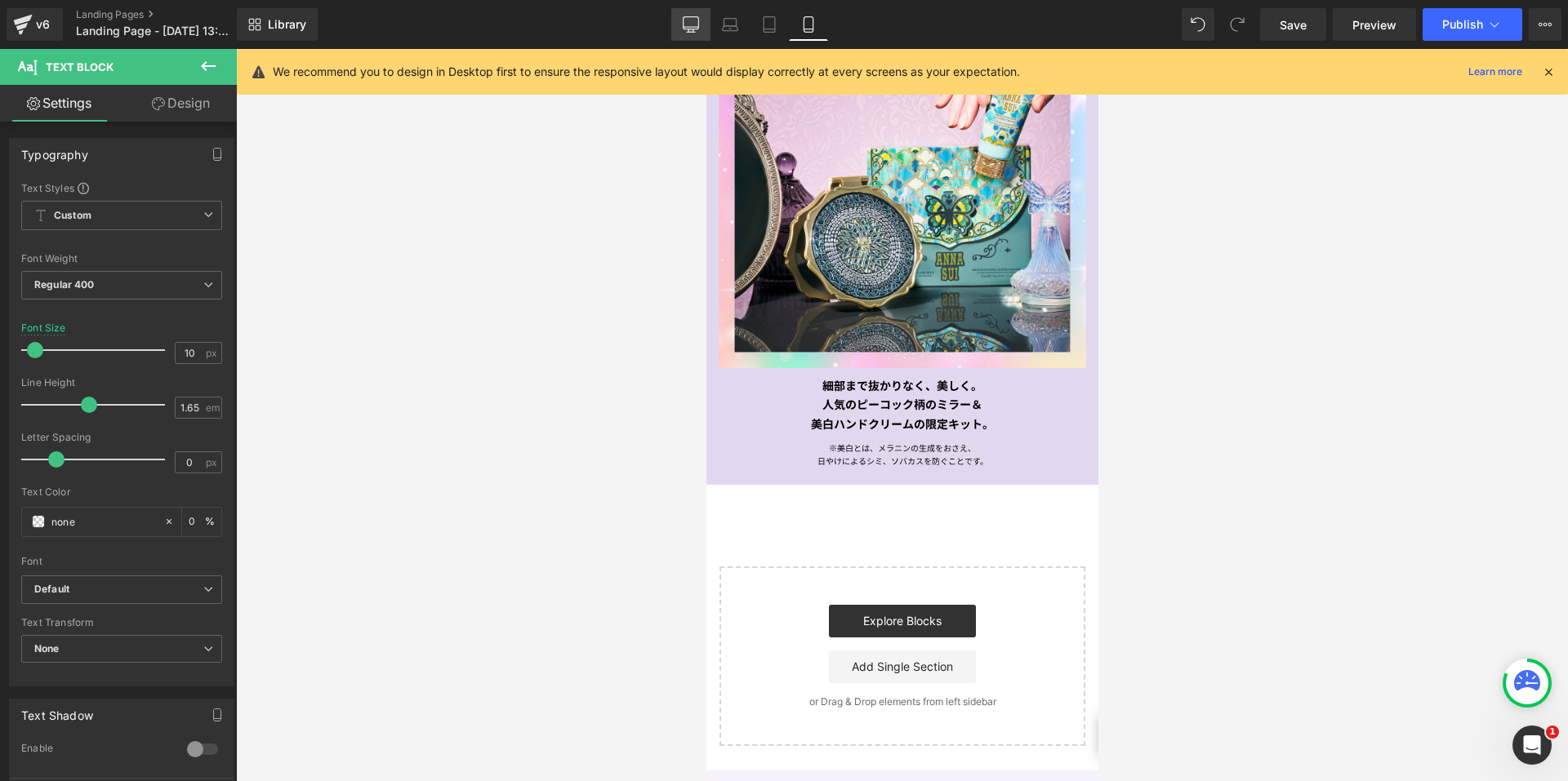
click at [693, 17] on icon at bounding box center [691, 23] width 16 height 12
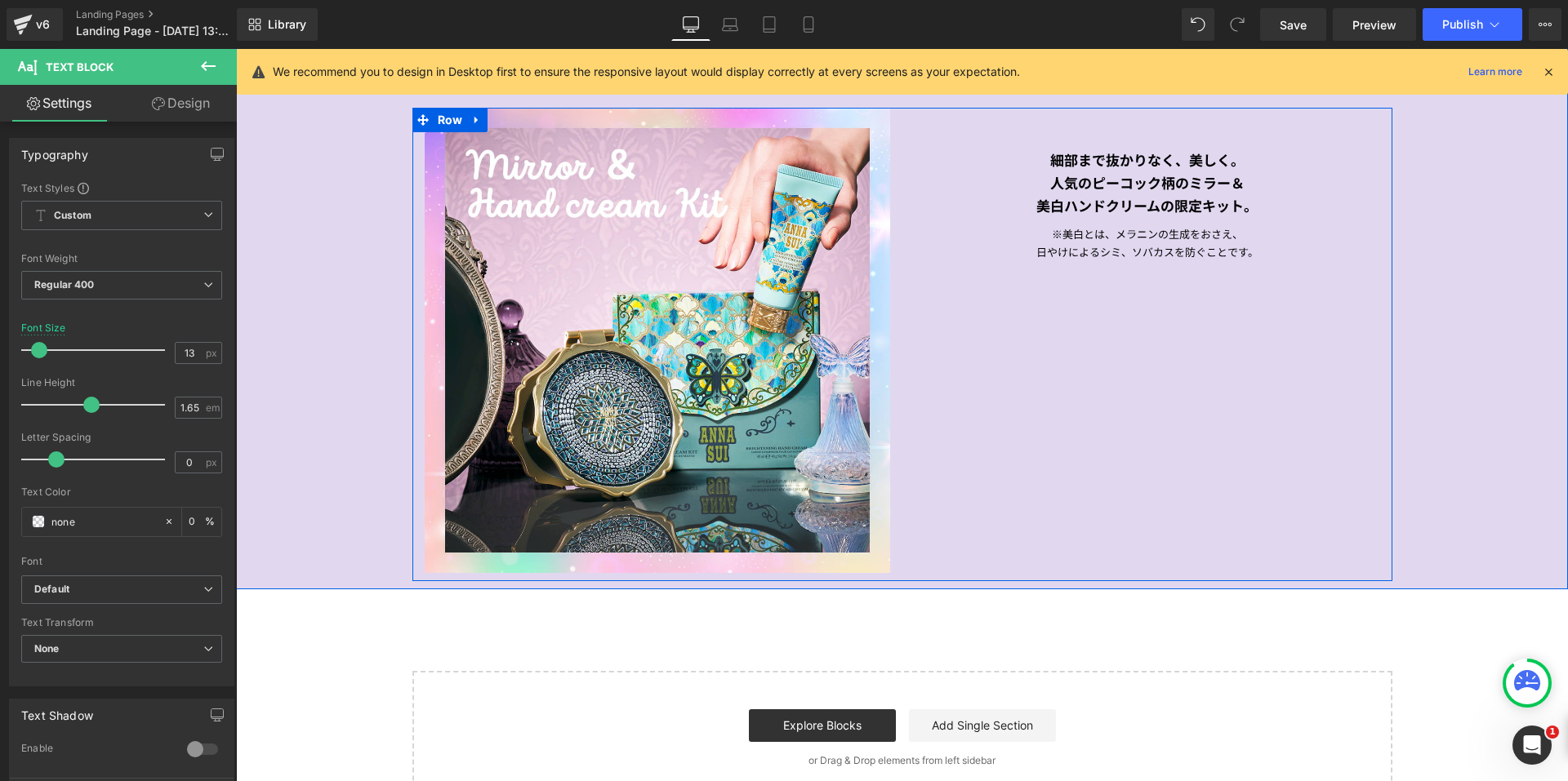
scroll to position [2125, 0]
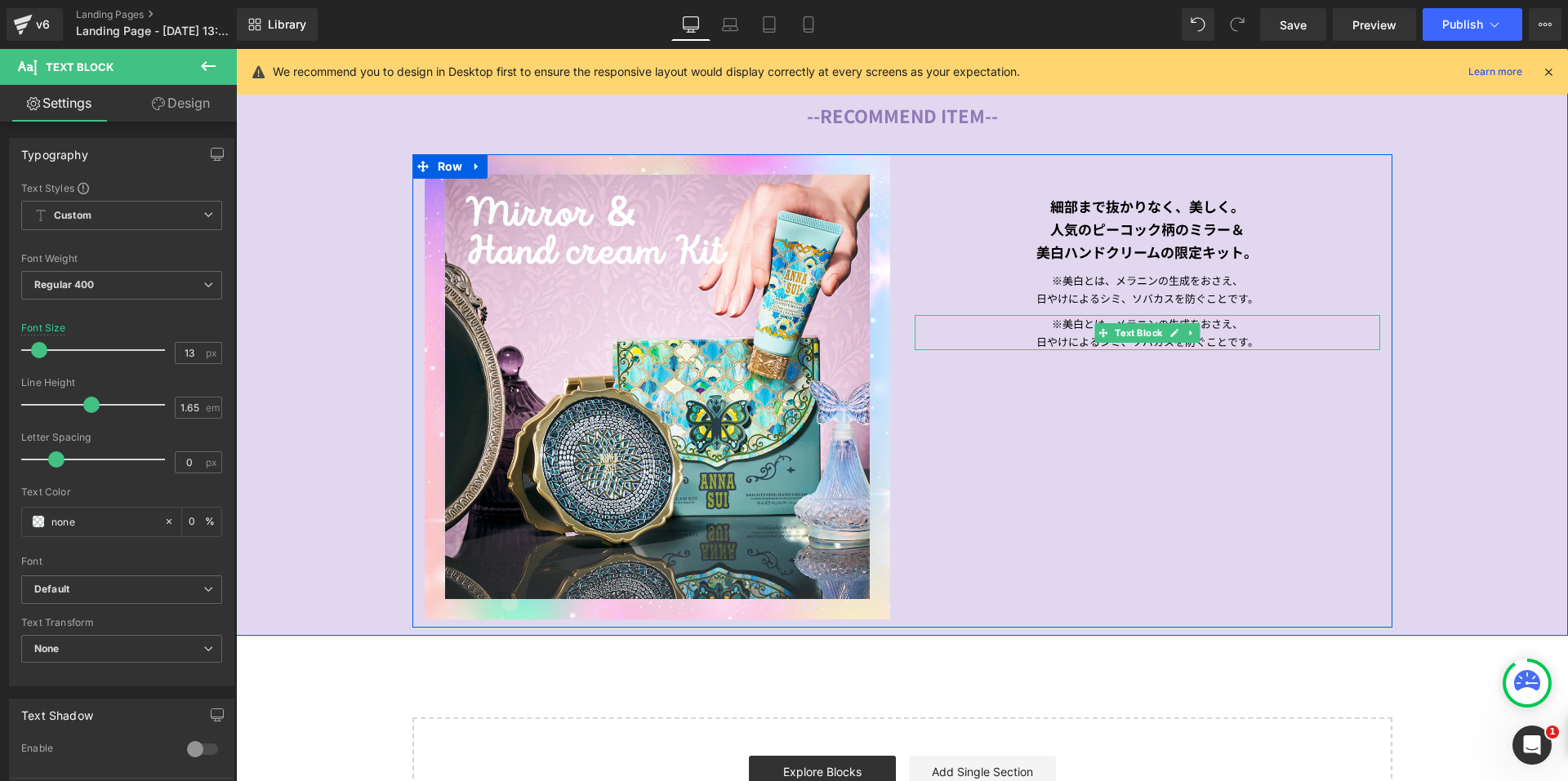
click at [1259, 333] on div "日やけによるシミ、ソバカスを防ぐことです。" at bounding box center [1147, 342] width 466 height 17
click at [1258, 336] on div "日やけによるシミ、ソバカスを防ぐことです。" at bounding box center [1147, 342] width 466 height 17
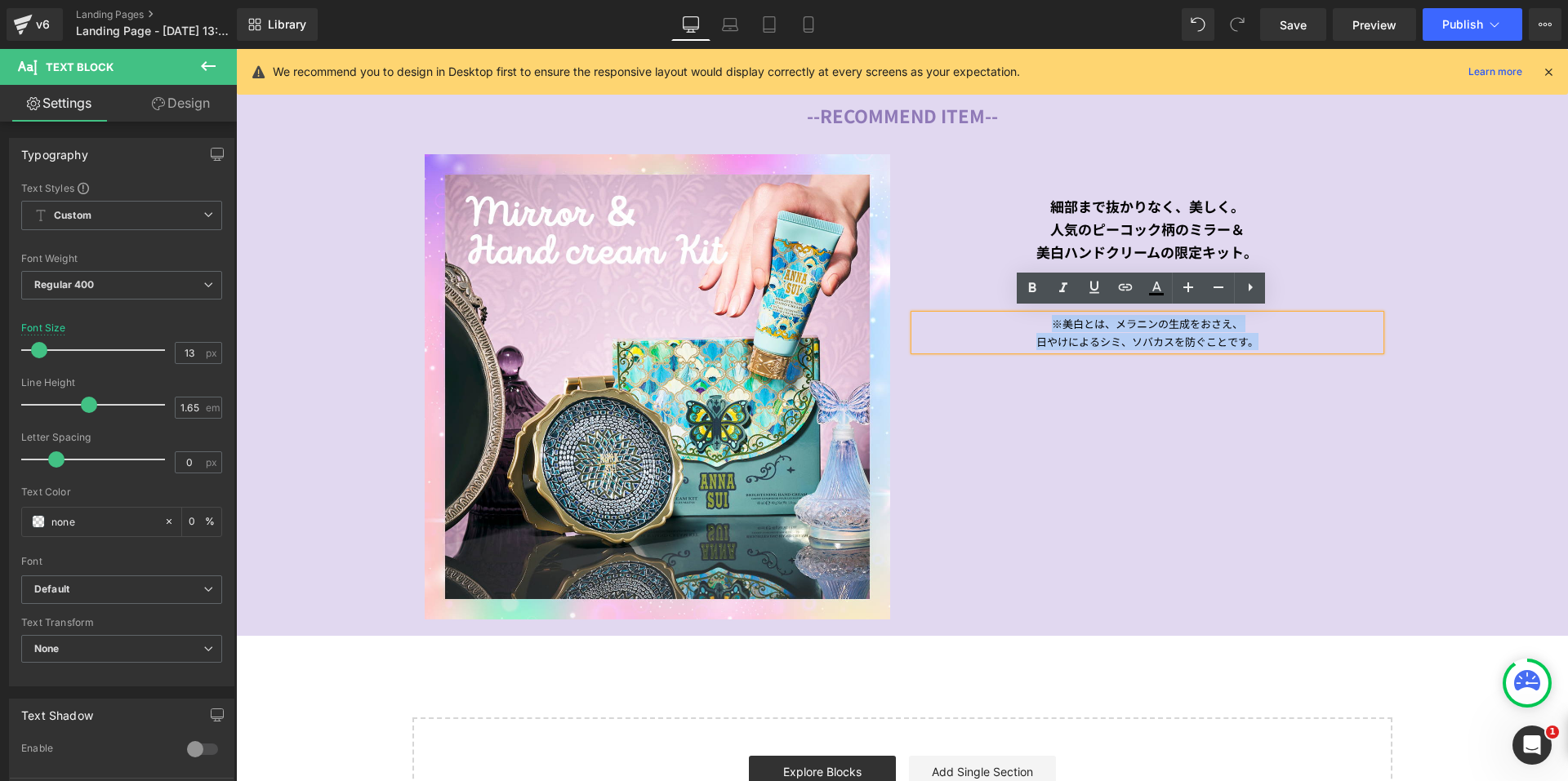
drag, startPoint x: 1258, startPoint y: 336, endPoint x: 1014, endPoint y: 322, distance: 244.4
click at [1014, 322] on div "※美白とは、メラニンの生成をおさえ、 日やけによるシミ、ソバカスを防ぐことです。" at bounding box center [1147, 332] width 466 height 36
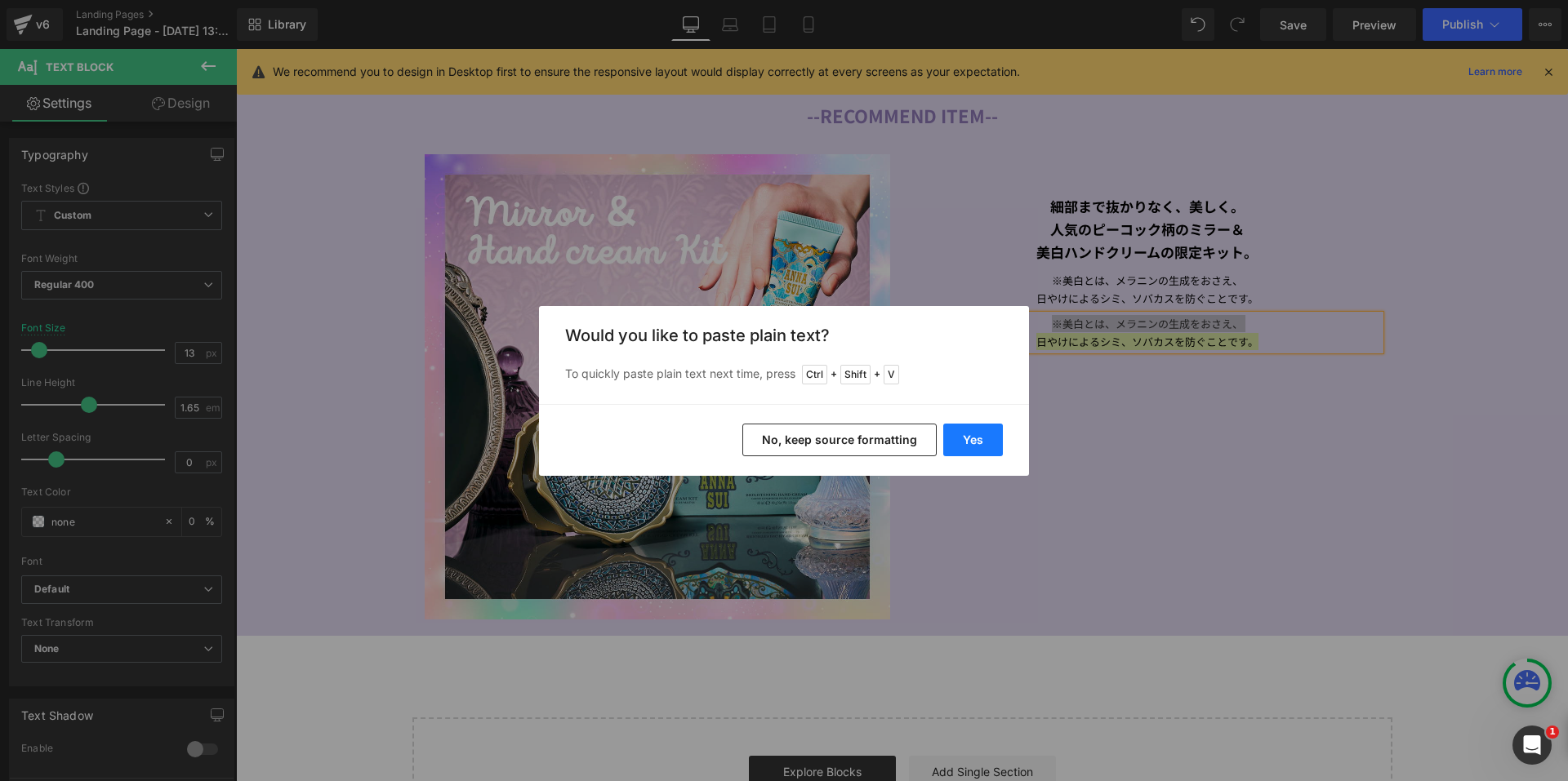
click at [962, 437] on button "Yes" at bounding box center [972, 440] width 60 height 33
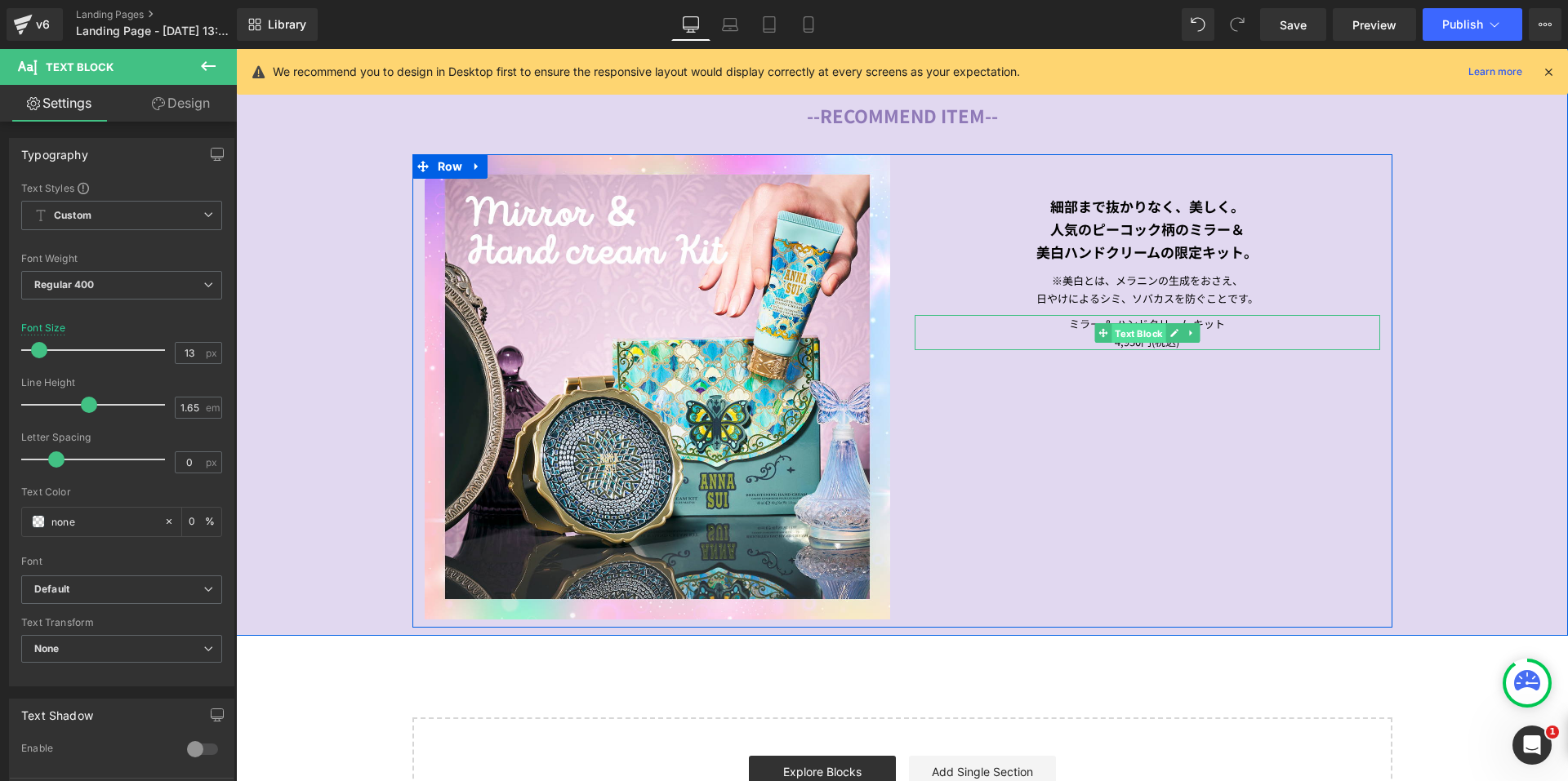
click at [1139, 329] on span "Text Block" at bounding box center [1138, 332] width 54 height 20
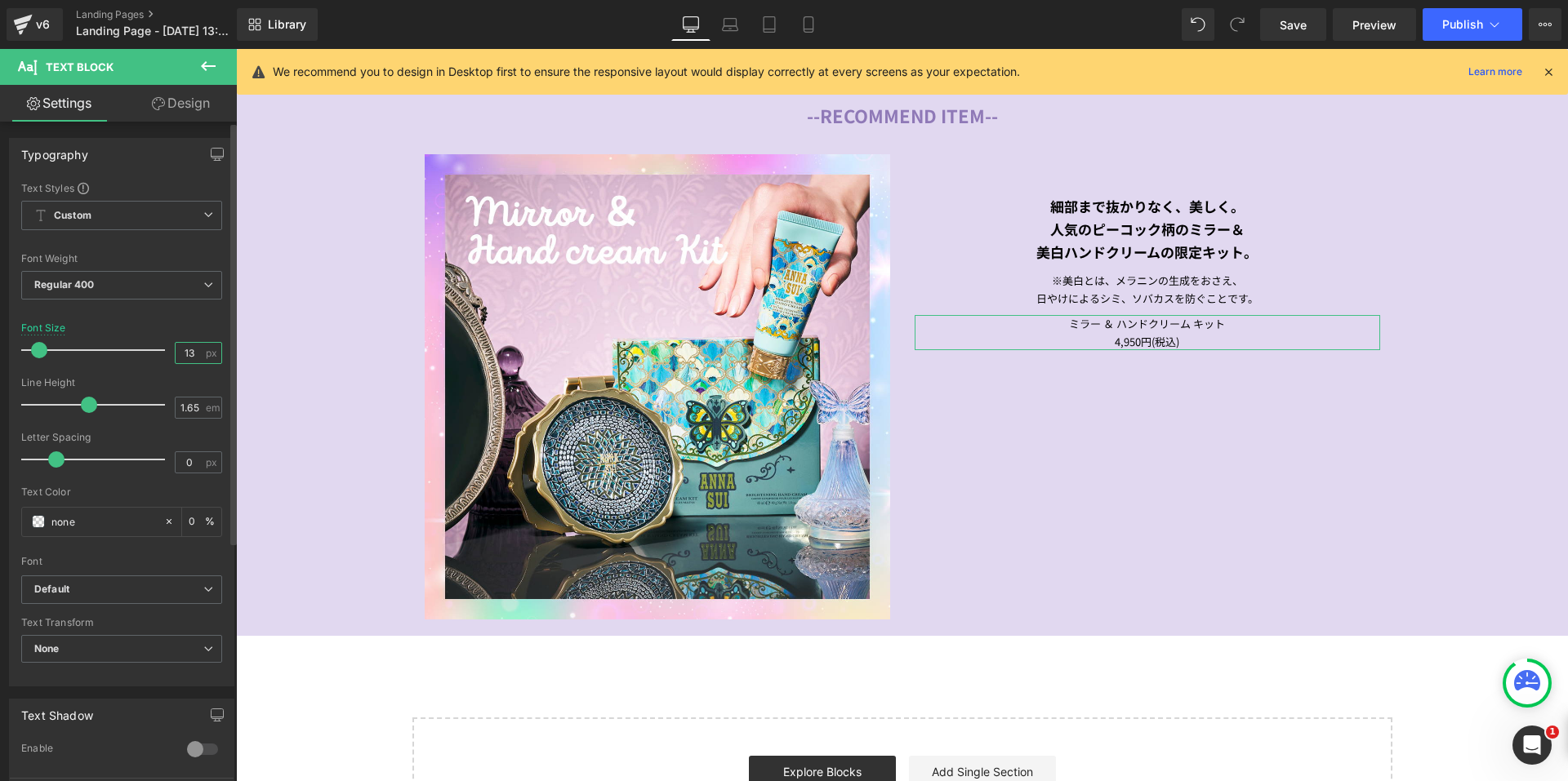
drag, startPoint x: 195, startPoint y: 352, endPoint x: 180, endPoint y: 352, distance: 15.0
click at [180, 352] on input "13" at bounding box center [190, 353] width 29 height 21
click at [174, 106] on link "Design" at bounding box center [181, 103] width 119 height 36
click at [0, 0] on div "Spacing" at bounding box center [0, 0] width 0 height 0
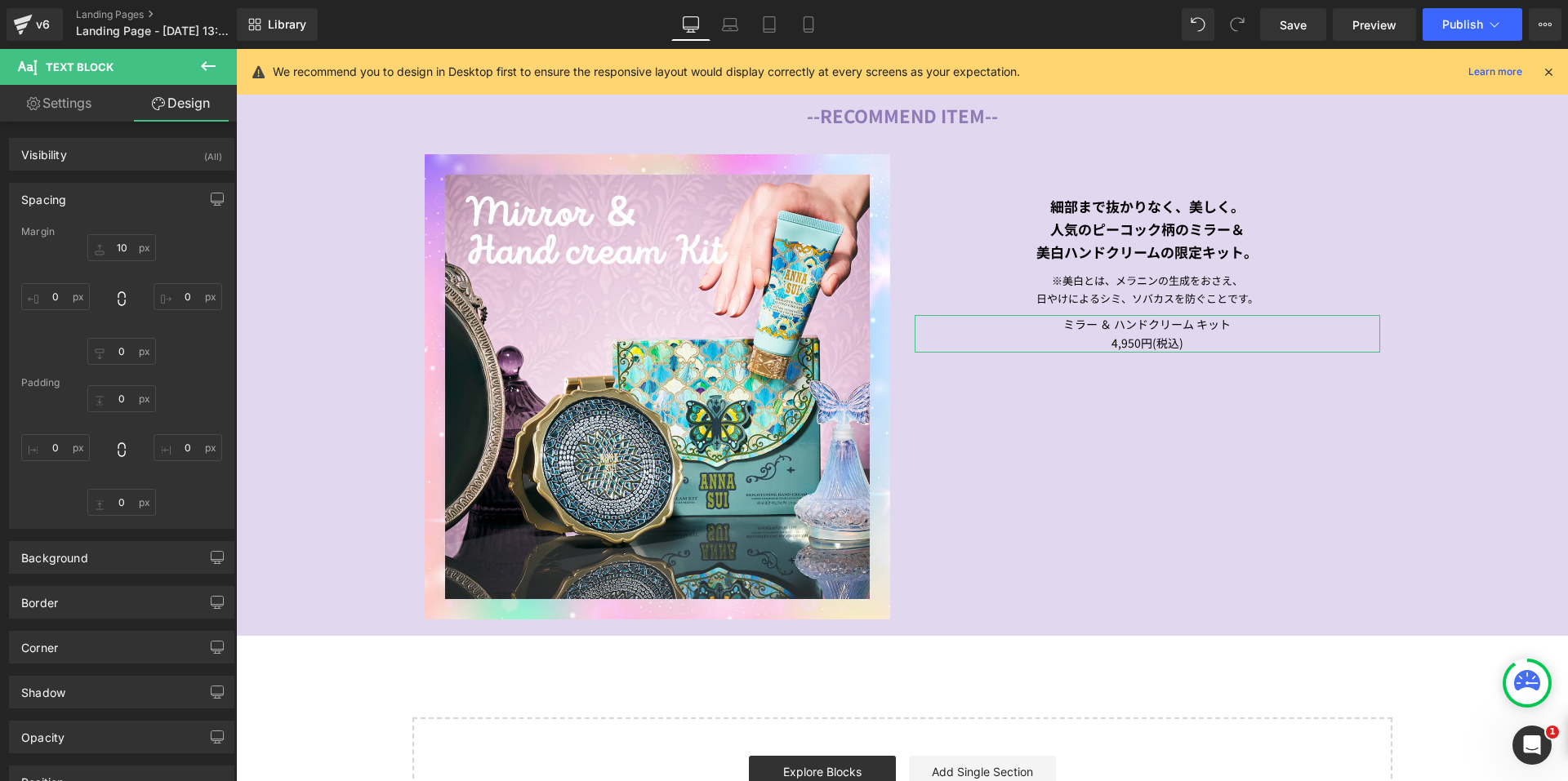
click at [107, 201] on div "Spacing" at bounding box center [121, 199] width 223 height 31
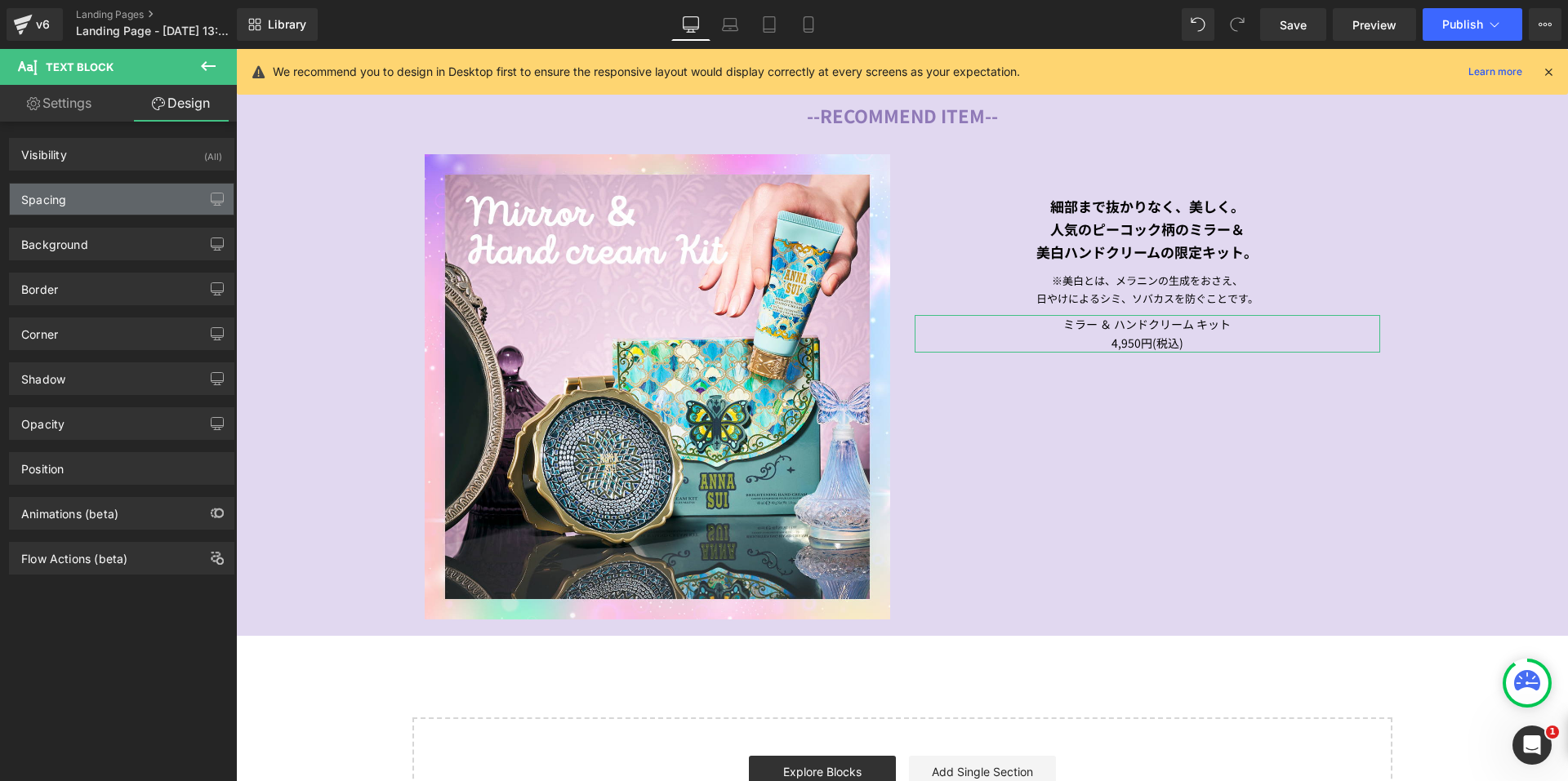
click at [107, 201] on div "Spacing" at bounding box center [121, 199] width 223 height 31
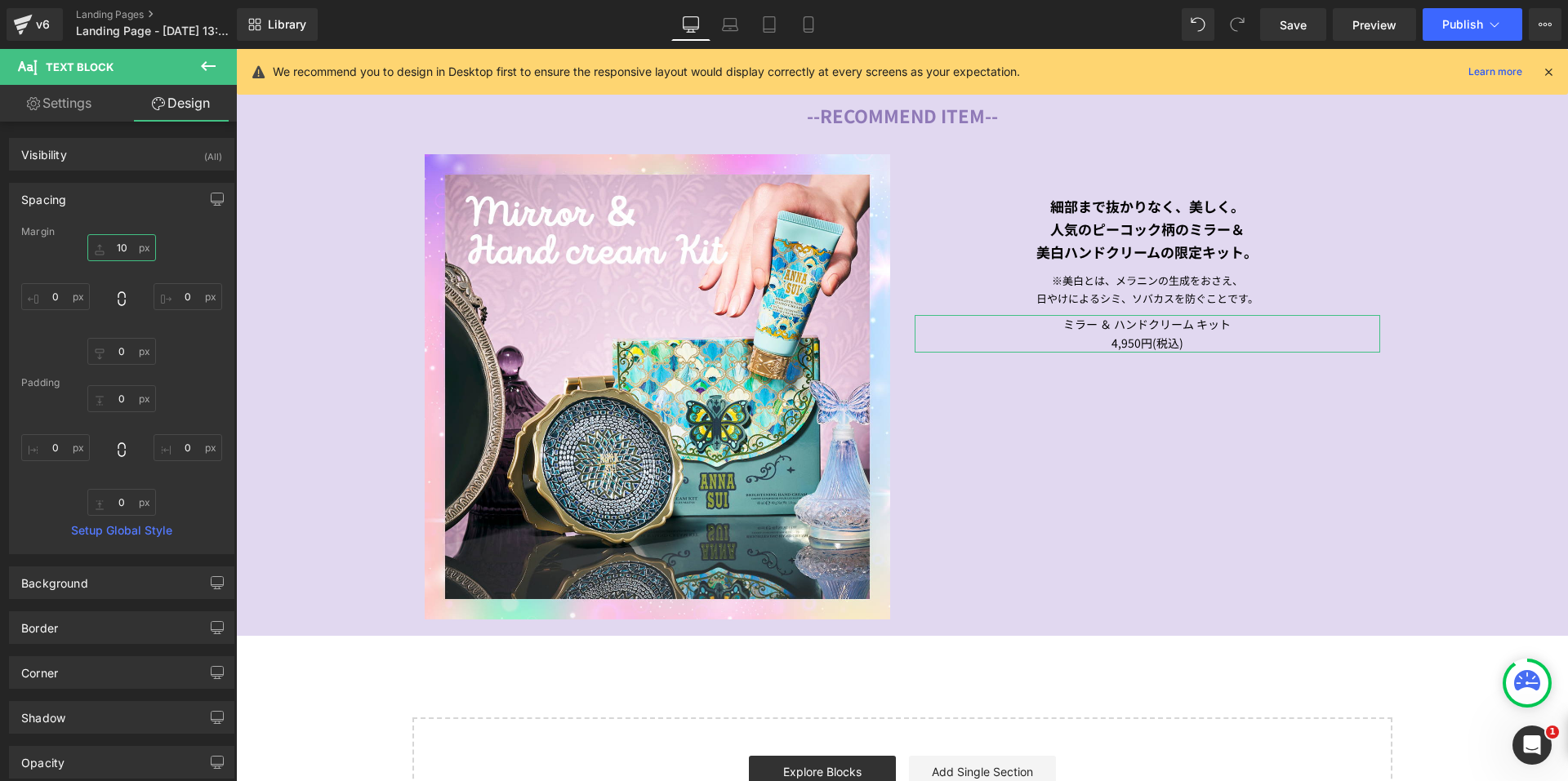
click at [106, 250] on input "10" at bounding box center [121, 248] width 68 height 27
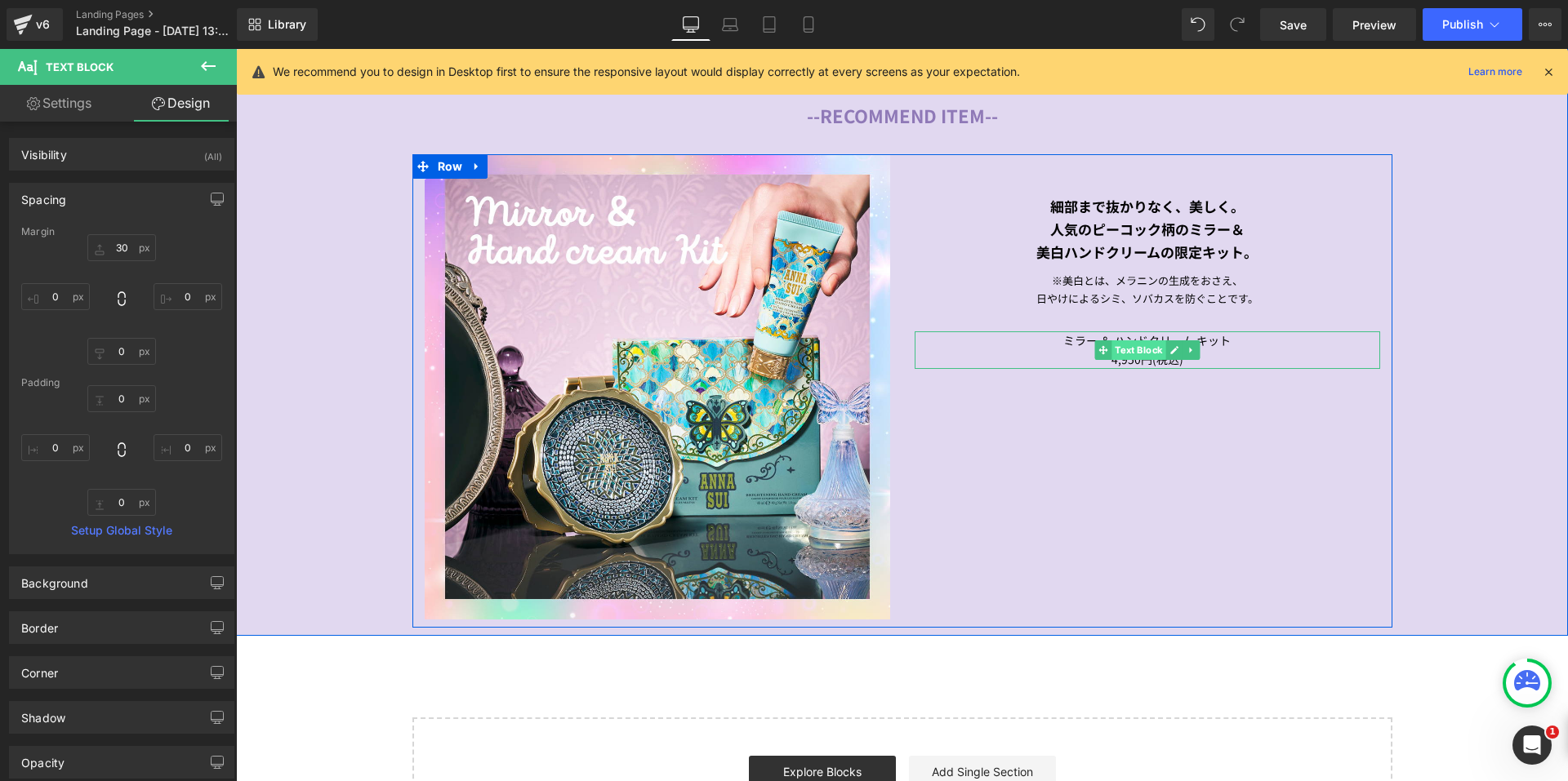
click at [1126, 343] on span "Text Block" at bounding box center [1138, 350] width 54 height 20
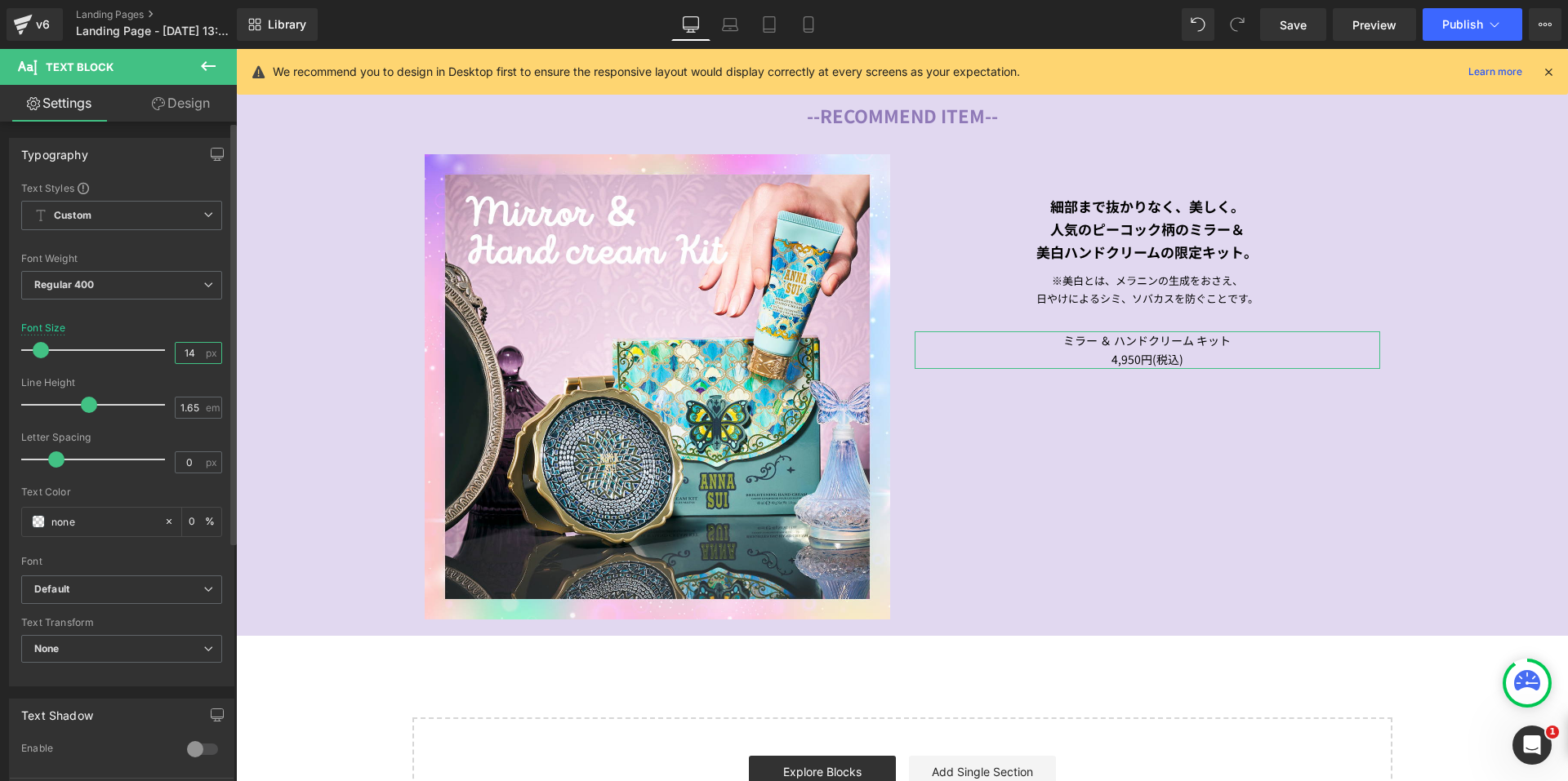
click at [187, 352] on input "14" at bounding box center [190, 353] width 29 height 21
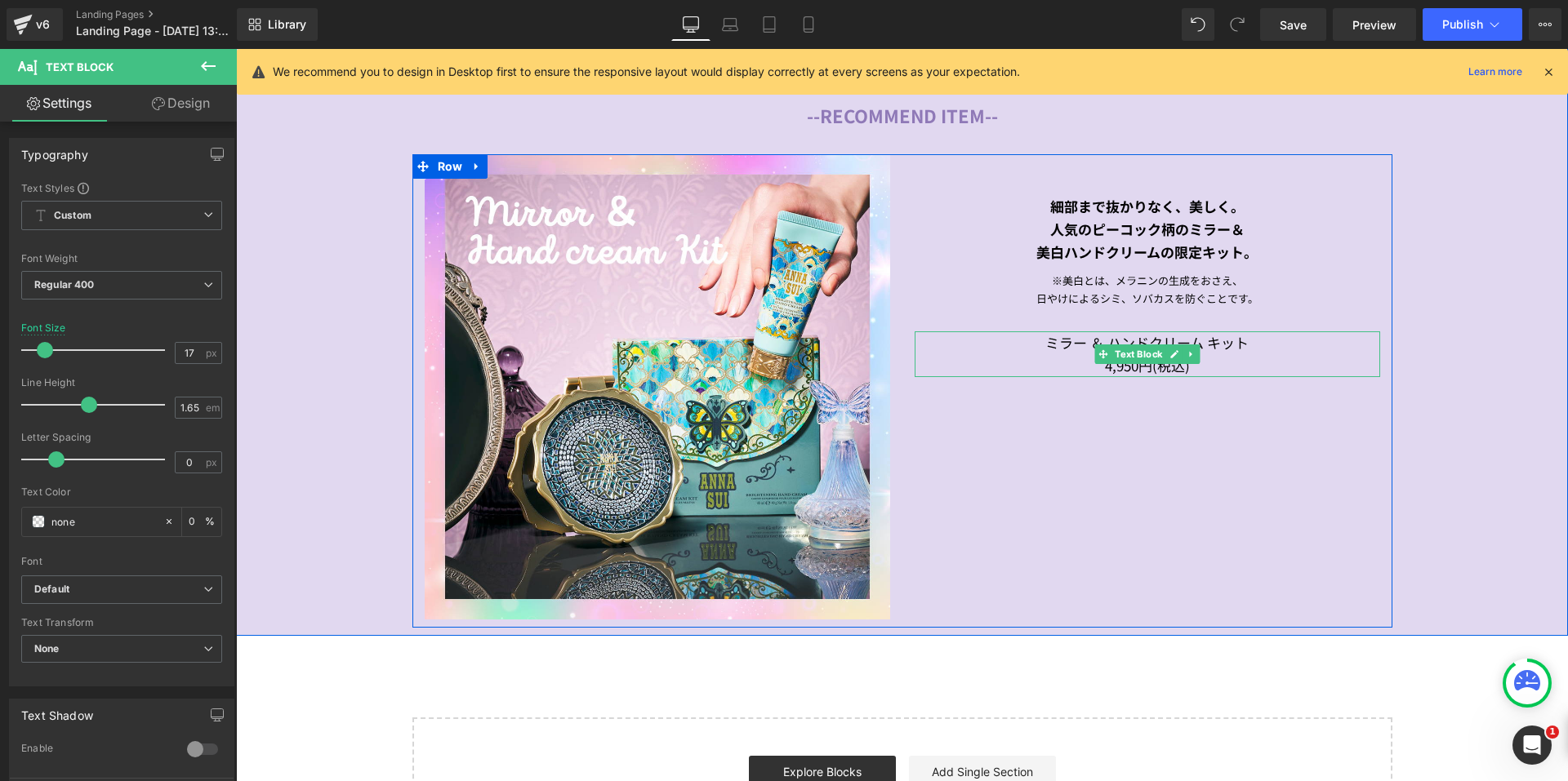
click at [1272, 344] on div "ミラー ＆ ハンドクリーム キット 4,950円(税込)" at bounding box center [1147, 354] width 466 height 46
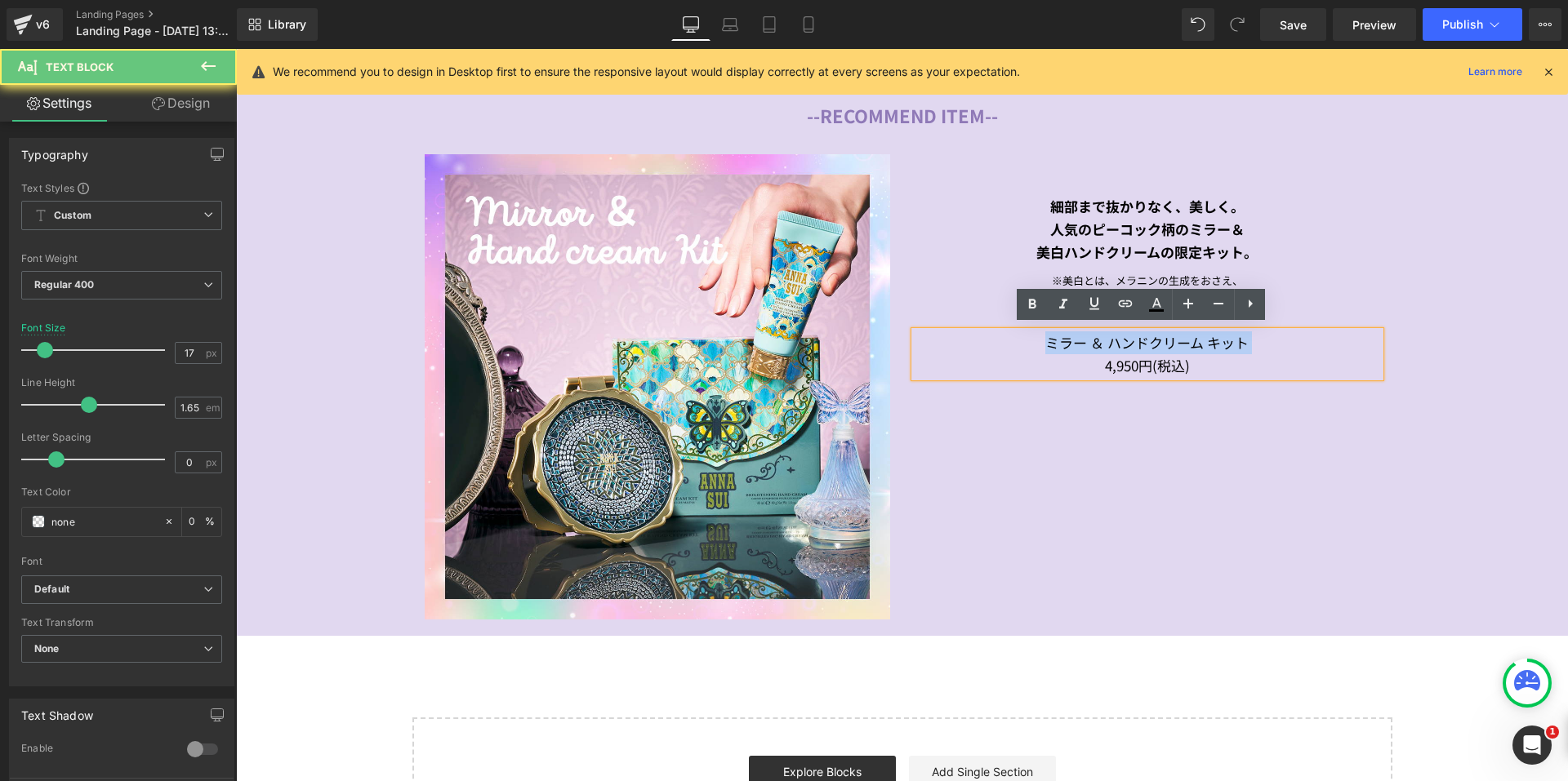
drag, startPoint x: 1272, startPoint y: 344, endPoint x: 1029, endPoint y: 346, distance: 243.0
click at [1029, 346] on div "ミラー ＆ ハンドクリーム キット 4,950円(税込)" at bounding box center [1147, 354] width 466 height 46
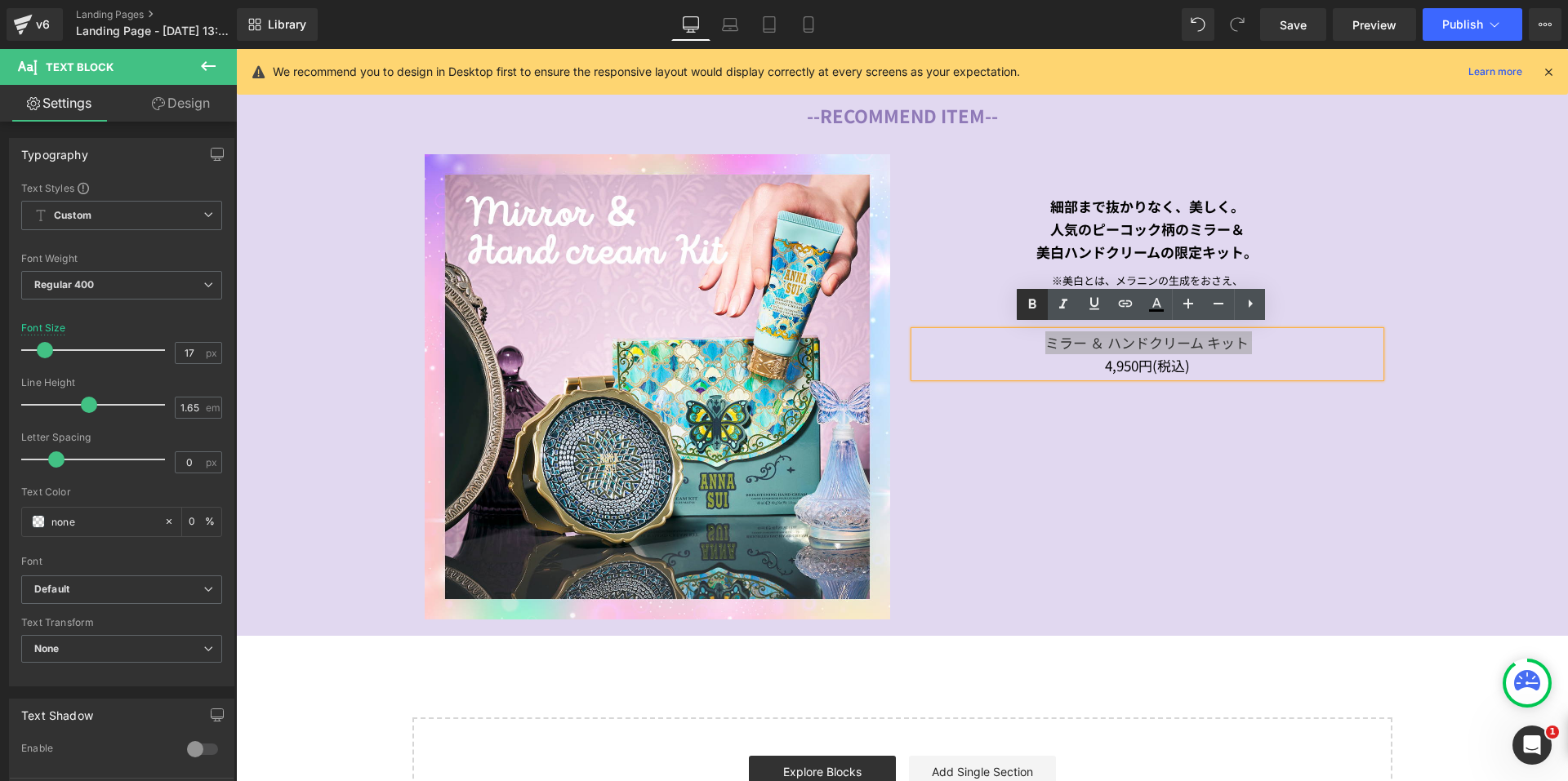
click at [1020, 307] on link at bounding box center [1032, 305] width 31 height 31
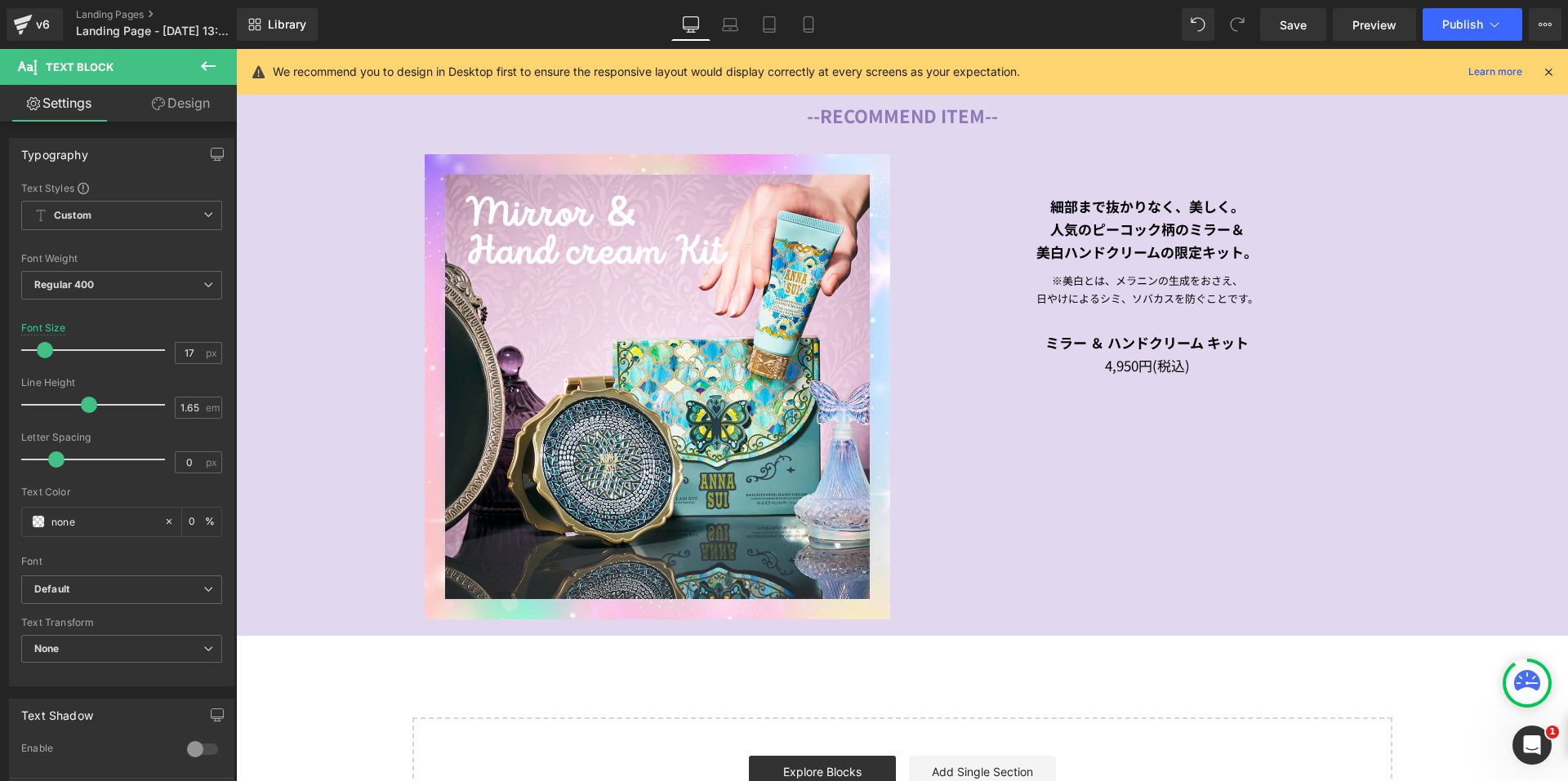
drag, startPoint x: 169, startPoint y: 103, endPoint x: 139, endPoint y: 91, distance: 32.3
click at [169, 103] on link "Design" at bounding box center [181, 103] width 119 height 36
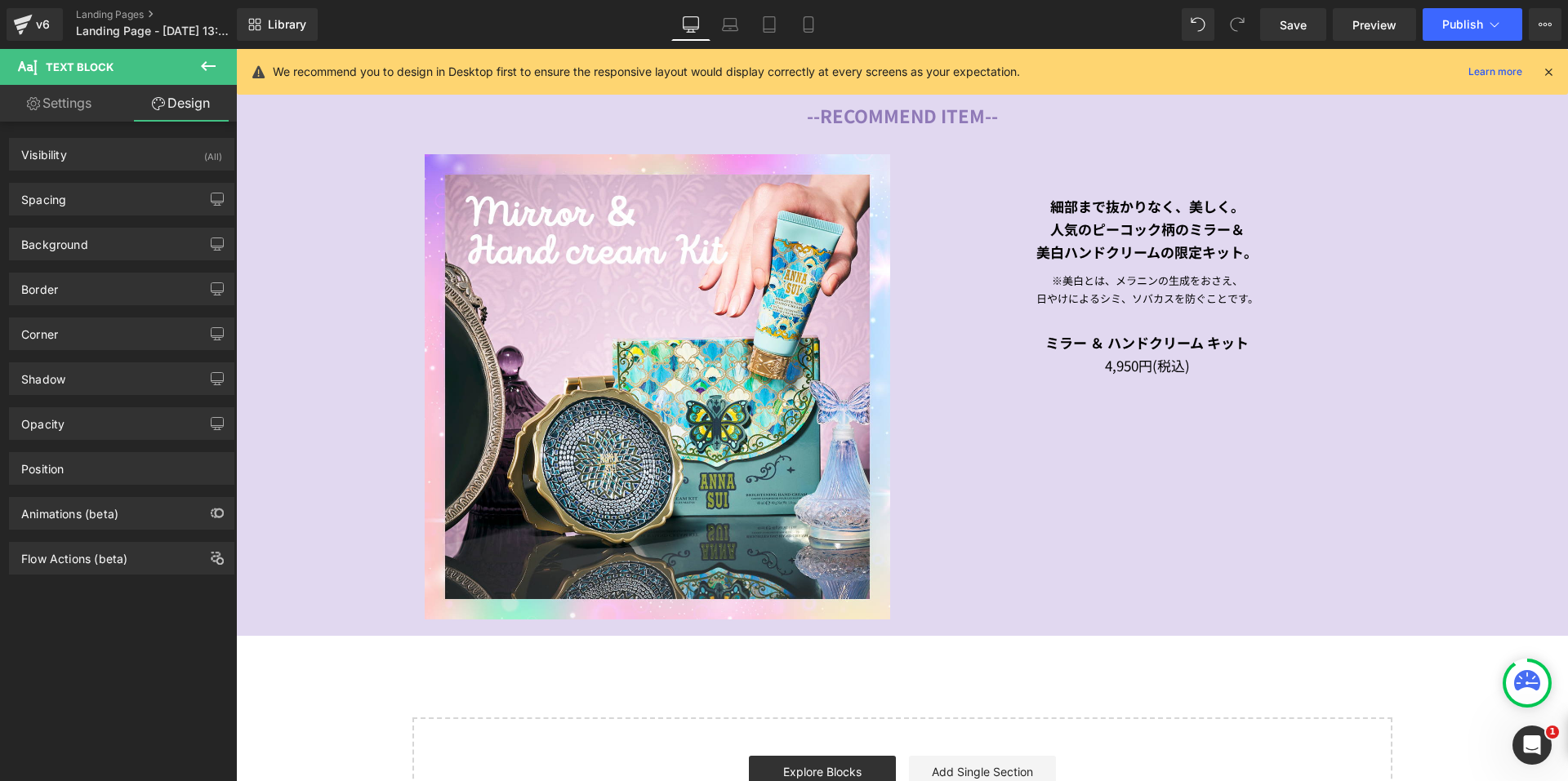
click at [213, 74] on icon at bounding box center [208, 66] width 20 height 20
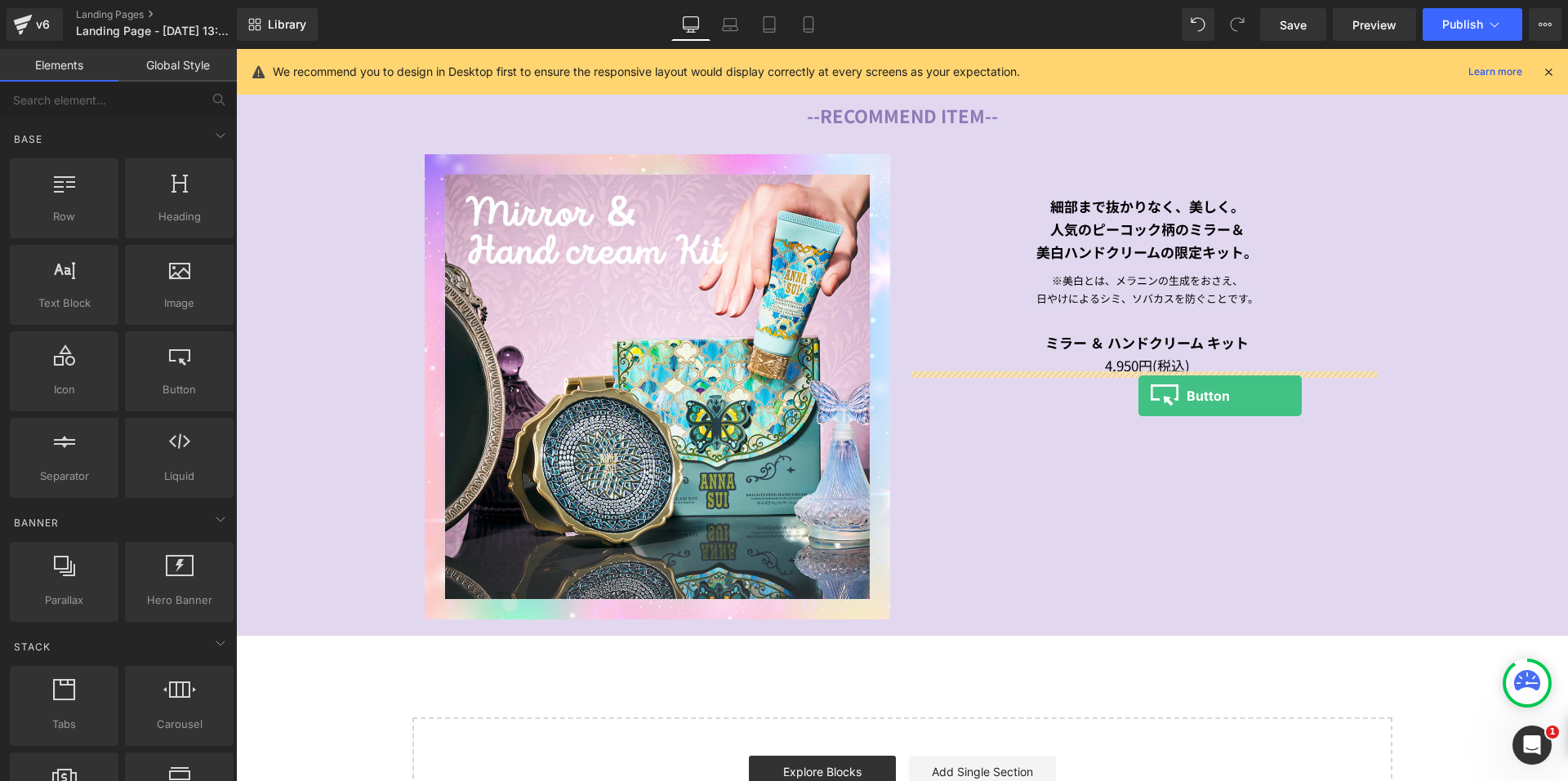
drag, startPoint x: 472, startPoint y: 466, endPoint x: 1139, endPoint y: 396, distance: 670.7
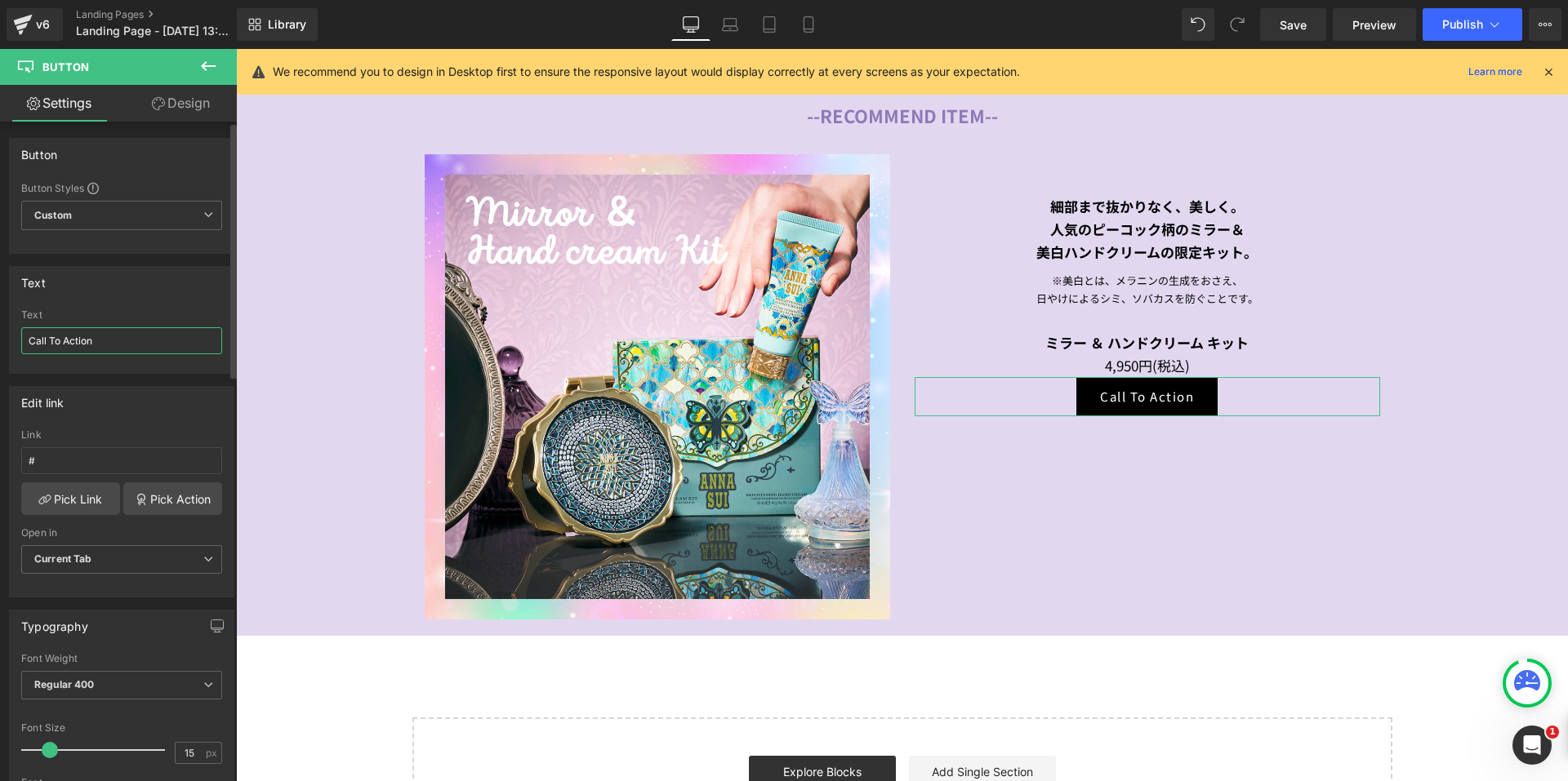
drag, startPoint x: 115, startPoint y: 339, endPoint x: 1, endPoint y: 332, distance: 114.2
click at [1, 332] on div "Text Call To Action Text Call To Action" at bounding box center [122, 313] width 244 height 120
click at [129, 378] on div "Edit link # Link # Pick Link Pick Action Current Tab New Tab Open in Current Ta…" at bounding box center [122, 486] width 244 height 223
click at [160, 96] on link "Design" at bounding box center [181, 103] width 119 height 36
click at [0, 0] on div "Spacing" at bounding box center [0, 0] width 0 height 0
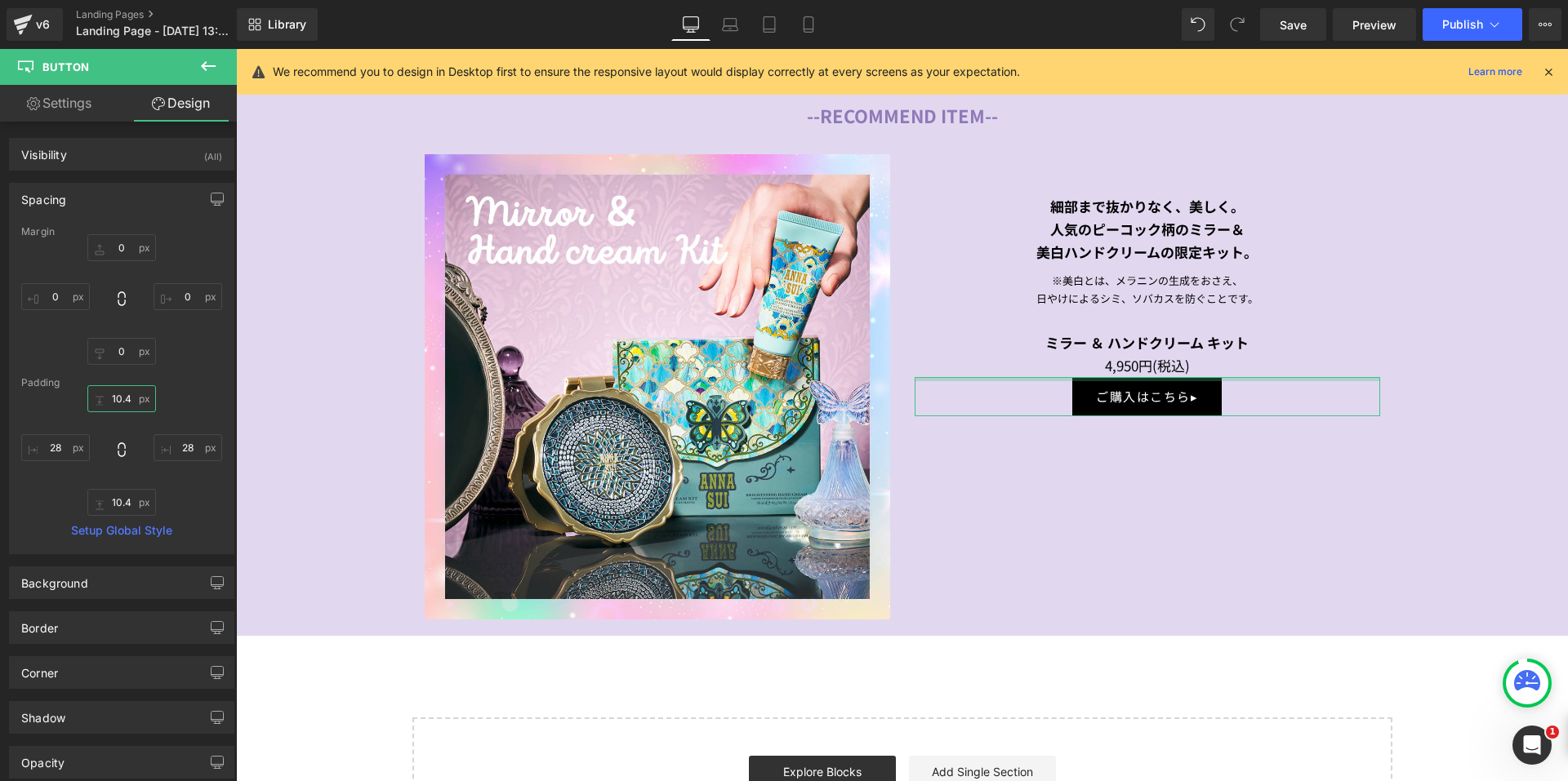
click at [113, 401] on input "10.4" at bounding box center [121, 398] width 68 height 27
click at [61, 499] on div "０ 28px 28 10.4px 10.4 28px 28" at bounding box center [122, 450] width 201 height 131
click at [117, 504] on input "10.4" at bounding box center [121, 502] width 68 height 27
click at [58, 452] on input "28" at bounding box center [55, 448] width 68 height 27
click at [195, 455] on input "28" at bounding box center [187, 448] width 68 height 27
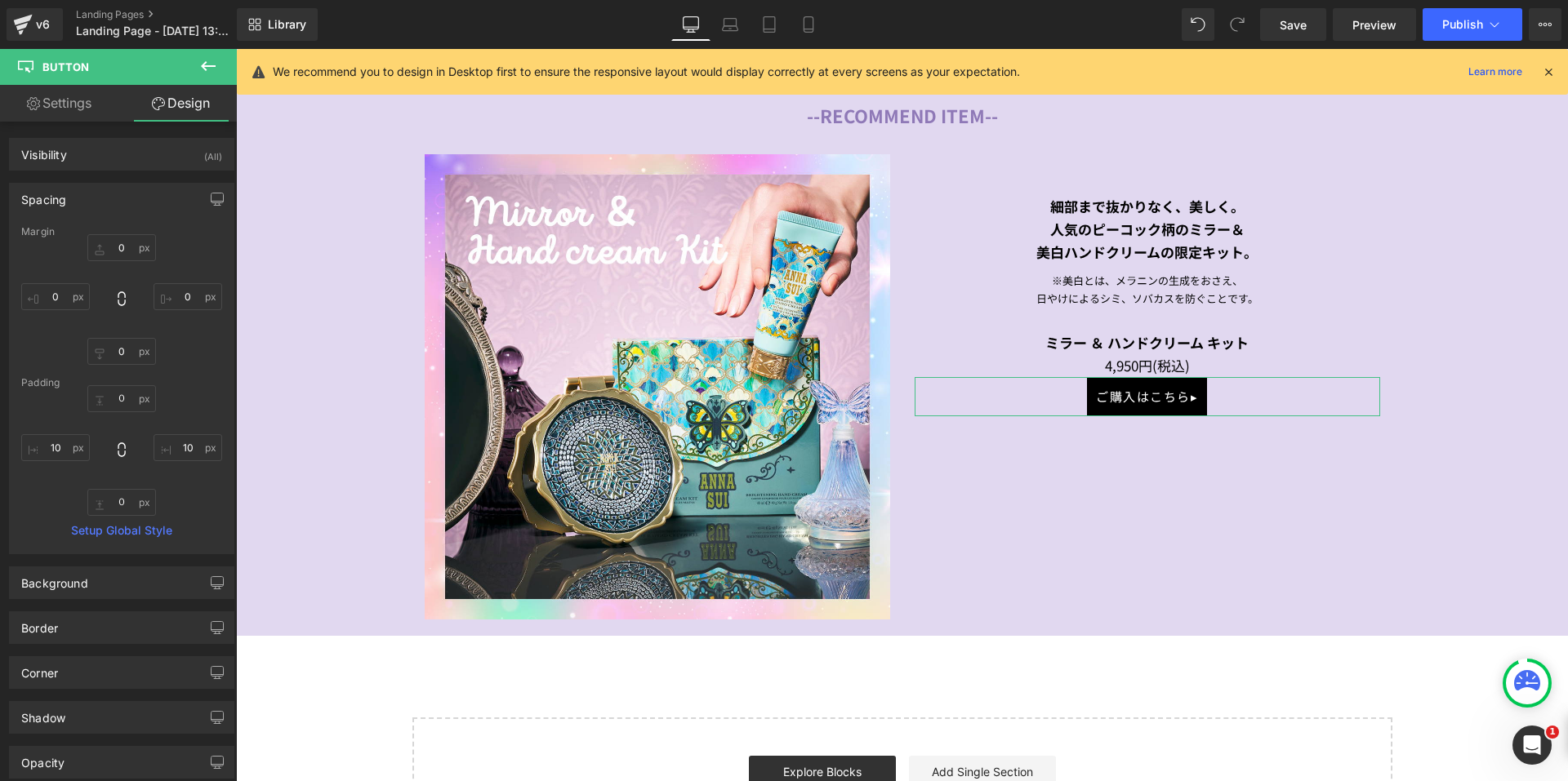
click at [201, 520] on div "Margin 0px 0 0px 0 0px 0 0px 0 Padding ０ ０ 10 10 ０ ０ 10 10 Setup Global Style" at bounding box center [121, 390] width 223 height 327
click at [113, 396] on input "０" at bounding box center [121, 398] width 68 height 27
click at [105, 503] on input "０" at bounding box center [121, 502] width 68 height 27
click at [211, 497] on div "0 0 10 10 0 0 10 10" at bounding box center [122, 450] width 201 height 131
click at [50, 96] on link "Settings" at bounding box center [59, 103] width 119 height 36
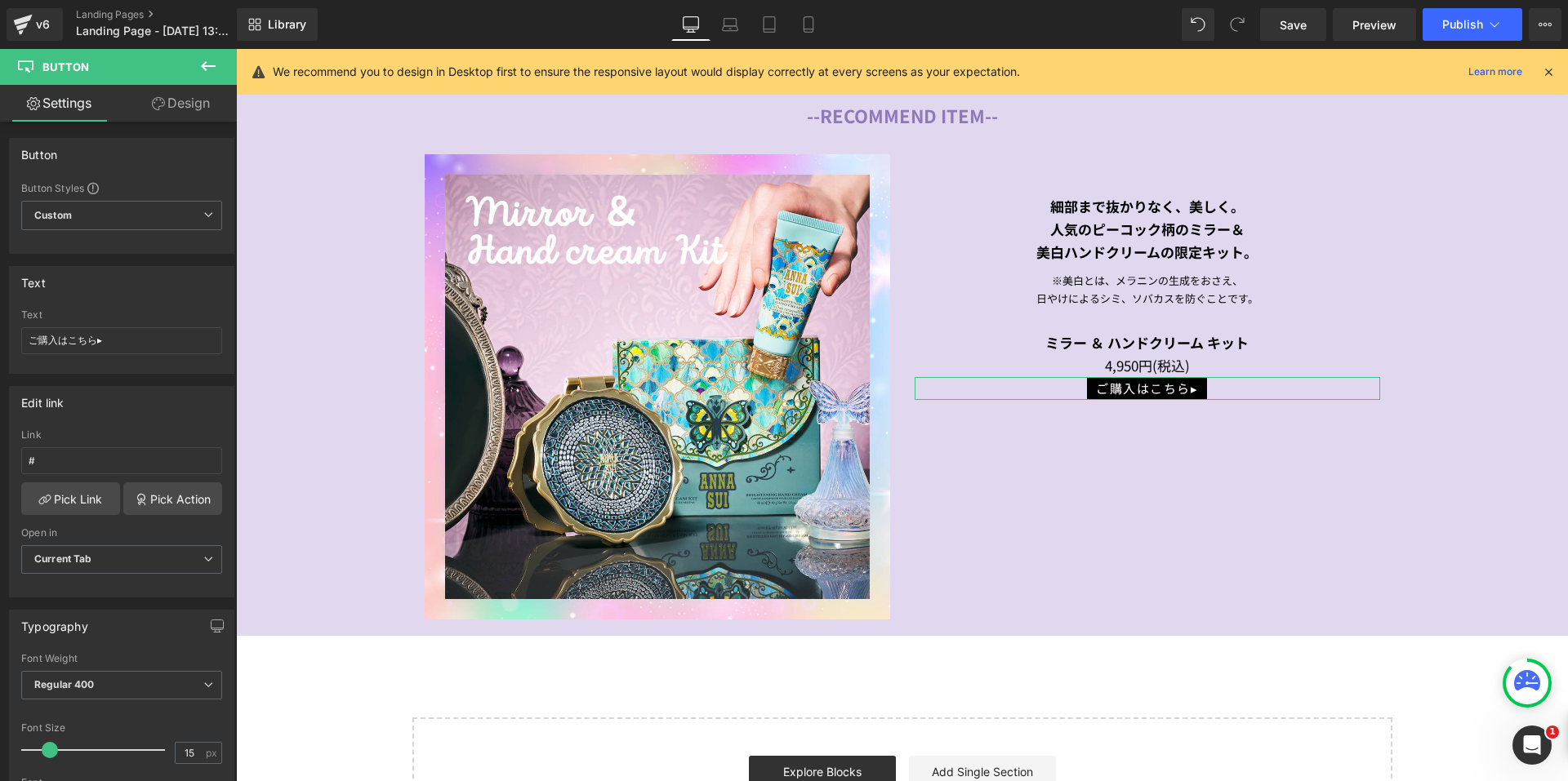
click at [165, 116] on link "Design" at bounding box center [181, 103] width 119 height 36
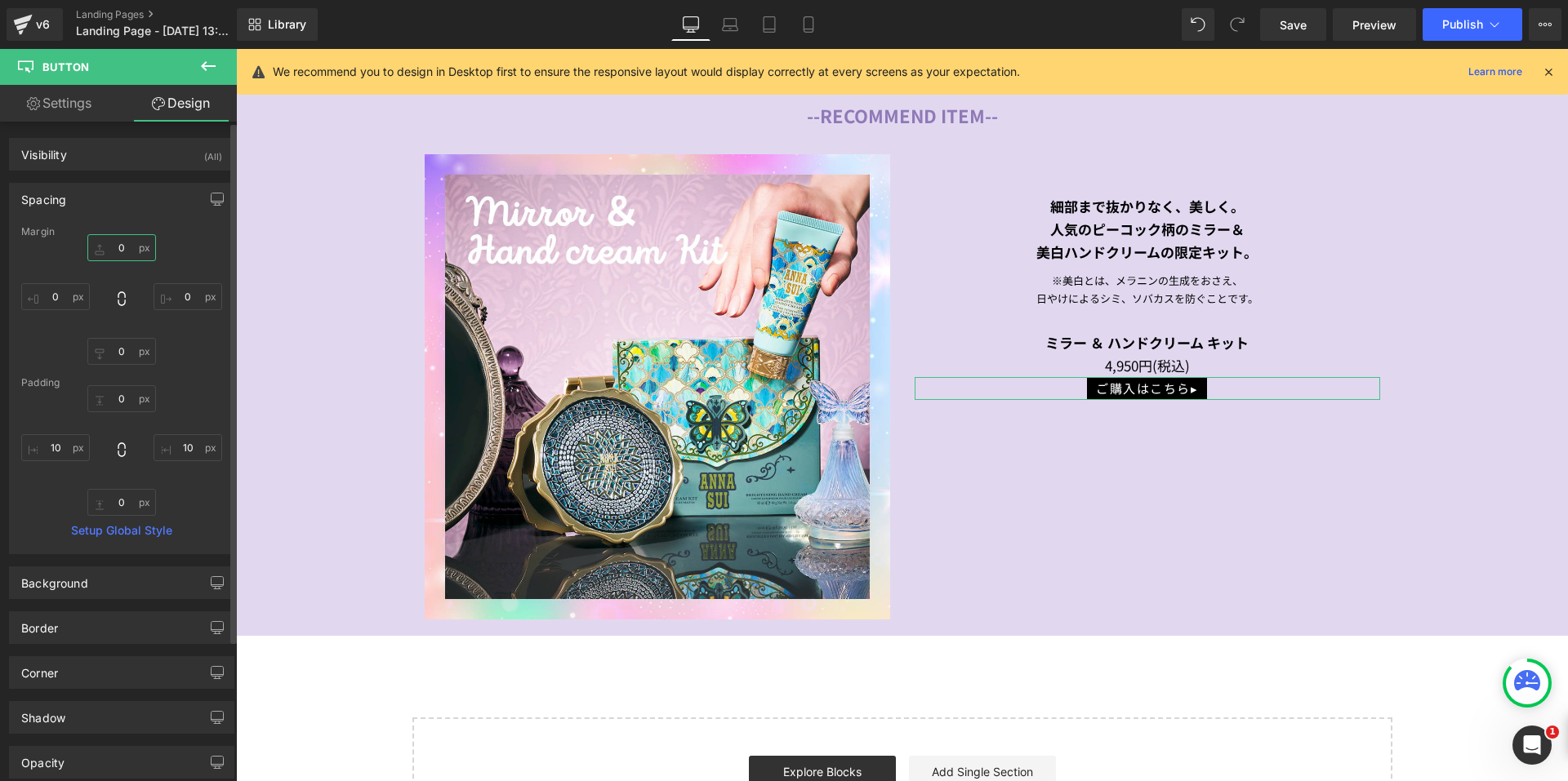
click at [101, 243] on input "0" at bounding box center [121, 248] width 68 height 27
click at [53, 108] on link "Settings" at bounding box center [59, 103] width 119 height 36
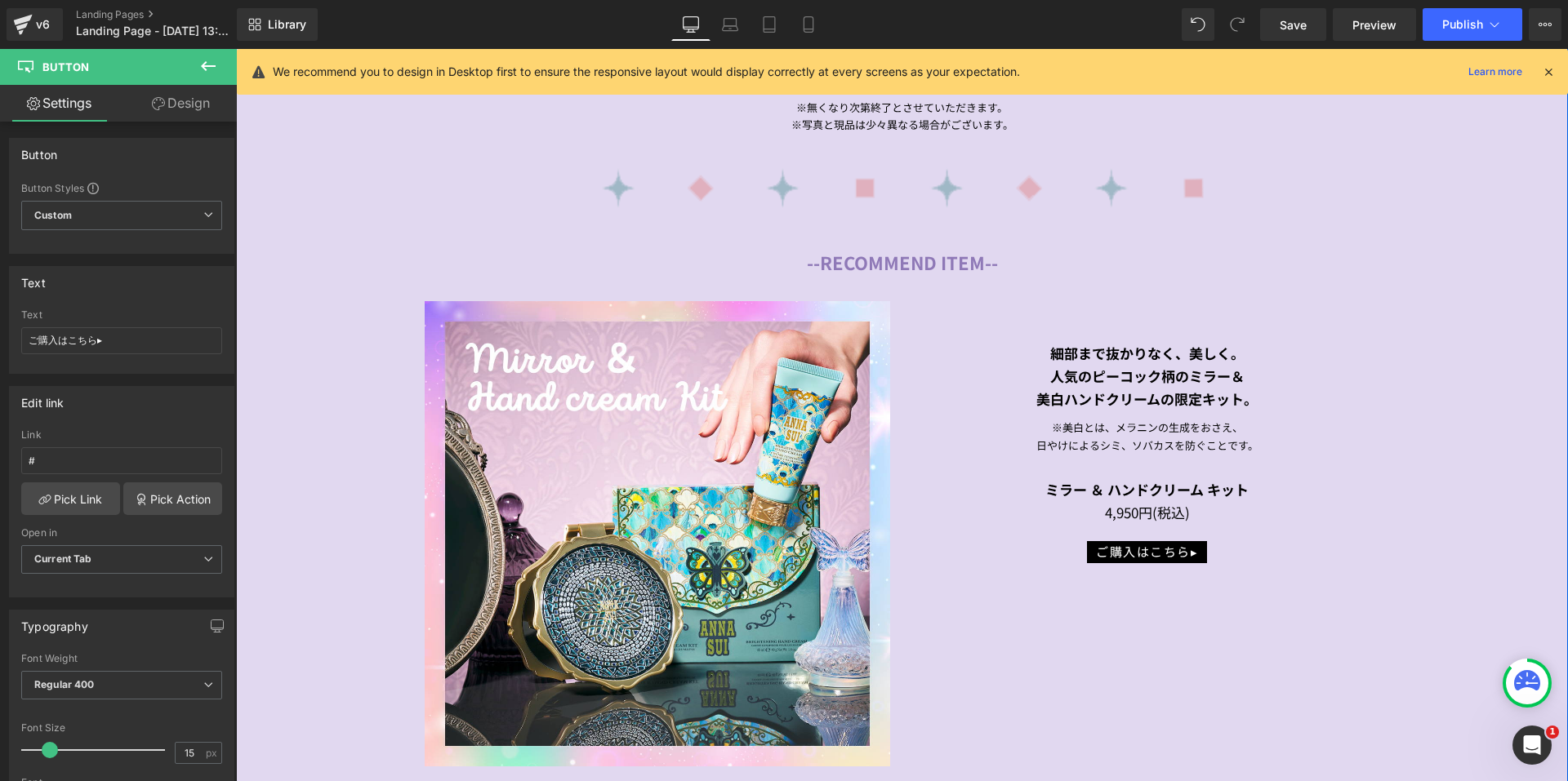
scroll to position [1961, 0]
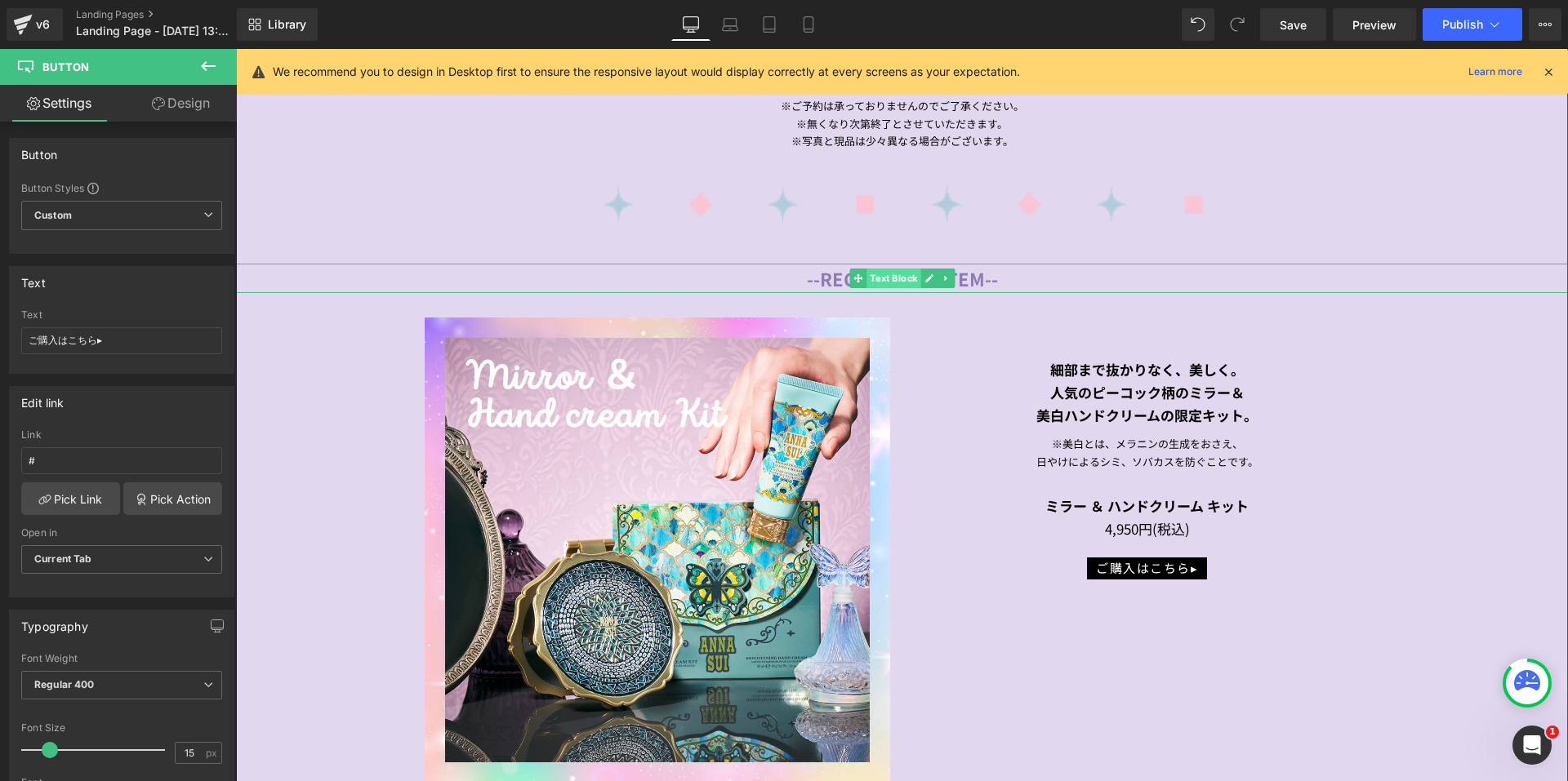
click at [892, 270] on span "Text Block" at bounding box center [894, 278] width 54 height 20
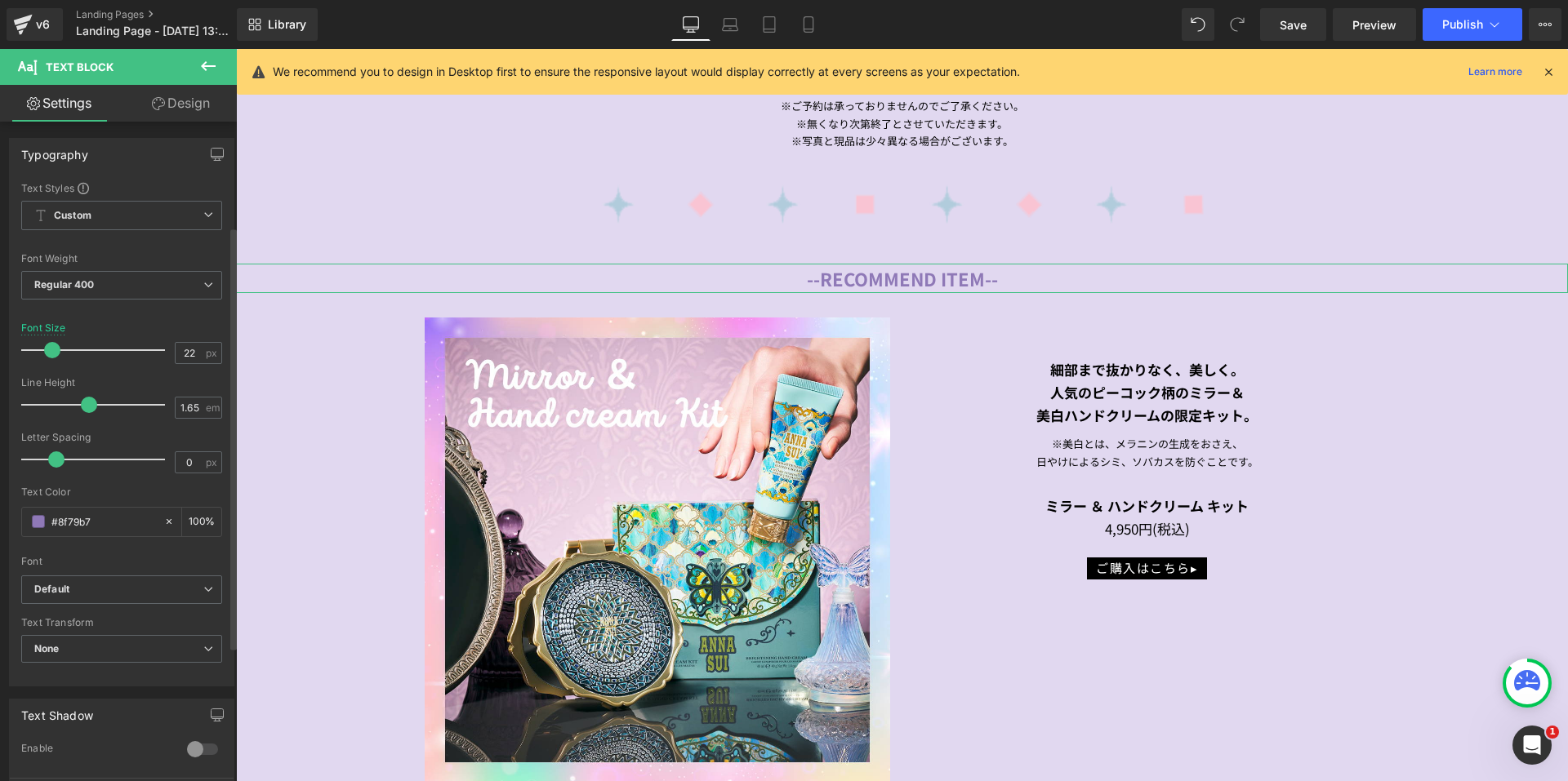
scroll to position [164, 0]
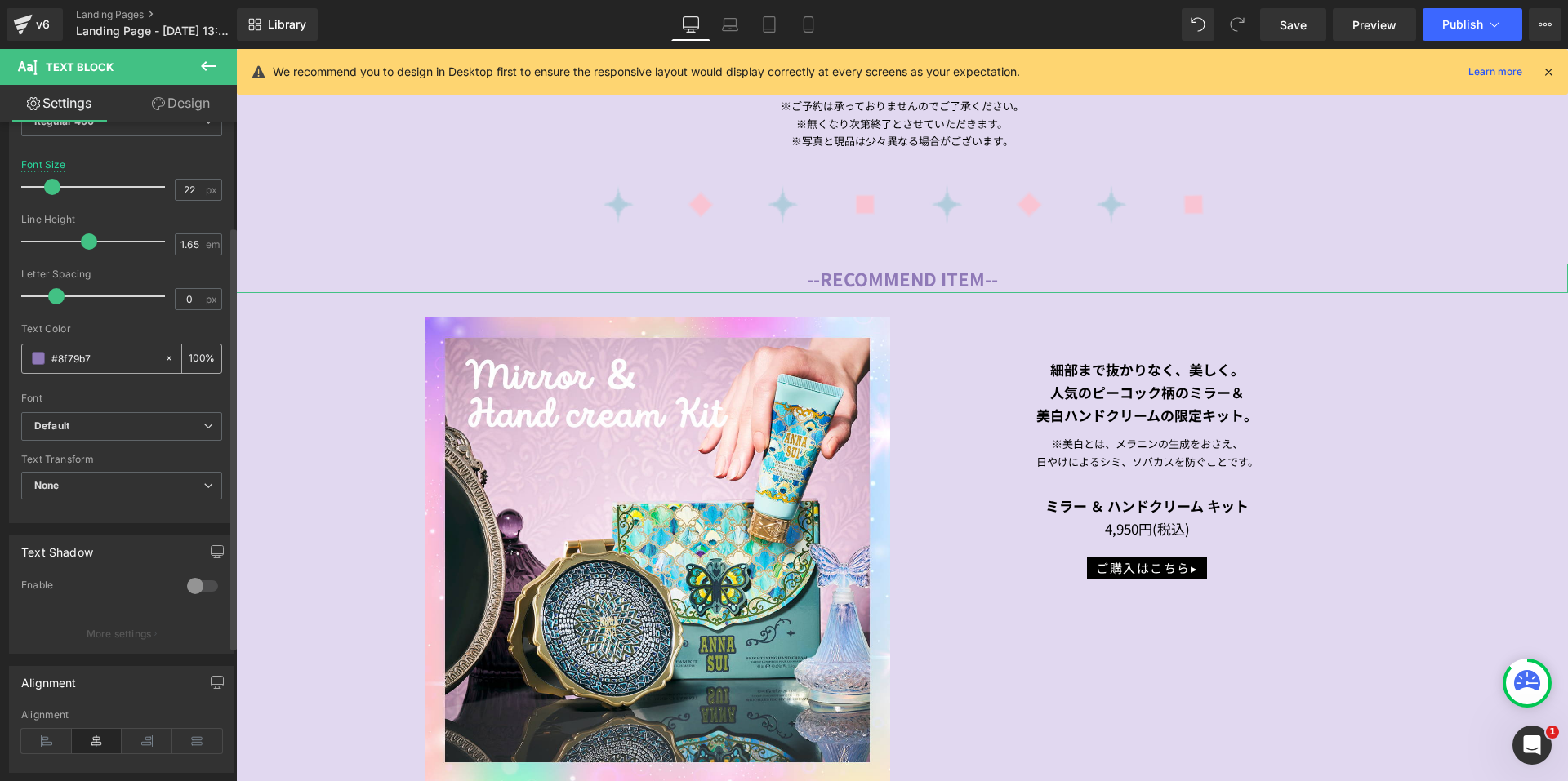
click at [27, 364] on div "#8f79b7" at bounding box center [92, 358] width 141 height 29
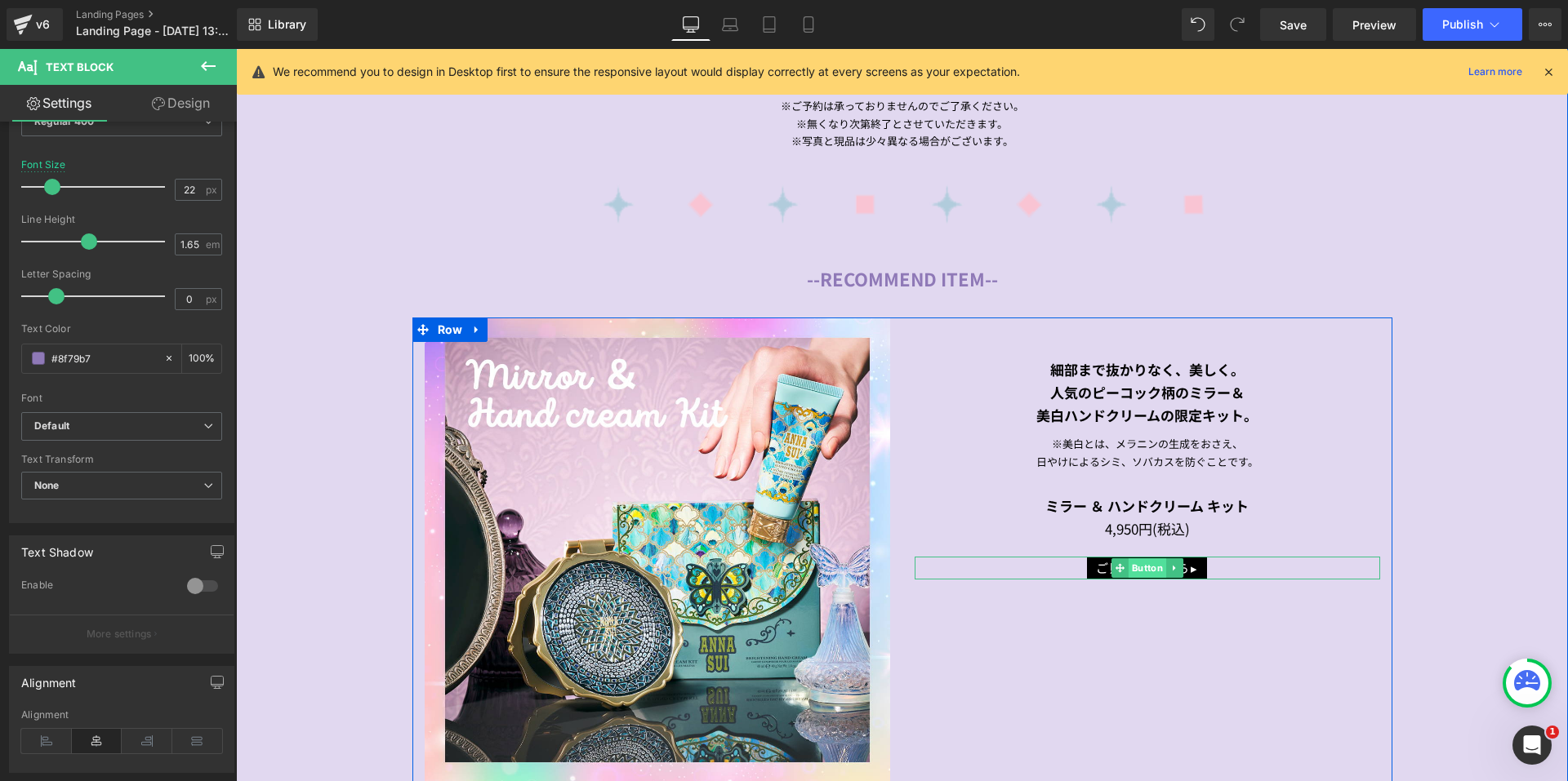
click at [1127, 565] on span "Button" at bounding box center [1145, 568] width 37 height 20
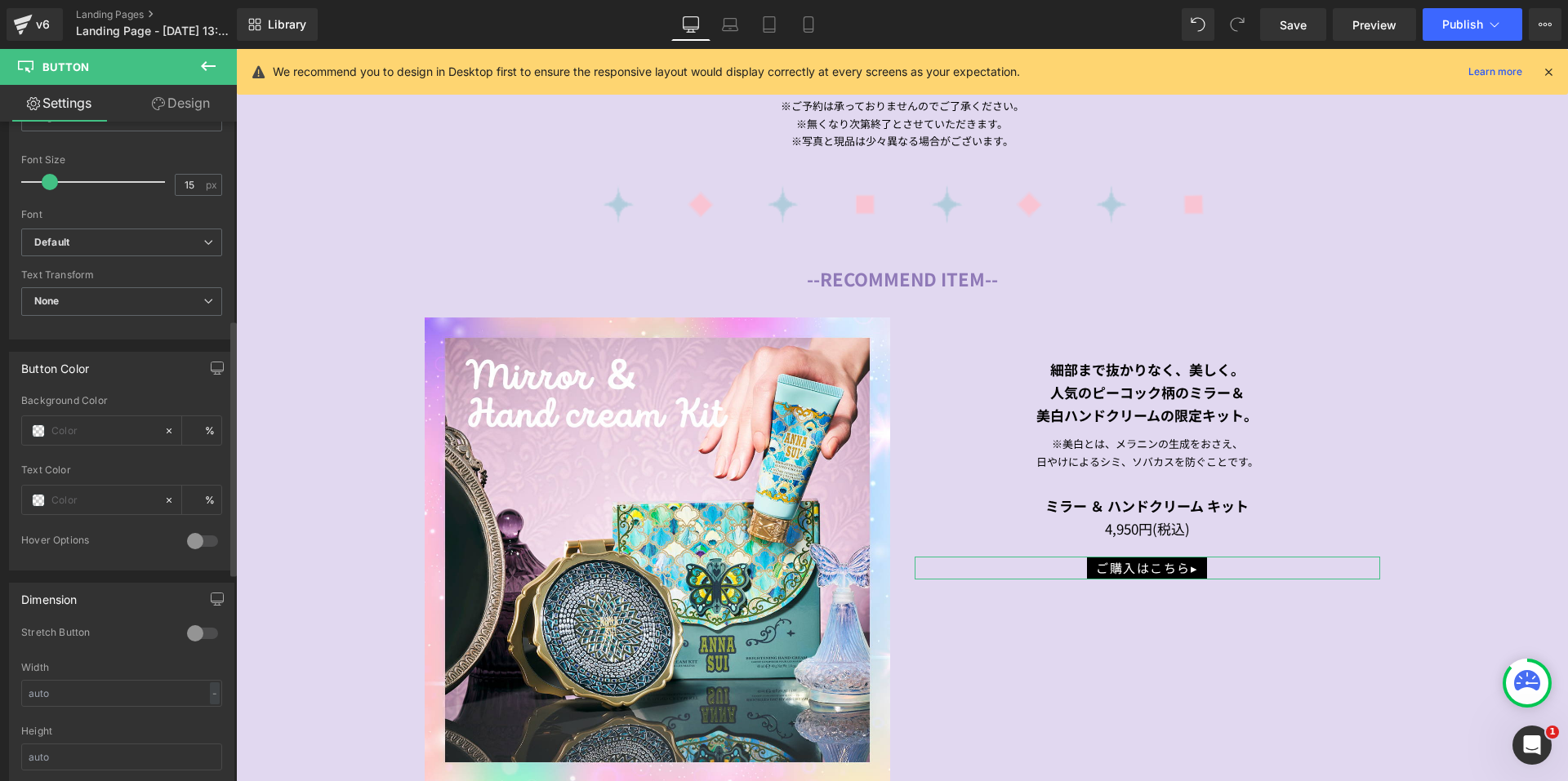
scroll to position [571, 0]
click at [55, 427] on input "text" at bounding box center [103, 428] width 105 height 18
paste input "#8f79b7"
click at [64, 494] on input "text" at bounding box center [103, 497] width 105 height 18
click at [190, 99] on link "Design" at bounding box center [181, 103] width 119 height 36
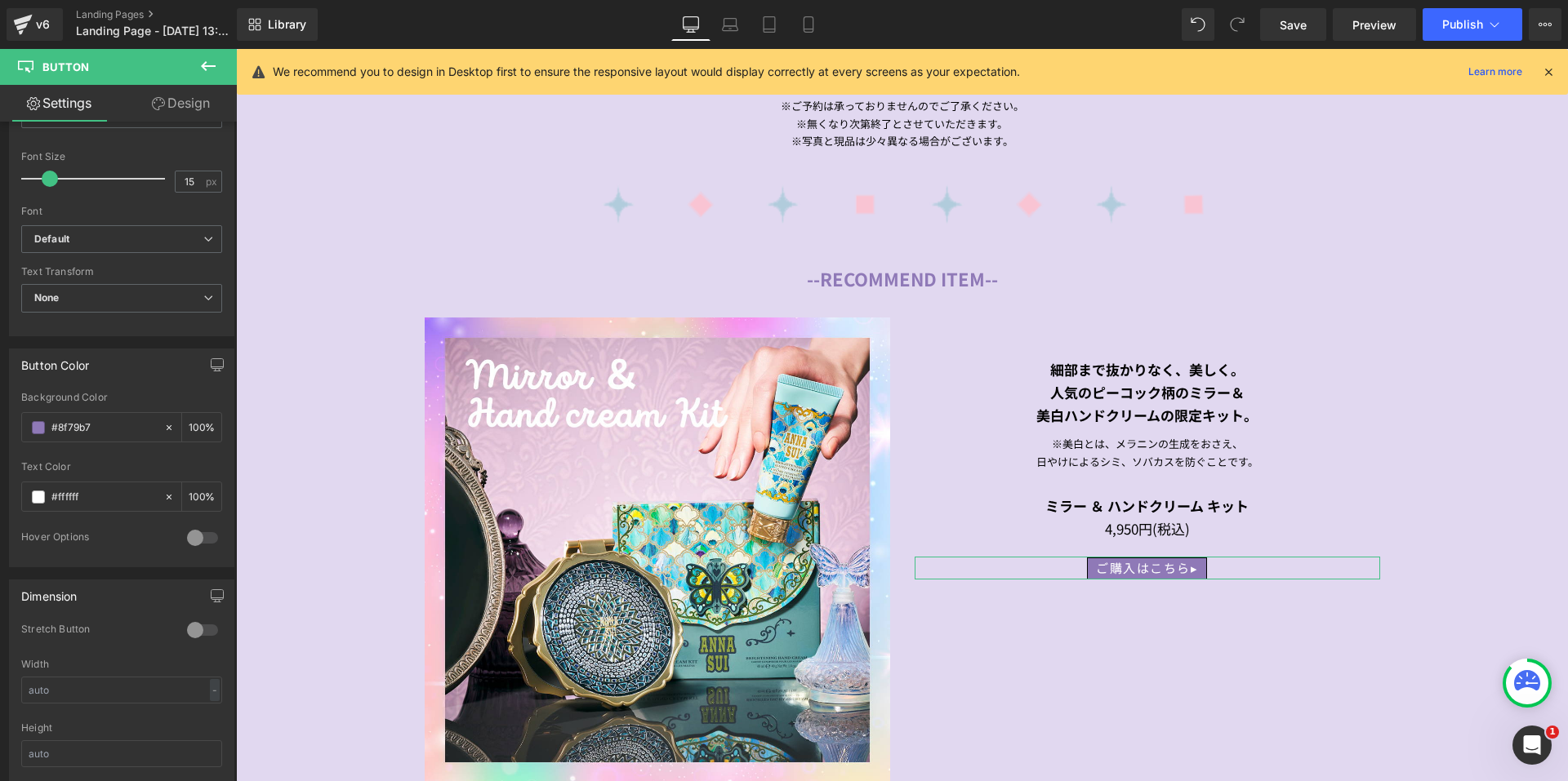
click at [184, 112] on link "Design" at bounding box center [181, 103] width 119 height 36
click at [0, 0] on div "Visibility 0|0|0|0" at bounding box center [0, 0] width 0 height 0
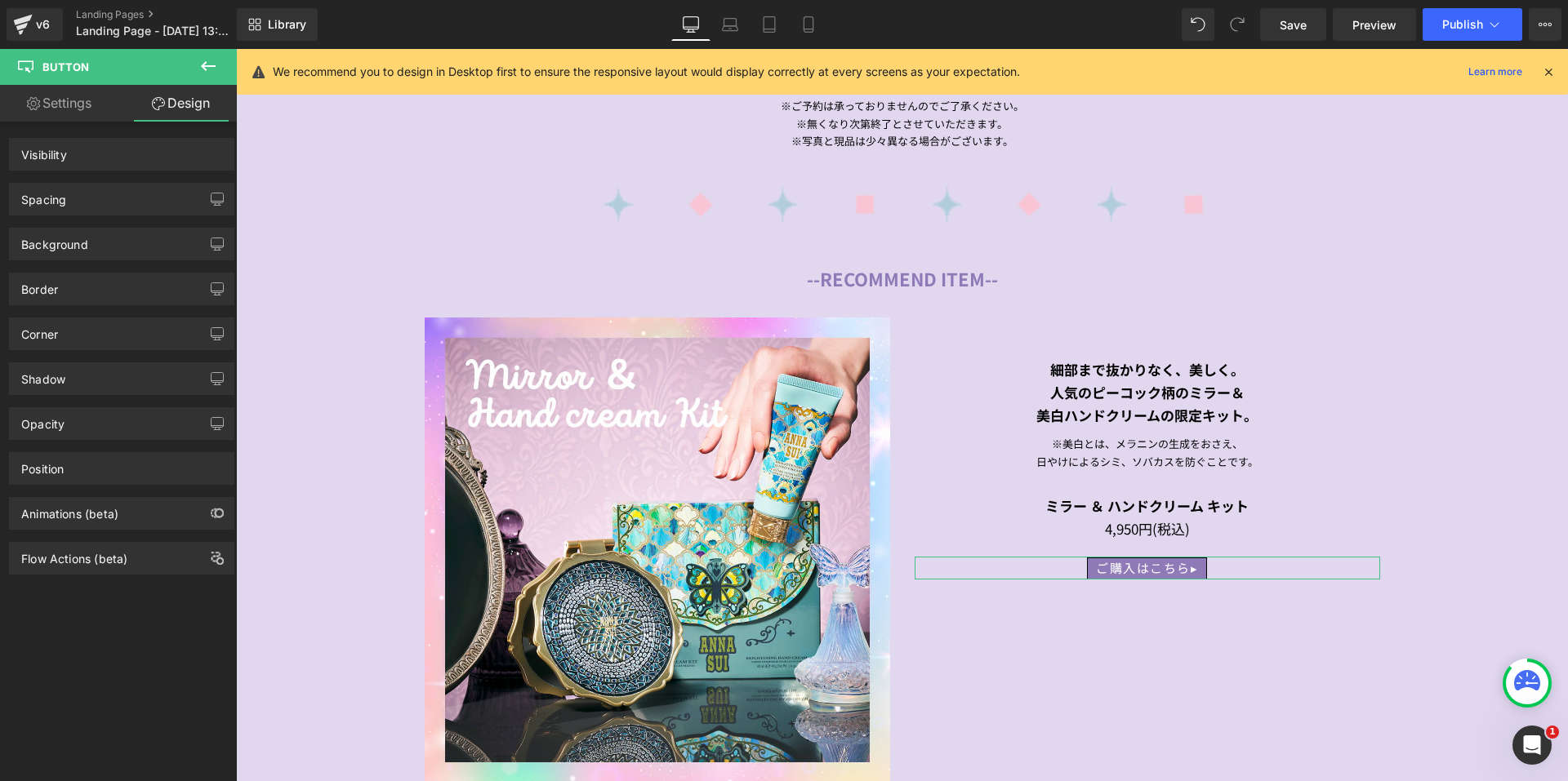
click at [177, 107] on link "Design" at bounding box center [181, 103] width 119 height 36
click at [94, 281] on div "Border" at bounding box center [121, 289] width 223 height 31
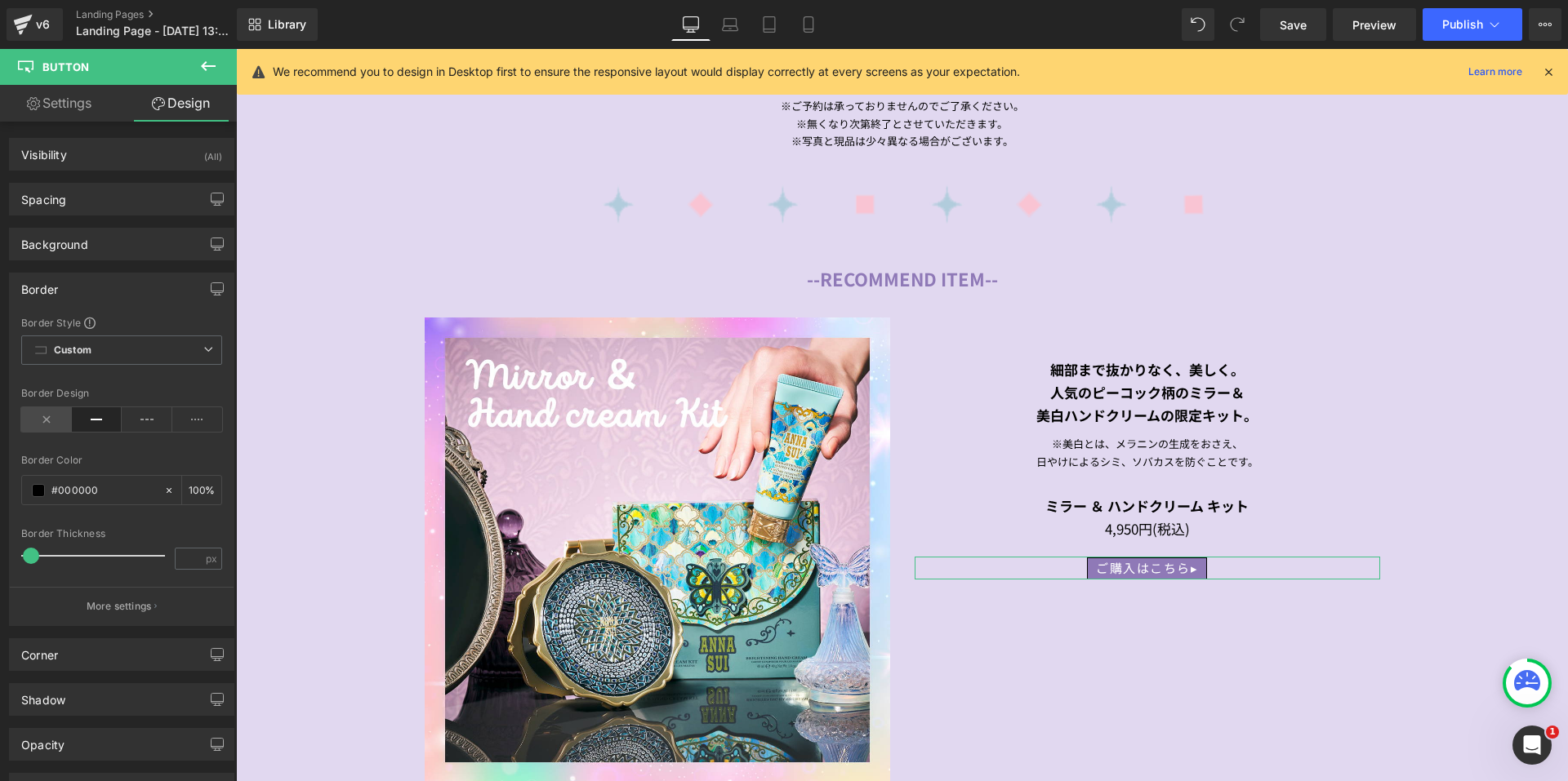
click at [48, 424] on icon at bounding box center [47, 420] width 50 height 24
drag, startPoint x: 123, startPoint y: 385, endPoint x: 134, endPoint y: 384, distance: 11.0
click at [123, 384] on div "Border Style Custom Custom Setup Global Style Custom Setup Global Style none Bo…" at bounding box center [121, 470] width 223 height 309
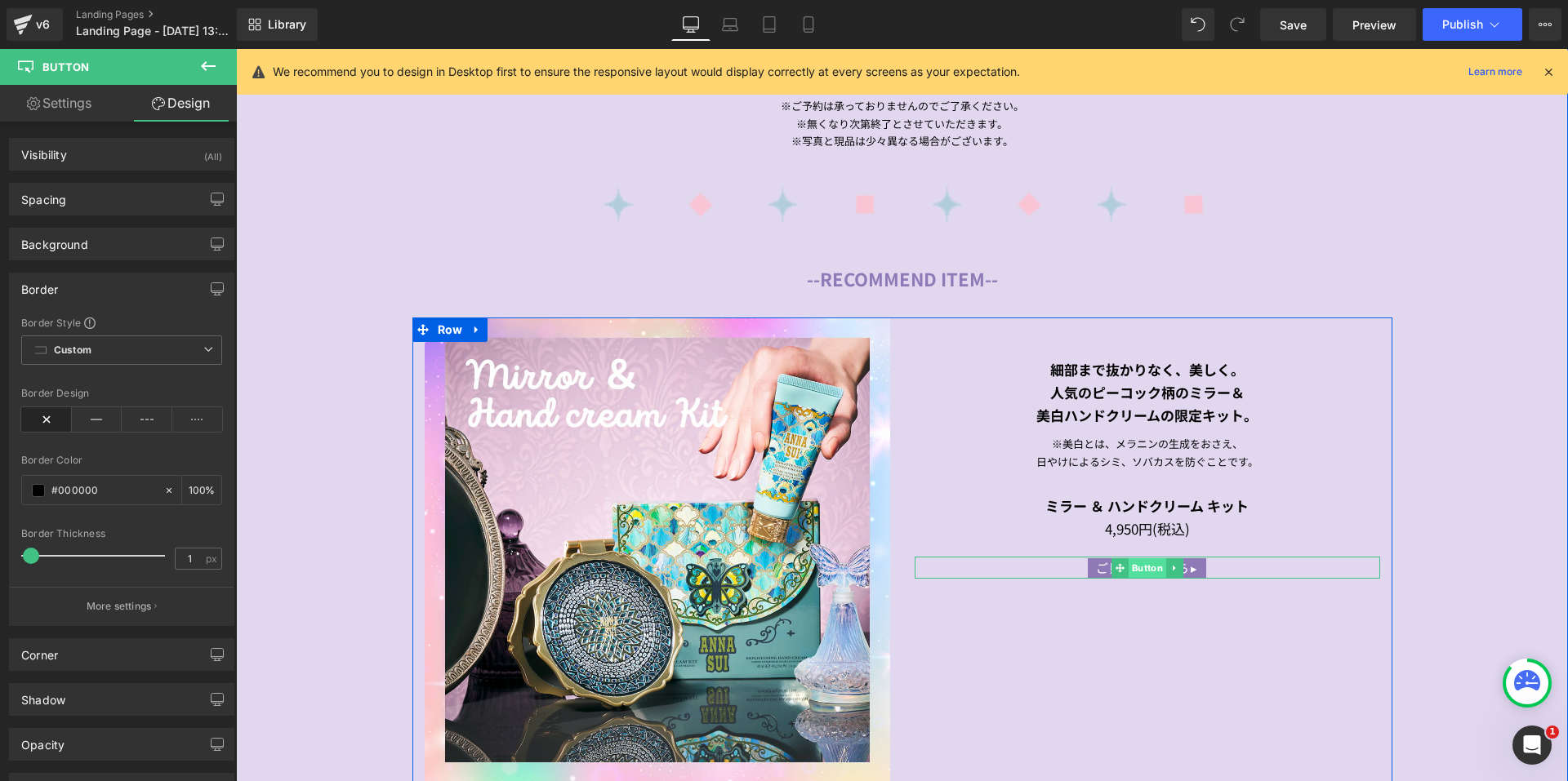
click at [1132, 563] on span "Button" at bounding box center [1145, 568] width 37 height 20
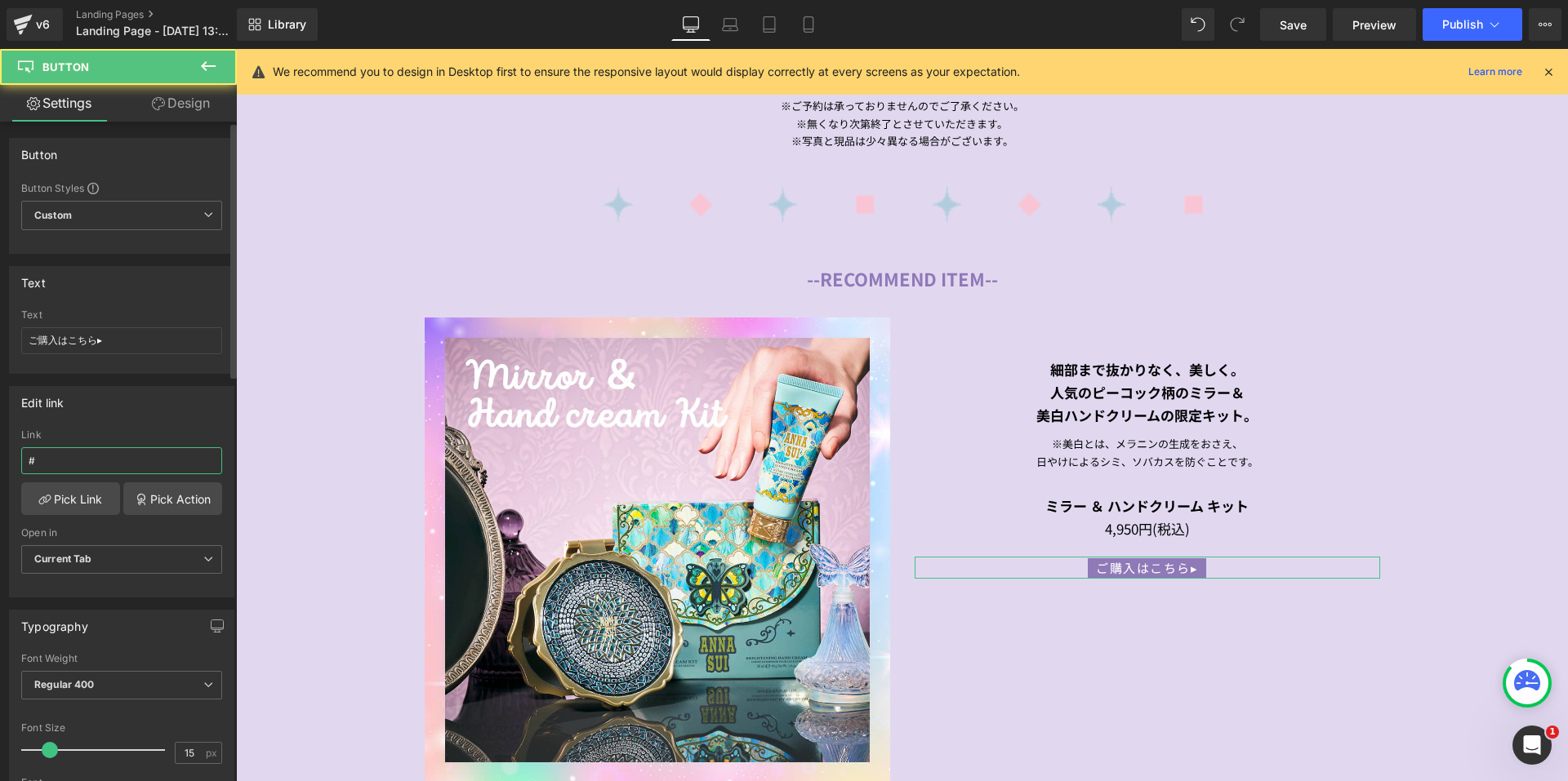
click at [0, 458] on div "Edit link # Link # Pick Link Pick Action Current Tab New Tab Open in Current Ta…" at bounding box center [122, 486] width 244 height 223
paste input "https://annasui.co.jp/products/asahxl"
click at [129, 410] on div "Edit link" at bounding box center [121, 403] width 223 height 31
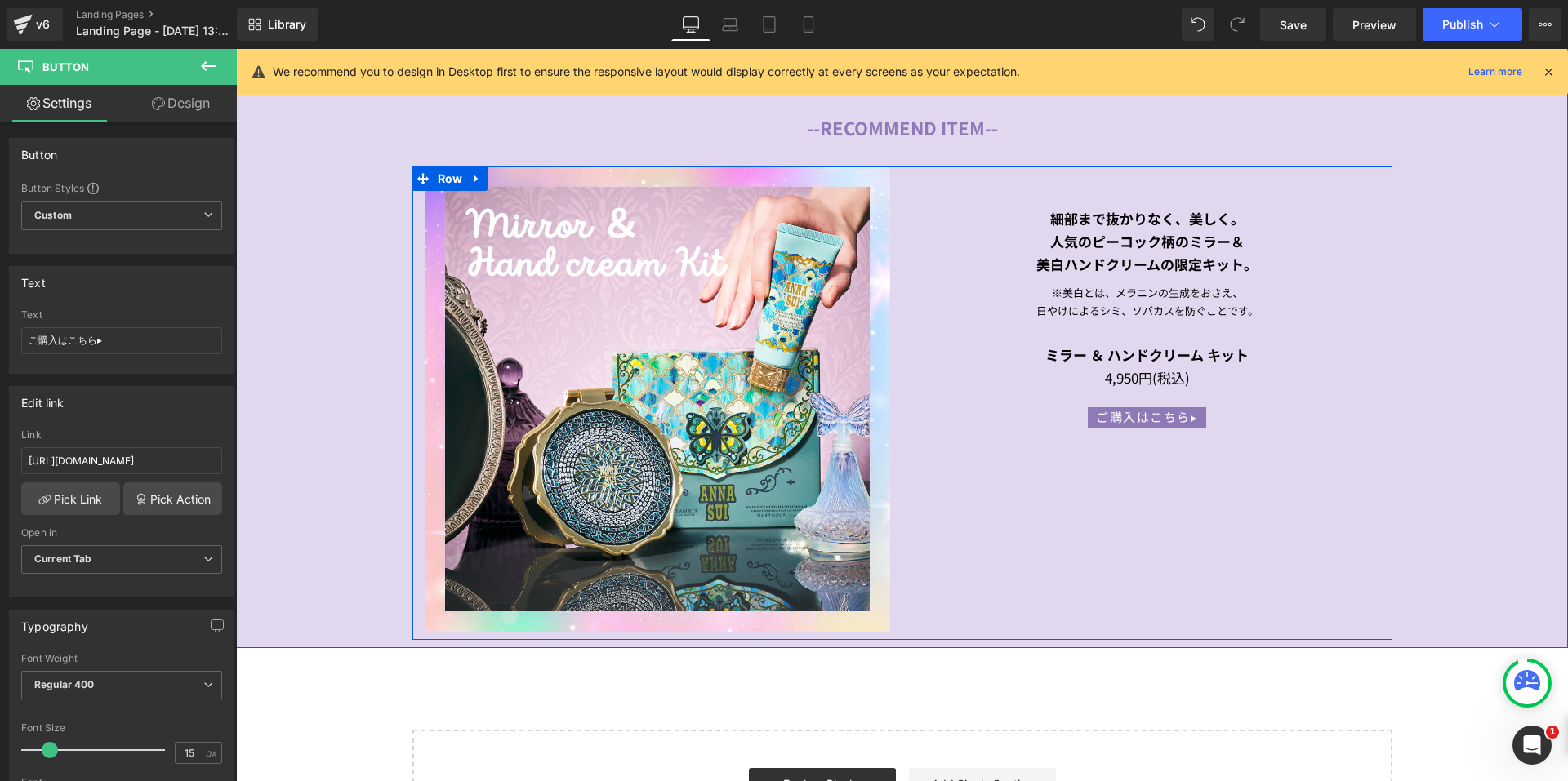
scroll to position [2125, 0]
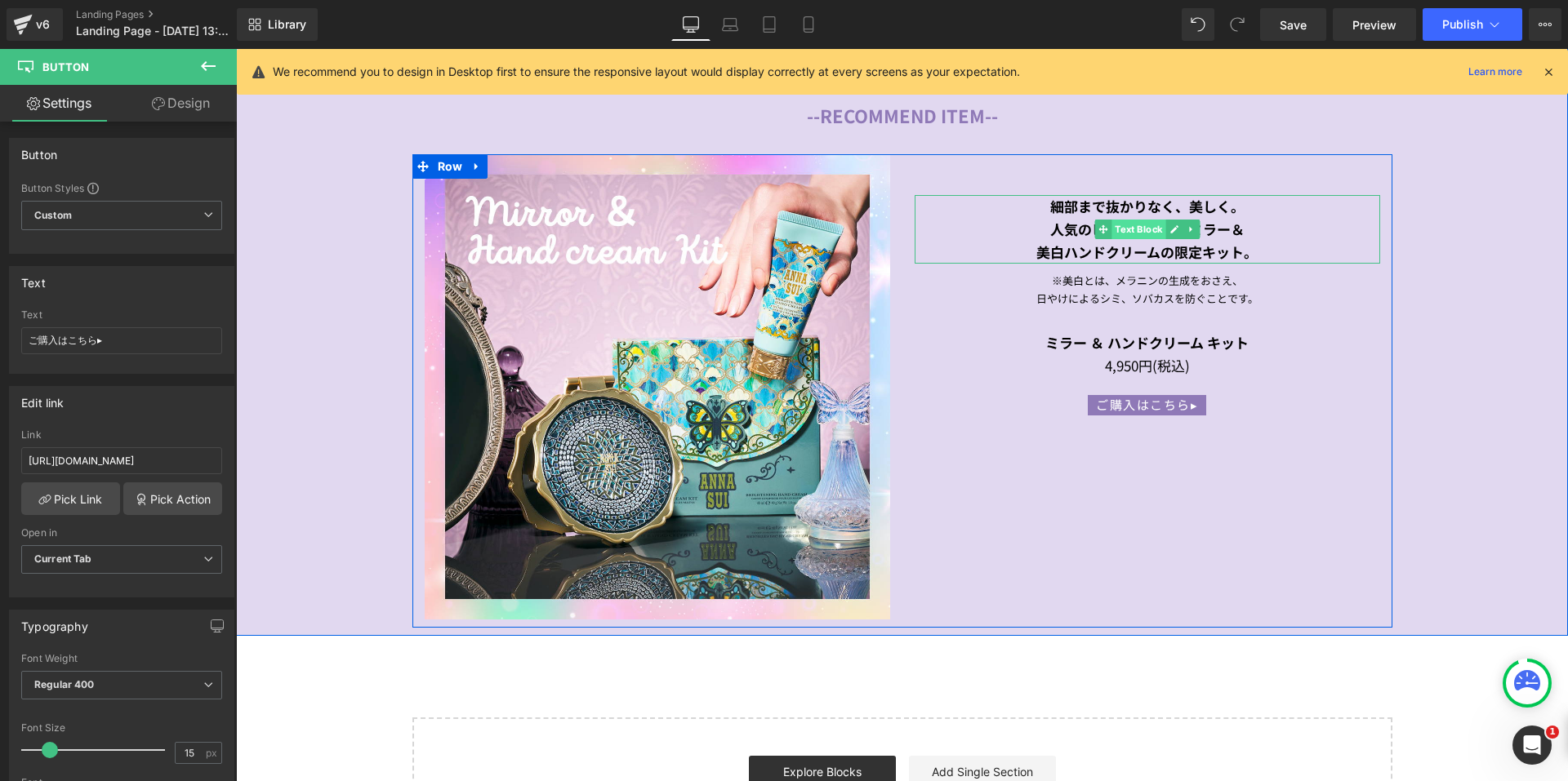
click at [1132, 221] on span "Text Block" at bounding box center [1138, 229] width 54 height 20
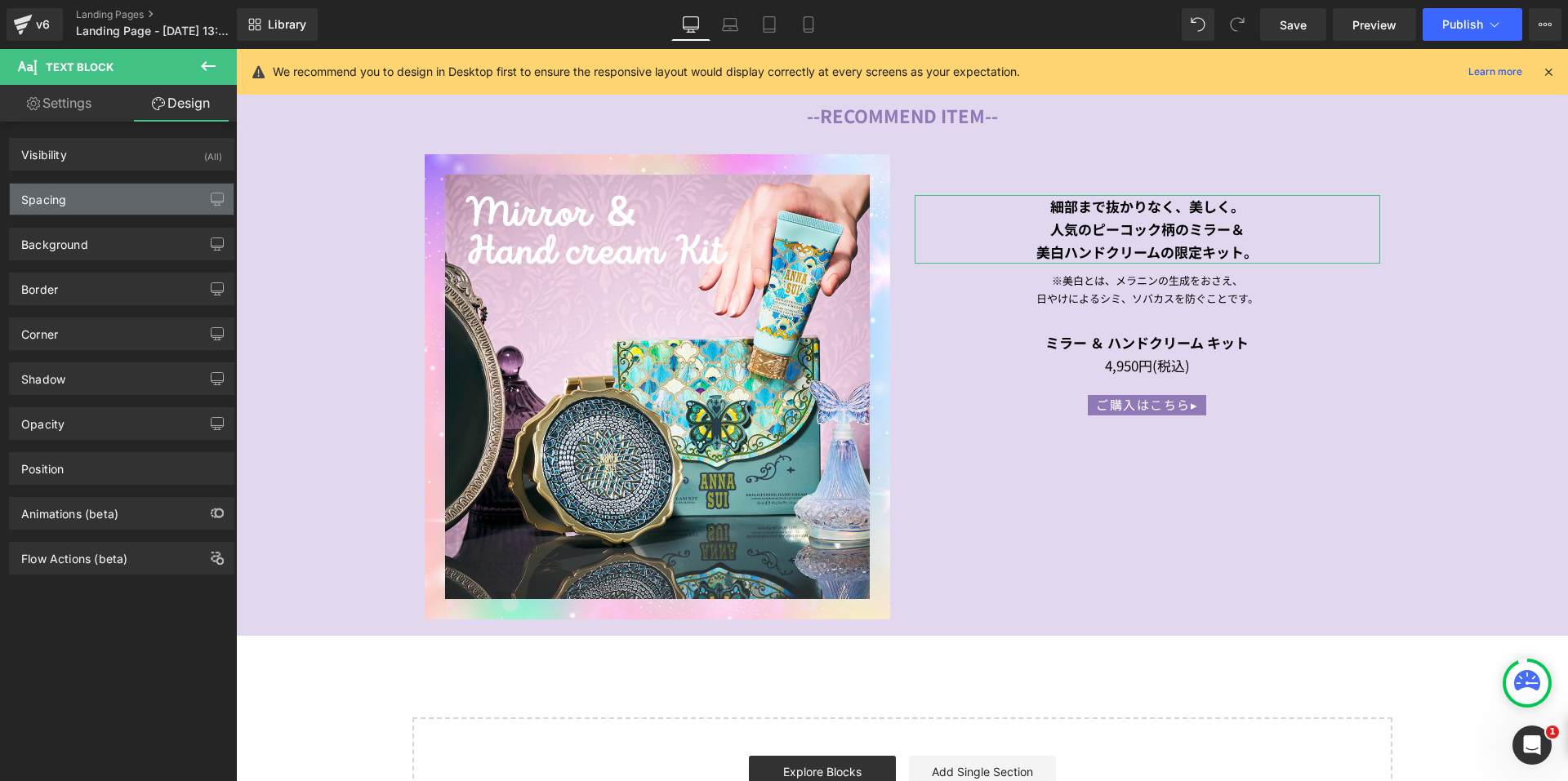
click at [125, 209] on div "Spacing" at bounding box center [121, 199] width 223 height 31
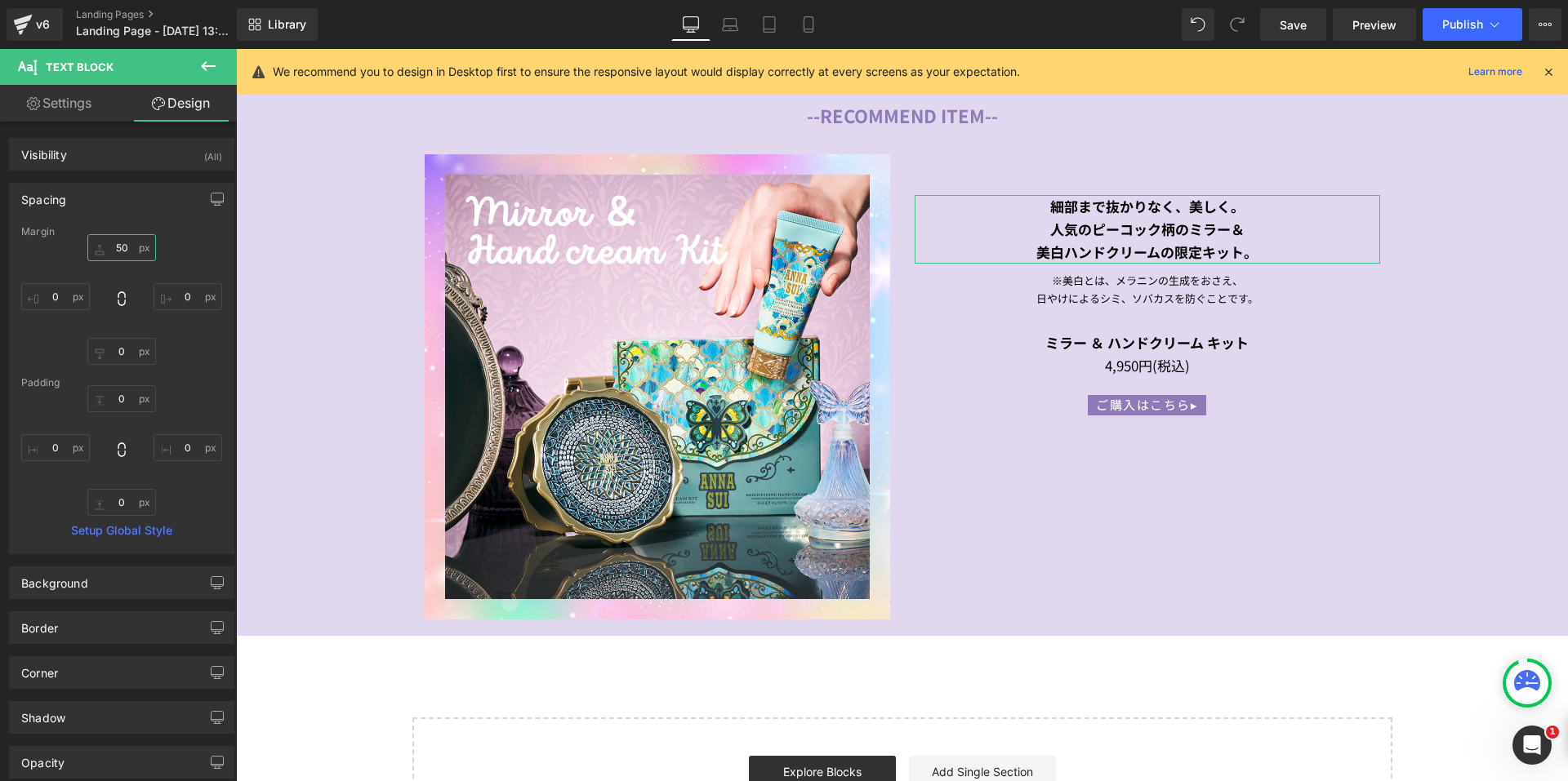
click at [108, 243] on input "50" at bounding box center [121, 248] width 68 height 27
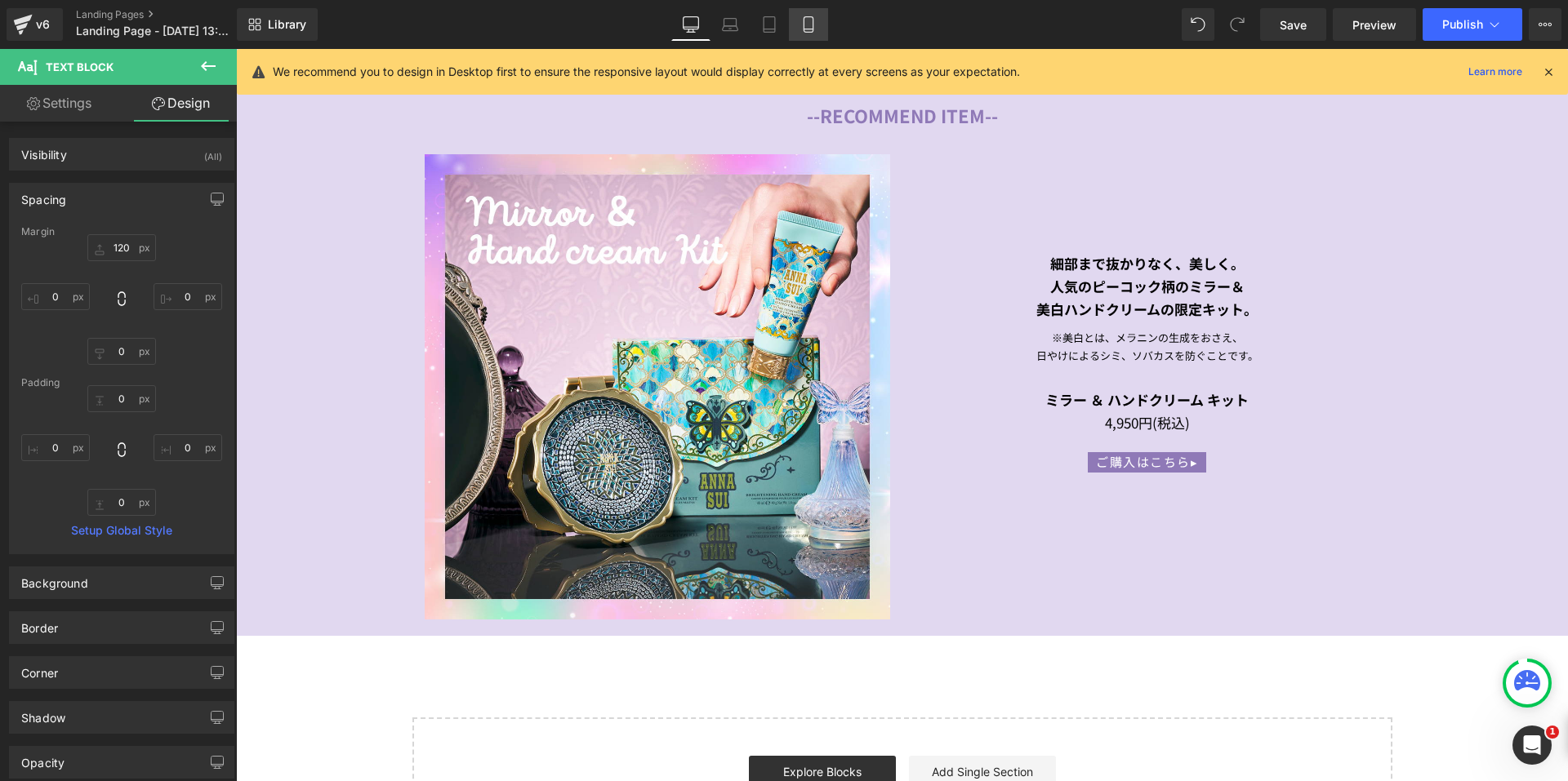
click at [810, 23] on icon at bounding box center [808, 24] width 16 height 16
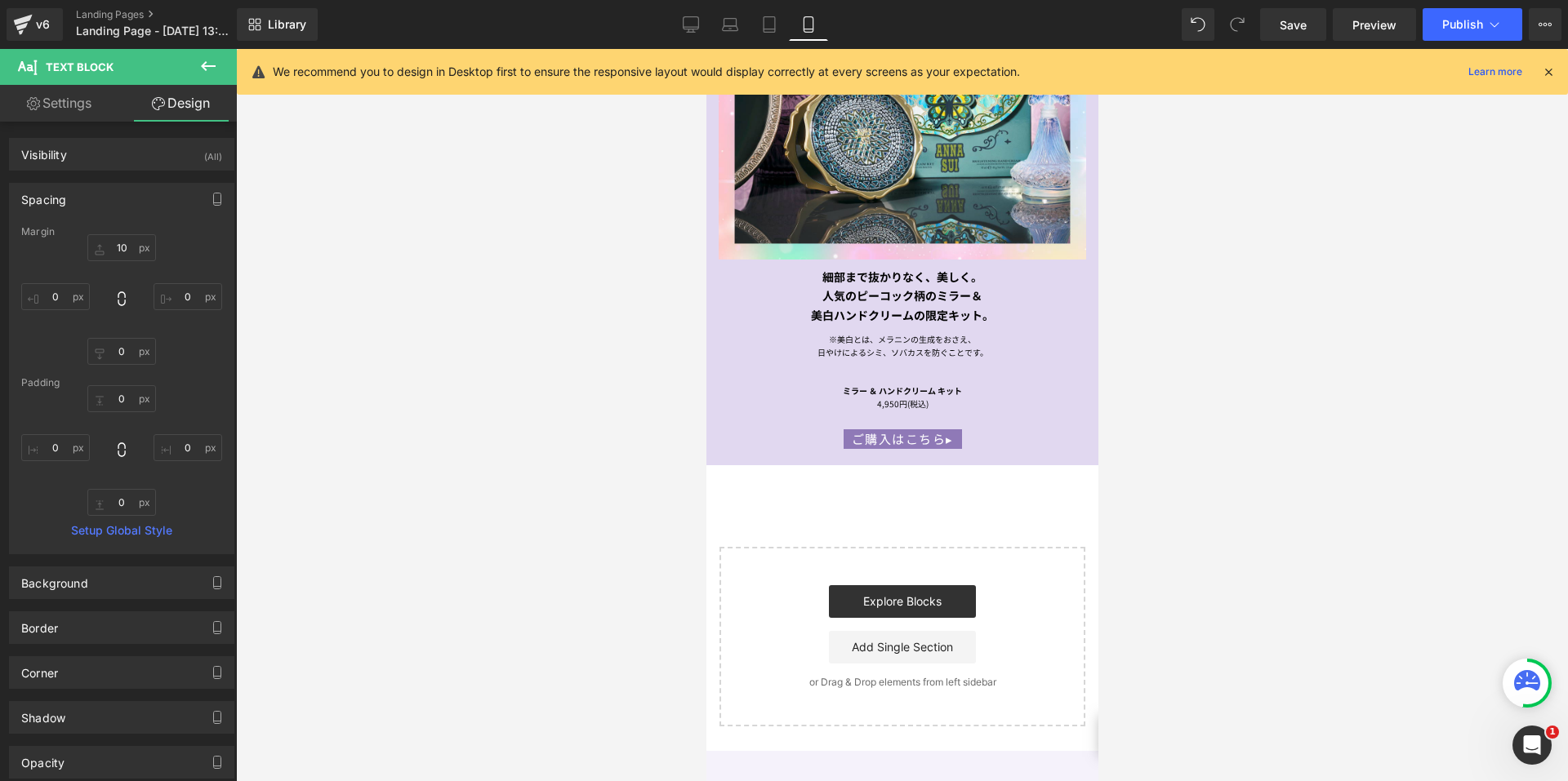
scroll to position [1692, 0]
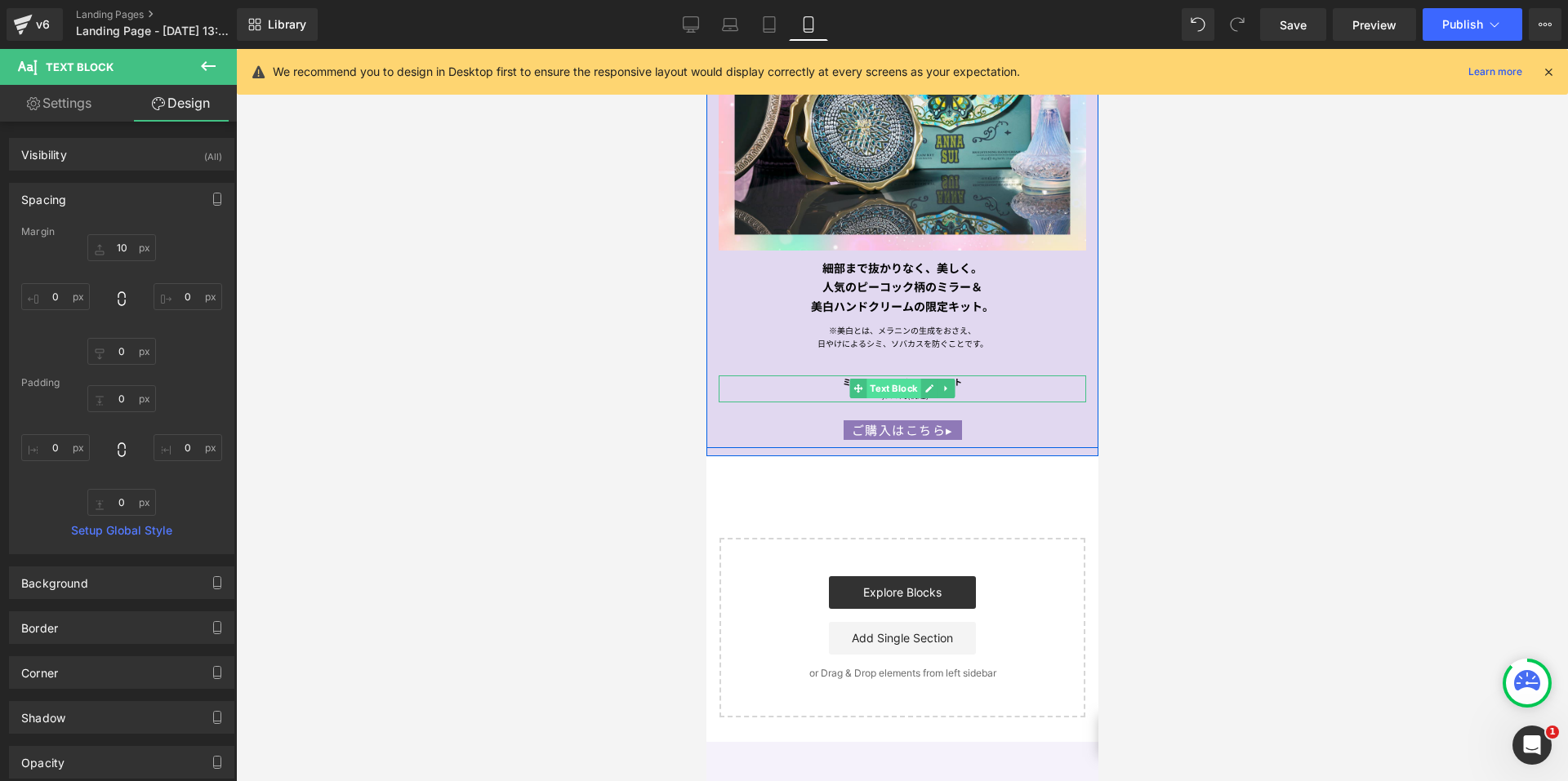
click at [886, 379] on span "Text Block" at bounding box center [893, 389] width 54 height 20
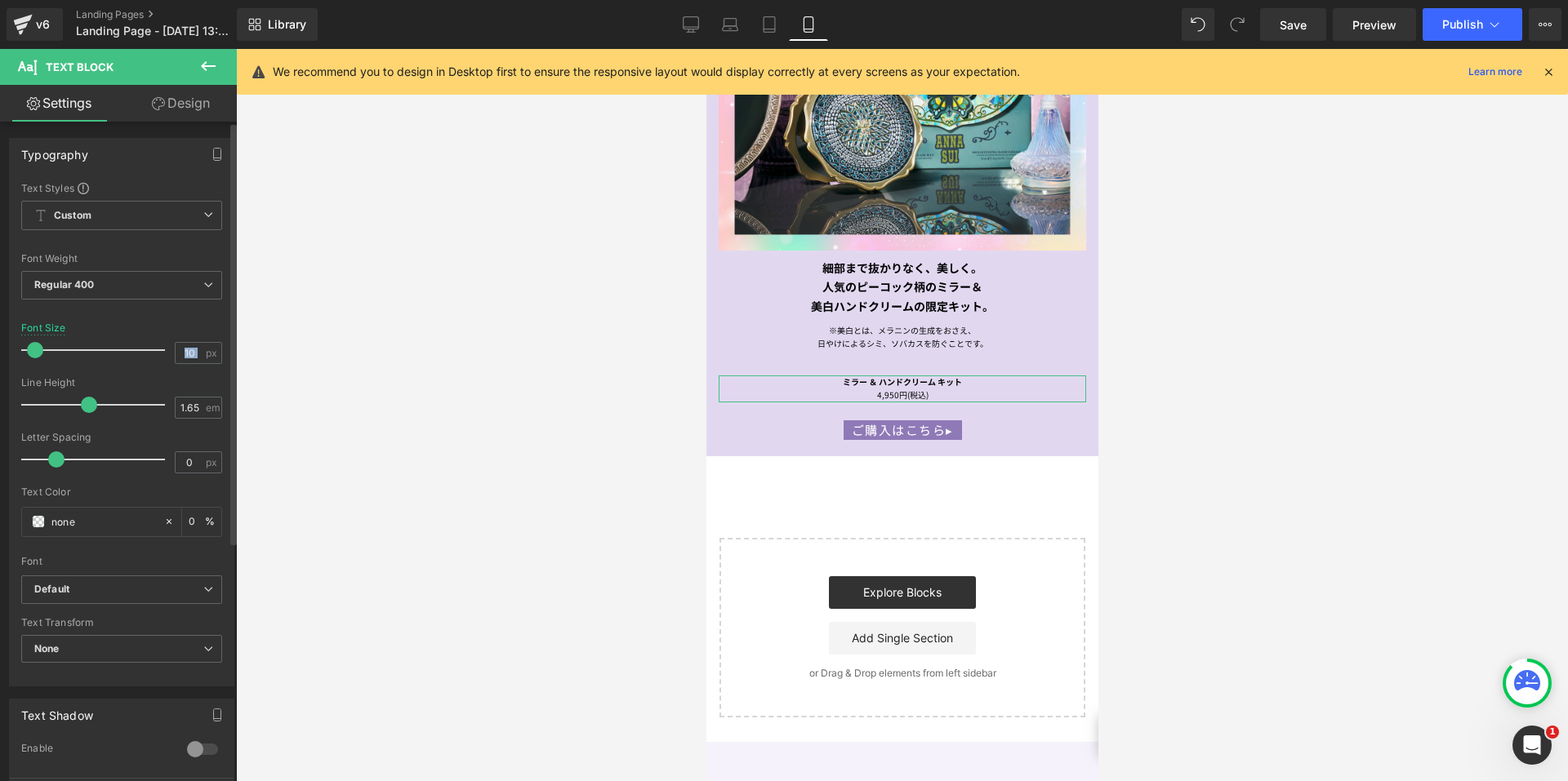
drag, startPoint x: 200, startPoint y: 352, endPoint x: 161, endPoint y: 352, distance: 39.0
click at [161, 352] on div "Font Size 10 px" at bounding box center [122, 349] width 201 height 55
click at [193, 348] on input "10" at bounding box center [190, 353] width 29 height 21
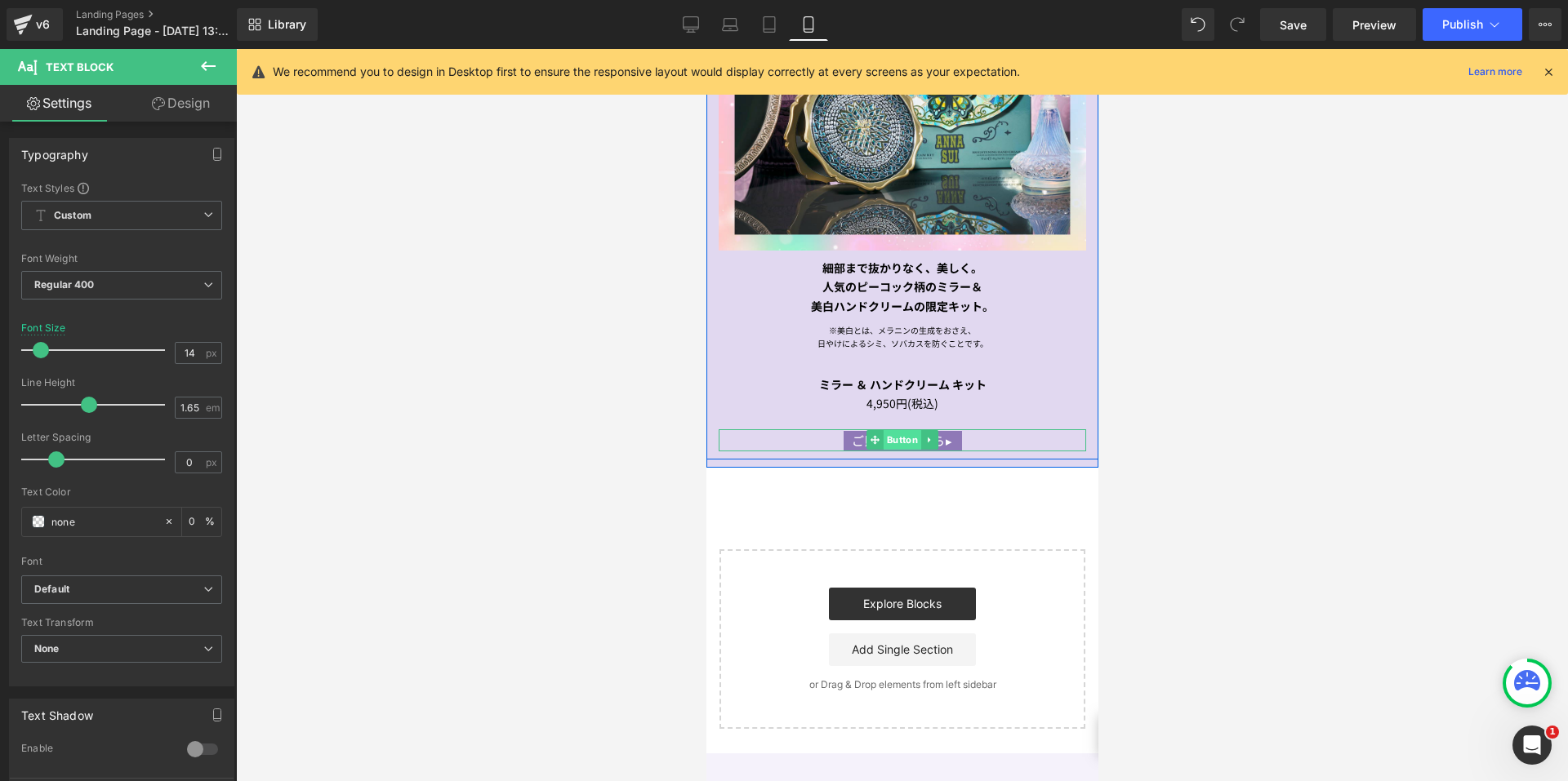
click at [885, 430] on span "Button" at bounding box center [900, 440] width 37 height 20
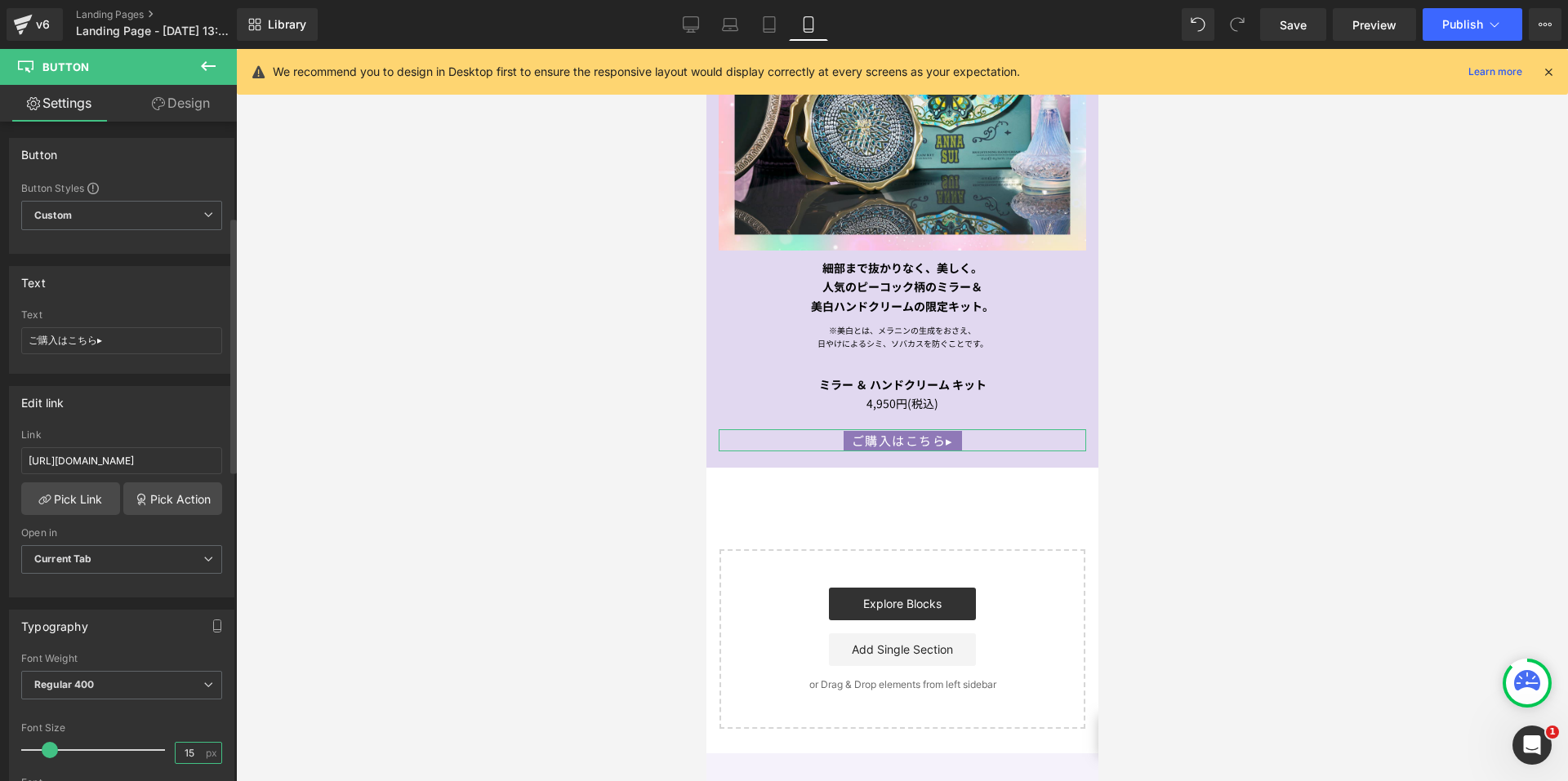
scroll to position [245, 0]
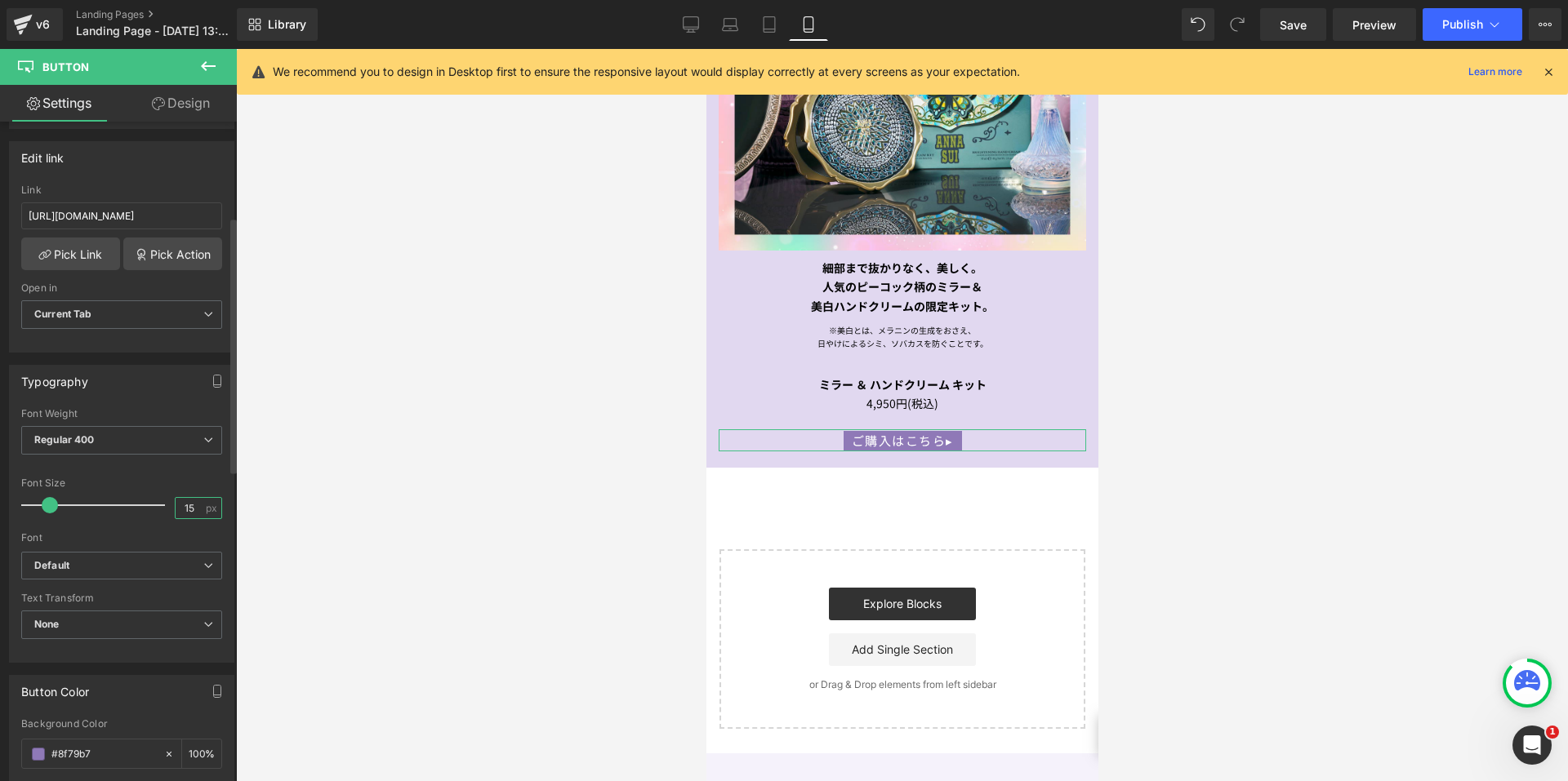
click at [190, 507] on input "15" at bounding box center [190, 508] width 29 height 21
click at [687, 30] on icon at bounding box center [690, 24] width 16 height 16
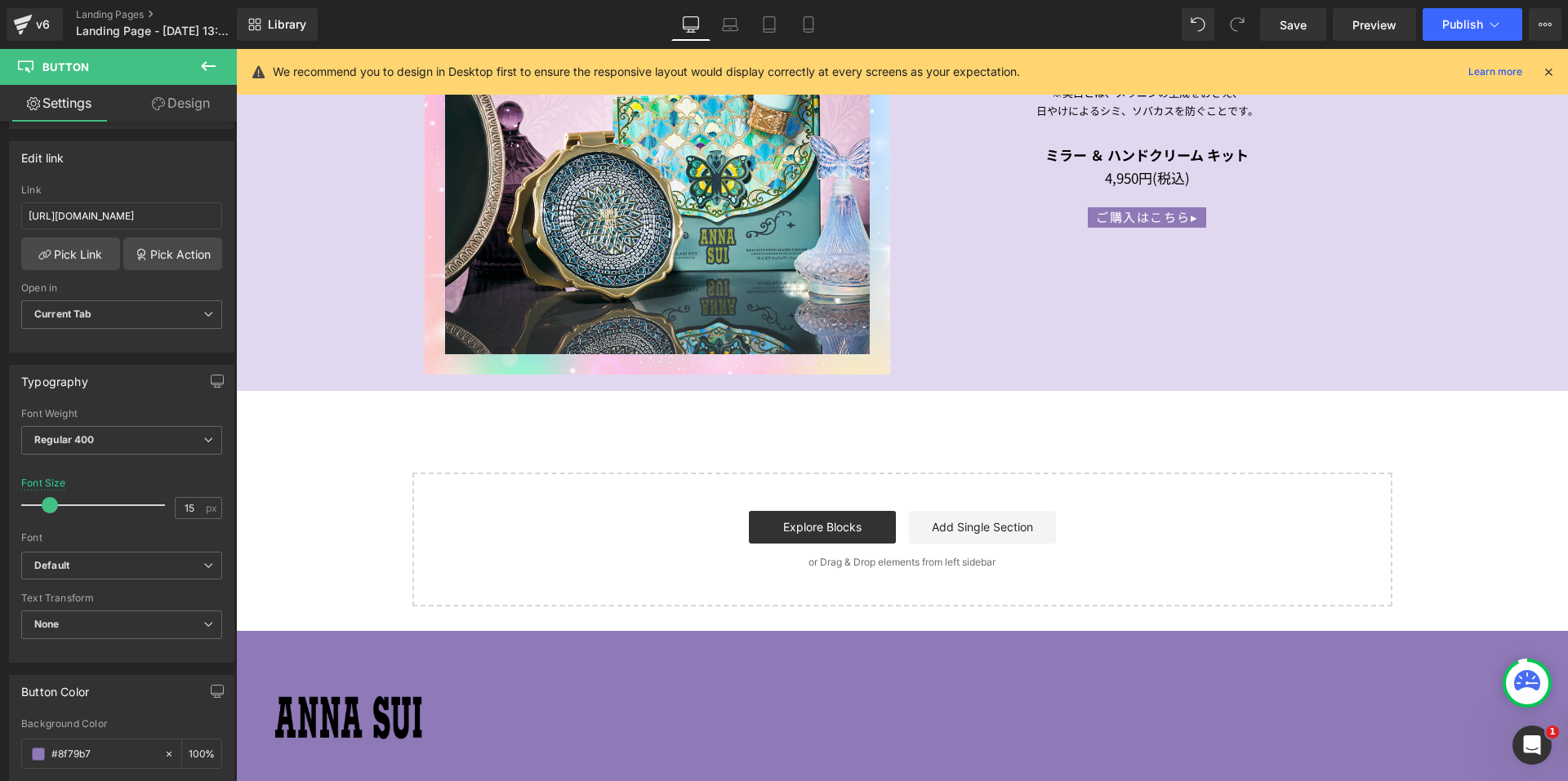
scroll to position [2369, 0]
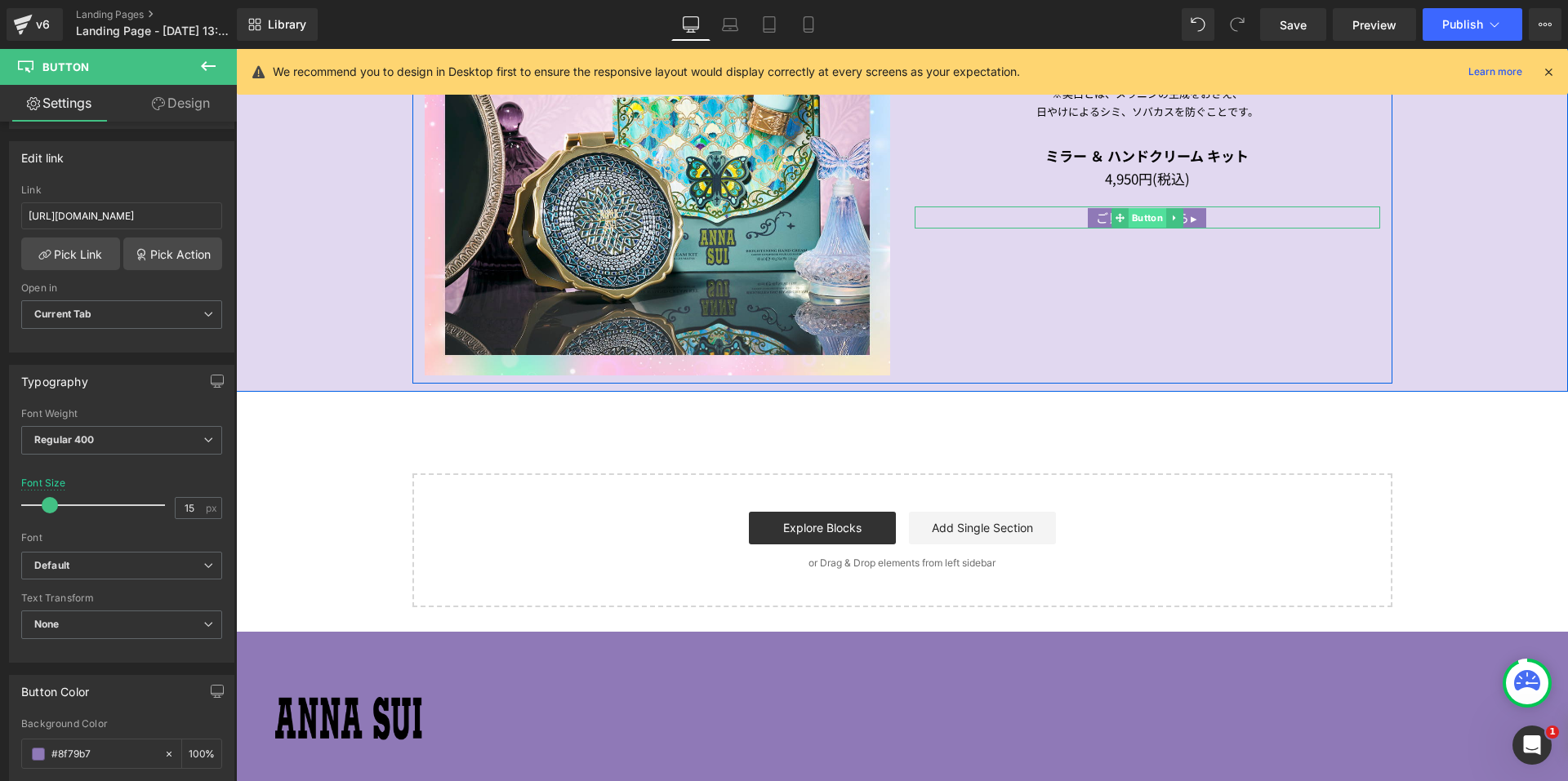
click at [1141, 210] on span "Button" at bounding box center [1145, 217] width 37 height 20
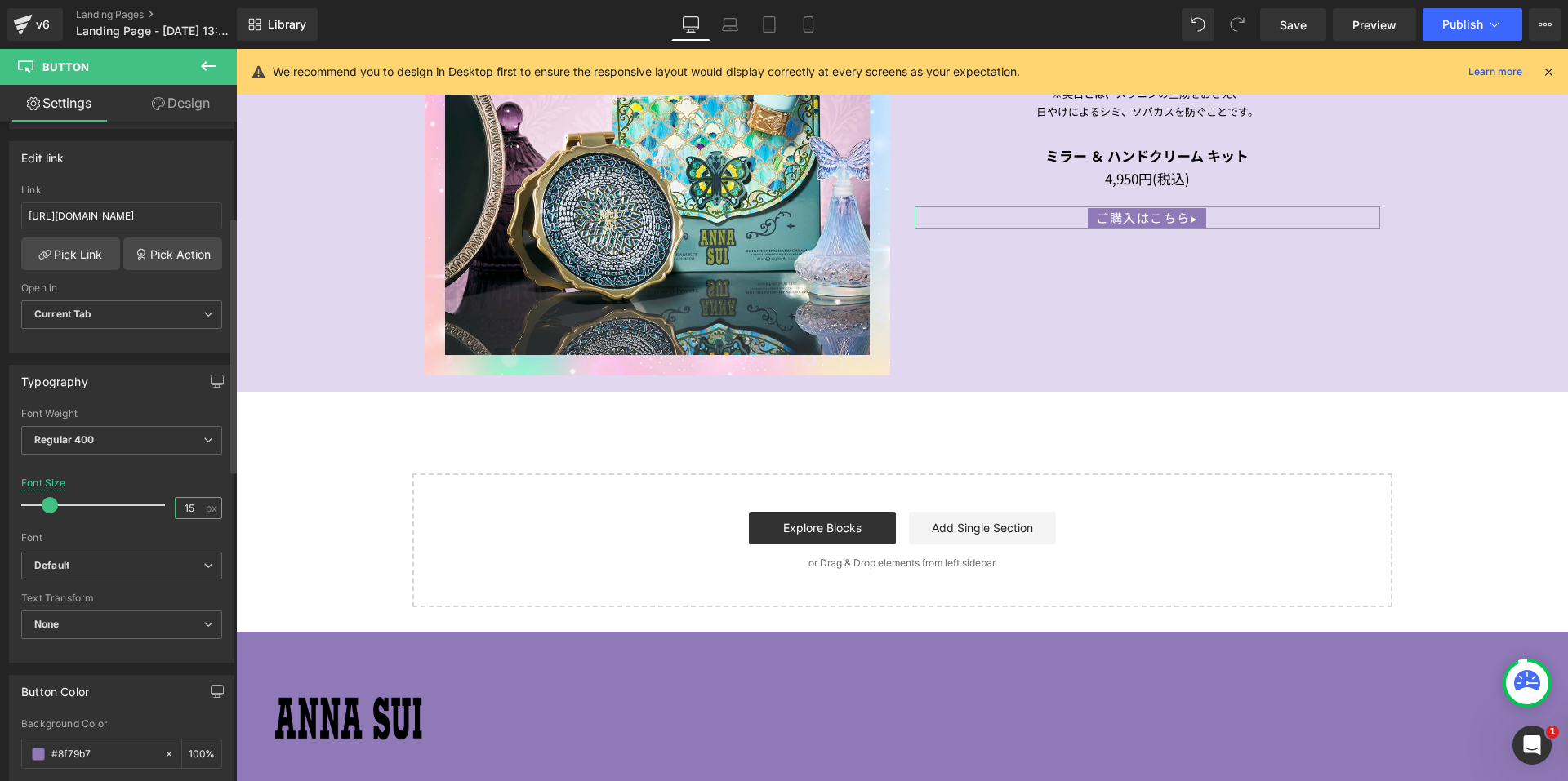
click at [189, 508] on input "15" at bounding box center [190, 508] width 29 height 21
click at [726, 27] on icon at bounding box center [730, 24] width 16 height 16
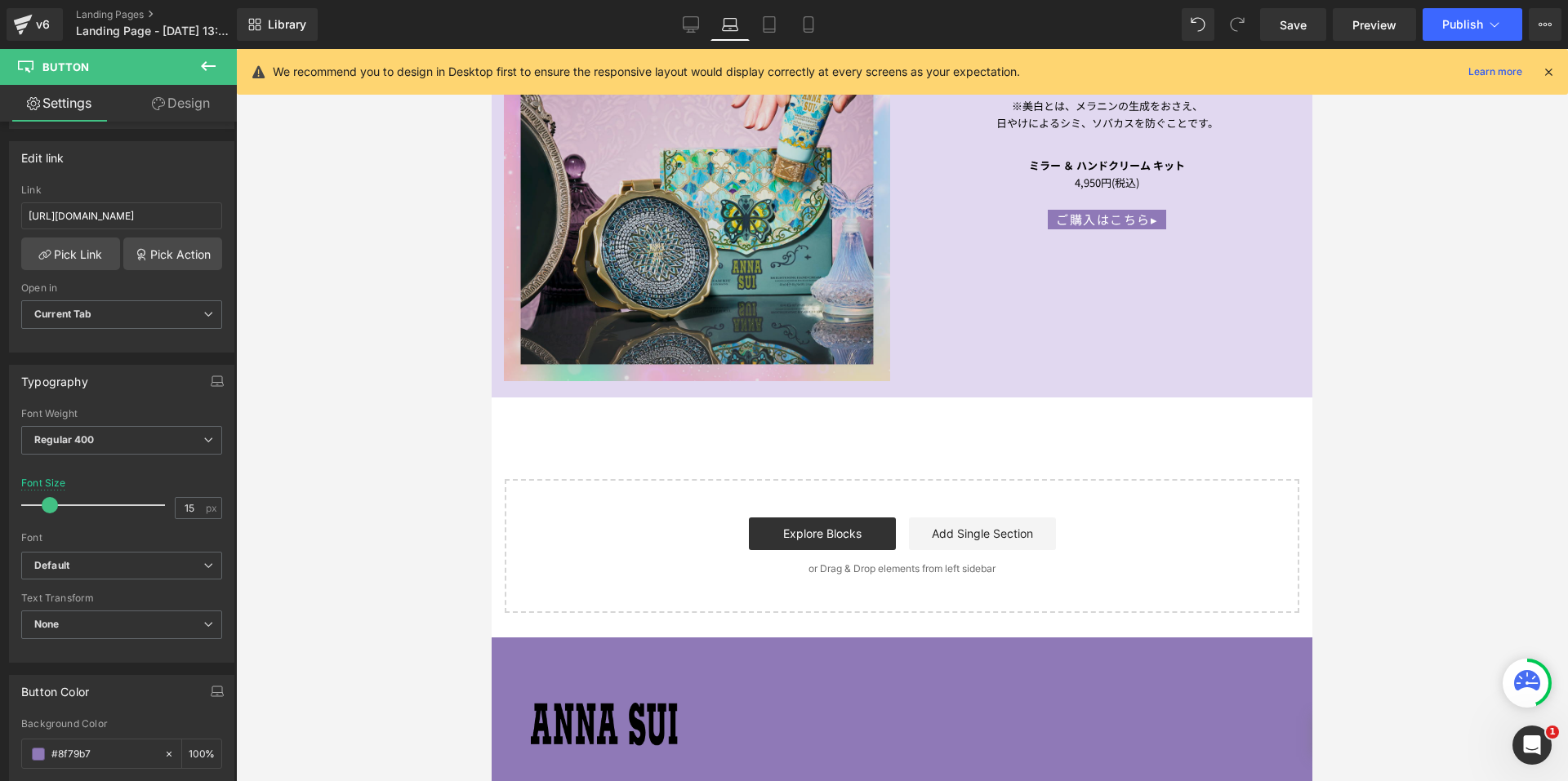
scroll to position [1967, 0]
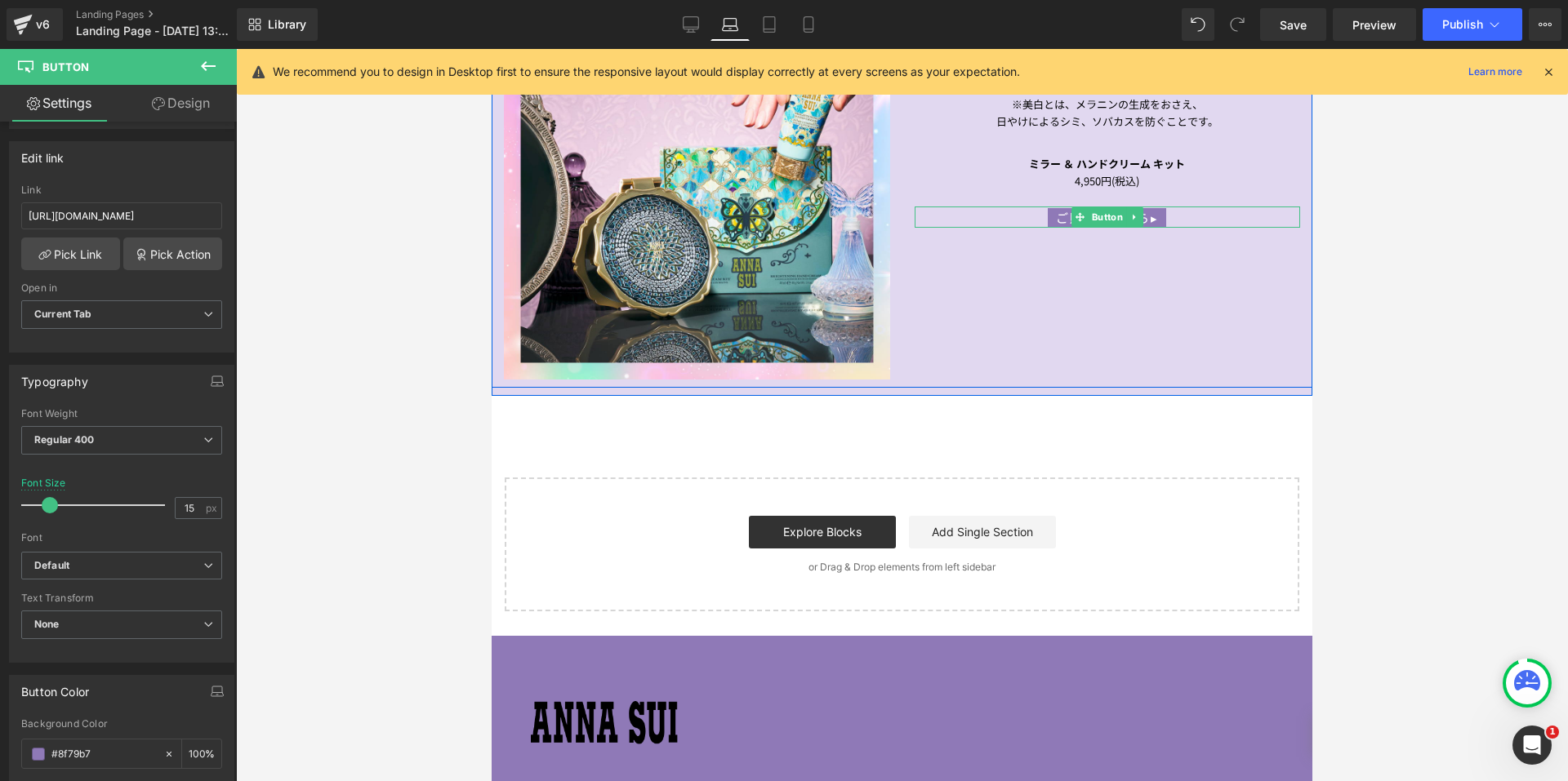
click at [1098, 208] on span "Button" at bounding box center [1107, 217] width 37 height 20
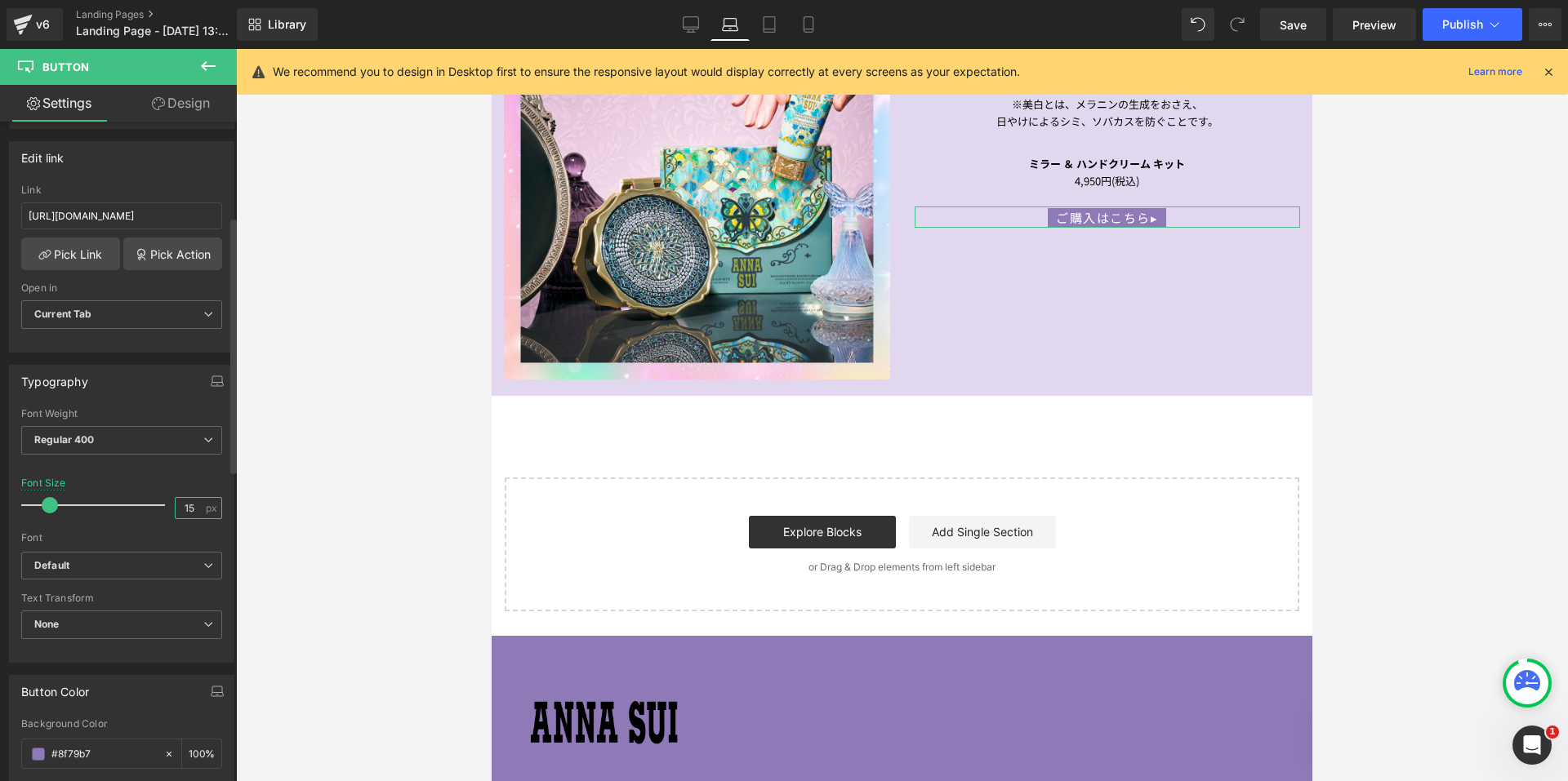
click at [194, 509] on input "15" at bounding box center [190, 508] width 29 height 21
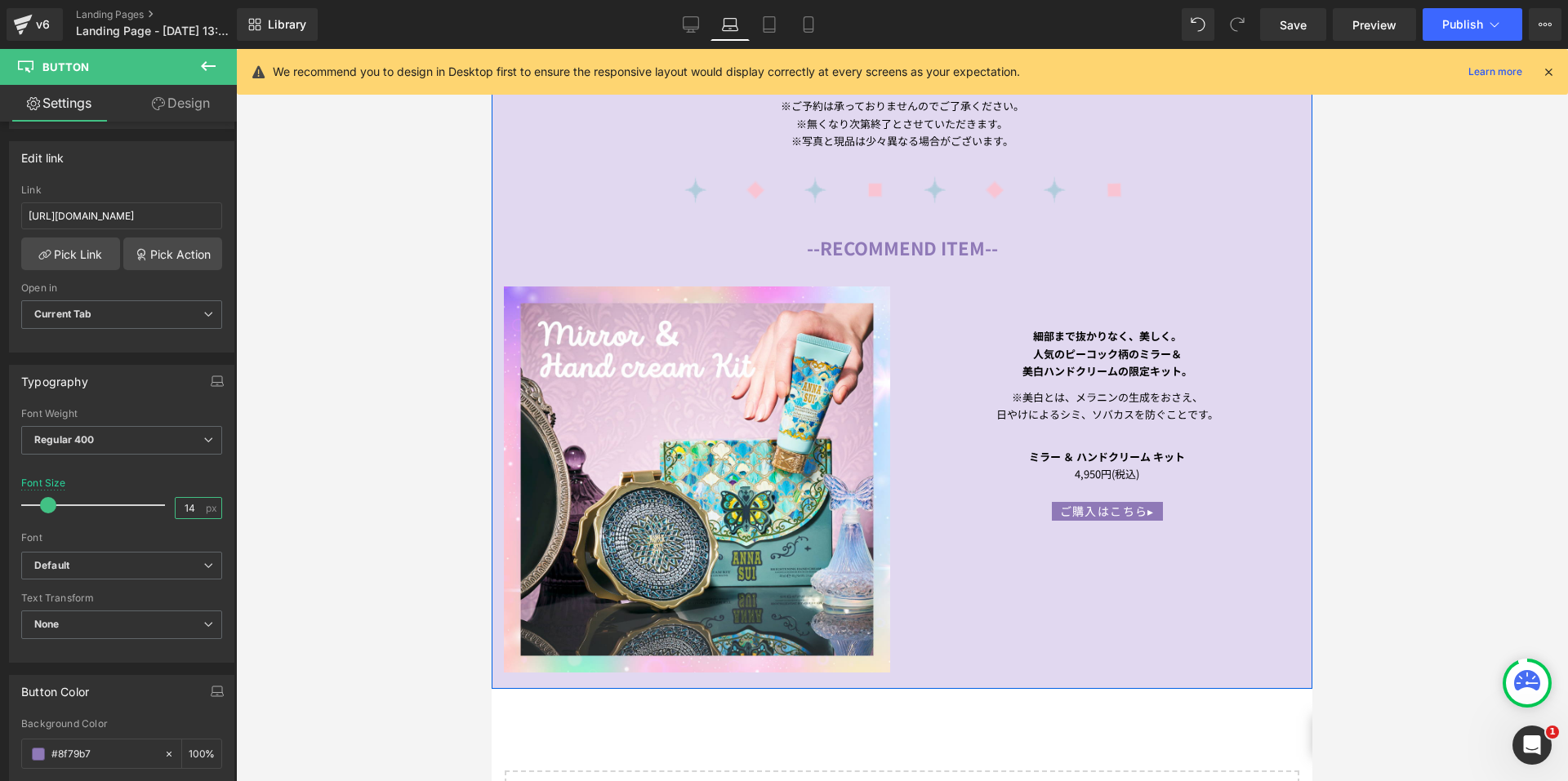
scroll to position [1641, 0]
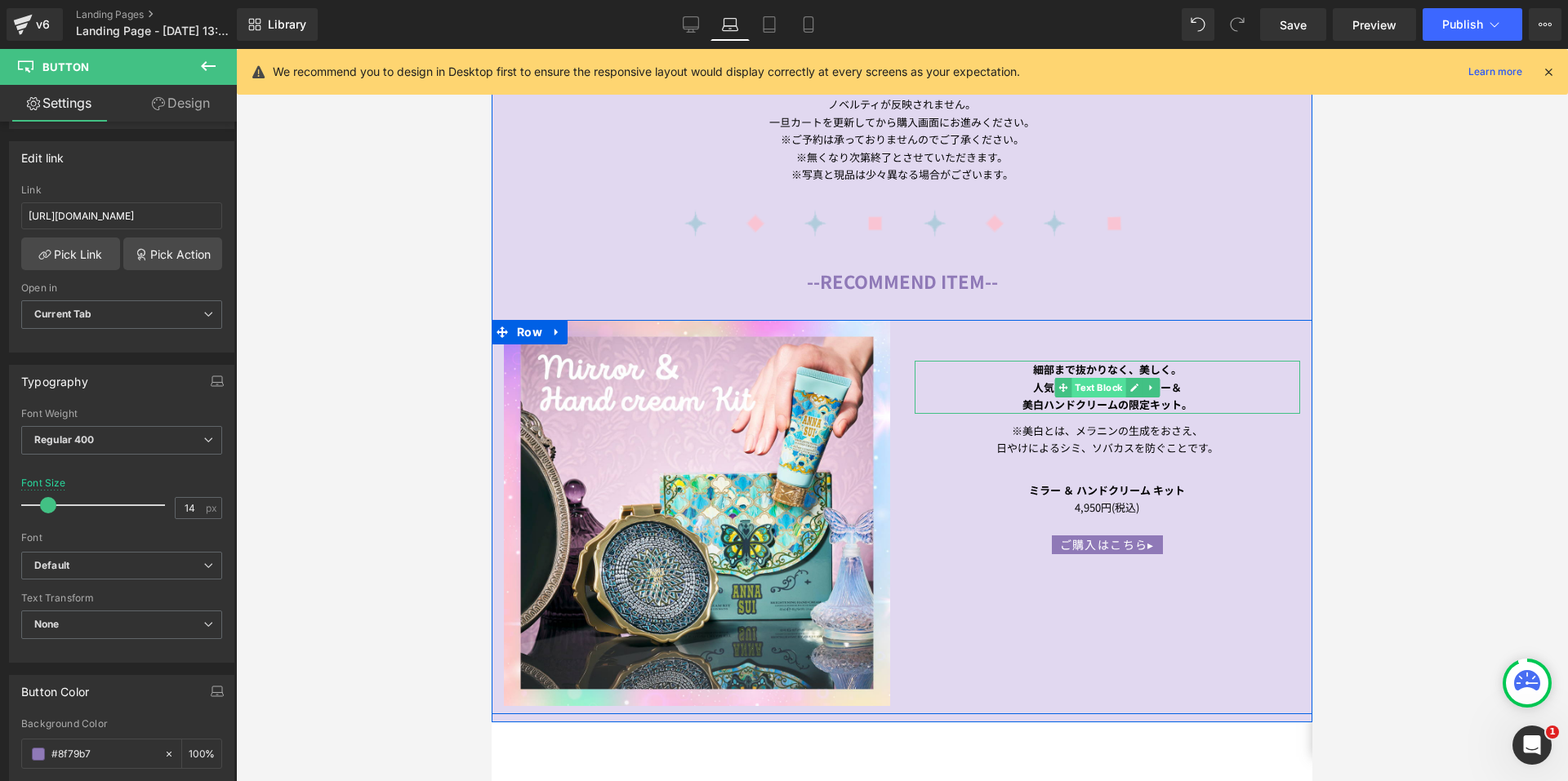
click at [1085, 378] on span "Text Block" at bounding box center [1098, 388] width 54 height 20
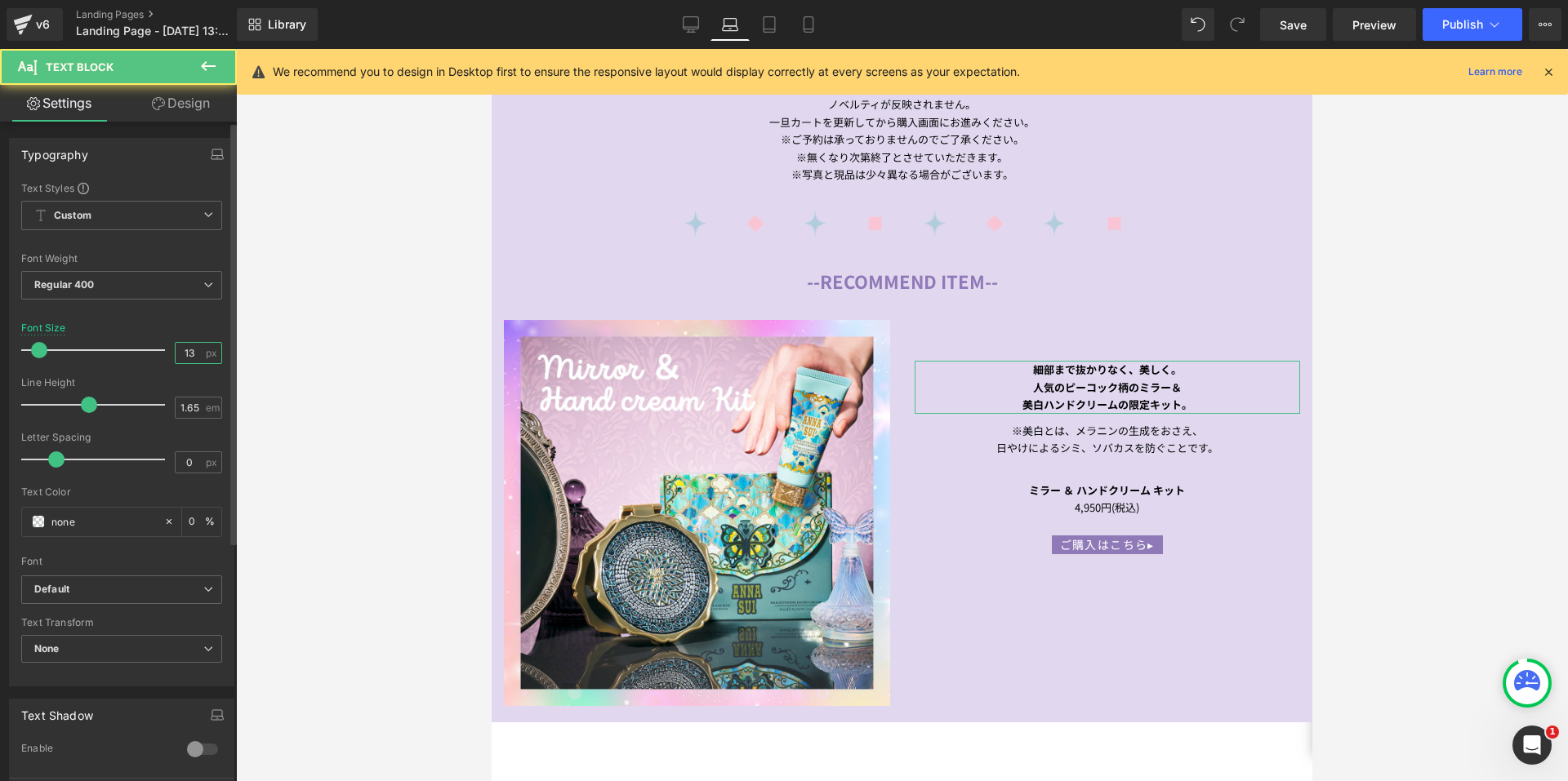
drag, startPoint x: 193, startPoint y: 354, endPoint x: 146, endPoint y: 353, distance: 47.0
click at [146, 353] on div "Font Size 13 px" at bounding box center [122, 349] width 201 height 55
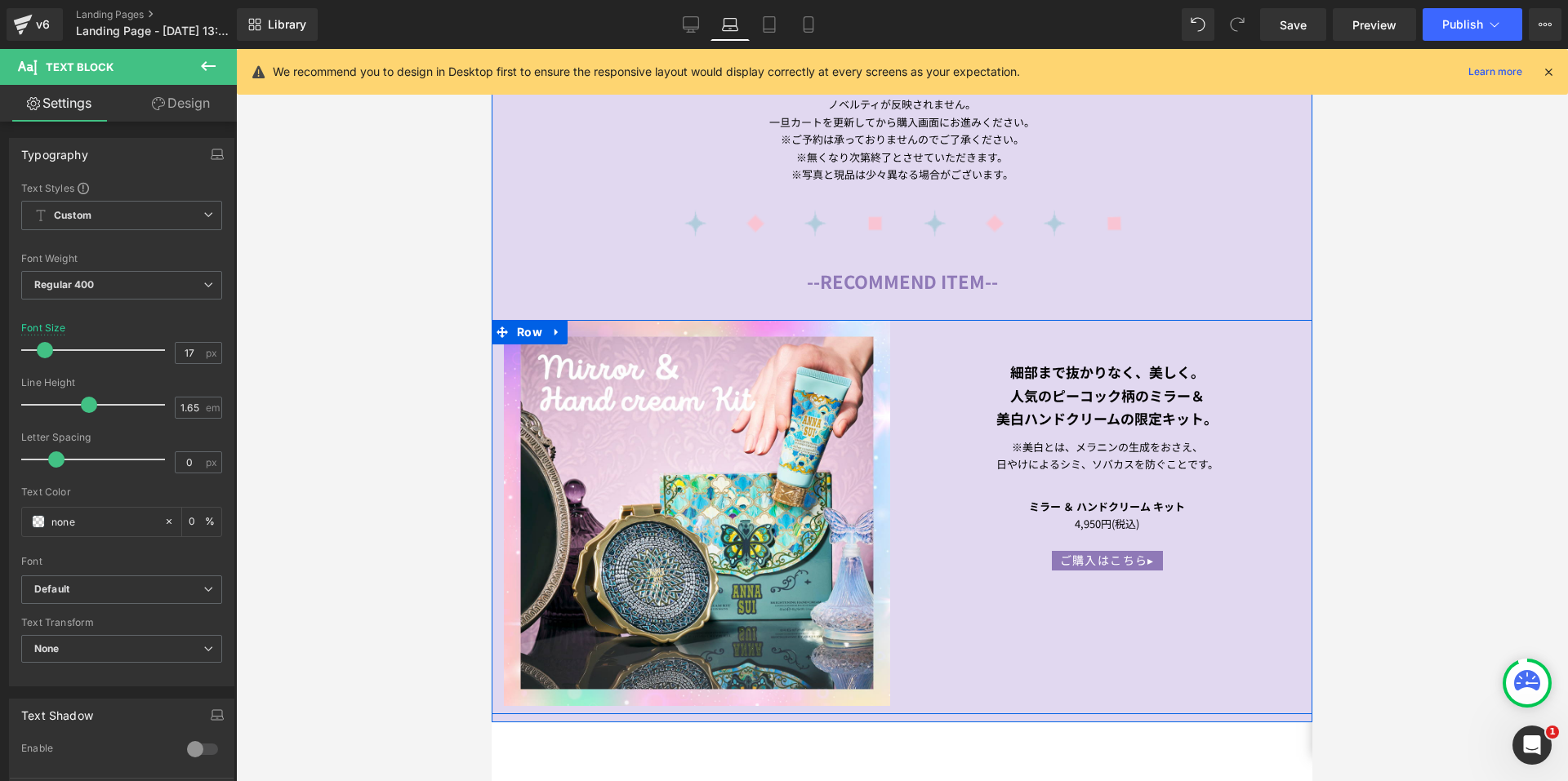
click at [1111, 452] on span "Text Block" at bounding box center [1138, 455] width 54 height 20
click at [1076, 506] on span "Text Block" at bounding box center [1098, 515] width 54 height 20
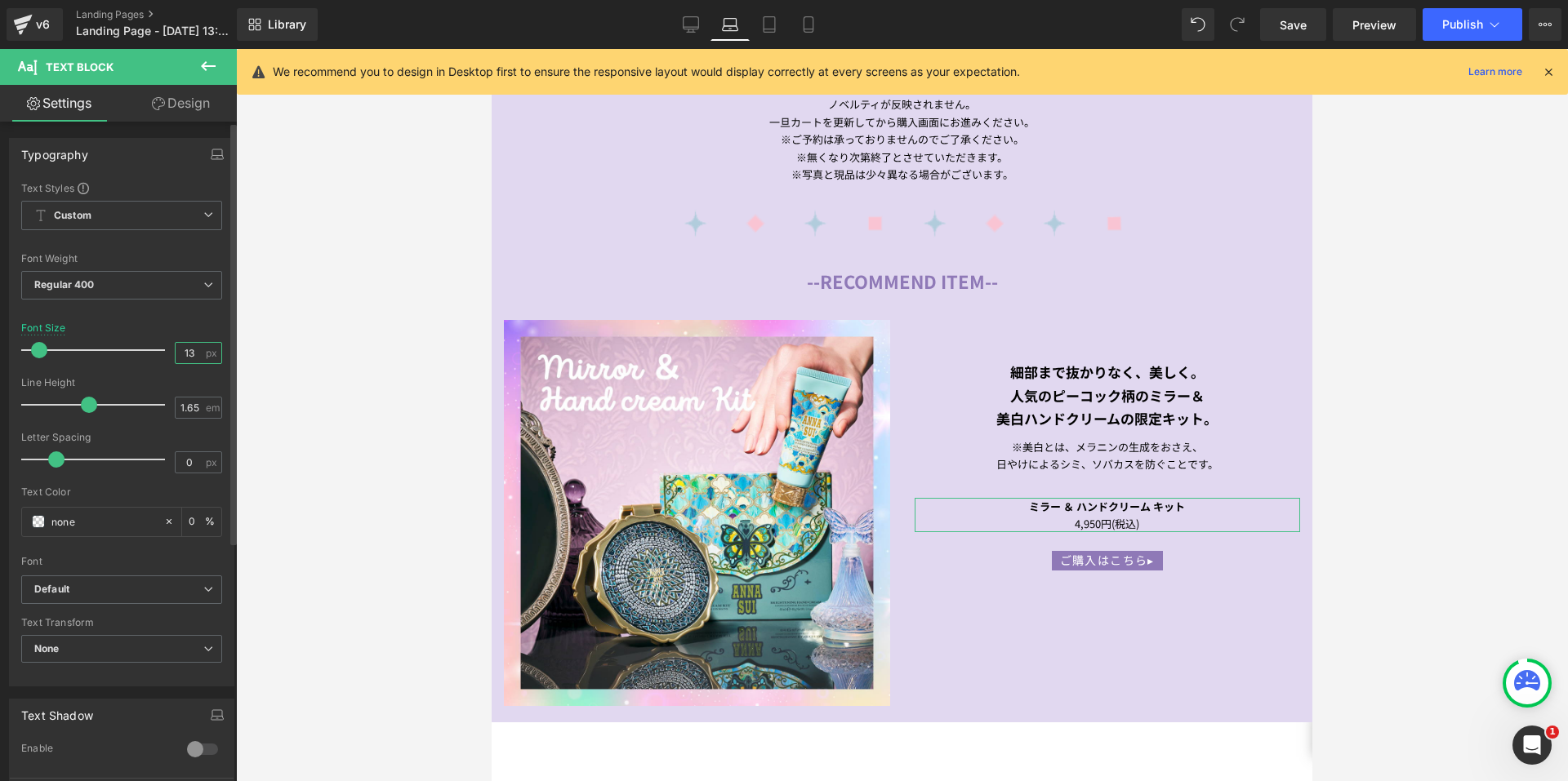
click at [189, 354] on input "13" at bounding box center [190, 353] width 29 height 21
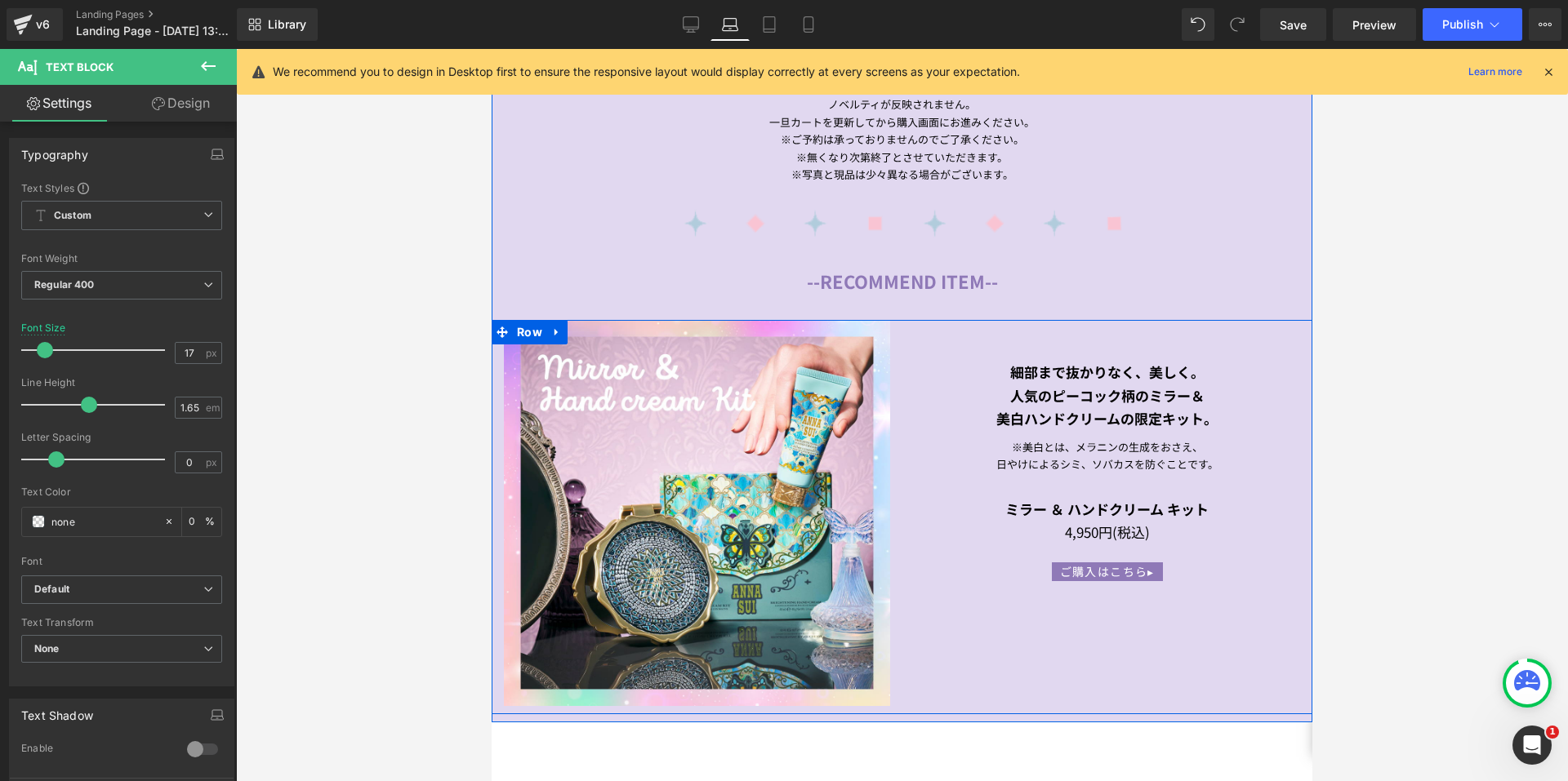
click at [1094, 563] on span "Button" at bounding box center [1107, 571] width 37 height 20
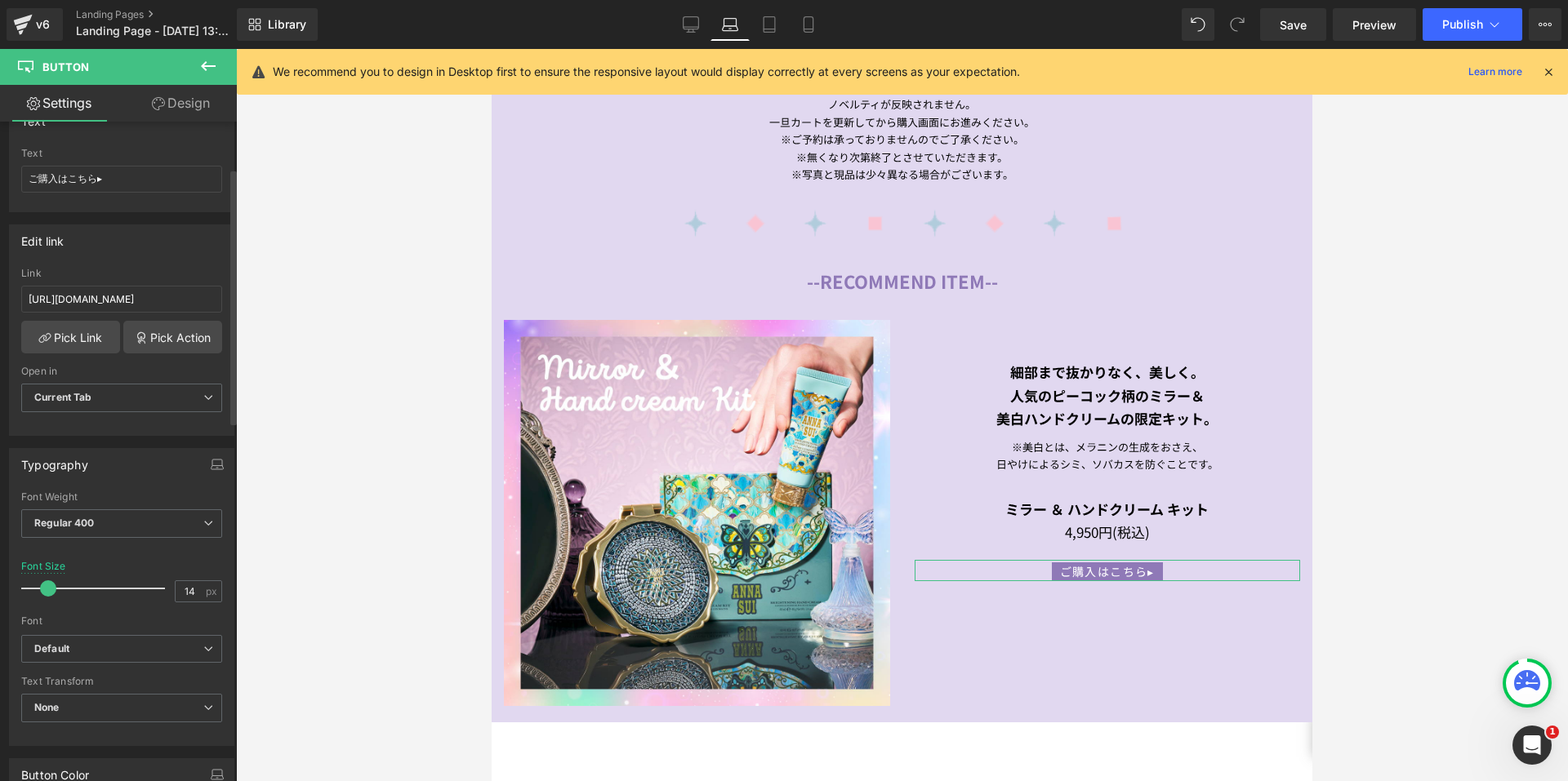
scroll to position [164, 0]
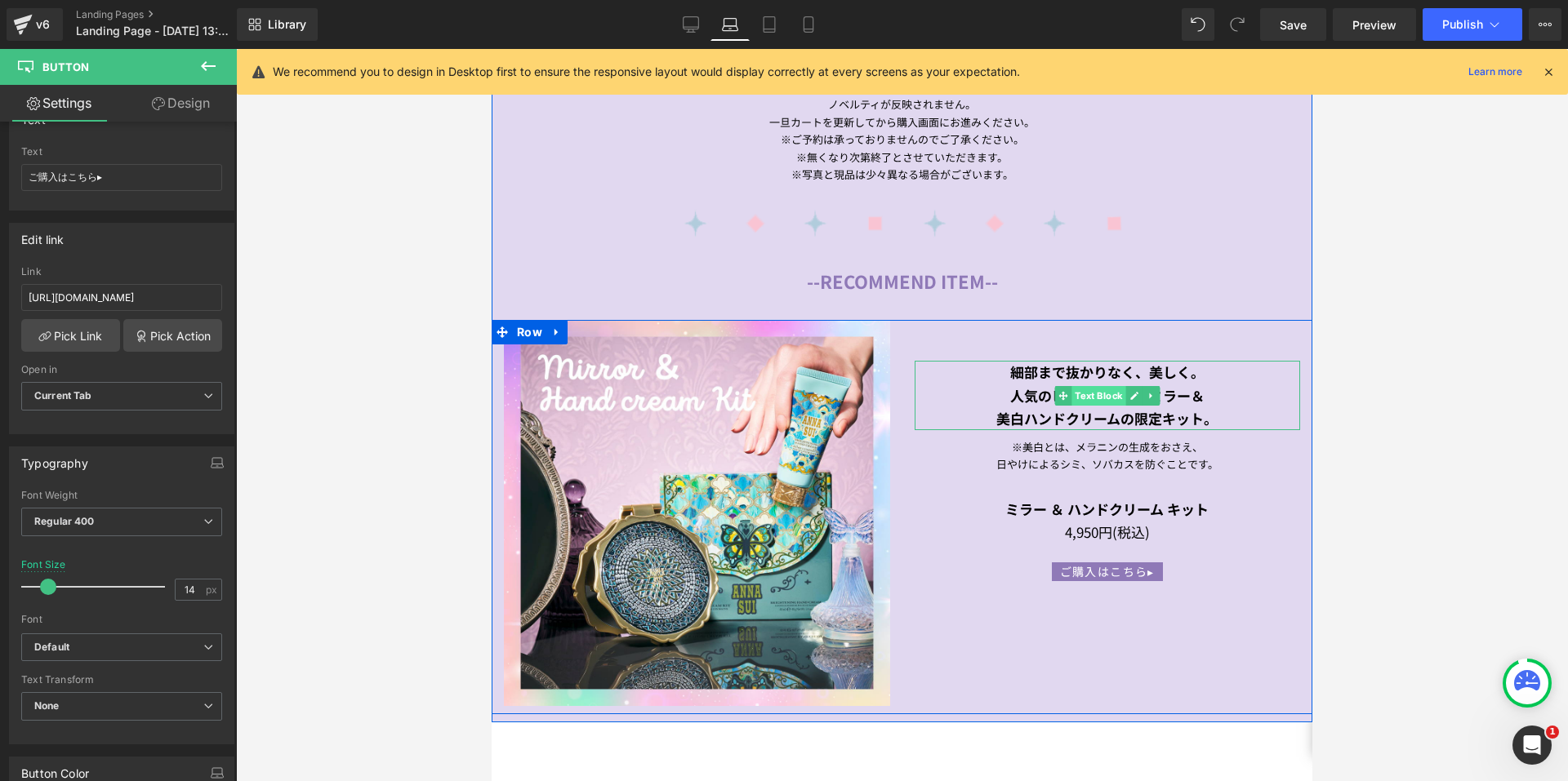
click at [1078, 390] on span "Text Block" at bounding box center [1098, 396] width 54 height 20
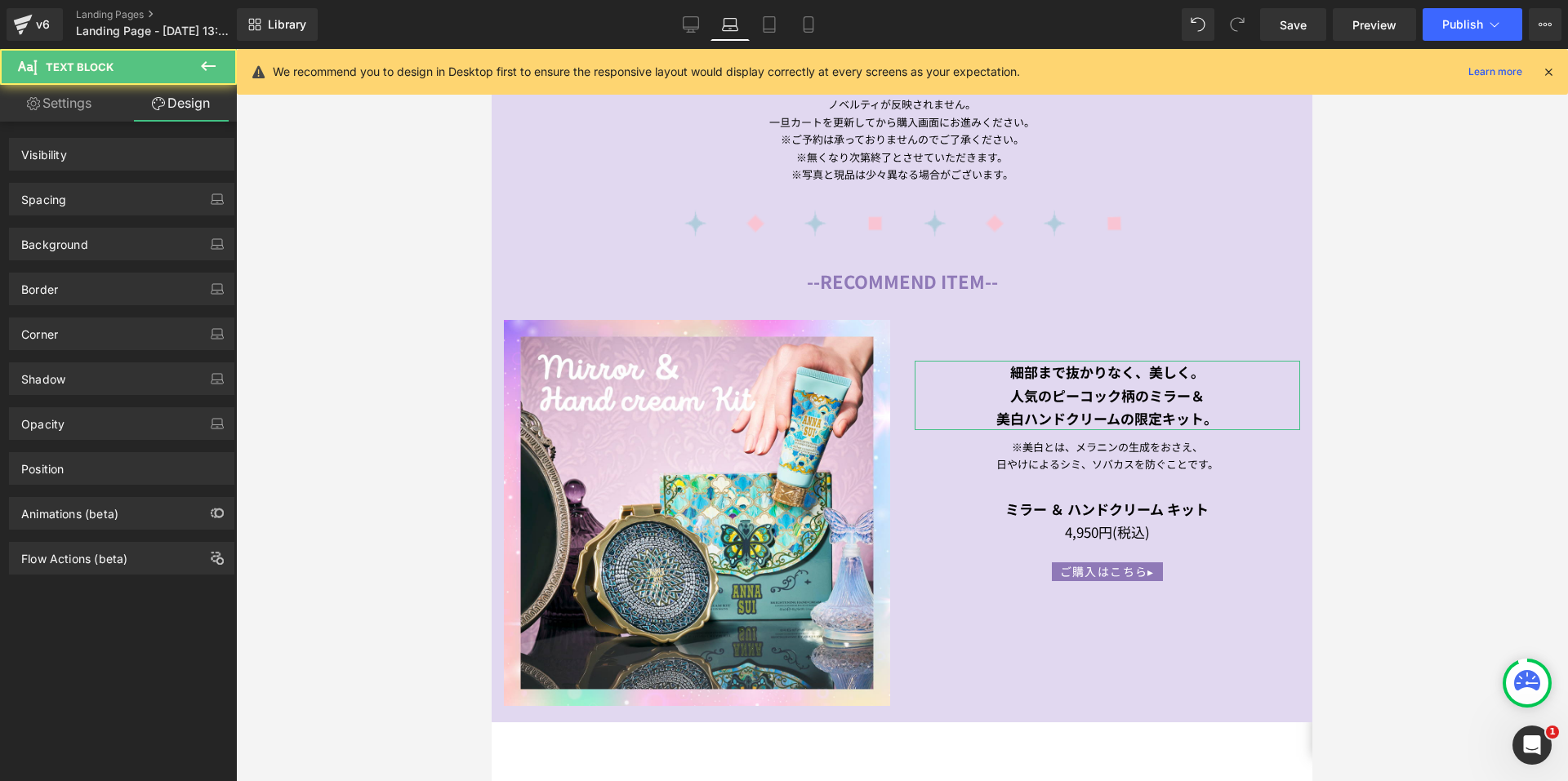
click at [126, 195] on div "Spacing" at bounding box center [121, 199] width 223 height 31
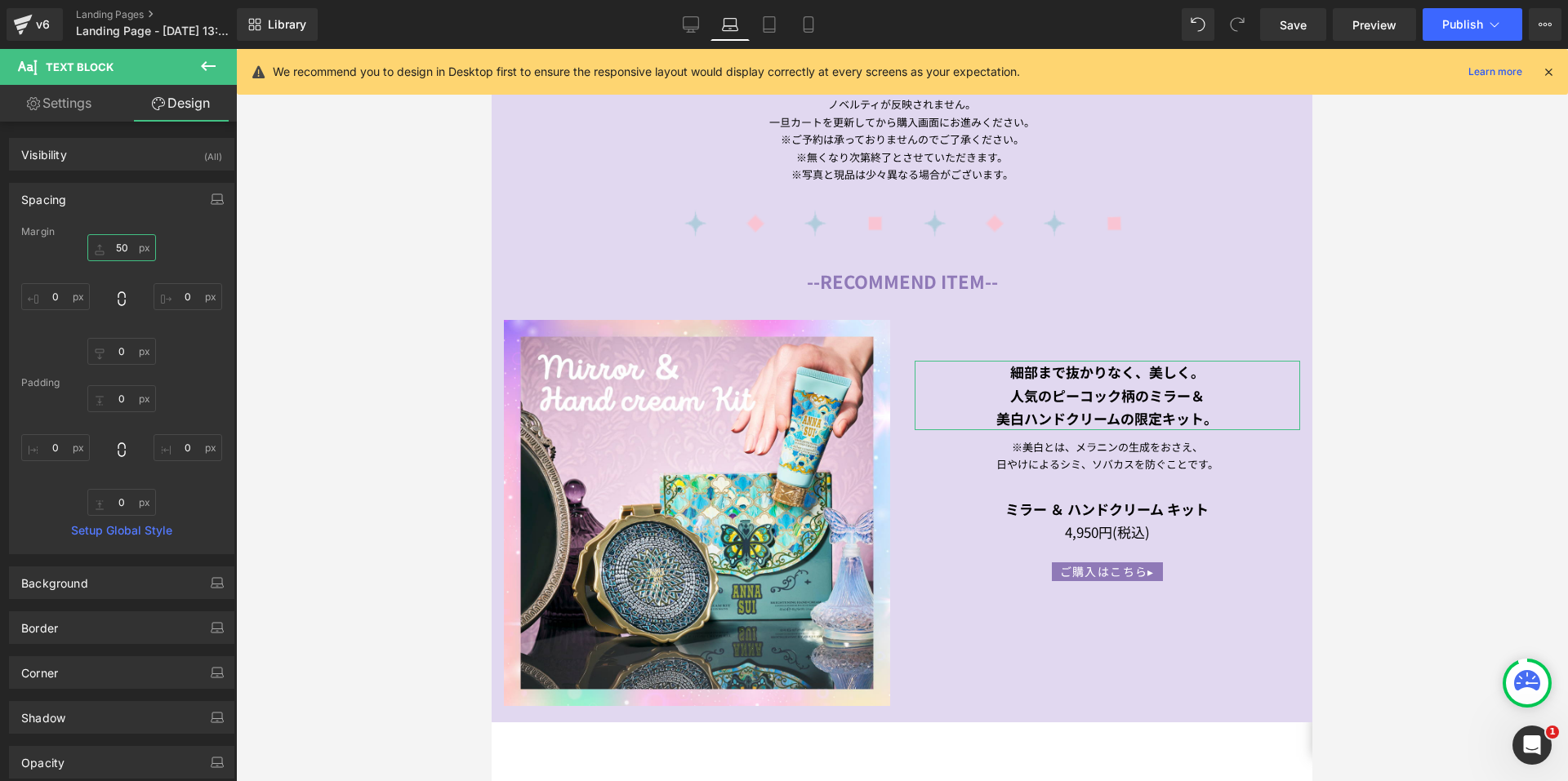
click at [124, 247] on input "50" at bounding box center [121, 248] width 68 height 27
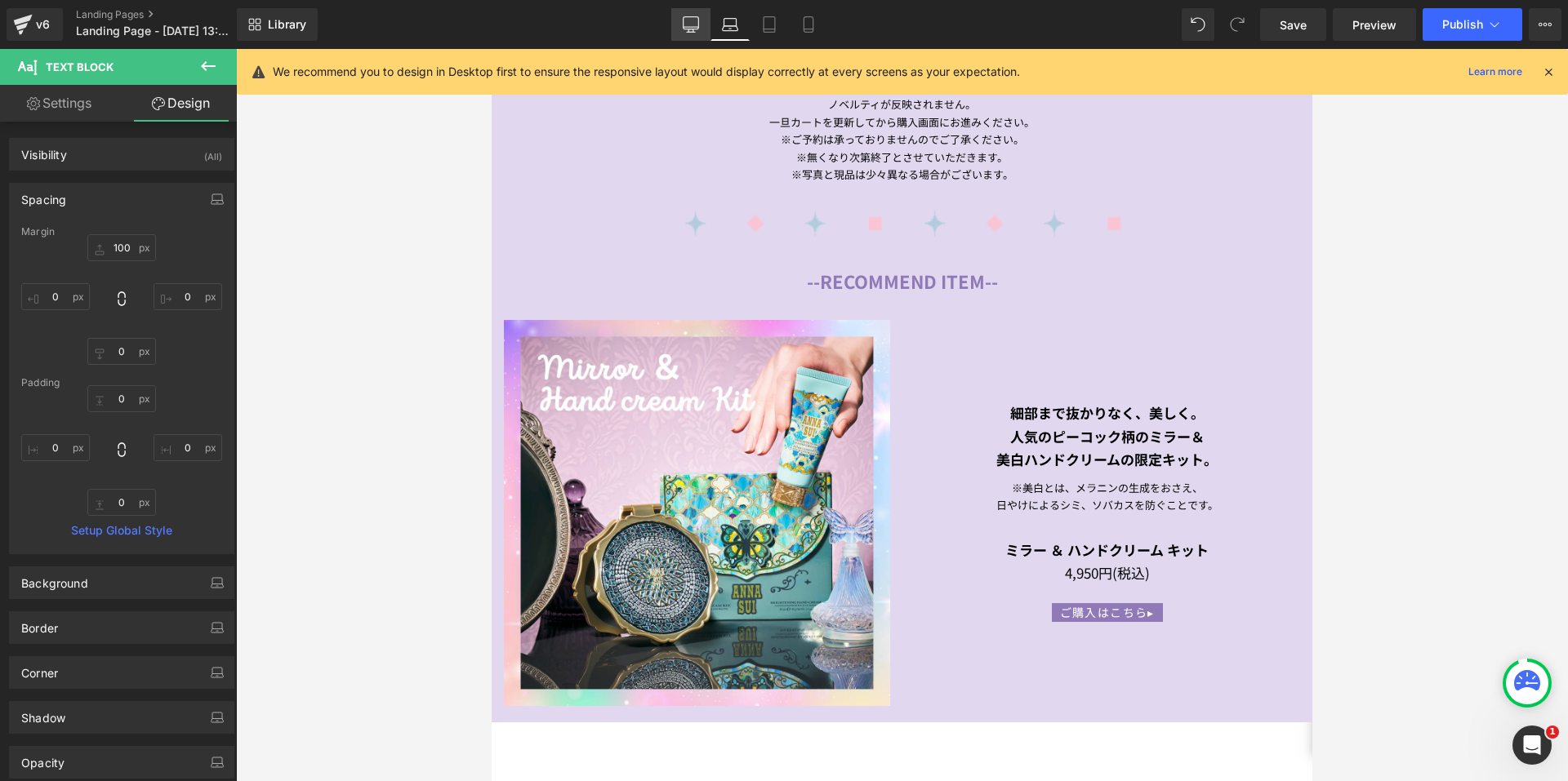
click at [699, 22] on icon at bounding box center [691, 23] width 16 height 12
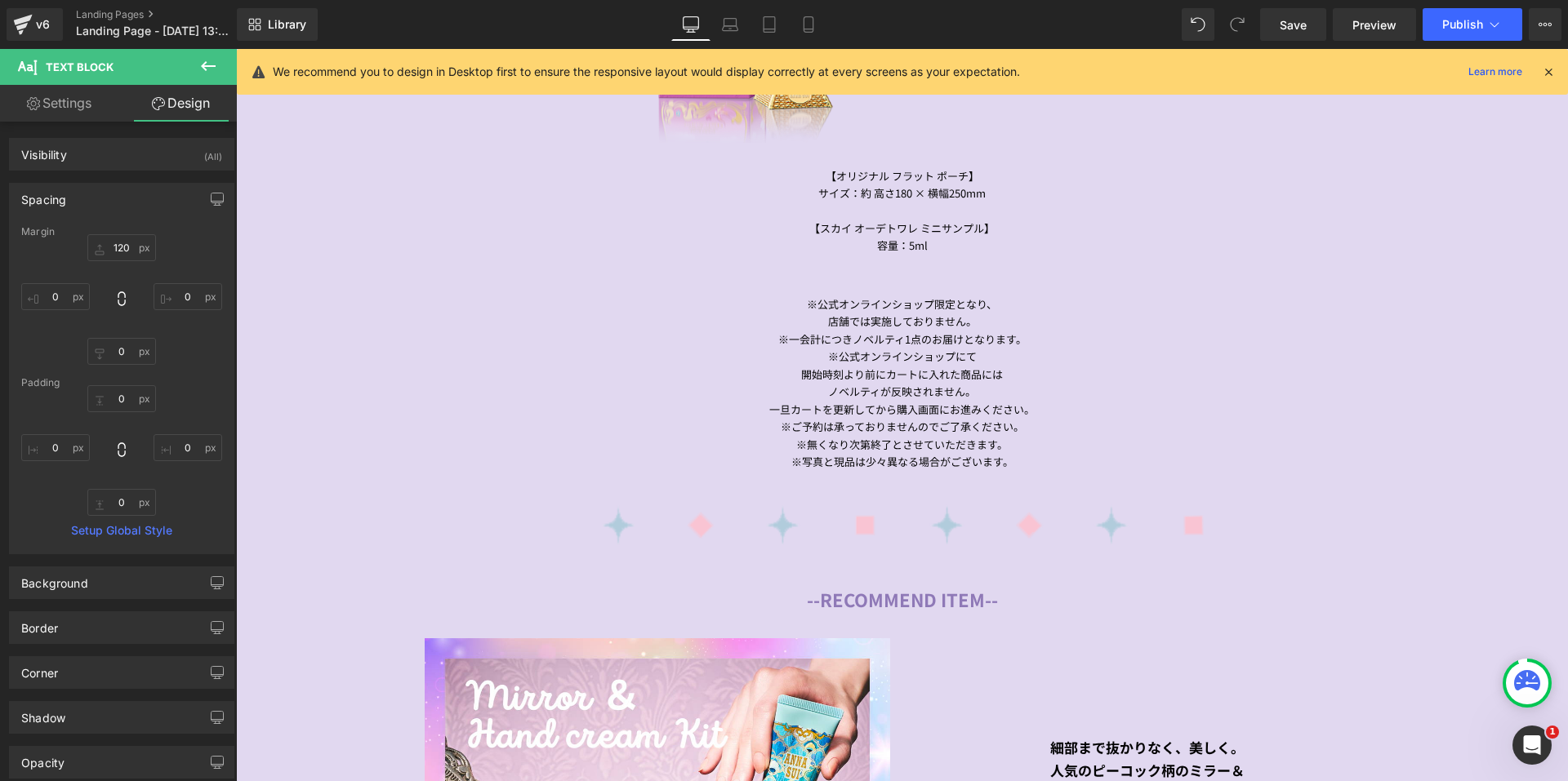
scroll to position [2030, 0]
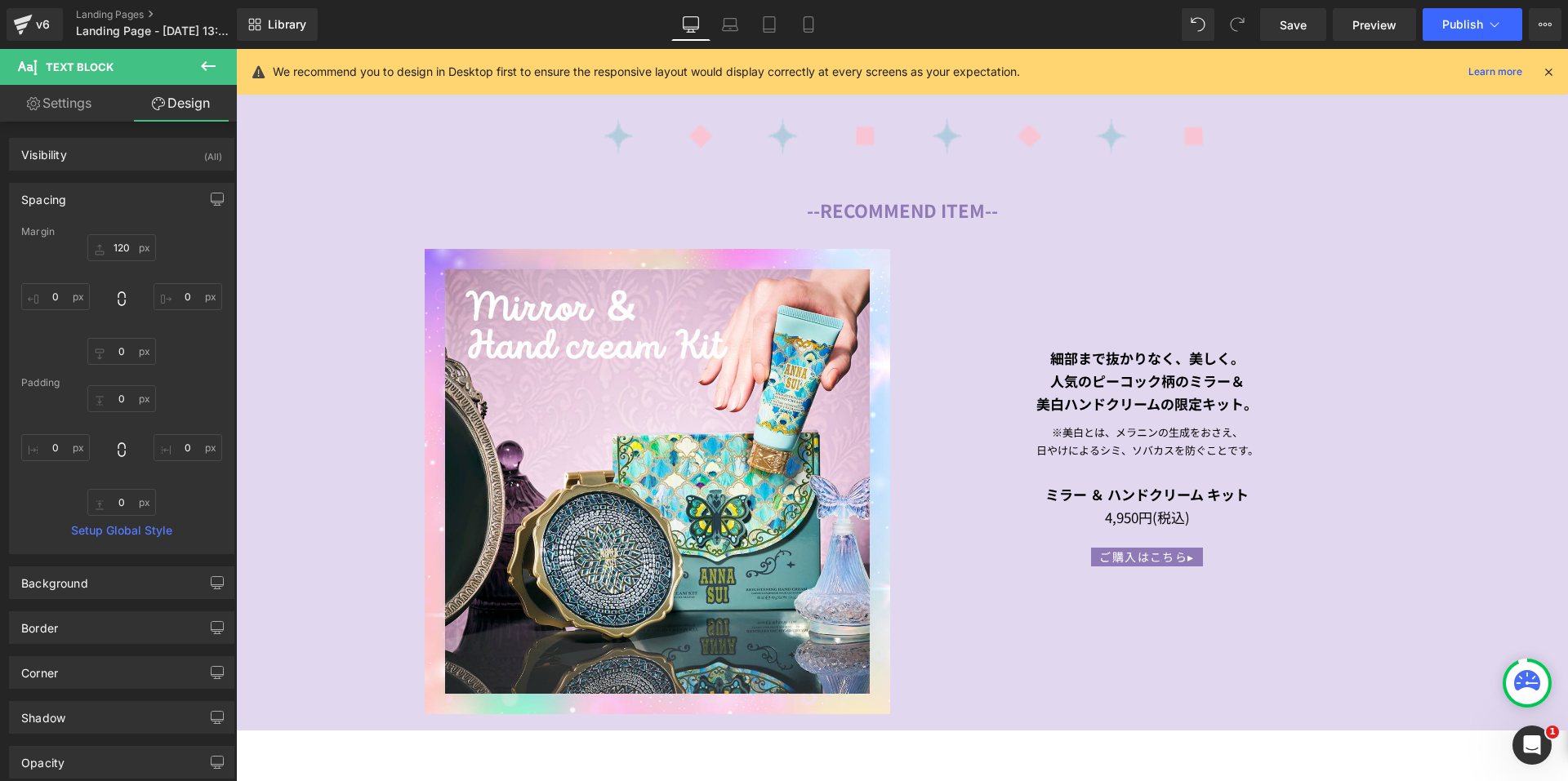
click at [708, 28] on link "Desktop" at bounding box center [690, 24] width 39 height 33
click at [737, 25] on icon at bounding box center [730, 23] width 12 height 7
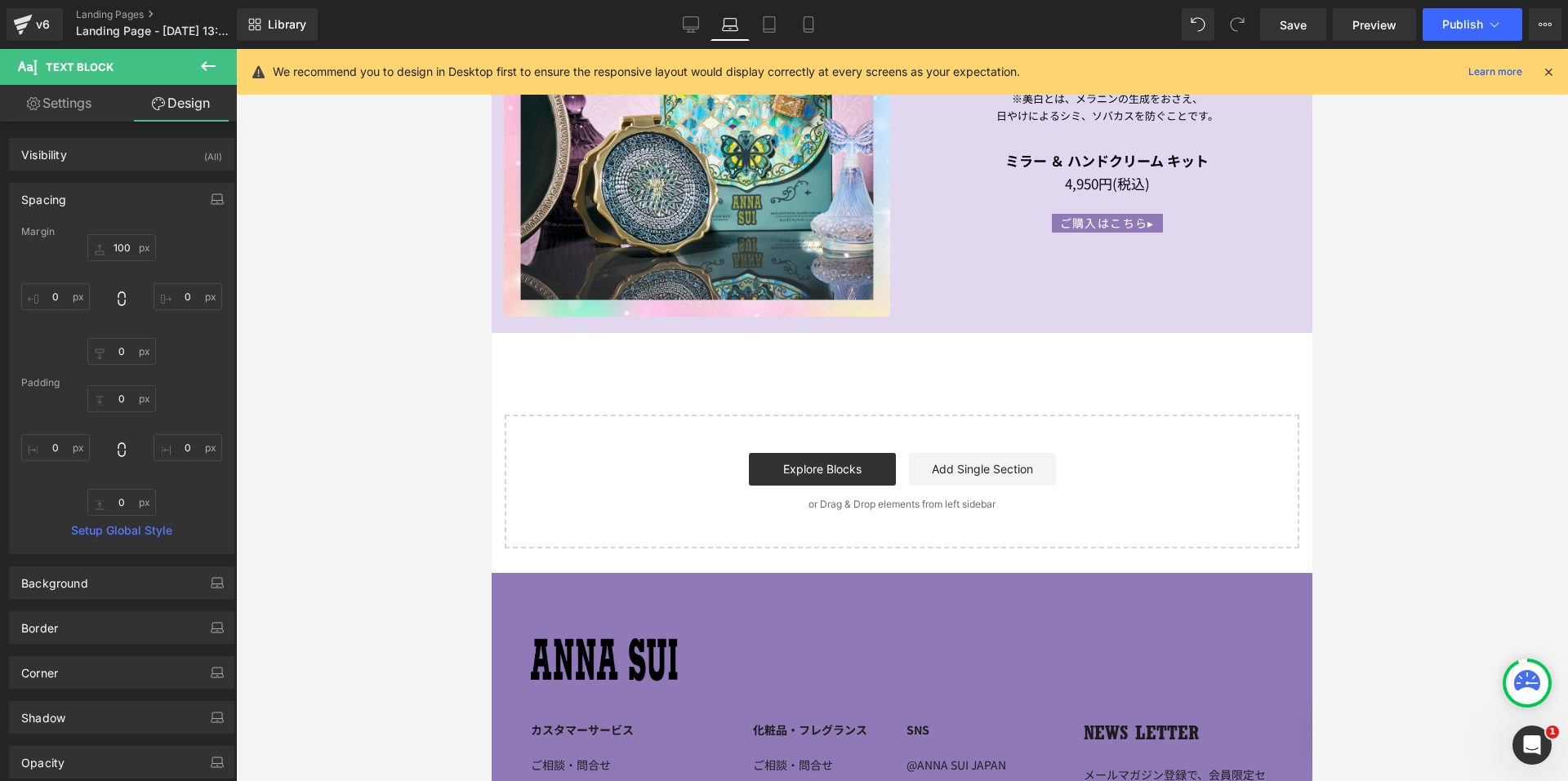
scroll to position [1641, 0]
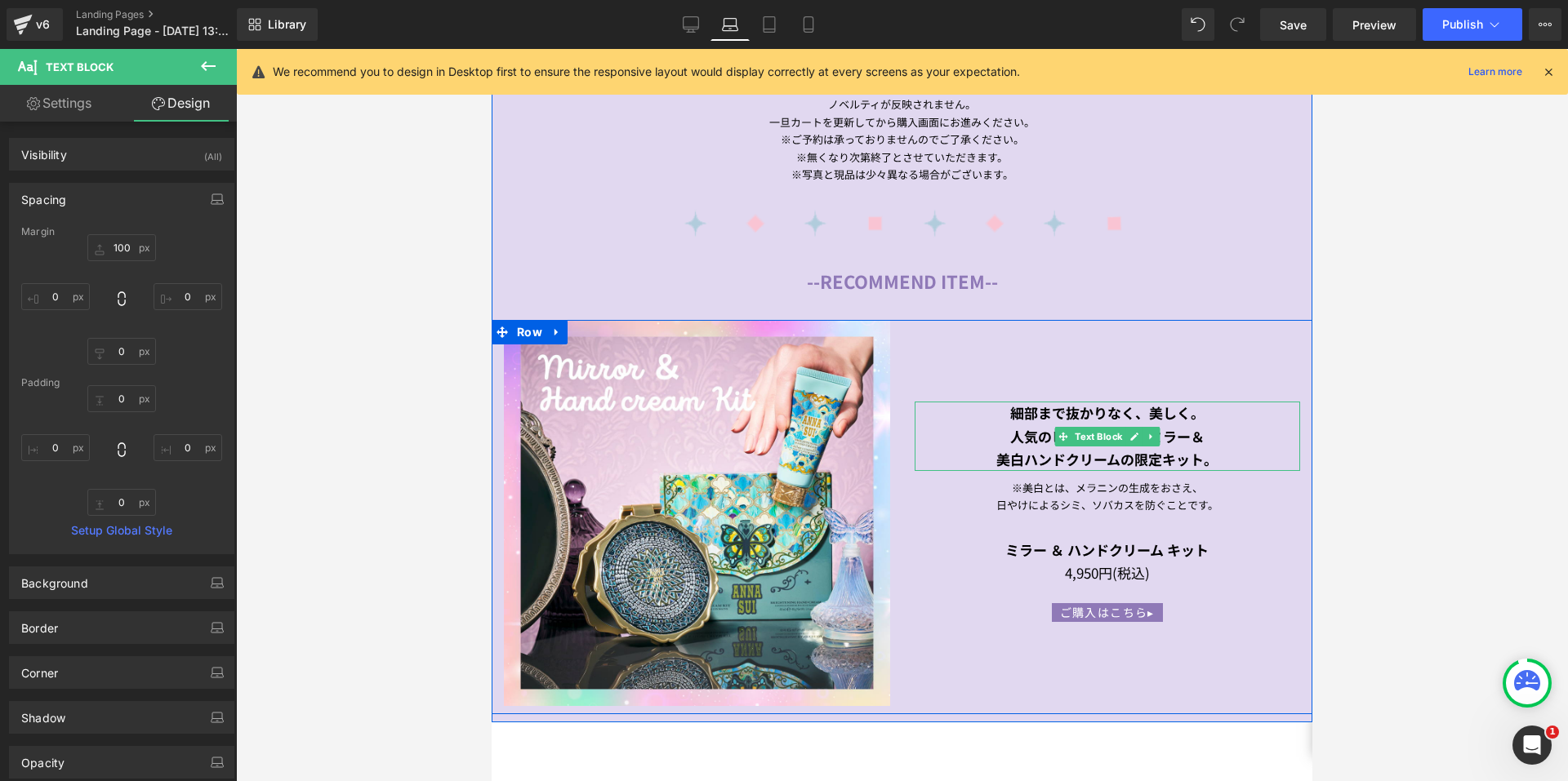
click at [1060, 449] on strong "美白ハンドクリームの限定キット。" at bounding box center [1107, 460] width 222 height 21
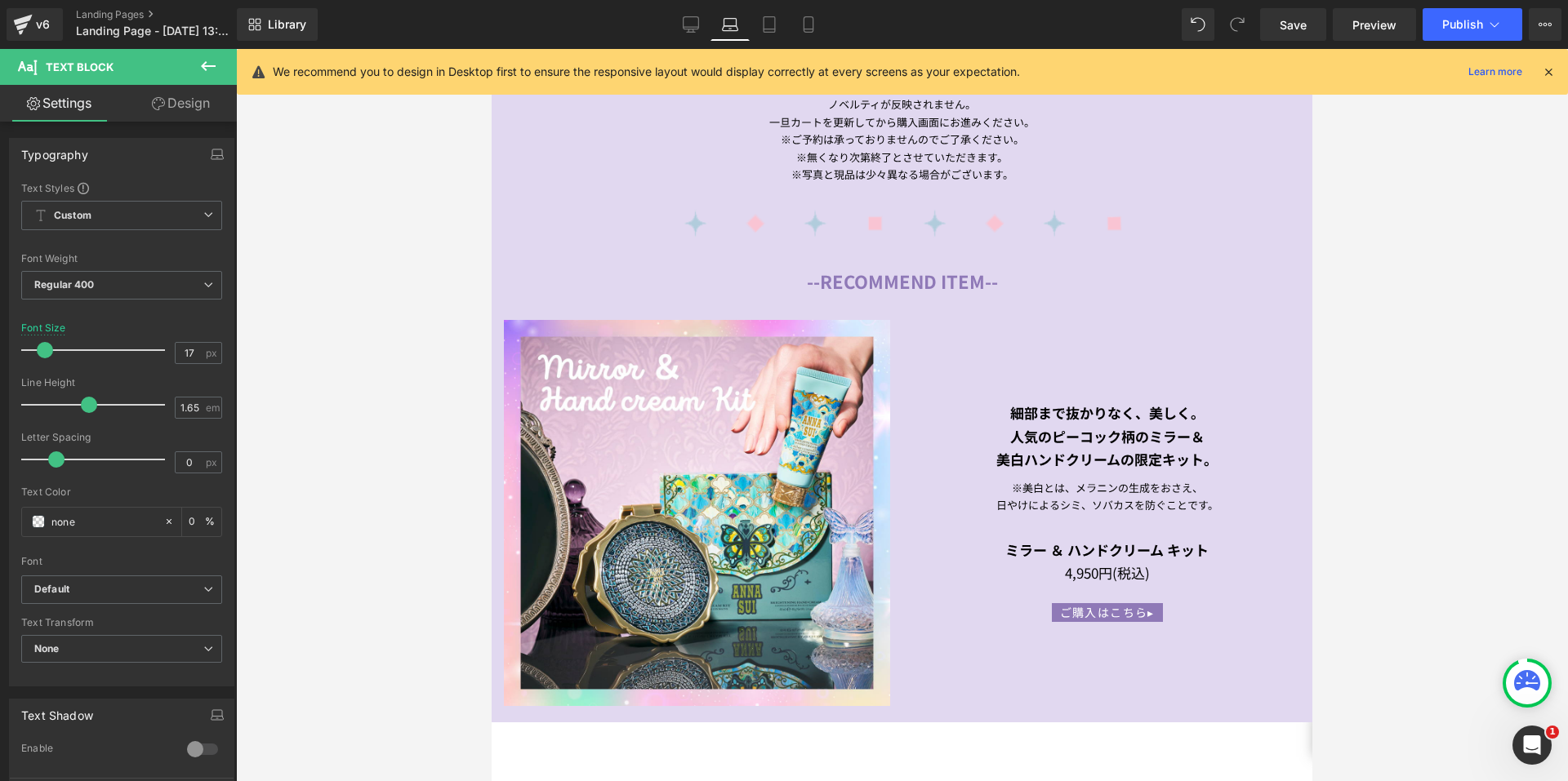
drag, startPoint x: 181, startPoint y: 116, endPoint x: 77, endPoint y: 203, distance: 135.6
click at [181, 116] on link "Design" at bounding box center [181, 103] width 119 height 36
click at [0, 0] on div "Spacing" at bounding box center [0, 0] width 0 height 0
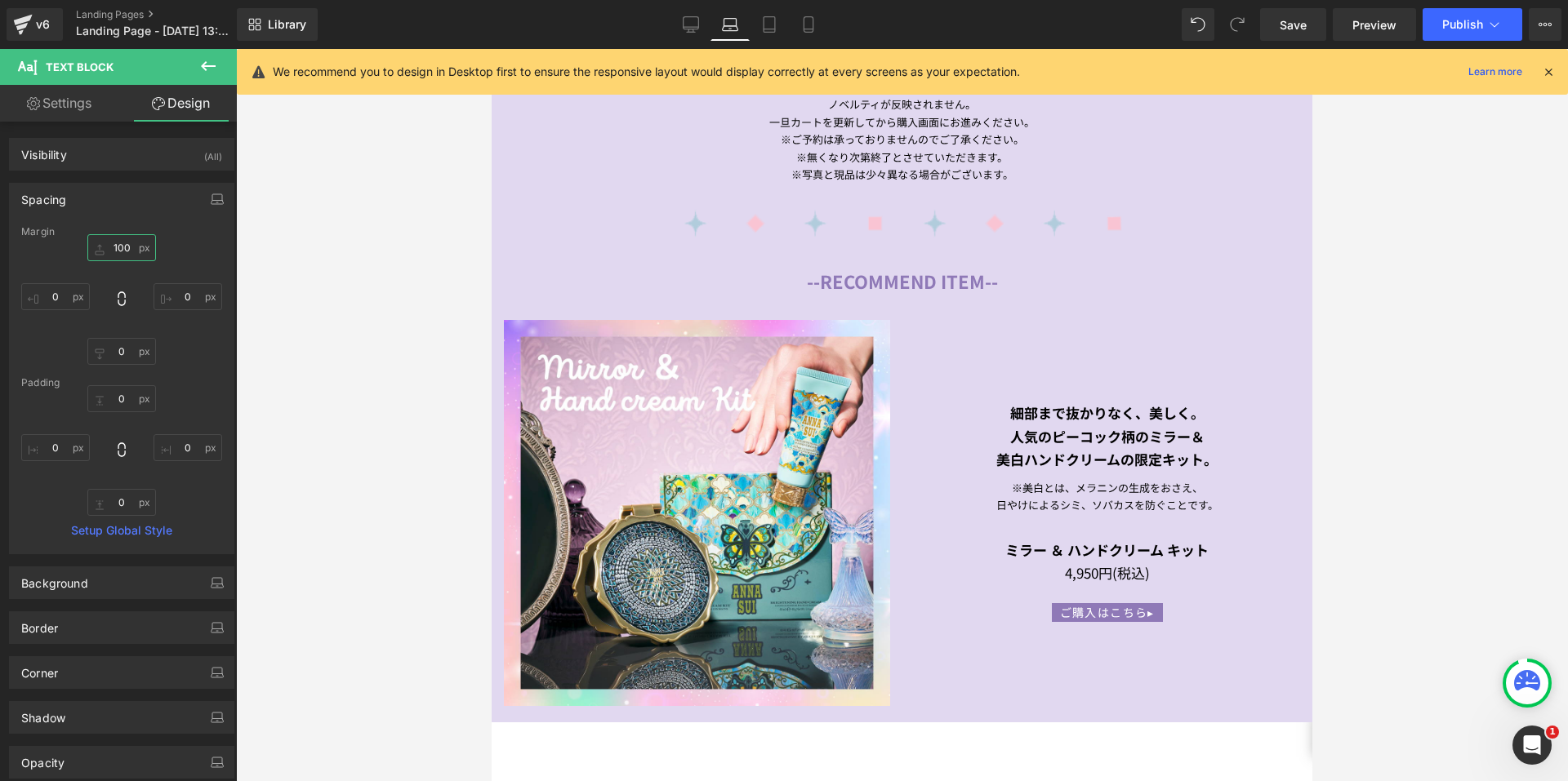
click at [112, 254] on input "100" at bounding box center [121, 248] width 68 height 27
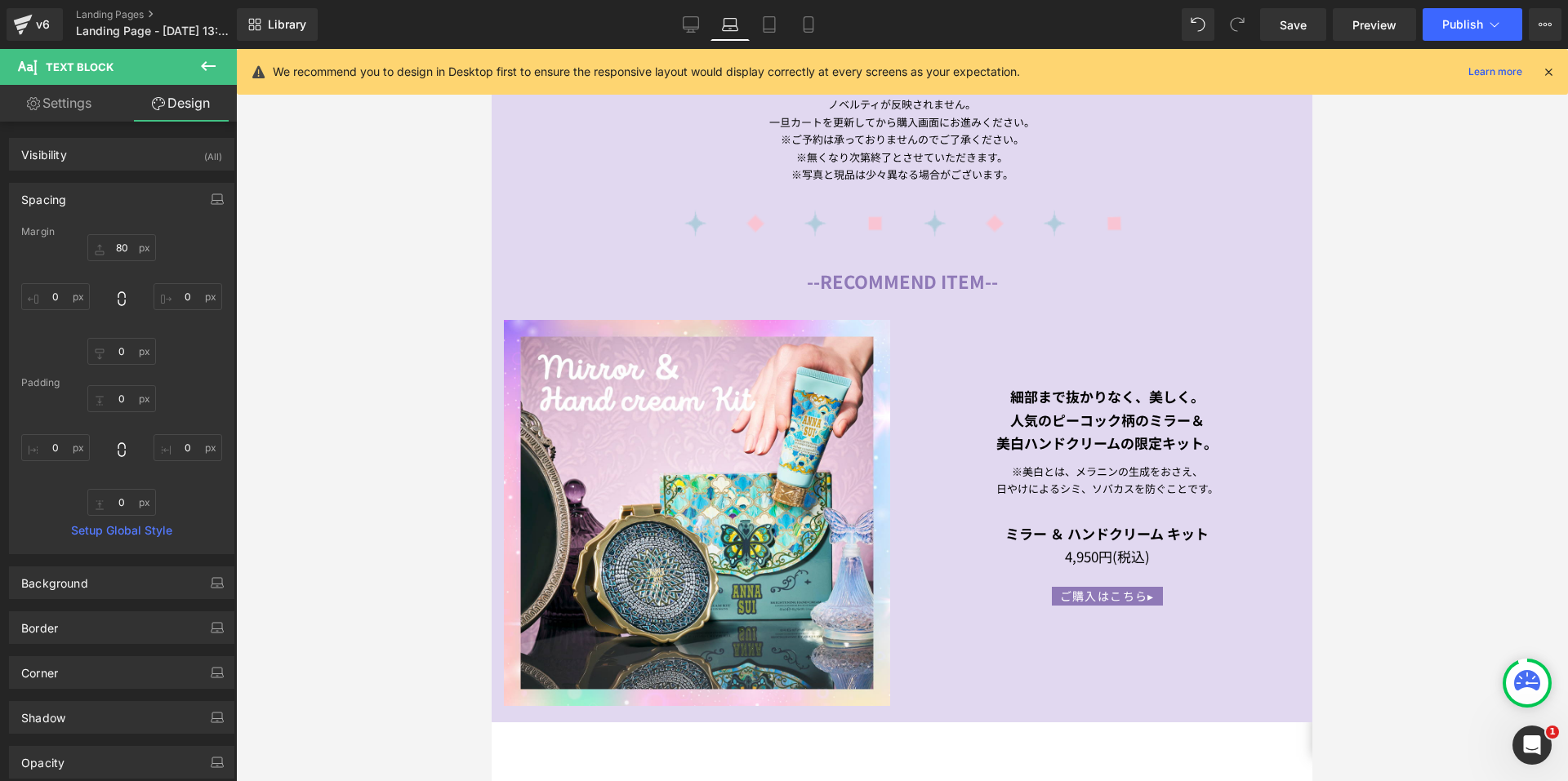
click at [186, 251] on div "80 80 0px 0 0px 0 0px 0" at bounding box center [122, 300] width 201 height 131
click at [771, 31] on icon at bounding box center [769, 24] width 16 height 16
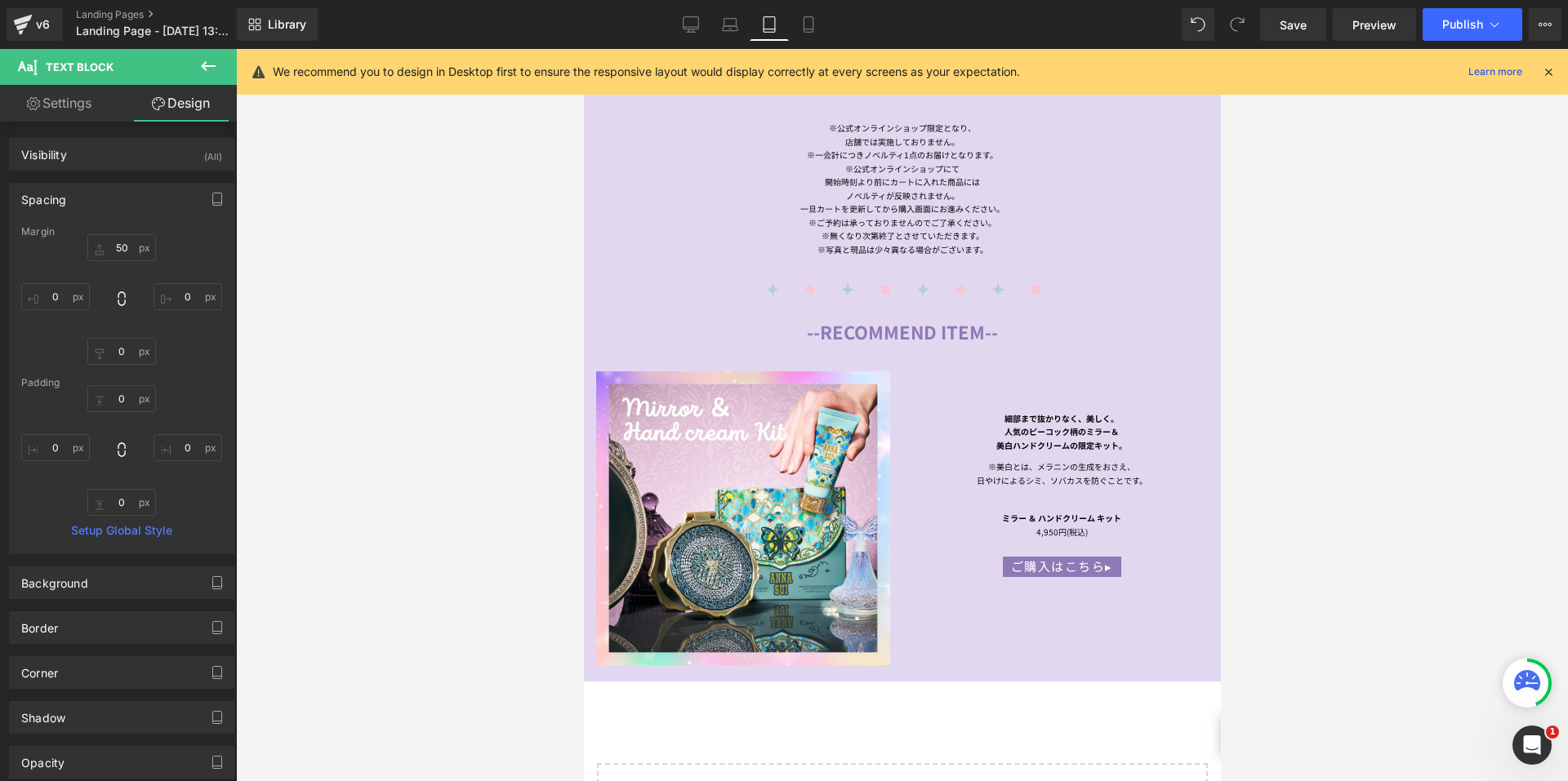
scroll to position [1659, 0]
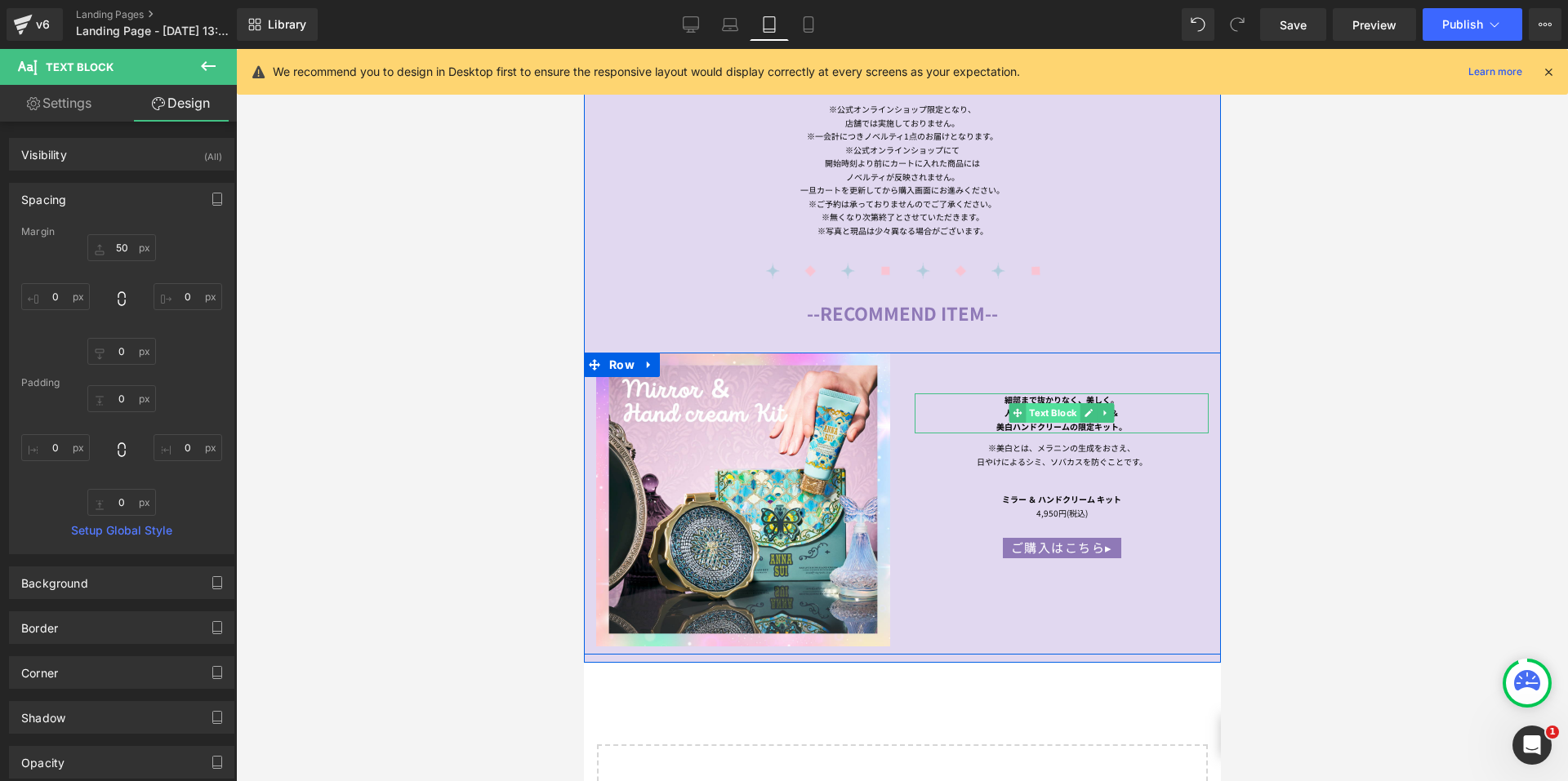
click at [1027, 403] on span "Text Block" at bounding box center [1052, 413] width 54 height 20
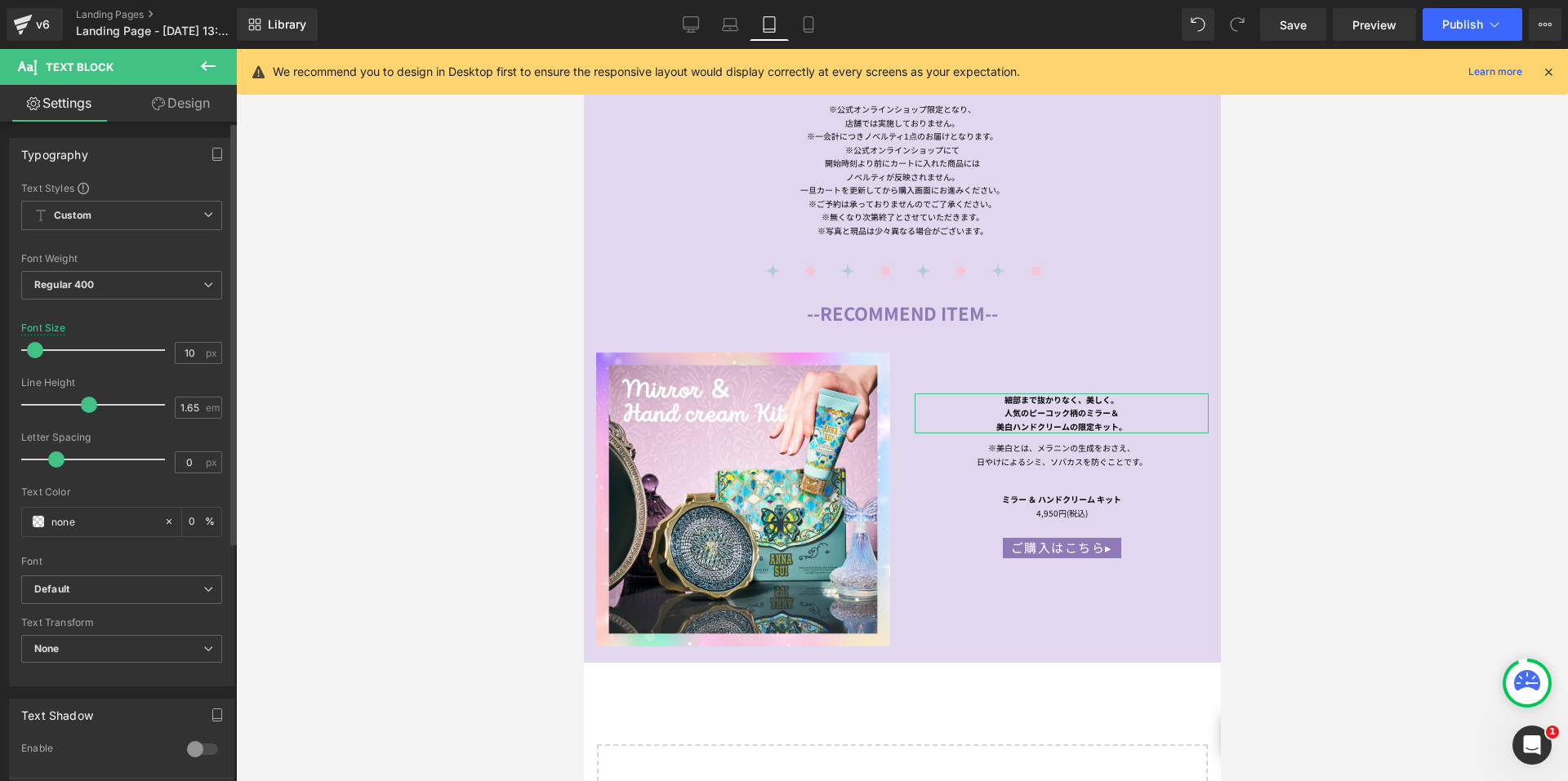
drag, startPoint x: 197, startPoint y: 350, endPoint x: 159, endPoint y: 352, distance: 38.1
click at [159, 352] on div "Font Size 10 px" at bounding box center [122, 349] width 201 height 55
click at [185, 346] on input "10" at bounding box center [190, 353] width 29 height 21
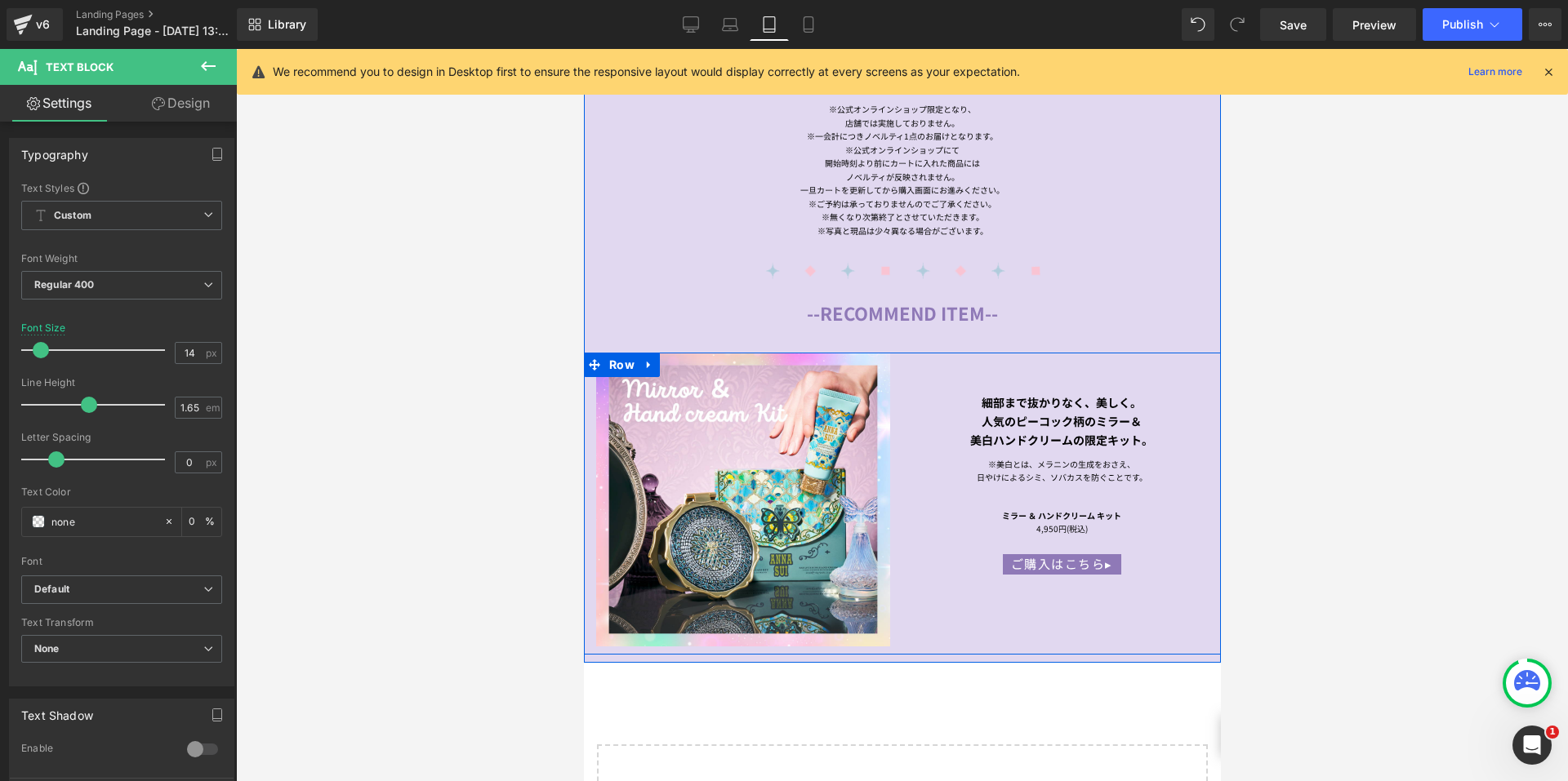
click at [1071, 523] on span "Text Block" at bounding box center [1098, 532] width 54 height 20
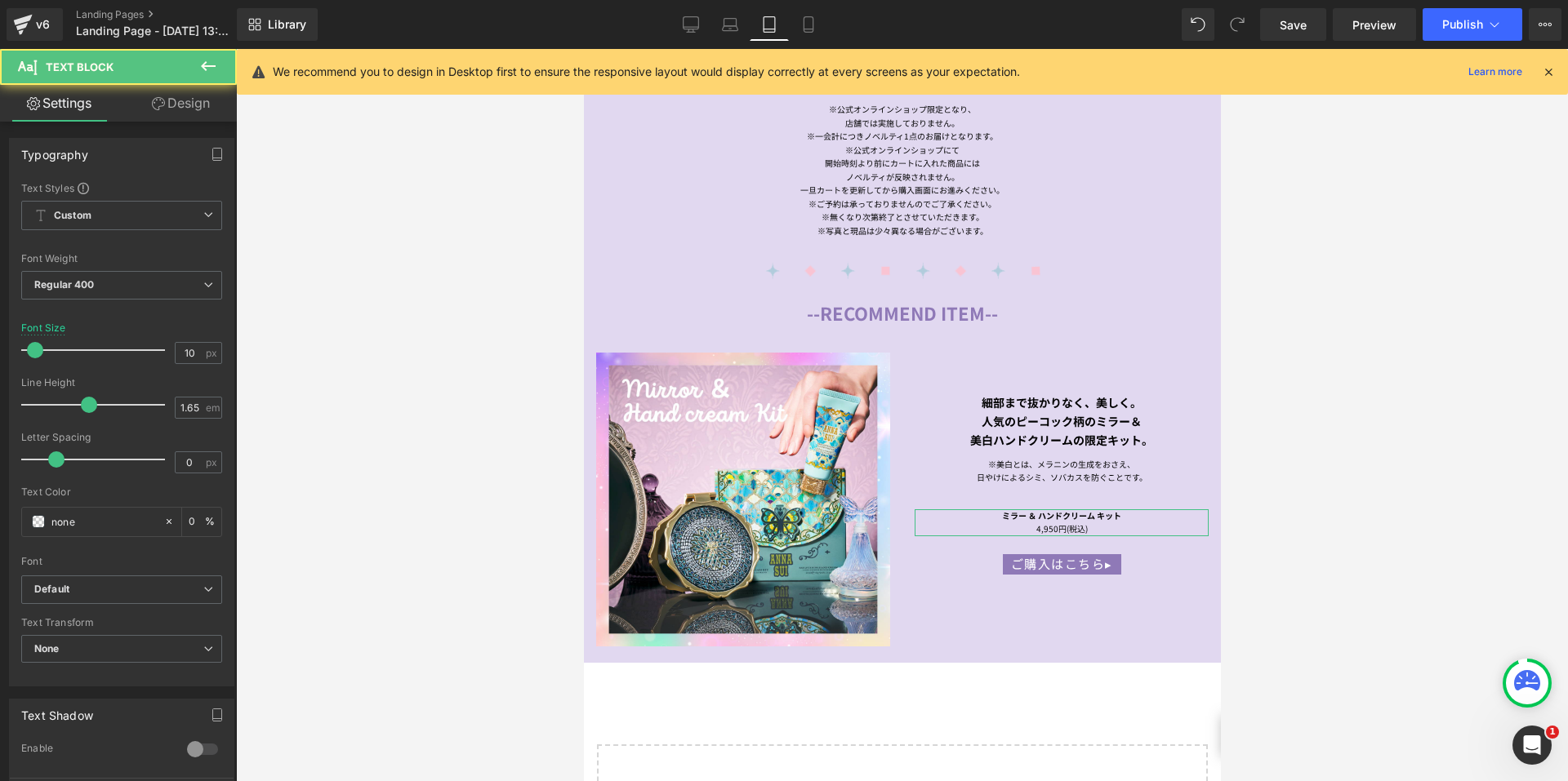
click at [190, 352] on input "10" at bounding box center [190, 353] width 29 height 21
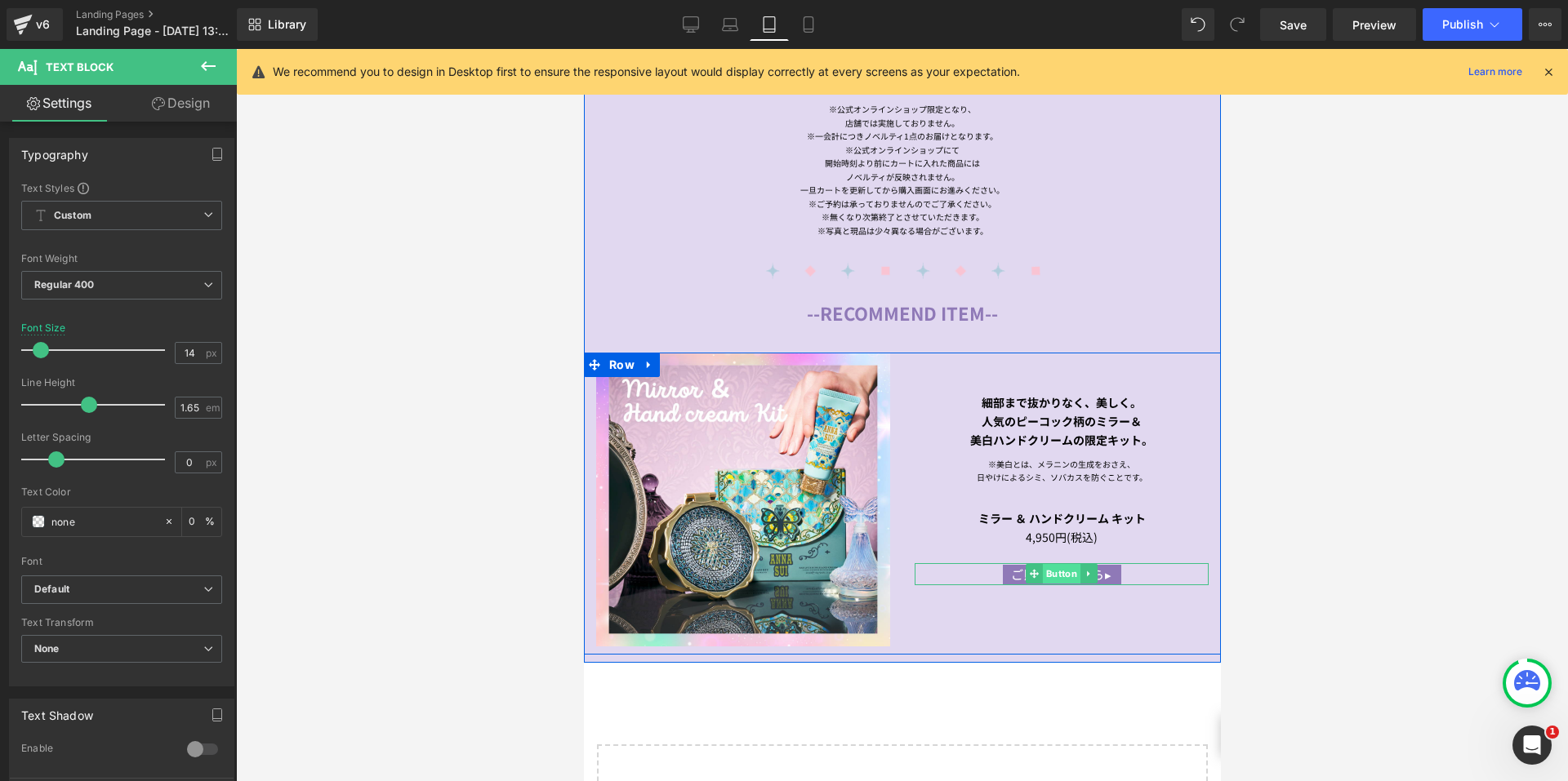
click at [1043, 565] on span "Button" at bounding box center [1060, 574] width 37 height 20
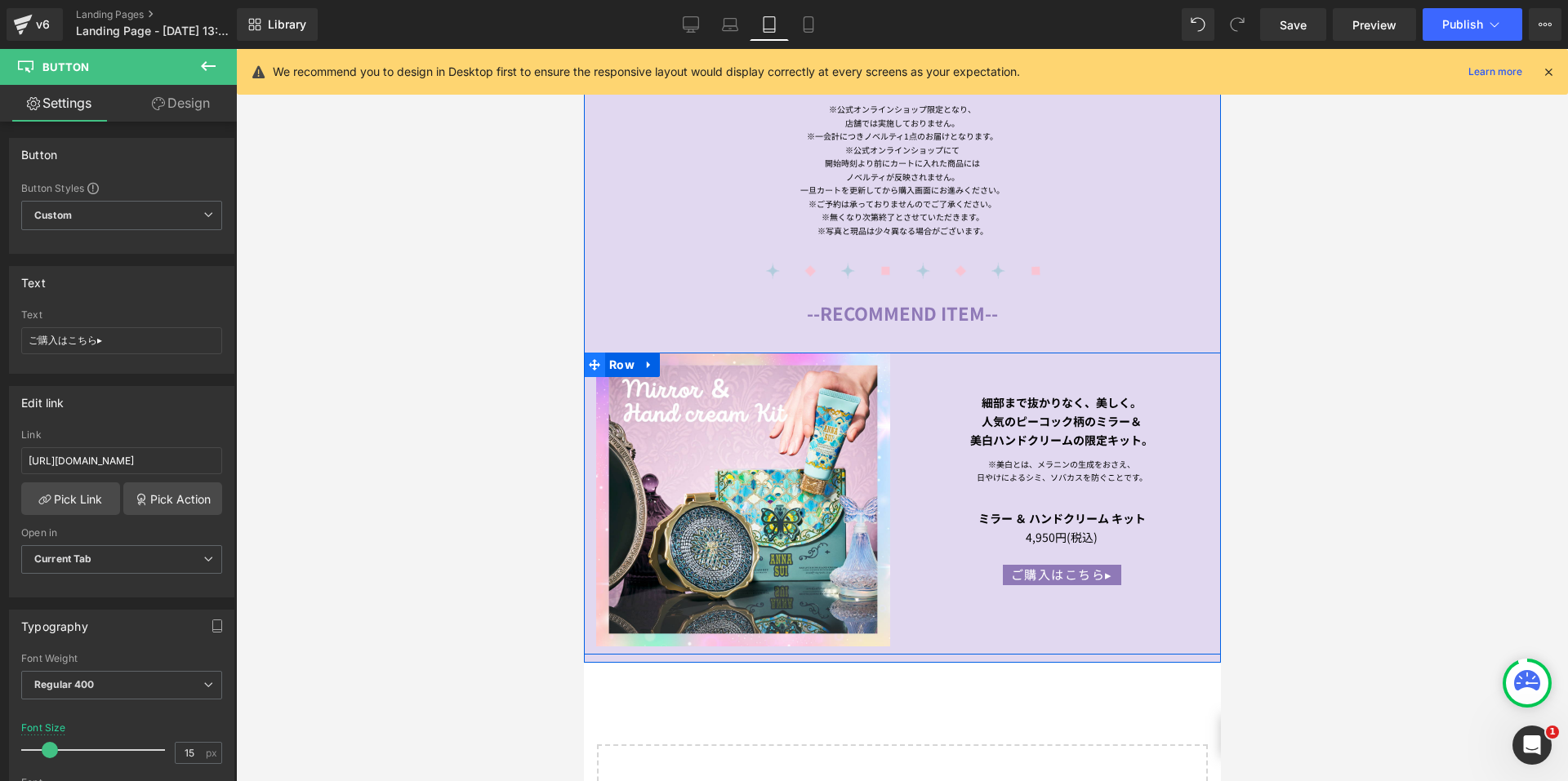
click at [594, 352] on span at bounding box center [593, 365] width 22 height 24
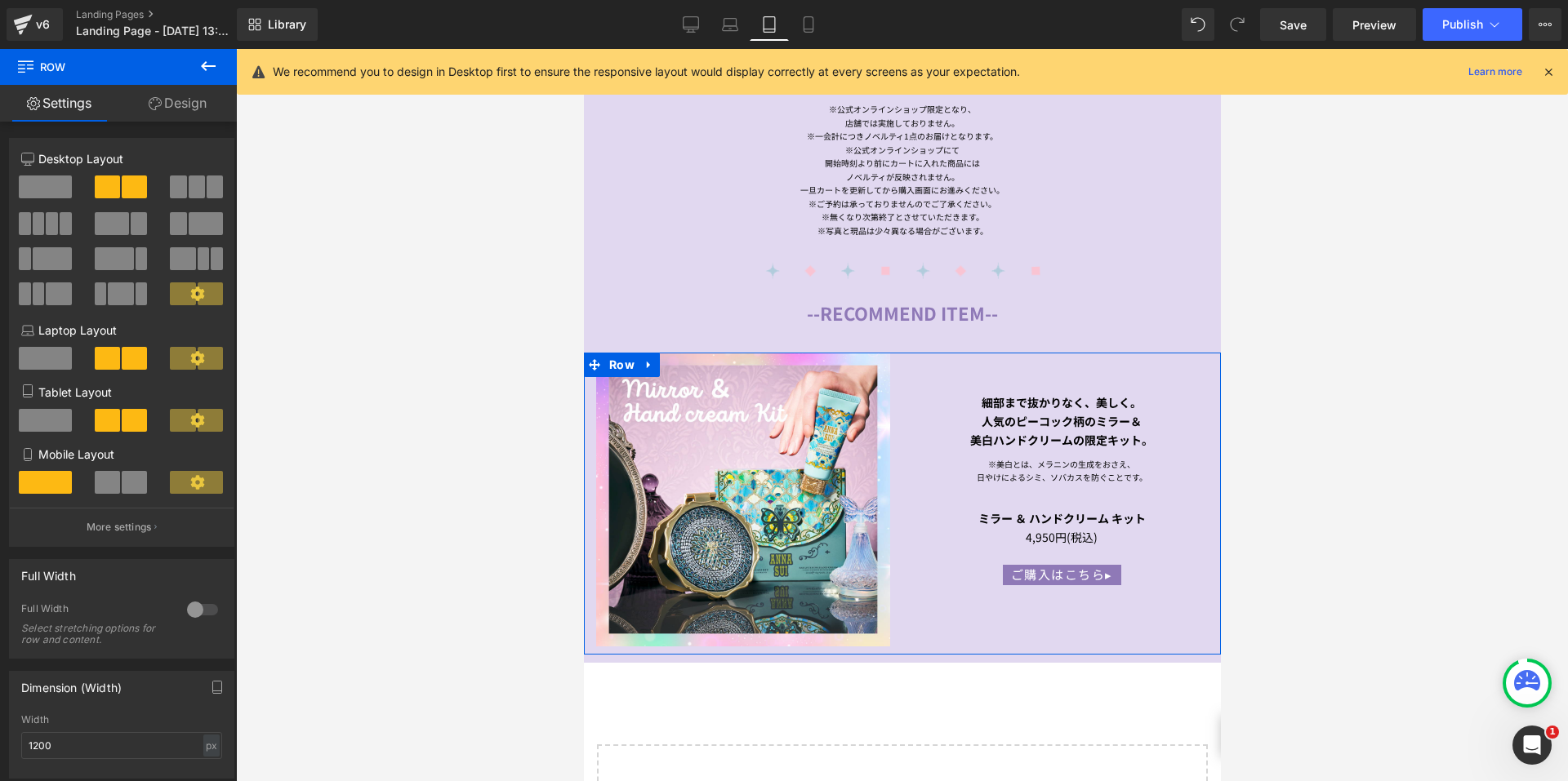
click at [38, 411] on span at bounding box center [45, 420] width 53 height 23
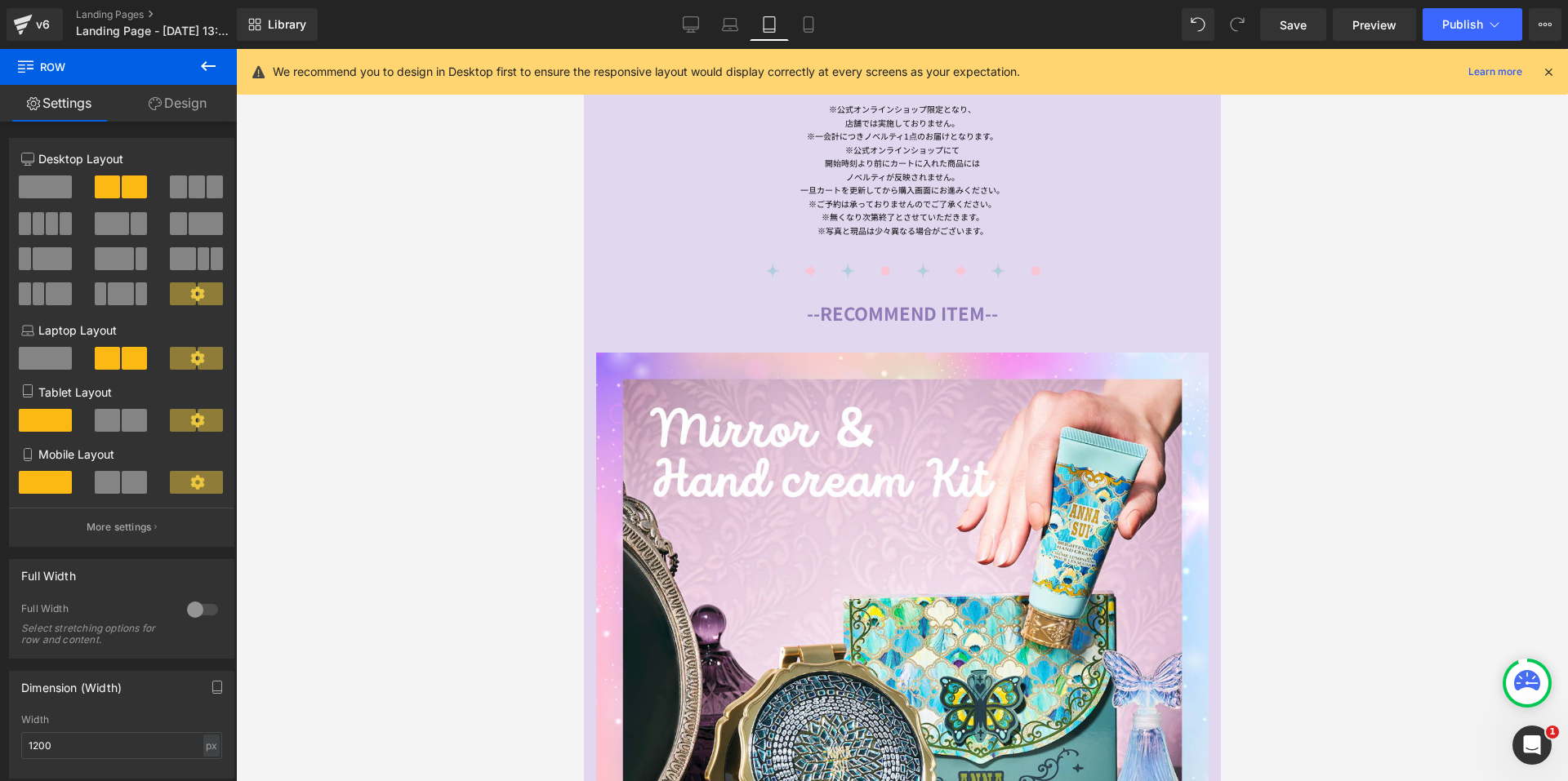
click at [803, 41] on div "Library Tablet Desktop Laptop Tablet Mobile Save Preview Publish Scheduled View…" at bounding box center [901, 24] width 1331 height 49
click at [810, 21] on icon at bounding box center [808, 24] width 16 height 16
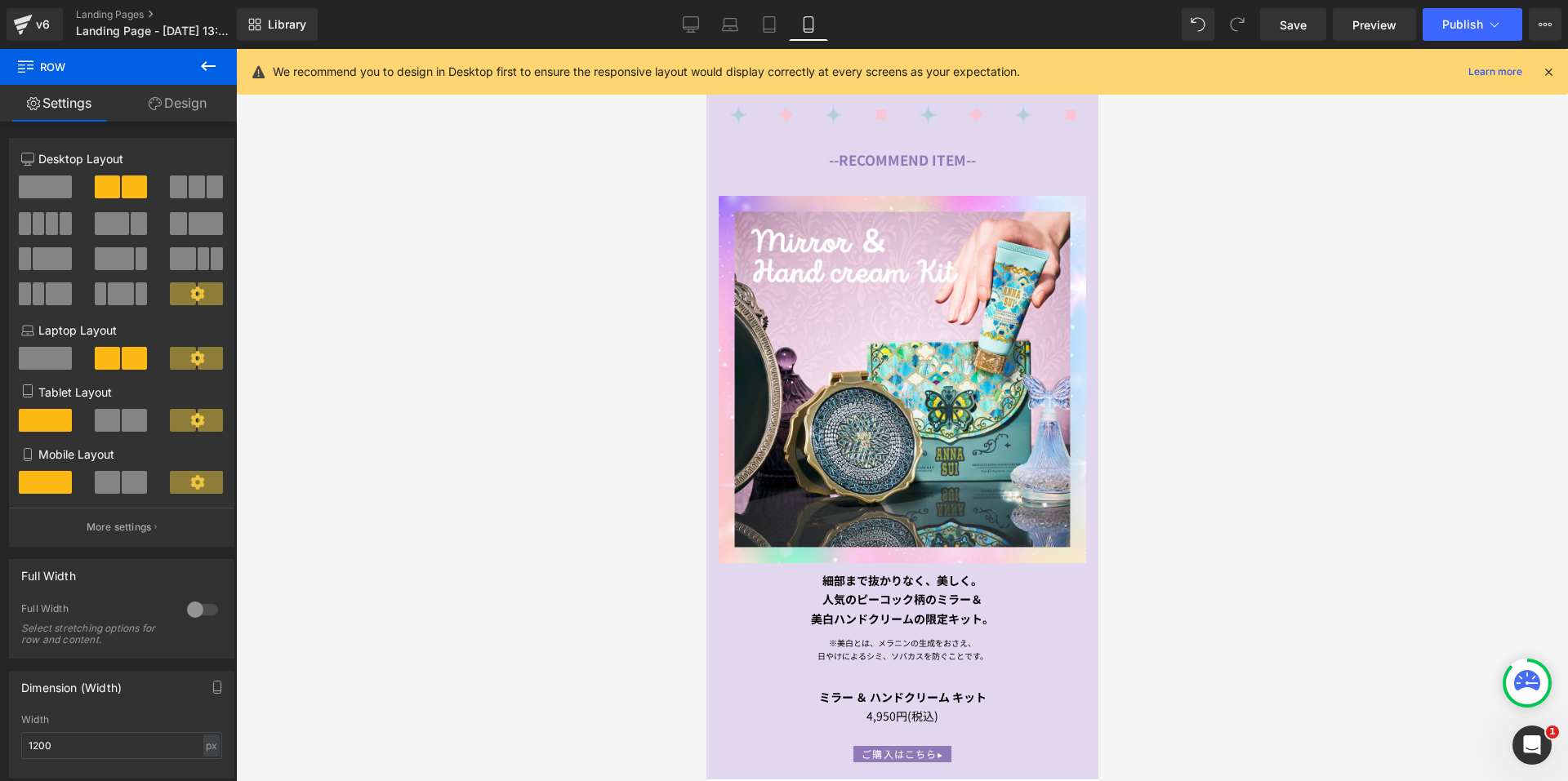
scroll to position [1424, 0]
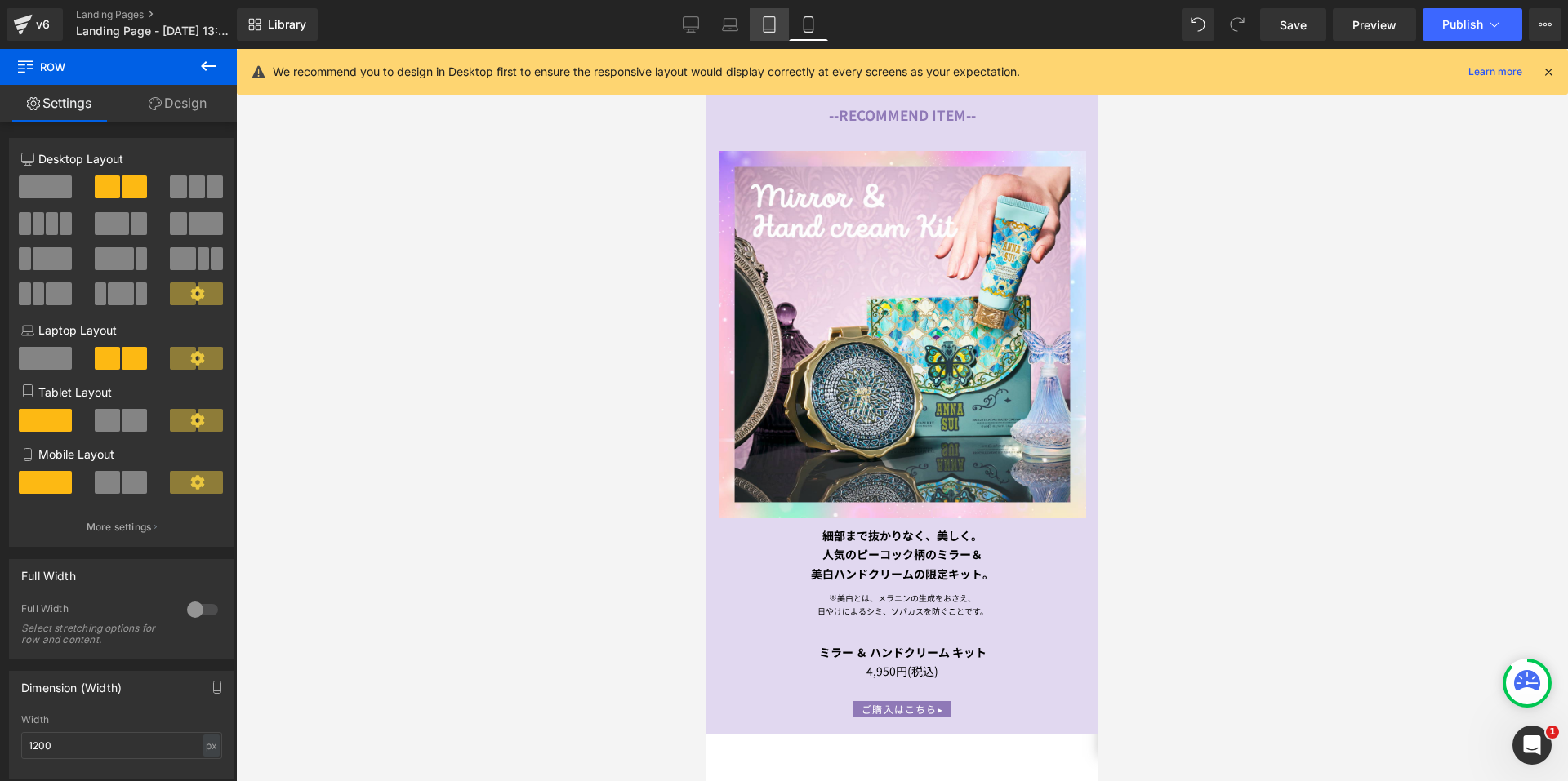
click at [774, 20] on icon at bounding box center [769, 24] width 16 height 16
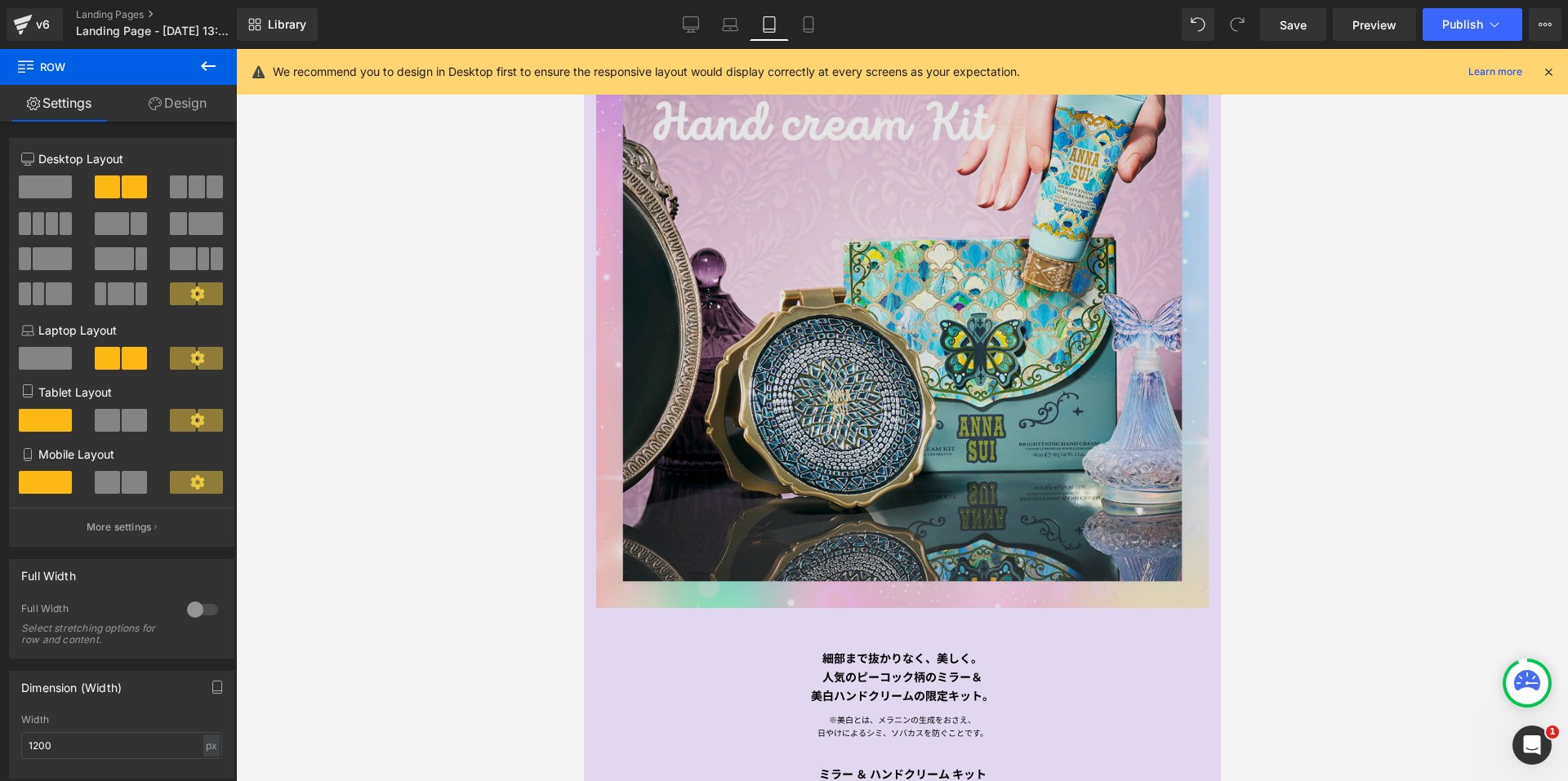
scroll to position [2123, 0]
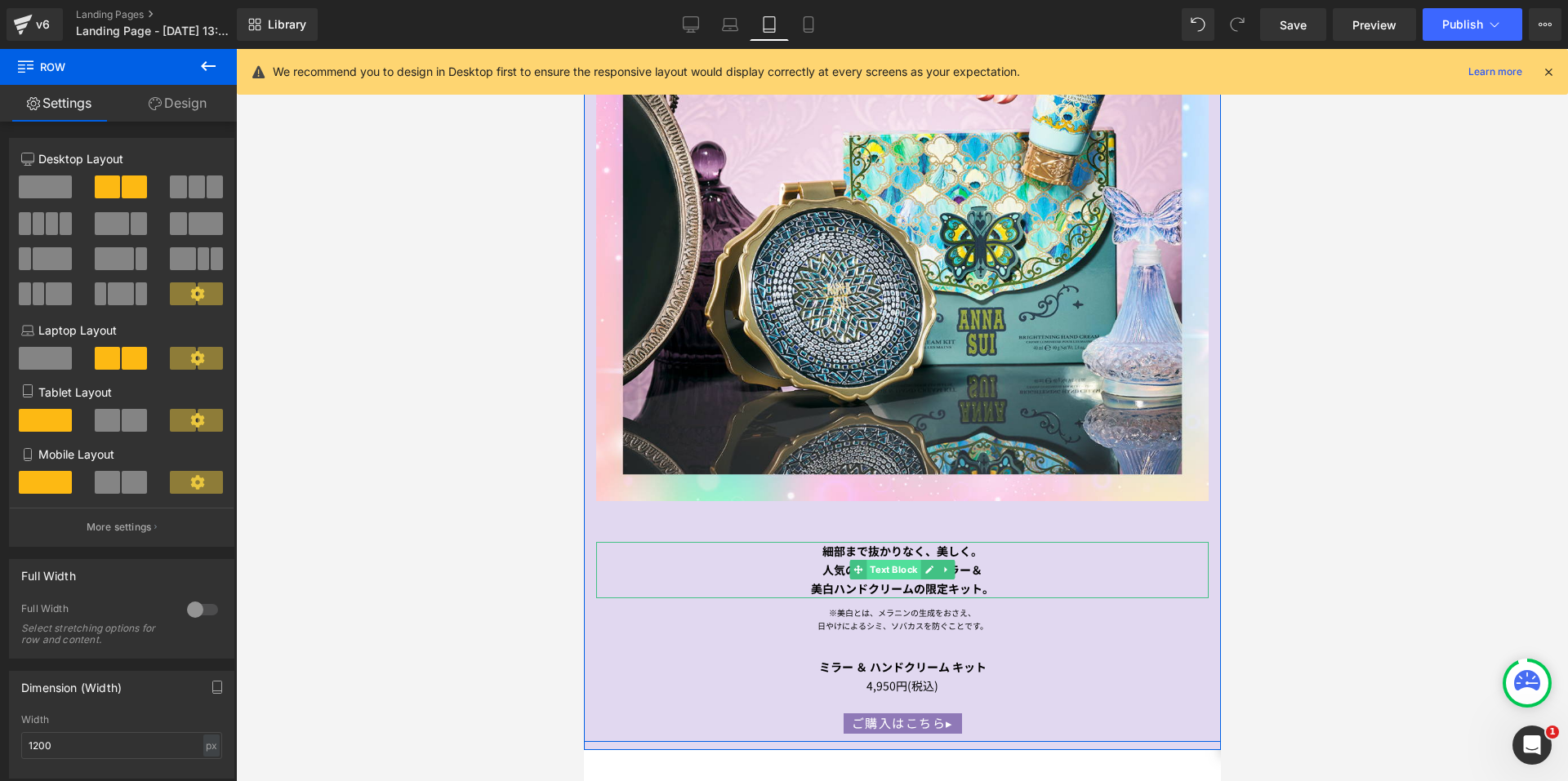
click at [877, 563] on span "Text Block" at bounding box center [893, 570] width 54 height 20
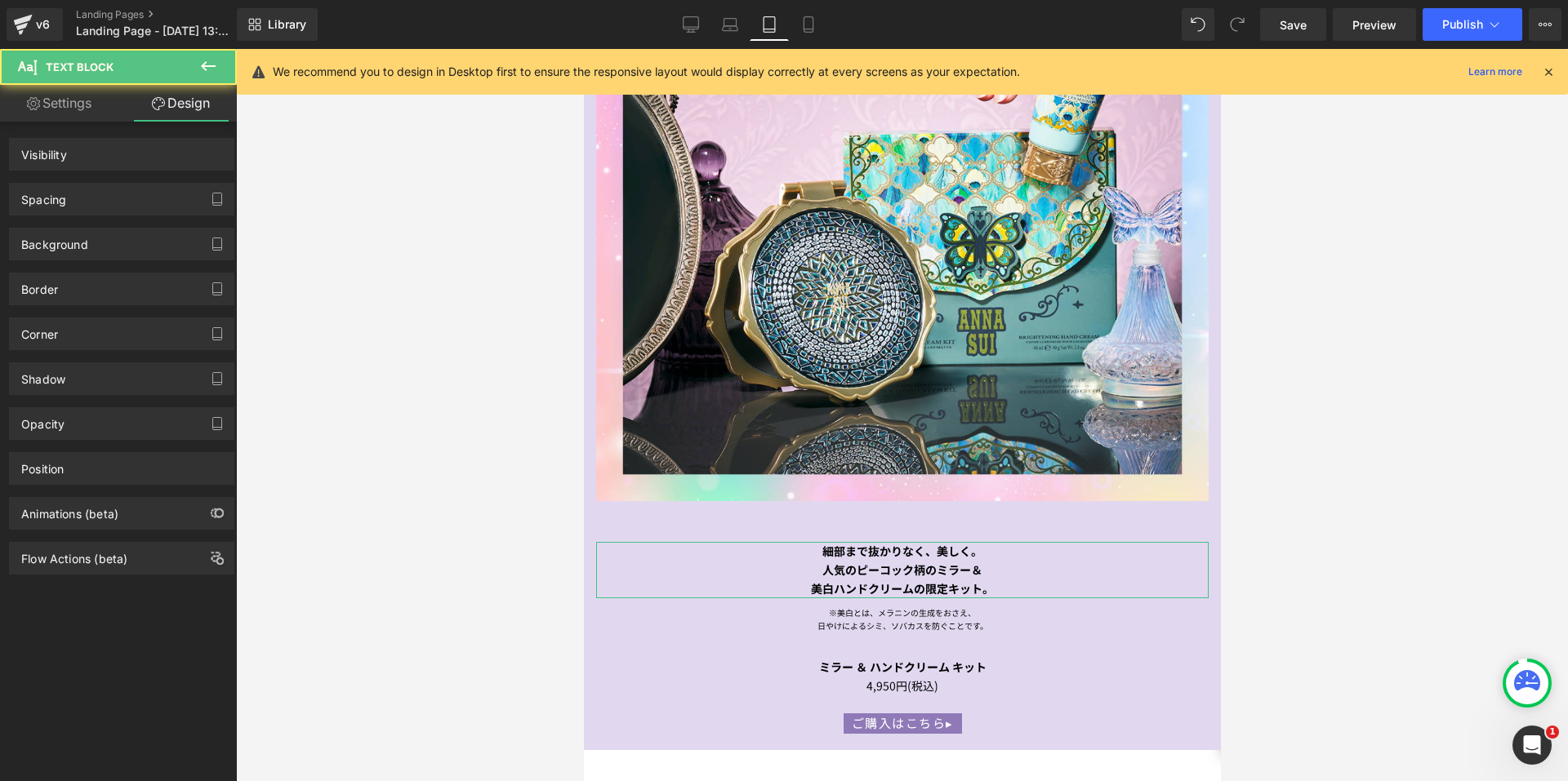
click at [105, 197] on div "Spacing" at bounding box center [121, 199] width 223 height 31
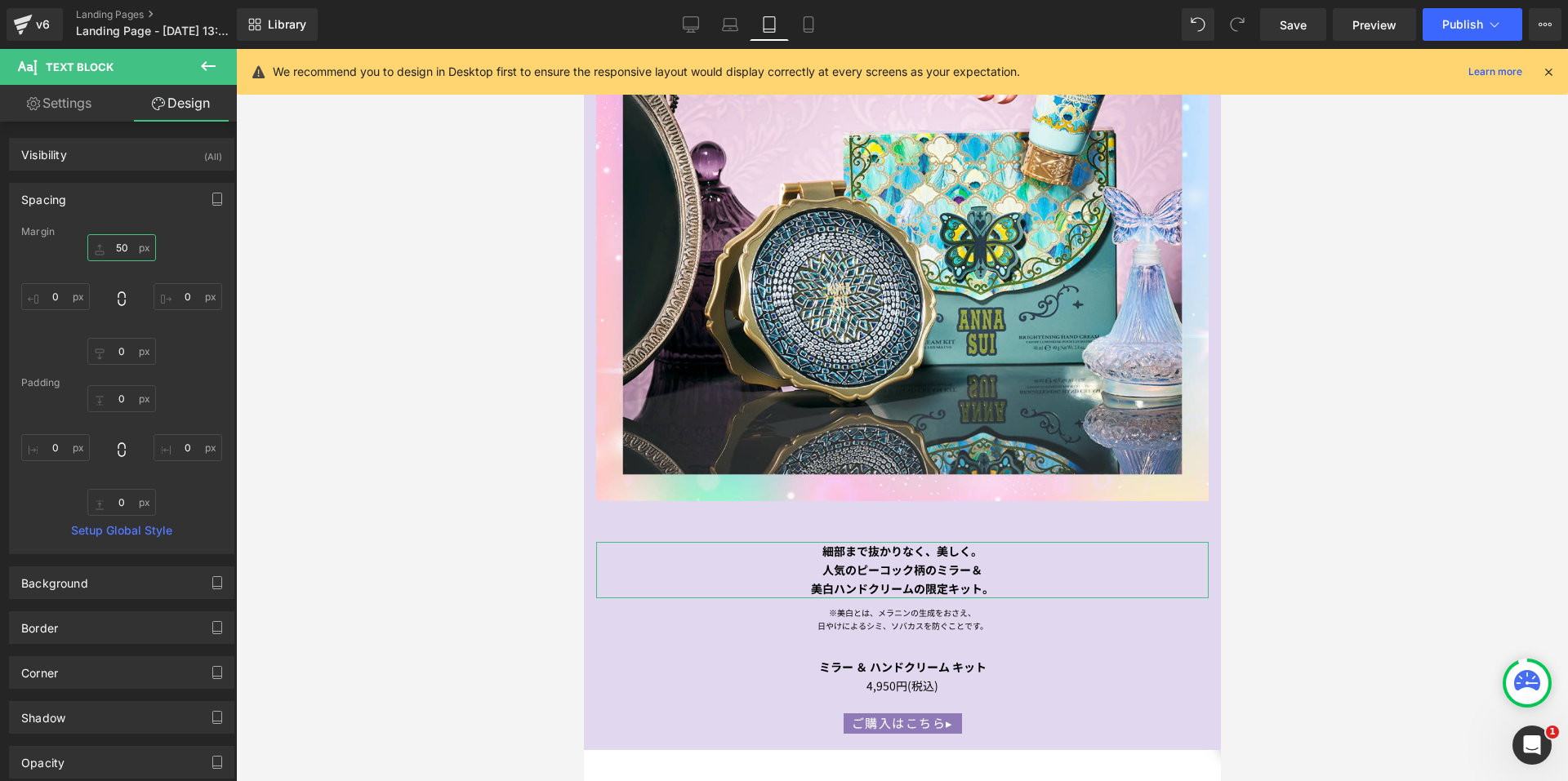
click at [107, 244] on input "50" at bounding box center [121, 248] width 68 height 27
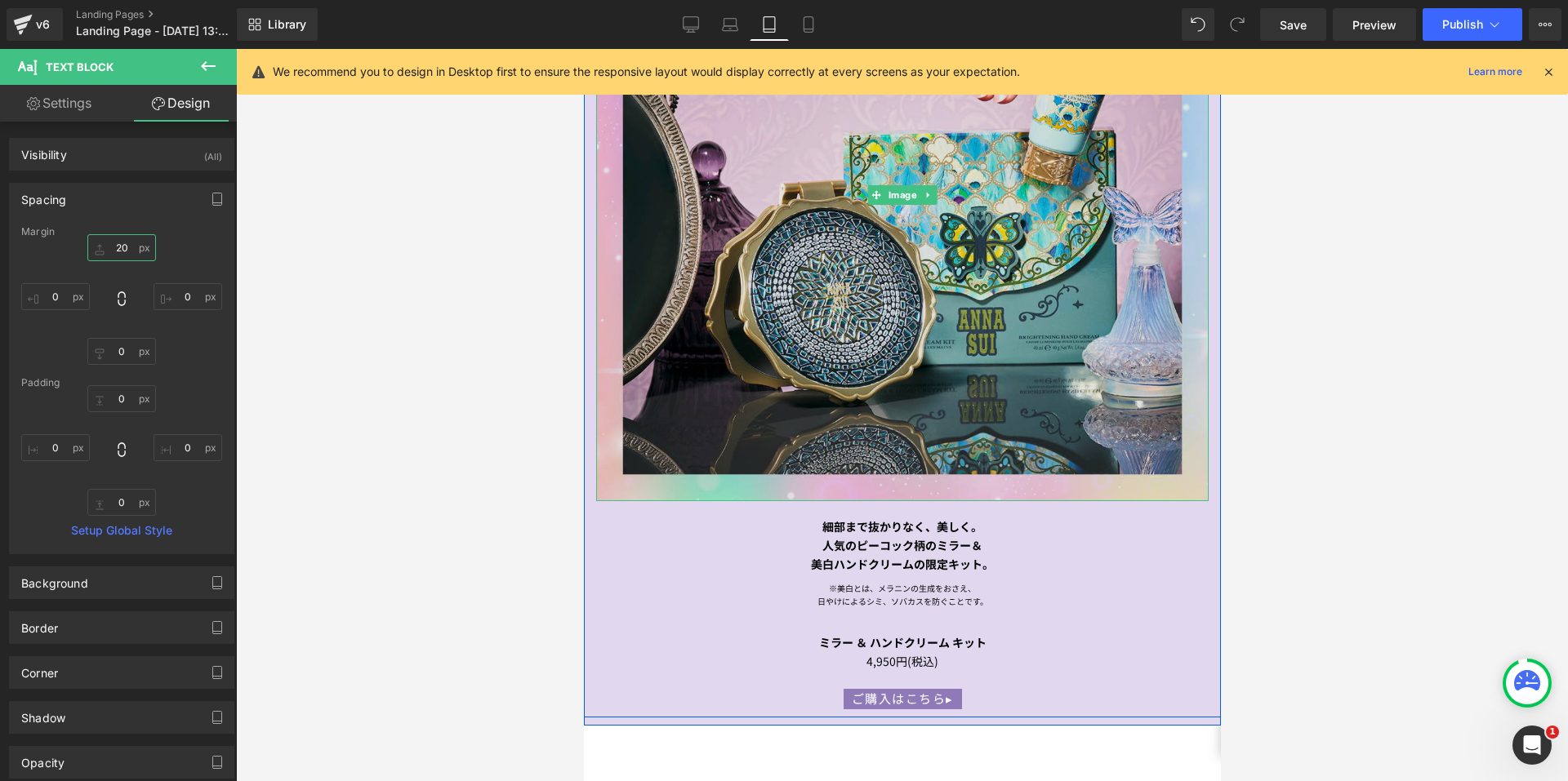
scroll to position [2287, 0]
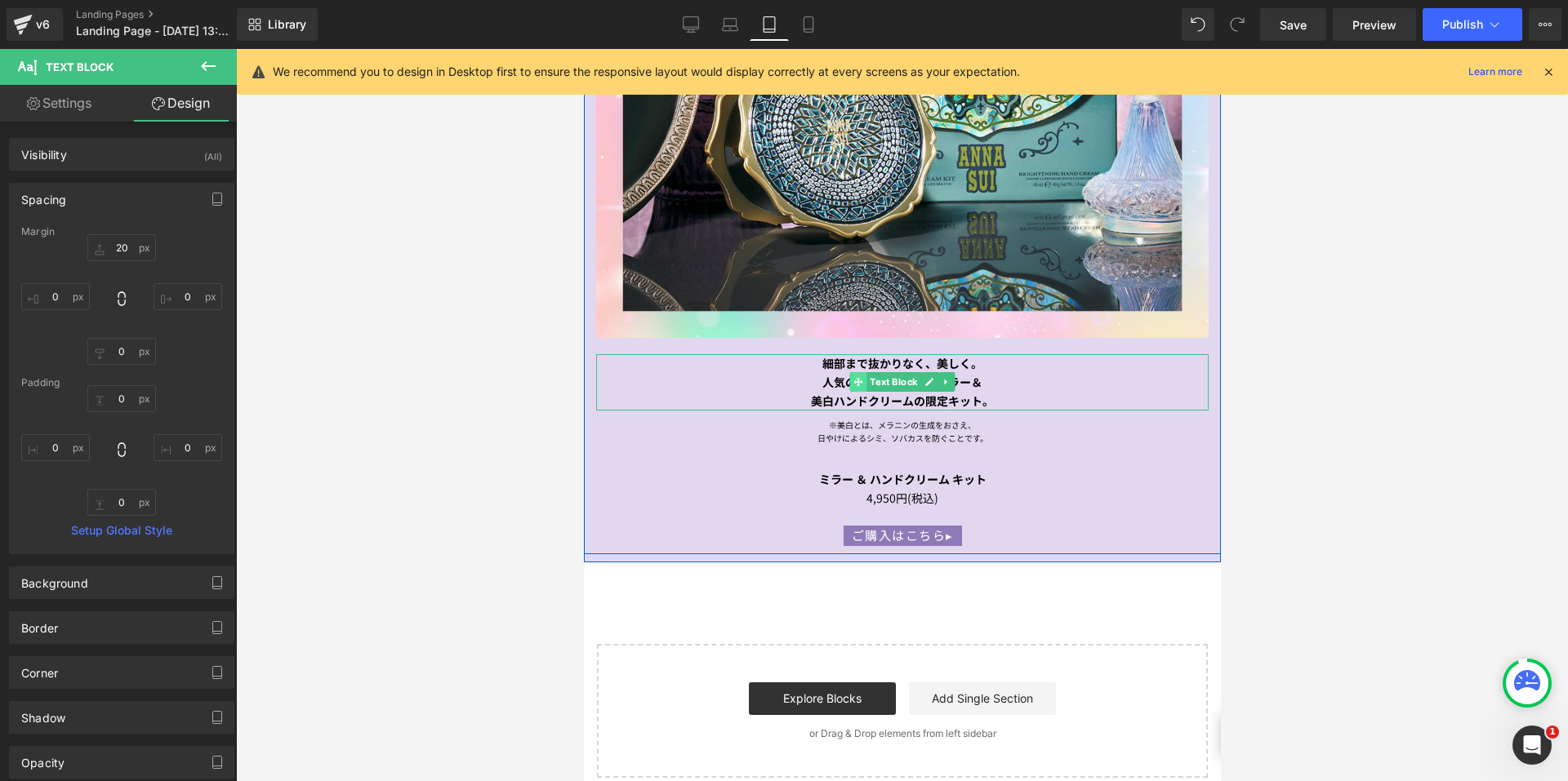
click at [853, 378] on icon at bounding box center [857, 383] width 9 height 9
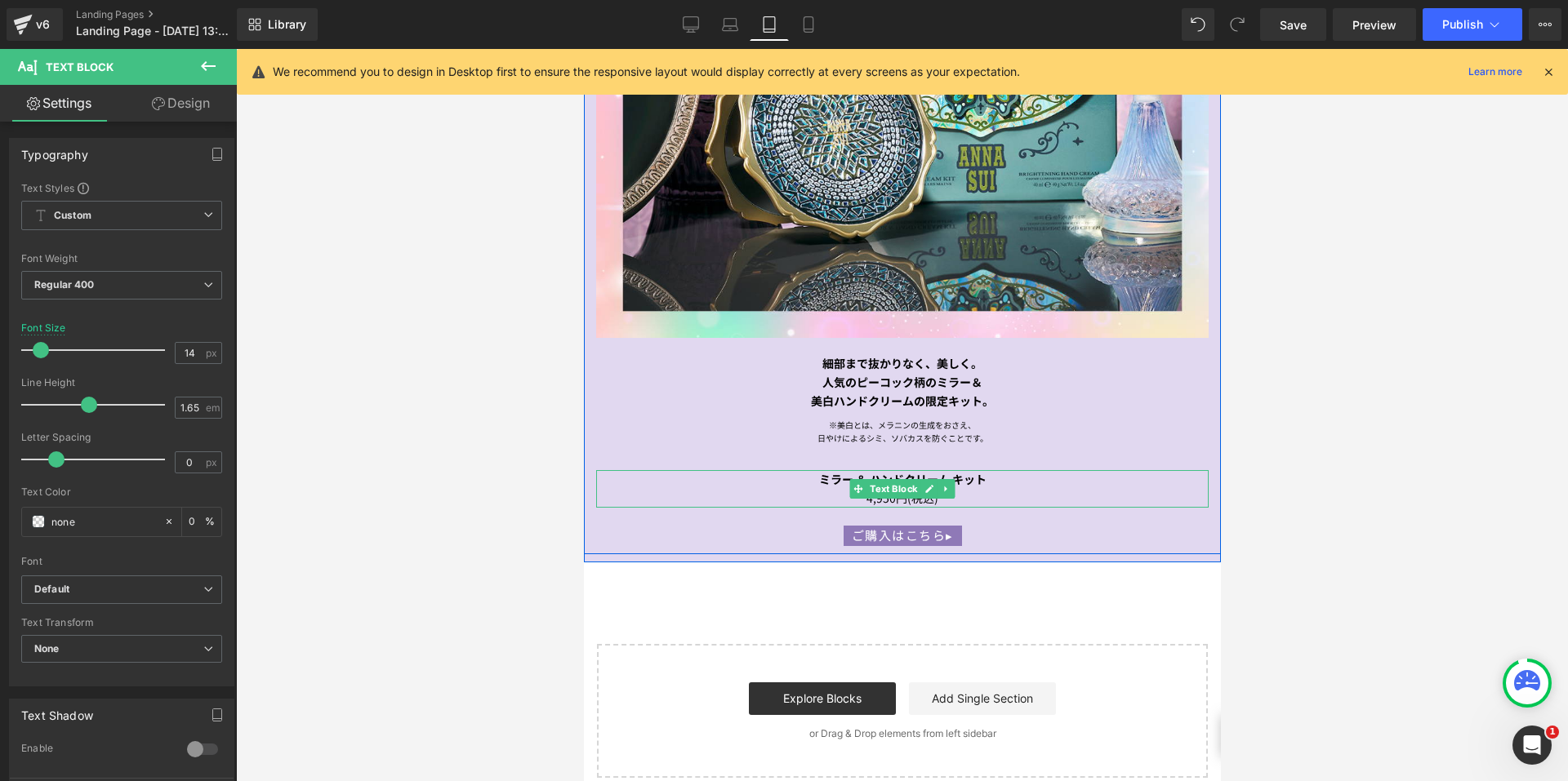
click at [872, 480] on span "Text Block" at bounding box center [893, 489] width 54 height 20
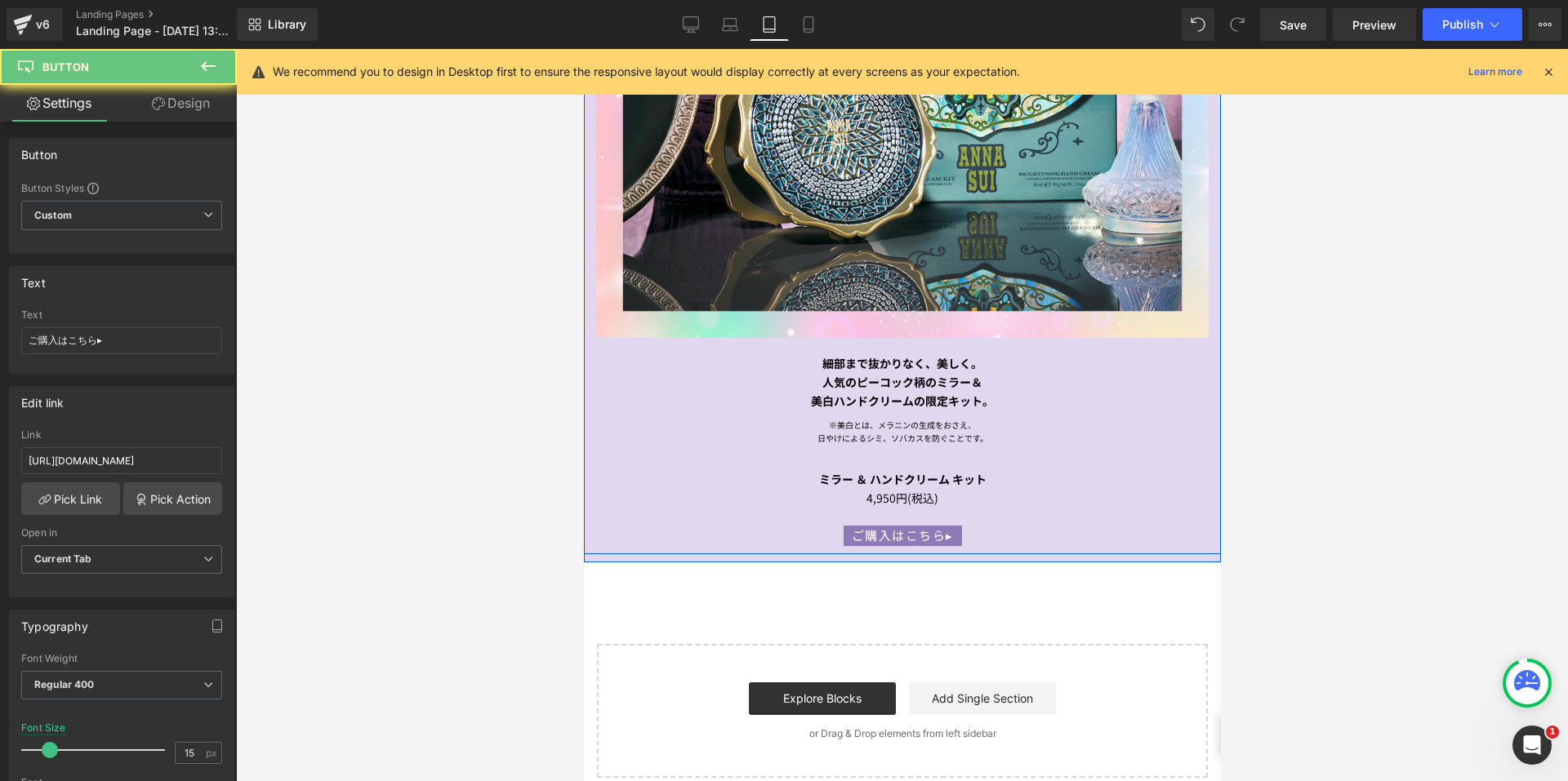
click at [879, 524] on div "ご購入はこちら▸ Button" at bounding box center [900, 534] width 612 height 22
click at [190, 743] on input "15" at bounding box center [190, 753] width 29 height 21
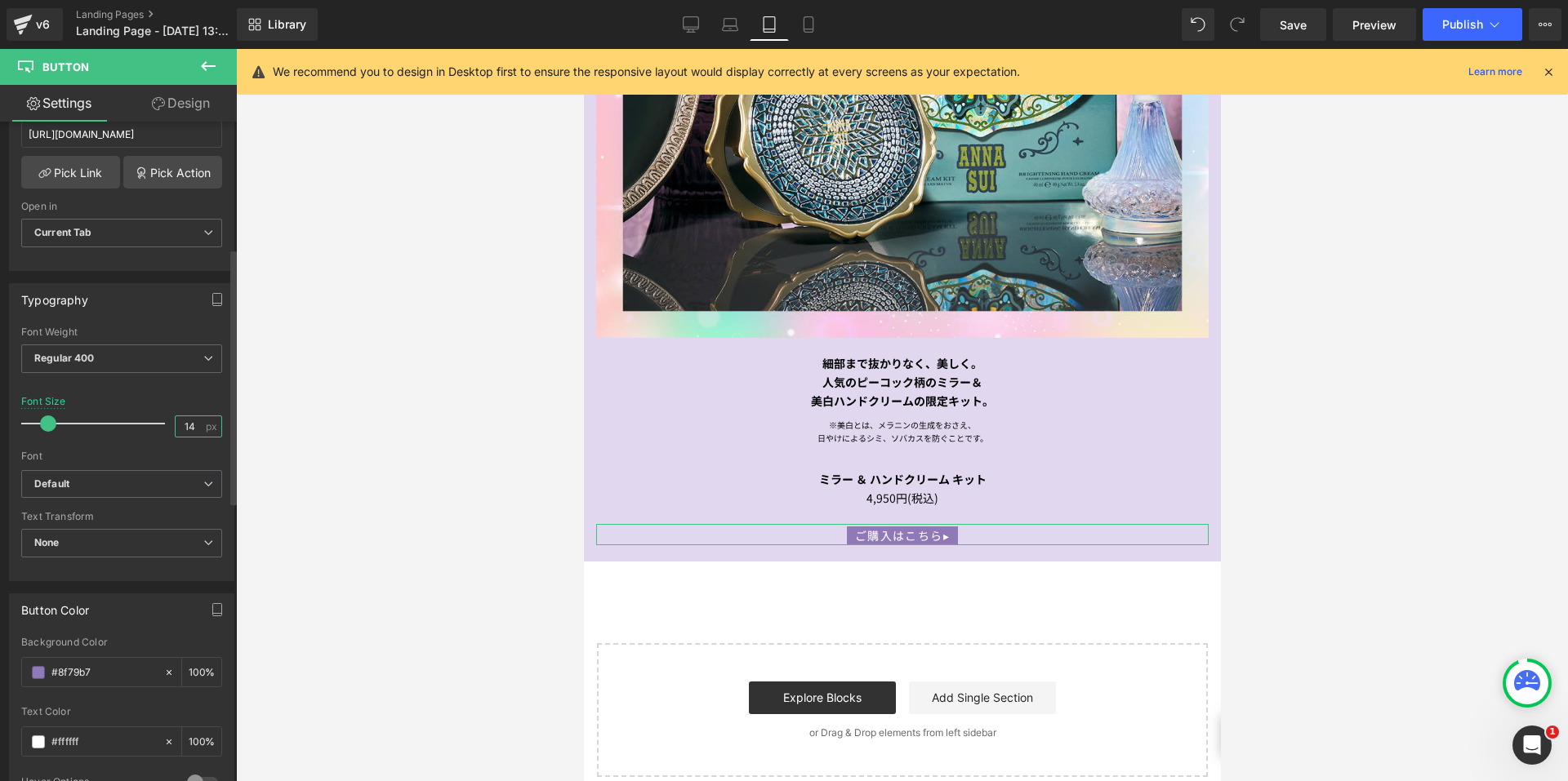
scroll to position [326, 0]
click at [814, 23] on icon at bounding box center [808, 24] width 16 height 16
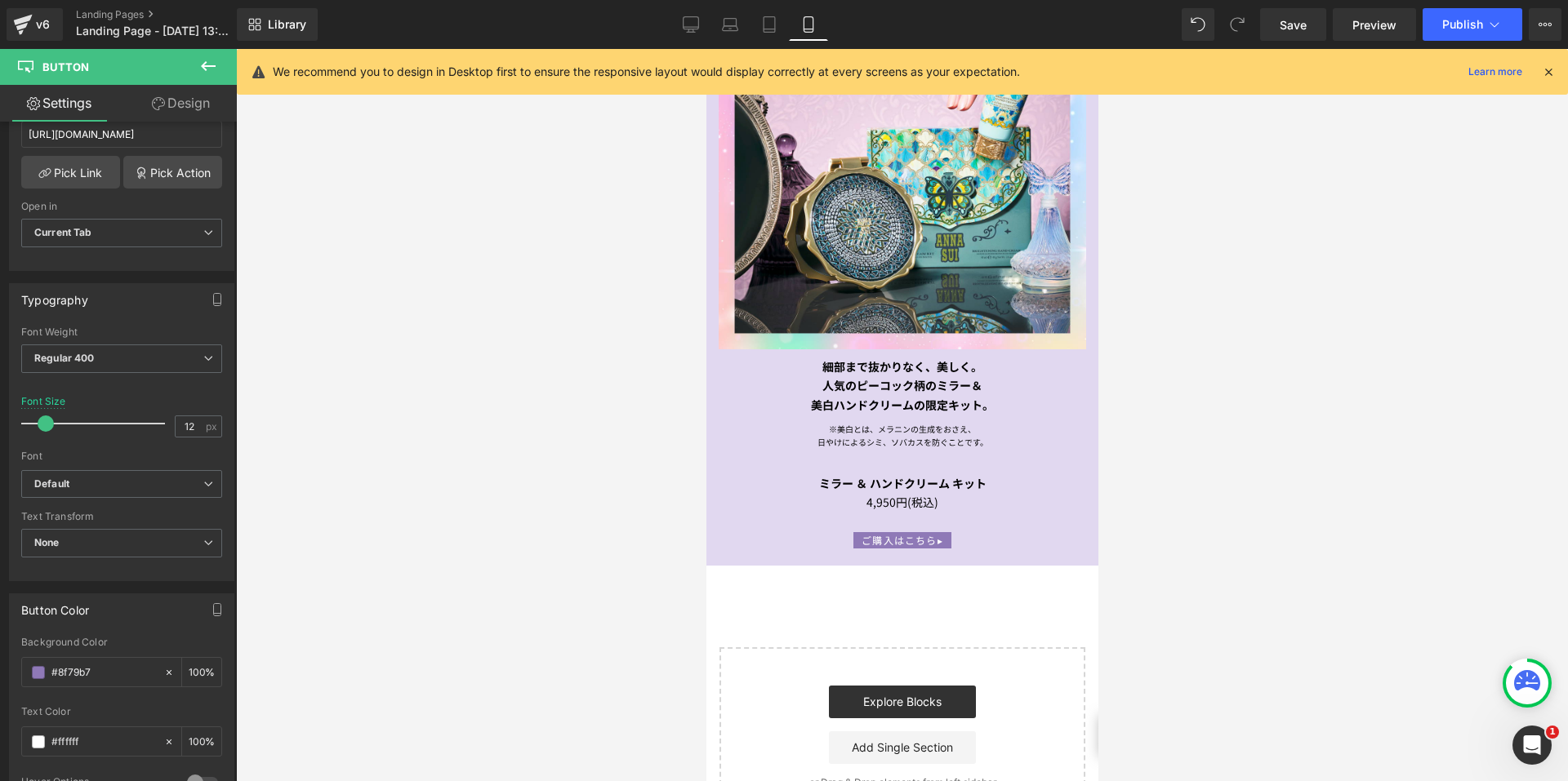
scroll to position [1597, 0]
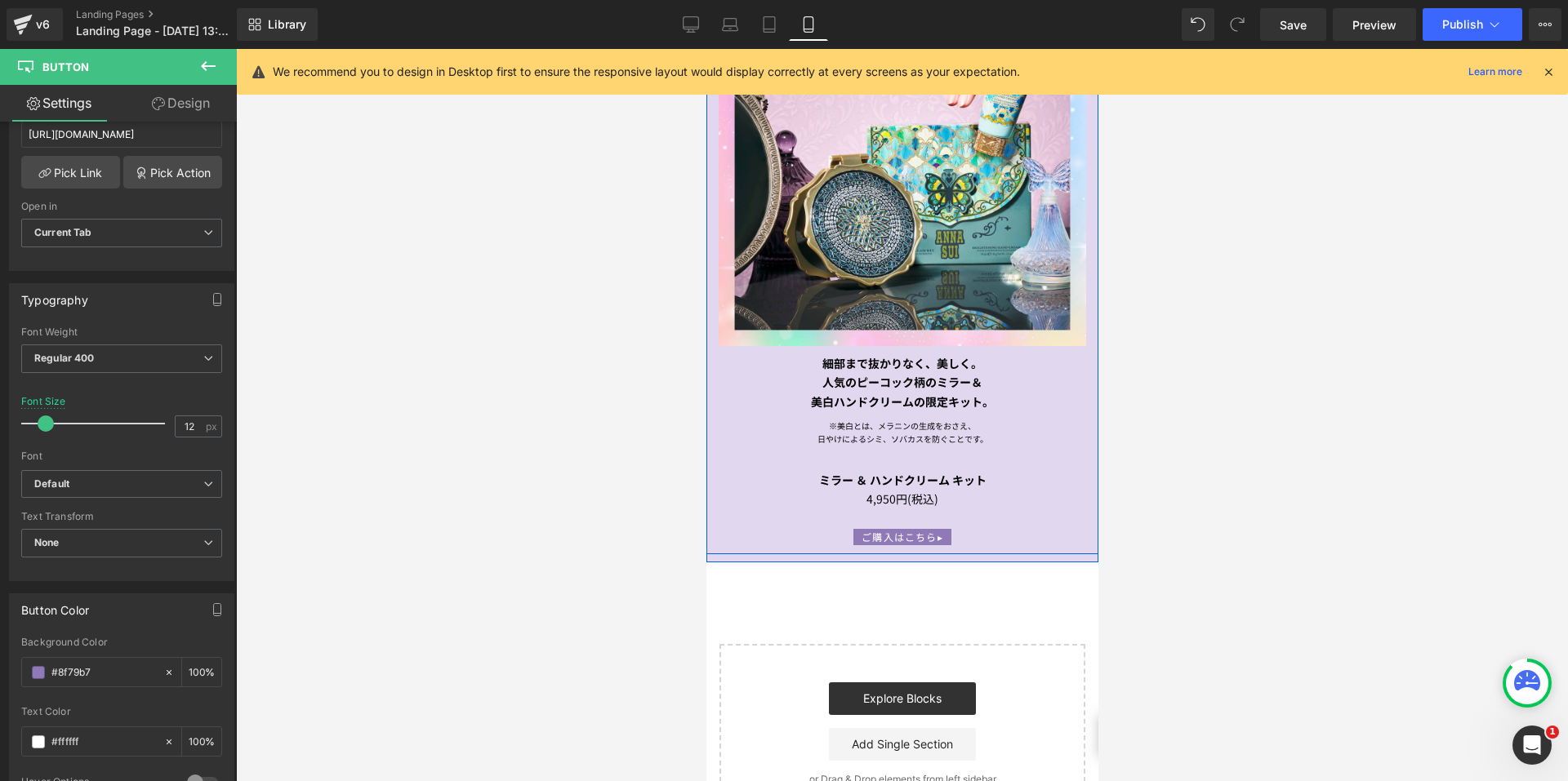
click at [988, 373] on span "Text Block" at bounding box center [1015, 383] width 54 height 20
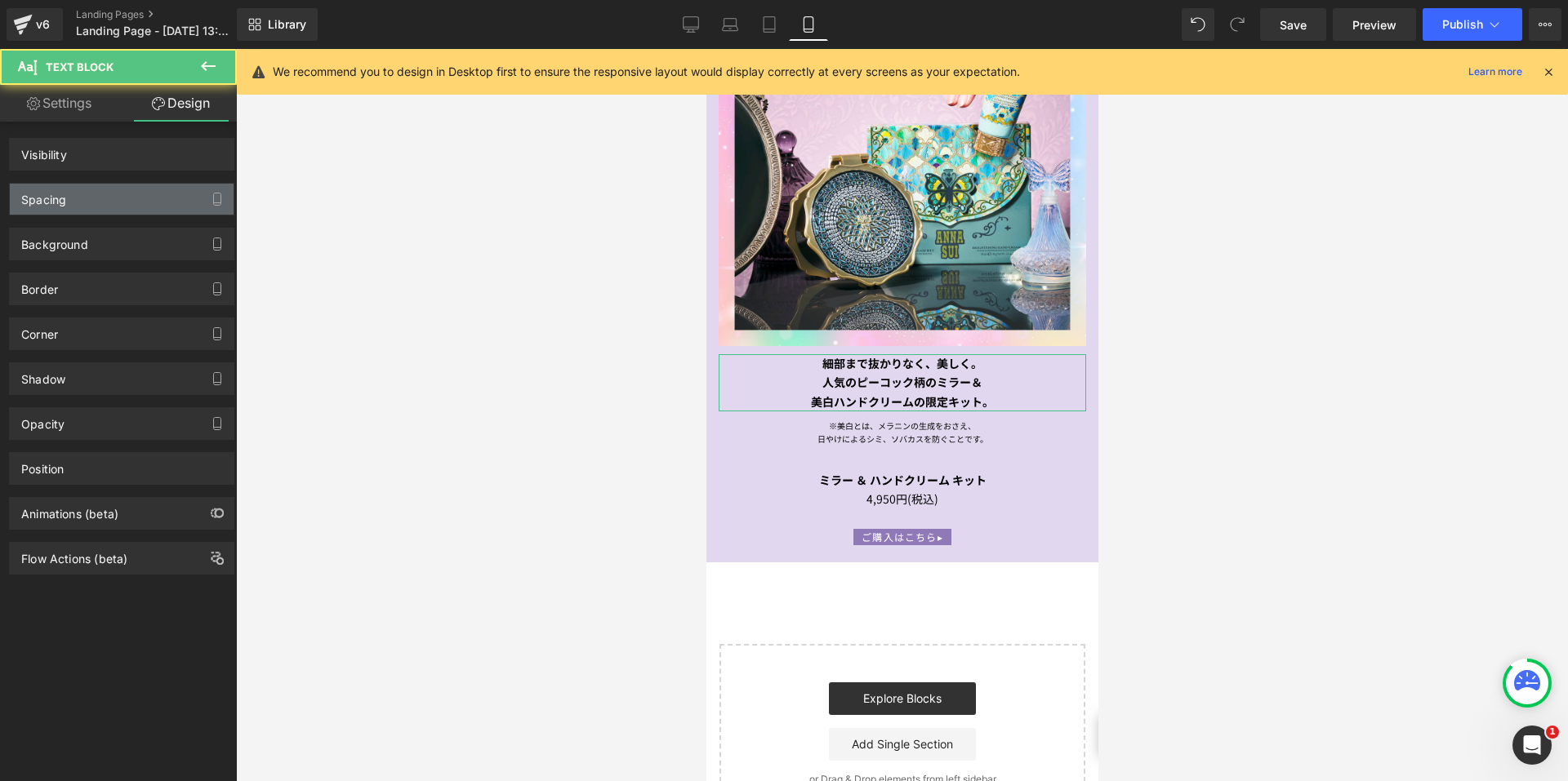
click at [125, 201] on div "Spacing" at bounding box center [121, 199] width 223 height 31
click at [113, 201] on div "Spacing" at bounding box center [121, 199] width 223 height 31
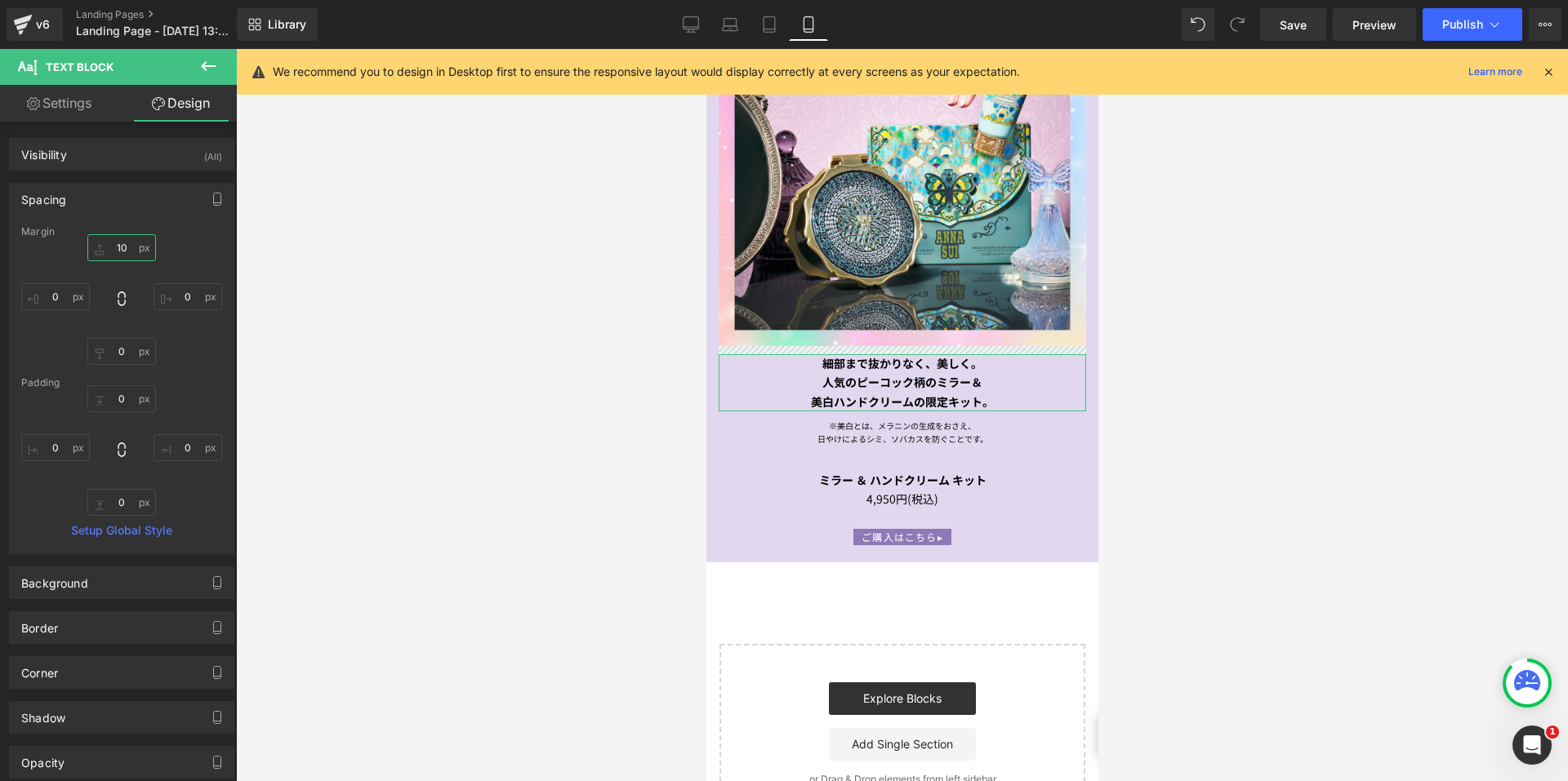
click at [111, 258] on input "10" at bounding box center [121, 248] width 68 height 27
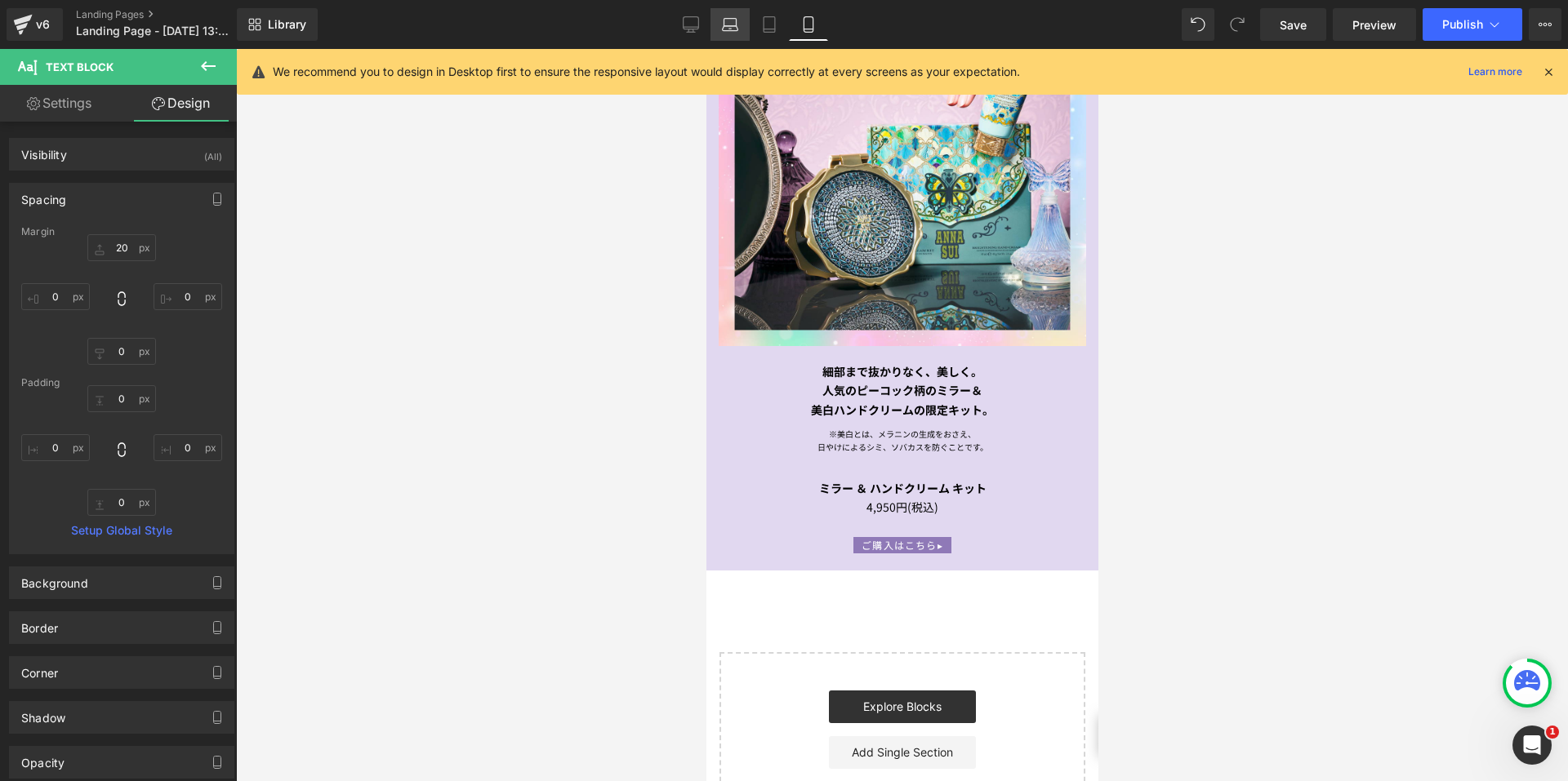
click at [717, 27] on link "Laptop" at bounding box center [729, 24] width 39 height 33
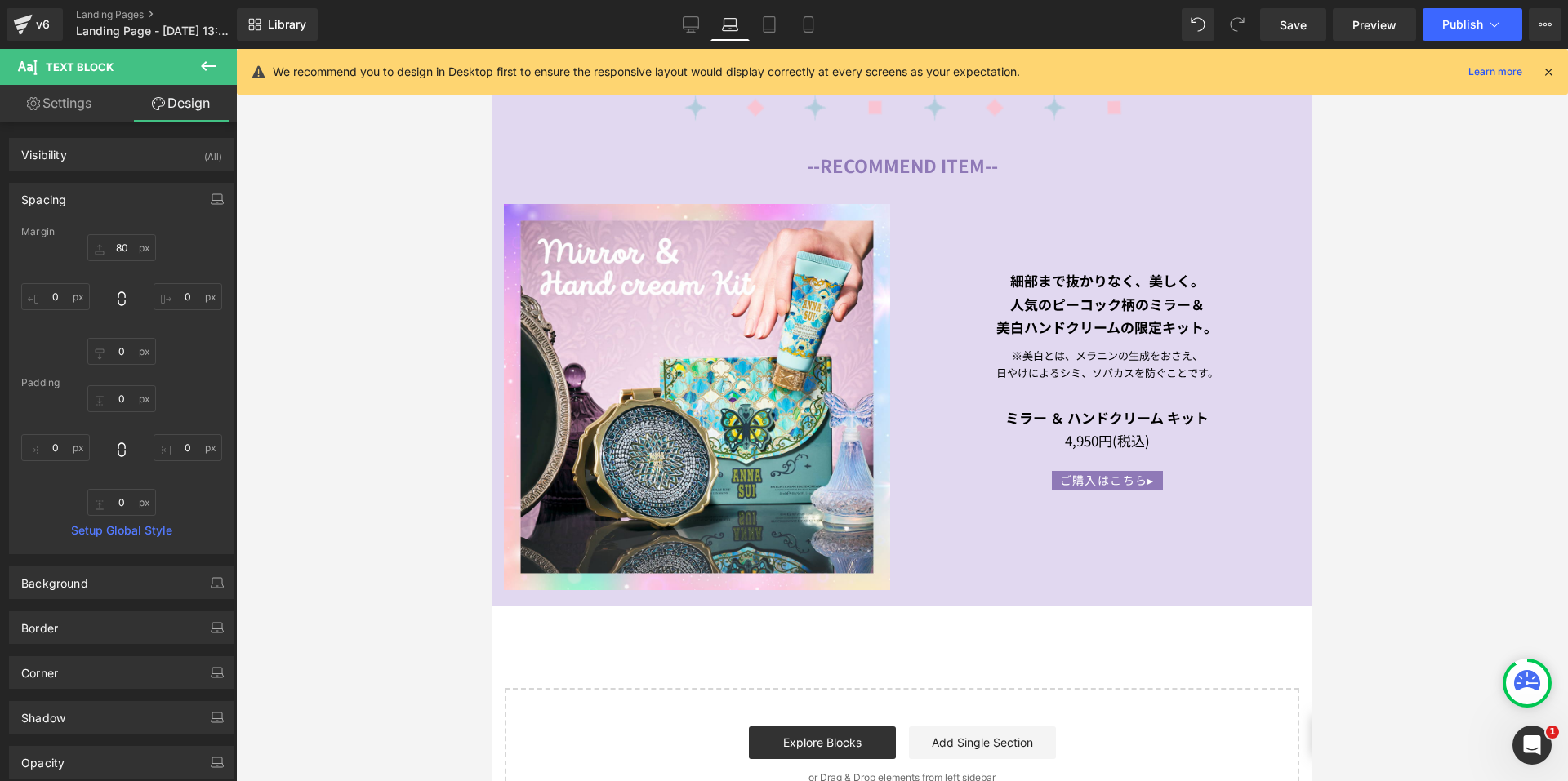
scroll to position [1725, 0]
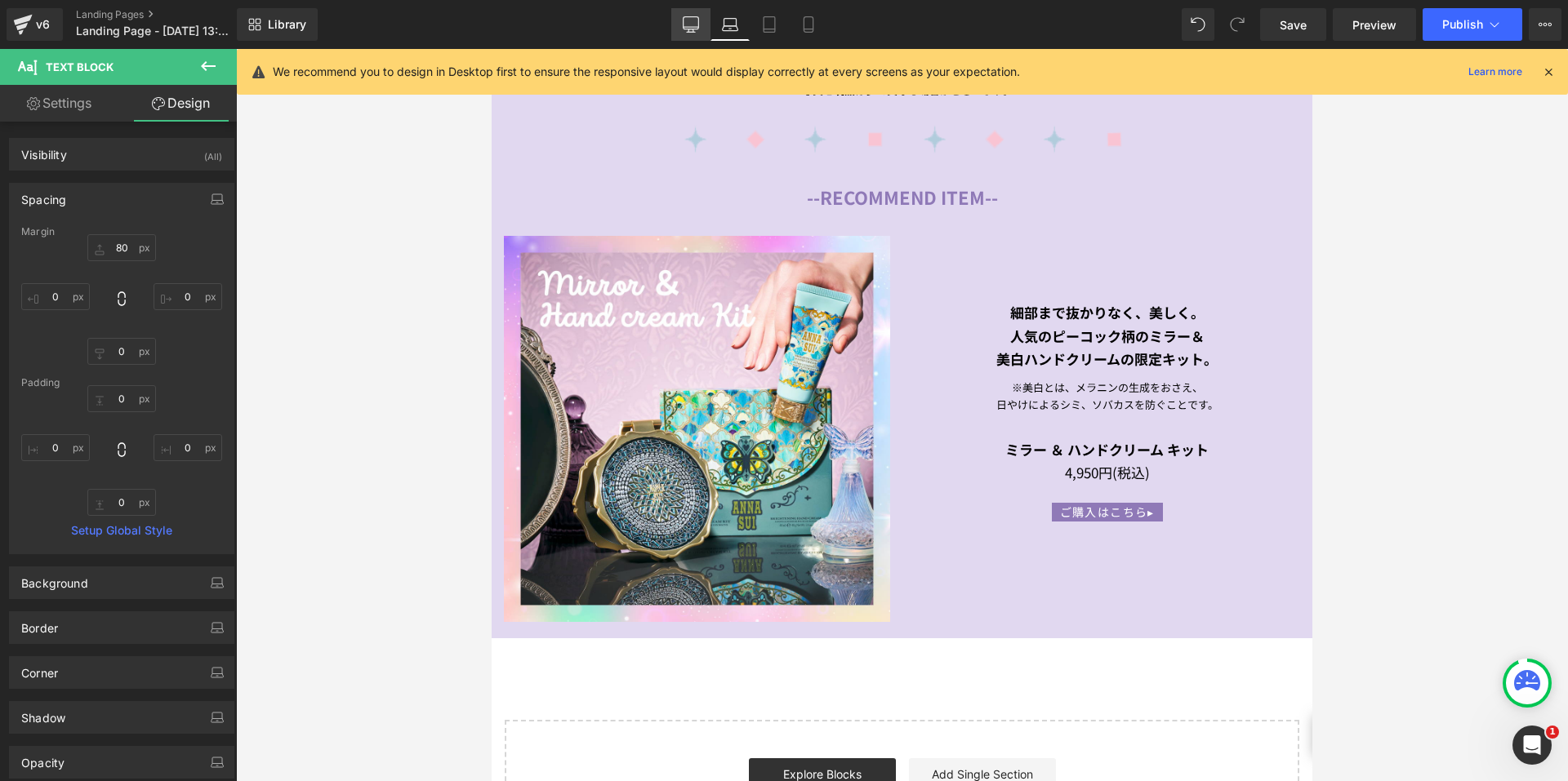
click at [697, 23] on icon at bounding box center [690, 24] width 16 height 16
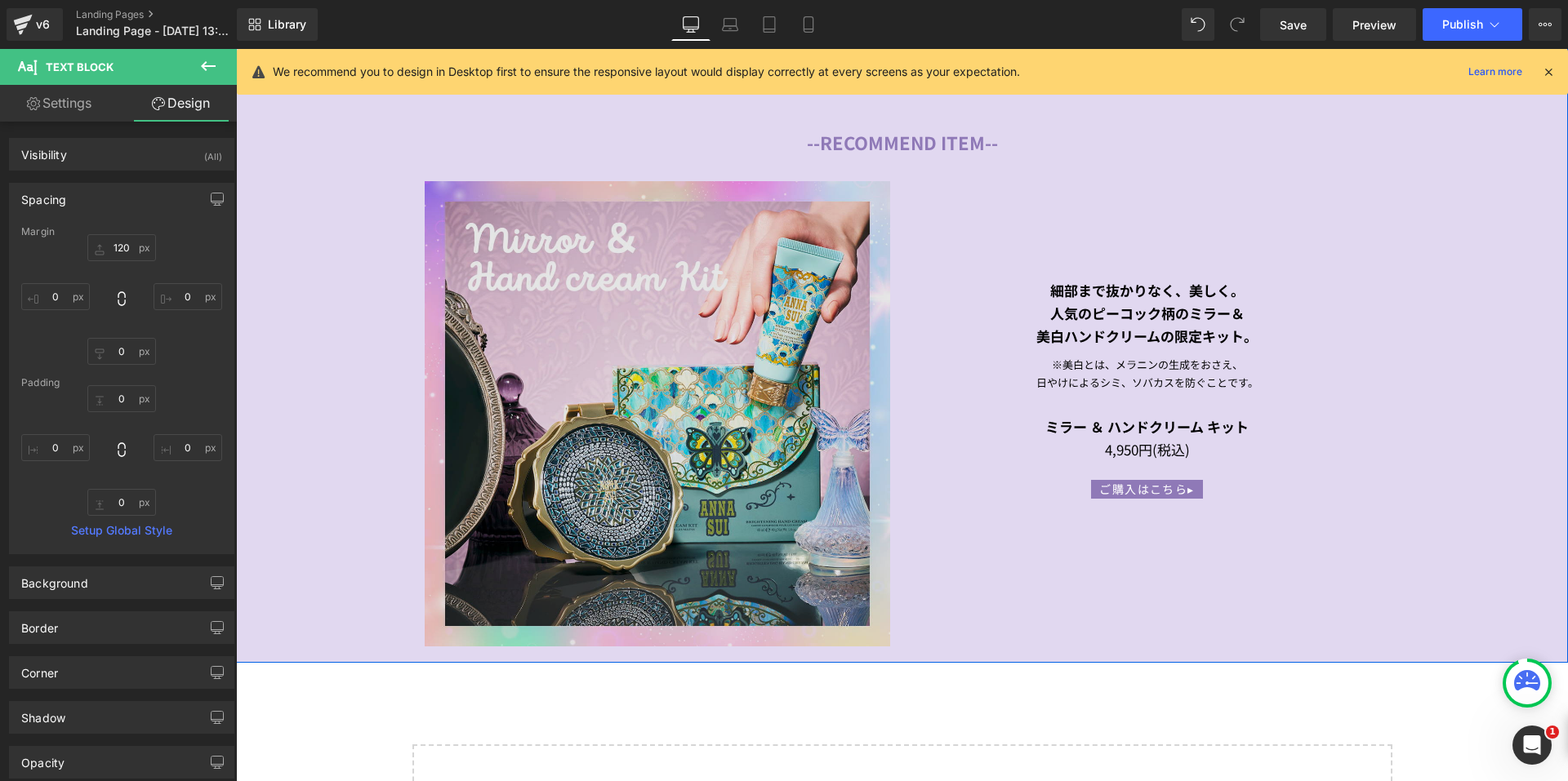
scroll to position [2099, 0]
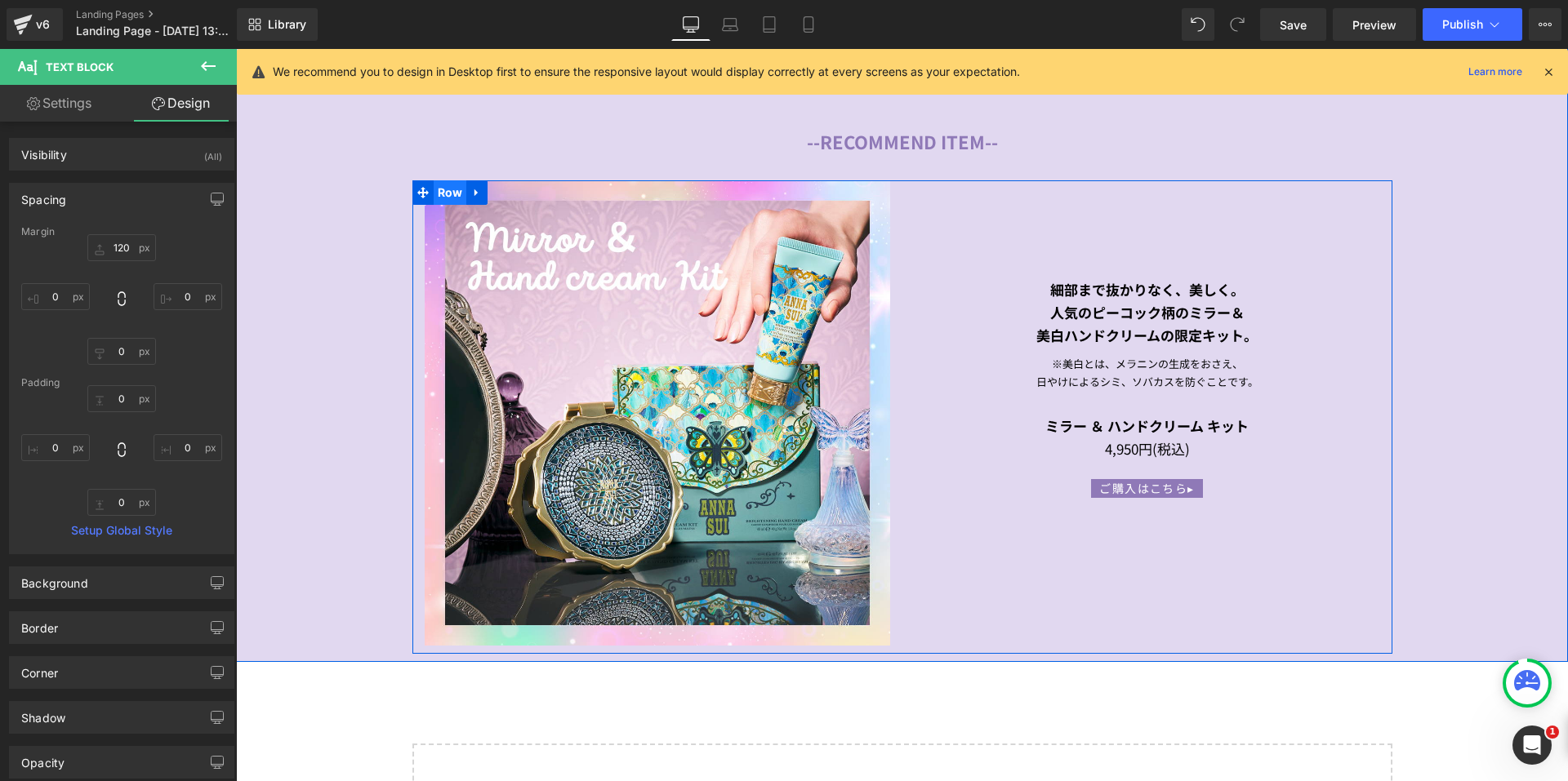
click at [437, 189] on span "Row" at bounding box center [450, 192] width 34 height 24
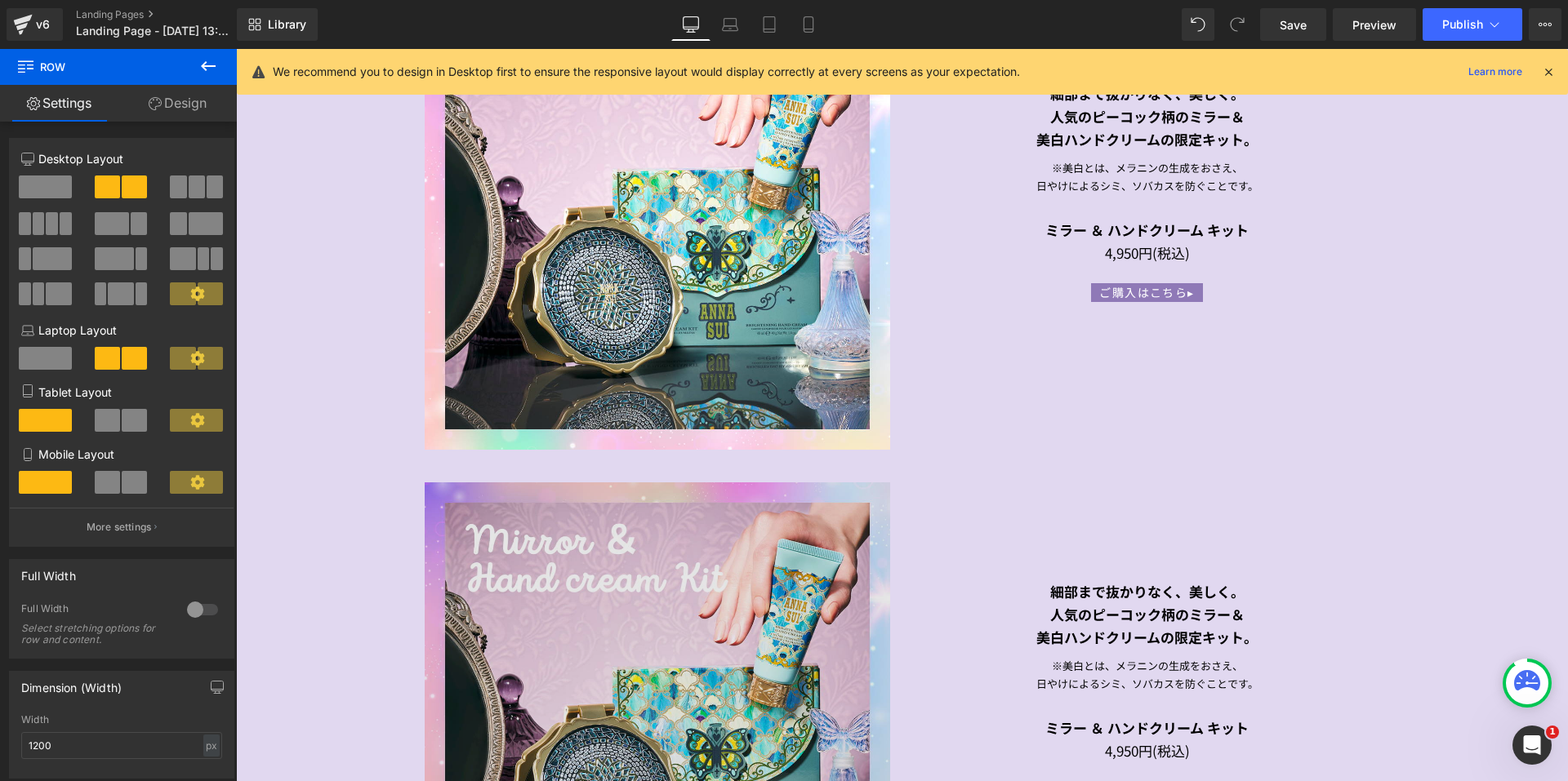
scroll to position [2911, 0]
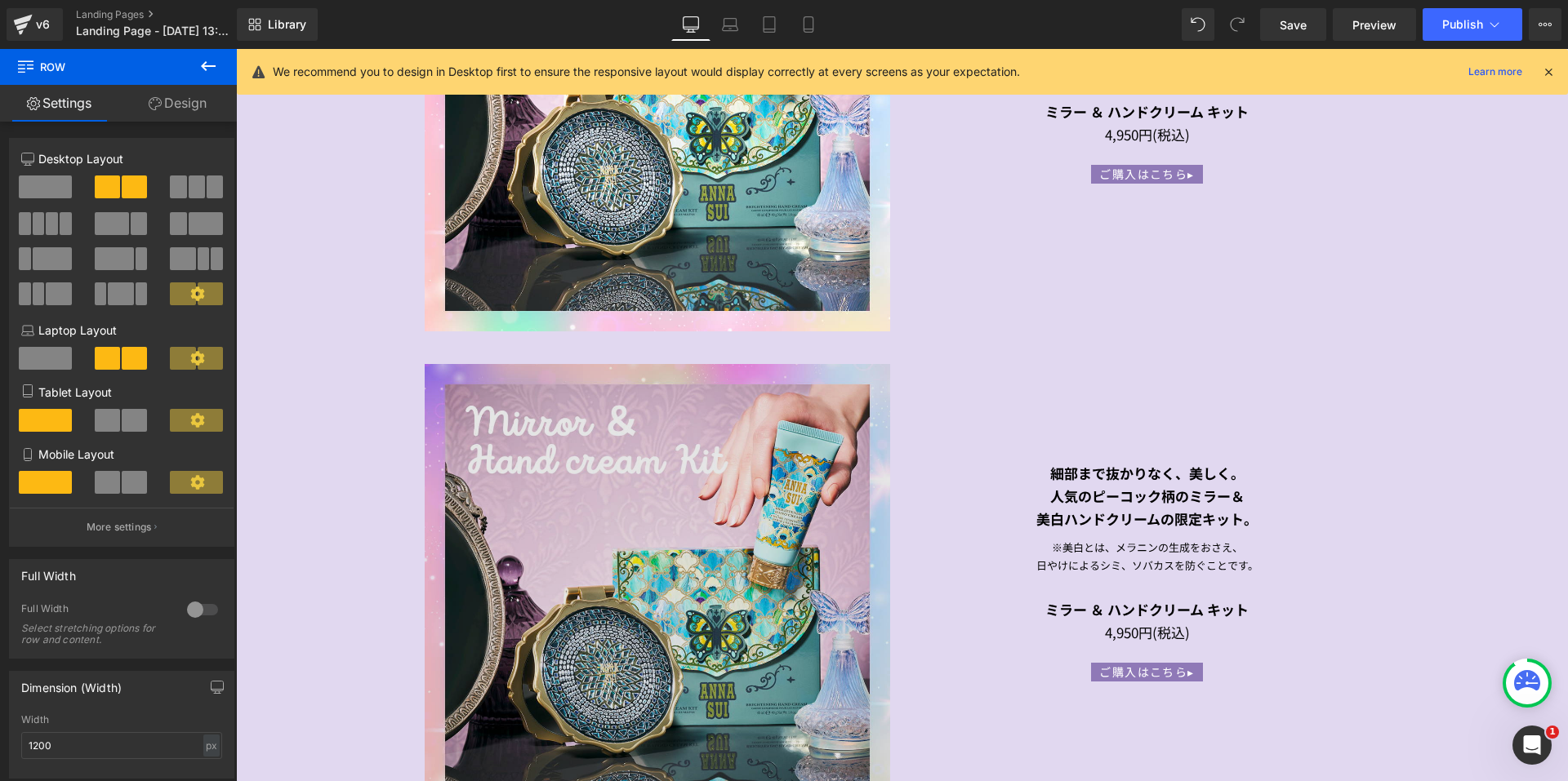
click at [697, 437] on img at bounding box center [657, 597] width 466 height 466
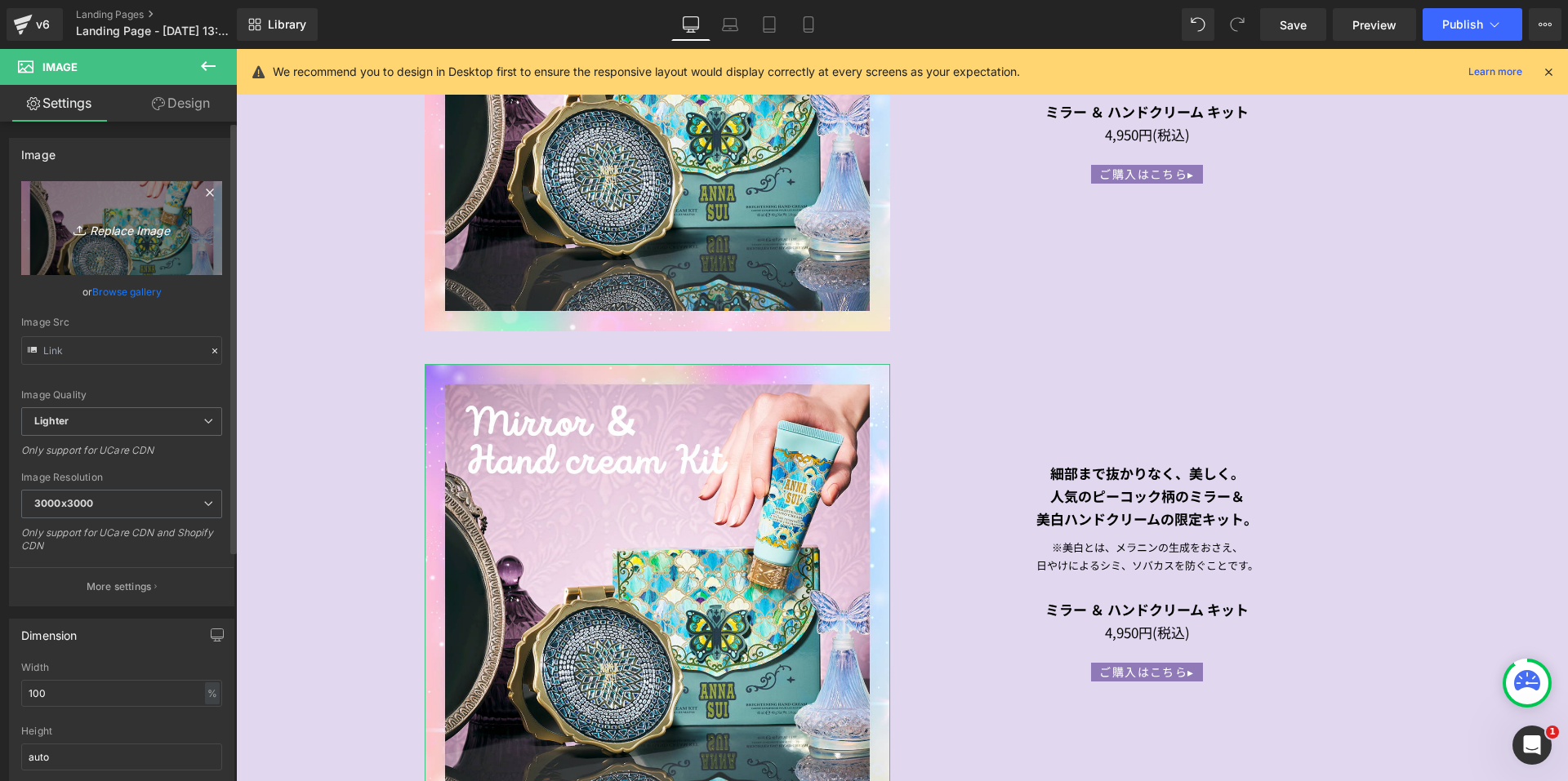
click at [99, 245] on link "Replace Image" at bounding box center [122, 228] width 201 height 94
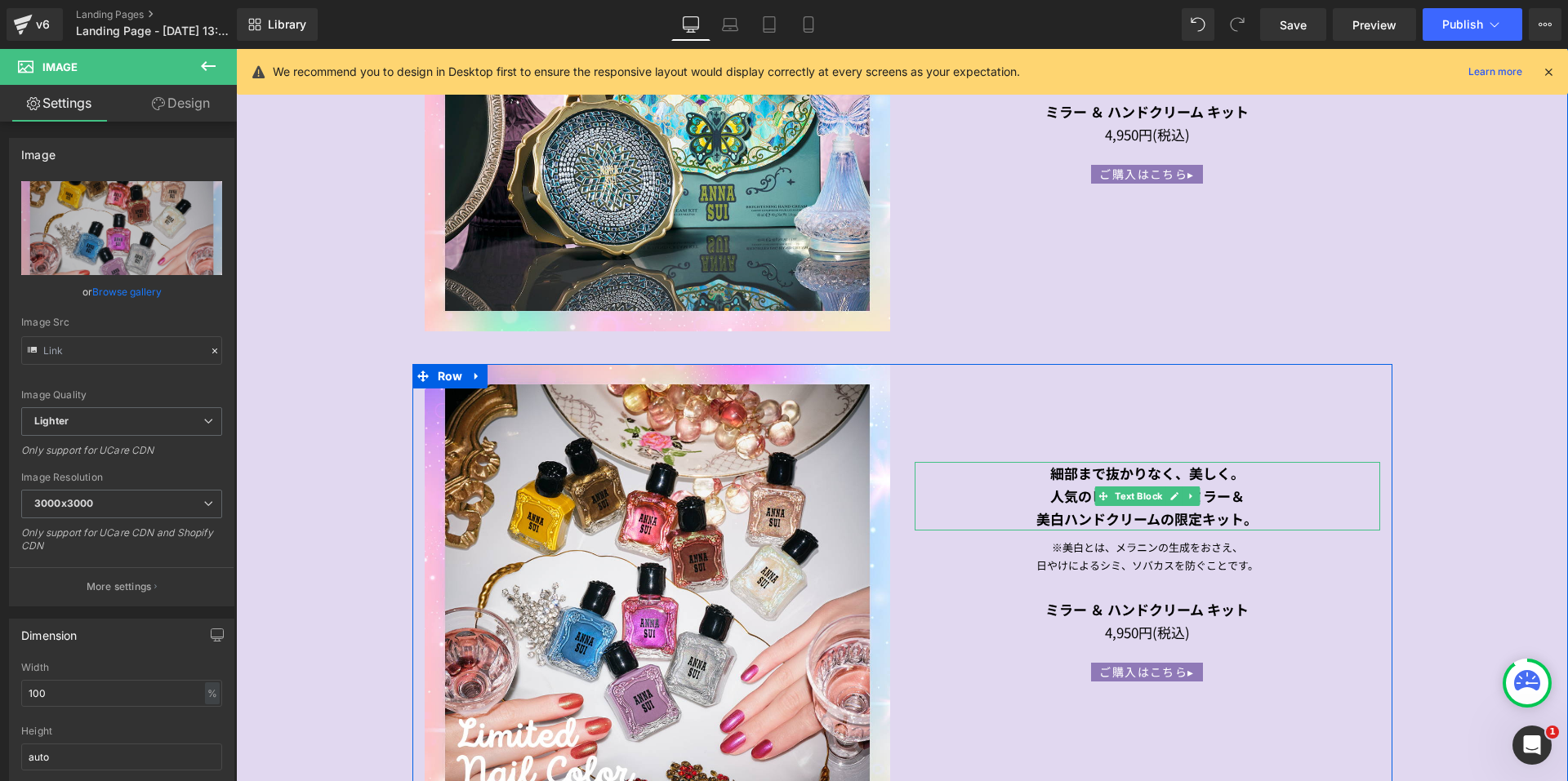
click at [1026, 474] on div "細部まで抜かりなく、美しく。 人気のピーコック柄のミラー＆ 美白ハンドクリームの限定キット。" at bounding box center [1147, 496] width 466 height 68
click at [1028, 474] on div "細部まで抜かりなく、美しく。 人気のピーコック柄のミラー＆ 美白ハンドクリームの限定キット。" at bounding box center [1147, 496] width 466 height 68
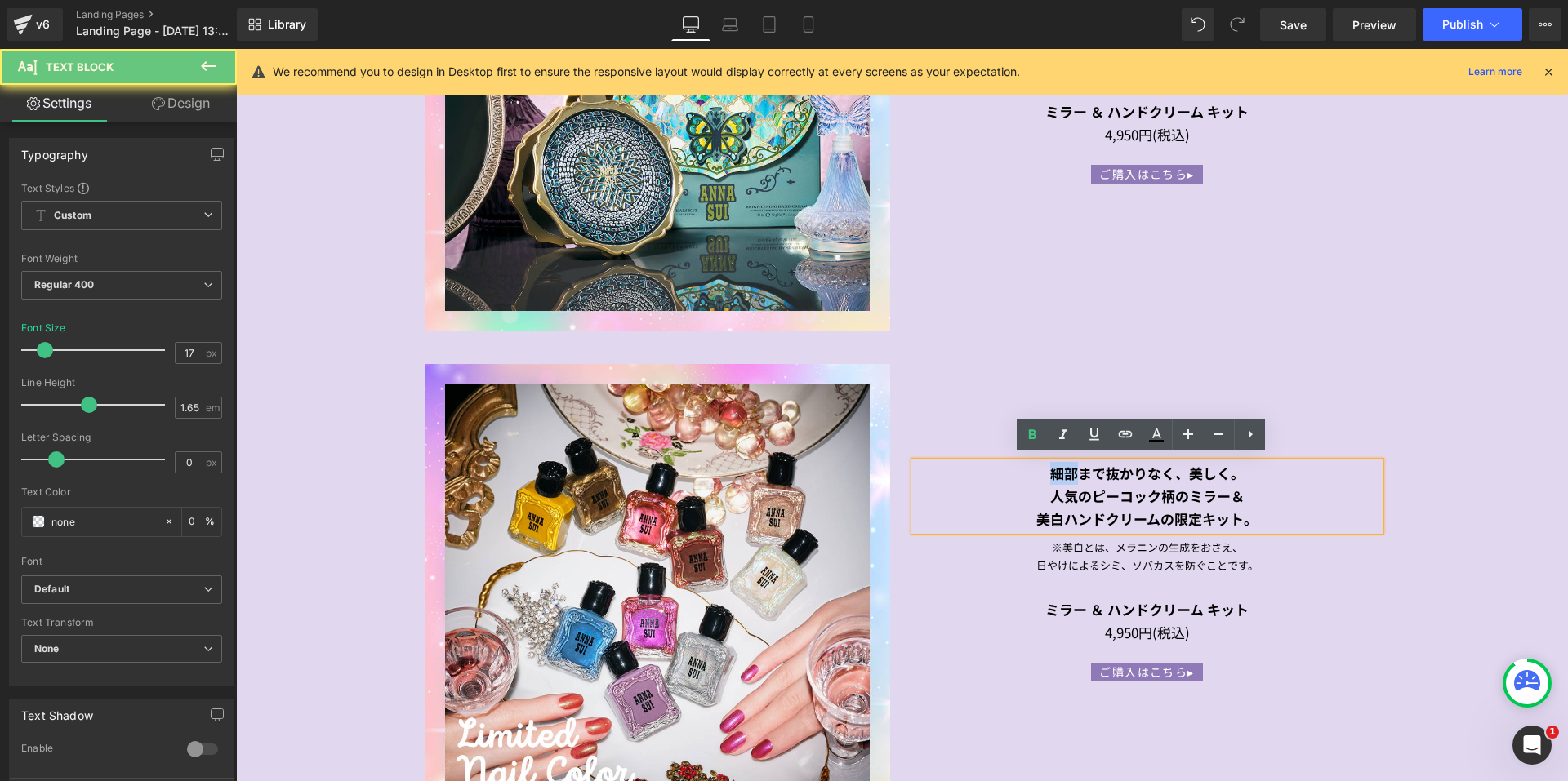
click at [1038, 470] on div "細部まで抜かりなく、美しく。 人気のピーコック柄のミラー＆ 美白ハンドクリームの限定キット。" at bounding box center [1147, 496] width 466 height 68
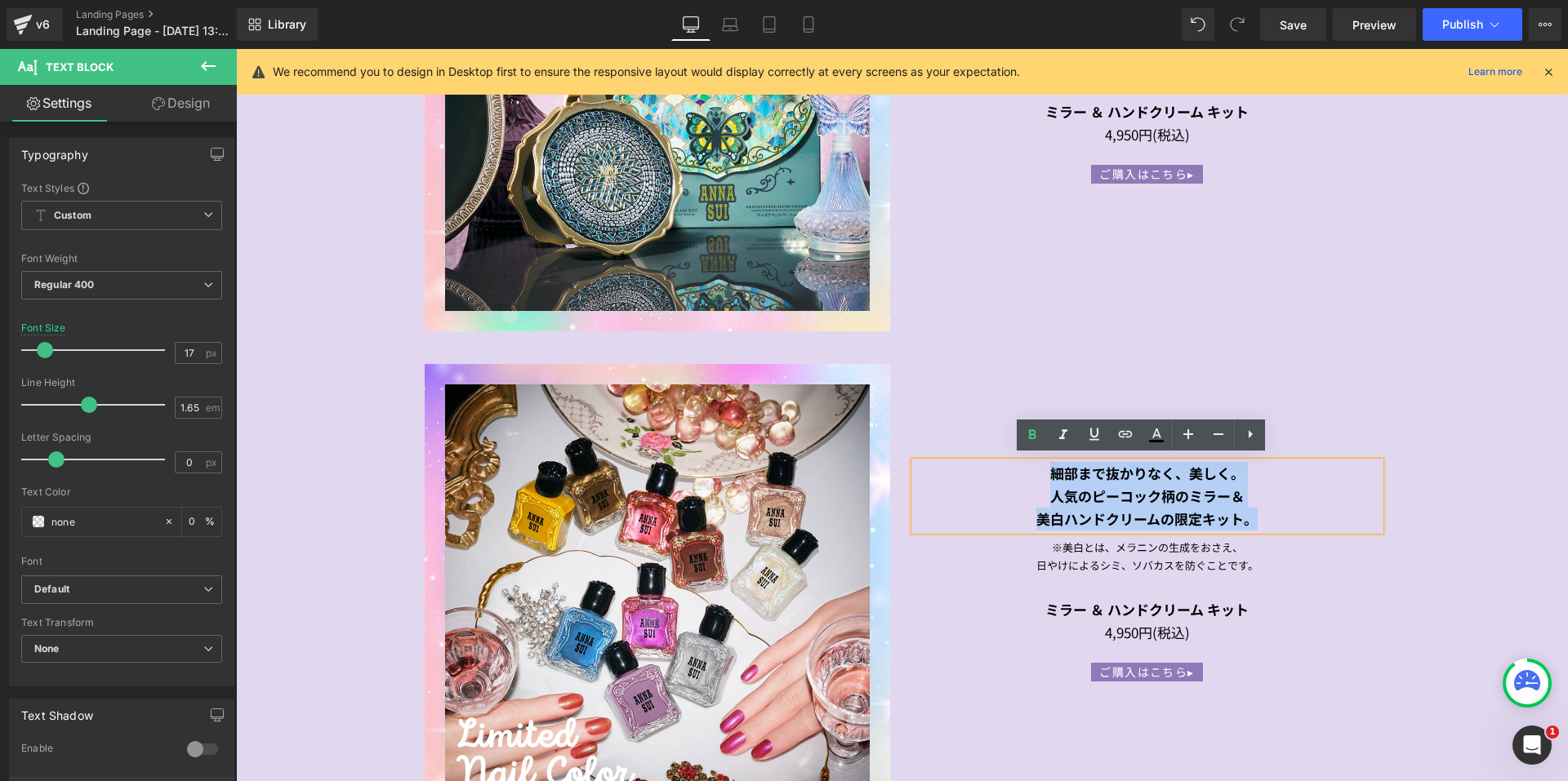
drag, startPoint x: 1038, startPoint y: 469, endPoint x: 1258, endPoint y: 513, distance: 224.4
click at [1258, 513] on div "細部まで抜かりなく、美しく。 人気のピーコック柄のミラー＆ 美白ハンドクリームの限定キット。" at bounding box center [1147, 496] width 466 height 68
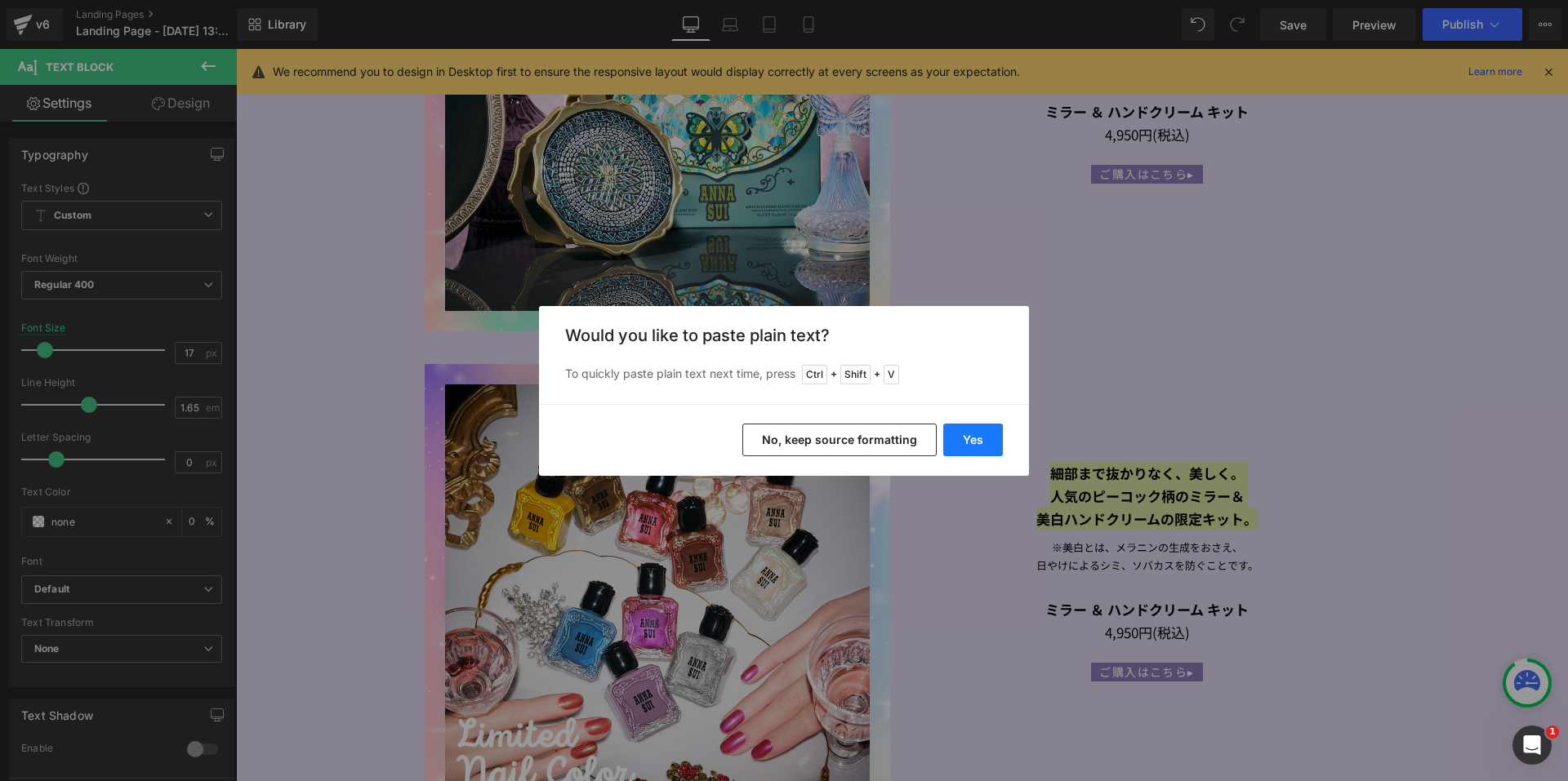
click at [968, 443] on button "Yes" at bounding box center [972, 440] width 60 height 33
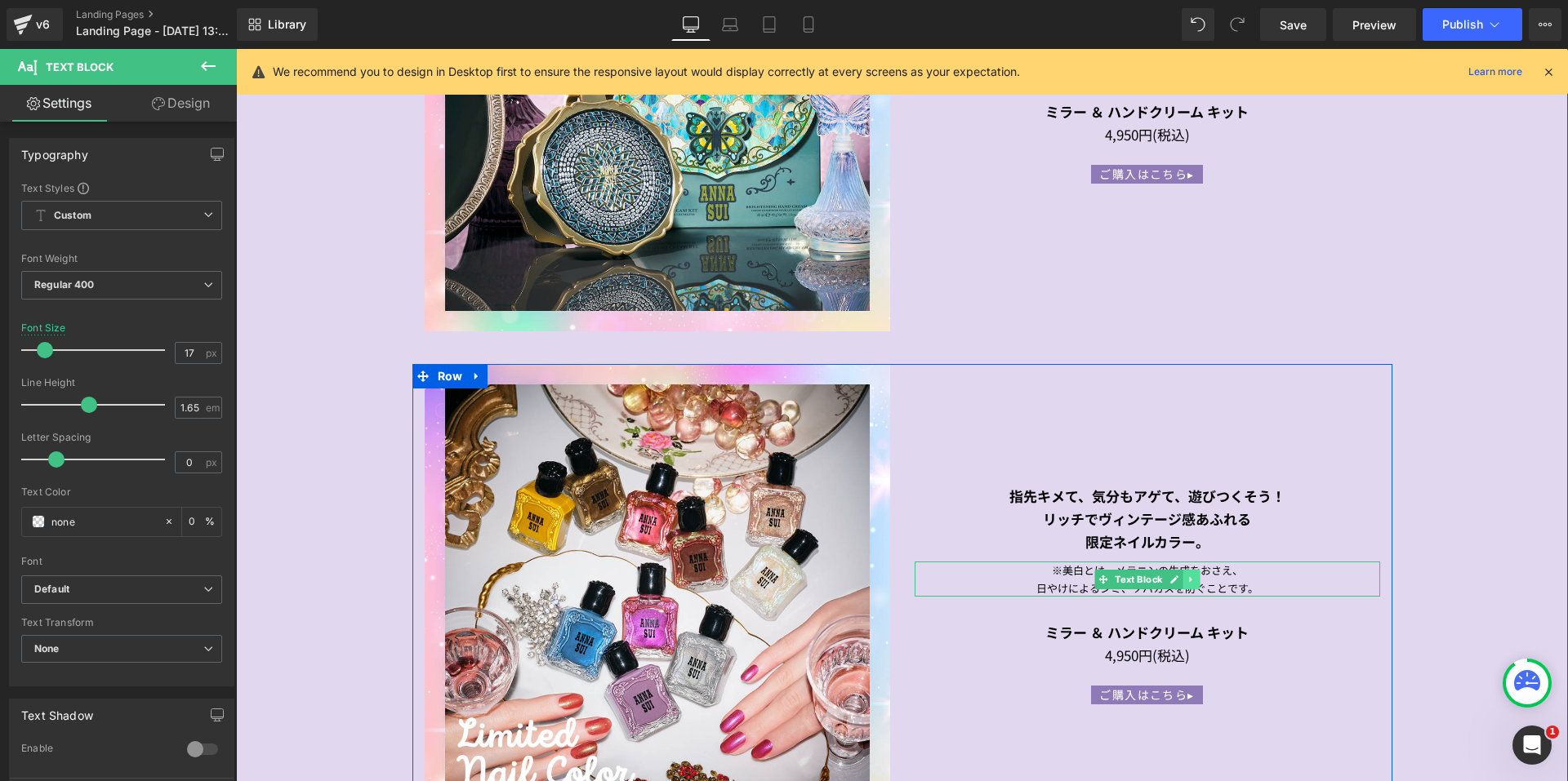
click at [1189, 577] on icon at bounding box center [1190, 579] width 3 height 6
click at [1195, 575] on icon at bounding box center [1199, 579] width 9 height 9
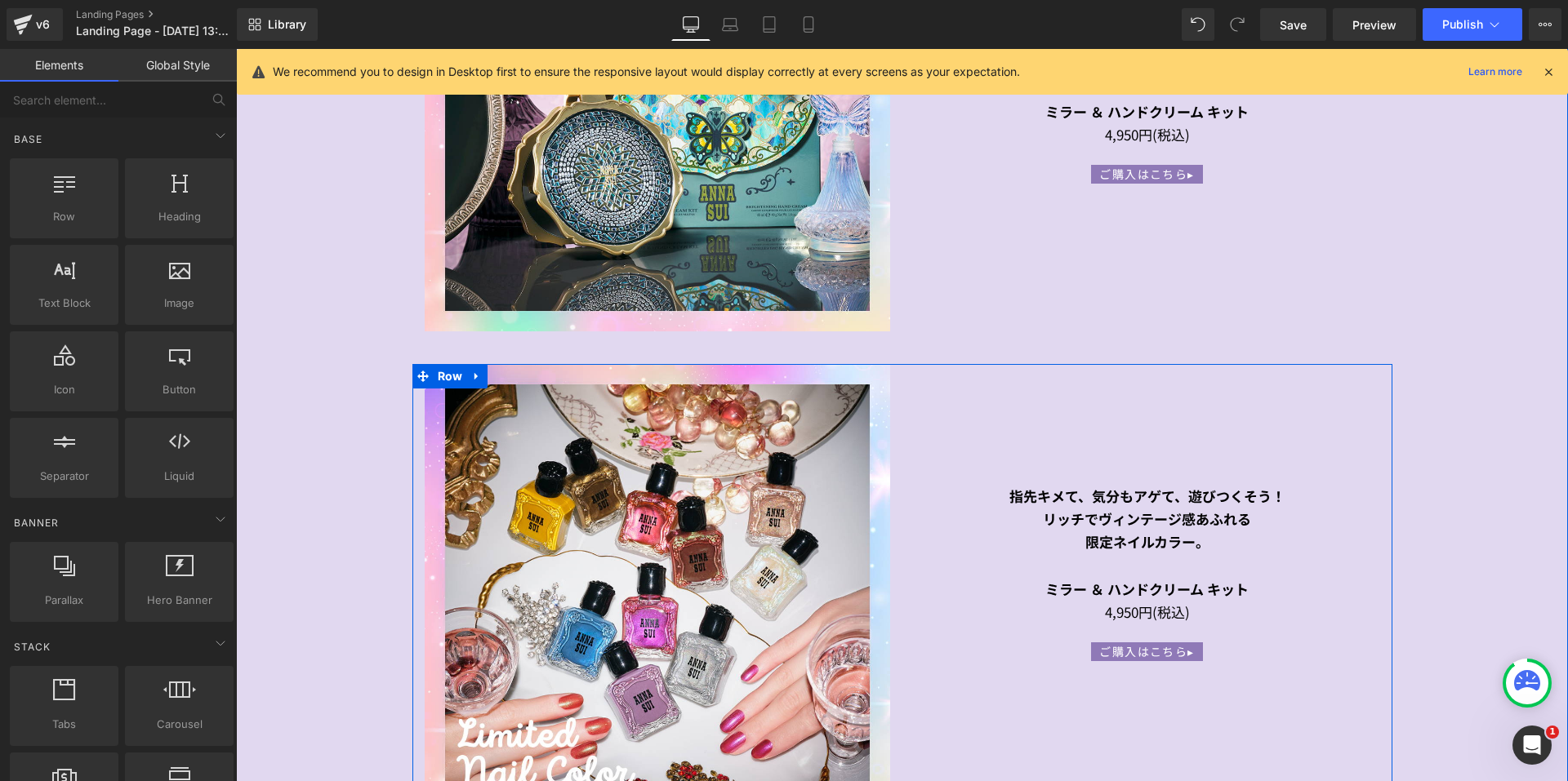
scroll to position [3075, 0]
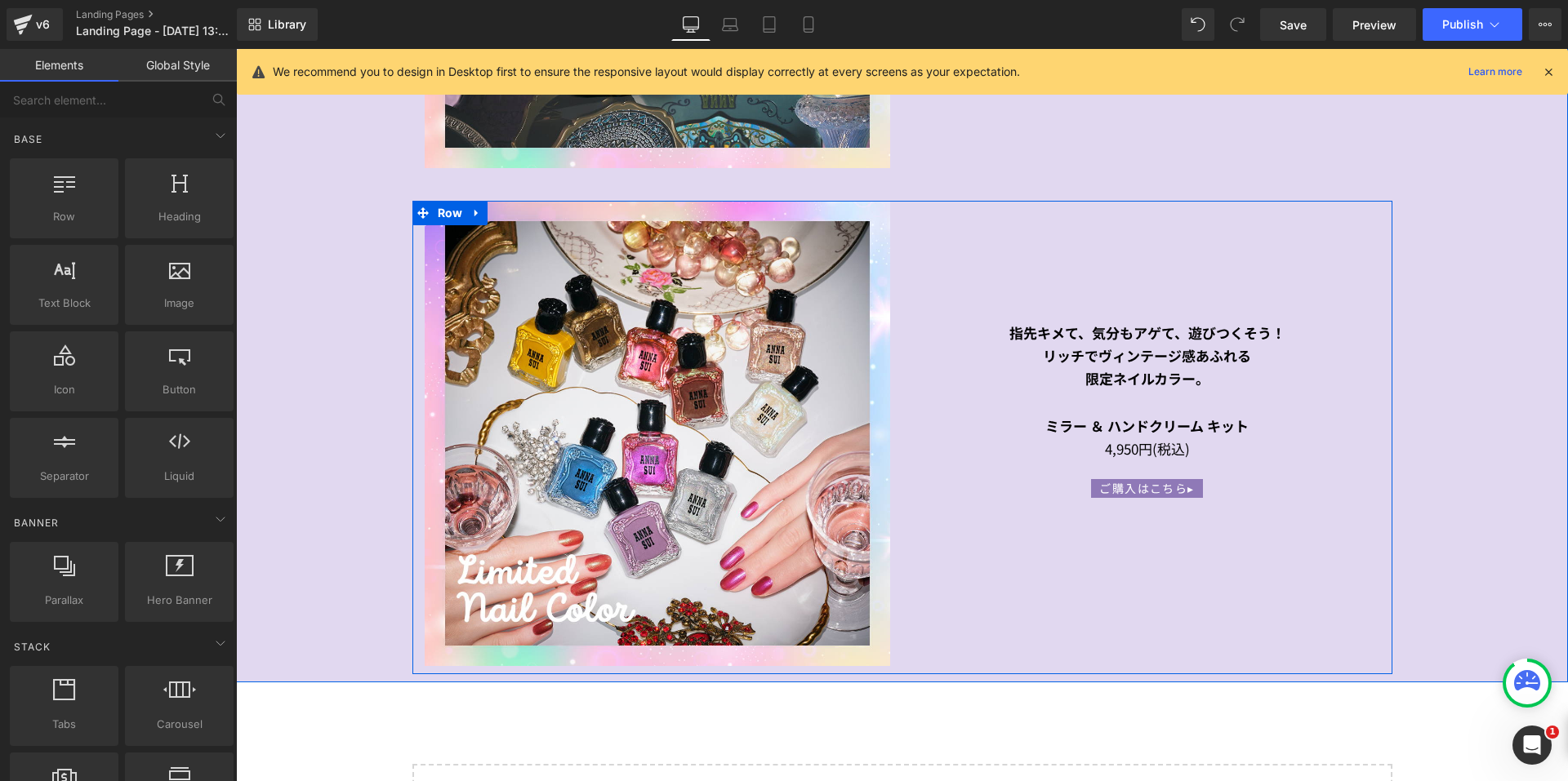
click at [1045, 419] on strong "ミラー ＆ ハンドクリーム キット" at bounding box center [1146, 426] width 203 height 21
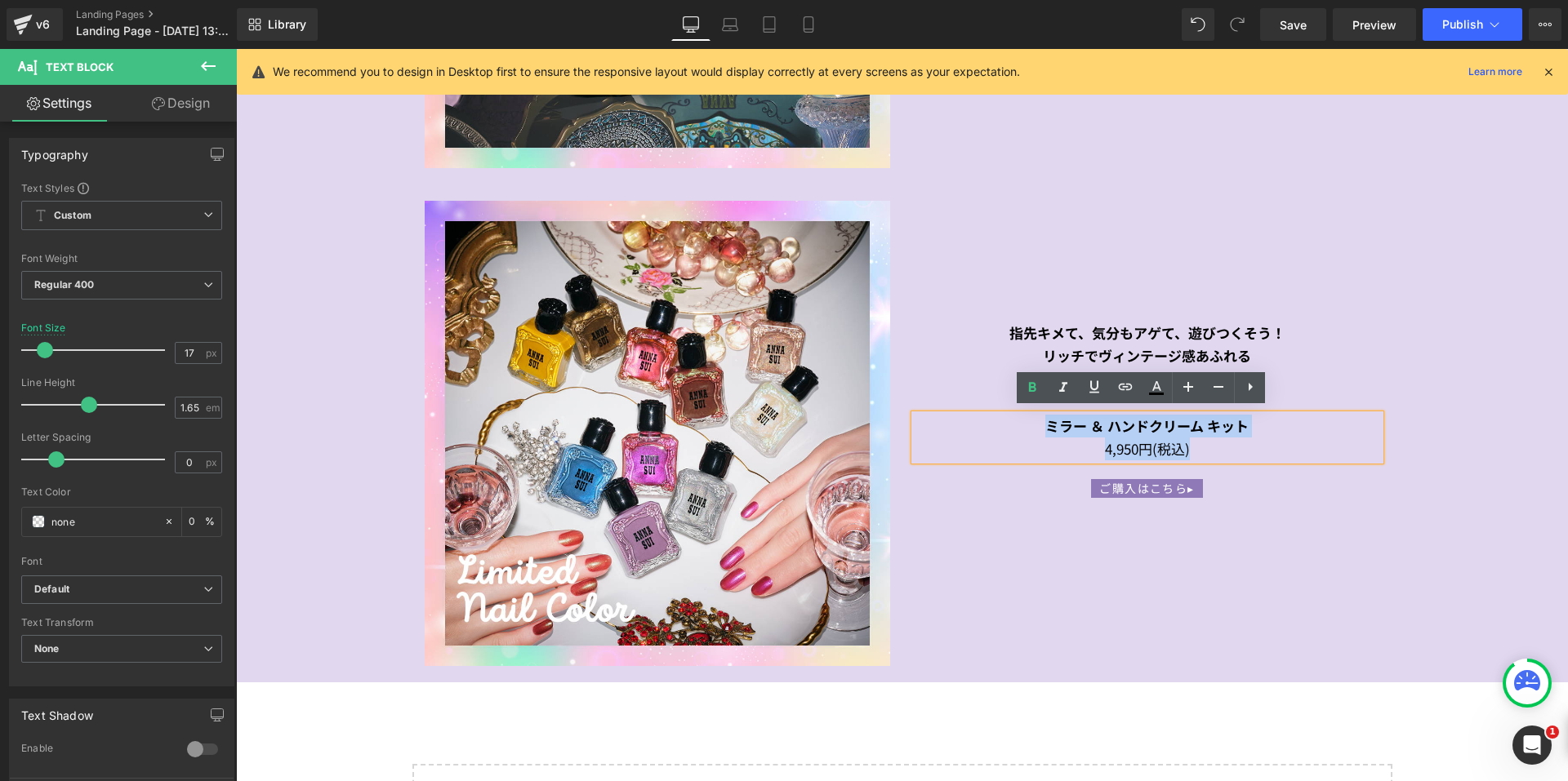
drag, startPoint x: 1041, startPoint y: 419, endPoint x: 1236, endPoint y: 441, distance: 196.2
click at [1236, 441] on div "ミラー ＆ ハンドクリーム キット 4,950円(税込)" at bounding box center [1147, 437] width 466 height 46
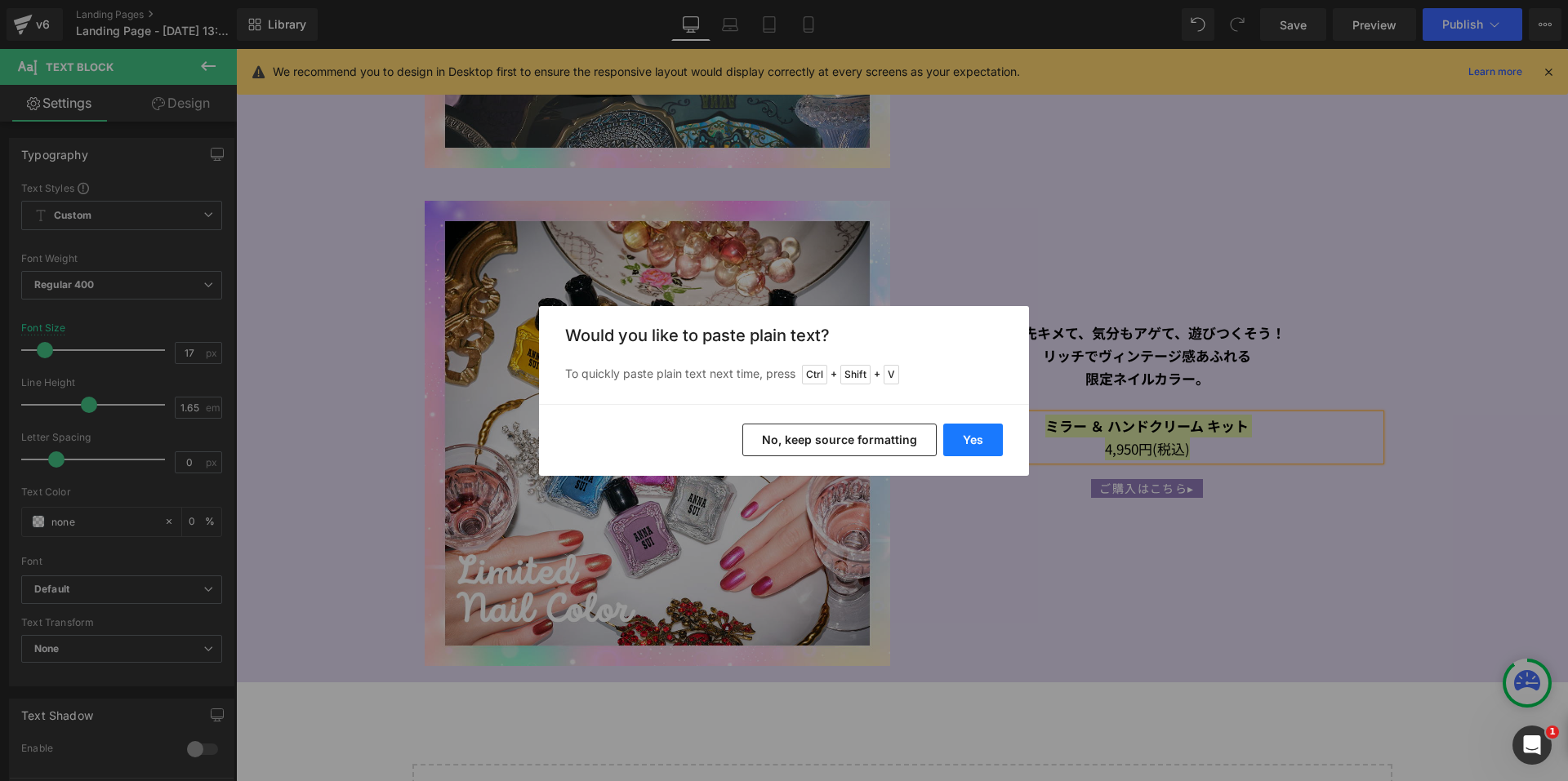
click at [963, 440] on button "Yes" at bounding box center [972, 440] width 60 height 33
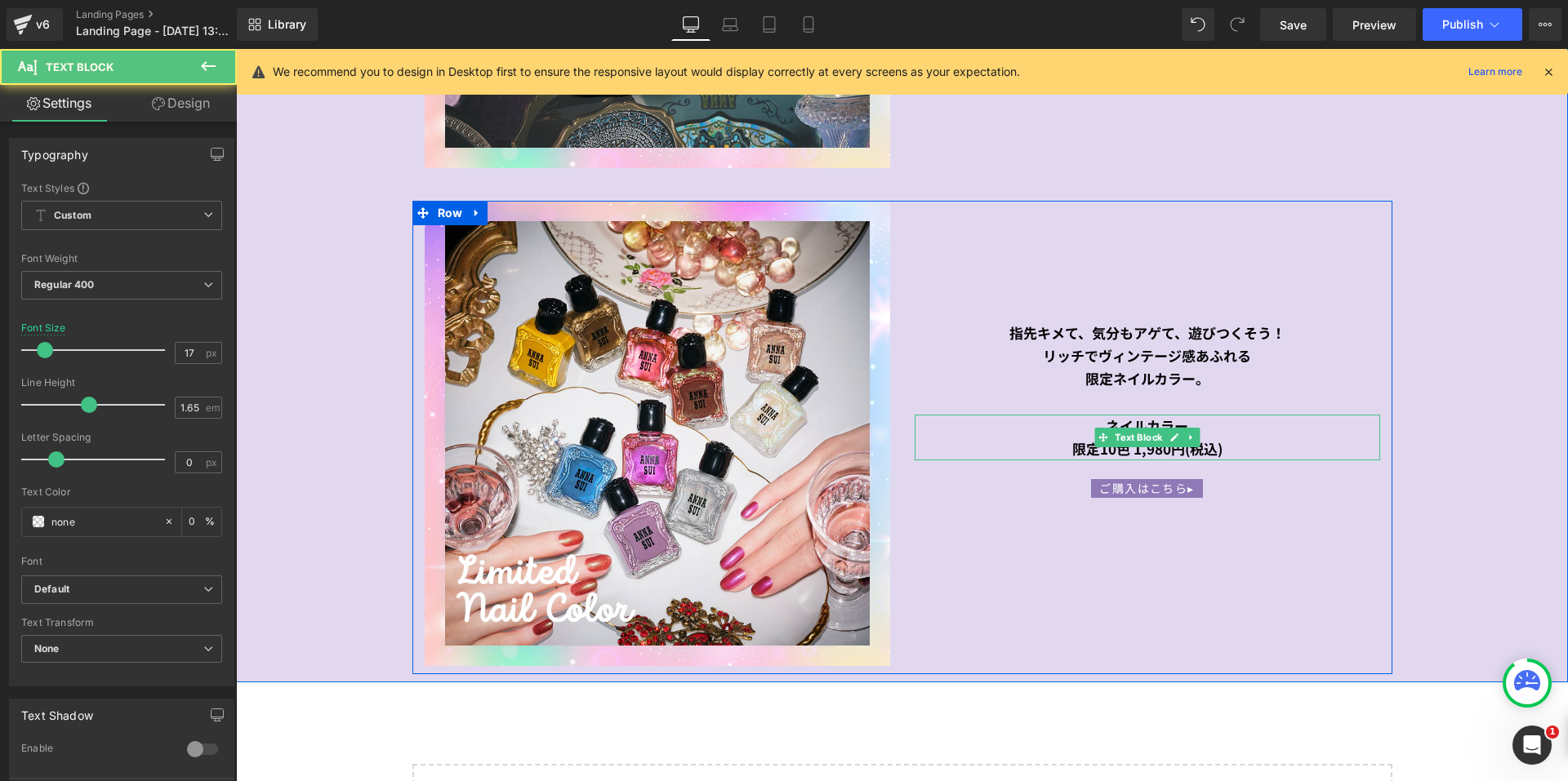
click at [1251, 437] on div "限定10色 1,980円(税込)" at bounding box center [1147, 449] width 466 height 23
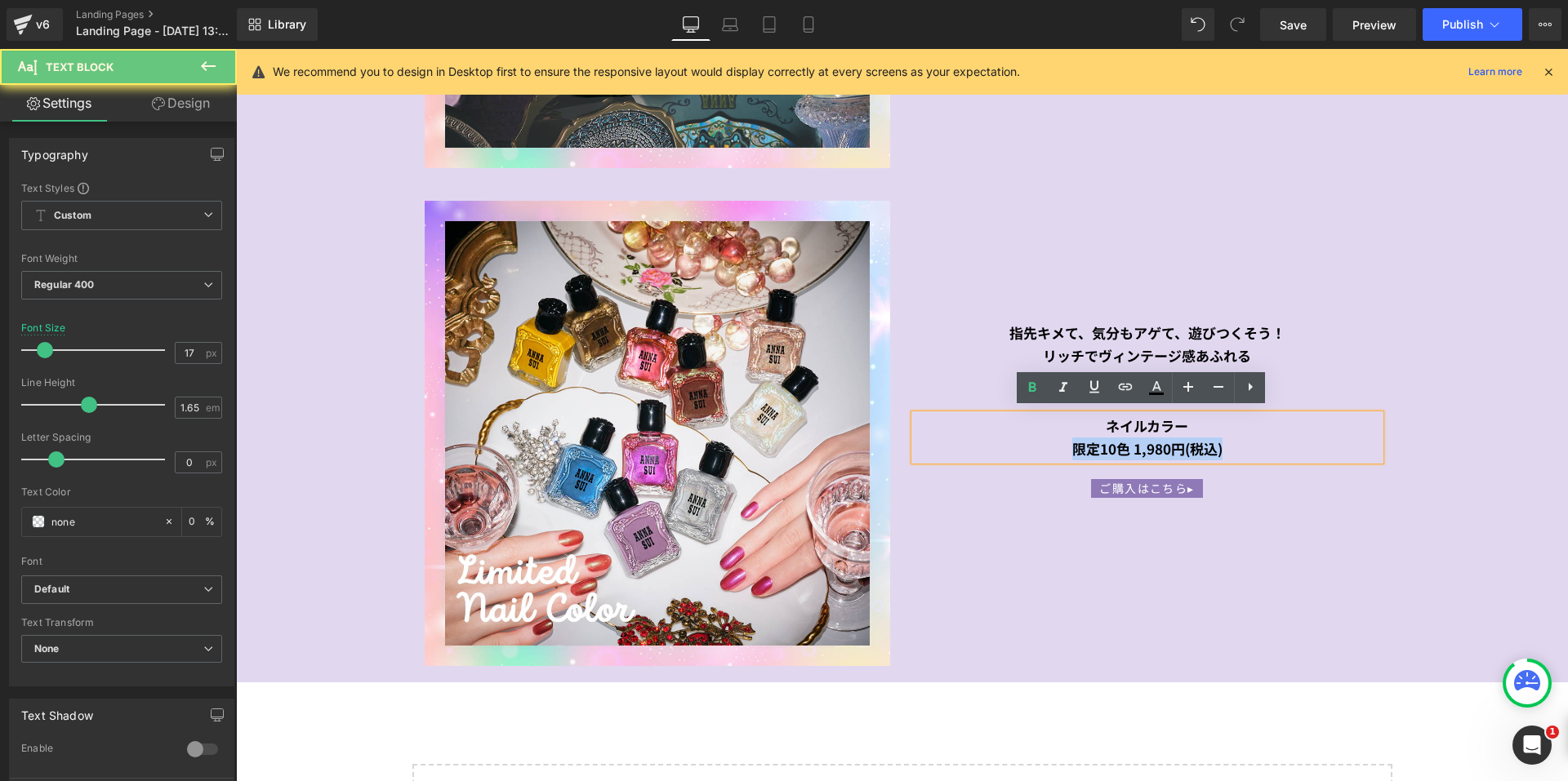
drag, startPoint x: 1204, startPoint y: 443, endPoint x: 1044, endPoint y: 443, distance: 160.0
click at [1044, 443] on div "限定10色 1,980円(税込)" at bounding box center [1147, 449] width 466 height 23
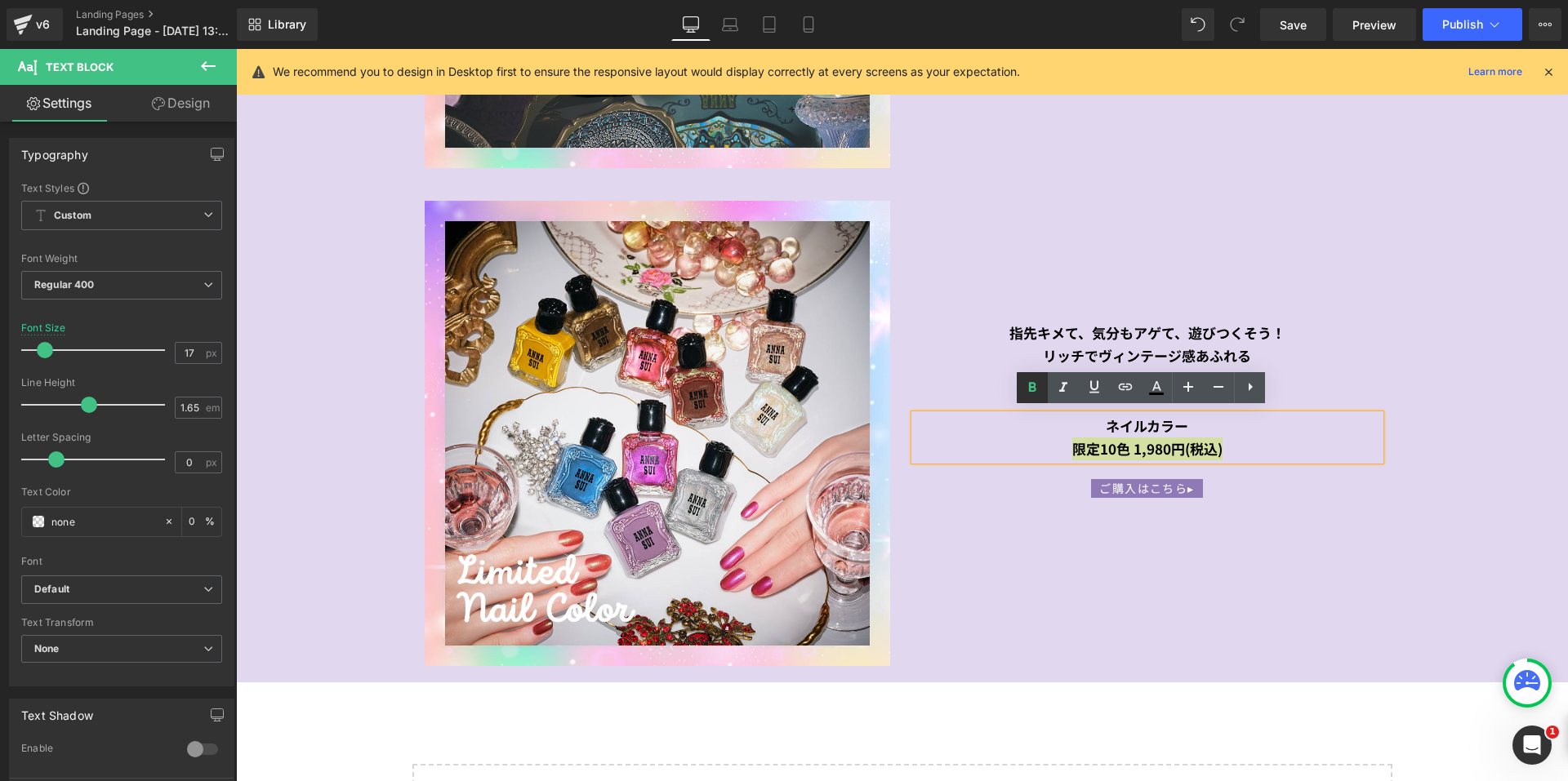
click at [1027, 390] on icon at bounding box center [1032, 388] width 20 height 20
click at [1316, 502] on div "Image 指先キメて、気分もアゲて、遊びつくそう！ リッチでヴィンテージ感あふれる 限定ネイルカラー。 Text Block ネイルカラー 限定10色 1,…" at bounding box center [902, 437] width 980 height 474
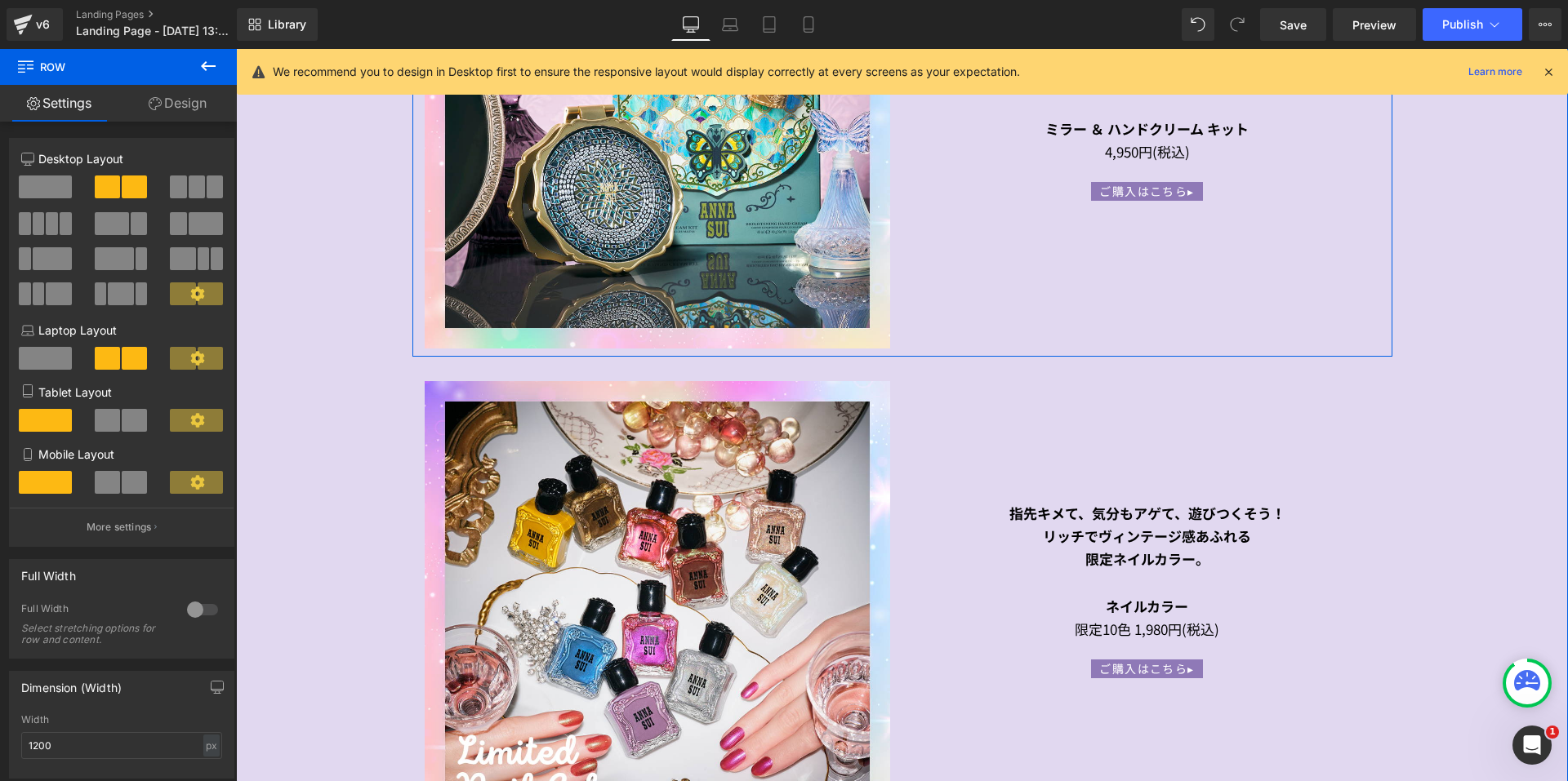
scroll to position [2992, 0]
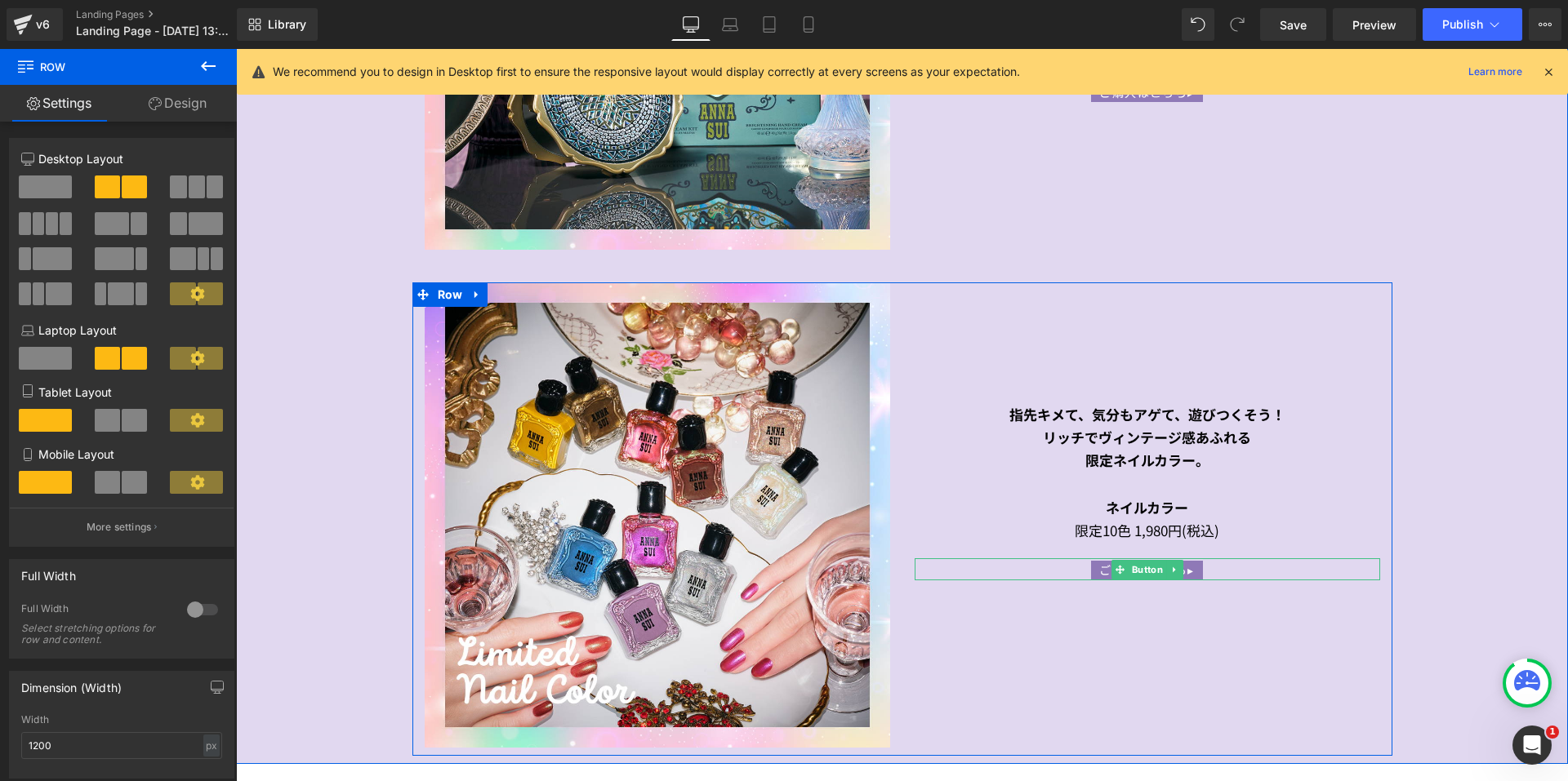
drag, startPoint x: 1134, startPoint y: 564, endPoint x: 1047, endPoint y: 470, distance: 128.1
click at [1133, 564] on span "Button" at bounding box center [1145, 570] width 37 height 20
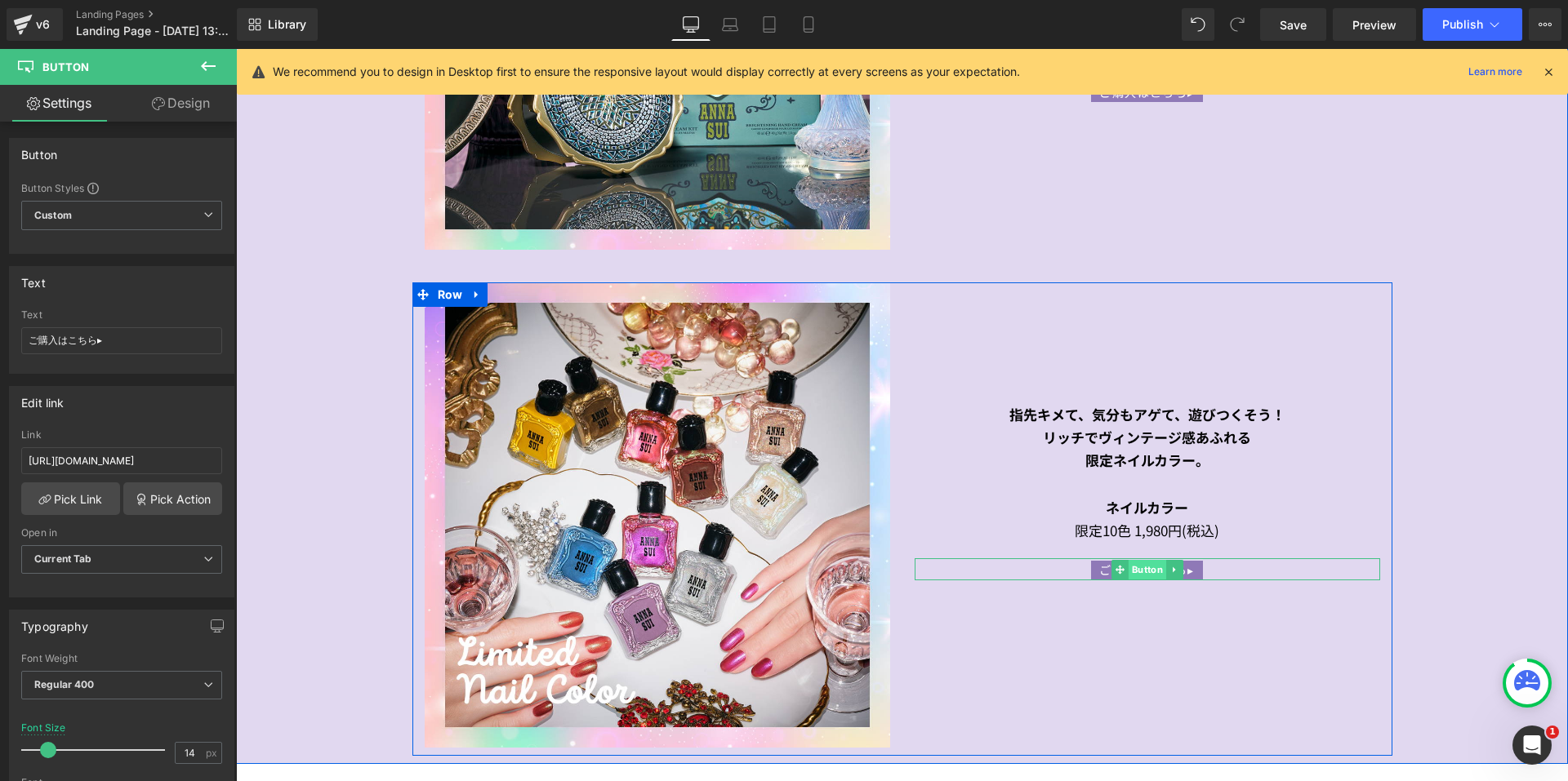
click at [1138, 566] on span "Button" at bounding box center [1145, 570] width 37 height 20
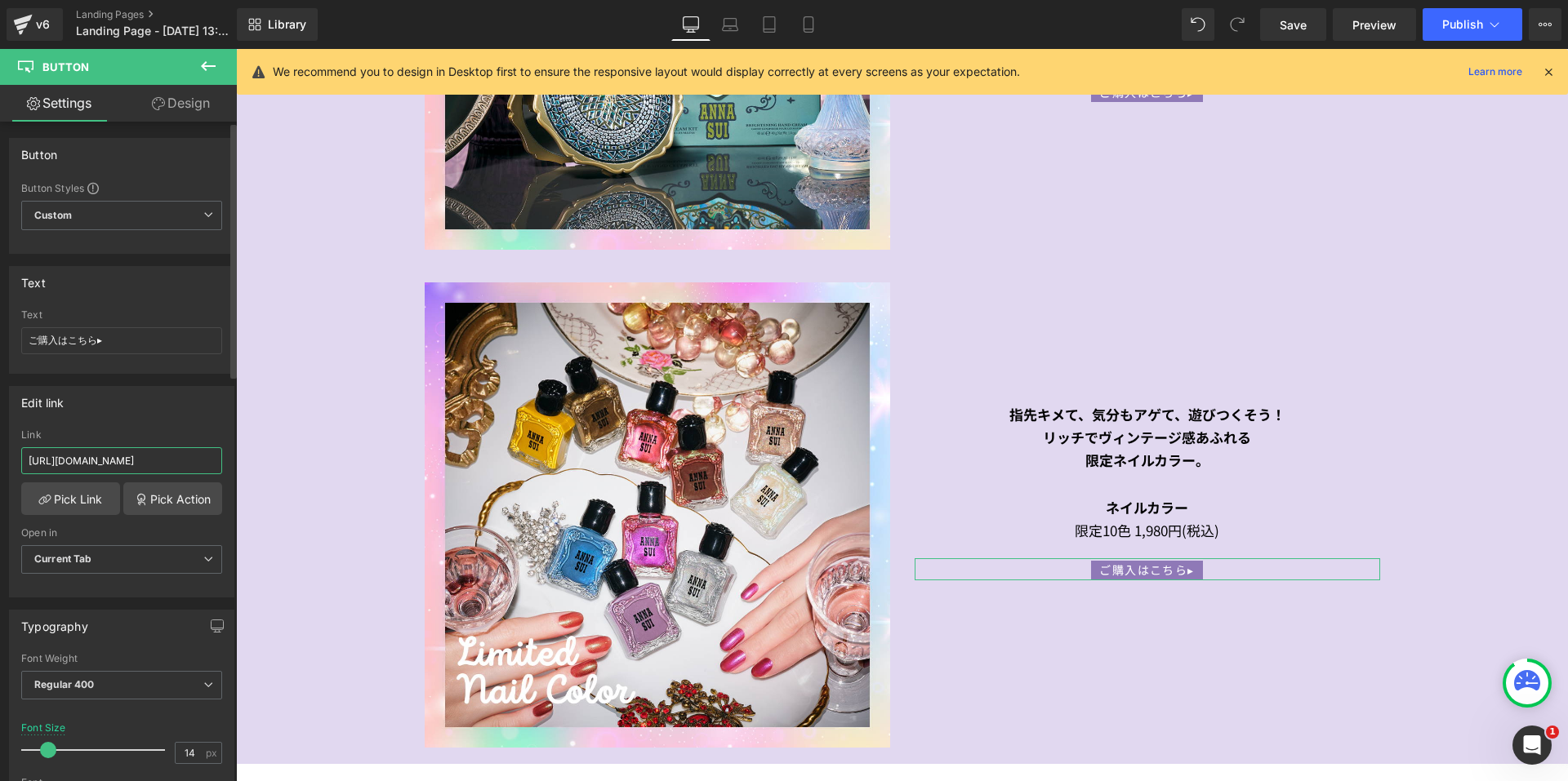
drag, startPoint x: 30, startPoint y: 464, endPoint x: 224, endPoint y: 462, distance: 194.0
click at [224, 462] on div "https://annasui.co.jp/products/asahxl Link https://annasui.co.jp/products/asahx…" at bounding box center [121, 513] width 223 height 167
paste input "collections/2025au_limitednailcolor"
click at [179, 415] on div "Edit link" at bounding box center [121, 403] width 223 height 31
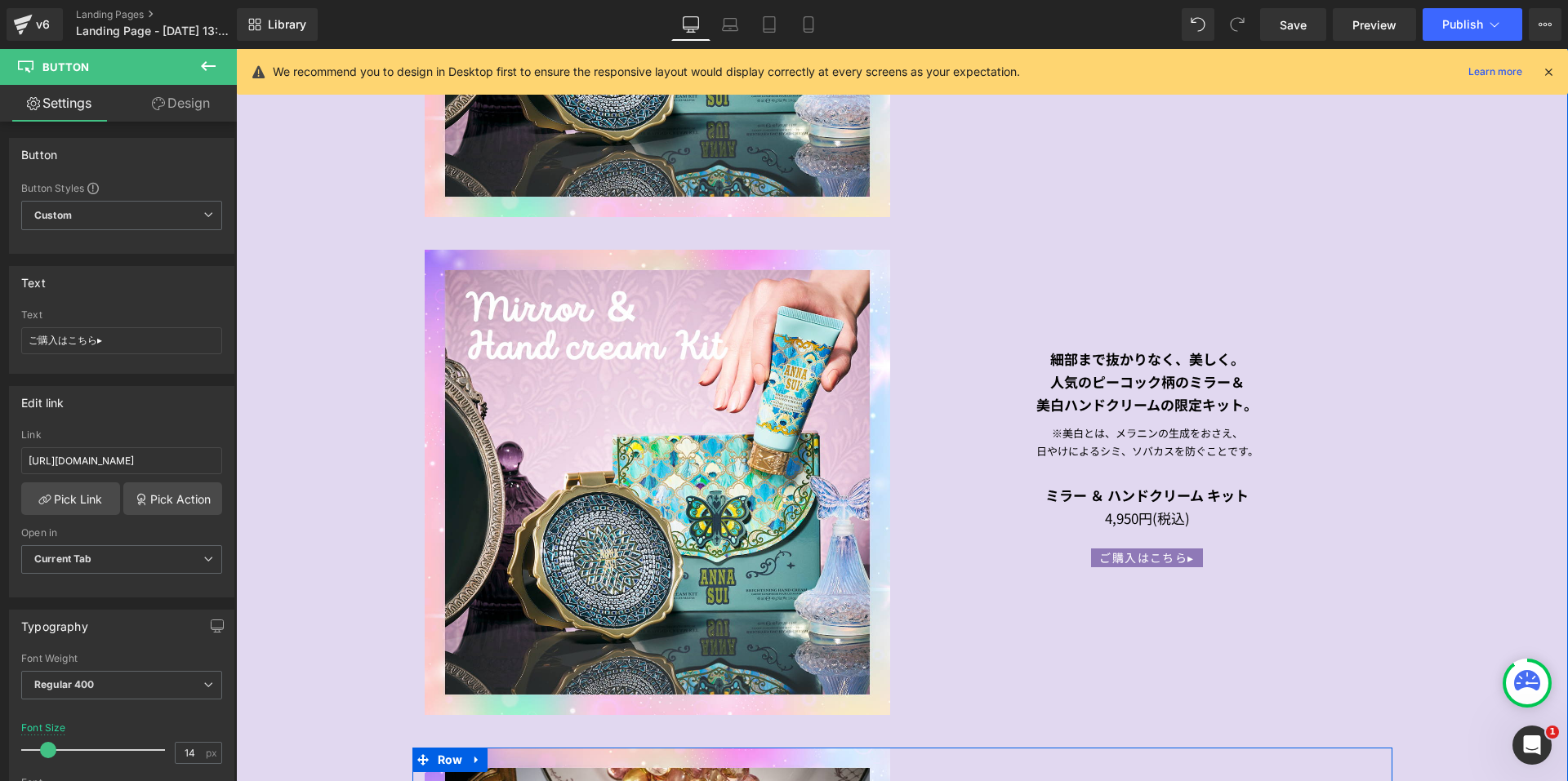
scroll to position [2502, 0]
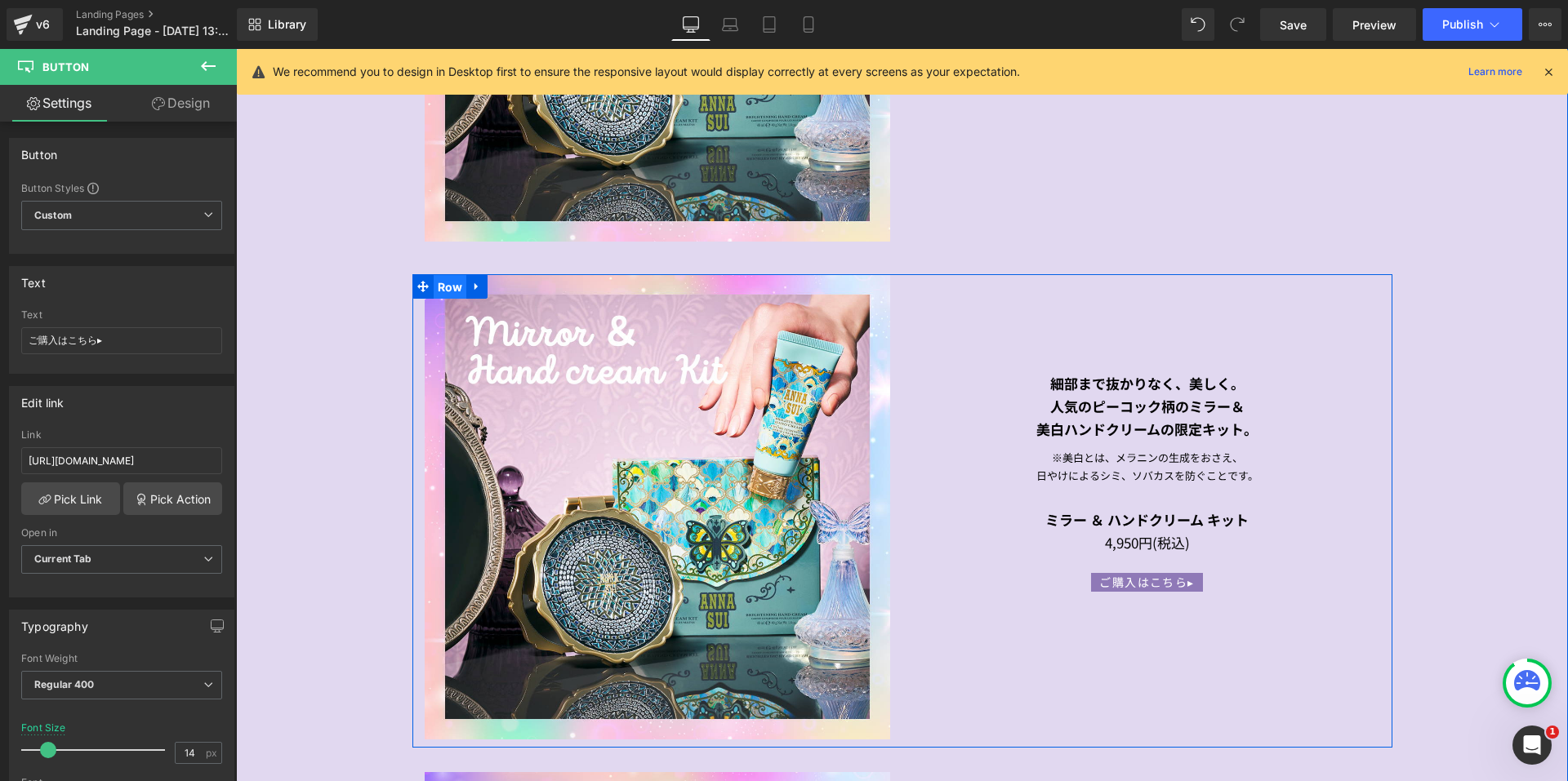
click at [434, 280] on span "Row" at bounding box center [450, 287] width 34 height 24
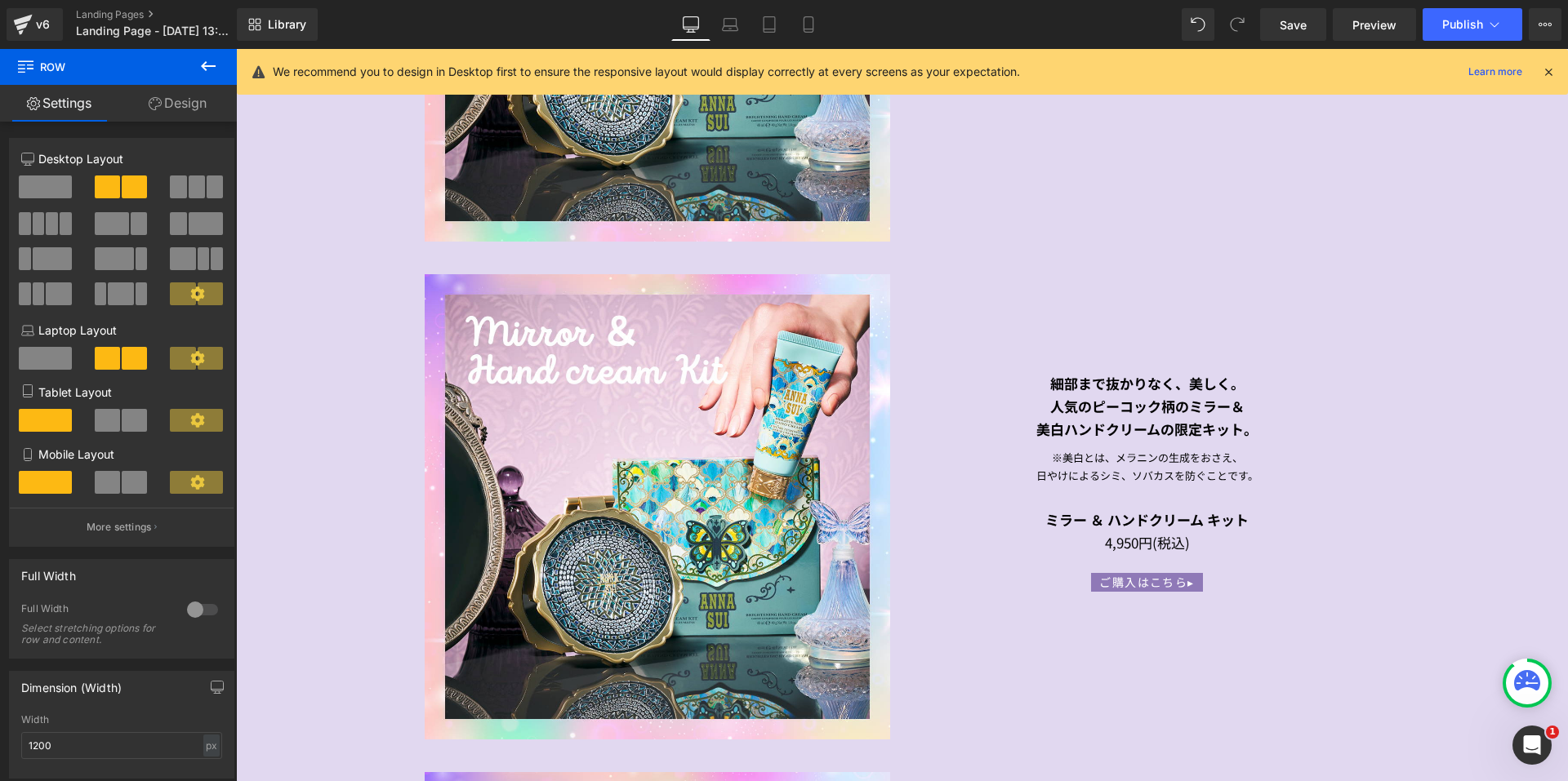
scroll to position [2340, 0]
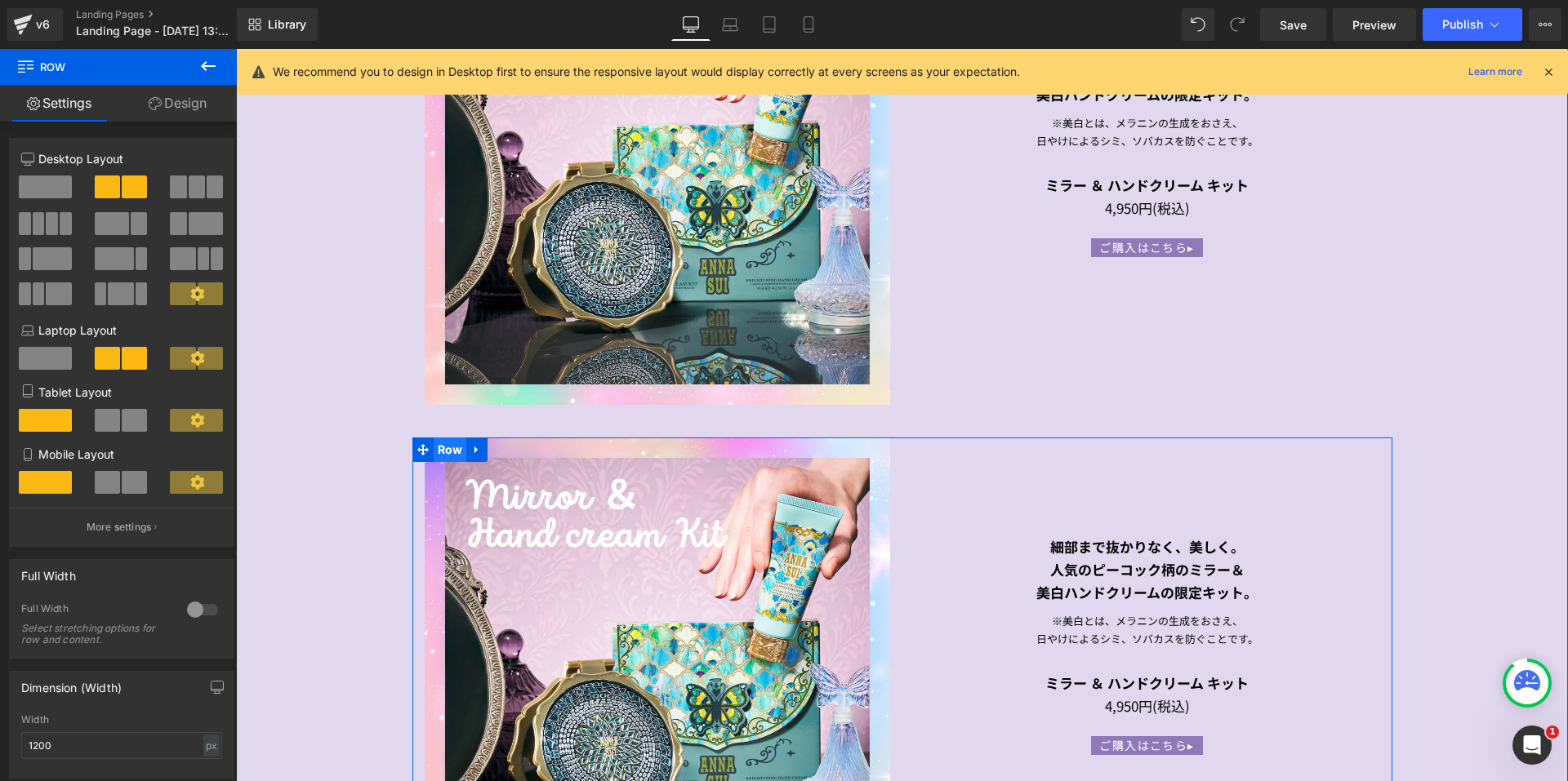
drag, startPoint x: 434, startPoint y: 443, endPoint x: 428, endPoint y: 434, distance: 10.8
click at [434, 443] on span "Row" at bounding box center [450, 449] width 34 height 24
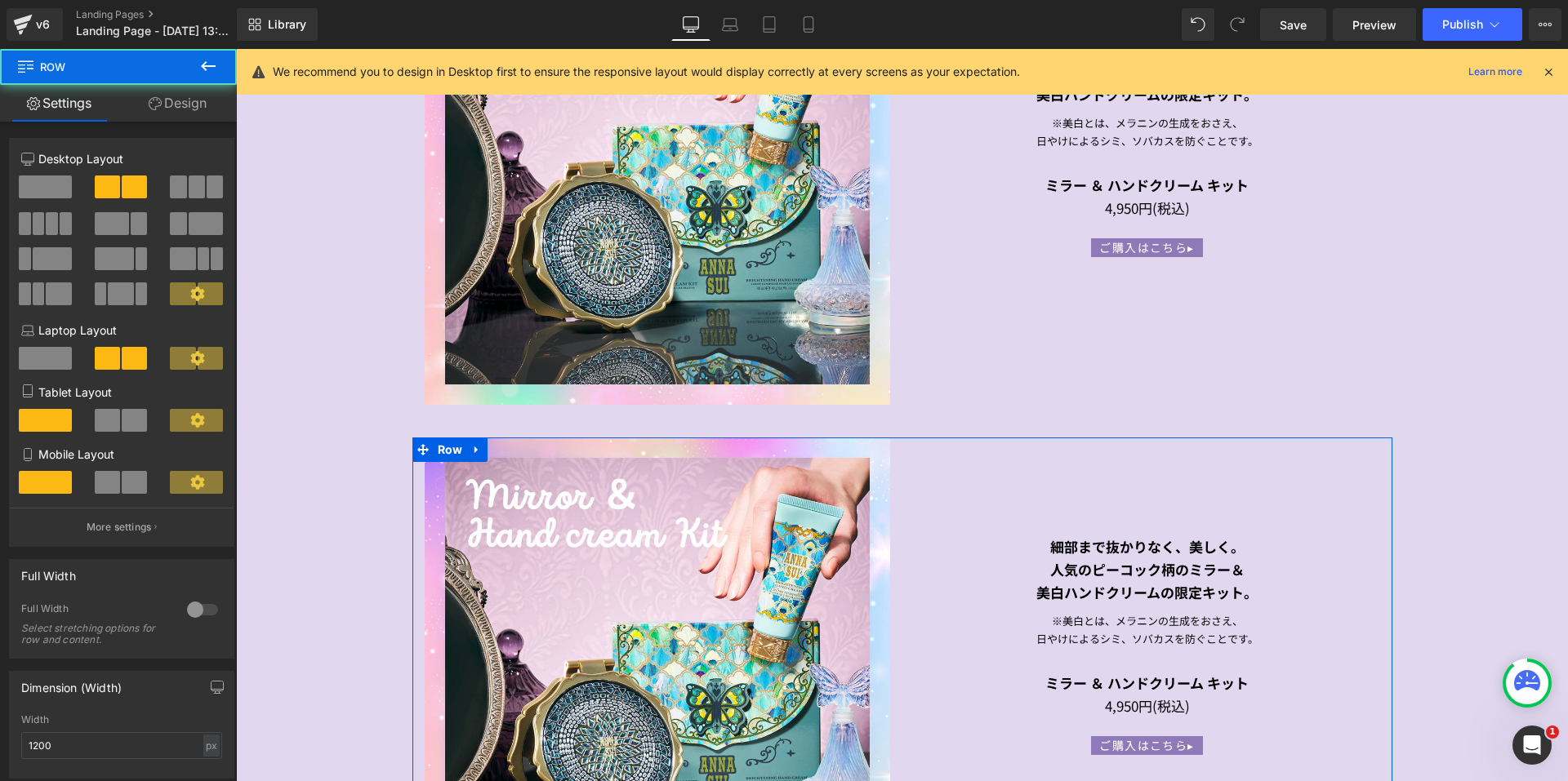
click at [172, 86] on link "Design" at bounding box center [177, 103] width 119 height 36
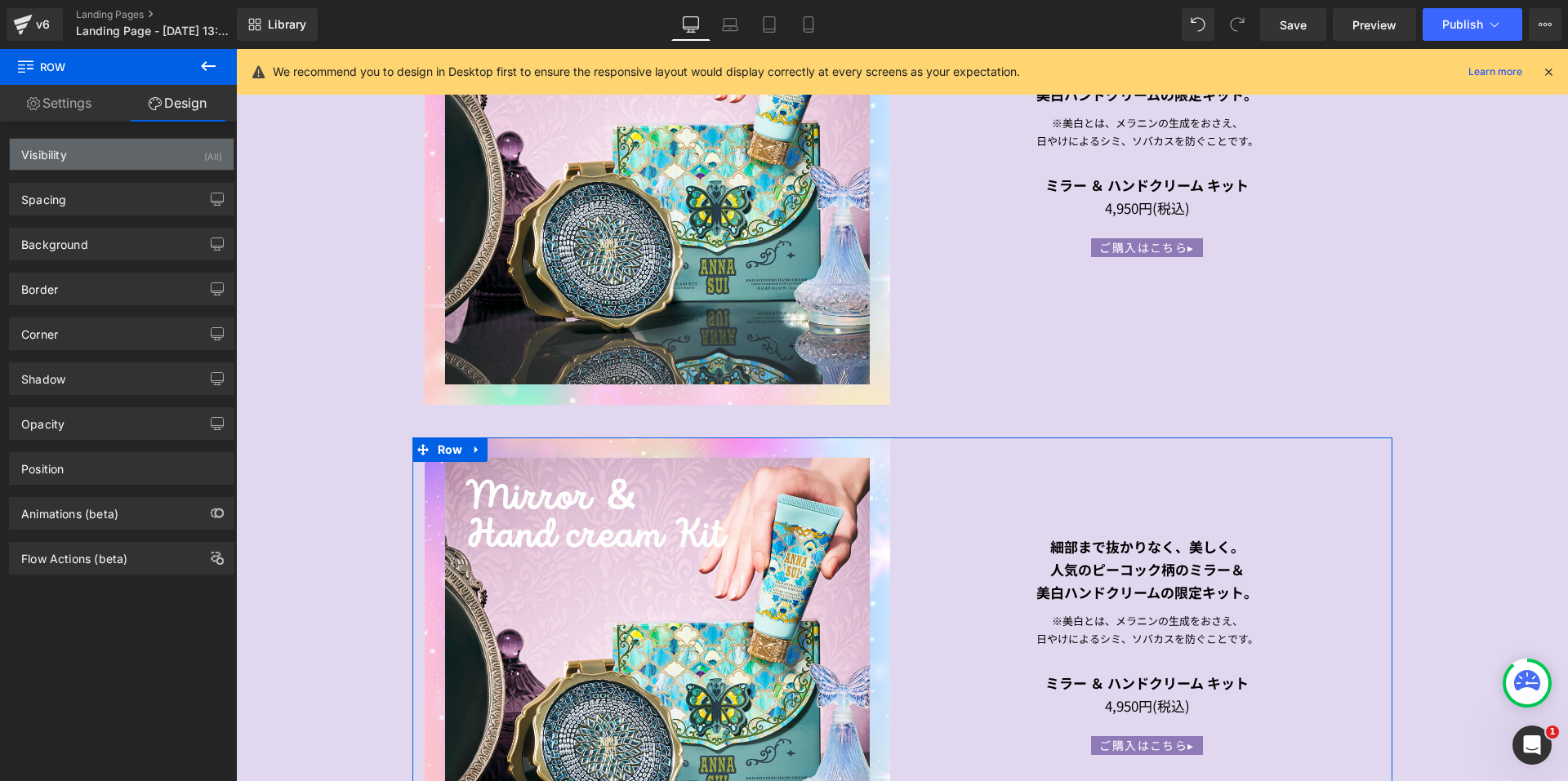
click at [130, 162] on div "Visibility (All)" at bounding box center [121, 154] width 223 height 31
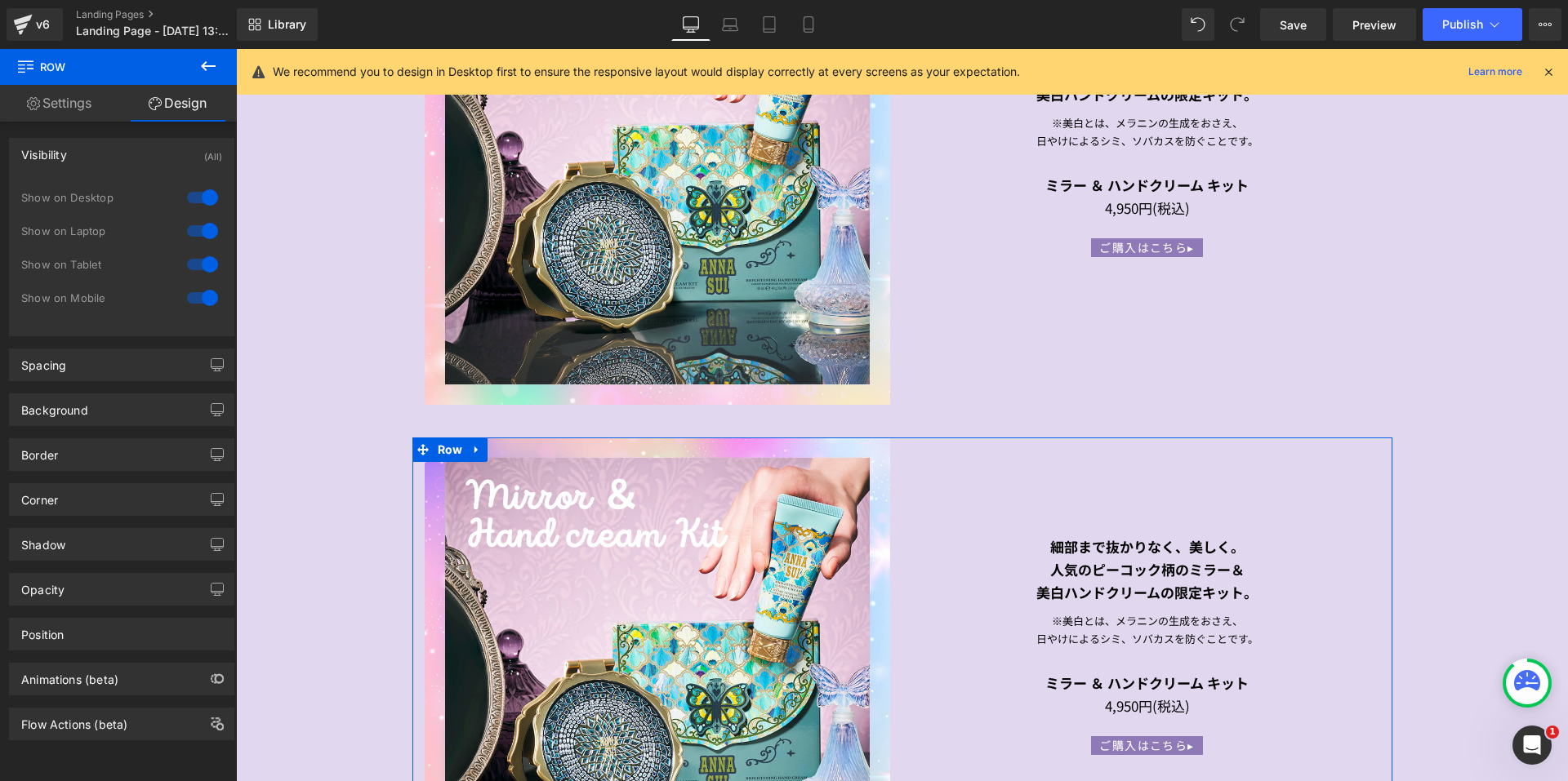
drag, startPoint x: 194, startPoint y: 265, endPoint x: 194, endPoint y: 296, distance: 31.0
click at [195, 265] on div at bounding box center [202, 264] width 39 height 26
click at [195, 297] on div at bounding box center [202, 298] width 39 height 26
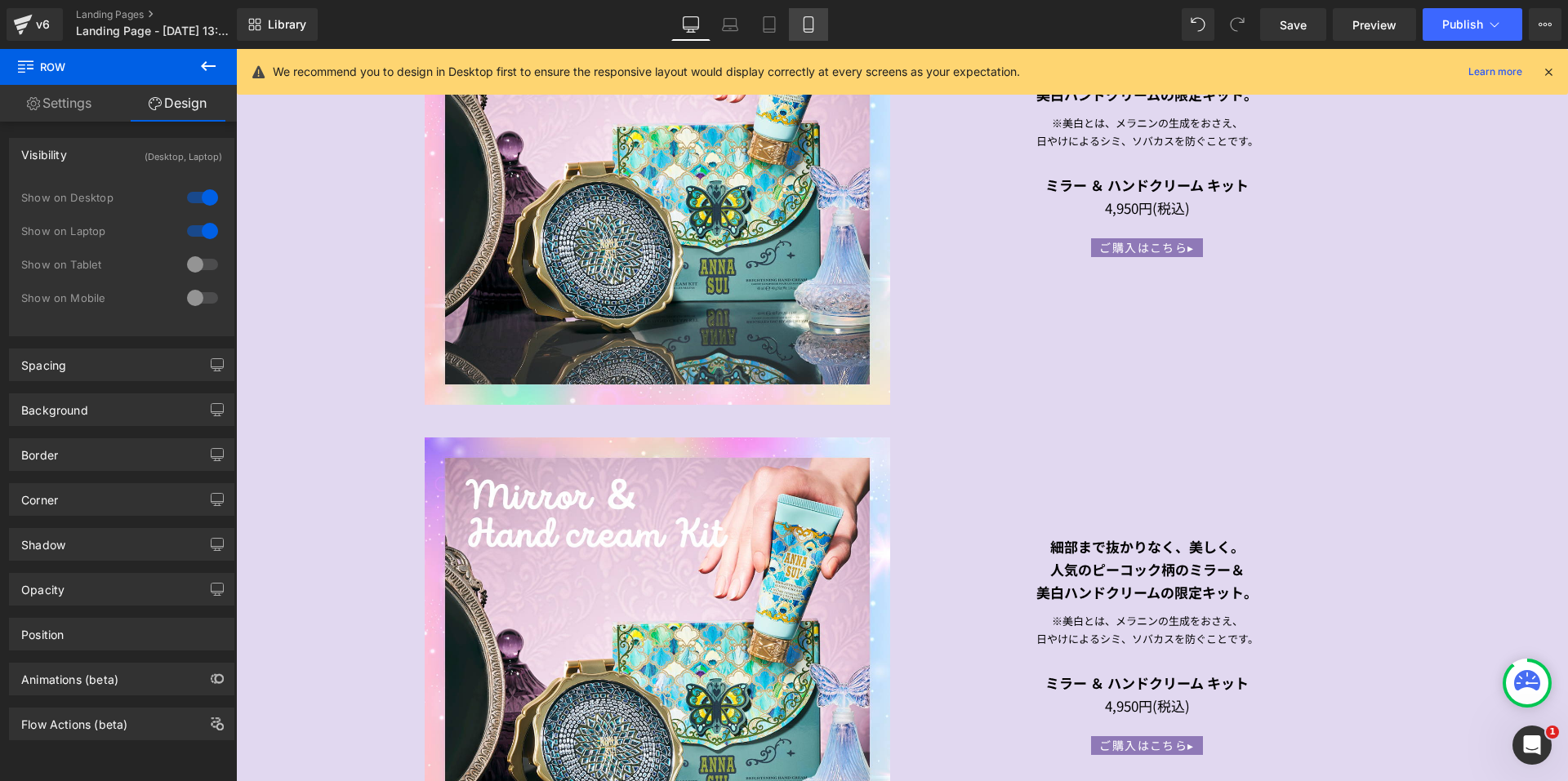
click at [802, 13] on link "Mobile" at bounding box center [808, 24] width 39 height 33
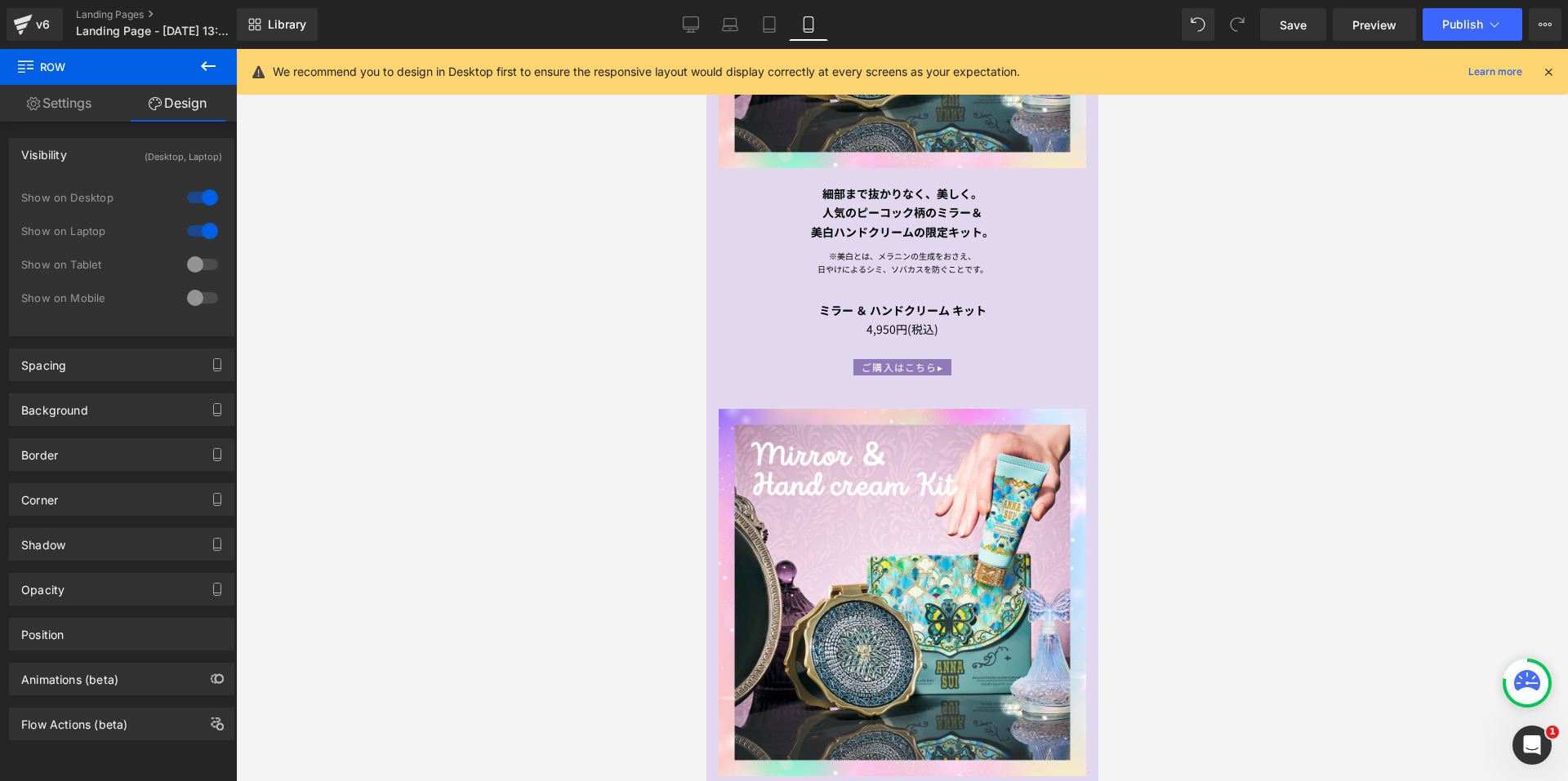
scroll to position [1797, 0]
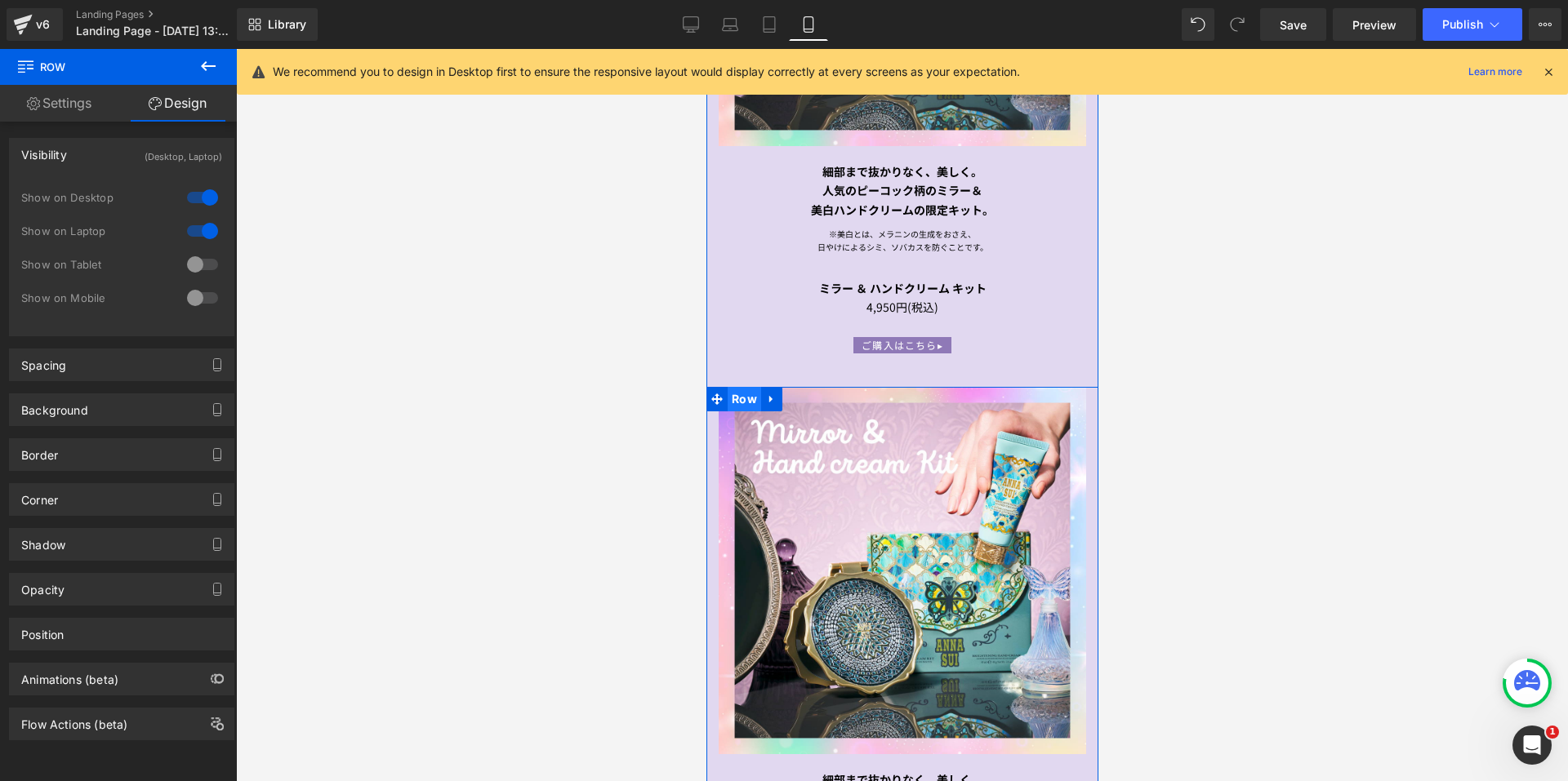
click at [739, 387] on span "Row" at bounding box center [743, 399] width 34 height 24
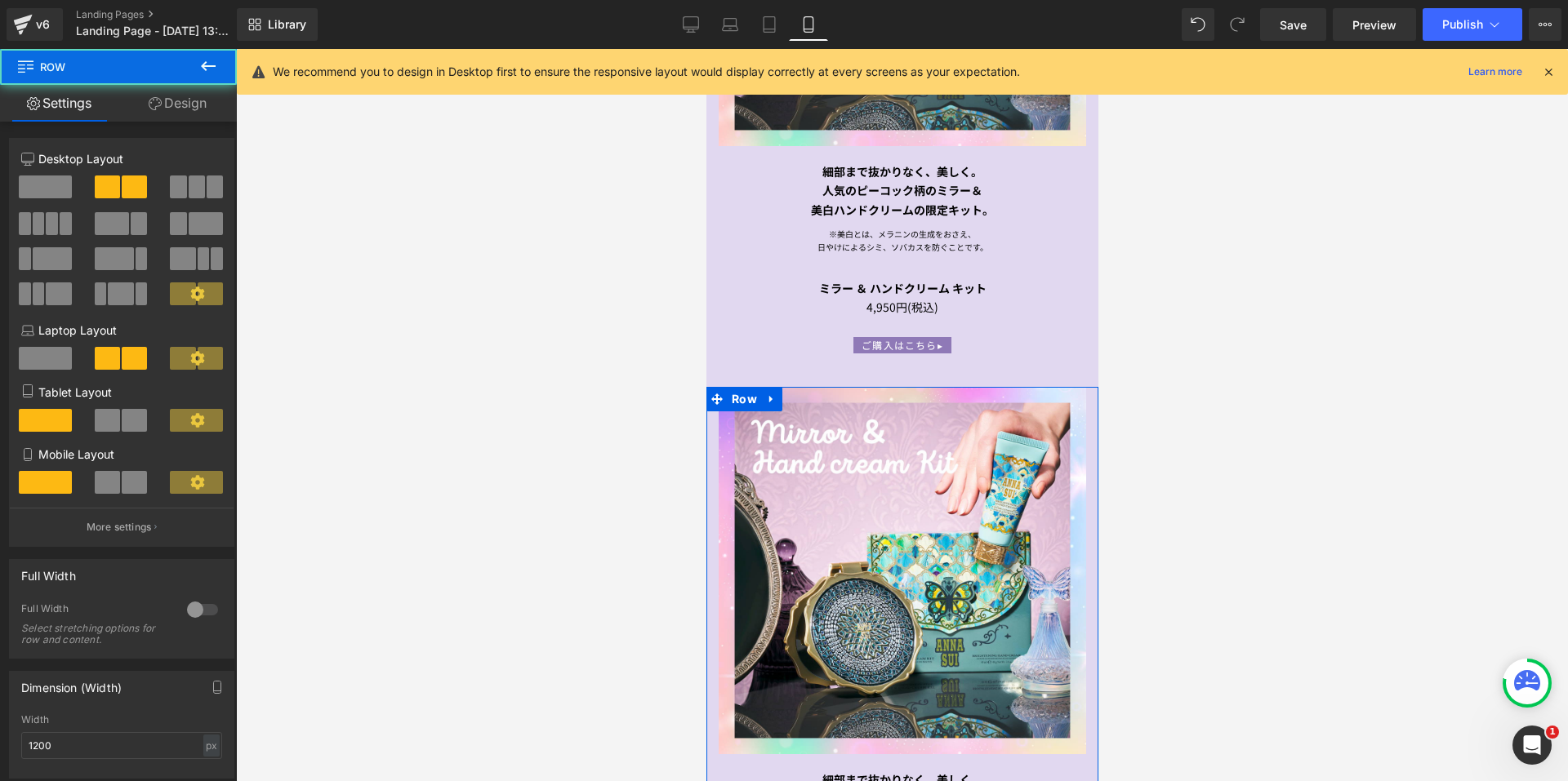
click at [183, 111] on link "Design" at bounding box center [177, 103] width 119 height 36
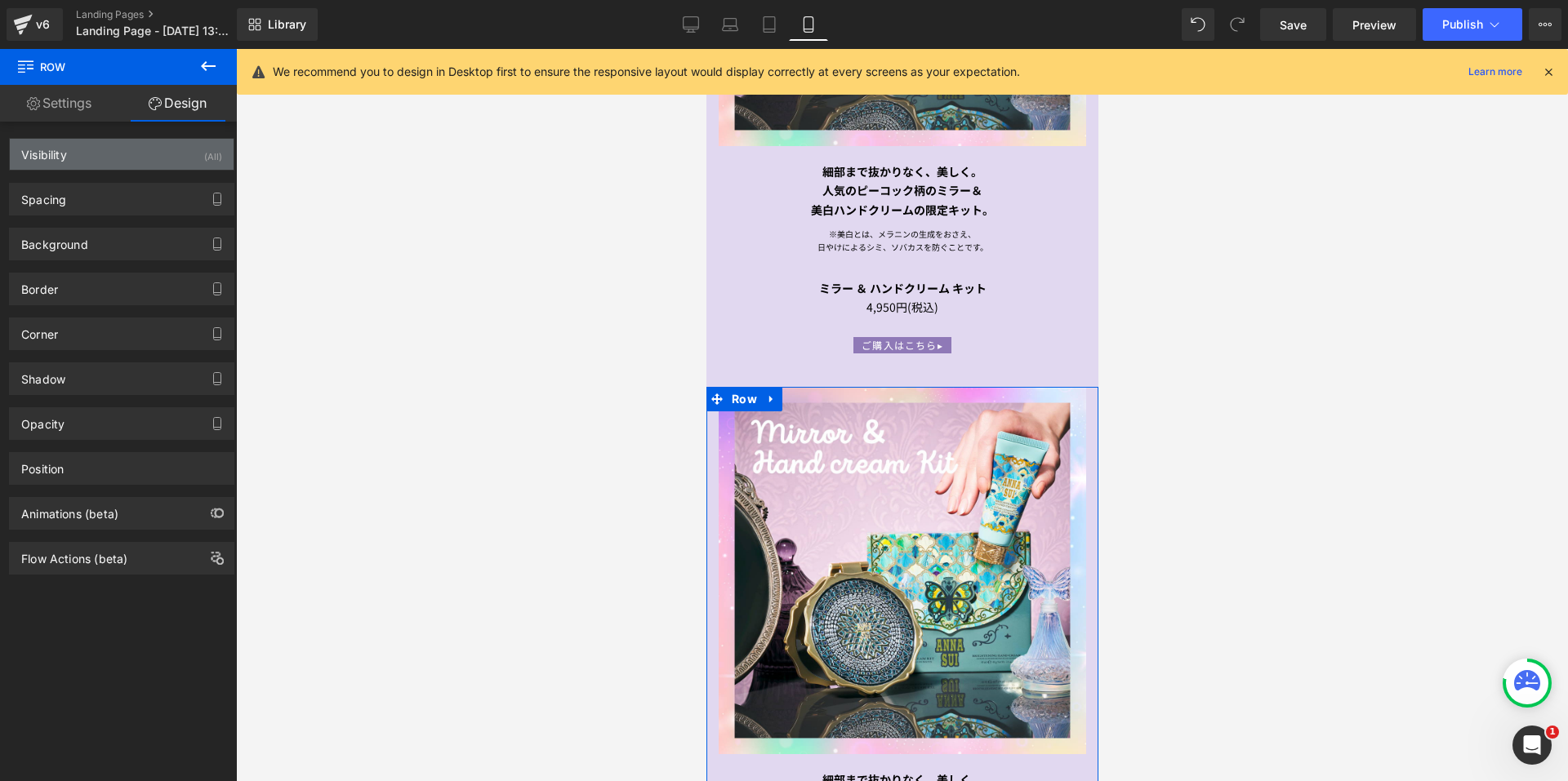
click at [169, 153] on div "Visibility (All)" at bounding box center [121, 154] width 223 height 31
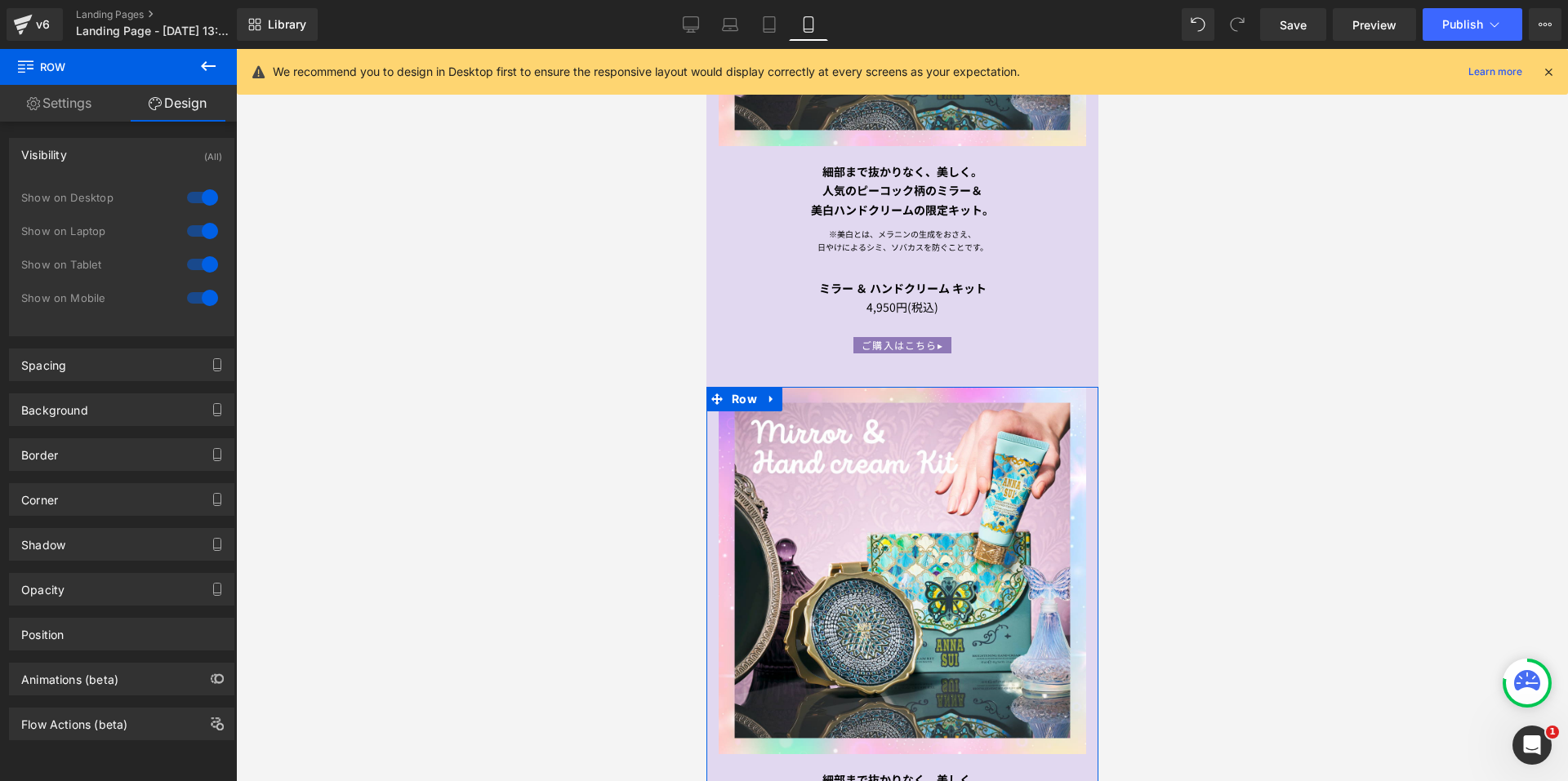
click at [192, 195] on div at bounding box center [202, 197] width 39 height 26
click at [203, 229] on div at bounding box center [202, 231] width 39 height 26
click at [688, 29] on icon at bounding box center [691, 23] width 16 height 12
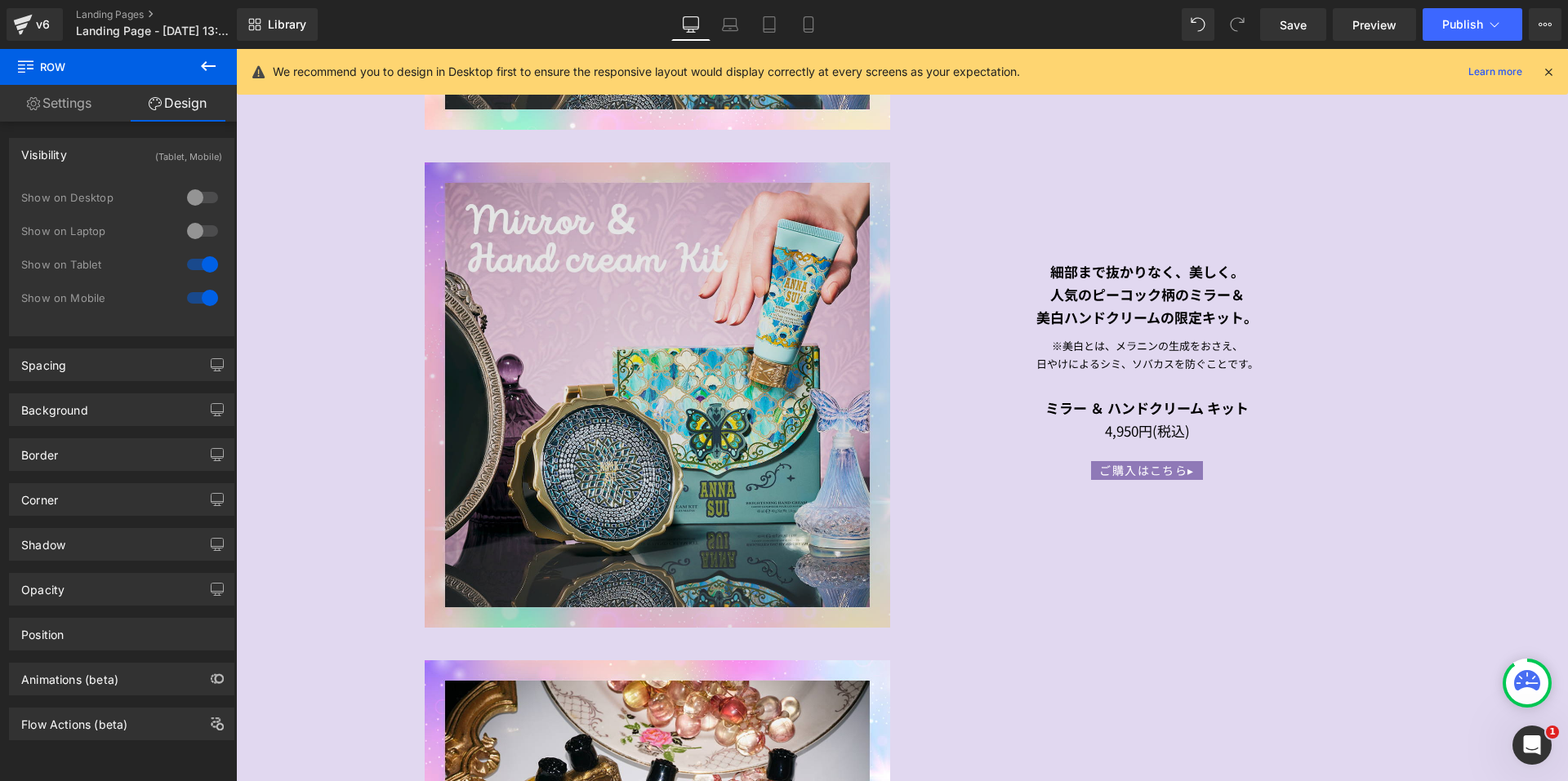
scroll to position [2613, 0]
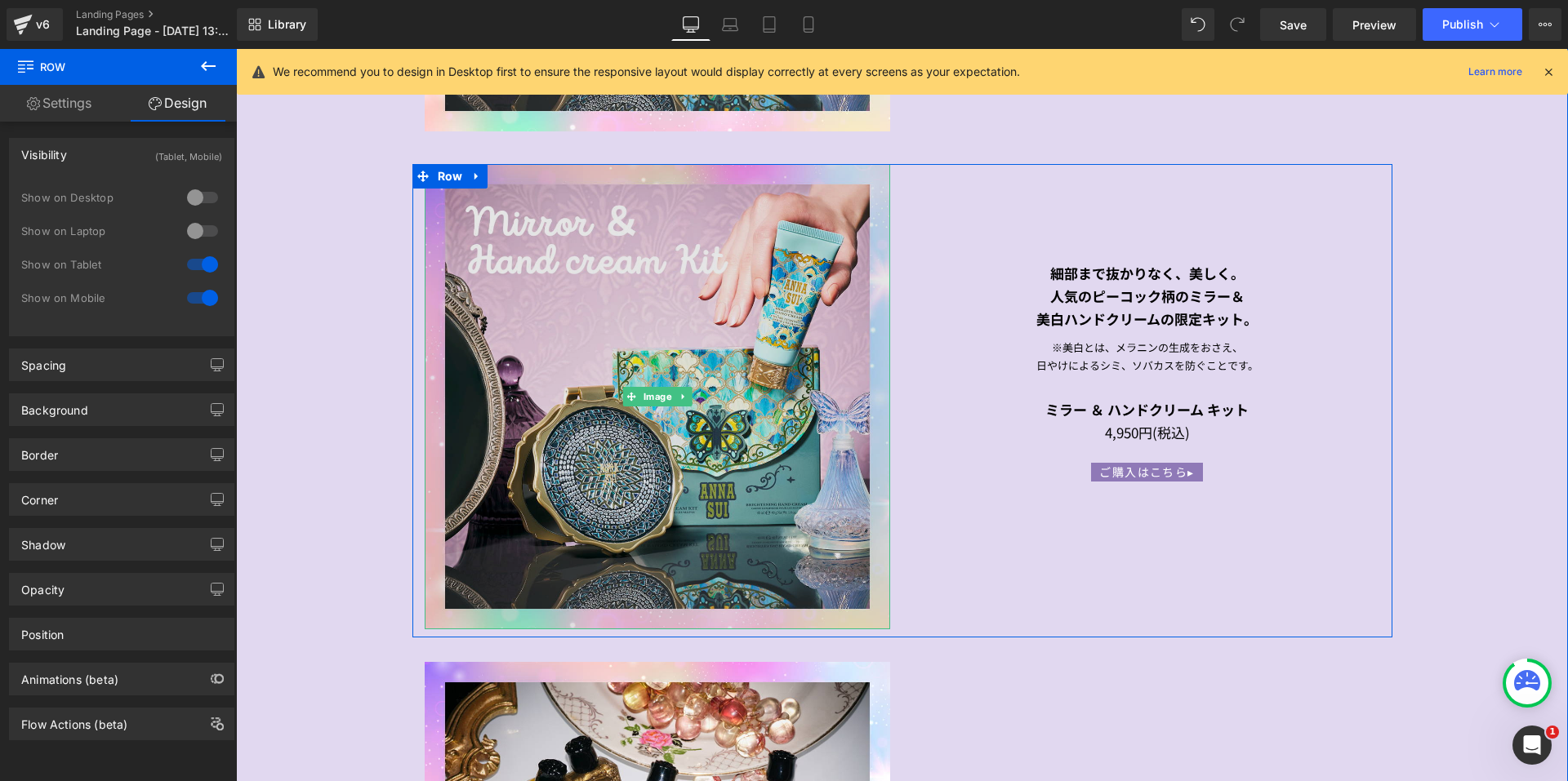
click at [593, 303] on img at bounding box center [657, 397] width 466 height 466
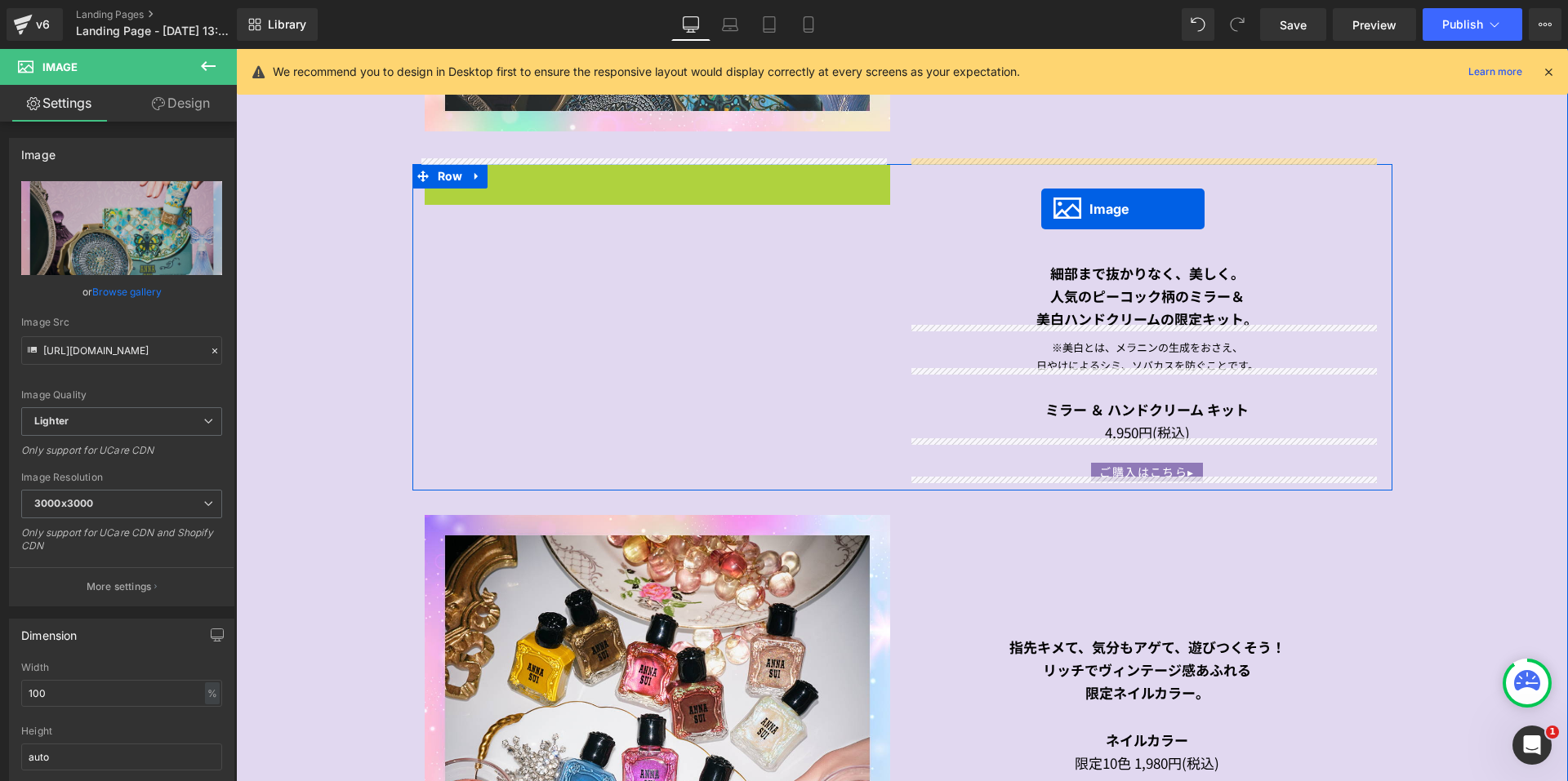
drag, startPoint x: 623, startPoint y: 390, endPoint x: 1041, endPoint y: 209, distance: 455.5
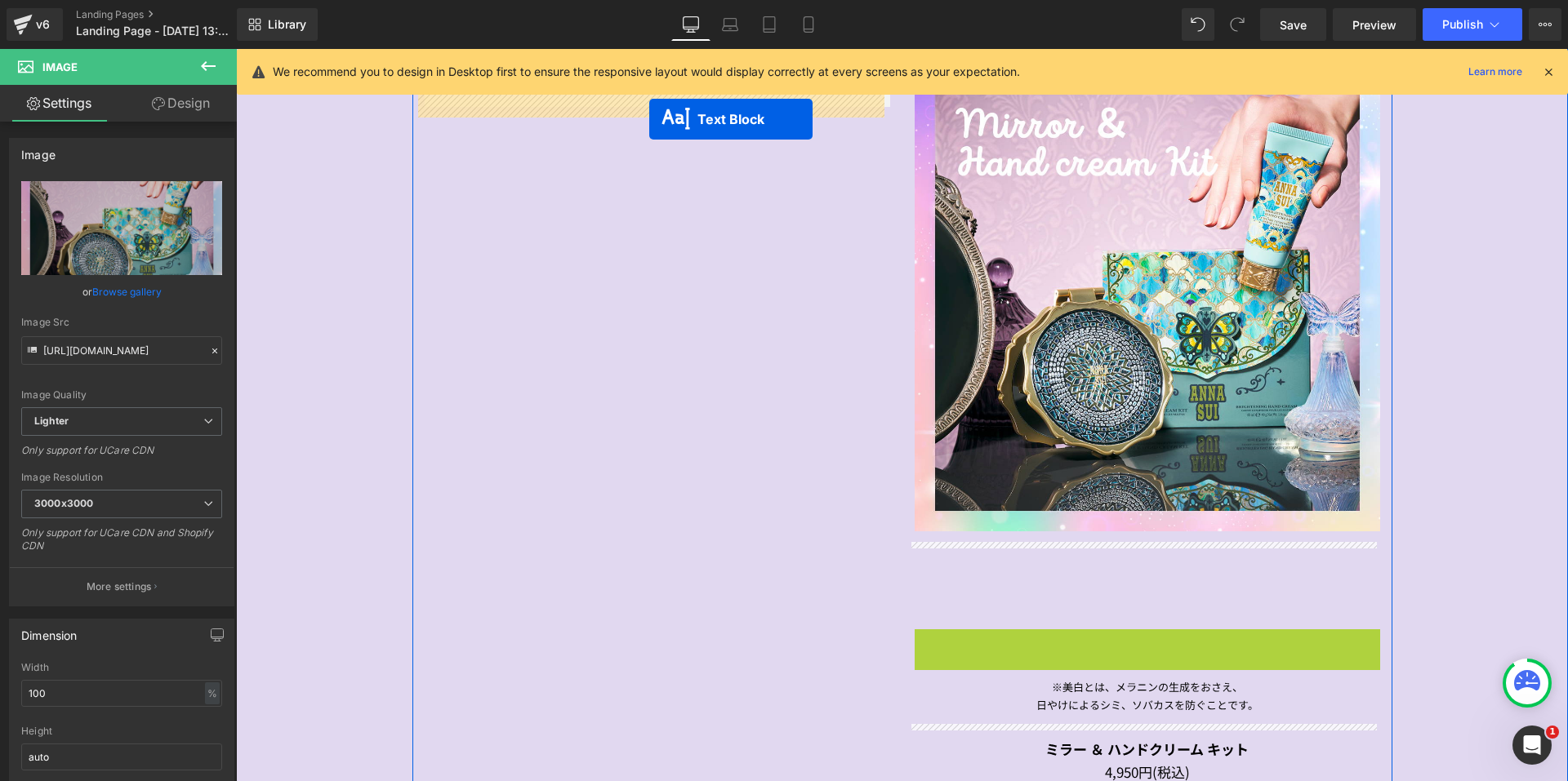
scroll to position [2678, 0]
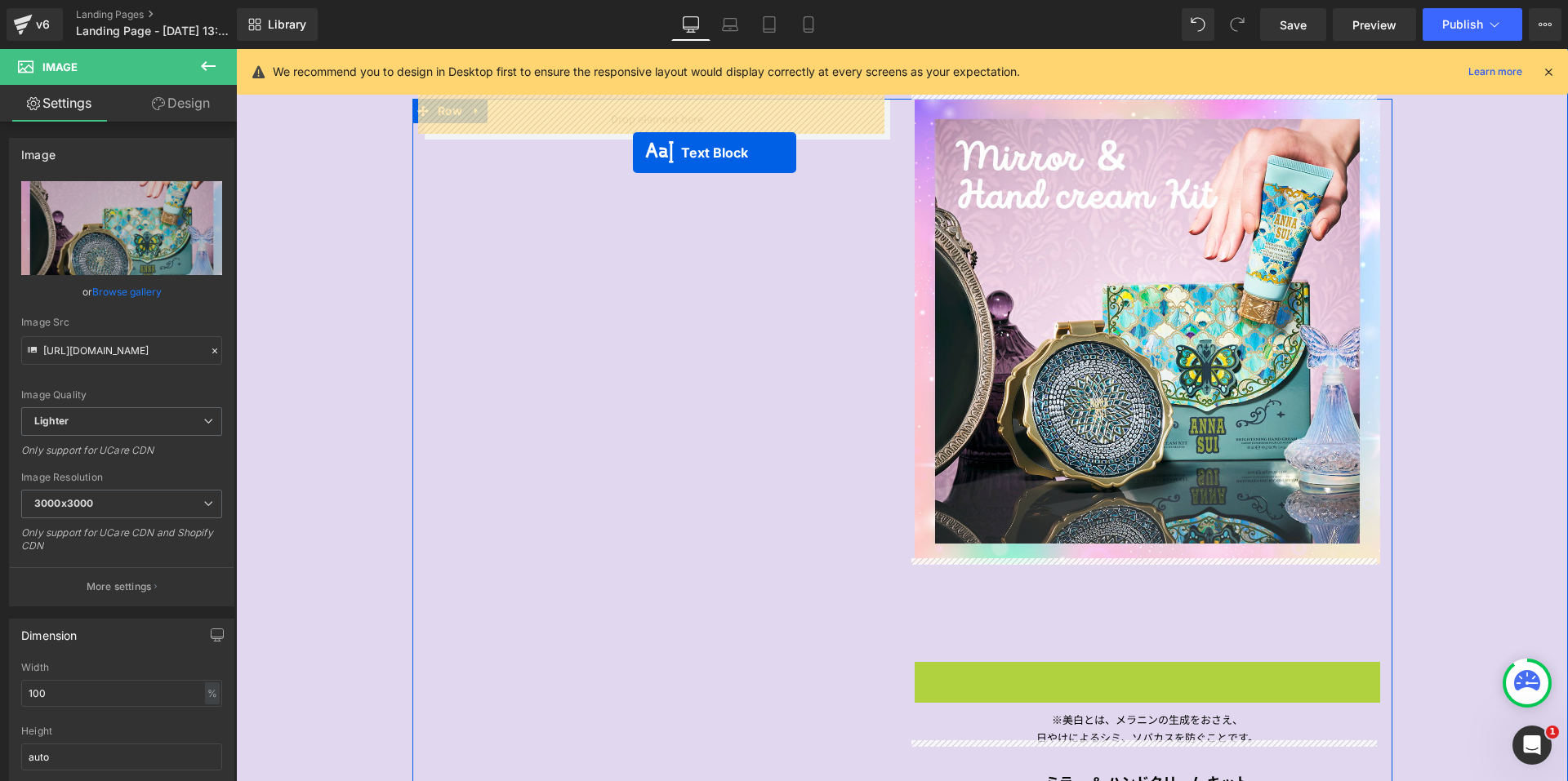
drag, startPoint x: 1101, startPoint y: 429, endPoint x: 633, endPoint y: 152, distance: 543.8
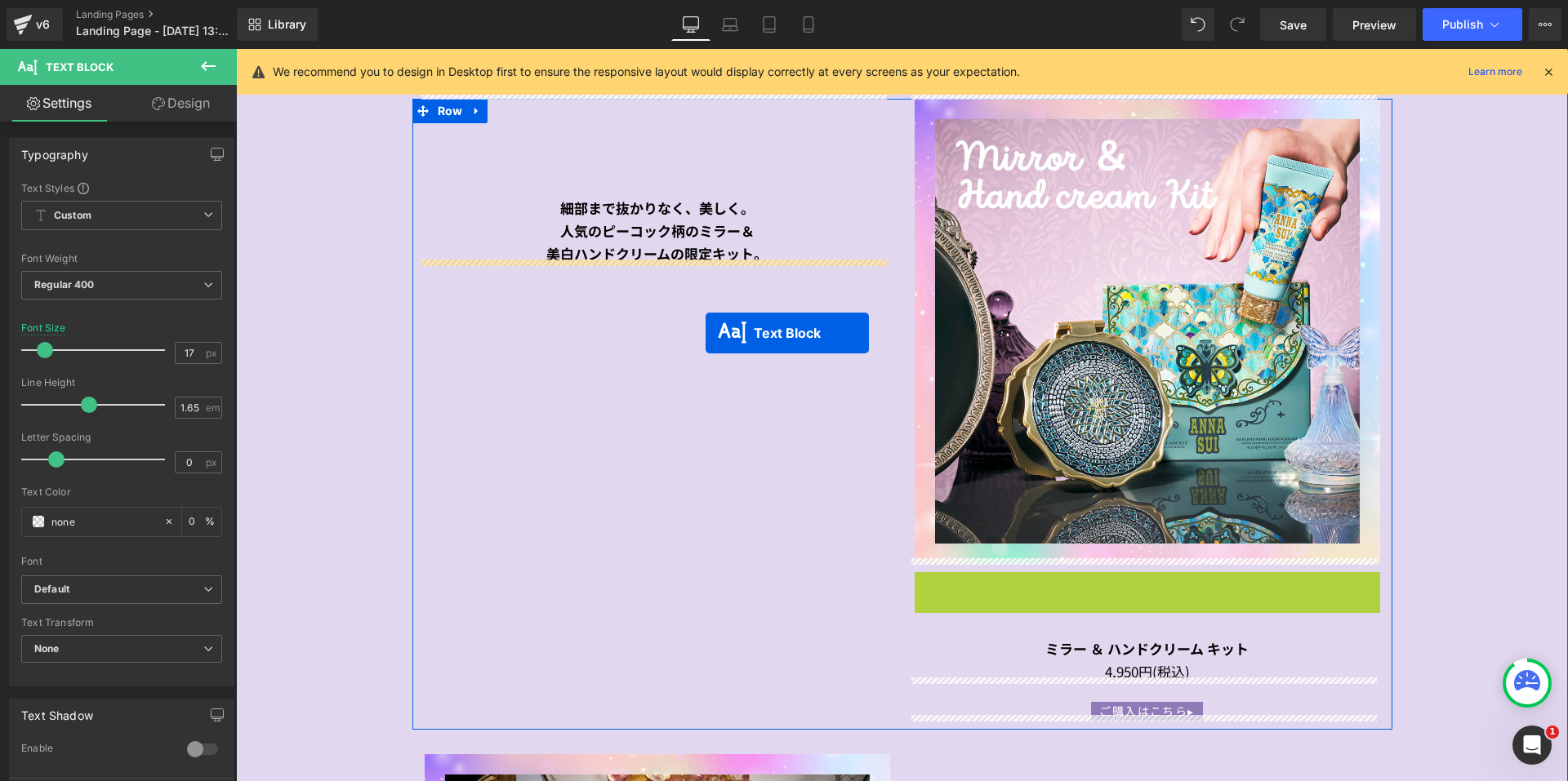
drag, startPoint x: 1095, startPoint y: 583, endPoint x: 706, endPoint y: 333, distance: 462.4
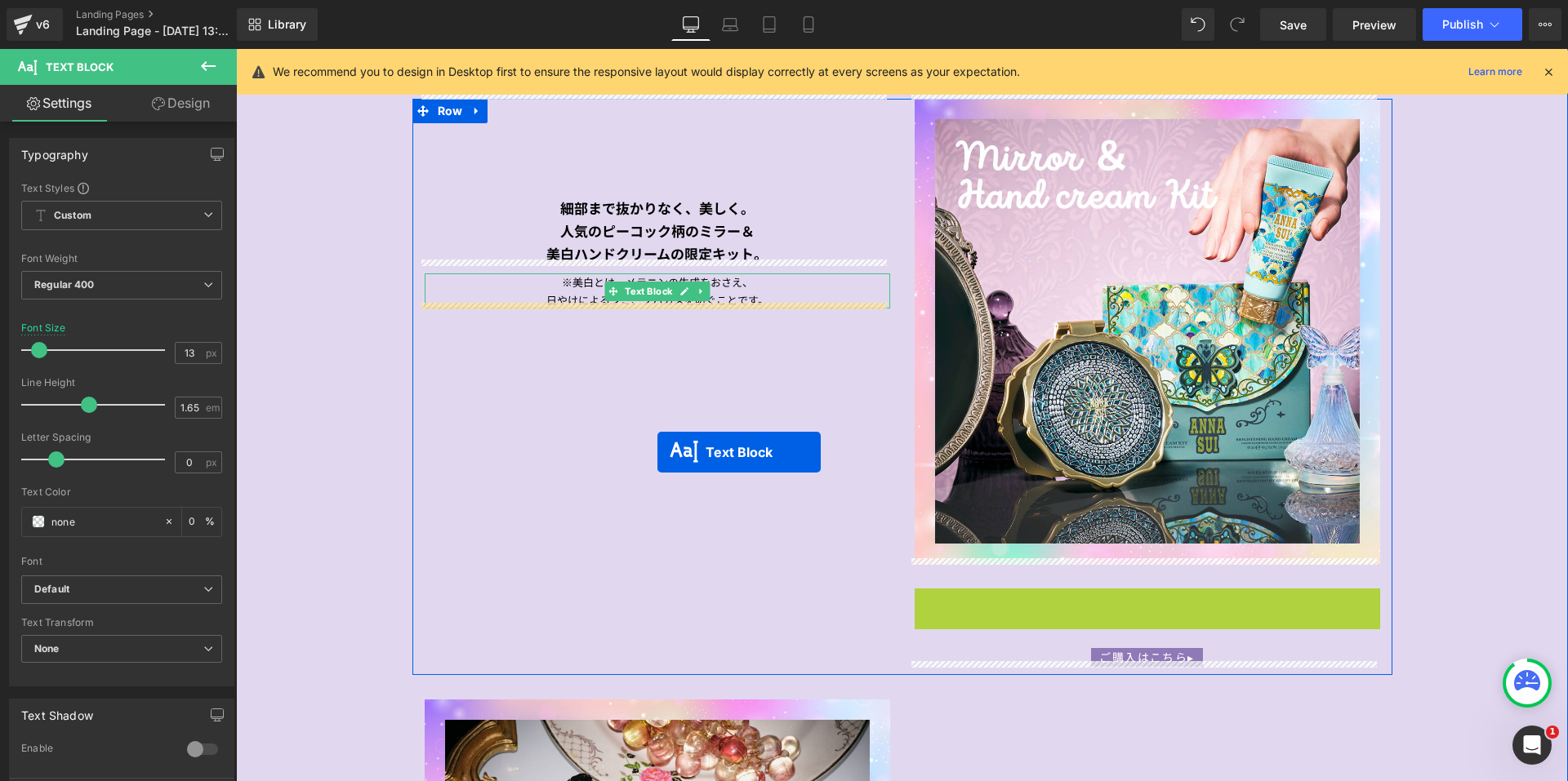
drag, startPoint x: 1099, startPoint y: 605, endPoint x: 622, endPoint y: 374, distance: 530.0
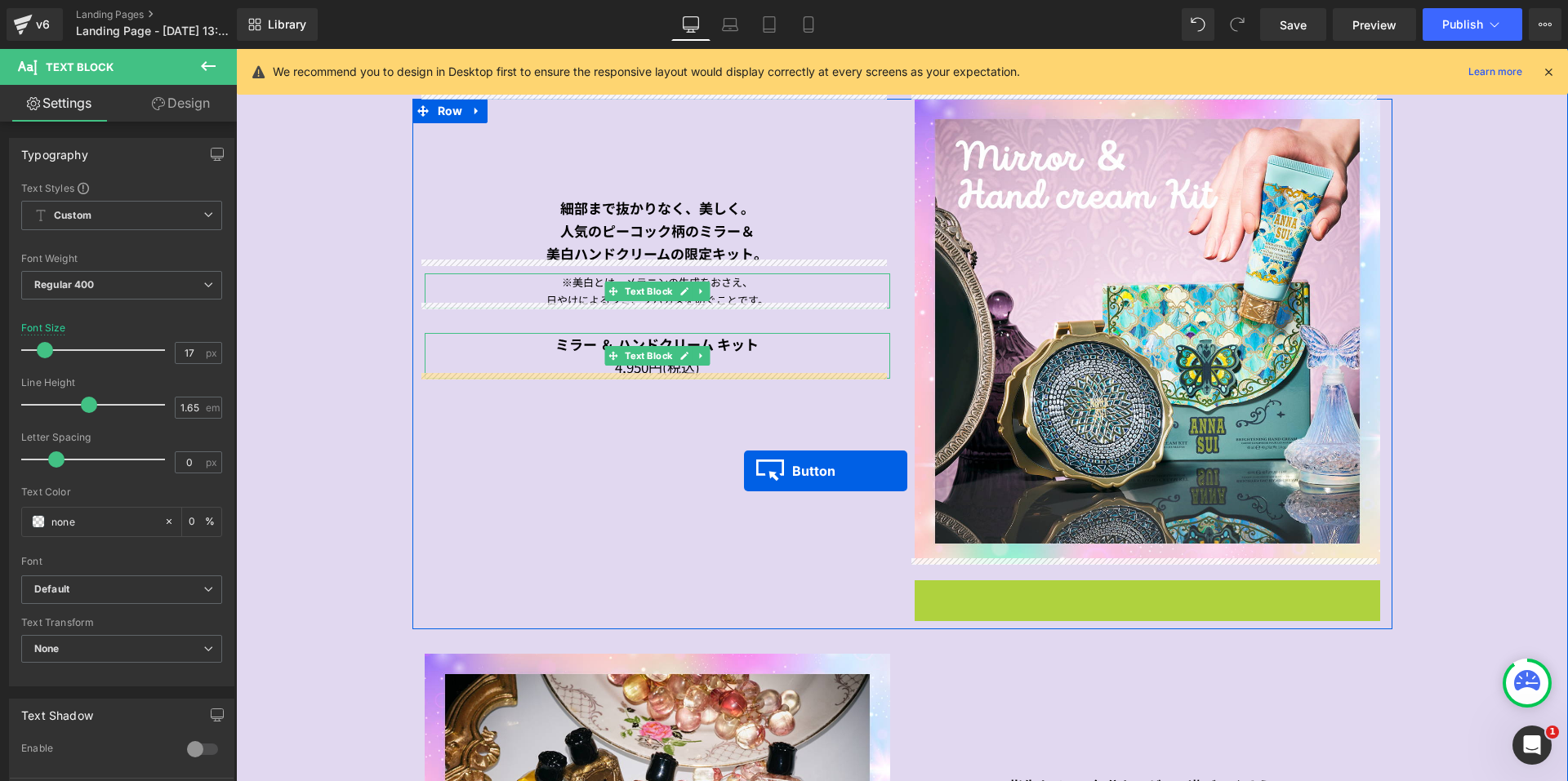
drag, startPoint x: 1112, startPoint y: 584, endPoint x: 737, endPoint y: 455, distance: 396.6
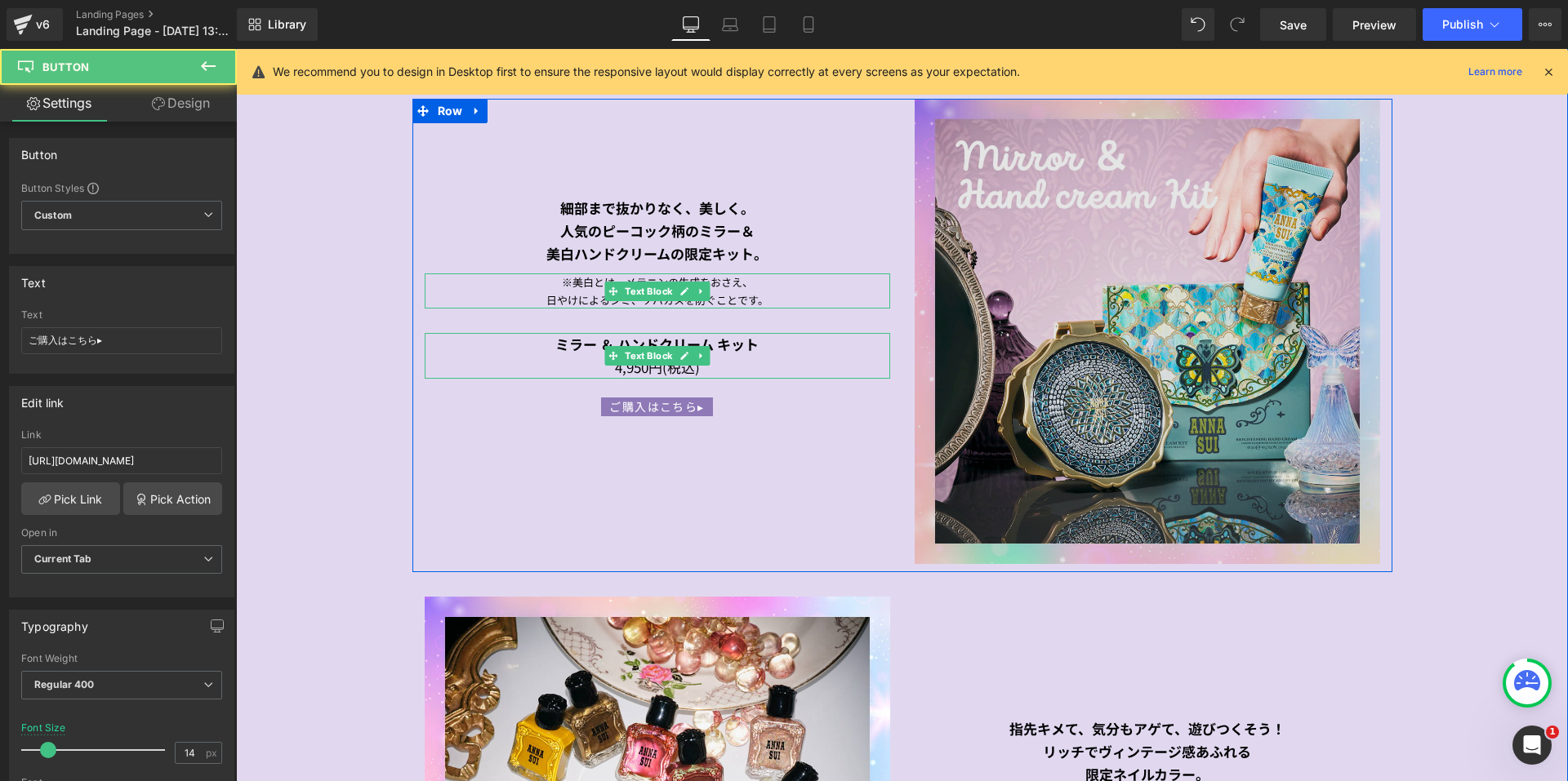
click at [1078, 315] on img at bounding box center [1147, 332] width 466 height 466
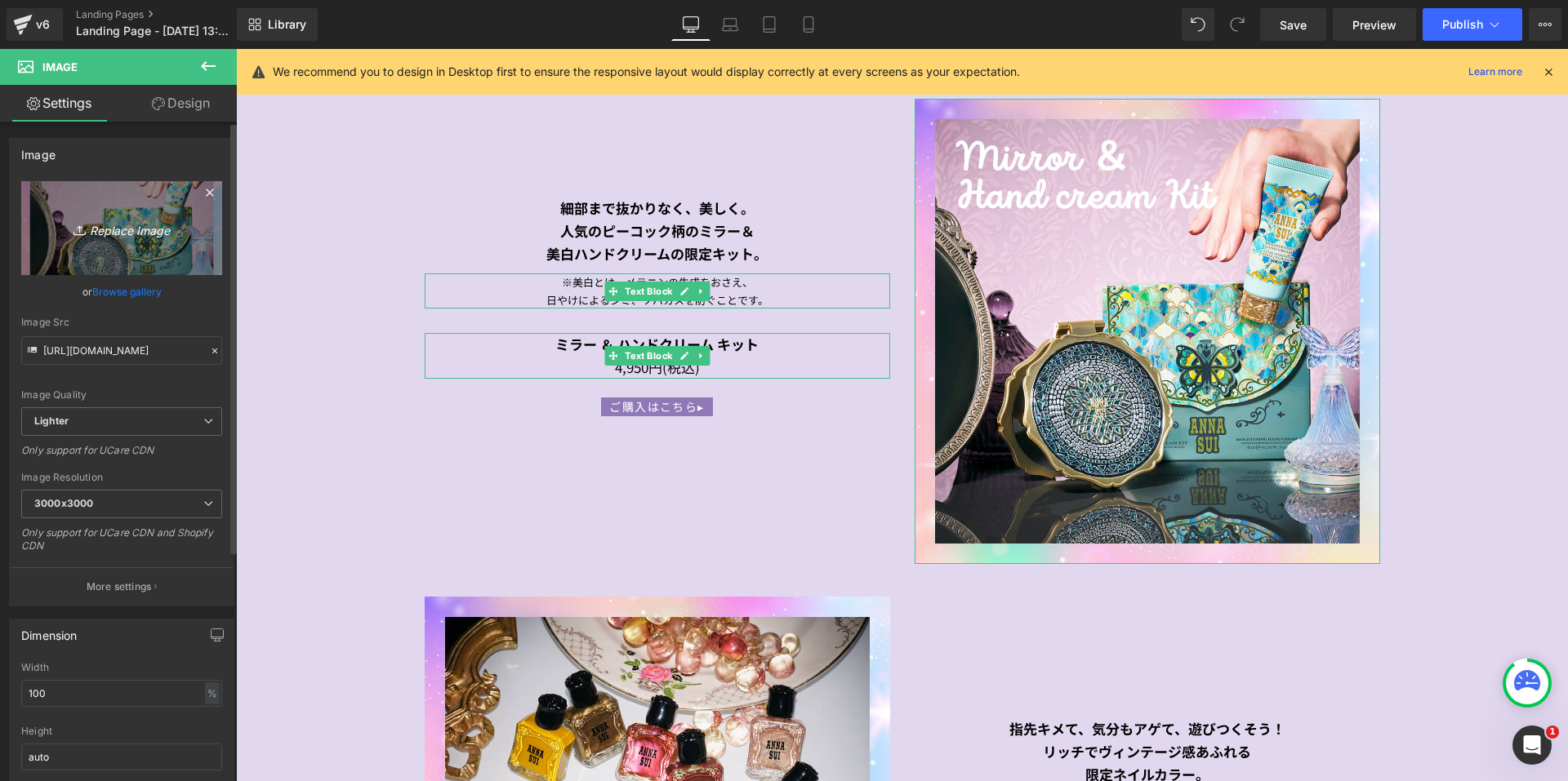
click at [107, 223] on icon "Replace Image" at bounding box center [121, 229] width 131 height 21
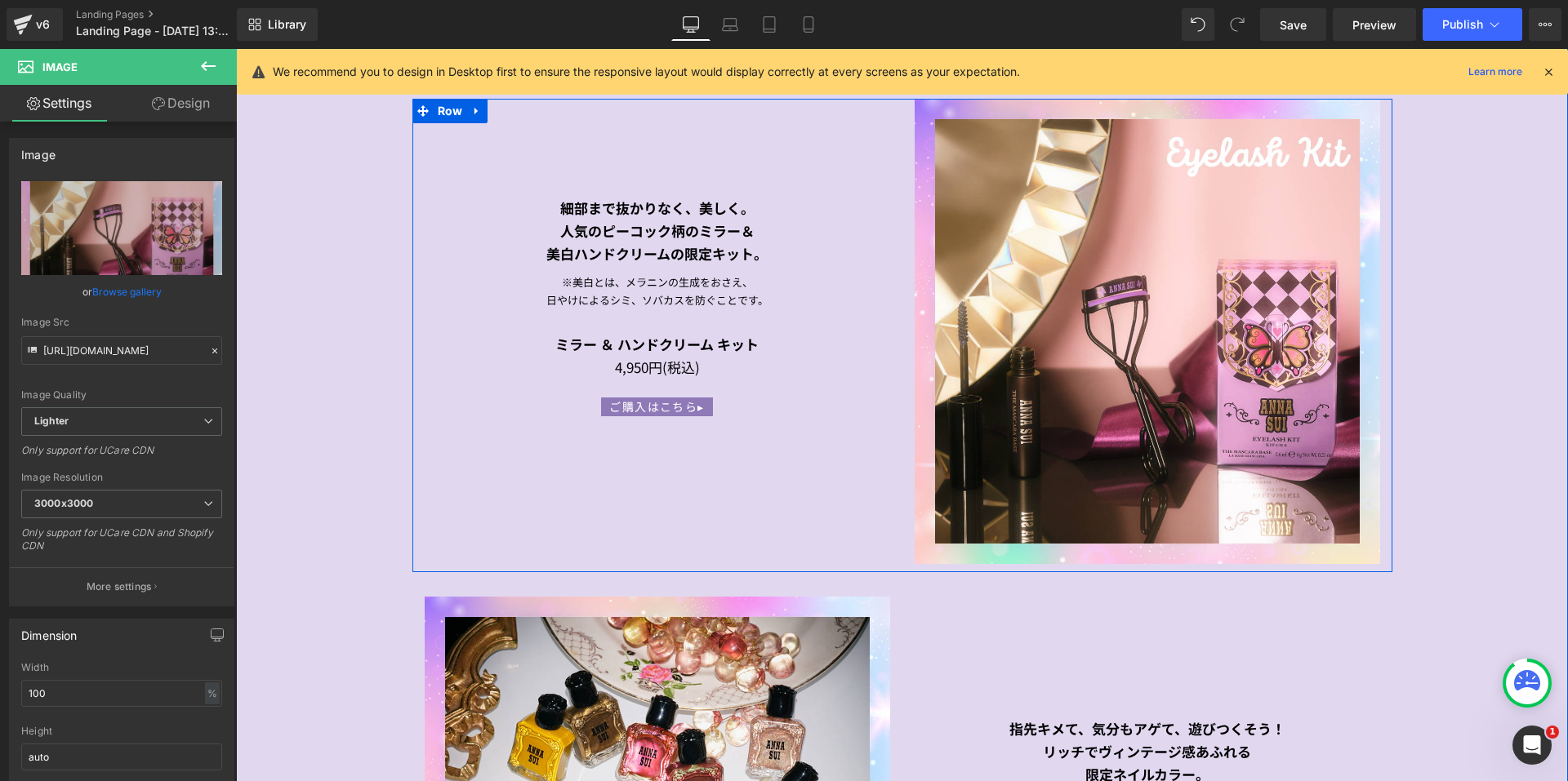
click at [560, 204] on strong "細部まで抜かりなく、美しく。" at bounding box center [657, 208] width 194 height 21
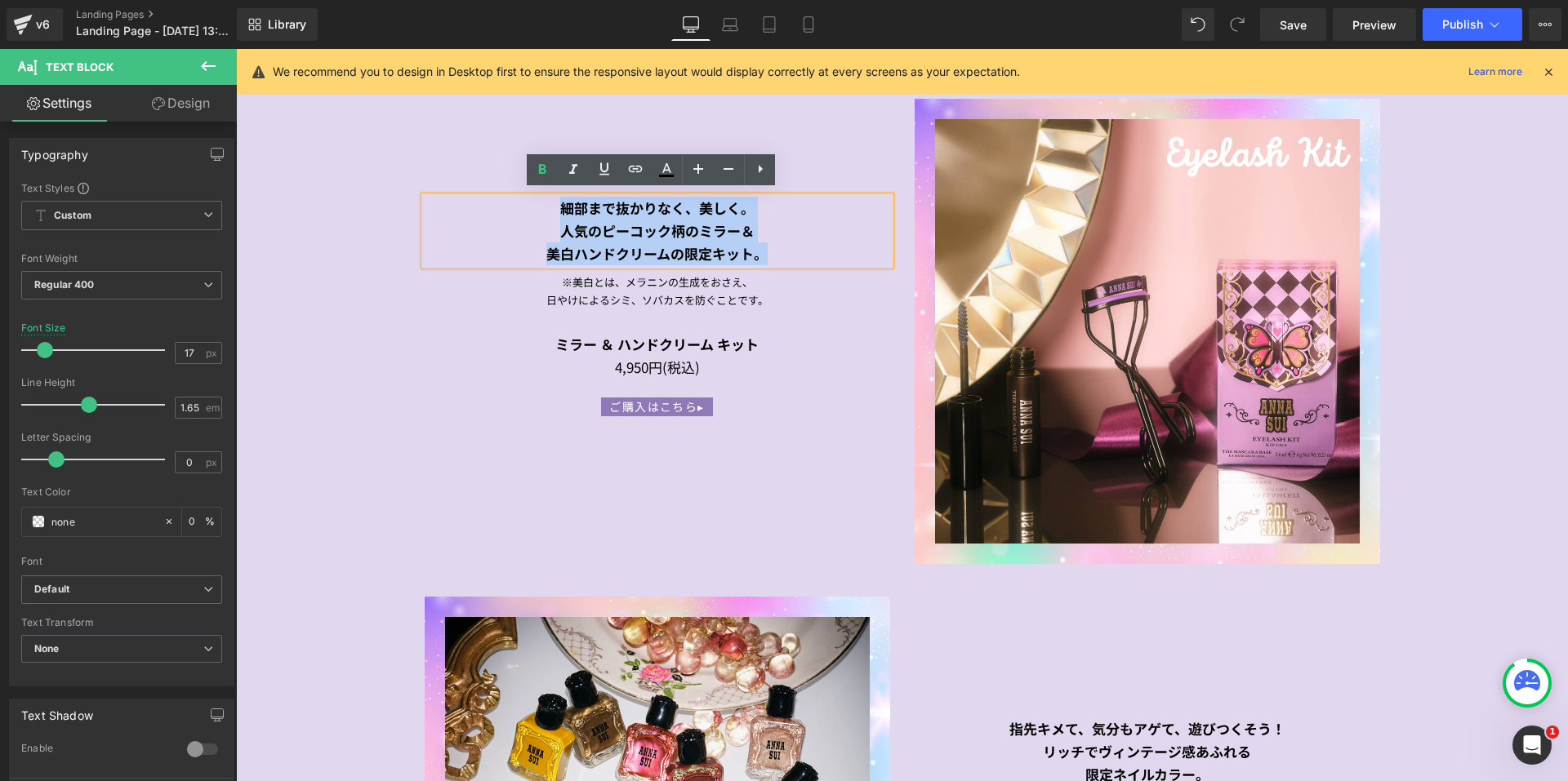
drag, startPoint x: 557, startPoint y: 204, endPoint x: 767, endPoint y: 252, distance: 215.4
click at [767, 252] on div "細部まで抜かりなく、美しく。 人気のピーコック柄のミラー＆ 美白ハンドクリームの限定キット。" at bounding box center [657, 230] width 466 height 68
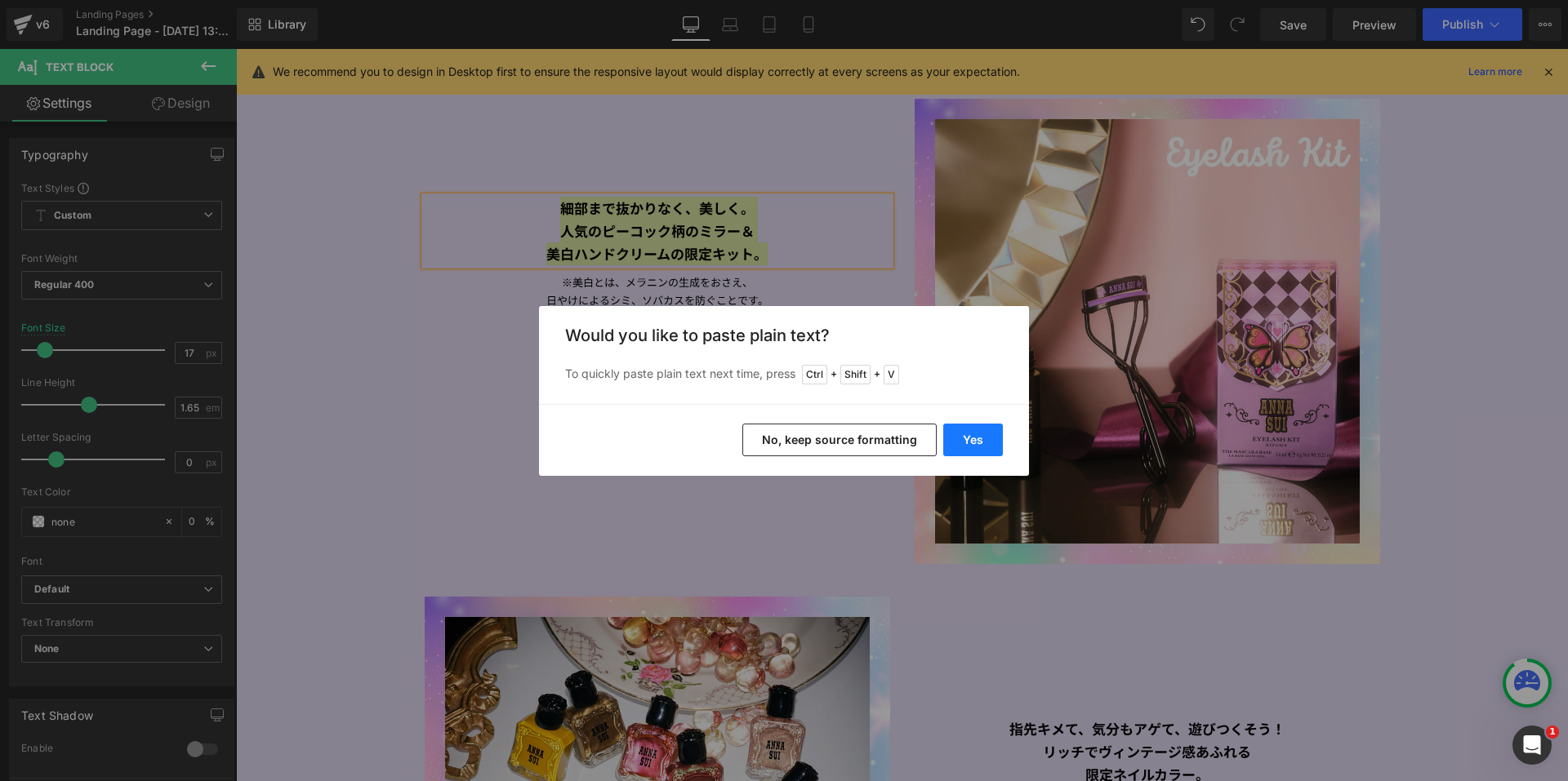
drag, startPoint x: 976, startPoint y: 437, endPoint x: 737, endPoint y: 386, distance: 244.4
click at [976, 437] on button "Yes" at bounding box center [972, 440] width 60 height 33
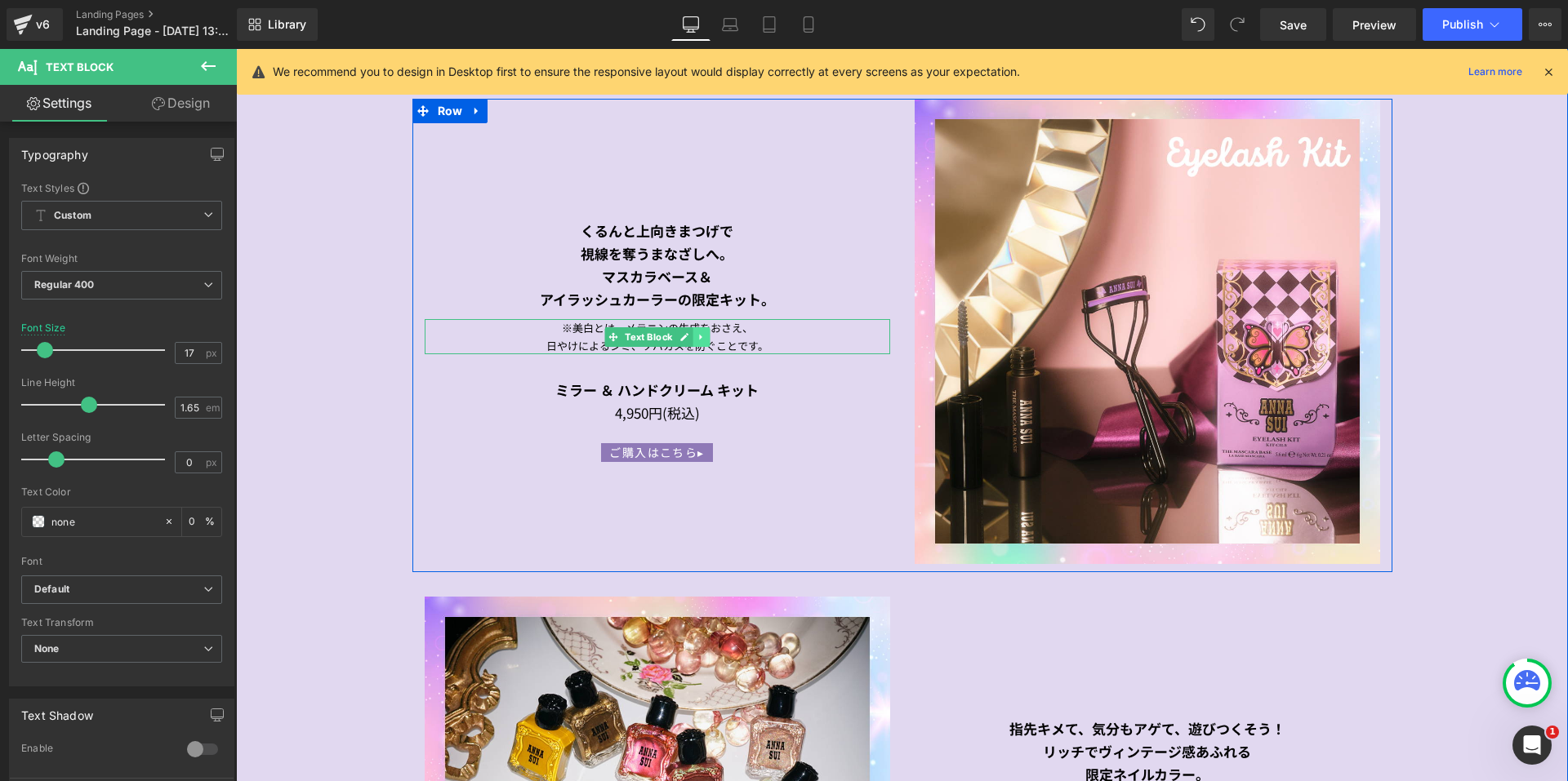
click at [695, 337] on link at bounding box center [701, 337] width 17 height 20
click at [701, 337] on link at bounding box center [710, 337] width 17 height 20
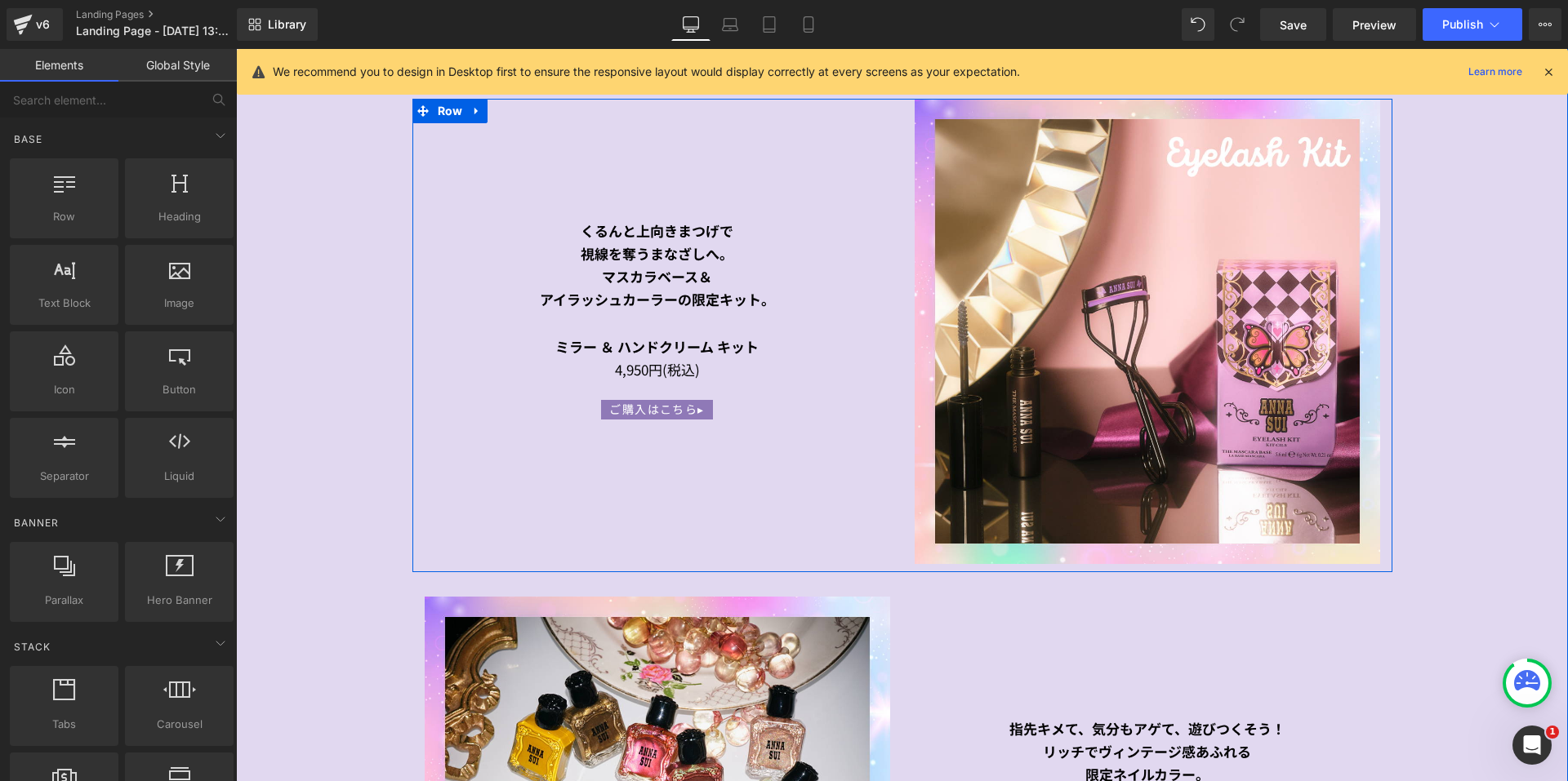
click at [739, 358] on div "4,950円(税込)" at bounding box center [657, 370] width 466 height 23
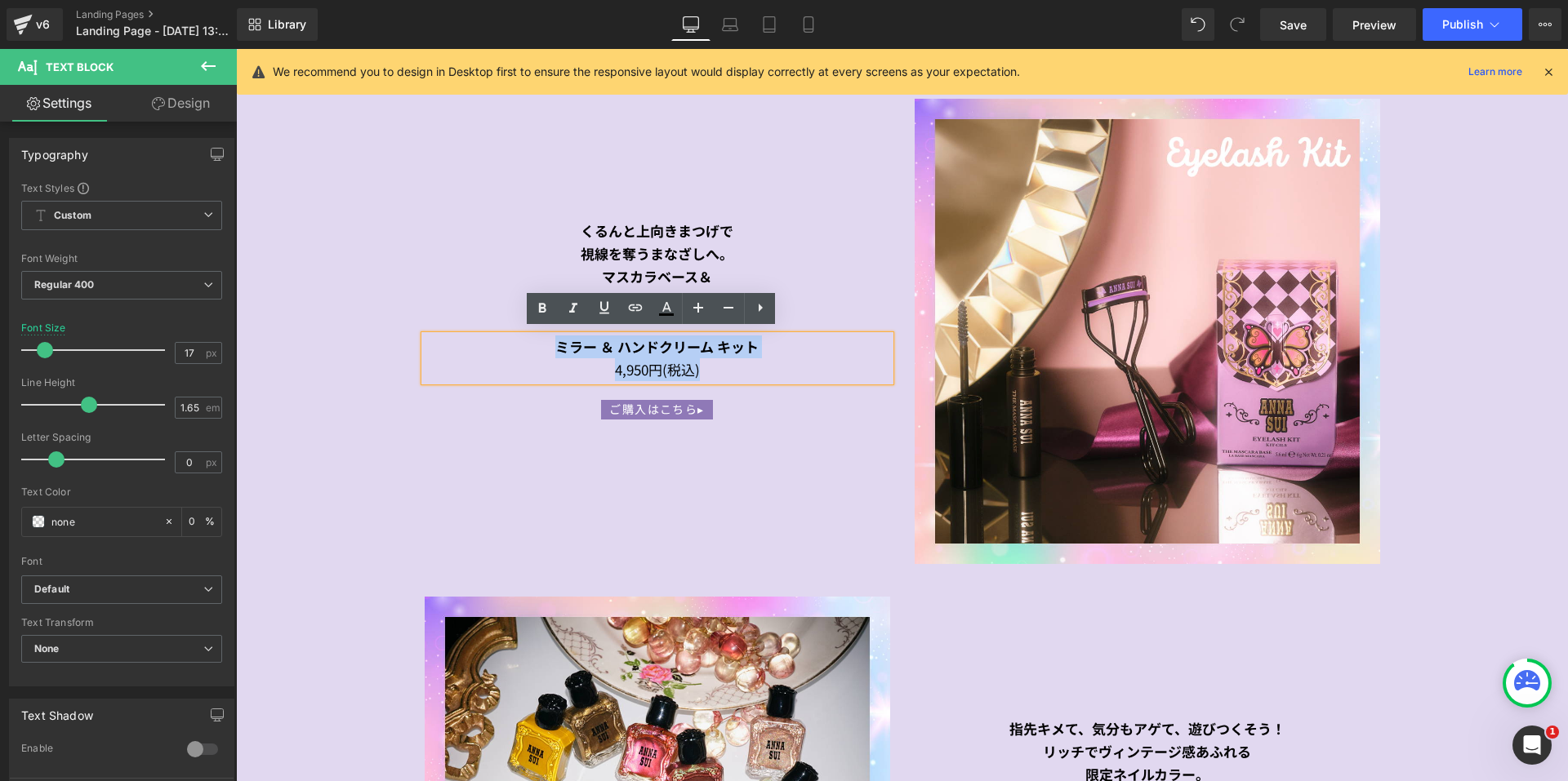
drag, startPoint x: 724, startPoint y: 362, endPoint x: 516, endPoint y: 350, distance: 208.3
click at [516, 350] on div "ミラー ＆ ハンドクリーム キット 4,950円(税込)" at bounding box center [657, 358] width 466 height 46
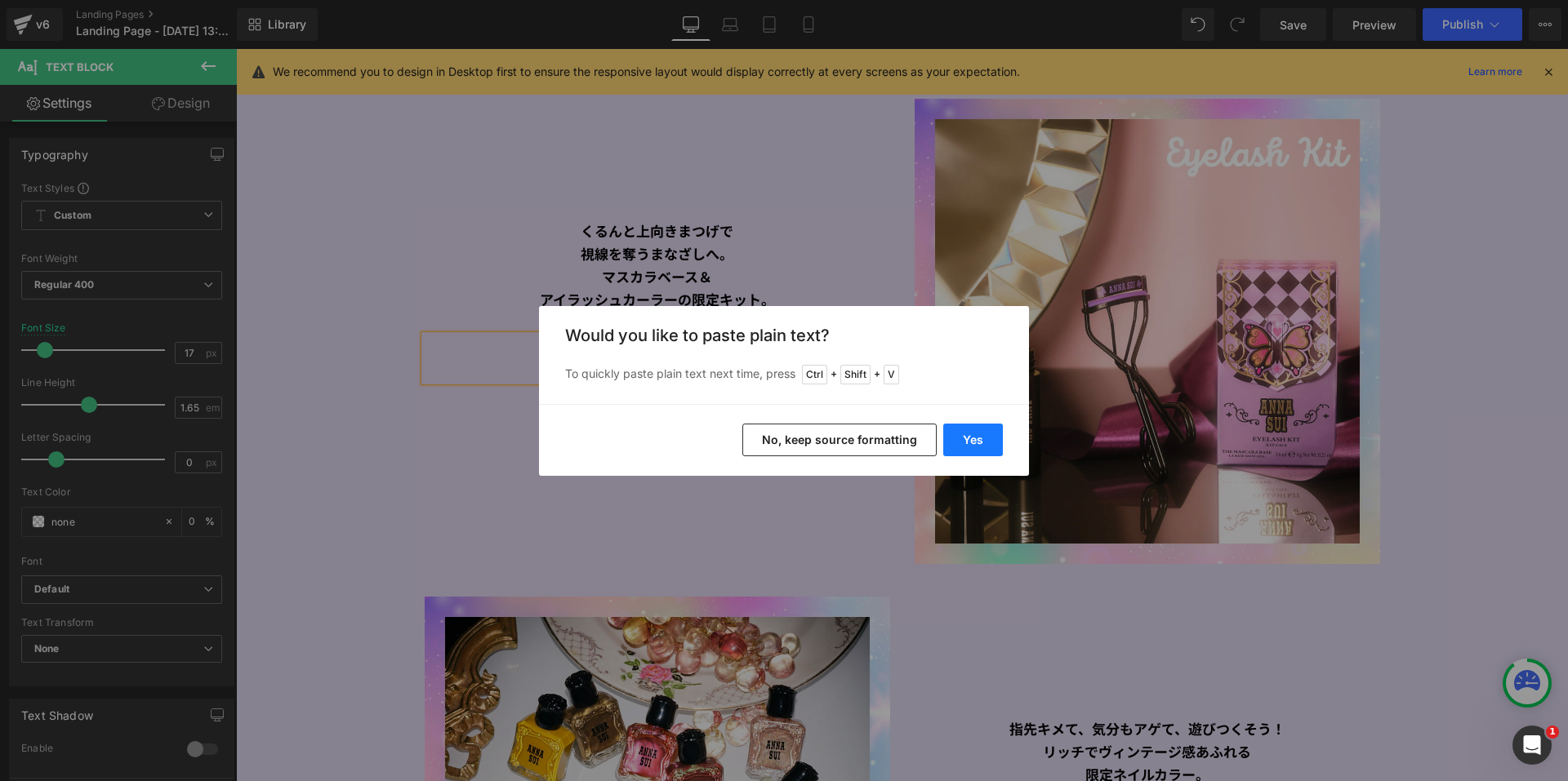
drag, startPoint x: 976, startPoint y: 435, endPoint x: 704, endPoint y: 387, distance: 276.2
click at [976, 435] on button "Yes" at bounding box center [972, 440] width 60 height 33
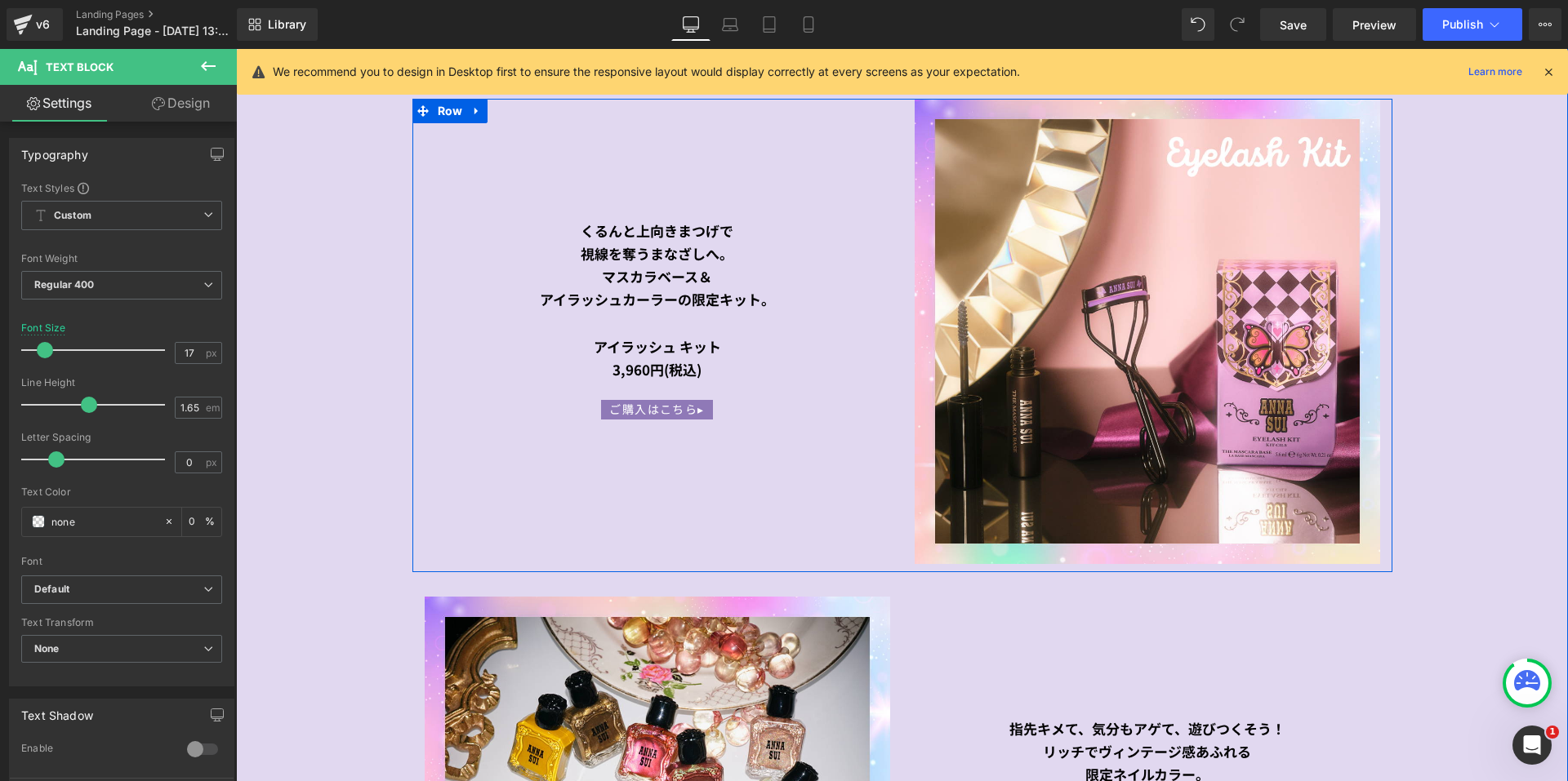
click at [236, 49] on div at bounding box center [236, 49] width 0 height 0
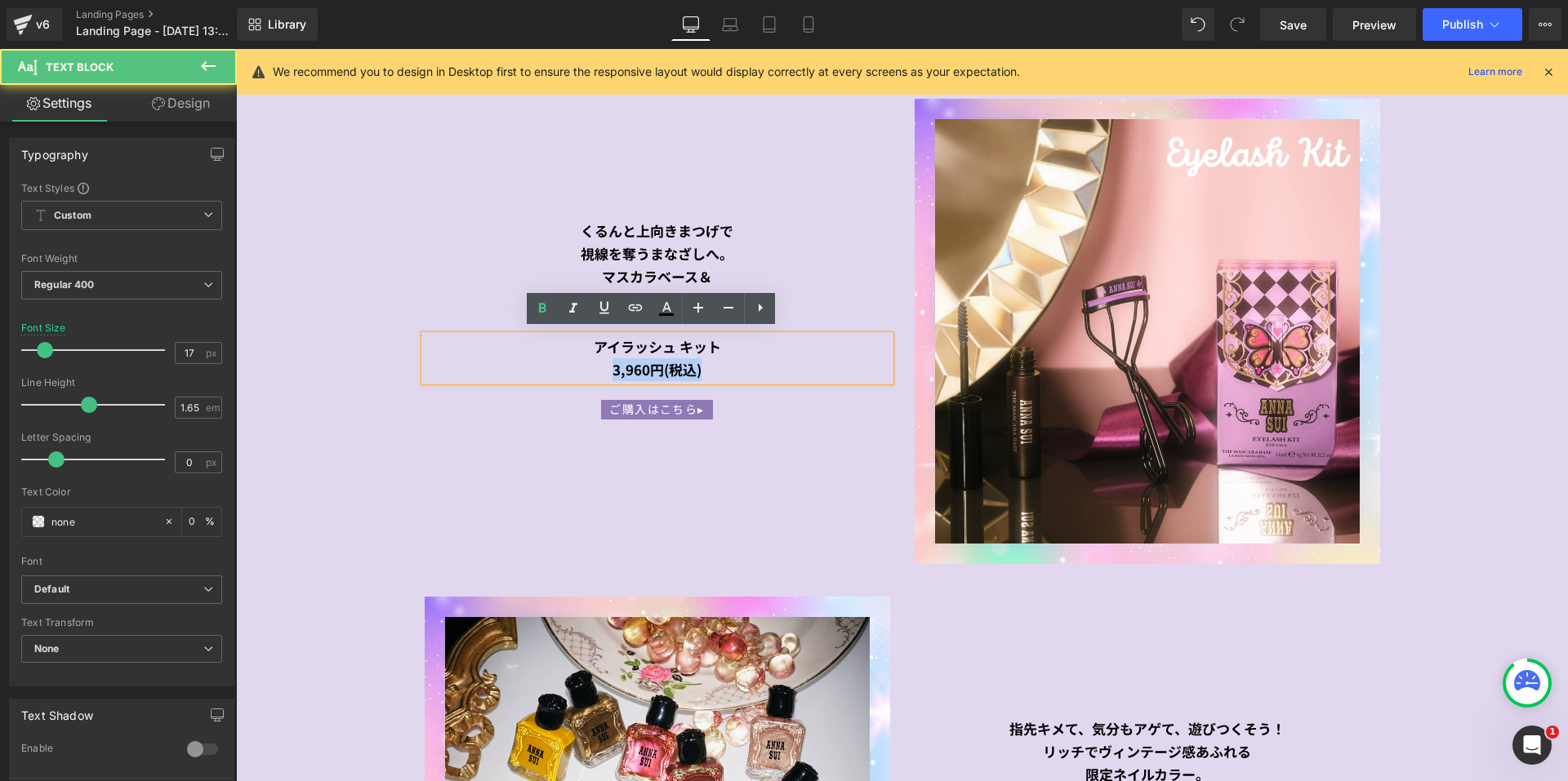
drag, startPoint x: 724, startPoint y: 365, endPoint x: 572, endPoint y: 365, distance: 152.0
click at [572, 365] on div "3,960円(税込)" at bounding box center [657, 370] width 466 height 23
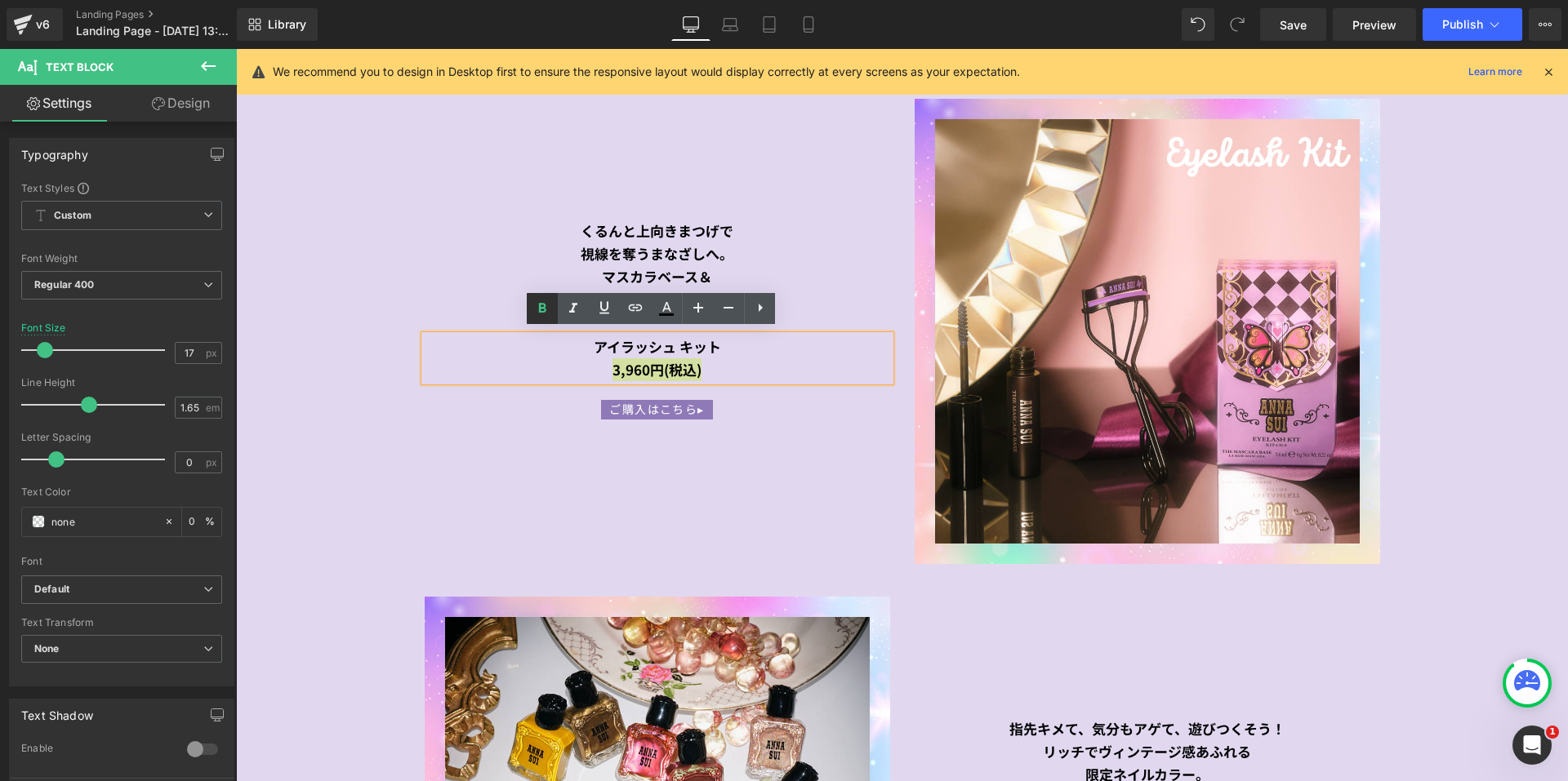
click at [534, 307] on icon at bounding box center [542, 308] width 20 height 20
click at [642, 404] on span "Button" at bounding box center [656, 409] width 37 height 20
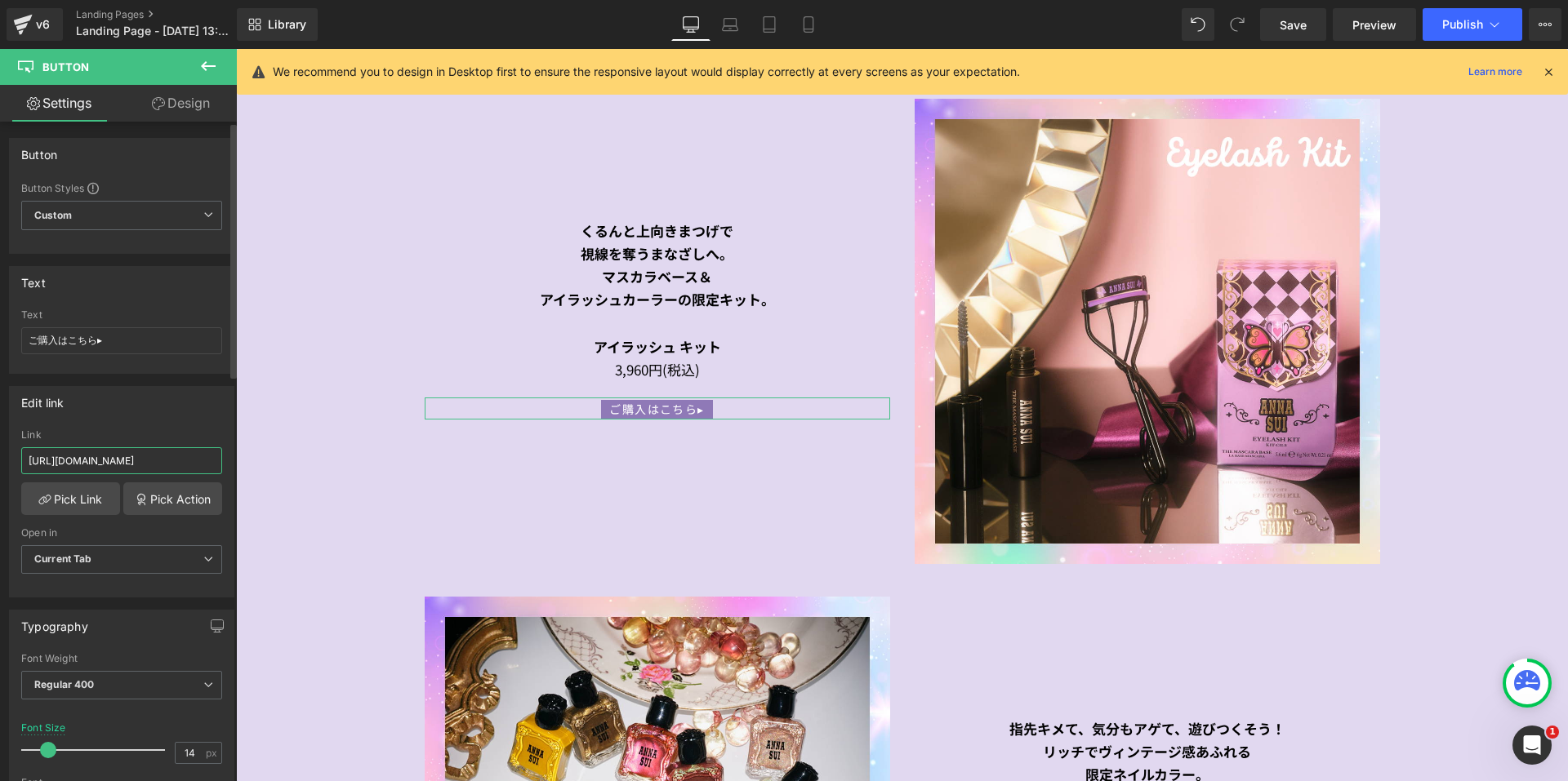
drag, startPoint x: 211, startPoint y: 462, endPoint x: 22, endPoint y: 459, distance: 189.0
click at [22, 459] on input "https://annasui.co.jp/products/asahxl" at bounding box center [122, 461] width 201 height 27
paste input "m"
drag, startPoint x: 152, startPoint y: 405, endPoint x: 162, endPoint y: 411, distance: 11.7
click at [162, 411] on div "Edit link" at bounding box center [121, 403] width 223 height 31
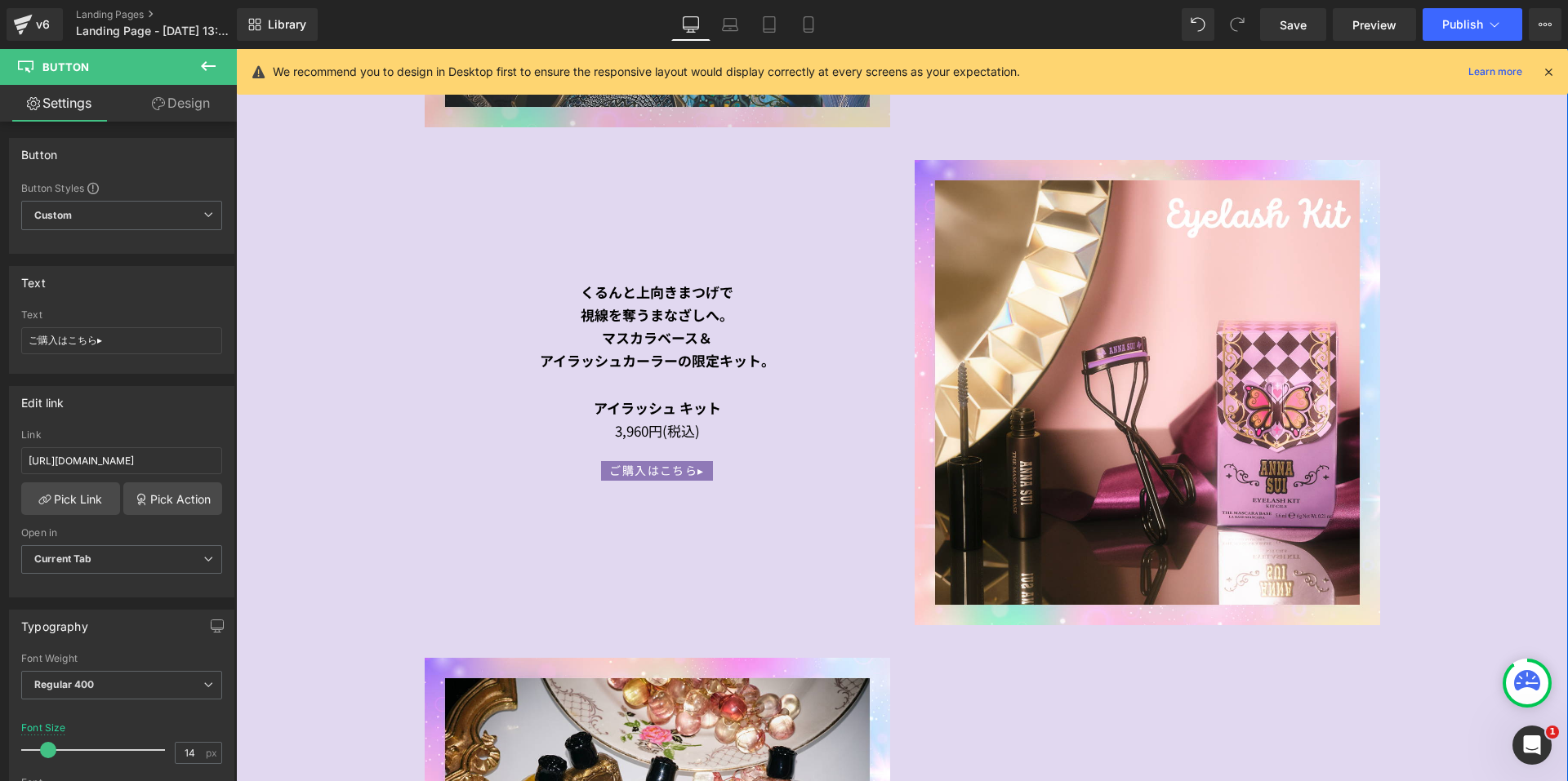
scroll to position [2515, 0]
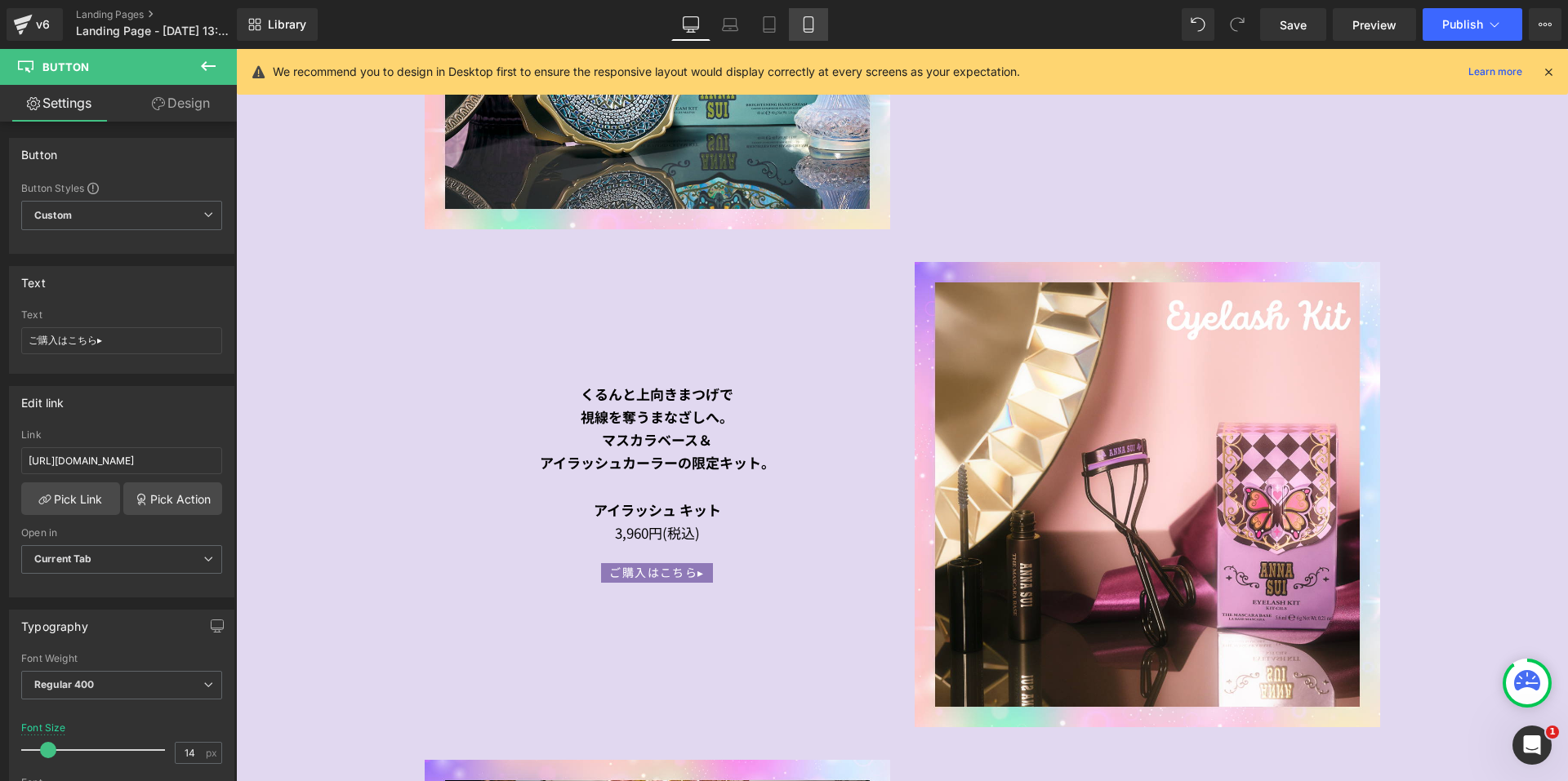
click at [805, 25] on icon at bounding box center [808, 24] width 16 height 16
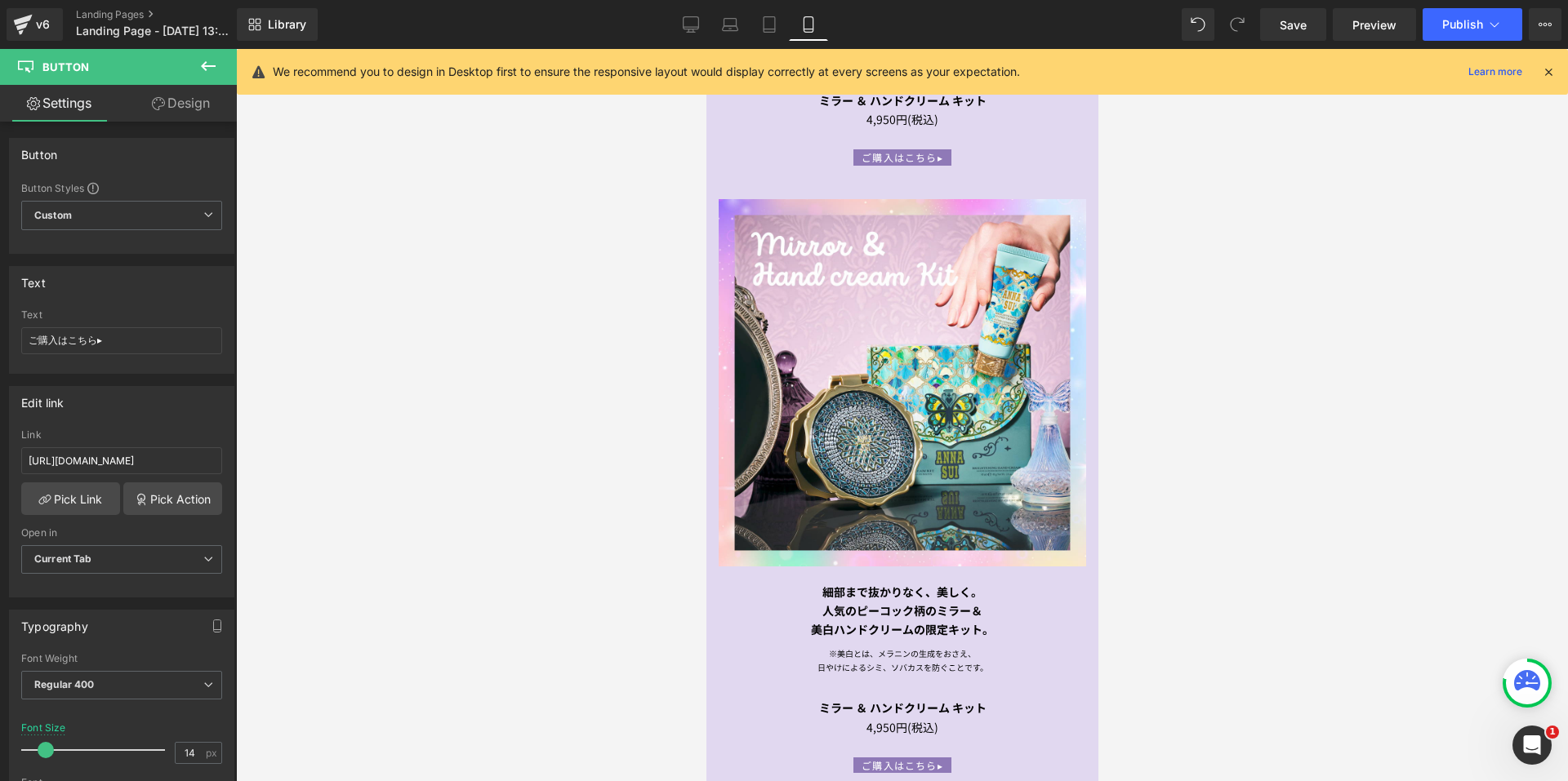
scroll to position [2042, 0]
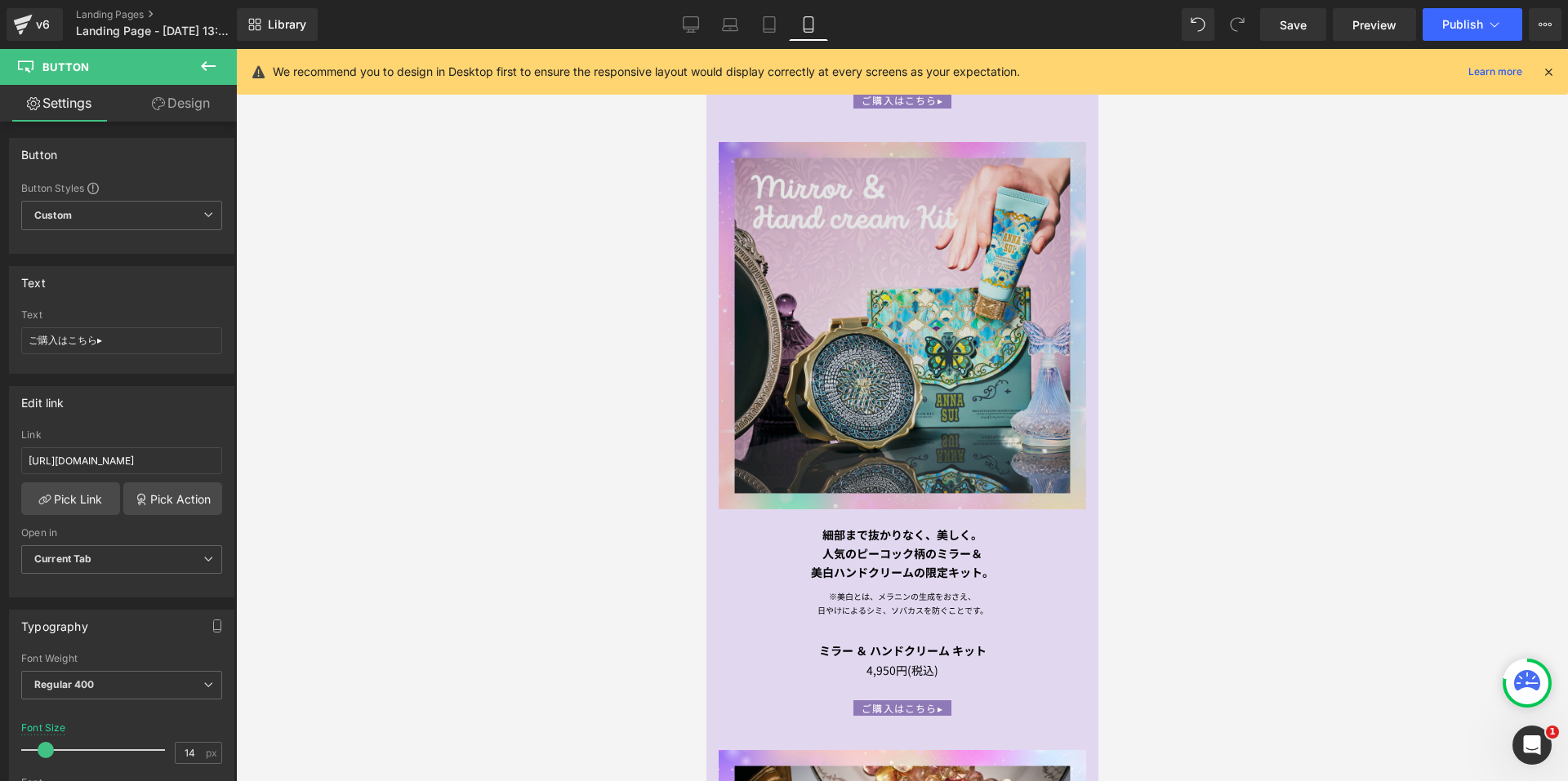
click at [810, 268] on img at bounding box center [901, 326] width 367 height 367
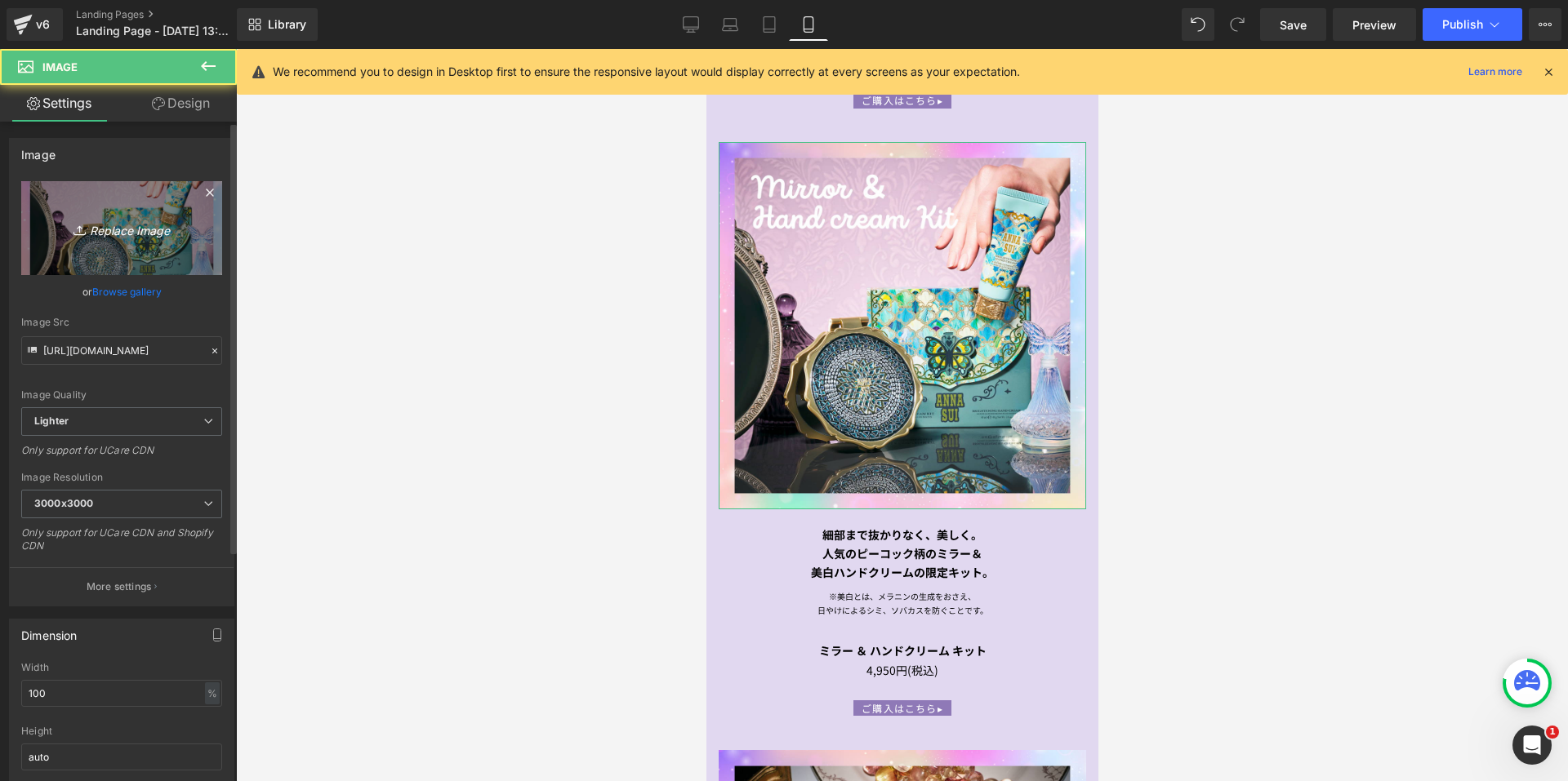
click at [106, 249] on link "Replace Image" at bounding box center [122, 228] width 201 height 94
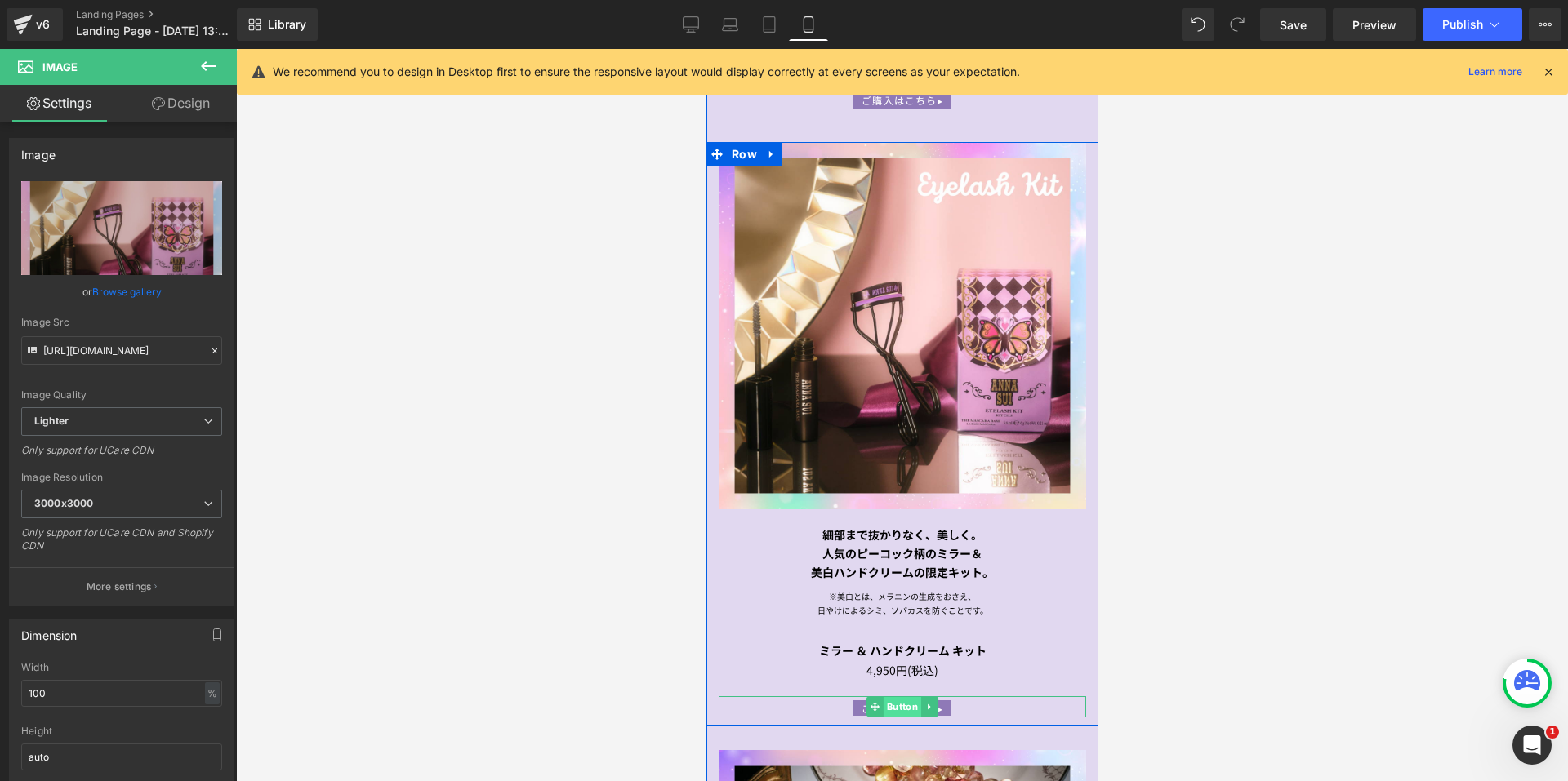
click at [889, 697] on span "Button" at bounding box center [900, 707] width 37 height 20
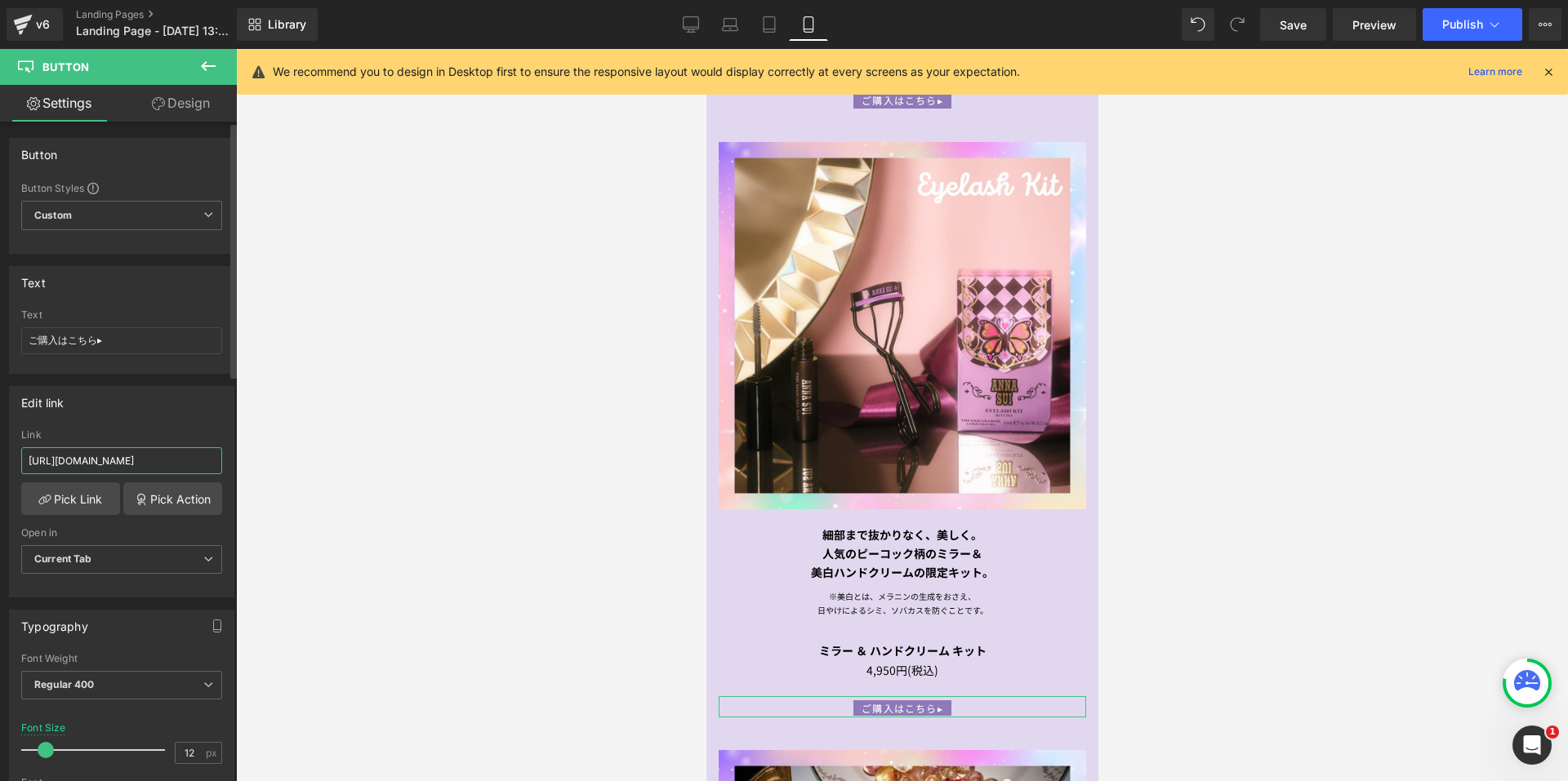
drag, startPoint x: 165, startPoint y: 465, endPoint x: 0, endPoint y: 465, distance: 165.0
click at [0, 465] on div "Edit link https://annasui.co.jp/products/asahxl Link https://annasui.co.jp/prod…" at bounding box center [122, 486] width 244 height 223
paste input "m"
click at [157, 403] on div "Edit link" at bounding box center [121, 403] width 223 height 31
click at [1000, 564] on div "美白ハンドクリームの限定キット。" at bounding box center [901, 573] width 367 height 19
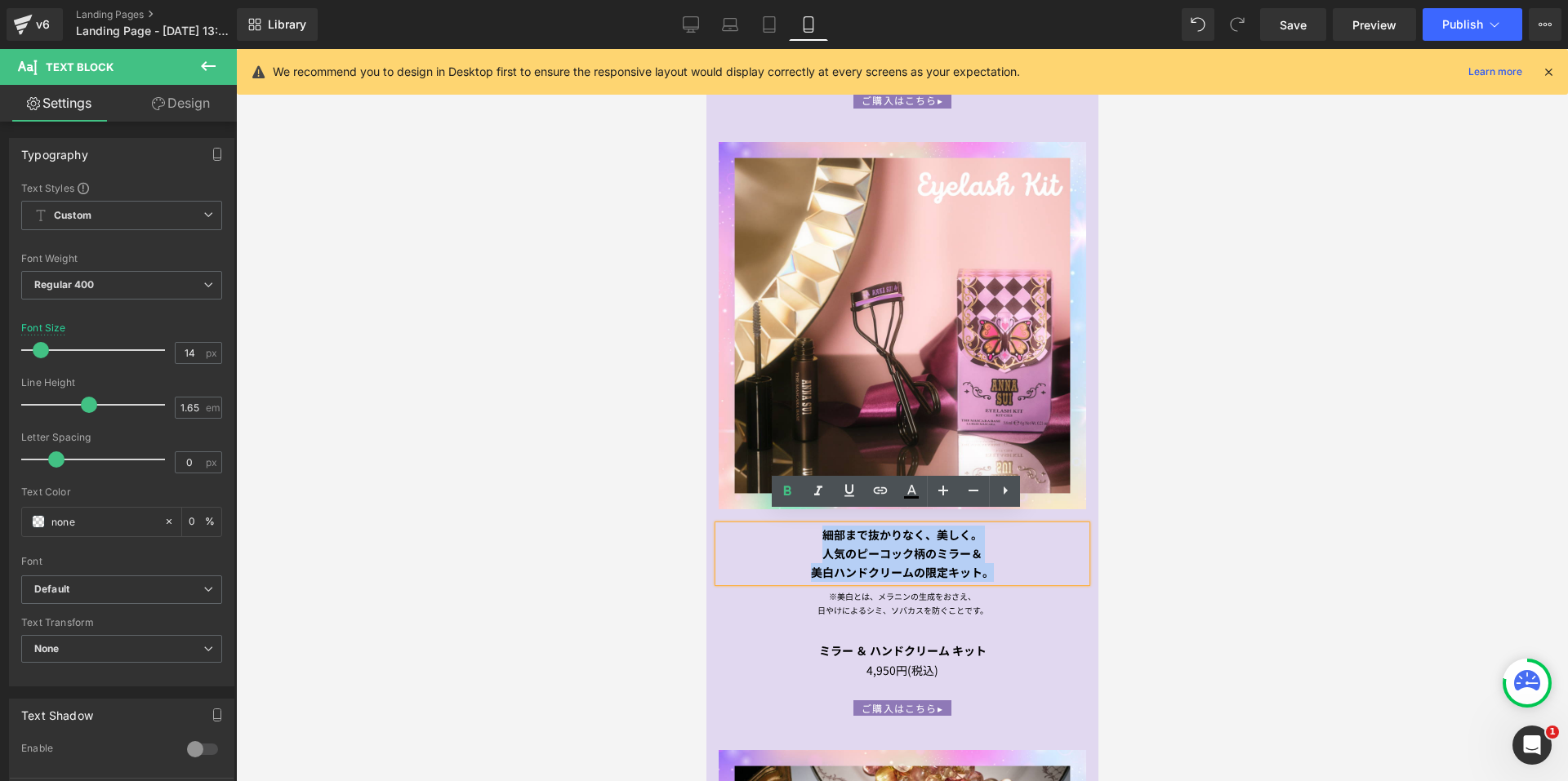
drag, startPoint x: 1000, startPoint y: 561, endPoint x: 789, endPoint y: 527, distance: 213.7
click at [789, 527] on div "細部まで抜かりなく、美しく。 人気のピーコック柄のミラー＆ 美白ハンドクリームの限定キット。" at bounding box center [901, 553] width 367 height 56
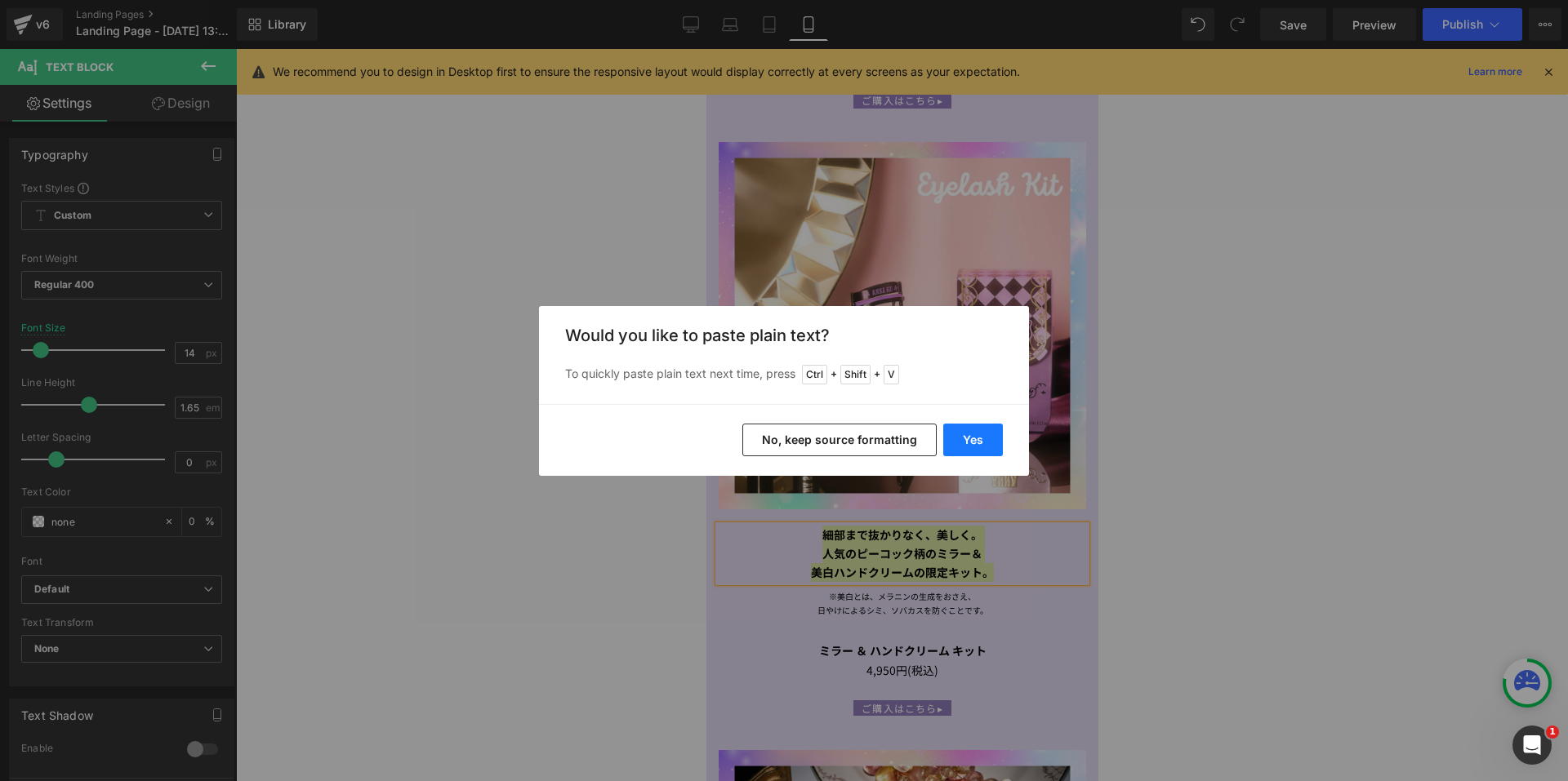
click at [978, 442] on button "Yes" at bounding box center [972, 440] width 60 height 33
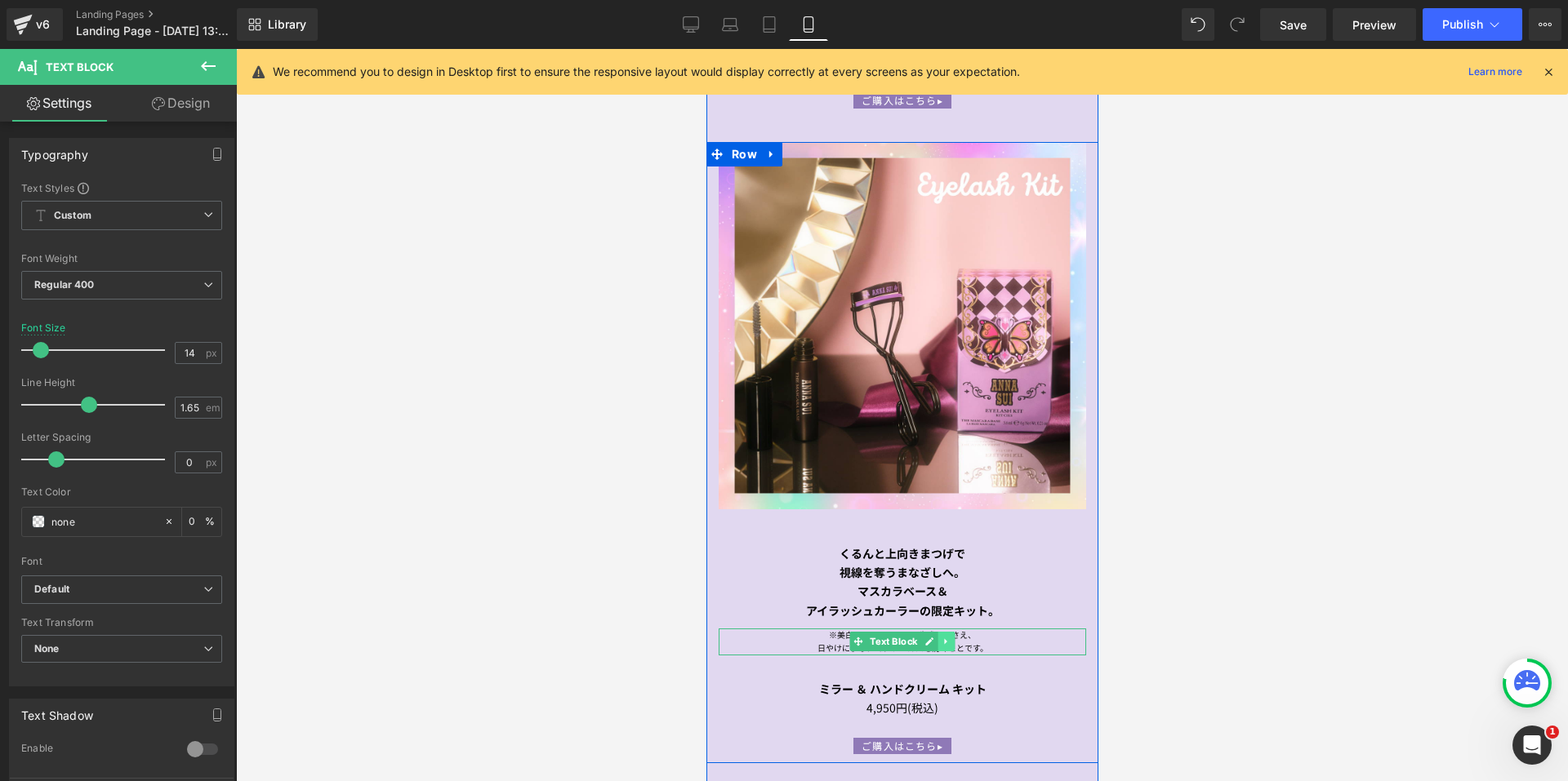
click at [943, 639] on icon at bounding box center [944, 642] width 3 height 6
click at [951, 638] on icon at bounding box center [954, 642] width 9 height 9
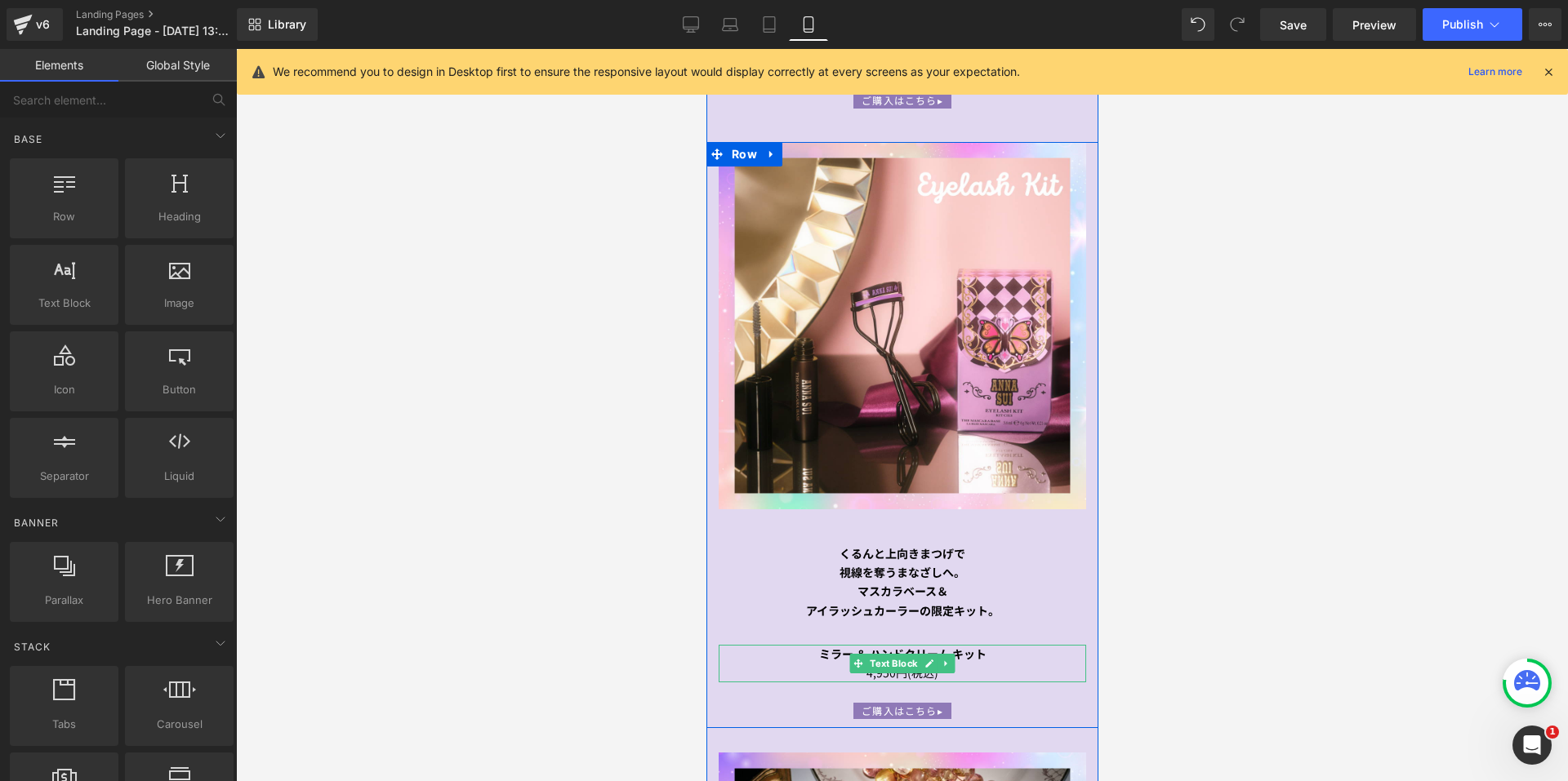
click at [950, 664] on div "4,950円(税込)" at bounding box center [901, 674] width 367 height 19
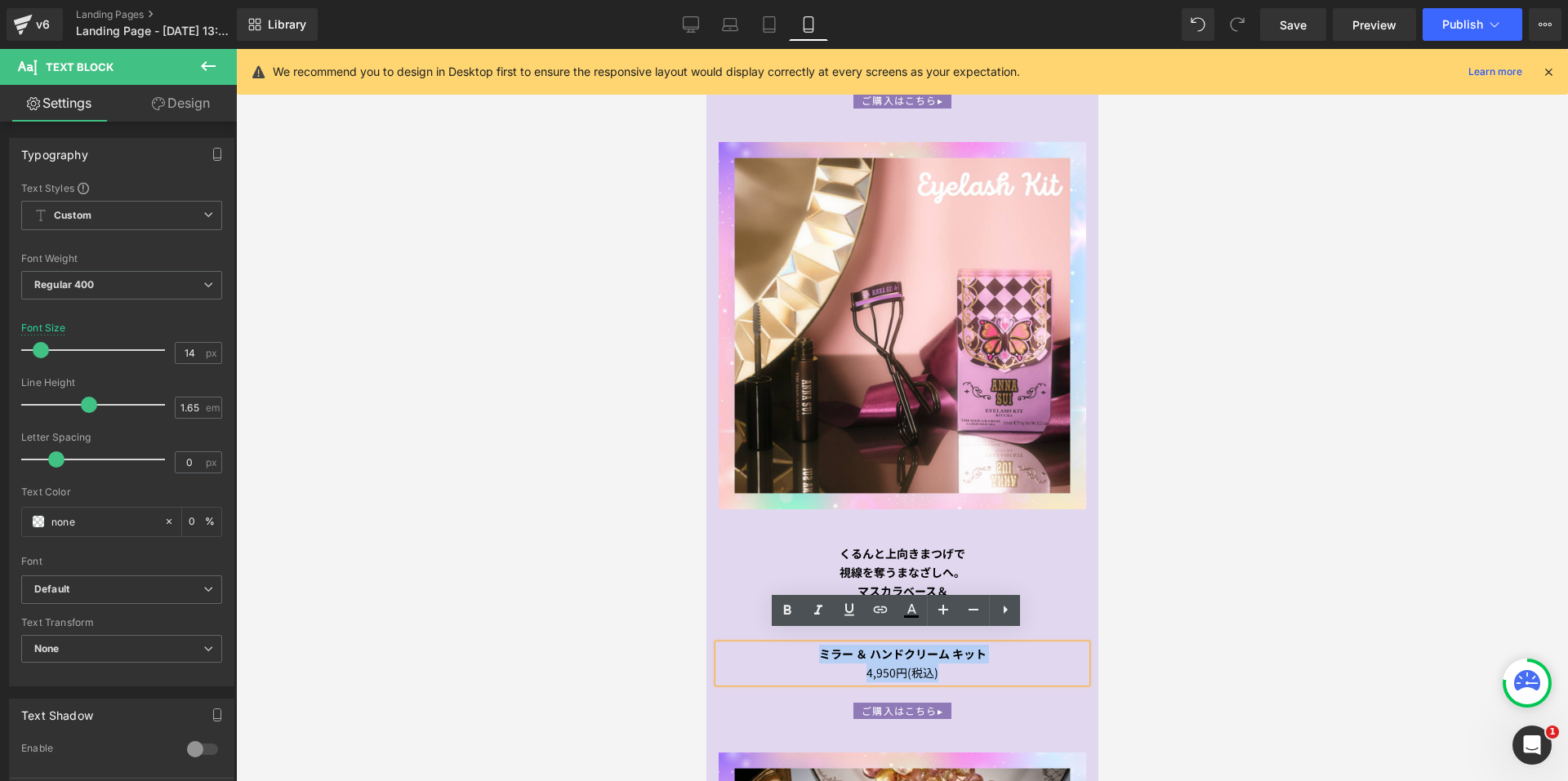
drag, startPoint x: 962, startPoint y: 662, endPoint x: 796, endPoint y: 638, distance: 167.7
click at [796, 645] on div "ミラー ＆ ハンドクリーム キット 4,950円(税込)" at bounding box center [901, 663] width 367 height 37
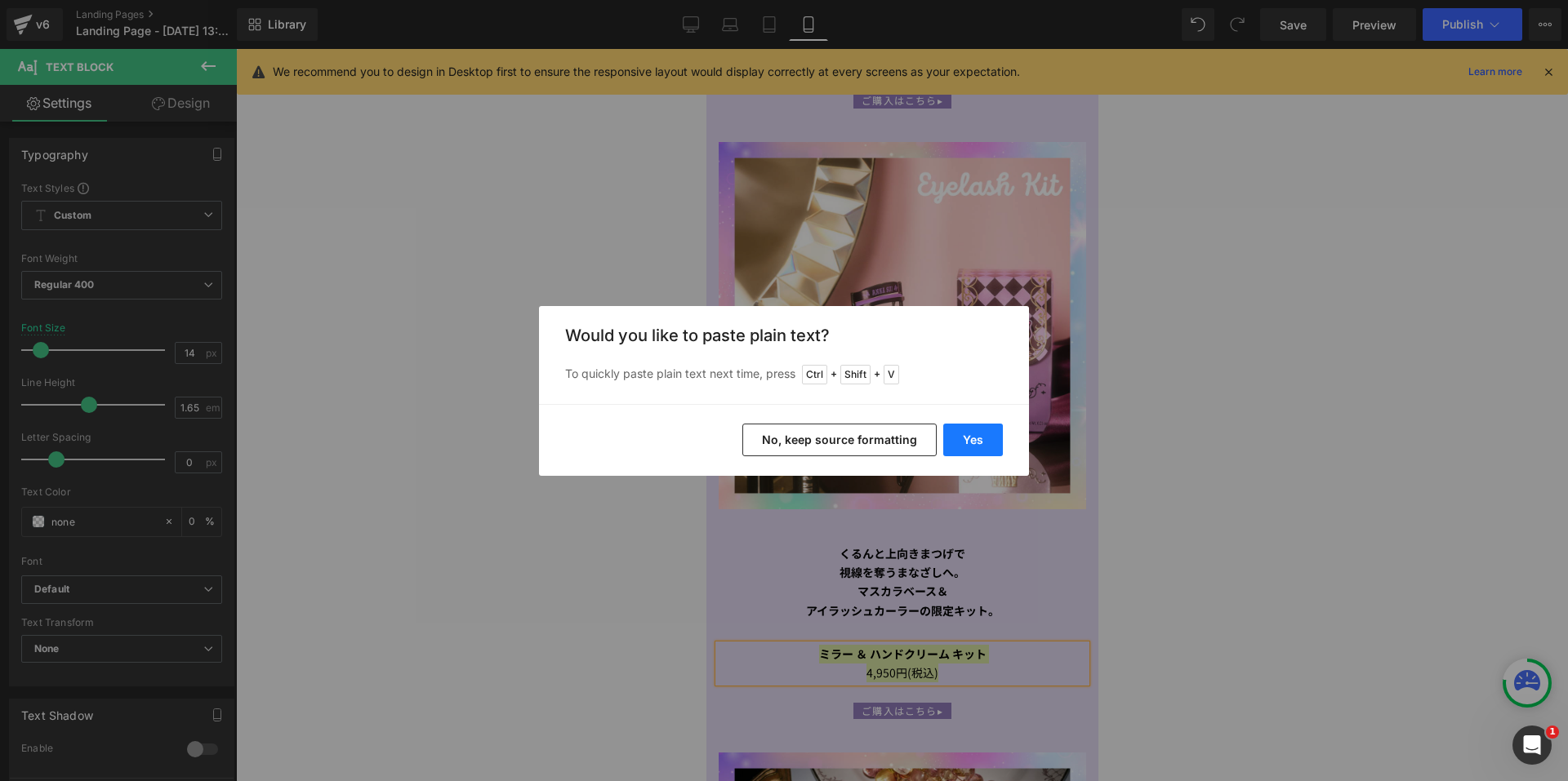
click at [984, 432] on button "Yes" at bounding box center [972, 440] width 60 height 33
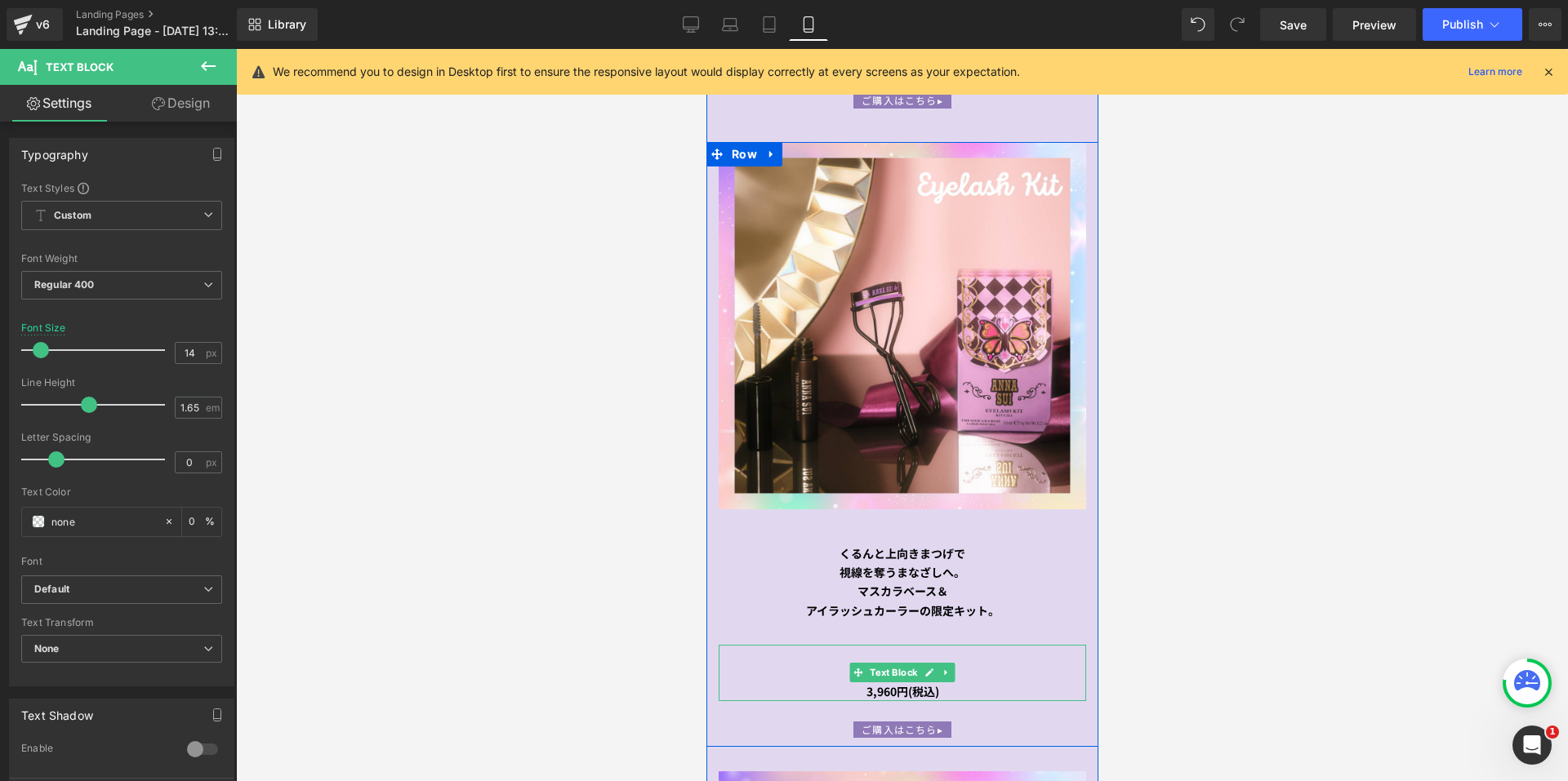
click at [958, 682] on div "3,960円(税込)" at bounding box center [901, 692] width 367 height 19
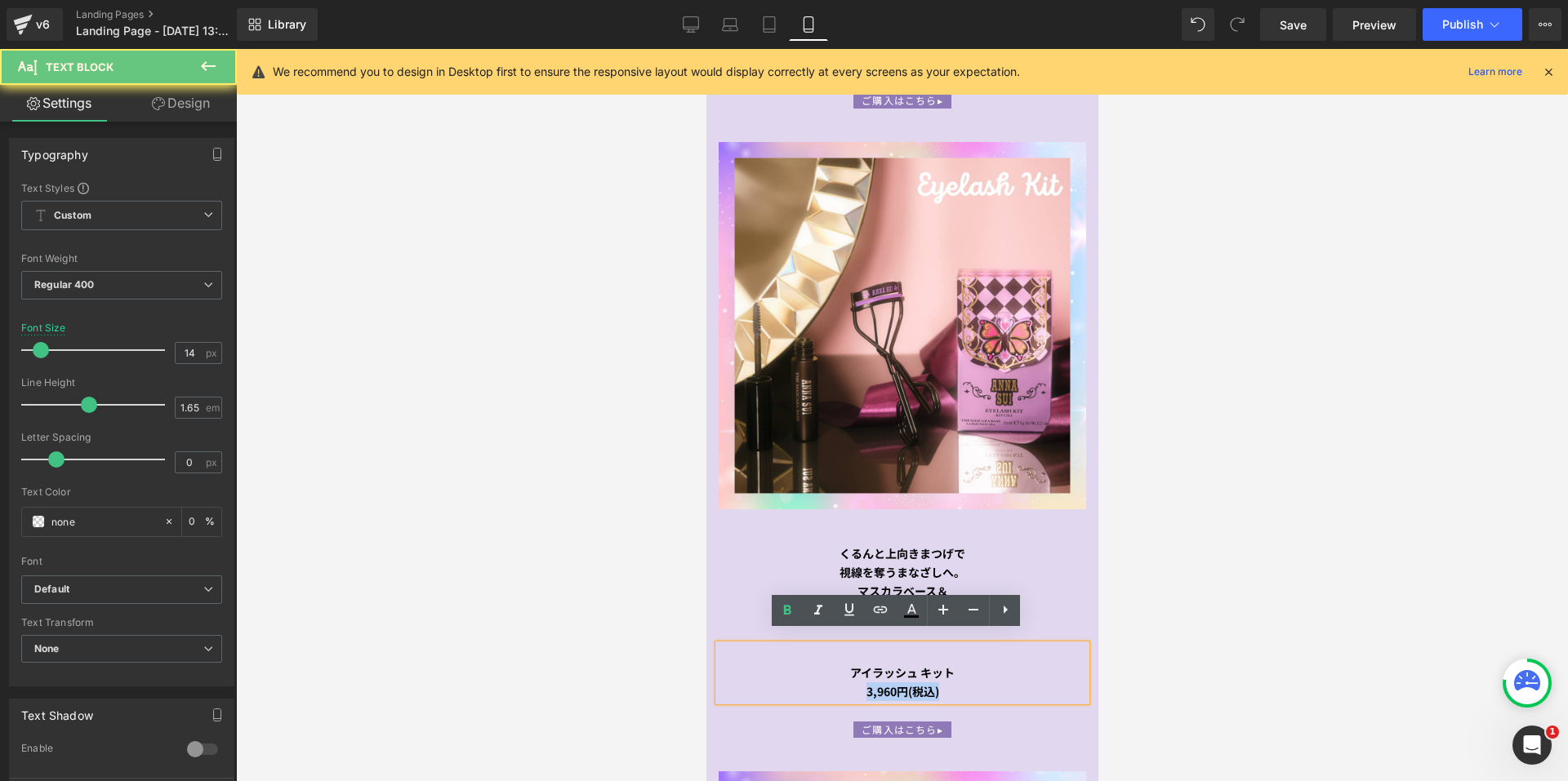
drag, startPoint x: 958, startPoint y: 681, endPoint x: 843, endPoint y: 682, distance: 115.0
click at [843, 682] on div "3,960円(税込)" at bounding box center [901, 692] width 367 height 19
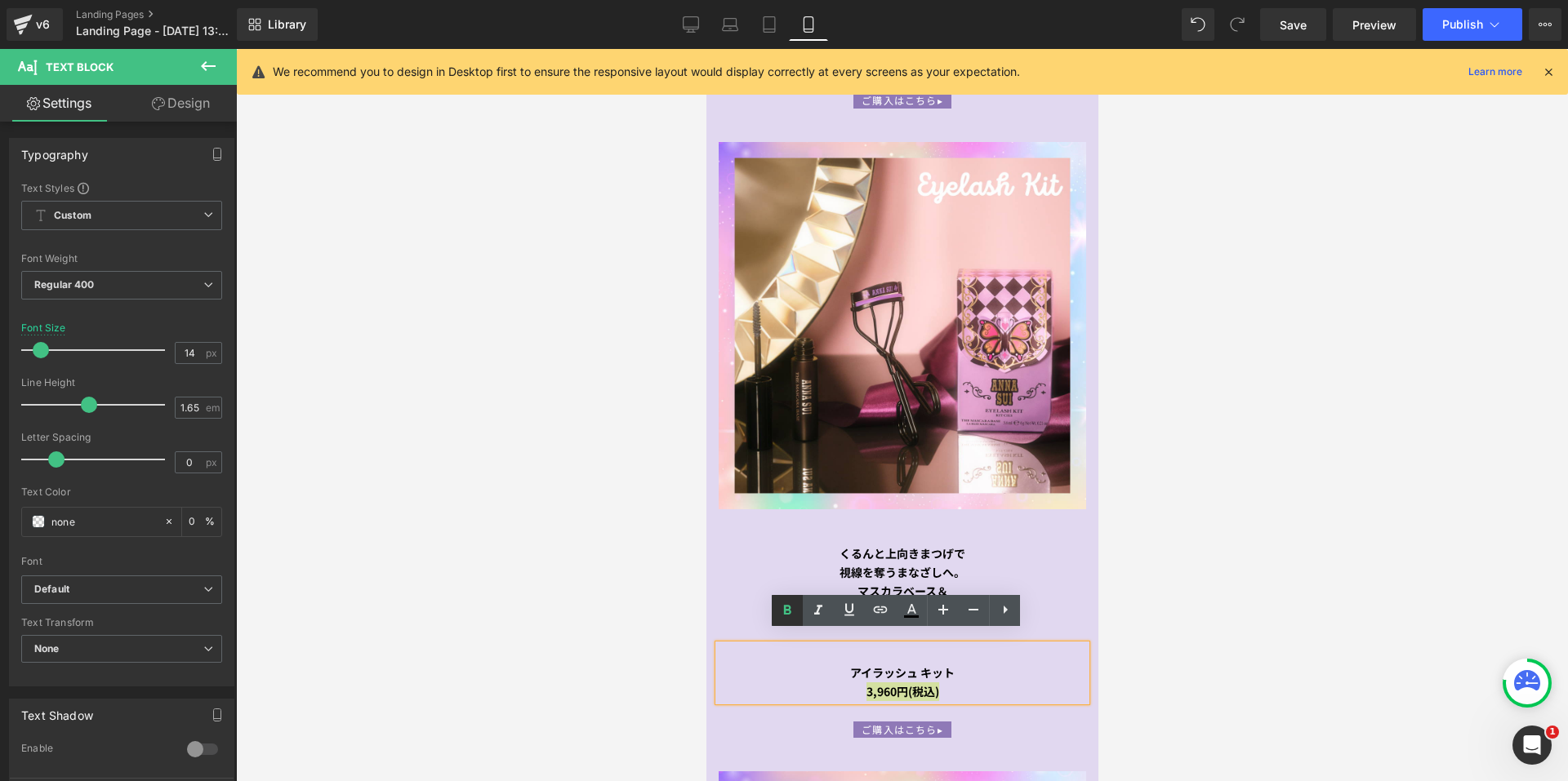
click at [781, 603] on icon at bounding box center [787, 610] width 20 height 20
click at [810, 664] on div "アイラッシュ キット" at bounding box center [901, 674] width 367 height 19
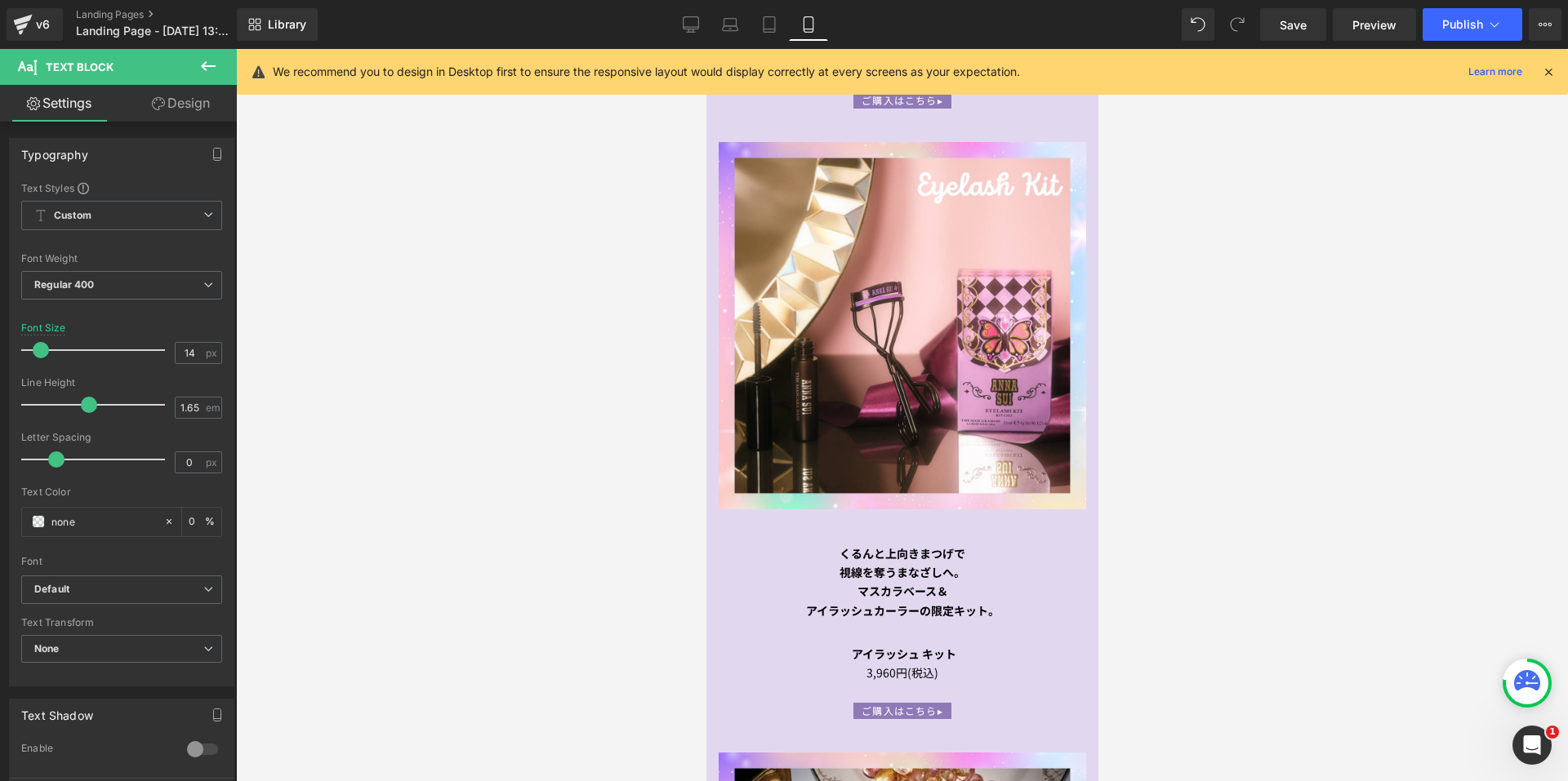
click at [1391, 556] on div at bounding box center [902, 416] width 1332 height 733
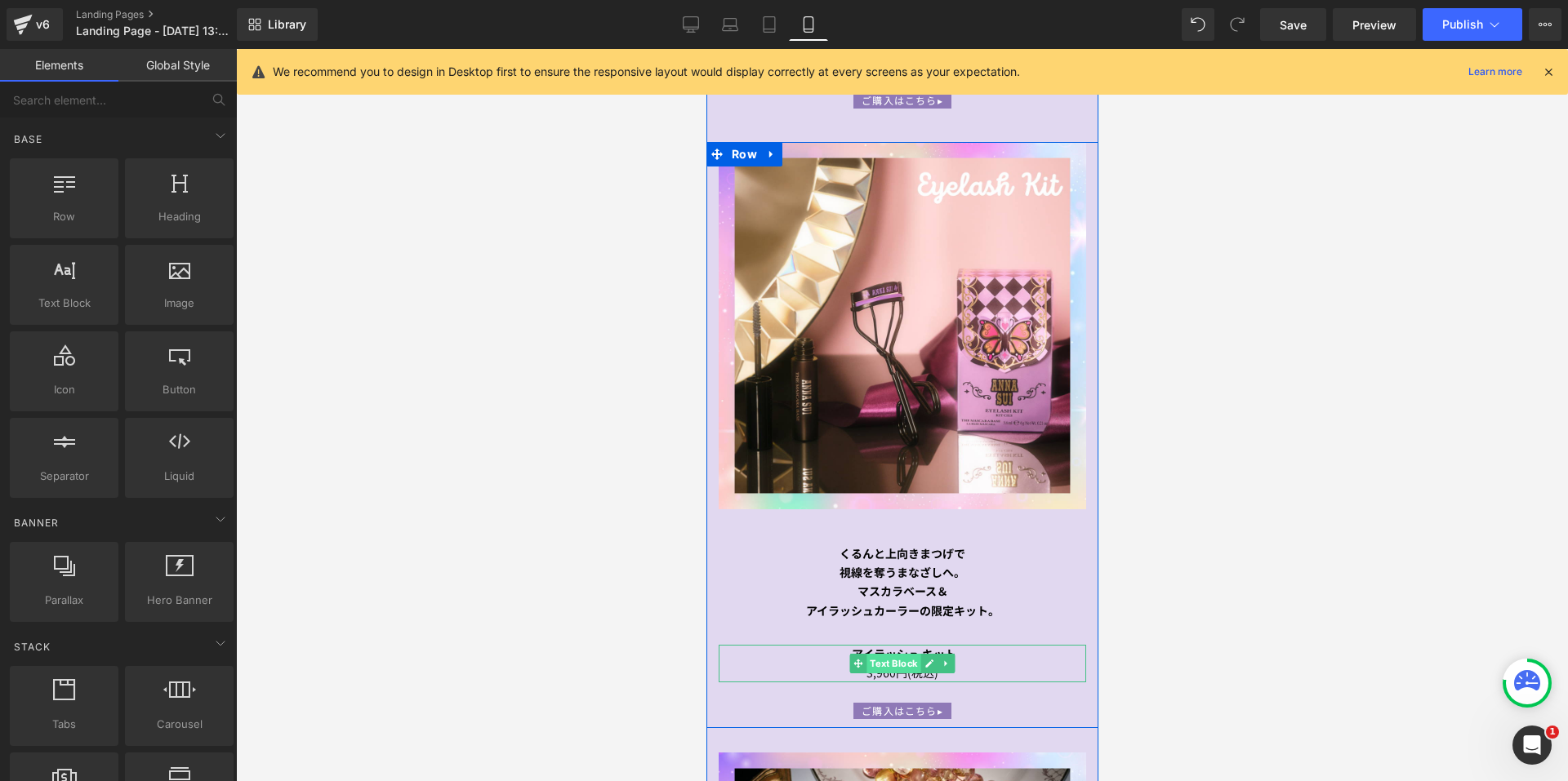
click at [877, 654] on span "Text Block" at bounding box center [893, 663] width 54 height 20
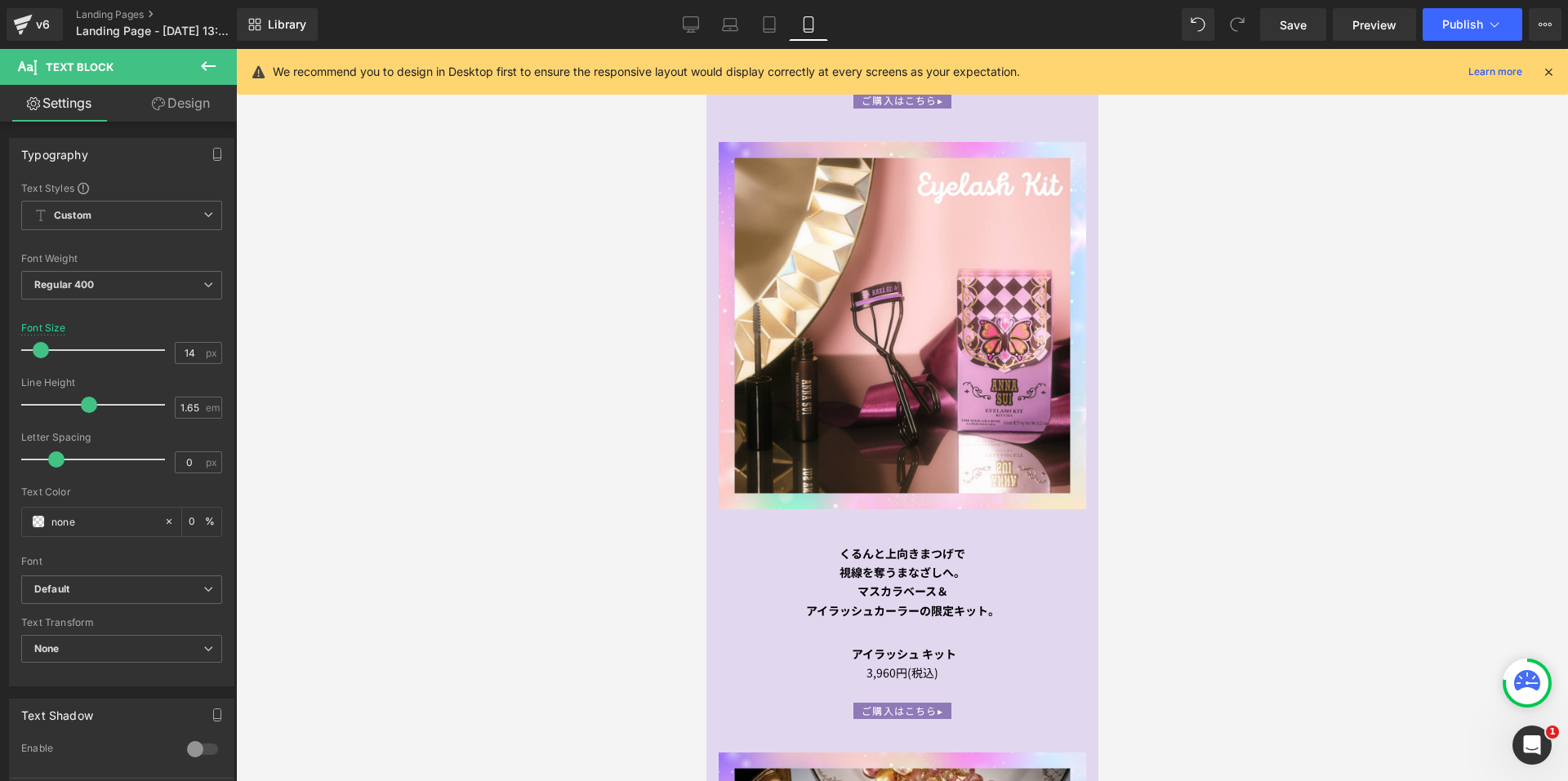
click at [555, 571] on div at bounding box center [902, 416] width 1332 height 733
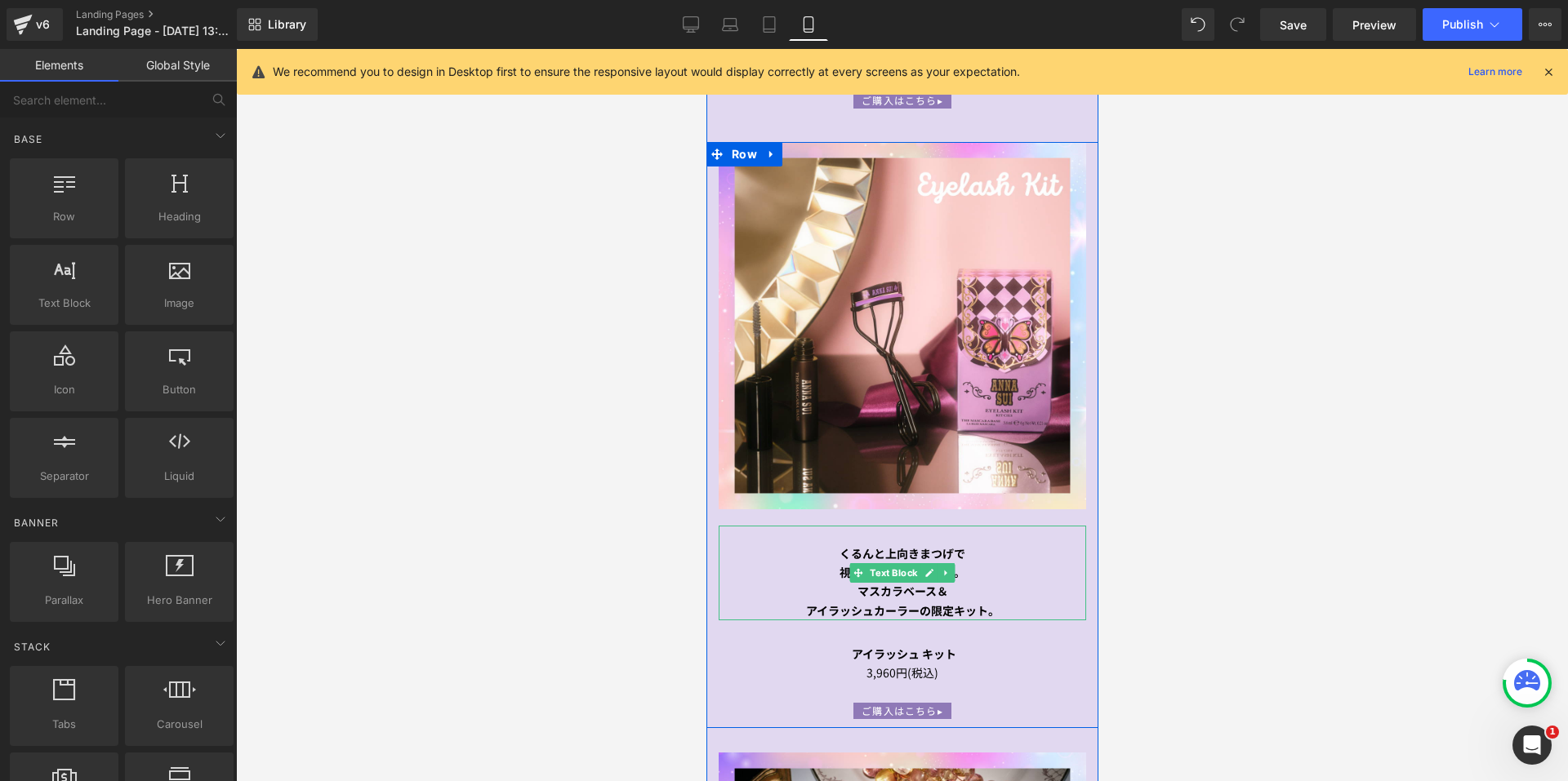
click at [809, 545] on div "くるんと上向きまつげで" at bounding box center [901, 554] width 367 height 19
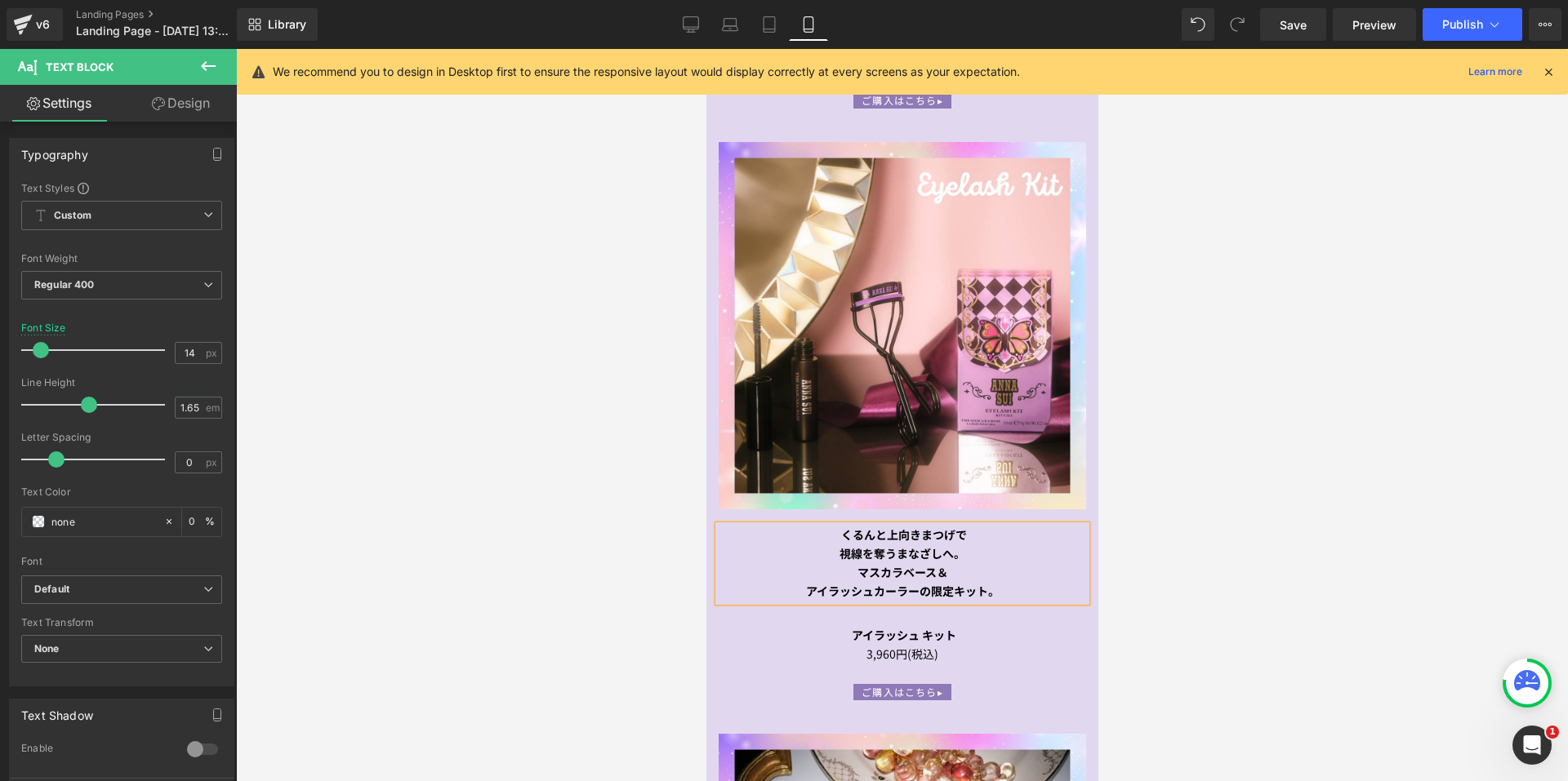
click at [1477, 266] on div at bounding box center [902, 416] width 1332 height 733
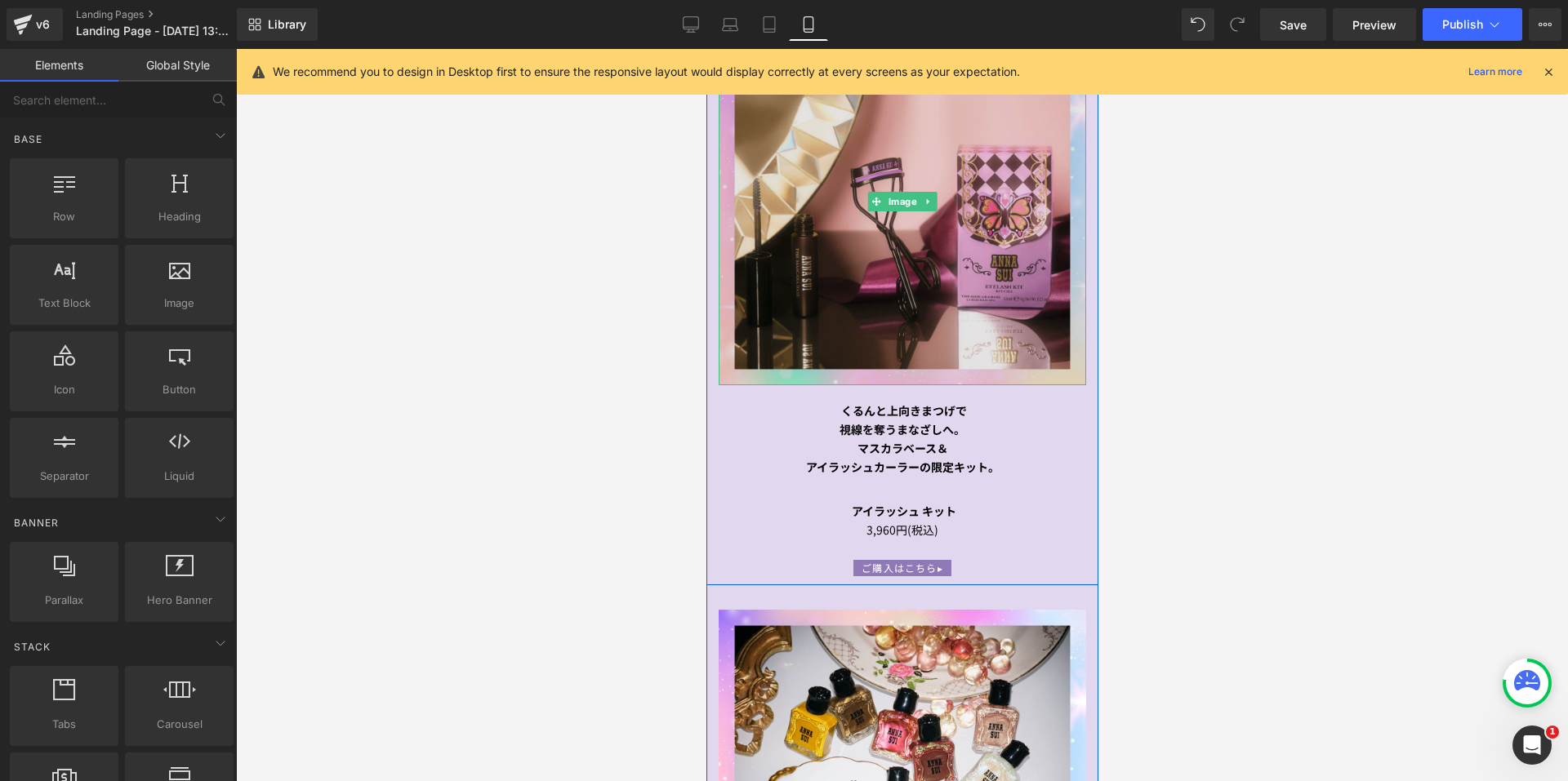
scroll to position [2368, 0]
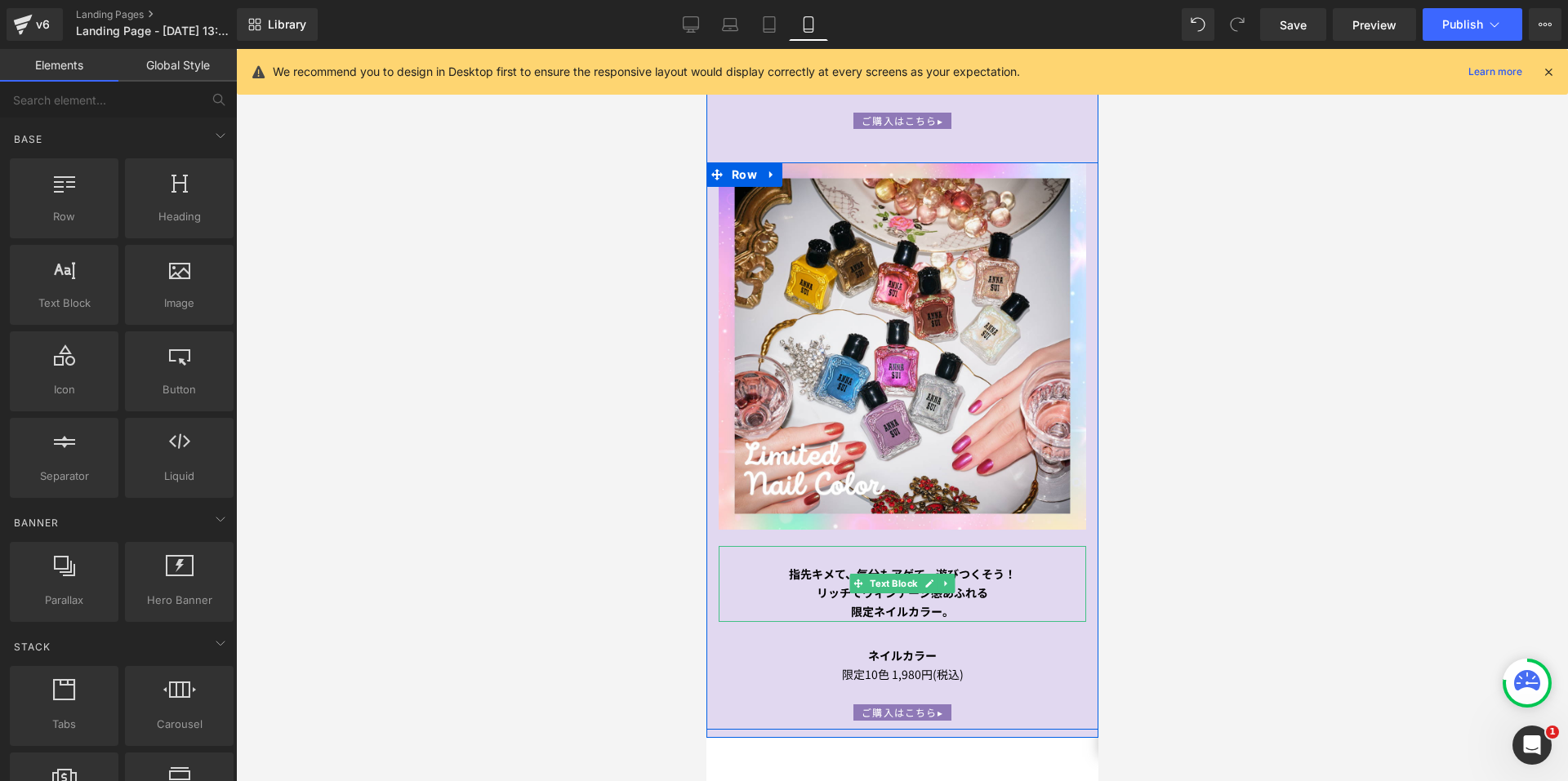
click at [774, 565] on div "指先キメて、気分もアゲて、遊びつくそう！" at bounding box center [901, 575] width 367 height 19
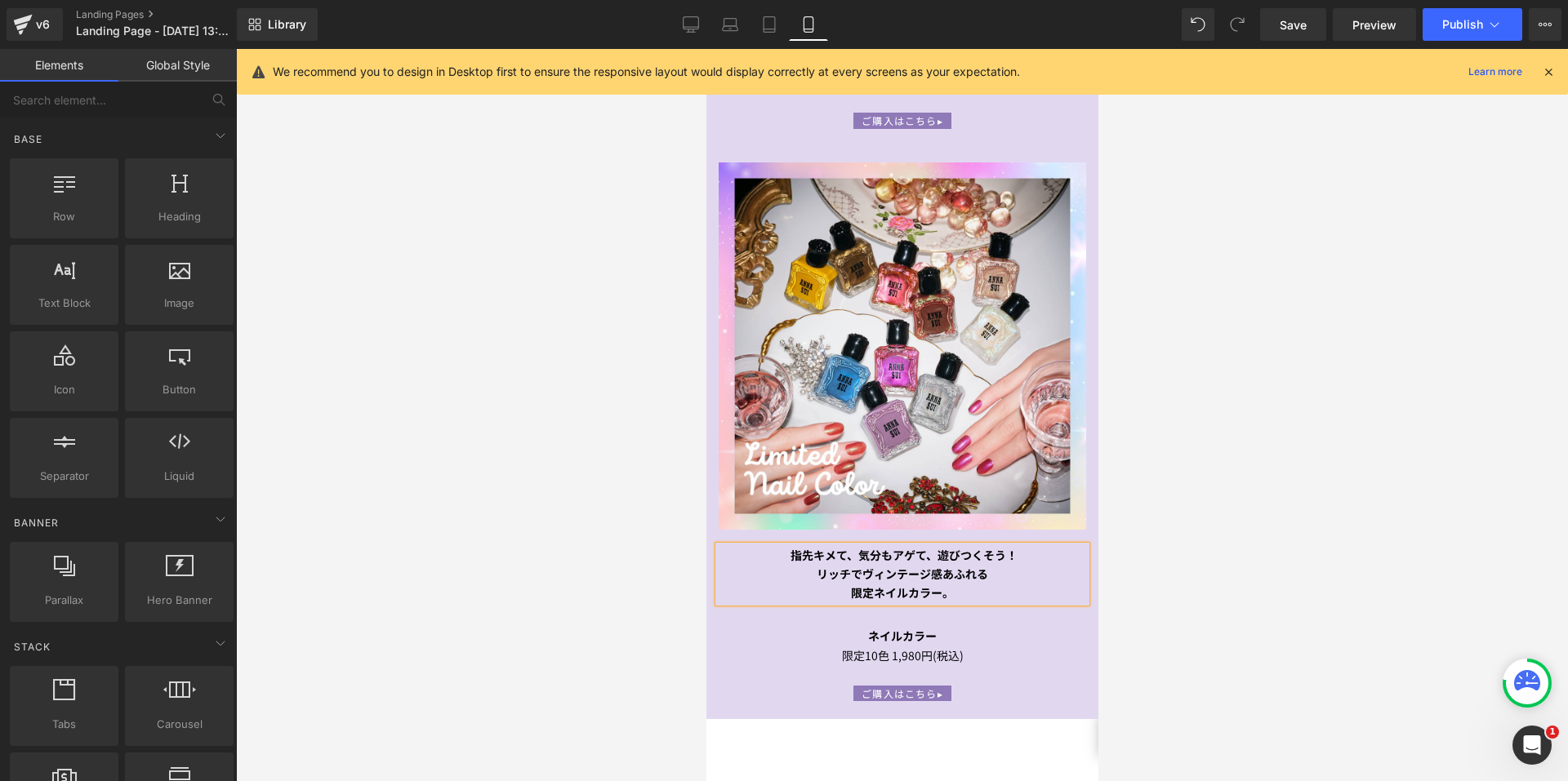
click at [1514, 423] on div at bounding box center [902, 416] width 1332 height 733
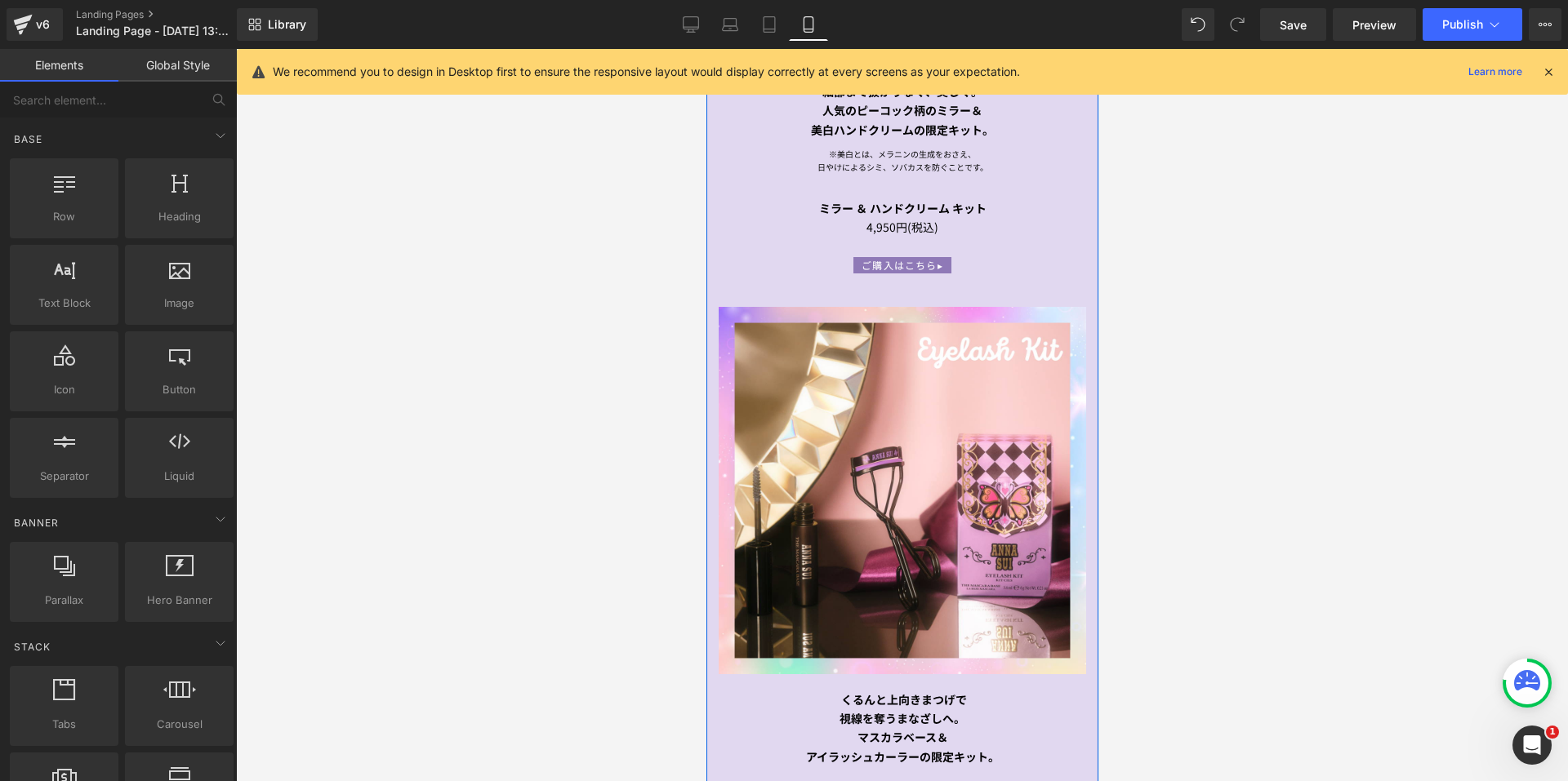
scroll to position [1878, 0]
click at [695, 23] on icon at bounding box center [690, 24] width 16 height 16
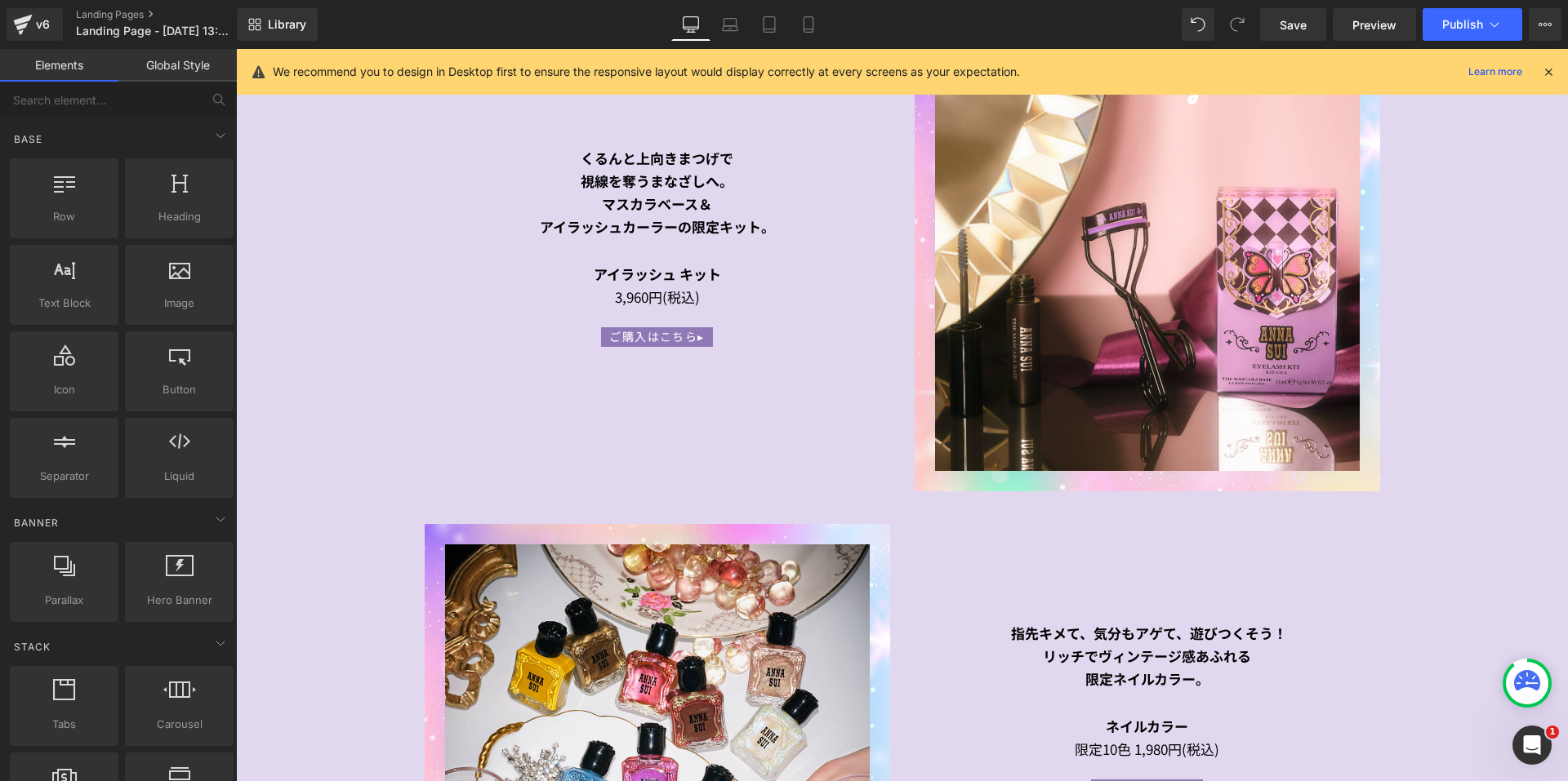
scroll to position [2535, 0]
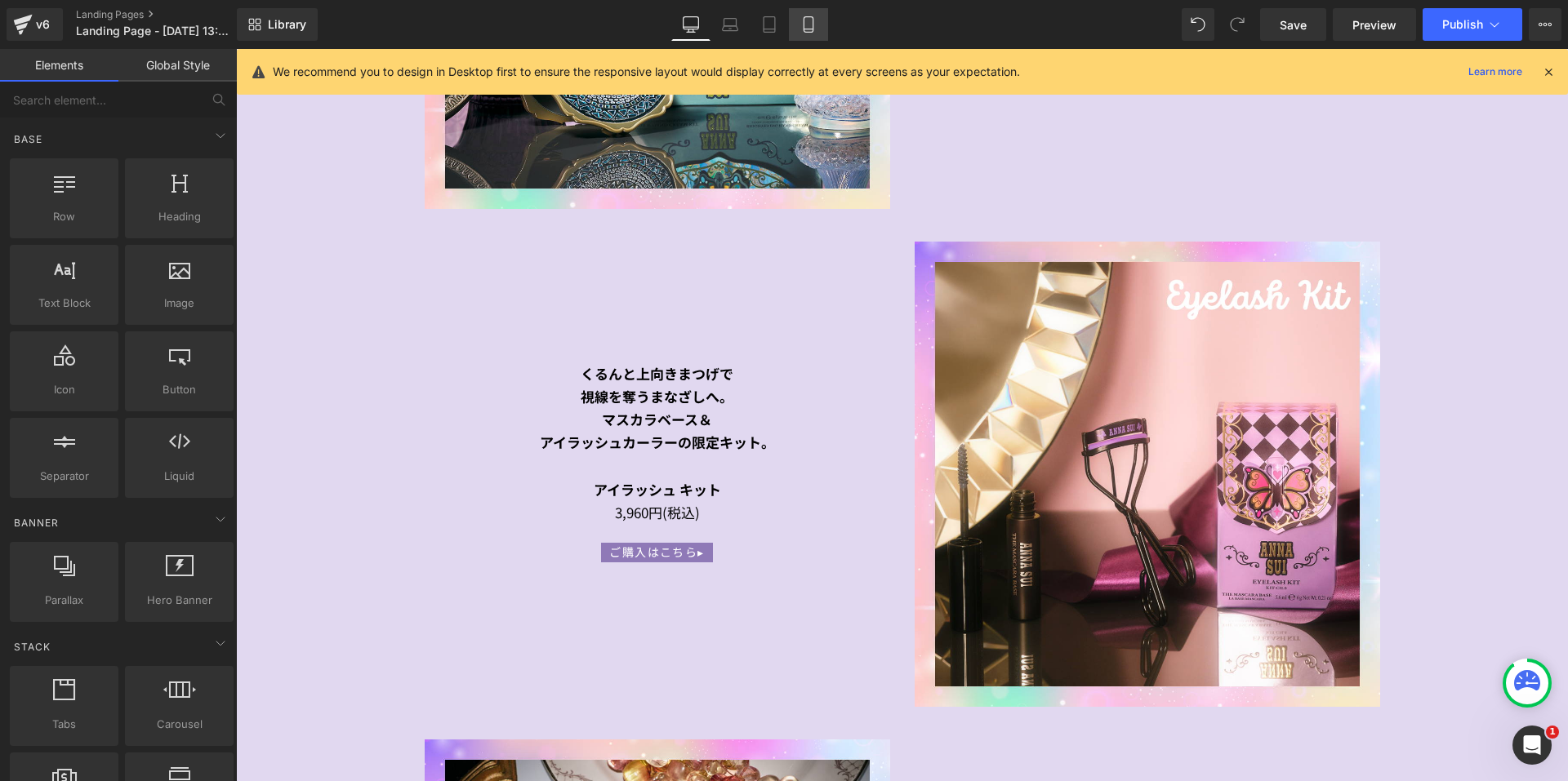
click at [816, 22] on icon at bounding box center [808, 24] width 16 height 16
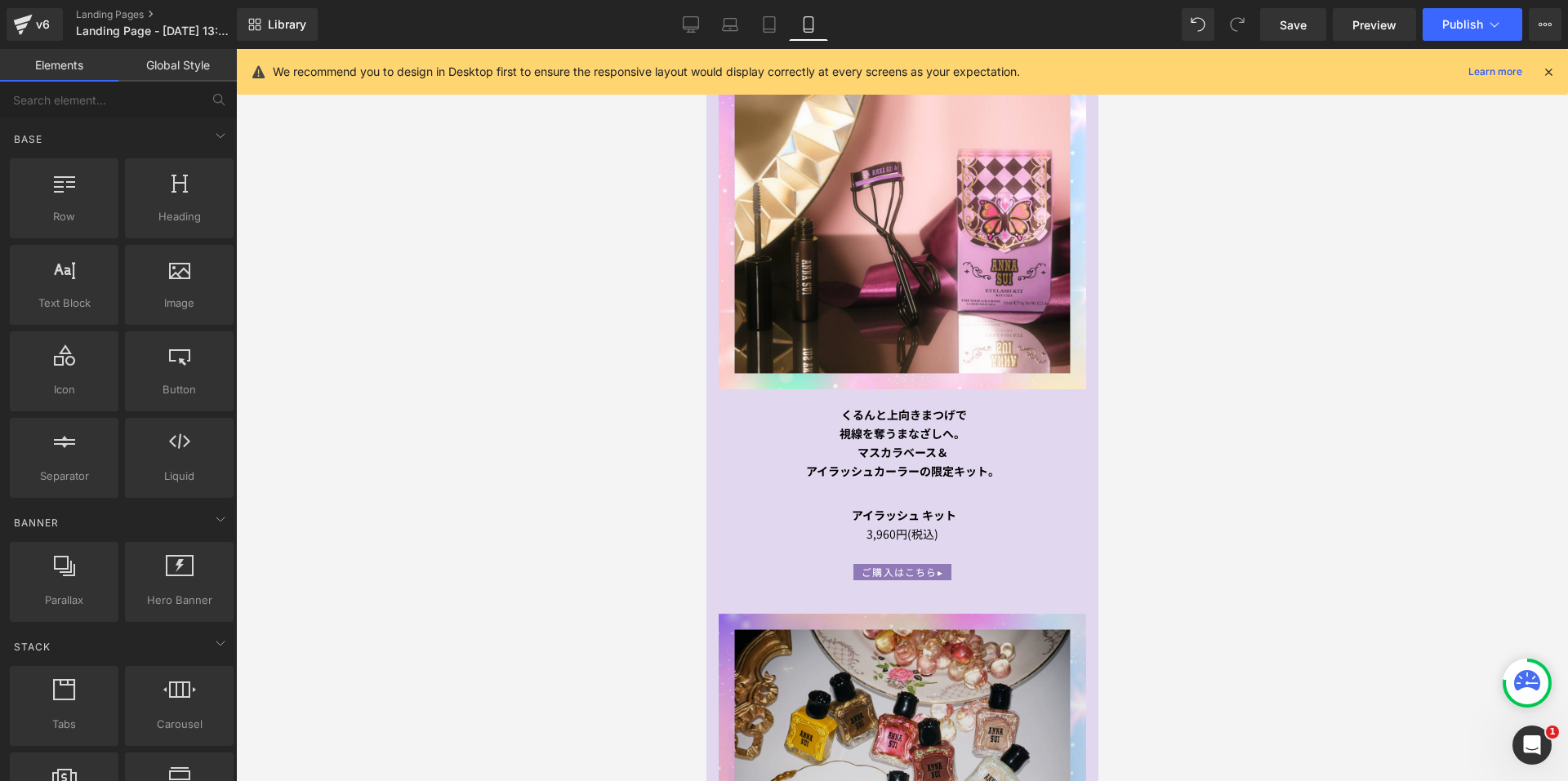
scroll to position [2020, 0]
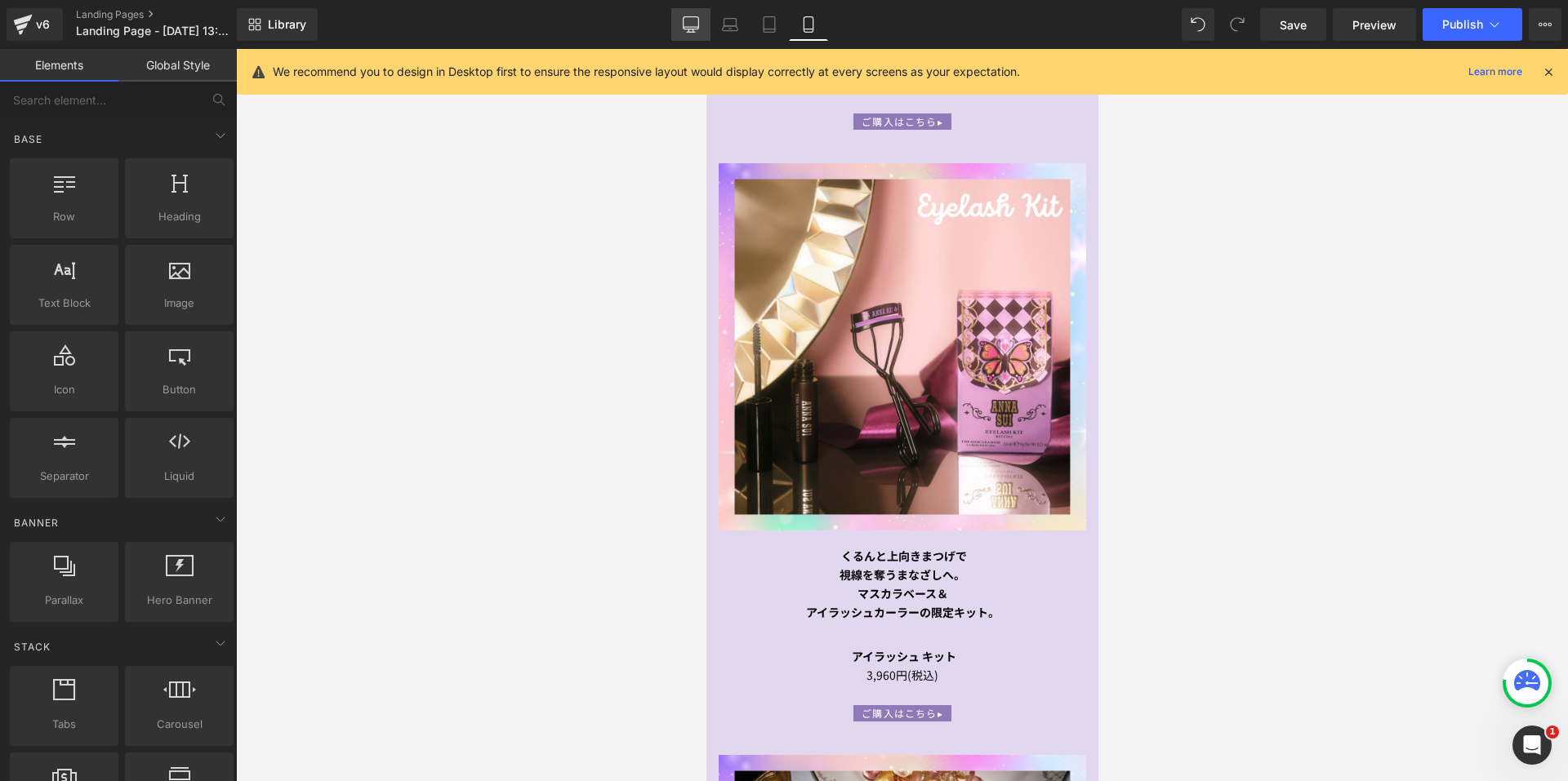
click at [687, 24] on icon at bounding box center [690, 24] width 16 height 16
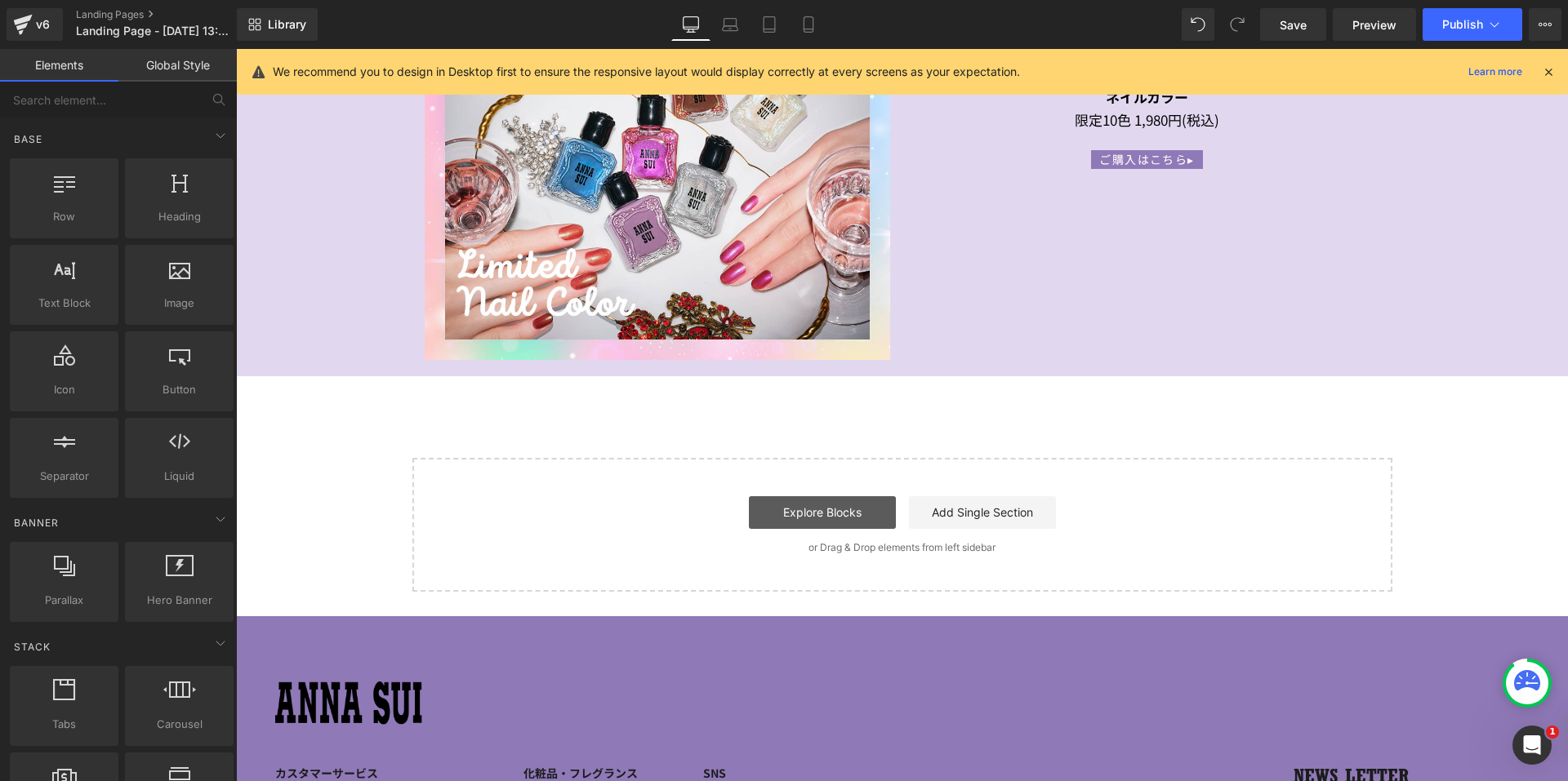
scroll to position [3352, 0]
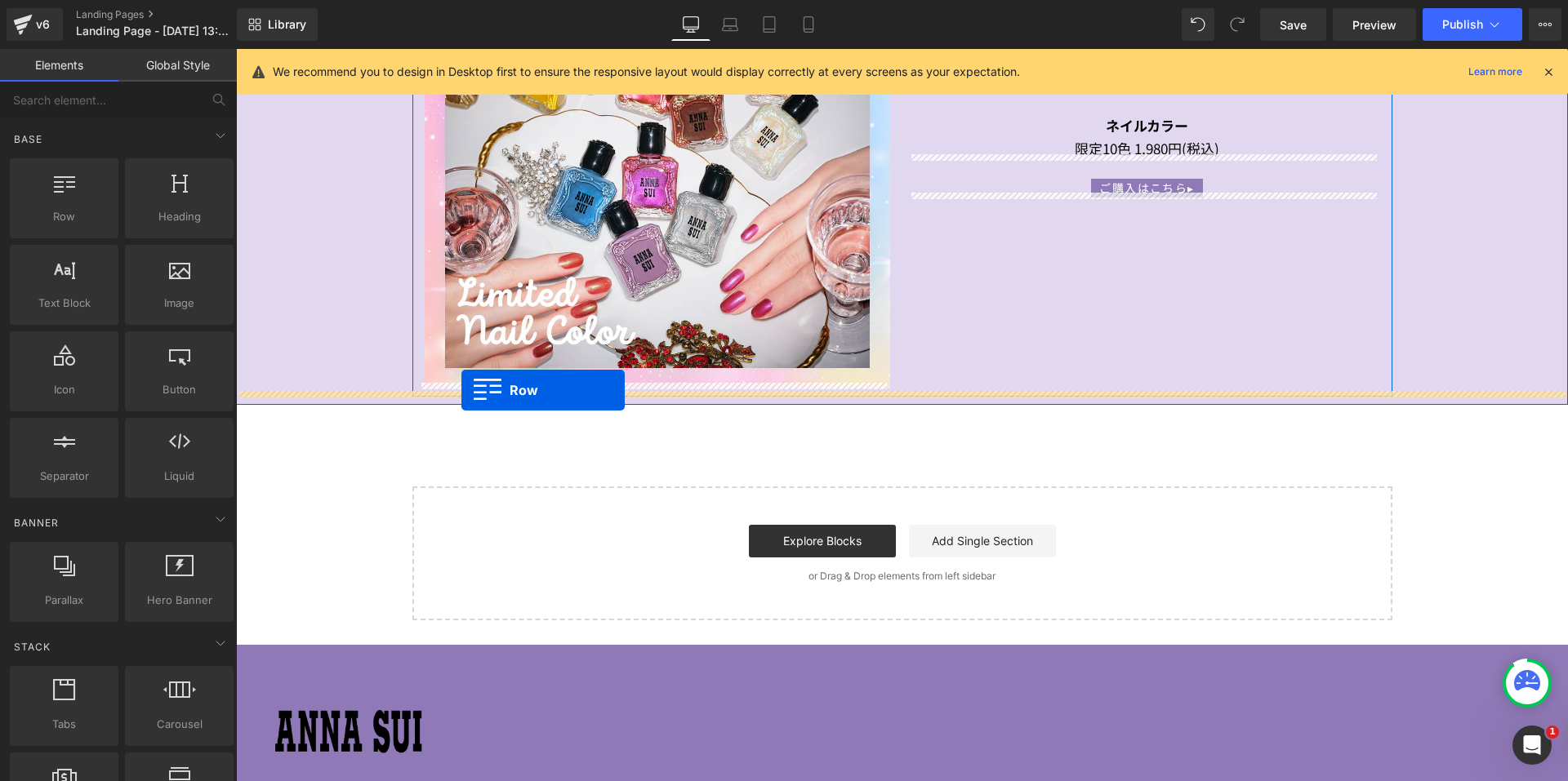
drag, startPoint x: 286, startPoint y: 251, endPoint x: 472, endPoint y: 390, distance: 232.2
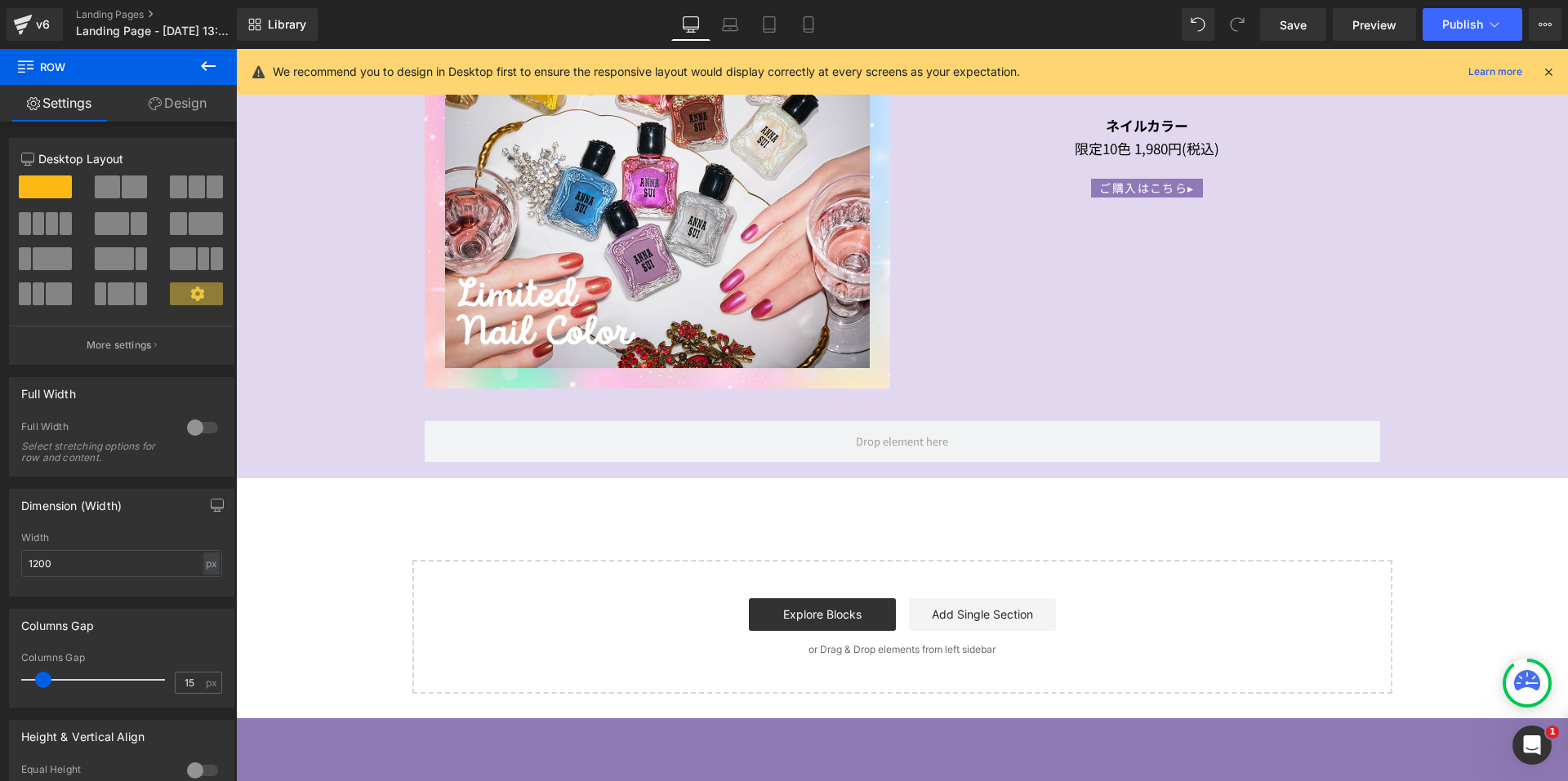
click at [212, 71] on icon at bounding box center [208, 66] width 20 height 20
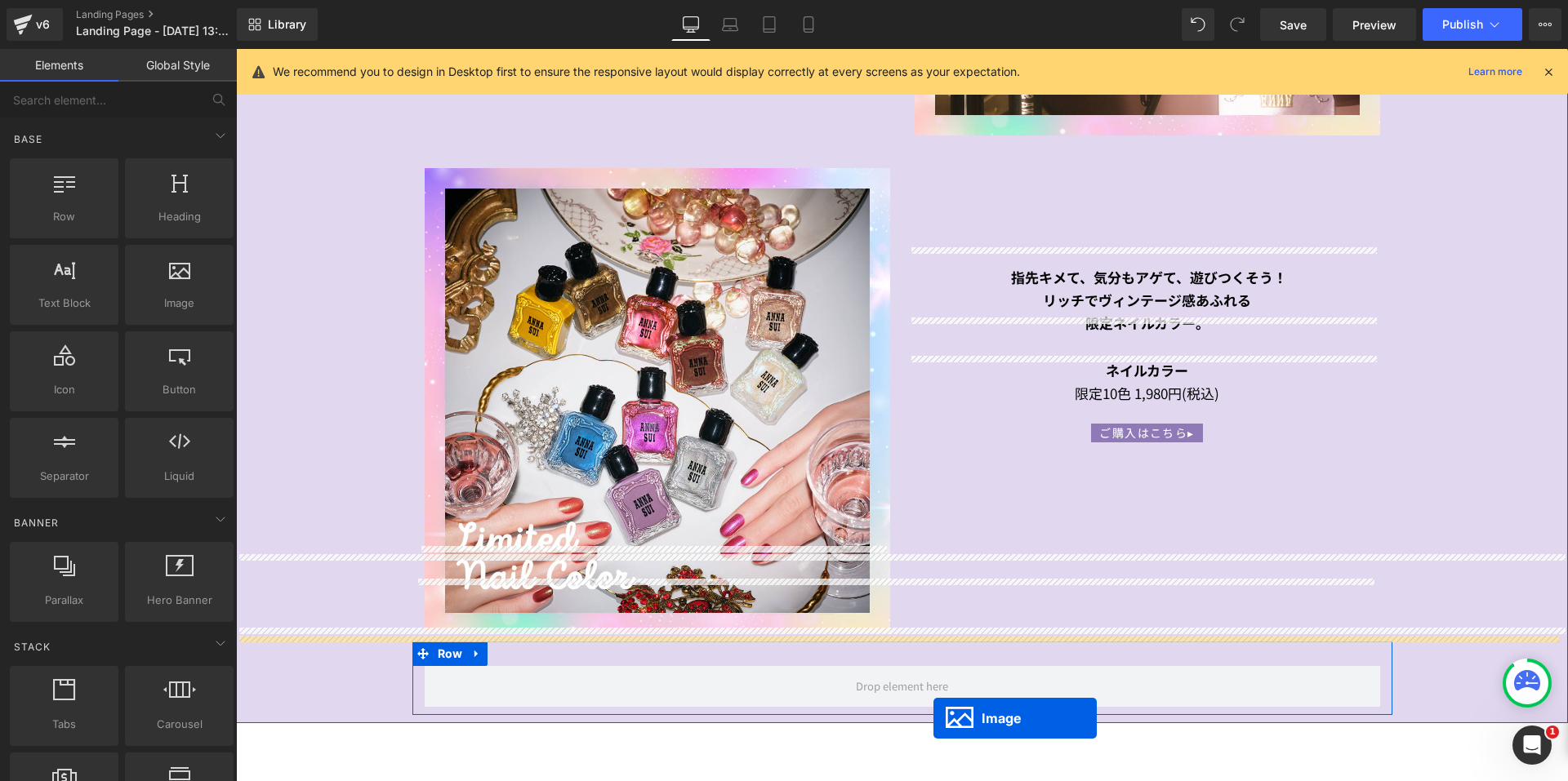
scroll to position [3287, 0]
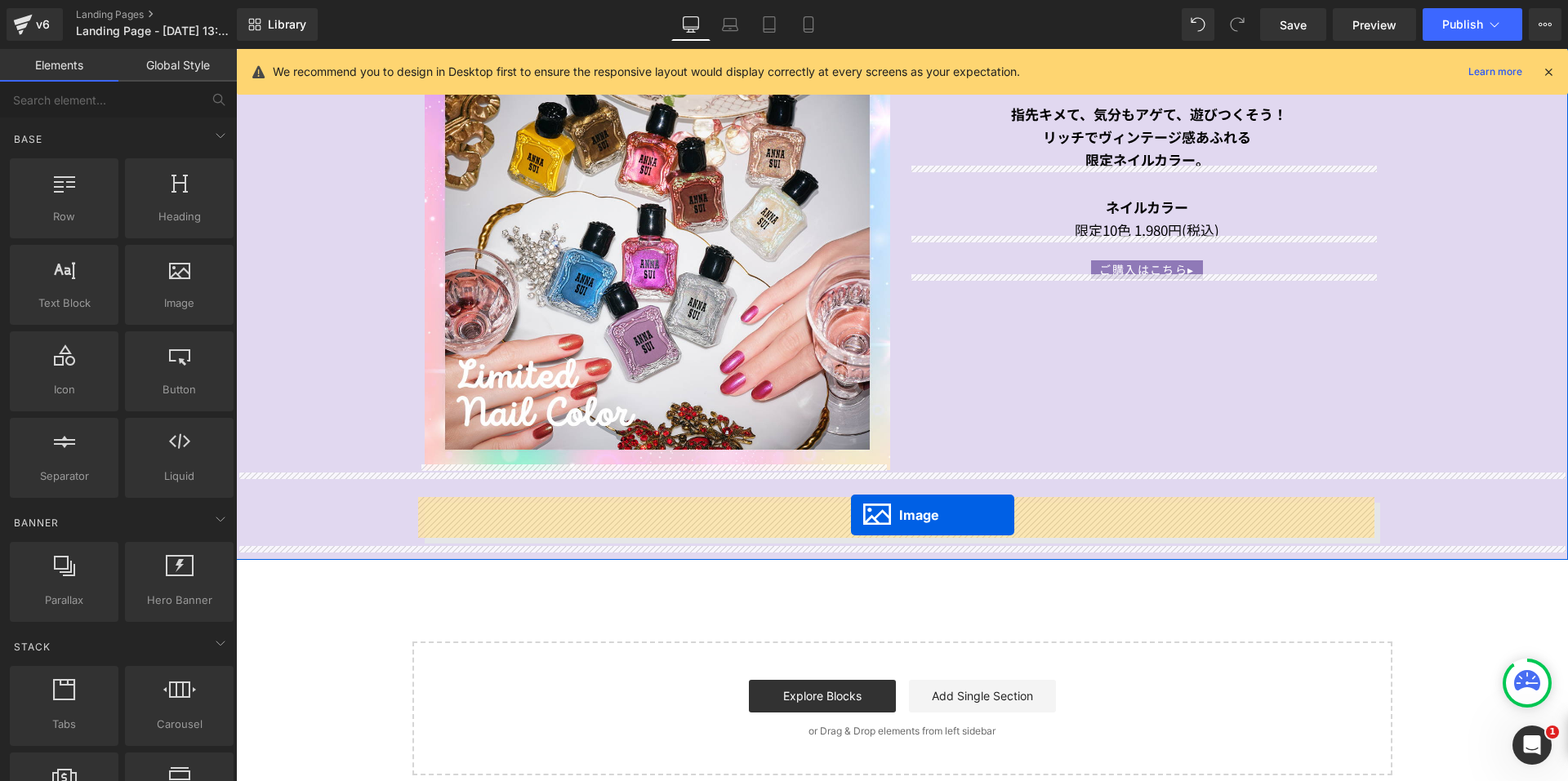
drag, startPoint x: 869, startPoint y: 612, endPoint x: 851, endPoint y: 515, distance: 98.7
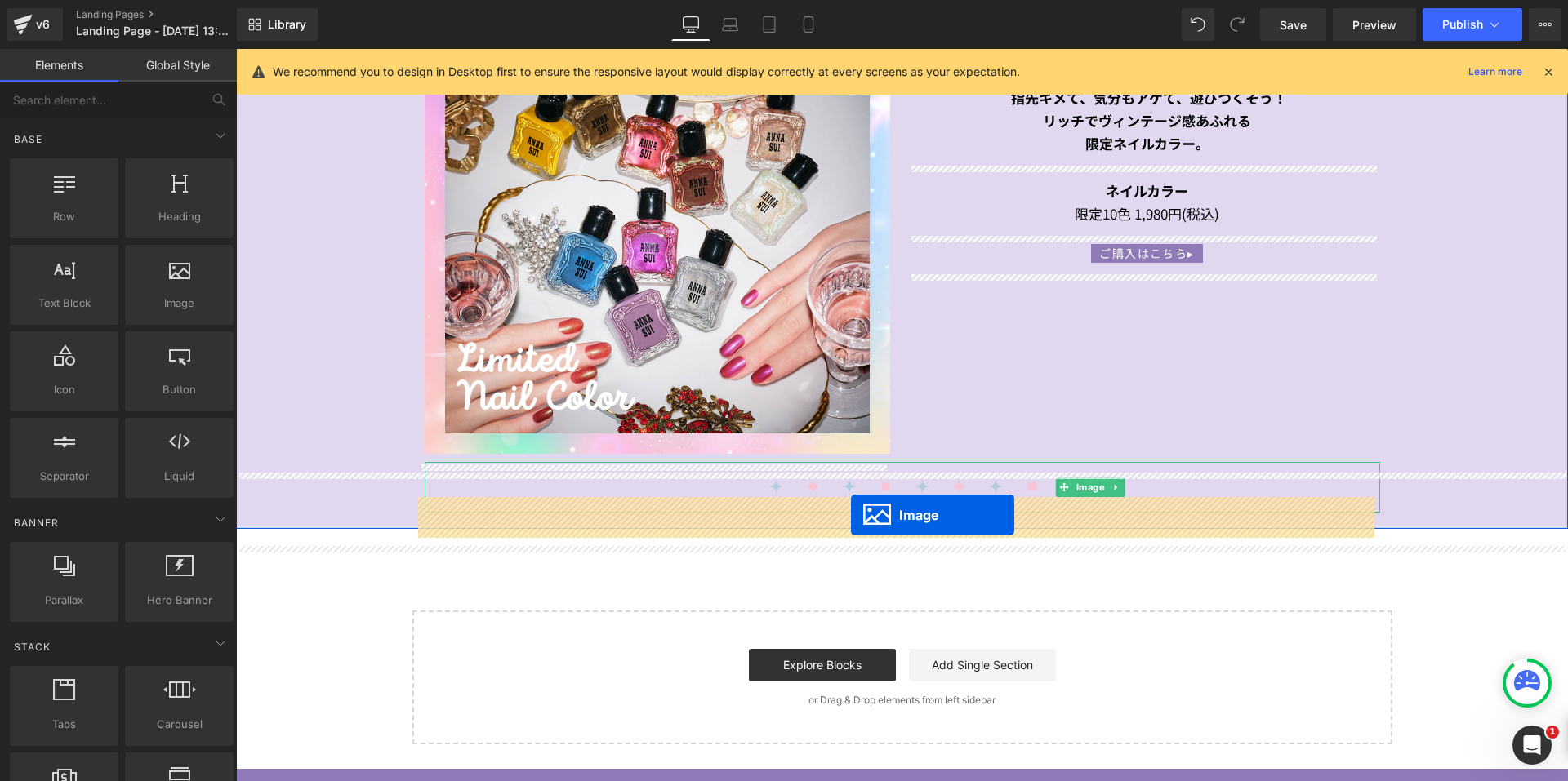
scroll to position [3270, 0]
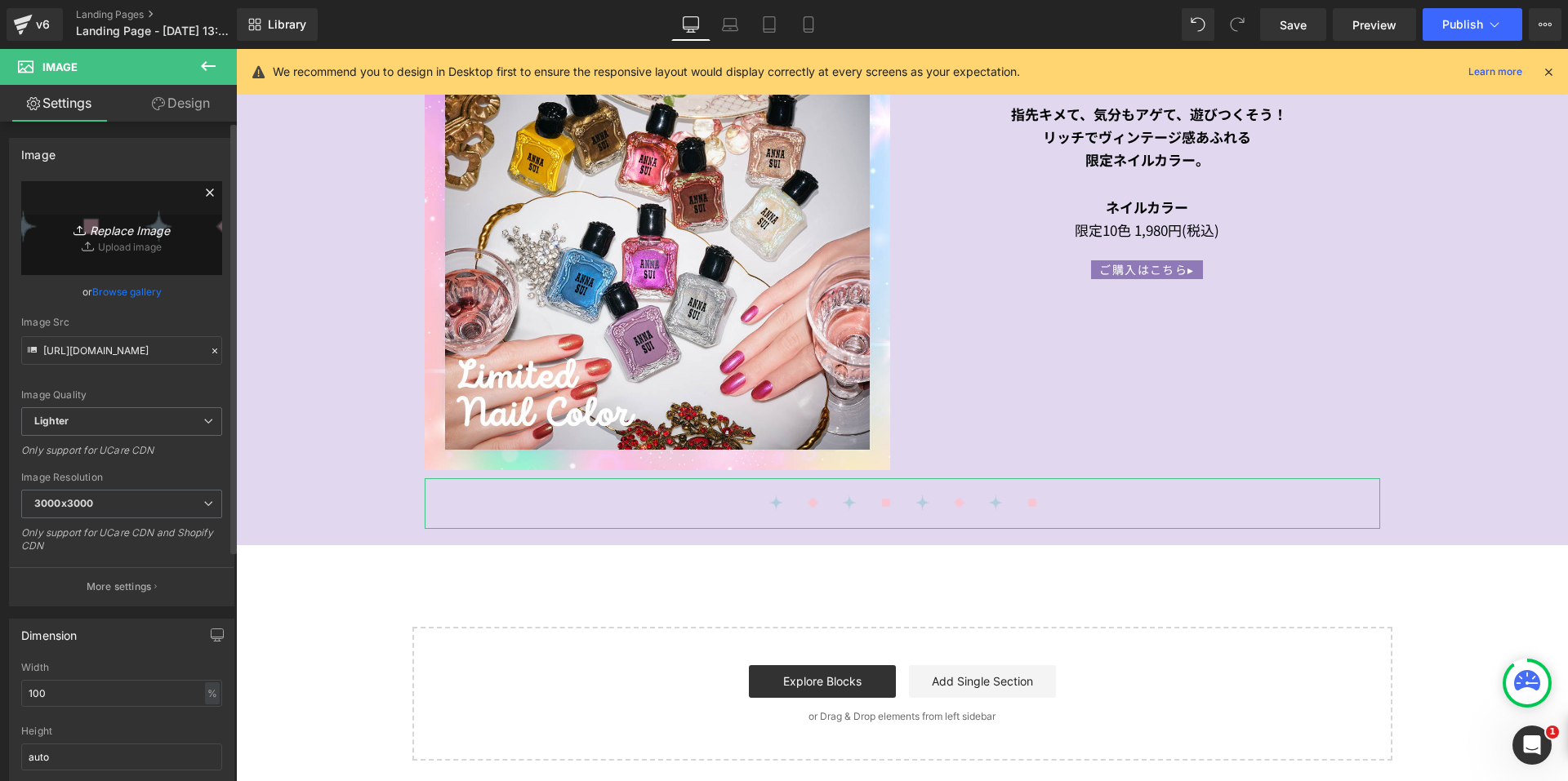
click at [122, 223] on icon "Replace Image" at bounding box center [121, 229] width 131 height 21
type input "C:\fakepath\copy8f79b7.png"
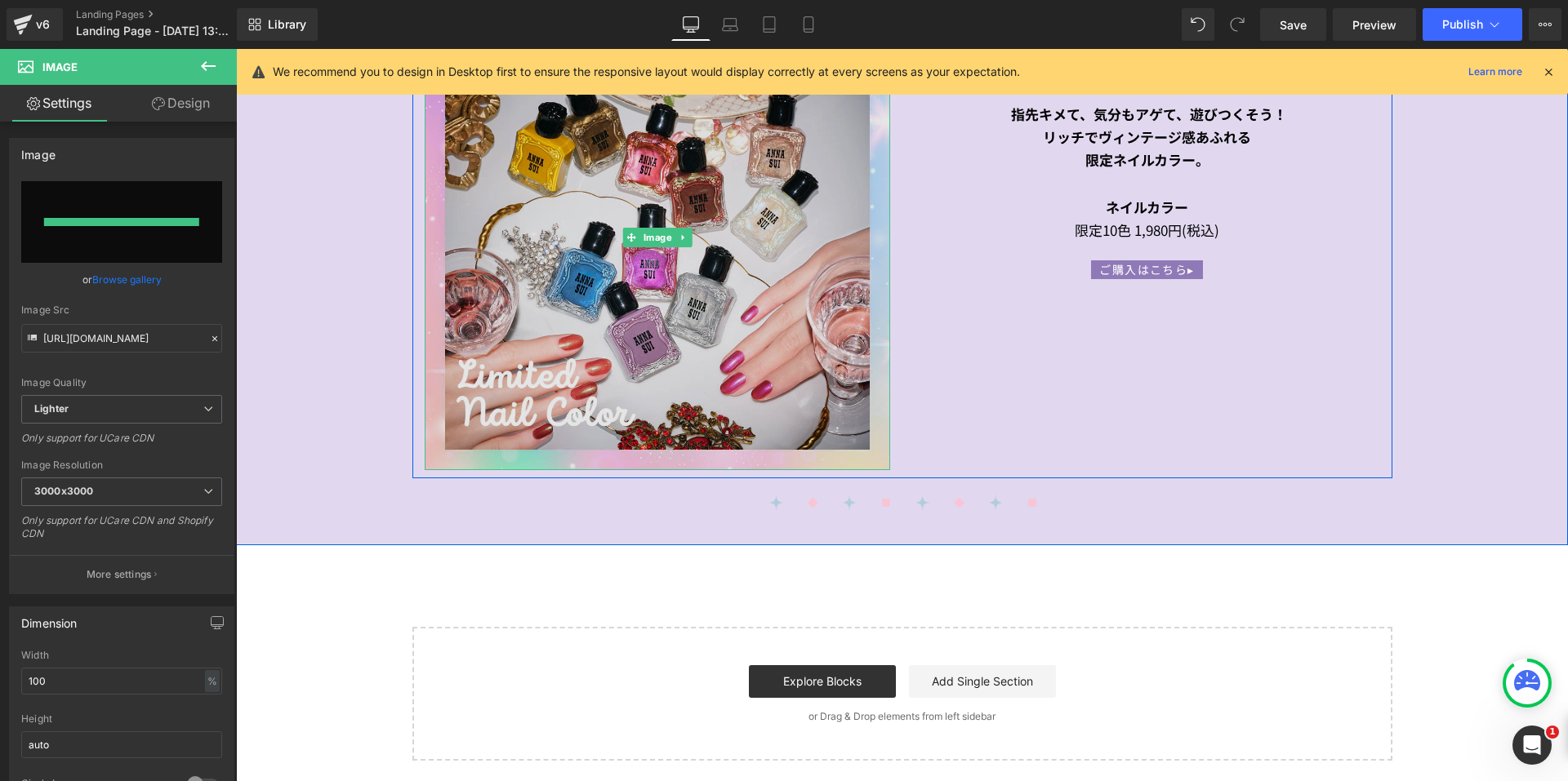
type input "[URL][DOMAIN_NAME]"
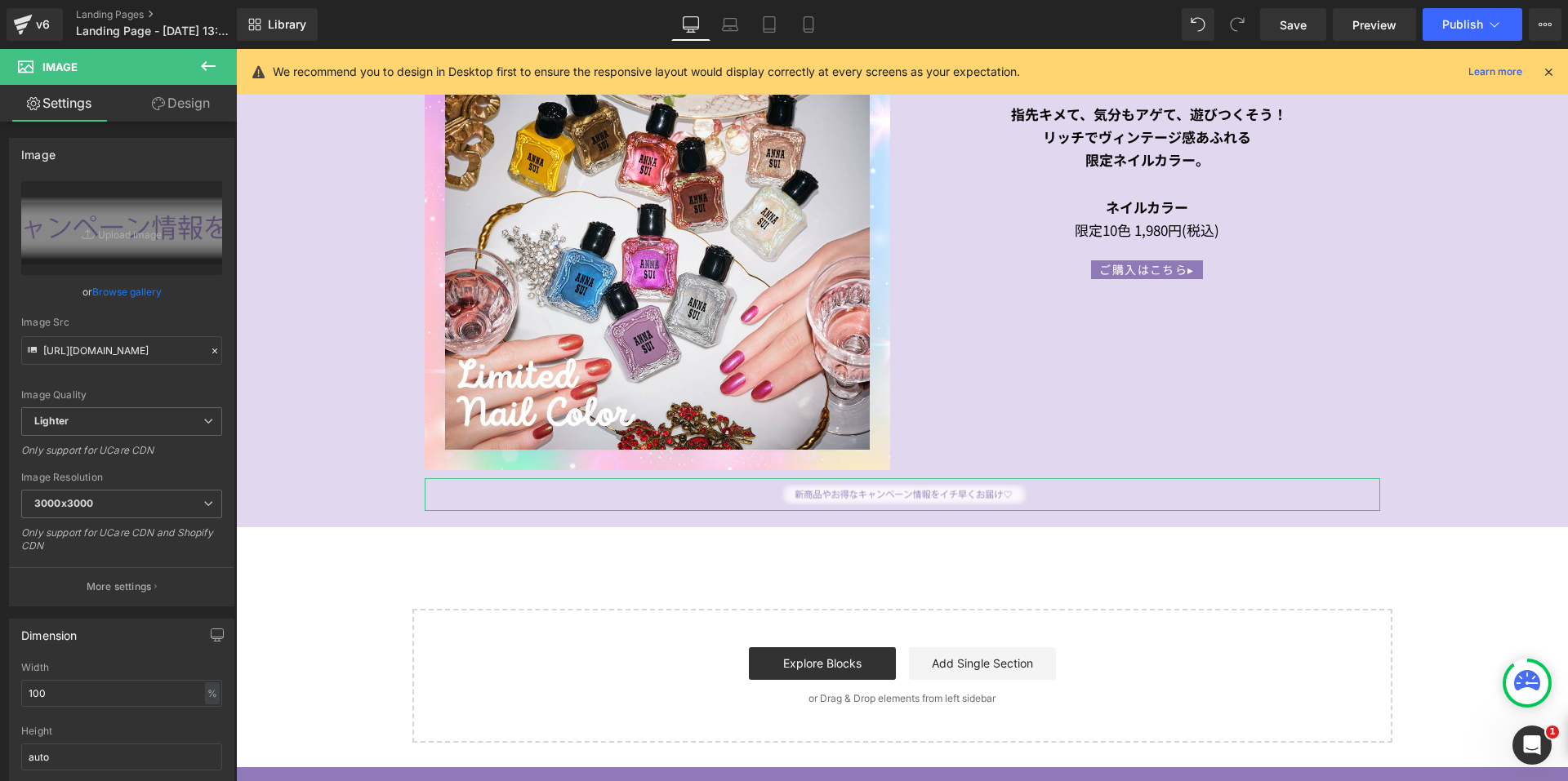
click at [145, 104] on link "Design" at bounding box center [181, 103] width 119 height 36
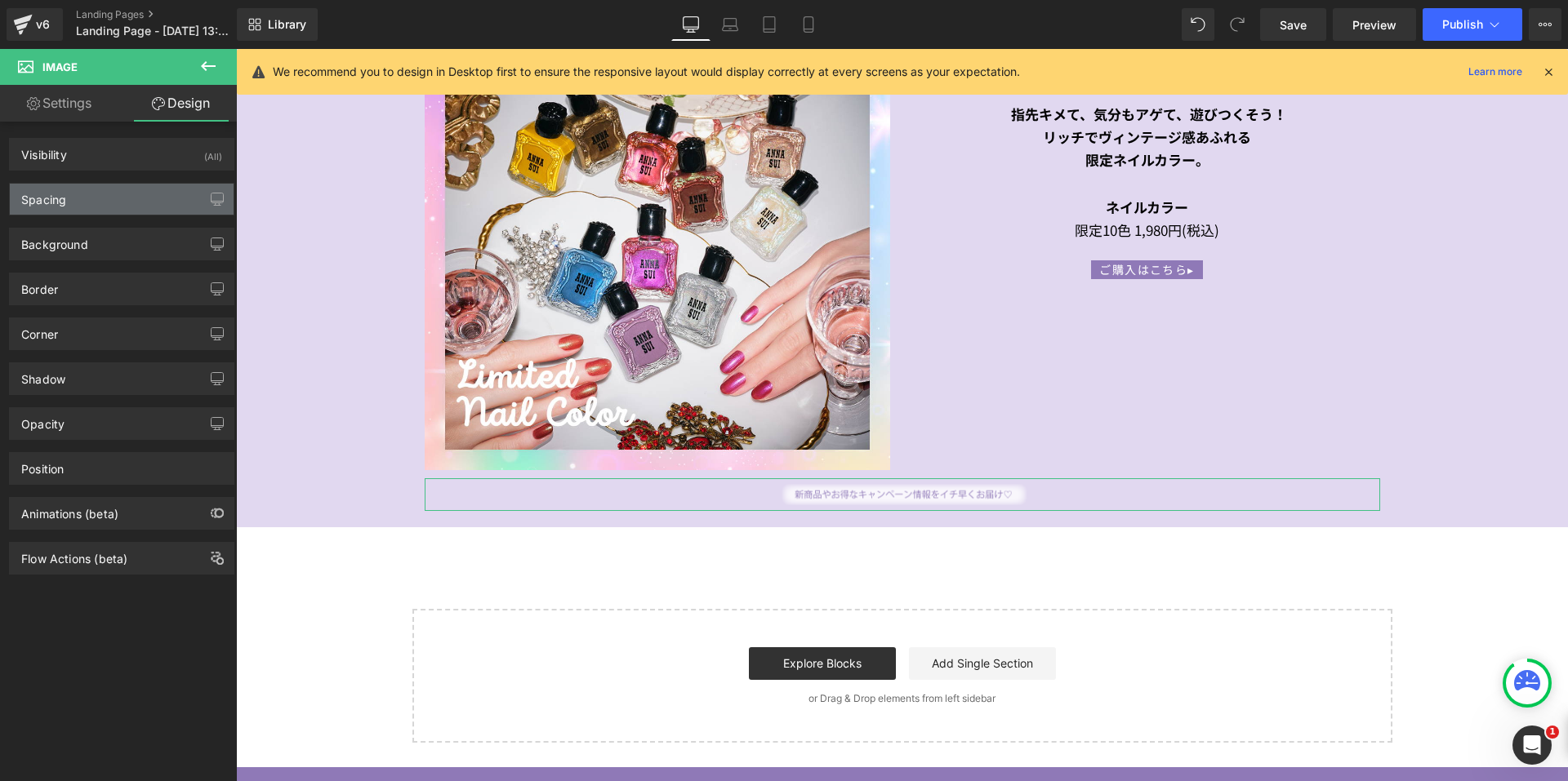
type input "-30"
type input "0"
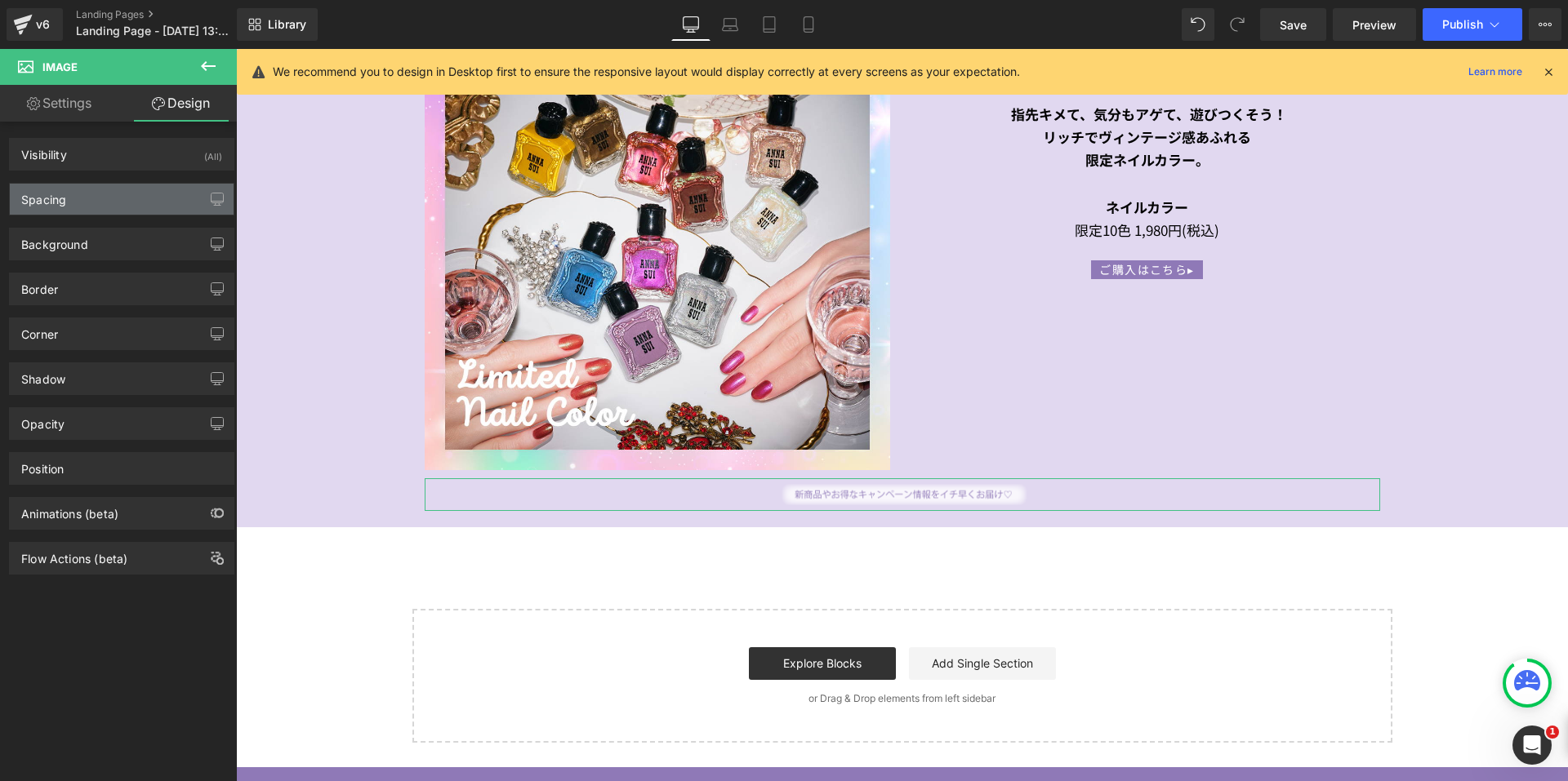
type input "400"
type input "0"
type input "400"
click at [107, 192] on div "Spacing" at bounding box center [121, 199] width 223 height 31
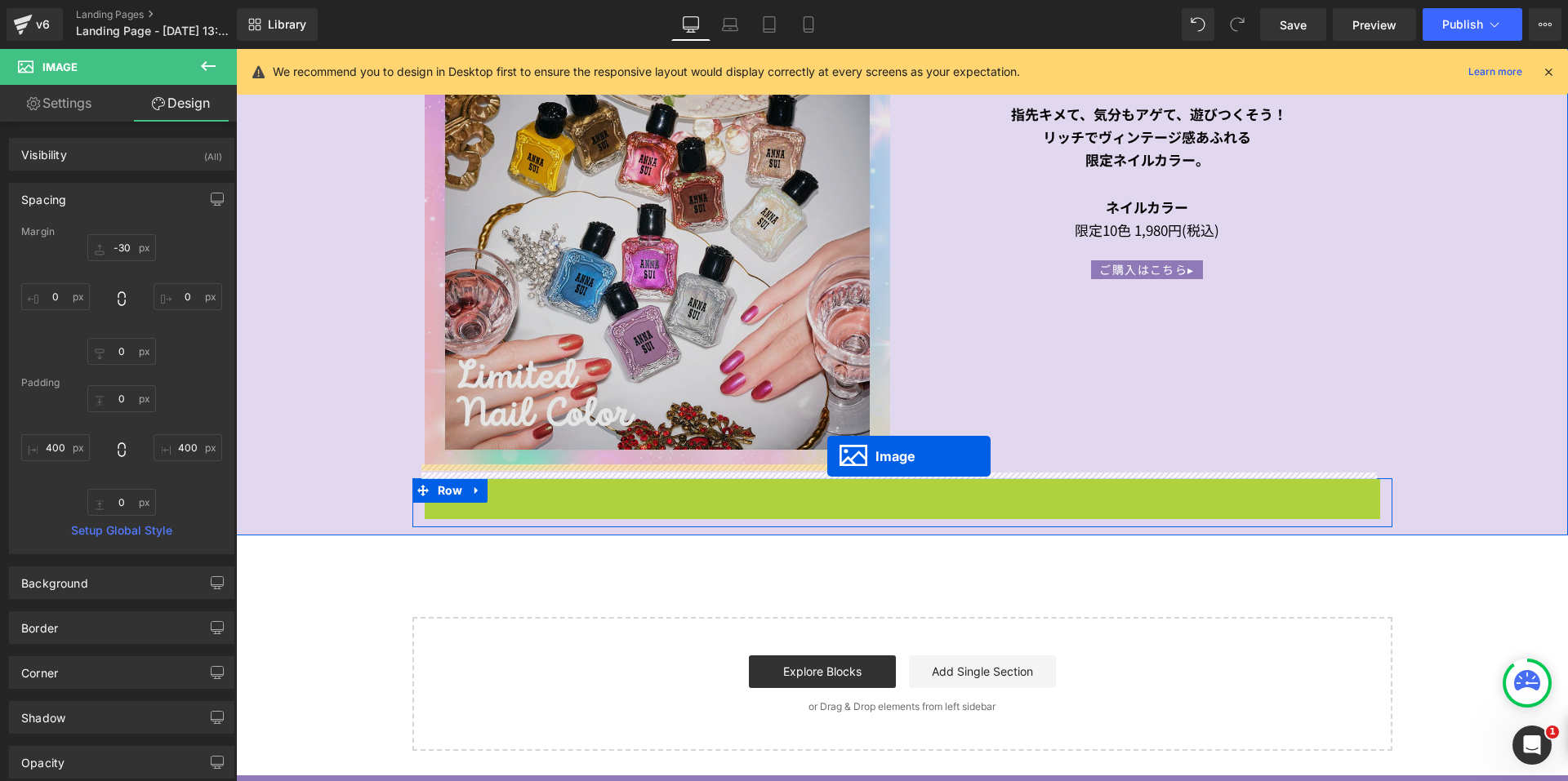
drag, startPoint x: 866, startPoint y: 484, endPoint x: 827, endPoint y: 456, distance: 48.0
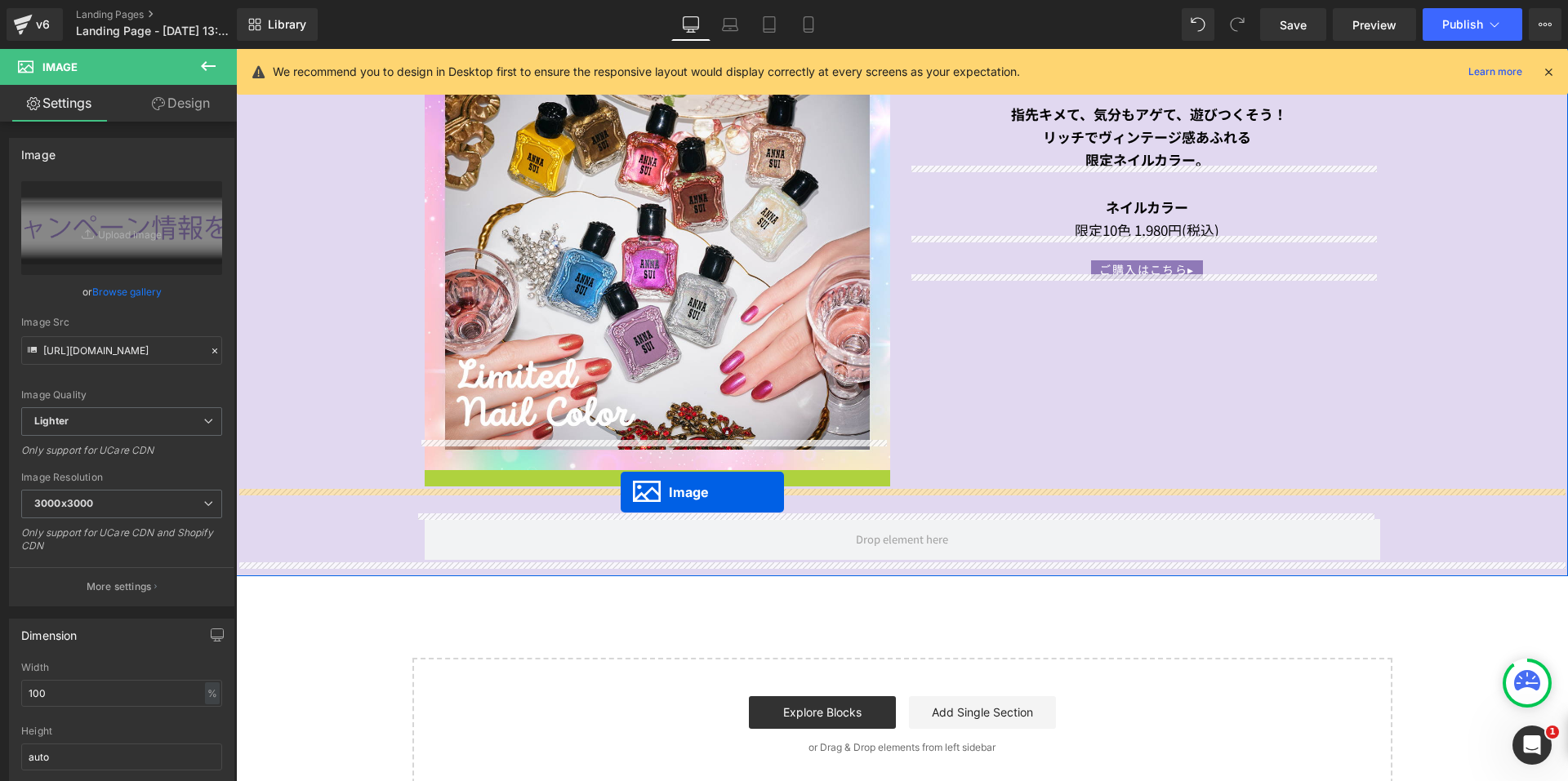
drag, startPoint x: 623, startPoint y: 450, endPoint x: 621, endPoint y: 493, distance: 43.0
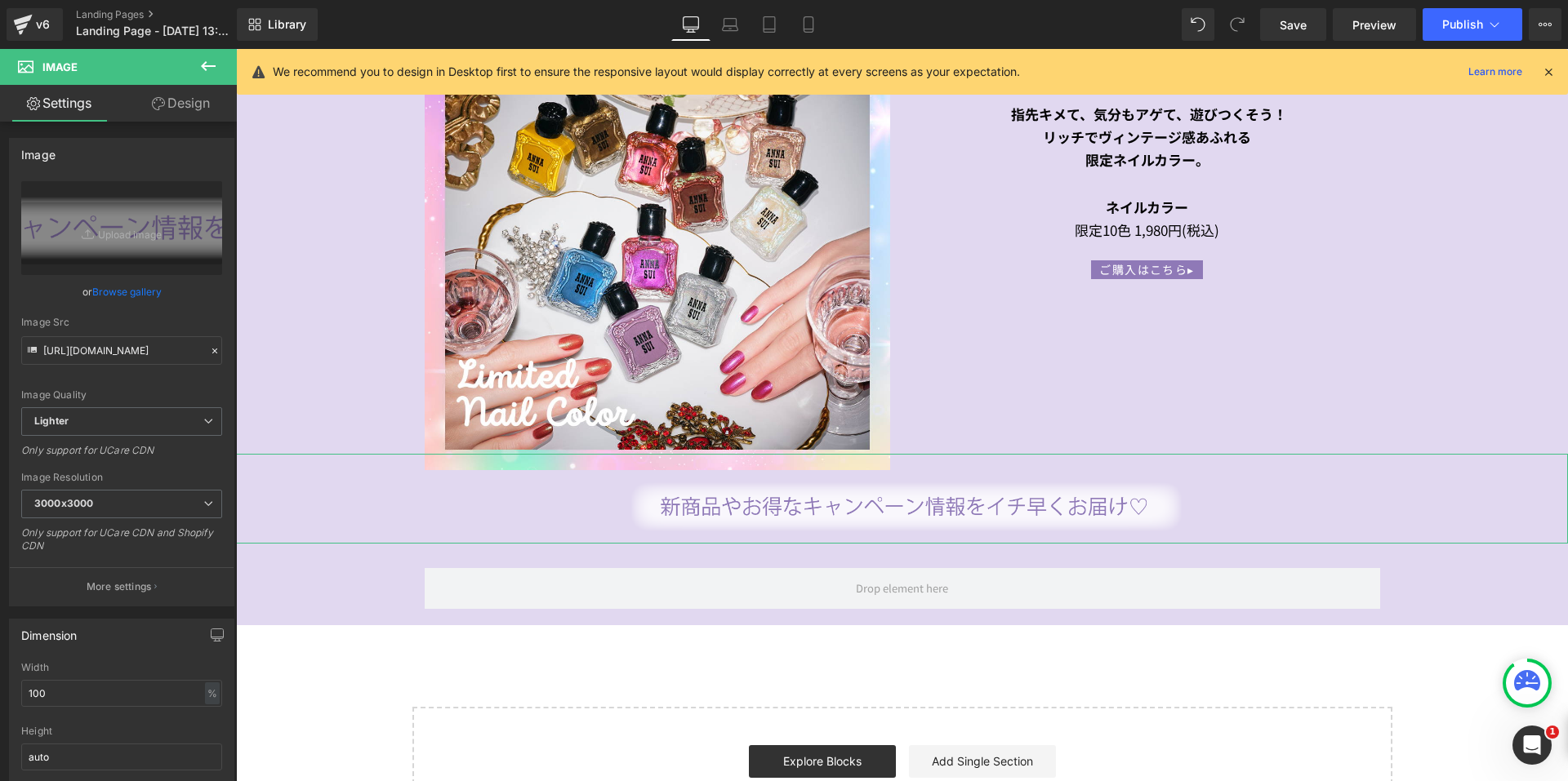
click at [185, 94] on link "Design" at bounding box center [181, 103] width 119 height 36
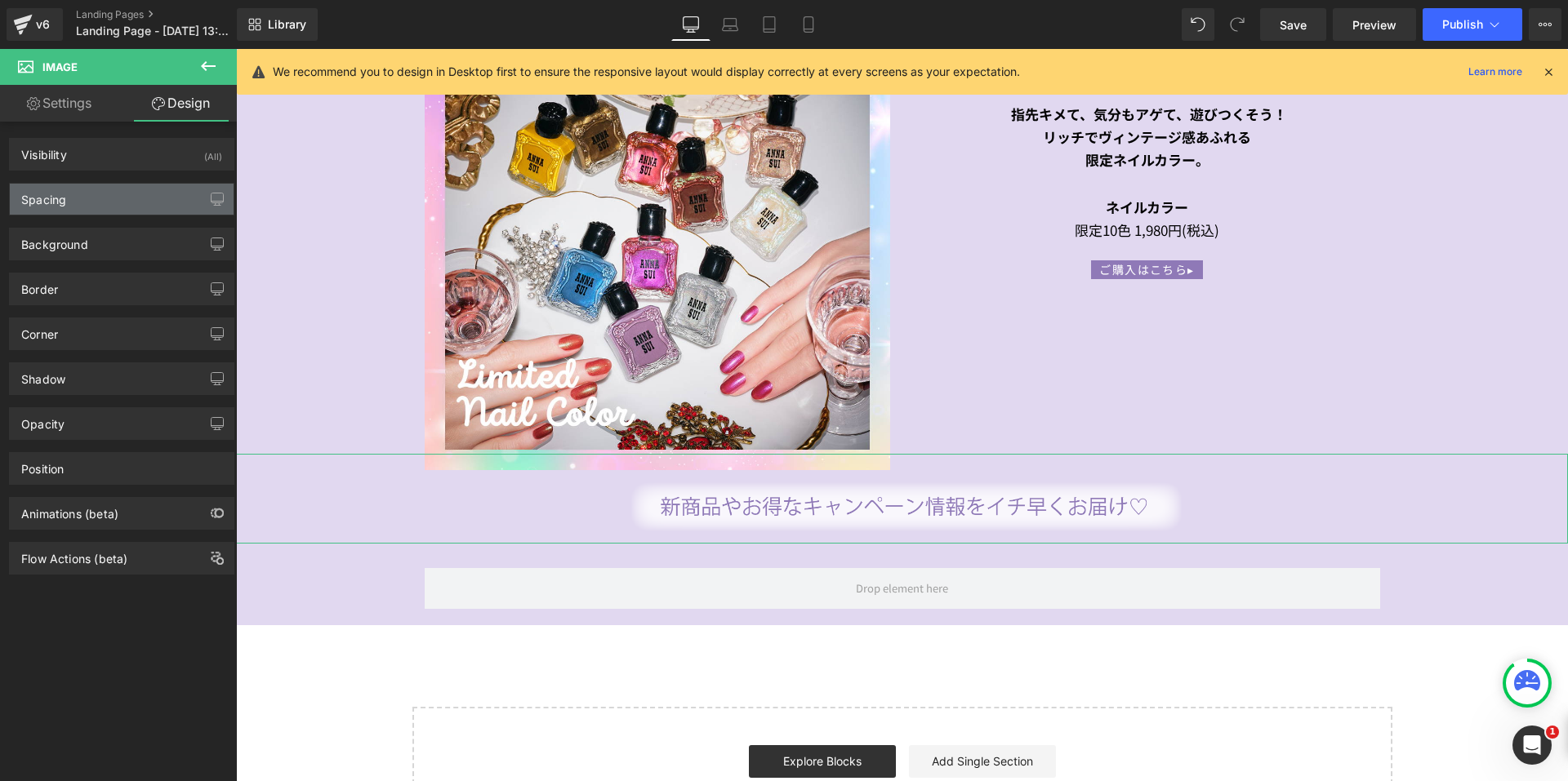
click at [112, 203] on div "Spacing" at bounding box center [121, 199] width 223 height 31
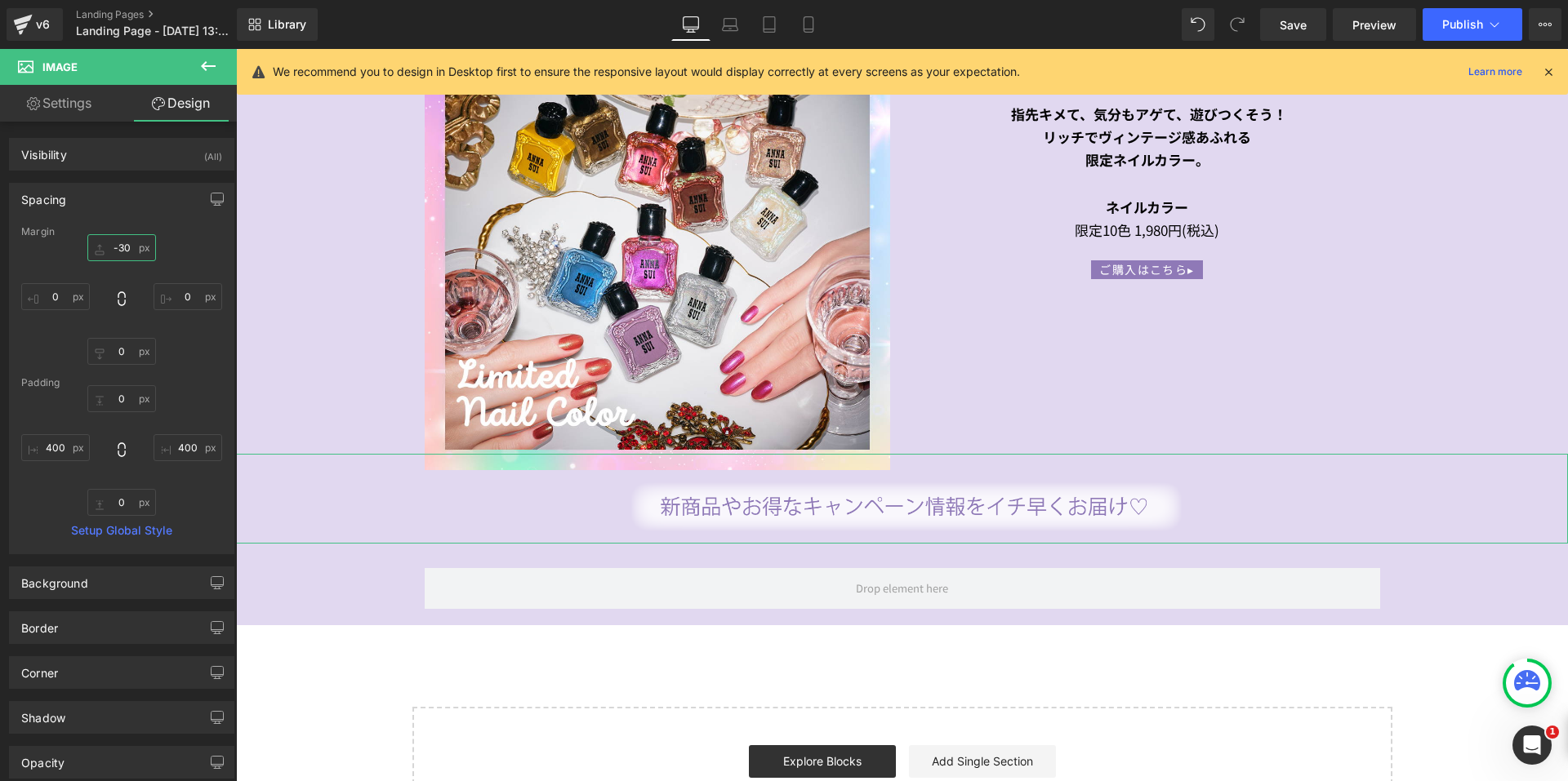
click at [113, 254] on input "-30" at bounding box center [121, 248] width 68 height 27
type input "0"
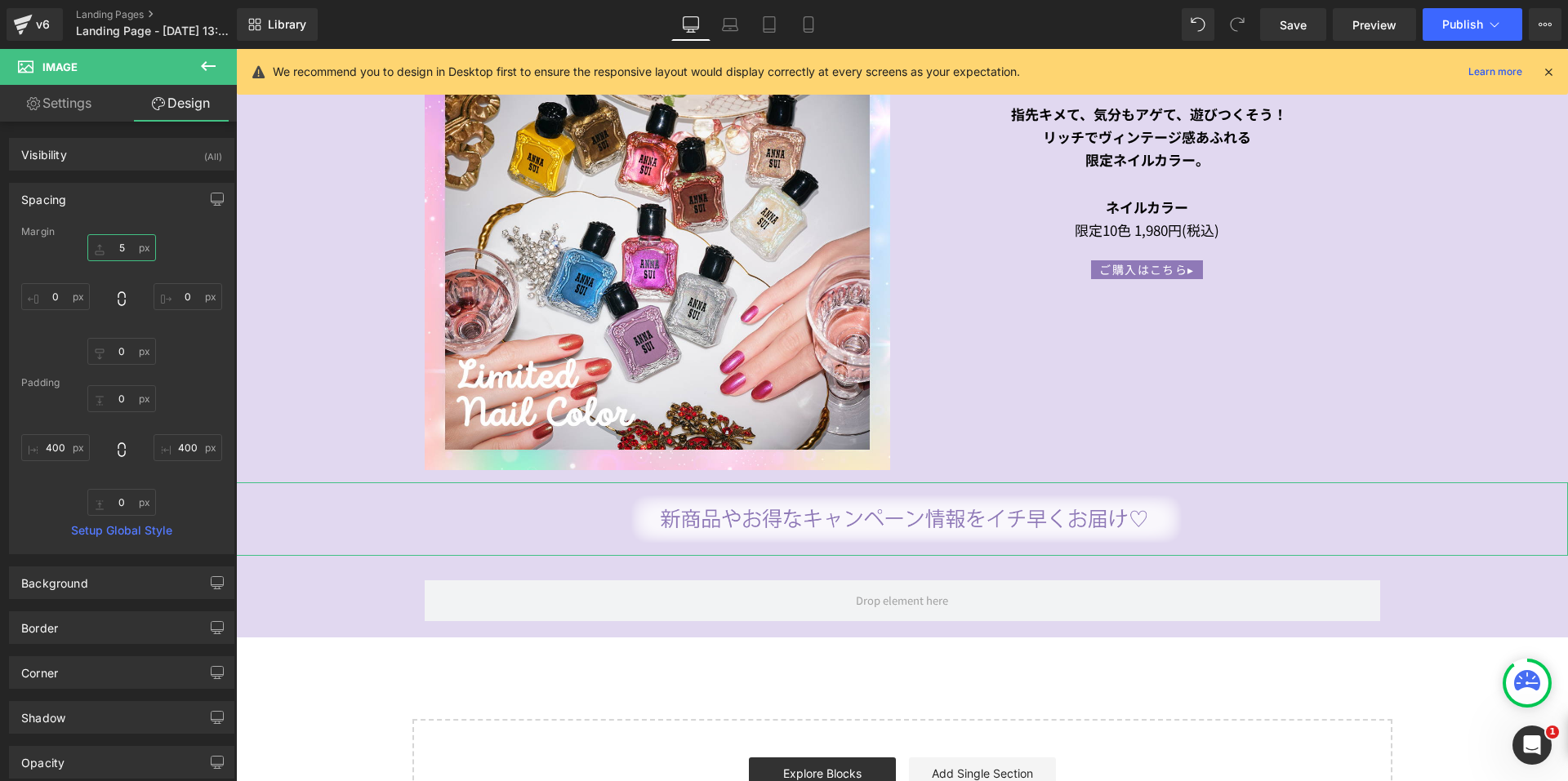
type input "50"
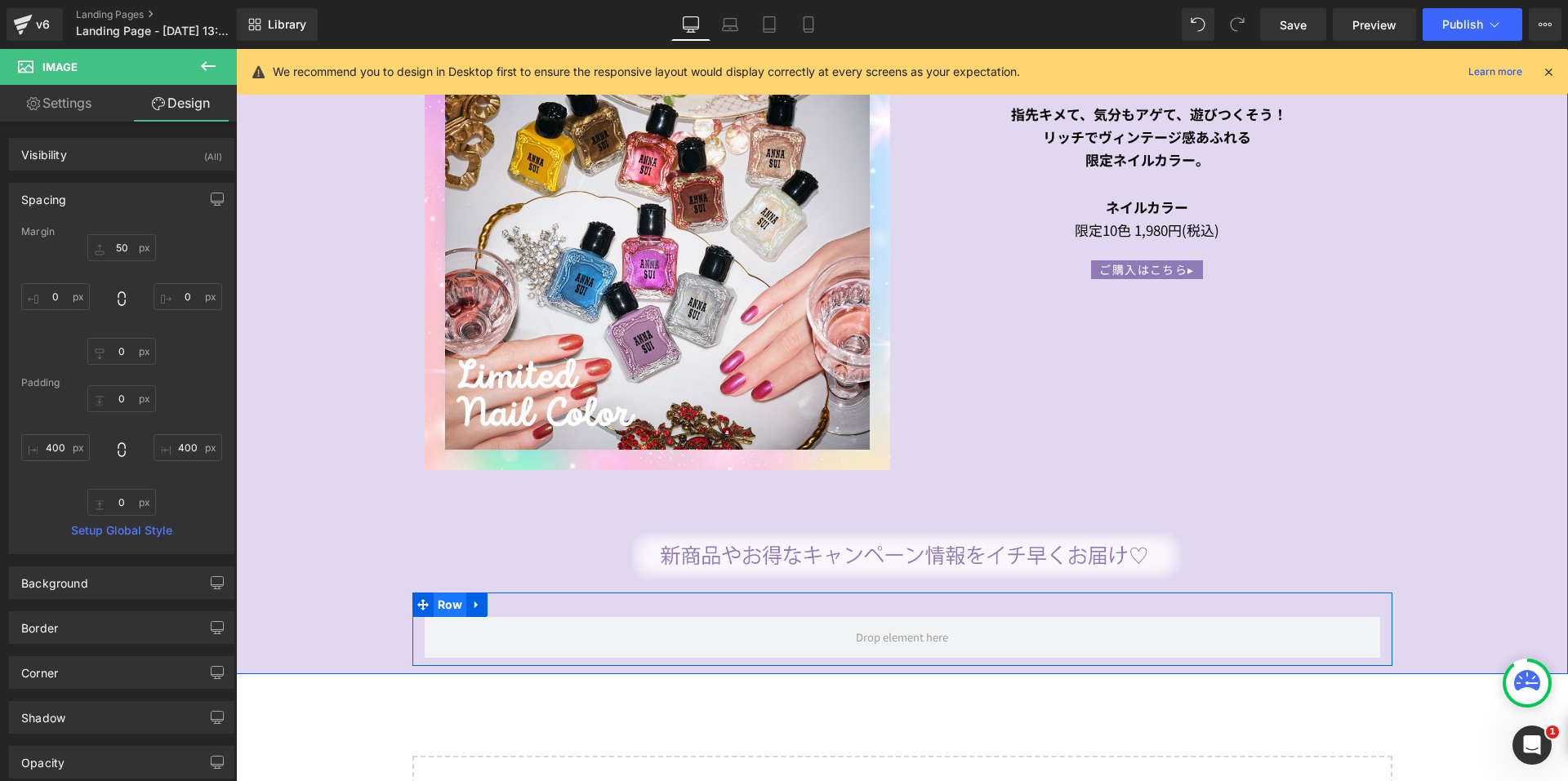
click at [439, 599] on span "Row" at bounding box center [450, 605] width 34 height 24
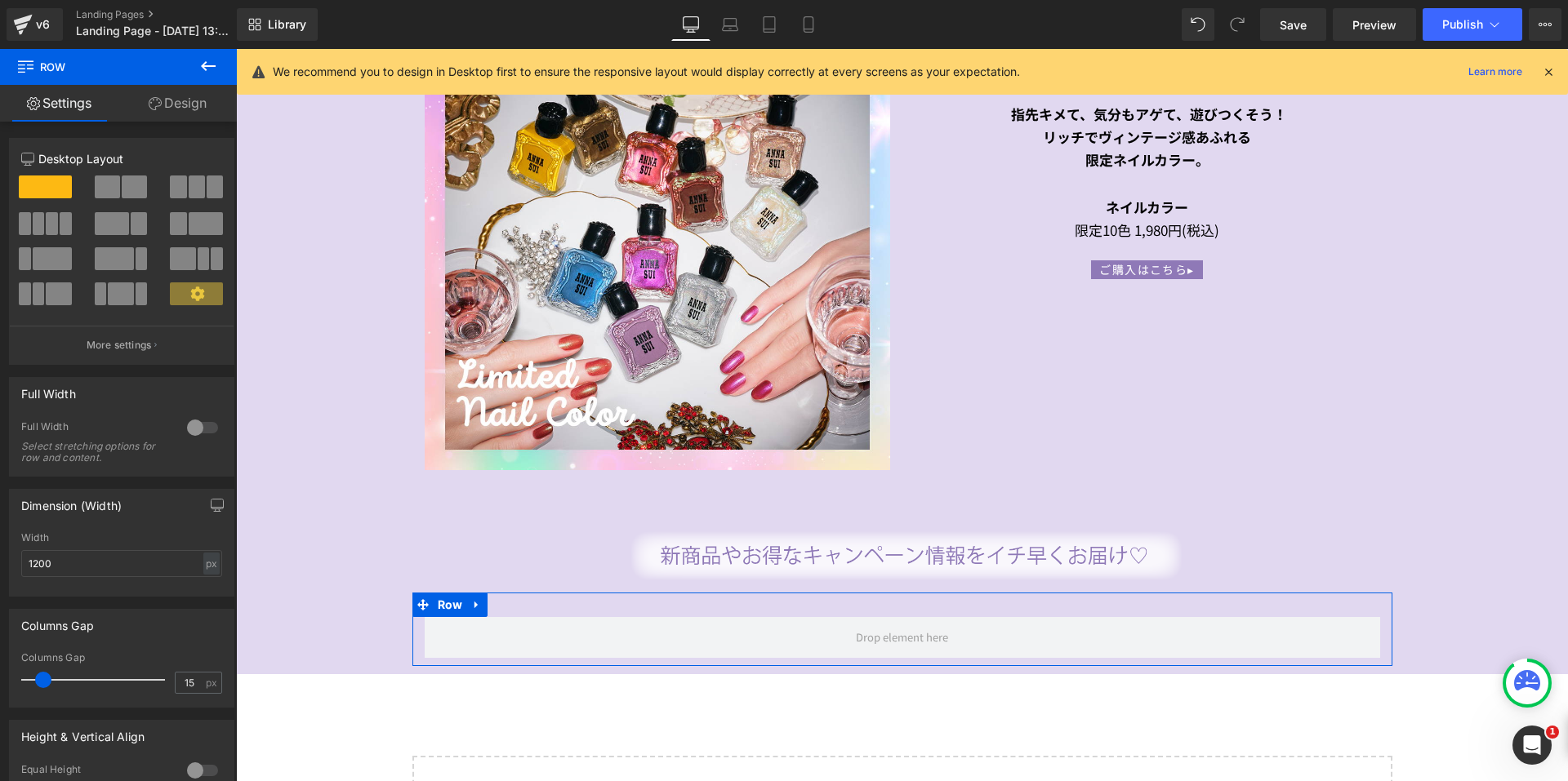
click at [122, 191] on span at bounding box center [134, 187] width 25 height 23
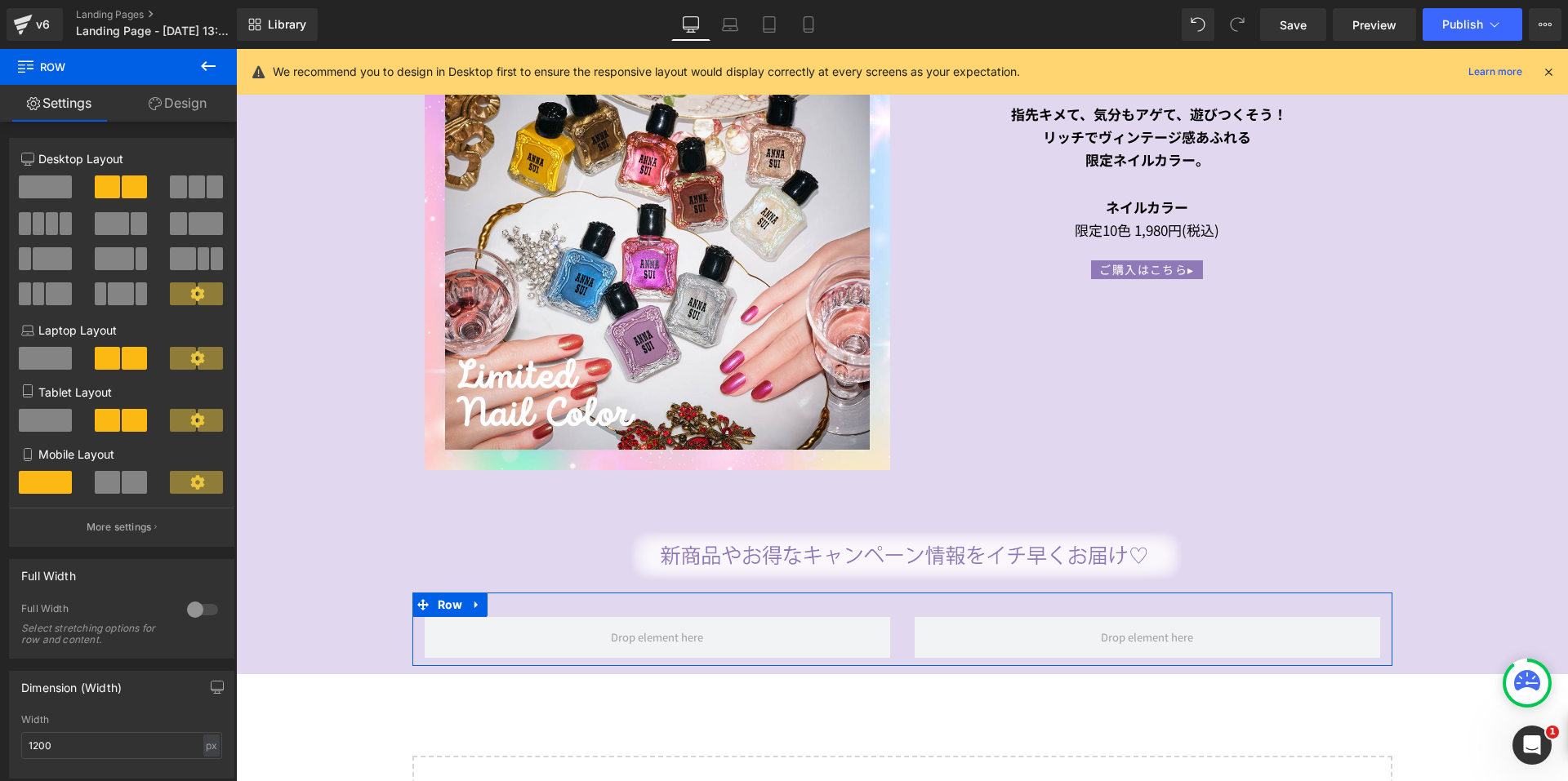
click at [130, 491] on span at bounding box center [134, 482] width 25 height 23
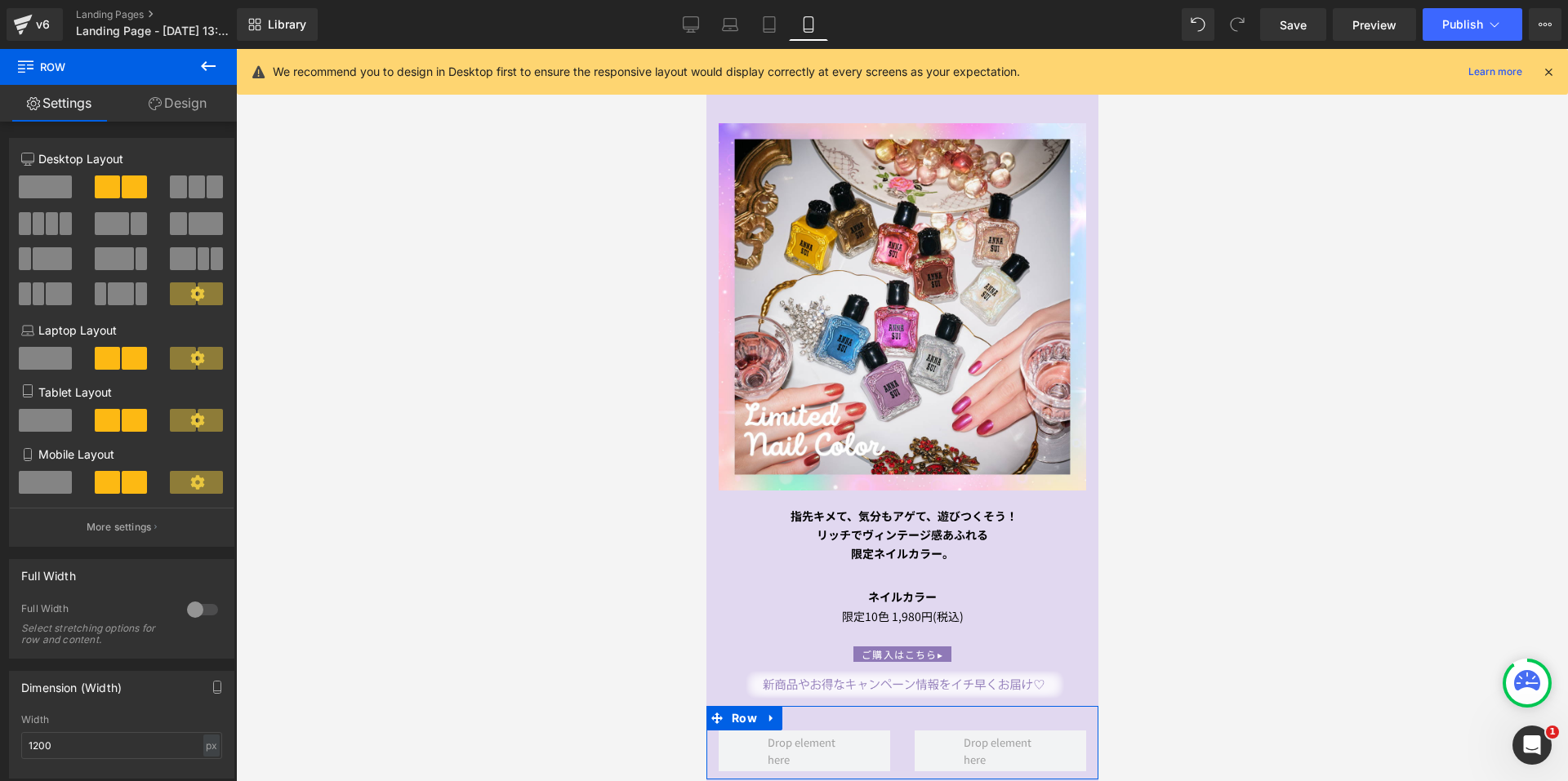
scroll to position [2682, 0]
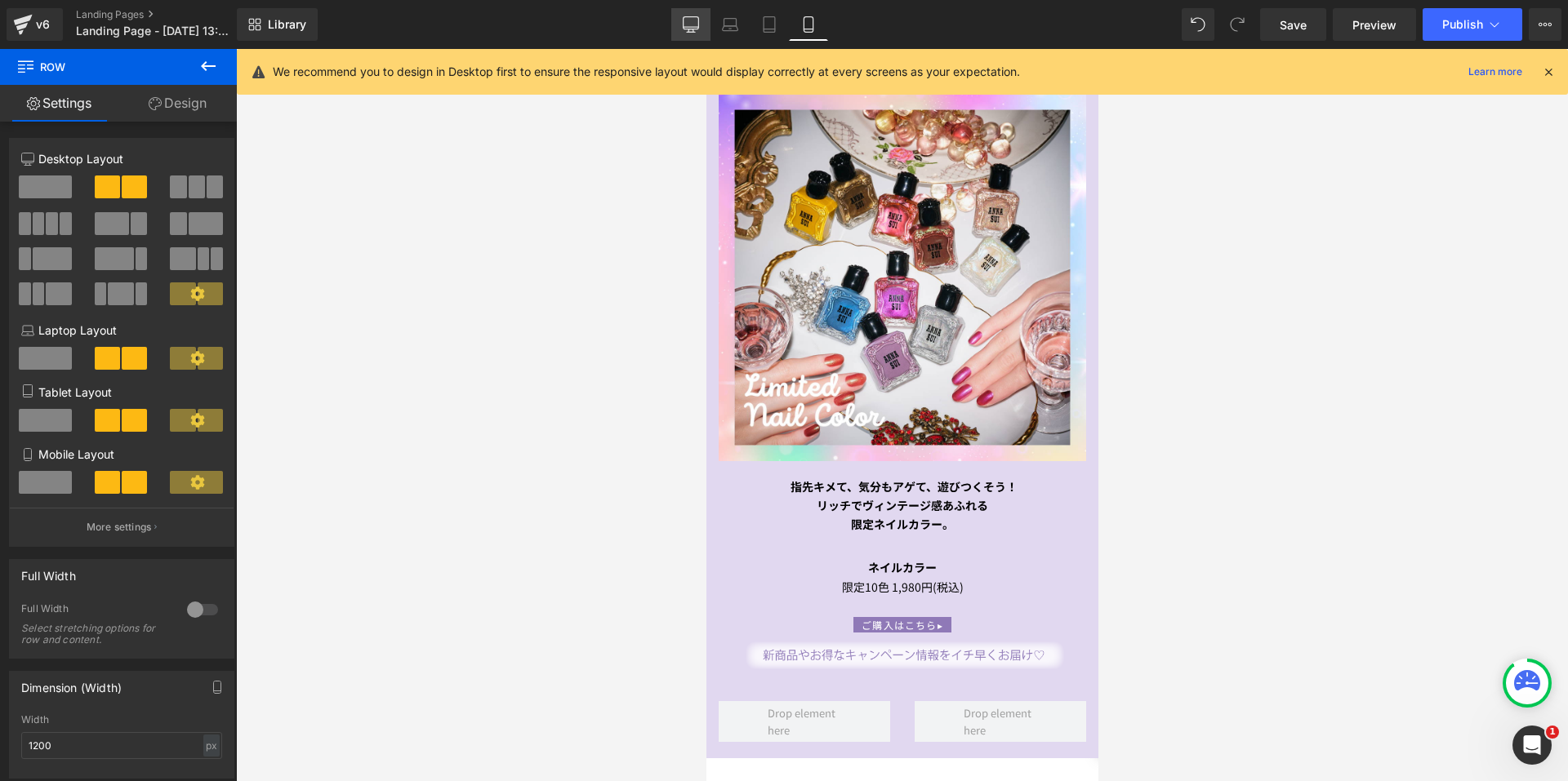
click at [693, 22] on icon at bounding box center [690, 24] width 16 height 16
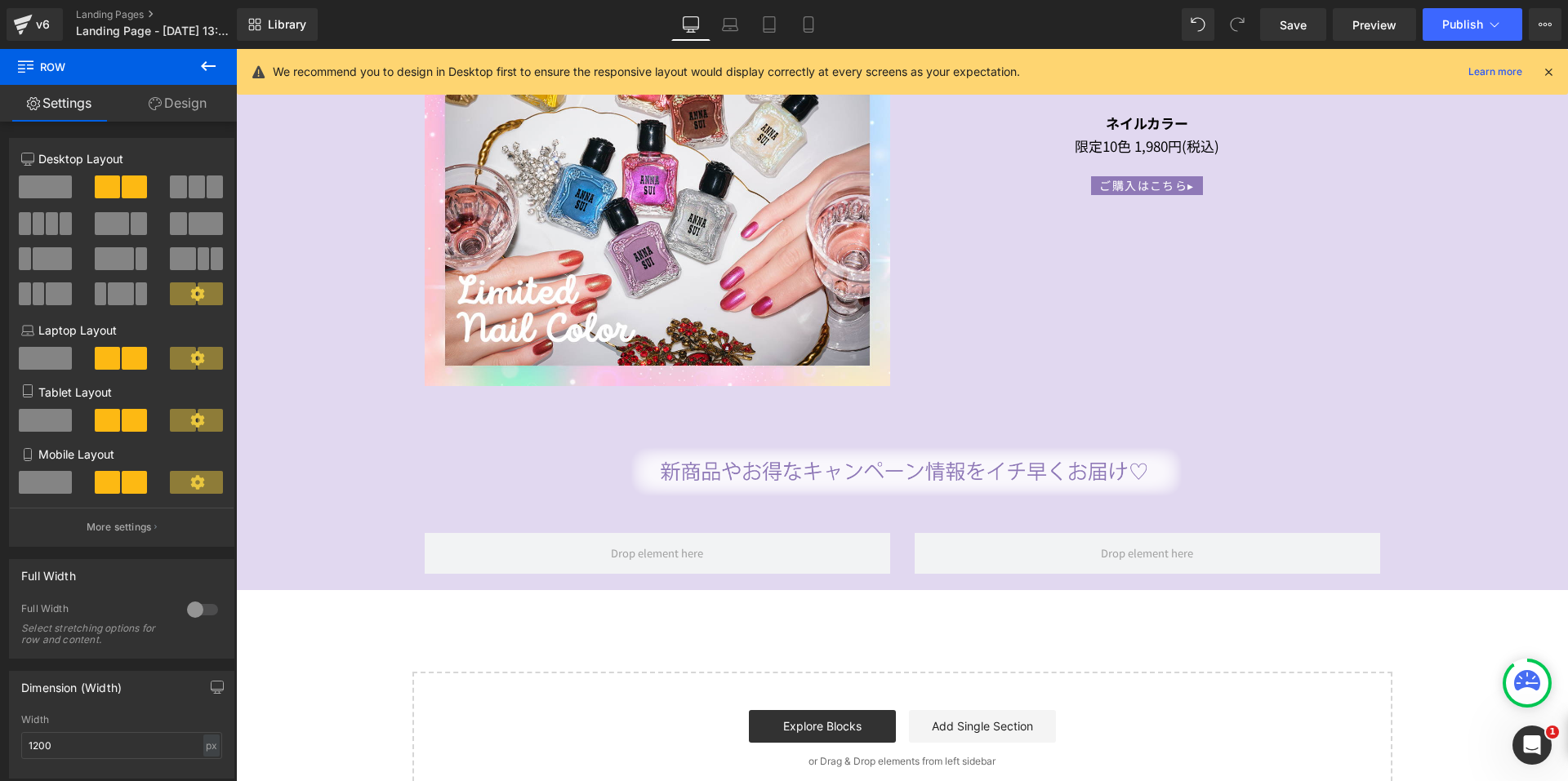
scroll to position [3326, 0]
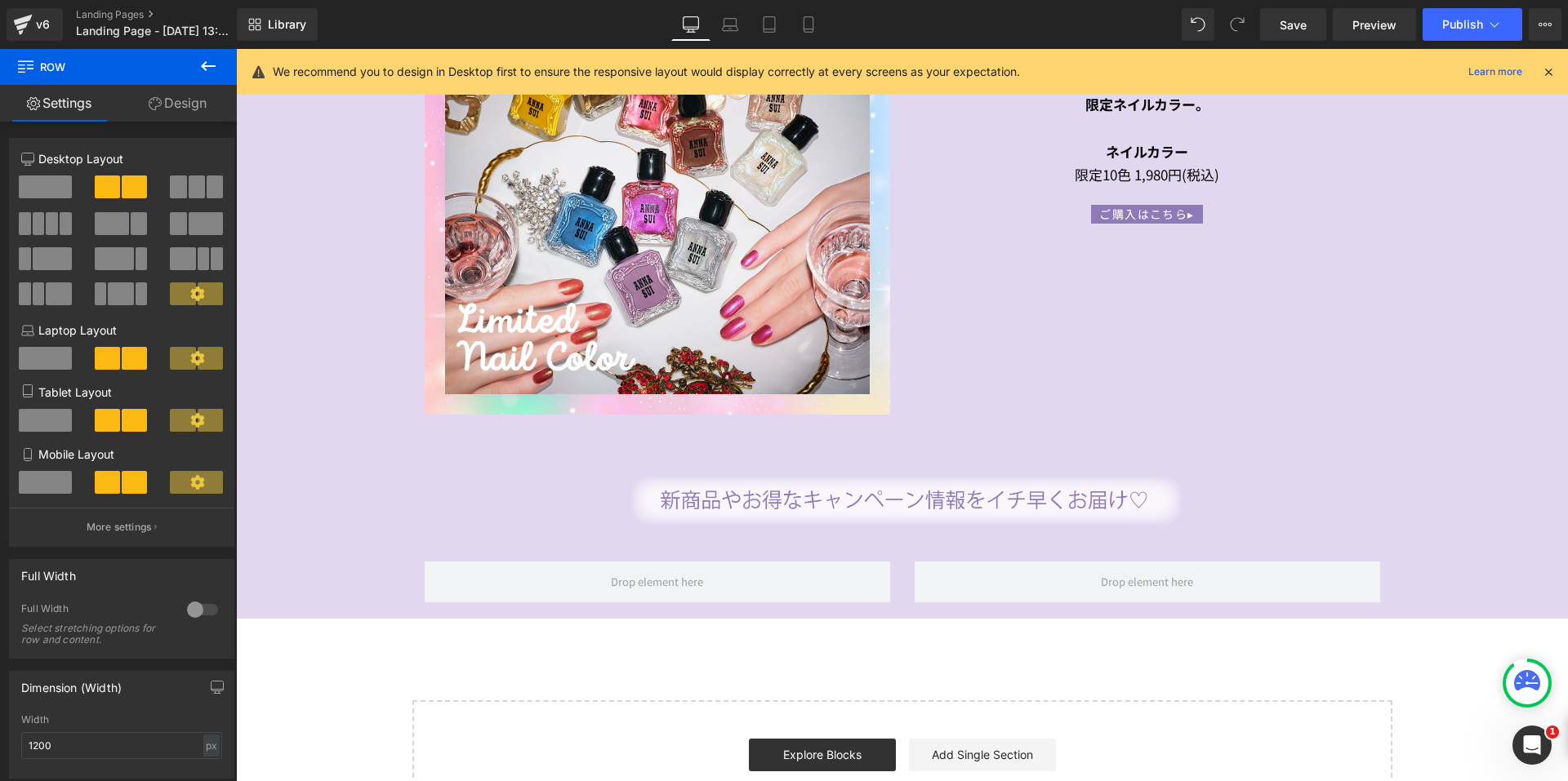
click at [216, 76] on button at bounding box center [208, 67] width 57 height 36
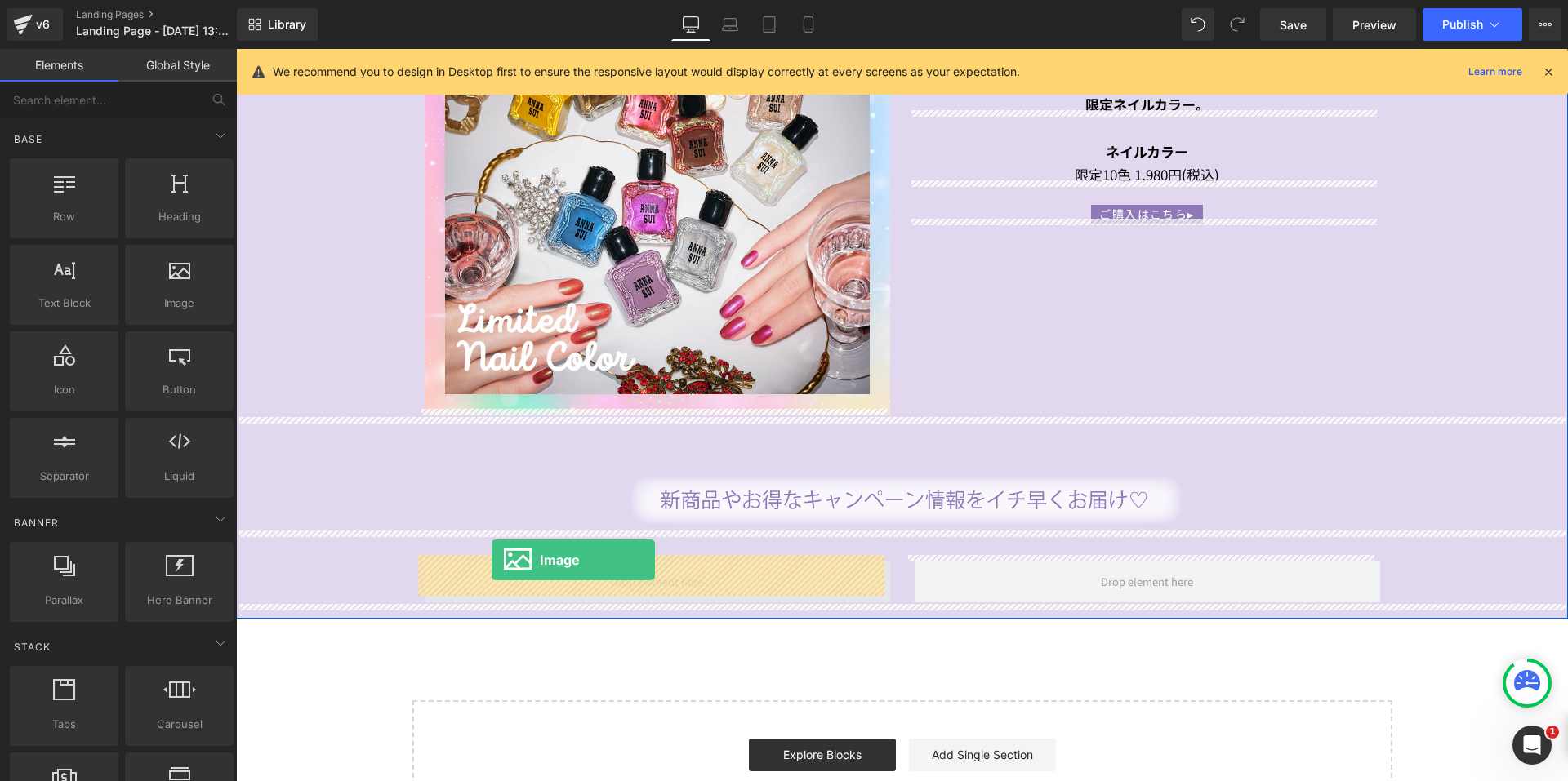
drag, startPoint x: 412, startPoint y: 333, endPoint x: 493, endPoint y: 562, distance: 242.9
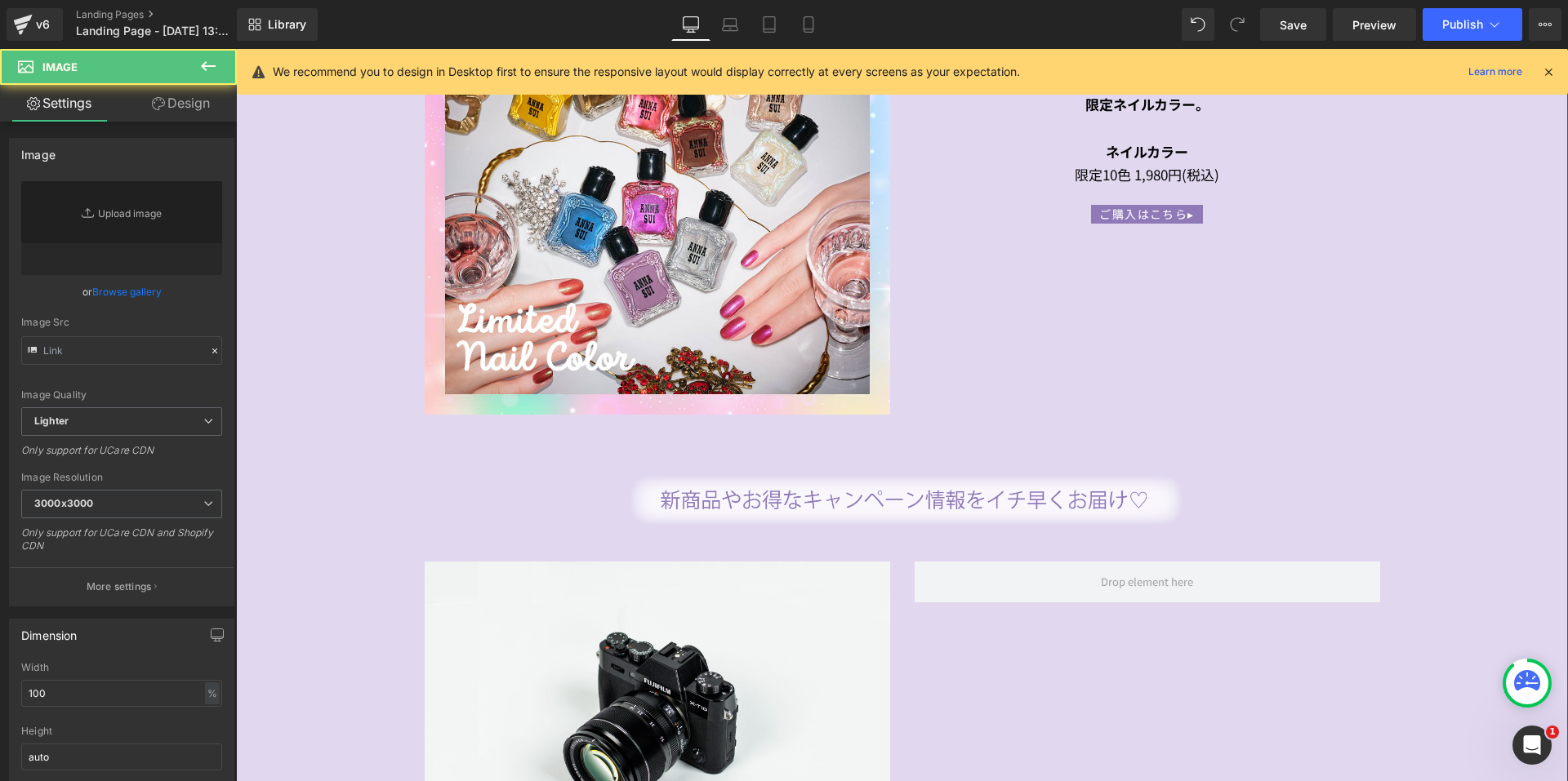
type input "//[DOMAIN_NAME][URL]"
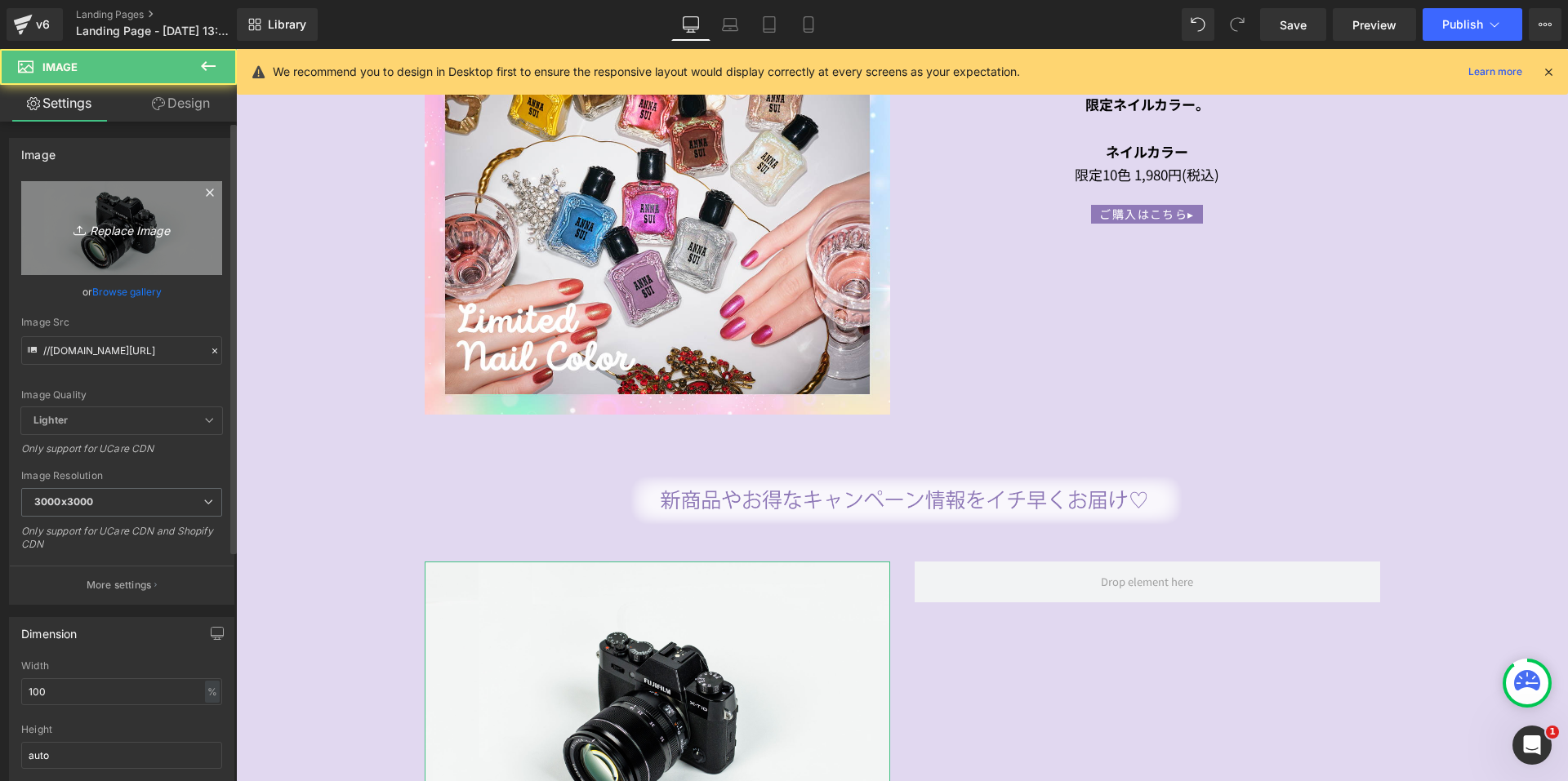
click at [123, 252] on link "Replace Image" at bounding box center [122, 228] width 201 height 94
type input "C:\fakepath\banner8f79b7.png"
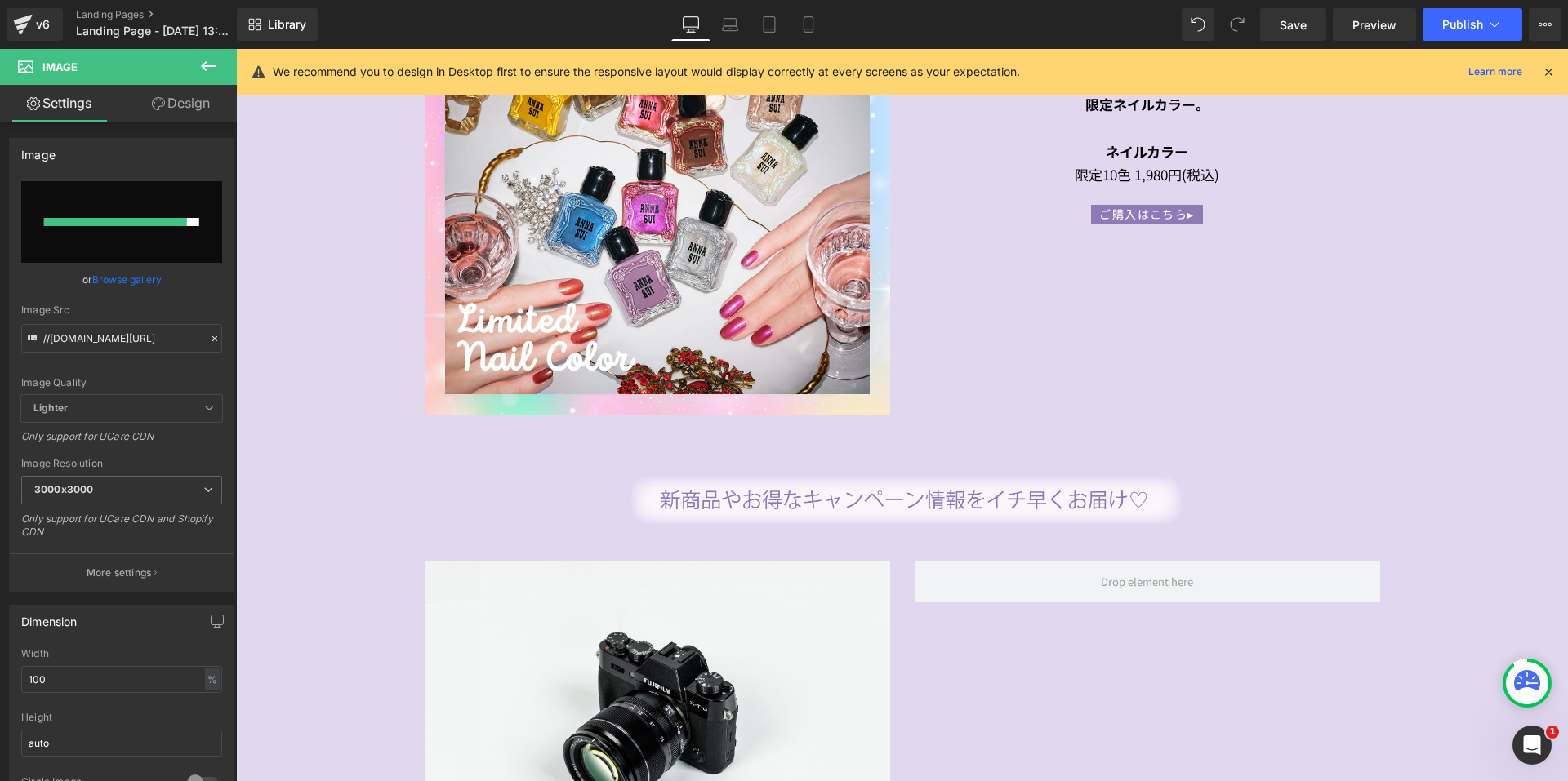
type input "[URL][DOMAIN_NAME]"
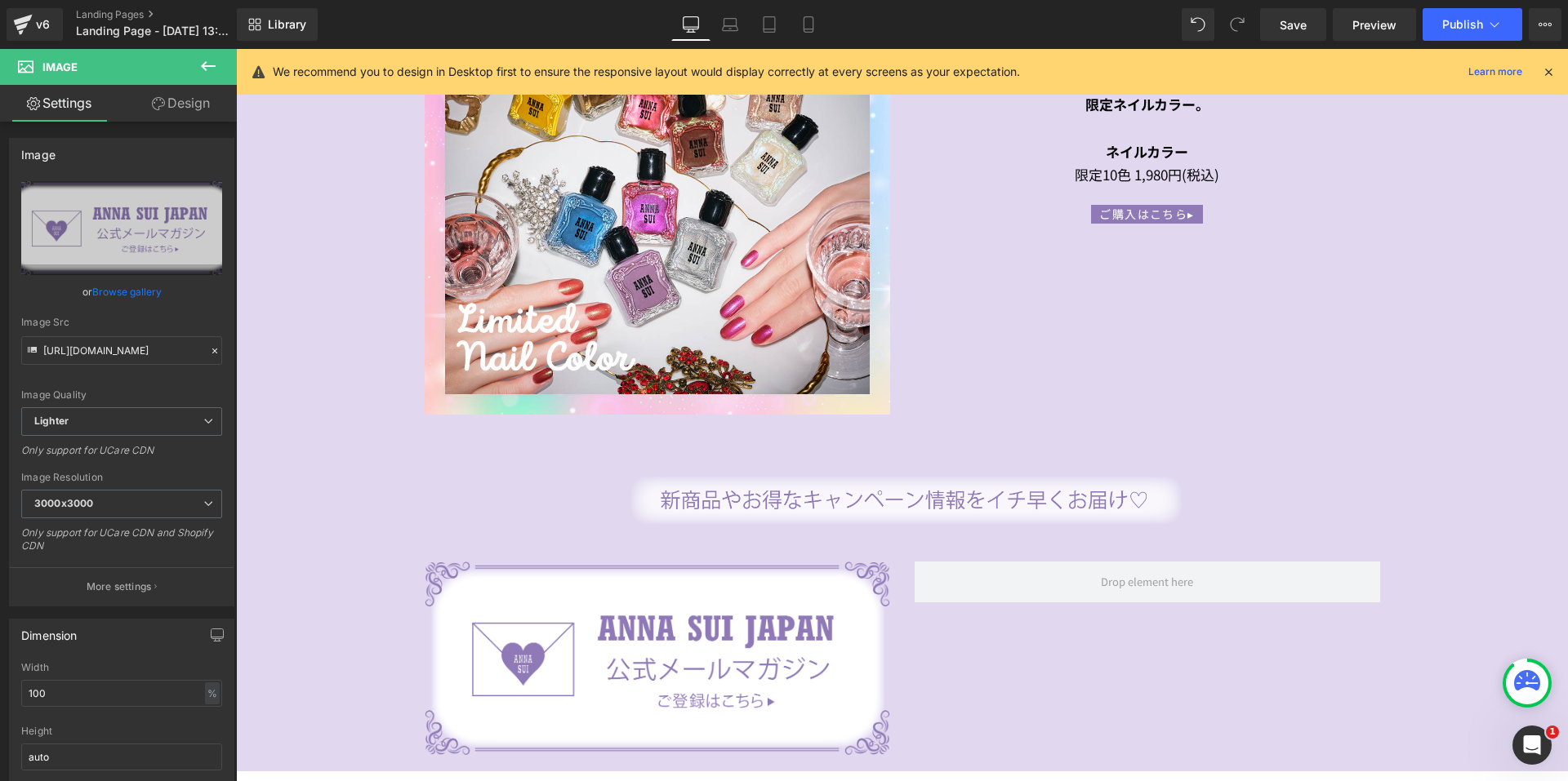
click at [210, 81] on button at bounding box center [208, 67] width 57 height 36
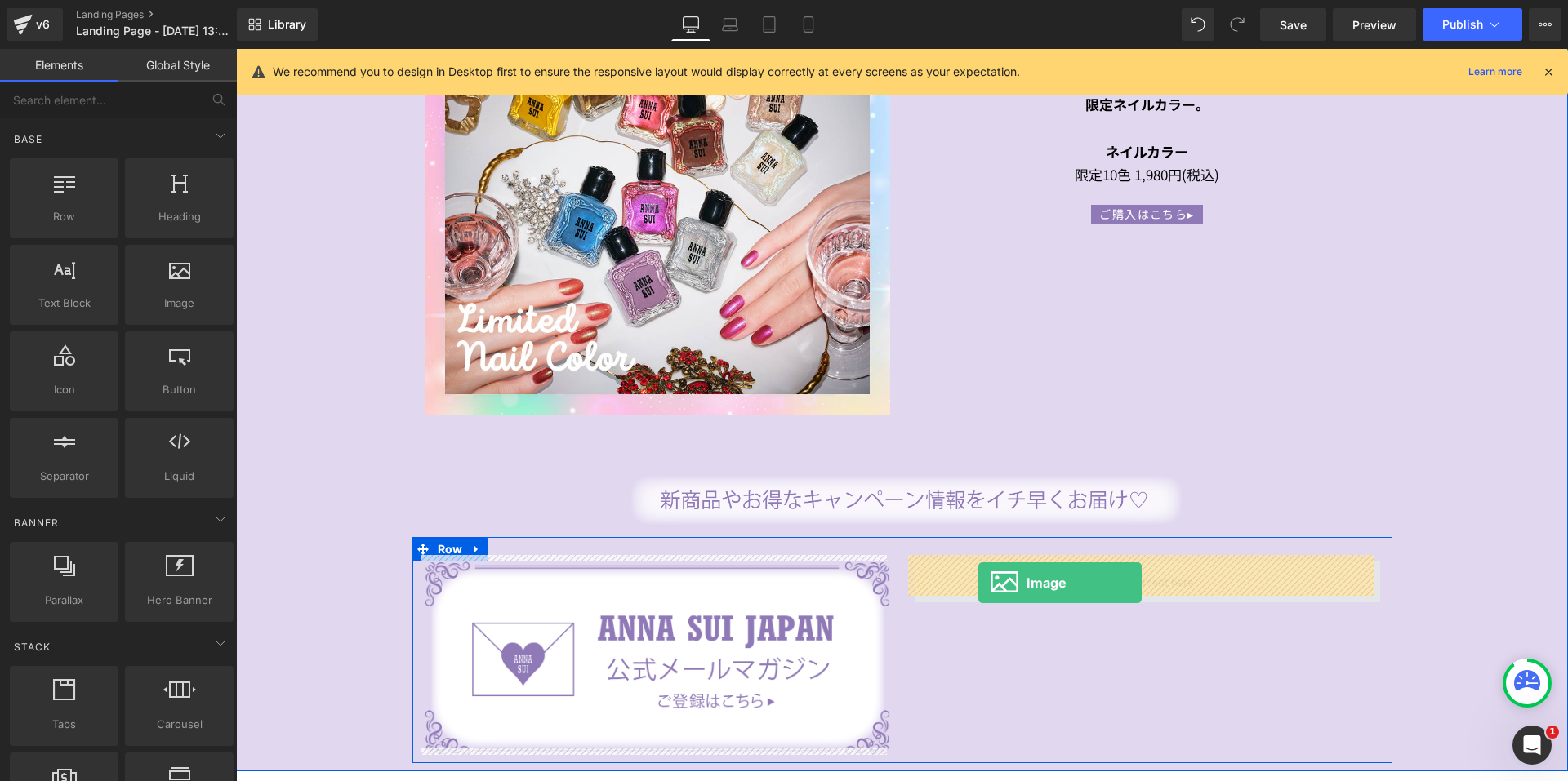
drag, startPoint x: 390, startPoint y: 342, endPoint x: 984, endPoint y: 580, distance: 639.9
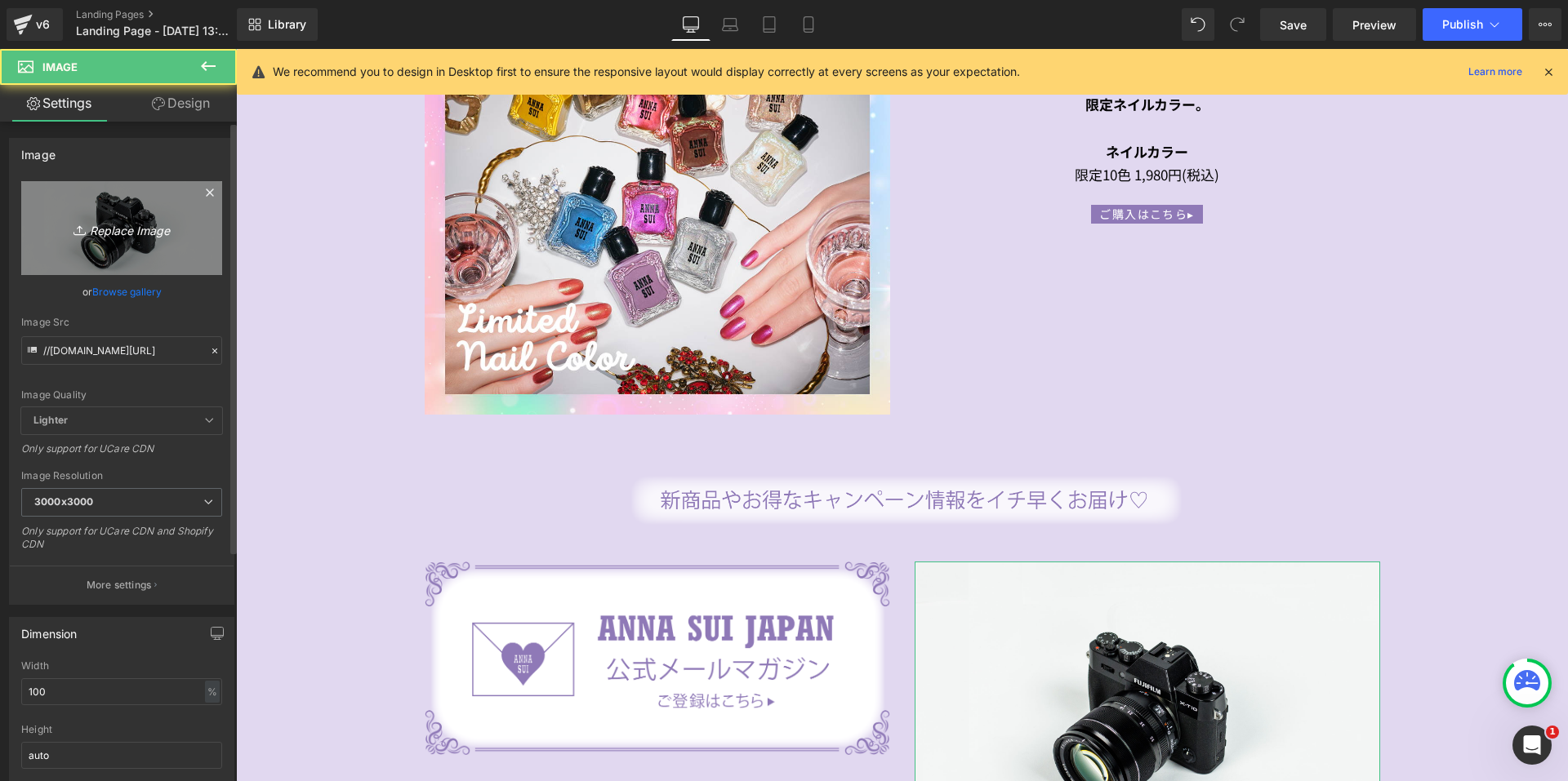
click at [97, 228] on icon "Replace Image" at bounding box center [121, 229] width 131 height 21
type input "C:\fakepath\App_banner8f79b7.png"
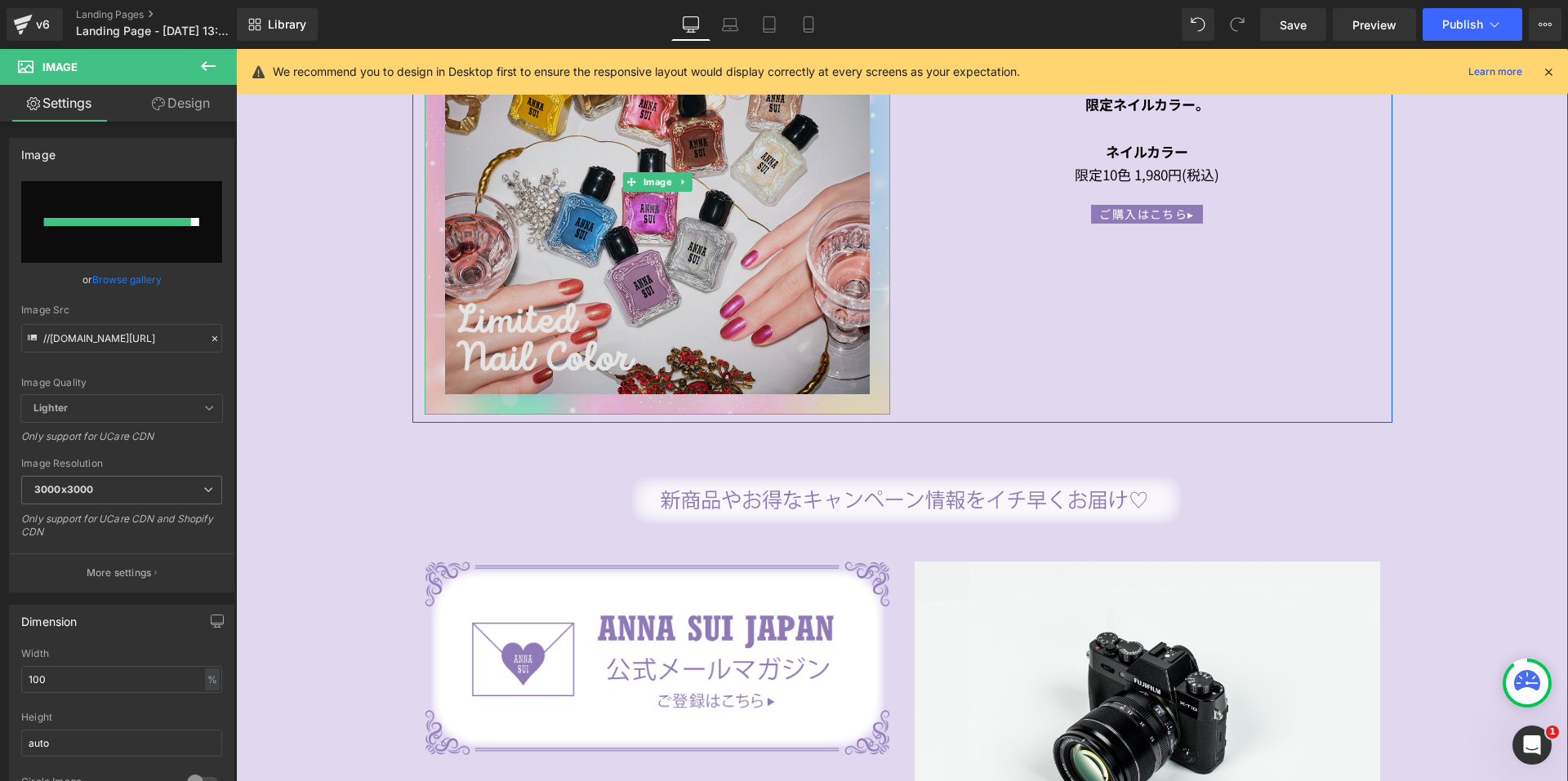
type input "[URL][DOMAIN_NAME]"
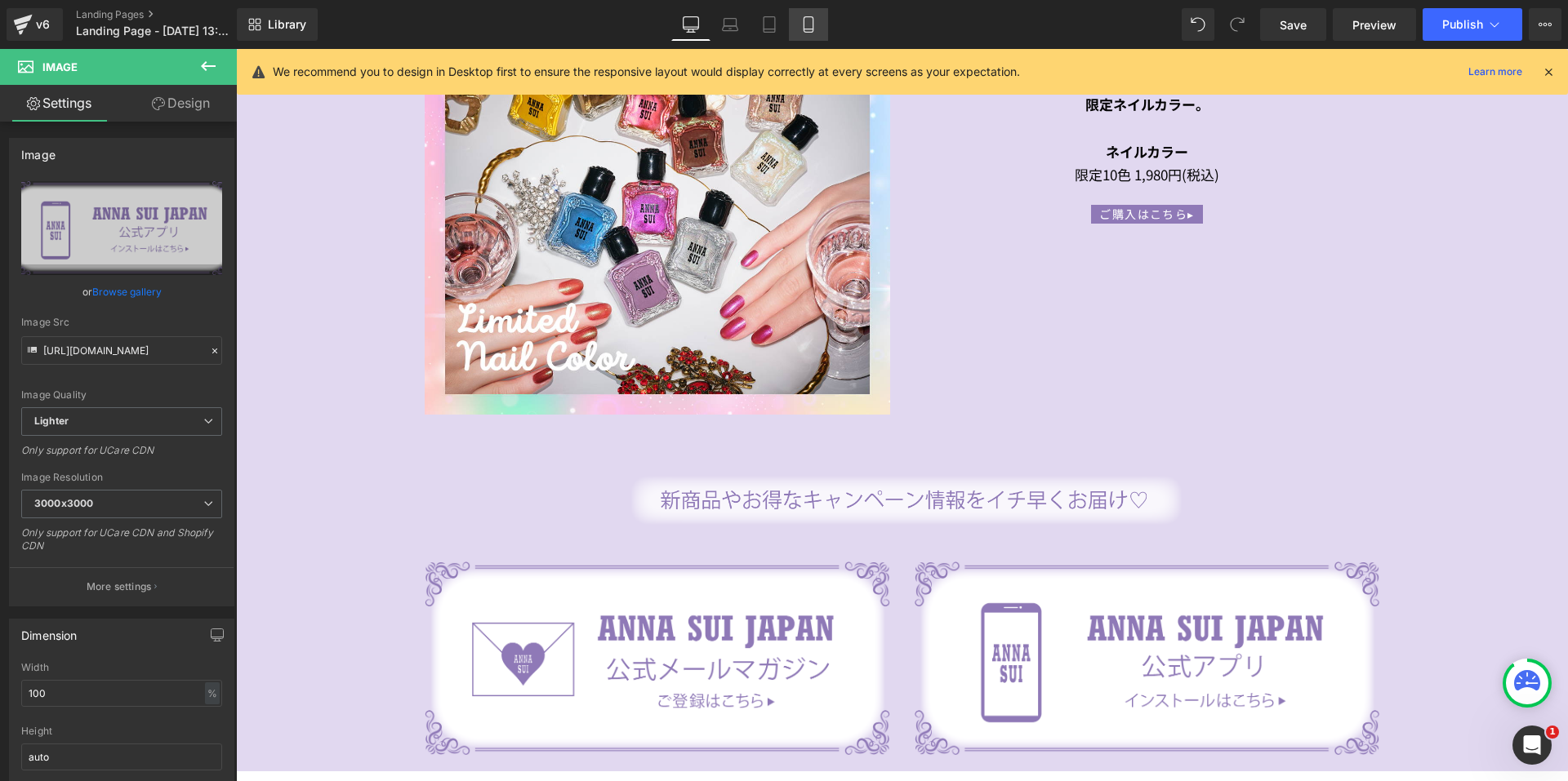
click at [804, 27] on icon at bounding box center [808, 25] width 9 height 16
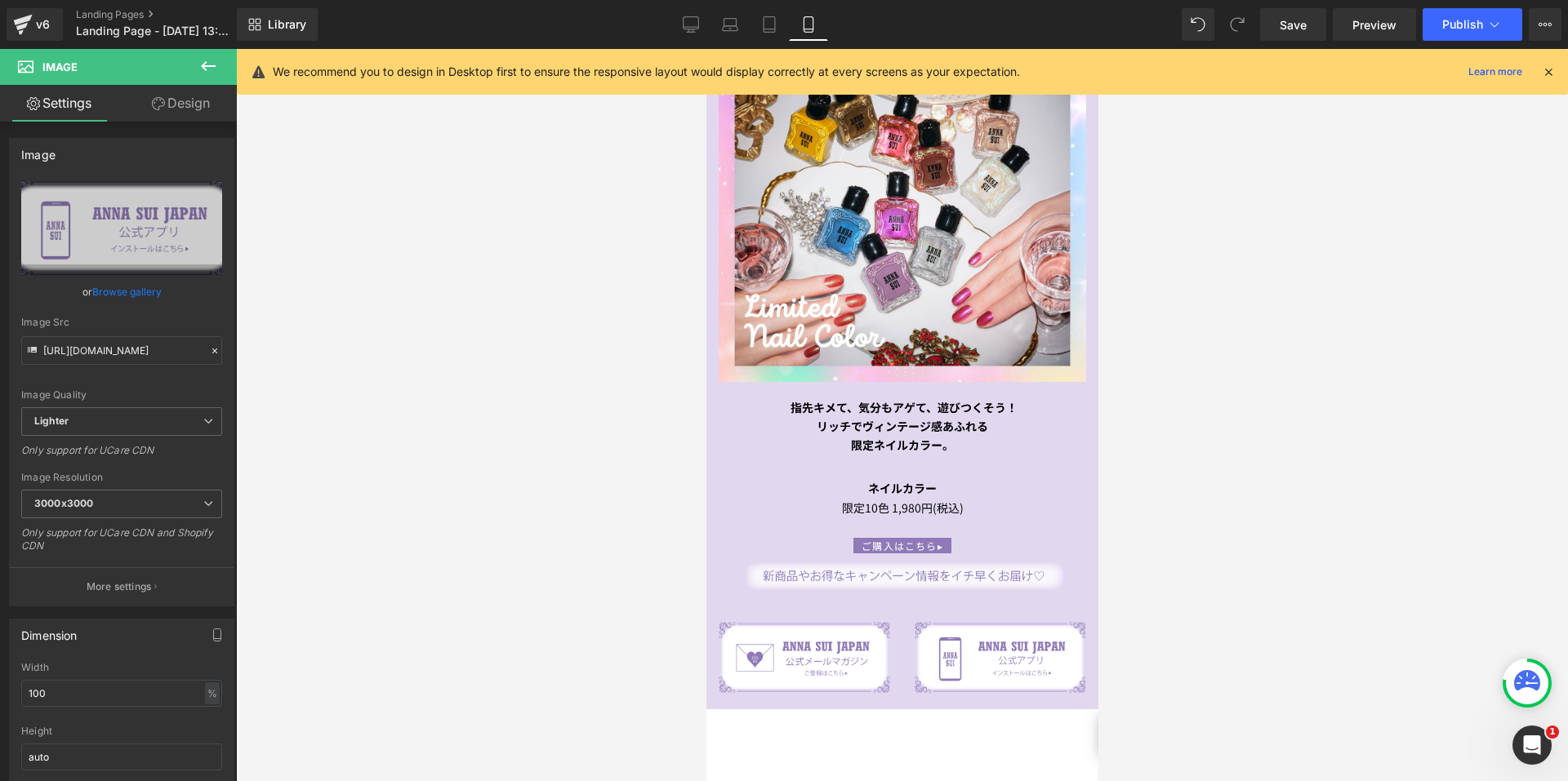
scroll to position [2765, 0]
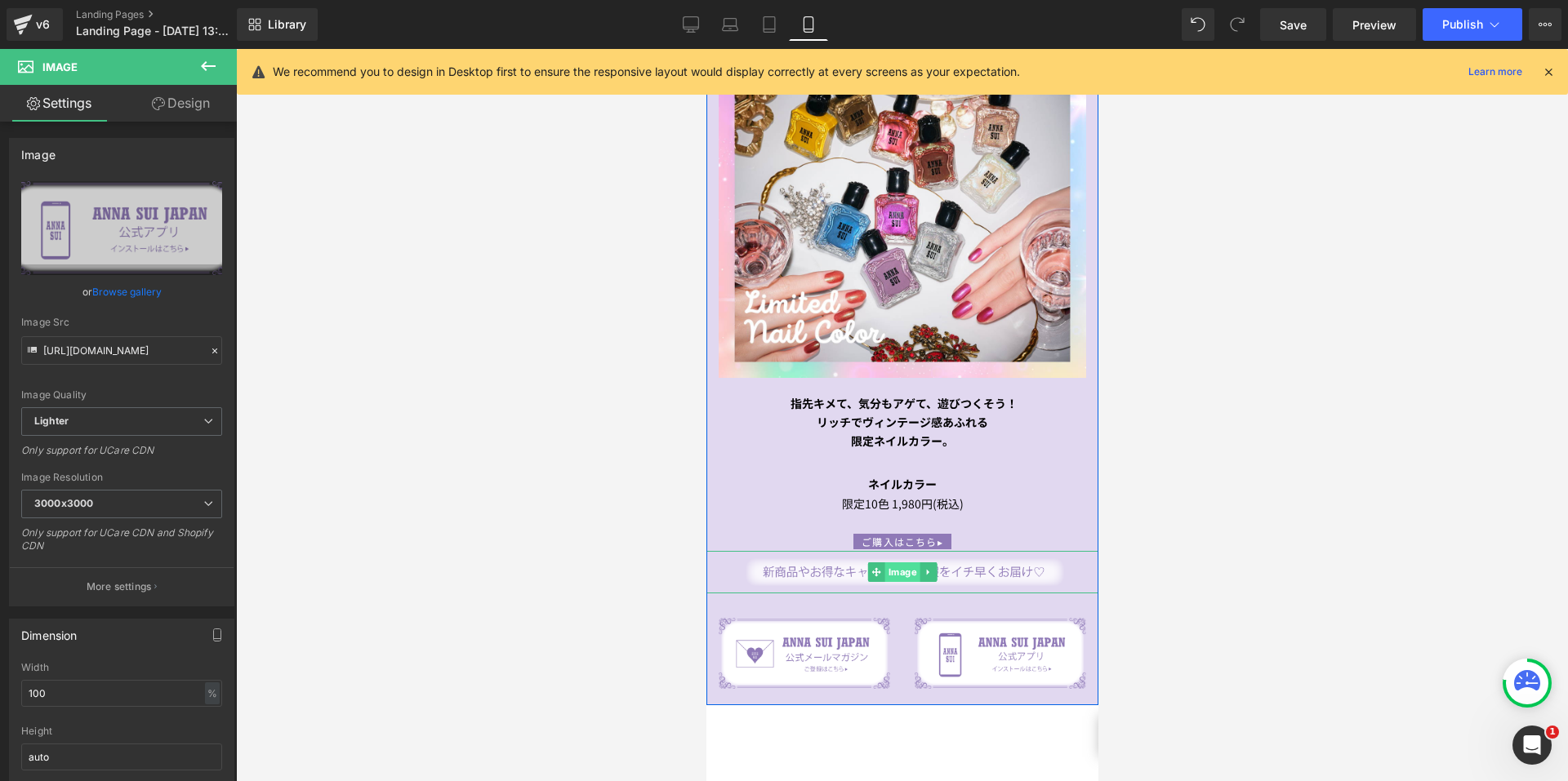
click at [884, 563] on span "Image" at bounding box center [901, 572] width 35 height 20
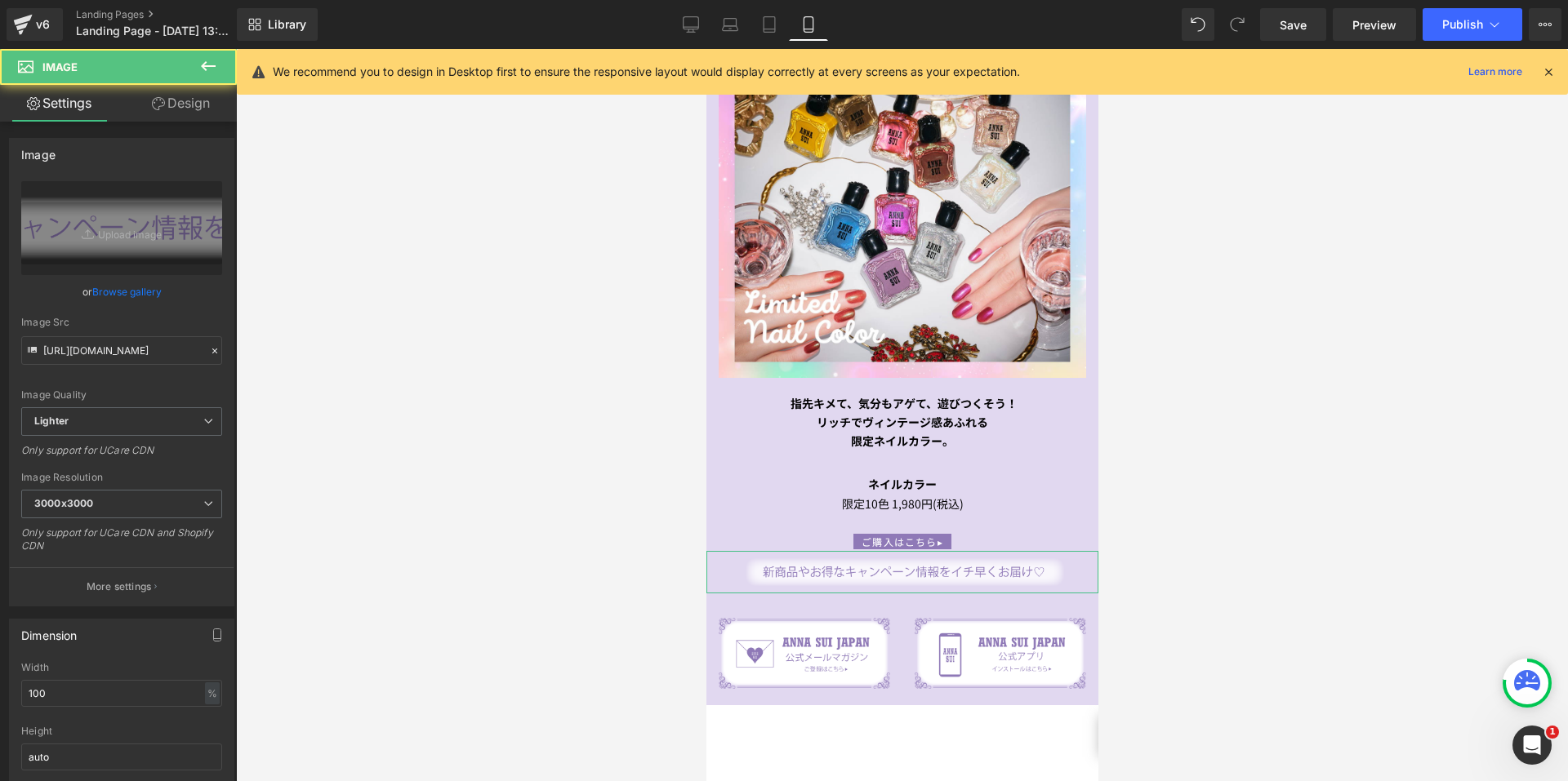
click at [158, 94] on link "Design" at bounding box center [181, 103] width 119 height 36
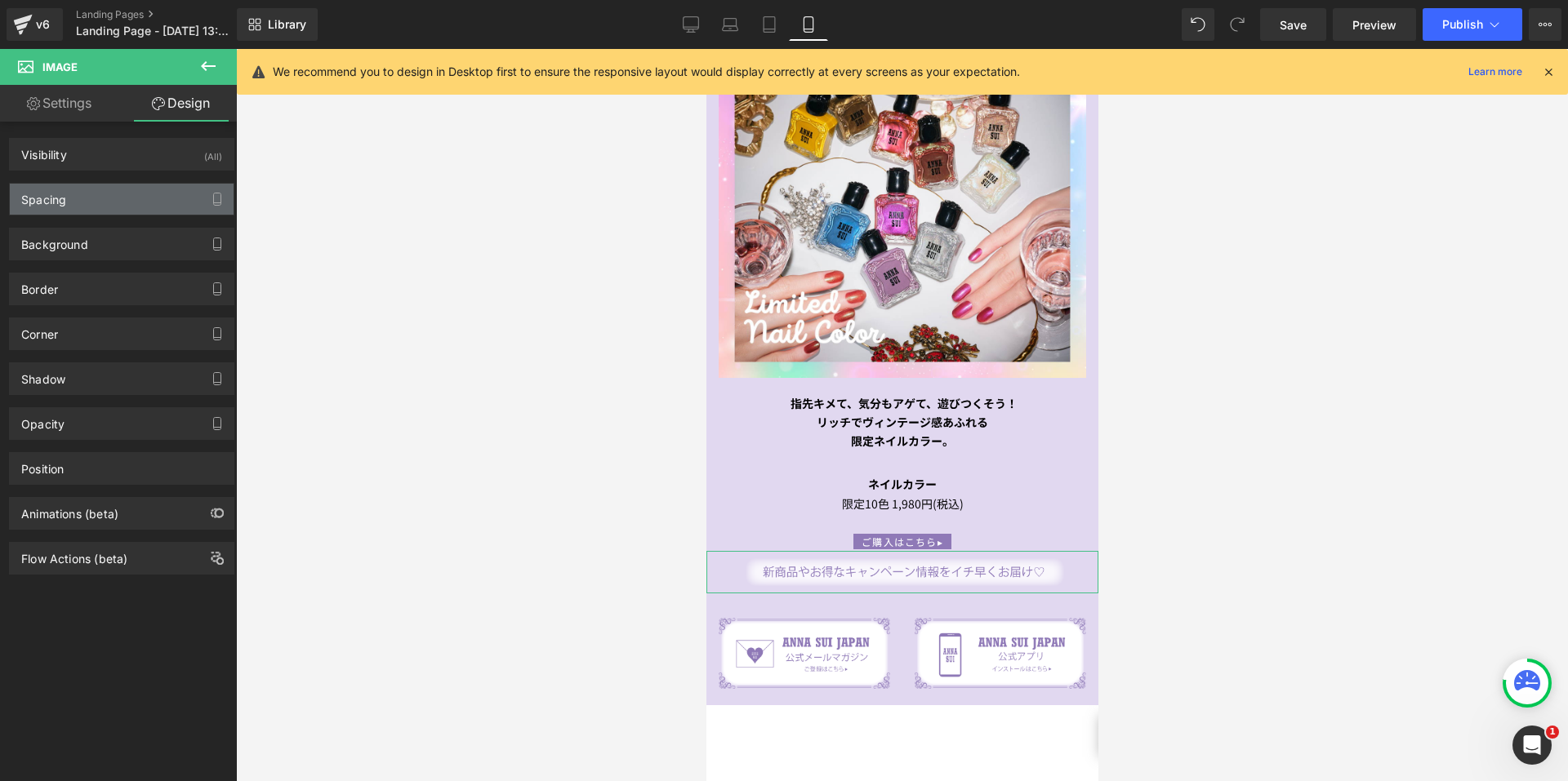
click at [113, 200] on div "Spacing" at bounding box center [121, 199] width 223 height 31
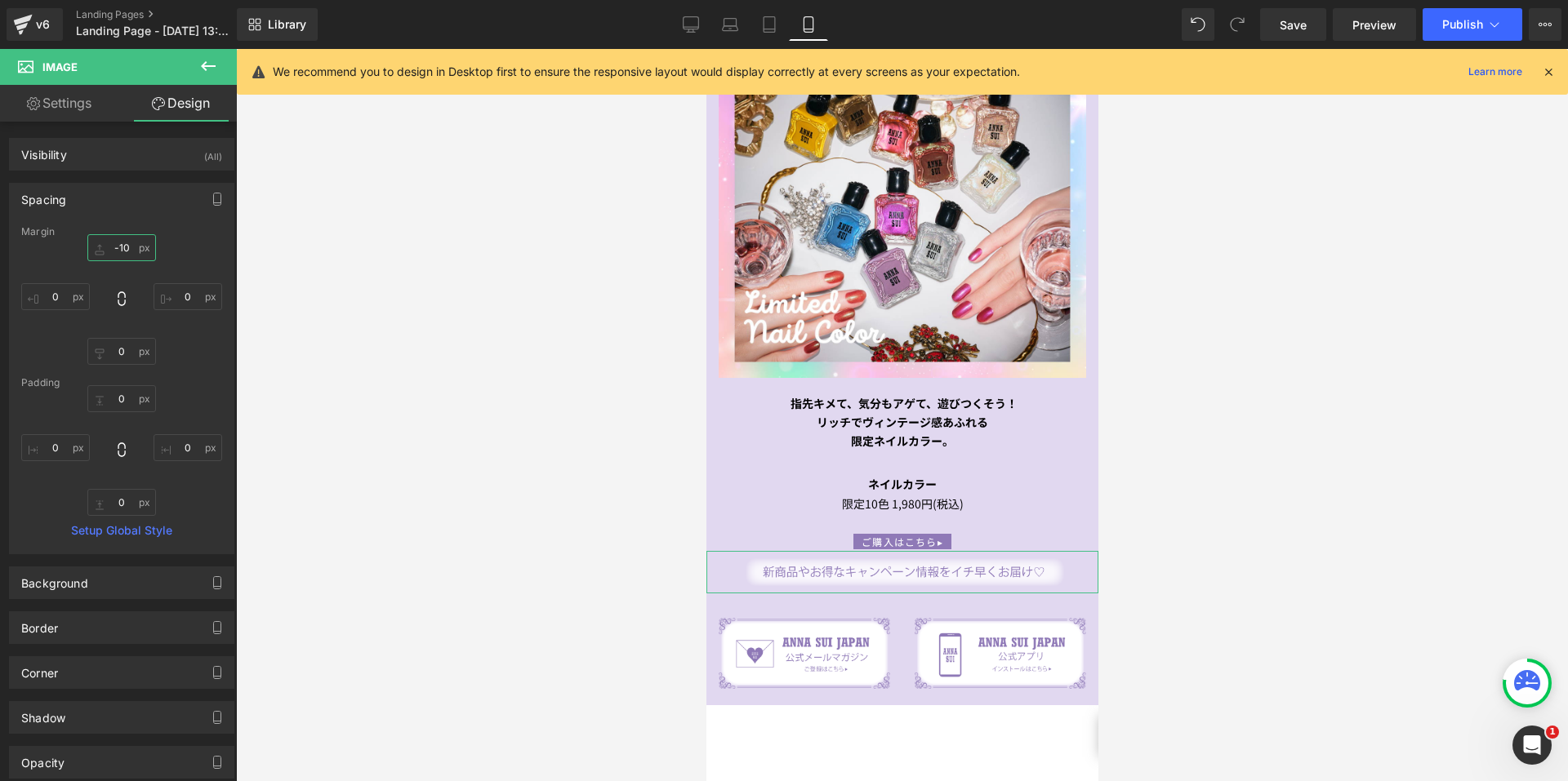
click at [111, 250] on input "-10" at bounding box center [121, 248] width 68 height 27
type input "50"
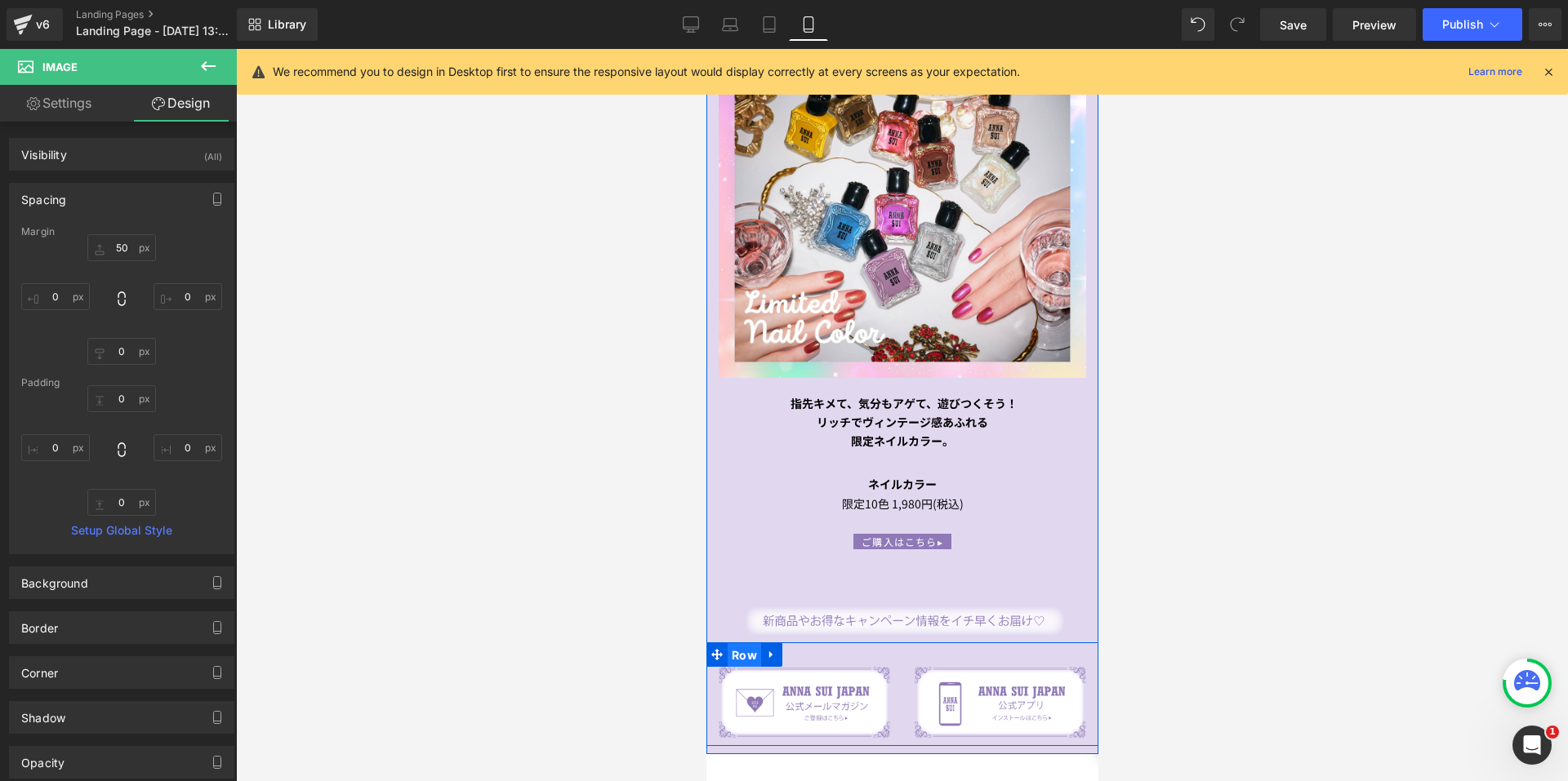
click at [740, 646] on span "Row" at bounding box center [743, 655] width 34 height 24
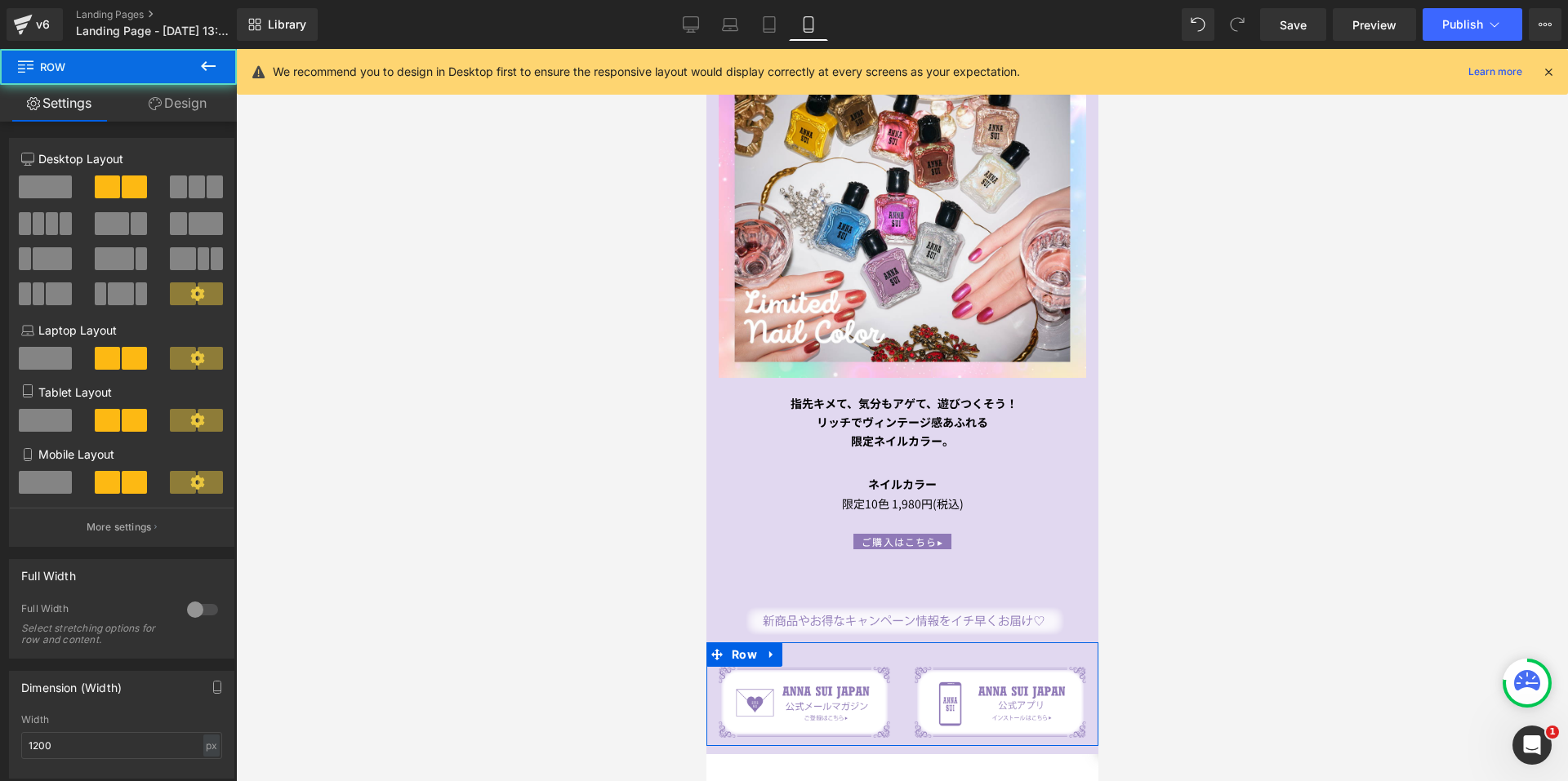
click at [165, 119] on link "Design" at bounding box center [177, 103] width 119 height 36
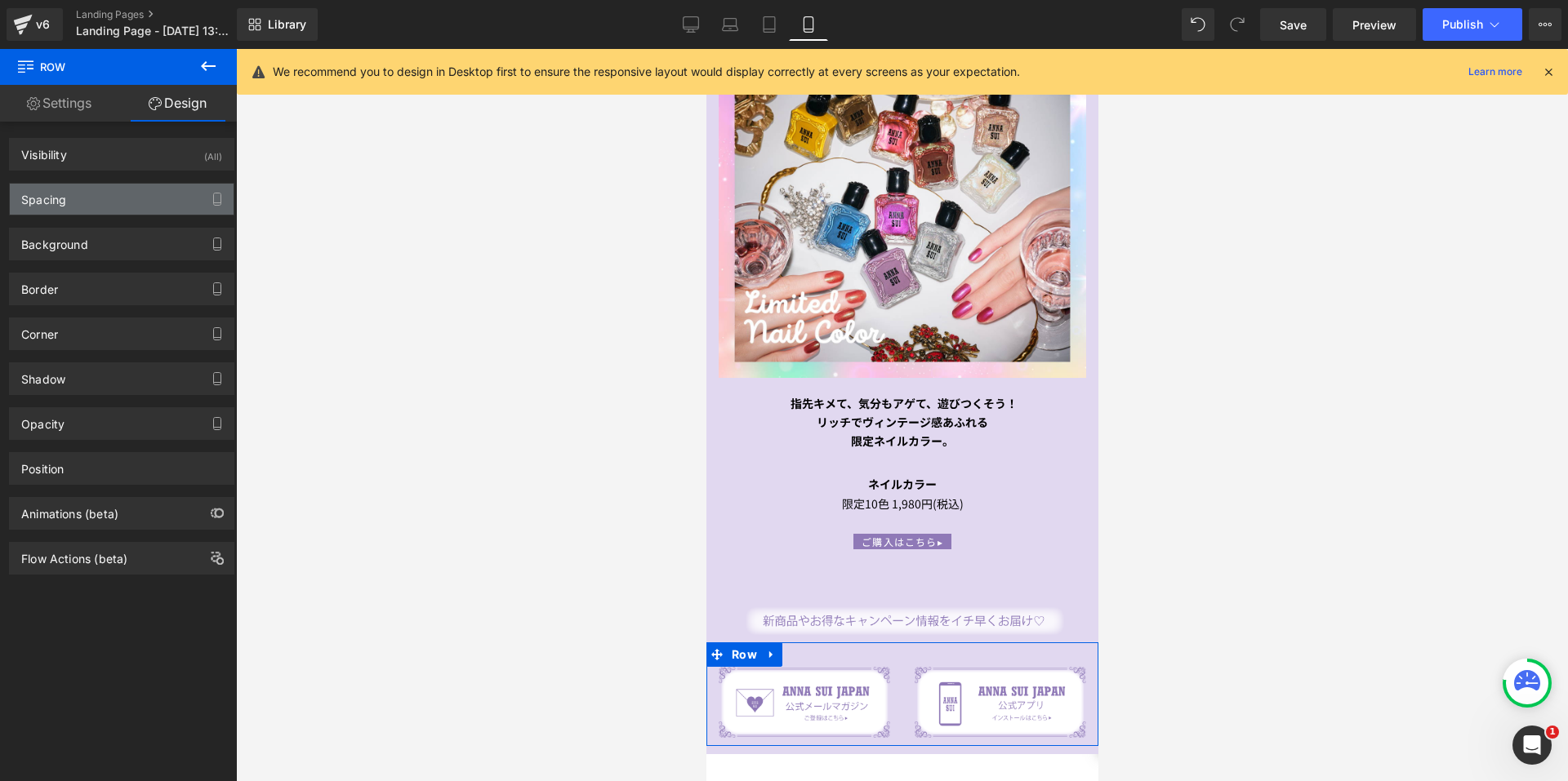
click at [61, 207] on div "Spacing" at bounding box center [121, 199] width 223 height 31
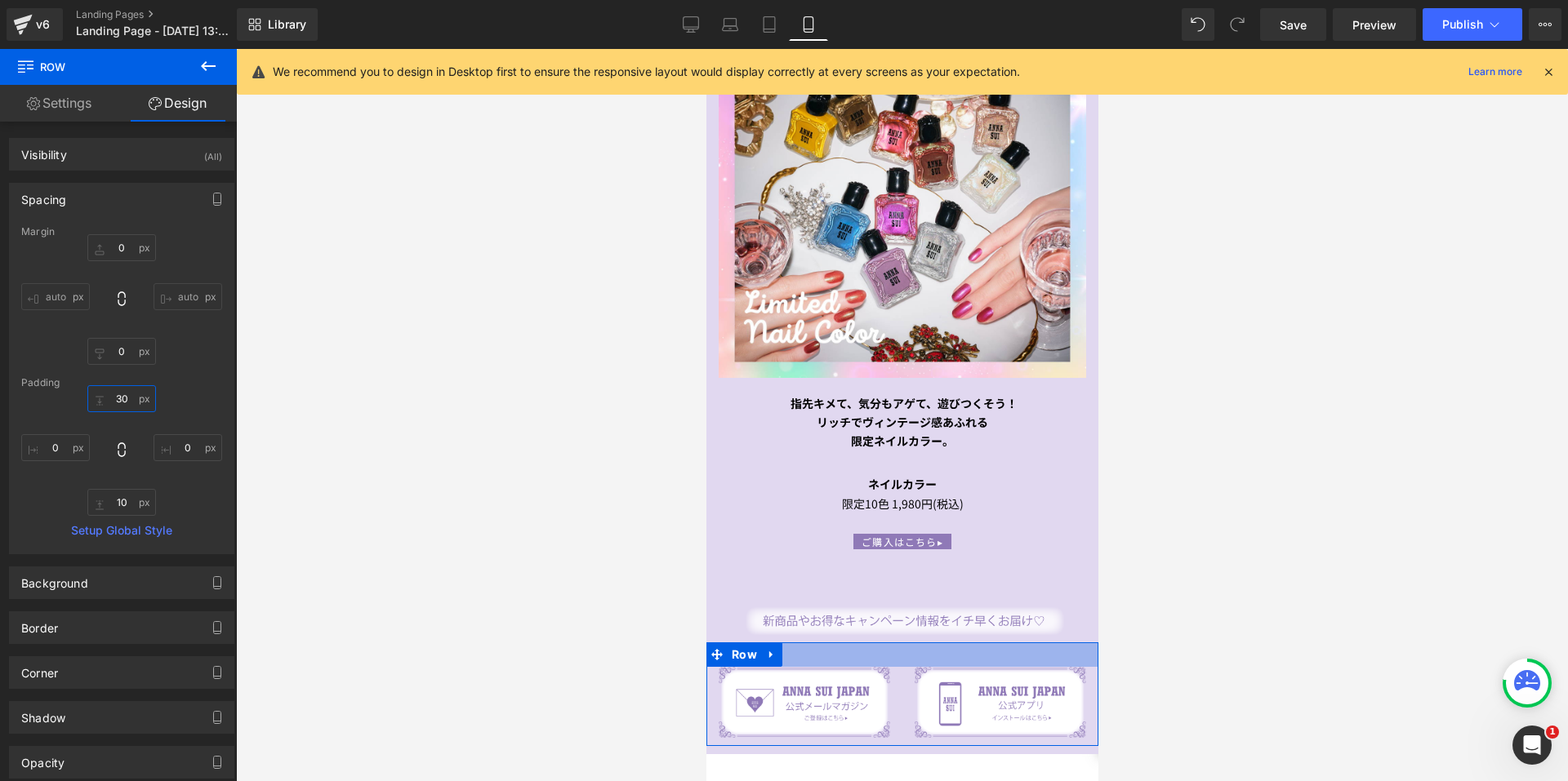
click at [119, 395] on input "30" at bounding box center [121, 398] width 68 height 27
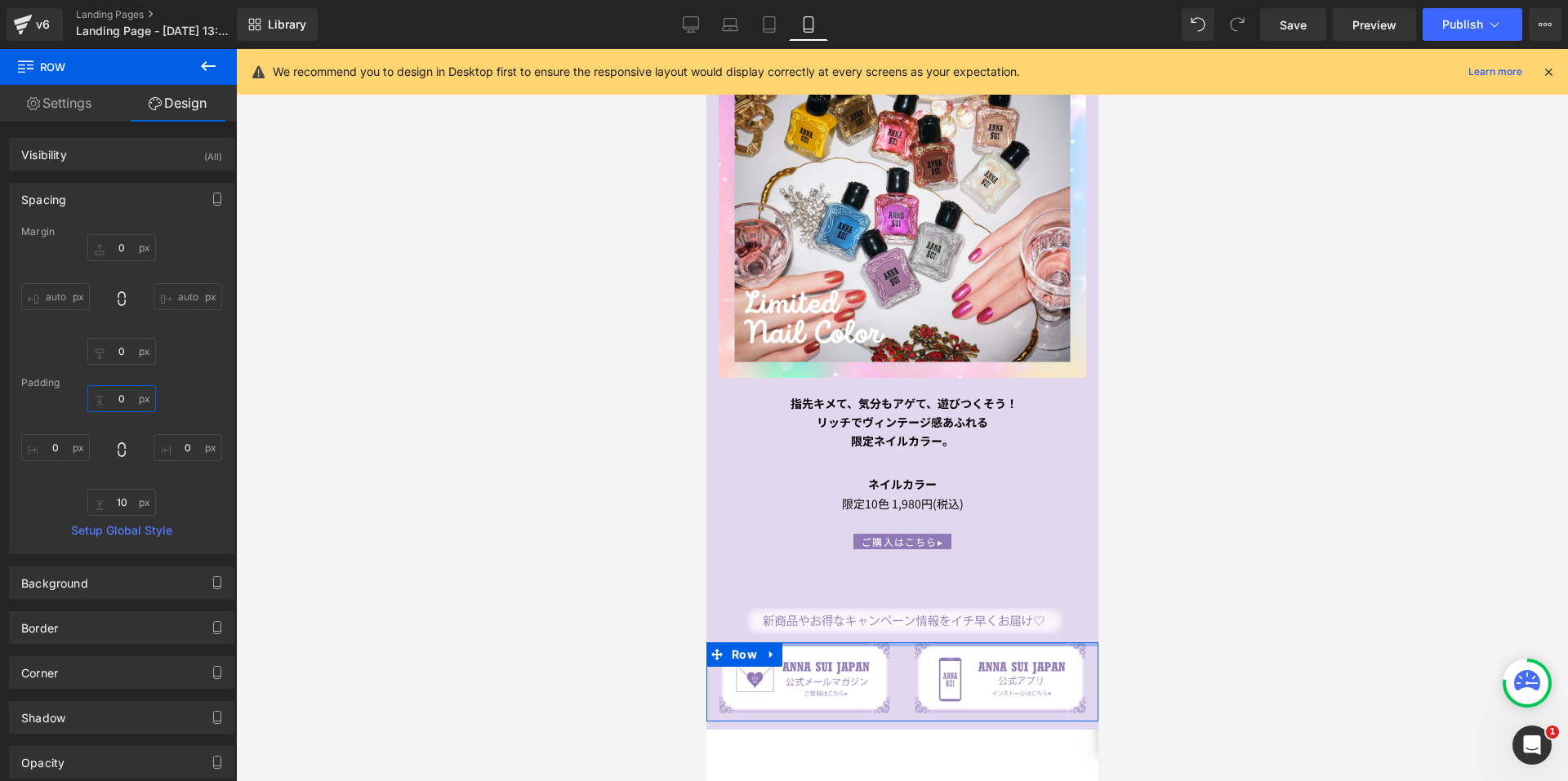
click at [114, 400] on input "0" at bounding box center [121, 398] width 68 height 27
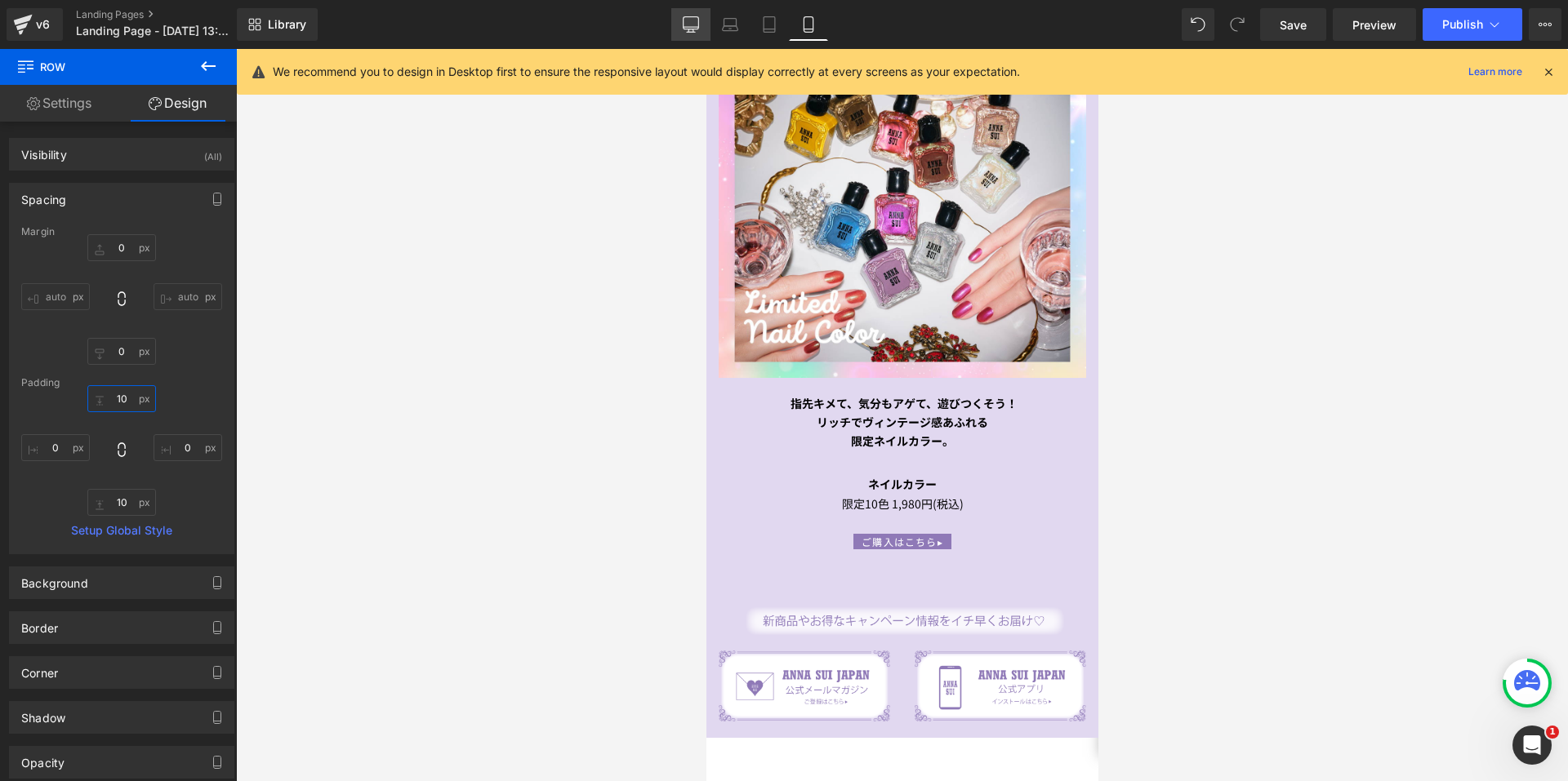
type input "10"
click at [682, 22] on icon at bounding box center [690, 24] width 16 height 16
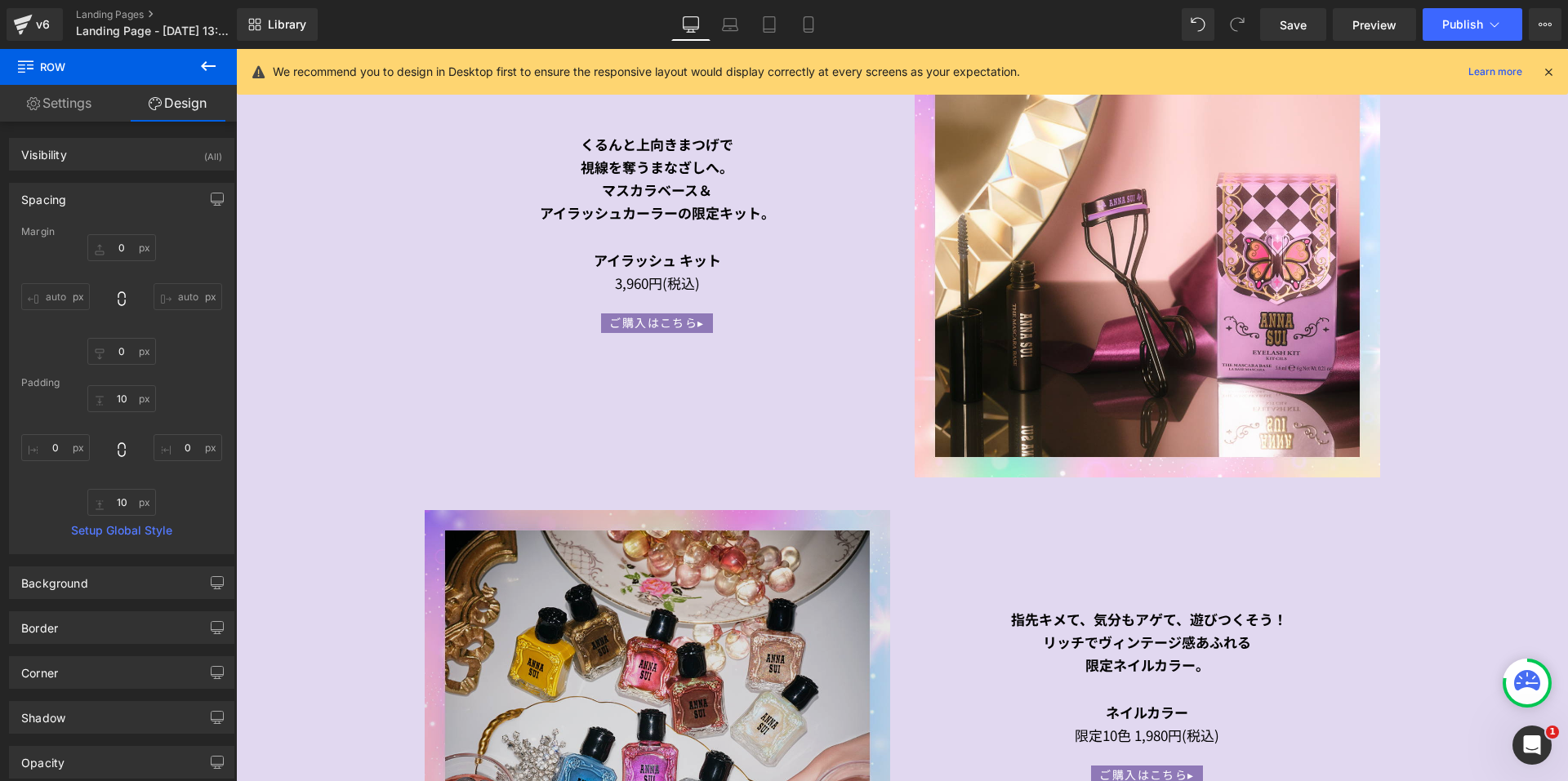
type input "0"
type input "30"
type input "0"
type input "10"
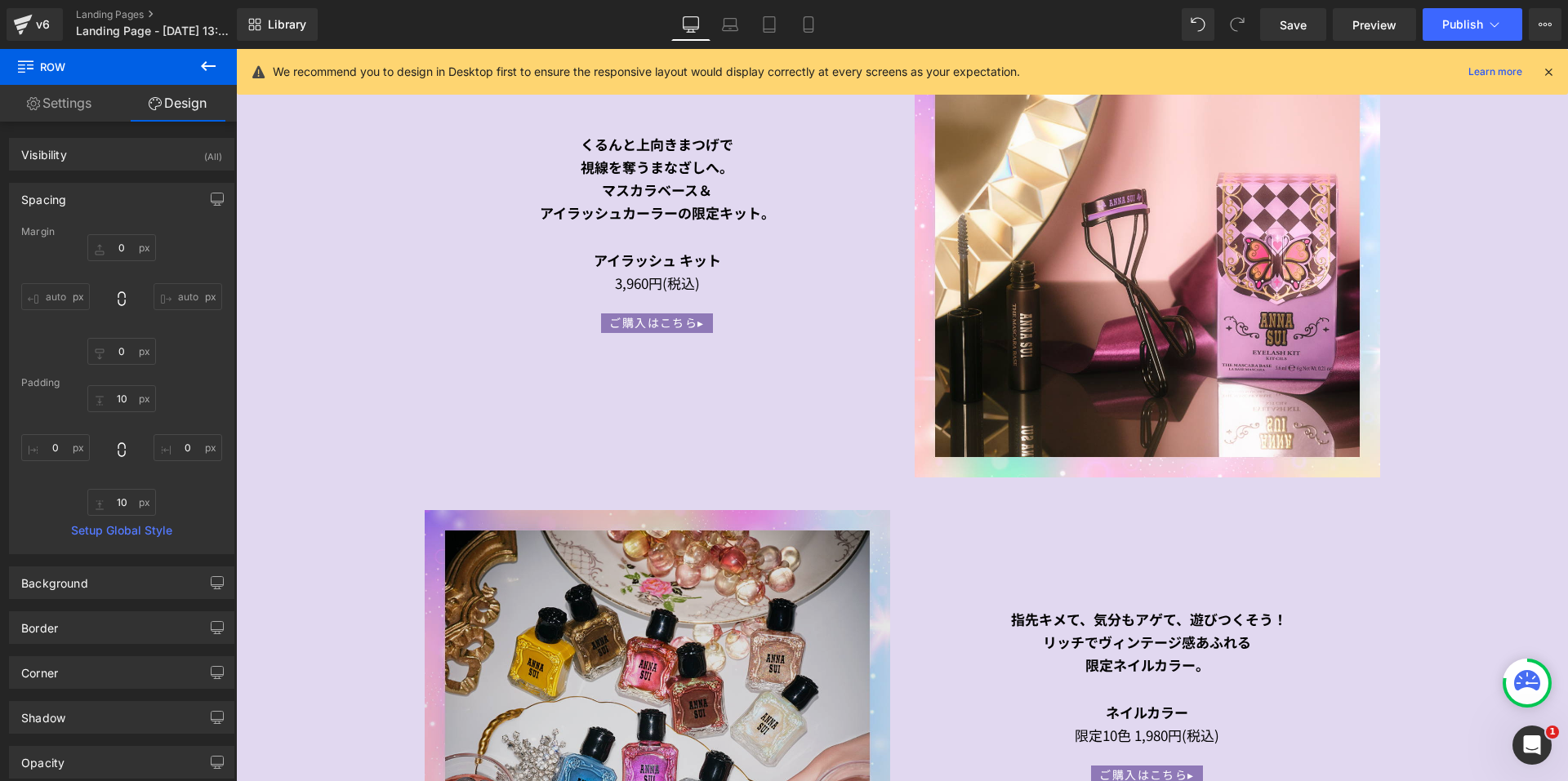
type input "0"
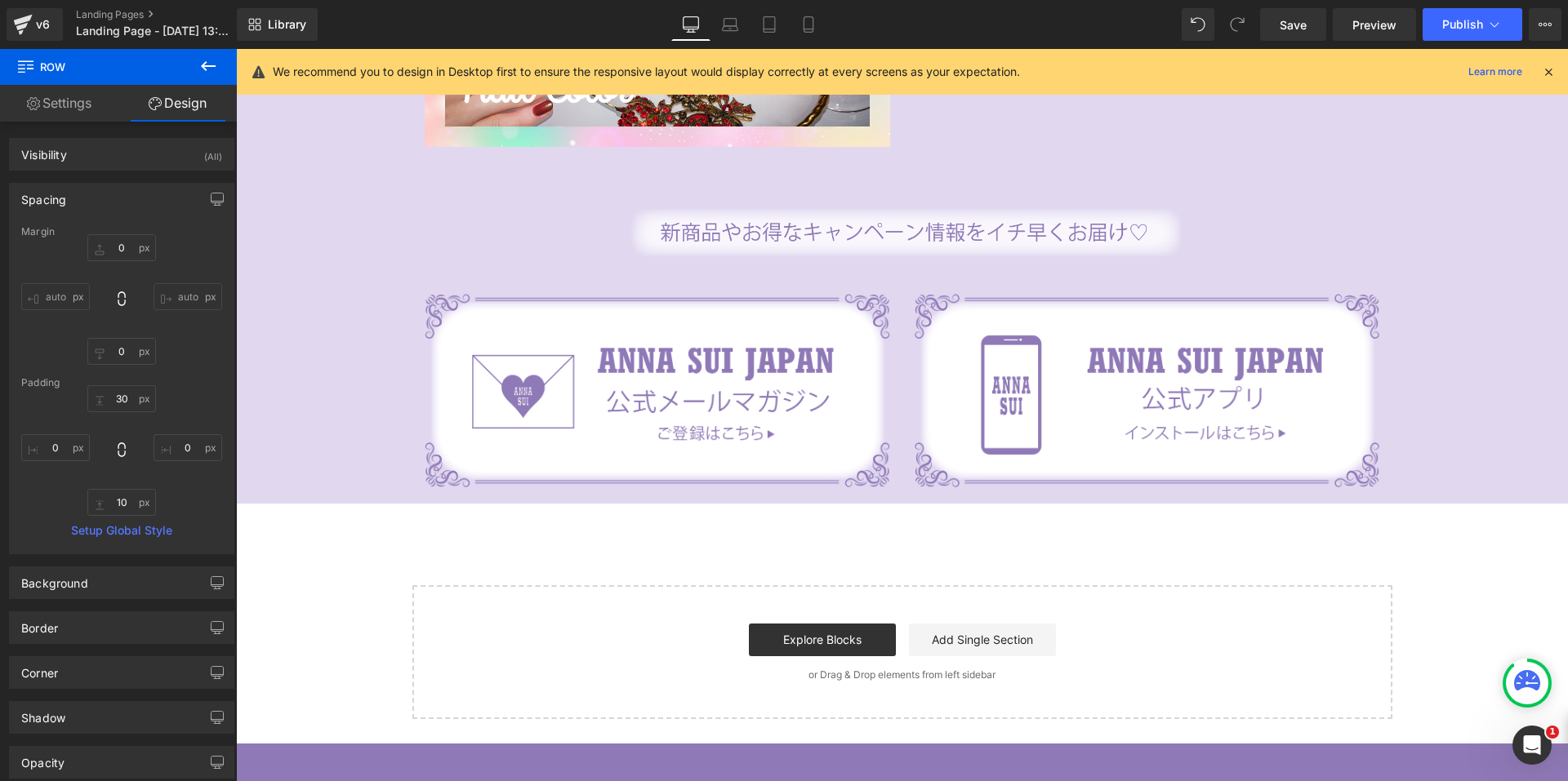
scroll to position [3624, 0]
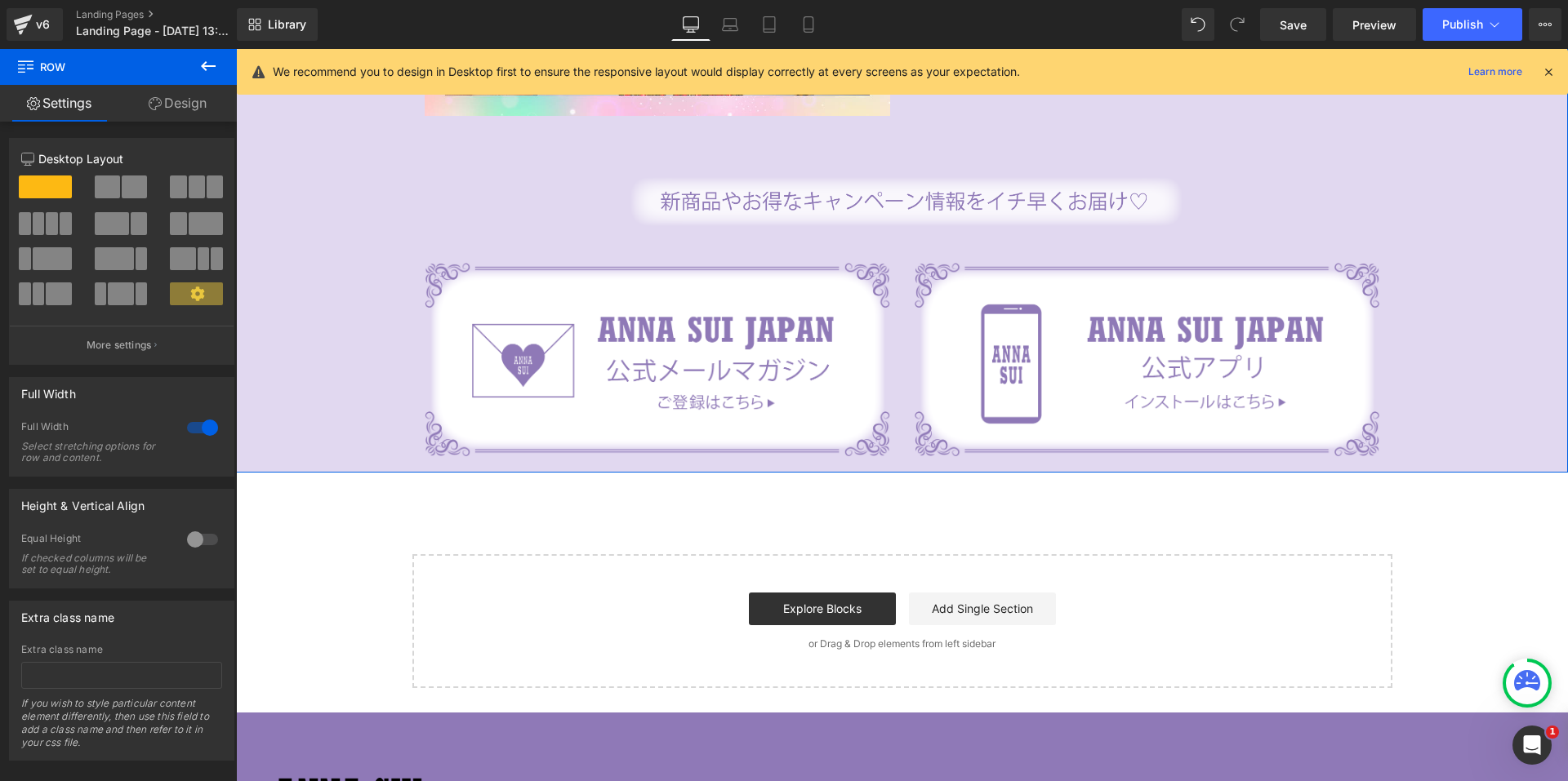
drag, startPoint x: 190, startPoint y: 114, endPoint x: 87, endPoint y: 226, distance: 152.2
click at [190, 114] on link "Design" at bounding box center [177, 103] width 119 height 36
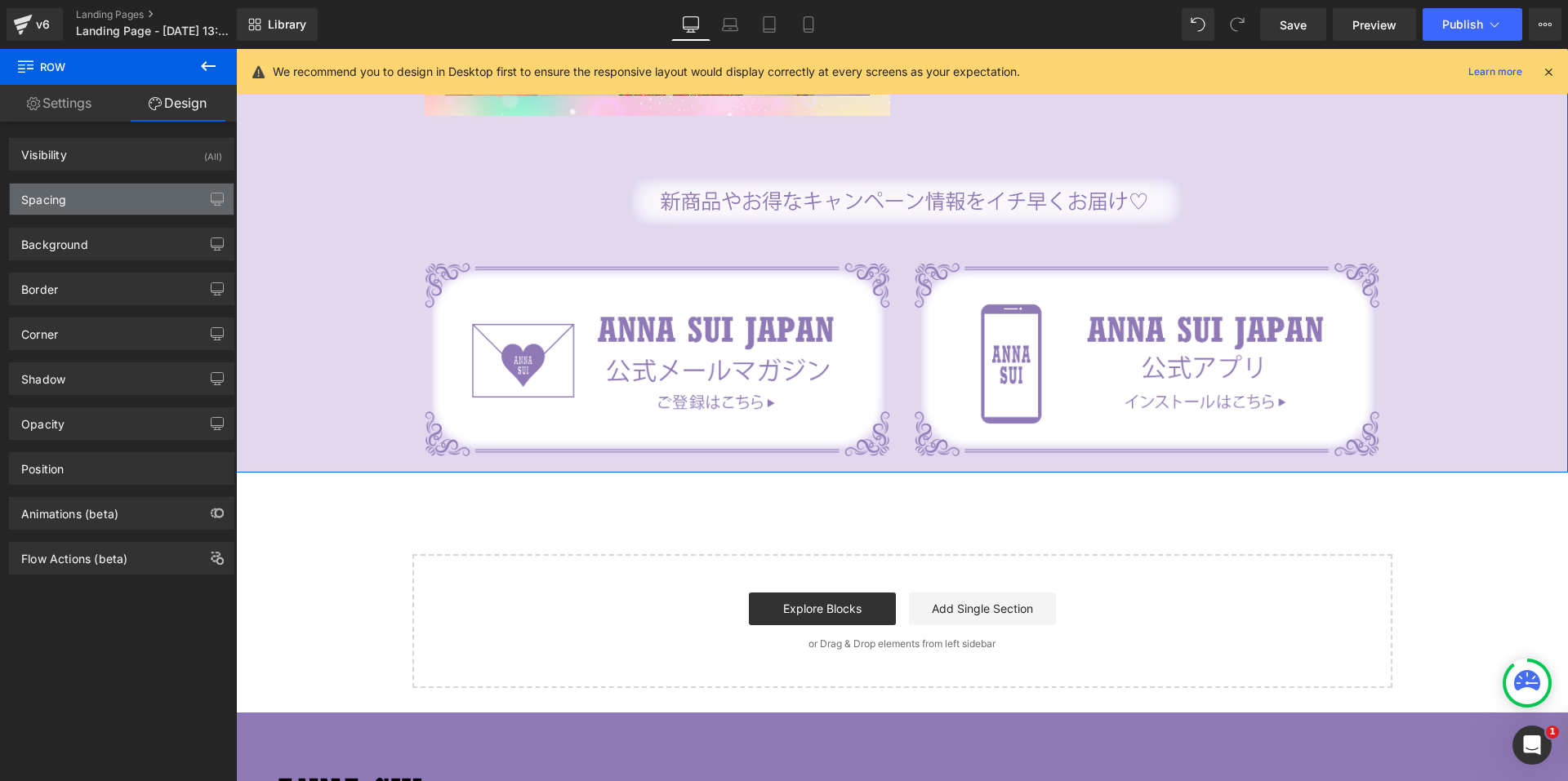
click at [85, 210] on div "Spacing" at bounding box center [121, 199] width 223 height 31
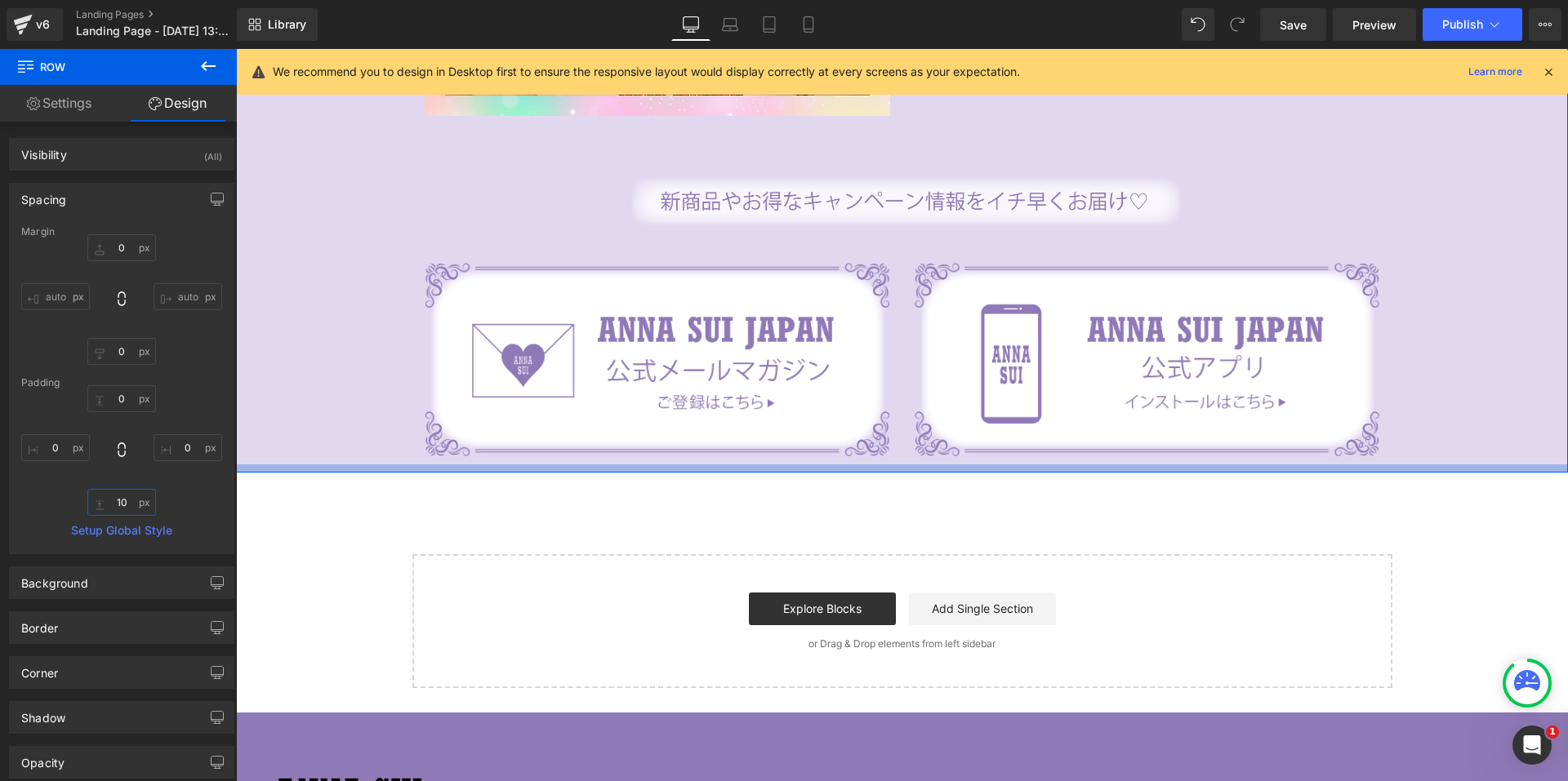
click at [129, 504] on input "10" at bounding box center [121, 502] width 68 height 27
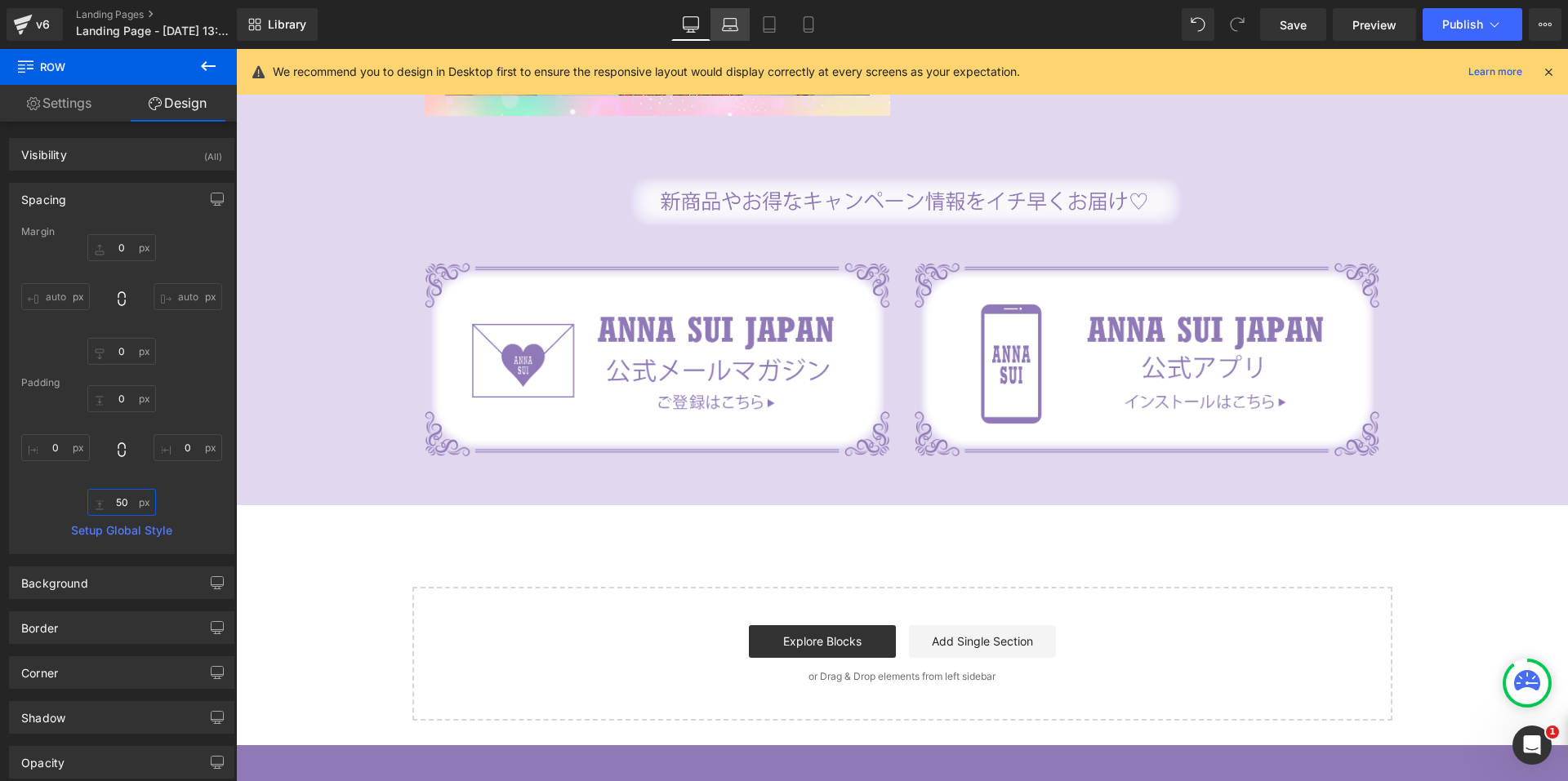
type input "50"
click at [732, 20] on icon at bounding box center [730, 24] width 16 height 16
type input "0"
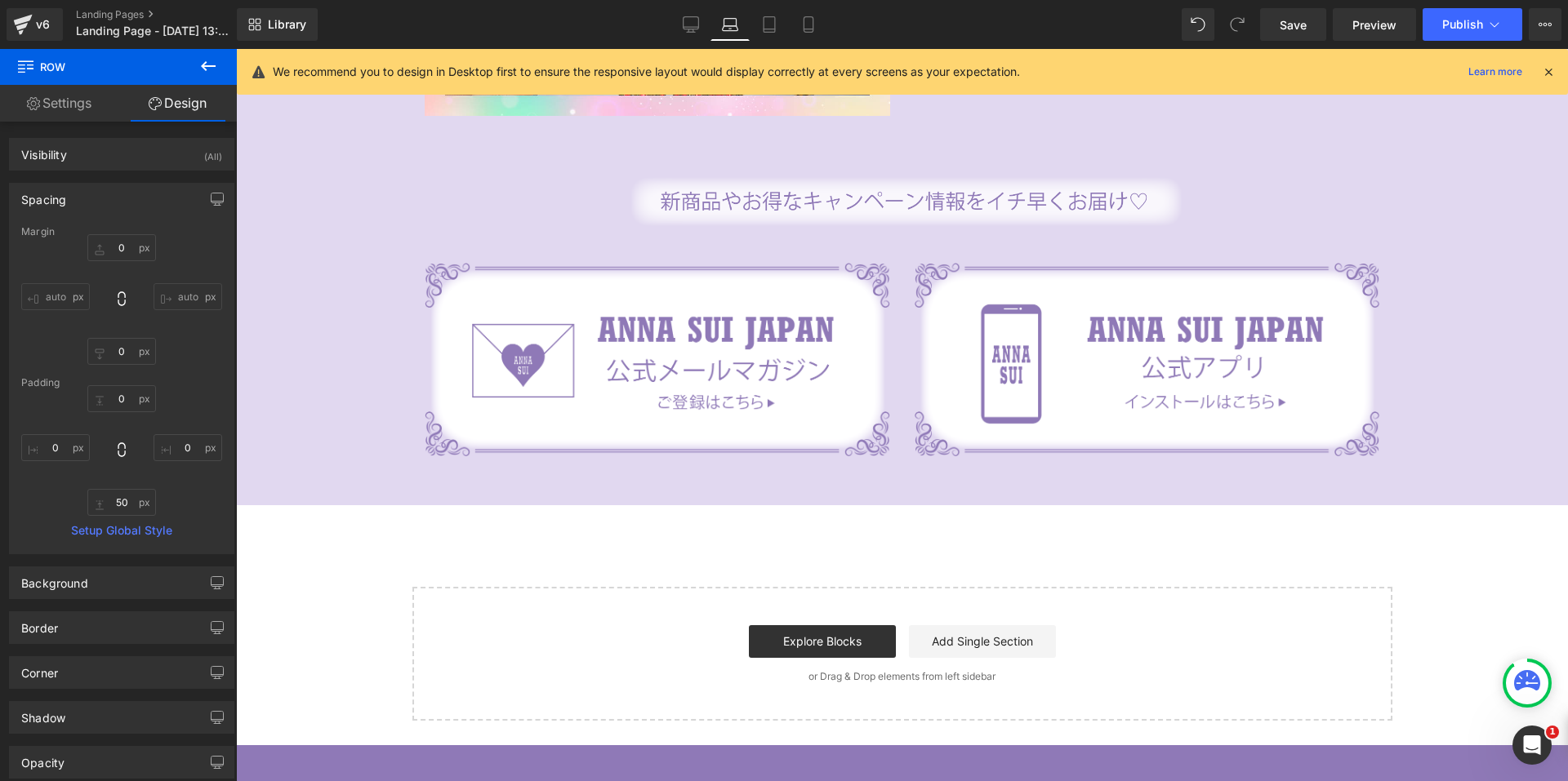
type input "0"
type input "50"
type input "0"
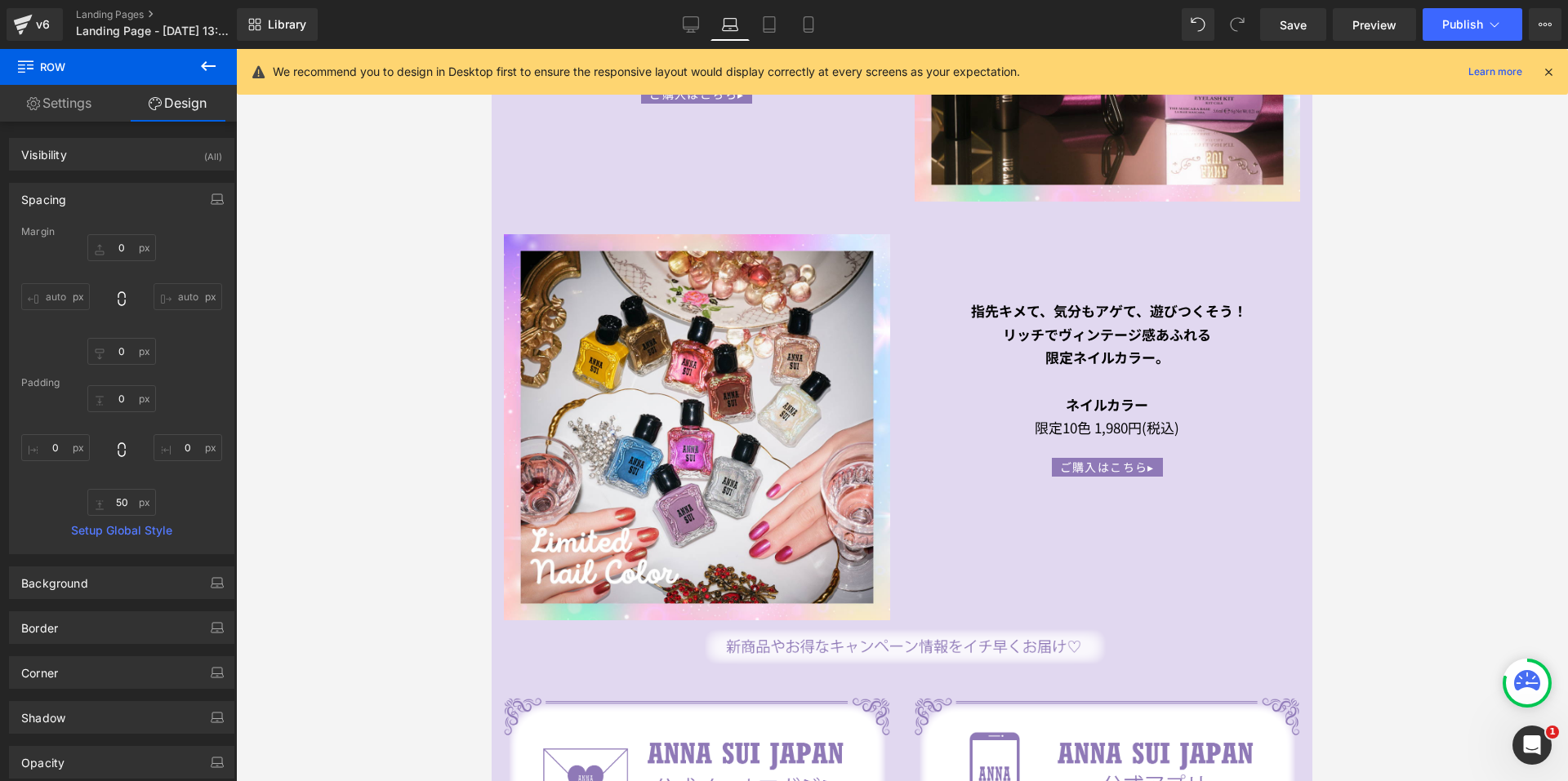
scroll to position [2716, 0]
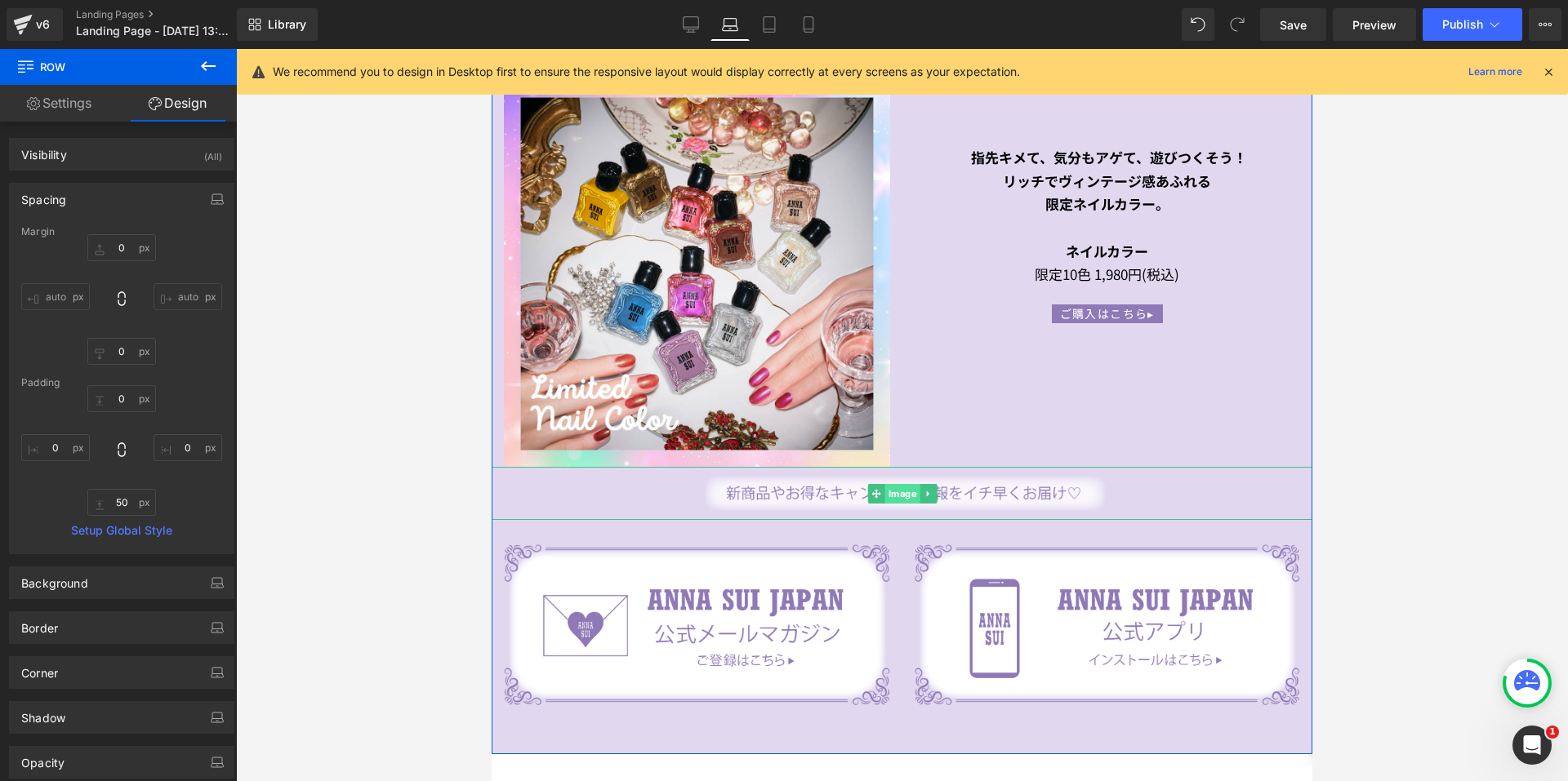
click at [884, 489] on span "Image" at bounding box center [901, 494] width 35 height 20
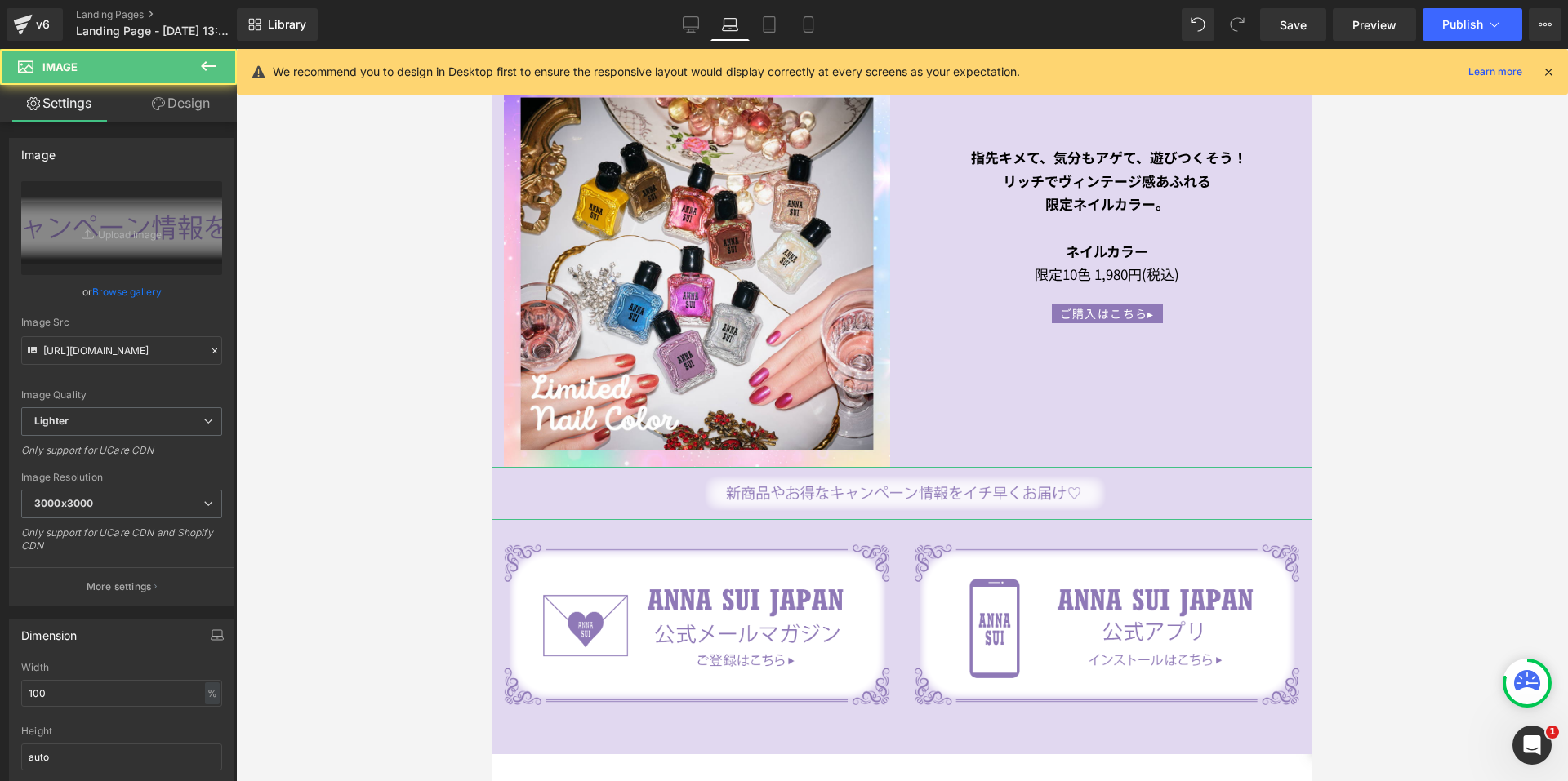
click at [177, 106] on link "Design" at bounding box center [181, 103] width 119 height 36
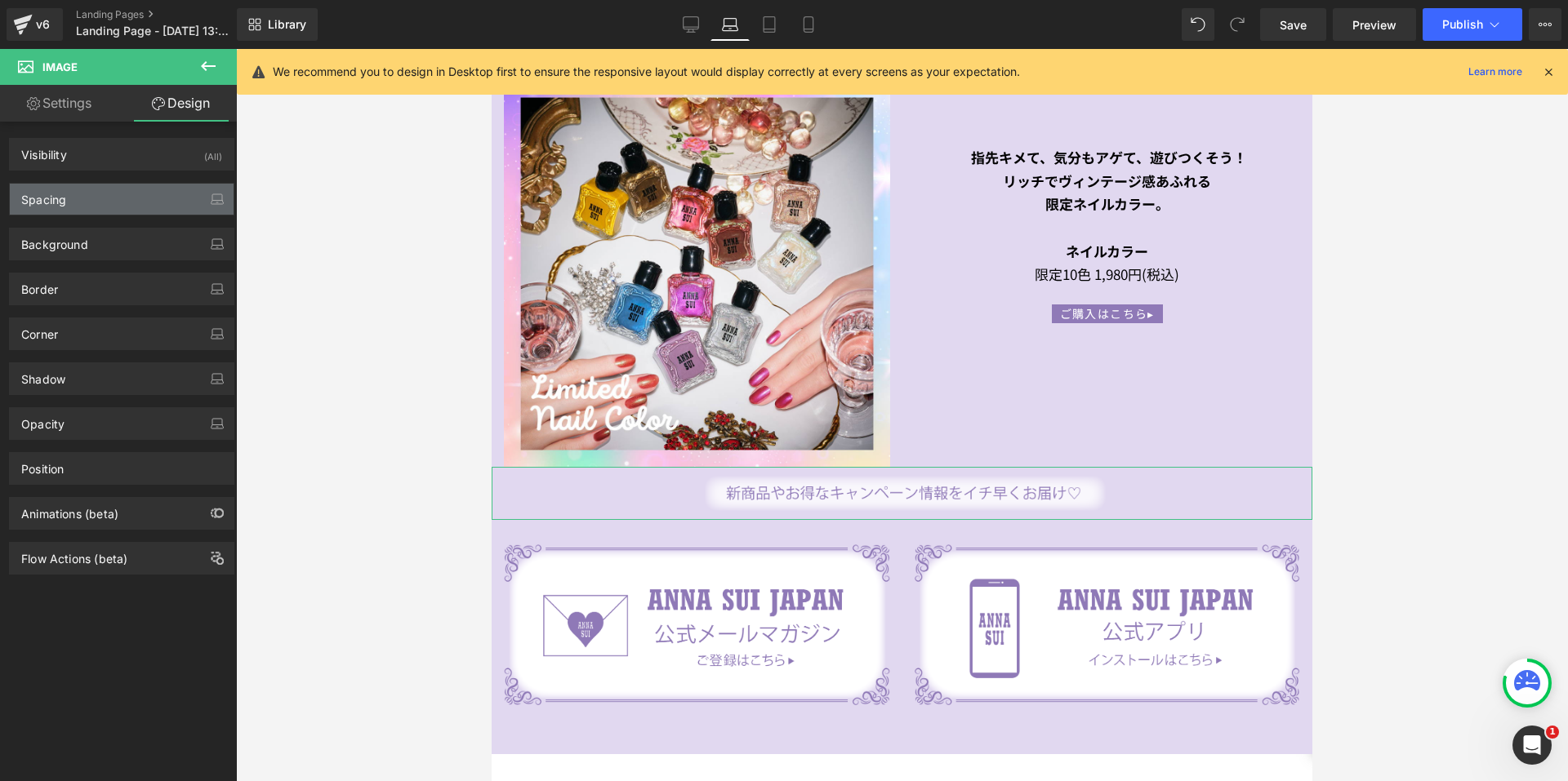
click at [70, 203] on div "Spacing" at bounding box center [121, 199] width 223 height 31
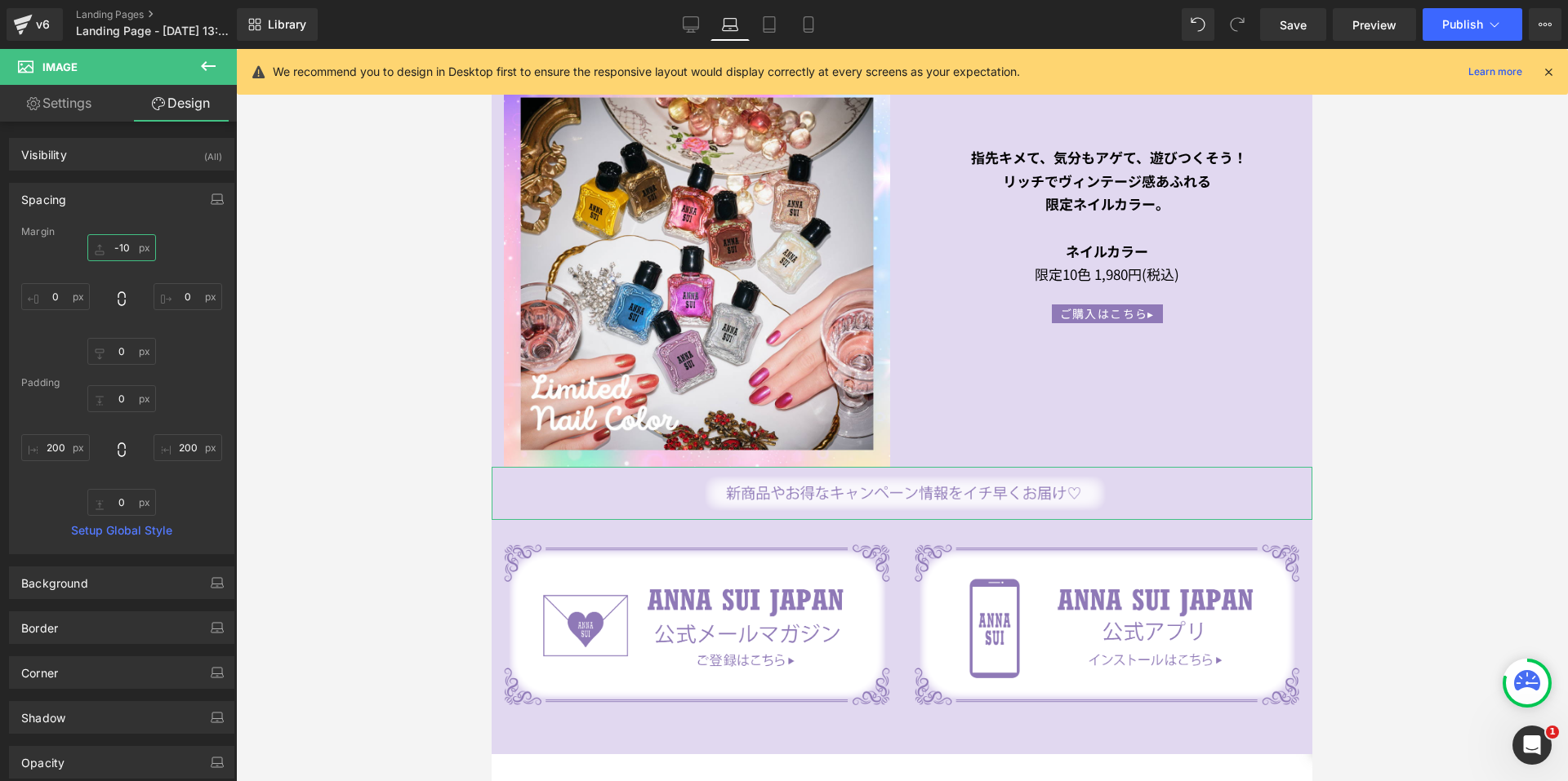
click at [107, 245] on input "-10" at bounding box center [121, 248] width 68 height 27
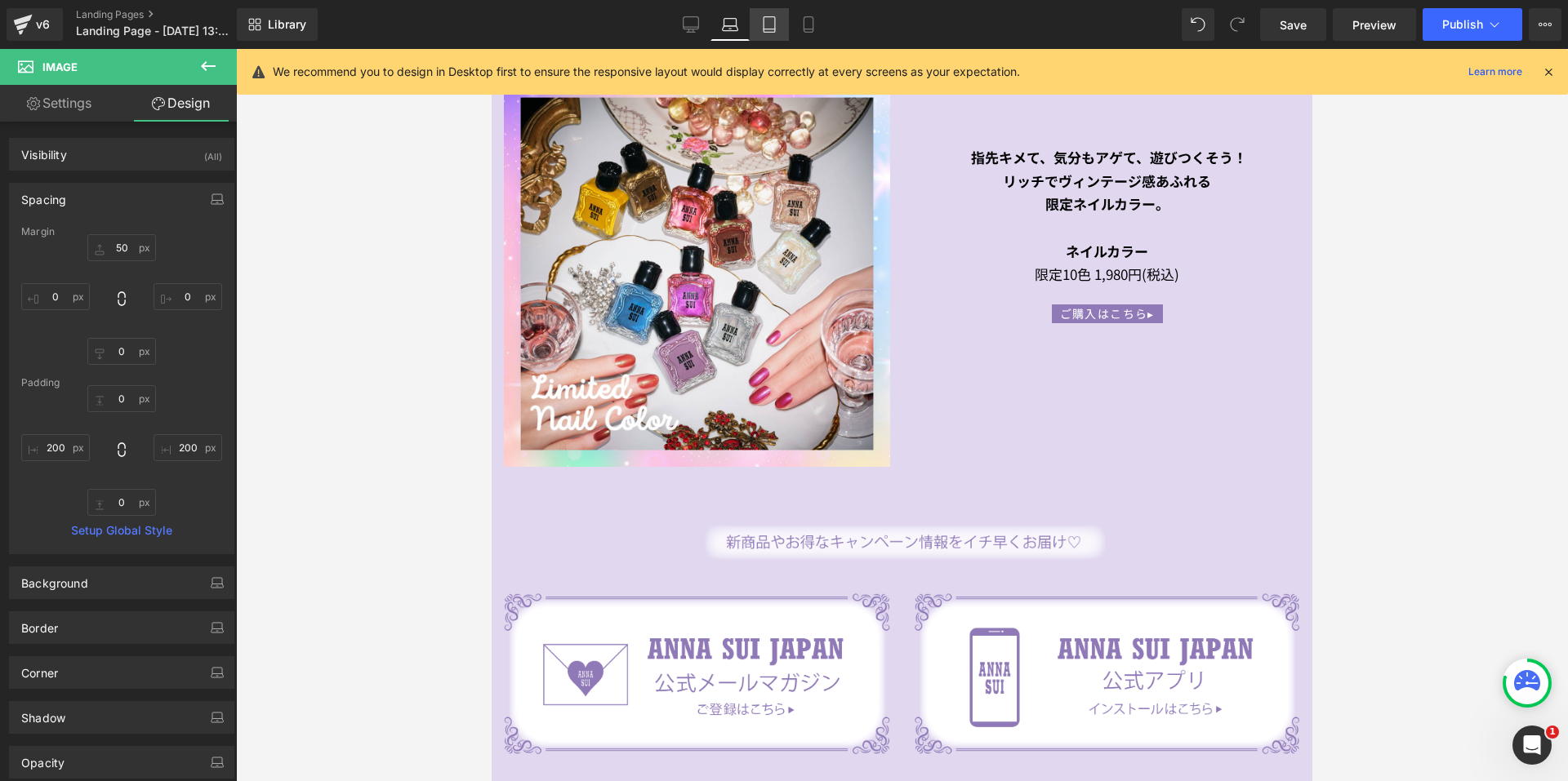
click at [771, 22] on icon at bounding box center [769, 24] width 16 height 16
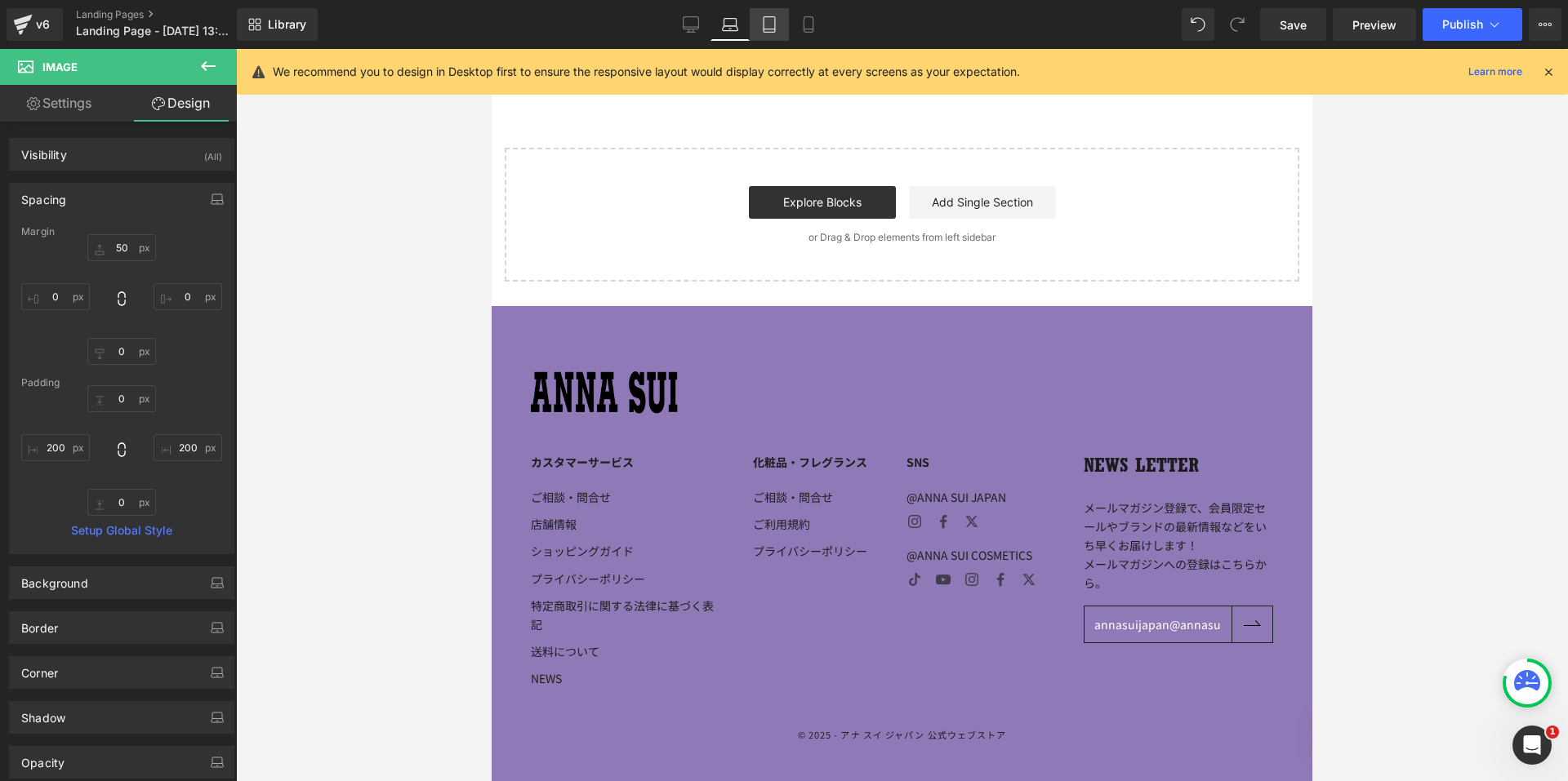
type input "0"
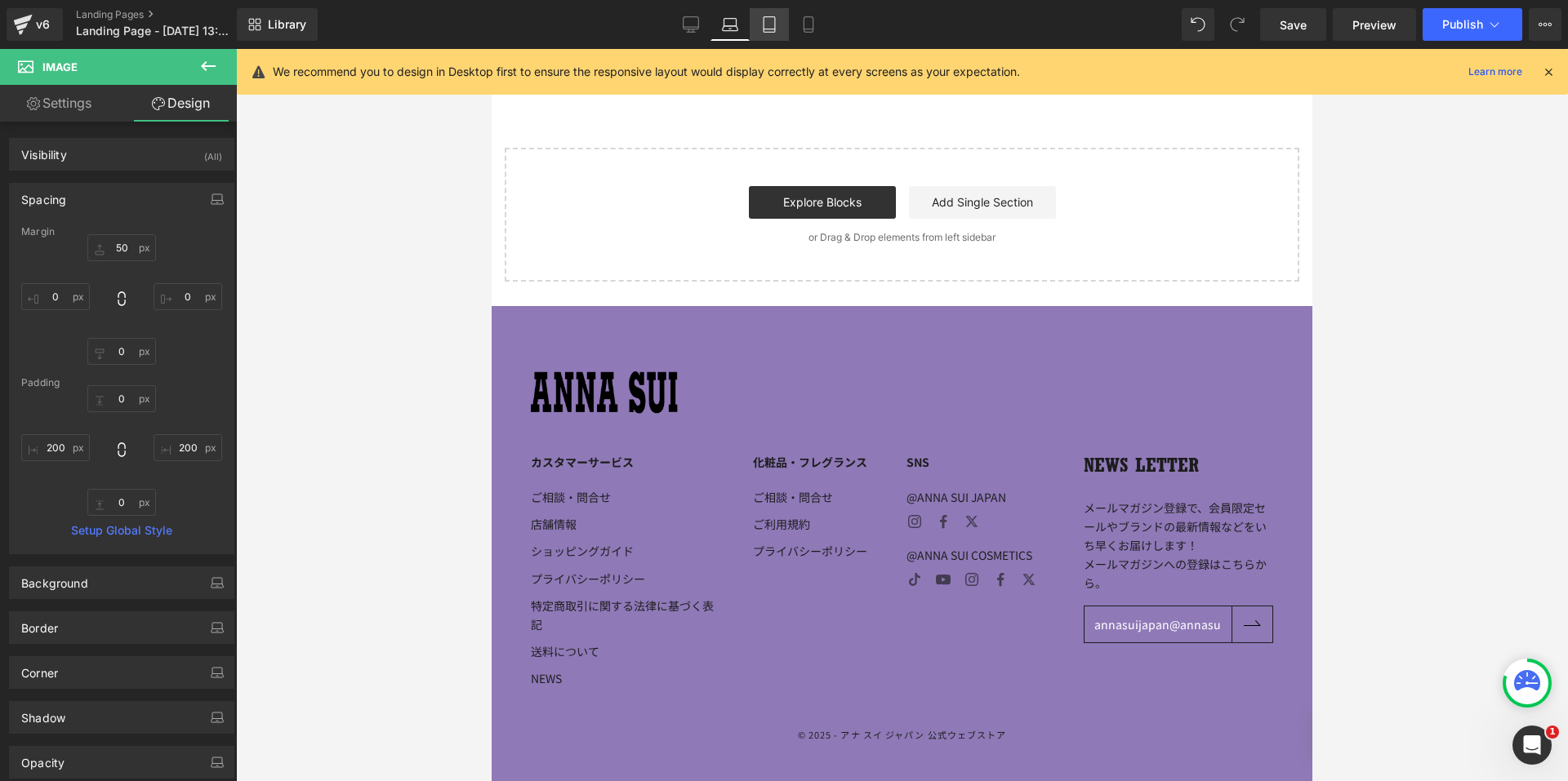
type input "200"
type input "0"
type input "200"
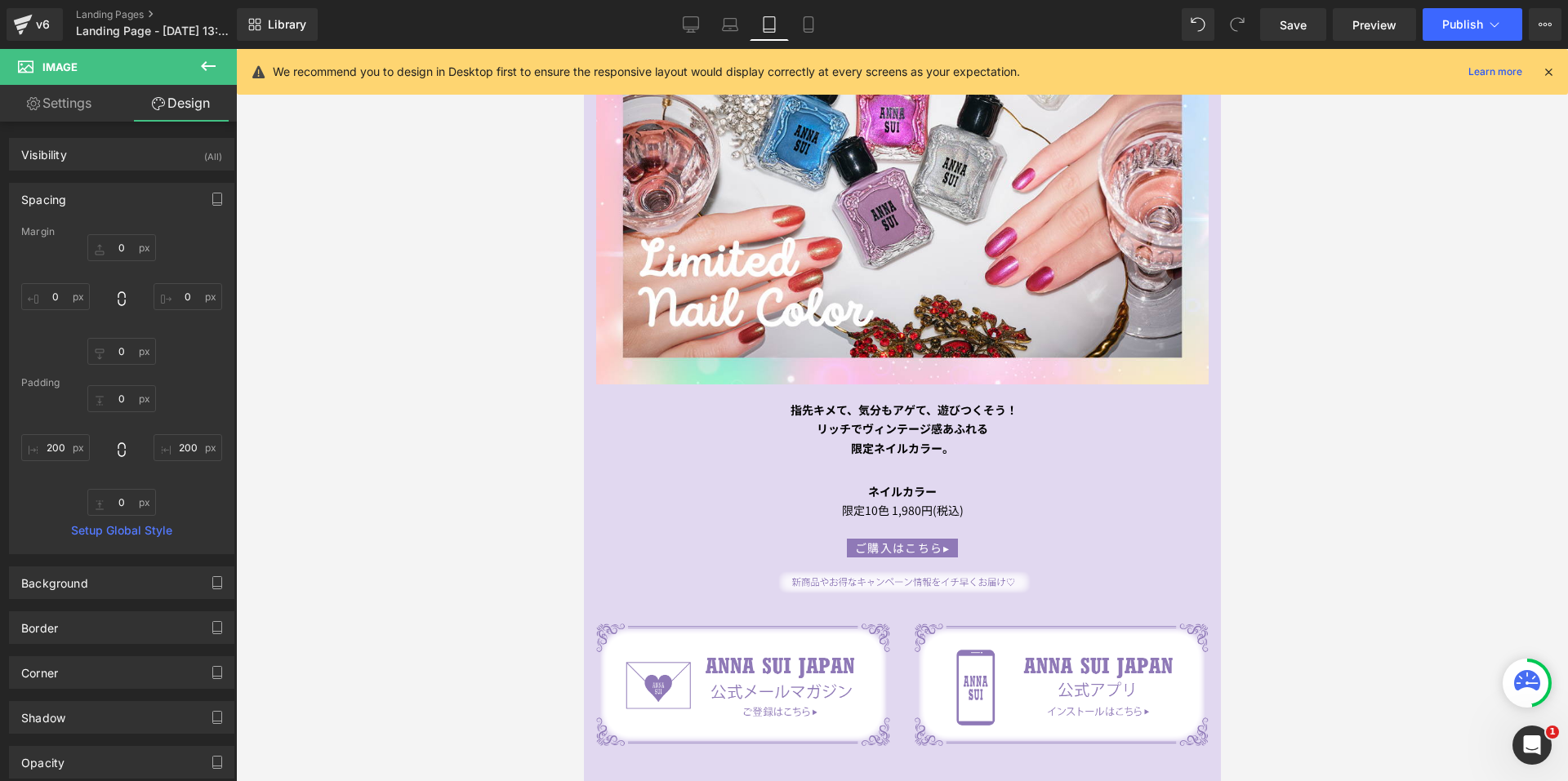
scroll to position [3961, 0]
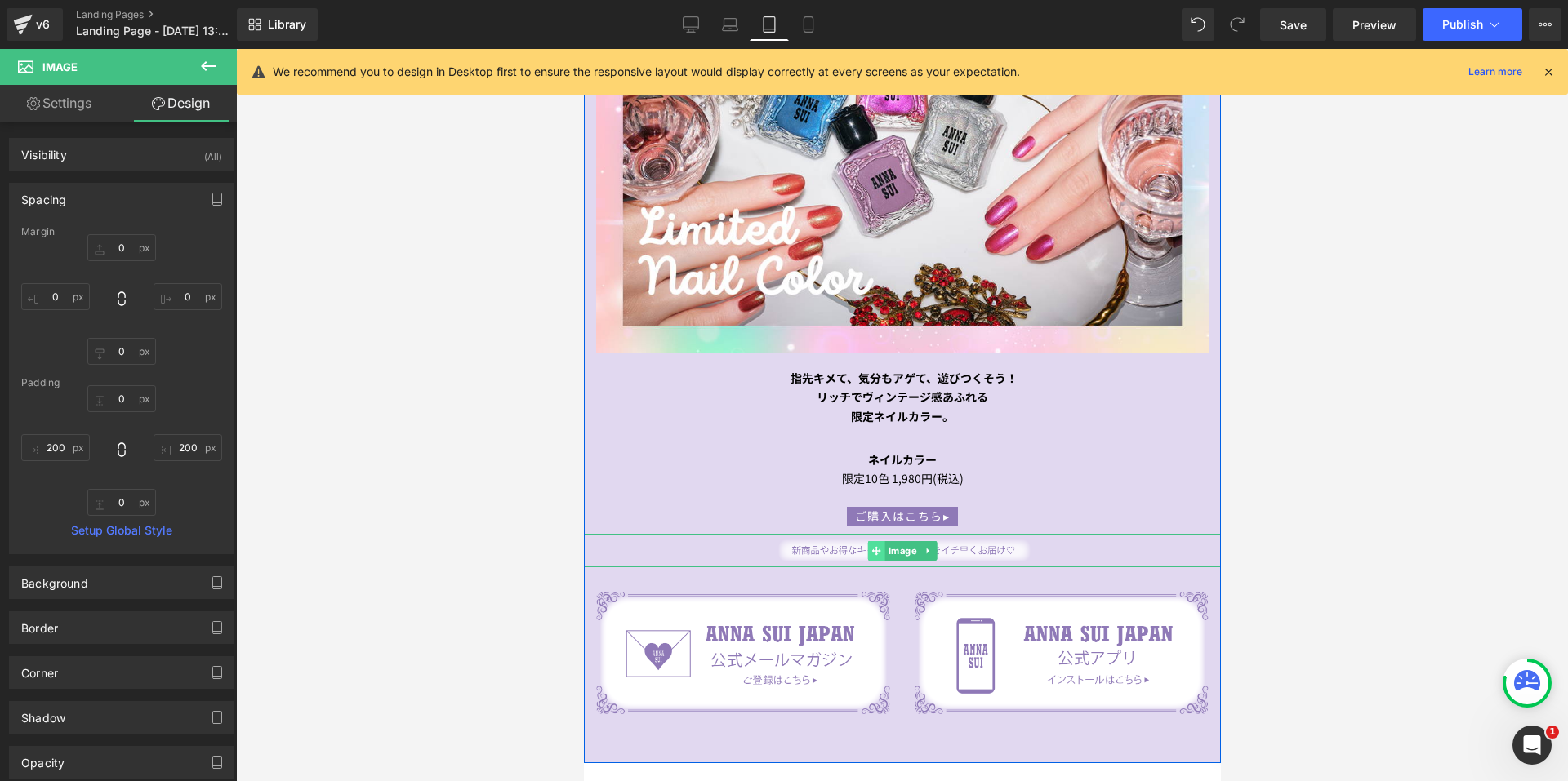
click at [868, 541] on span at bounding box center [876, 551] width 17 height 20
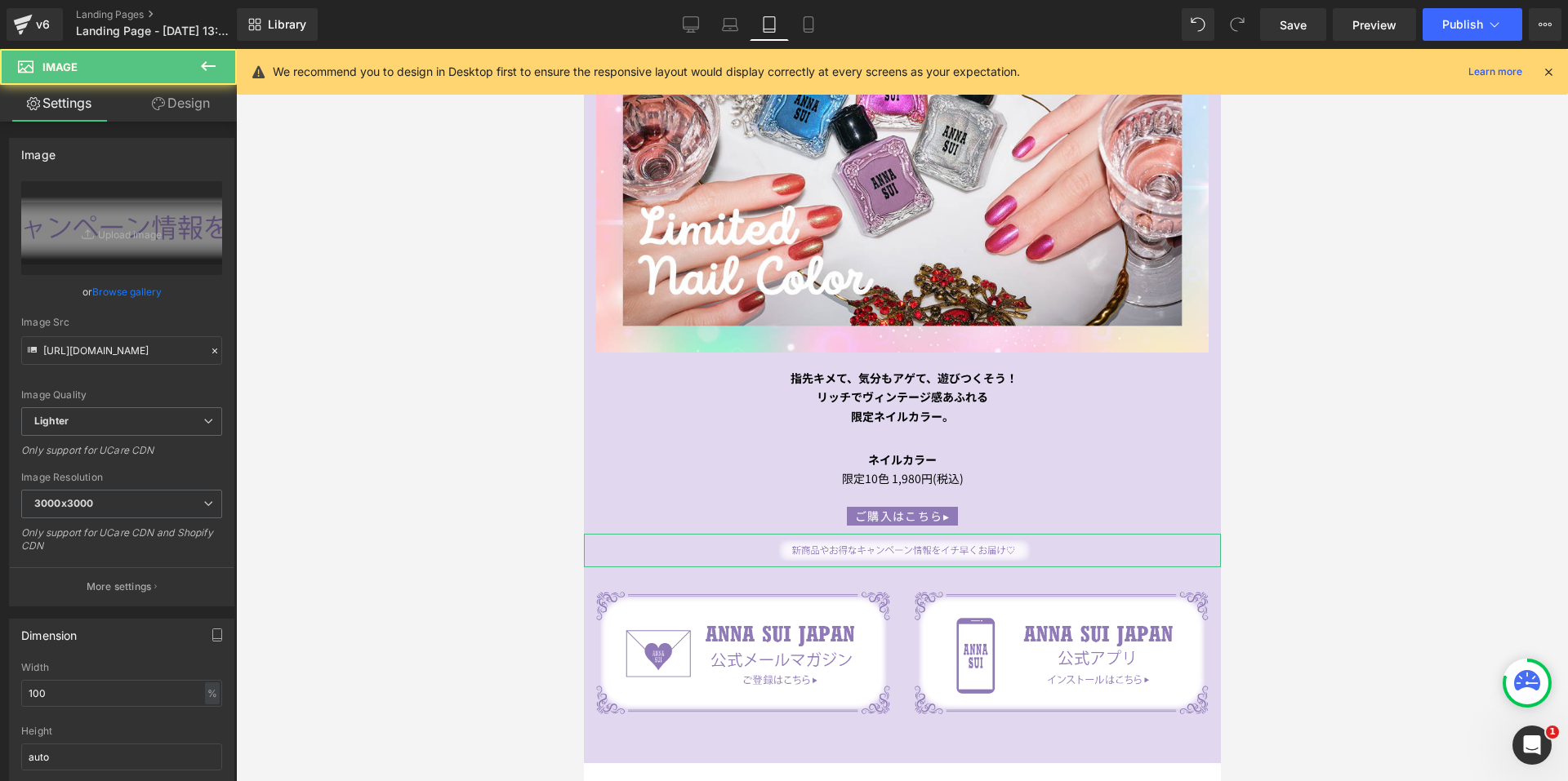
click at [145, 108] on link "Design" at bounding box center [181, 103] width 119 height 36
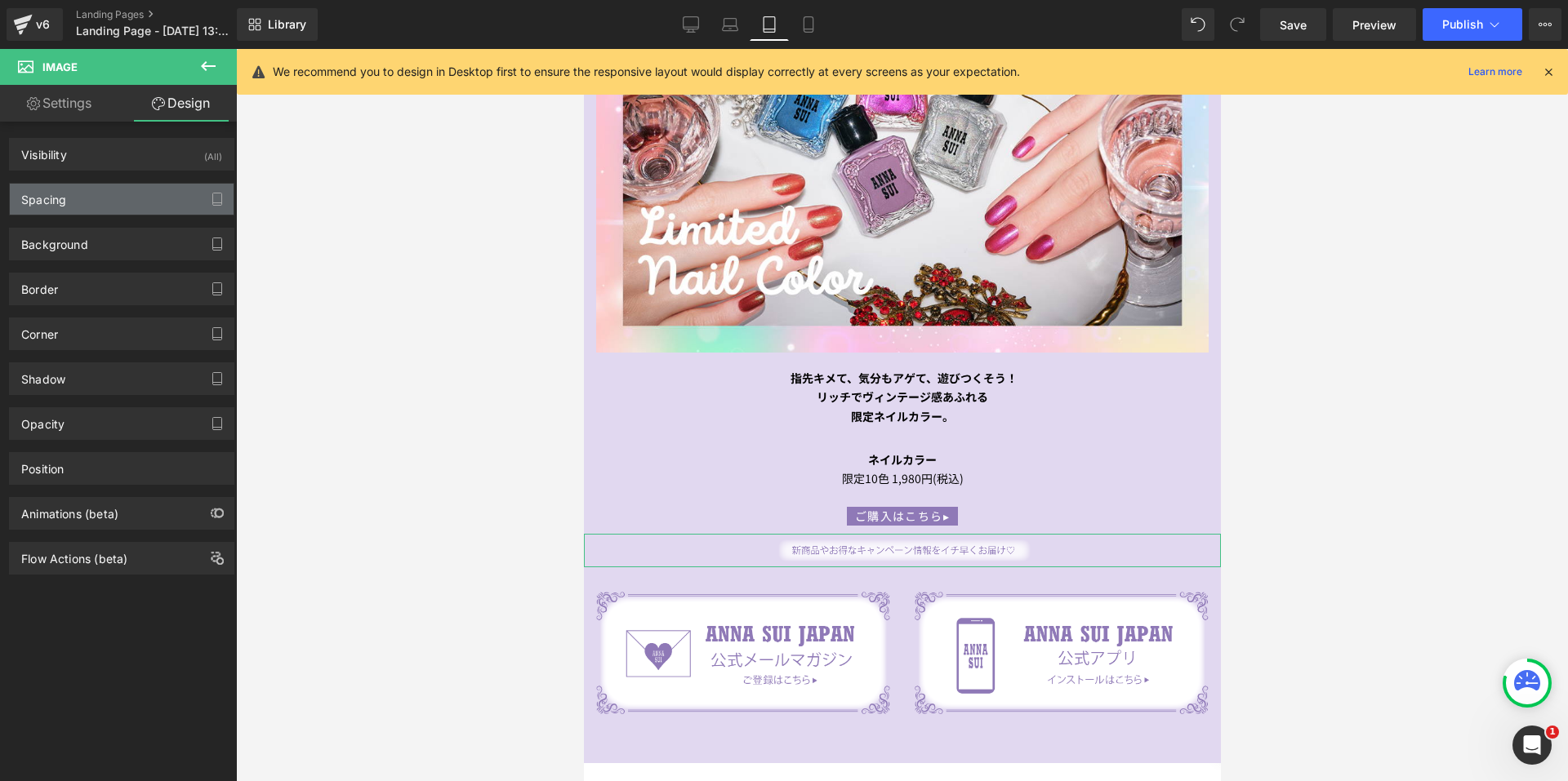
click at [79, 197] on div "Spacing" at bounding box center [121, 199] width 223 height 31
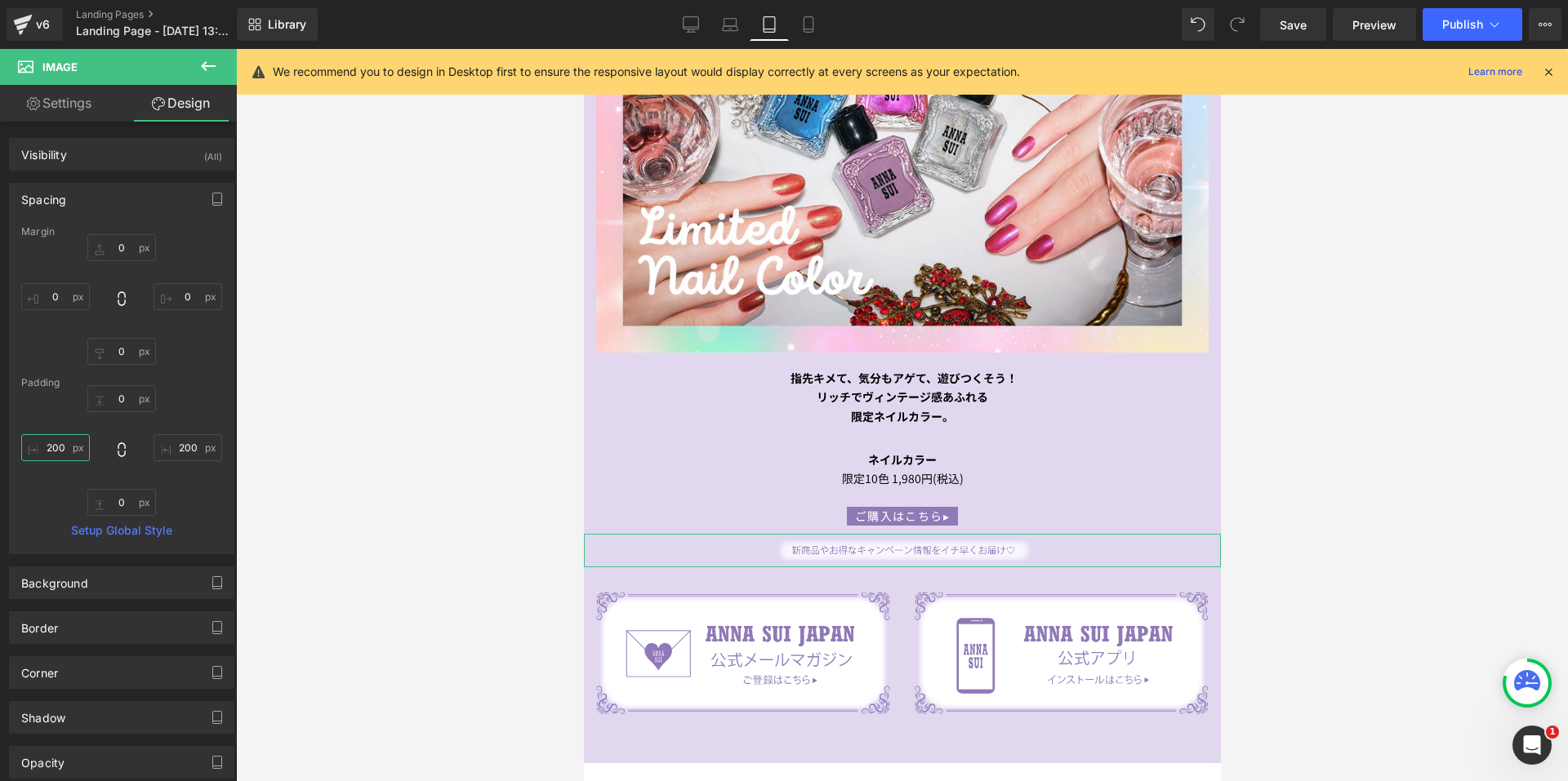
click at [56, 444] on input "200" at bounding box center [55, 448] width 68 height 27
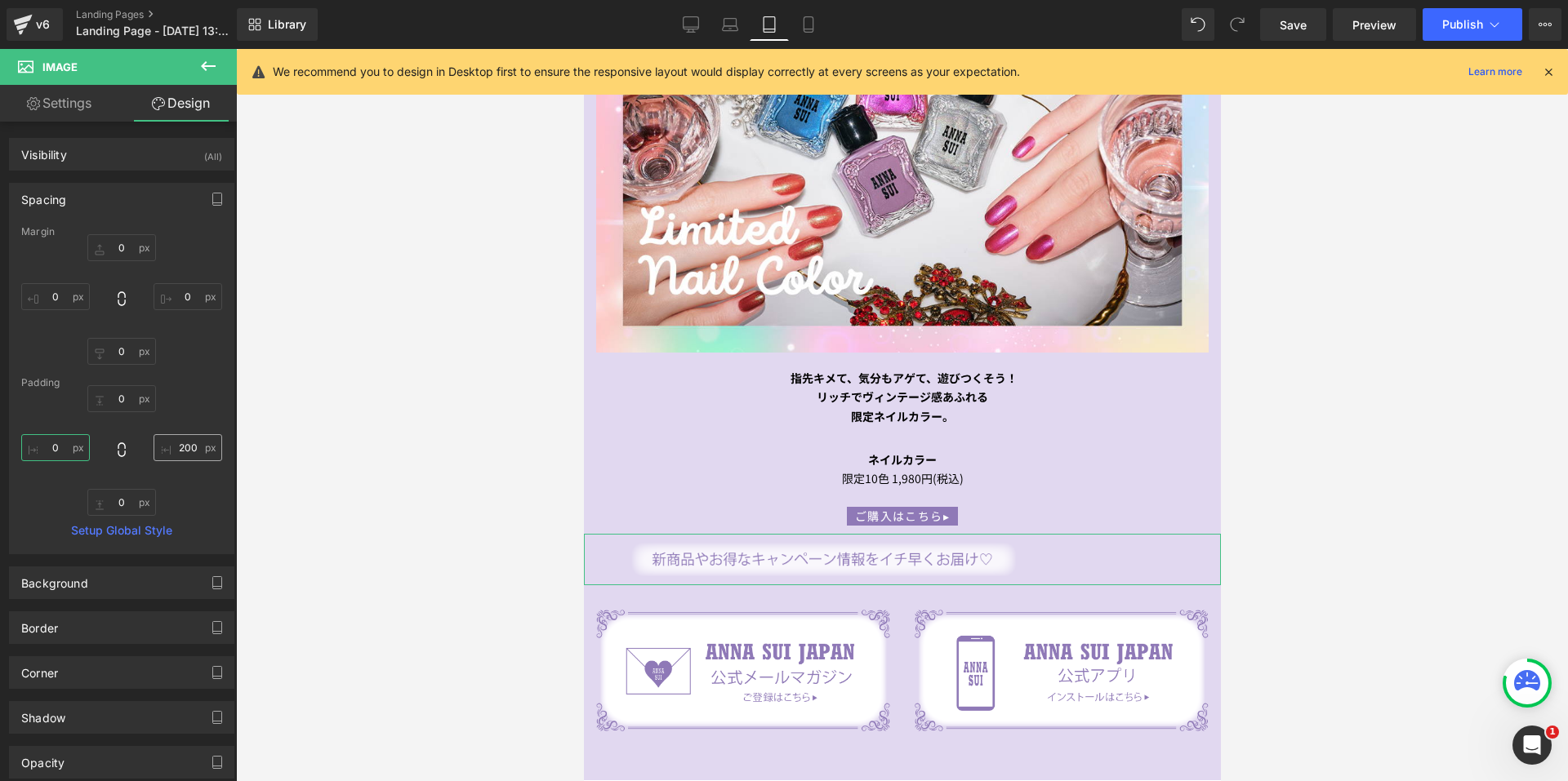
type input "0"
click at [170, 449] on input "200" at bounding box center [187, 448] width 68 height 27
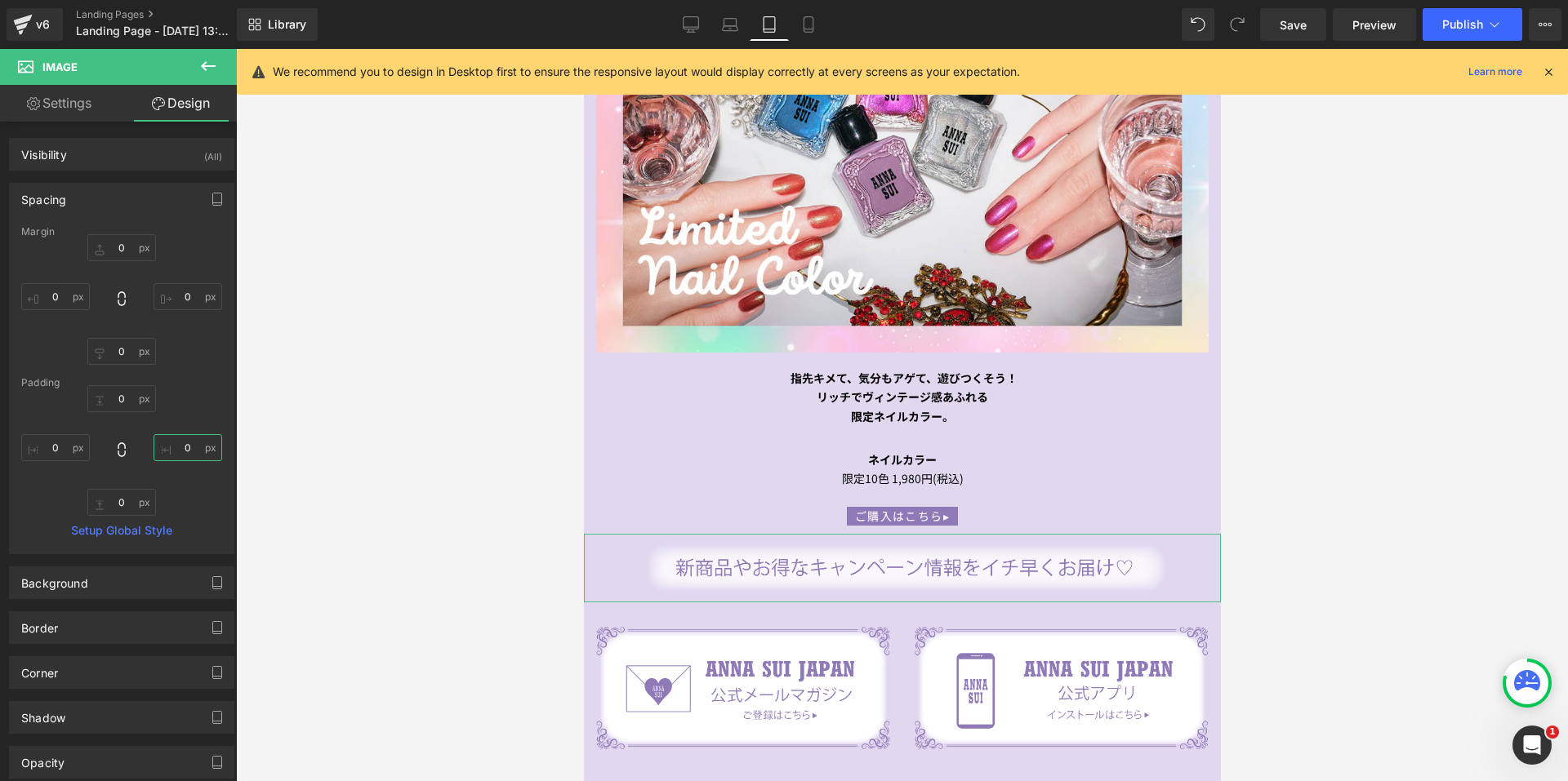
type input "0"
click at [172, 107] on link "Design" at bounding box center [181, 103] width 119 height 36
click at [179, 103] on link "Design" at bounding box center [181, 103] width 119 height 36
click at [104, 253] on input "0" at bounding box center [121, 248] width 68 height 27
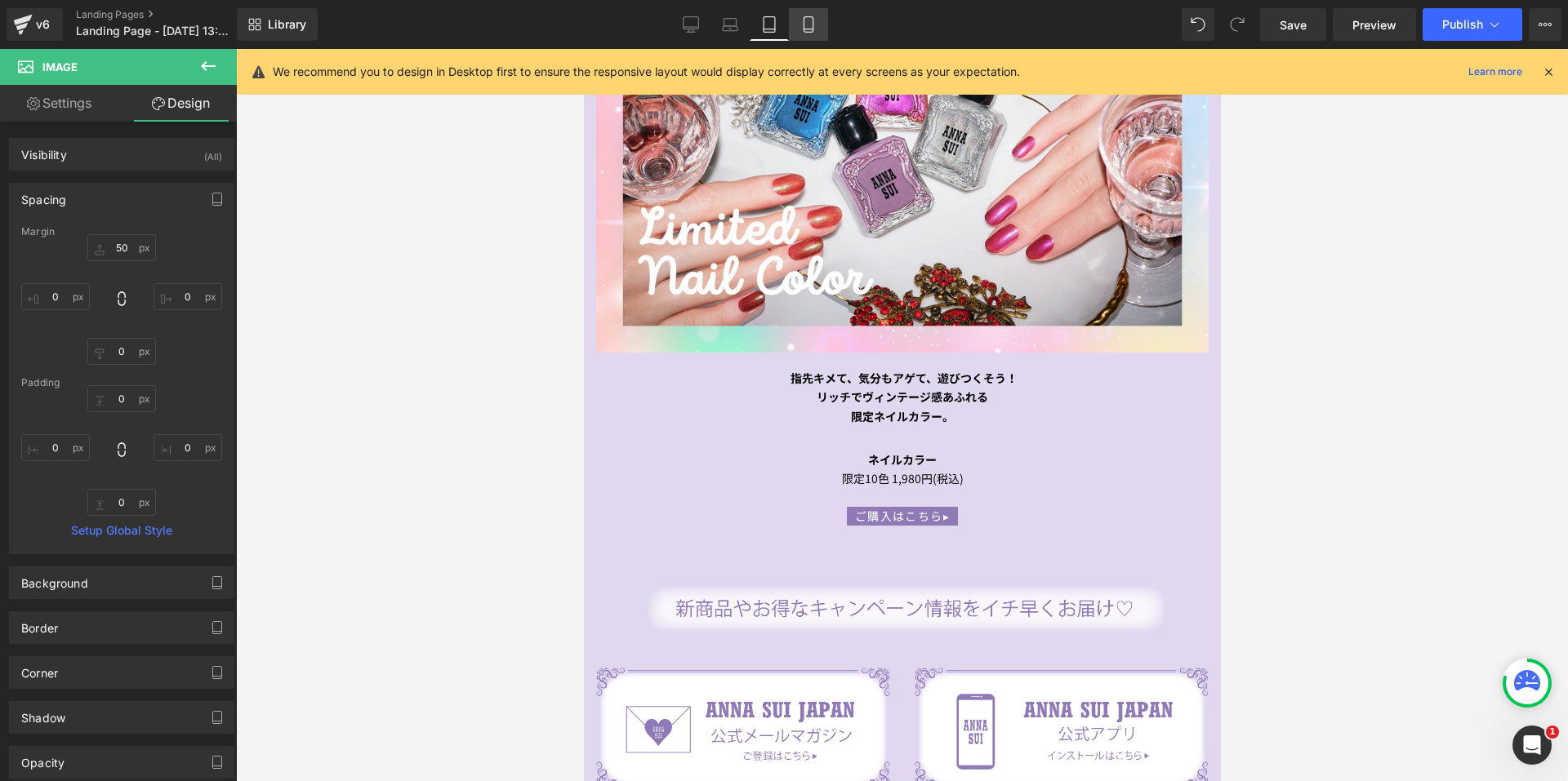
click at [823, 32] on link "Mobile" at bounding box center [808, 24] width 39 height 33
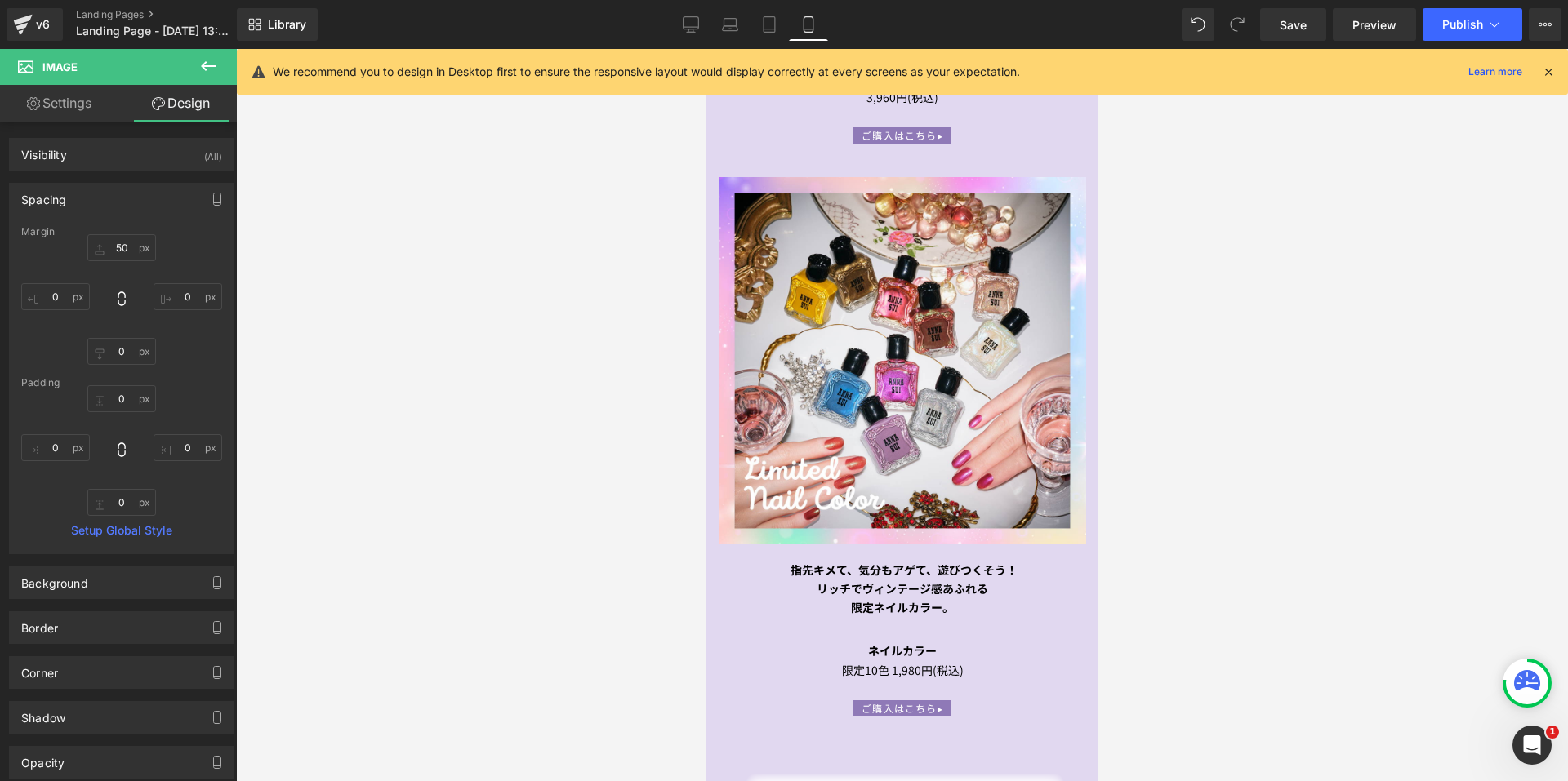
type input "50"
type input "0"
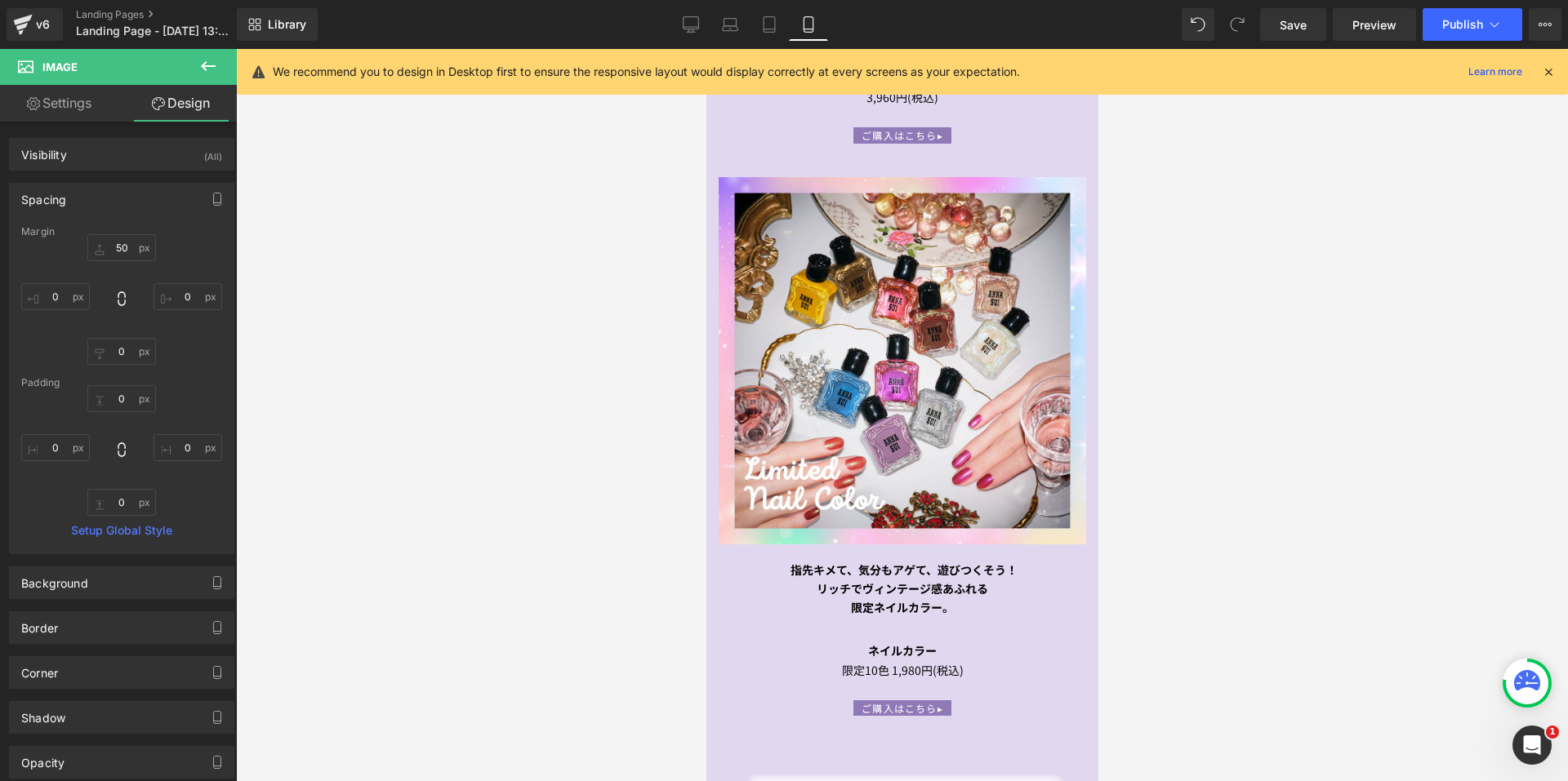
type input "0"
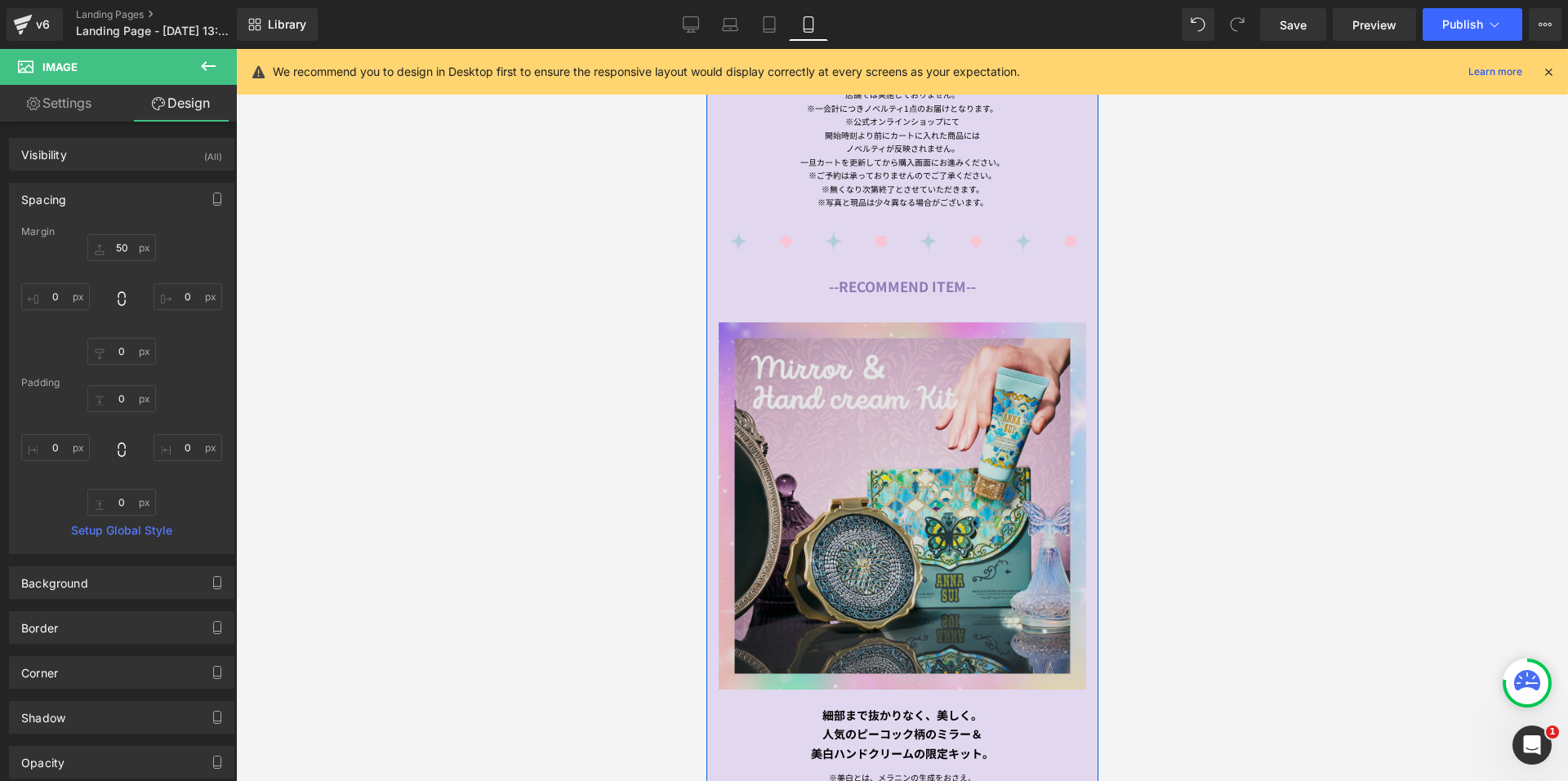
scroll to position [1113, 0]
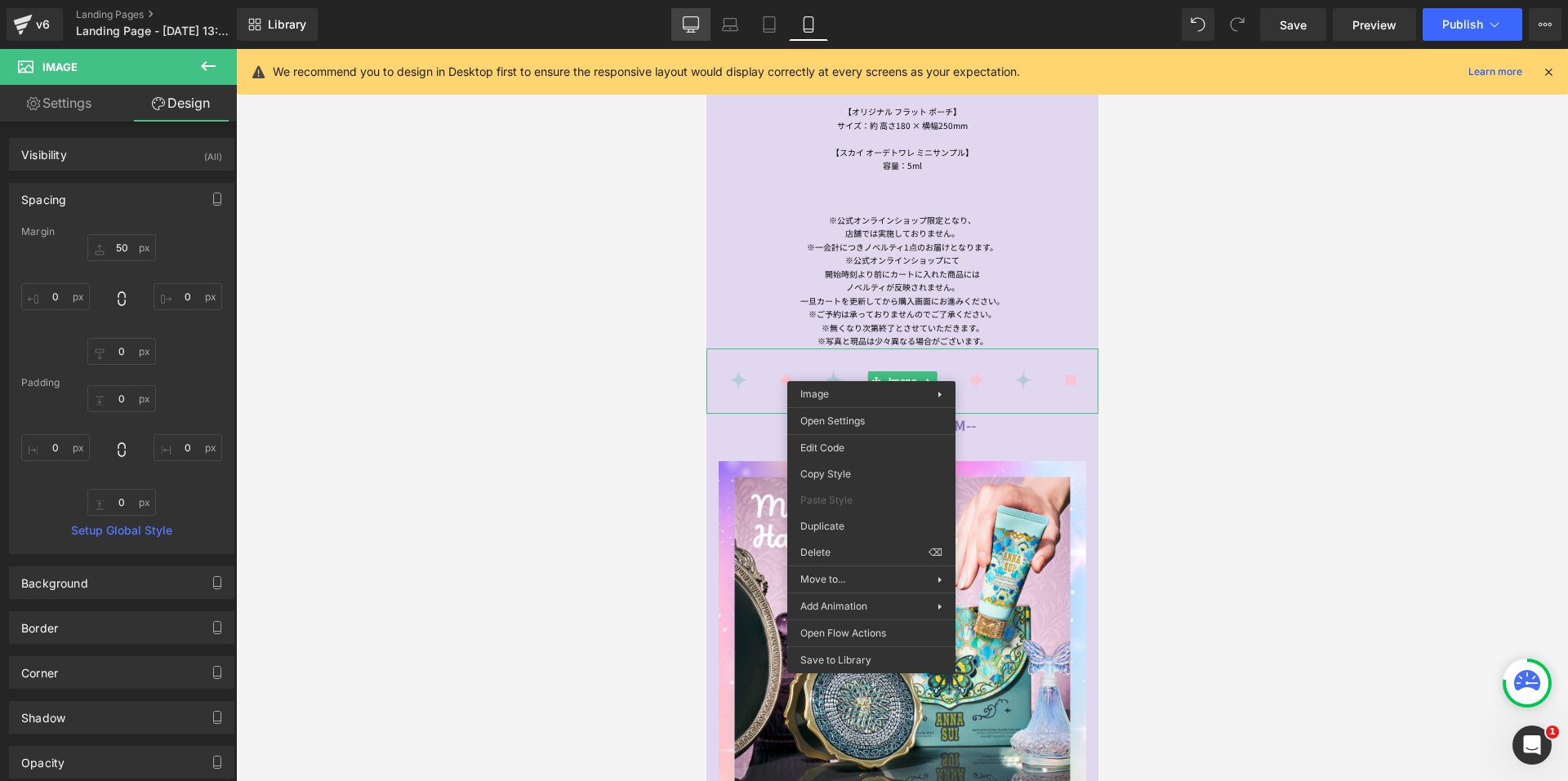
click at [680, 24] on link "Desktop" at bounding box center [690, 24] width 39 height 33
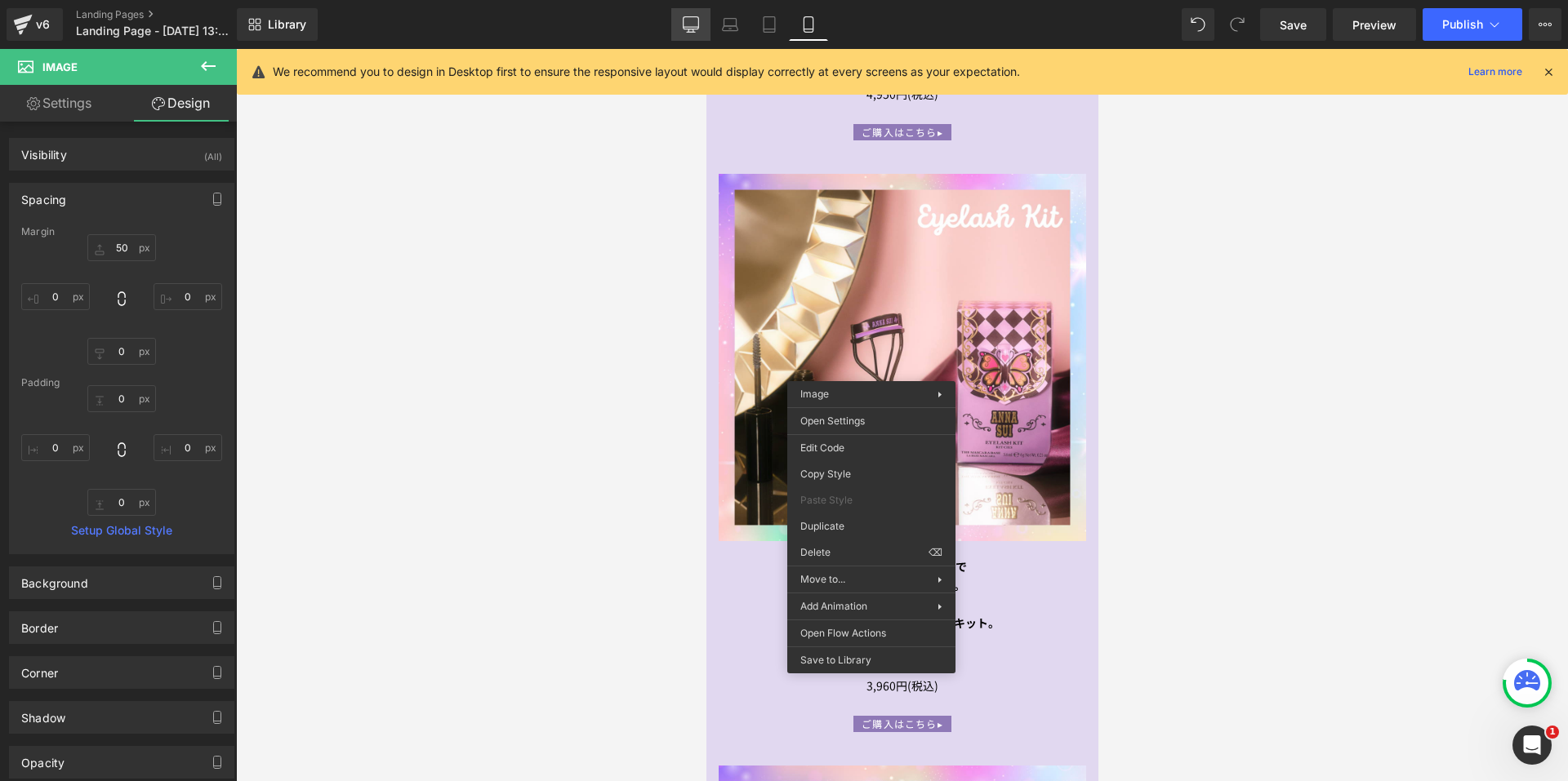
type input "50"
type input "0"
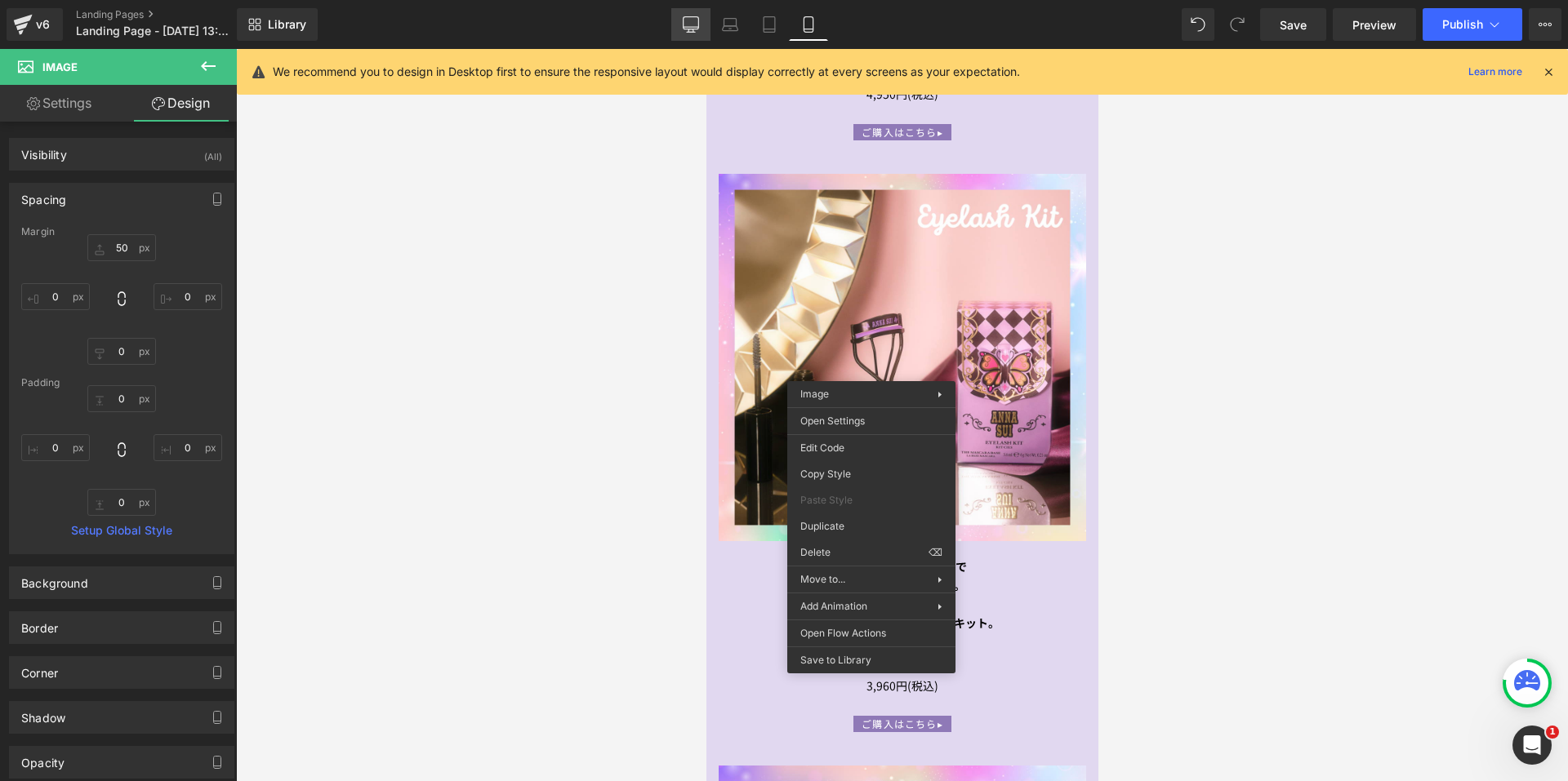
type input "87.9865"
type input "0"
type input "87.9865"
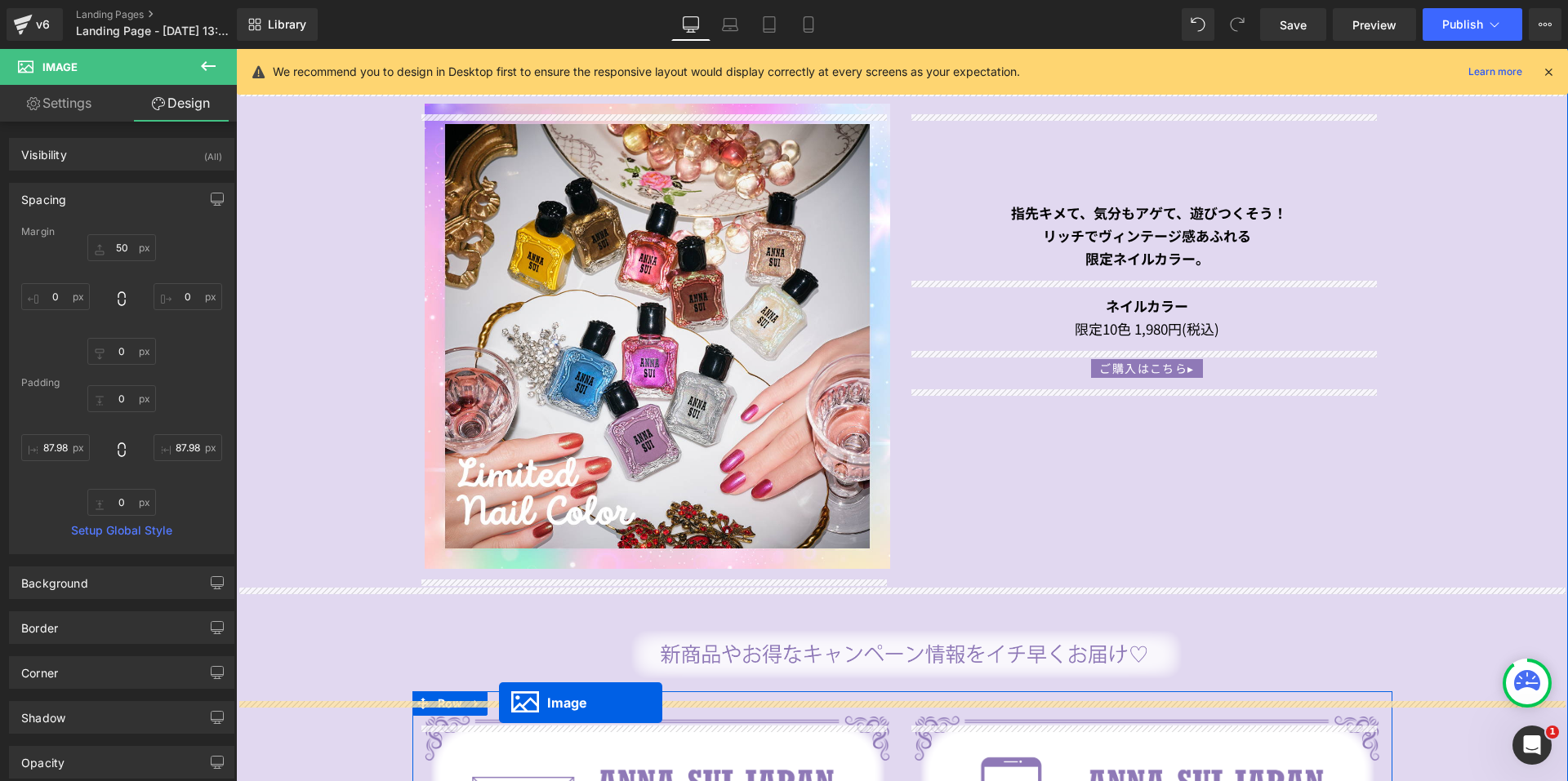
scroll to position [3220, 0]
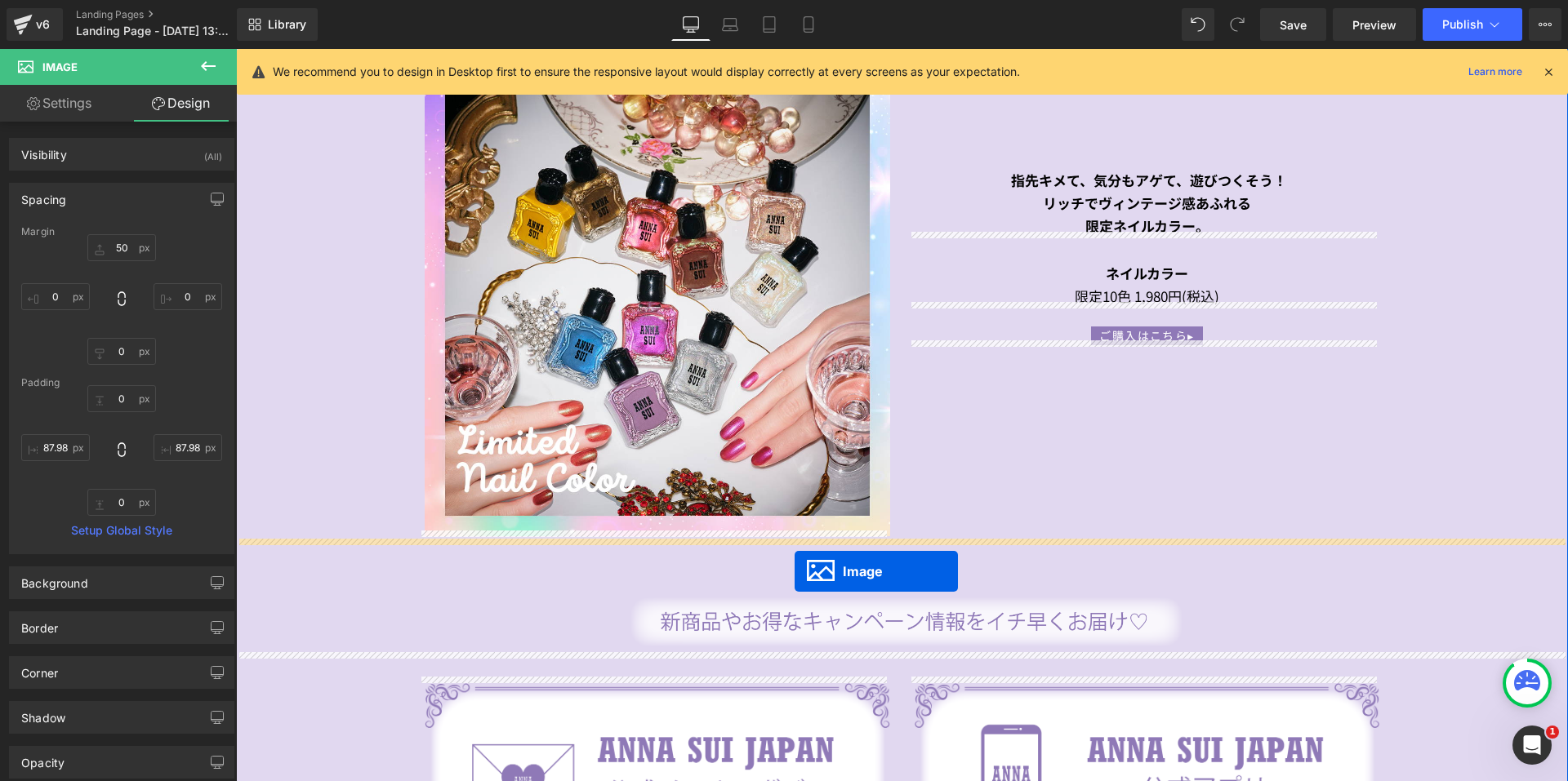
drag, startPoint x: 867, startPoint y: 452, endPoint x: 795, endPoint y: 571, distance: 139.1
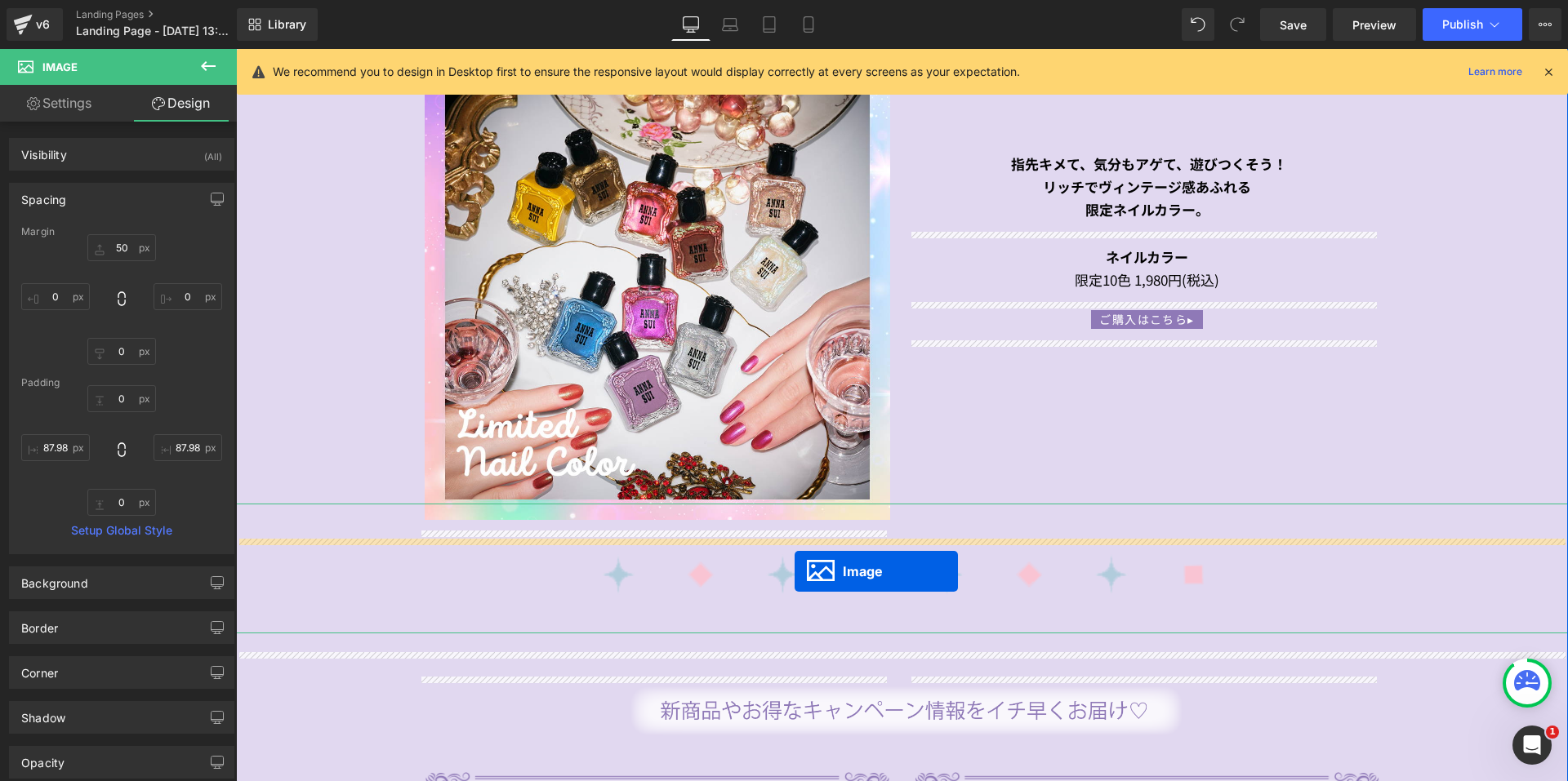
scroll to position [3204, 0]
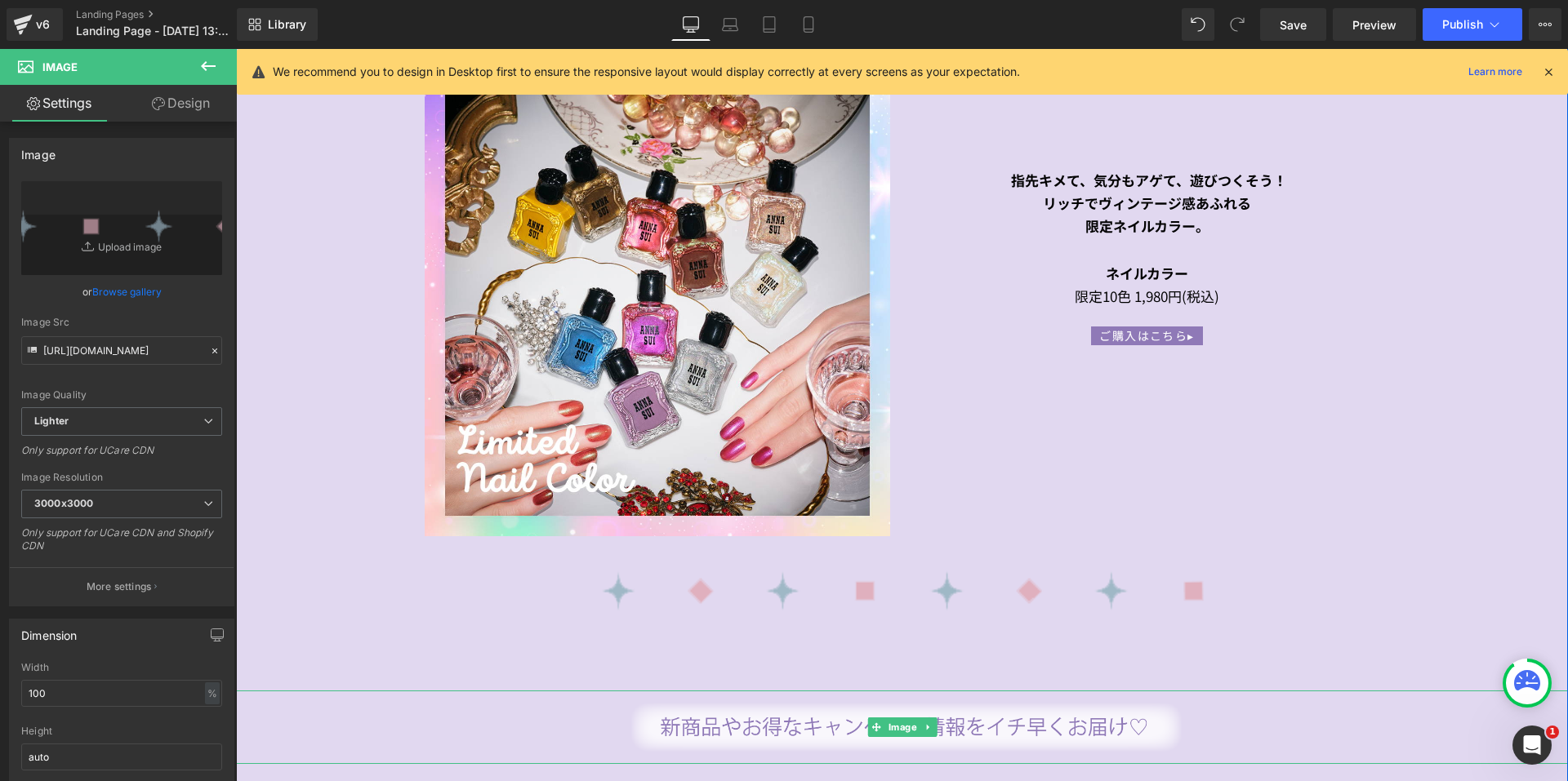
drag, startPoint x: 886, startPoint y: 719, endPoint x: 713, endPoint y: 607, distance: 206.1
click at [886, 719] on span "Image" at bounding box center [901, 727] width 35 height 20
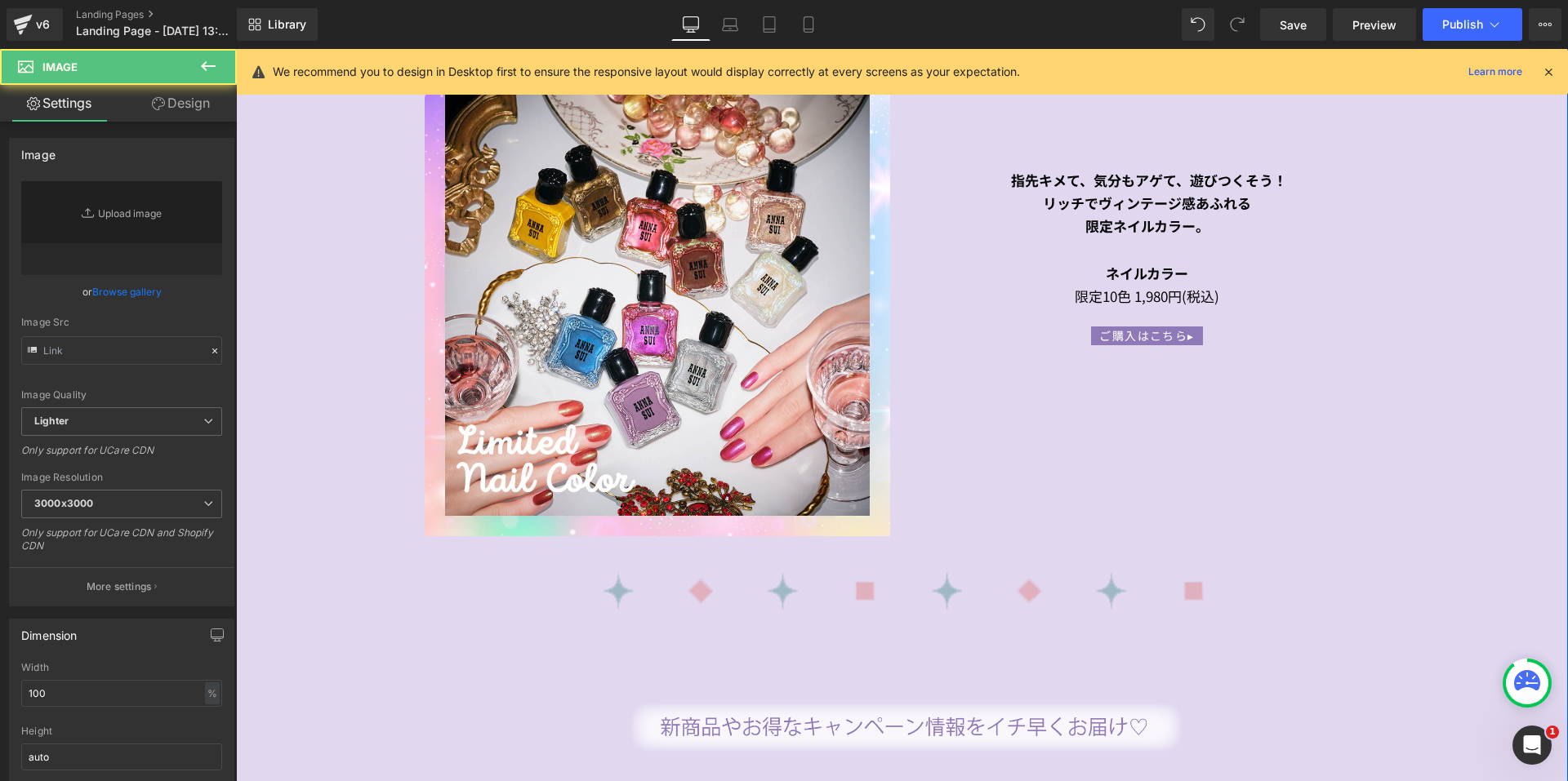
type input "[URL][DOMAIN_NAME]"
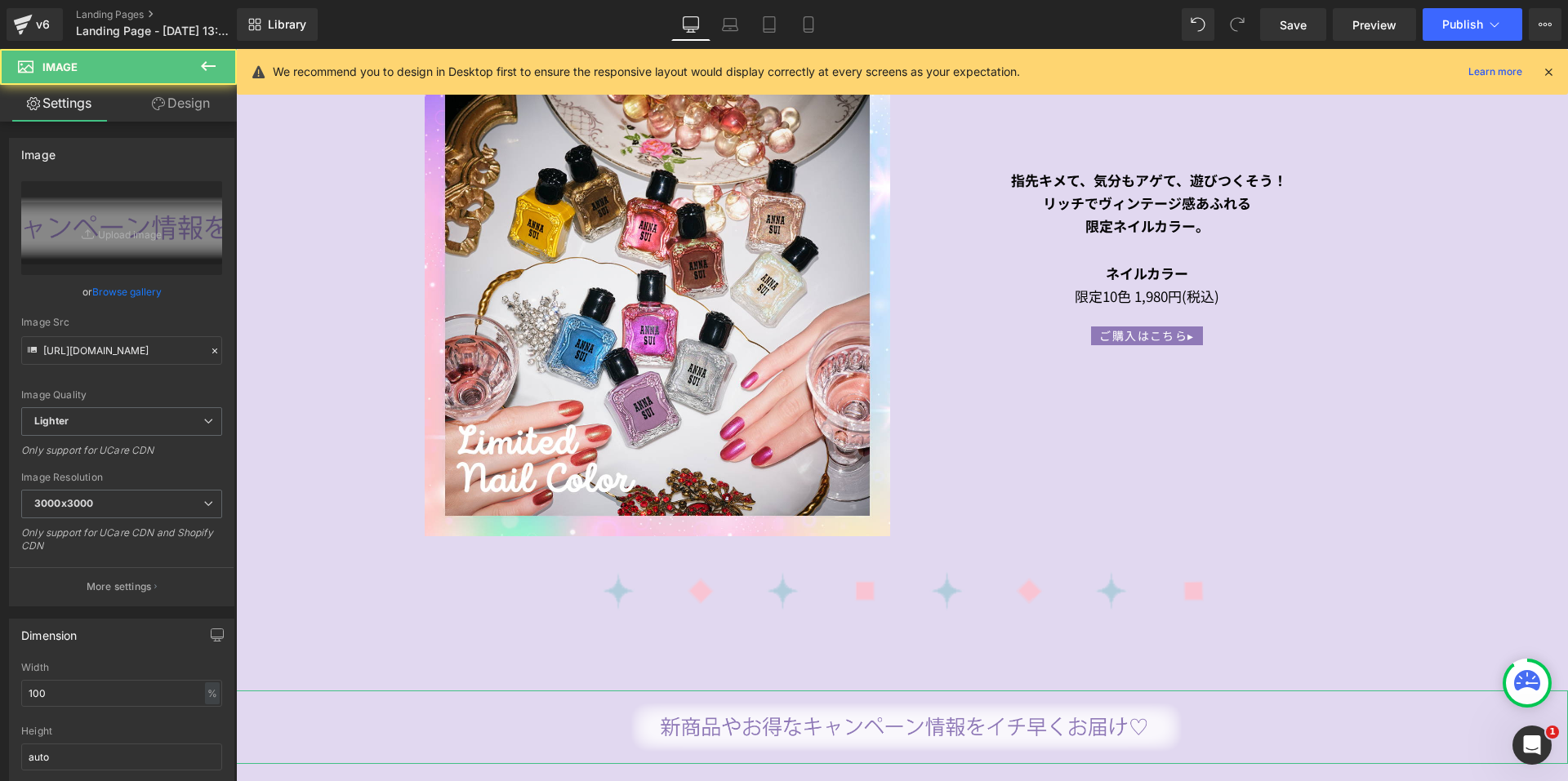
click at [155, 116] on link "Design" at bounding box center [181, 103] width 119 height 36
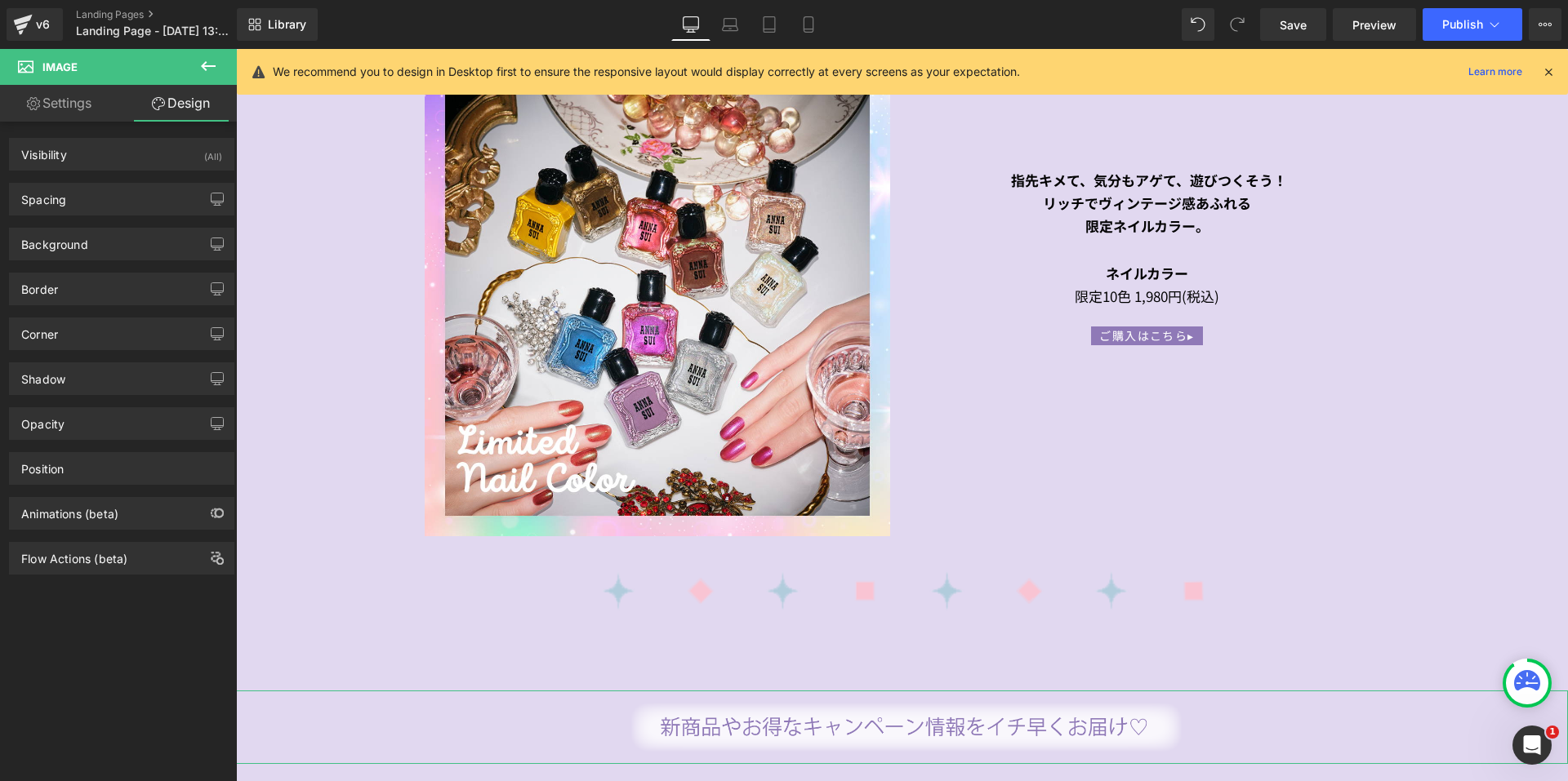
click at [100, 175] on div "Spacing [GEOGRAPHIC_DATA] 50px 50 0px 0 0px 0 0px 0 [GEOGRAPHIC_DATA] 0px 0 400…" at bounding box center [122, 193] width 244 height 45
click at [91, 196] on div "Spacing" at bounding box center [121, 199] width 223 height 31
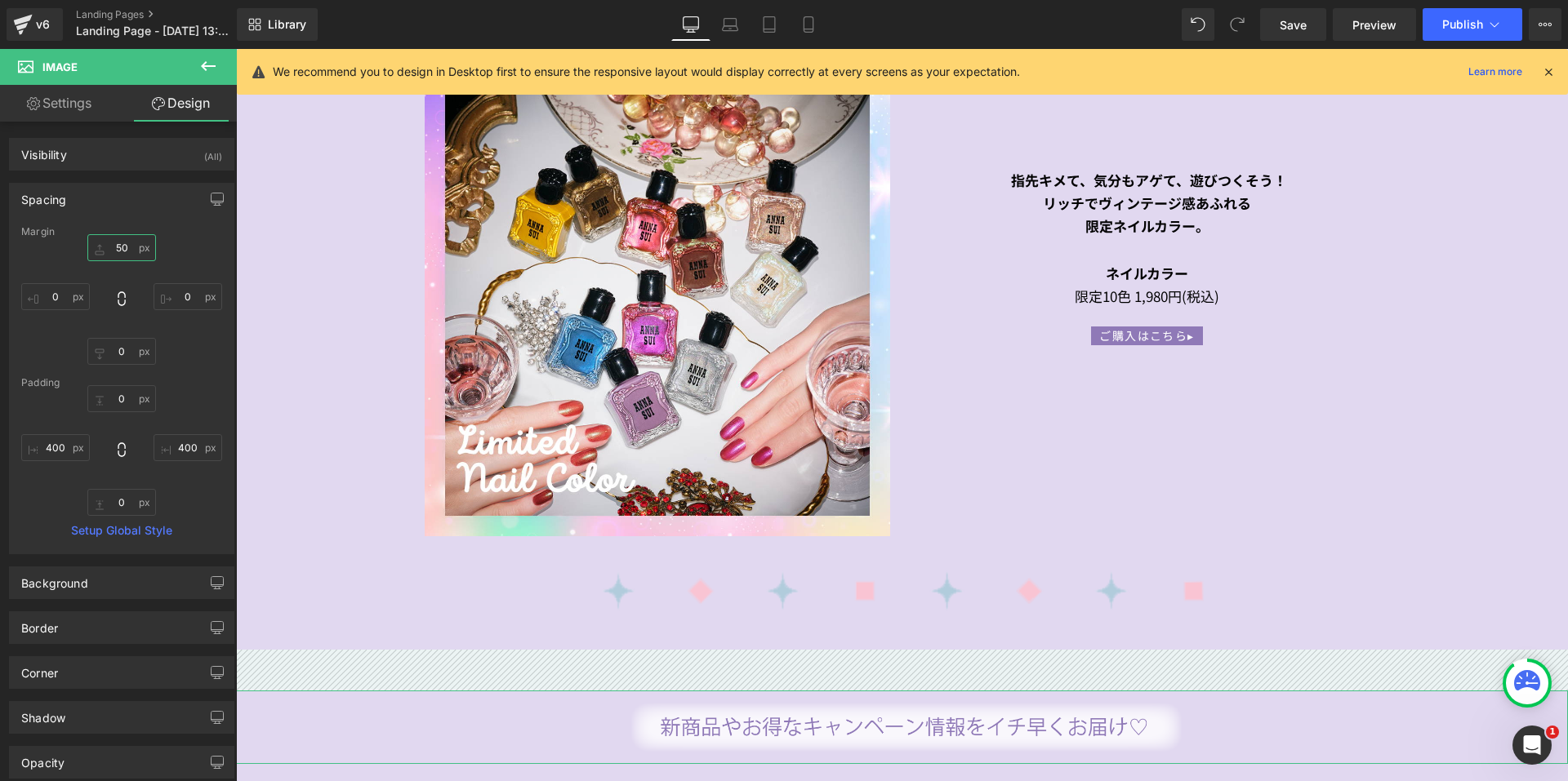
click at [93, 247] on input "50" at bounding box center [121, 248] width 68 height 27
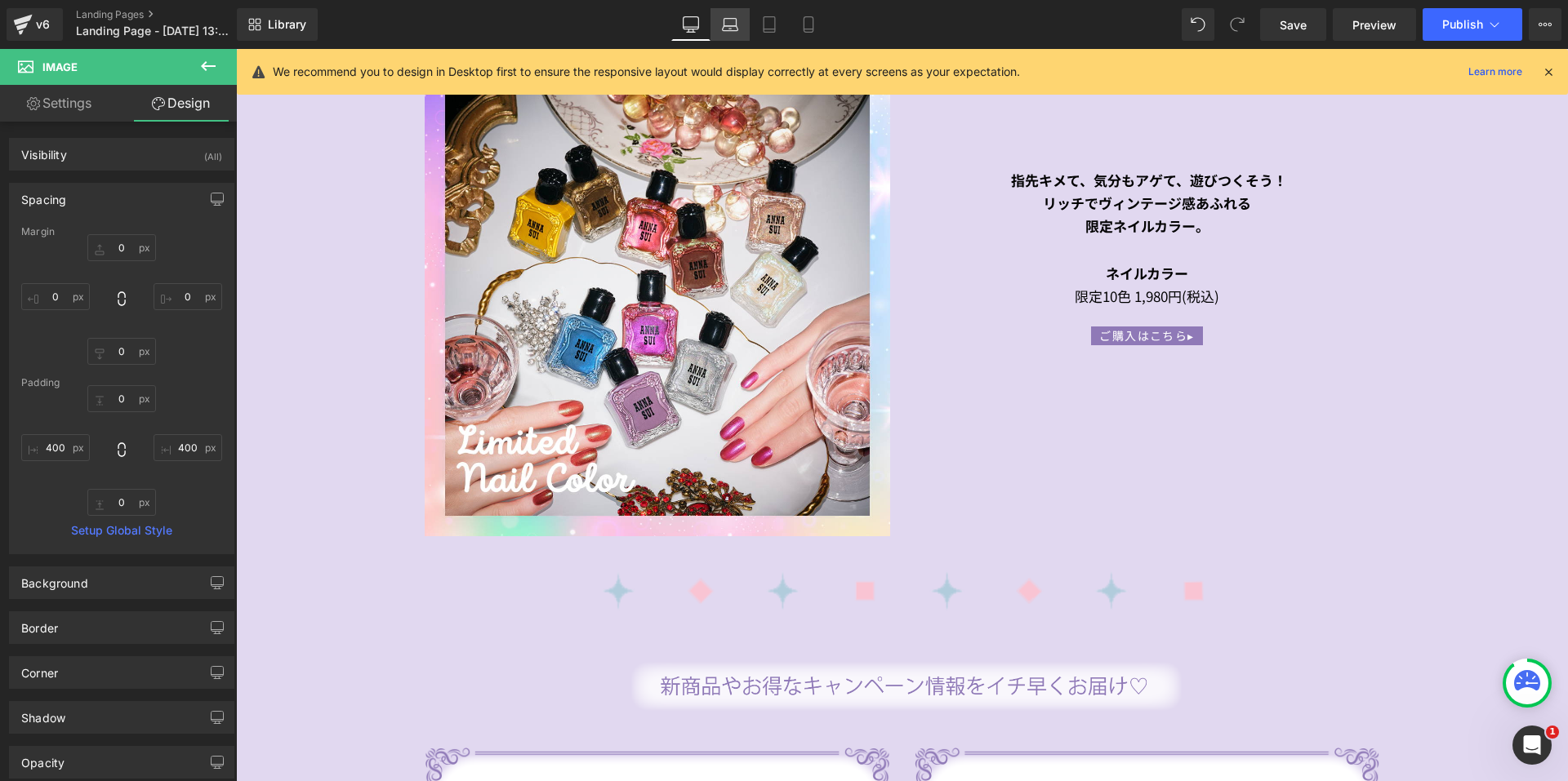
click at [723, 18] on icon at bounding box center [730, 24] width 16 height 16
type input "0"
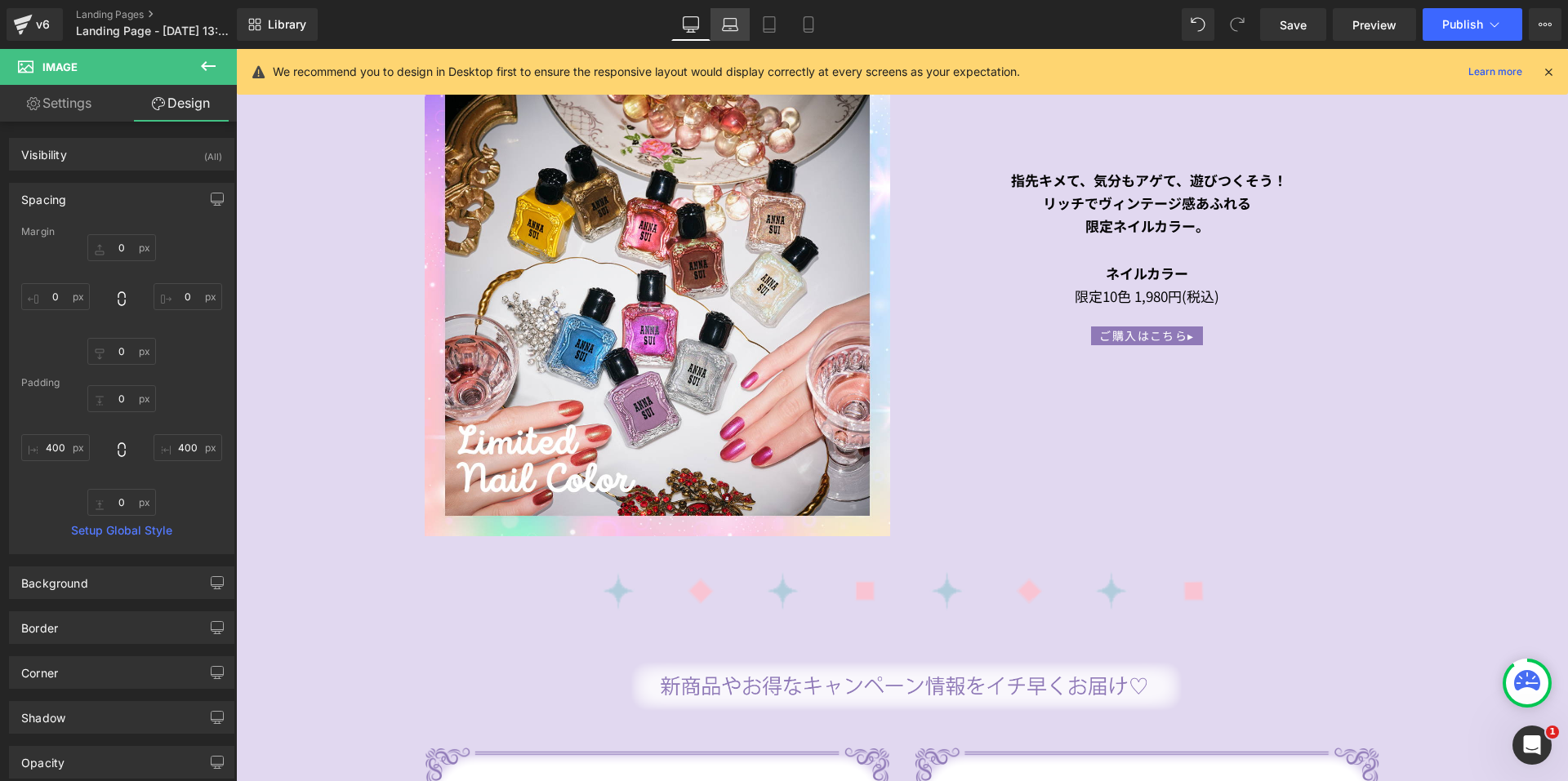
type input "0"
type input "355.911"
type input "0"
type input "355.911"
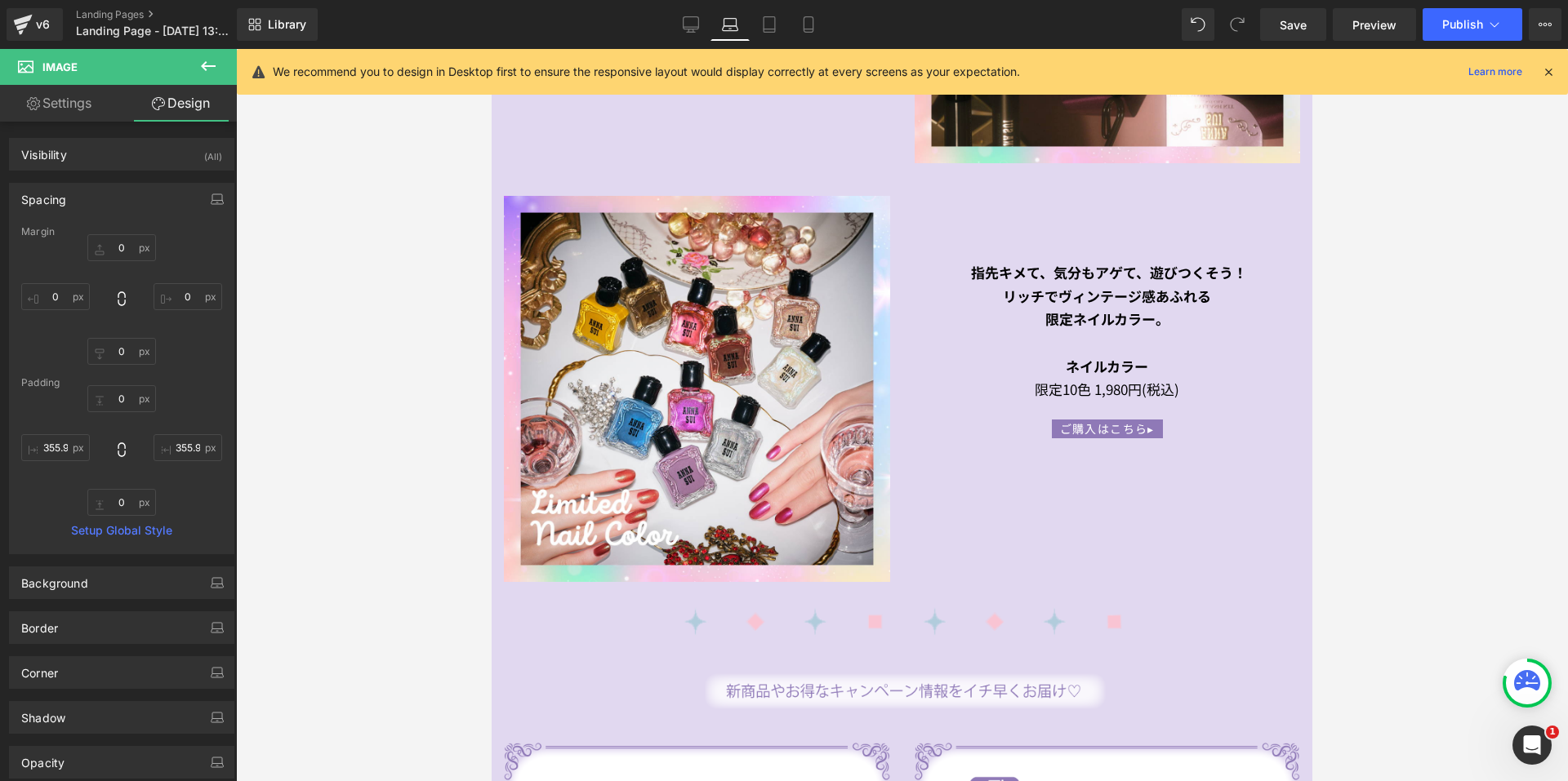
scroll to position [2786, 0]
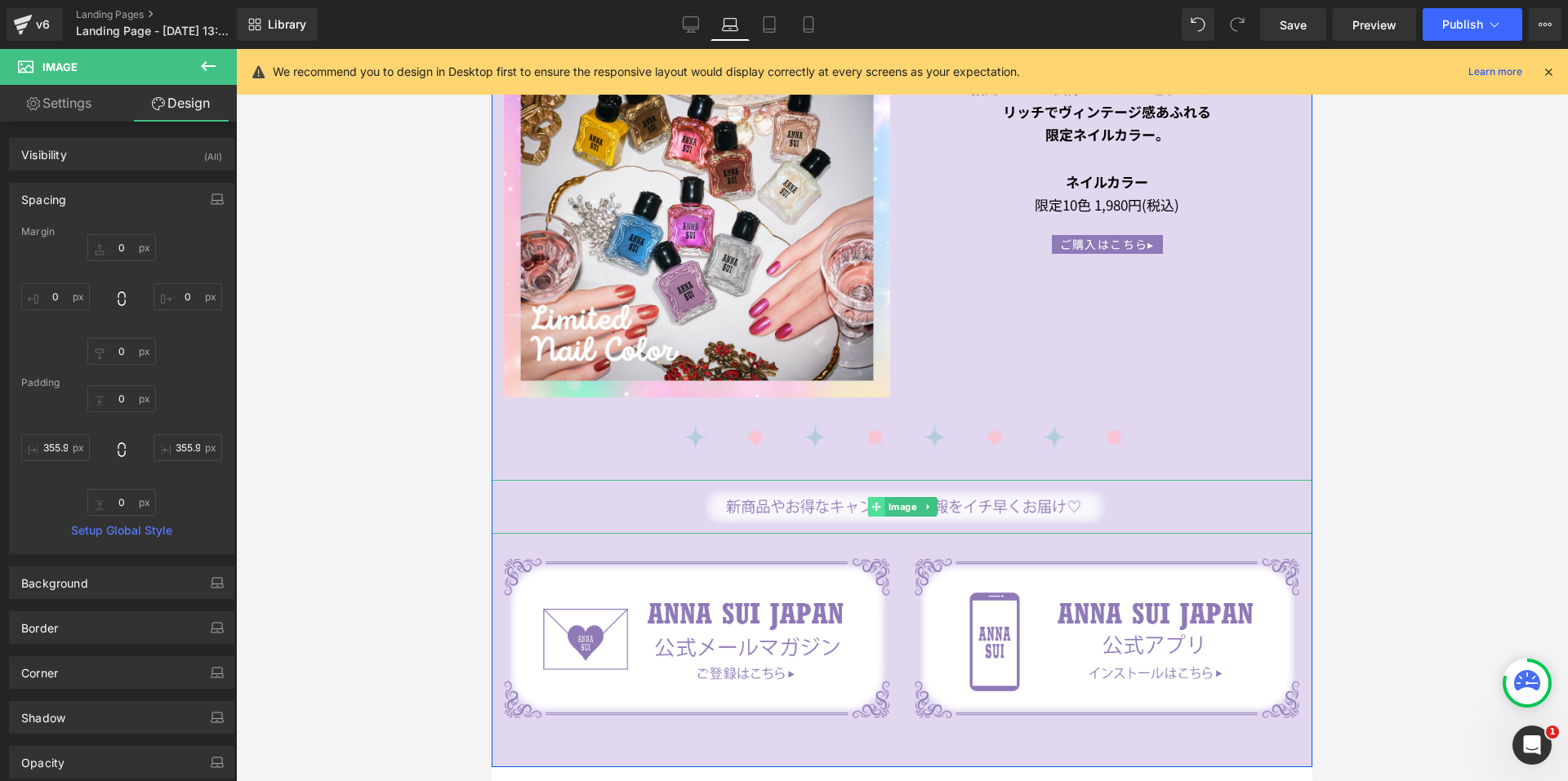
click at [875, 497] on span at bounding box center [876, 507] width 17 height 20
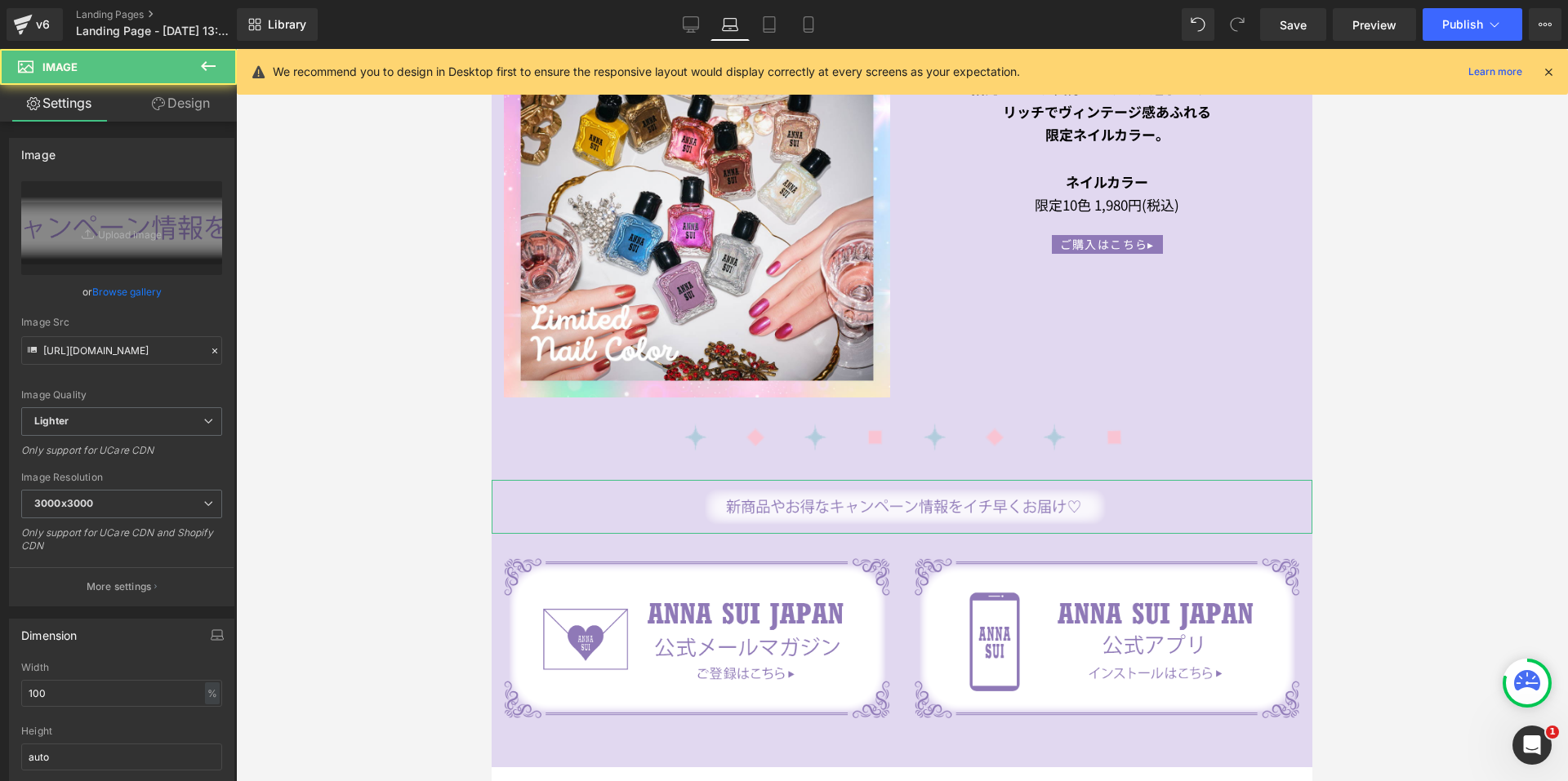
drag, startPoint x: 190, startPoint y: 87, endPoint x: 94, endPoint y: 201, distance: 149.0
click at [192, 87] on link "Design" at bounding box center [181, 103] width 119 height 36
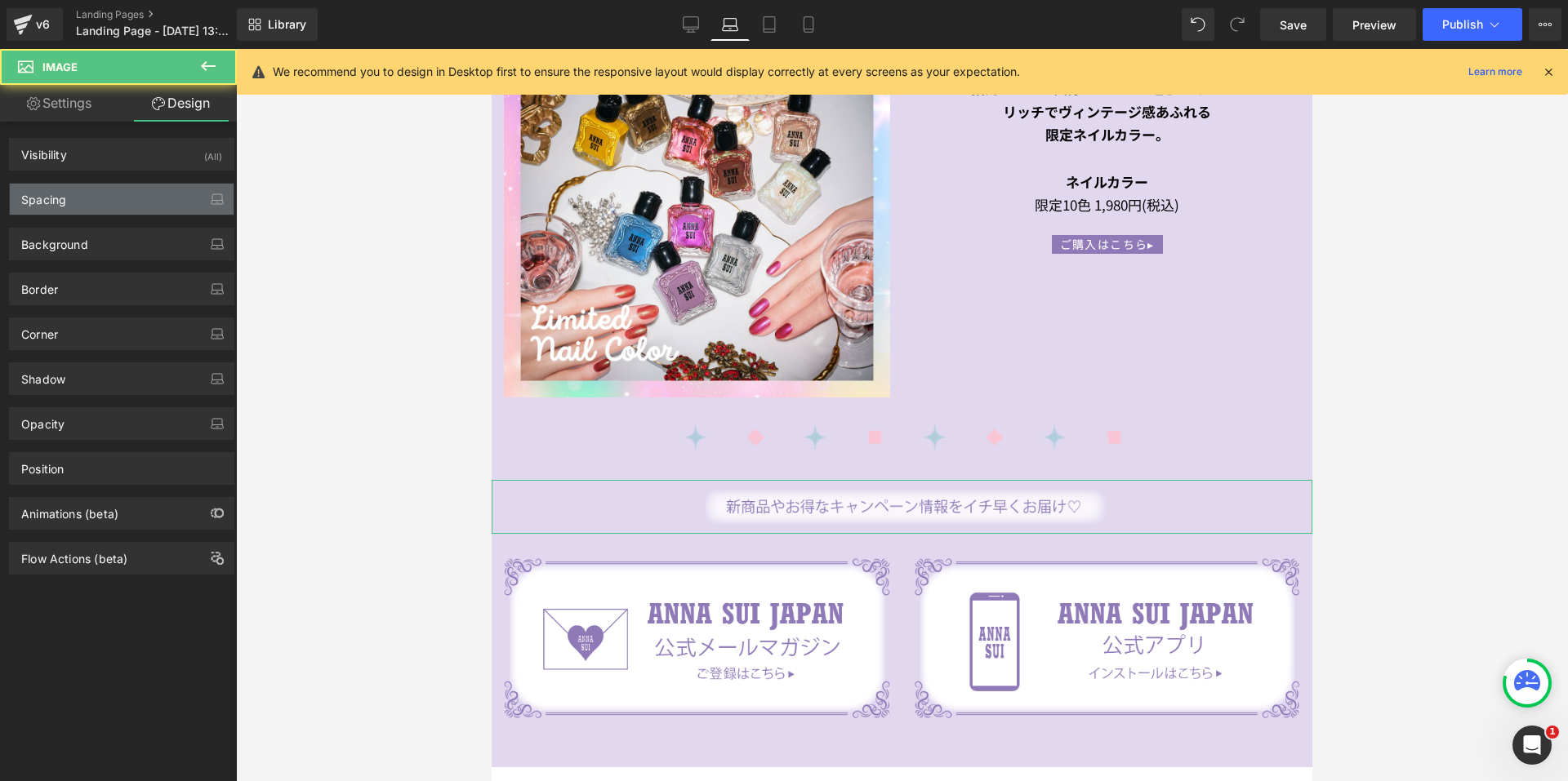
type input "0"
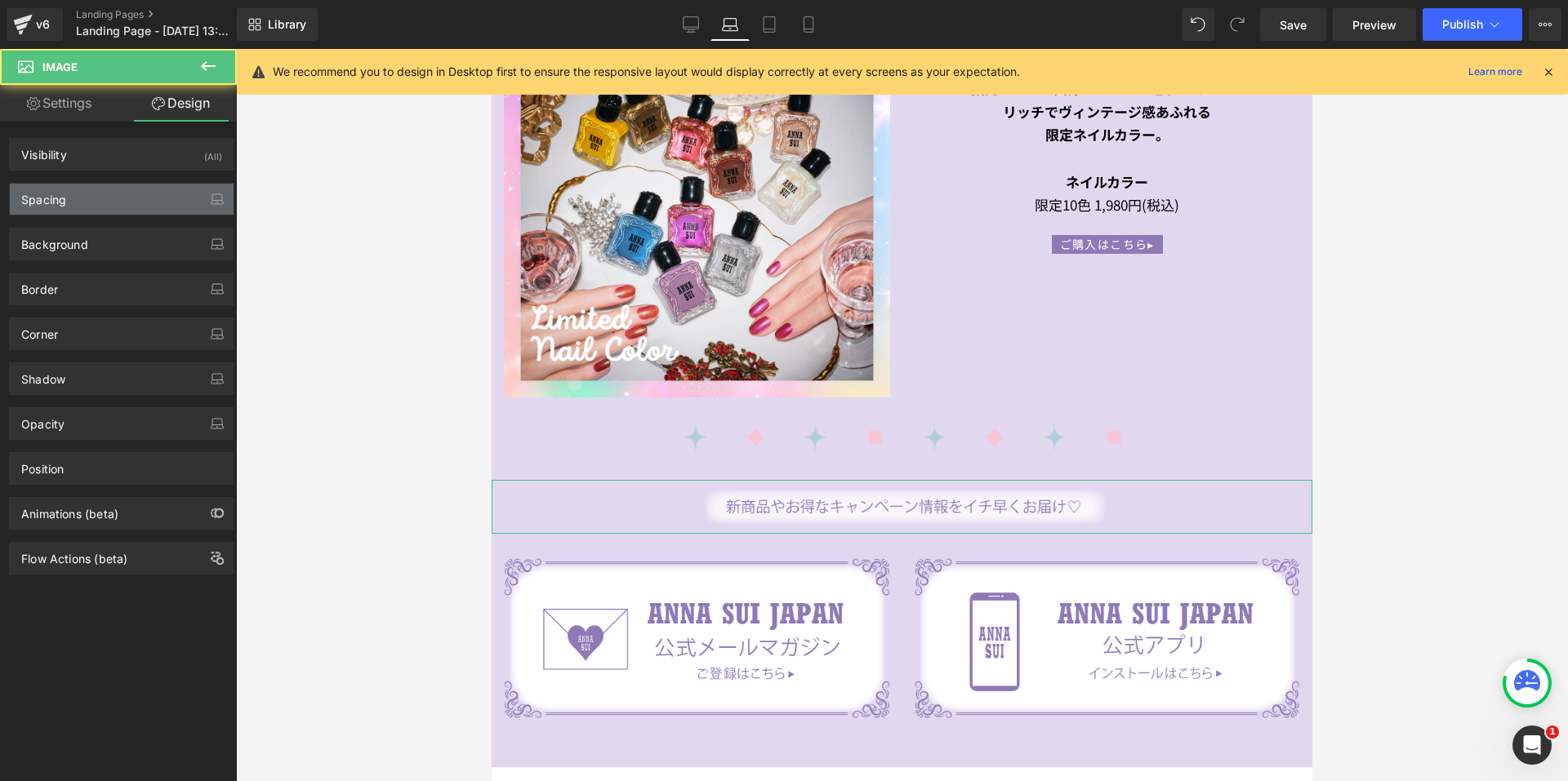
type input "200"
type input "0"
type input "200"
click at [94, 208] on div "Spacing" at bounding box center [121, 199] width 223 height 31
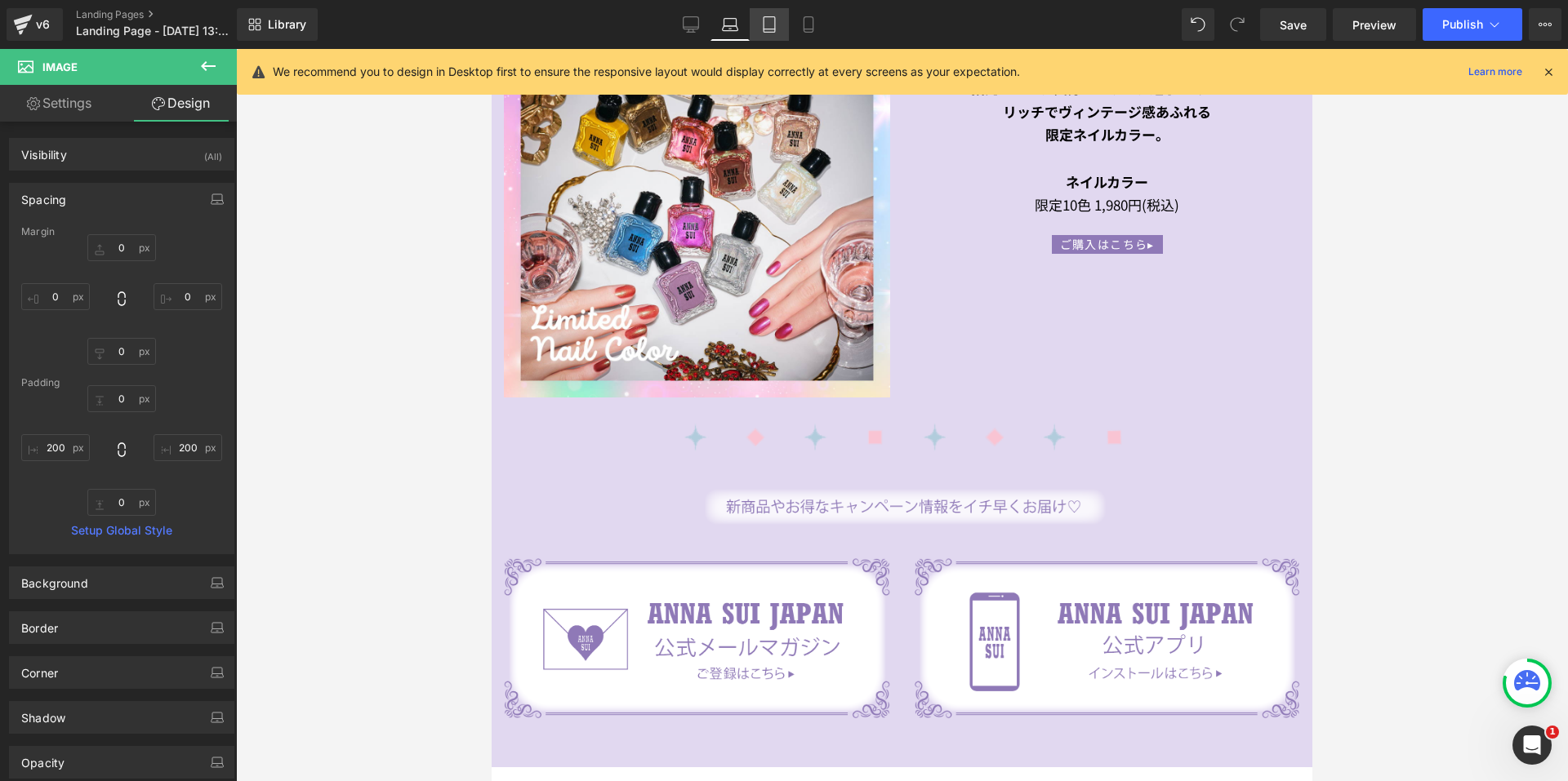
click at [777, 22] on icon at bounding box center [769, 24] width 16 height 16
type input "0"
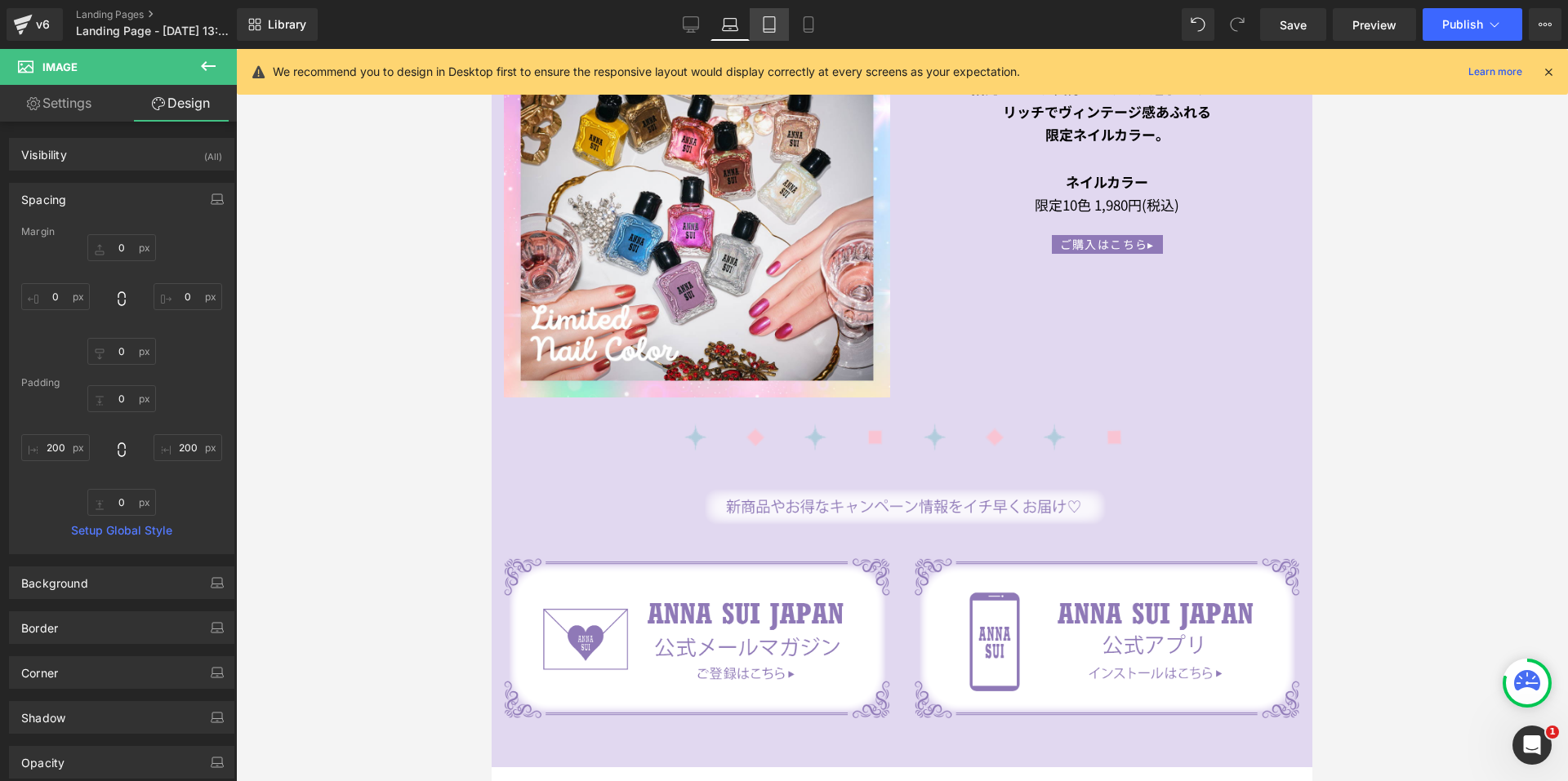
type input "0"
type input "155.718"
type input "0"
type input "155.718"
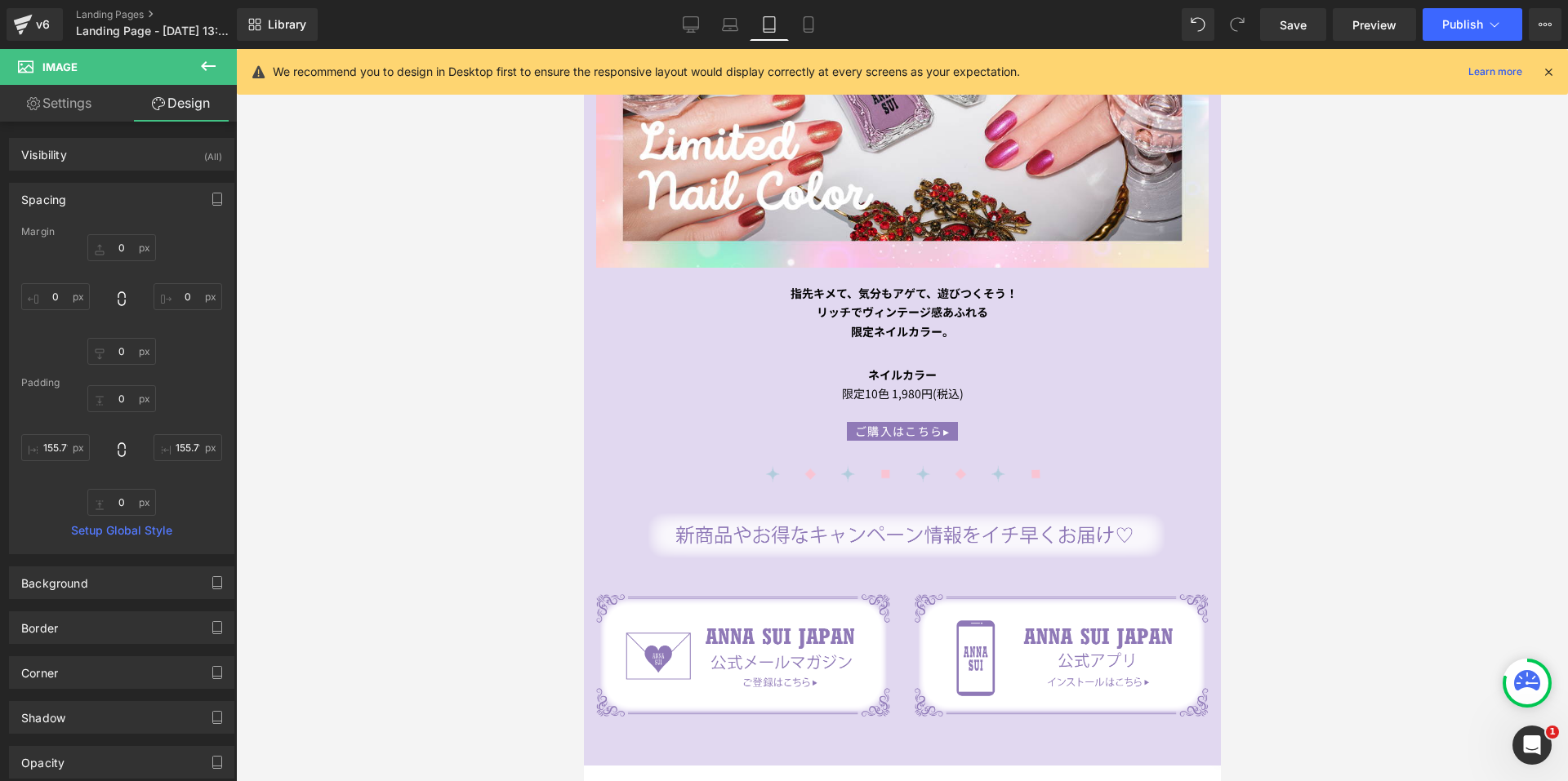
scroll to position [4050, 0]
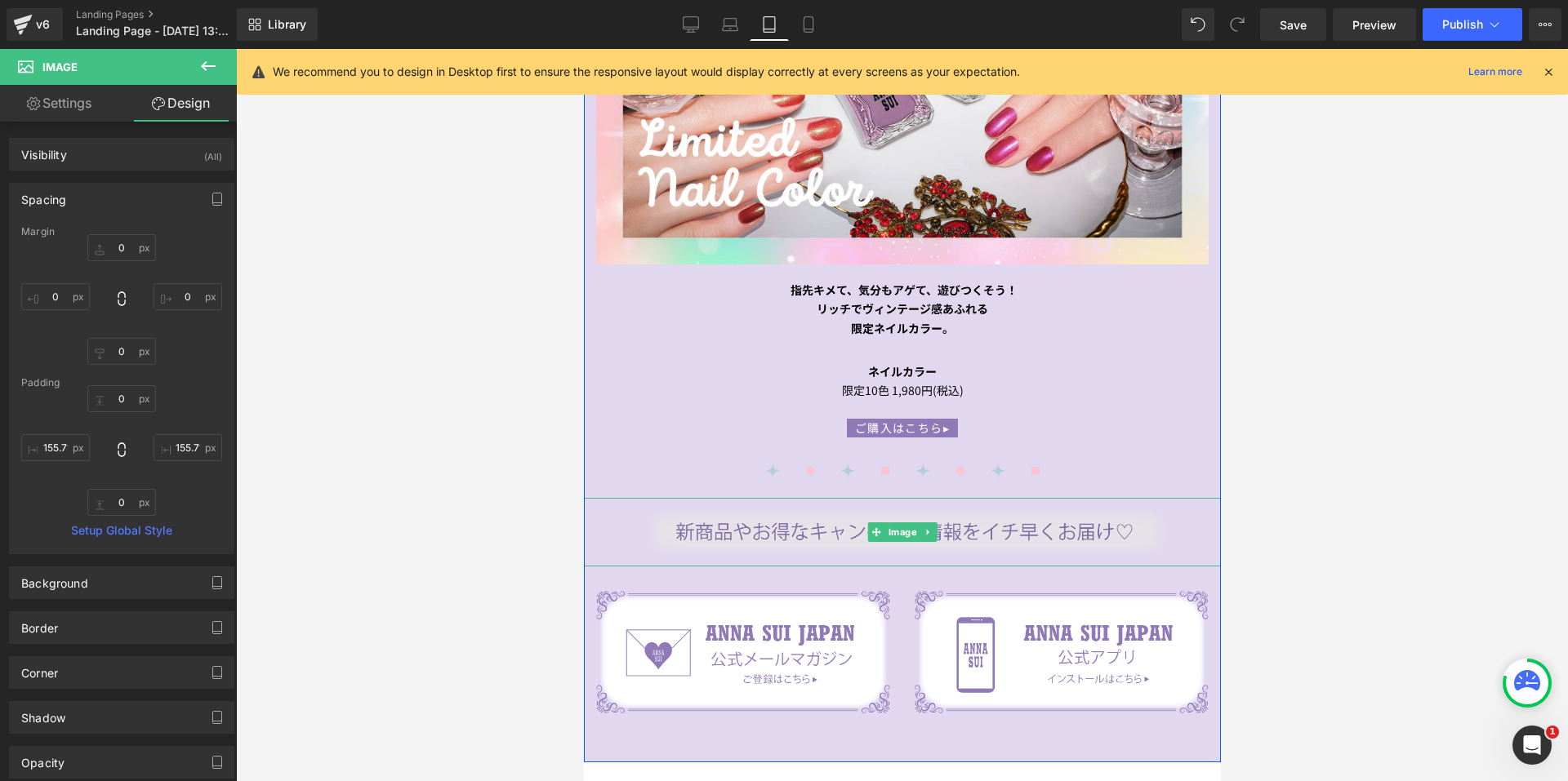
click at [796, 517] on img at bounding box center [901, 532] width 637 height 68
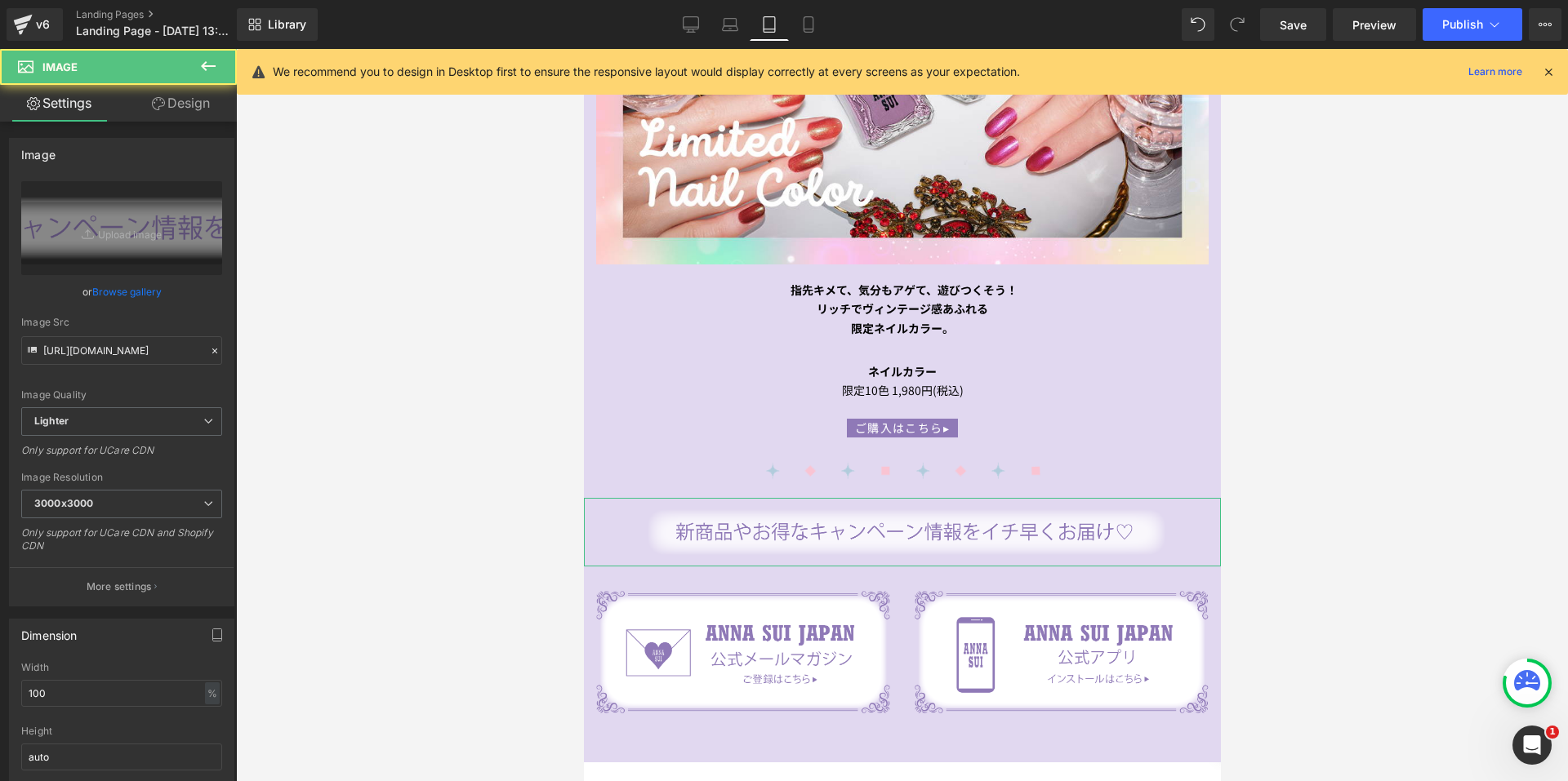
click at [189, 107] on link "Design" at bounding box center [181, 103] width 119 height 36
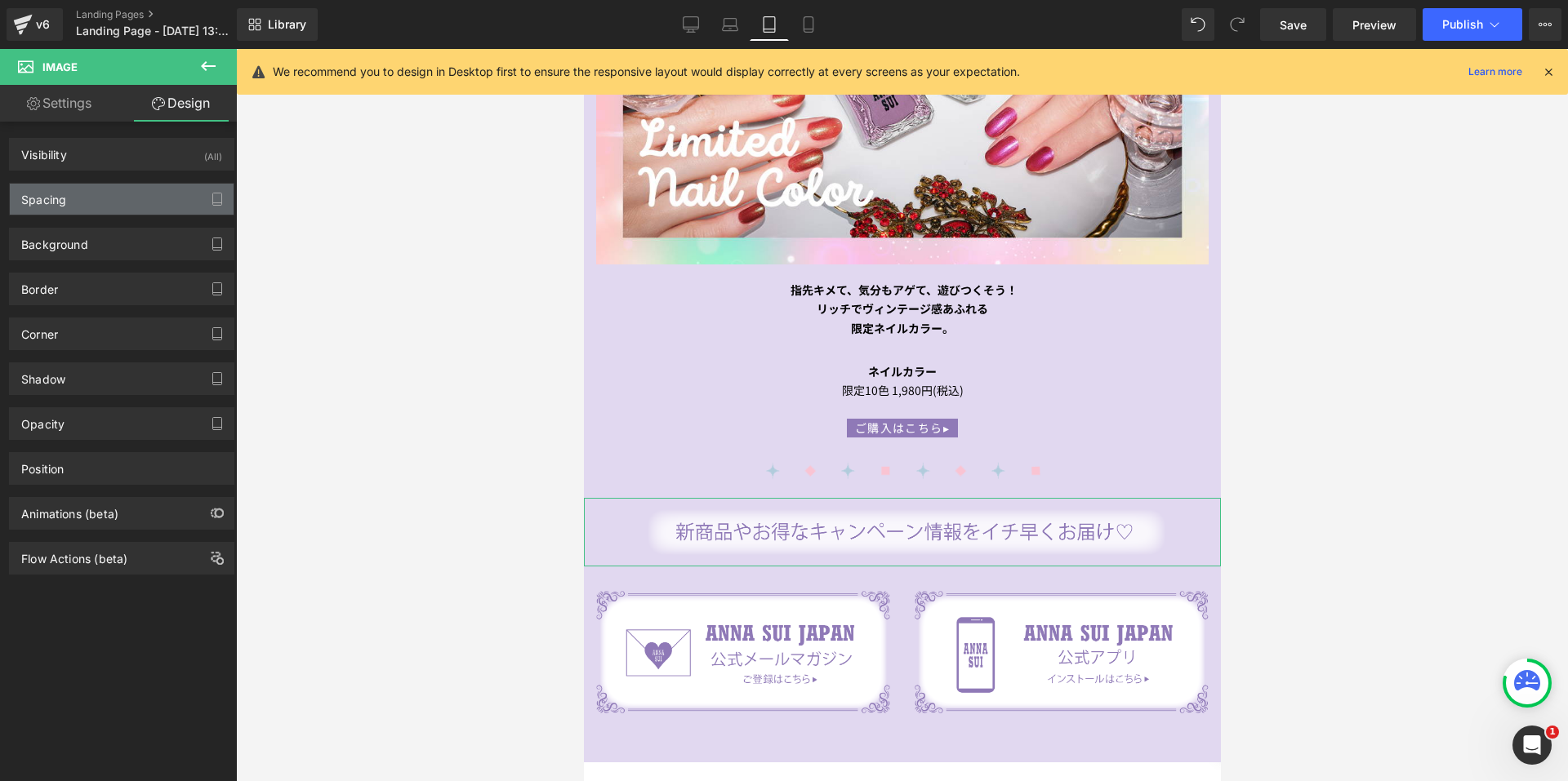
click at [84, 192] on div "Spacing" at bounding box center [121, 199] width 223 height 31
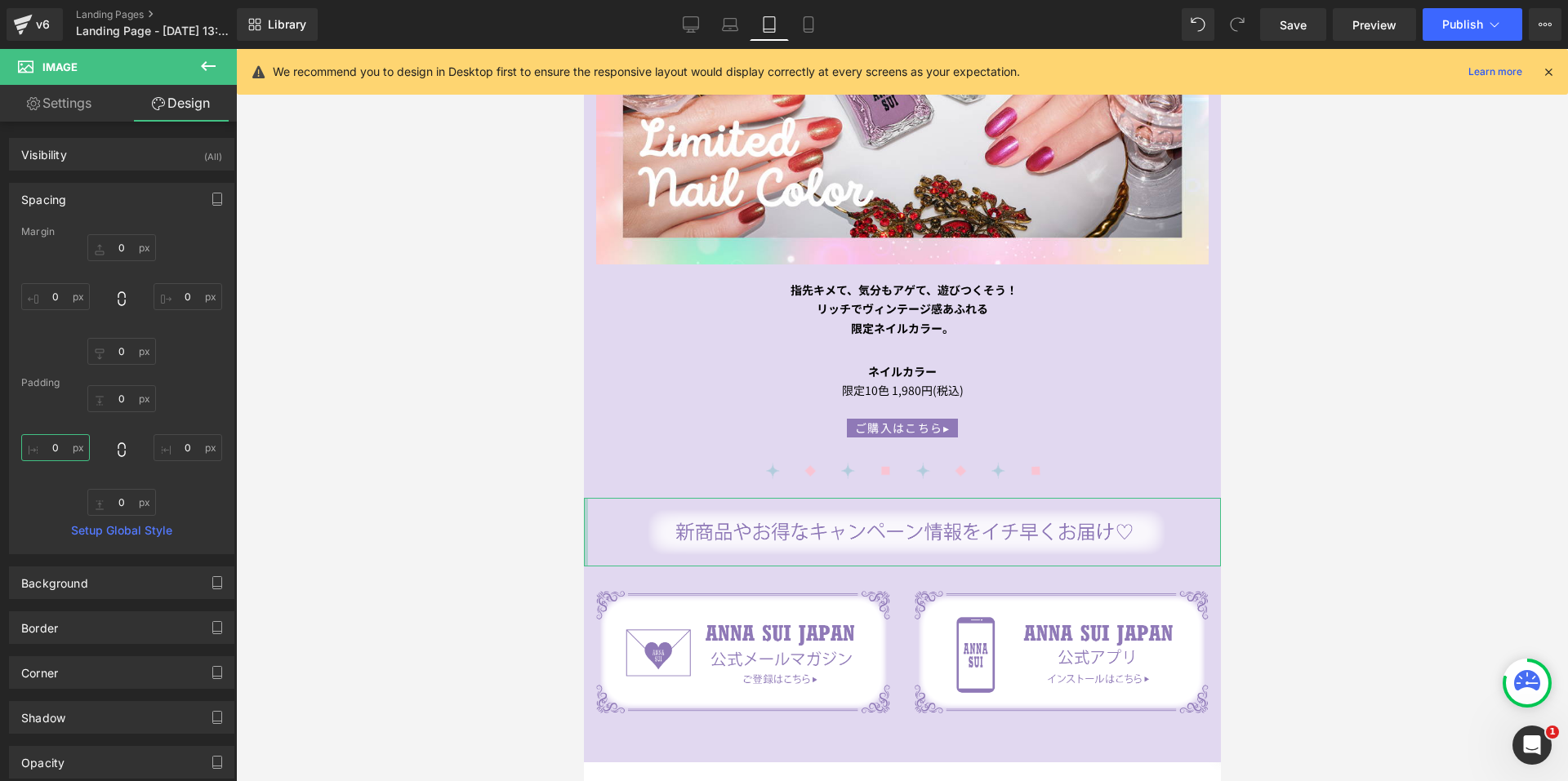
click at [58, 455] on input "0" at bounding box center [55, 448] width 68 height 27
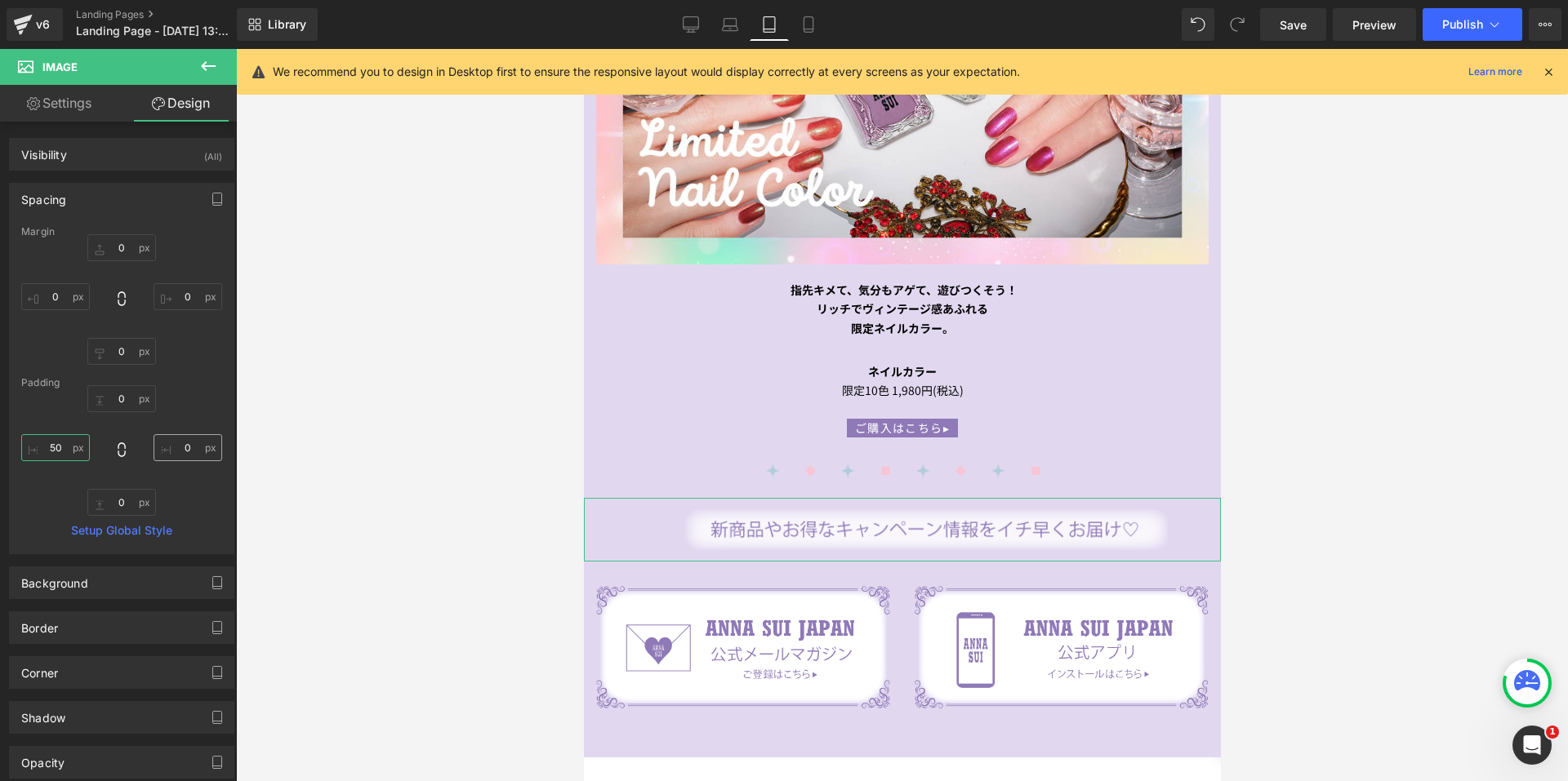
type input "50"
click at [171, 448] on input "0" at bounding box center [187, 448] width 68 height 27
type input "50"
click at [700, 26] on link "Desktop" at bounding box center [690, 24] width 39 height 33
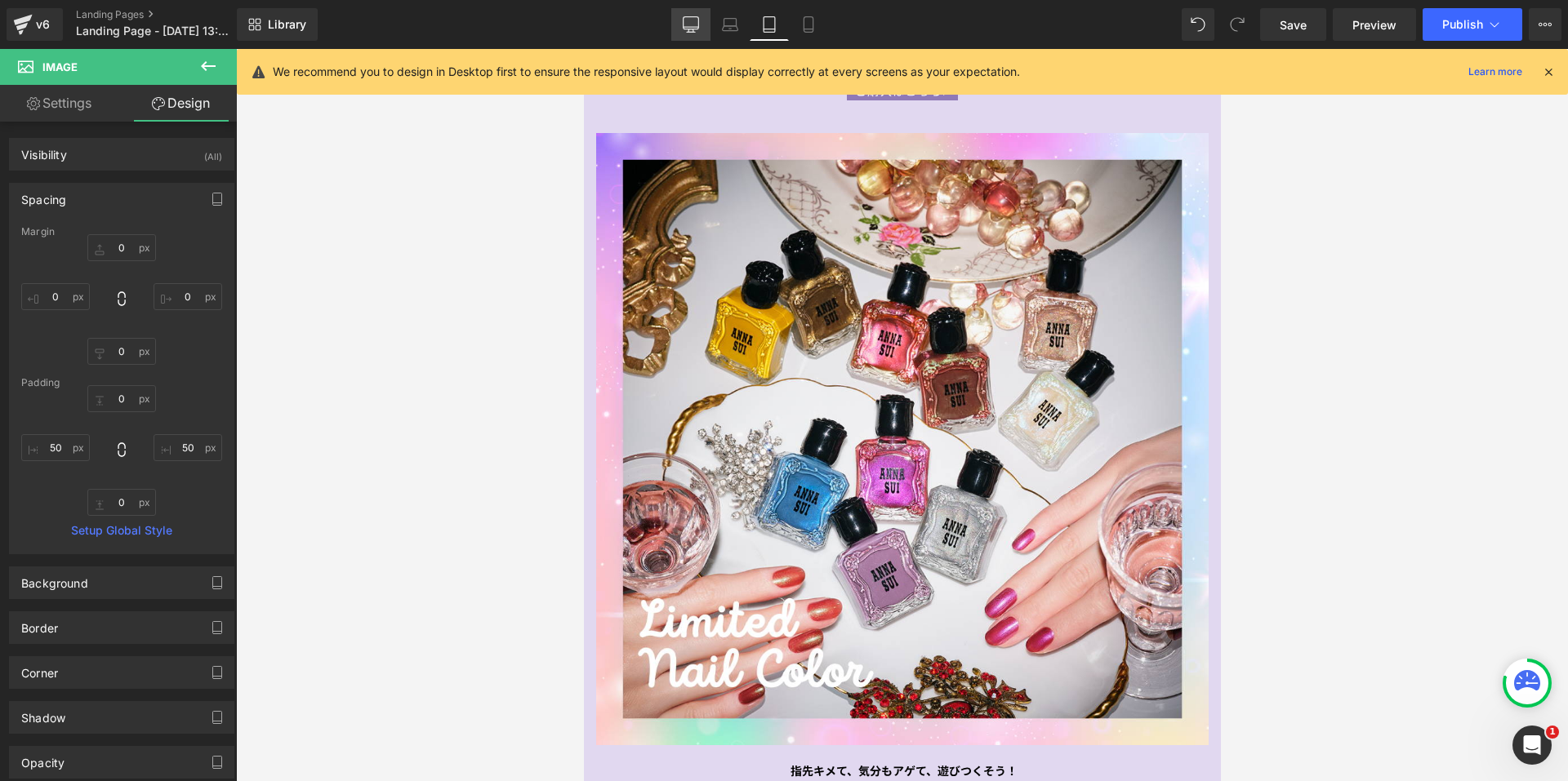
type input "0"
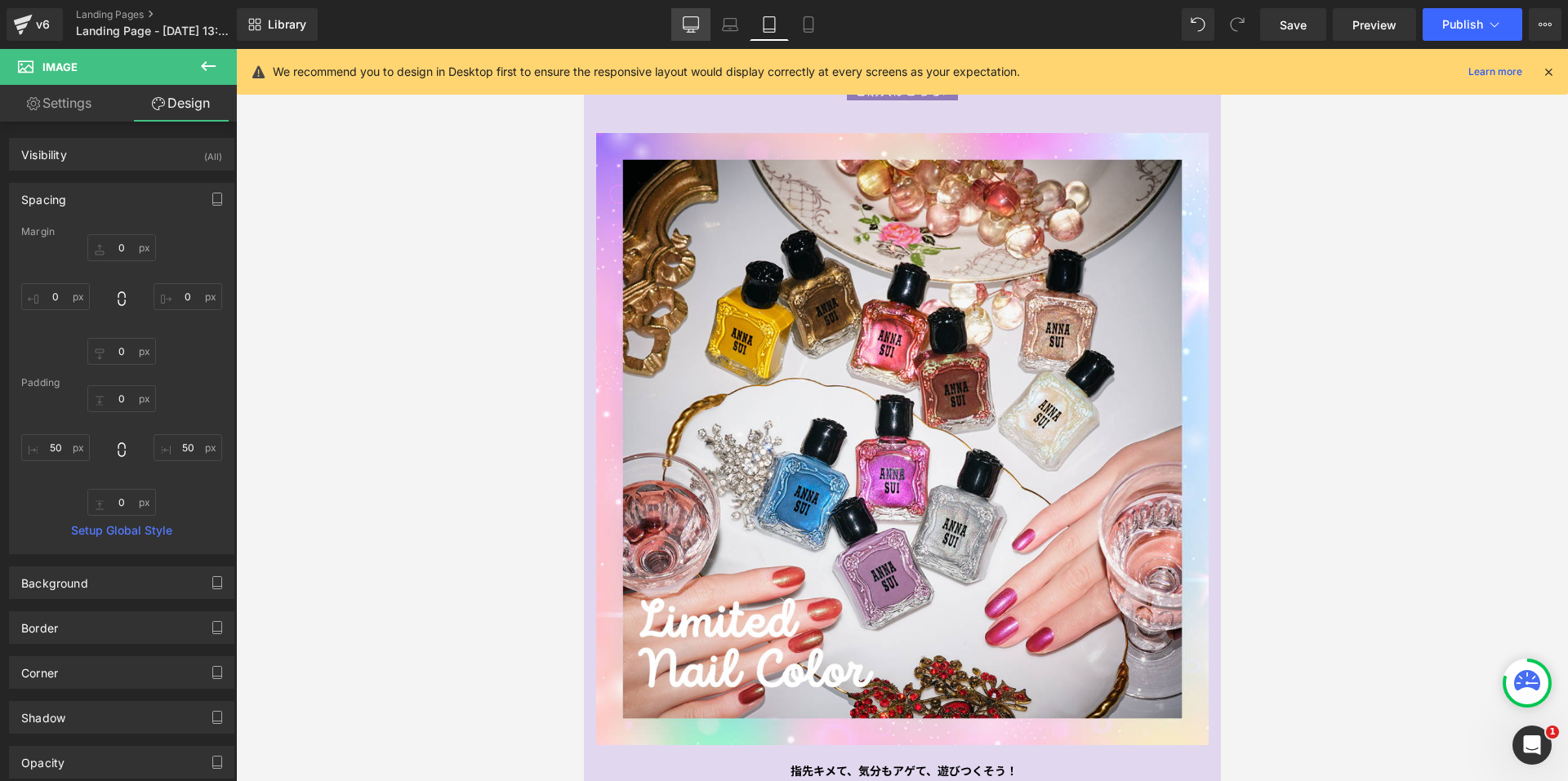
type input "129.27"
type input "0"
type input "129.27"
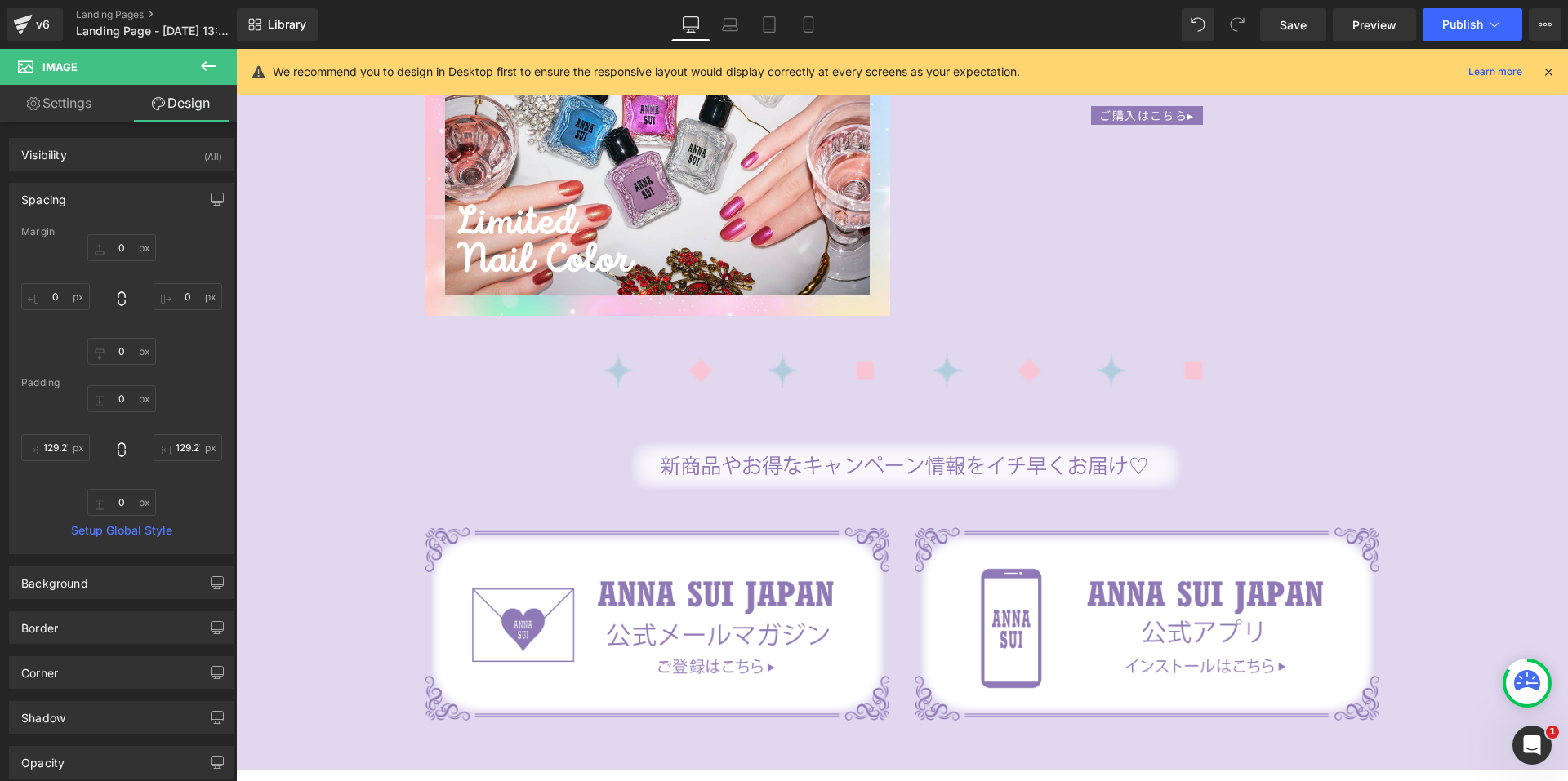
scroll to position [3418, 0]
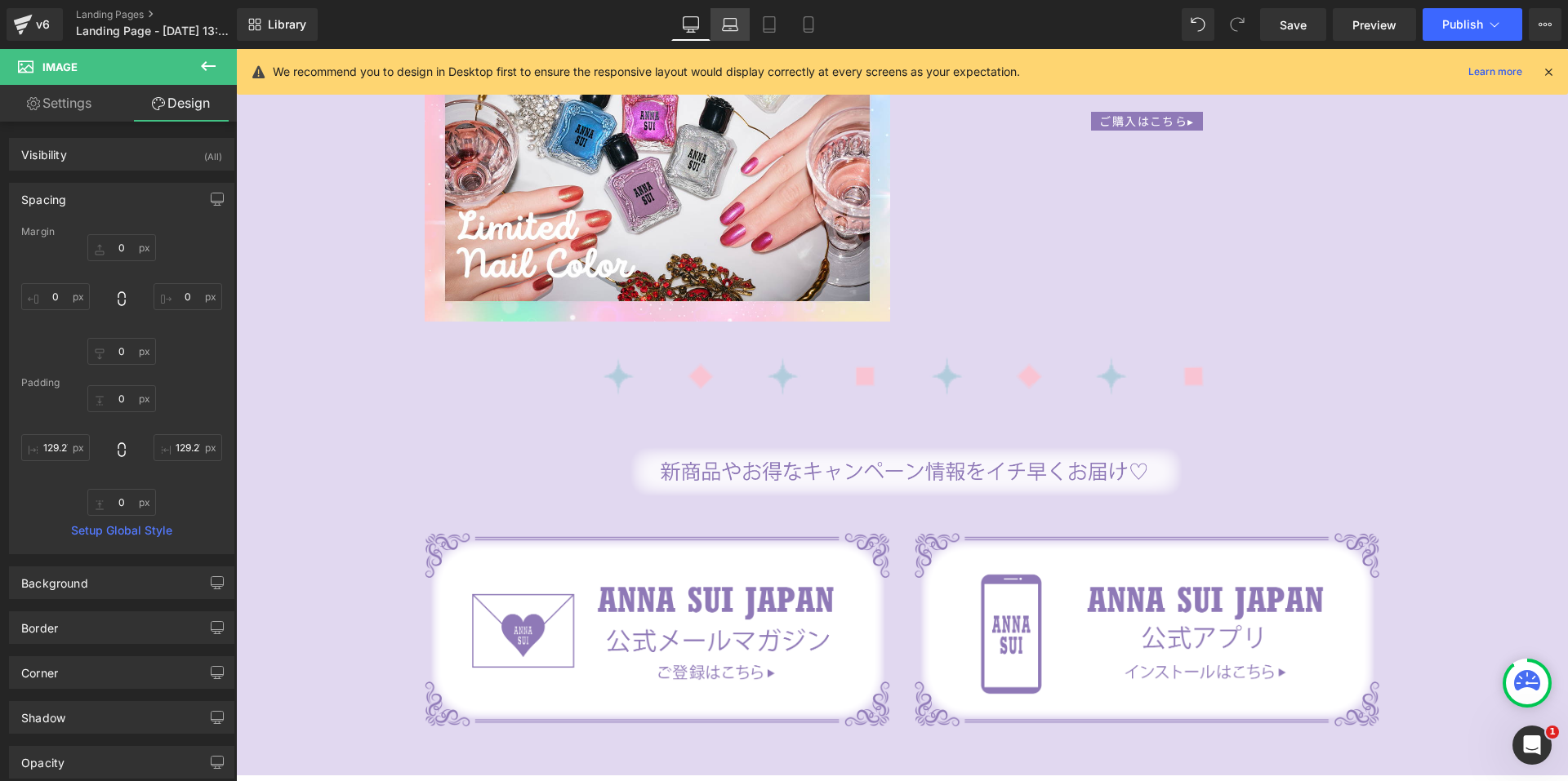
click at [742, 26] on link "Laptop" at bounding box center [729, 24] width 39 height 33
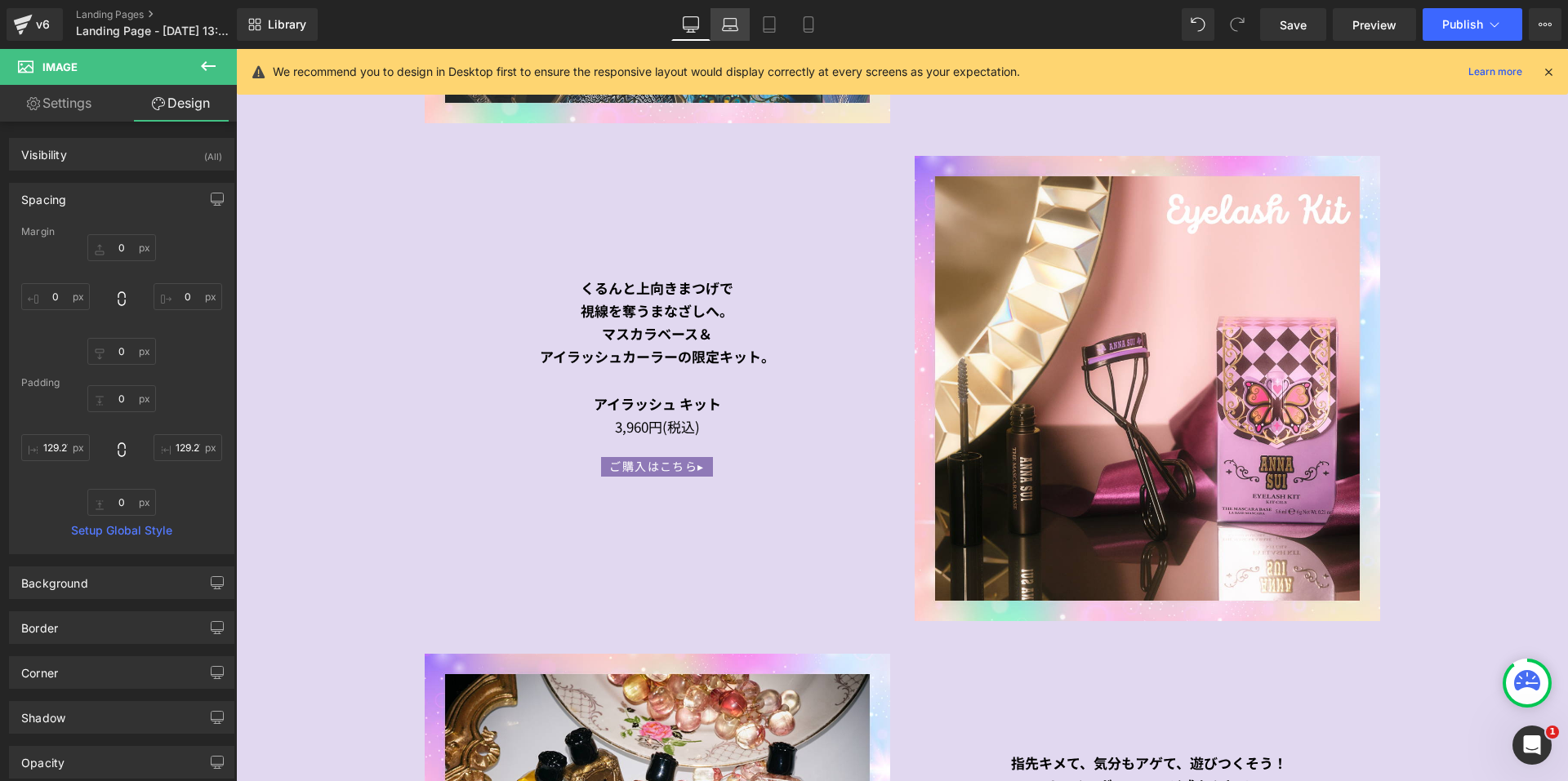
type input "0"
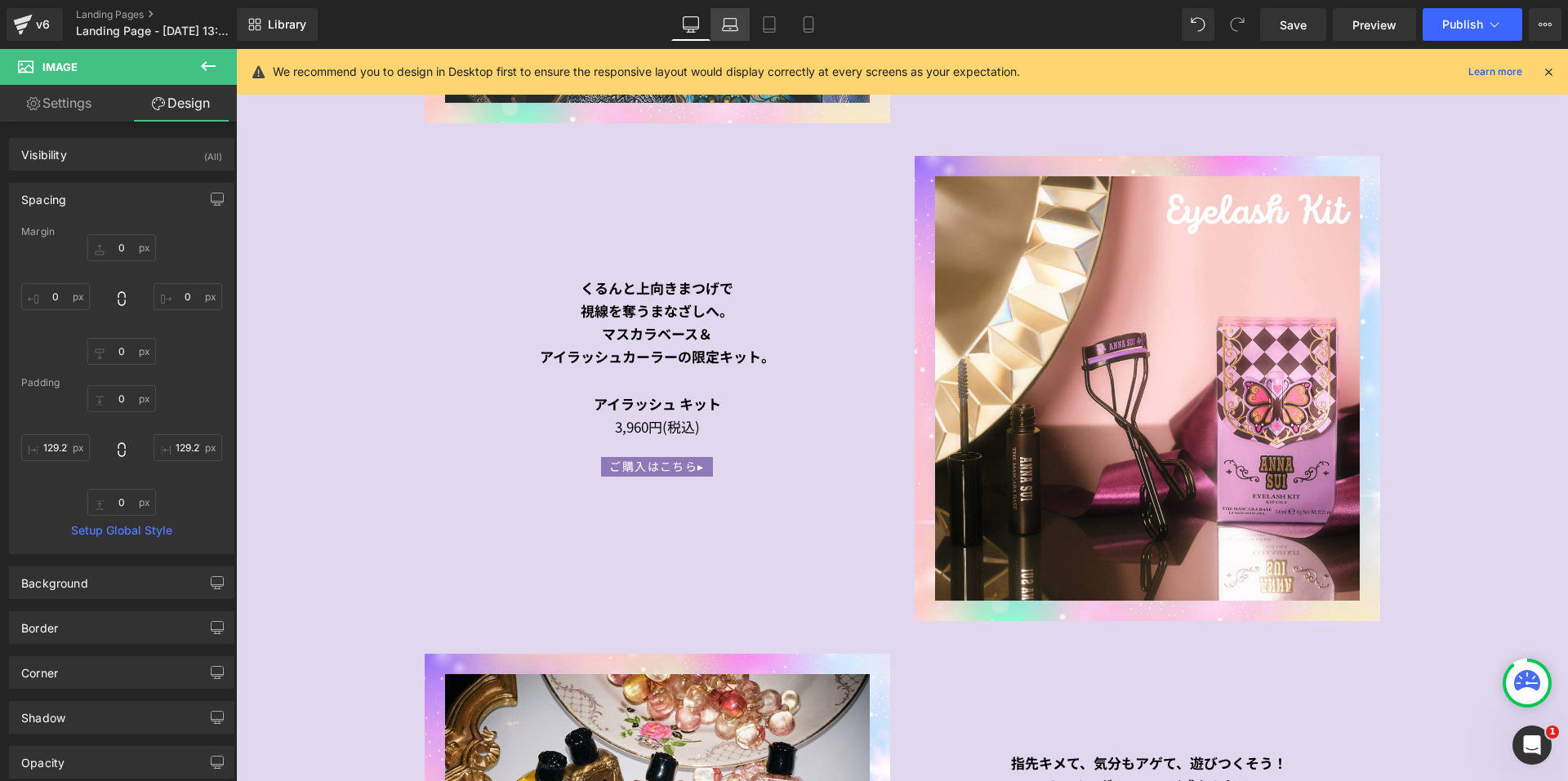
type input "355.813"
type input "0"
type input "355.813"
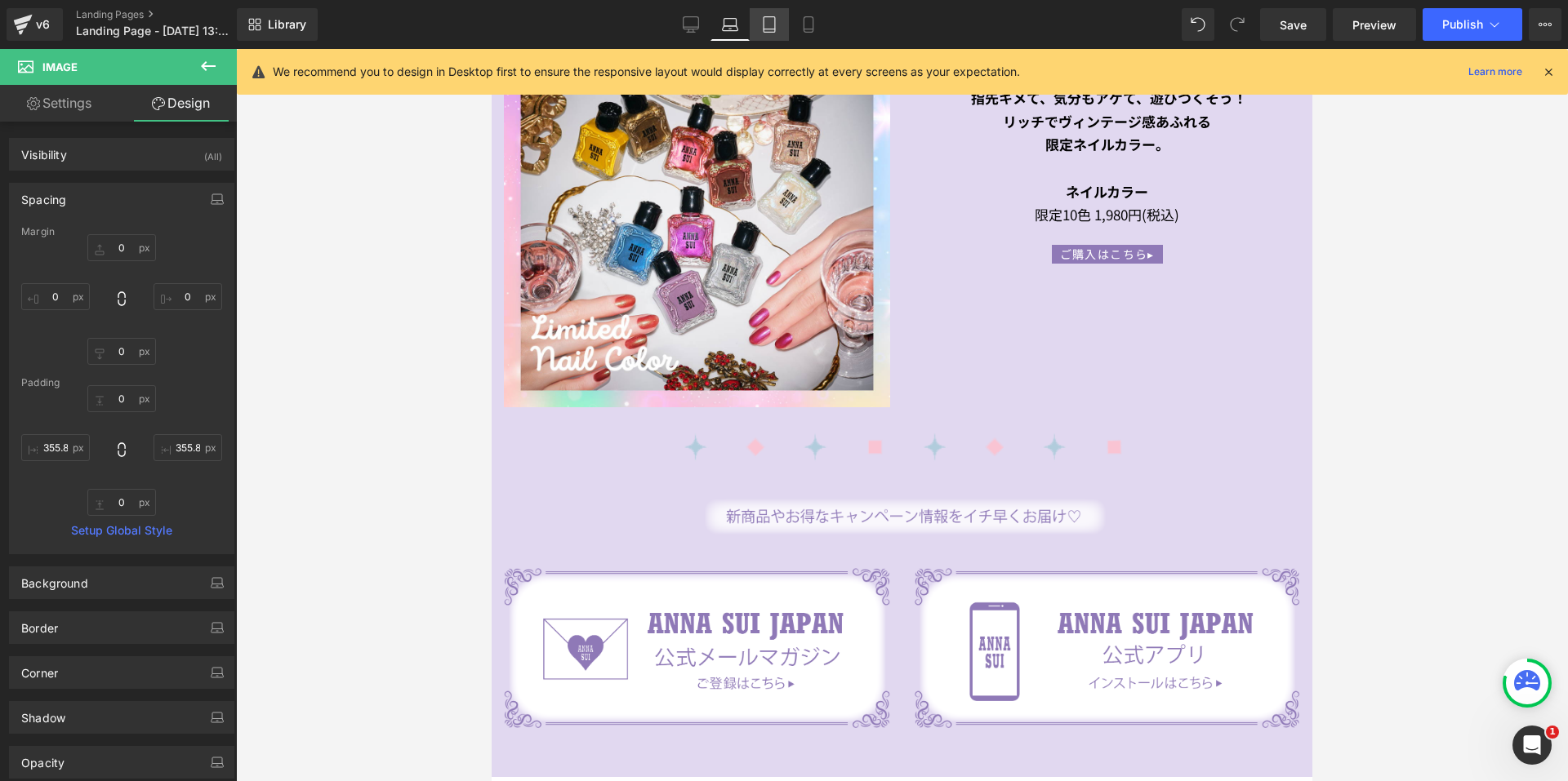
click at [770, 27] on icon at bounding box center [769, 24] width 16 height 16
type input "0"
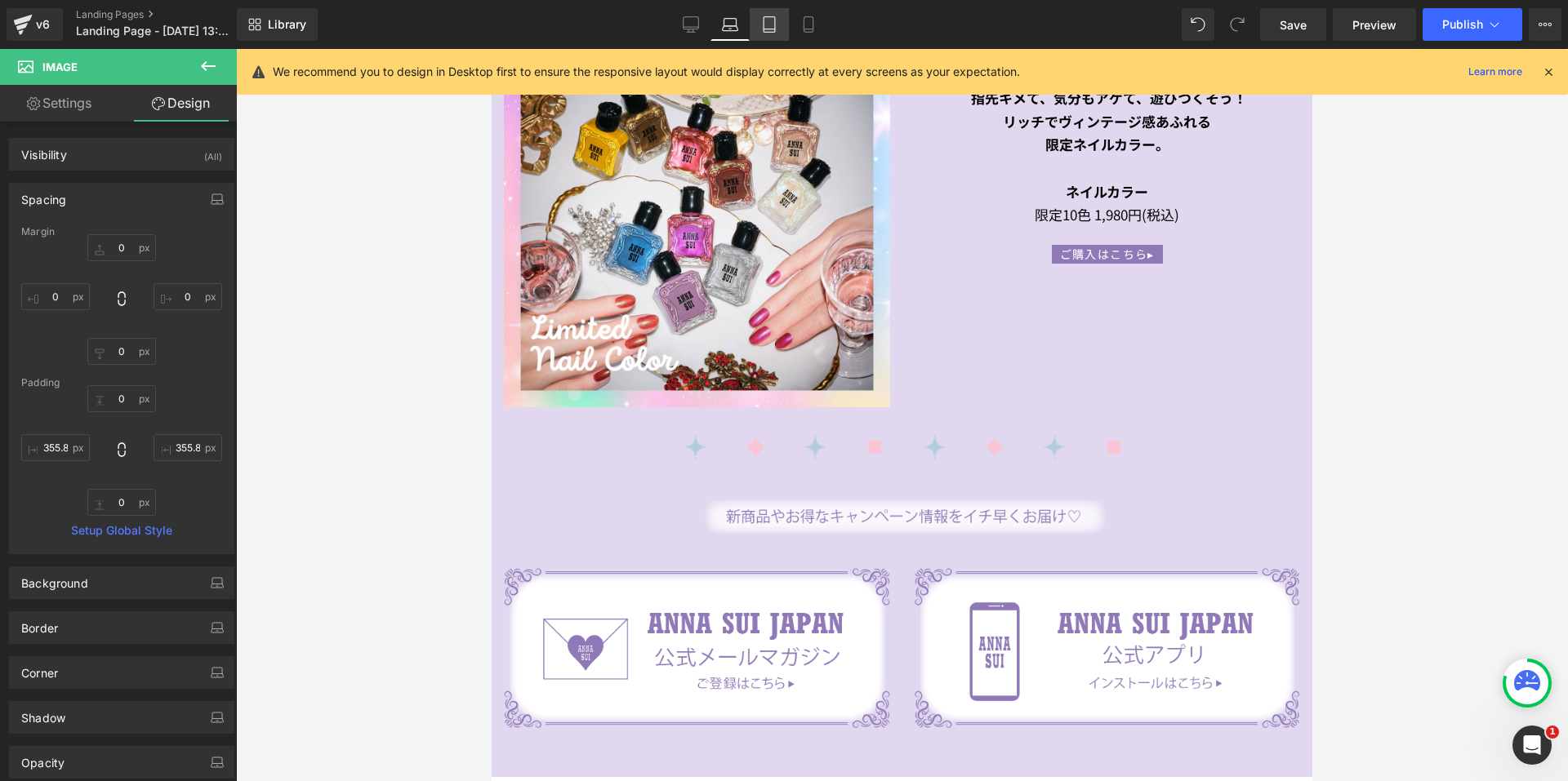
type input "0"
type input "129.695"
type input "0"
type input "129.695"
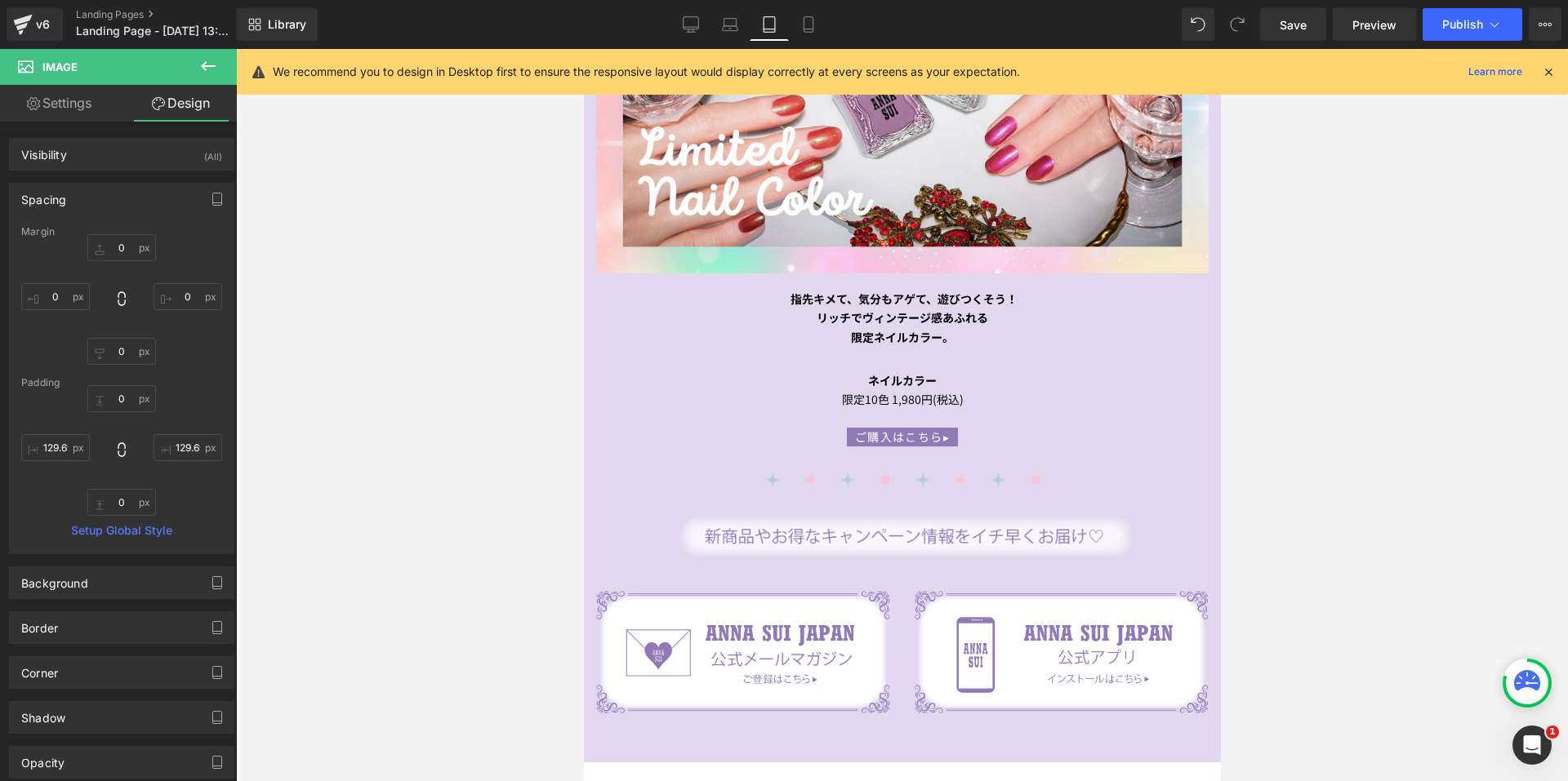
scroll to position [4042, 0]
click at [818, 21] on link "Mobile" at bounding box center [808, 24] width 39 height 33
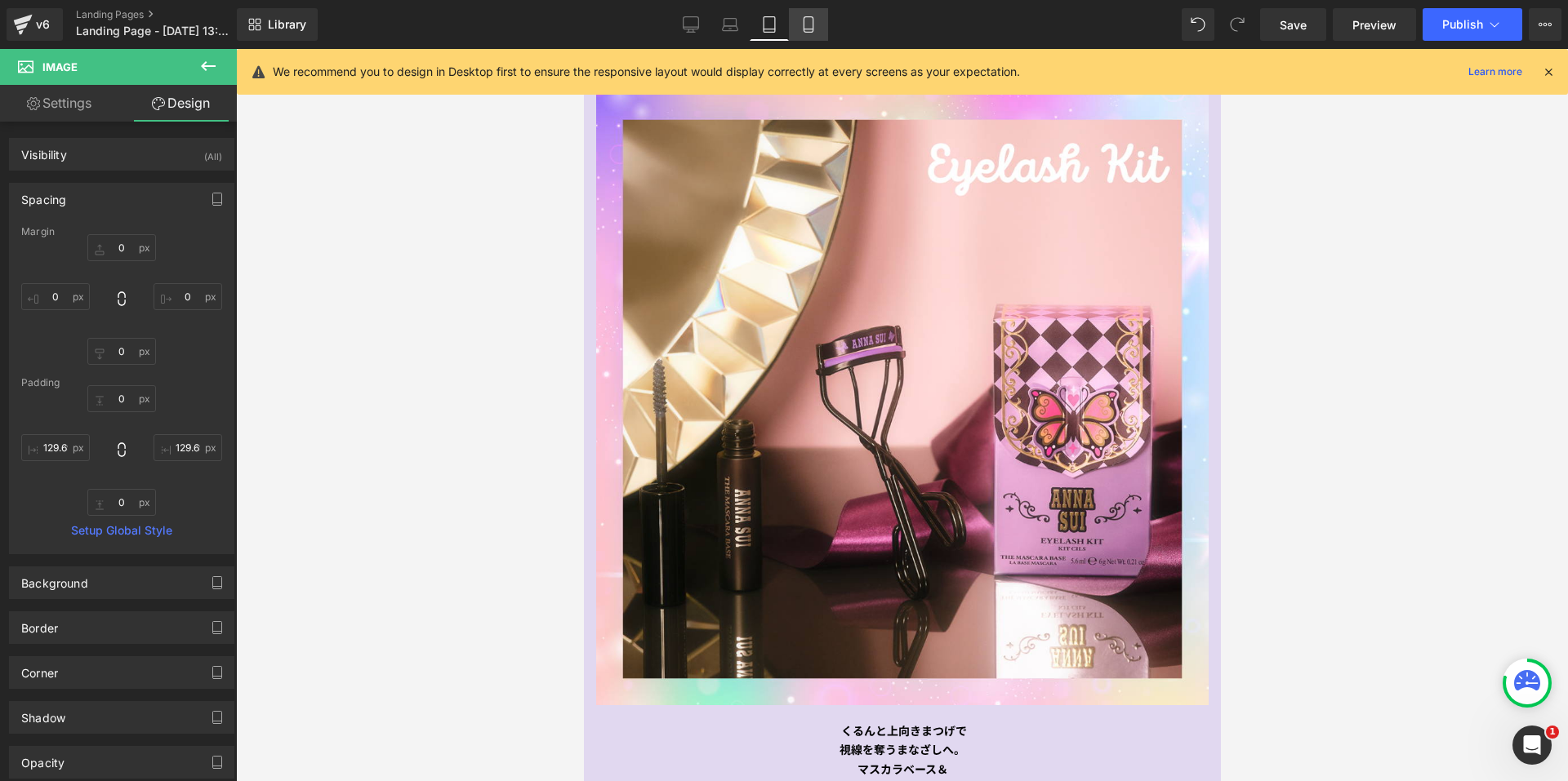
type input "0"
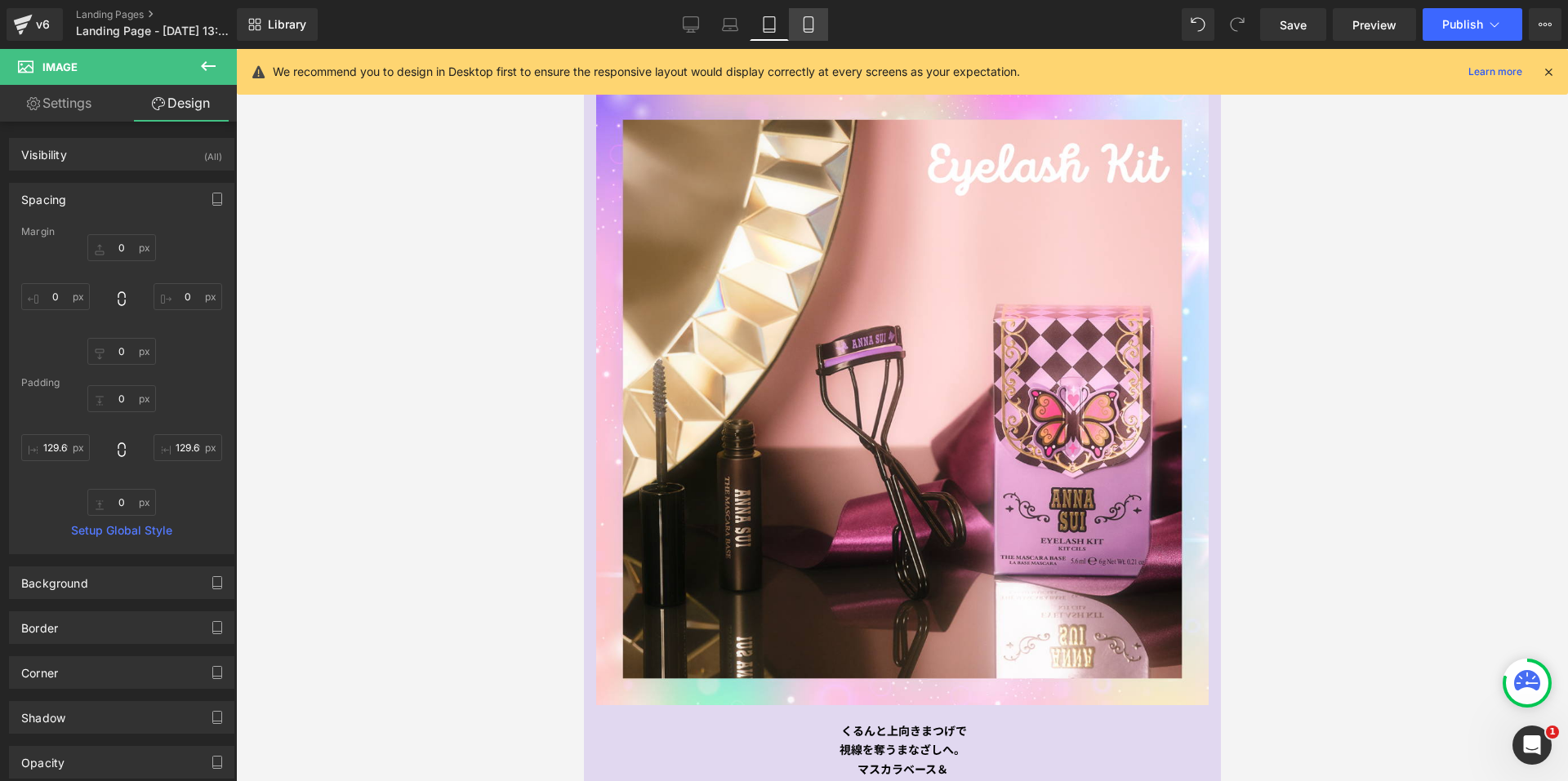
type input "21.2366"
type input "0"
type input "21.2366"
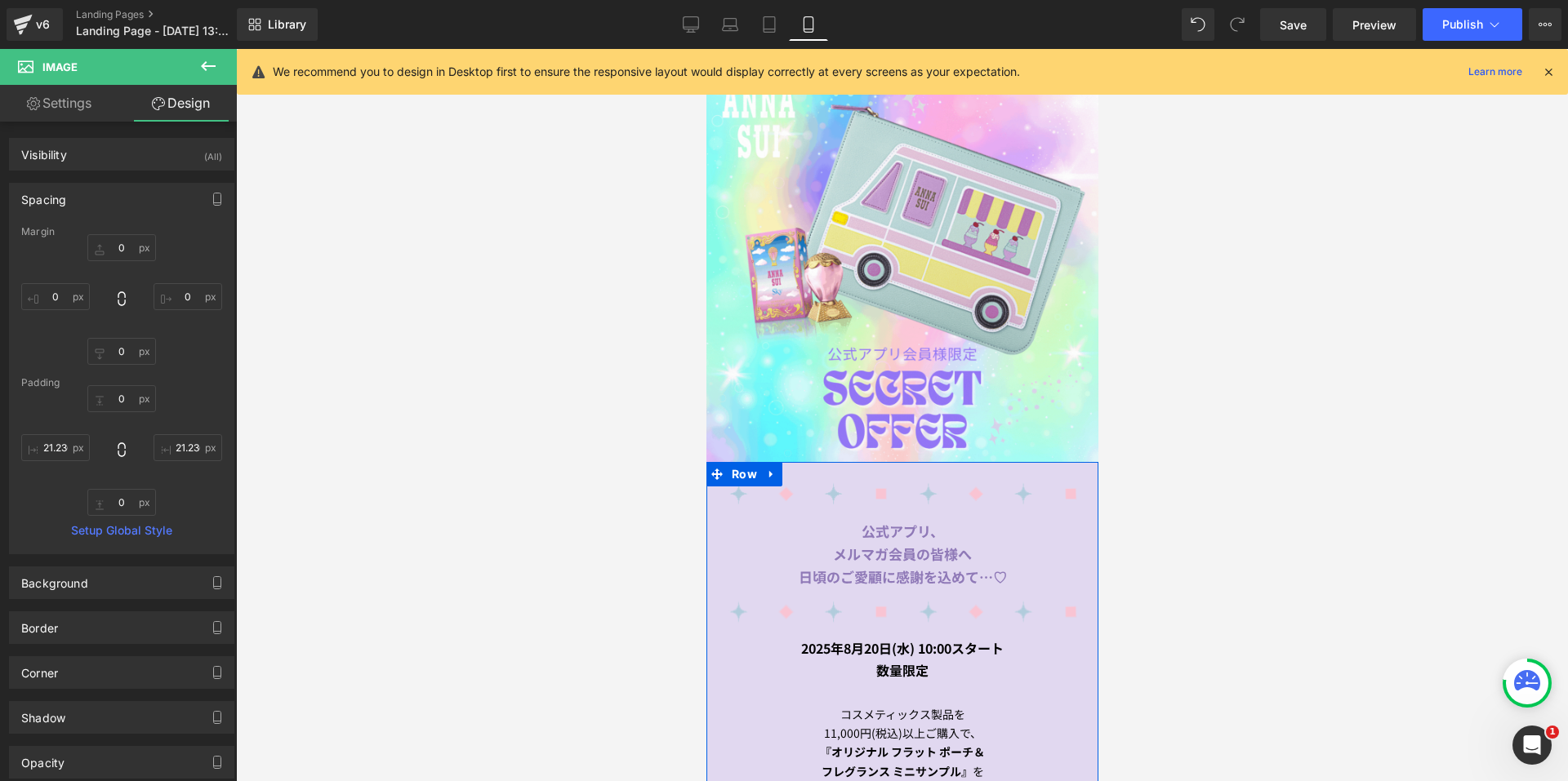
scroll to position [0, 0]
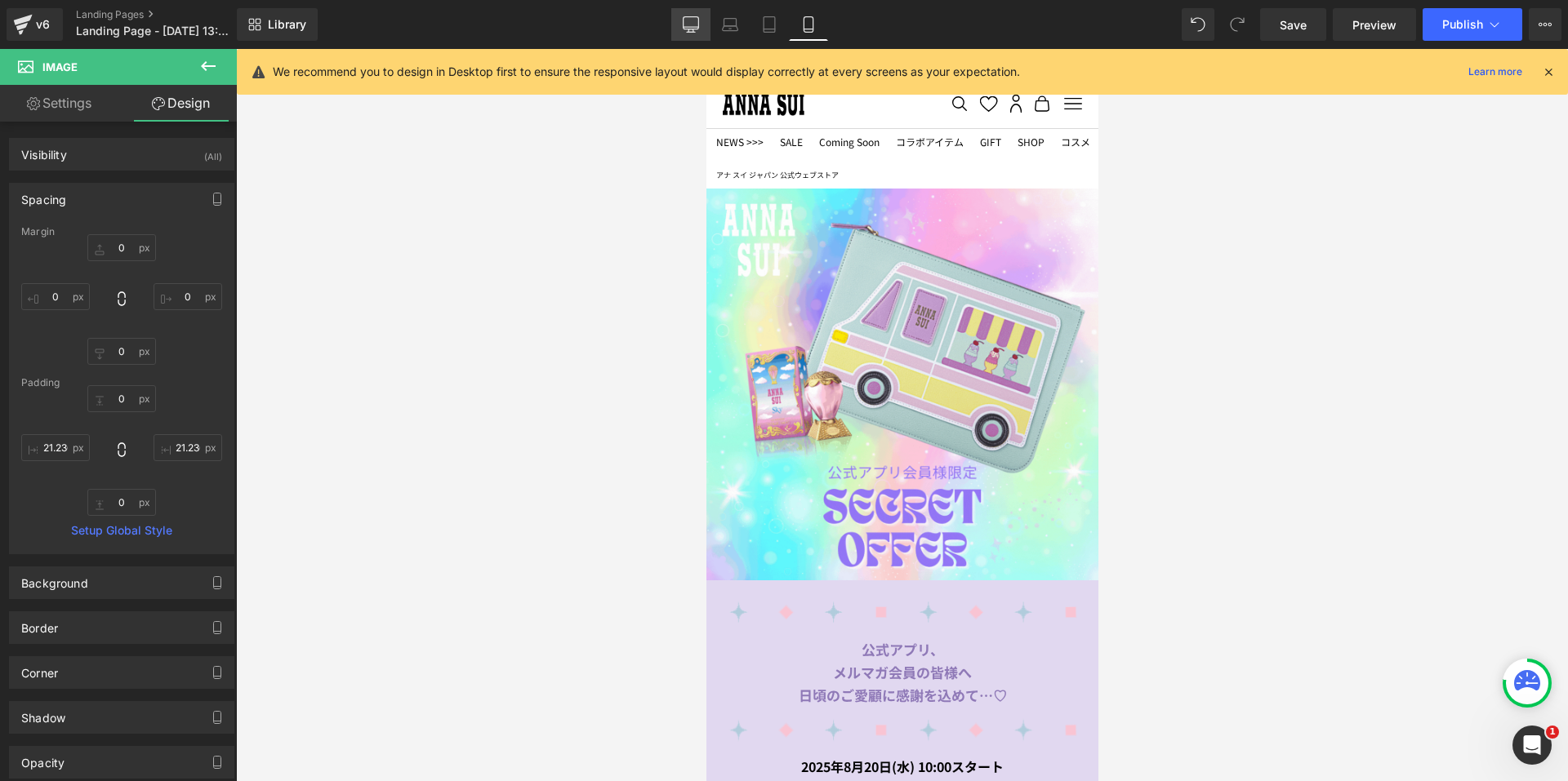
click at [681, 20] on link "Desktop" at bounding box center [690, 24] width 39 height 33
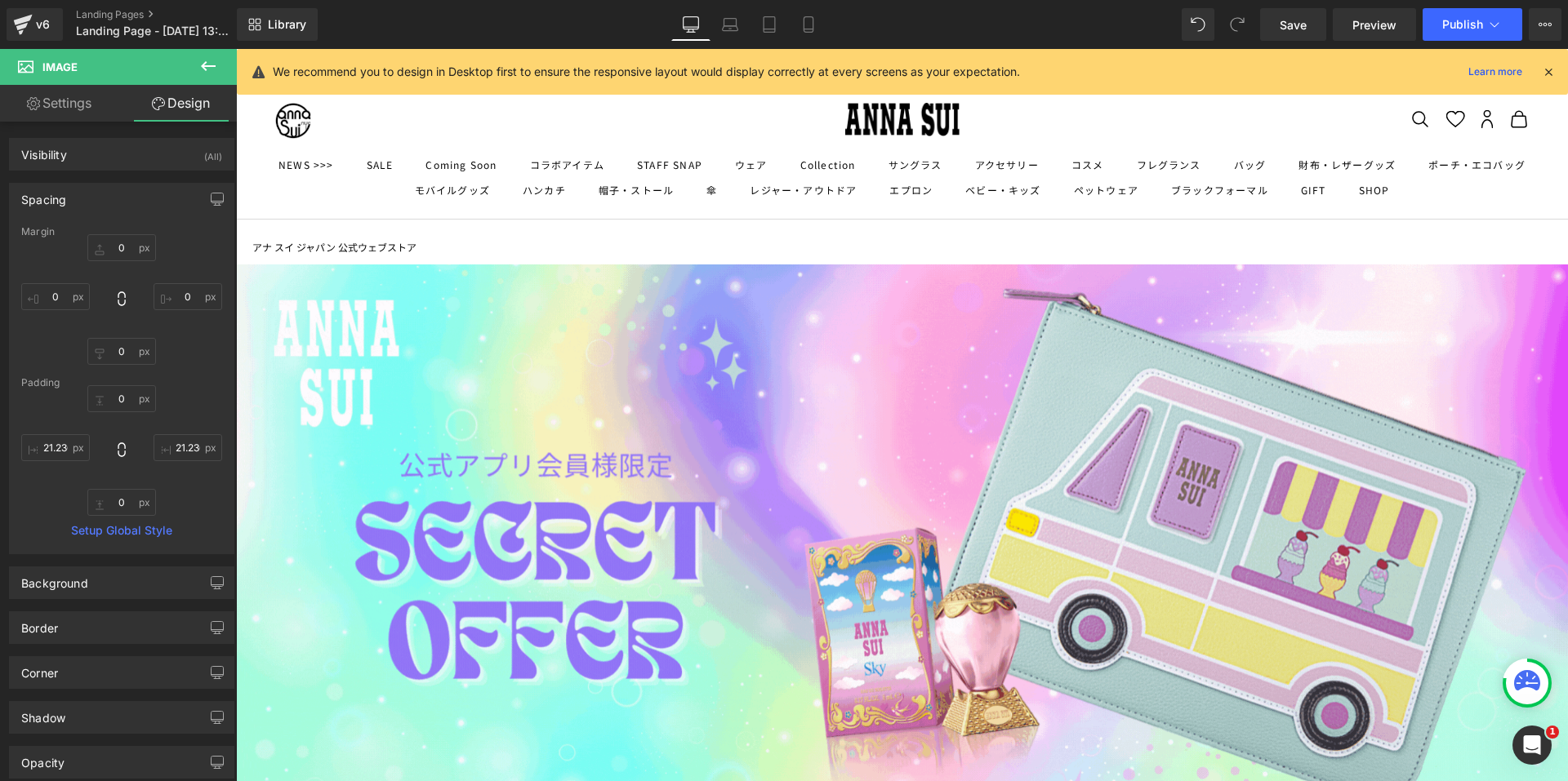
type input "0"
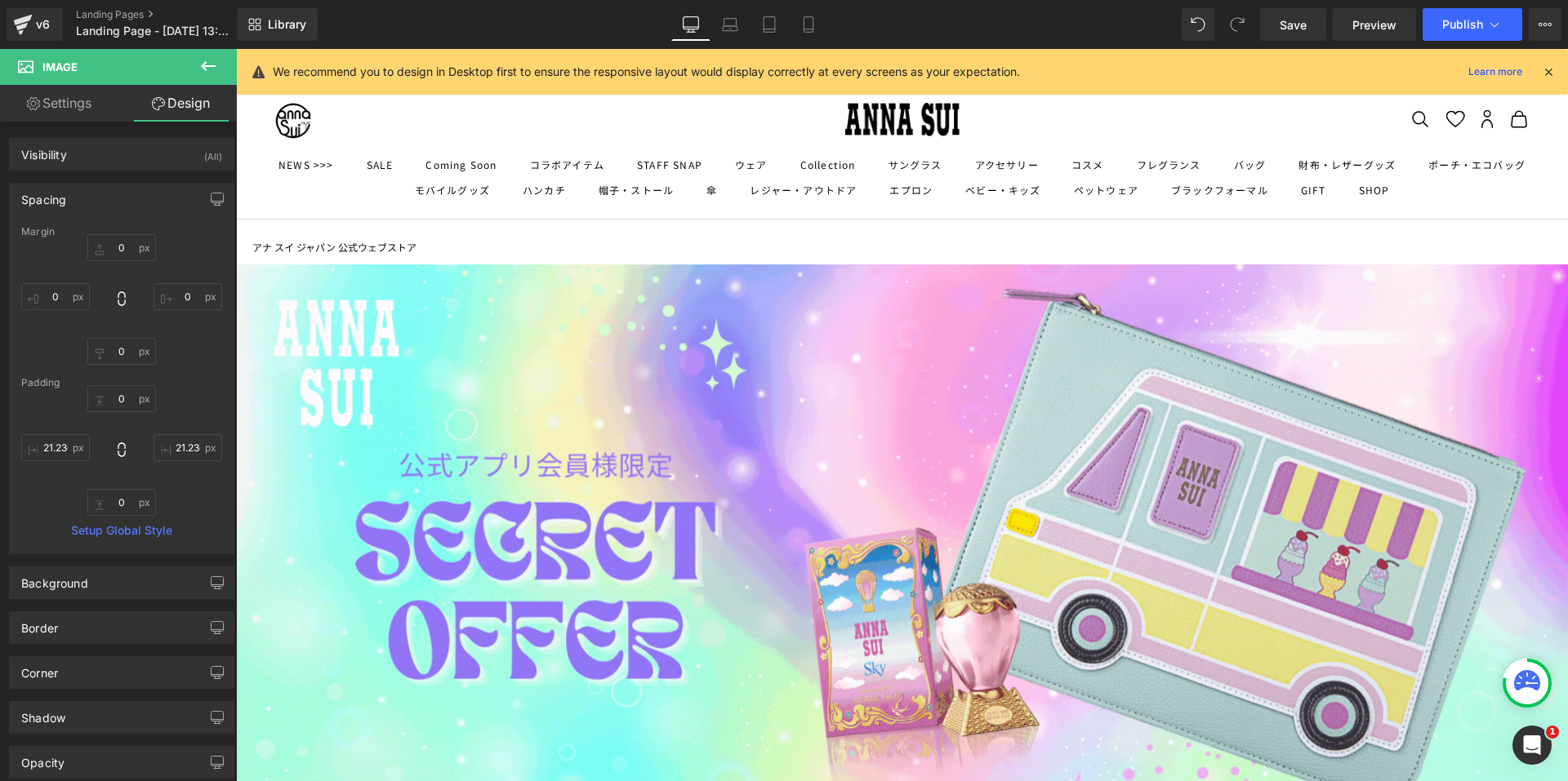
type input "138.418"
type input "0"
type input "138.418"
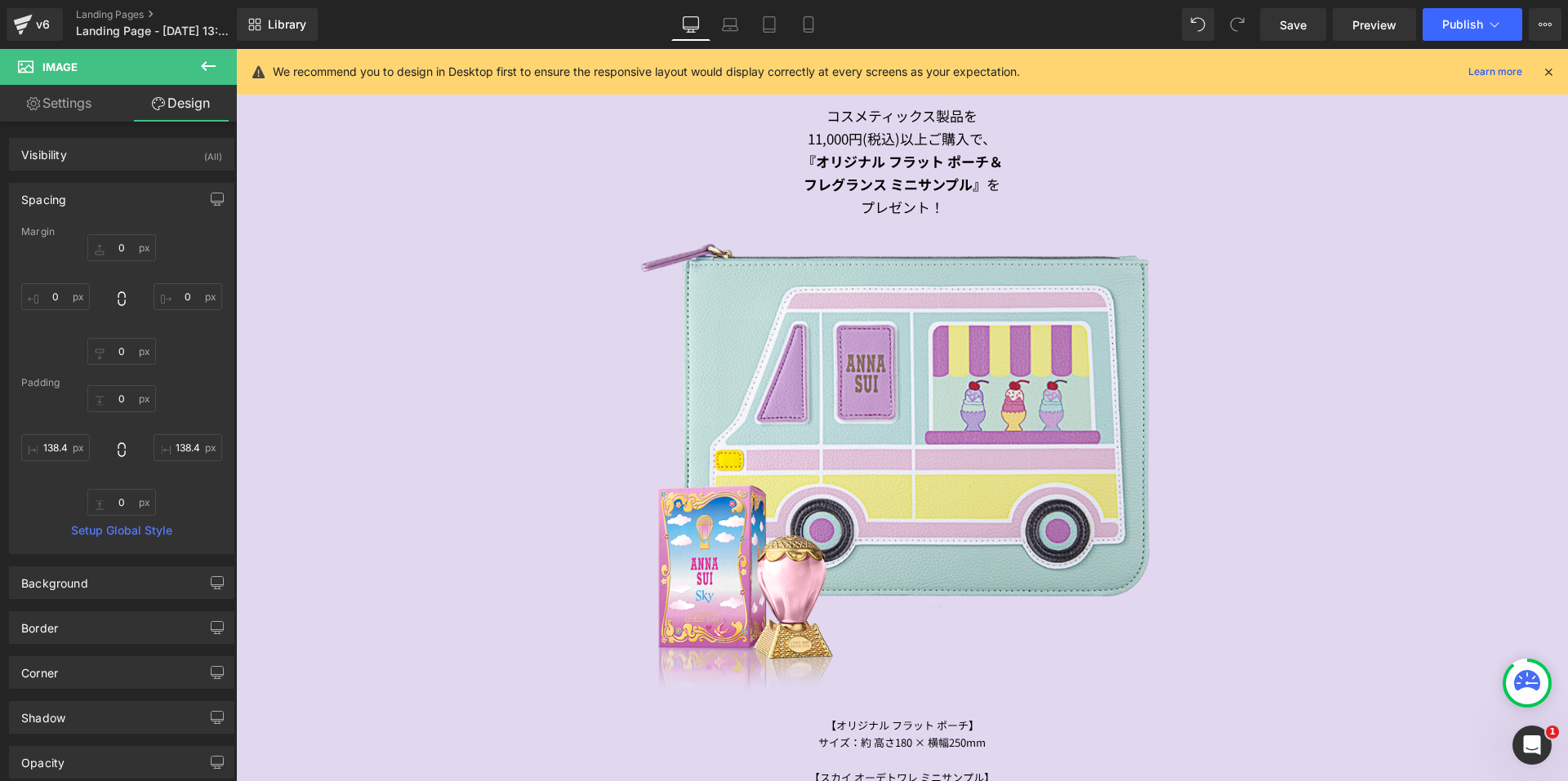
scroll to position [1088, 0]
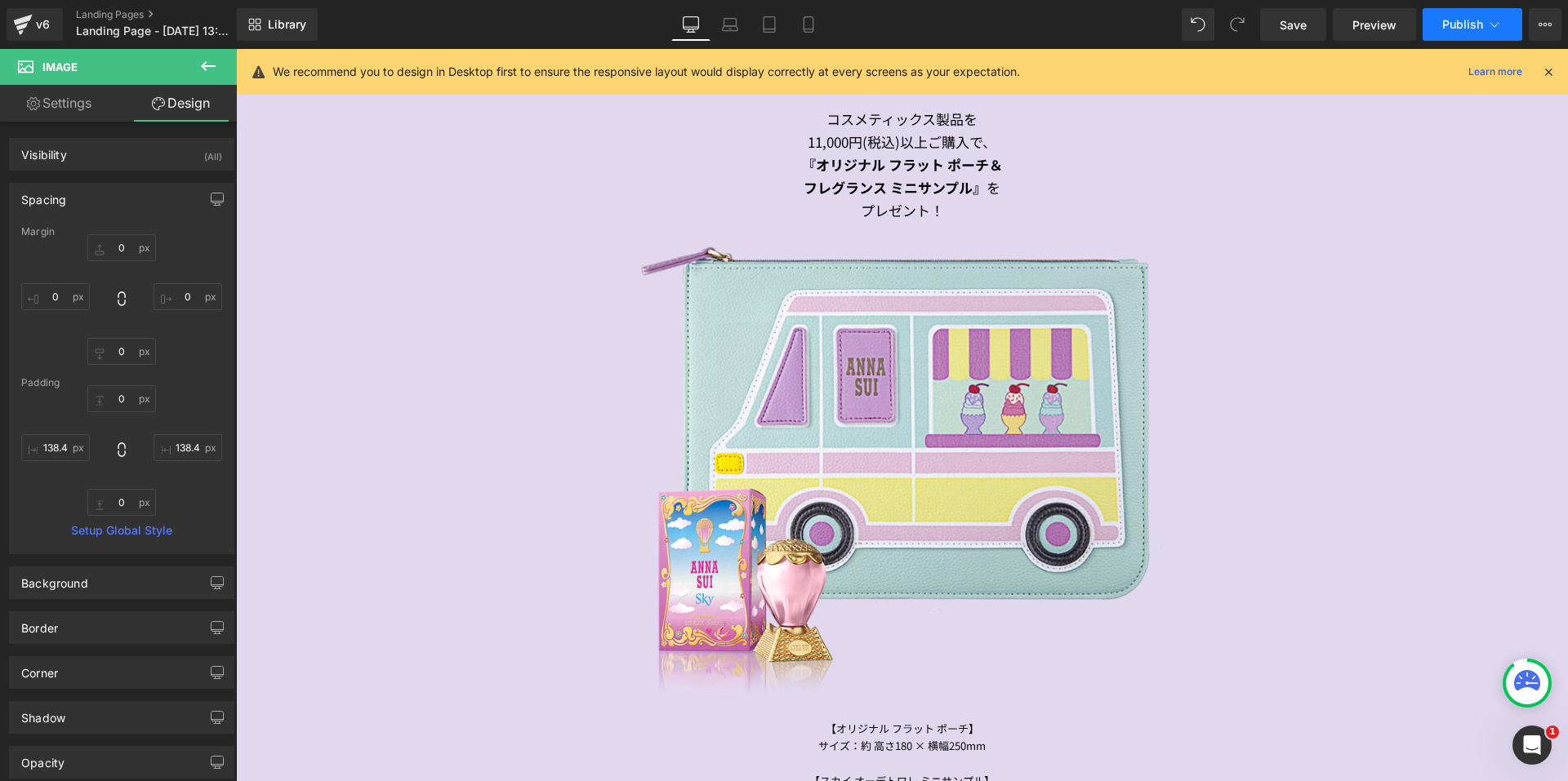
click at [1456, 28] on span "Publish" at bounding box center [1462, 24] width 41 height 13
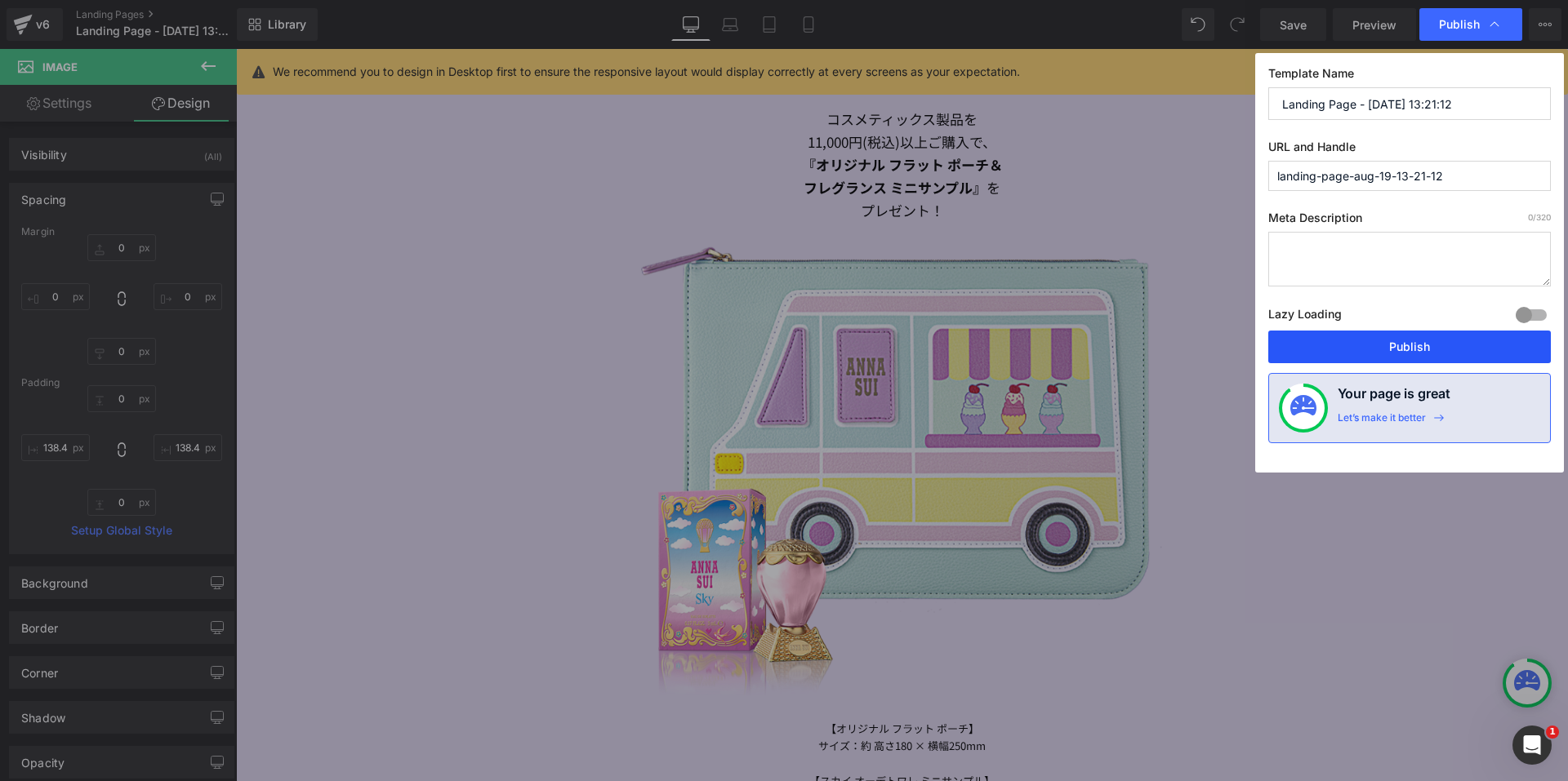
click at [1371, 345] on button "Publish" at bounding box center [1410, 347] width 282 height 33
